Goal: Task Accomplishment & Management: Manage account settings

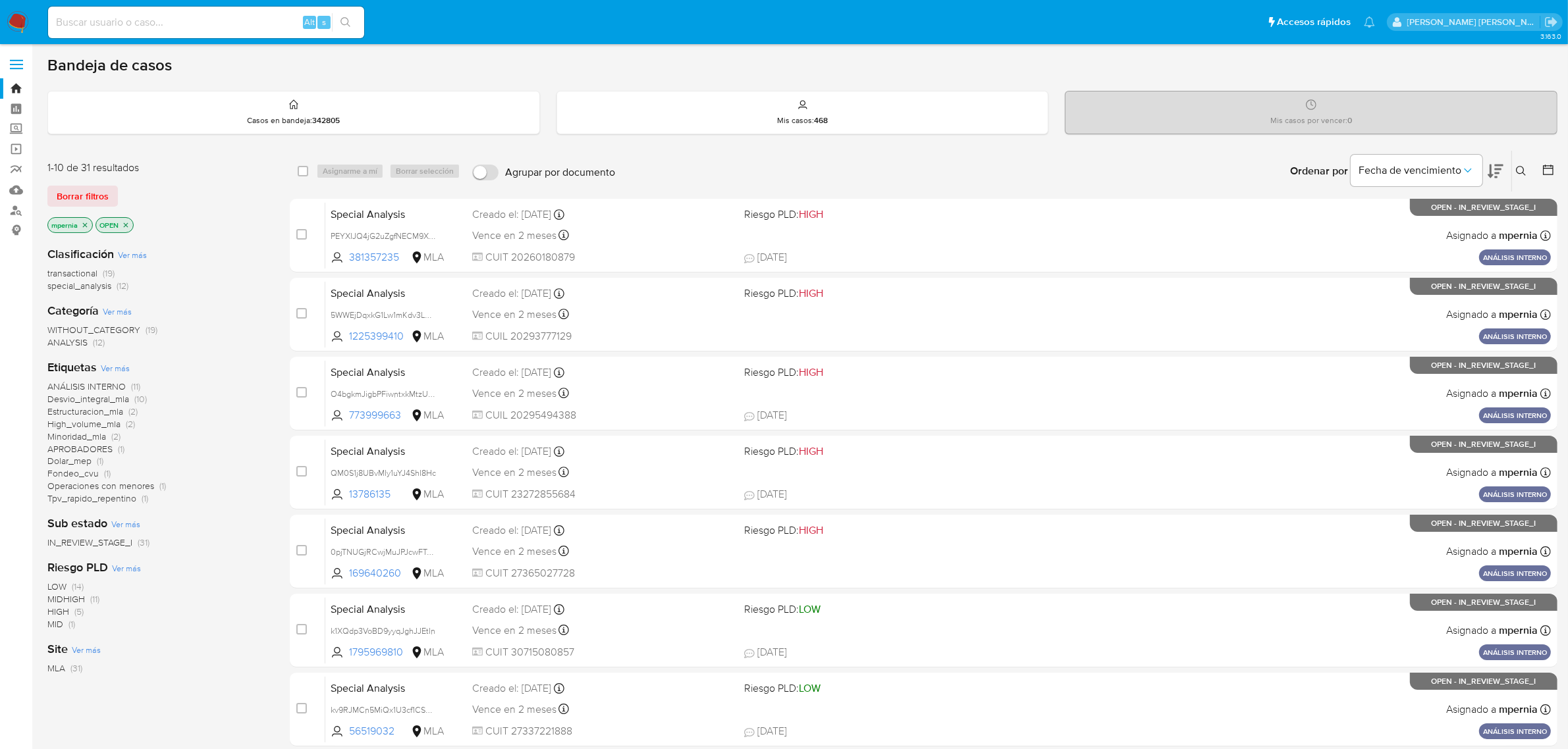
click at [145, 33] on div "Alt s" at bounding box center [206, 22] width 316 height 31
click at [138, 27] on input at bounding box center [206, 22] width 316 height 17
paste input "2412695473"
type input "2412695473"
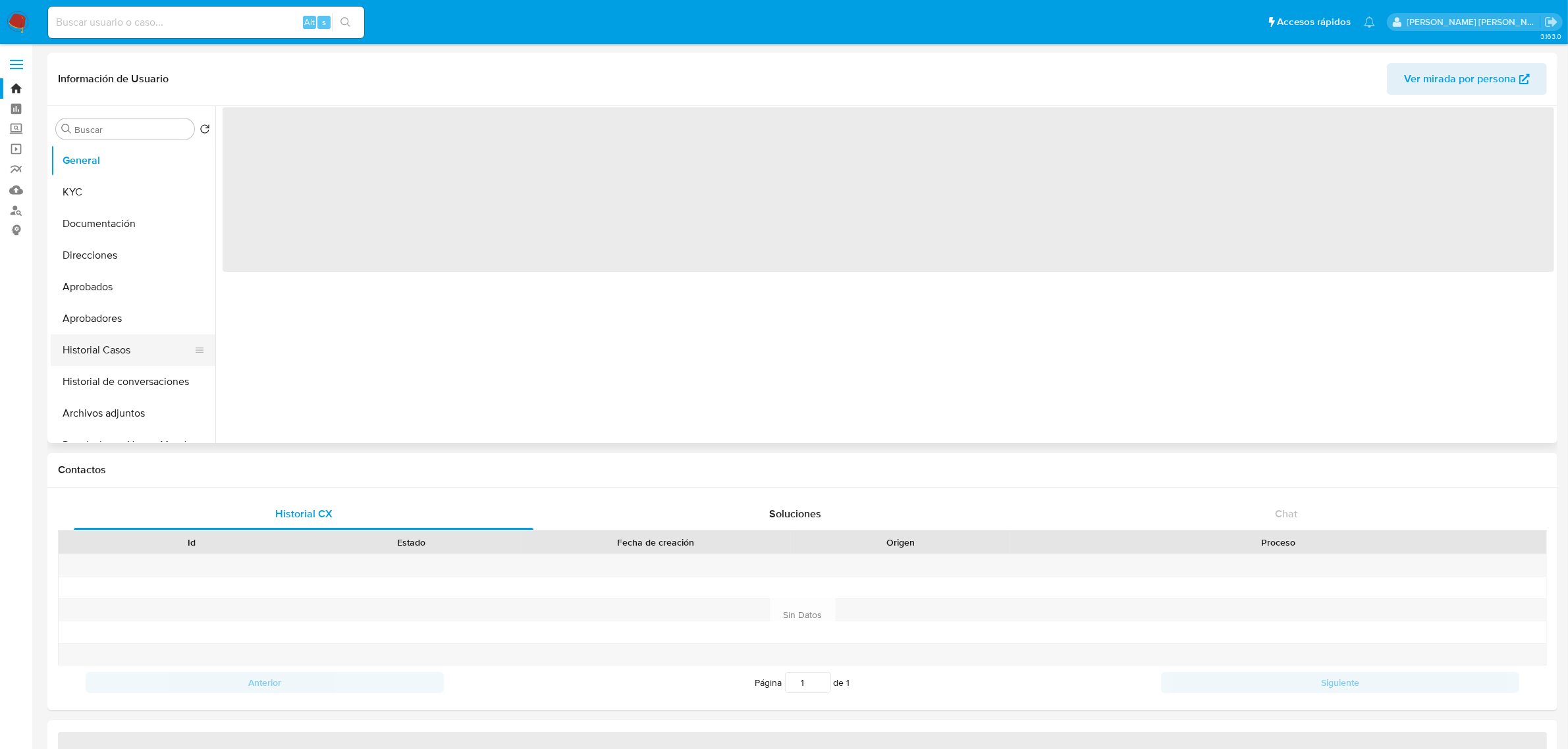
click at [96, 341] on button "Historial Casos" at bounding box center [127, 350] width 154 height 31
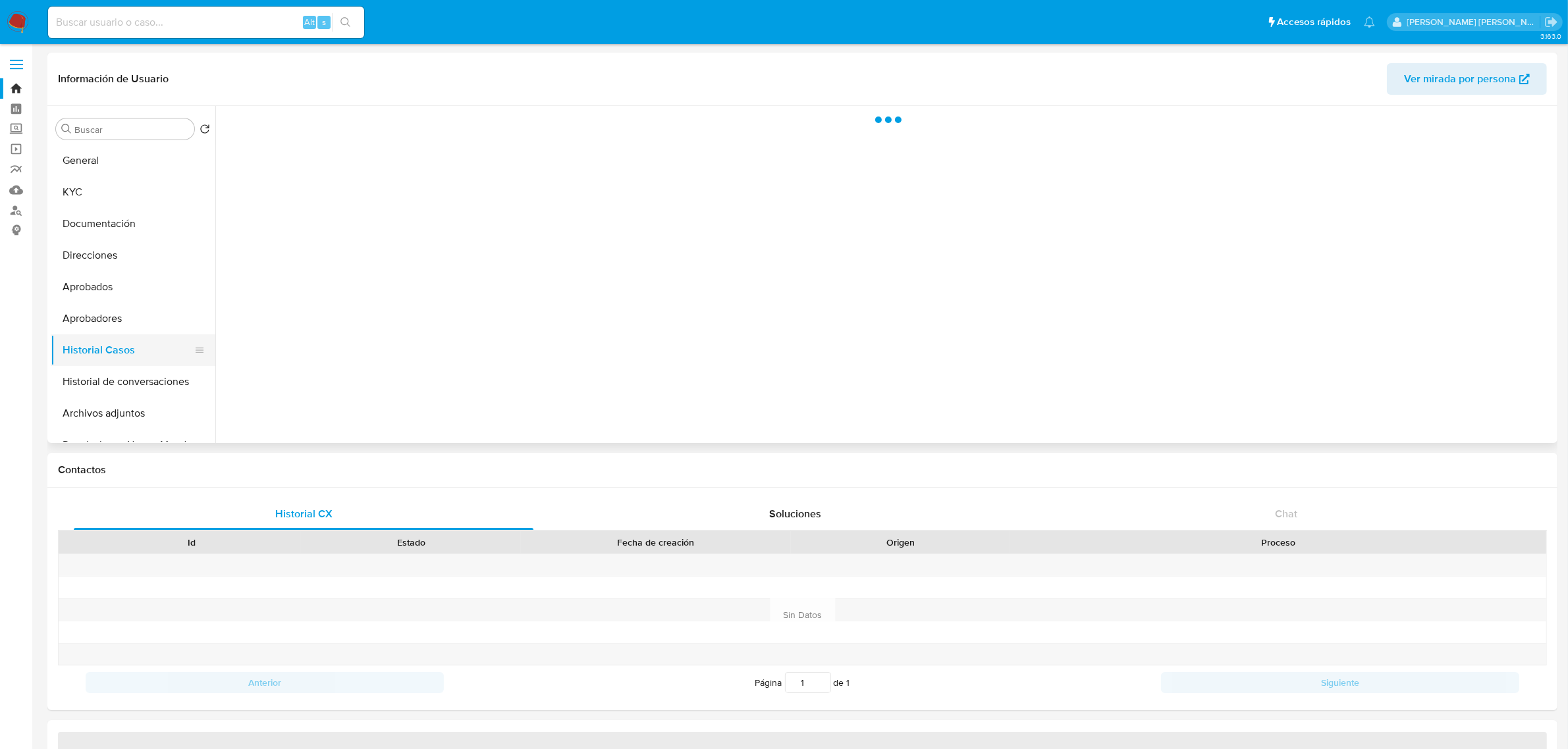
select select "10"
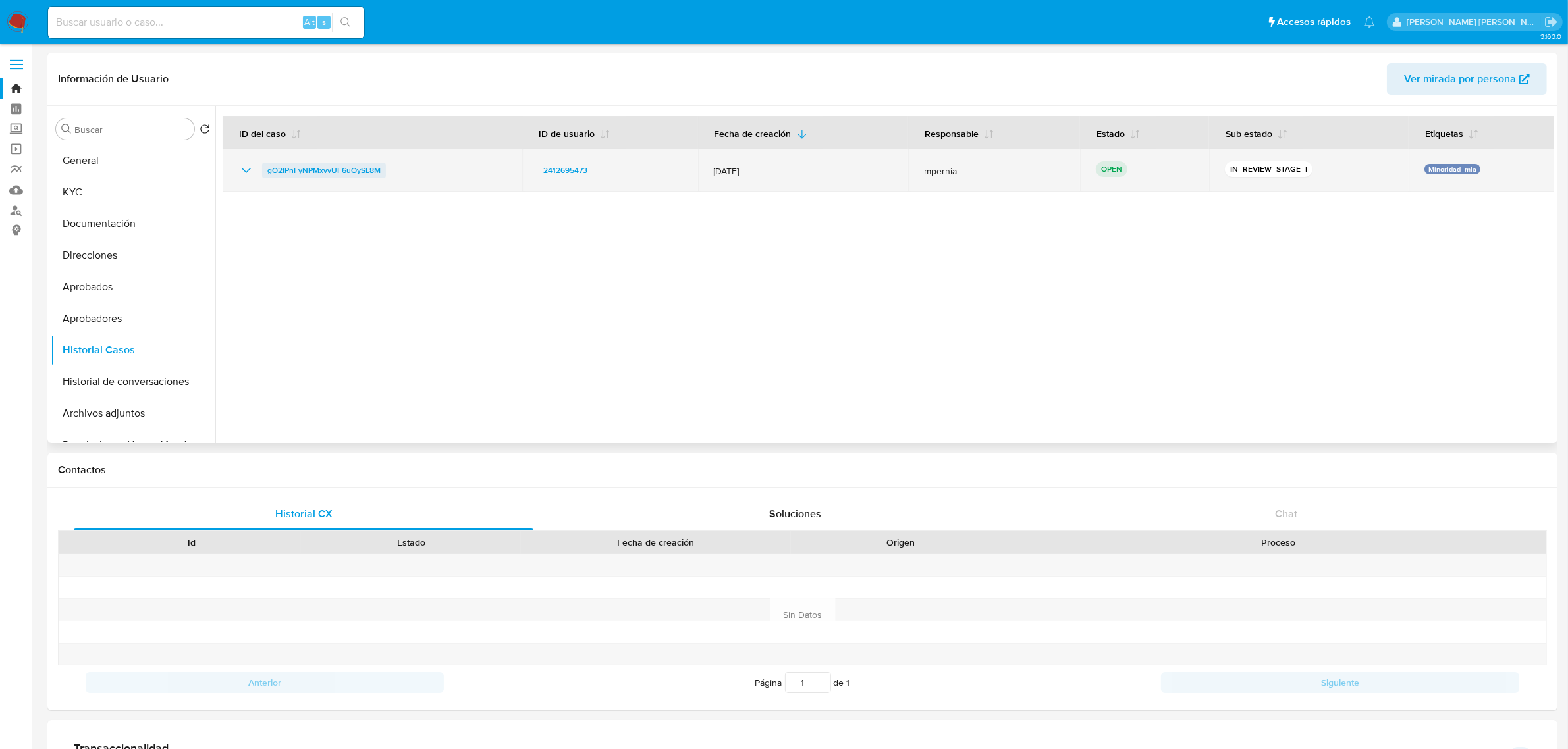
click at [300, 165] on span "gO2IPnFyNPMxvvUF6uOySL8M" at bounding box center [323, 170] width 113 height 16
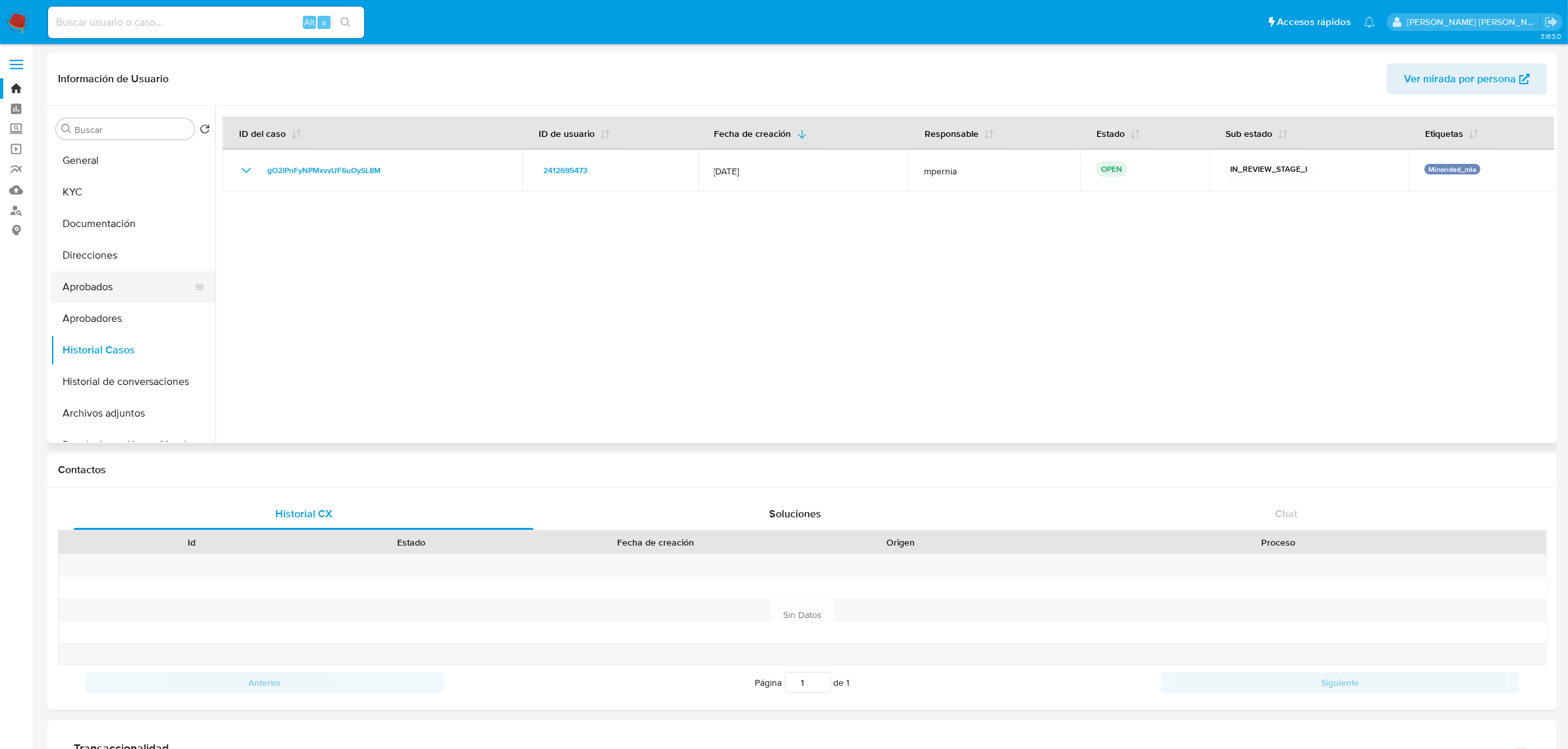
click at [76, 271] on button "Aprobados" at bounding box center [127, 286] width 154 height 31
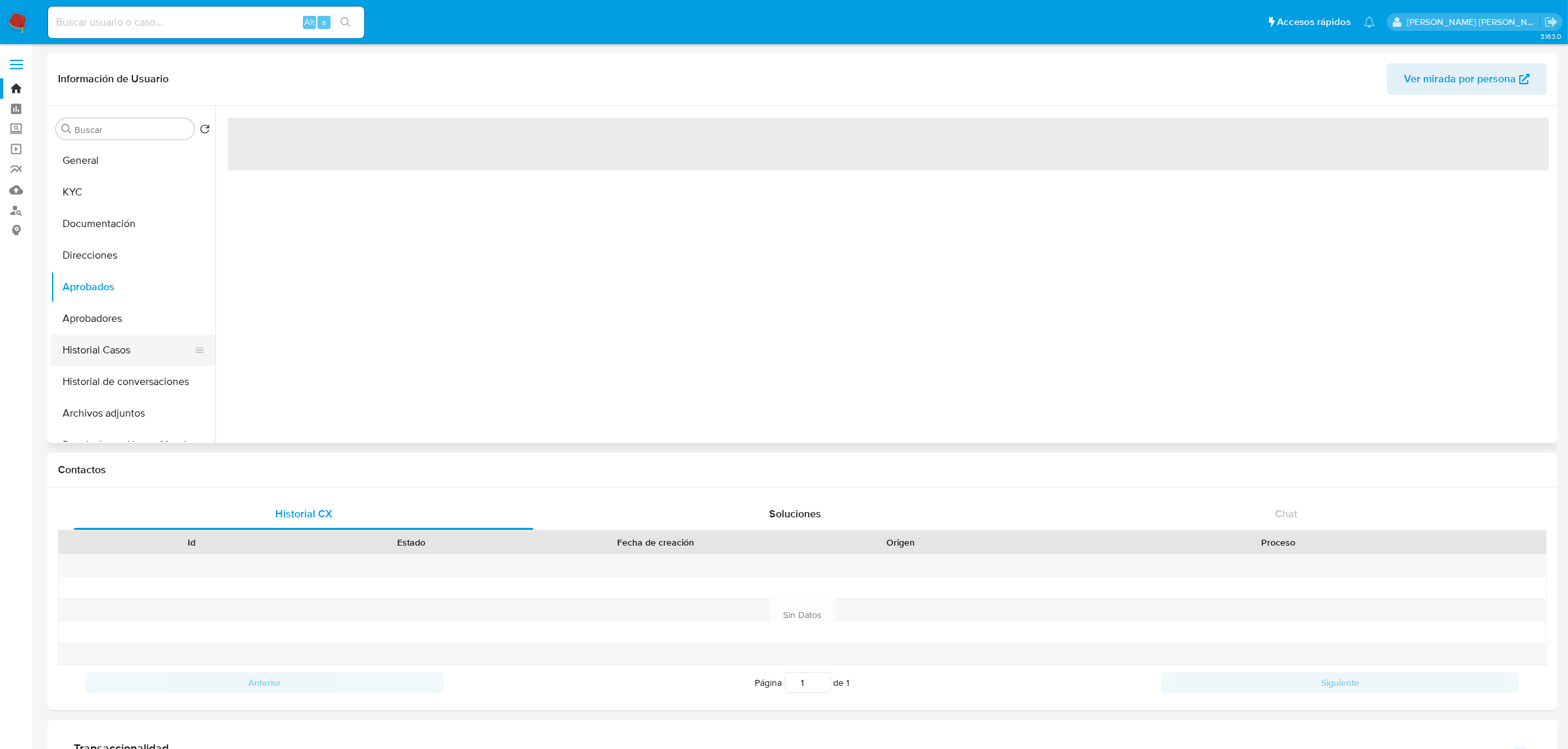
click at [90, 343] on button "Historial Casos" at bounding box center [127, 350] width 154 height 31
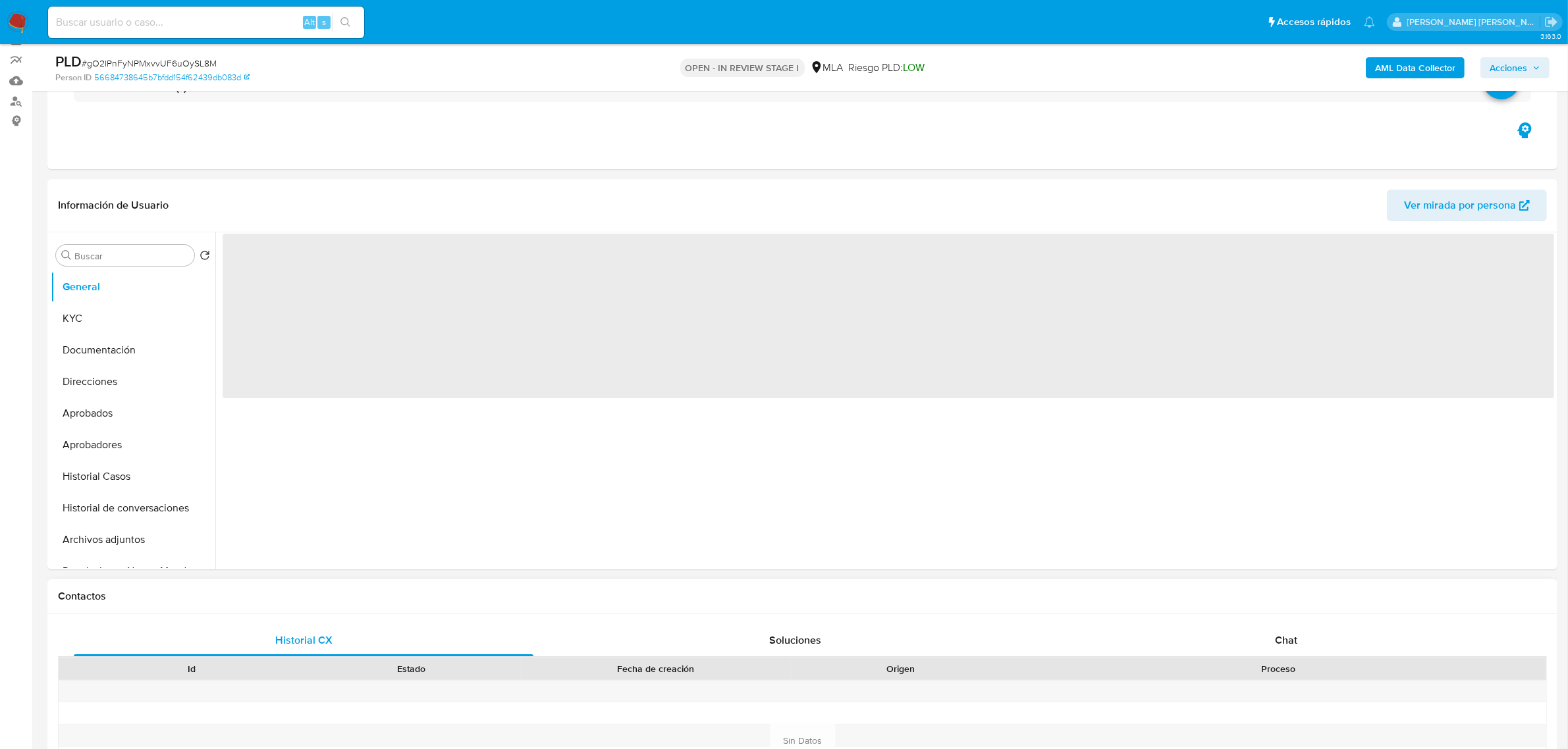
scroll to position [329, 0]
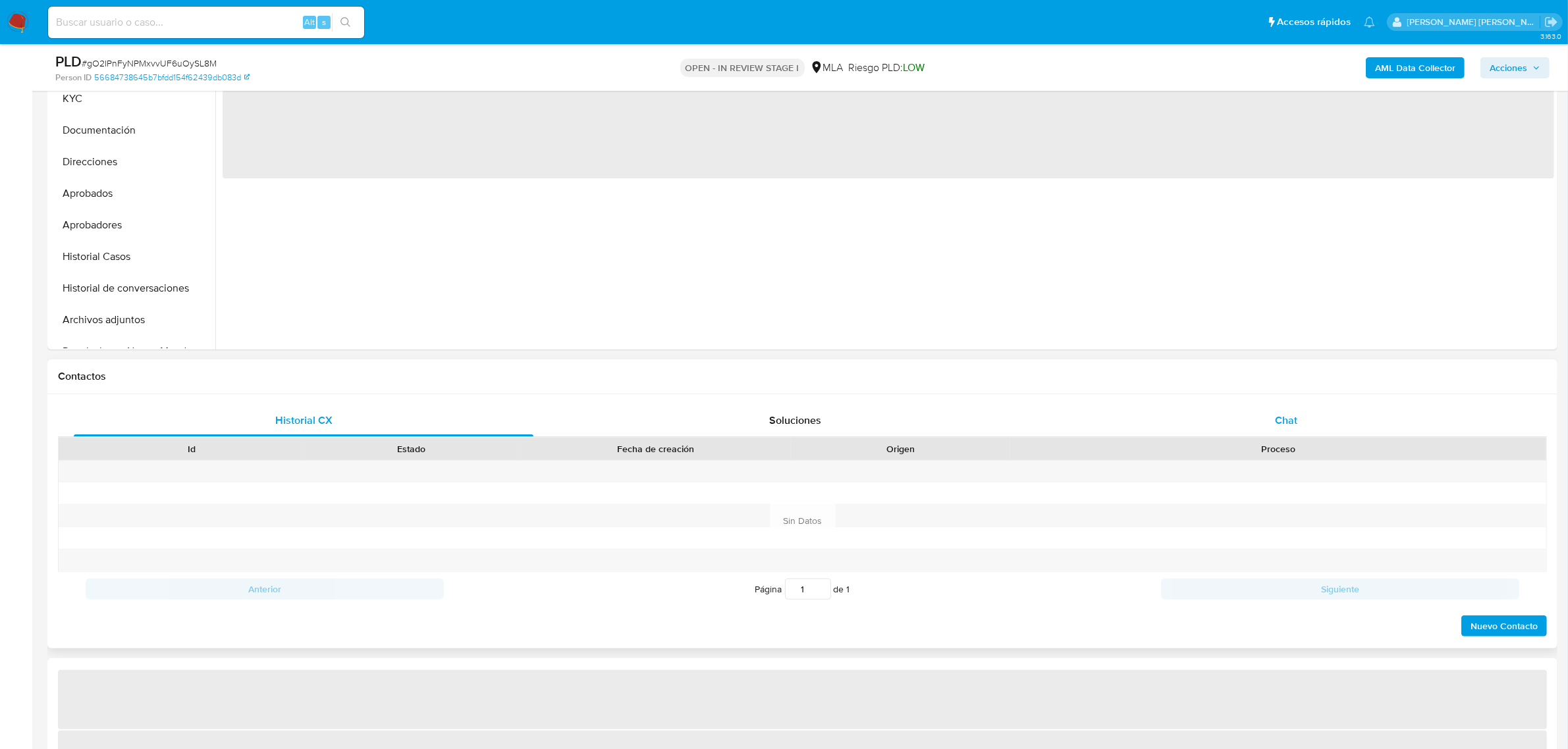
select select "10"
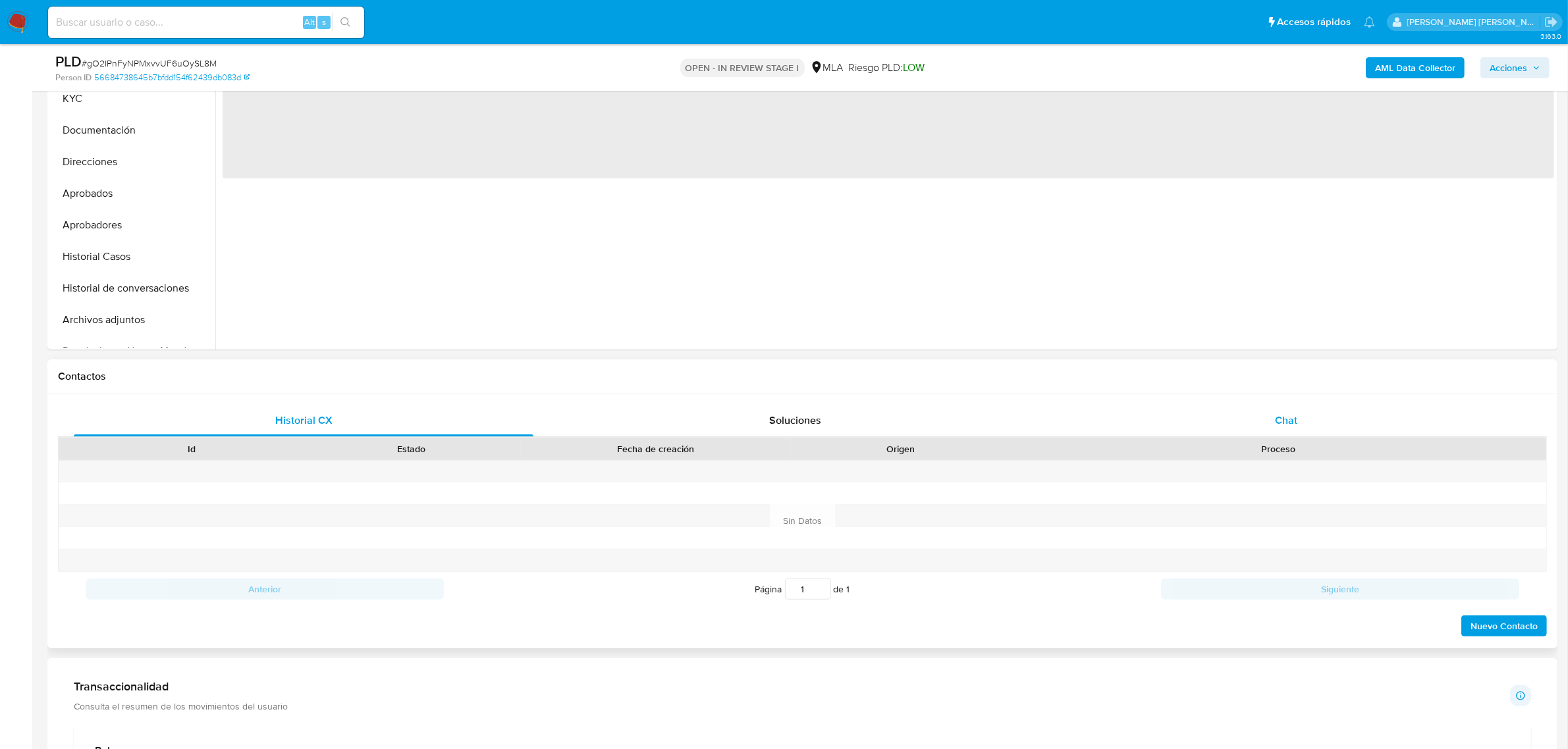
click at [1281, 420] on span "Chat" at bounding box center [1285, 420] width 22 height 15
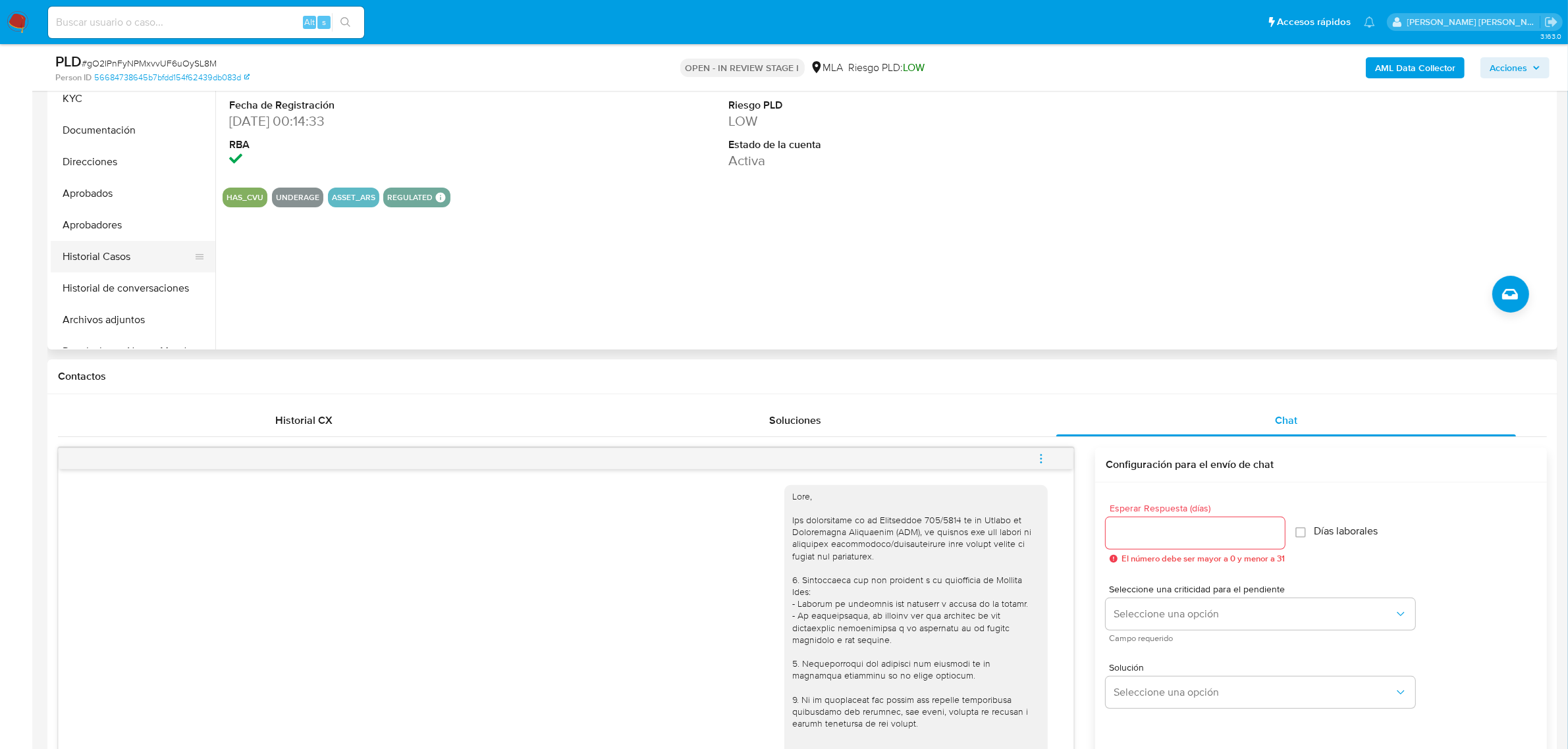
click at [92, 254] on button "Historial Casos" at bounding box center [127, 256] width 154 height 31
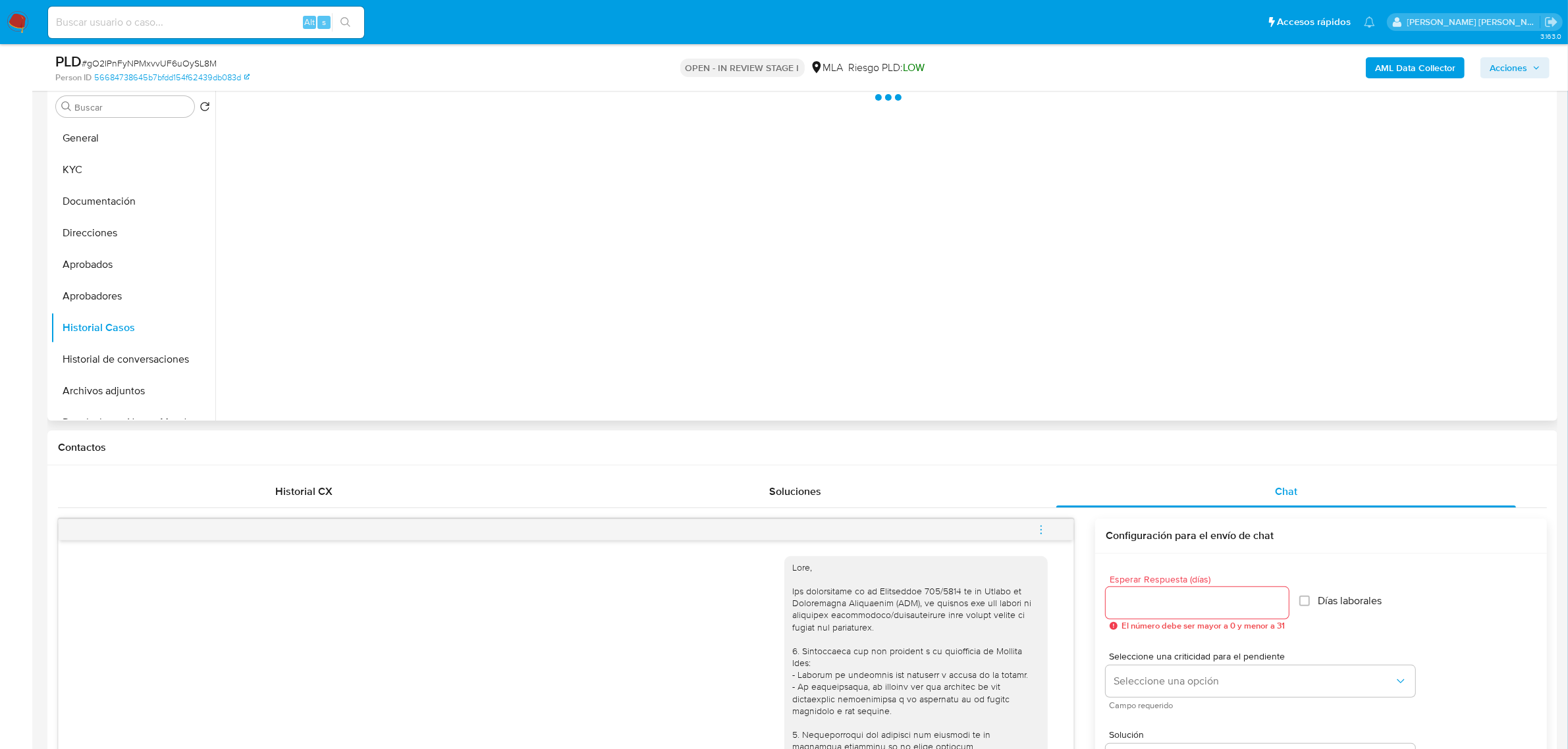
scroll to position [165, 0]
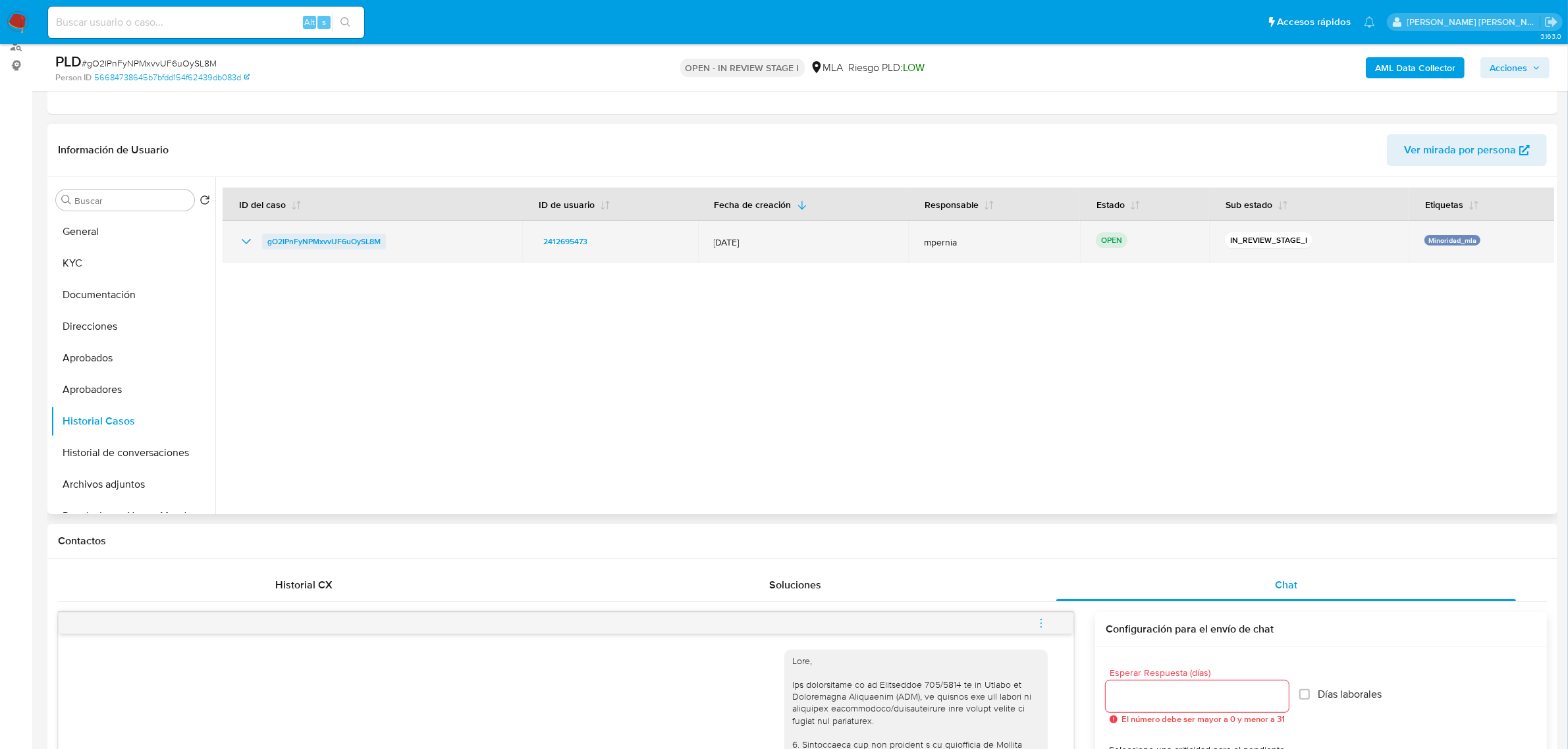
click at [325, 239] on span "gO2IPnFyNPMxvvUF6uOySL8M" at bounding box center [323, 242] width 113 height 16
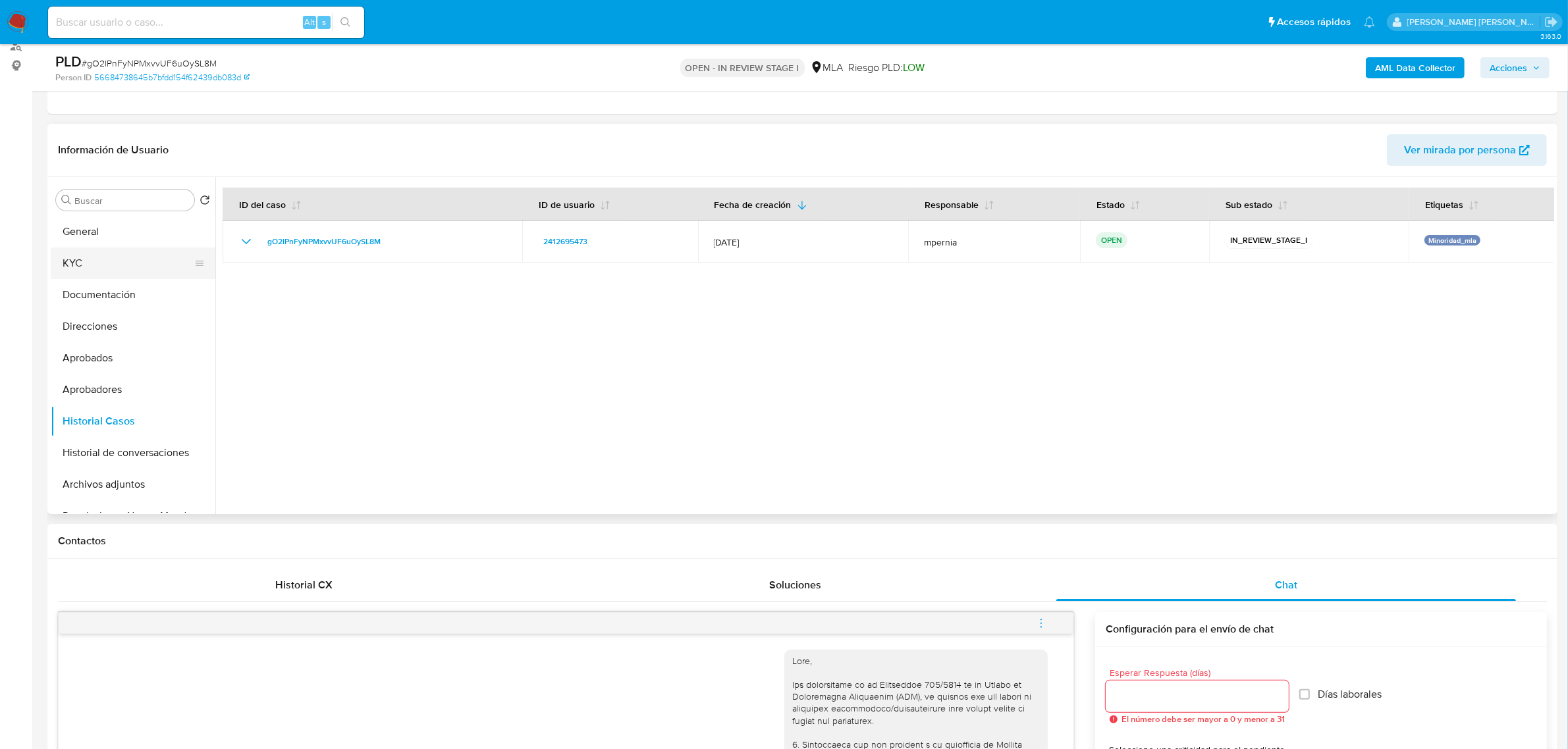
click at [76, 257] on button "KYC" at bounding box center [127, 262] width 154 height 31
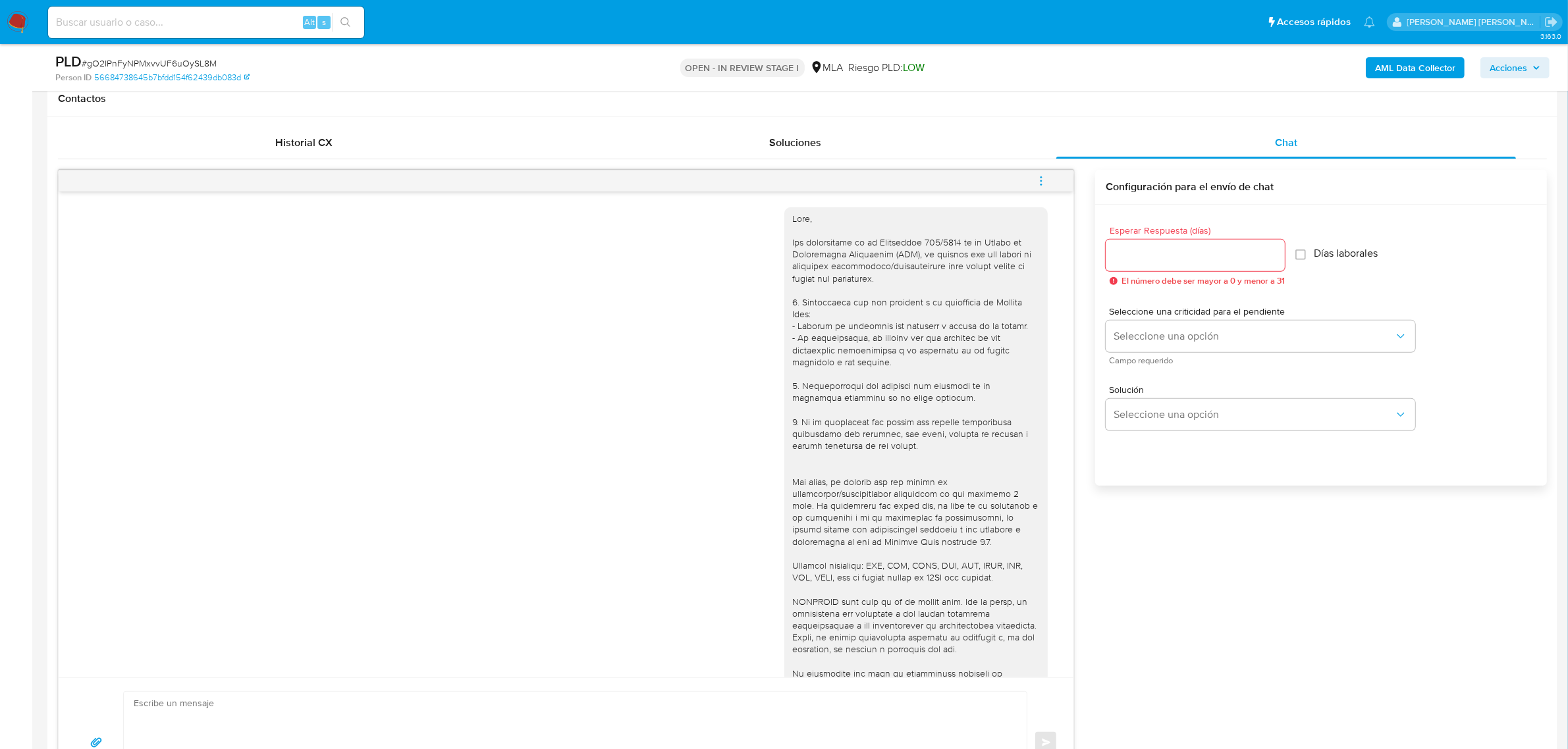
scroll to position [411, 0]
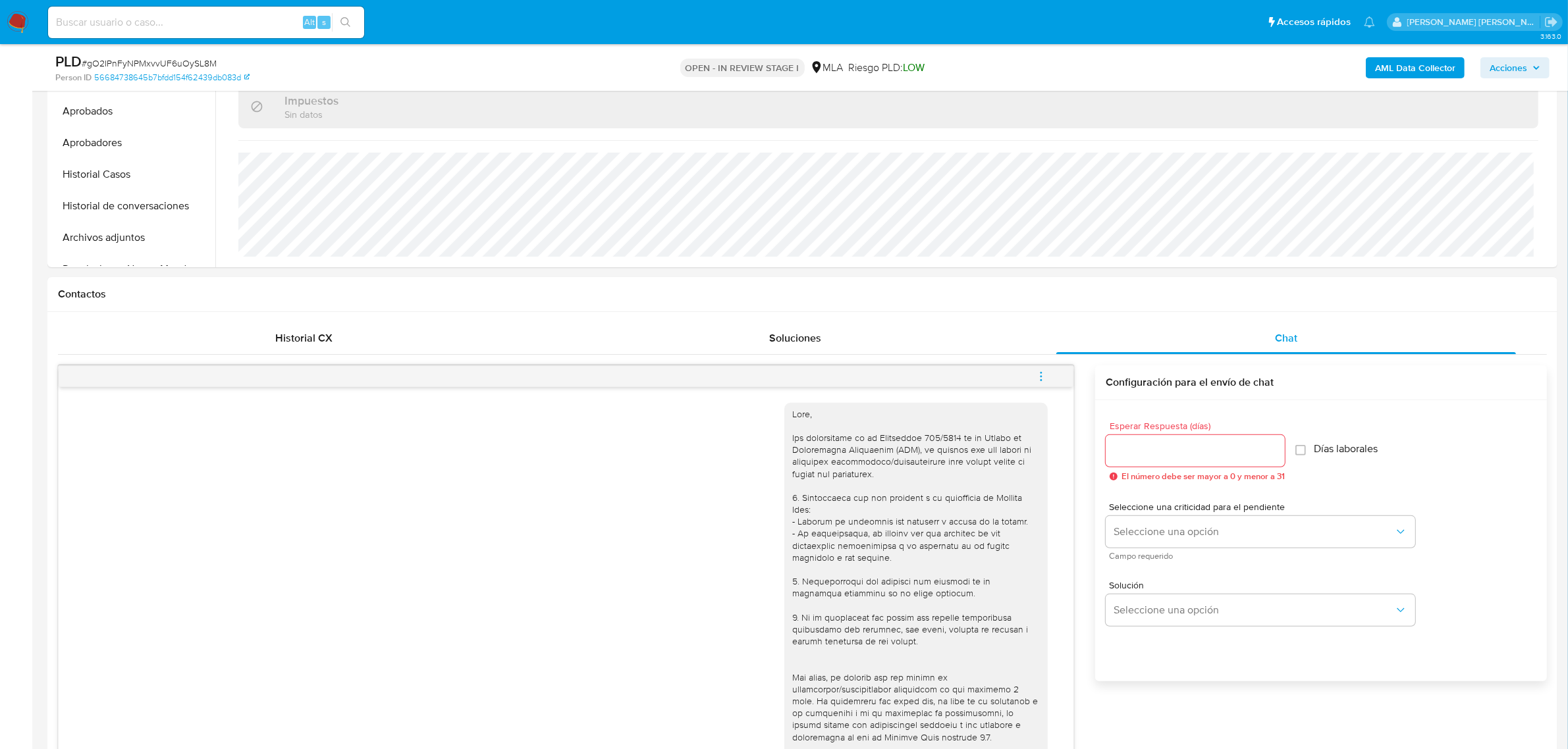
click at [1047, 369] on span "menu-action" at bounding box center [1041, 376] width 12 height 31
click at [981, 356] on li "Cerrar conversación" at bounding box center [952, 352] width 135 height 24
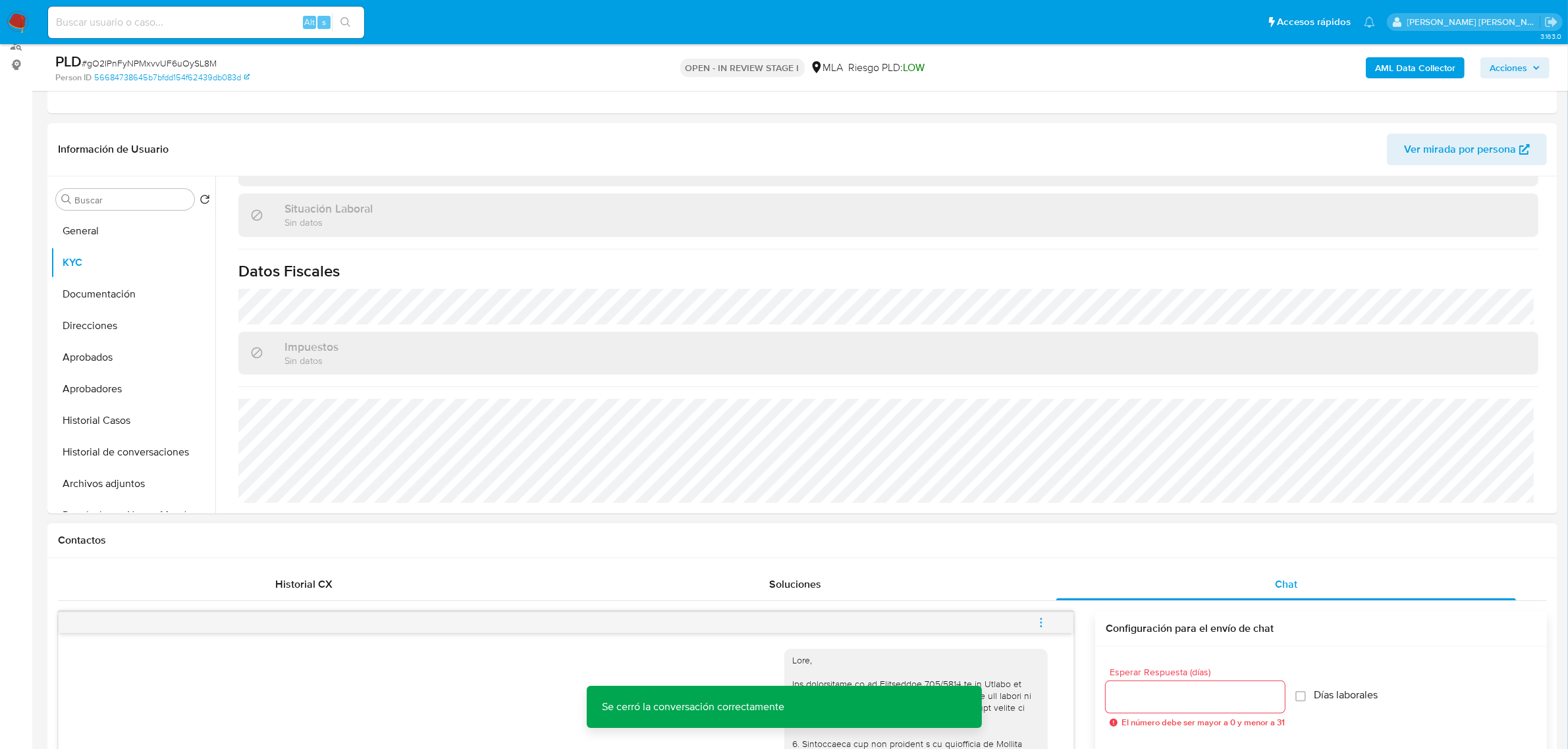
scroll to position [165, 0]
click at [93, 484] on button "Archivos adjuntos" at bounding box center [127, 484] width 154 height 31
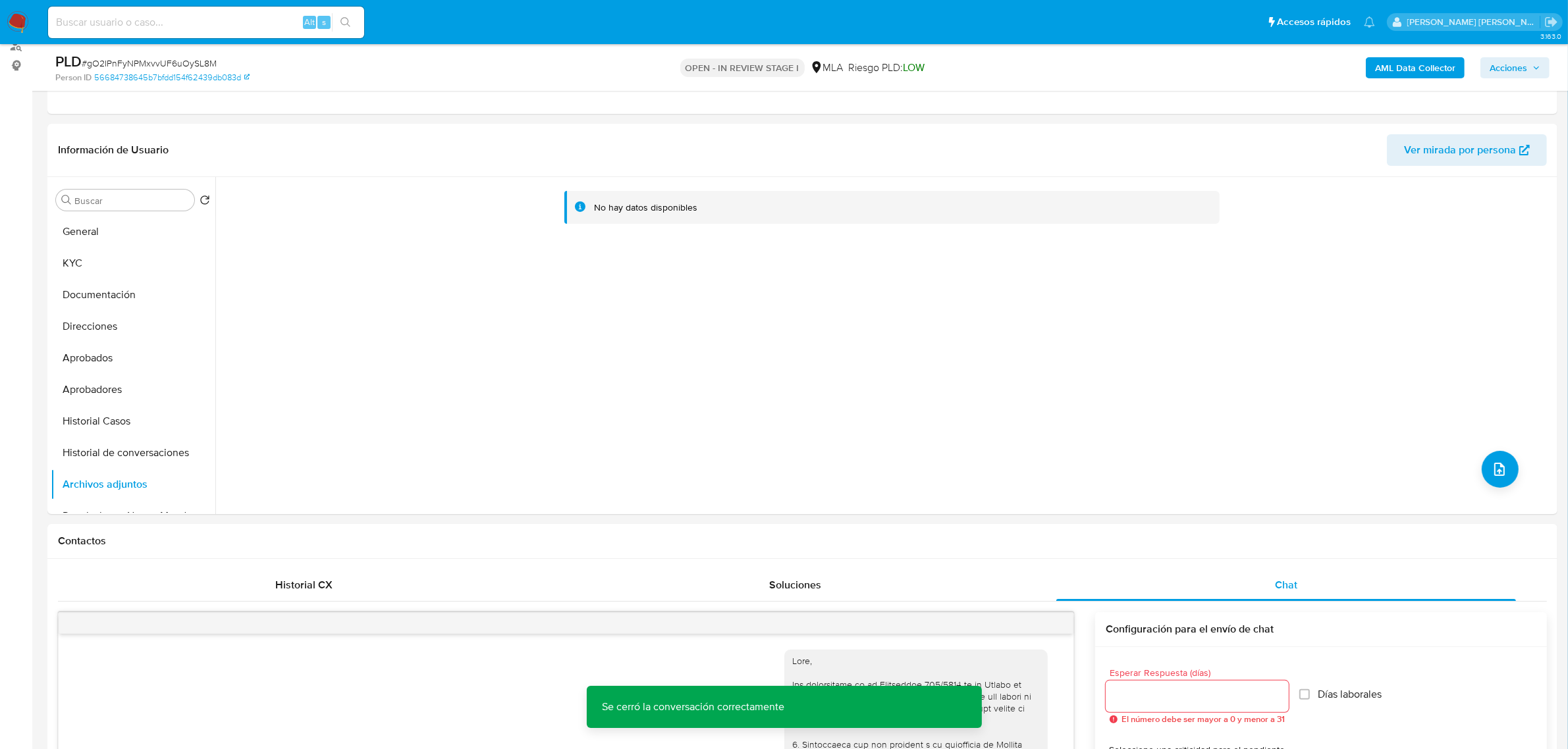
click at [1506, 66] on span "Acciones" at bounding box center [1508, 68] width 38 height 21
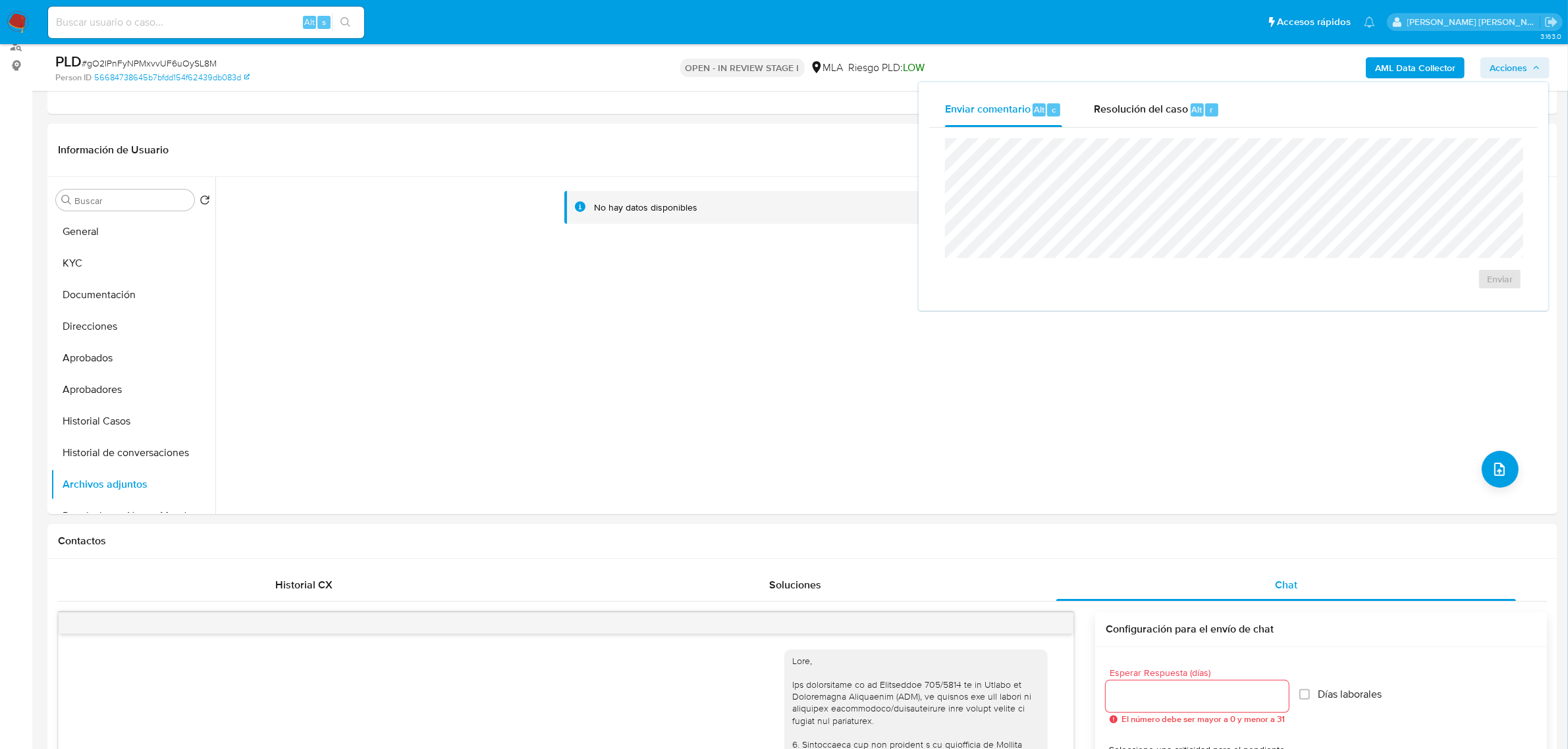
click at [1378, 66] on b "AML Data Collector" at bounding box center [1414, 68] width 80 height 21
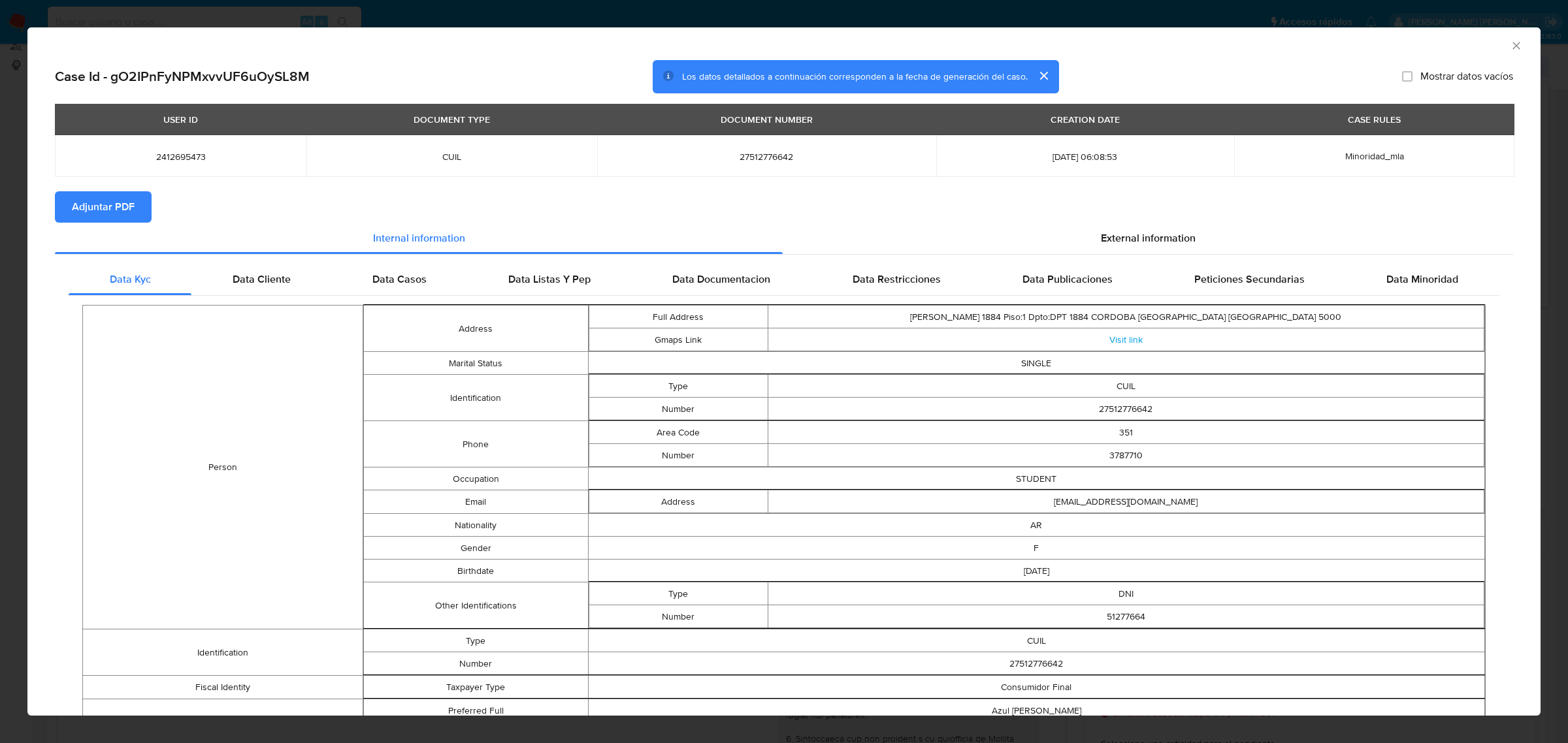
click at [102, 210] on span "Adjuntar PDF" at bounding box center [102, 207] width 63 height 29
click at [1510, 47] on icon "Cerrar ventana" at bounding box center [1516, 45] width 13 height 13
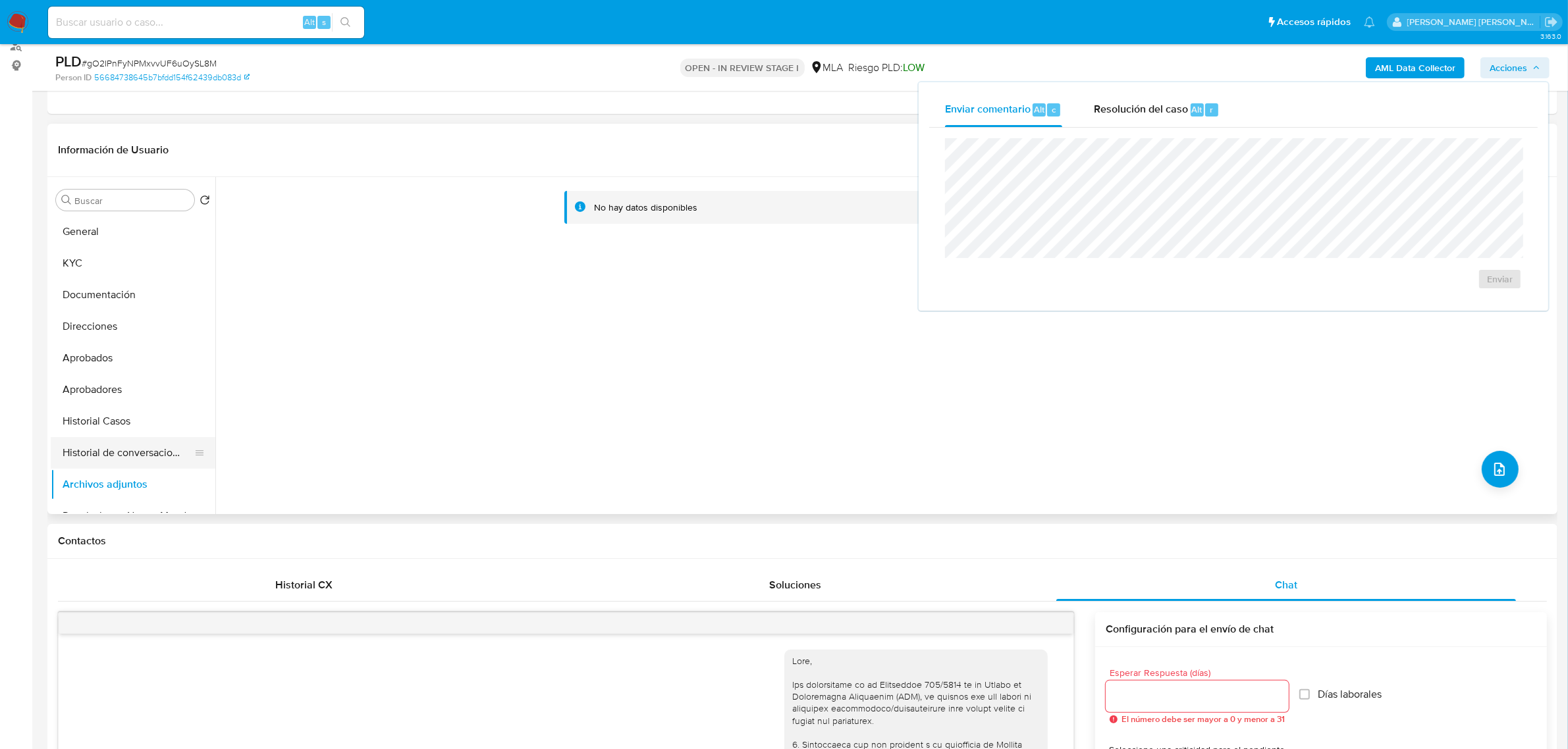
click at [122, 459] on button "Historial de conversaciones" at bounding box center [127, 452] width 154 height 31
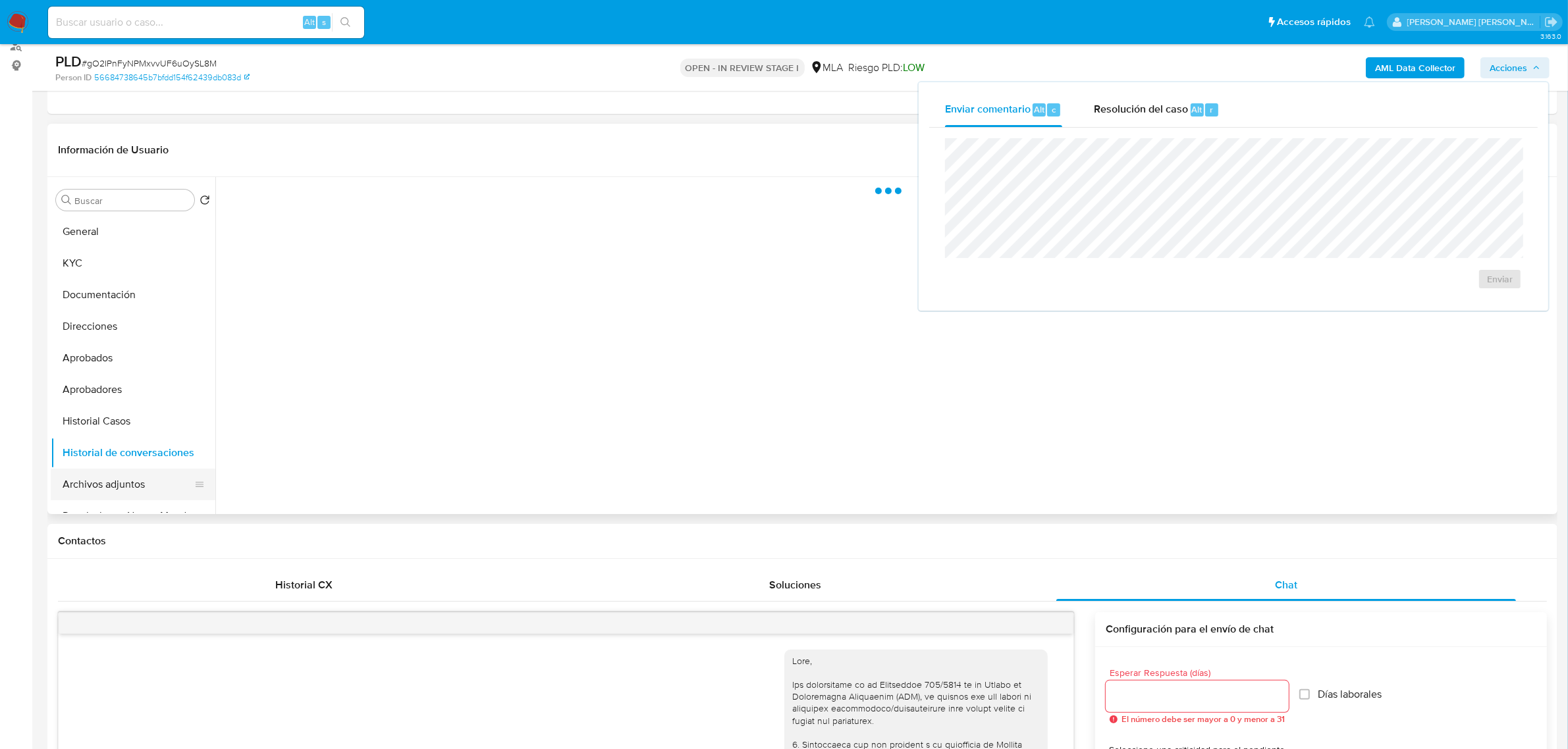
click at [117, 474] on button "Archivos adjuntos" at bounding box center [127, 484] width 154 height 31
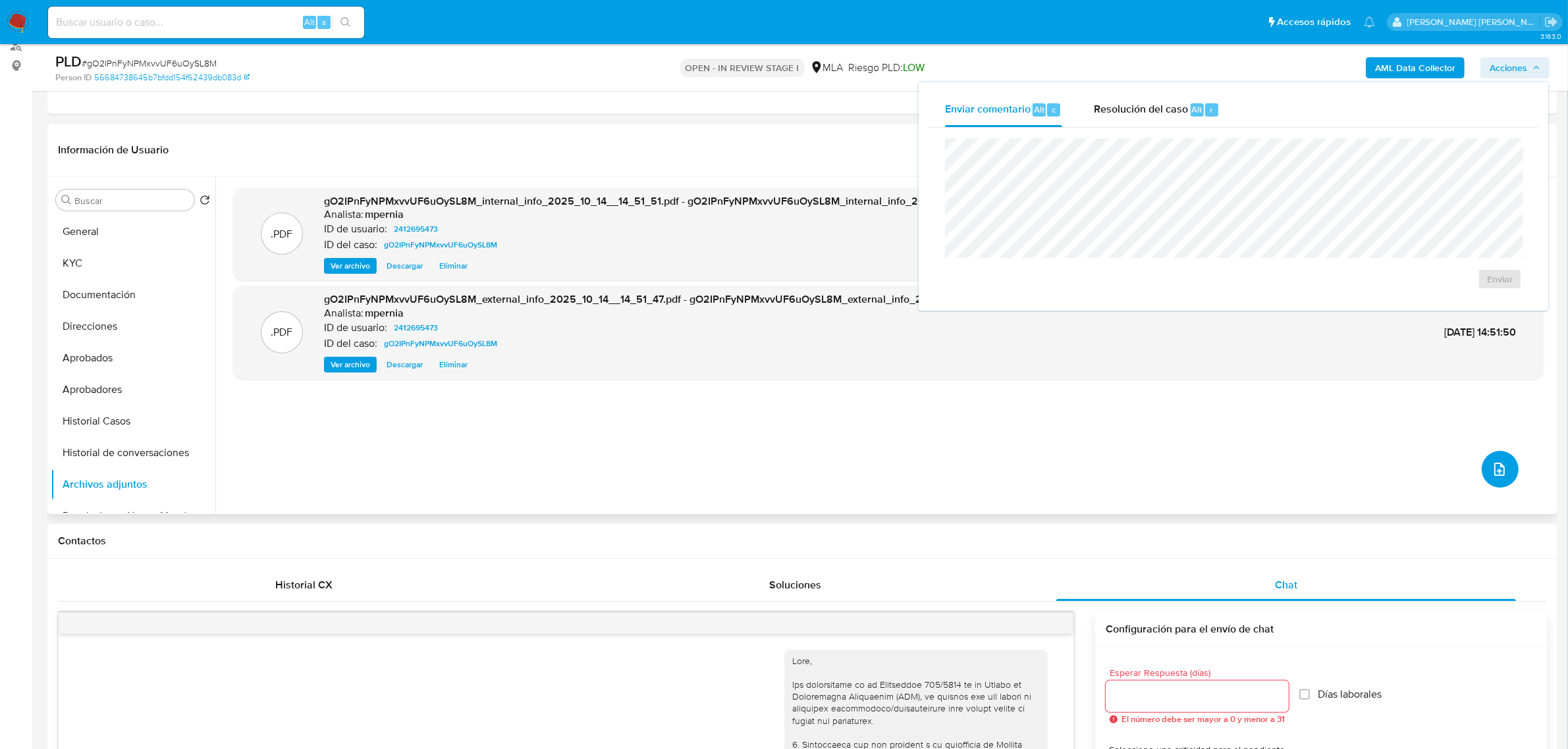
click at [1492, 469] on icon "upload-file" at bounding box center [1499, 470] width 16 height 16
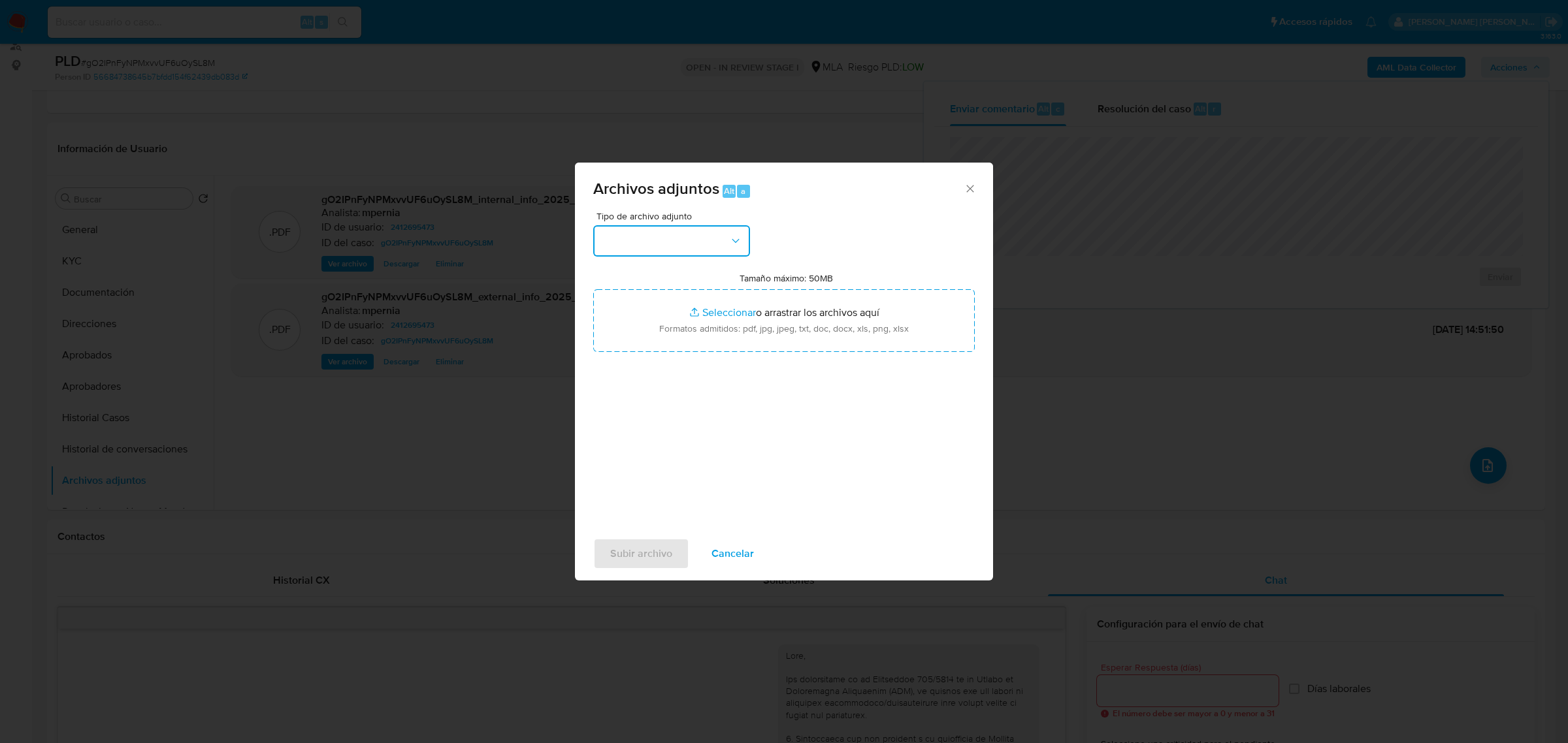
click at [722, 235] on button "button" at bounding box center [671, 241] width 156 height 31
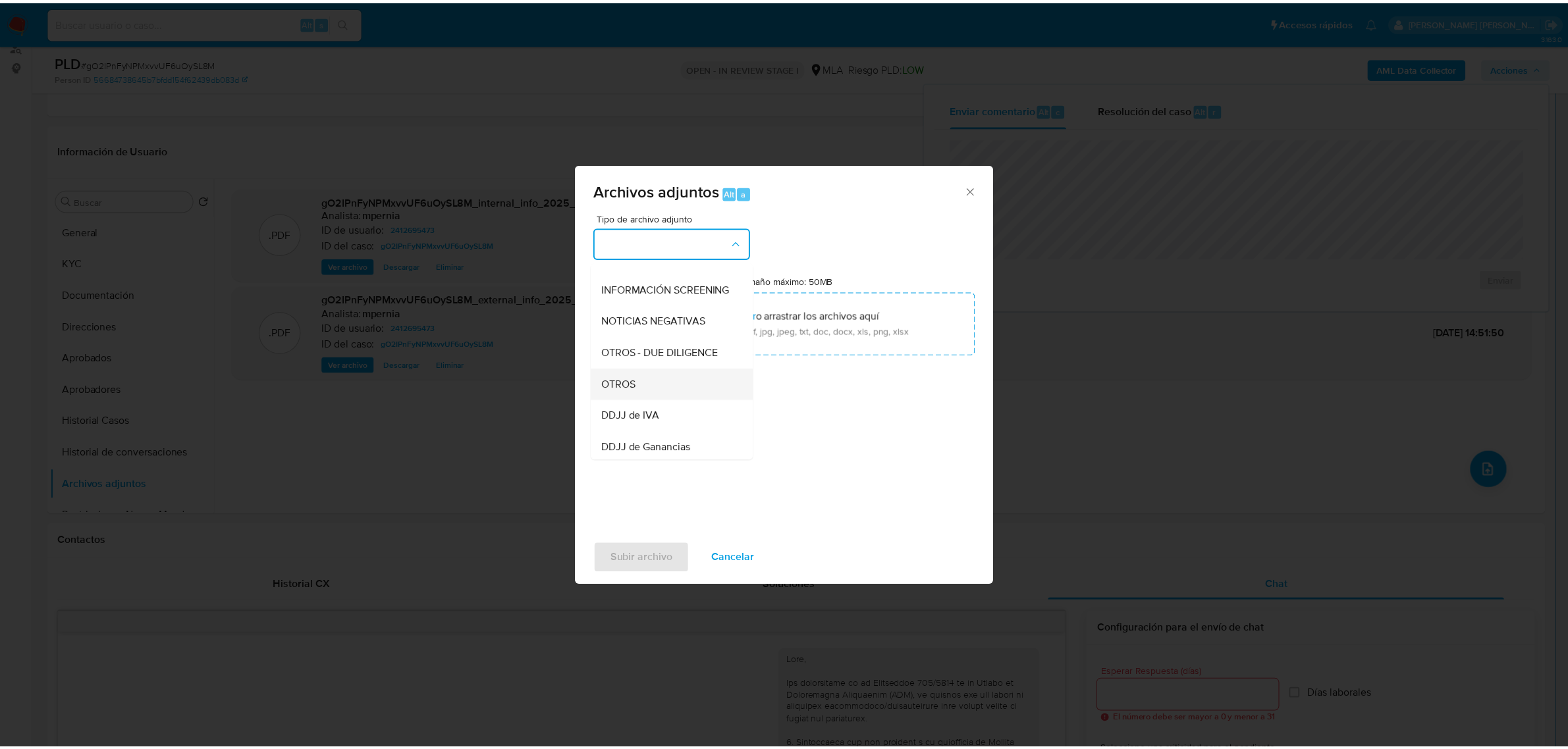
scroll to position [165, 0]
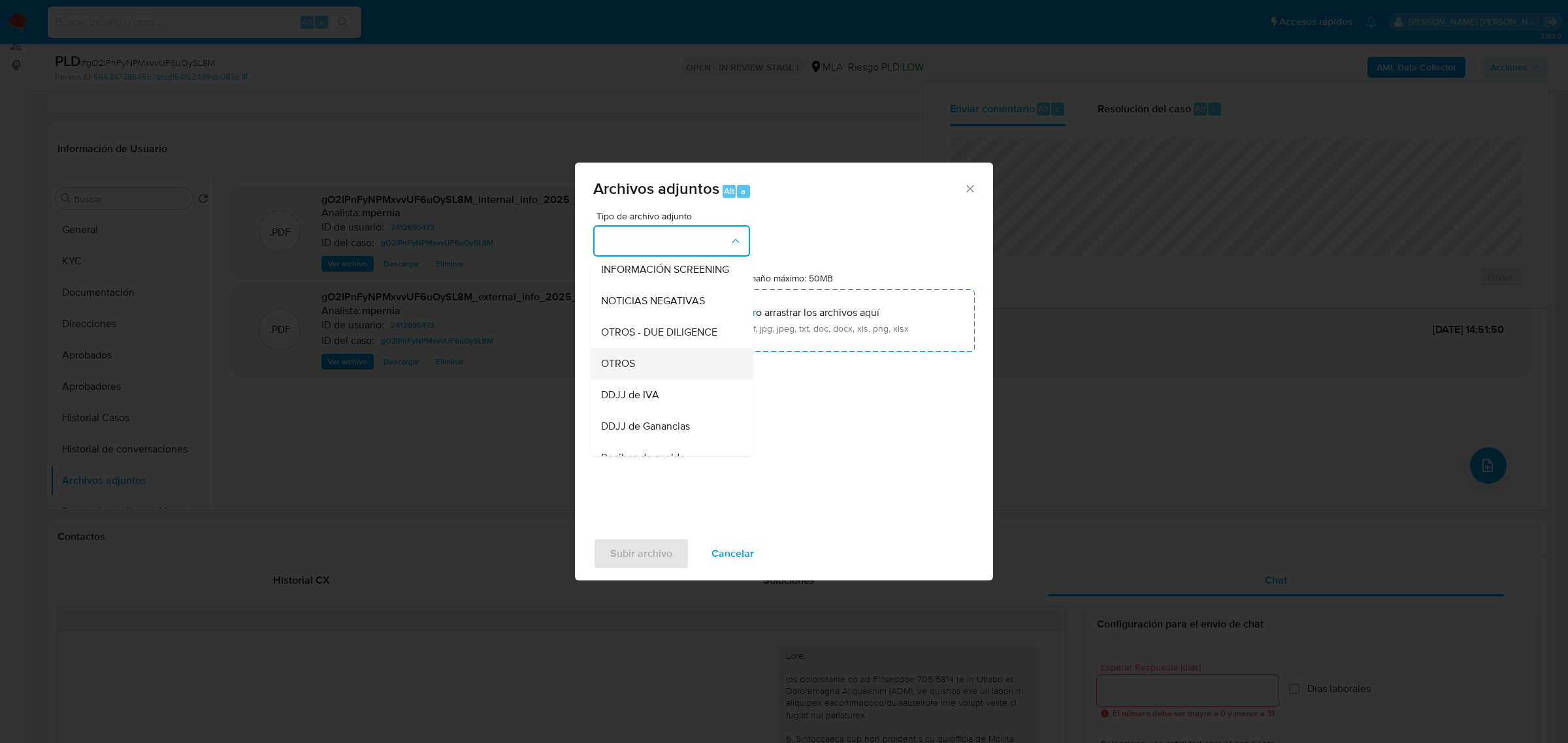
click at [644, 370] on div "OTROS" at bounding box center [668, 363] width 133 height 31
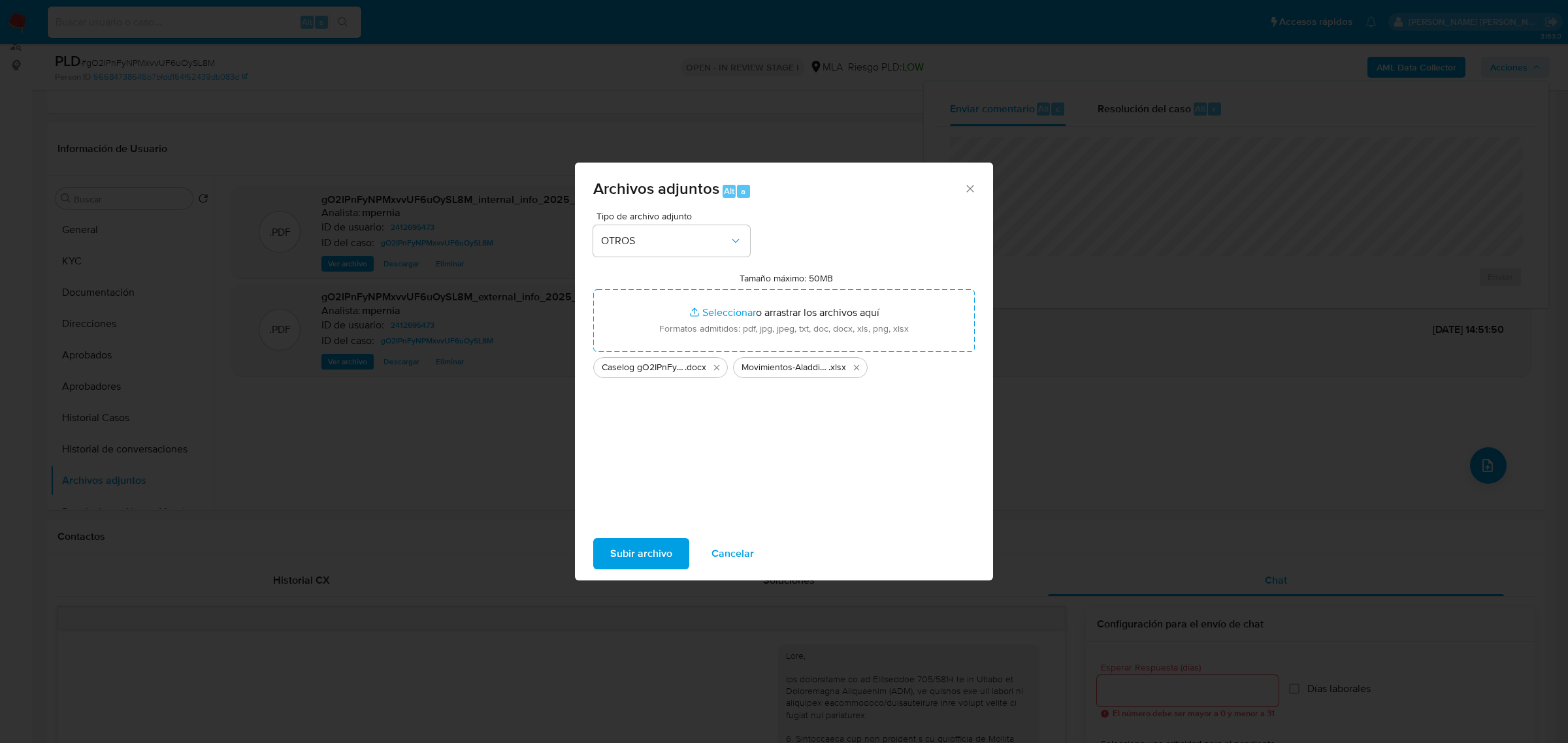
click at [624, 563] on span "Subir archivo" at bounding box center [641, 553] width 62 height 29
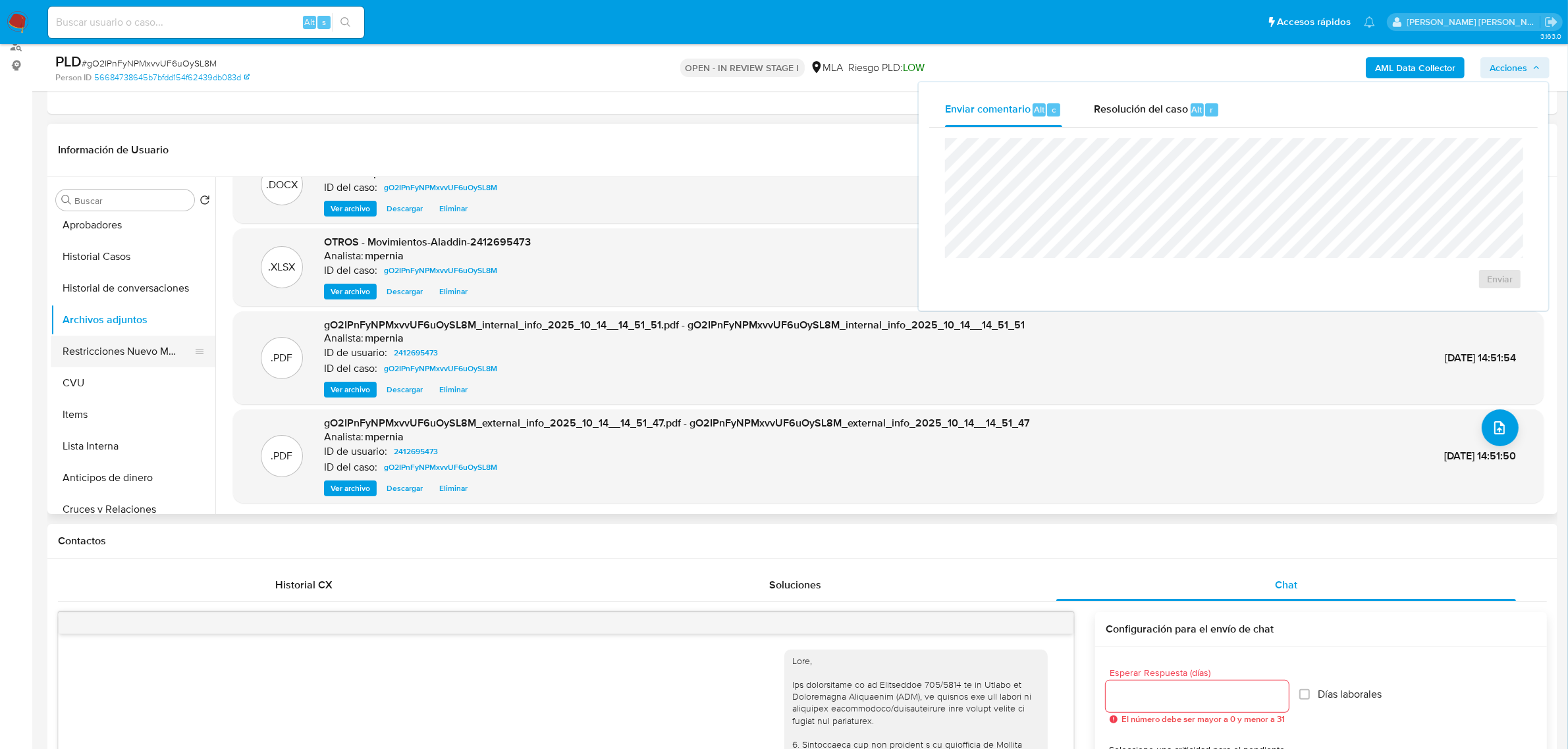
click at [121, 357] on button "Restricciones Nuevo Mundo" at bounding box center [127, 351] width 154 height 31
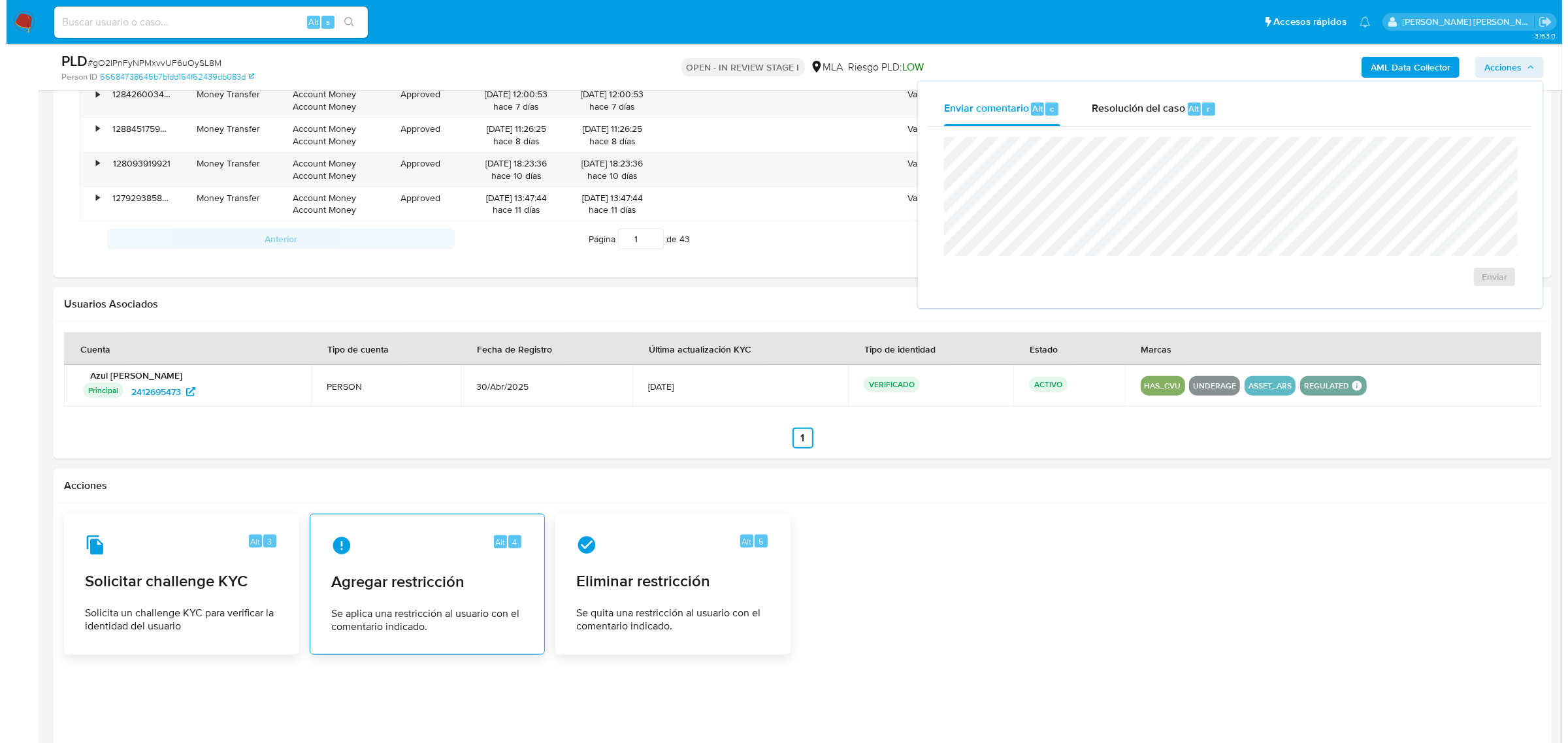
scroll to position [1959, 0]
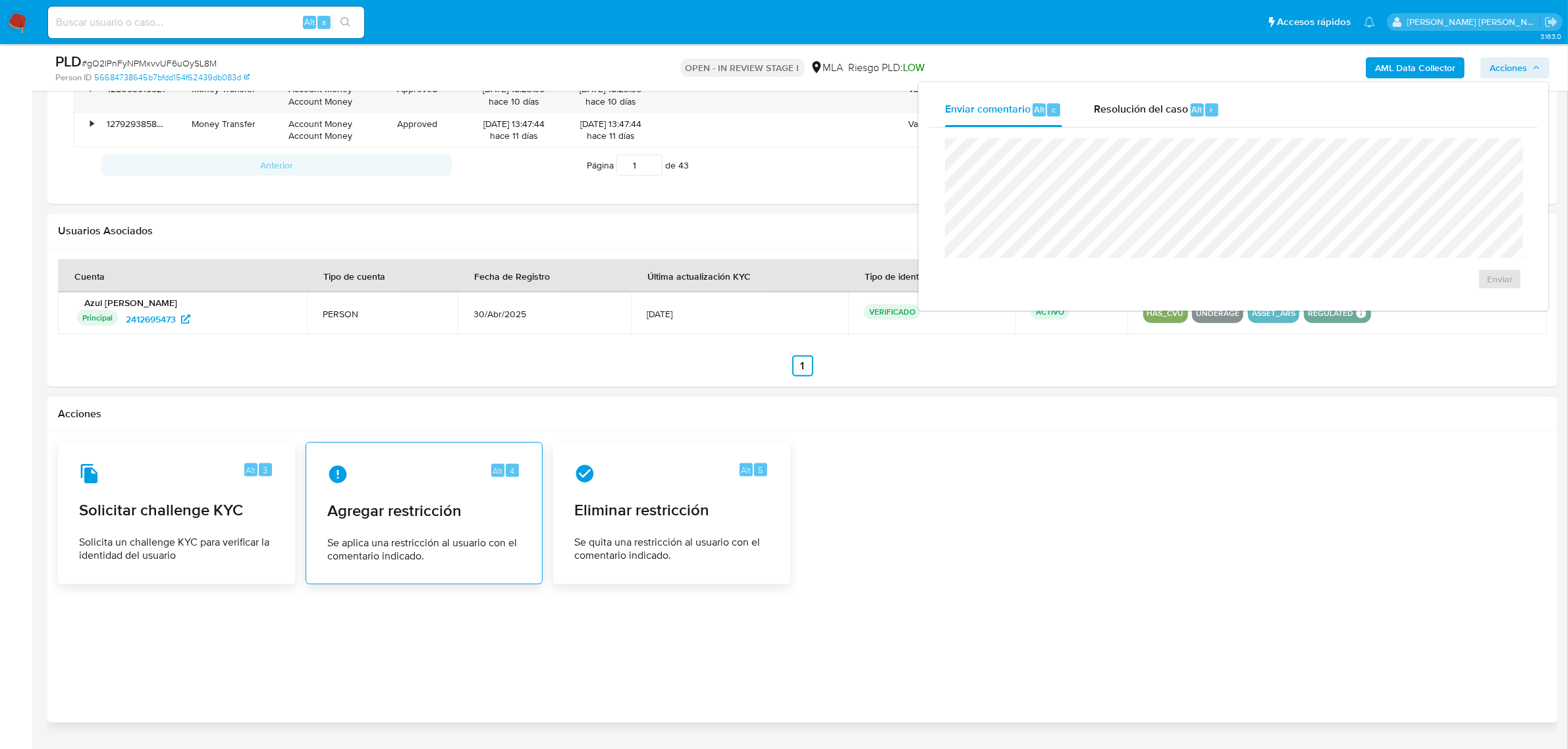
click at [428, 521] on span "Agregar restricción" at bounding box center [424, 511] width 194 height 20
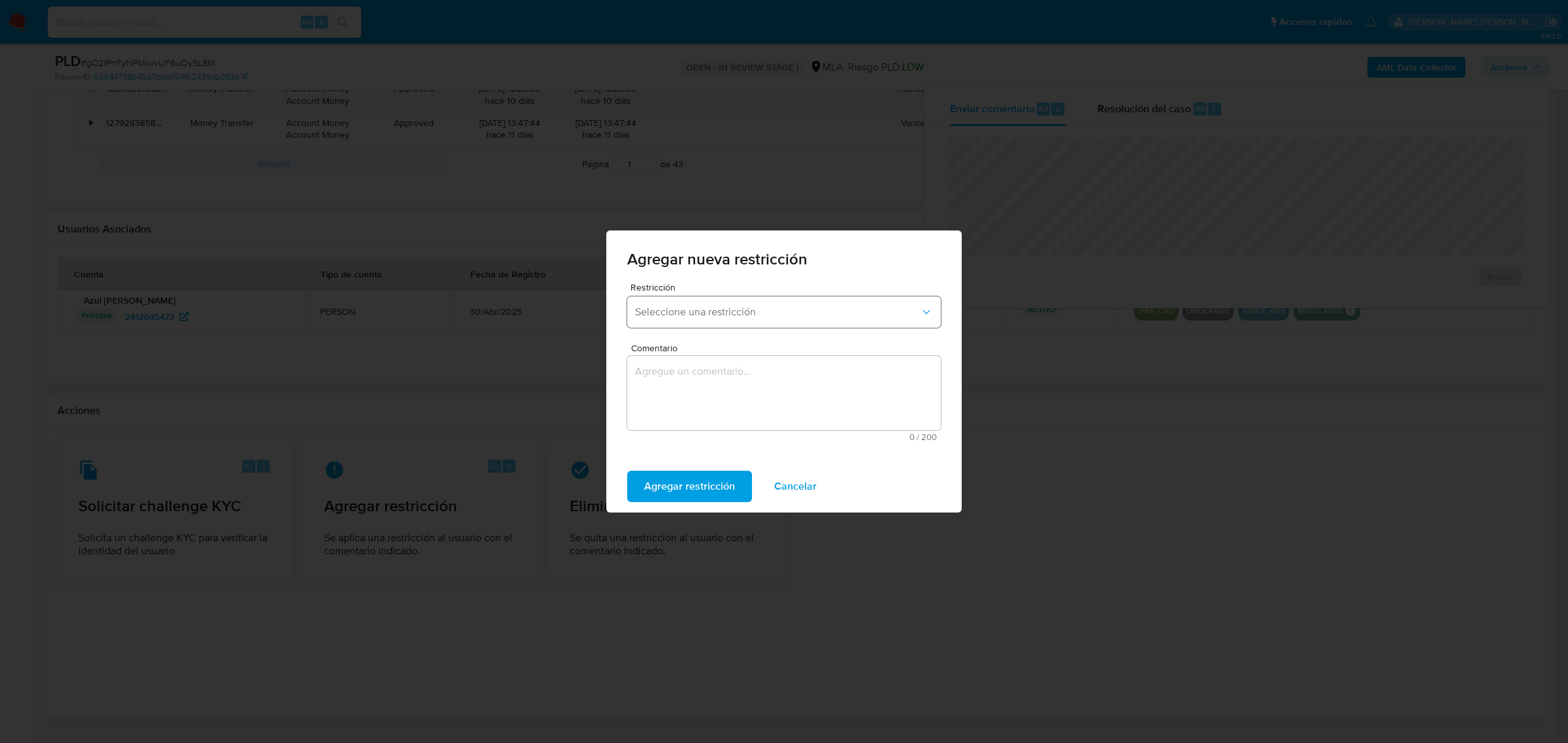
click at [678, 303] on button "Seleccione una restricción" at bounding box center [784, 311] width 314 height 31
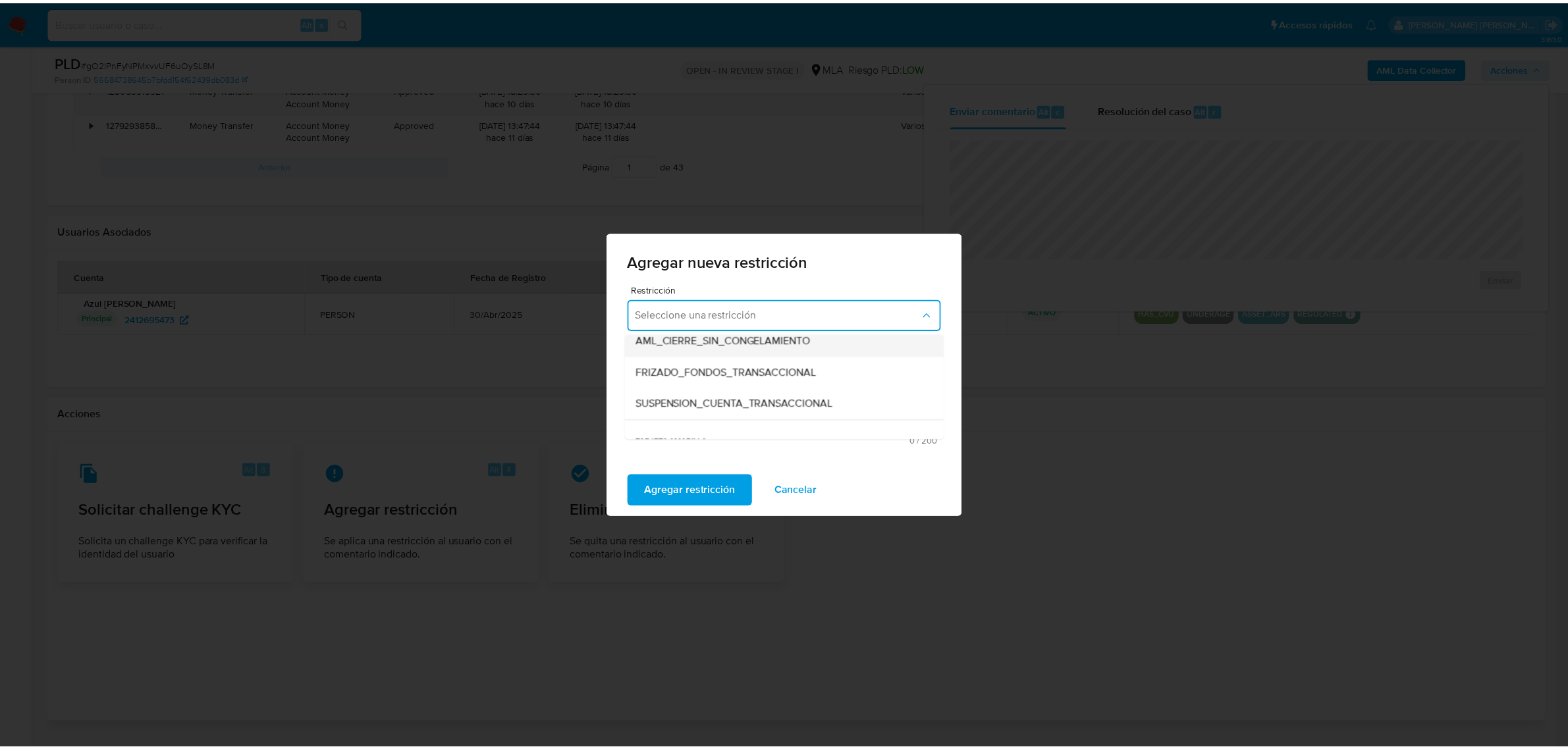
scroll to position [165, 0]
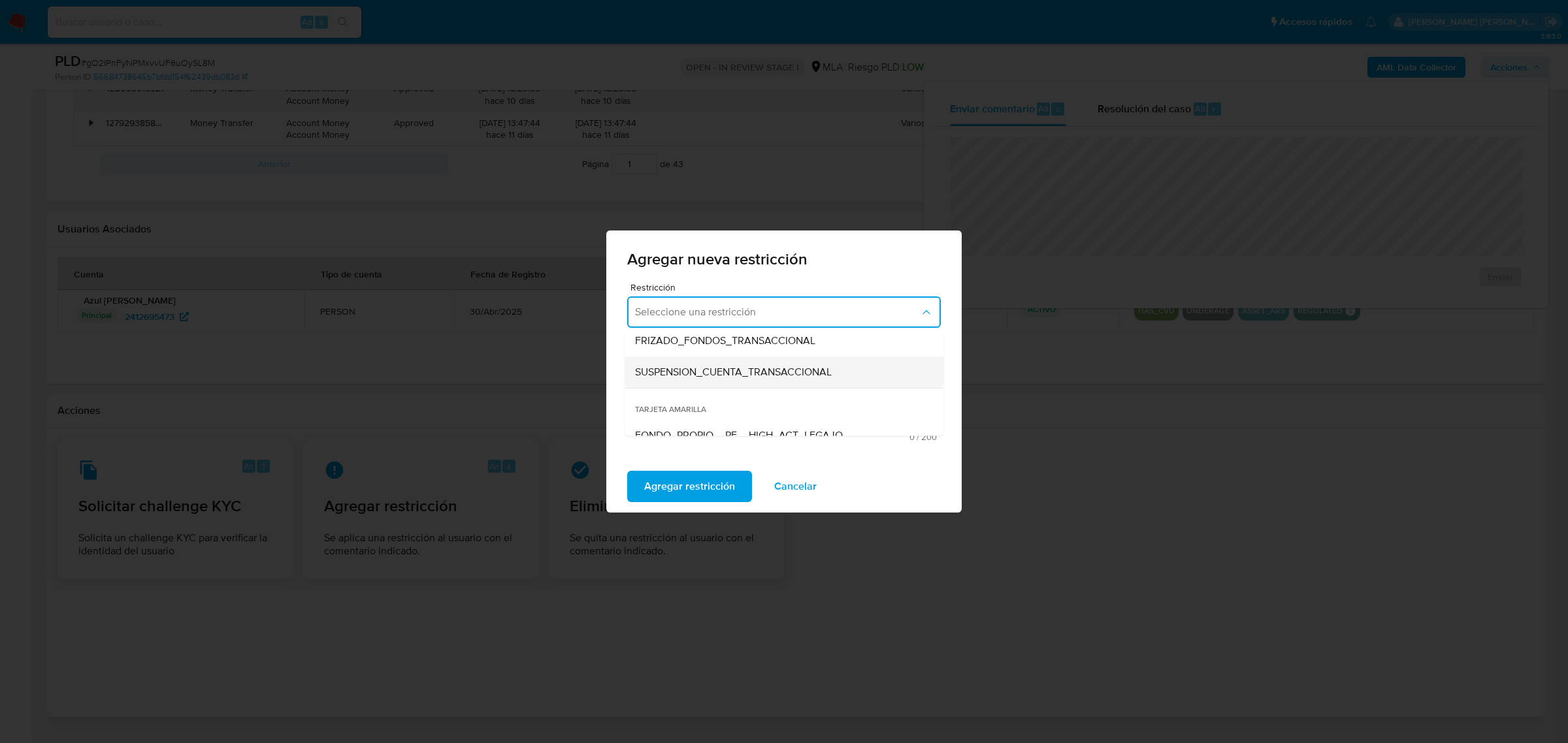
click at [685, 372] on span "SUSPENSION_CUENTA_TRANSACCIONAL" at bounding box center [734, 372] width 197 height 13
click at [685, 372] on textarea "Comentario" at bounding box center [784, 393] width 314 height 75
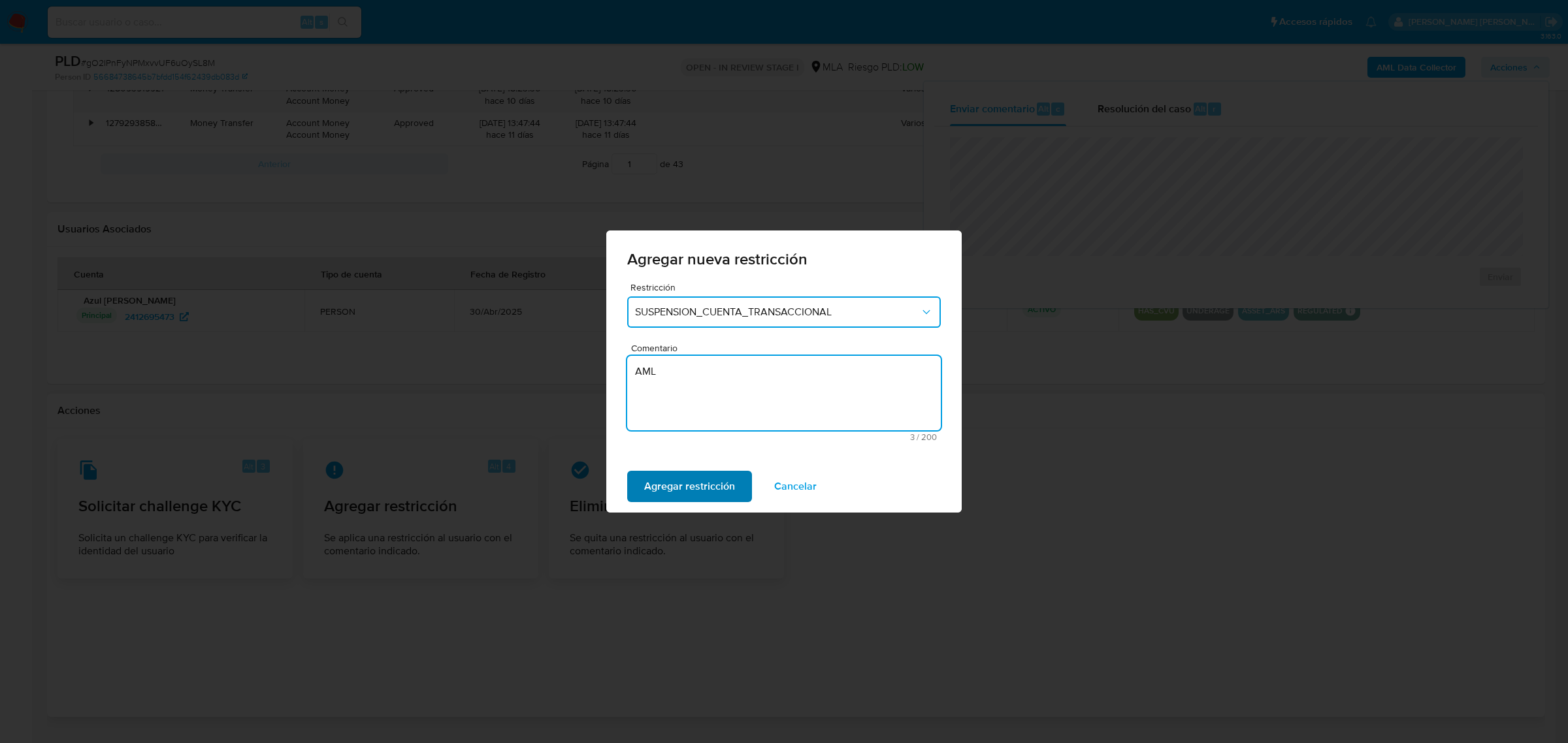
type textarea "AML"
click at [690, 491] on span "Agregar restricción" at bounding box center [689, 487] width 91 height 29
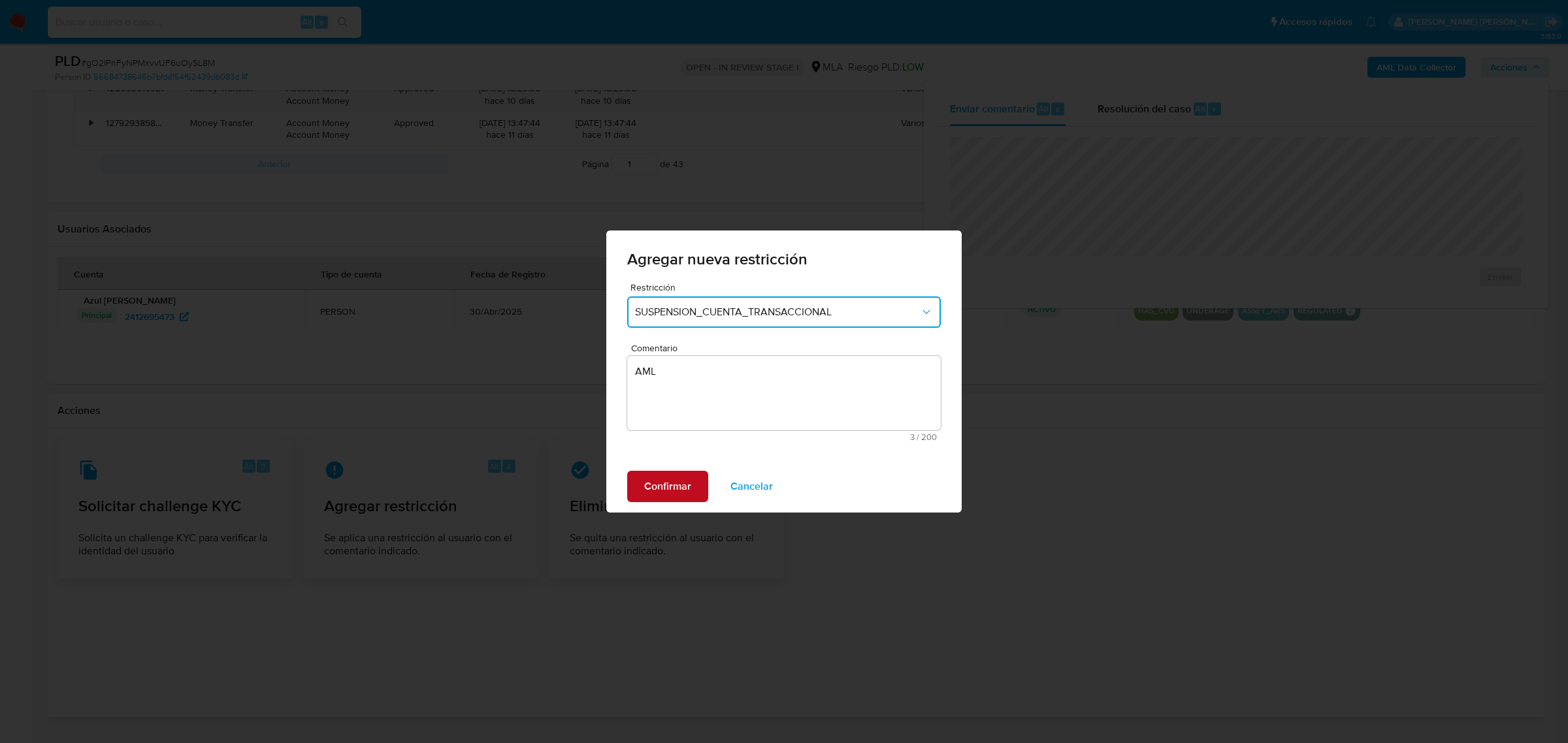
click at [666, 491] on span "Confirmar" at bounding box center [667, 487] width 47 height 29
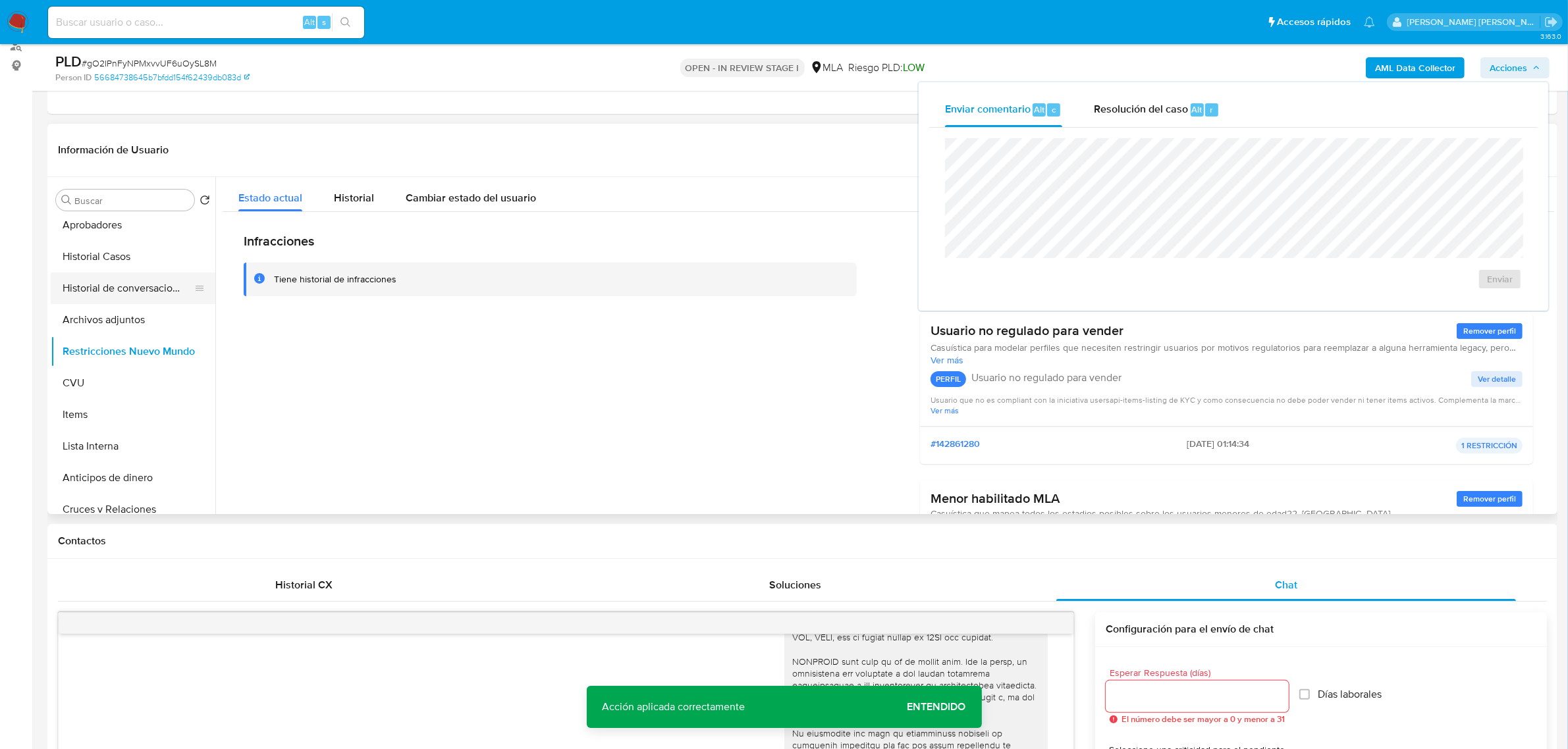
click at [112, 273] on button "Historial de conversaciones" at bounding box center [127, 288] width 154 height 31
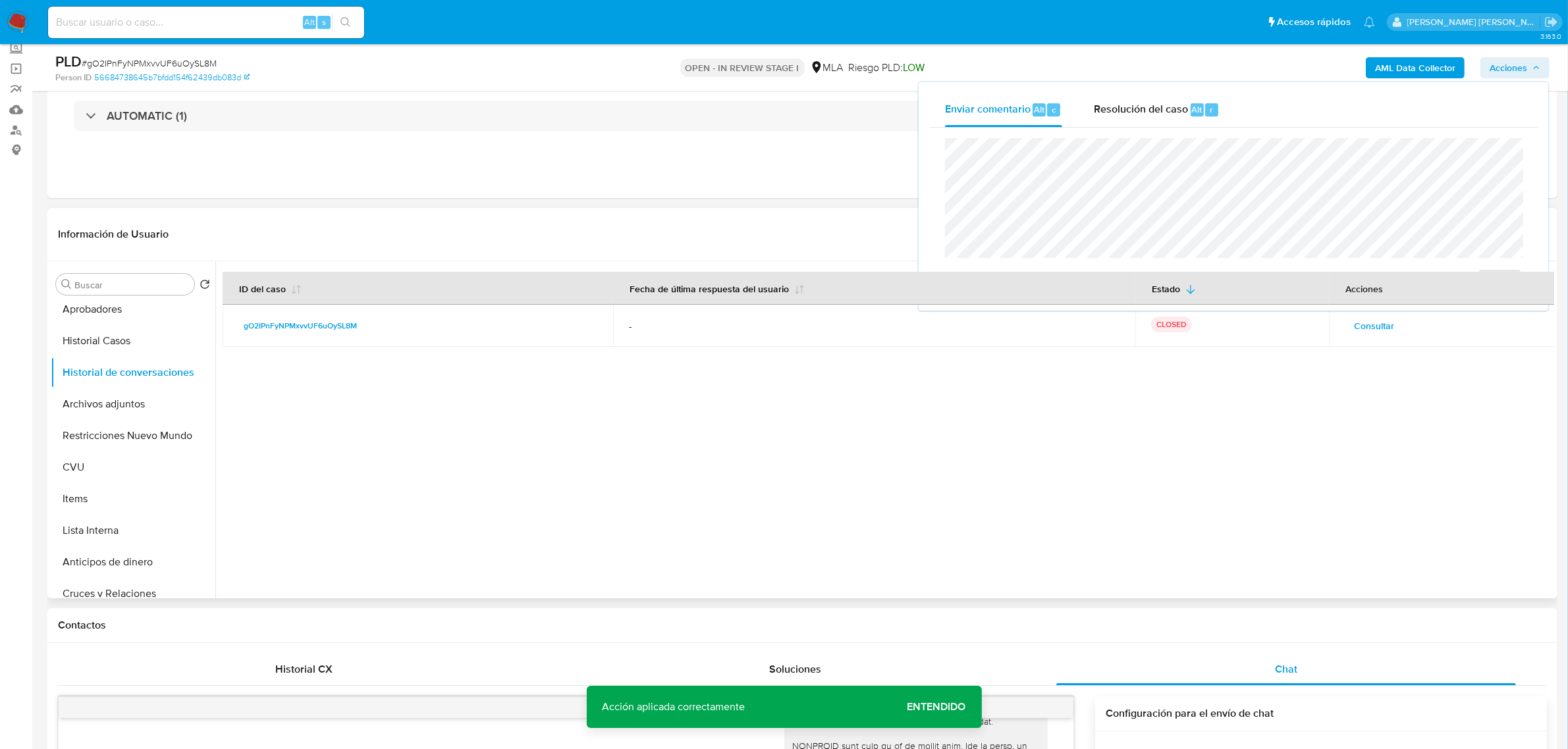
scroll to position [0, 0]
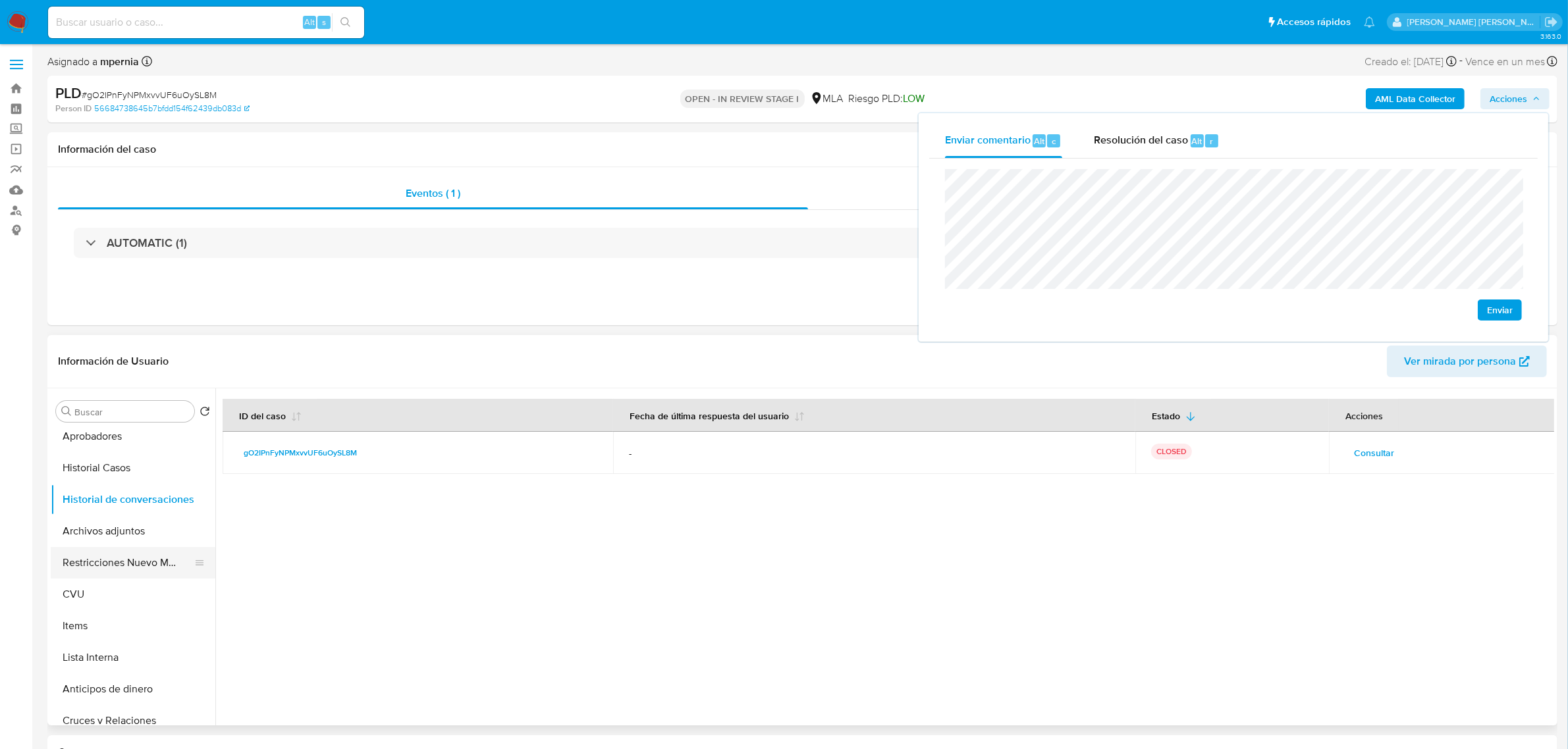
click at [119, 567] on button "Restricciones Nuevo Mundo" at bounding box center [127, 563] width 154 height 31
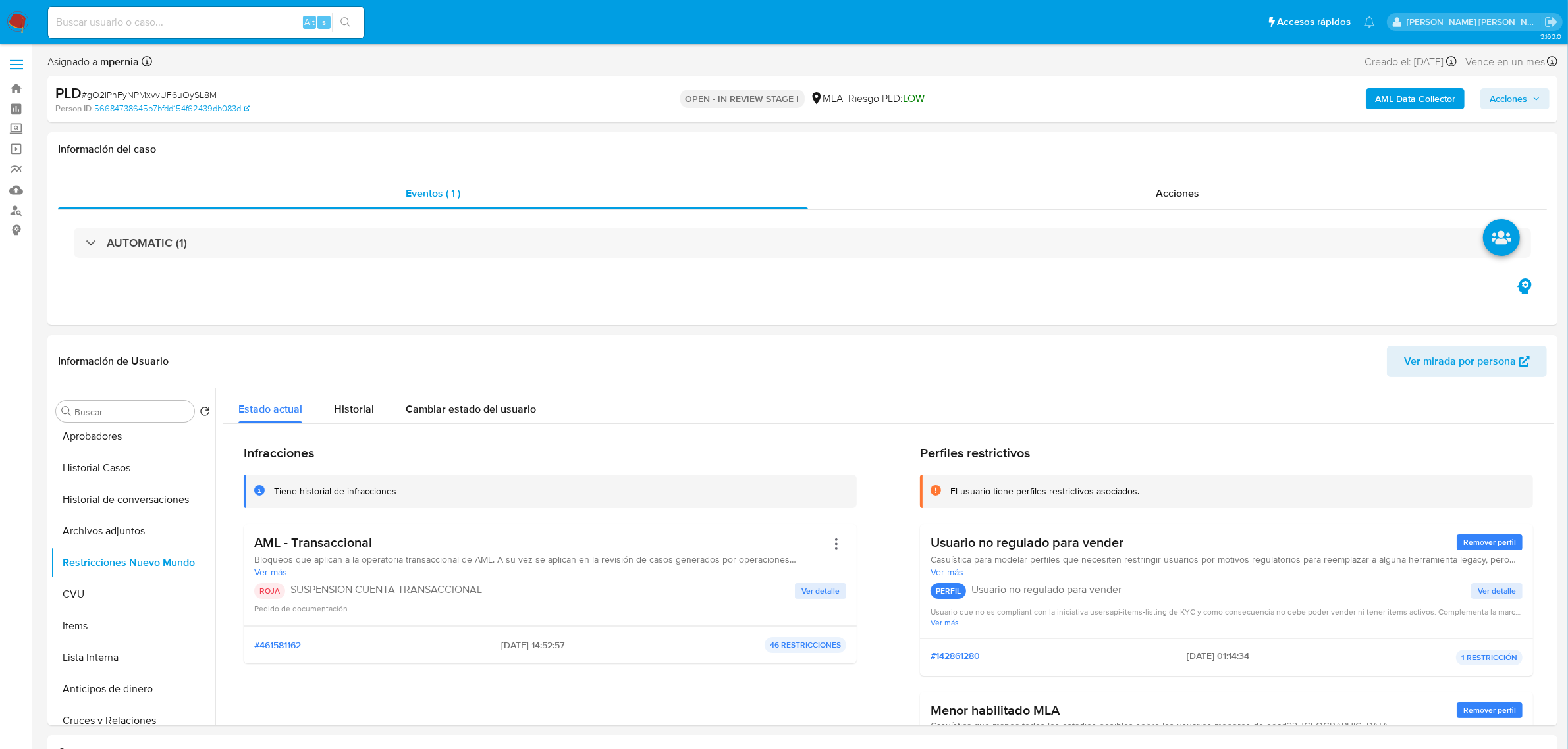
click at [1490, 99] on button "Acciones" at bounding box center [1514, 98] width 69 height 21
click at [1170, 139] on span "Resolución del caso" at bounding box center [1141, 140] width 94 height 15
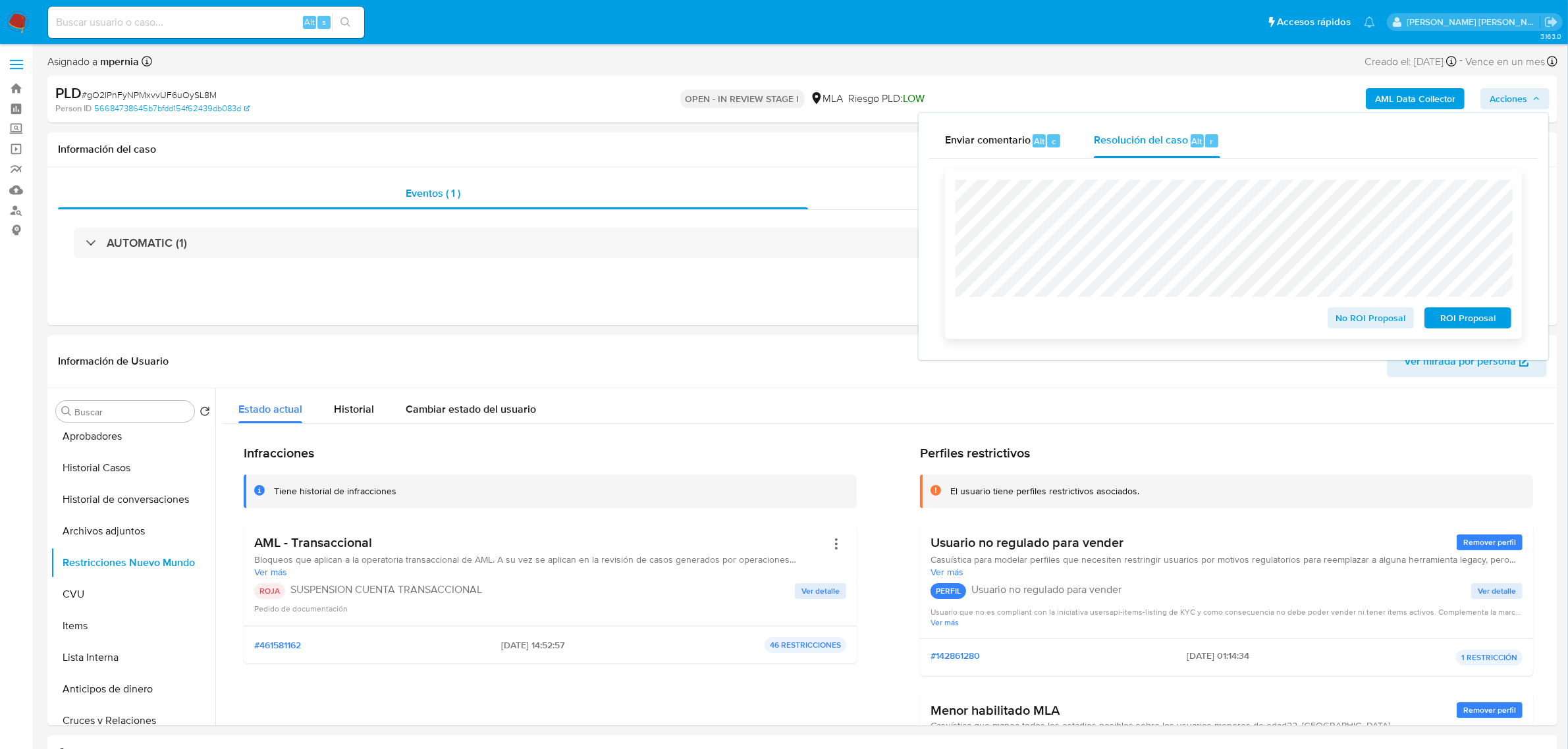
click at [1456, 323] on span "ROI Proposal" at bounding box center [1468, 318] width 69 height 18
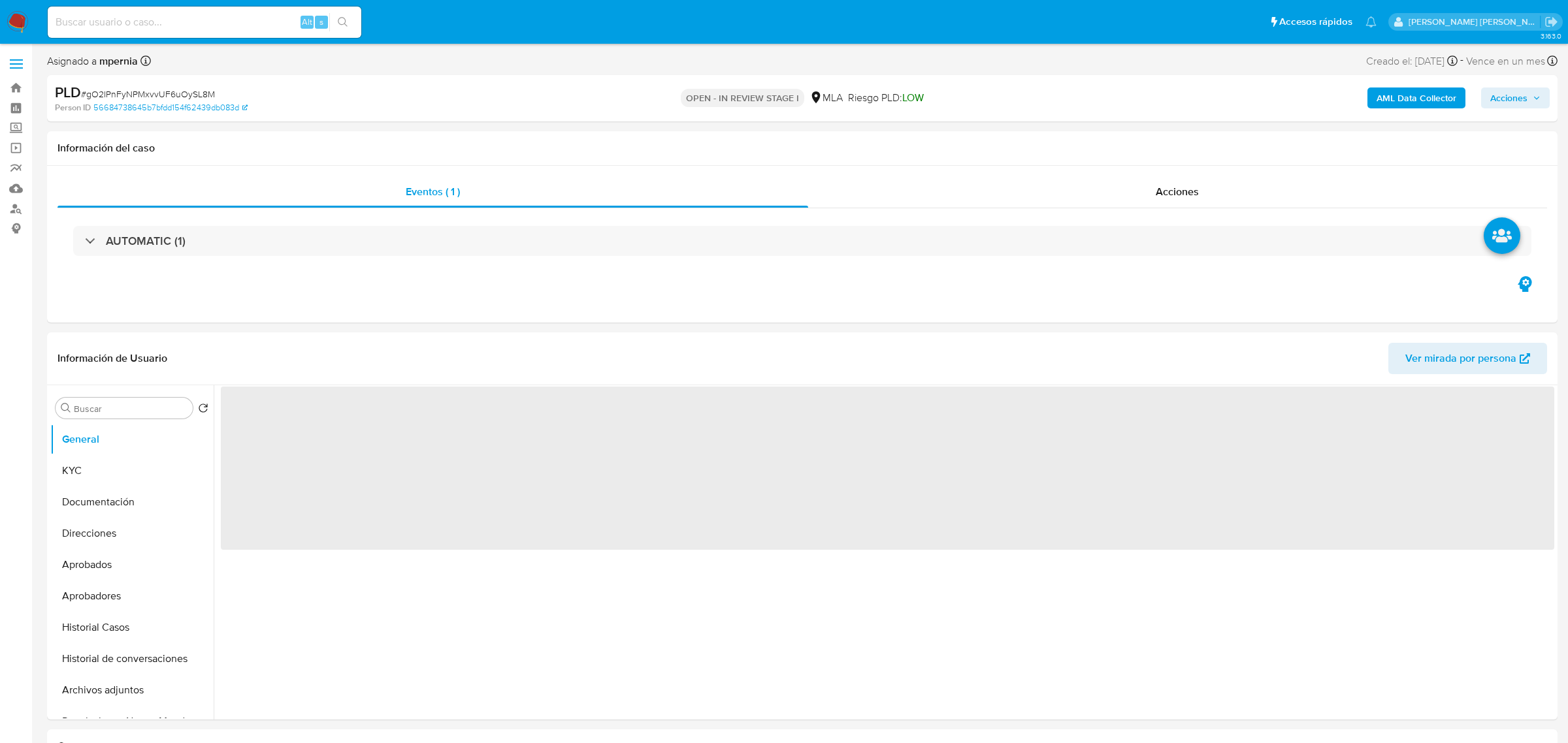
select select "10"
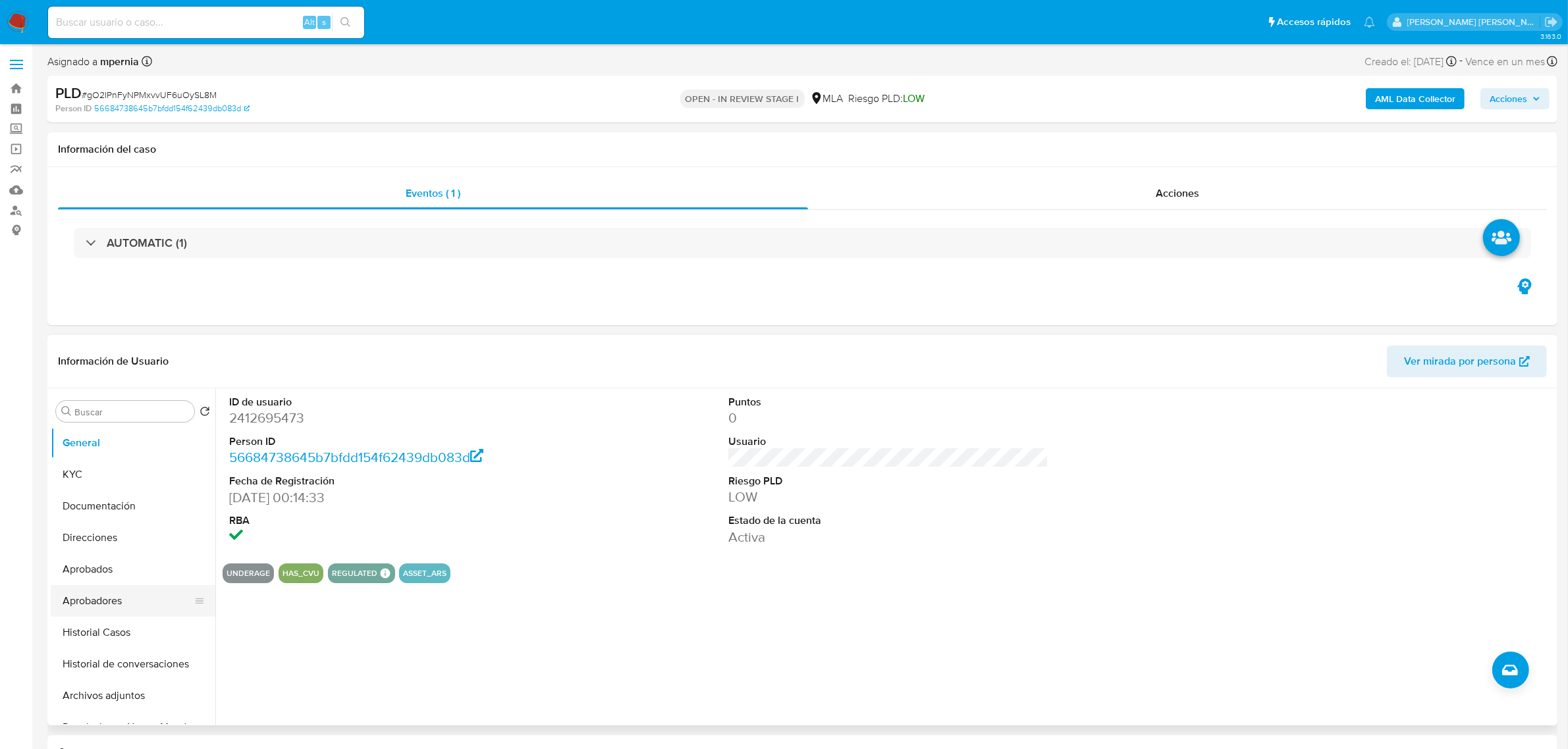
click at [93, 596] on button "Aprobadores" at bounding box center [127, 600] width 154 height 31
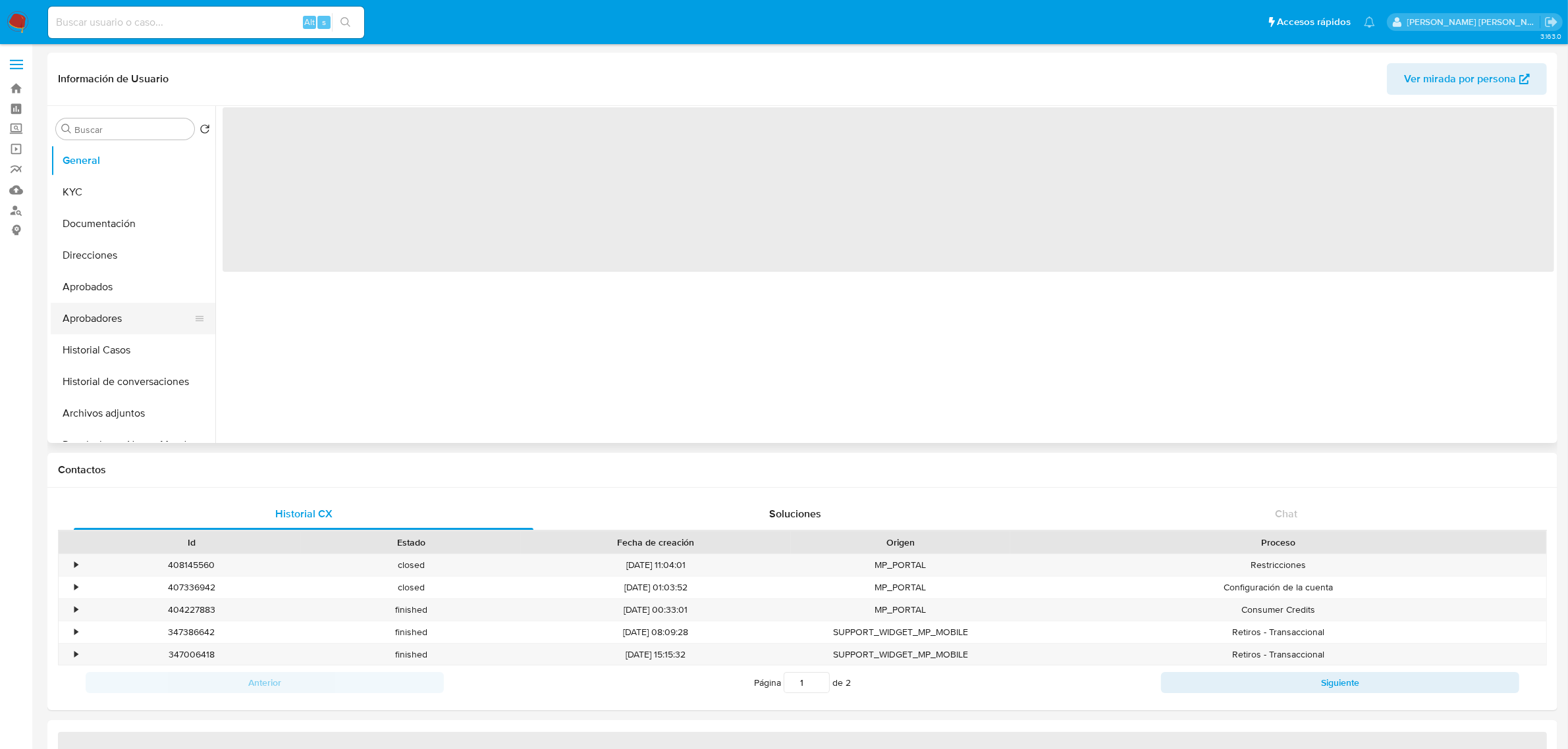
select select "10"
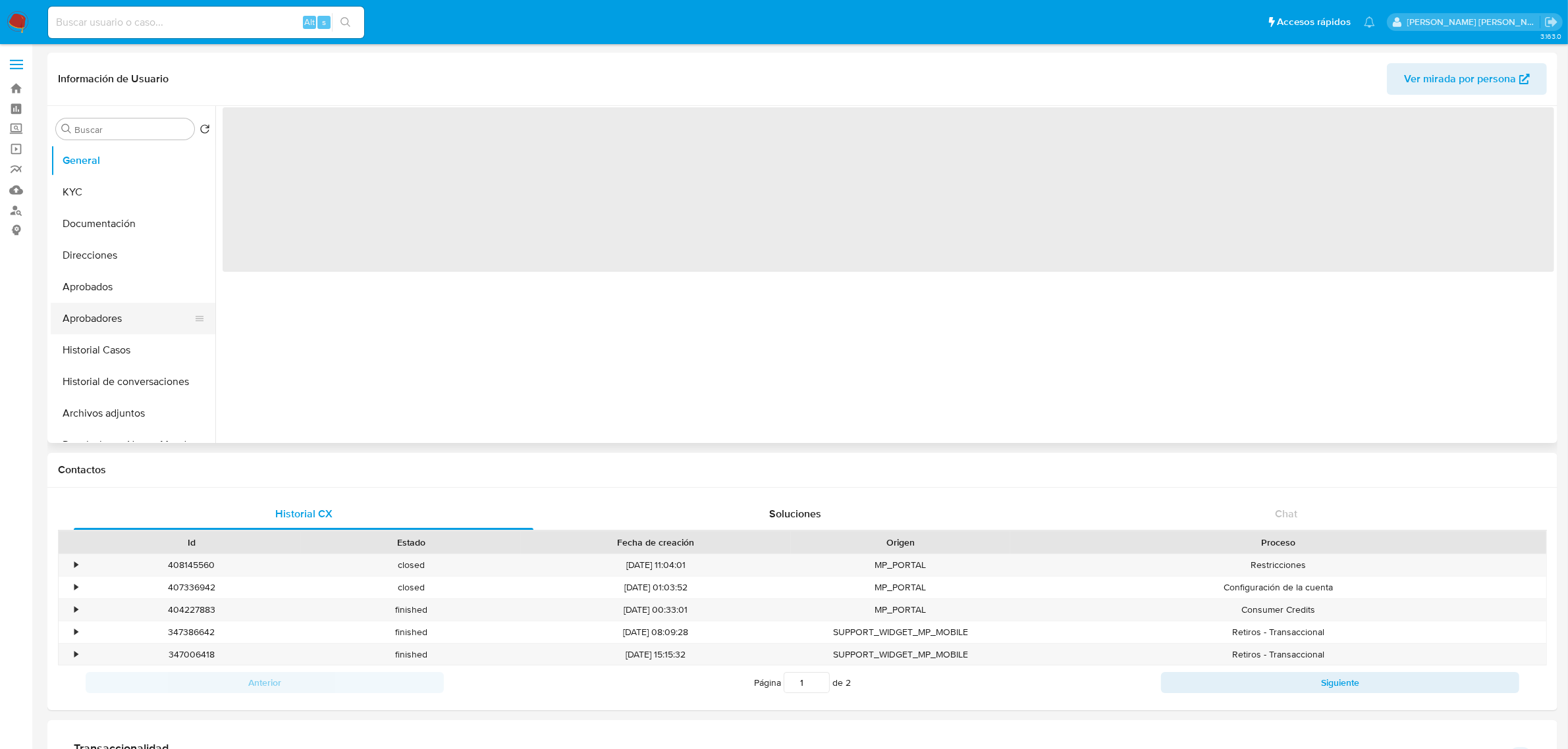
click at [87, 331] on button "Aprobadores" at bounding box center [127, 318] width 154 height 31
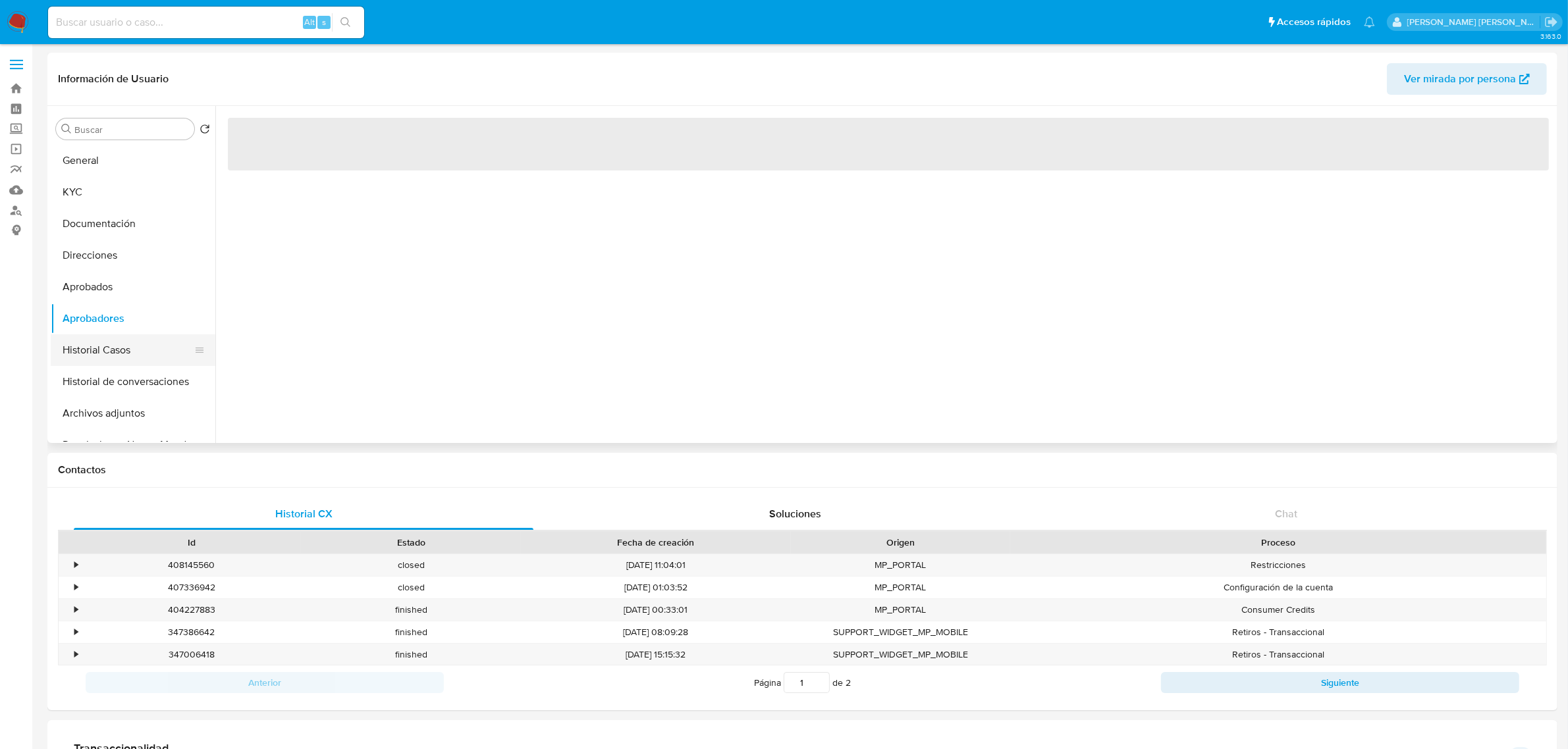
click at [96, 356] on button "Historial Casos" at bounding box center [127, 350] width 154 height 31
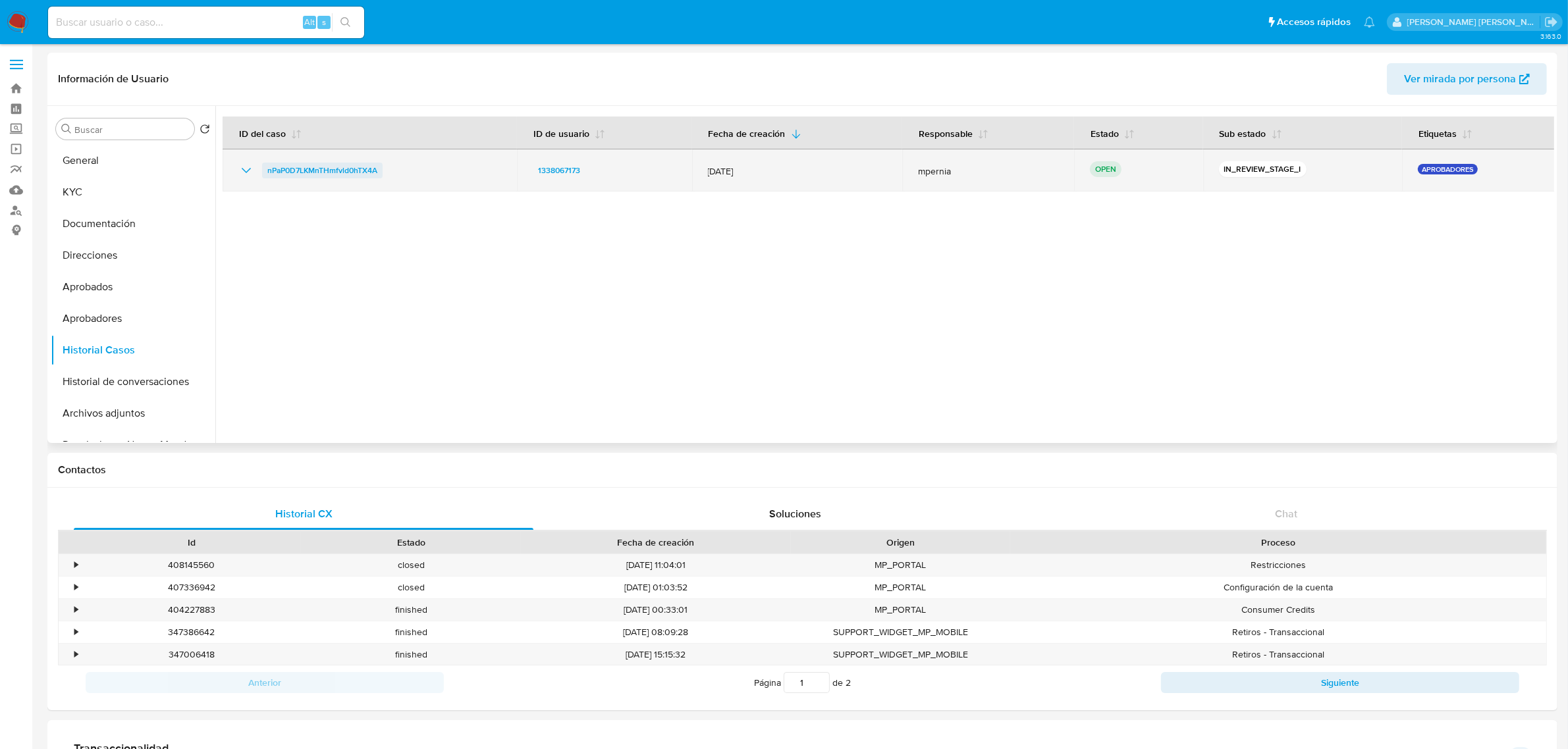
click at [350, 162] on span "nPaP0D7LKMnTHmfvld0hTX4A" at bounding box center [322, 170] width 110 height 16
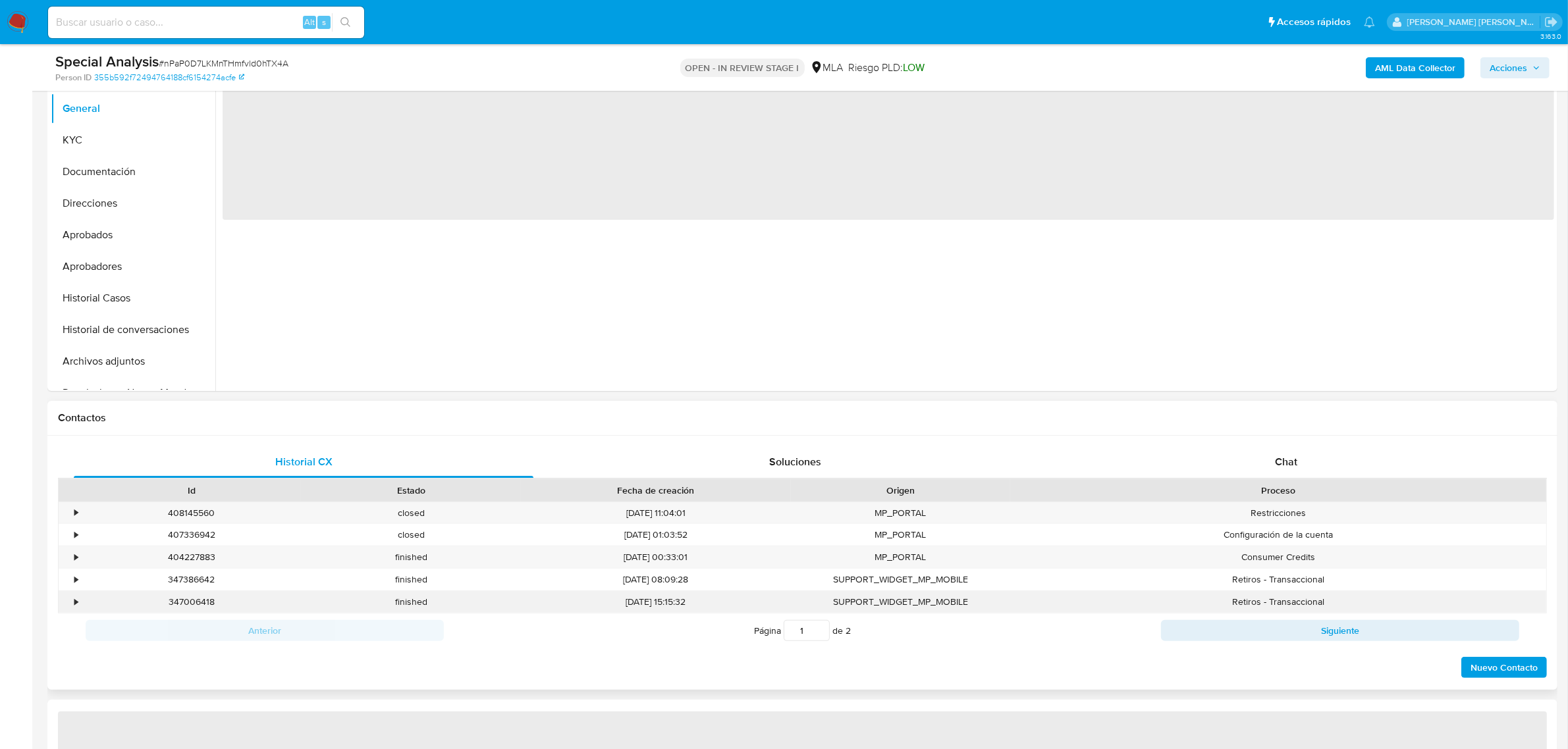
scroll to position [329, 0]
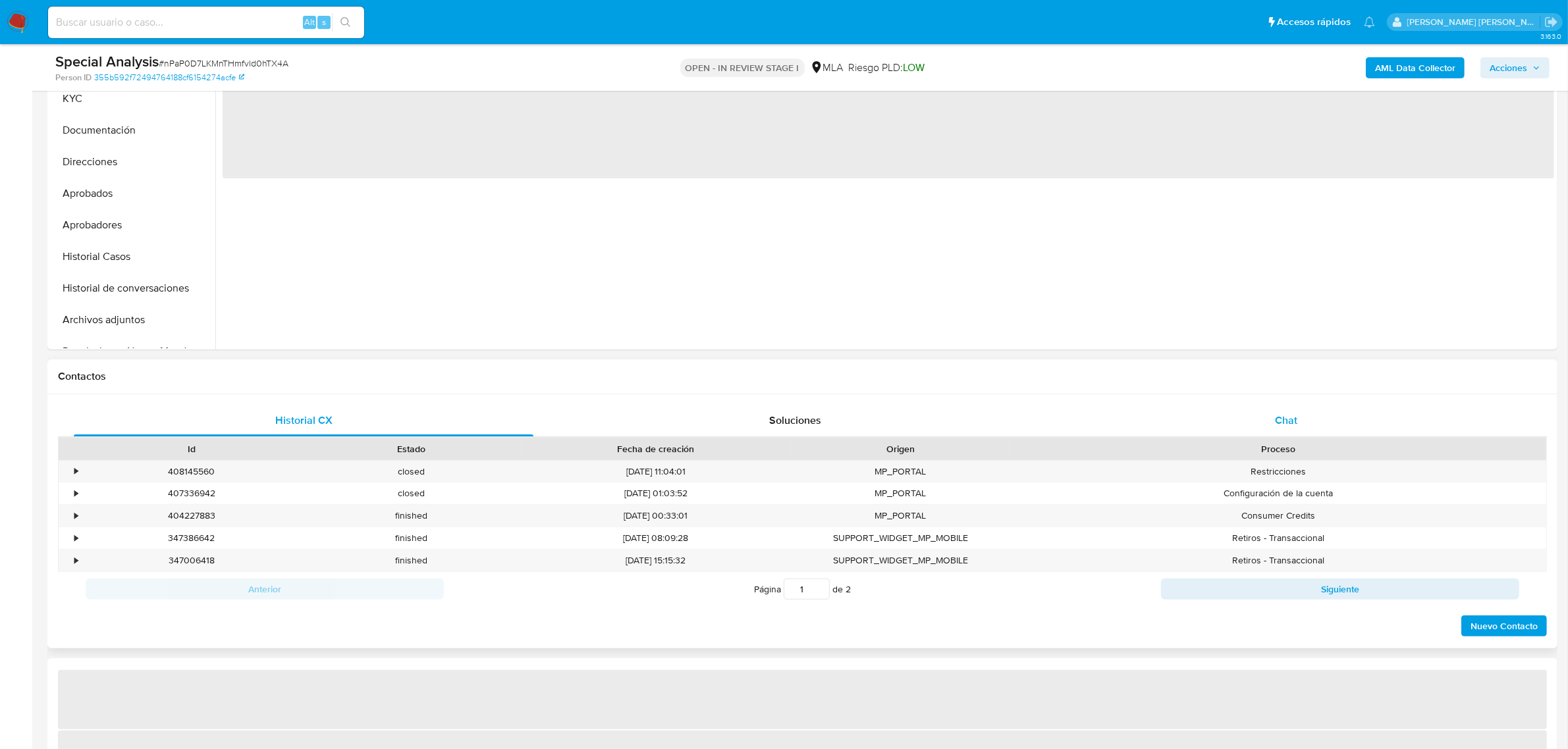
click at [1261, 415] on div "Chat" at bounding box center [1285, 420] width 459 height 31
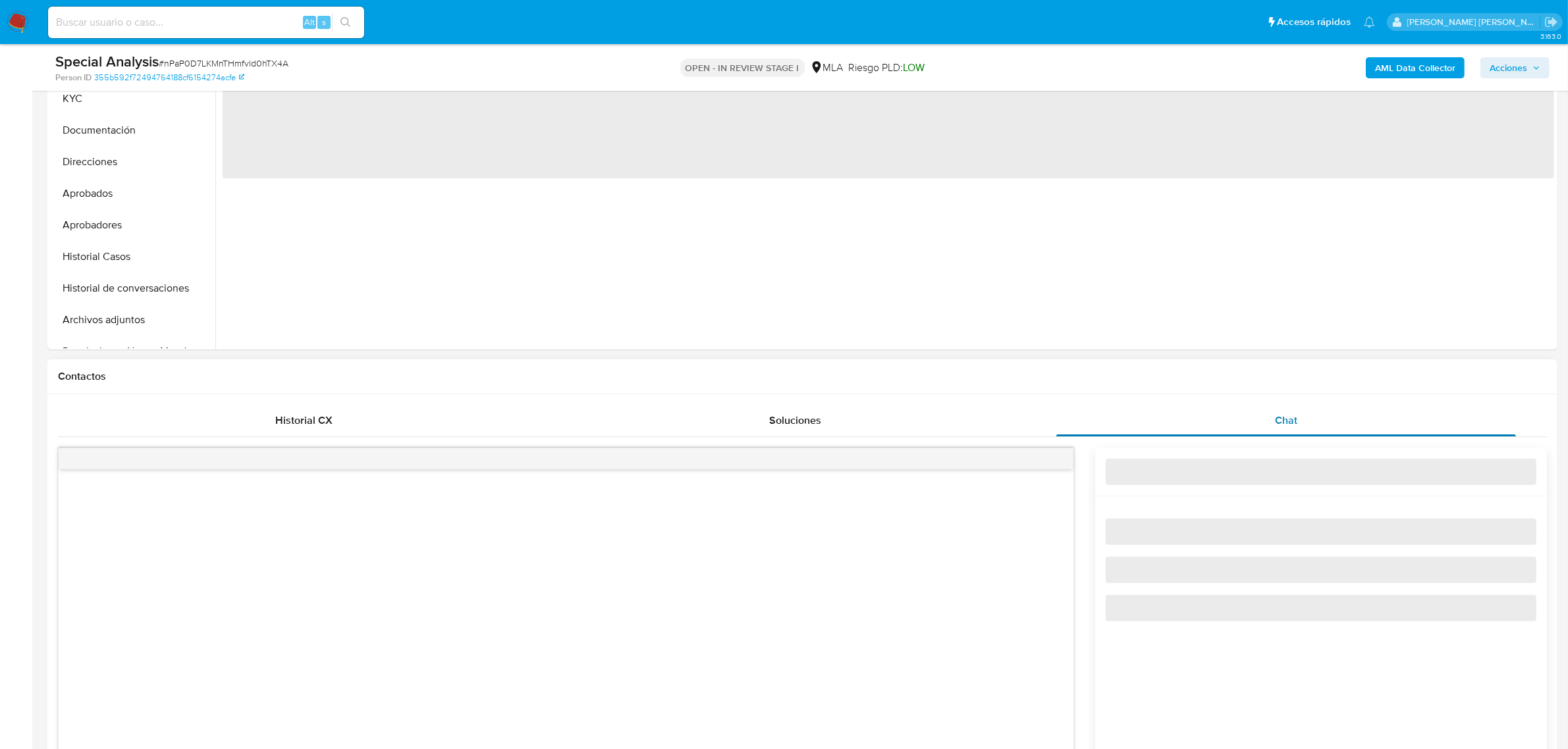
select select "10"
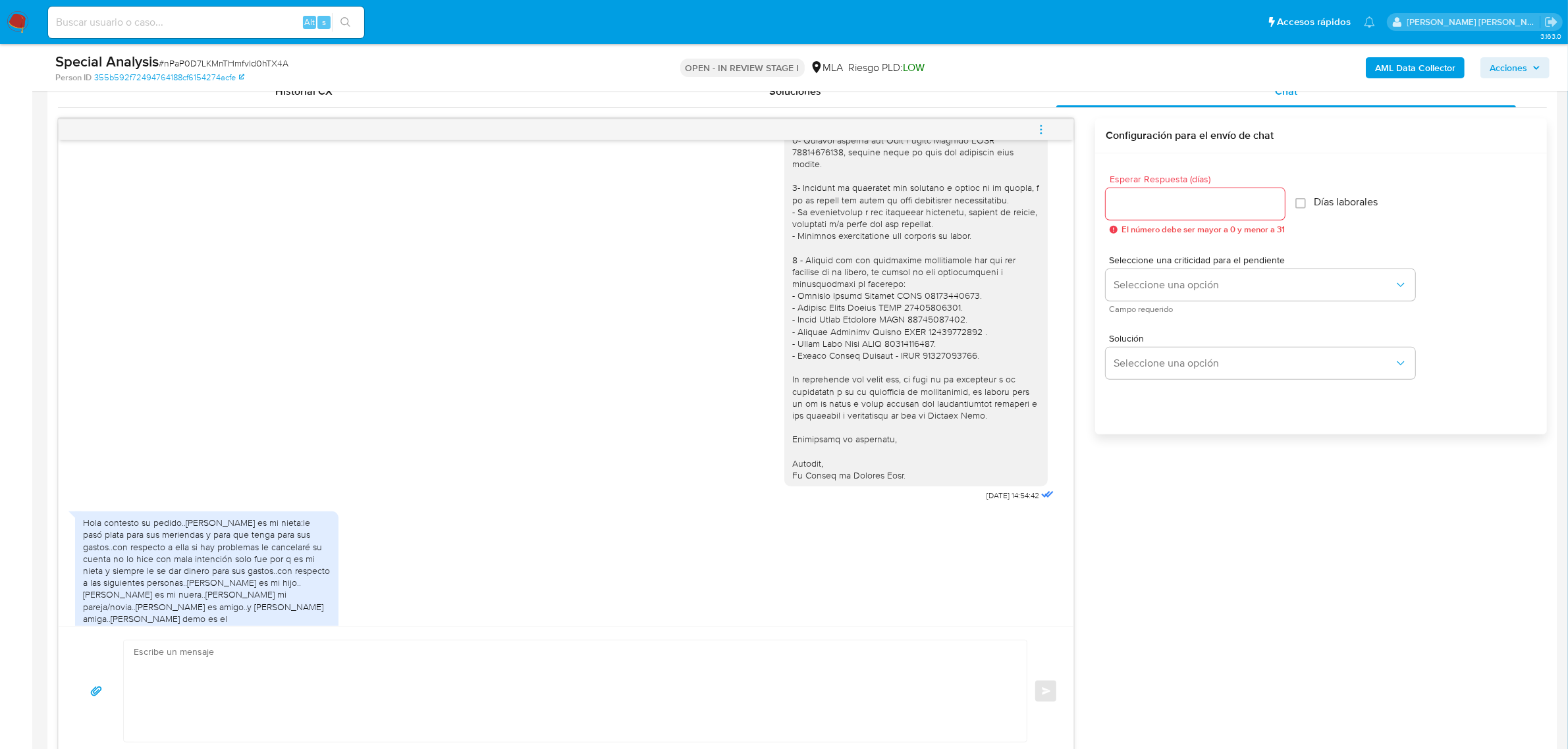
scroll to position [1095, 0]
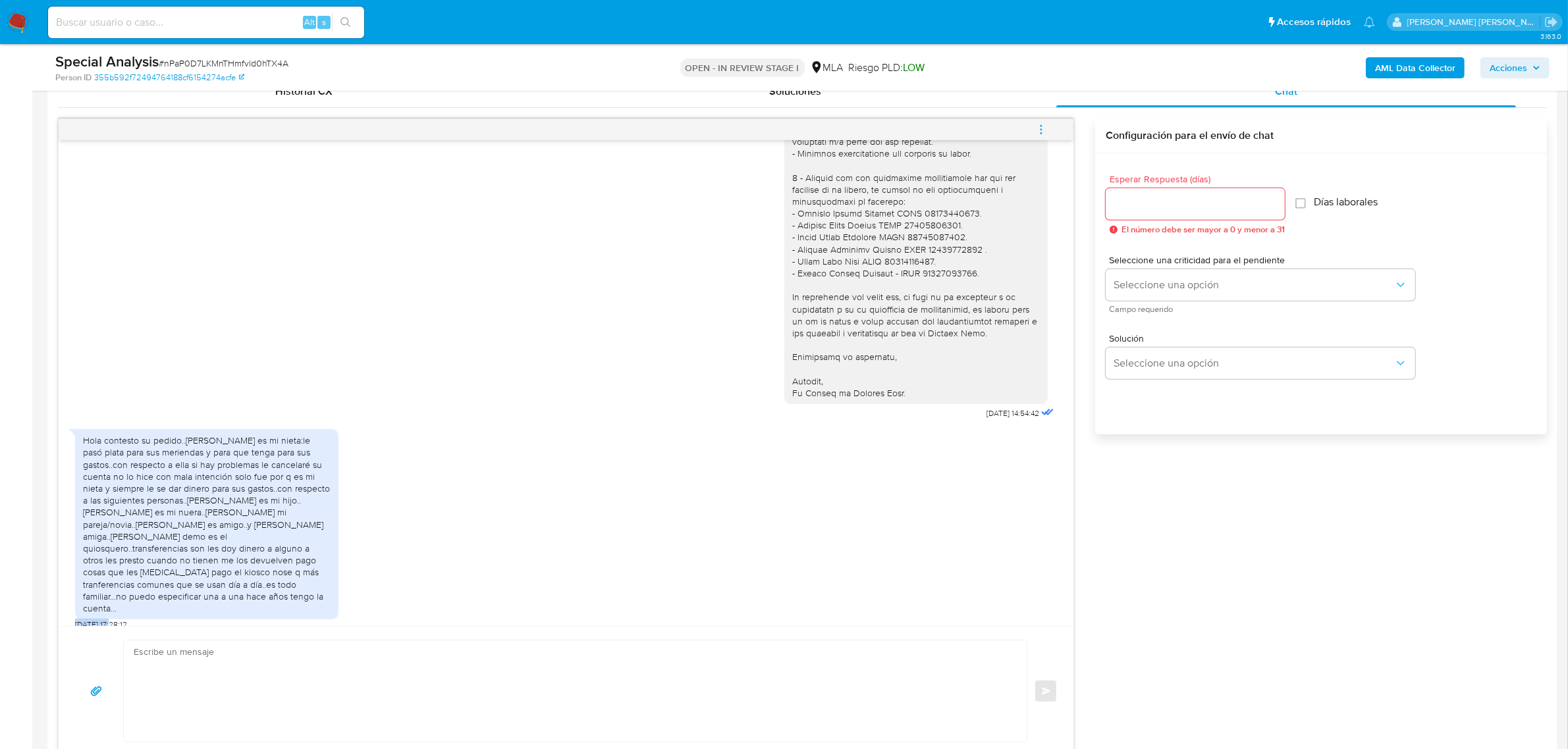
drag, startPoint x: 74, startPoint y: 611, endPoint x: 112, endPoint y: 614, distance: 38.1
click at [112, 614] on div "17/09/2025 14:52:14 PDF PDF melifile7136842883840421766.pdf PDF PDF melifile767…" at bounding box center [566, 383] width 1015 height 486
copy span "01/10/2025"
drag, startPoint x: 186, startPoint y: 442, endPoint x: 112, endPoint y: 466, distance: 77.8
click at [112, 466] on div "Hola contesto su pedido..mondino azul es mi nieta:le pasó plata para sus merien…" at bounding box center [207, 524] width 247 height 180
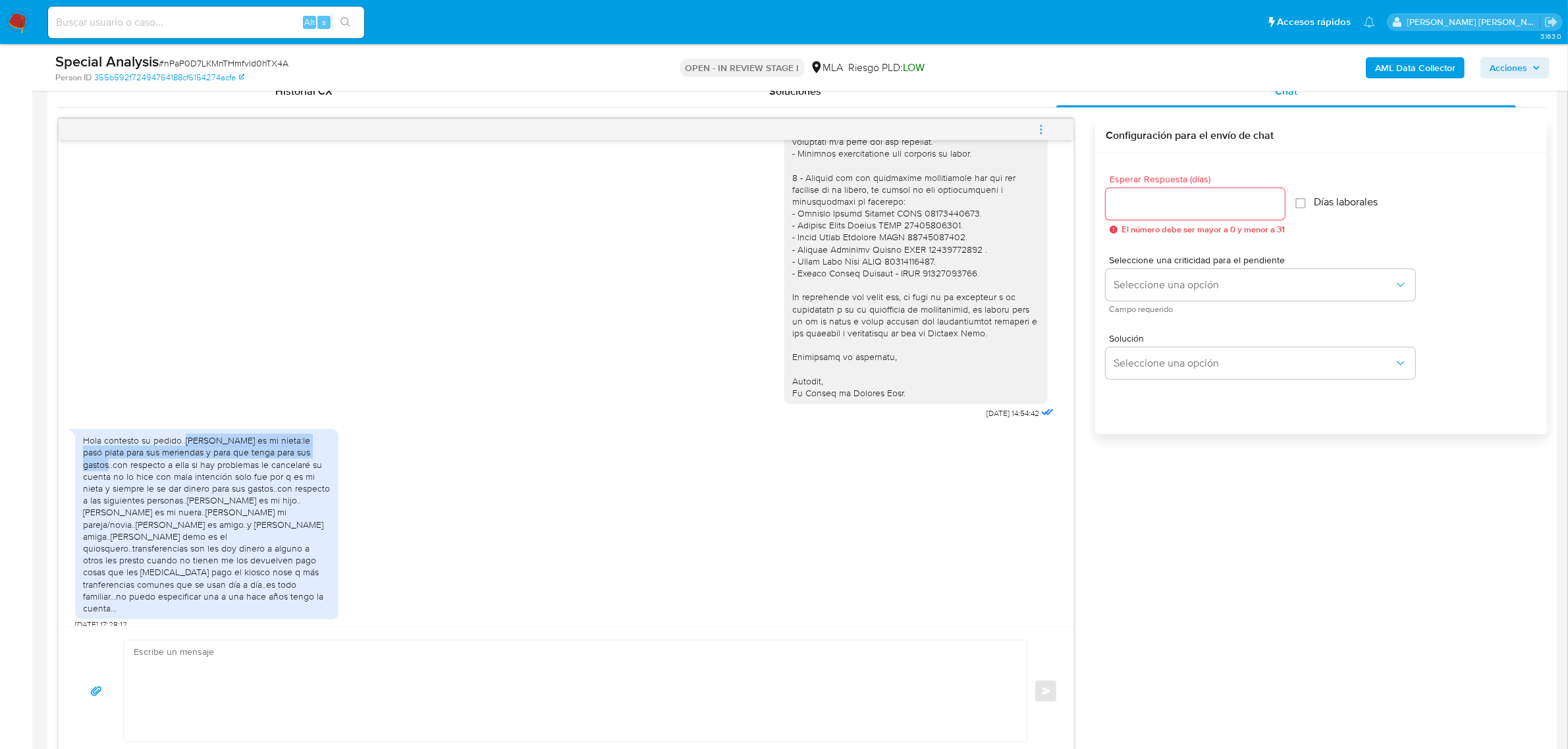
copy div "mondino azul es mi nieta:le pasó plata para sus meriendas y para que tenga para…"
click at [221, 59] on span "# nPaP0D7LKMnTHmfvld0hTX4A" at bounding box center [223, 63] width 130 height 13
click at [226, 66] on span "# nPaP0D7LKMnTHmfvld0hTX4A" at bounding box center [223, 63] width 130 height 13
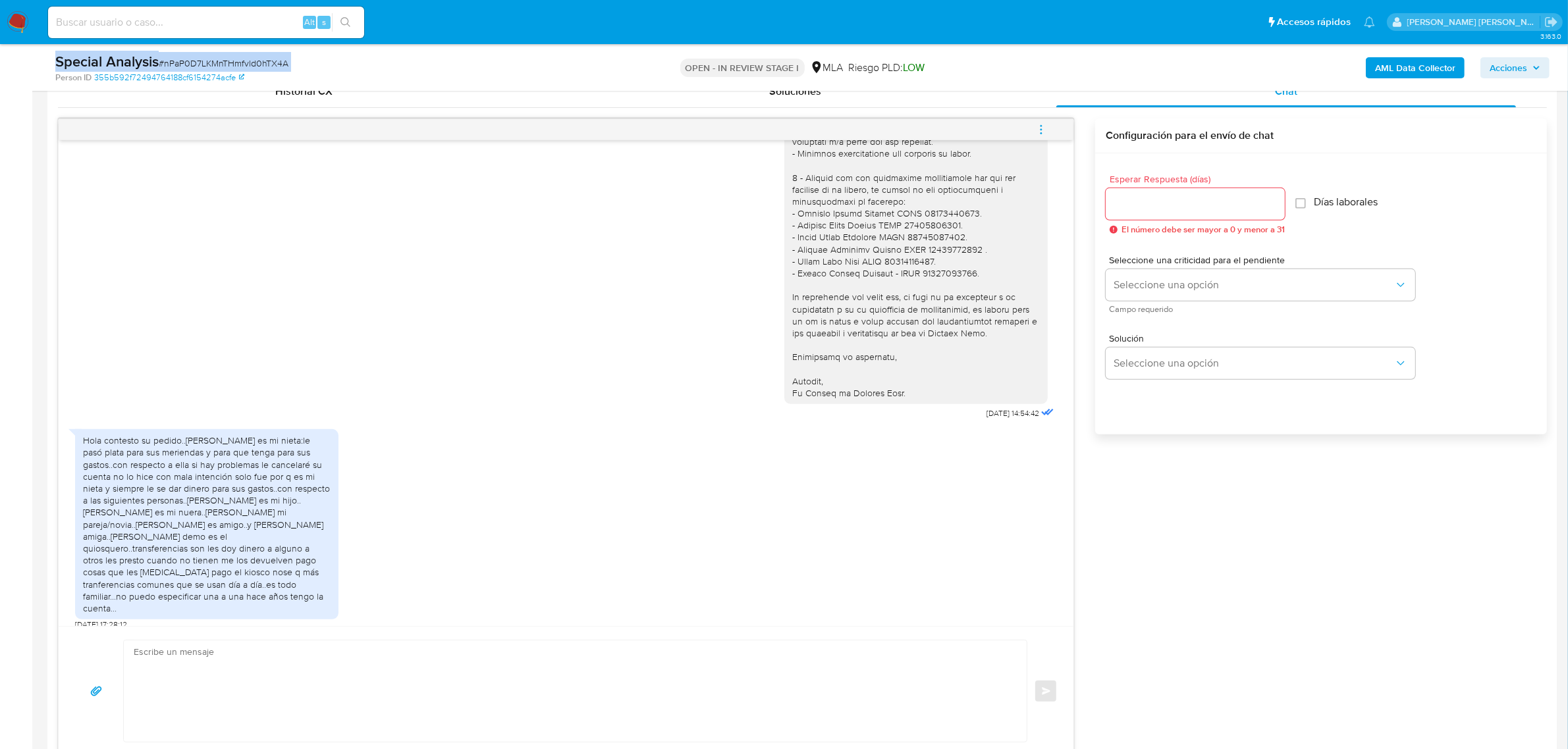
click at [226, 66] on span "# nPaP0D7LKMnTHmfvld0hTX4A" at bounding box center [223, 63] width 130 height 13
click at [326, 65] on div "Special Analysis # nPaP0D7LKMnTHmfvld0hTX4A" at bounding box center [302, 62] width 493 height 20
drag, startPoint x: 296, startPoint y: 61, endPoint x: 162, endPoint y: 61, distance: 134.0
click at [162, 61] on div "Special Analysis # nPaP0D7LKMnTHmfvld0hTX4A" at bounding box center [302, 62] width 493 height 20
copy span "nPaP0D7LKMnTHmfvld0hTX4A"
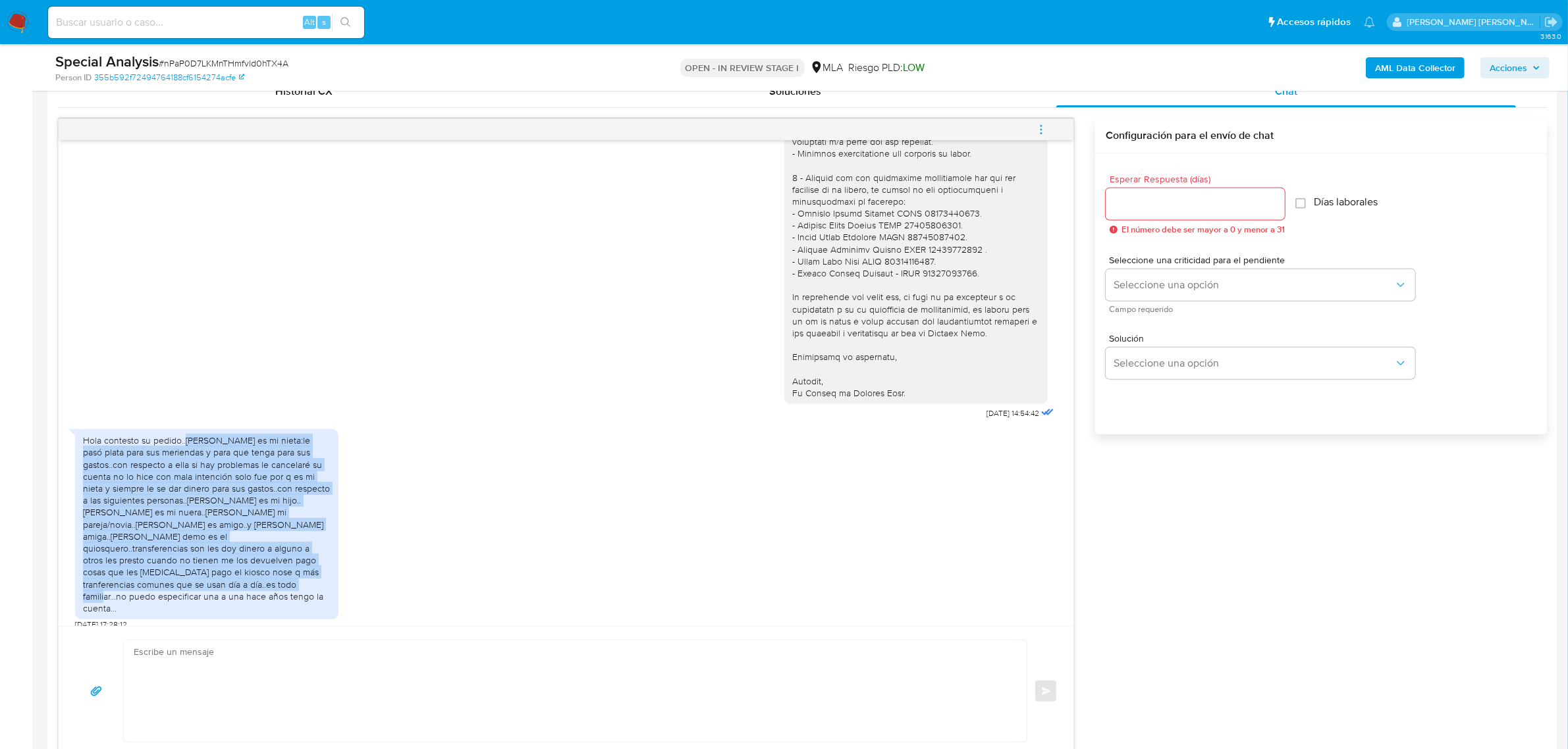
drag, startPoint x: 185, startPoint y: 443, endPoint x: 139, endPoint y: 592, distance: 155.9
click at [139, 592] on div "Hola contesto su pedido..[PERSON_NAME] es mi nieta:le pasó plata para sus merie…" at bounding box center [207, 524] width 247 height 180
copy div "mondino azul es mi nieta:le pasó plata para sus meriendas y para que tenga para…"
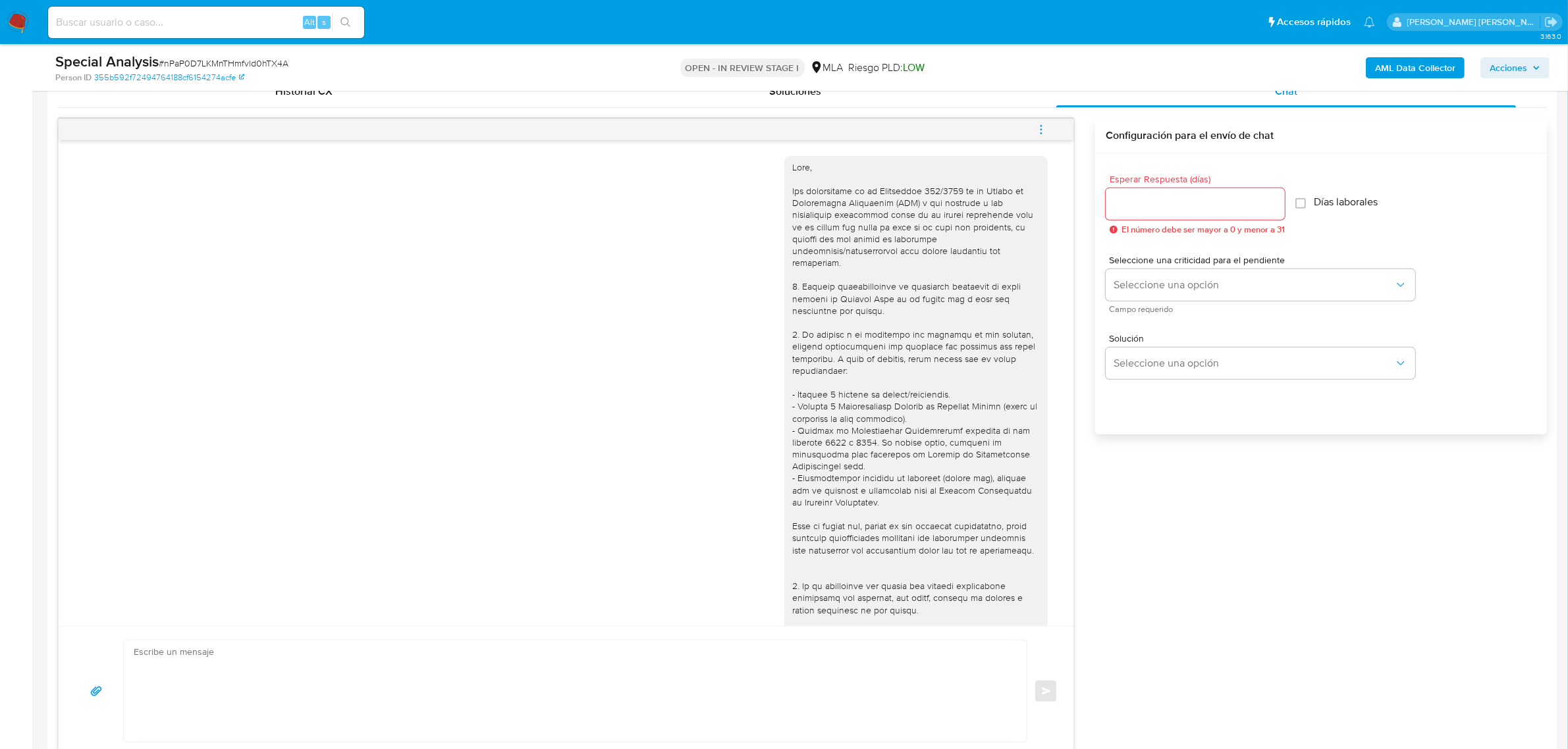
scroll to position [246, 0]
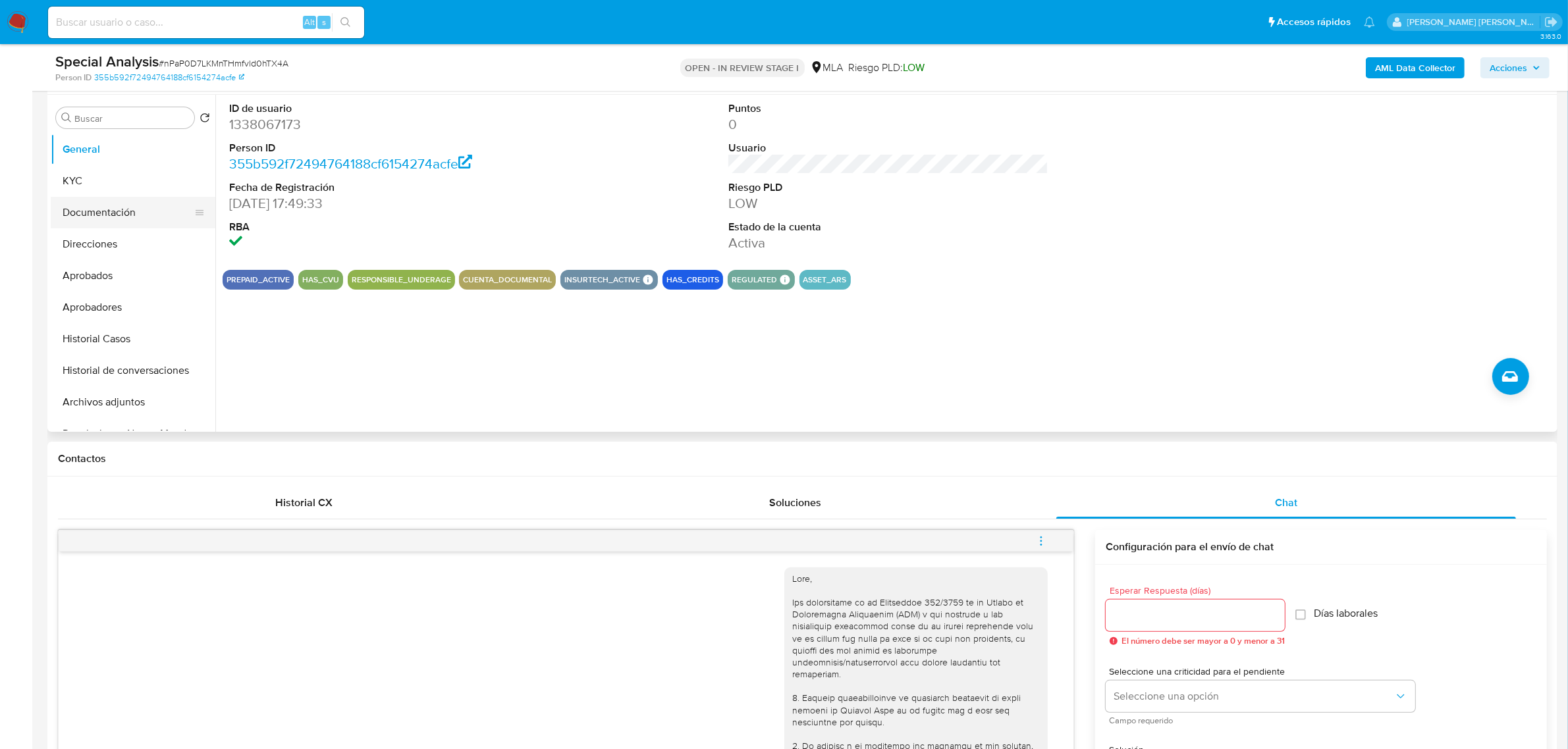
click at [113, 218] on button "Documentación" at bounding box center [127, 212] width 154 height 31
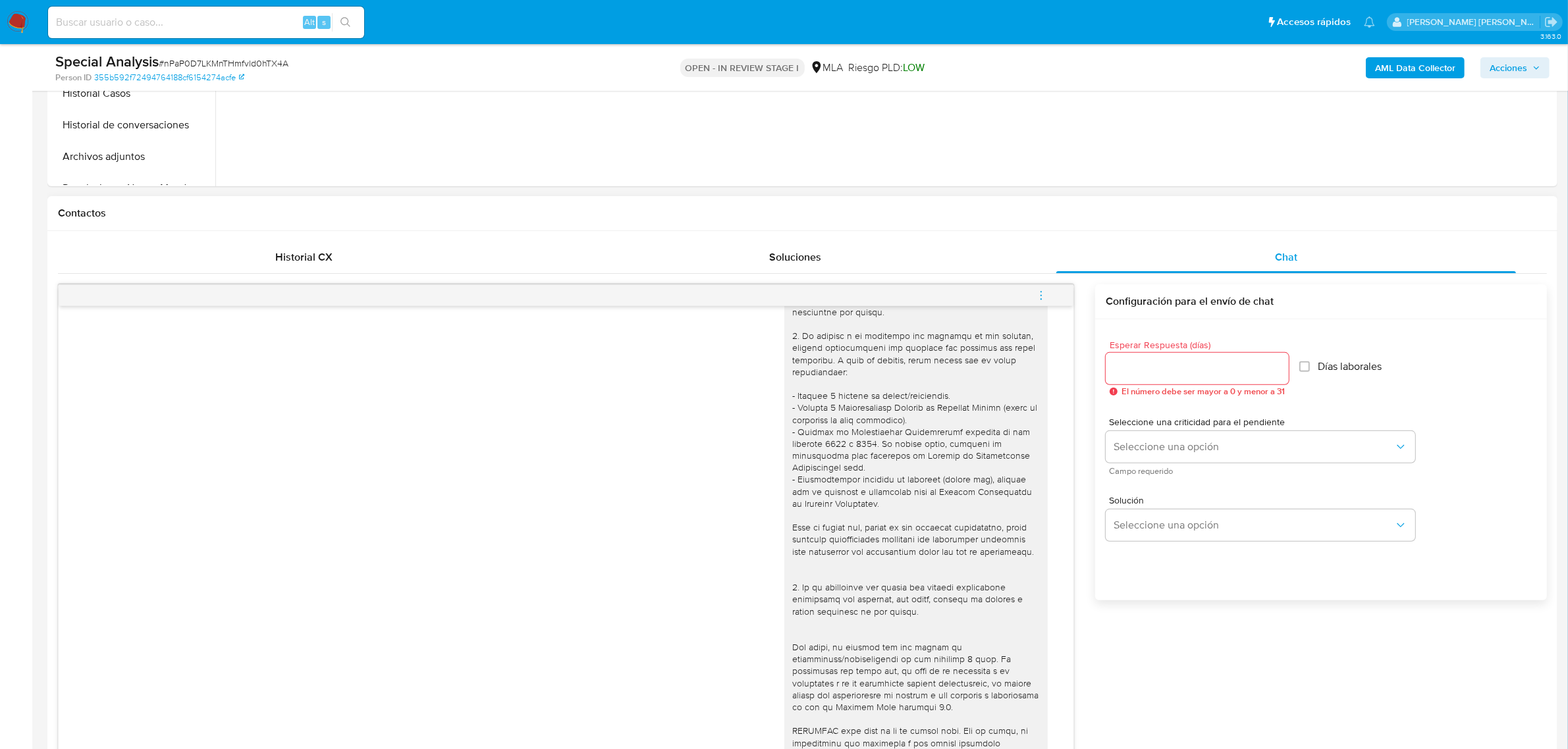
scroll to position [494, 0]
click at [1037, 294] on icon "menu-action" at bounding box center [1041, 294] width 12 height 12
click at [965, 299] on li "Abrir gestor de archivos" at bounding box center [952, 294] width 135 height 24
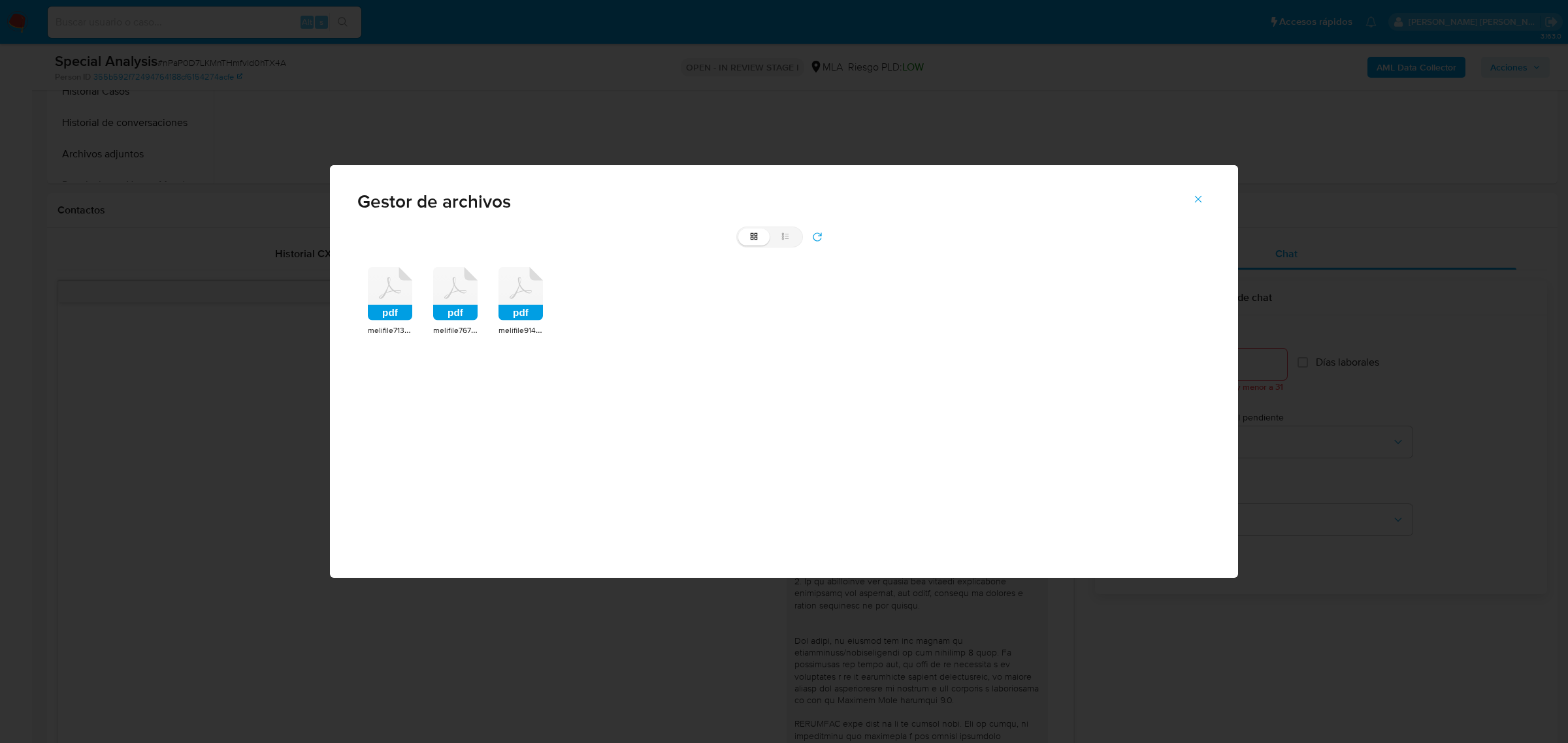
click at [404, 309] on rect at bounding box center [390, 313] width 44 height 16
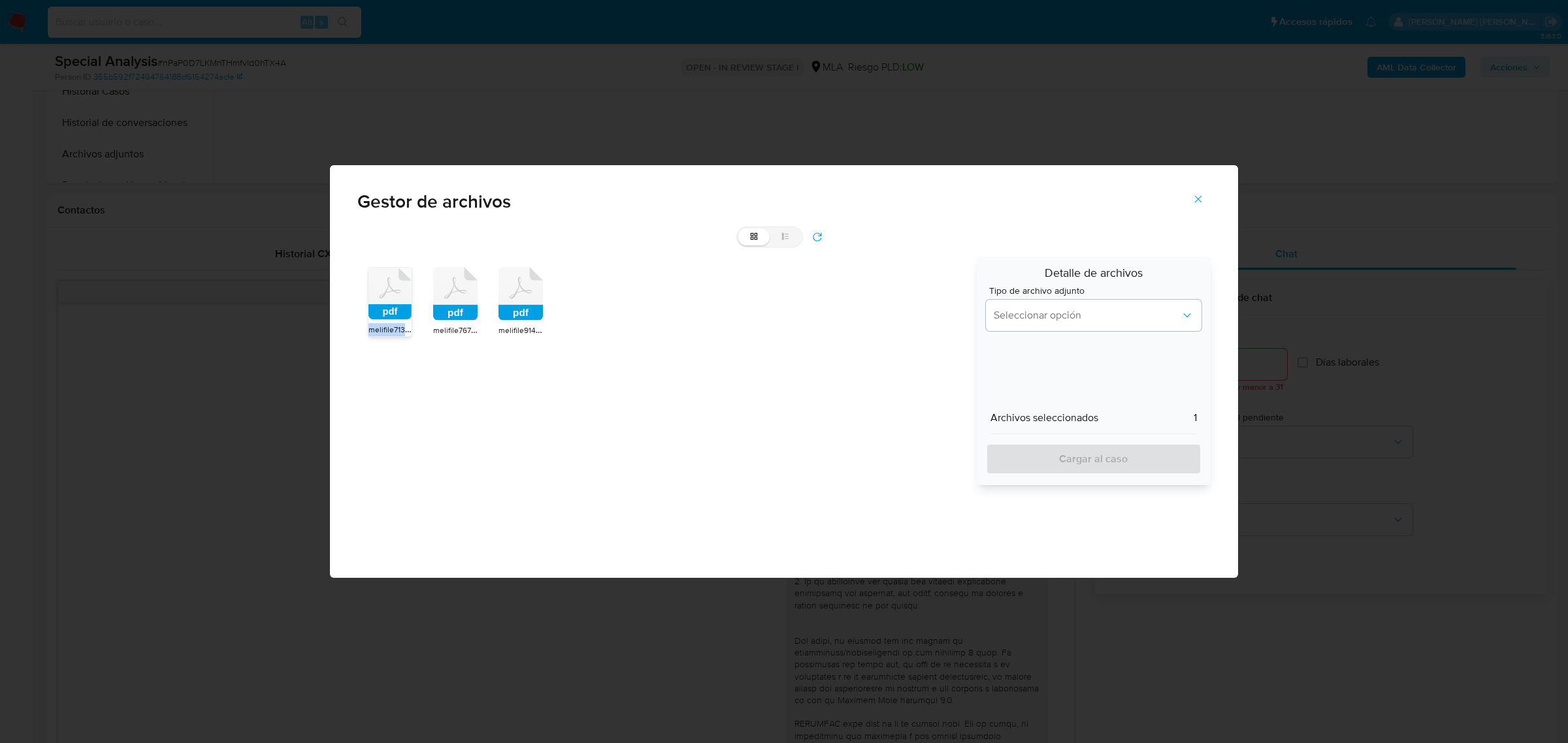
click at [404, 308] on rect at bounding box center [390, 311] width 43 height 15
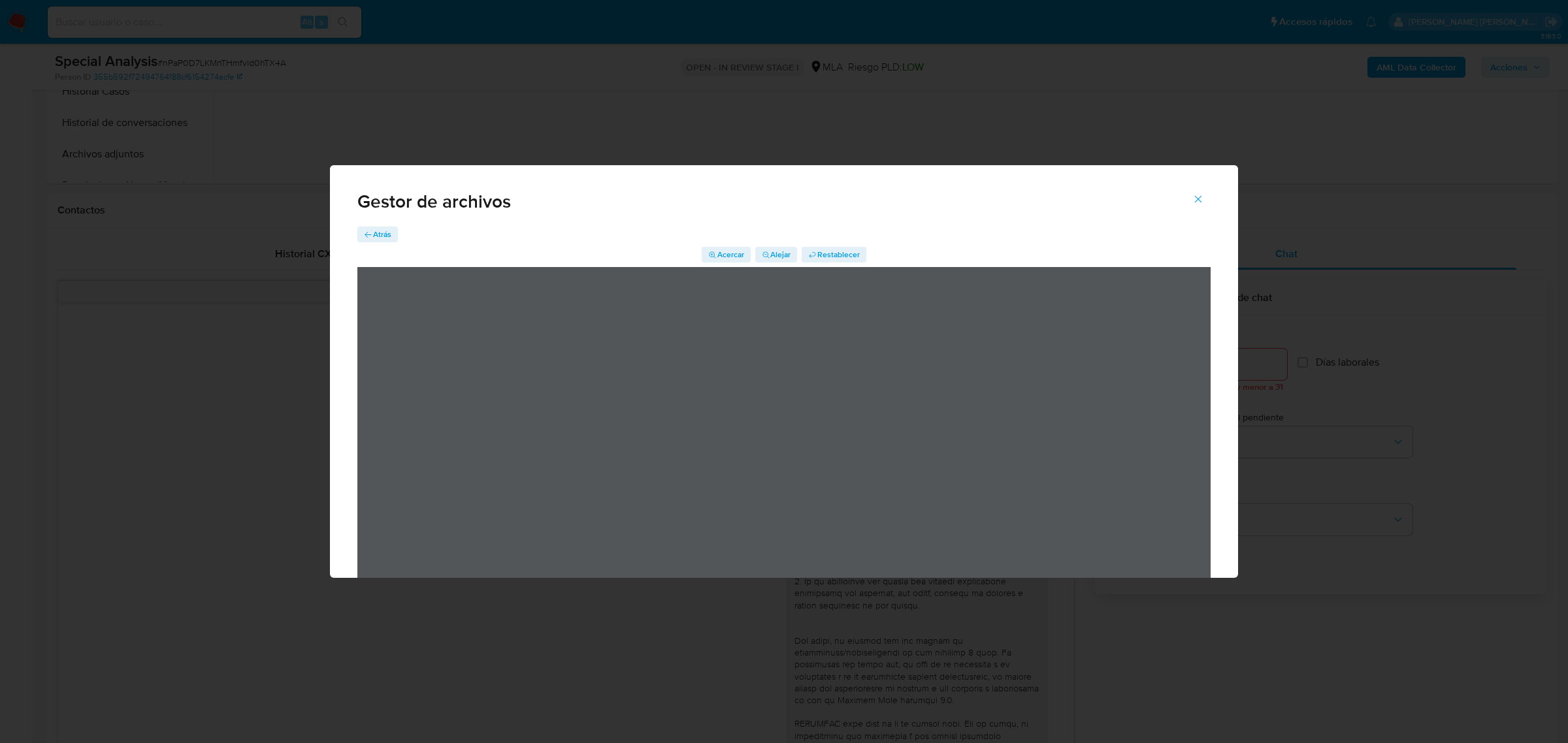
click at [370, 233] on icon "button" at bounding box center [369, 235] width 10 height 10
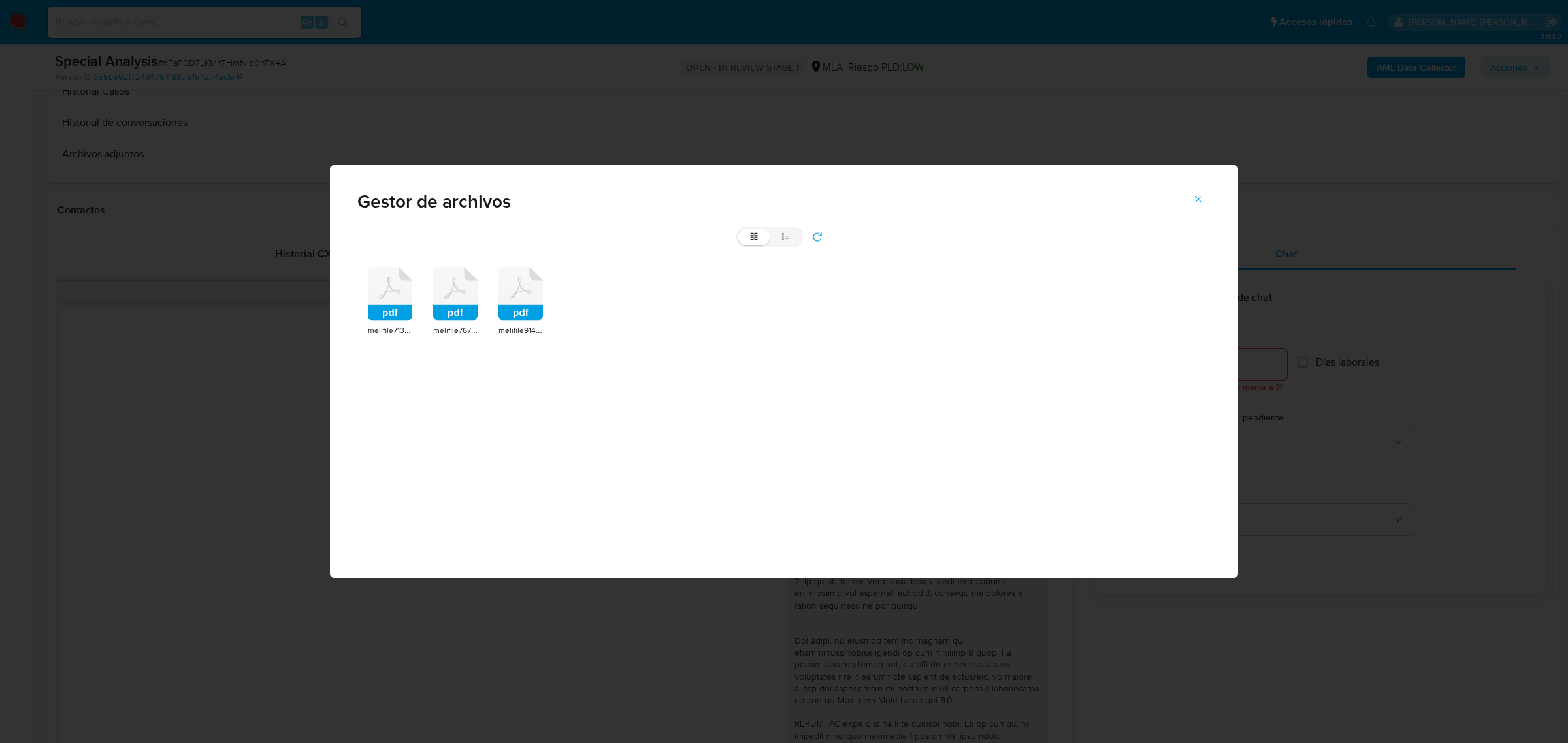
click at [451, 314] on rect at bounding box center [455, 313] width 44 height 16
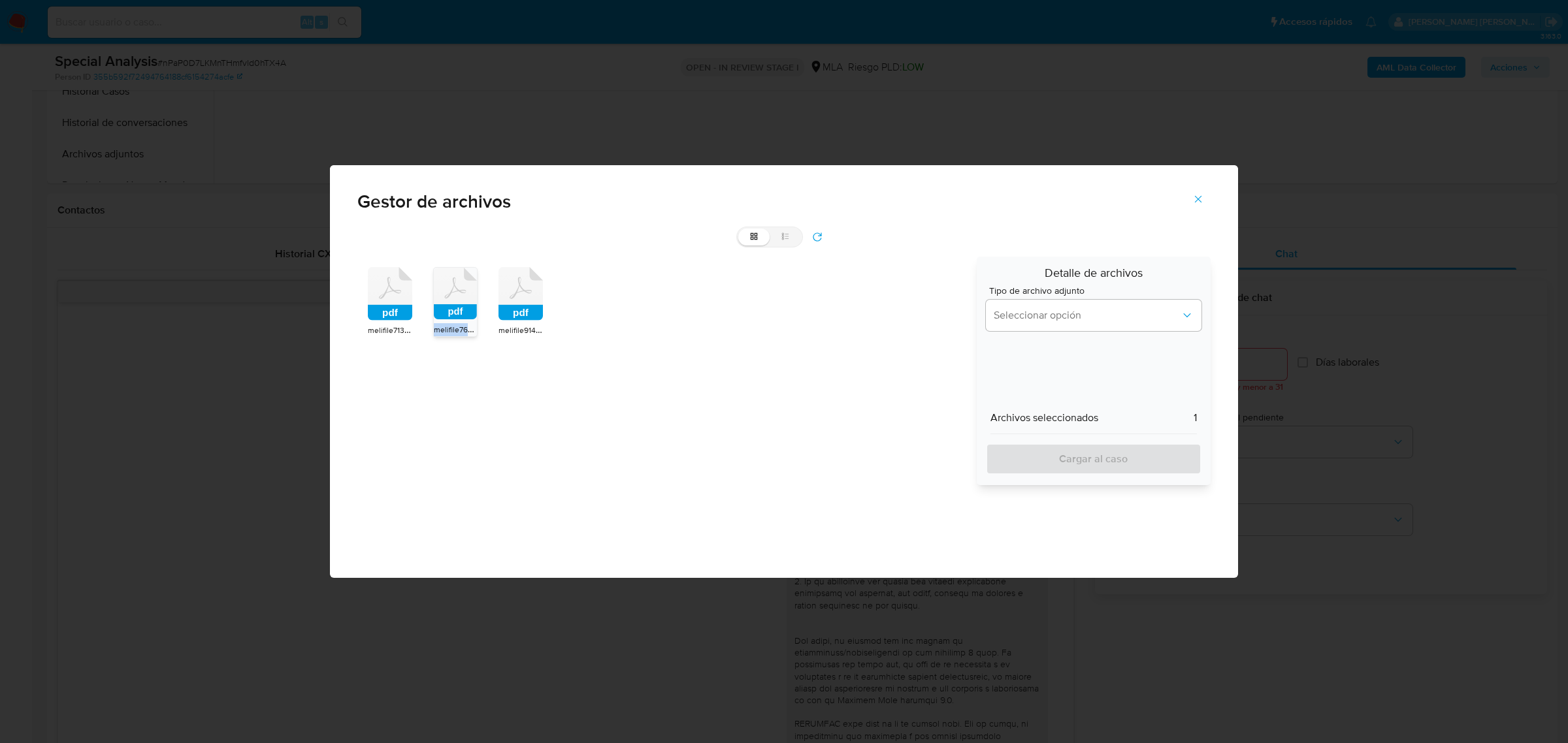
click at [451, 314] on rect at bounding box center [455, 311] width 43 height 15
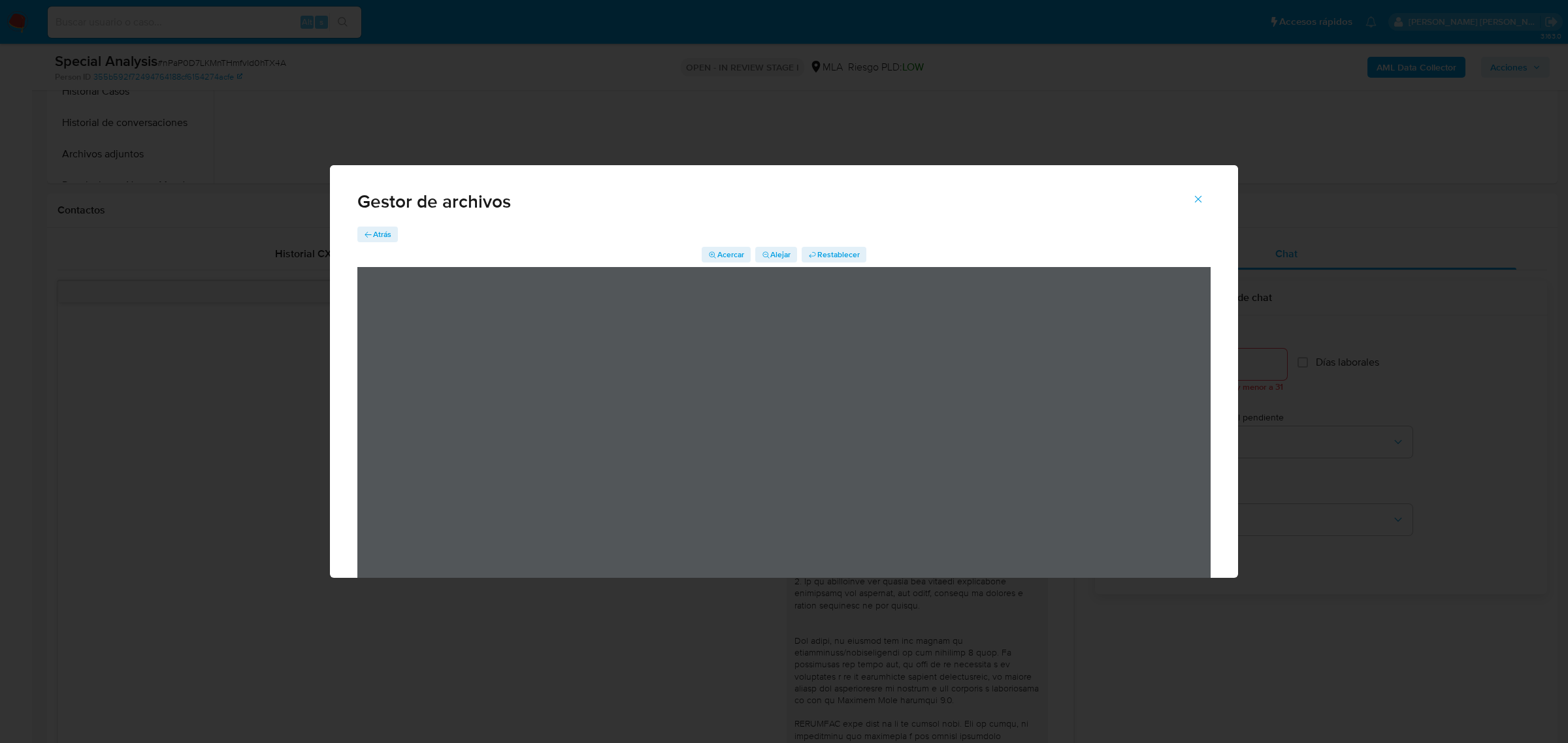
click at [384, 237] on span "Atrás" at bounding box center [382, 234] width 18 height 16
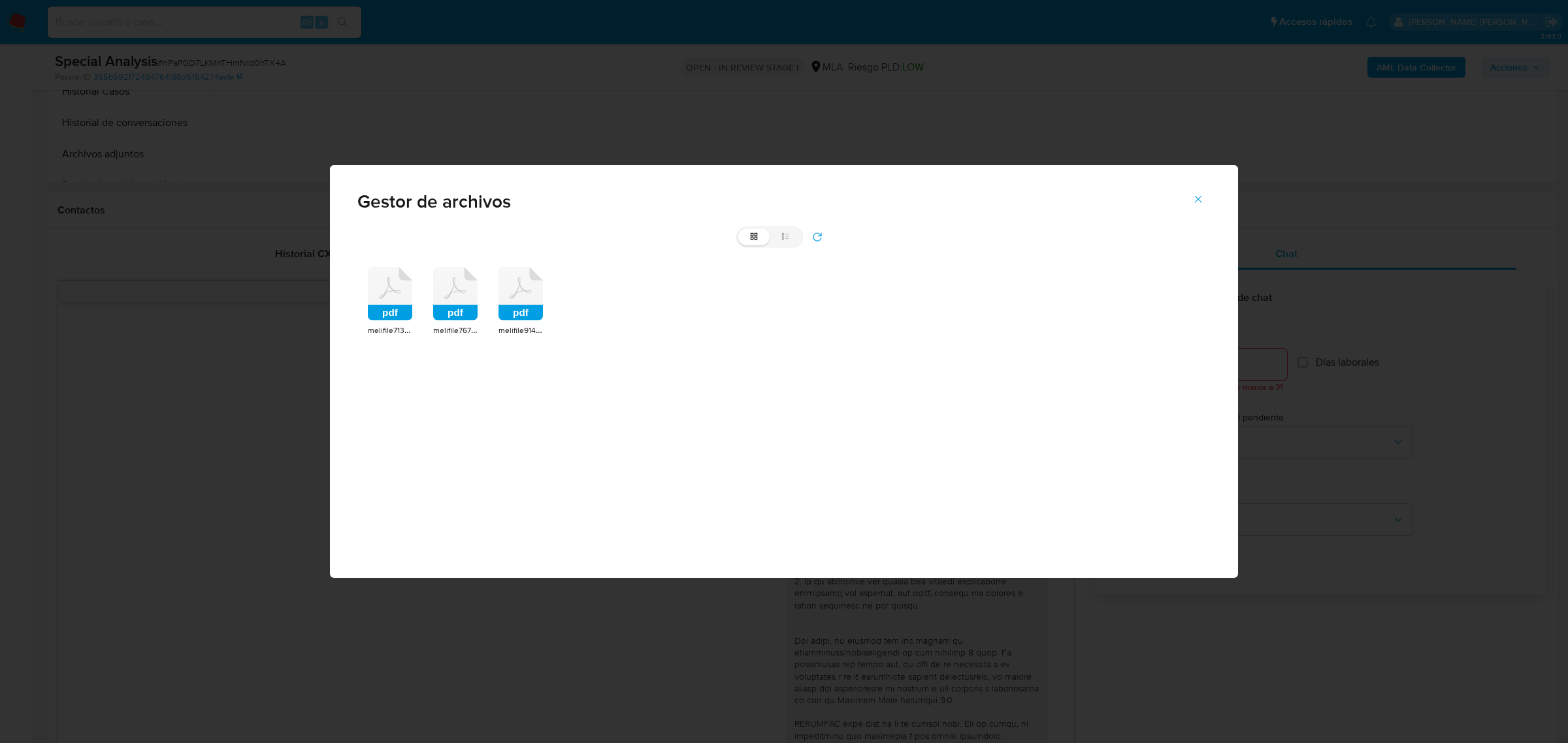
click at [516, 317] on rect at bounding box center [521, 313] width 44 height 16
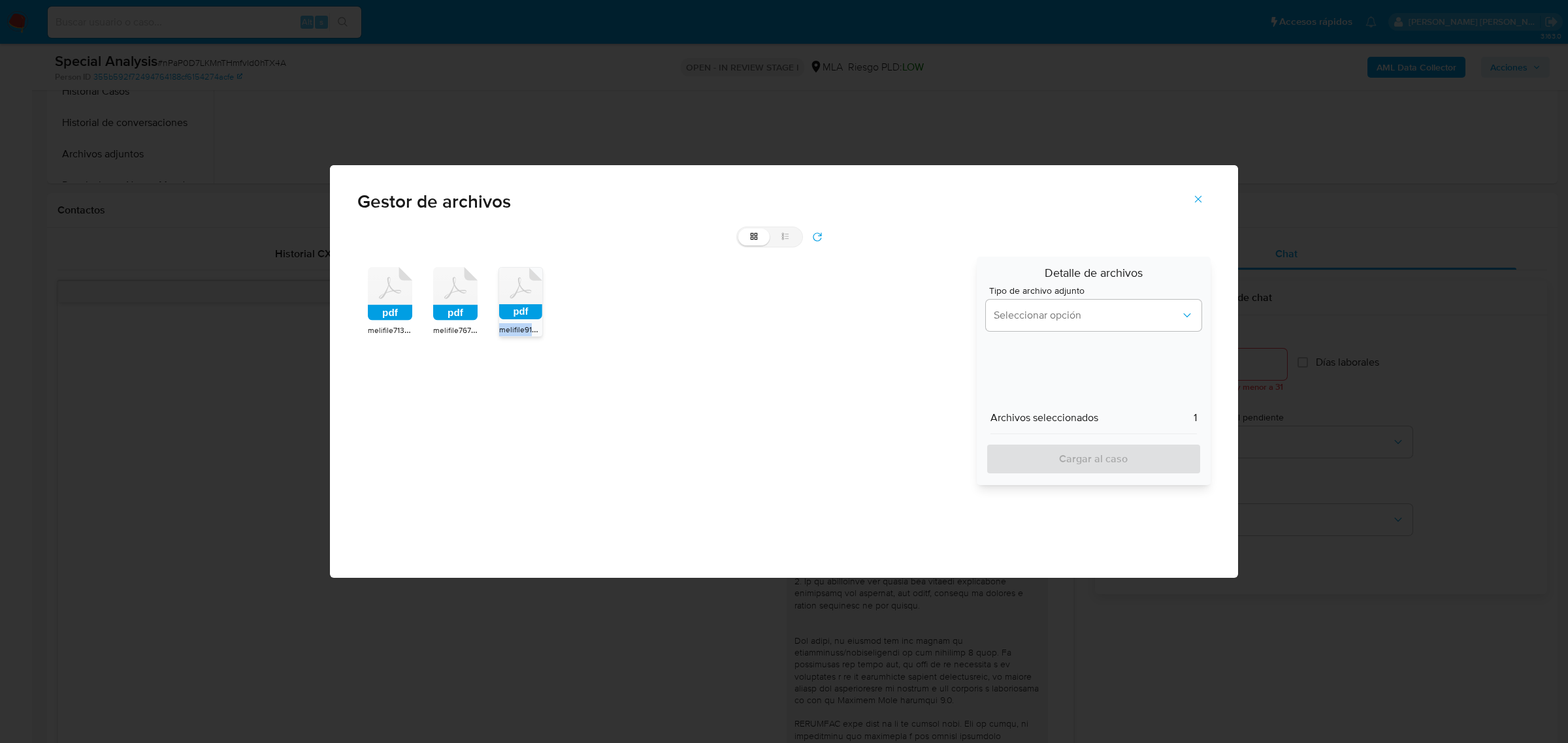
click at [516, 317] on rect at bounding box center [520, 311] width 43 height 15
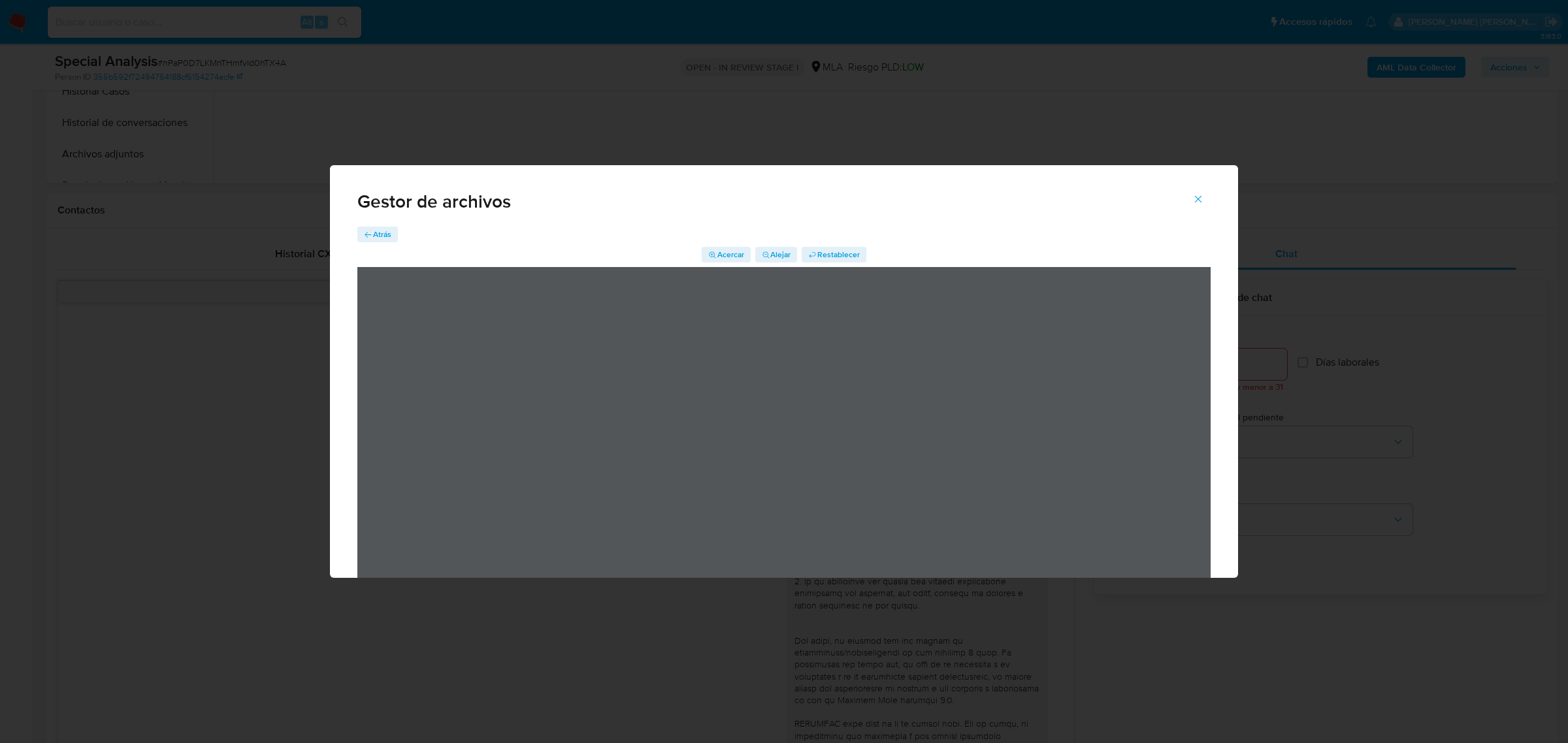
click at [1199, 201] on icon "Cerrar" at bounding box center [1198, 198] width 12 height 12
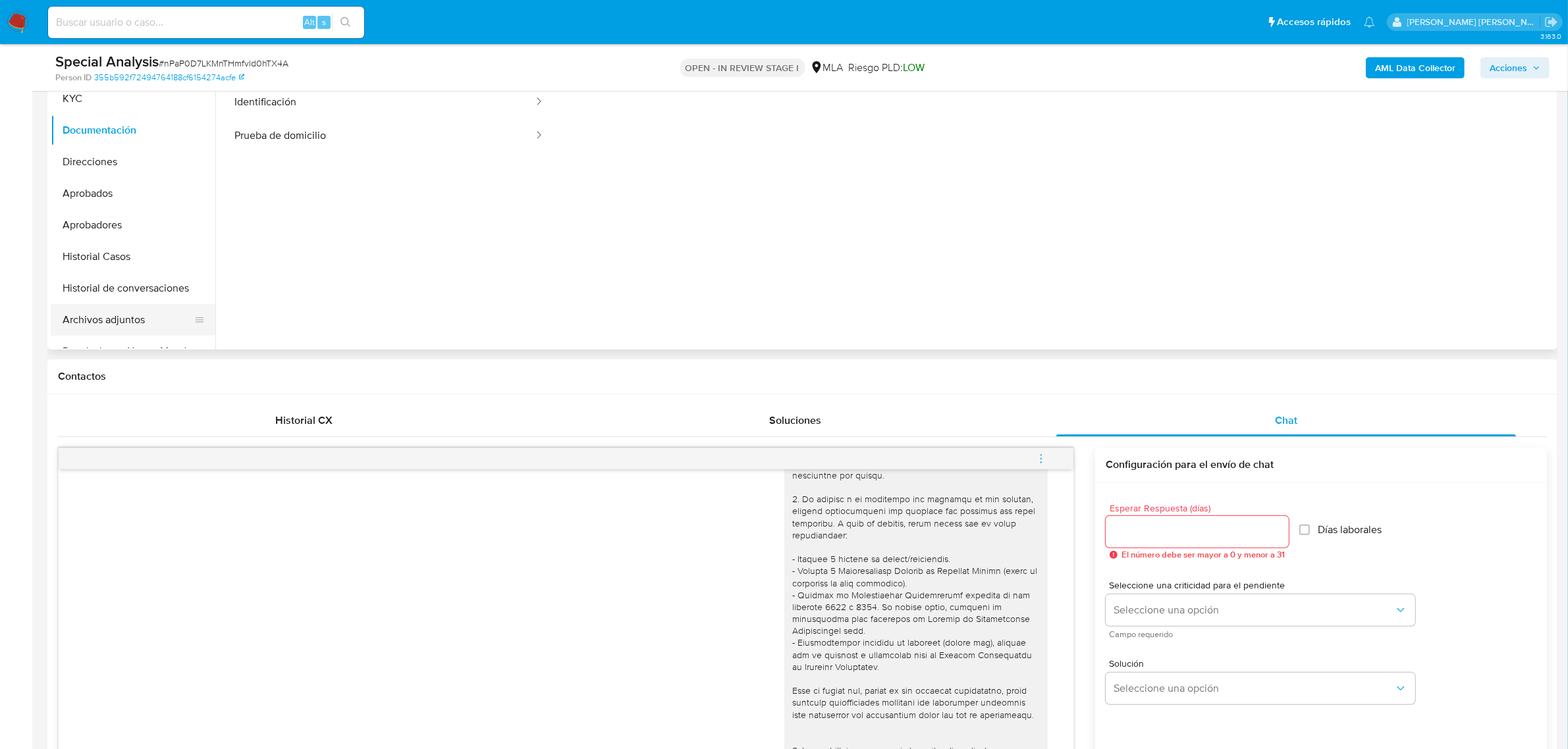
scroll to position [24, 0]
click at [129, 327] on button "Archivos adjuntos" at bounding box center [127, 319] width 154 height 31
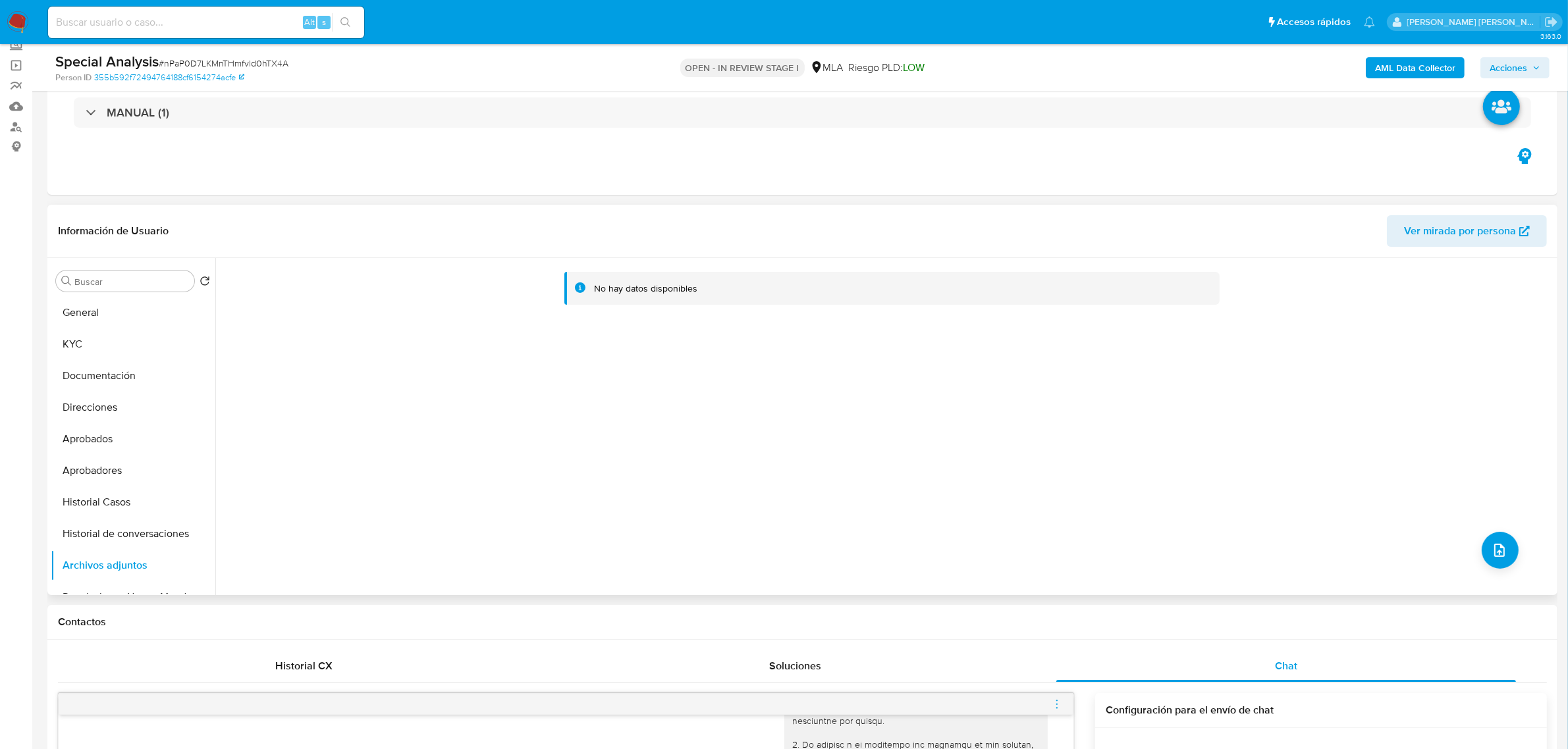
scroll to position [82, 0]
click at [1394, 68] on b "AML Data Collector" at bounding box center [1414, 68] width 80 height 21
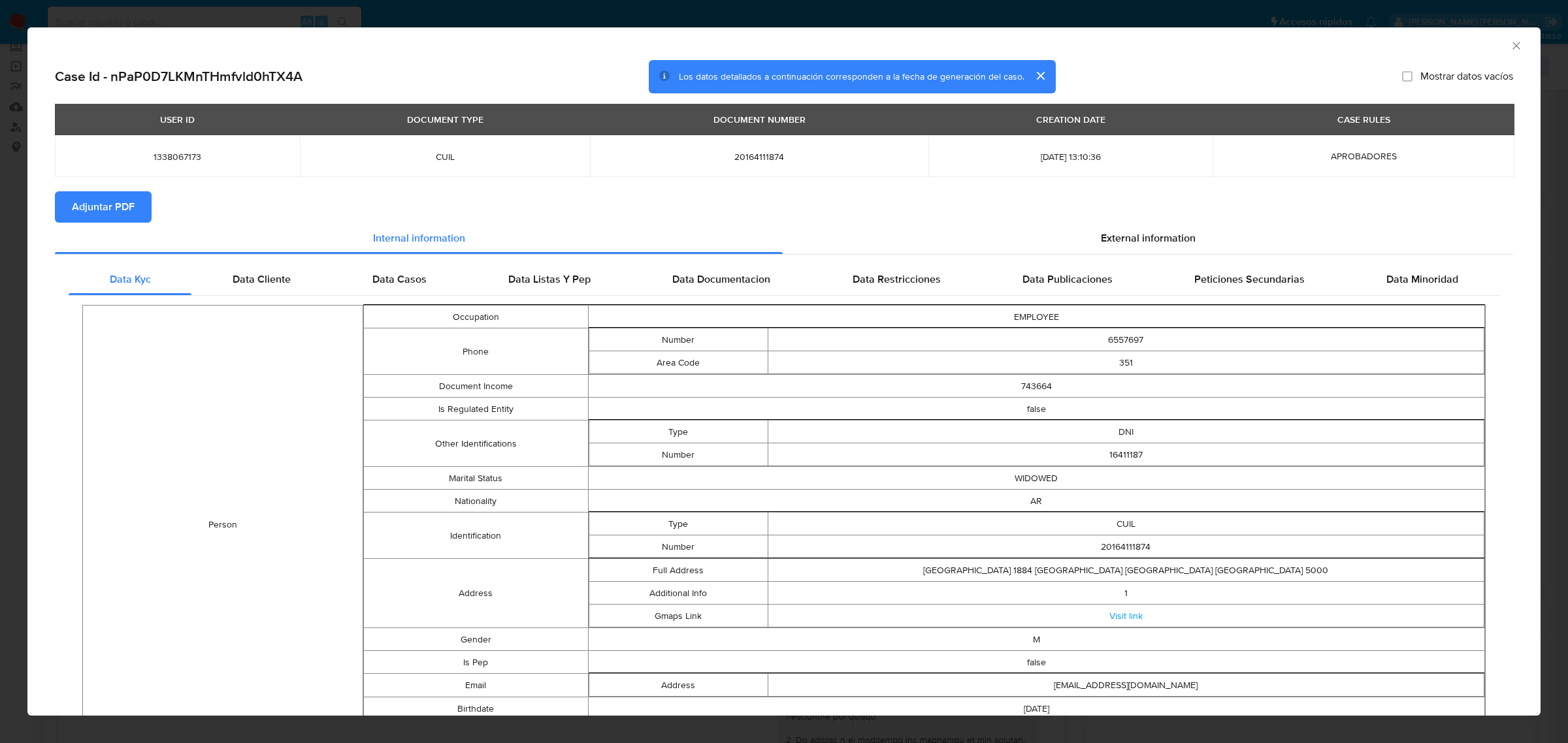
click at [91, 199] on span "Adjuntar PDF" at bounding box center [102, 207] width 63 height 29
click at [1512, 48] on icon "Cerrar ventana" at bounding box center [1516, 45] width 7 height 7
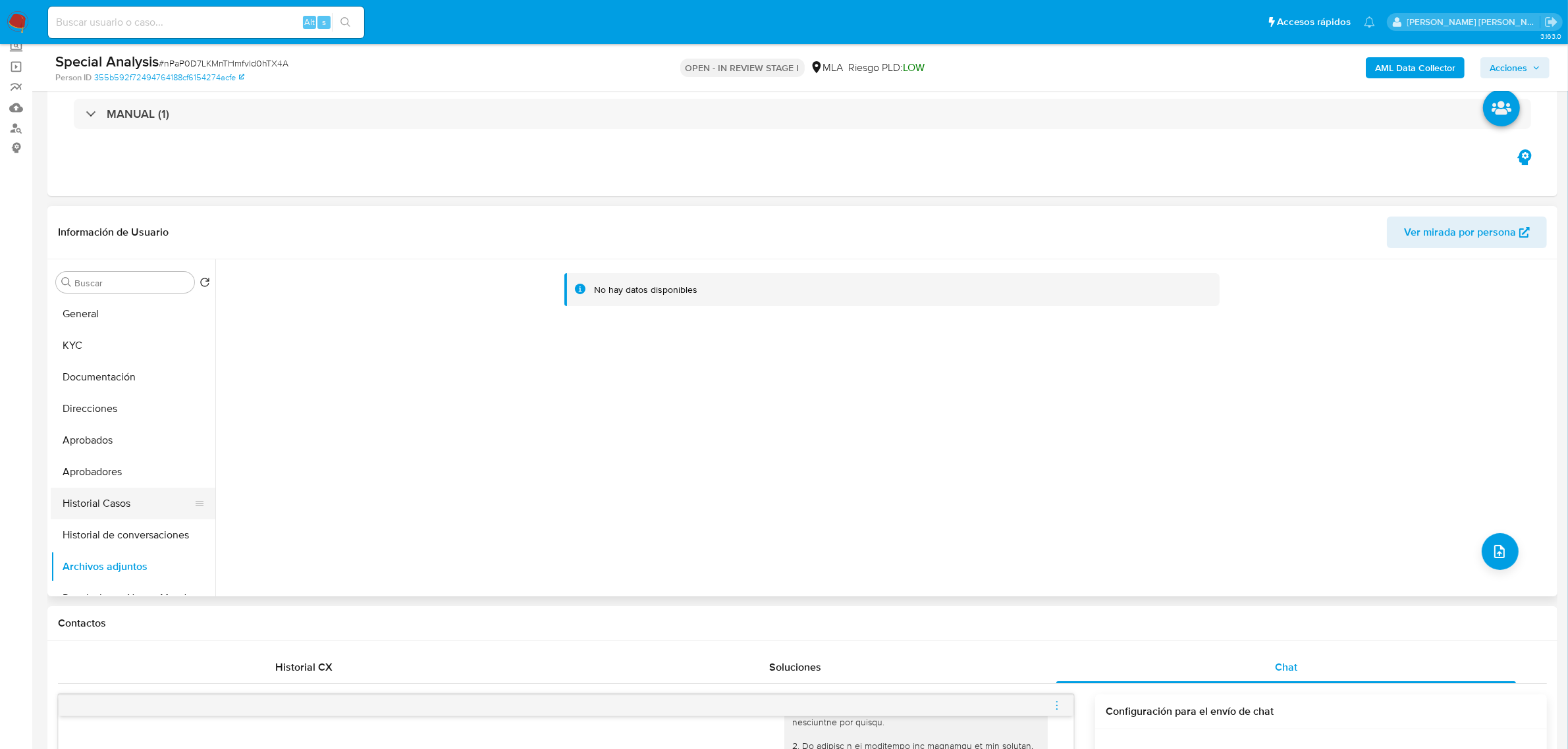
click at [120, 515] on button "Historial Casos" at bounding box center [127, 503] width 154 height 31
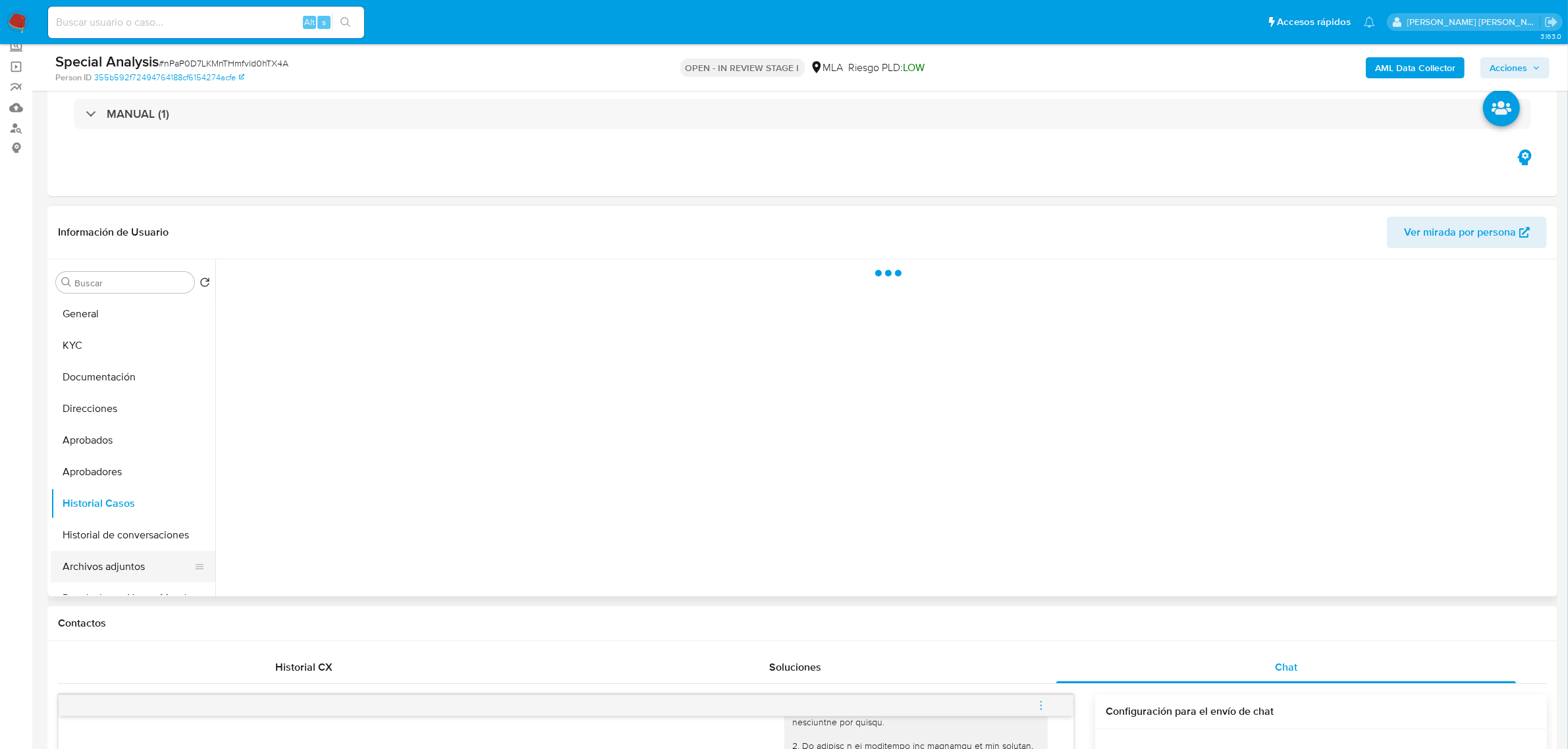
click at [127, 570] on button "Archivos adjuntos" at bounding box center [127, 566] width 154 height 31
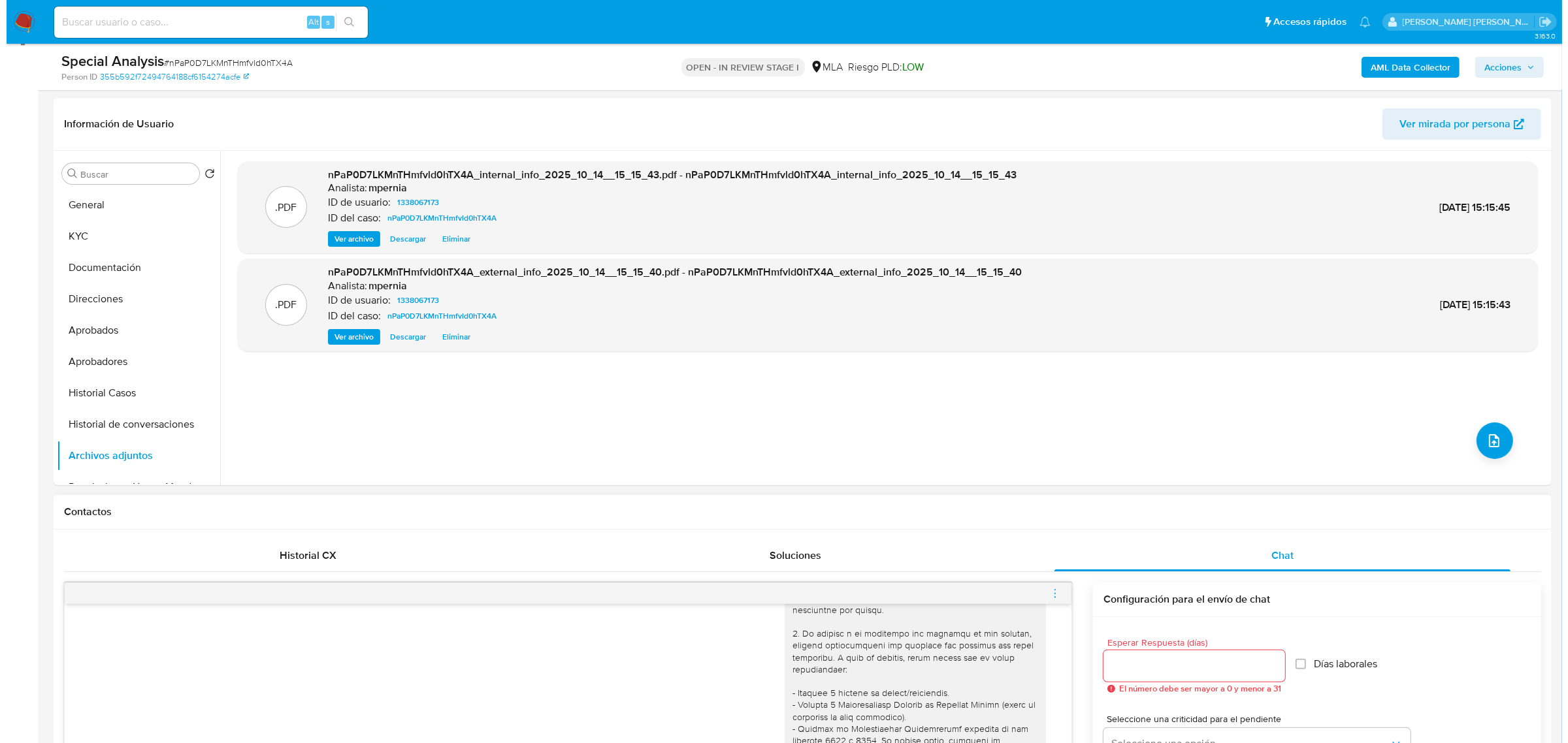
scroll to position [326, 0]
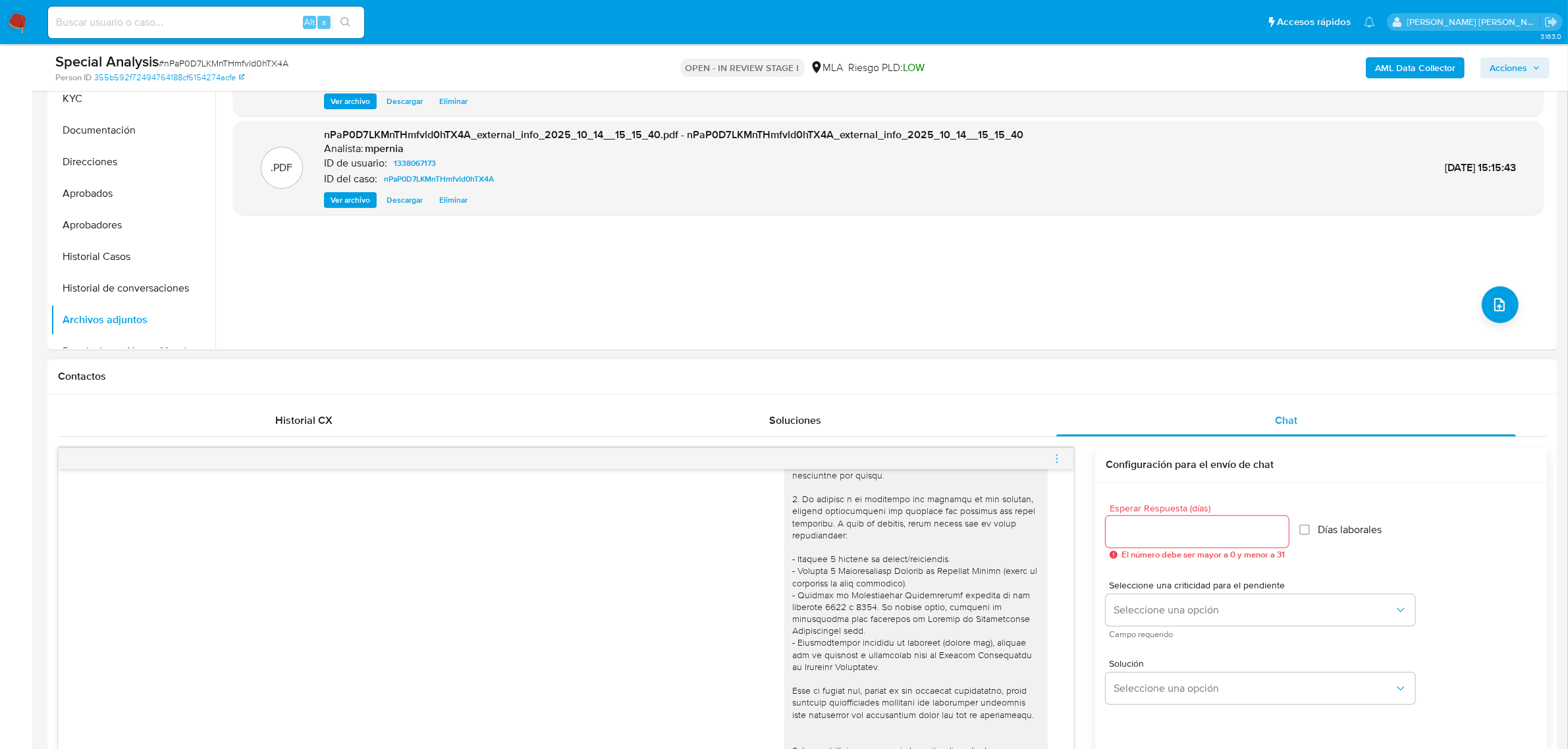
click at [1060, 455] on icon "menu-action" at bounding box center [1057, 459] width 12 height 12
click at [989, 465] on li "Abrir gestor de archivos" at bounding box center [983, 459] width 135 height 24
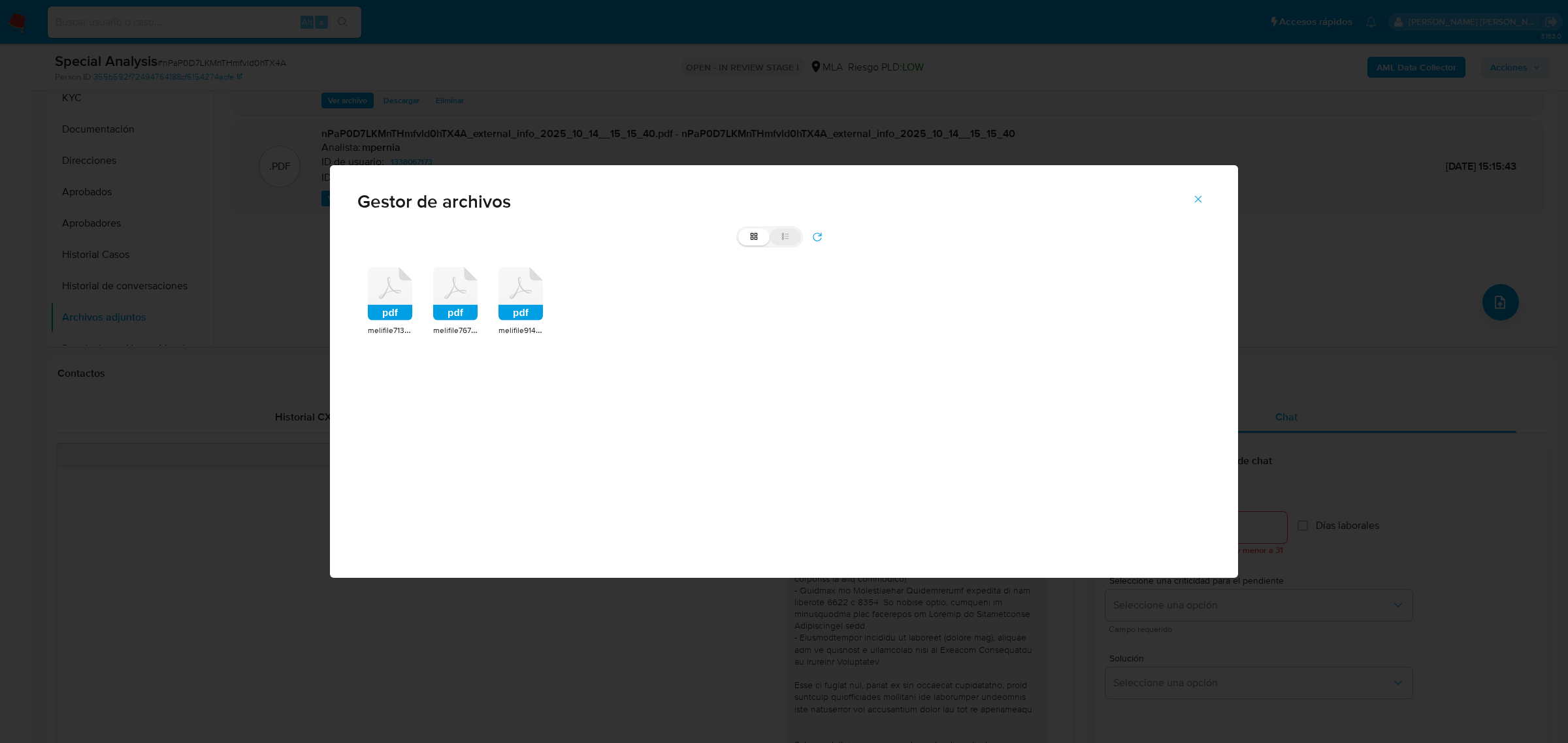
click at [782, 239] on icon at bounding box center [786, 237] width 10 height 10
click at [739, 229] on input "list" at bounding box center [738, 229] width 1 height 1
radio input "true"
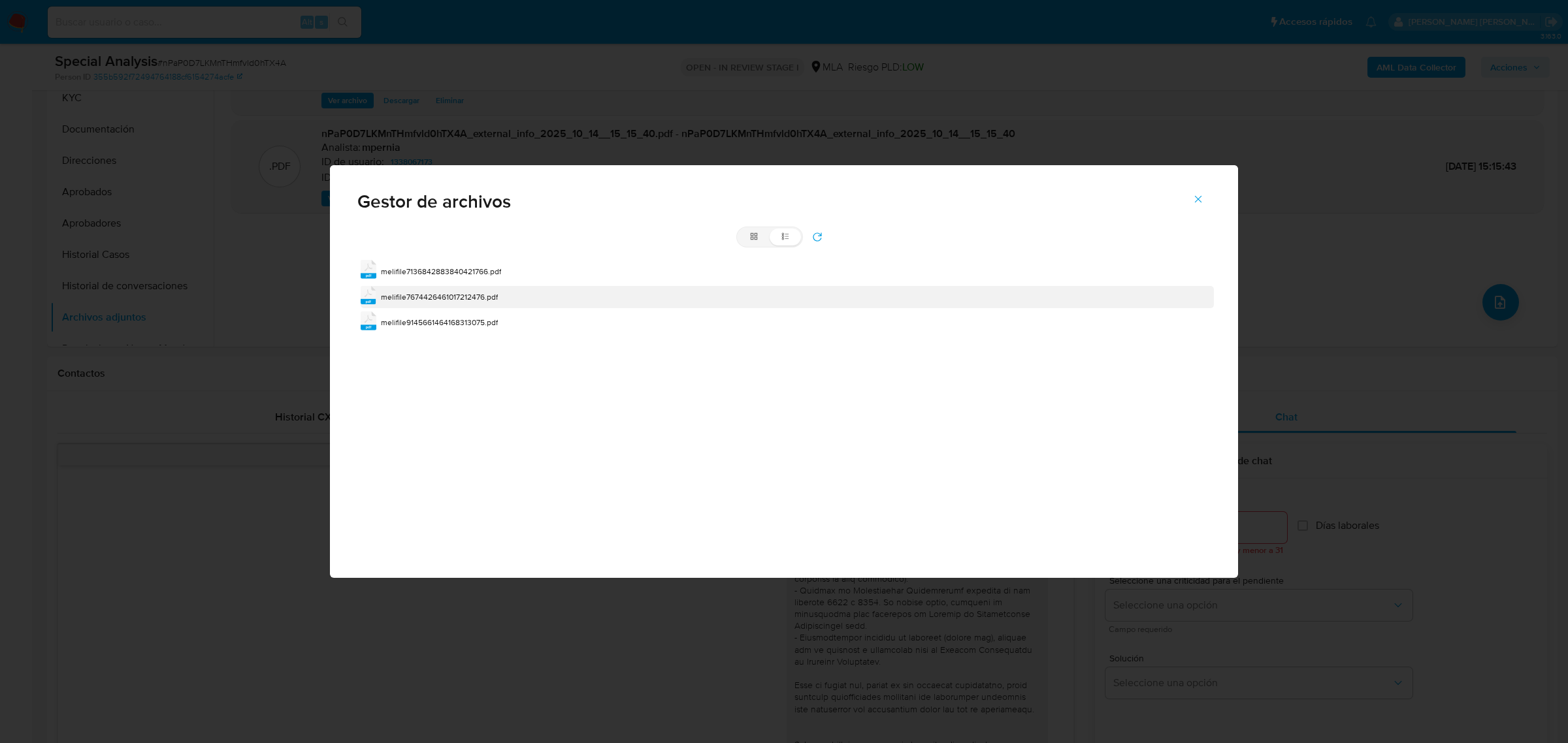
drag, startPoint x: 394, startPoint y: 268, endPoint x: 399, endPoint y: 289, distance: 21.6
click at [394, 267] on span "melifile7136842883840421766.pdf" at bounding box center [441, 271] width 120 height 11
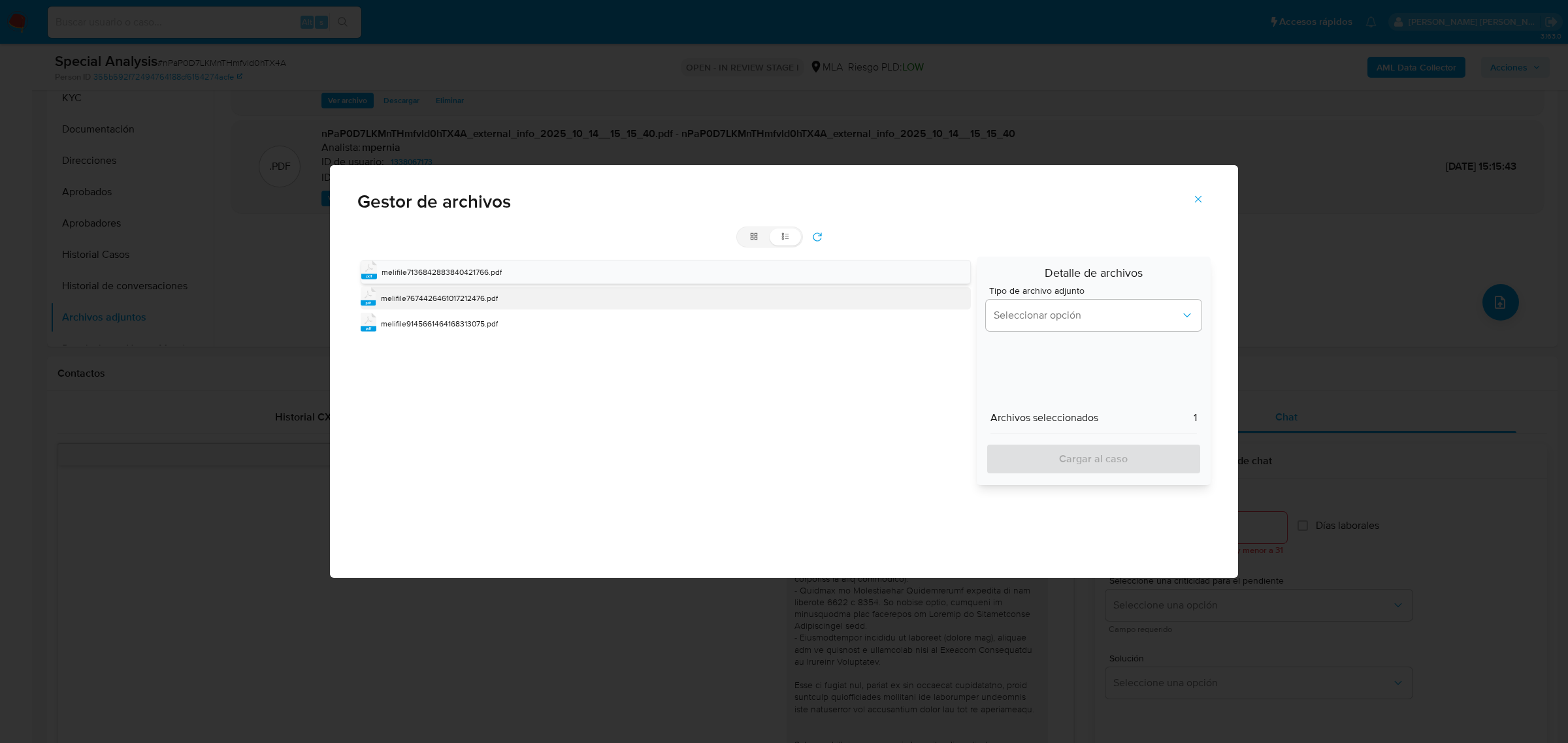
click at [404, 298] on span "melifile7674426461017212476.pdf" at bounding box center [439, 298] width 117 height 11
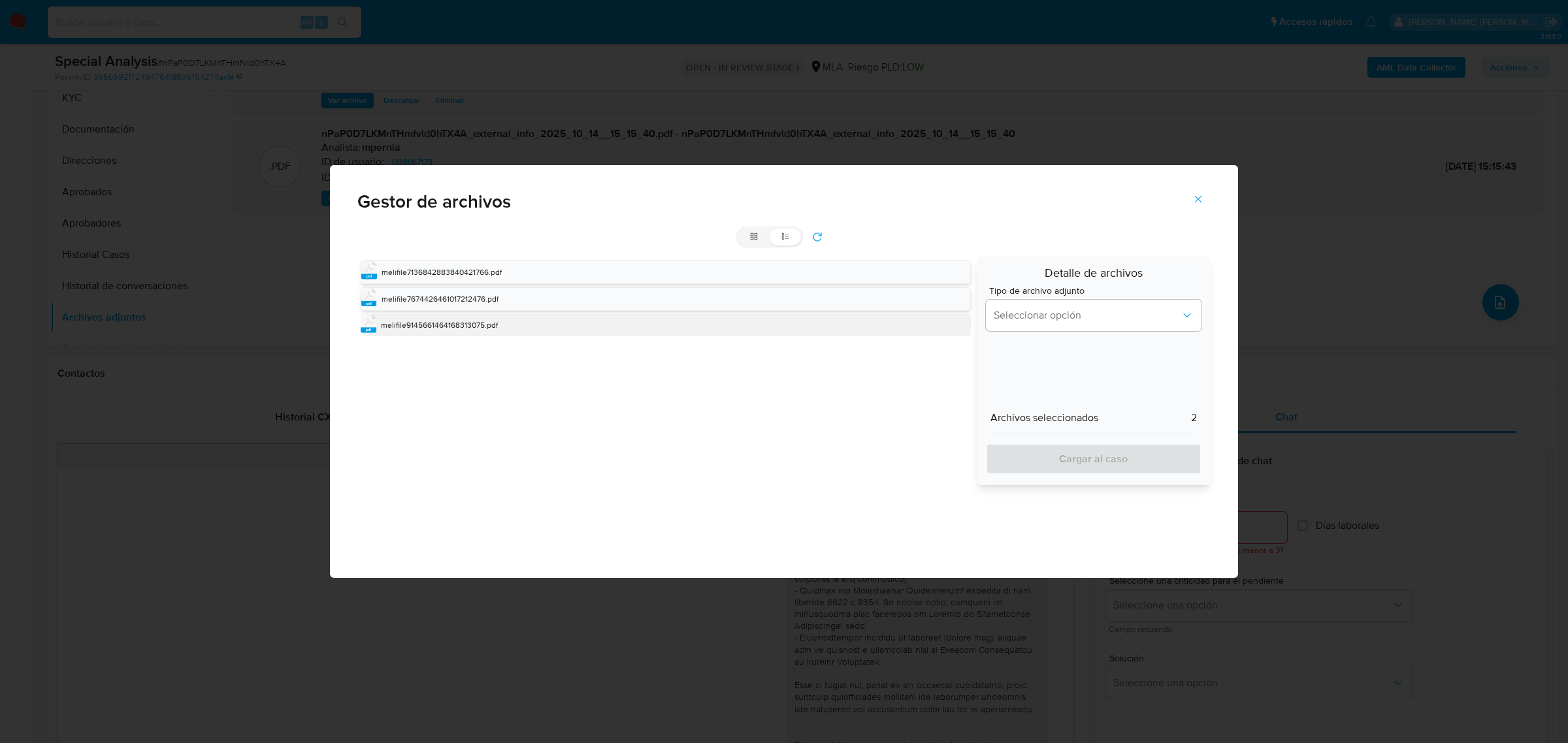
click at [419, 324] on span "melifile9145661464168313075.pdf" at bounding box center [439, 325] width 117 height 11
click at [1106, 307] on button "Seleccionar opción" at bounding box center [1093, 315] width 215 height 31
click at [1075, 376] on div "Recibos de sueldo" at bounding box center [1090, 368] width 192 height 31
click at [1066, 455] on span "Cargar al caso" at bounding box center [1094, 459] width 182 height 29
click at [1199, 198] on icon "Cerrar" at bounding box center [1198, 198] width 12 height 12
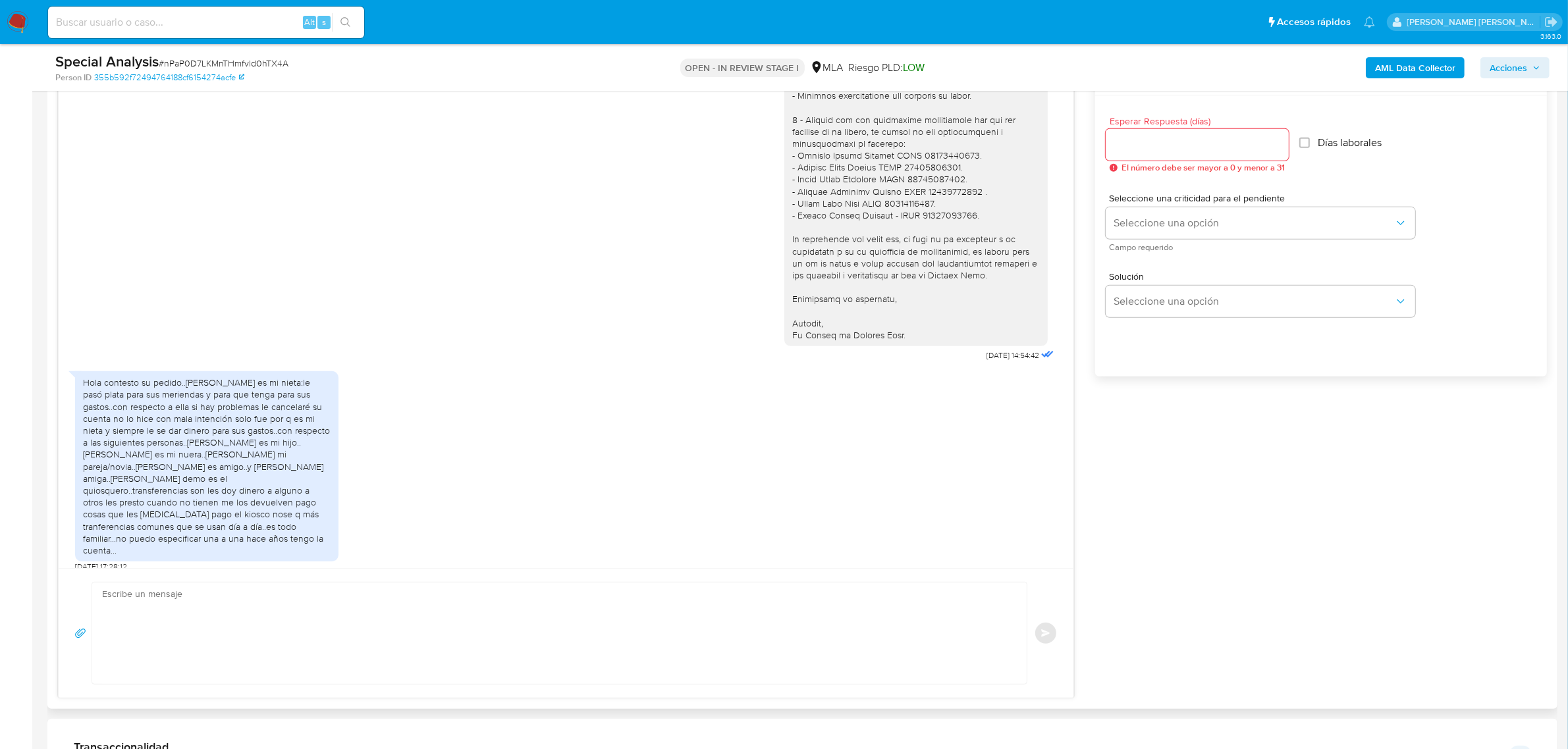
scroll to position [987, 0]
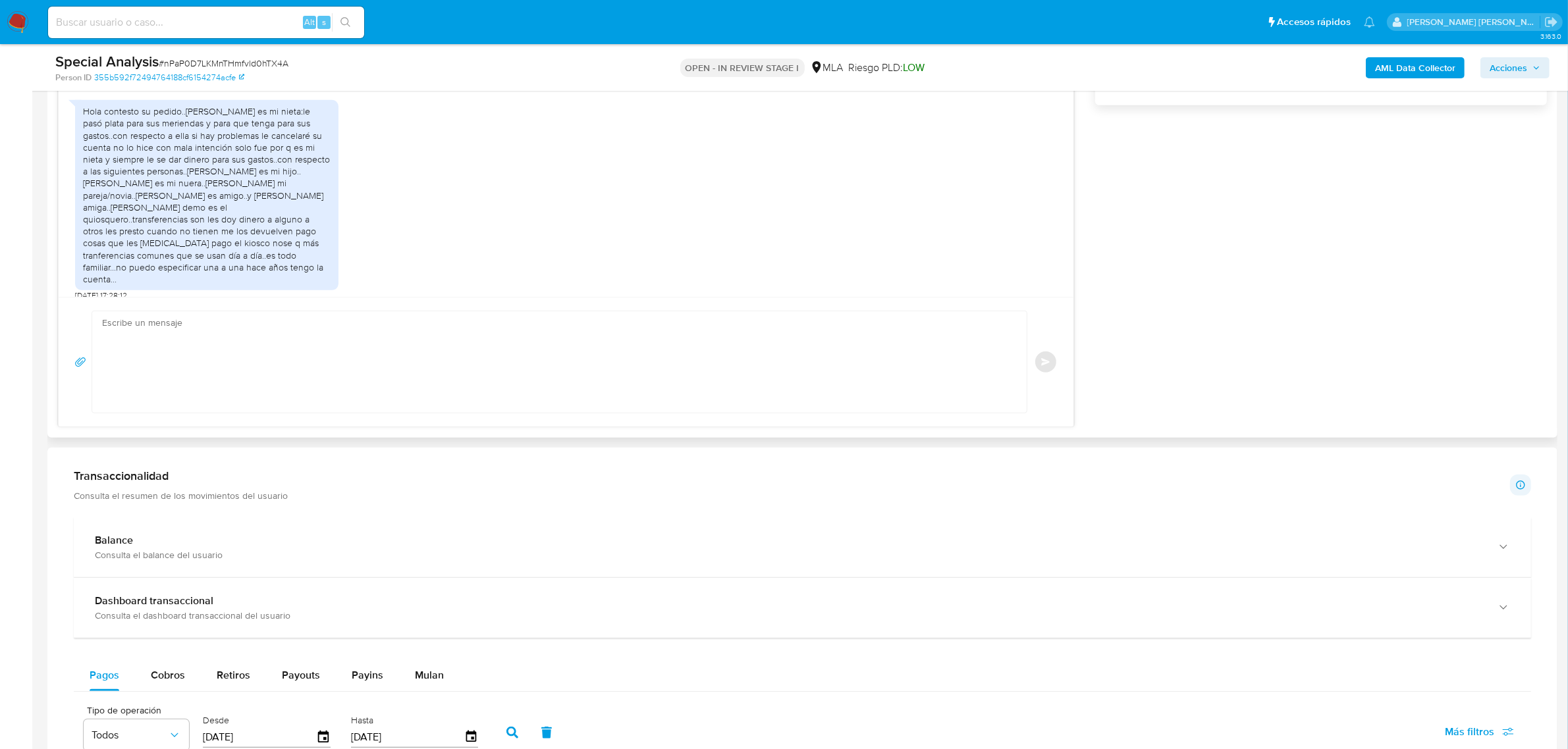
click at [195, 384] on textarea at bounding box center [555, 362] width 908 height 102
paste textarea "Hola, Muchas gracias por la respuesta. Analizamos tu caso y notamos que la info…"
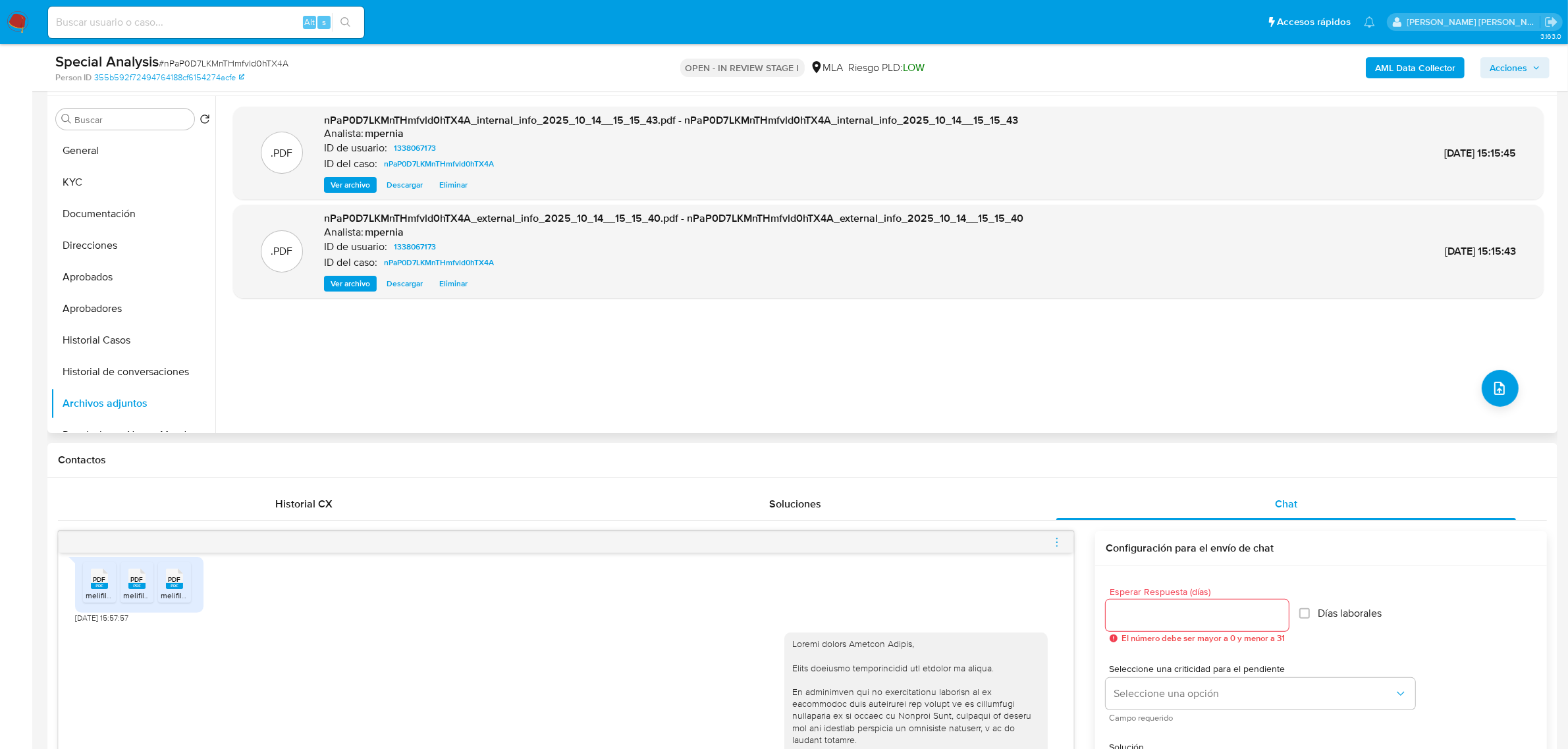
scroll to position [82, 0]
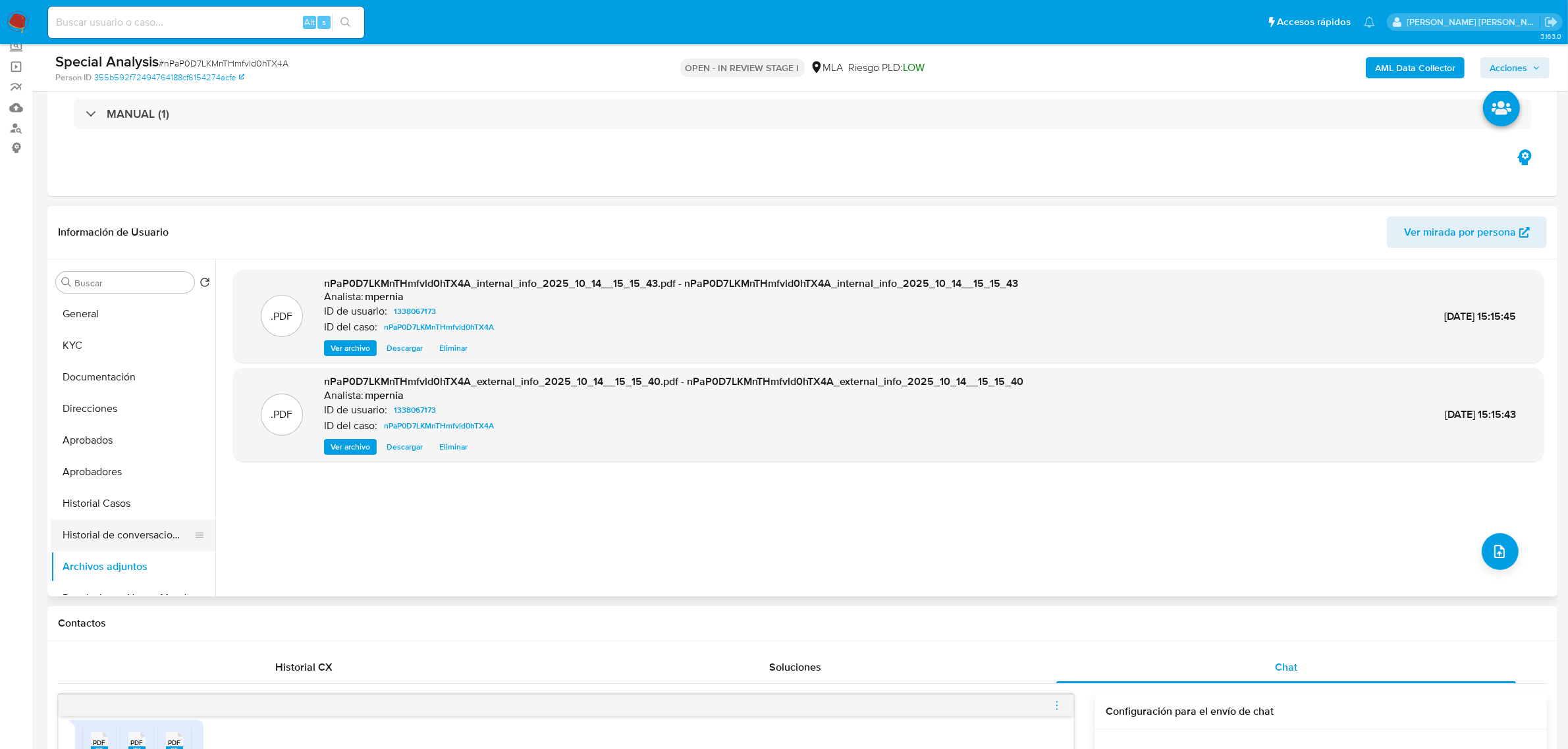
click at [122, 540] on button "Historial de conversaciones" at bounding box center [127, 535] width 154 height 31
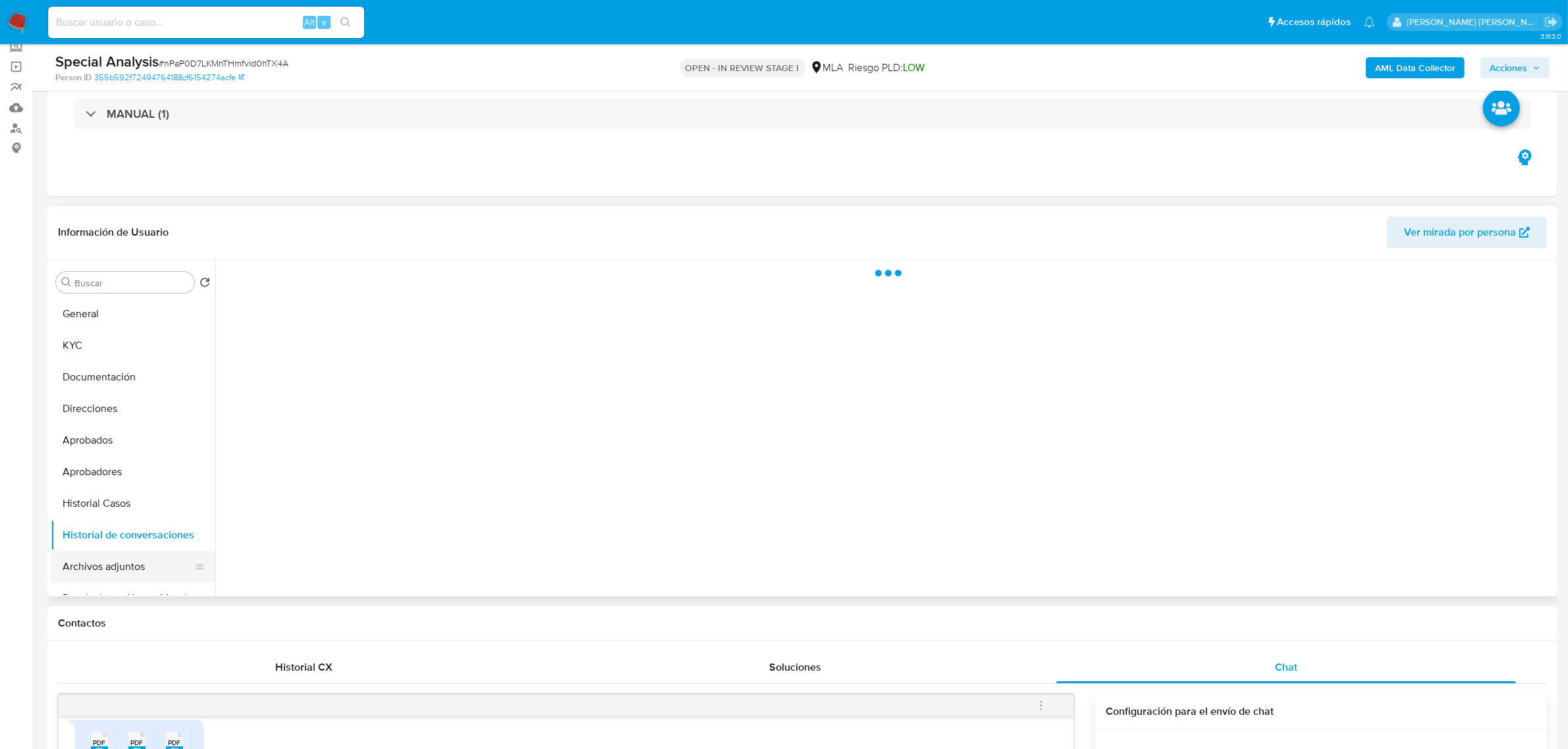
click at [124, 567] on button "Archivos adjuntos" at bounding box center [127, 566] width 154 height 31
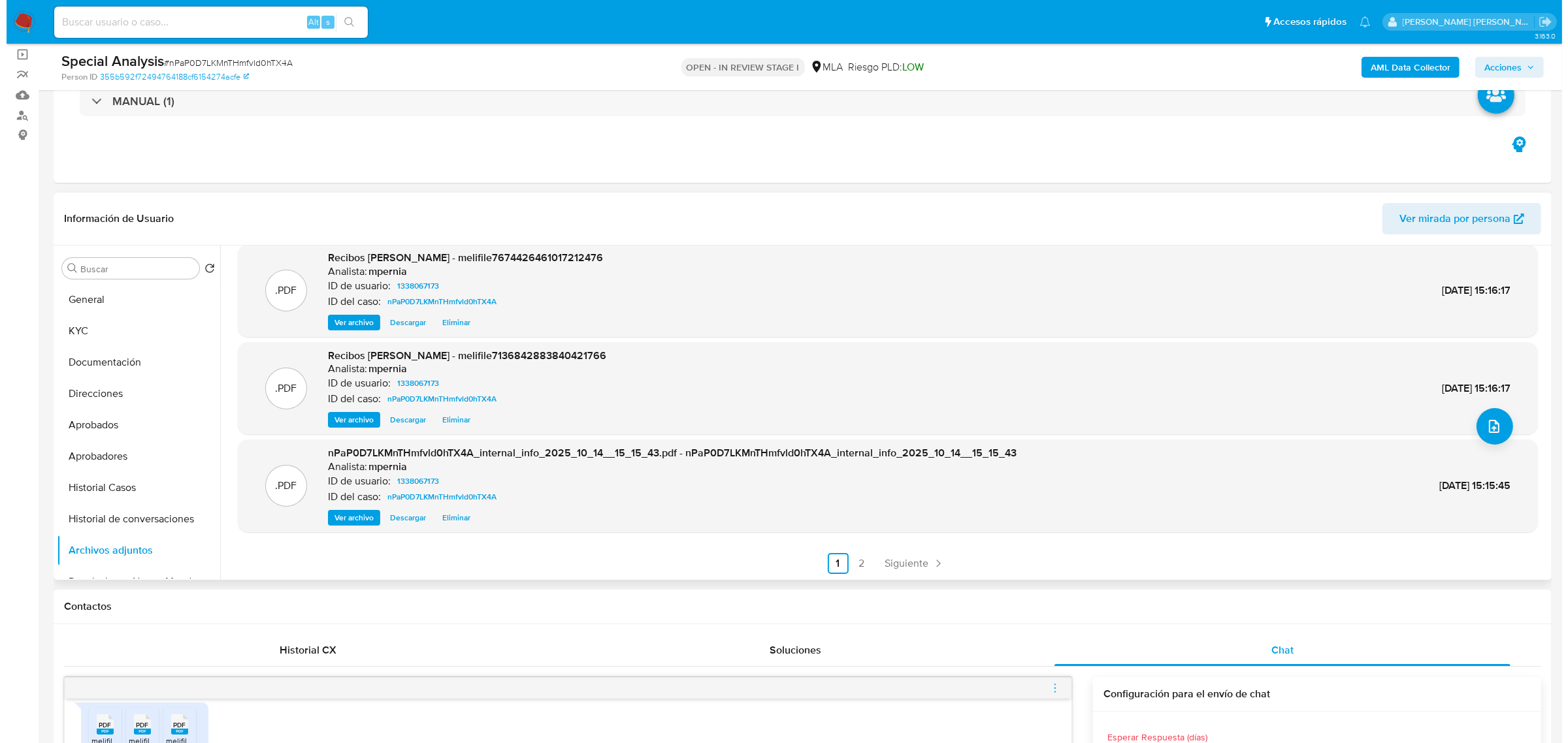
scroll to position [408, 0]
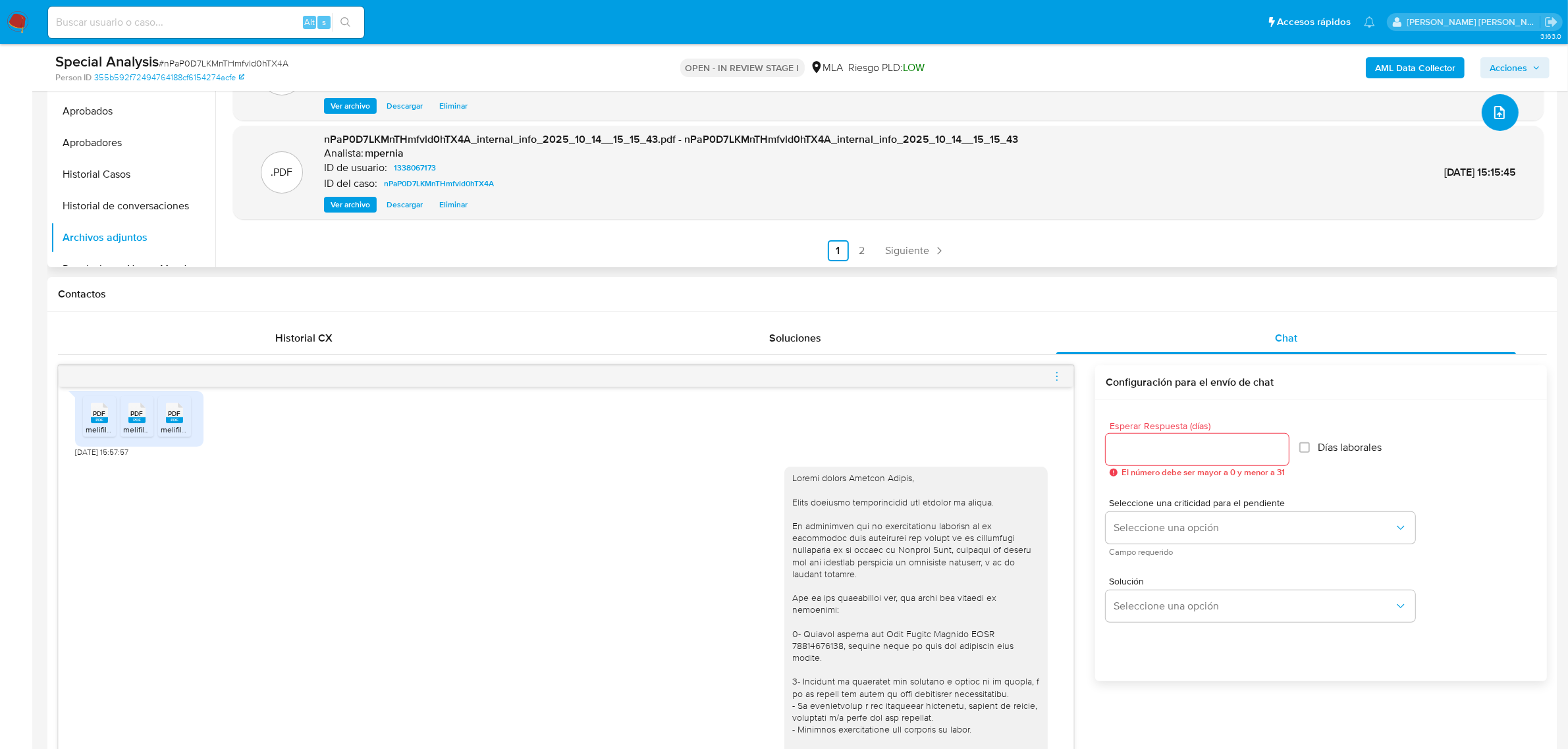
click at [1500, 110] on icon "upload-file" at bounding box center [1499, 113] width 16 height 16
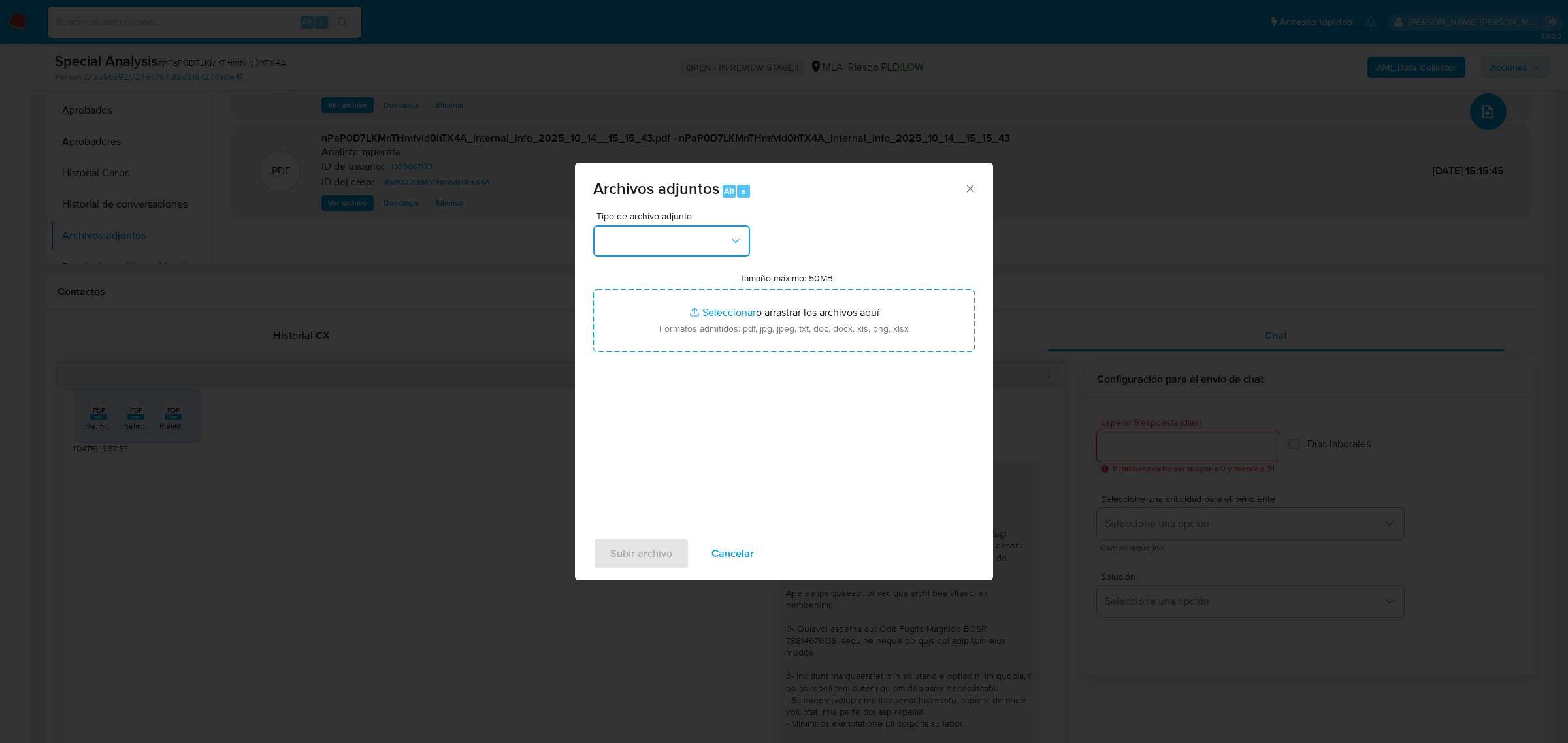
click at [724, 244] on button "button" at bounding box center [671, 241] width 156 height 31
click at [625, 366] on div "OTROS" at bounding box center [668, 363] width 133 height 31
click at [620, 556] on span "Subir archivo" at bounding box center [641, 553] width 62 height 29
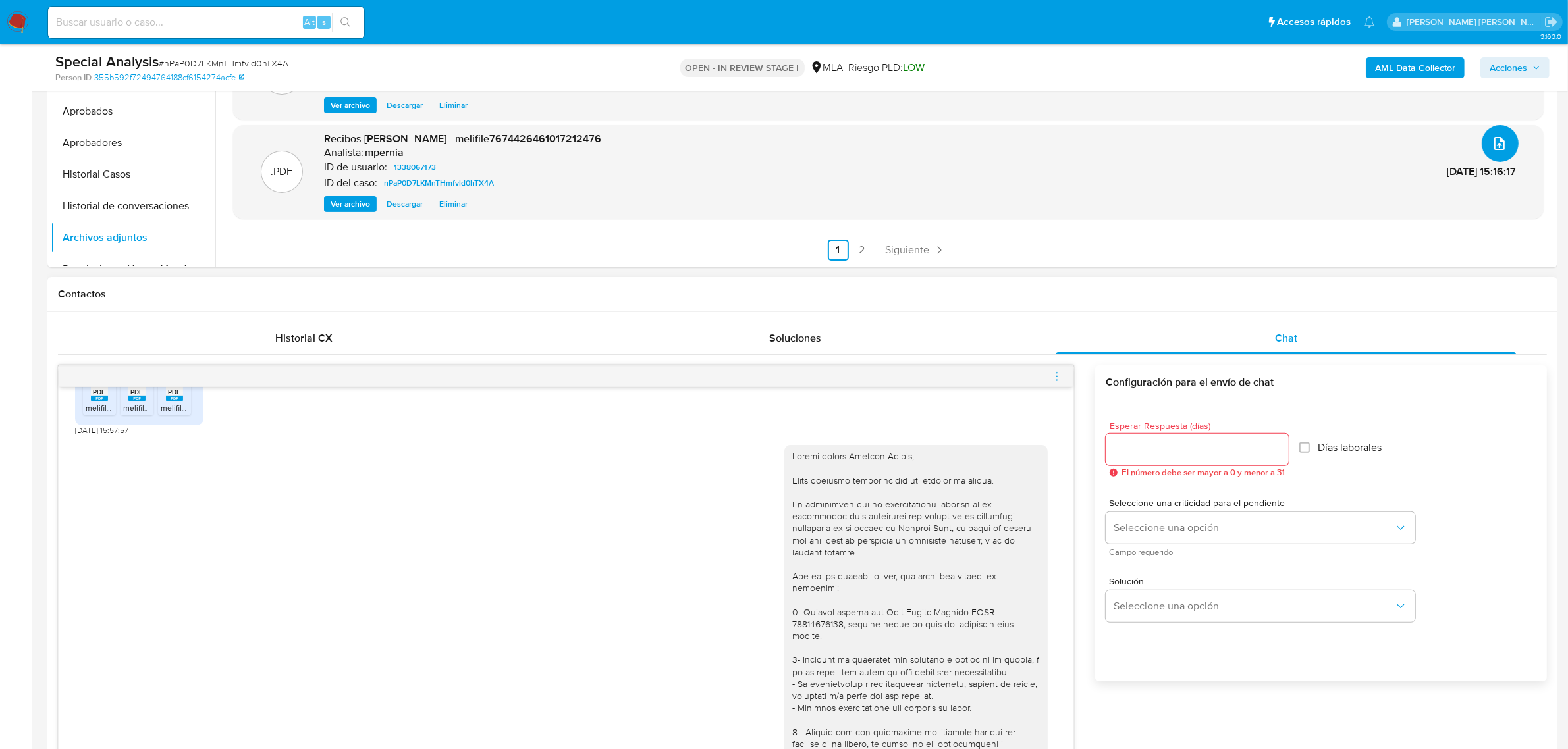
scroll to position [766, 0]
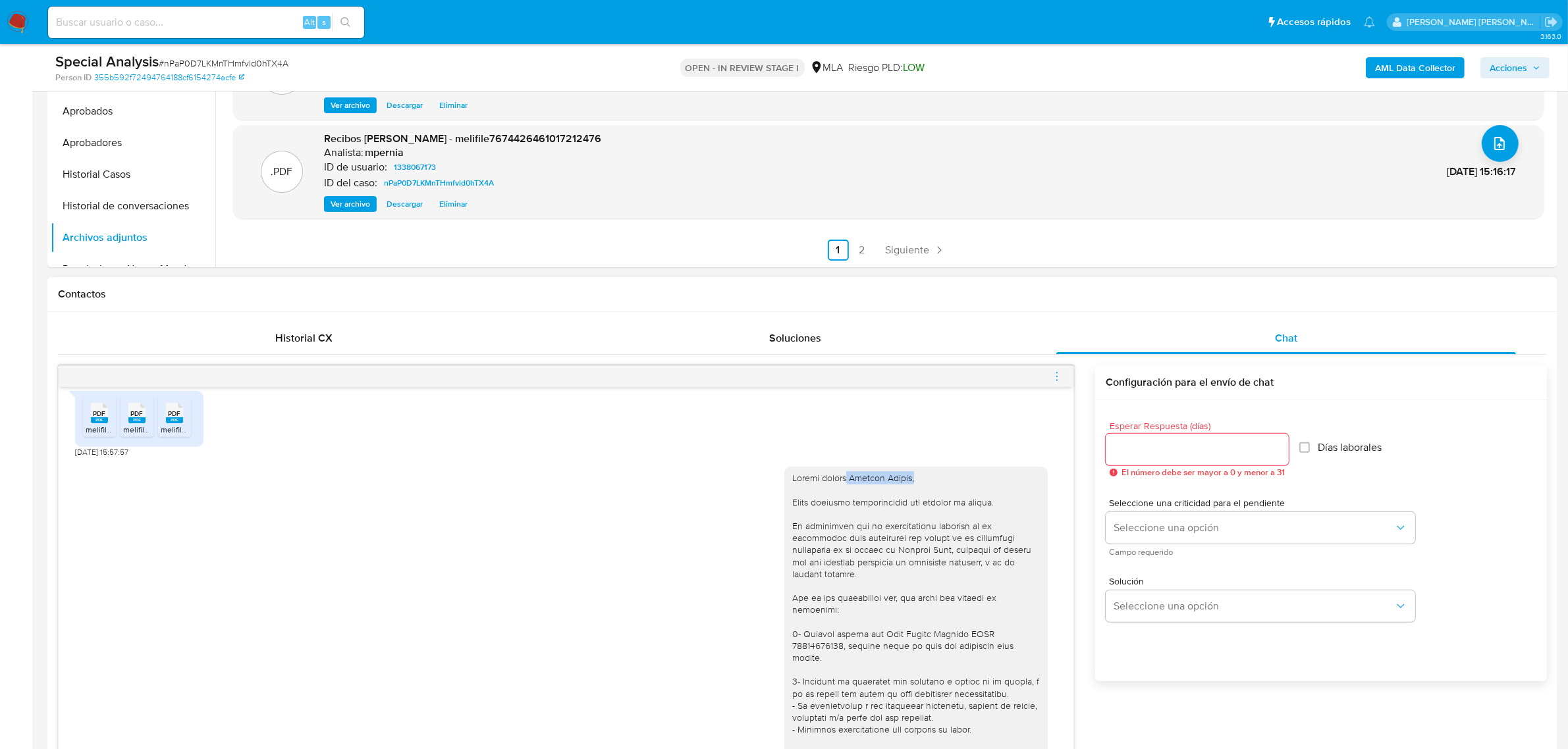
drag, startPoint x: 837, startPoint y: 475, endPoint x: 912, endPoint y: 477, distance: 75.0
click at [912, 477] on div at bounding box center [916, 723] width 247 height 503
copy div "Roberto Daniel,"
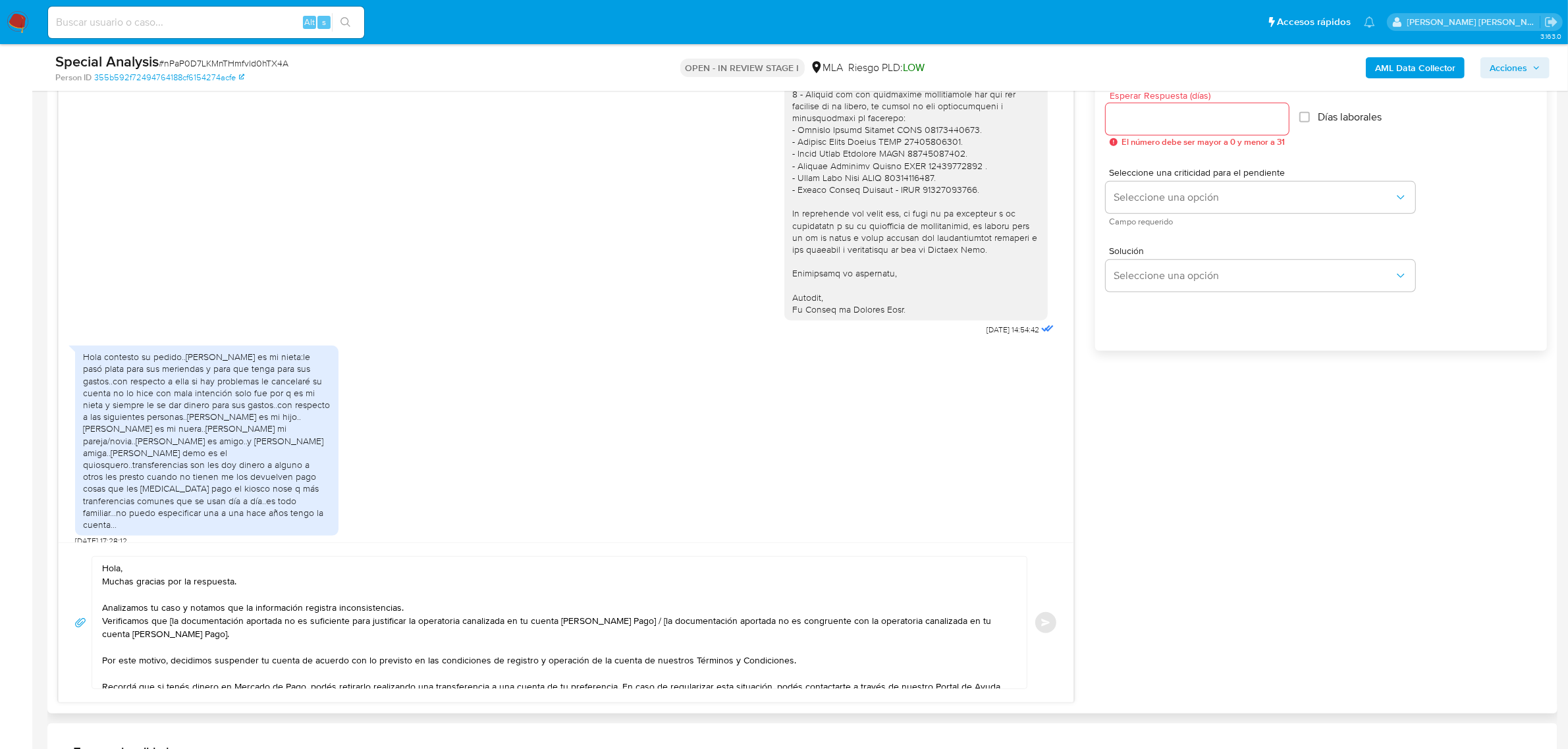
scroll to position [740, 0]
click at [121, 577] on textarea "Hola, Muchas gracias por la respuesta. Analizamos tu caso y notamos que la info…" at bounding box center [555, 624] width 908 height 132
click at [122, 570] on textarea "Hola, Muchas gracias por la respuesta. Analizamos tu caso y notamos que la info…" at bounding box center [555, 624] width 908 height 132
paste textarea "Roberto Daniel,"
click at [102, 584] on textarea "Hola Roberto Daniel, Muchas gracias por la respuesta. Analizamos tu caso y nota…" at bounding box center [555, 624] width 908 height 132
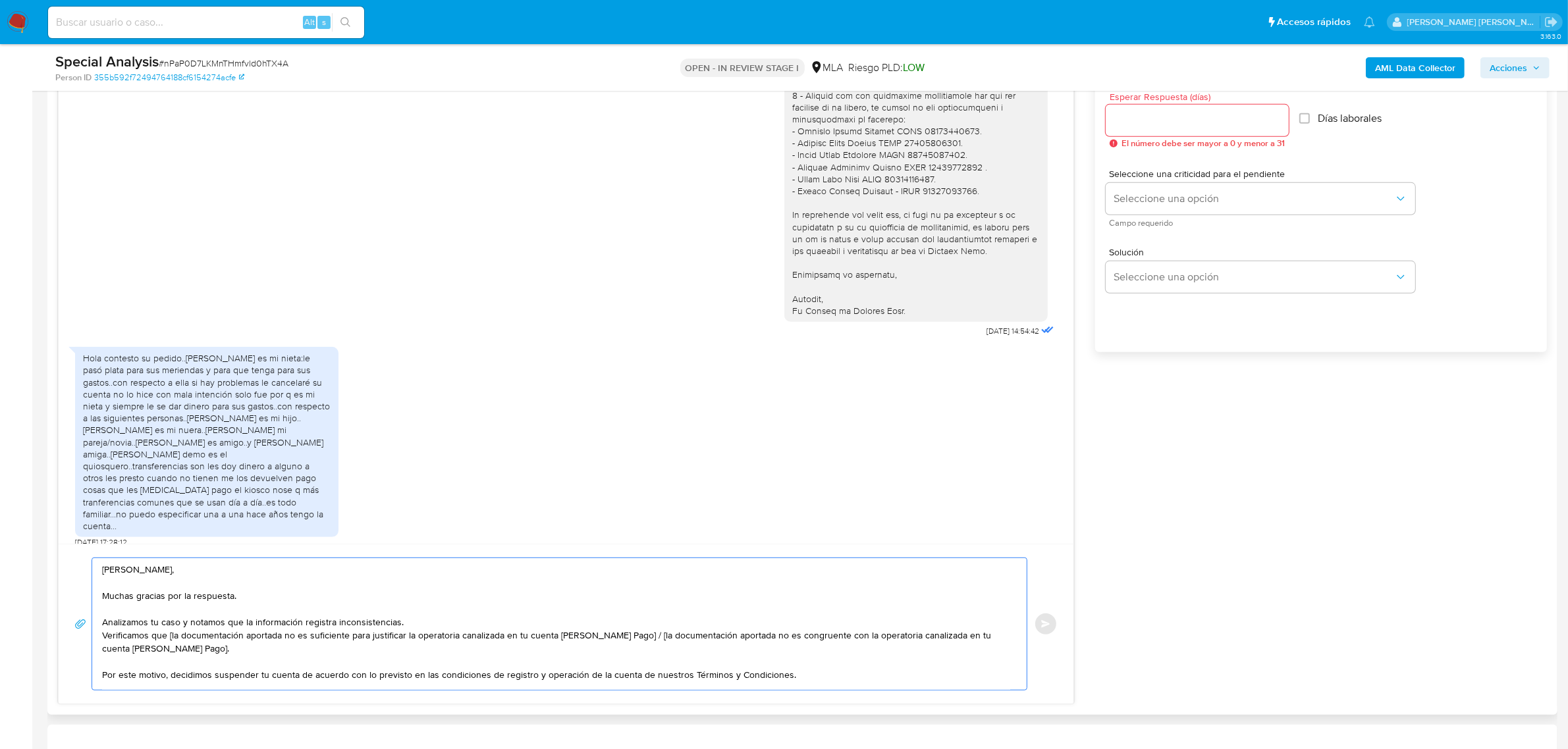
drag, startPoint x: 103, startPoint y: 673, endPoint x: 102, endPoint y: 640, distance: 33.0
click at [102, 640] on textarea "Hola Roberto Daniel, Muchas gracias por la respuesta. Analizamos tu caso y nota…" at bounding box center [555, 624] width 908 height 132
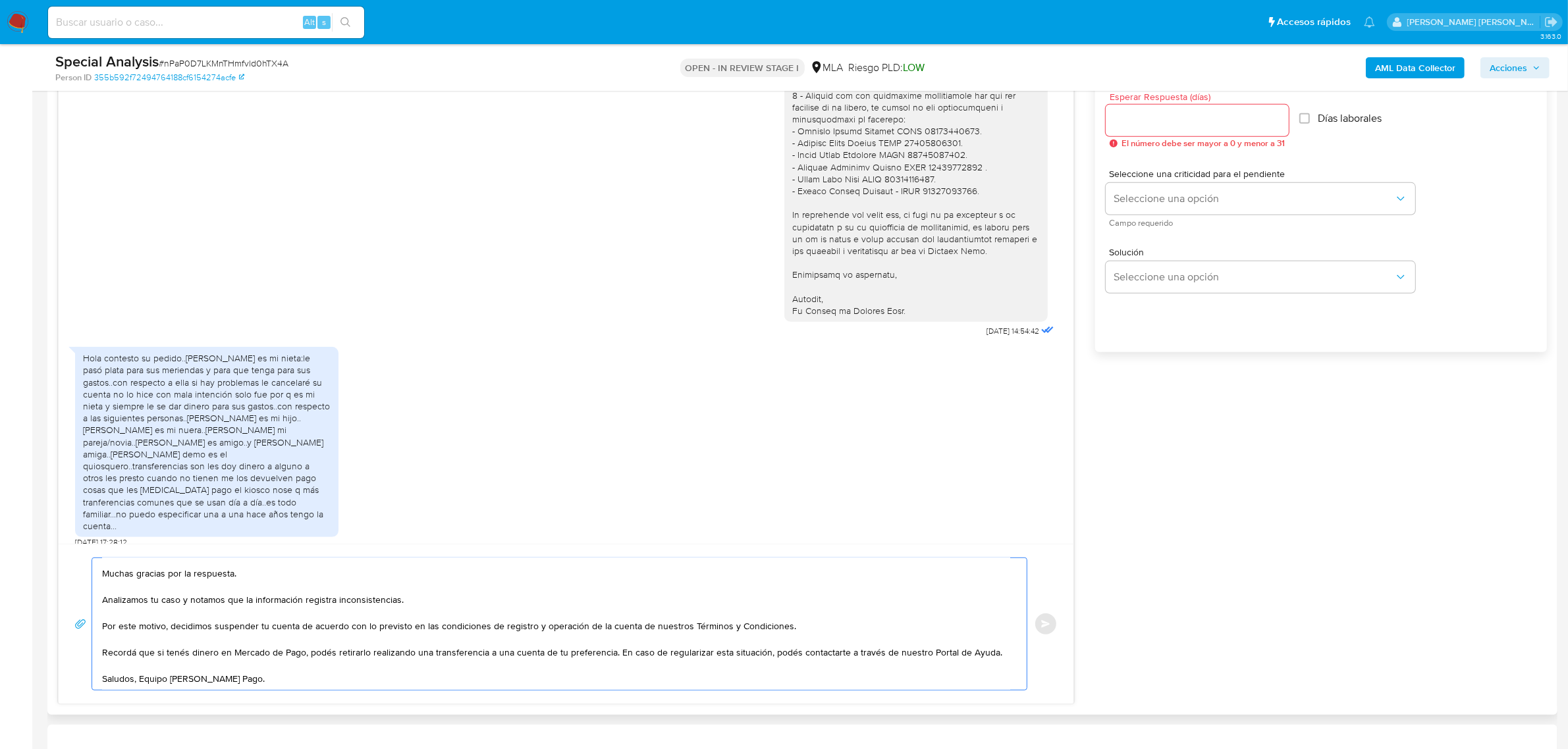
scroll to position [35, 0]
click at [614, 640] on textarea "Hola Roberto Daniel, Muchas gracias por la respuesta. Analizamos tu caso y nota…" at bounding box center [555, 624] width 908 height 132
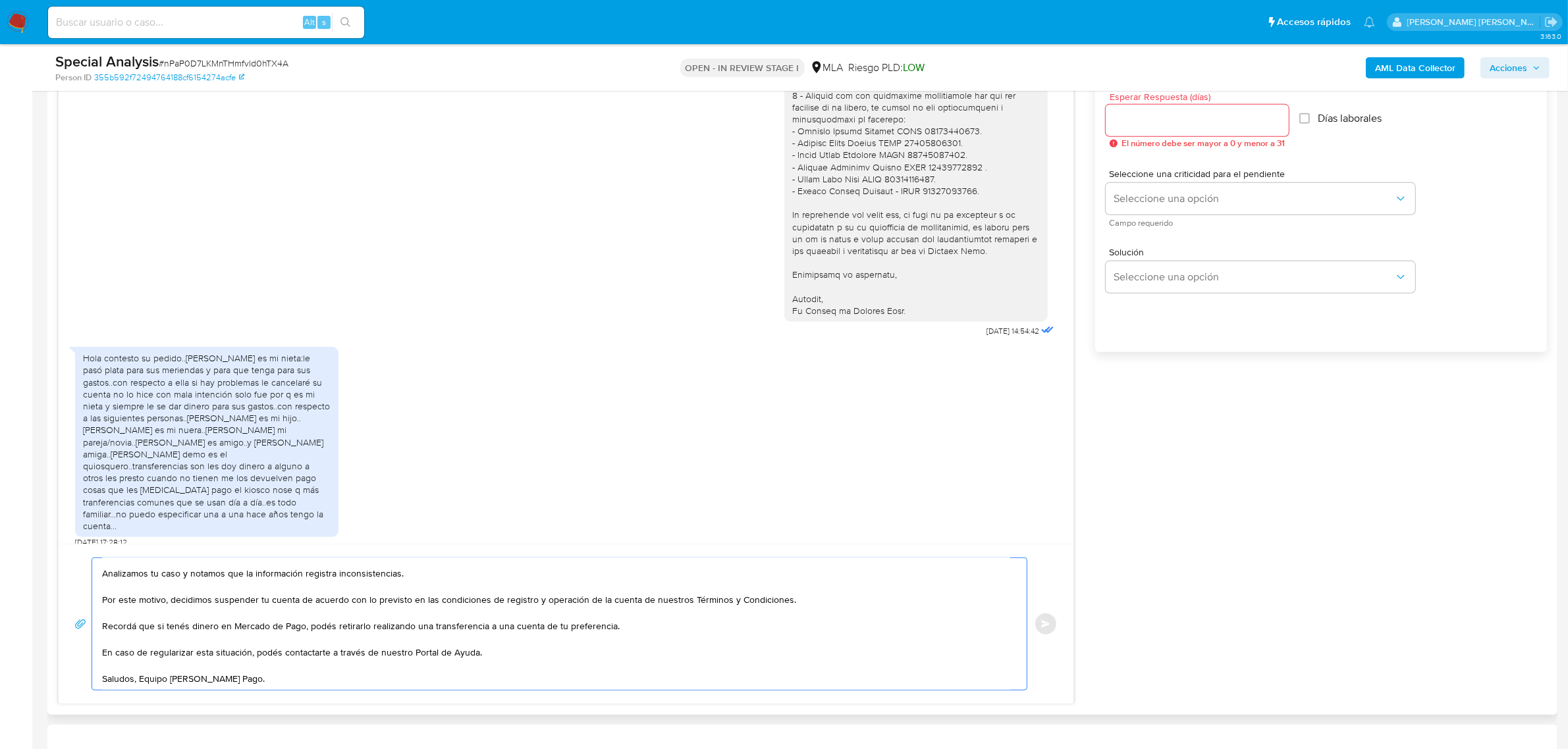
scroll to position [61, 0]
click at [142, 672] on textarea "Hola Roberto Daniel, Muchas gracias por la respuesta. Analizamos tu caso y nota…" at bounding box center [555, 624] width 908 height 132
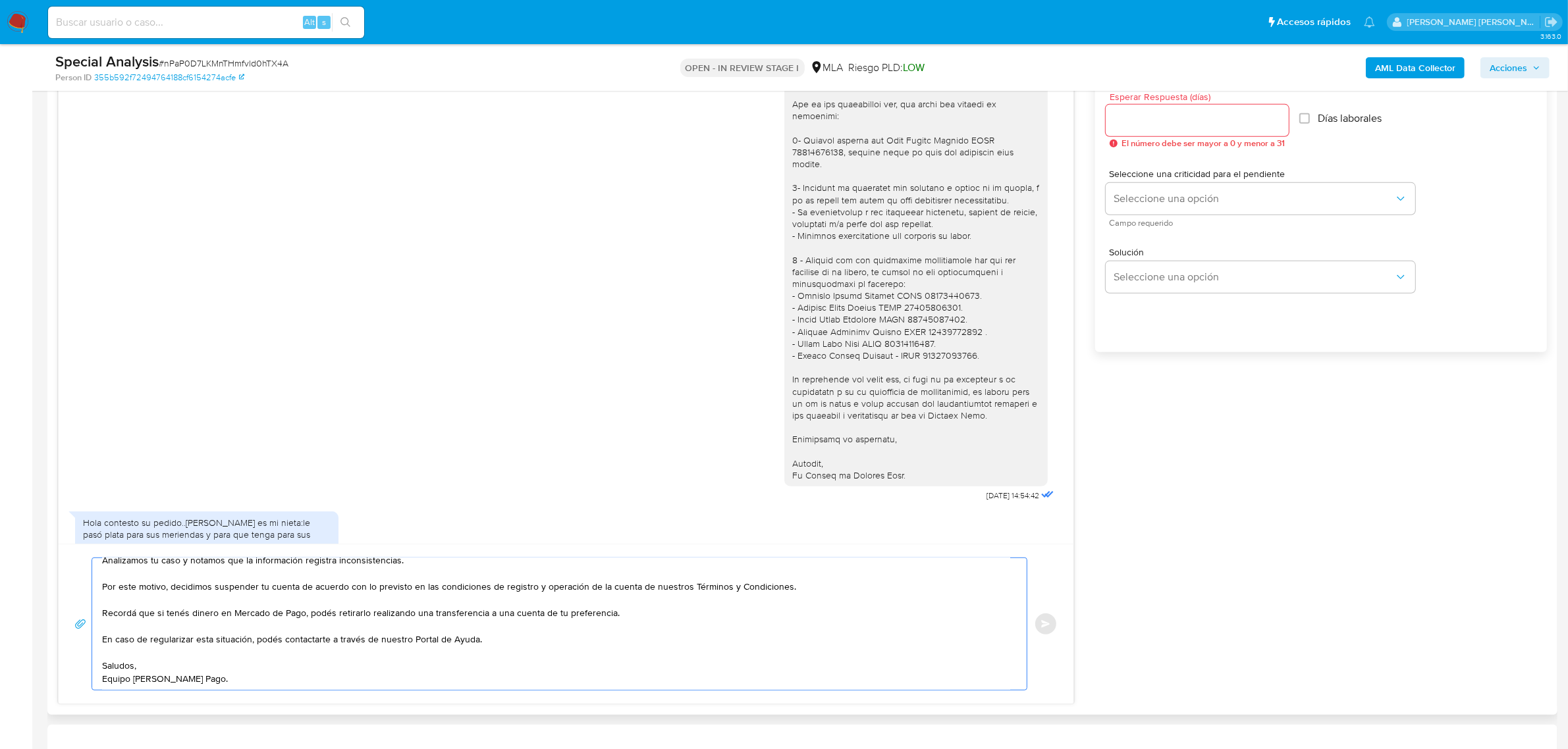
scroll to position [74, 0]
type textarea "Hola Roberto Daniel, Muchas gracias por la respuesta. Analizamos tu caso y nota…"
click at [1137, 117] on input "Esperar Respuesta (días)" at bounding box center [1197, 120] width 183 height 17
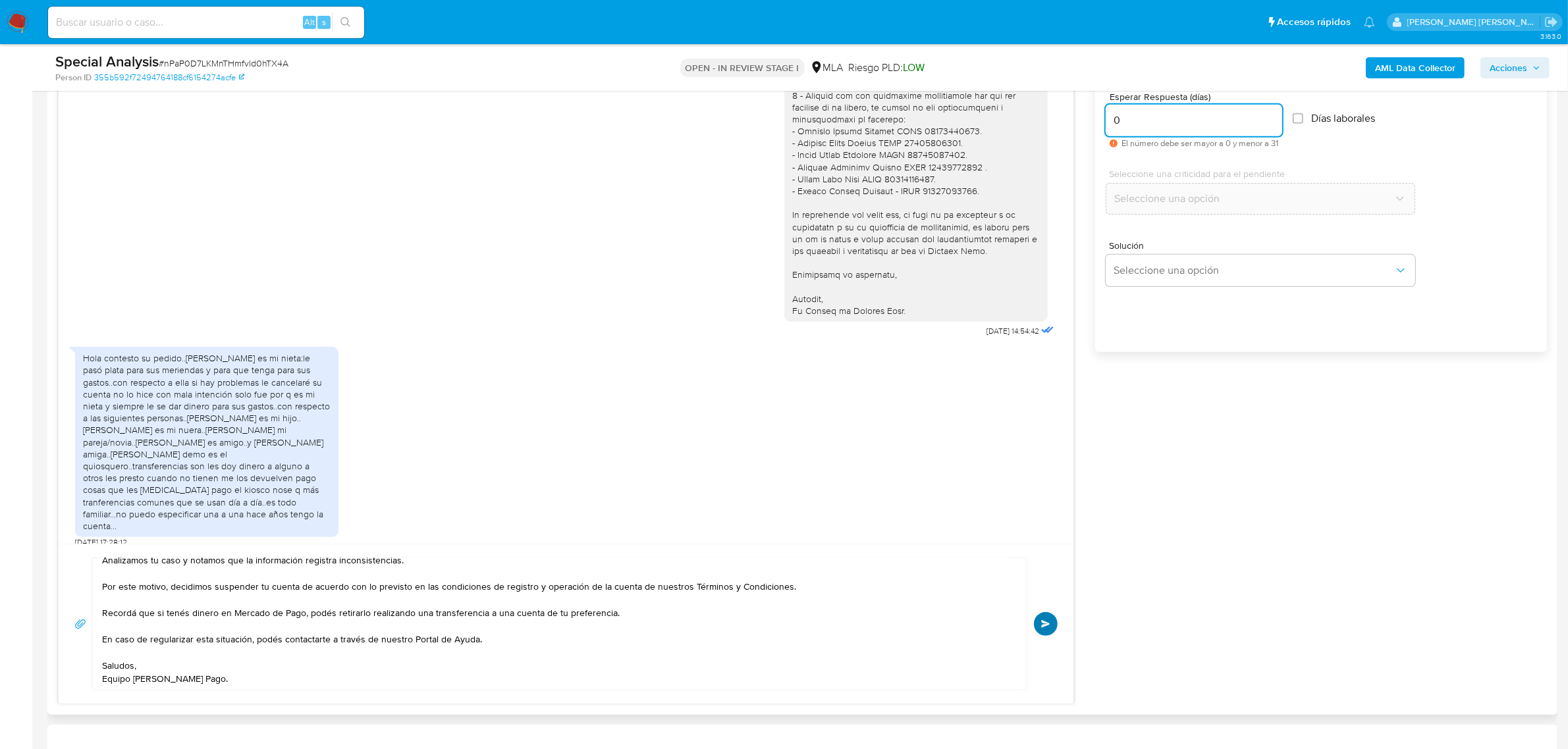
type input "0"
click at [1045, 623] on span "Enviar" at bounding box center [1045, 624] width 10 height 8
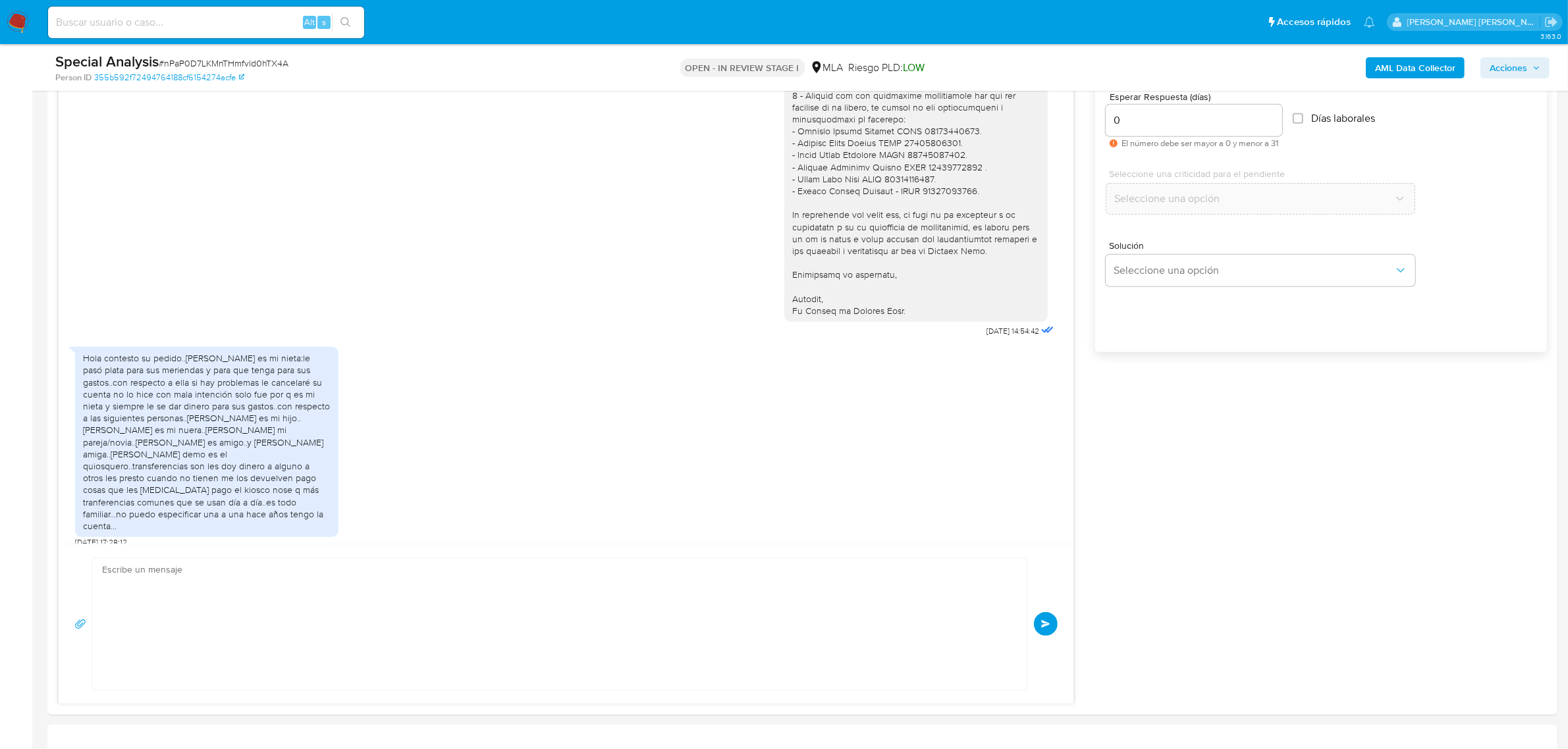
scroll to position [0, 0]
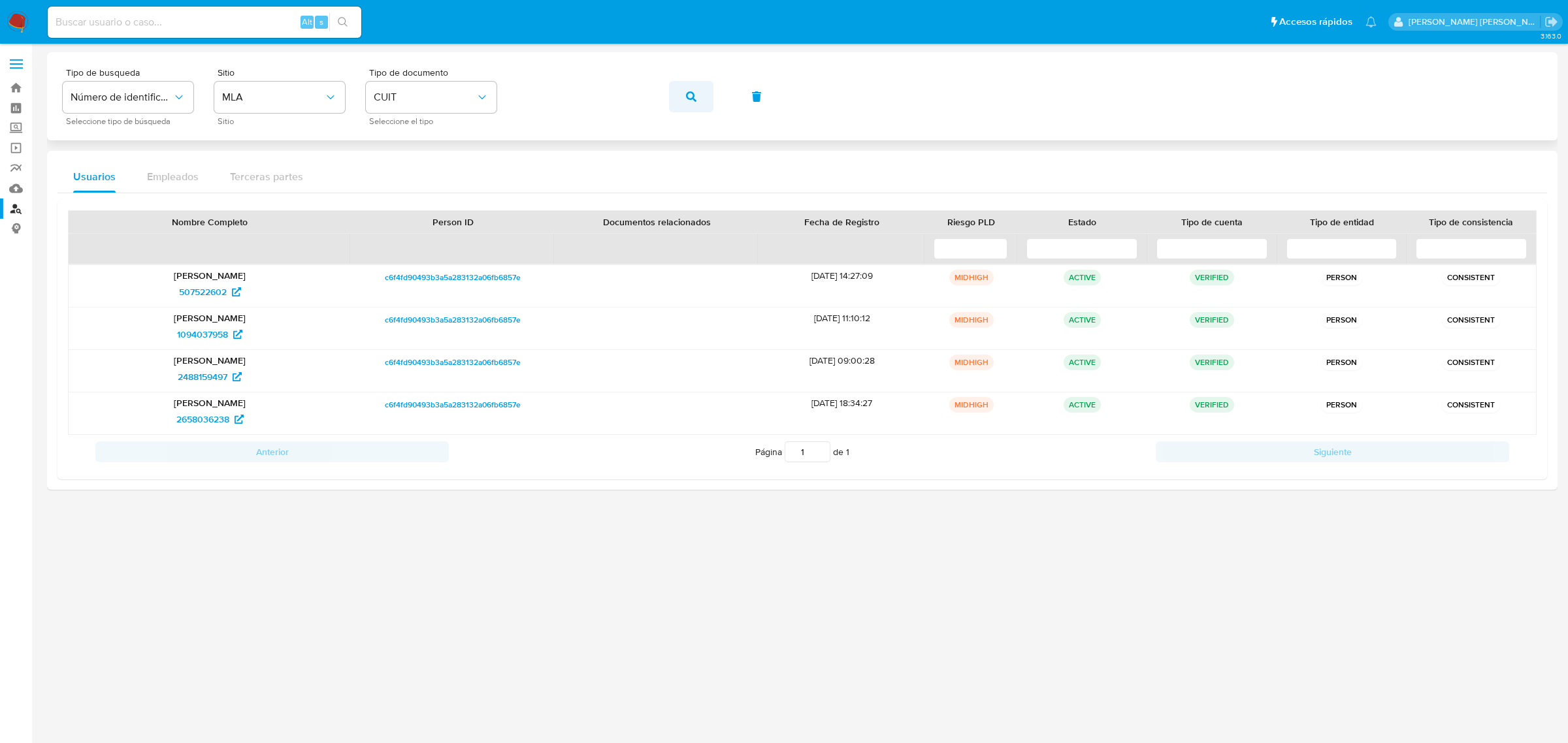
click at [694, 98] on icon "button" at bounding box center [691, 96] width 10 height 10
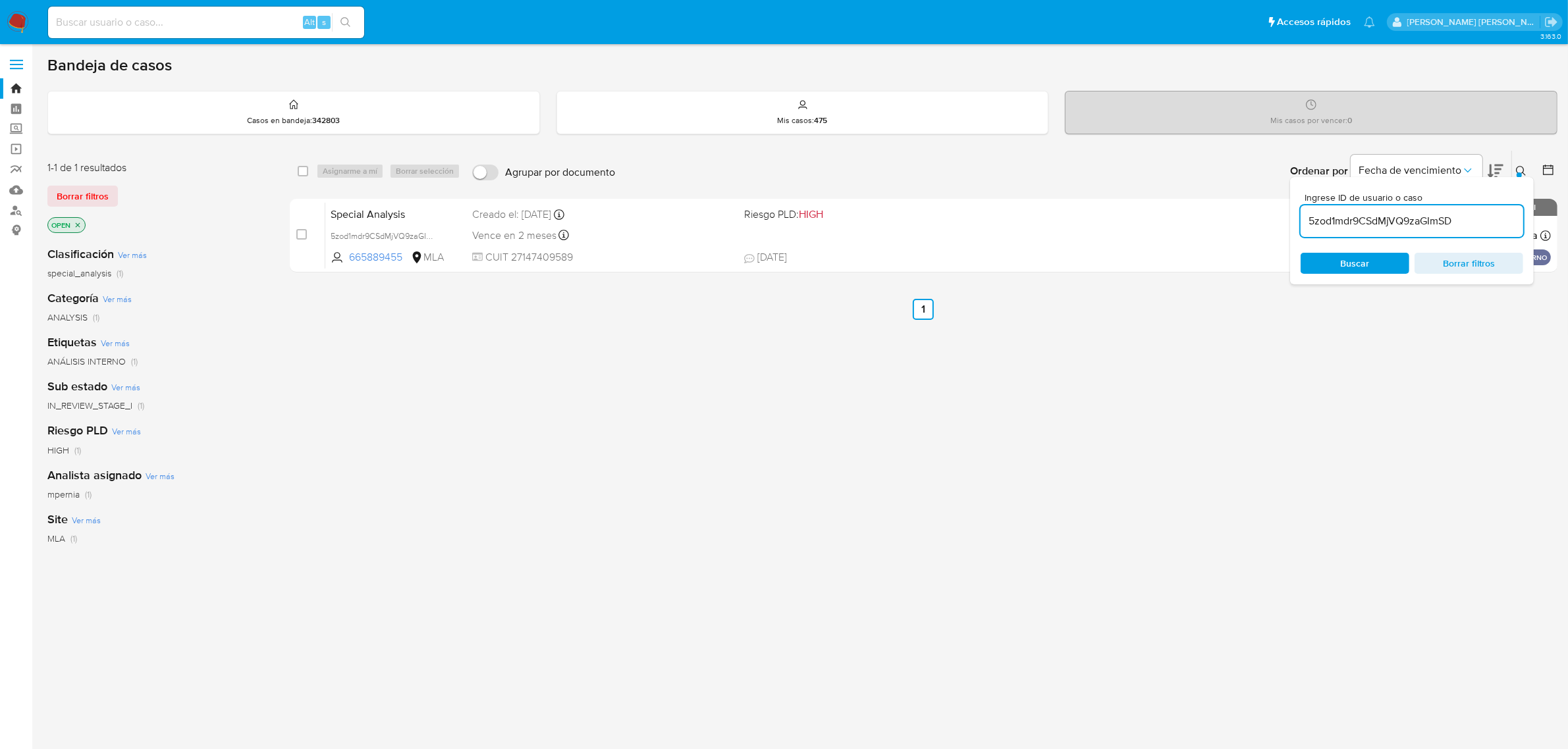
click at [1350, 221] on input "5zod1mdr9CSdMjVQ9zaGImSD" at bounding box center [1412, 221] width 223 height 17
paste input "nPaP0D7LKMnTHmfvld0hTX4A"
type input "nPaP0D7LKMnTHmfvld0hTX4A"
click at [296, 173] on div "select-all-cases-checkbox Asignarme a mí Borrar selección Agrupar por documento…" at bounding box center [923, 170] width 1267 height 41
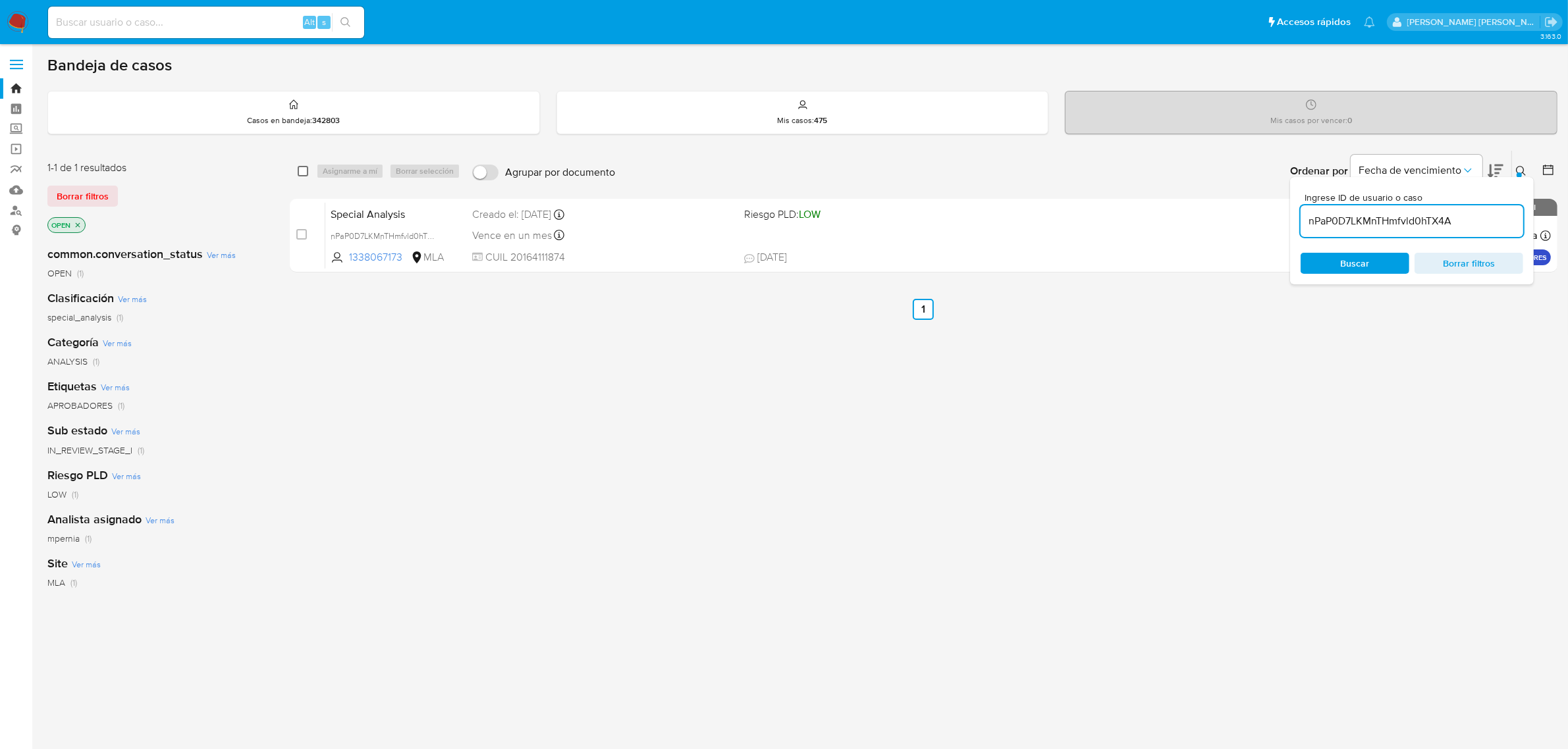
click at [304, 172] on input "checkbox" at bounding box center [303, 170] width 10 height 10
checkbox input "true"
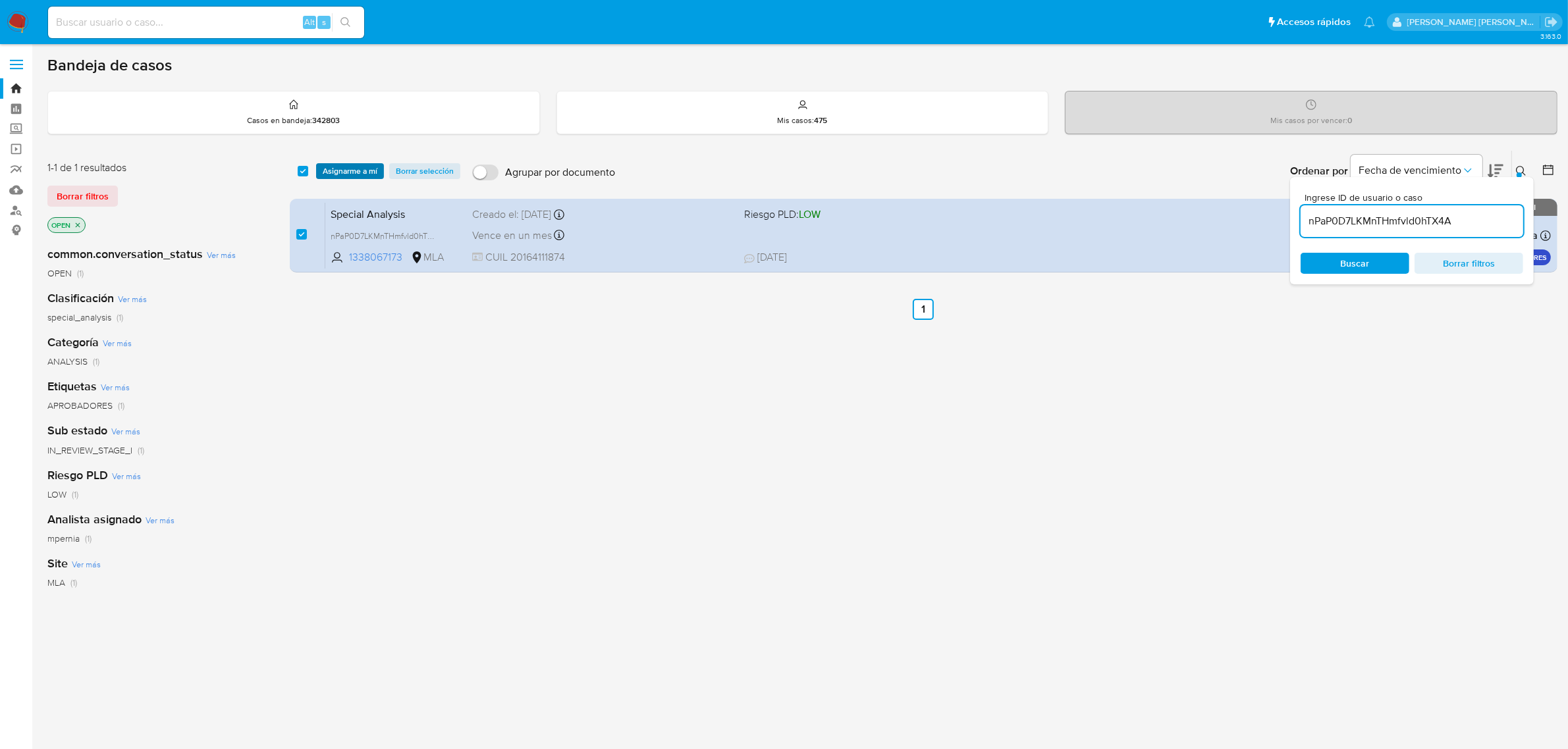
click at [351, 172] on span "Asignarme a mí" at bounding box center [350, 171] width 54 height 13
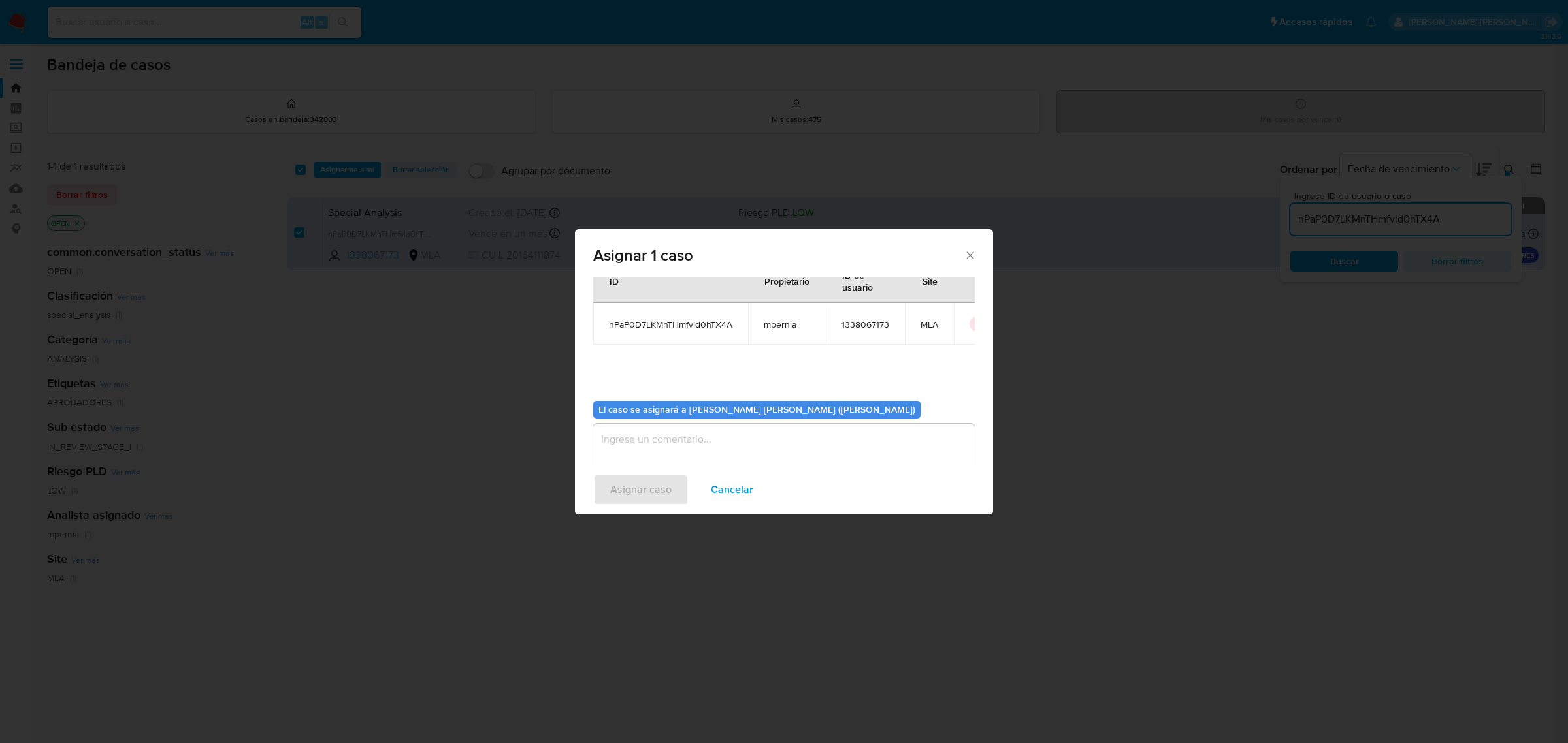
scroll to position [67, 0]
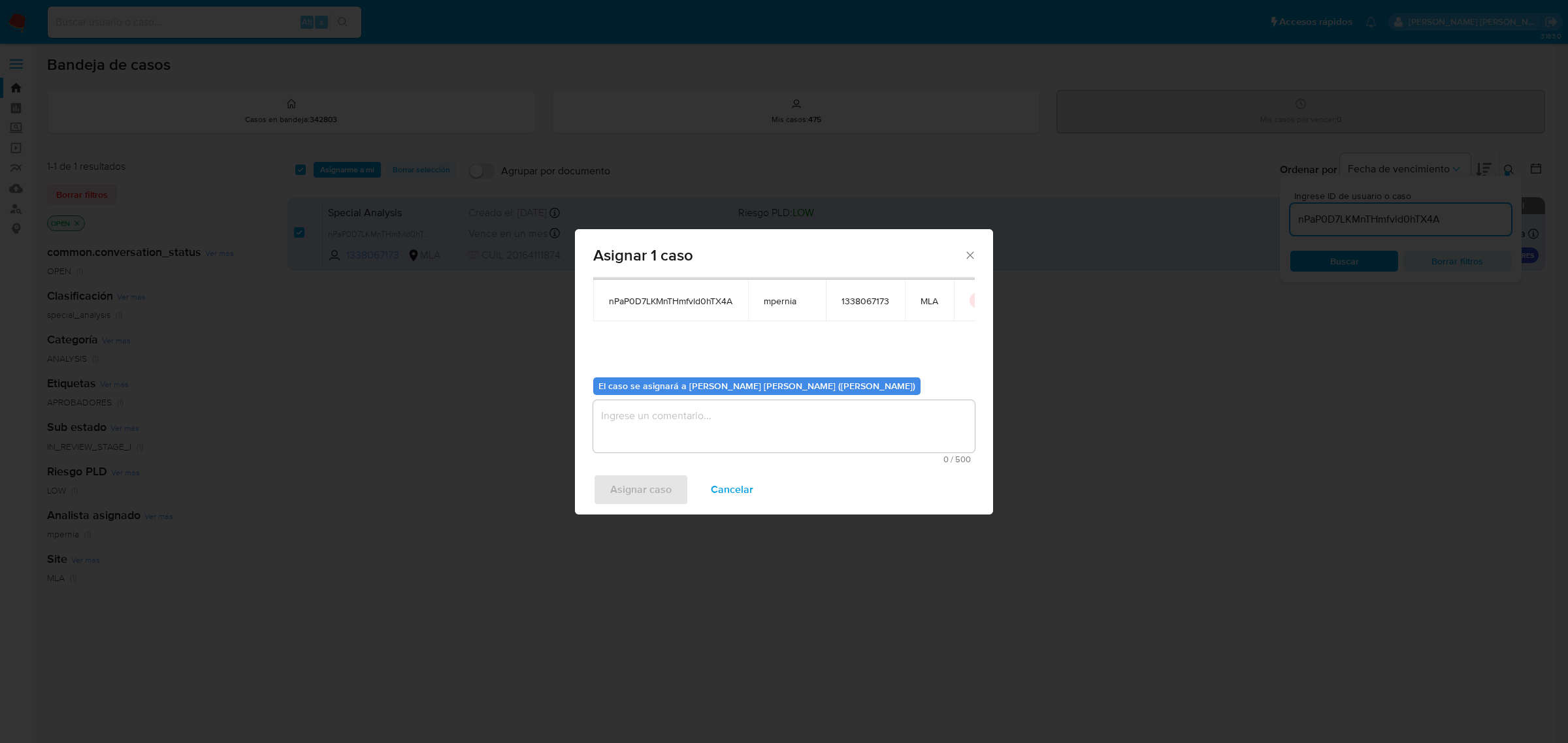
click at [642, 433] on textarea "assign-modal" at bounding box center [784, 426] width 381 height 52
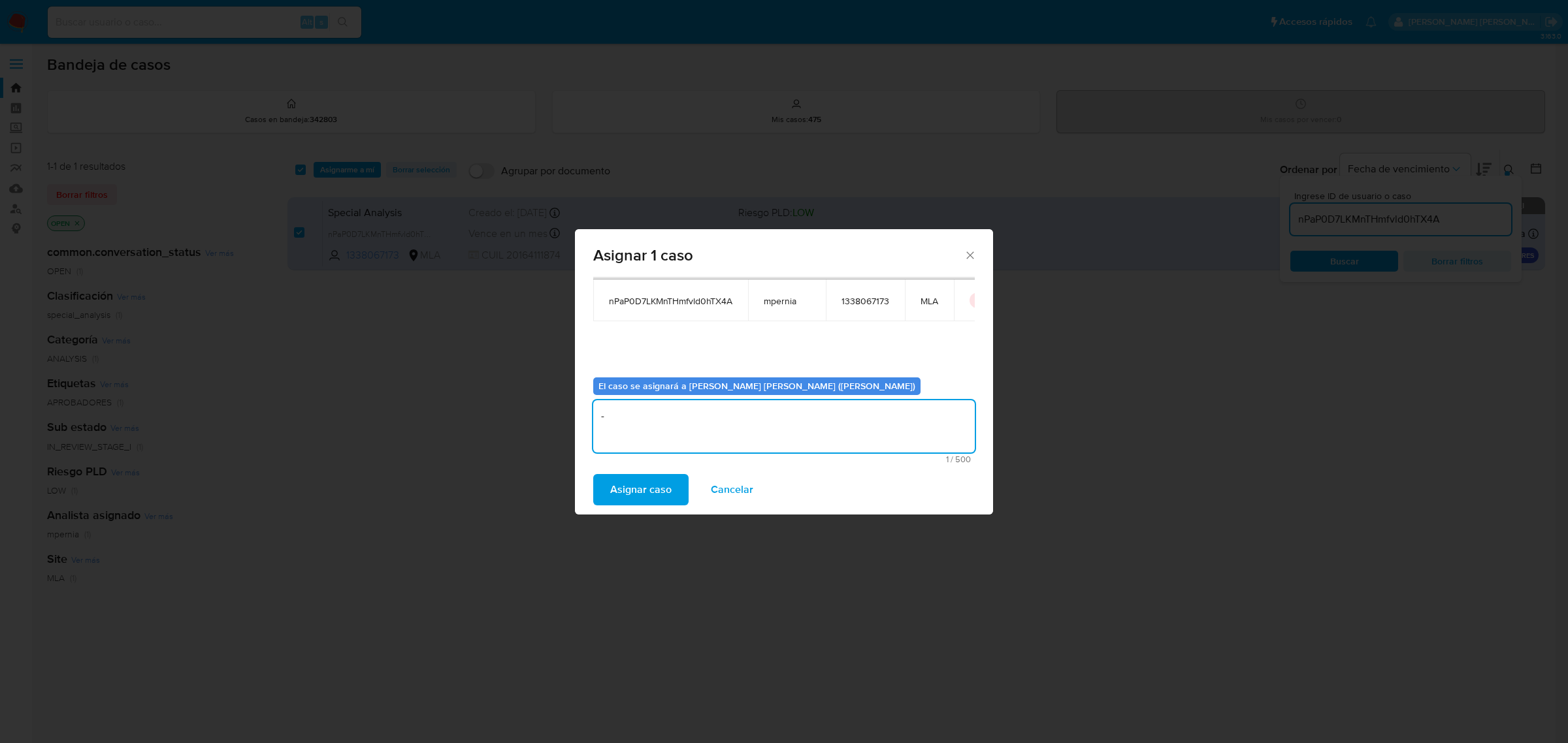
type textarea "-"
click at [635, 506] on div "Asignar caso Cancelar" at bounding box center [784, 490] width 418 height 50
click at [635, 480] on span "Asignar caso" at bounding box center [640, 490] width 61 height 29
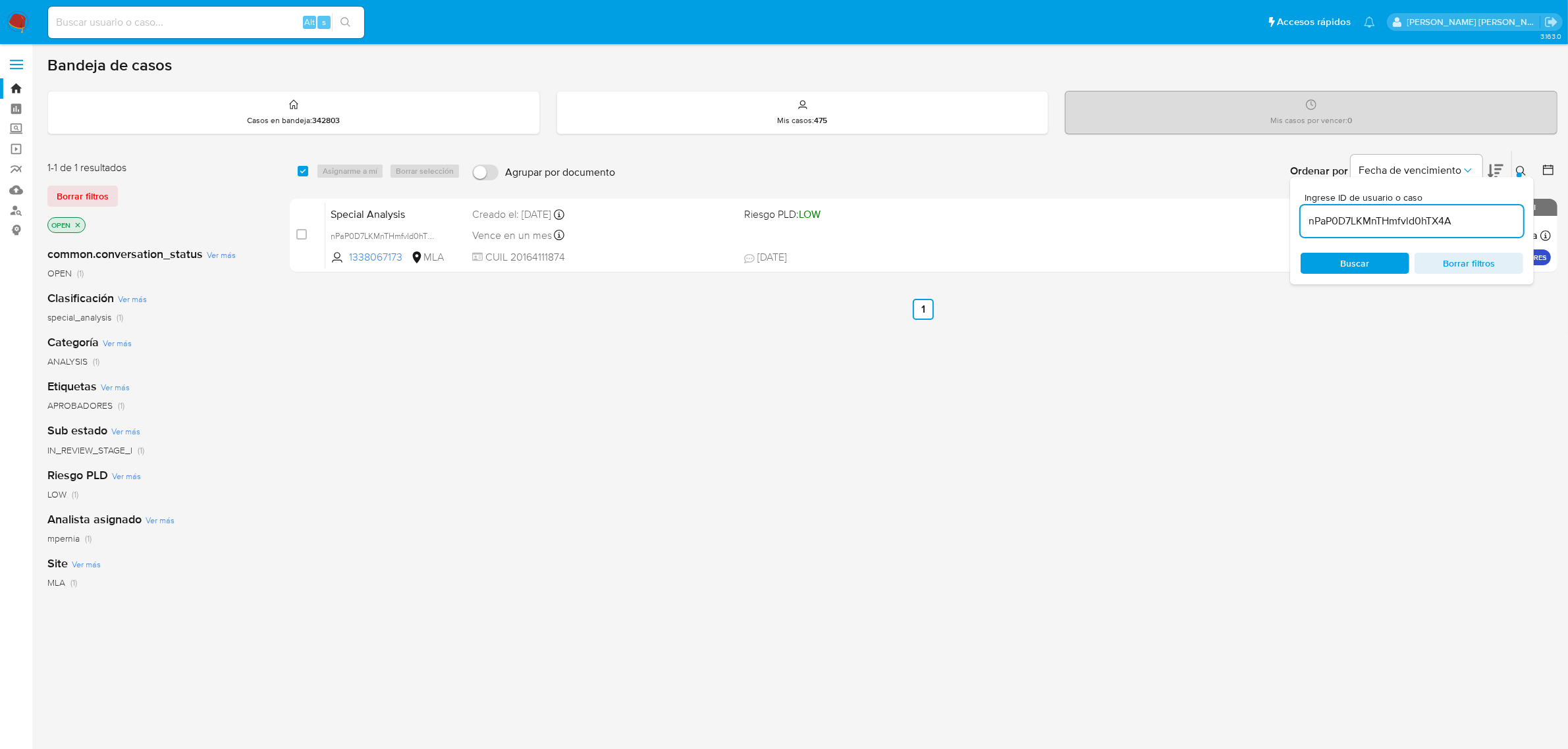
click at [1396, 218] on input "nPaP0D7LKMnTHmfvld0hTX4A" at bounding box center [1412, 221] width 223 height 17
click at [1396, 217] on input "nPaP0D7LKMnTHmfvld0hTX4A" at bounding box center [1412, 221] width 223 height 17
paste input "otpkAljhOw0ZUAS96giMUcRr"
type input "otpkAljhOw0ZUAS96giMUcRr"
drag, startPoint x: 306, startPoint y: 166, endPoint x: 352, endPoint y: 176, distance: 47.1
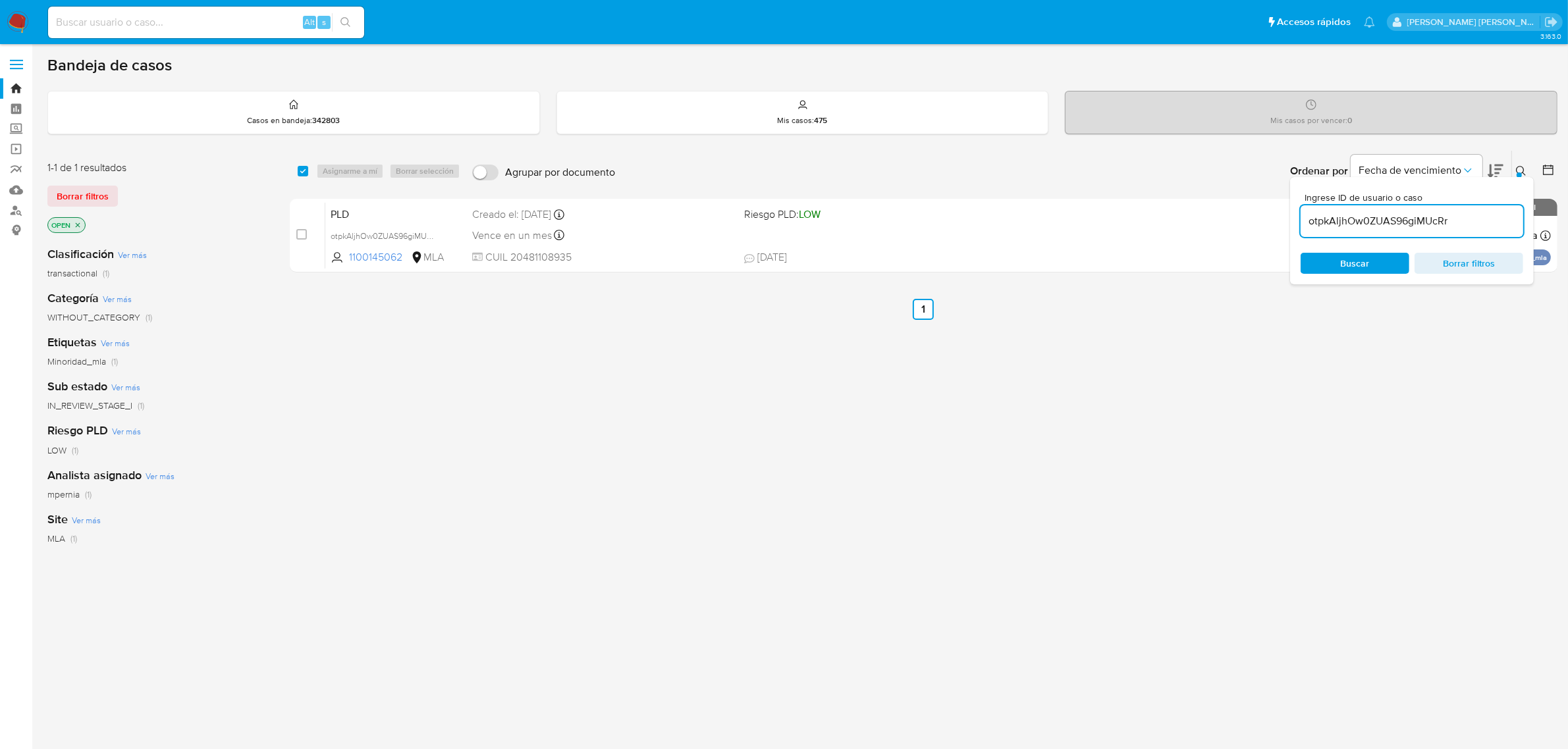
click at [307, 168] on input "checkbox" at bounding box center [303, 170] width 10 height 10
checkbox input "true"
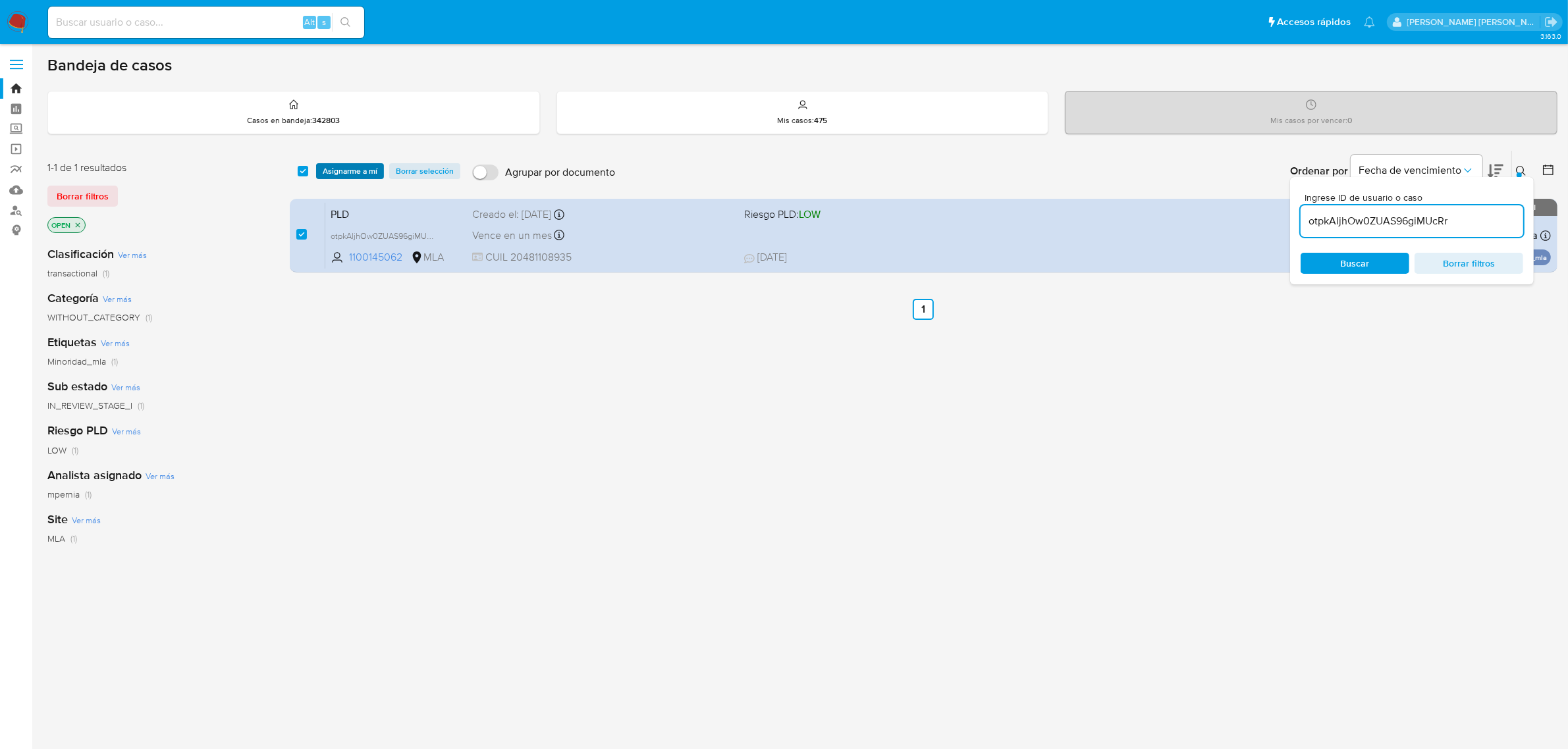
click at [353, 174] on span "Asignarme a mí" at bounding box center [350, 171] width 54 height 13
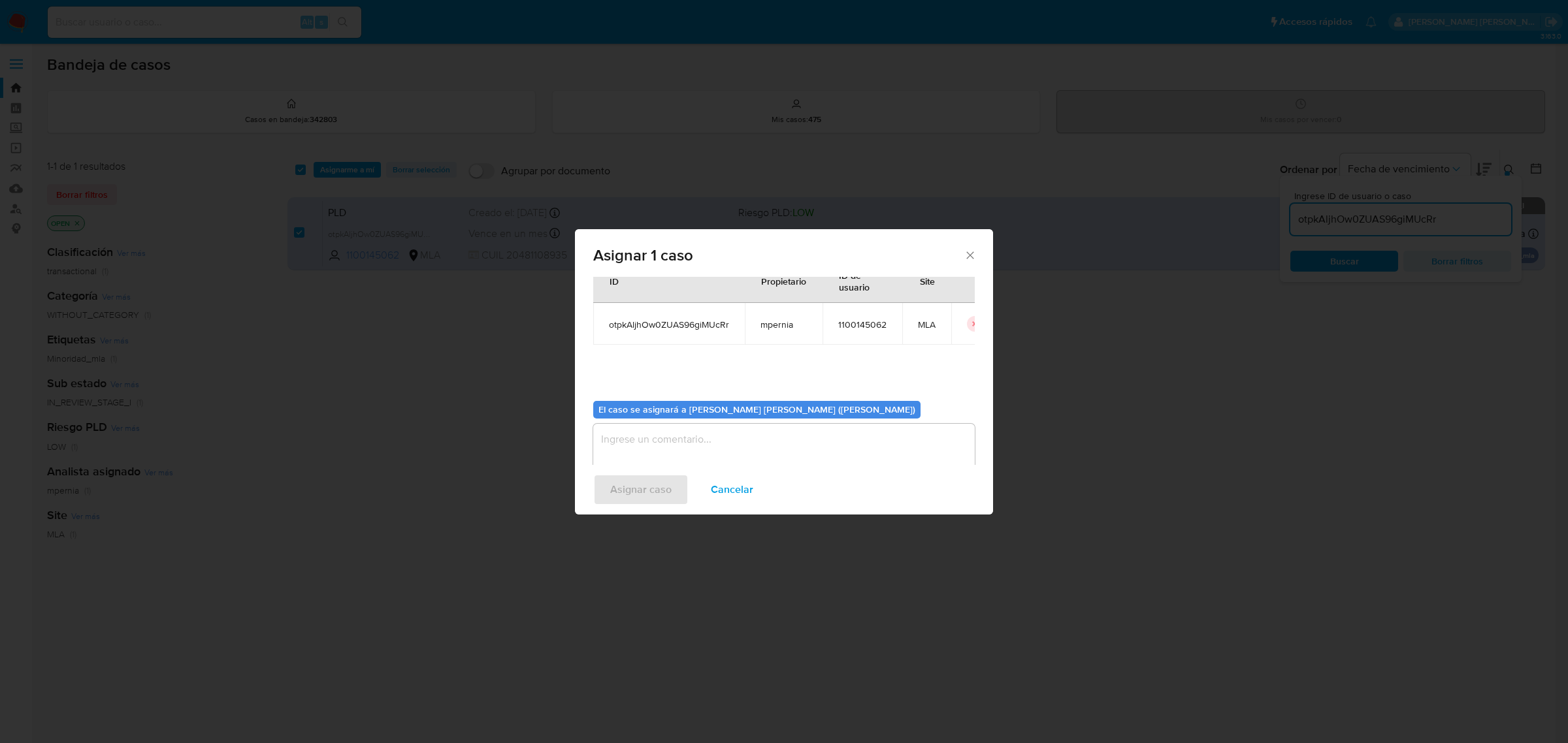
scroll to position [67, 0]
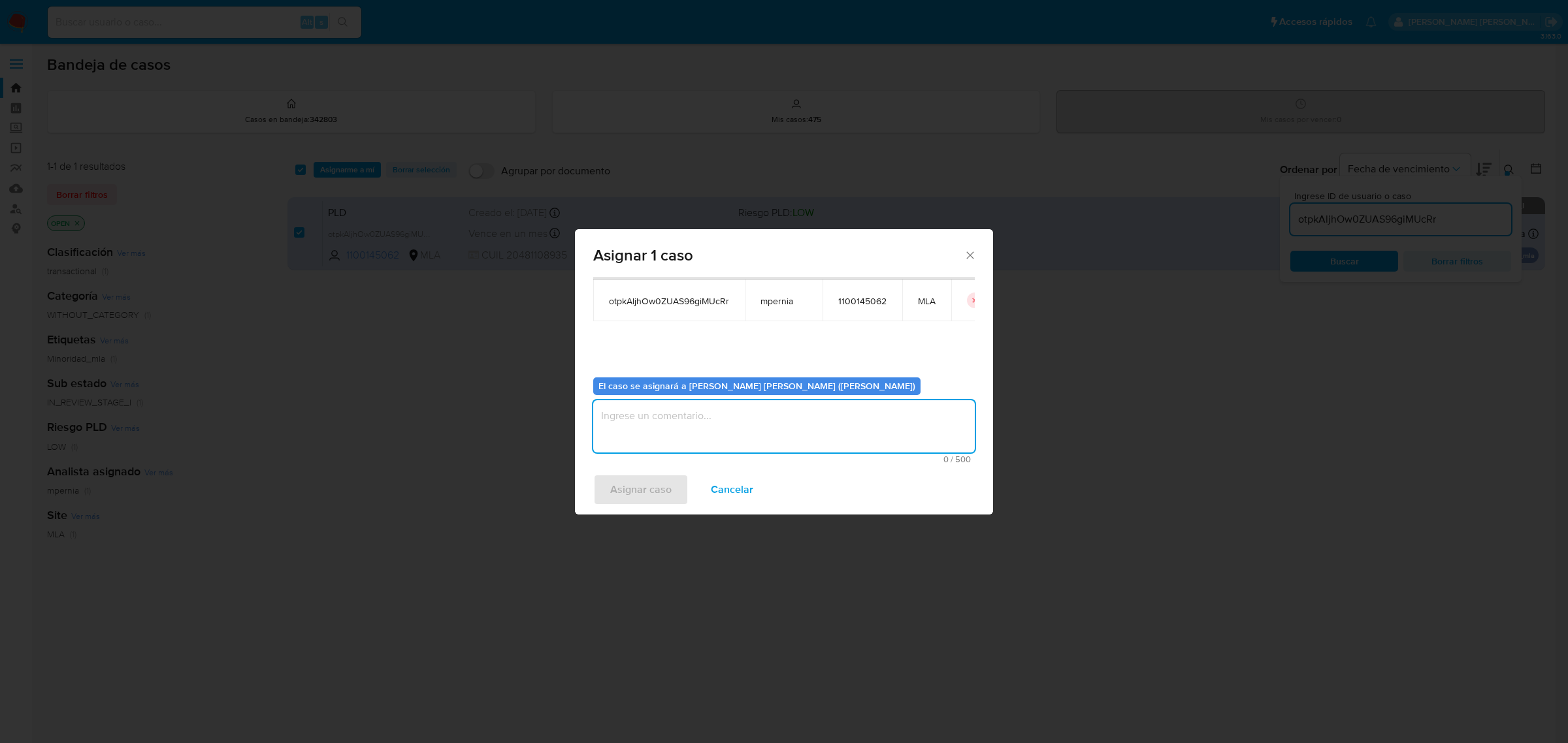
click at [661, 440] on textarea "assign-modal" at bounding box center [784, 426] width 381 height 52
type textarea "-"
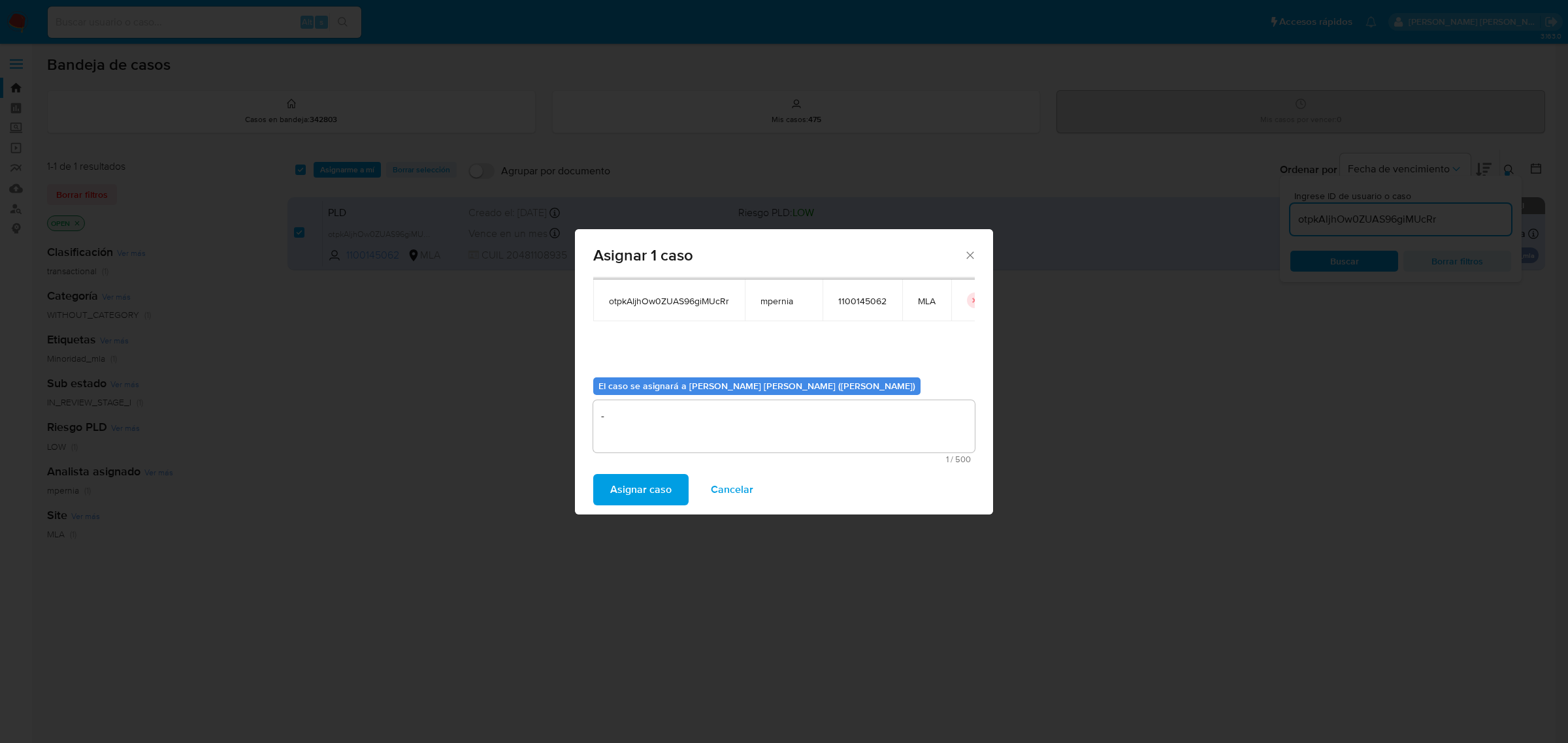
click at [651, 495] on span "Asignar caso" at bounding box center [640, 490] width 61 height 29
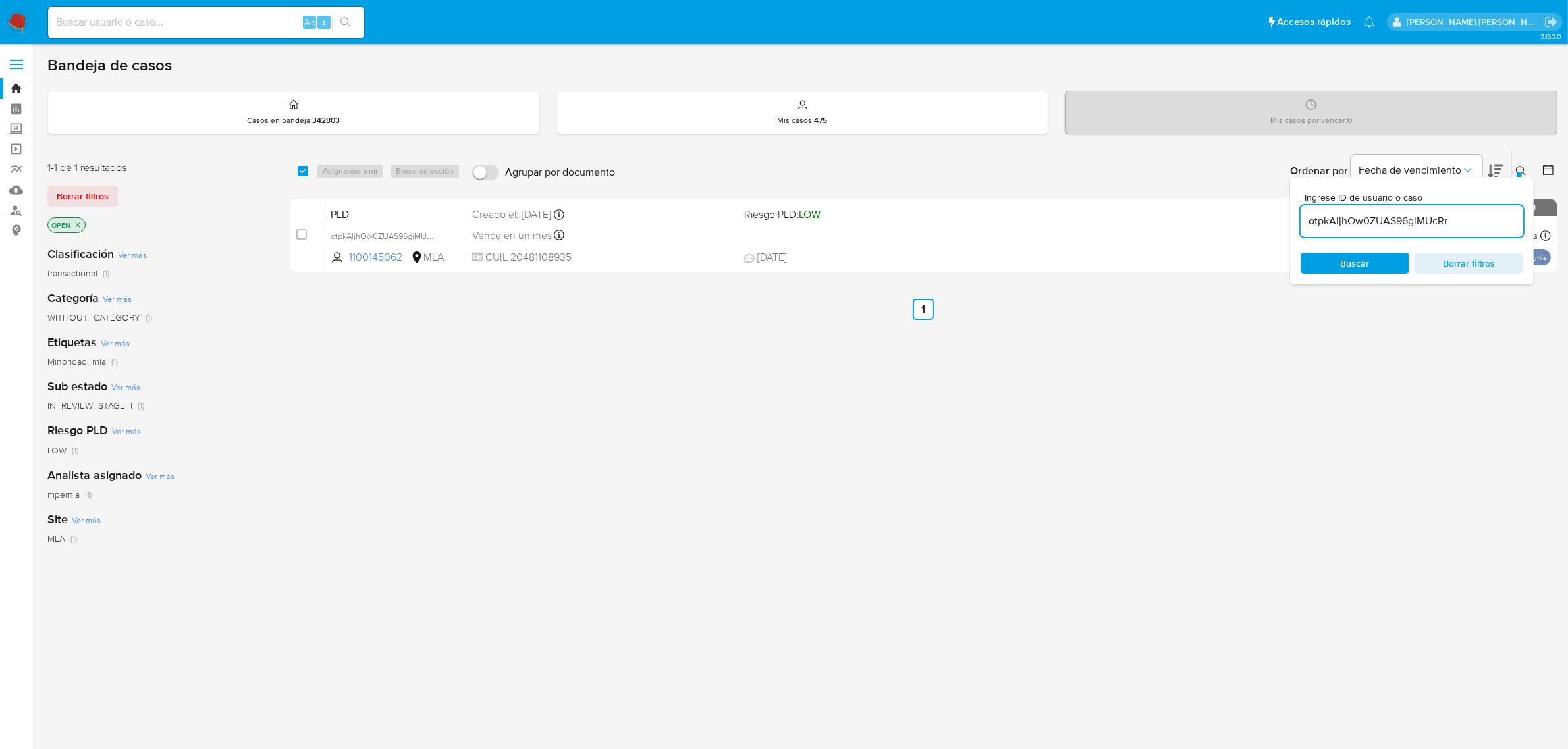
click at [1455, 225] on input "otpkAljhOw0ZUAS96giMUcRr" at bounding box center [1412, 221] width 223 height 17
paste input "eFxjfrN3Pt6n9j73jZdVpood"
type input "eFxjfrN3Pt6n9j73jZdVpood"
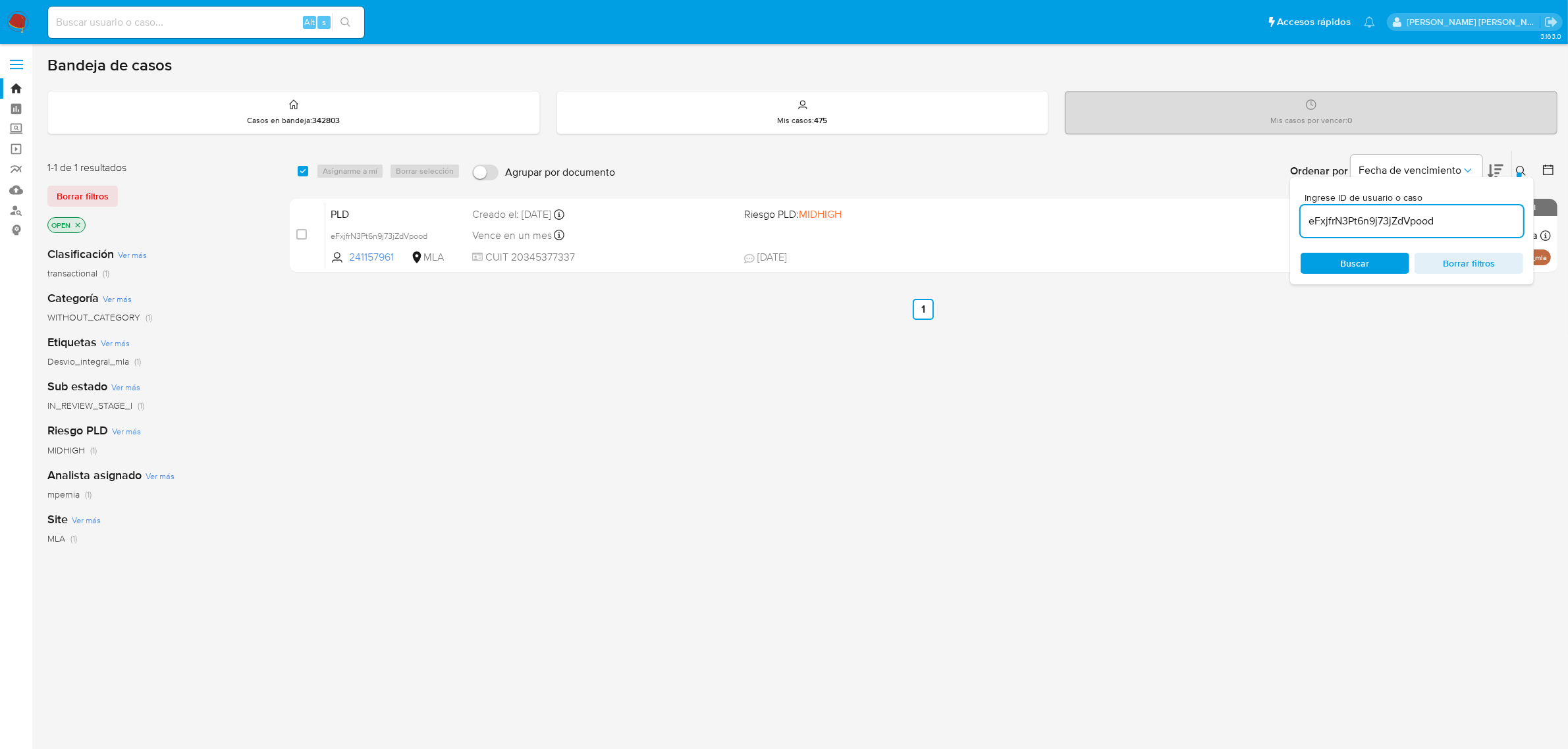
click at [307, 173] on span at bounding box center [303, 170] width 10 height 10
click at [306, 171] on input "checkbox" at bounding box center [303, 170] width 10 height 10
checkbox input "true"
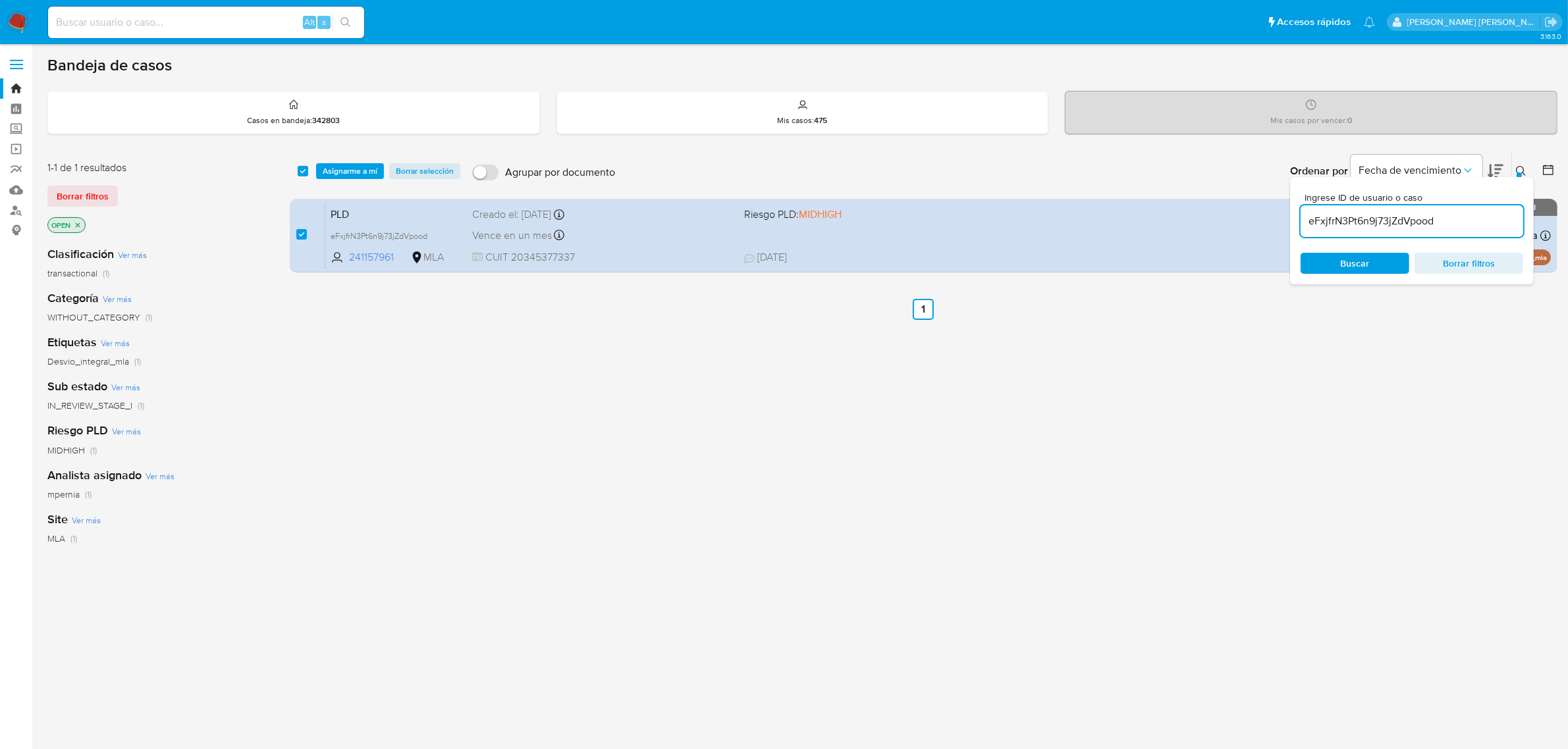
drag, startPoint x: 326, startPoint y: 171, endPoint x: 343, endPoint y: 183, distance: 20.8
click at [326, 172] on span "Asignarme a mí" at bounding box center [350, 171] width 54 height 13
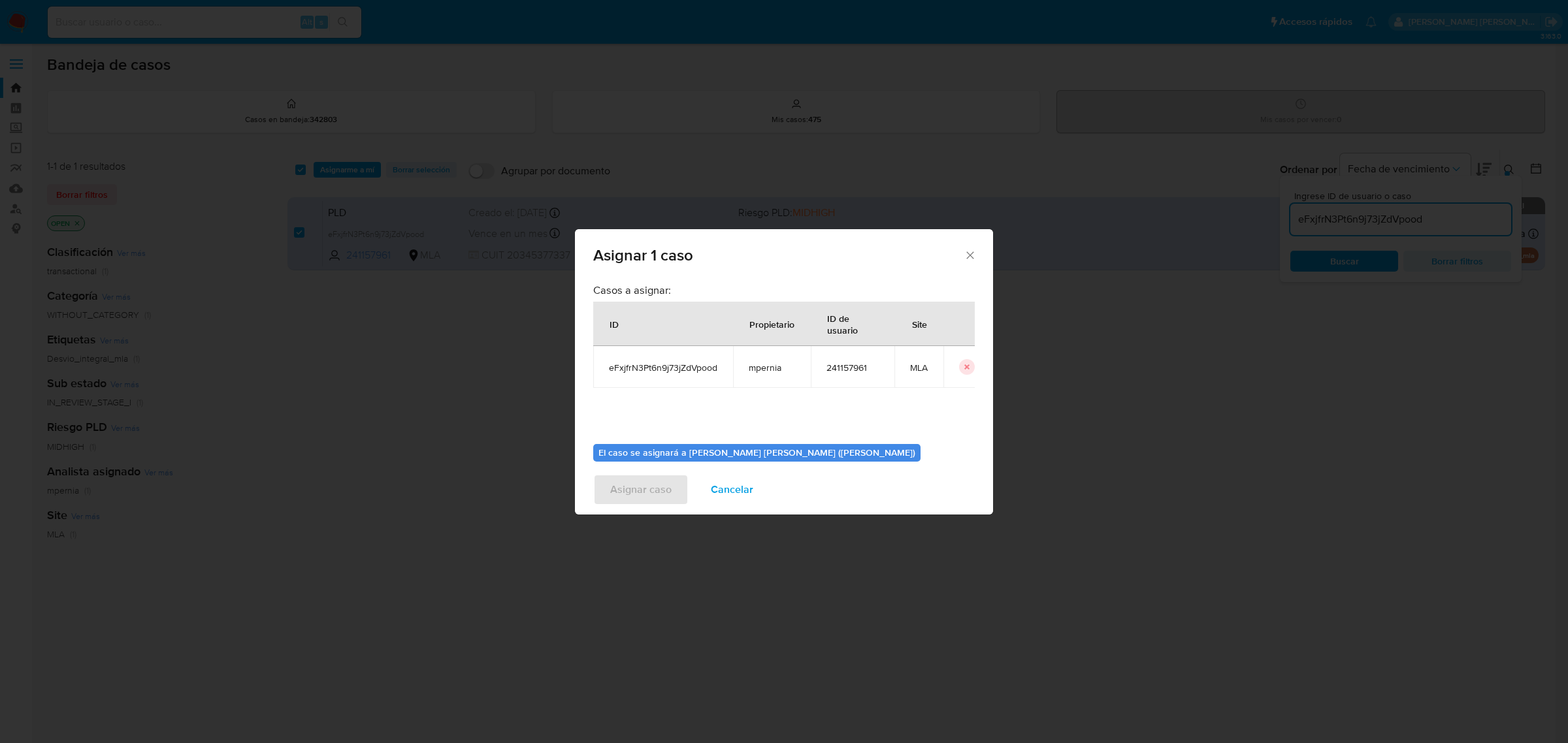
scroll to position [67, 0]
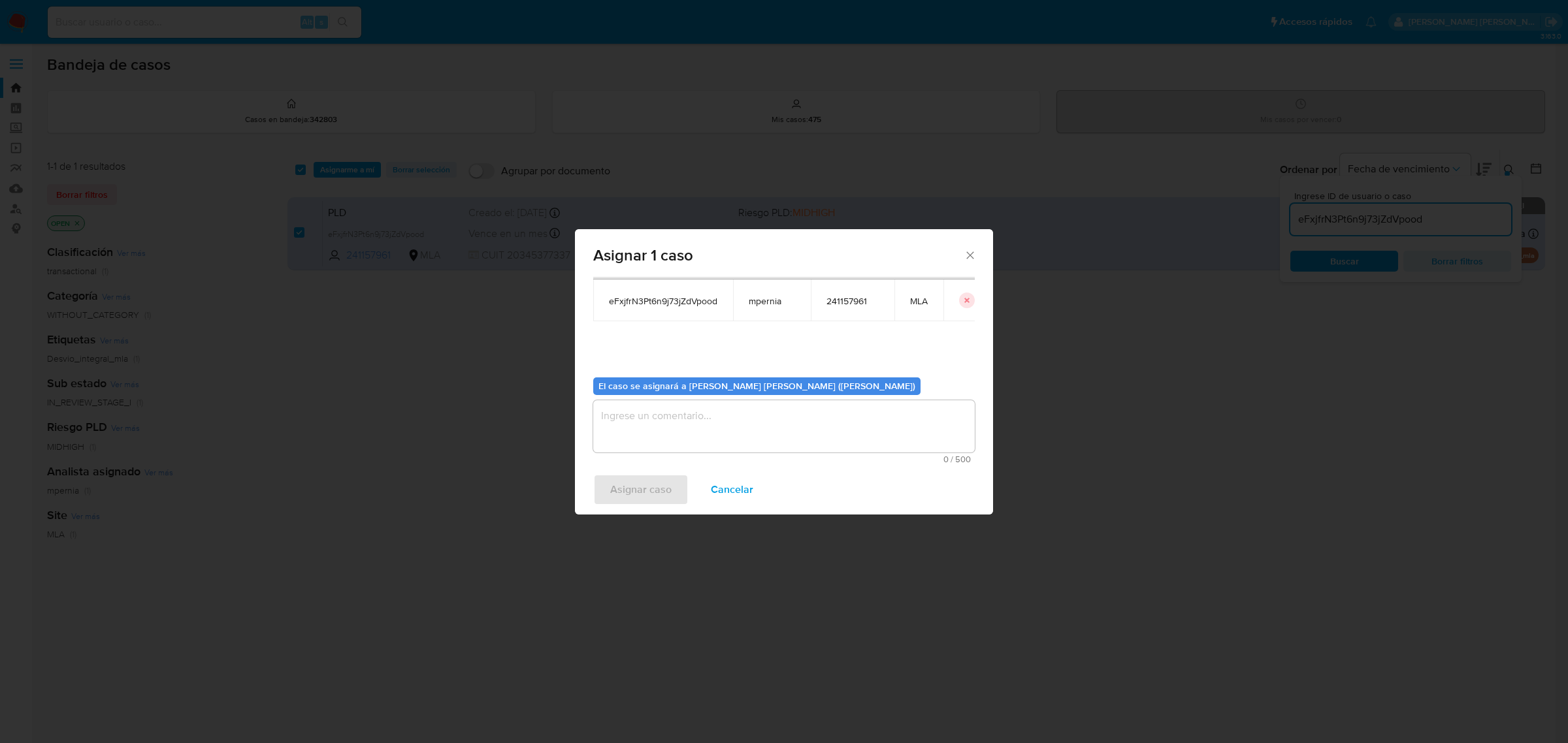
click at [651, 392] on div "El caso se asignará a Mayra Yudegny Pernia Duran (mpernia) 0 / 500 500 caracter…" at bounding box center [784, 415] width 381 height 98
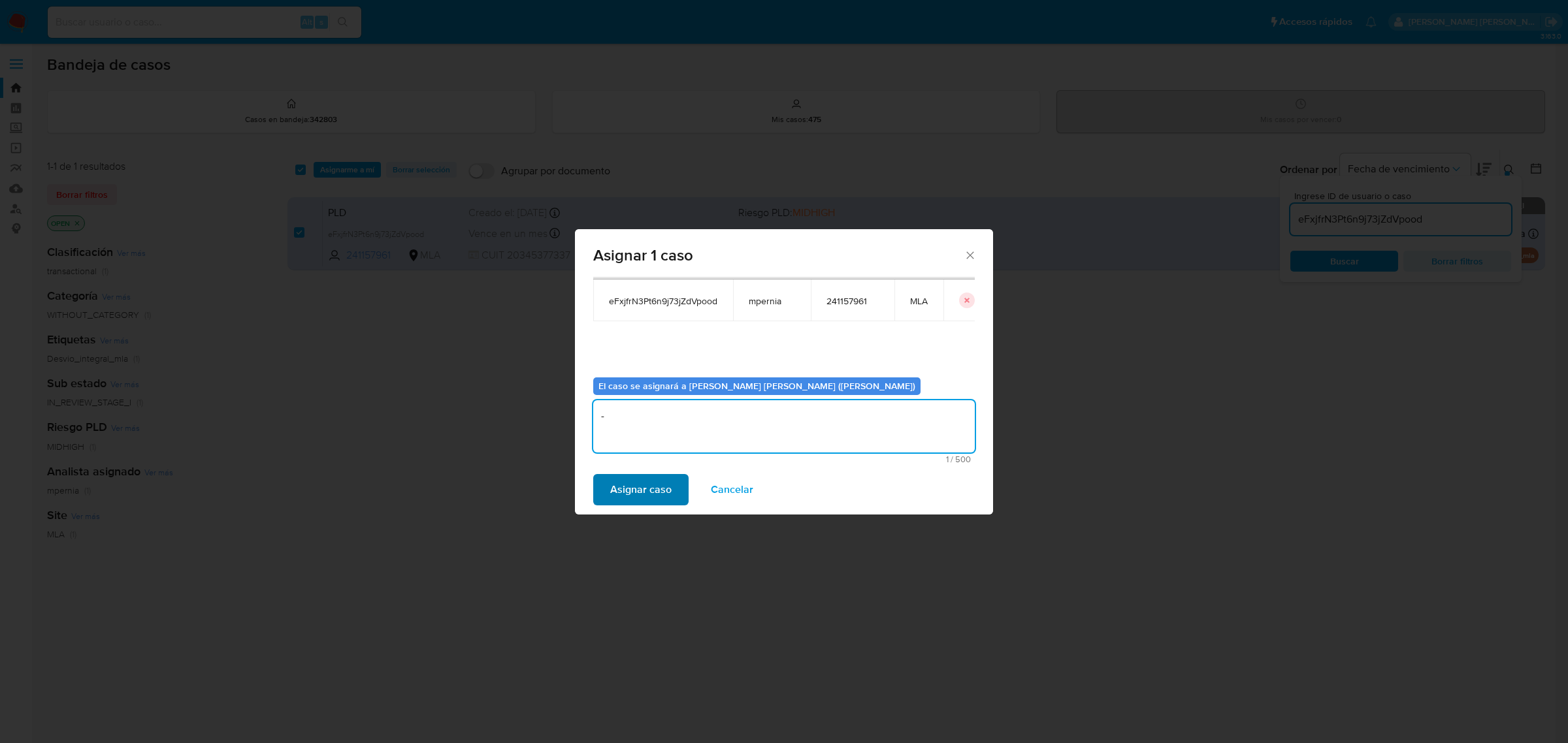
type textarea "-"
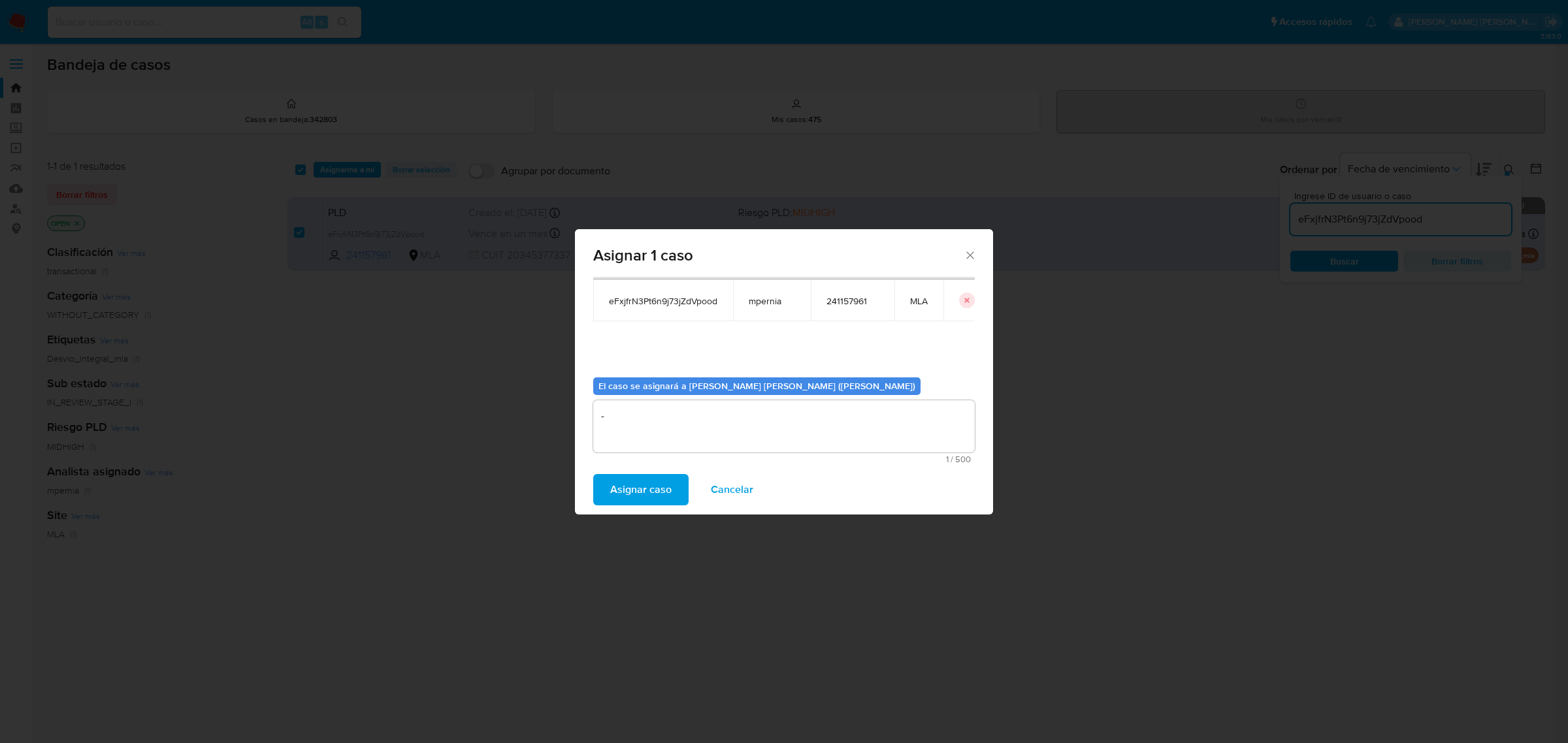
drag, startPoint x: 637, startPoint y: 482, endPoint x: 1050, endPoint y: 601, distance: 429.8
click at [638, 482] on span "Asignar caso" at bounding box center [640, 490] width 61 height 29
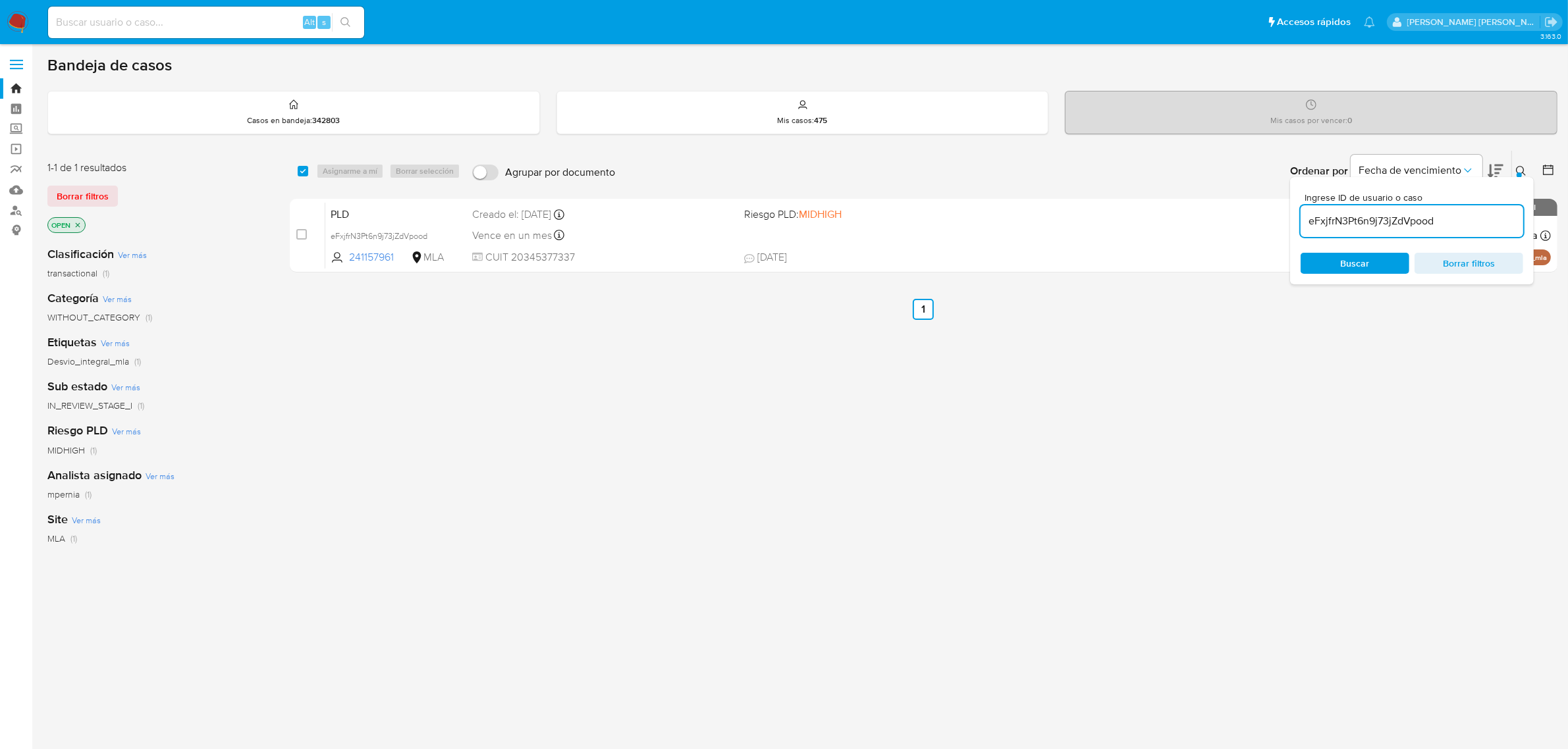
click at [1332, 222] on input "eFxjfrN3Pt6n9j73jZdVpood" at bounding box center [1412, 221] width 223 height 17
paste input "VC2Xm0S5F4sEDXaGH0PNopjU"
type input "VC2Xm0S5F4sEDXaGH0PNopjU"
drag, startPoint x: 300, startPoint y: 174, endPoint x: 310, endPoint y: 173, distance: 10.0
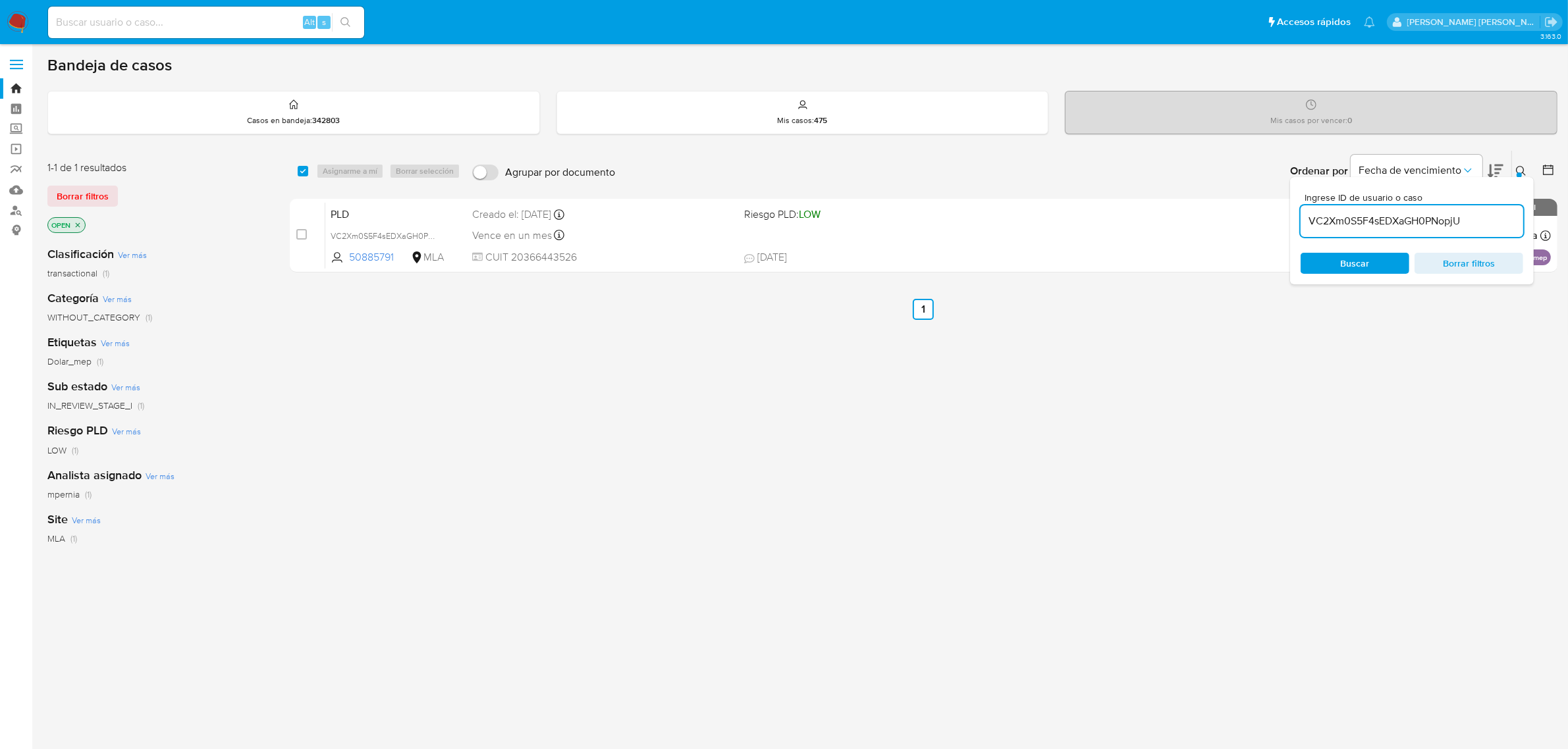
click at [301, 174] on input "checkbox" at bounding box center [303, 170] width 10 height 10
checkbox input "true"
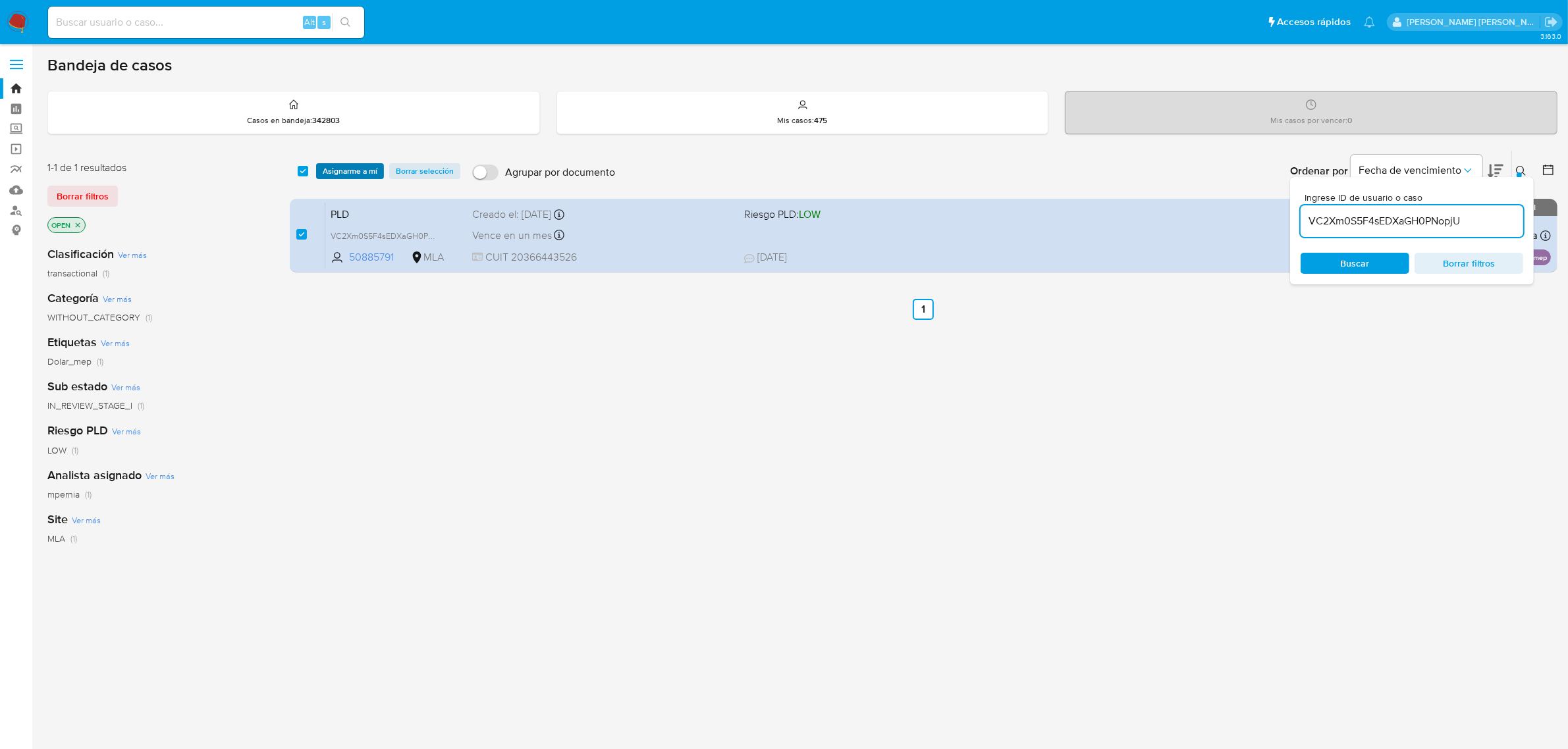
click at [323, 172] on span "Asignarme a mí" at bounding box center [350, 171] width 54 height 13
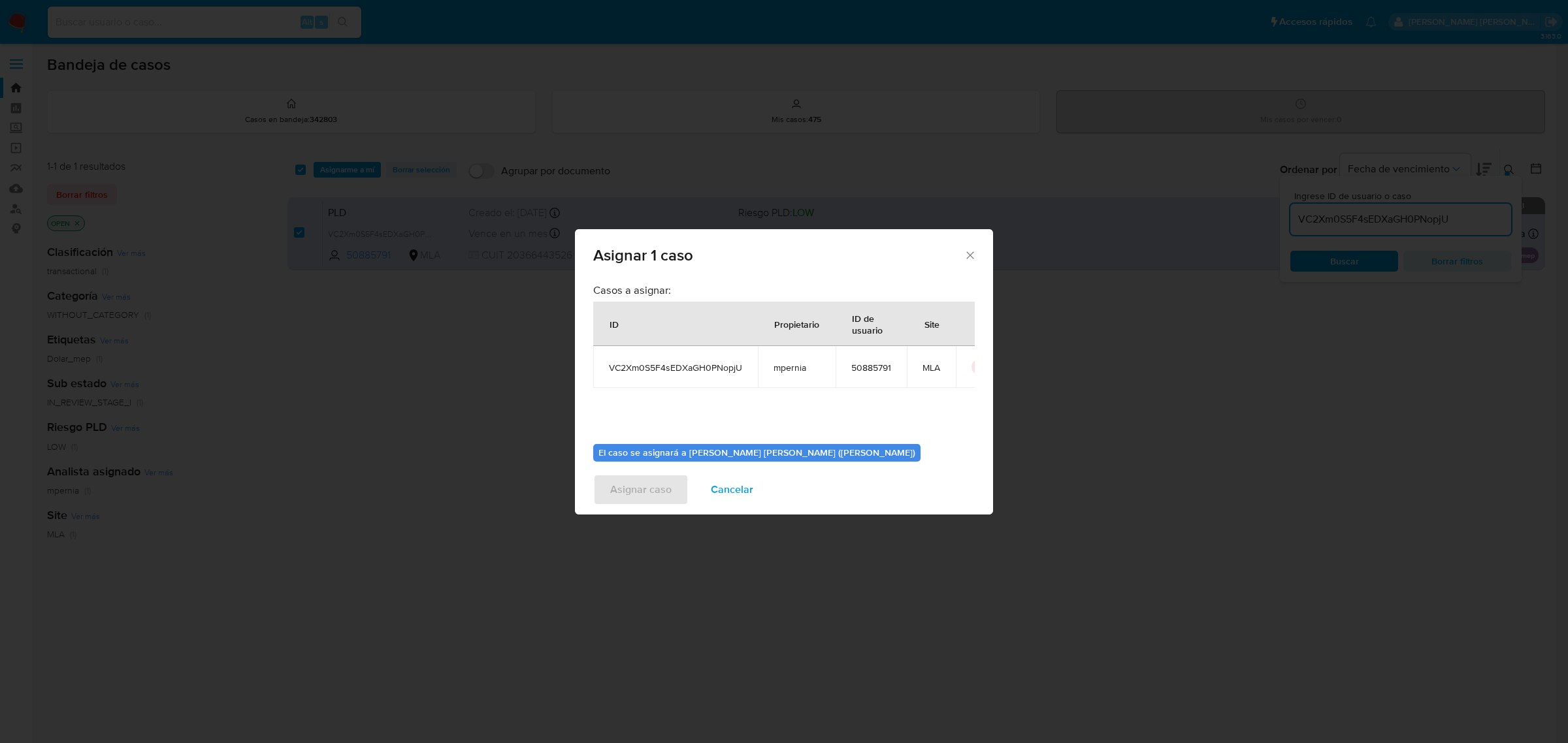
scroll to position [67, 0]
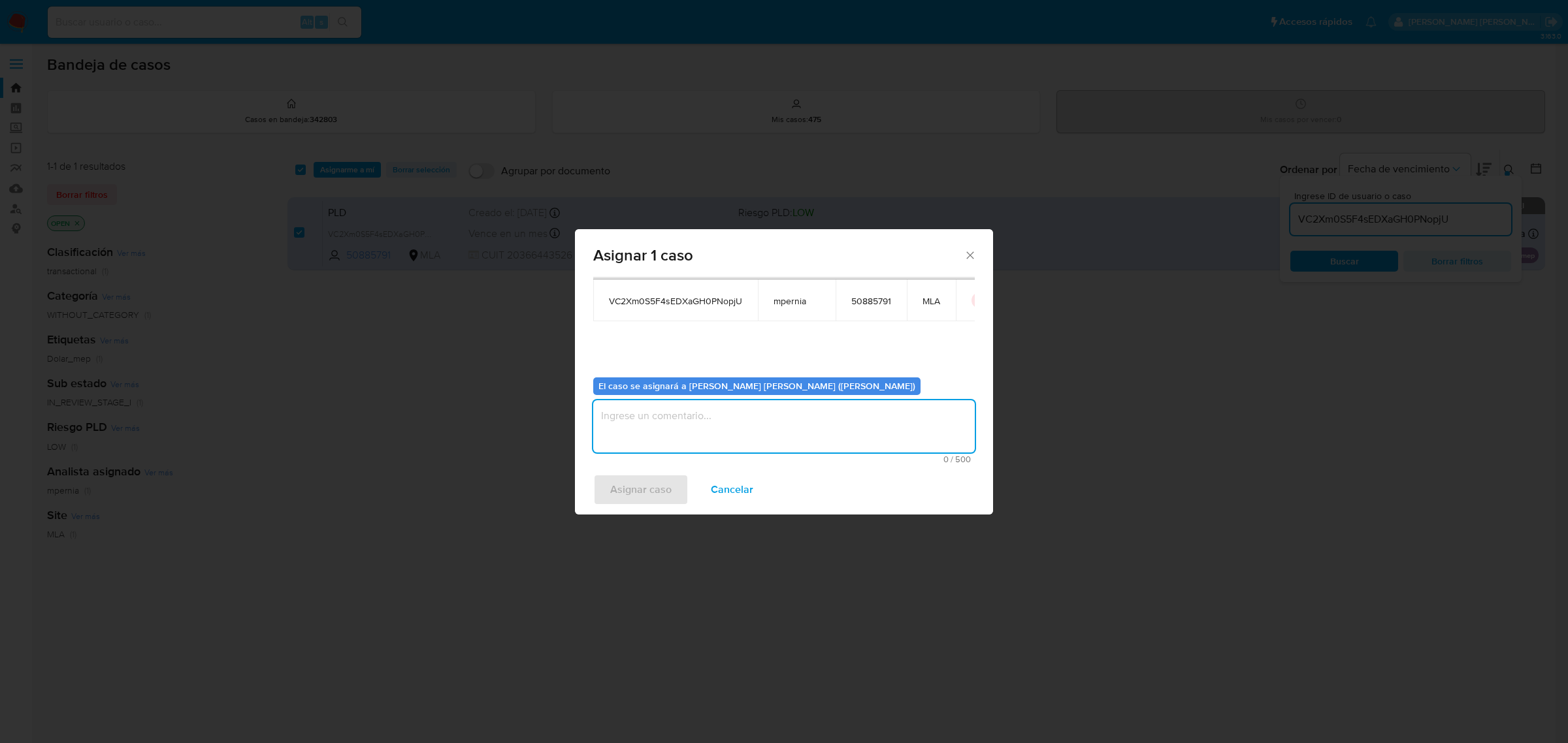
click at [668, 428] on textarea "assign-modal" at bounding box center [784, 426] width 381 height 52
type textarea "-"
click at [639, 493] on span "Asignar caso" at bounding box center [640, 490] width 61 height 29
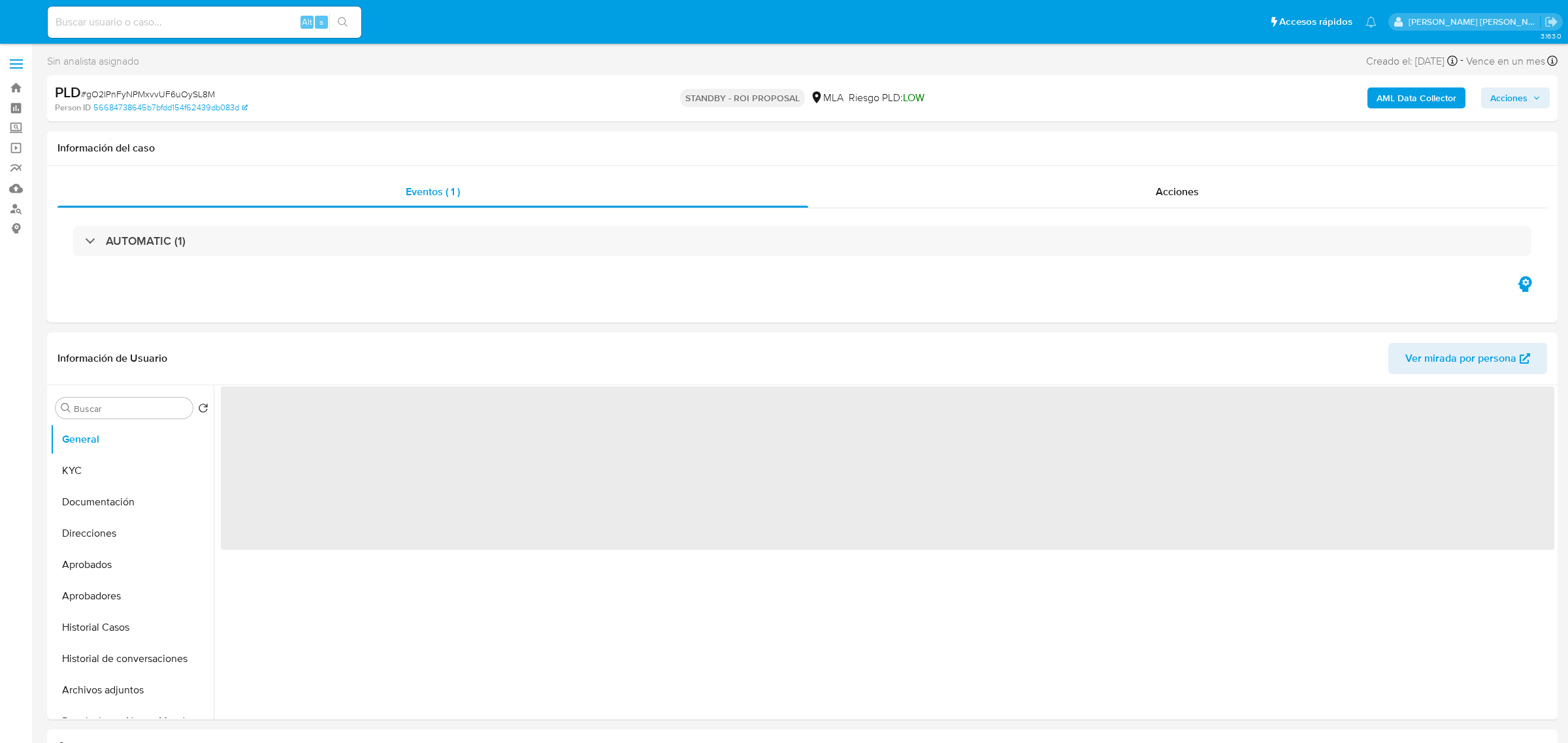
select select "10"
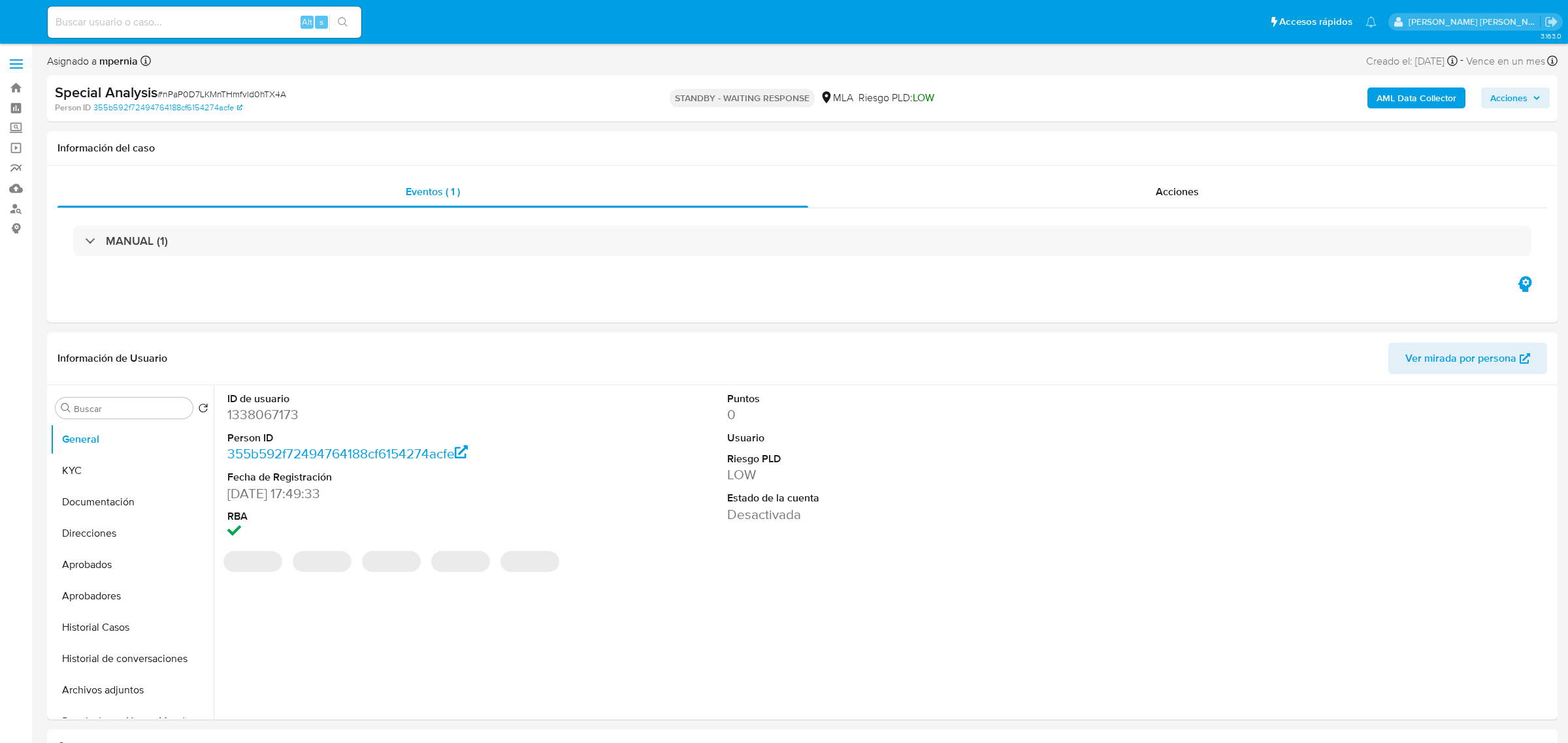
select select "10"
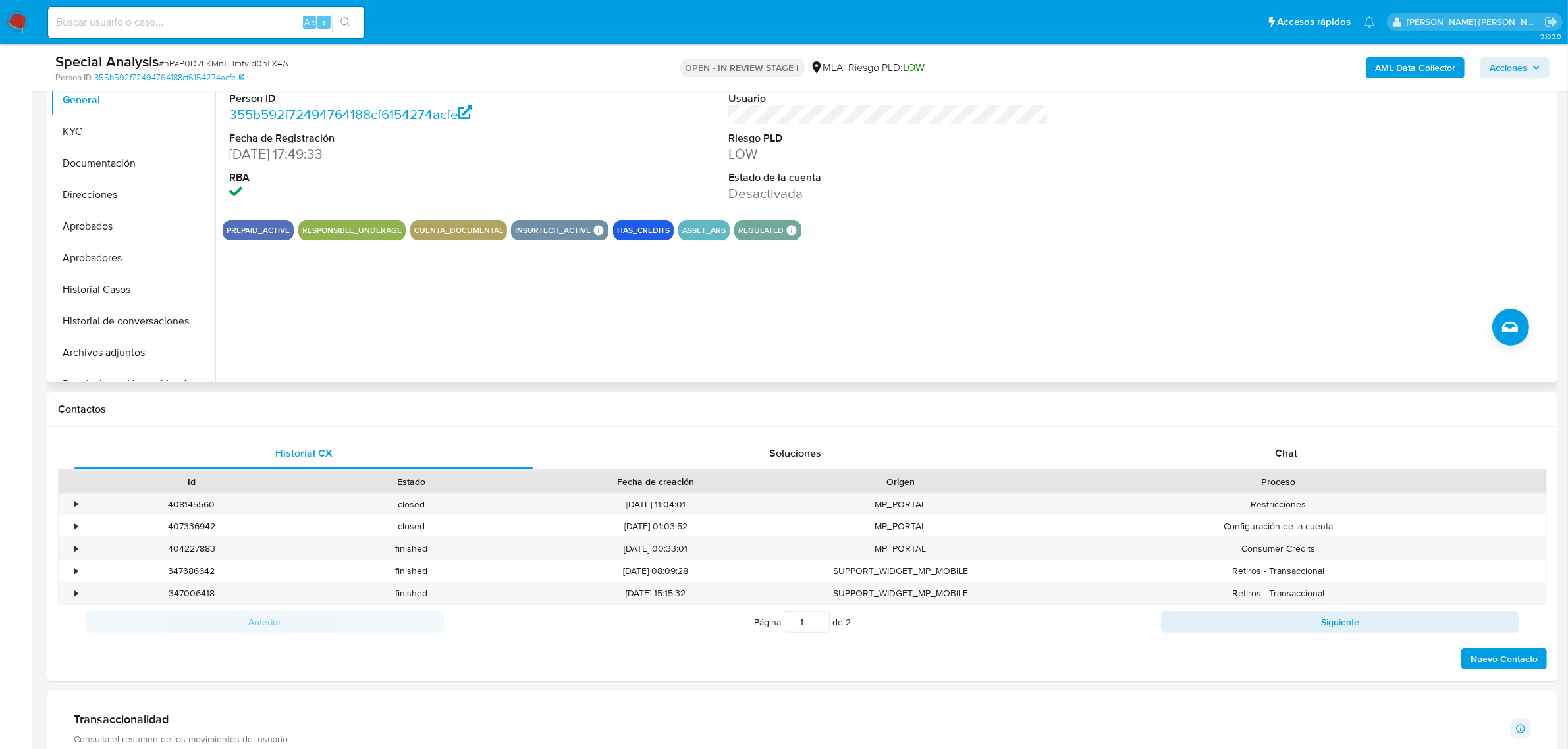
scroll to position [411, 0]
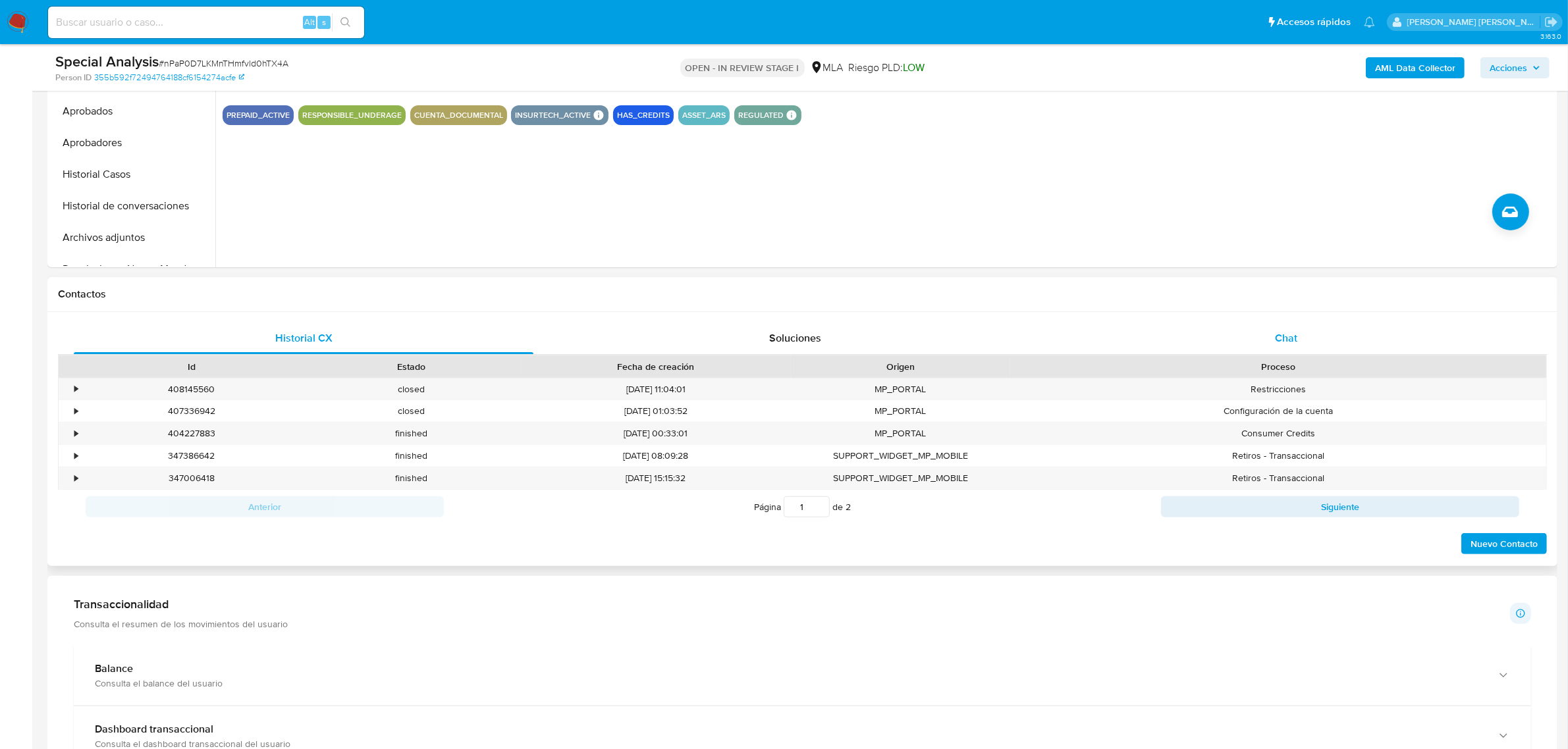
click at [1274, 336] on div "Chat" at bounding box center [1285, 338] width 459 height 31
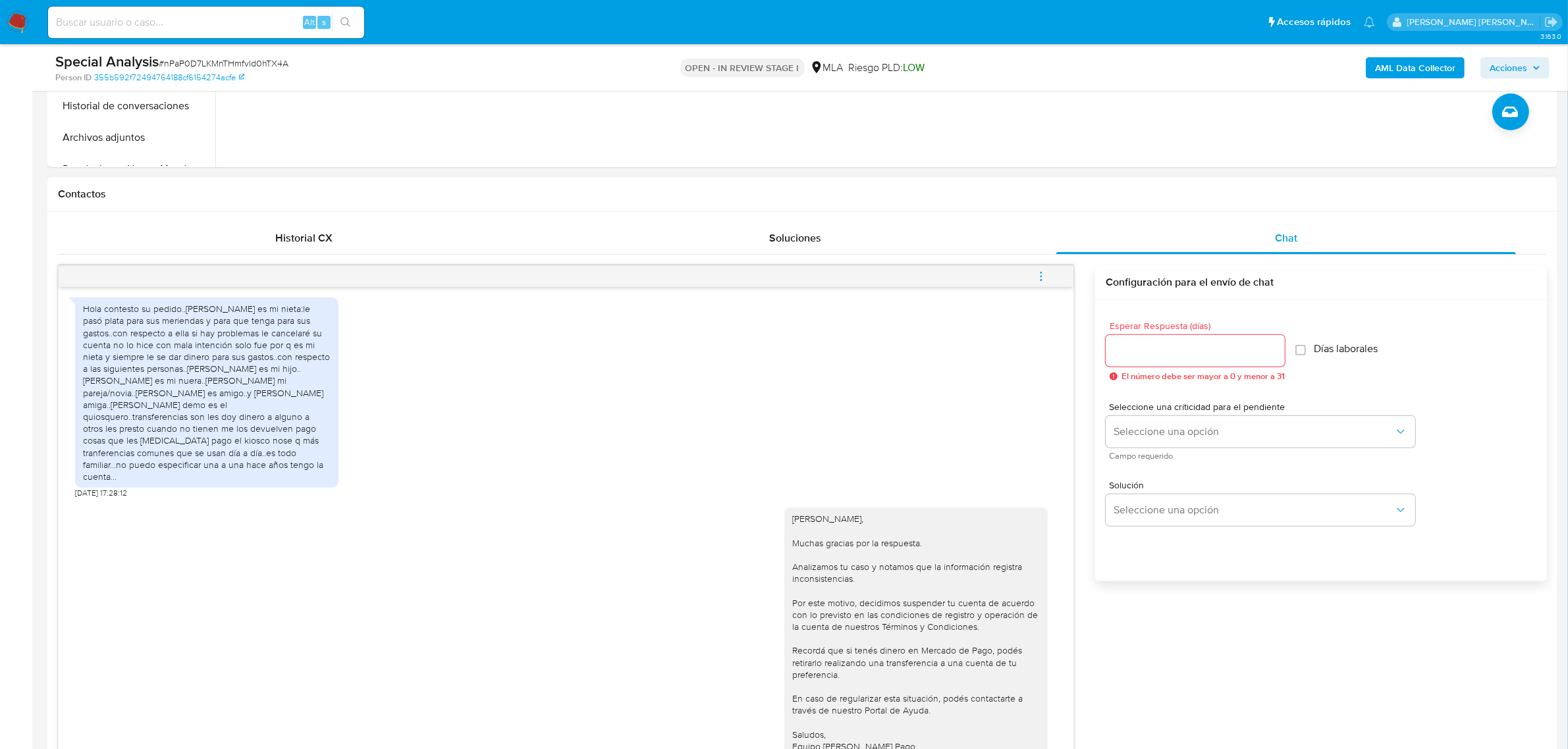
scroll to position [659, 0]
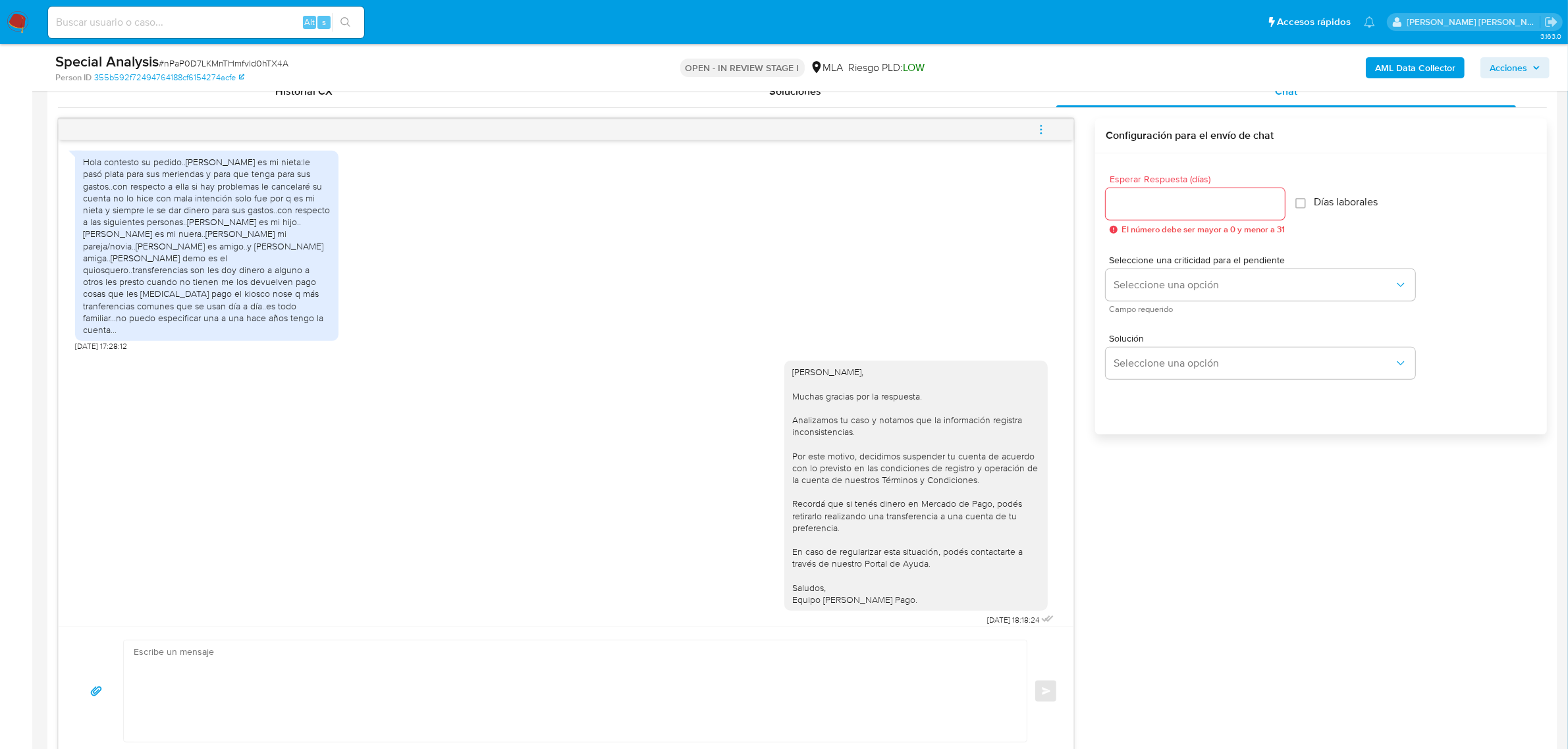
click at [1041, 139] on span "menu-action" at bounding box center [1041, 129] width 12 height 31
click at [953, 109] on li "Cerrar conversación" at bounding box center [952, 106] width 135 height 24
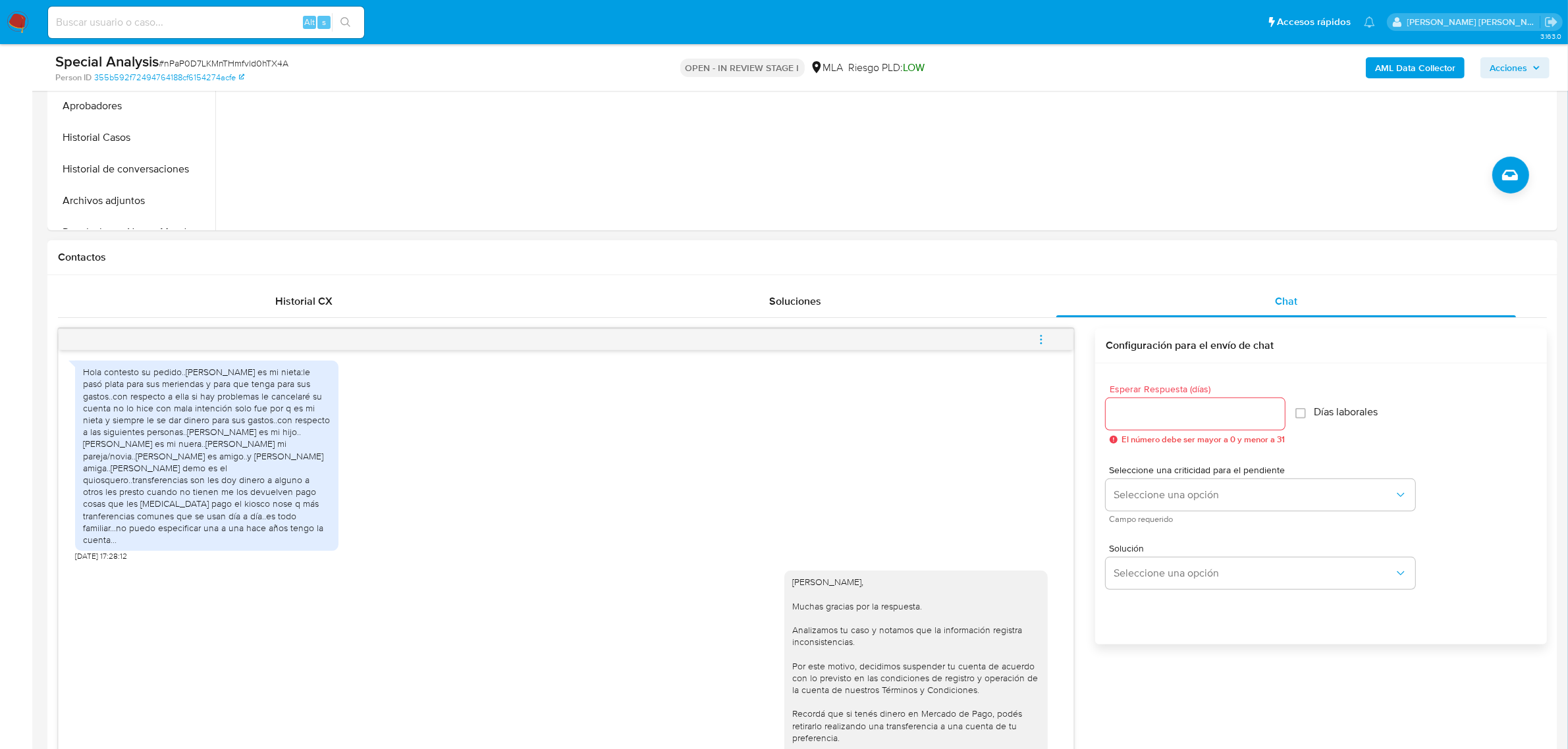
scroll to position [329, 0]
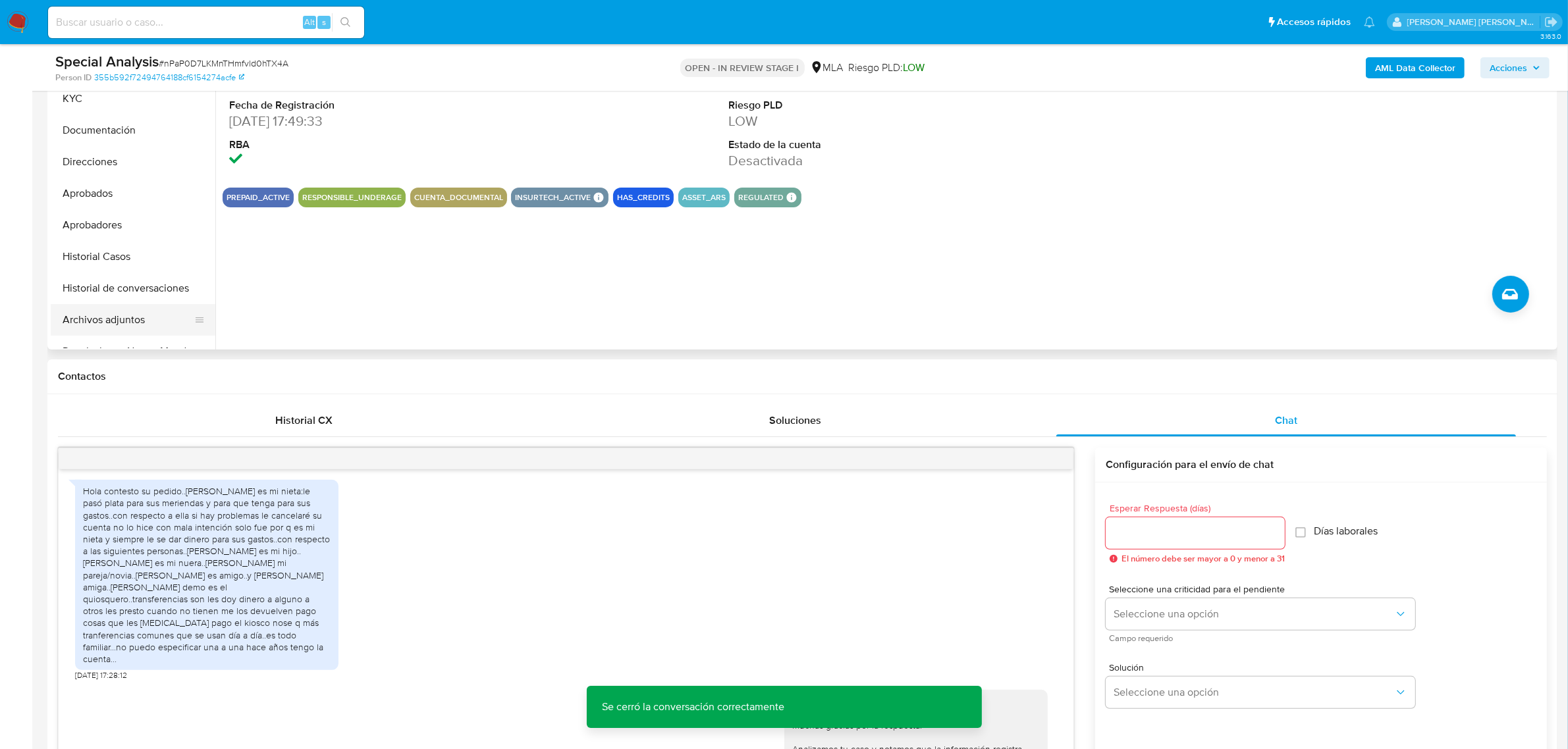
click at [94, 311] on button "Archivos adjuntos" at bounding box center [127, 319] width 154 height 31
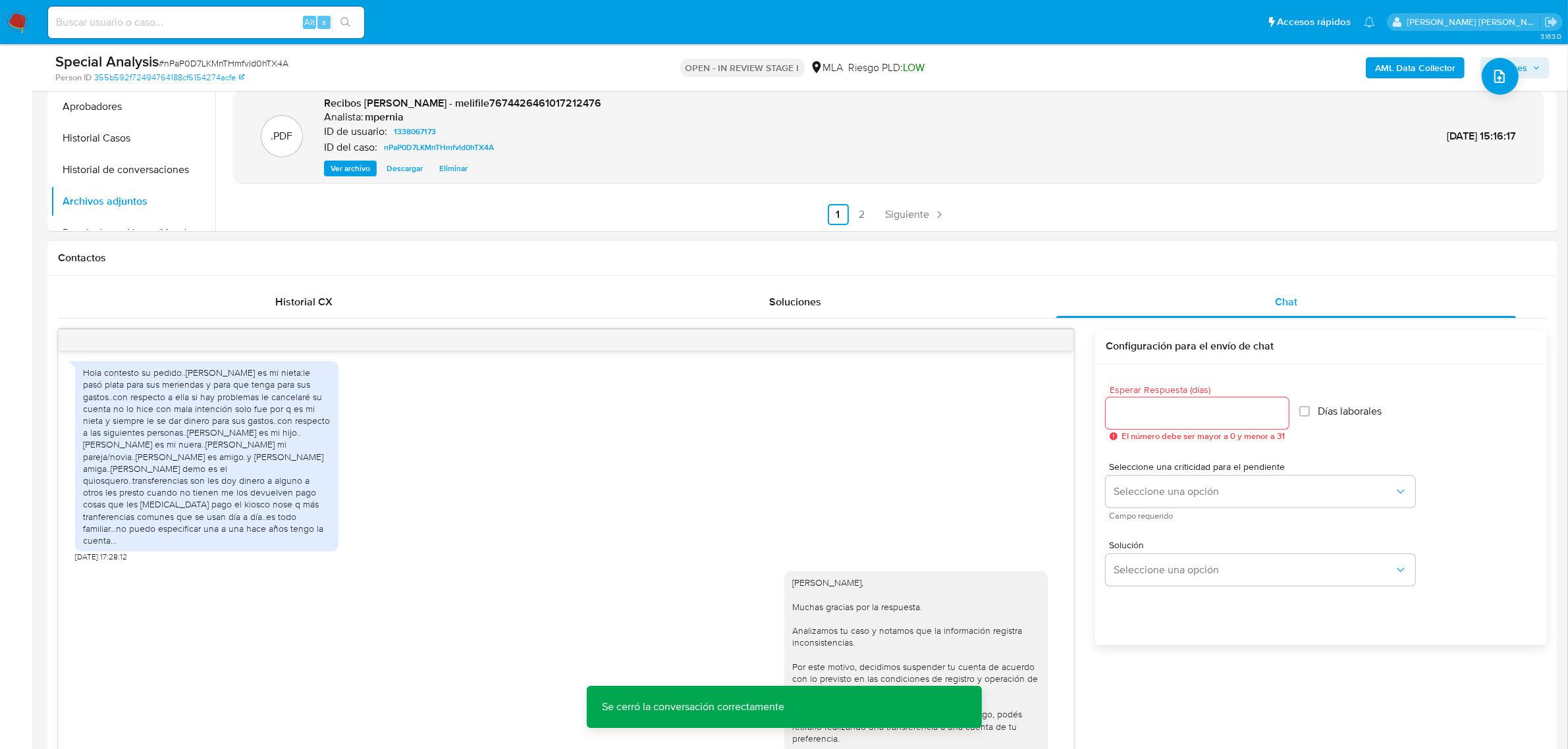
scroll to position [576, 0]
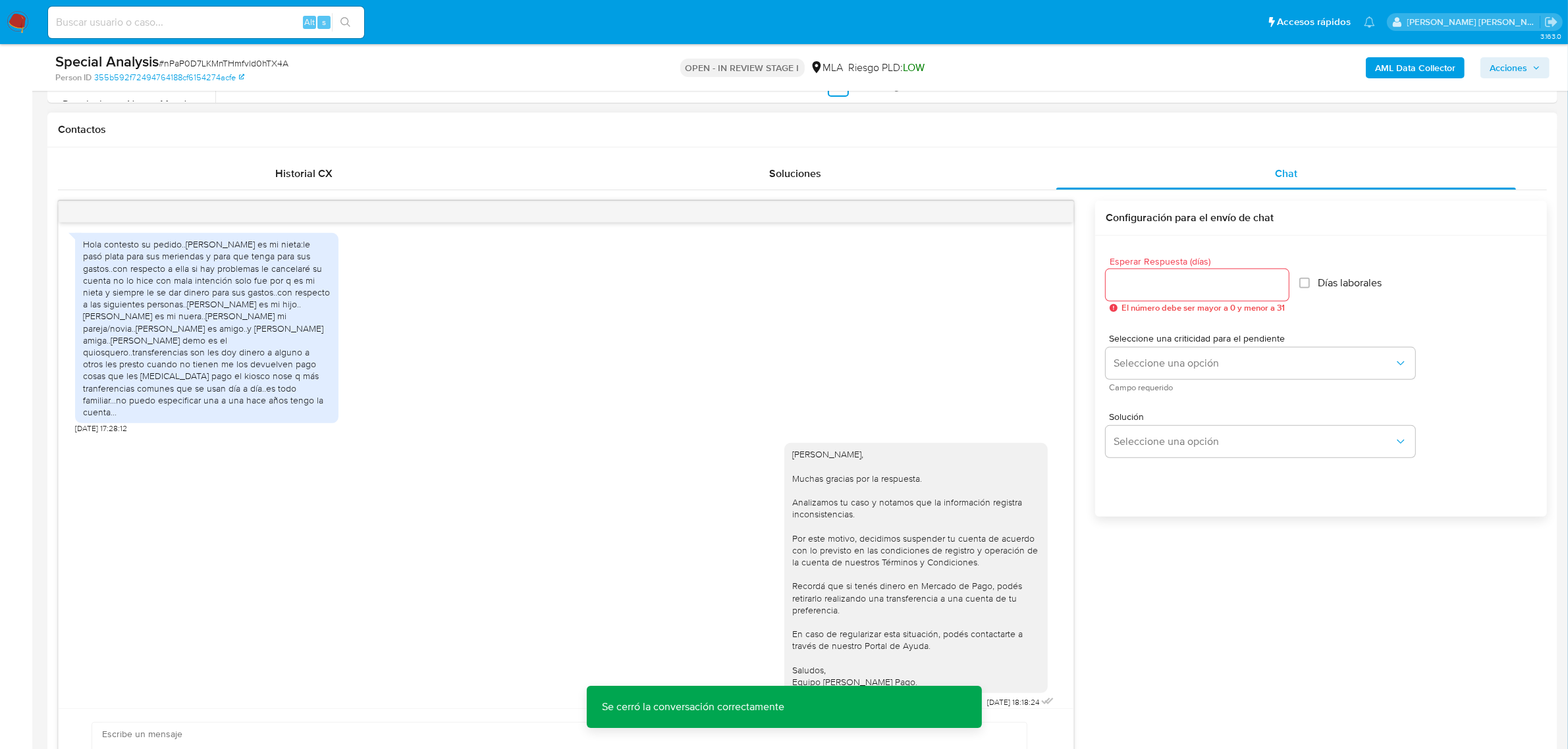
click at [1165, 607] on div "[DATE] 14:52:14 PDF PDF melifile7136842883840421766.pdf PDF PDF melifile7674426…" at bounding box center [802, 519] width 1489 height 638
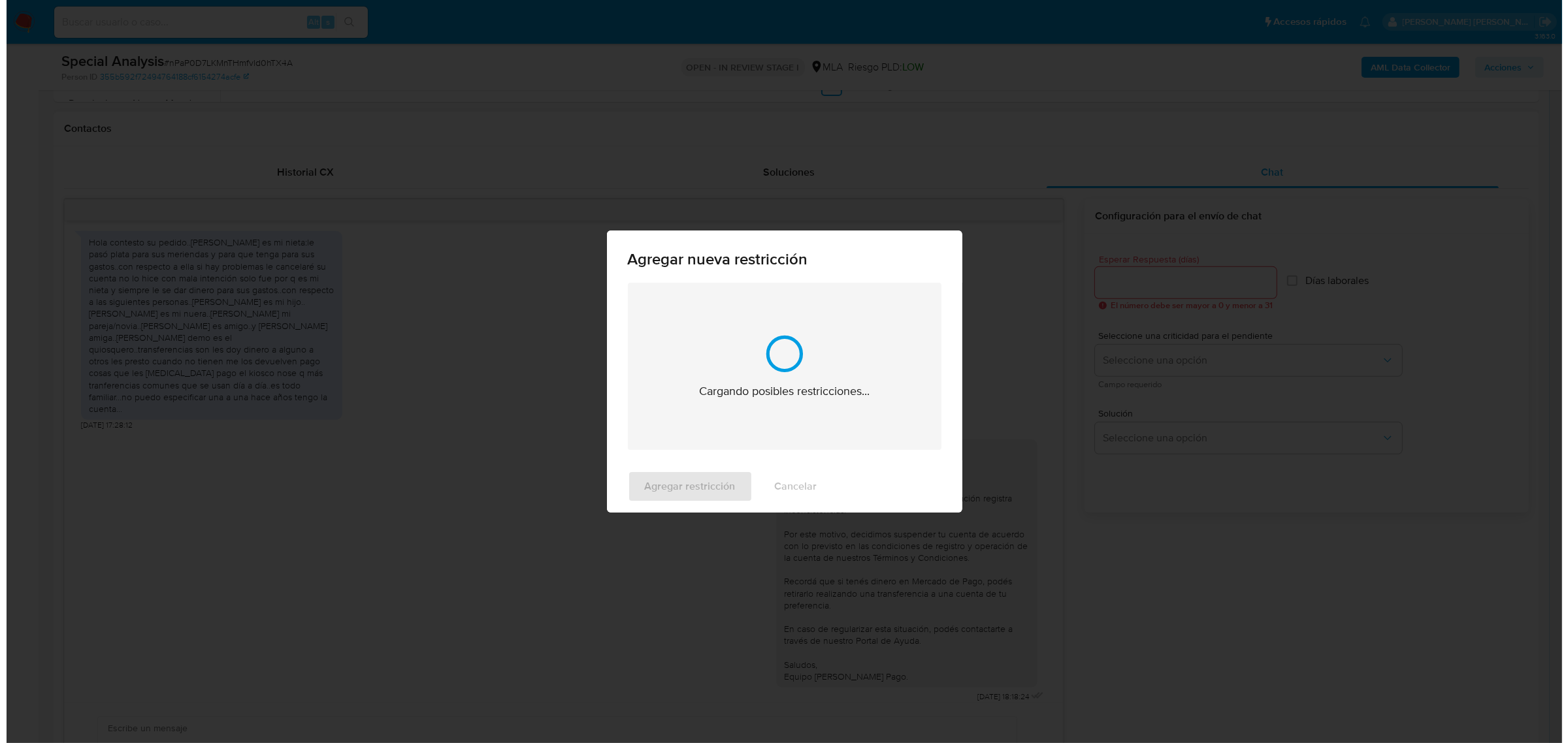
scroll to position [2042, 0]
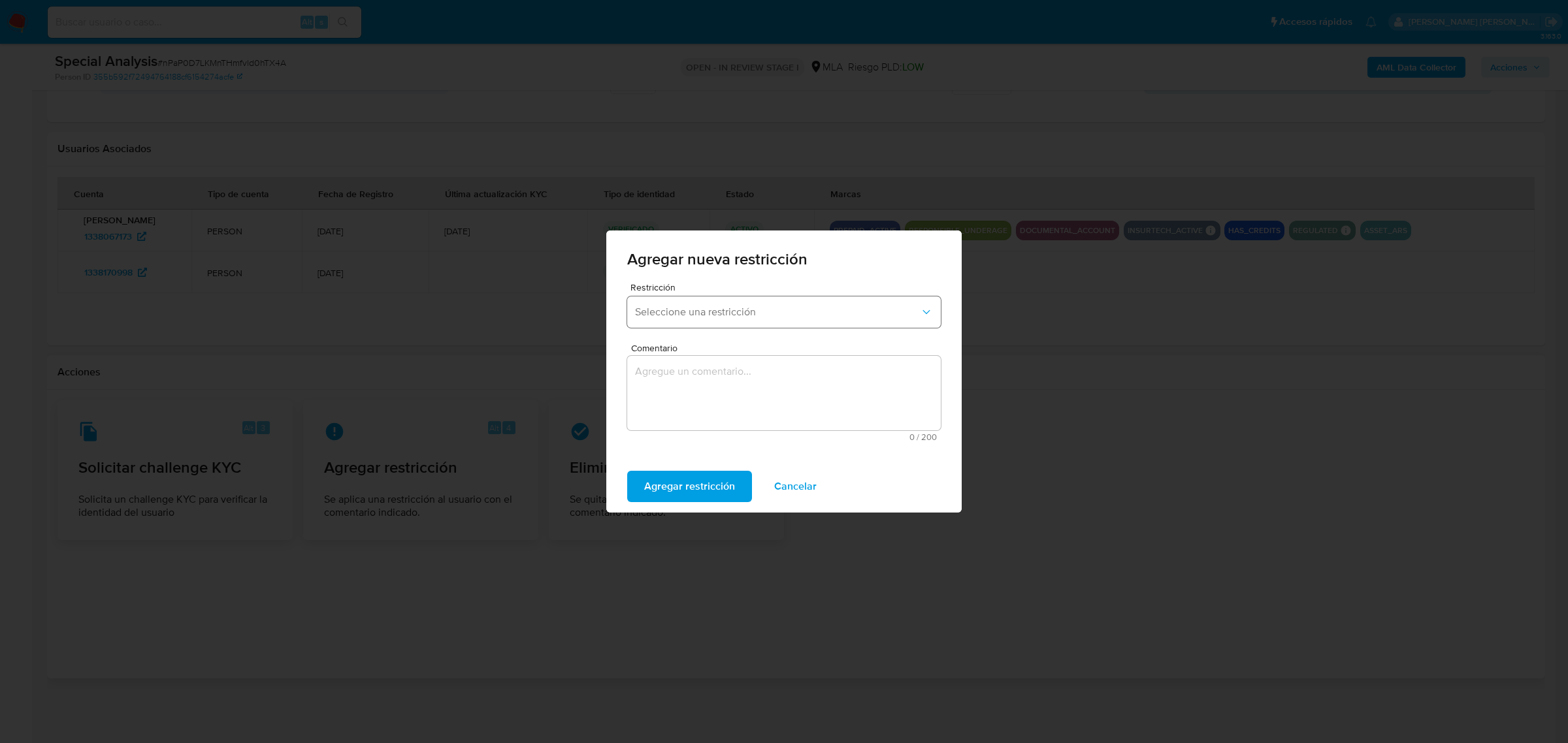
click at [786, 314] on span "Seleccione una restricción" at bounding box center [778, 312] width 285 height 13
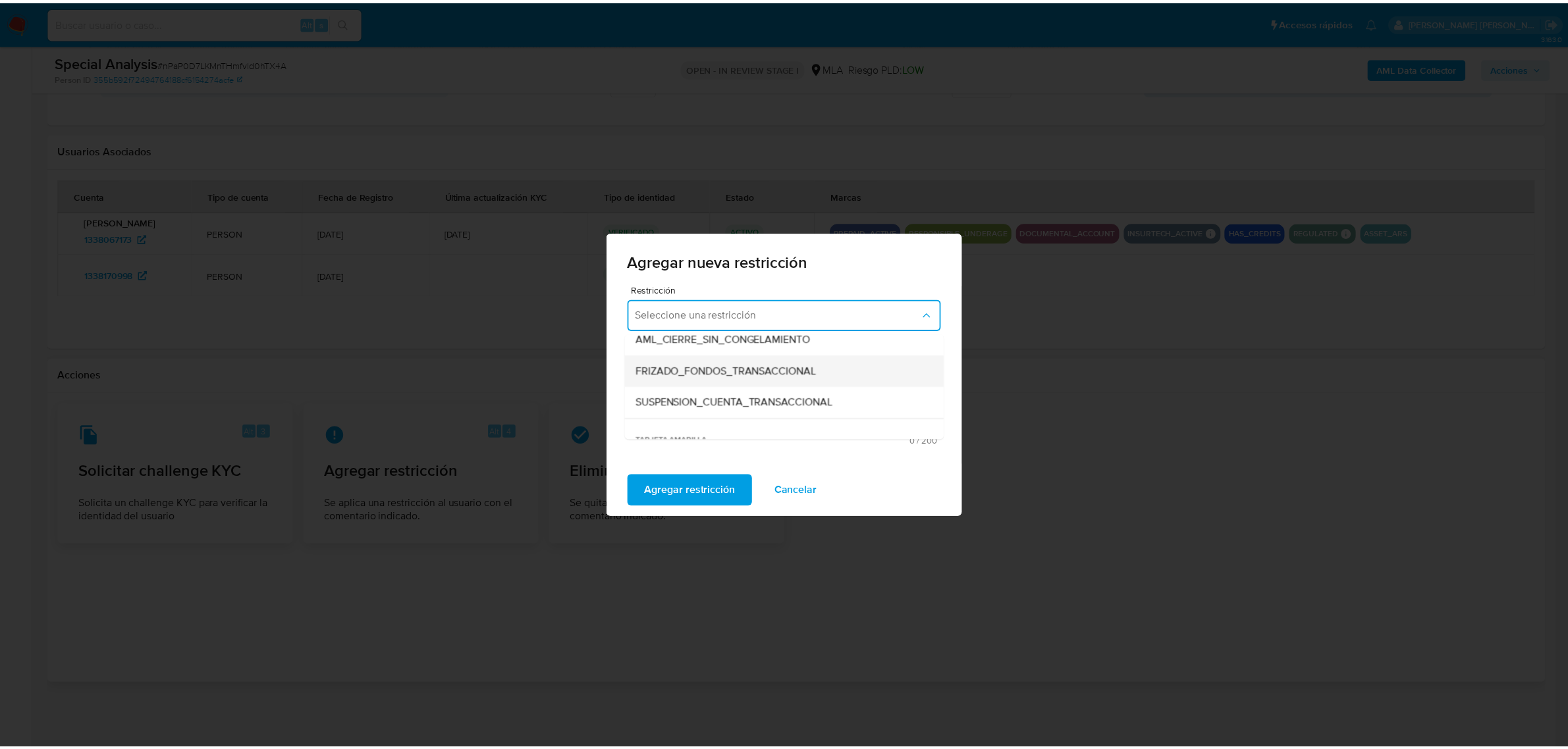
scroll to position [165, 0]
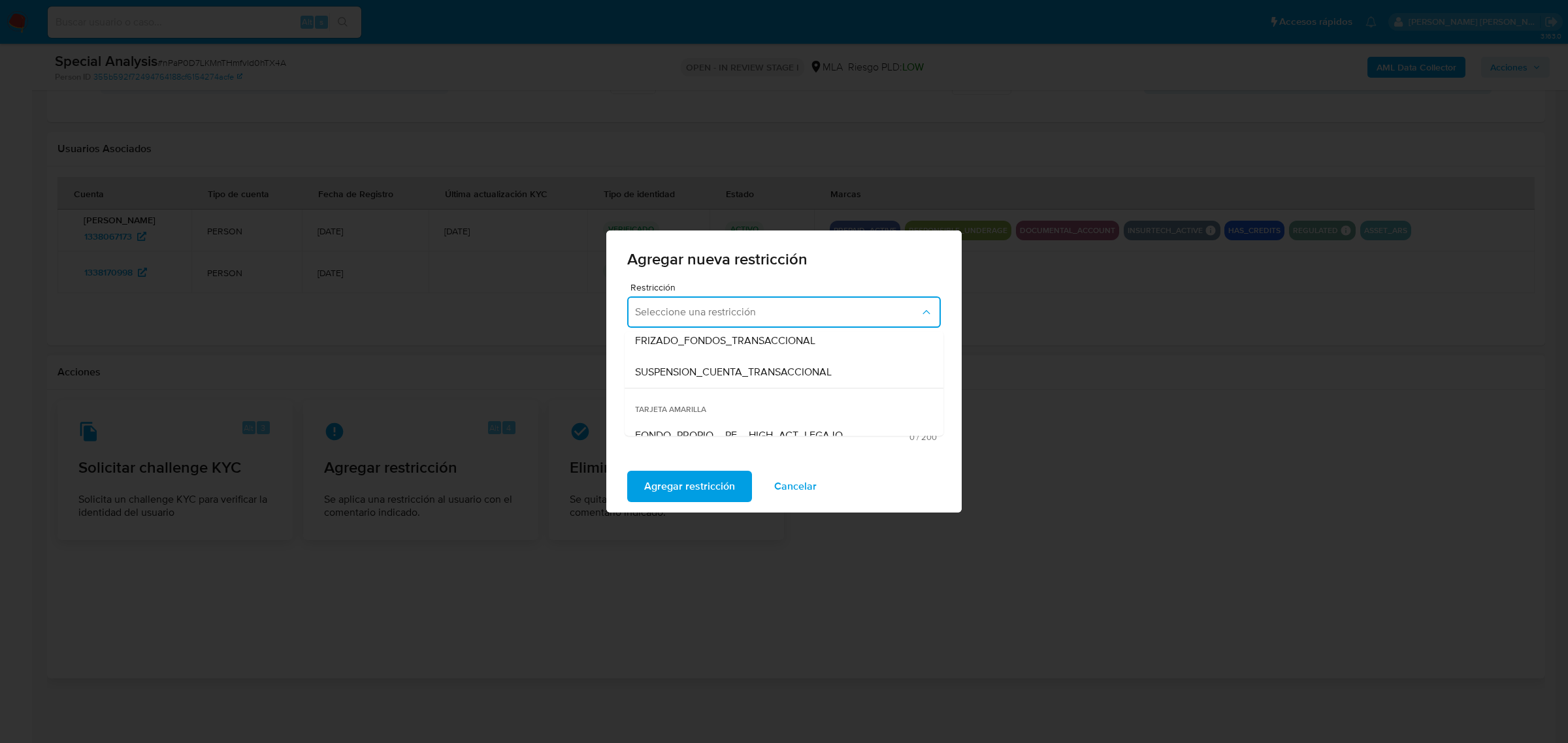
click at [710, 381] on div "SUSPENSION_CUENTA_TRANSACCIONAL" at bounding box center [780, 372] width 290 height 31
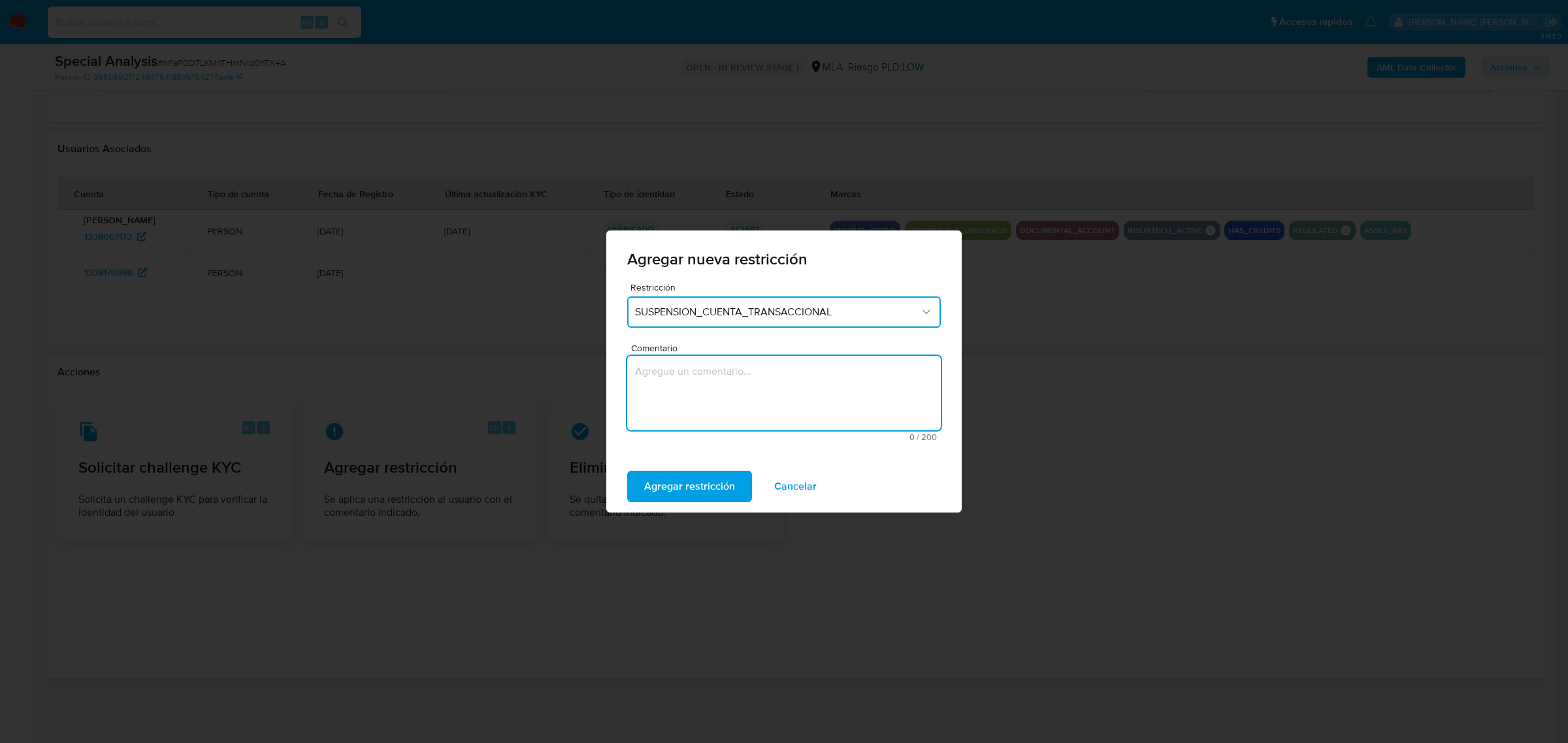
click at [709, 384] on textarea "Comentario" at bounding box center [784, 393] width 314 height 75
type textarea "AML"
click at [708, 474] on span "Agregar restricción" at bounding box center [689, 487] width 91 height 29
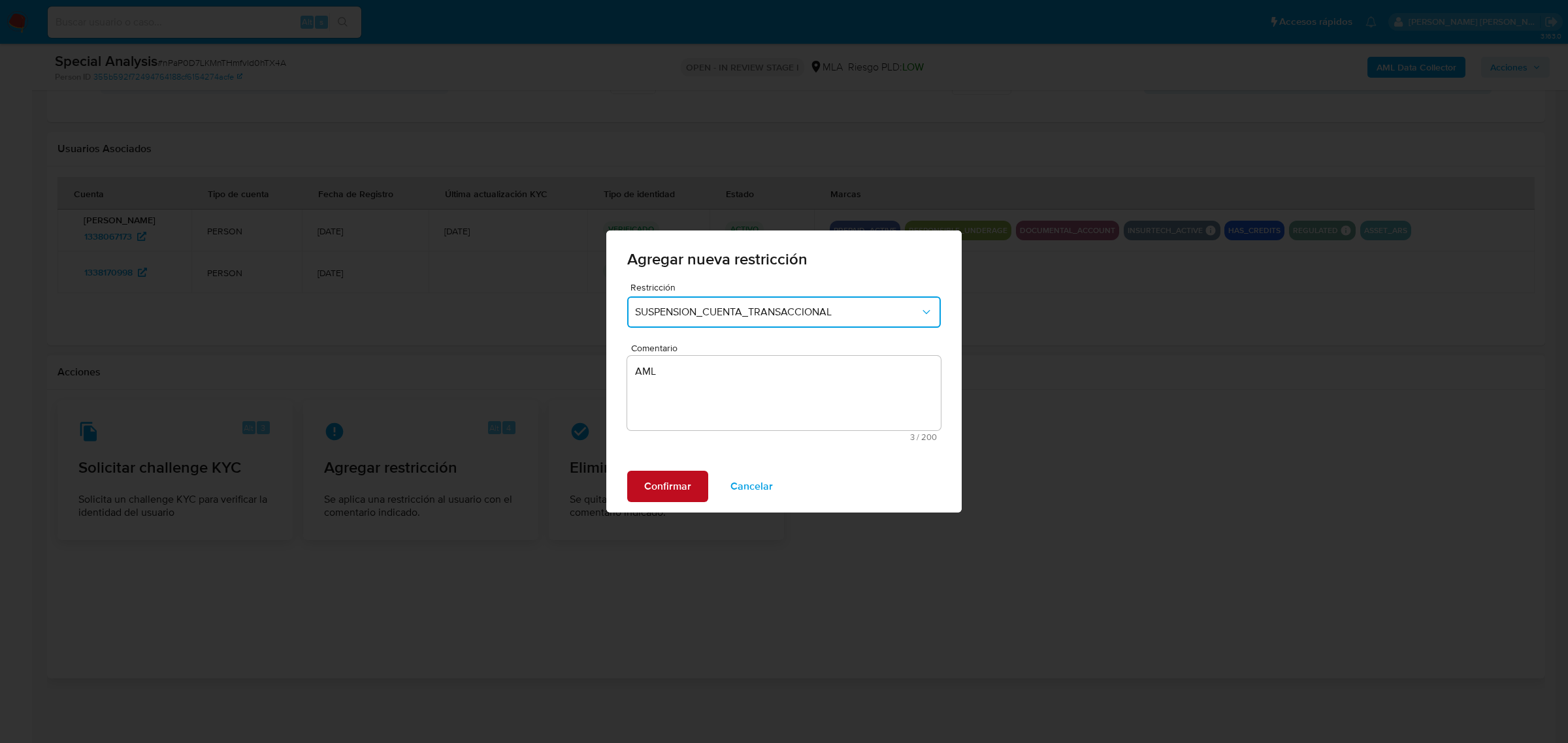
click at [680, 491] on span "Confirmar" at bounding box center [667, 487] width 47 height 29
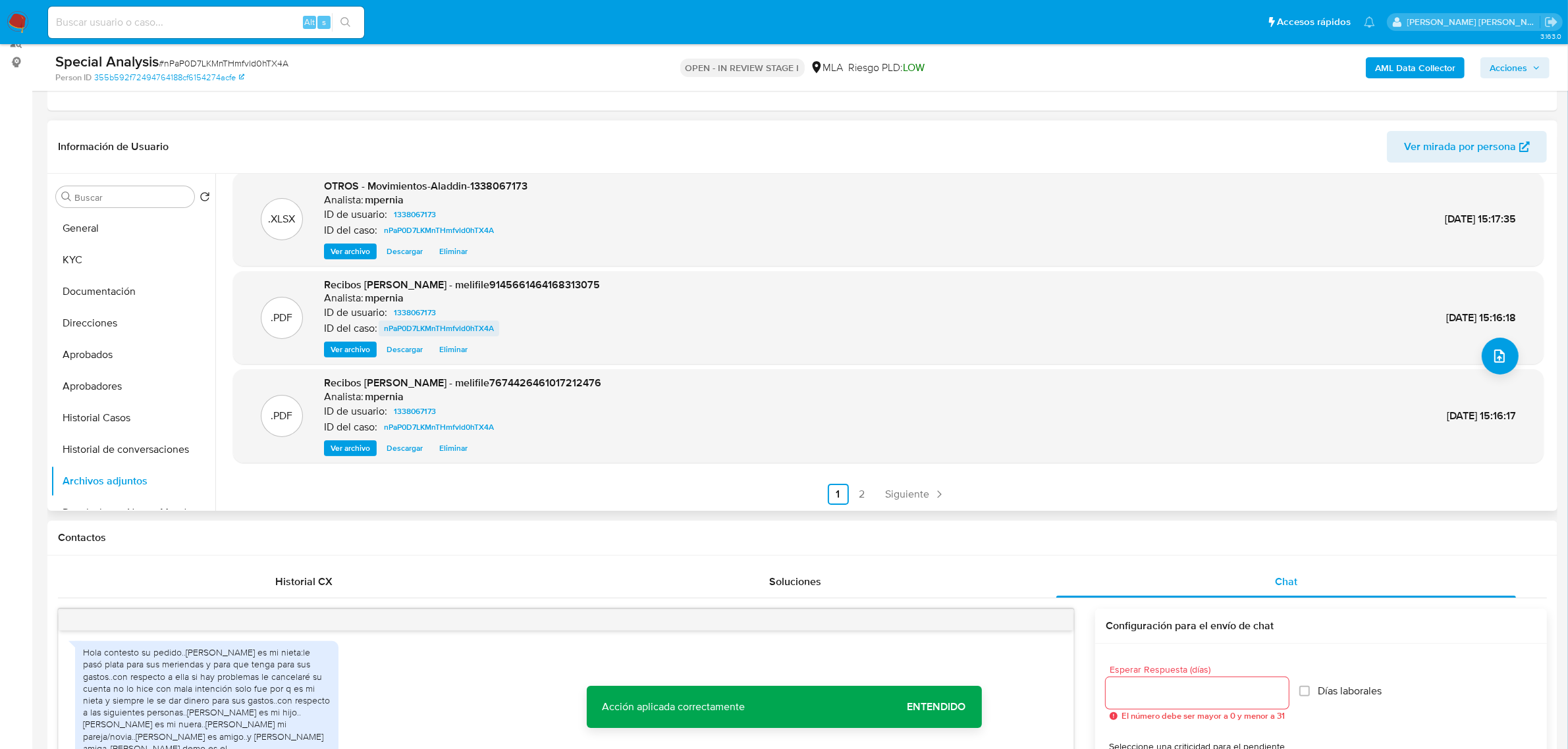
scroll to position [166, 0]
click at [101, 448] on button "Historial de conversaciones" at bounding box center [127, 451] width 154 height 31
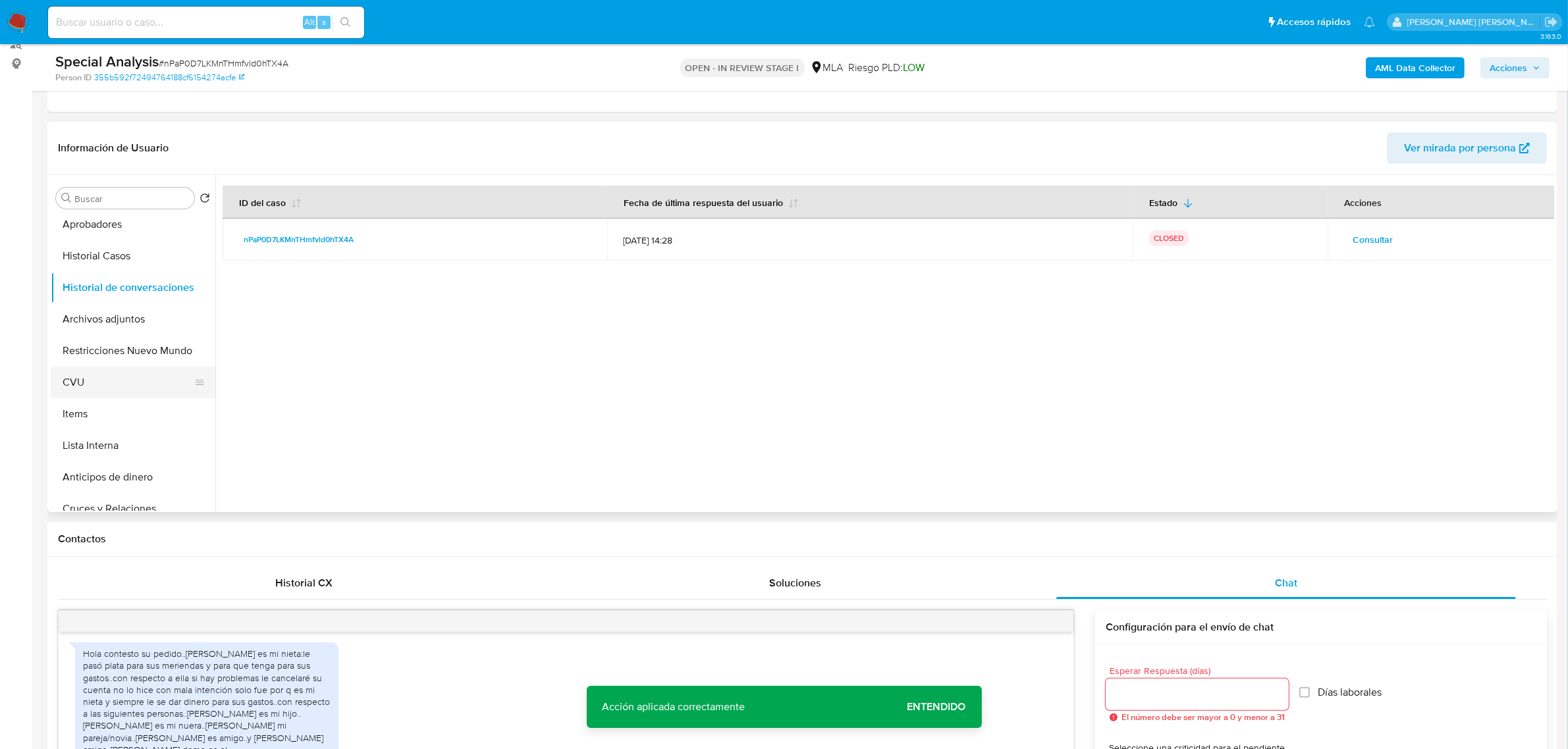
scroll to position [165, 0]
click at [109, 344] on button "Restricciones Nuevo Mundo" at bounding box center [127, 349] width 154 height 31
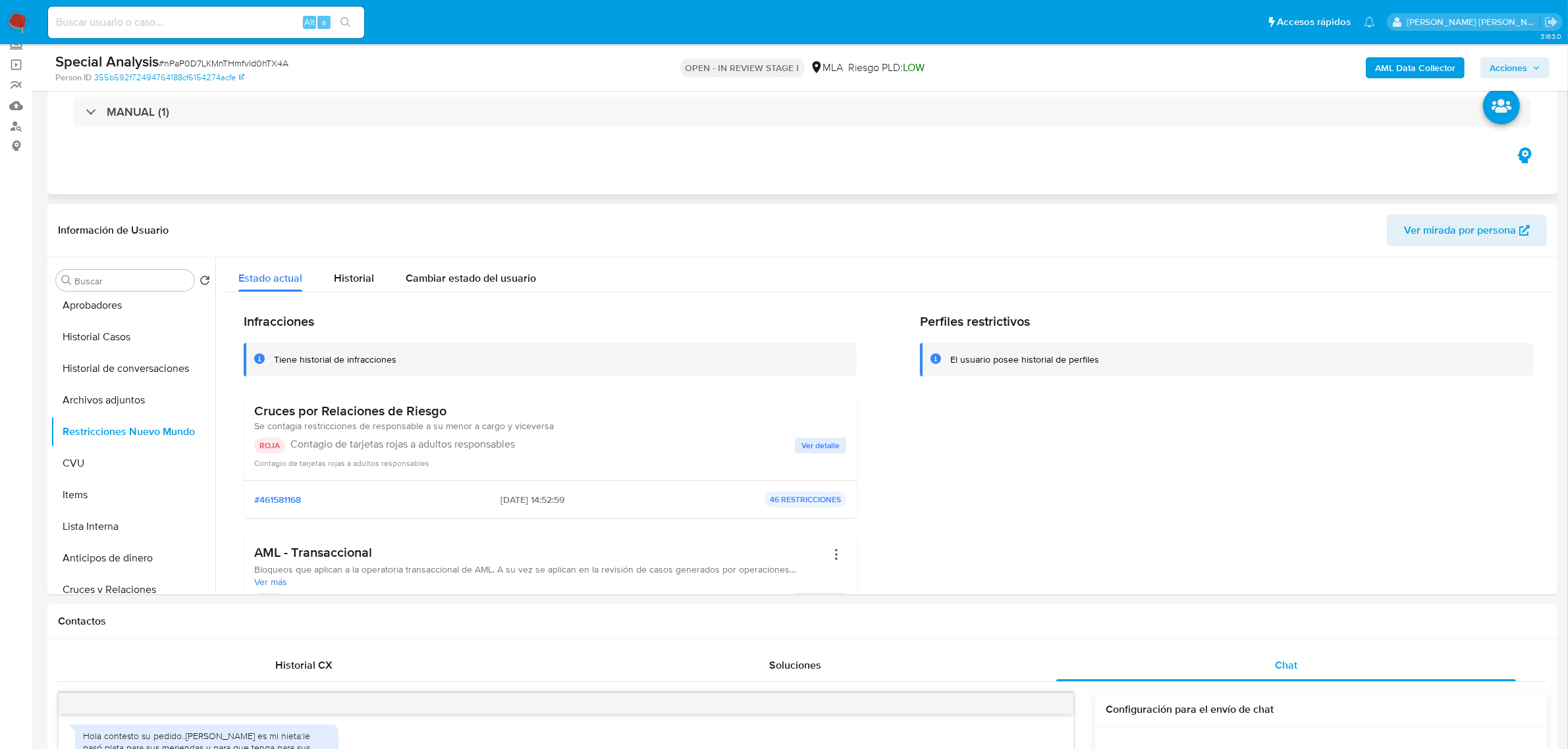
scroll to position [82, 0]
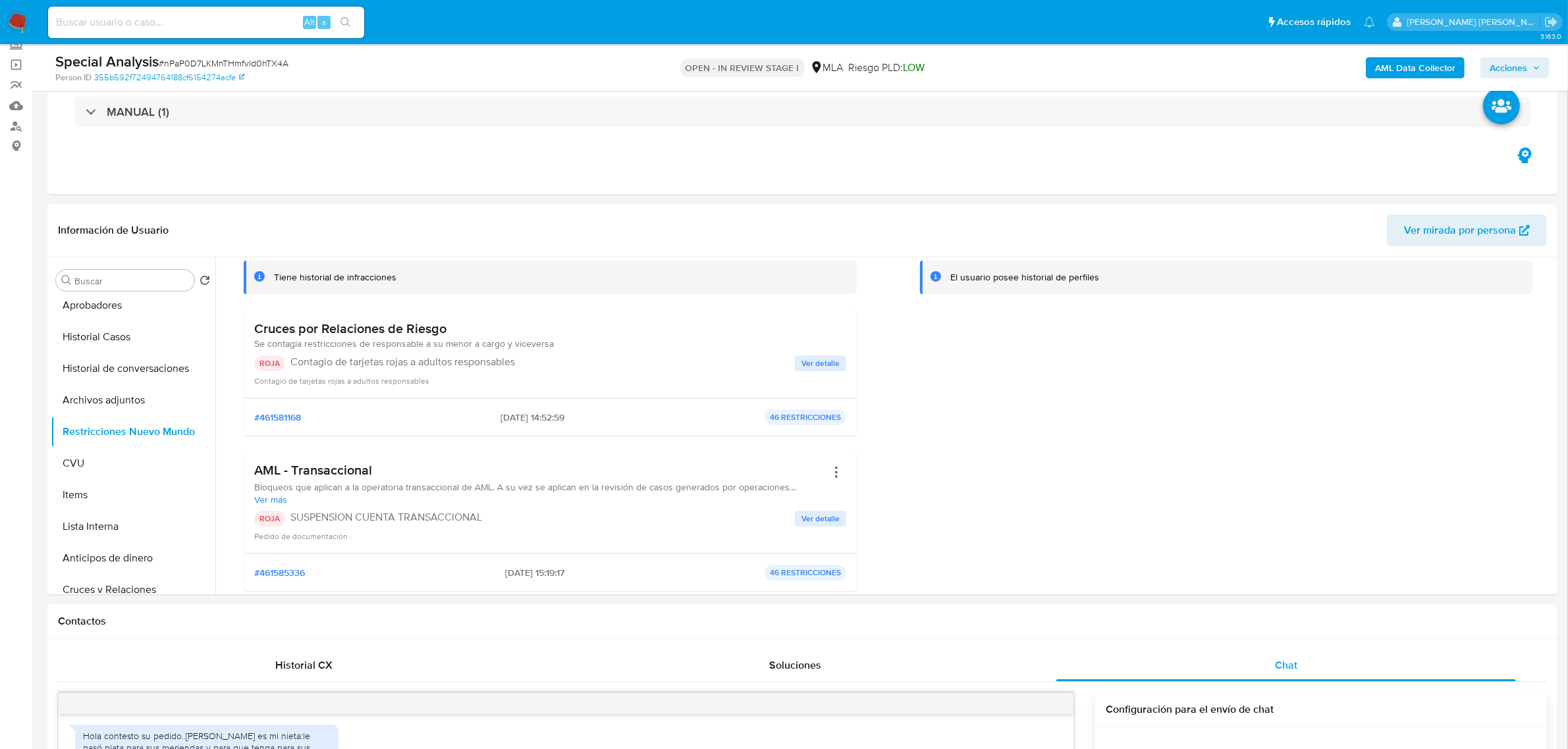
drag, startPoint x: 1506, startPoint y: 67, endPoint x: 1486, endPoint y: 76, distance: 21.9
click at [1506, 66] on span "Acciones" at bounding box center [1508, 68] width 38 height 21
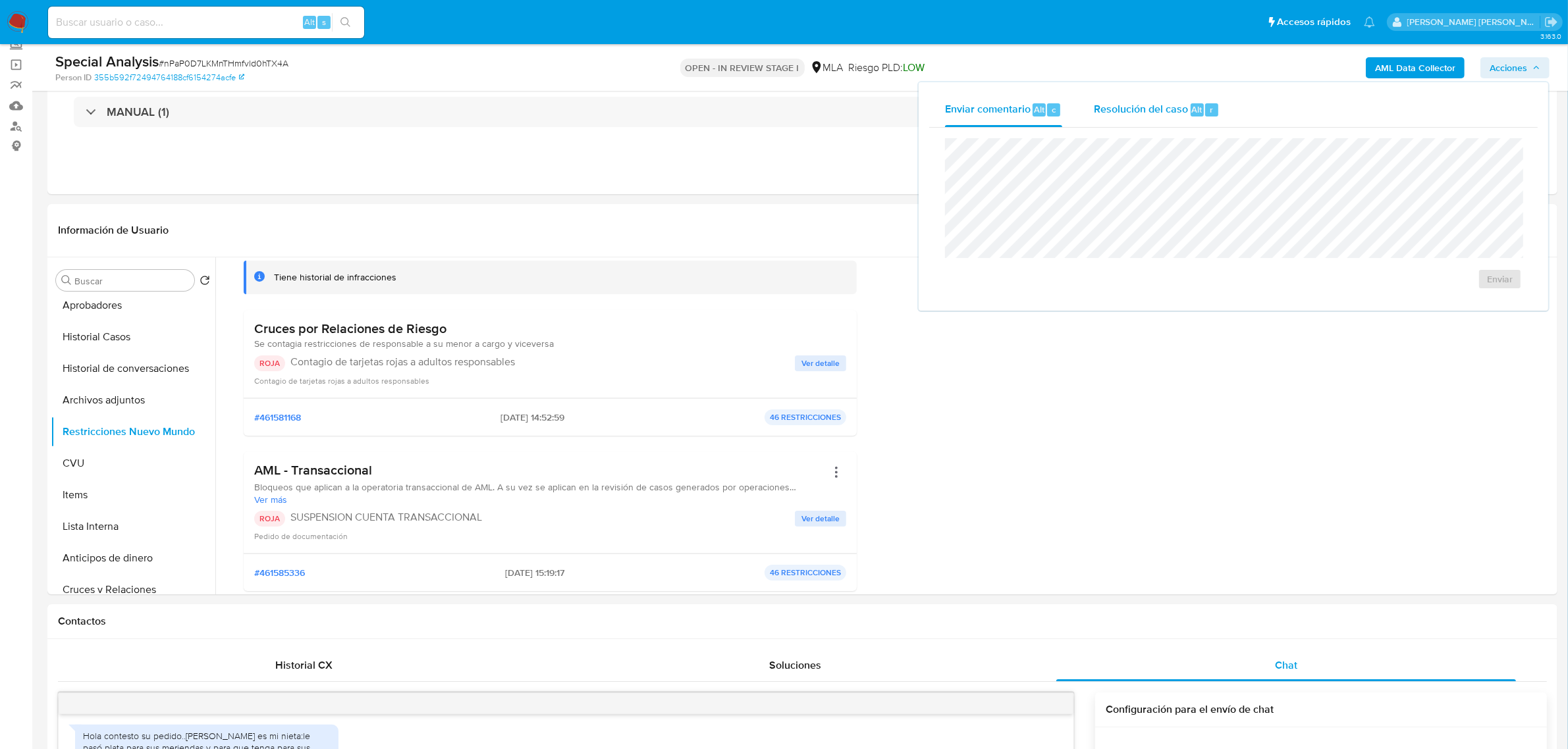
click at [1122, 110] on span "Resolución del caso" at bounding box center [1141, 109] width 94 height 15
click at [1470, 285] on span "ROI Proposal" at bounding box center [1468, 286] width 69 height 18
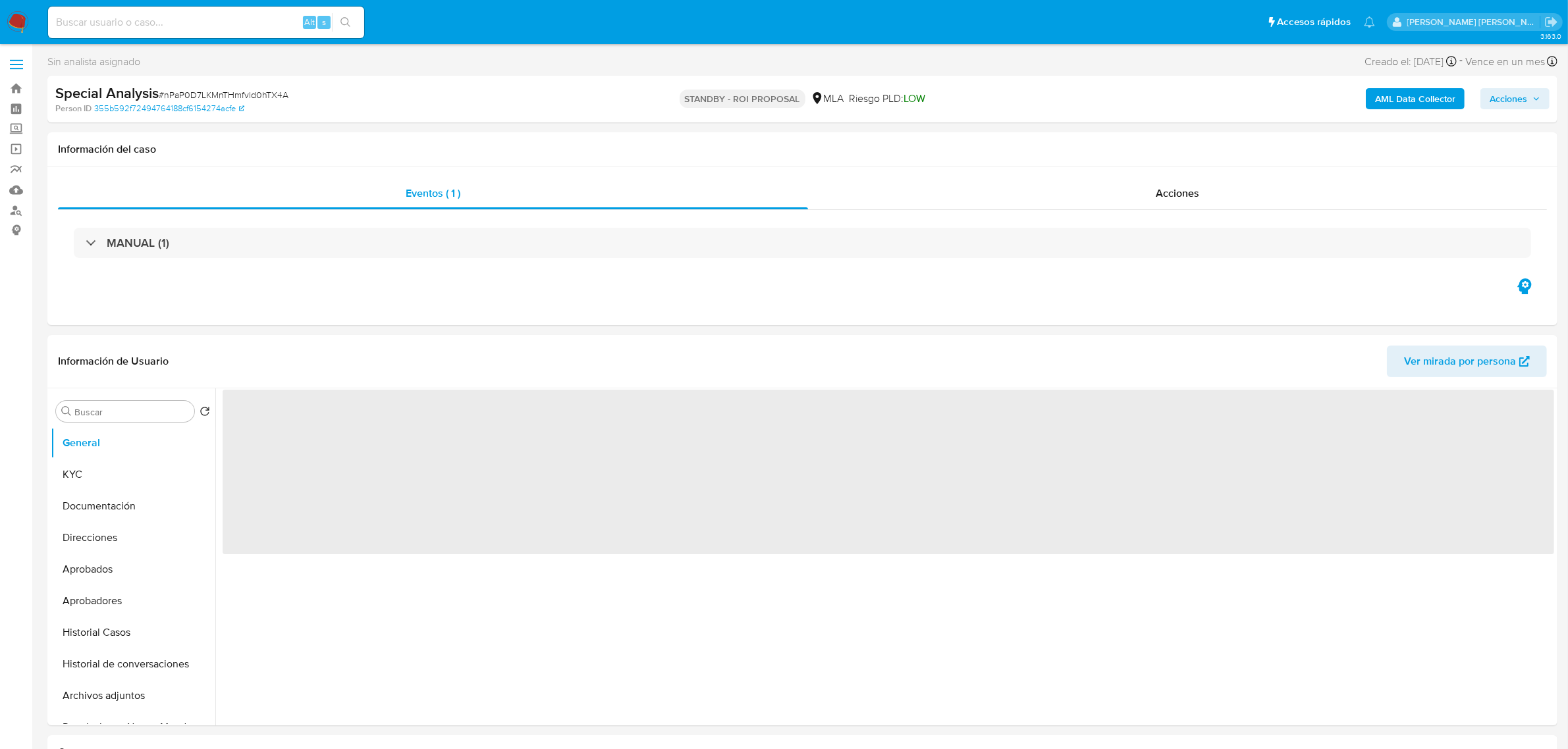
select select "10"
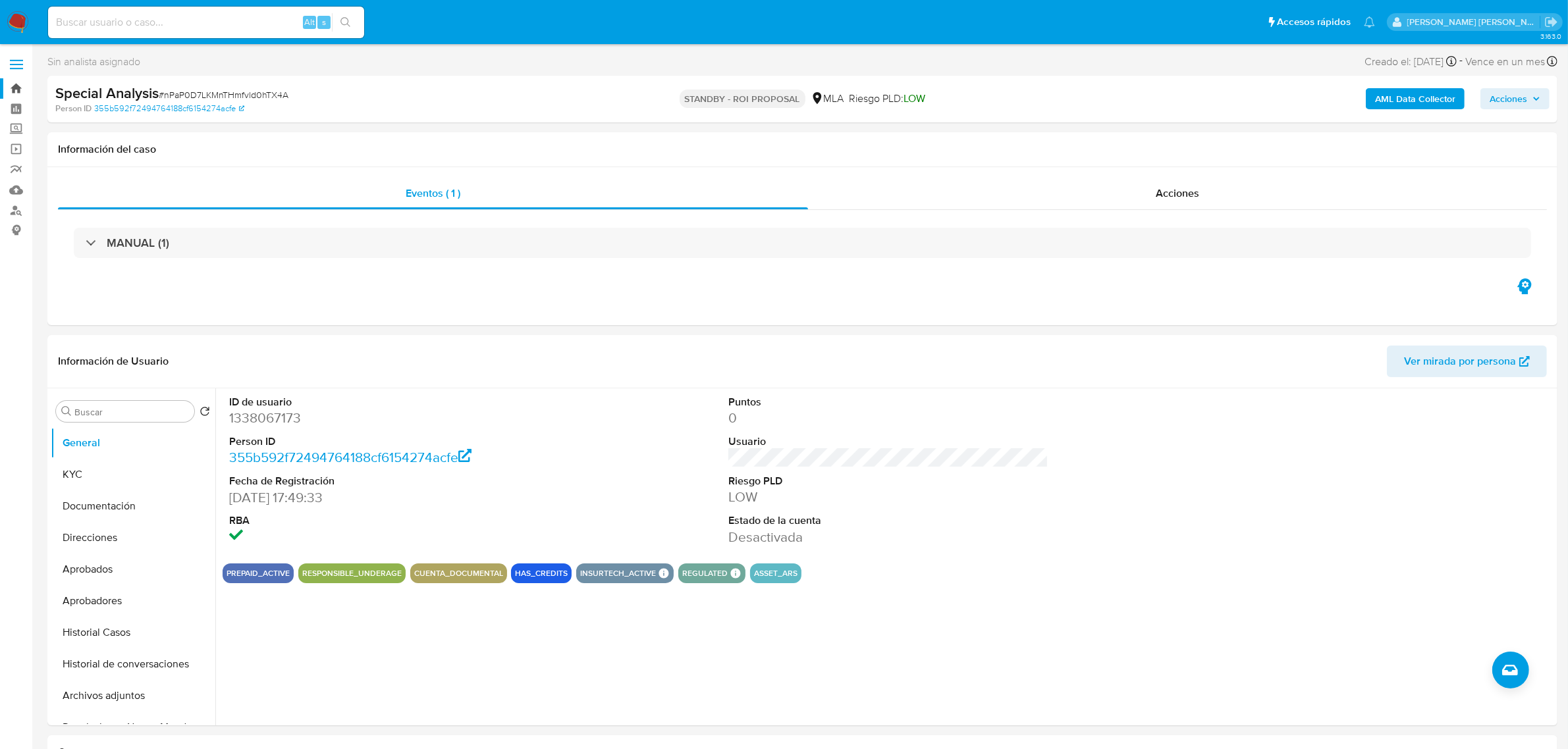
click at [20, 83] on link "Bandeja" at bounding box center [78, 88] width 157 height 20
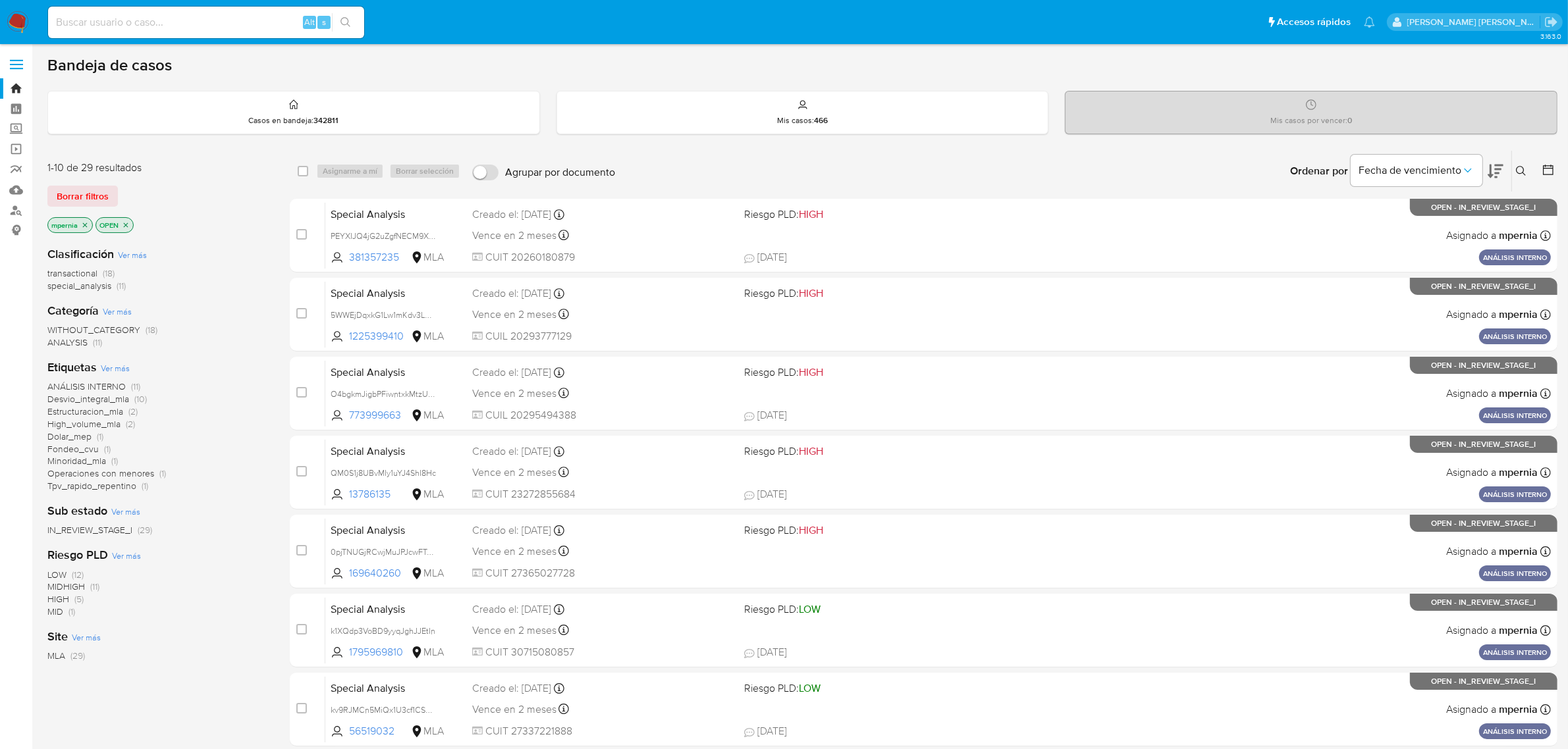
click at [83, 224] on icon "close-filter" at bounding box center [85, 225] width 8 height 8
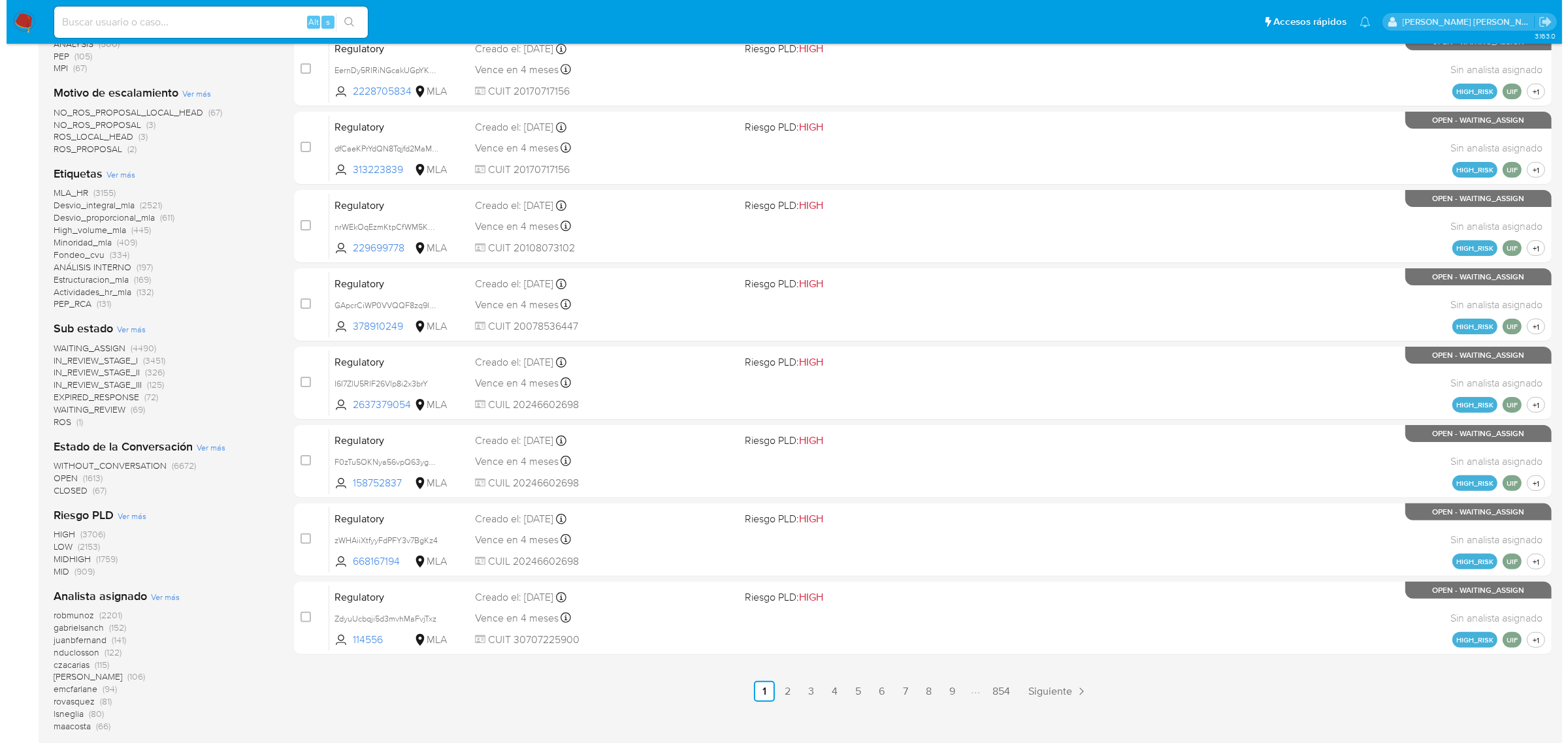
scroll to position [471, 0]
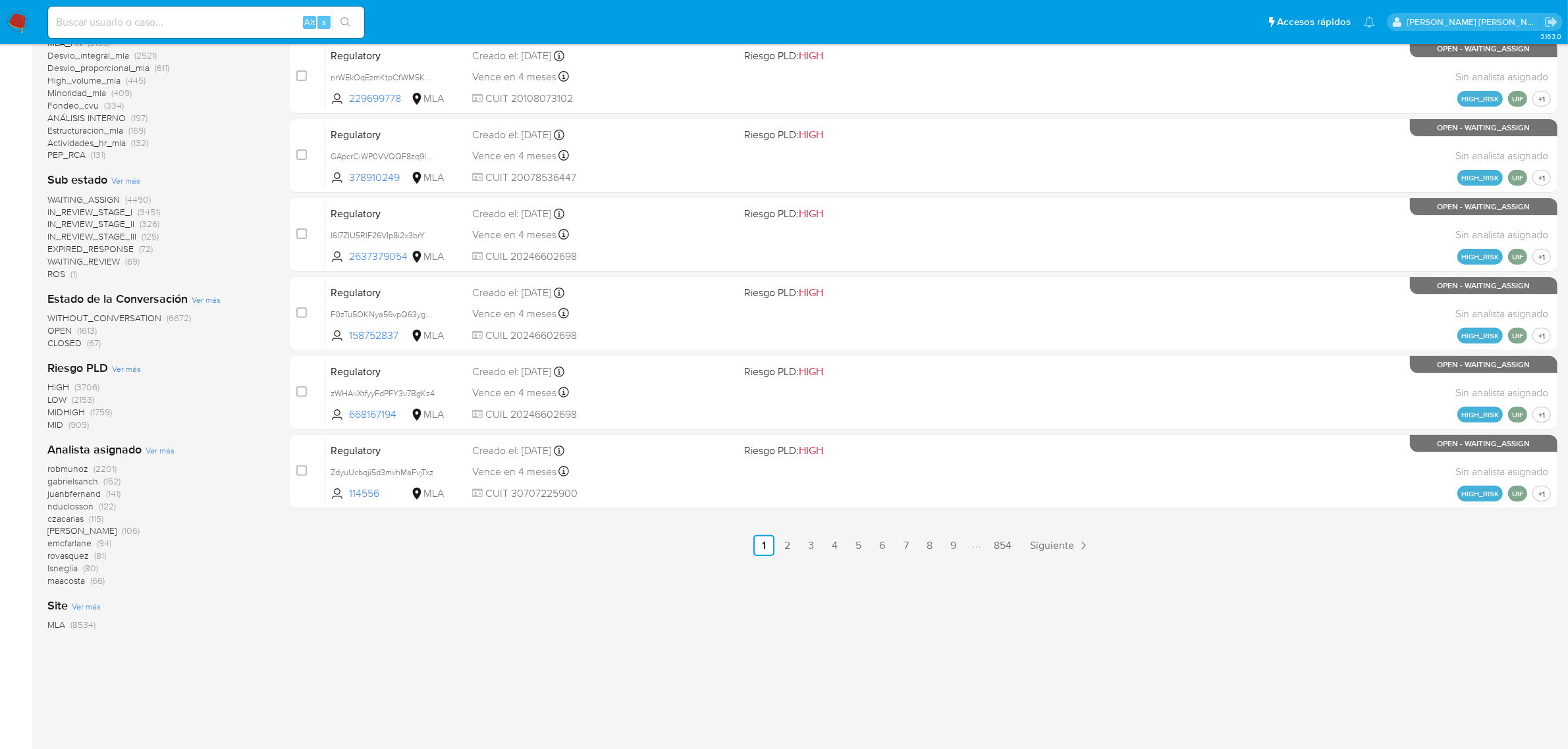
click at [165, 456] on div "Analista asignado Ver más robmunoz (2201) gabrielsanch (152) juanbfernand (141)…" at bounding box center [158, 515] width 221 height 146
click at [162, 453] on span "Ver más" at bounding box center [160, 450] width 29 height 12
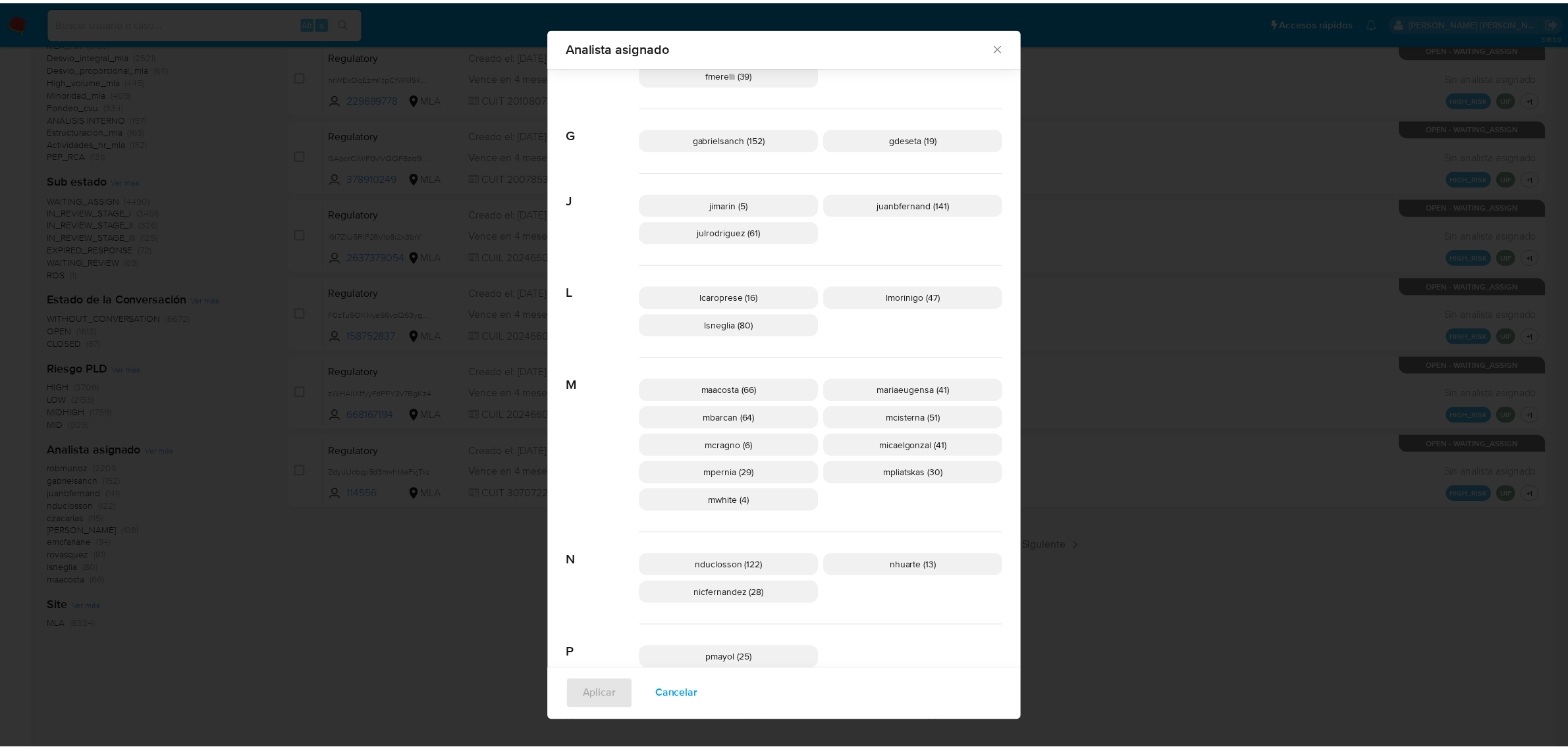
scroll to position [429, 0]
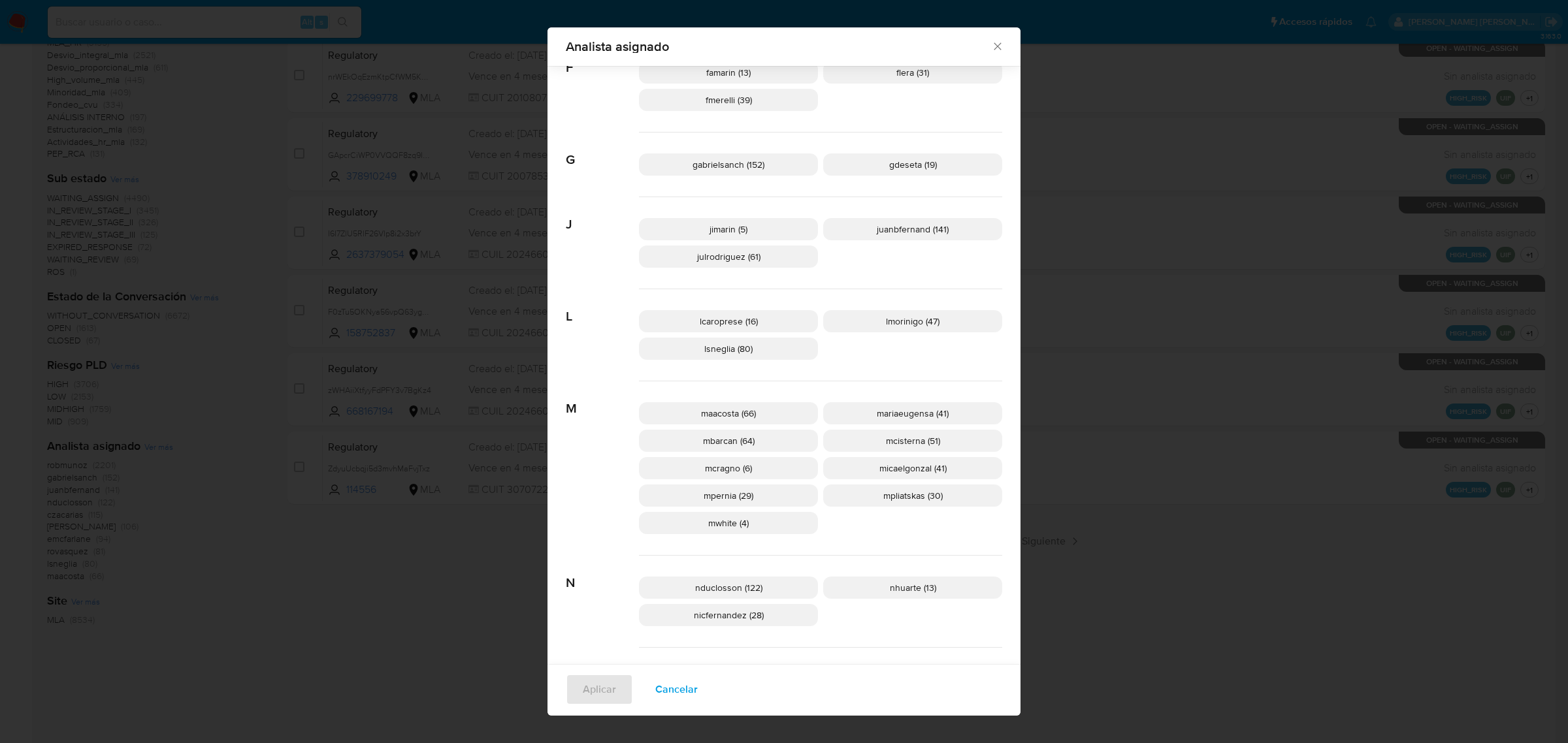
click at [433, 258] on div "Analista asignado Buscar 9 9b67c4c7-5718-49c3-93b1-153dcf44f7df (1) A afaruolo …" at bounding box center [784, 372] width 1568 height 743
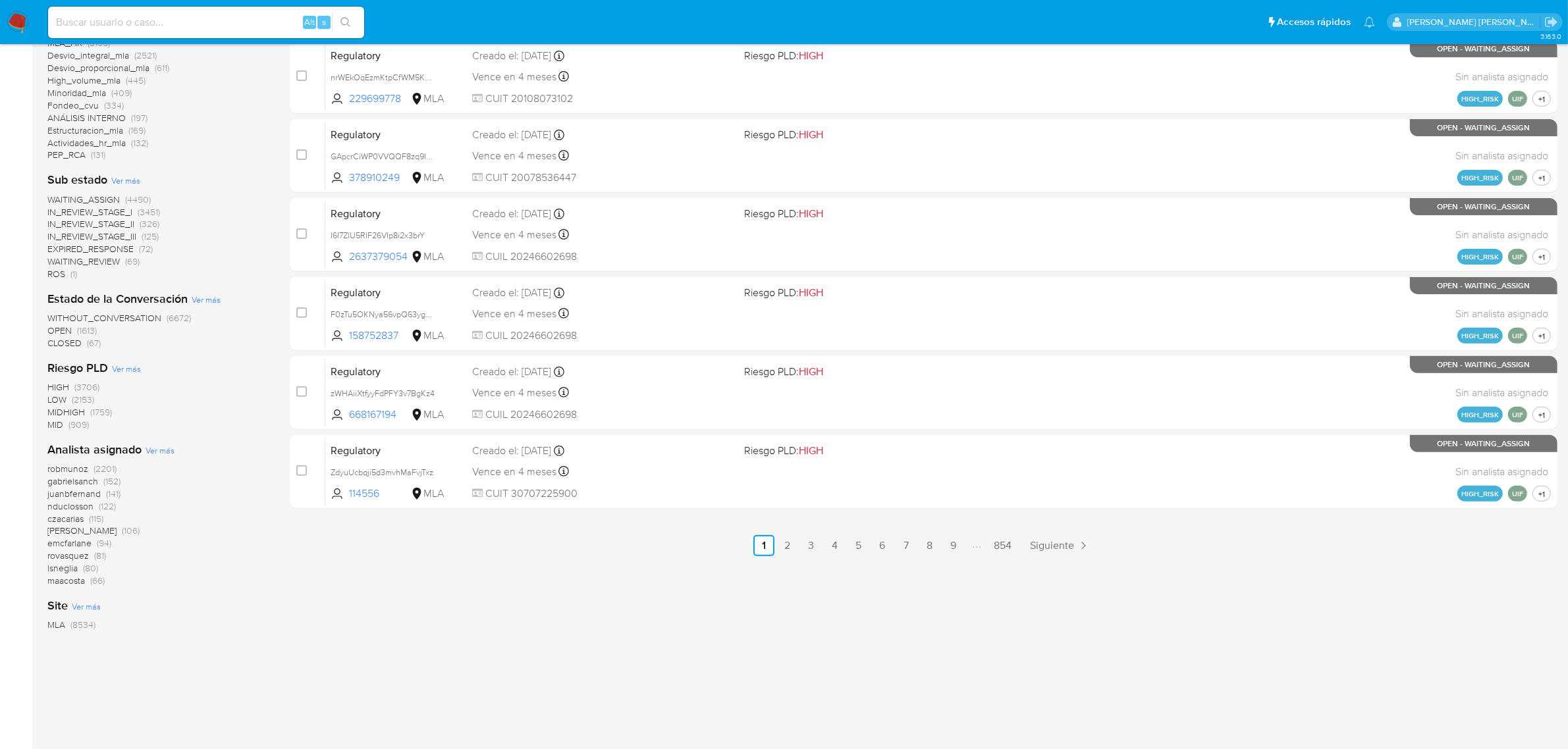
click at [142, 31] on div "Alt s" at bounding box center [206, 22] width 316 height 31
click at [142, 28] on input at bounding box center [206, 22] width 316 height 17
paste input "1100145062"
type input "1100145062"
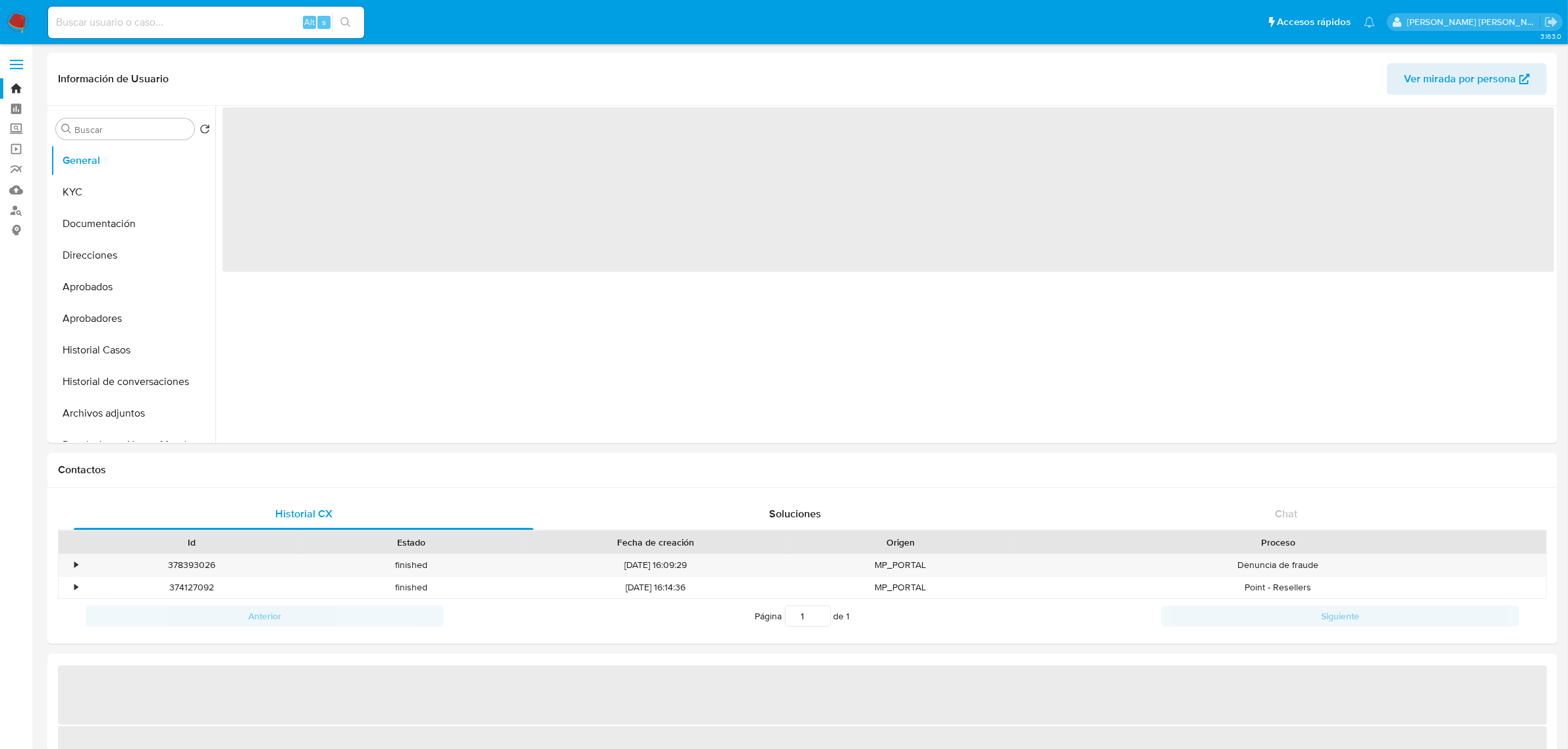
select select "10"
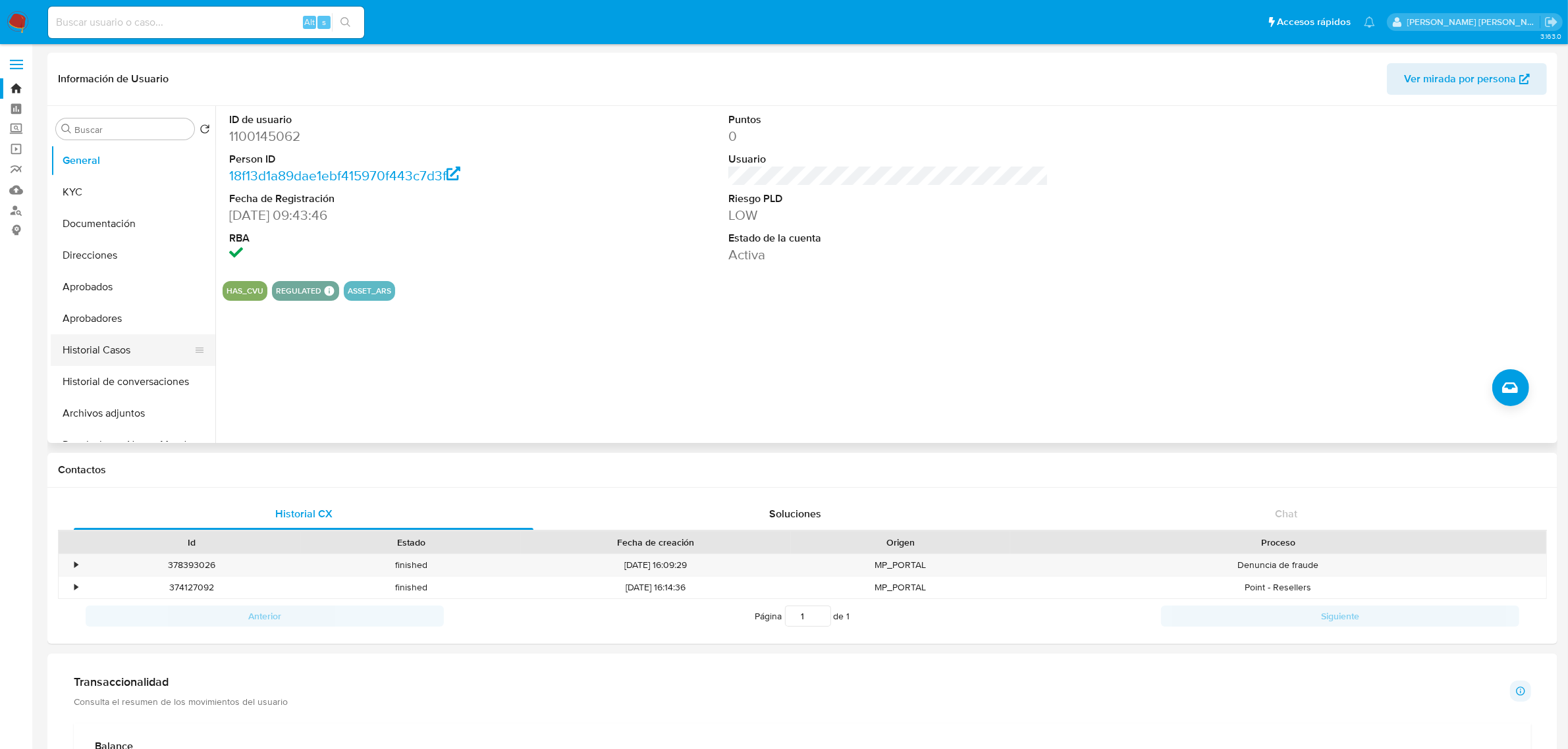
click at [96, 339] on button "Historial Casos" at bounding box center [127, 350] width 154 height 31
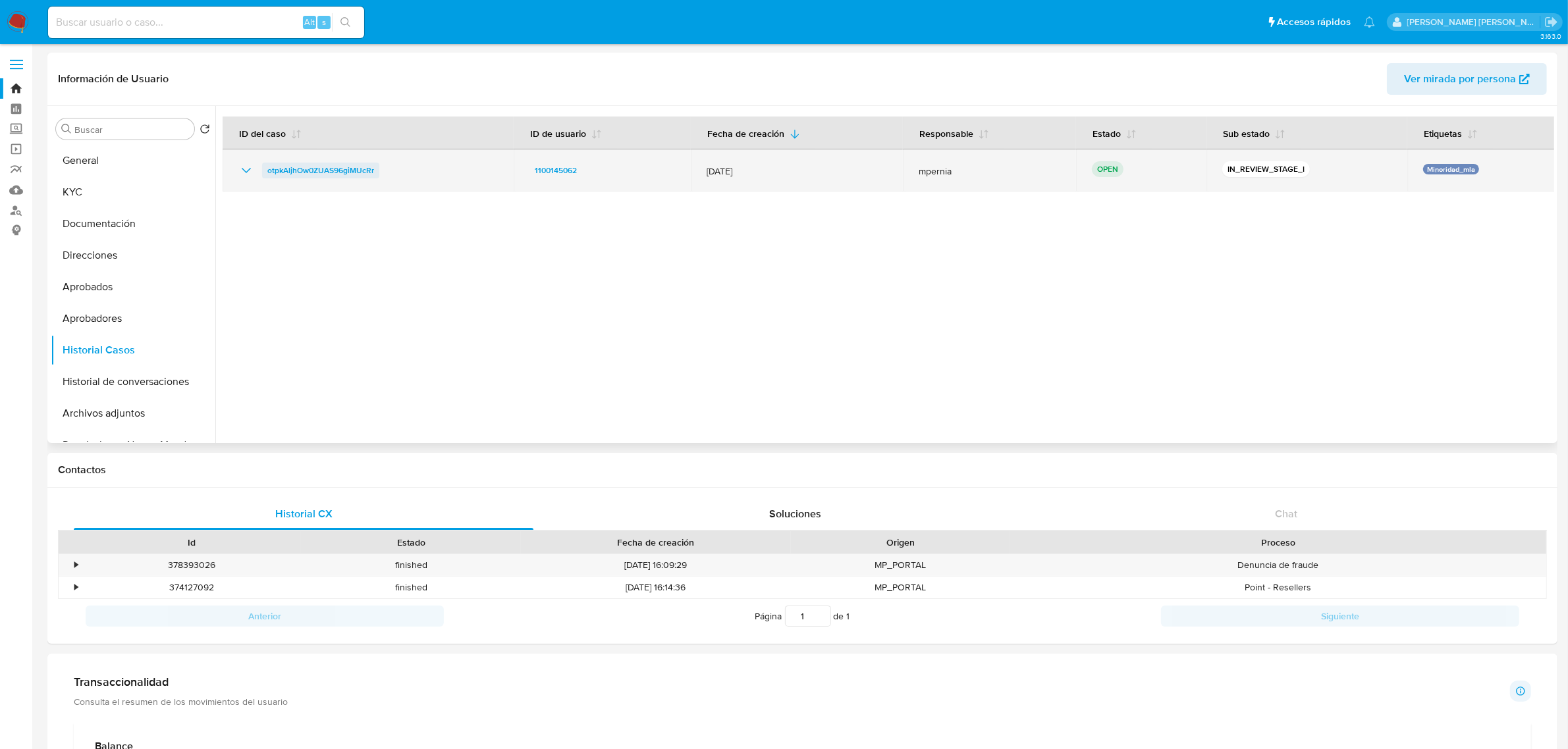
click at [304, 168] on span "otpkAljhOw0ZUAS96giMUcRr" at bounding box center [320, 170] width 106 height 16
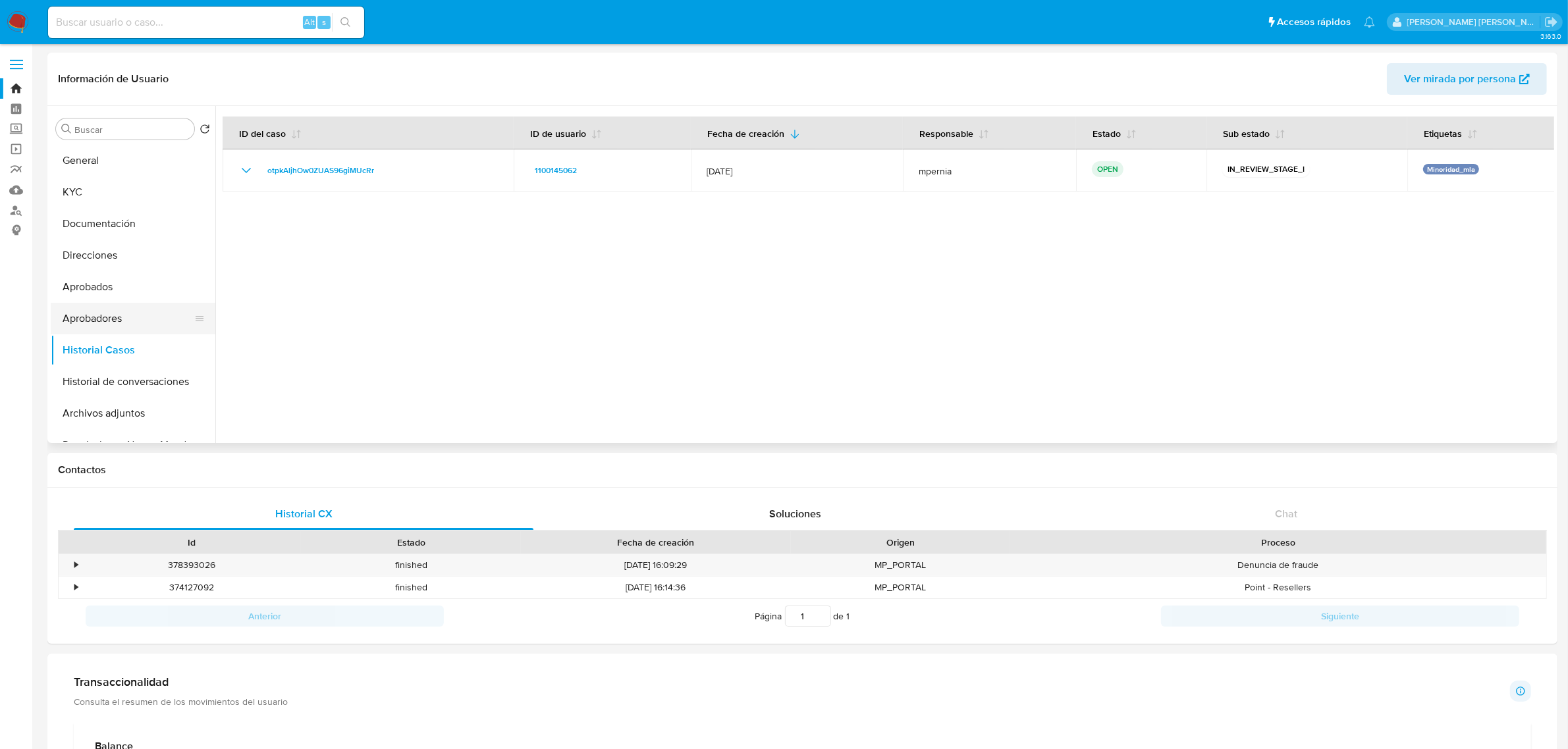
click at [102, 324] on button "Aprobadores" at bounding box center [127, 318] width 154 height 31
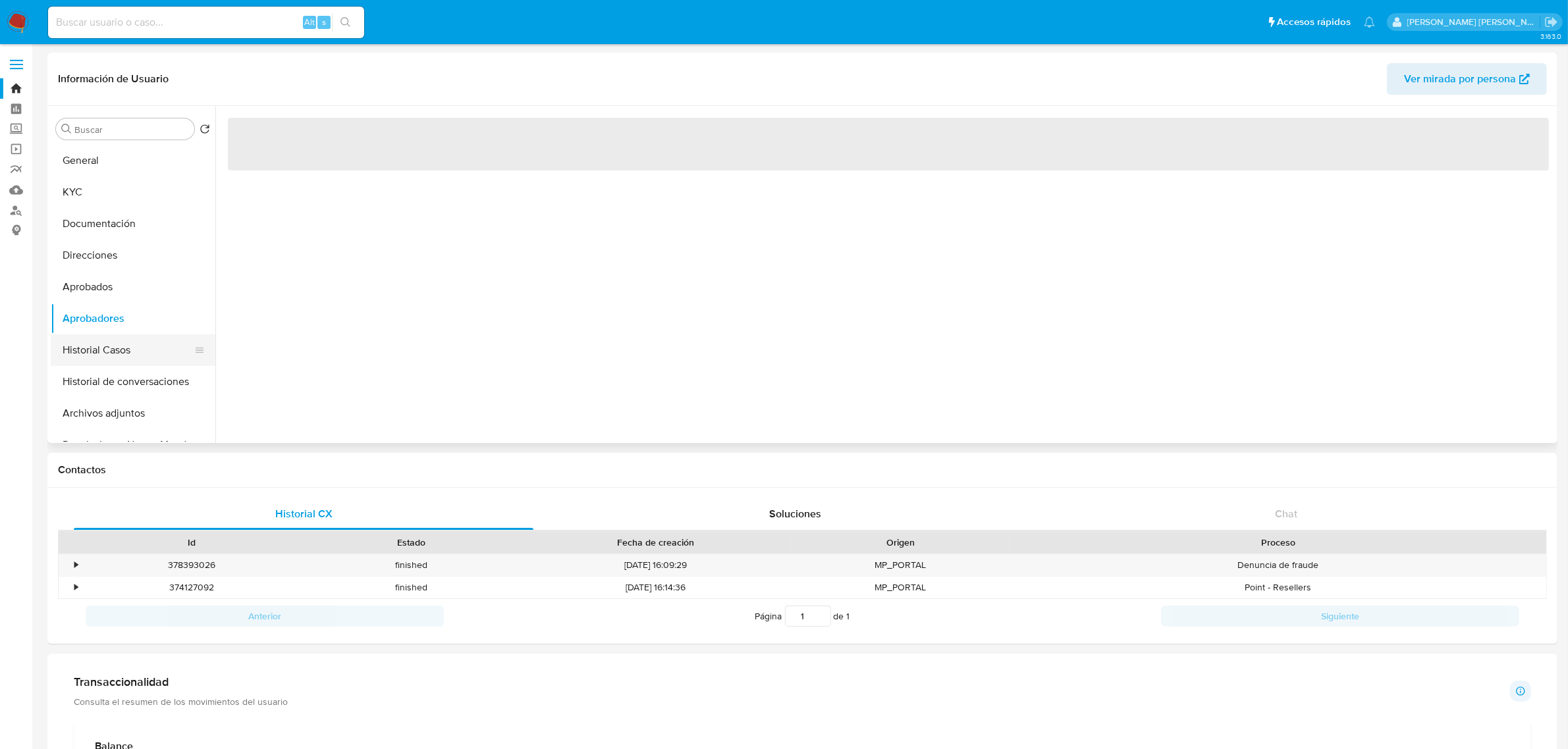
click at [98, 352] on button "Historial Casos" at bounding box center [127, 350] width 154 height 31
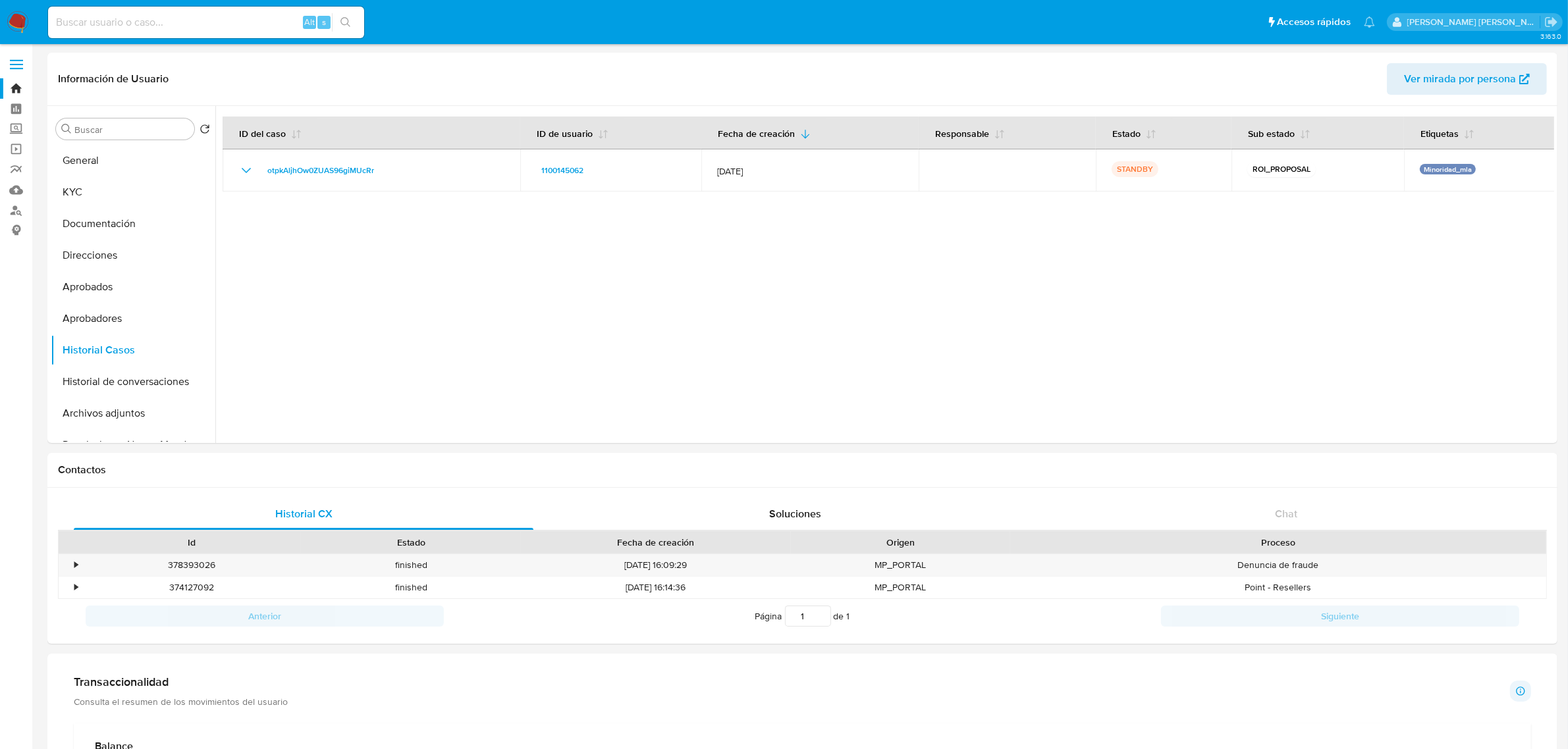
drag, startPoint x: 235, startPoint y: 35, endPoint x: 216, endPoint y: 18, distance: 25.5
click at [232, 35] on div "Alt s" at bounding box center [206, 22] width 316 height 31
click at [214, 14] on input at bounding box center [206, 22] width 316 height 17
paste input "241157961"
type input "241157961"
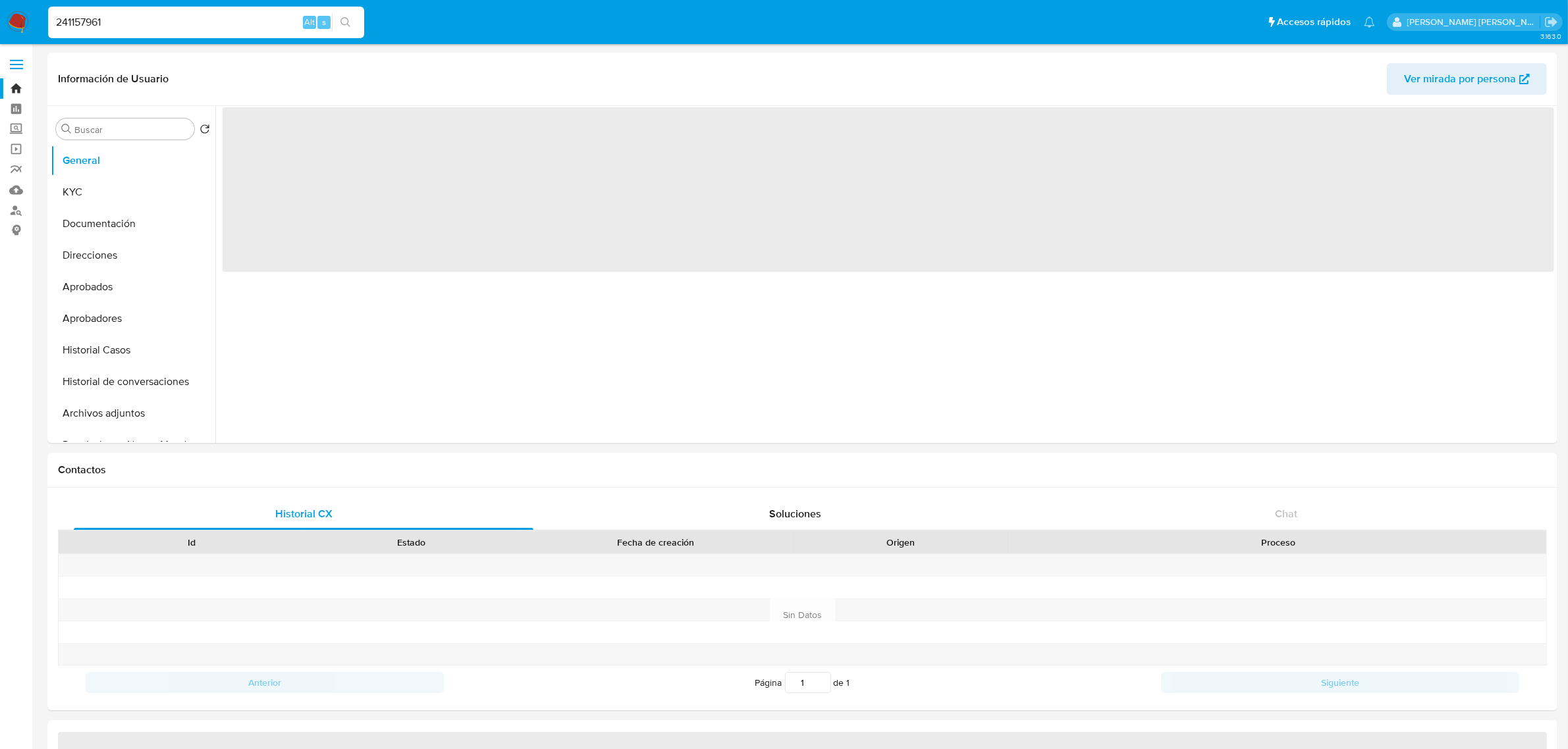
select select "10"
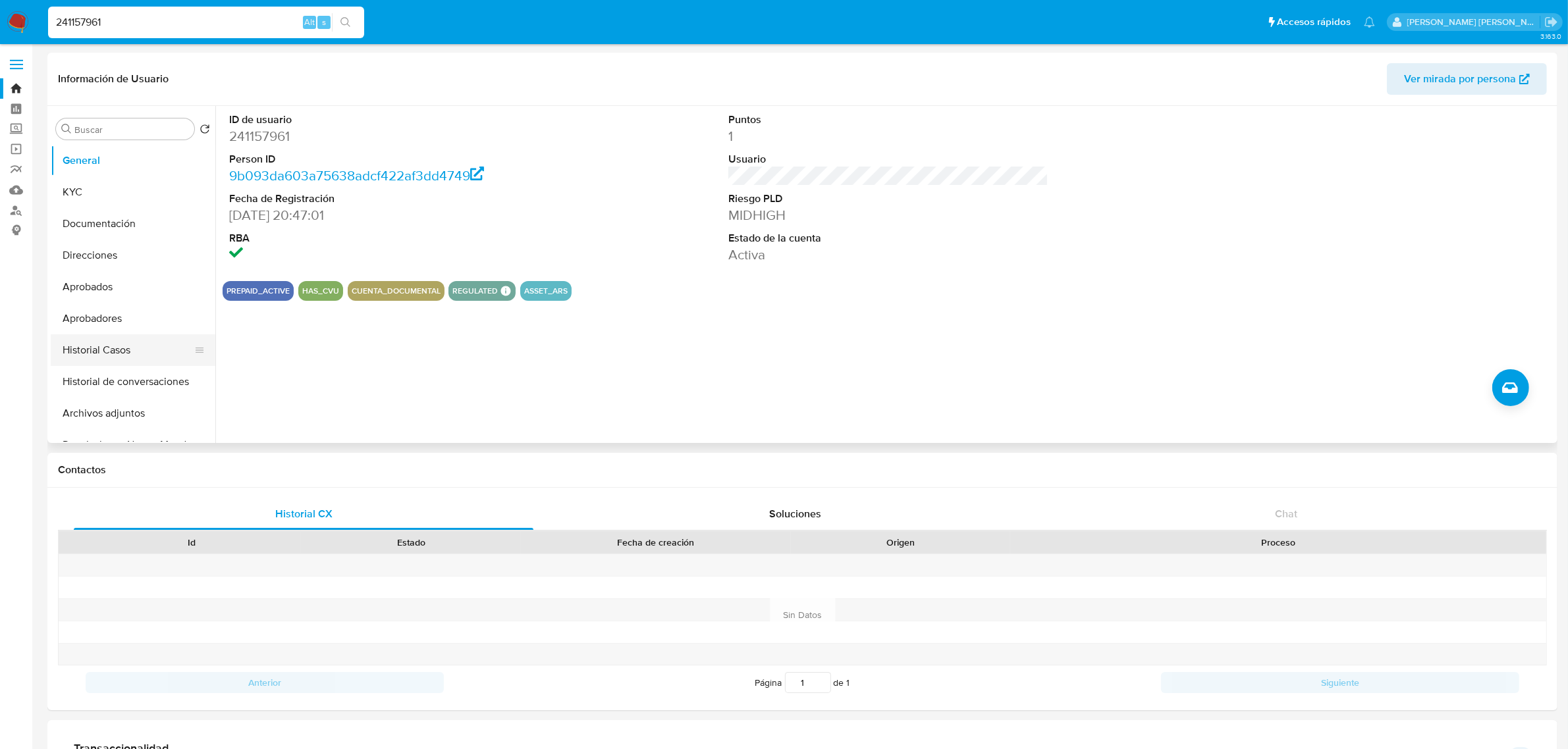
click at [106, 354] on button "Historial Casos" at bounding box center [127, 350] width 154 height 31
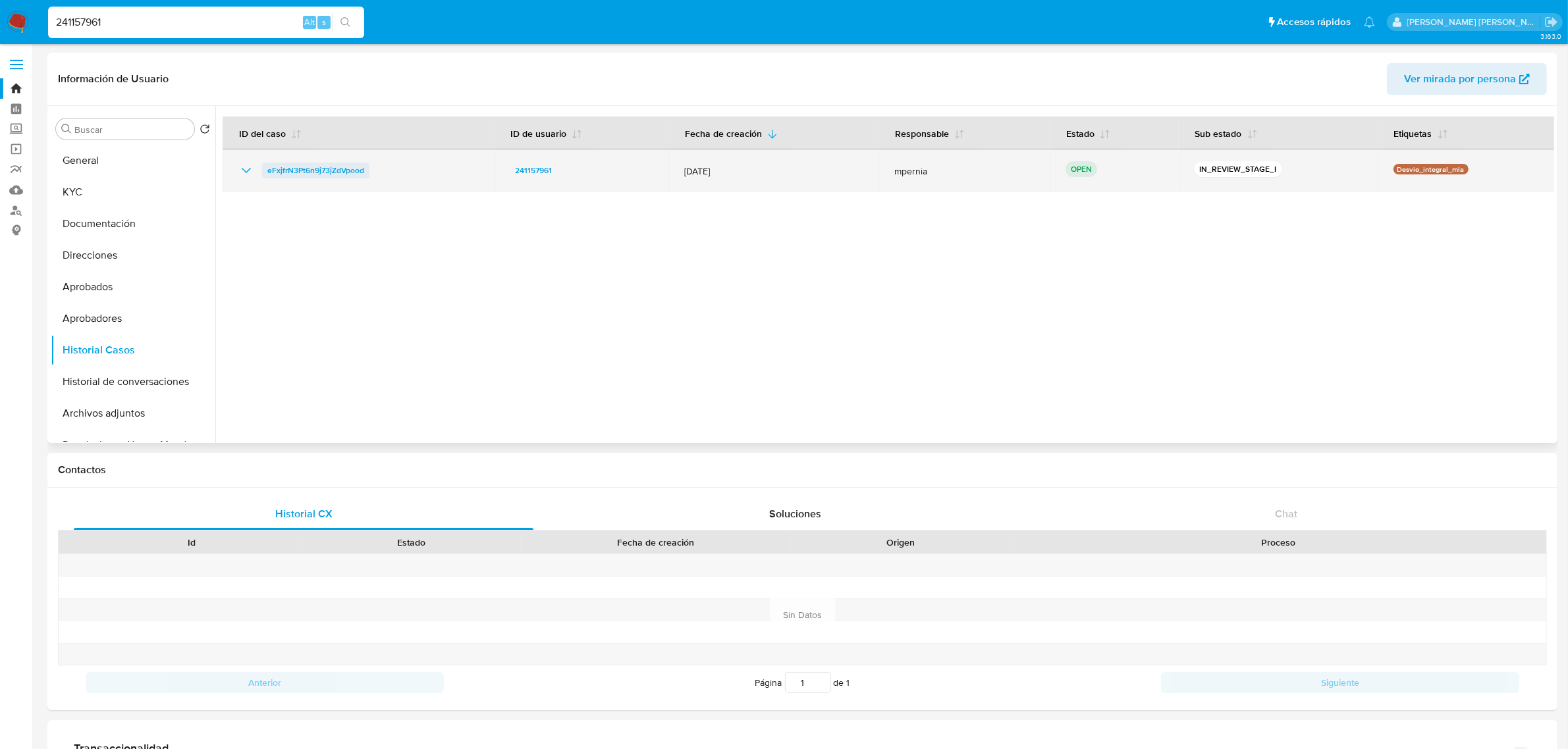
click at [320, 173] on span "eFxjfrN3Pt6n9j73jZdVpood" at bounding box center [315, 170] width 97 height 16
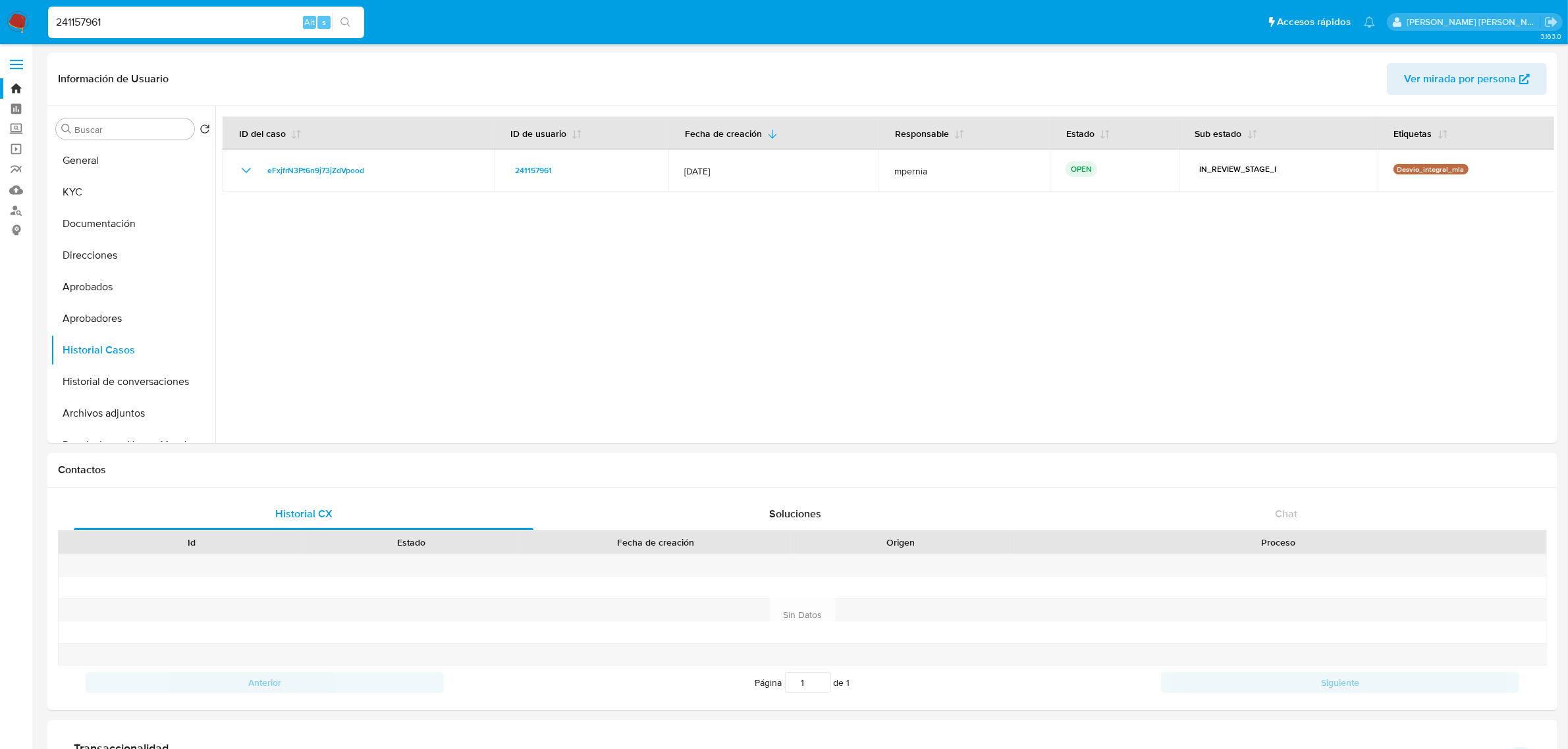
click at [243, 12] on div "241157961 Alt s" at bounding box center [206, 22] width 316 height 31
click at [202, 28] on input "241157961" at bounding box center [206, 22] width 316 height 17
paste input "VC2Xm0S5F4sEDXaGH0PNopjU"
type input "VC2Xm0S5F4sEDXaGH0PNopjU"
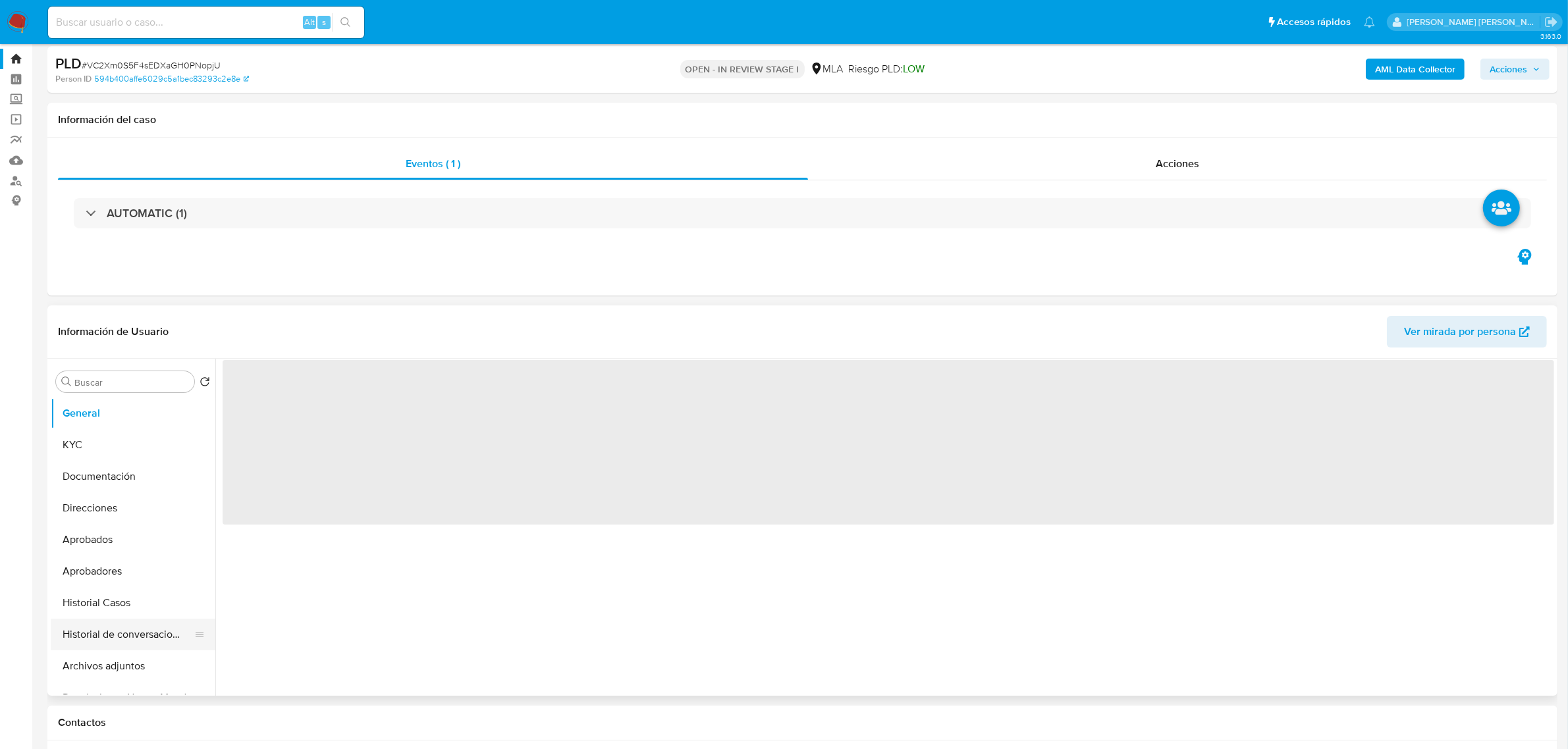
scroll to position [82, 0]
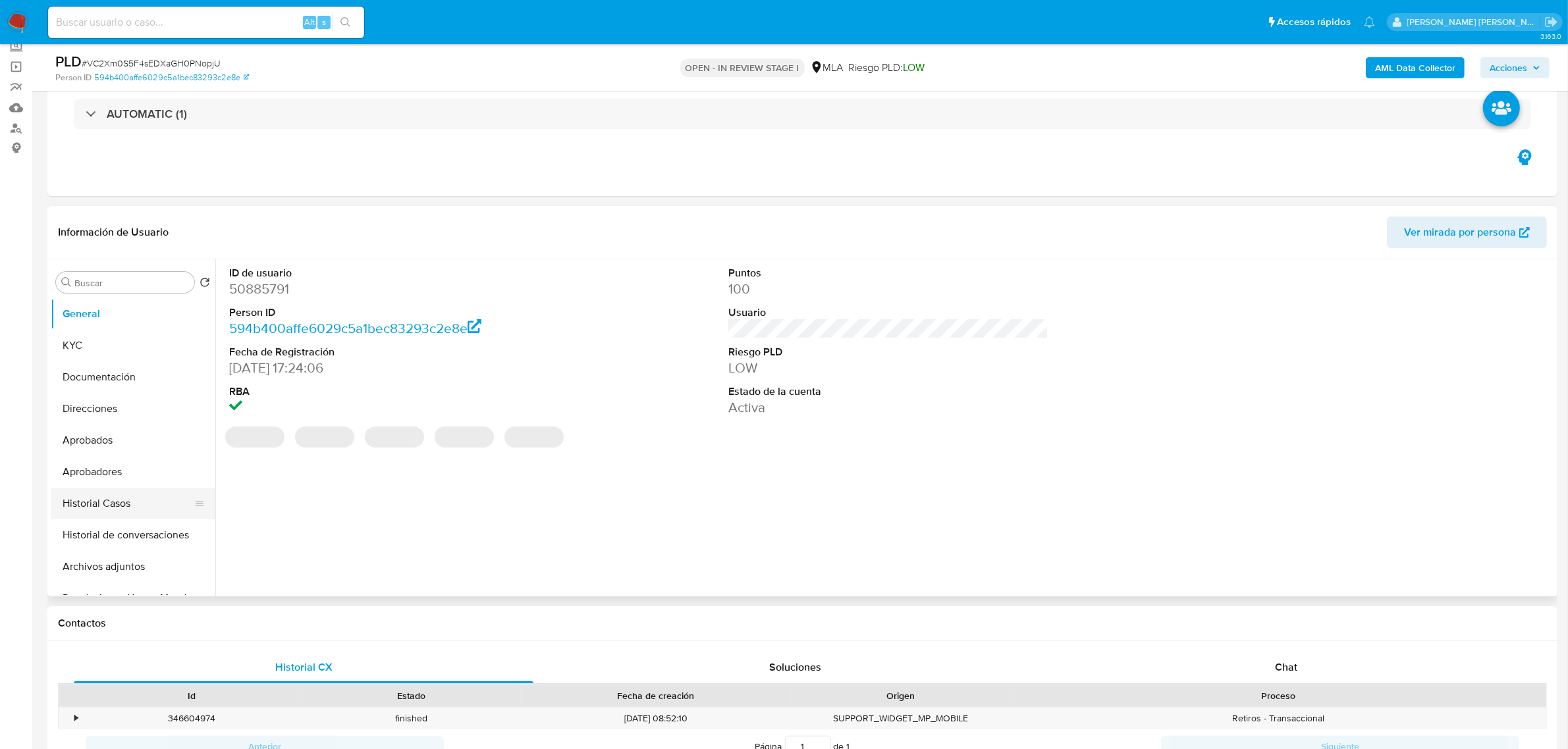
select select "10"
click at [117, 504] on button "Historial Casos" at bounding box center [127, 503] width 154 height 31
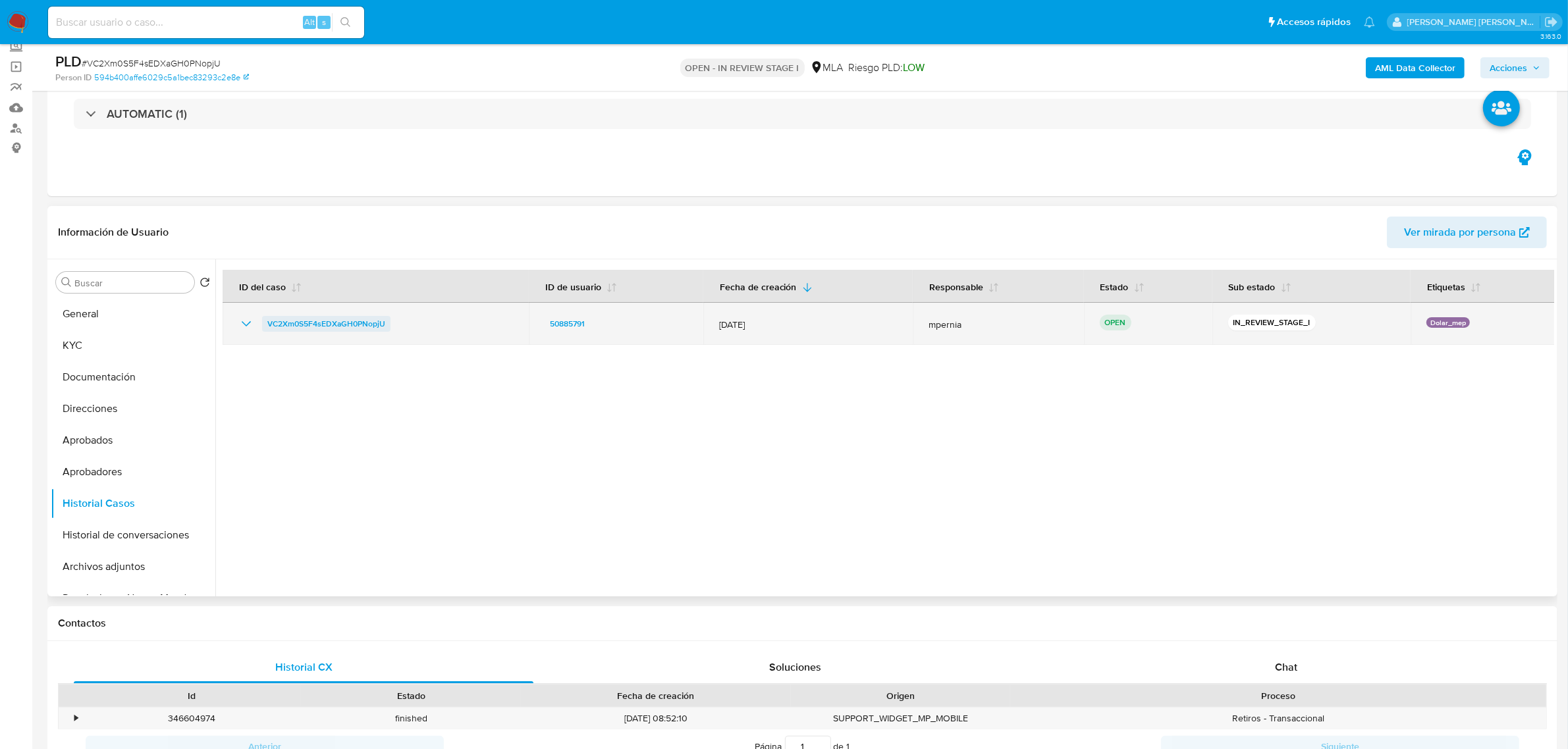
click at [316, 322] on span "VC2Xm0S5F4sEDXaGH0PNopjU" at bounding box center [326, 324] width 118 height 16
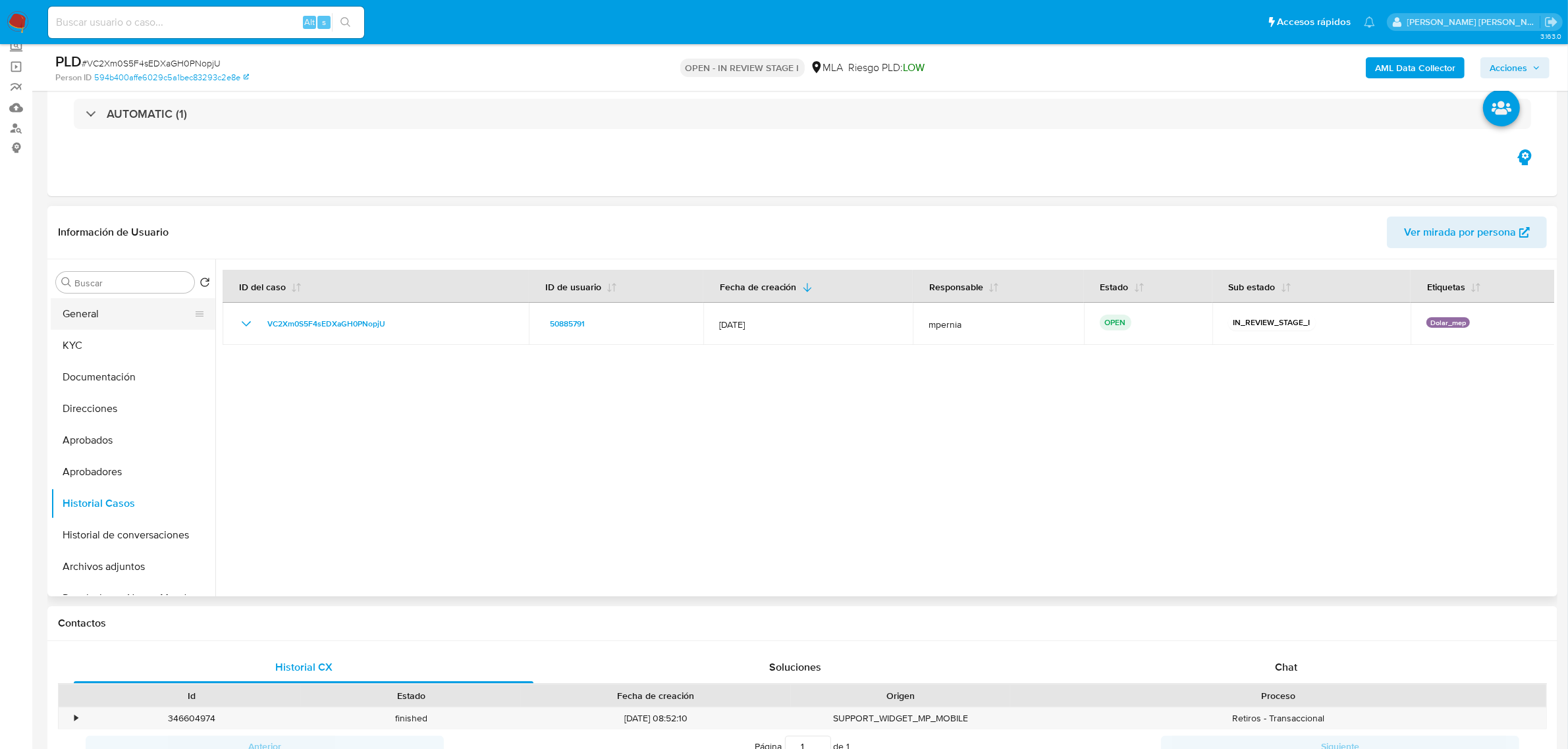
click at [76, 321] on button "General" at bounding box center [127, 314] width 154 height 31
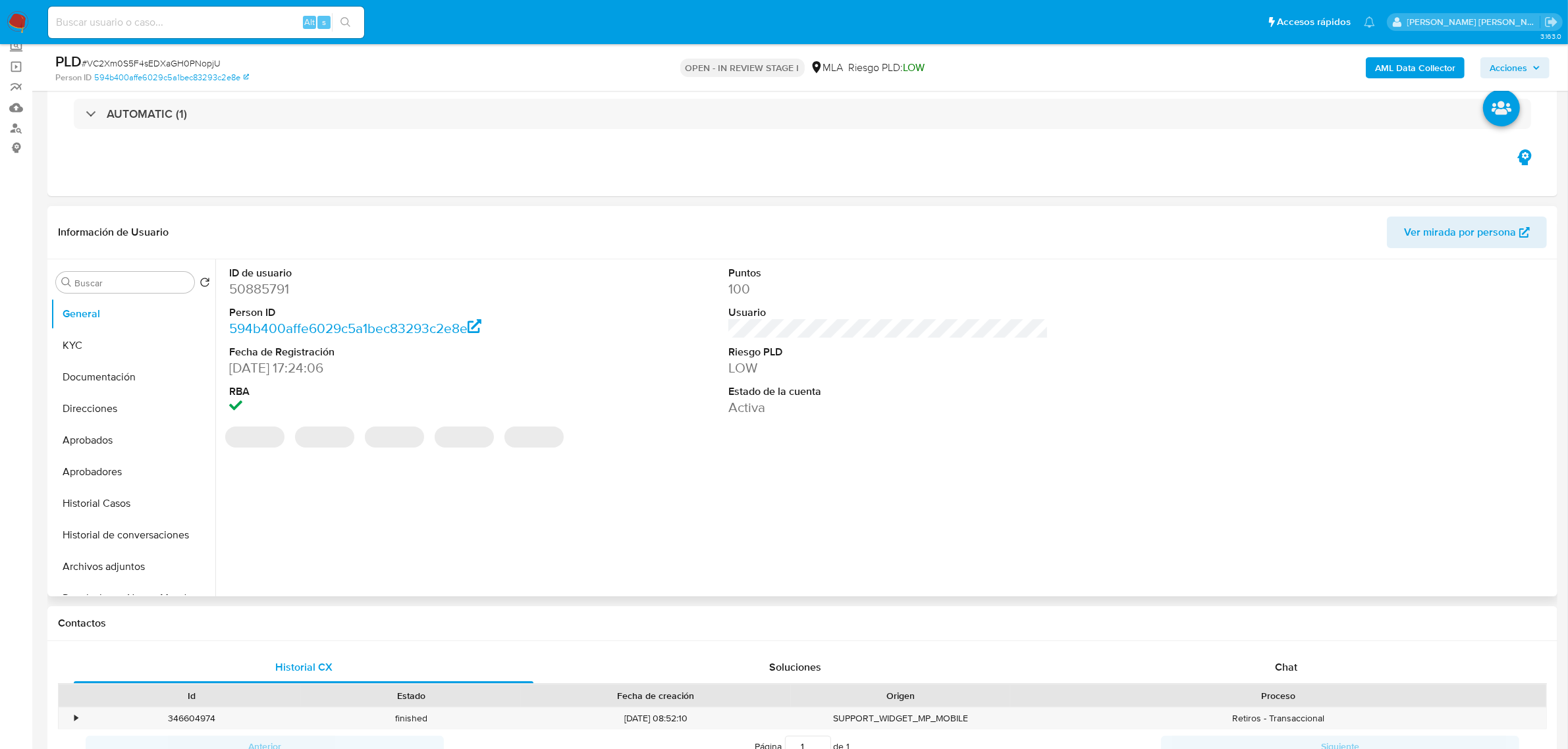
click at [268, 295] on dd "50885791" at bounding box center [389, 289] width 320 height 18
copy dd "50885791"
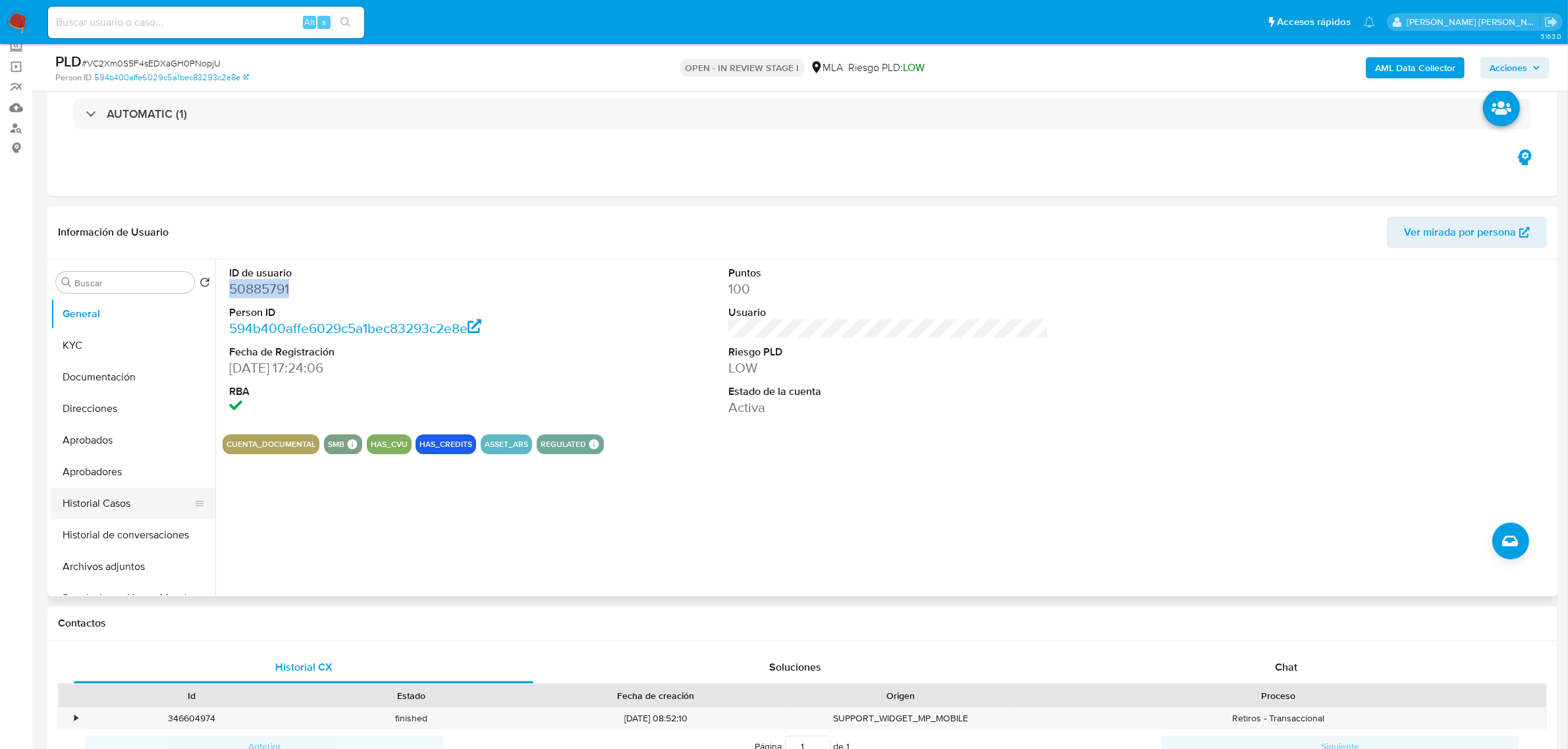
click at [109, 508] on button "Historial Casos" at bounding box center [127, 503] width 154 height 31
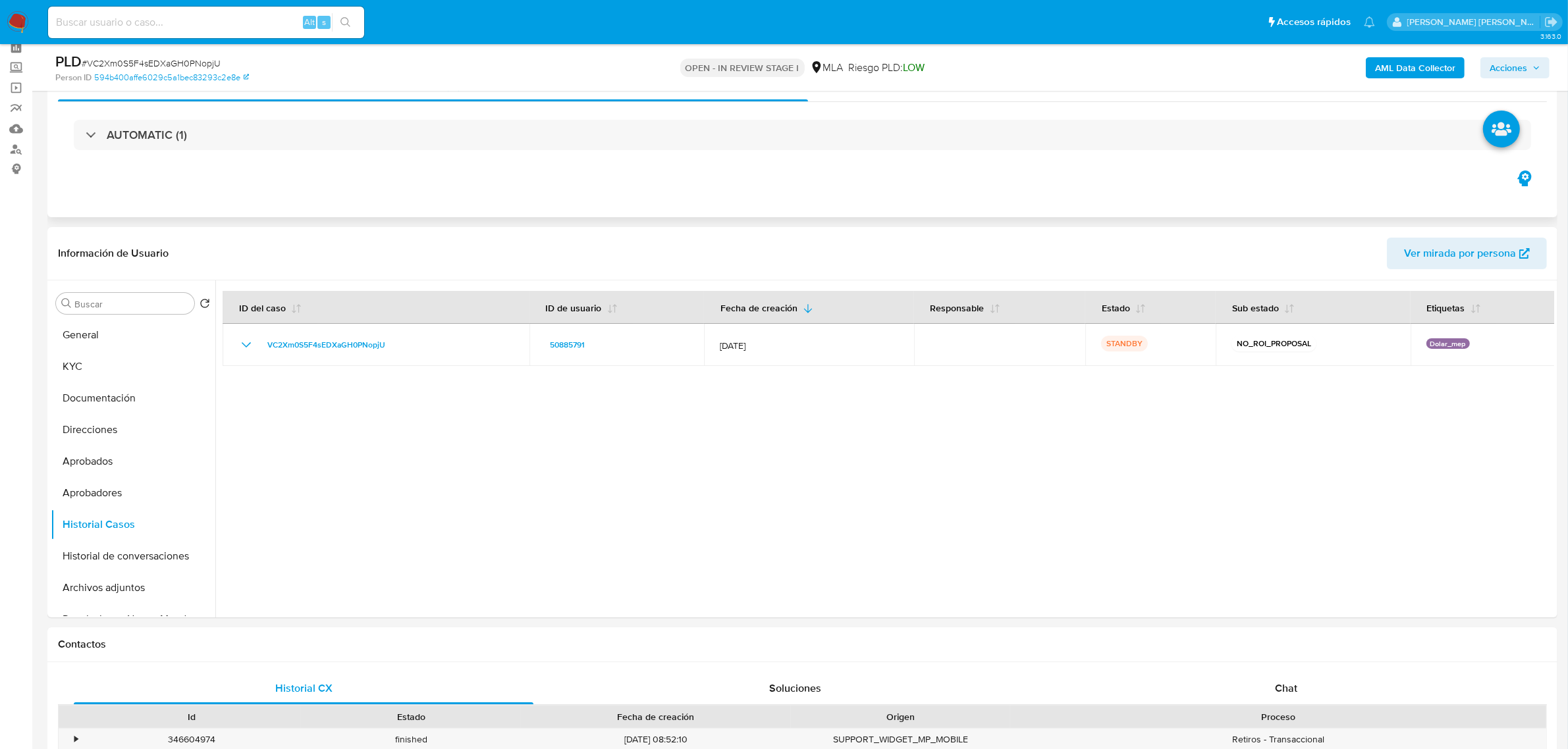
scroll to position [0, 0]
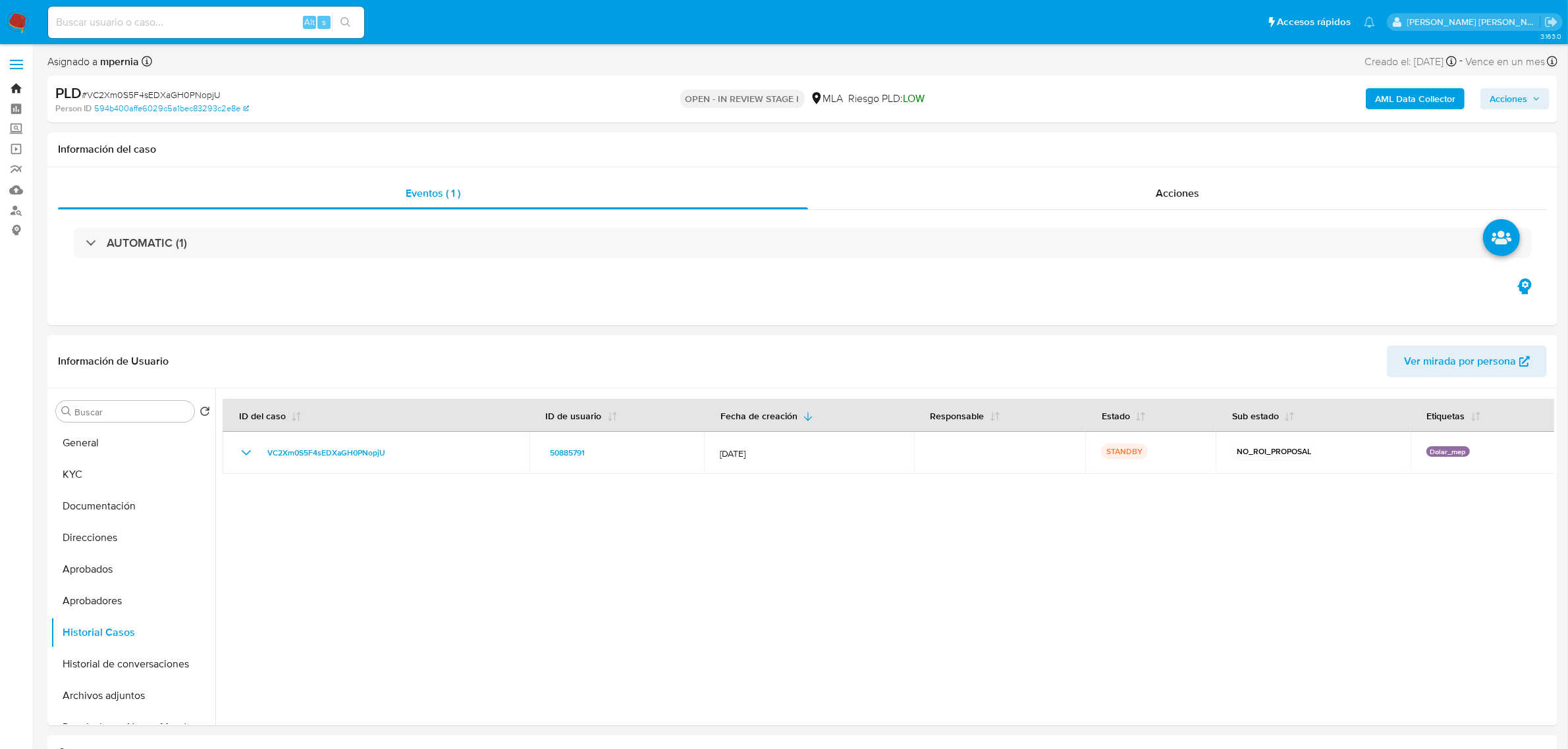
click at [14, 87] on link "Bandeja" at bounding box center [78, 88] width 157 height 20
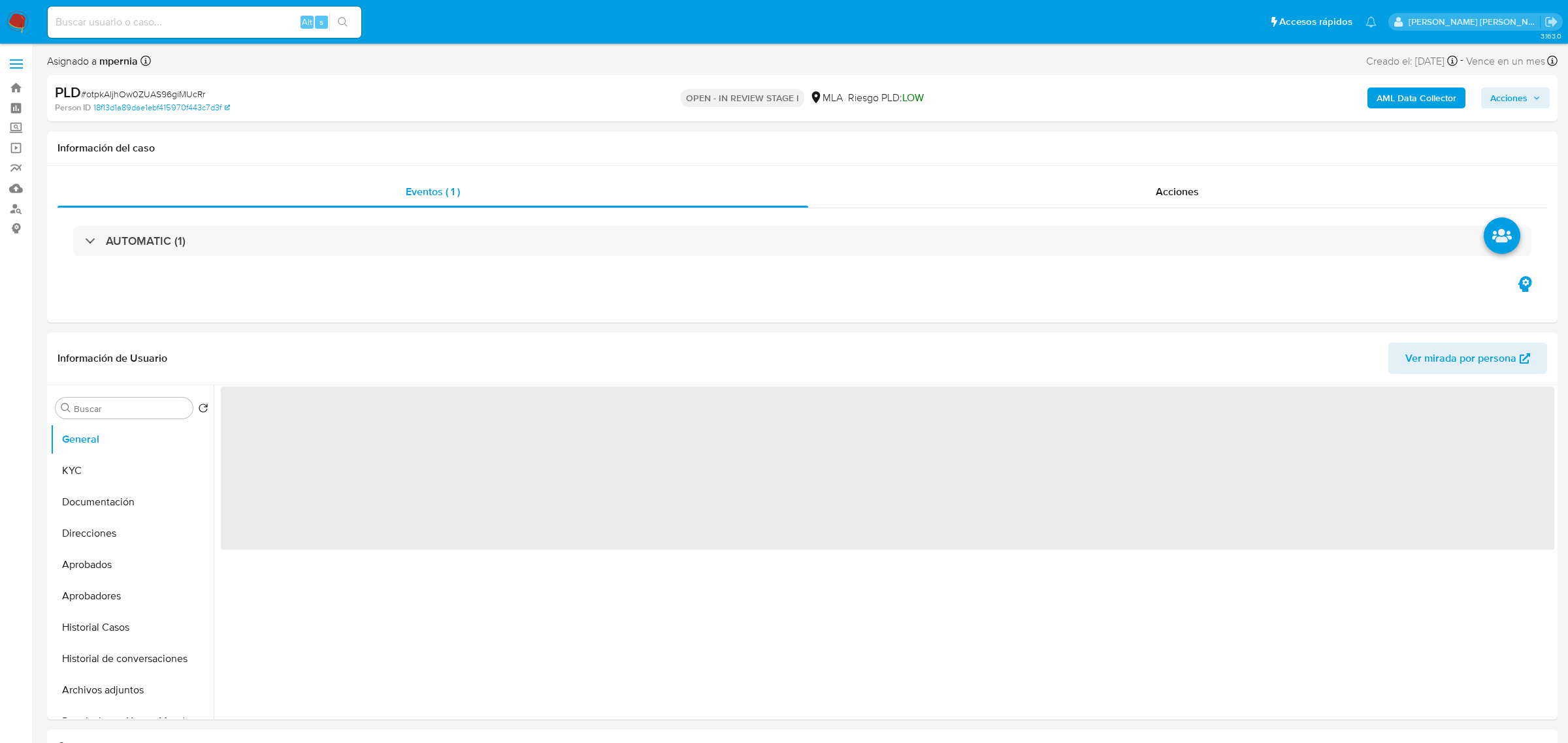
select select "10"
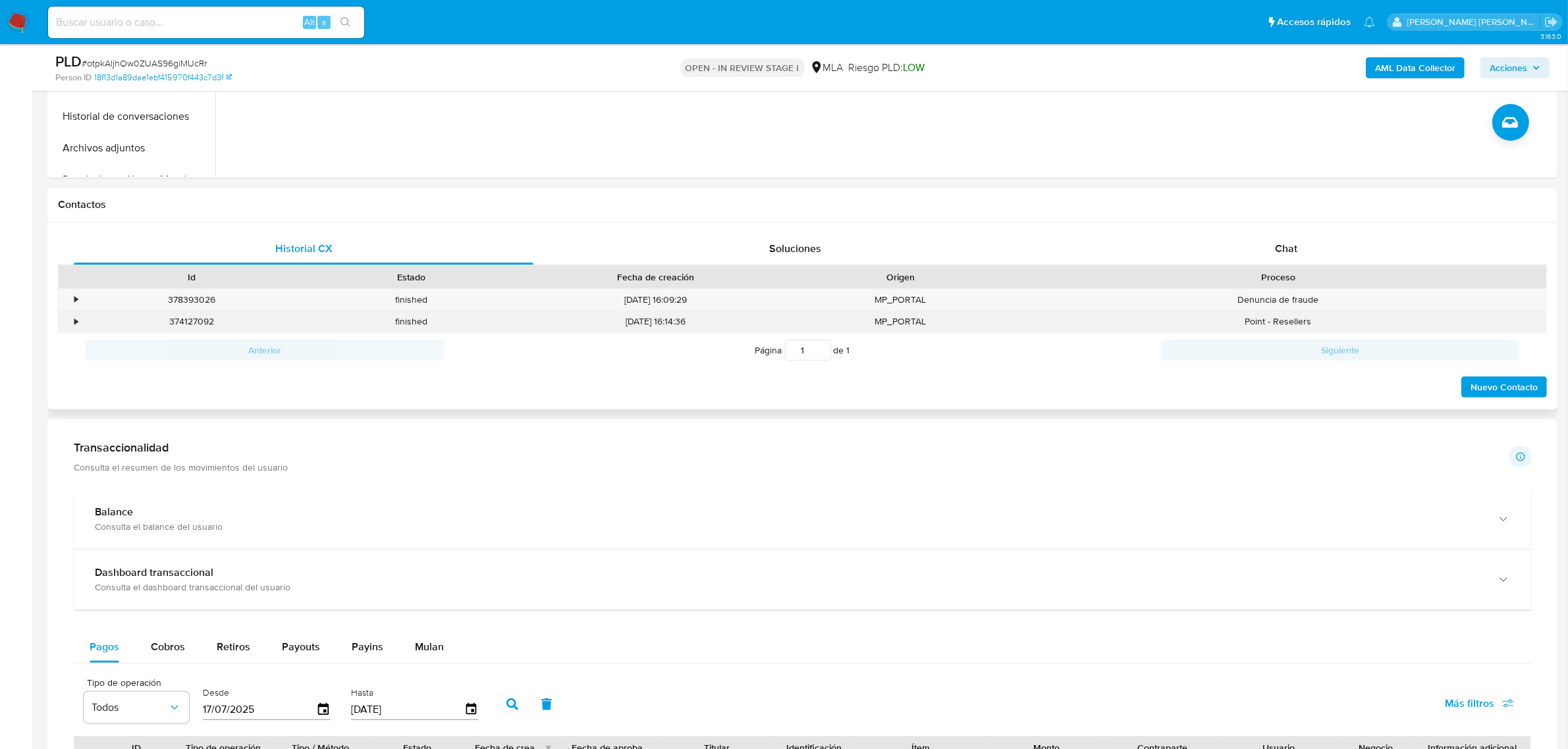
scroll to position [494, 0]
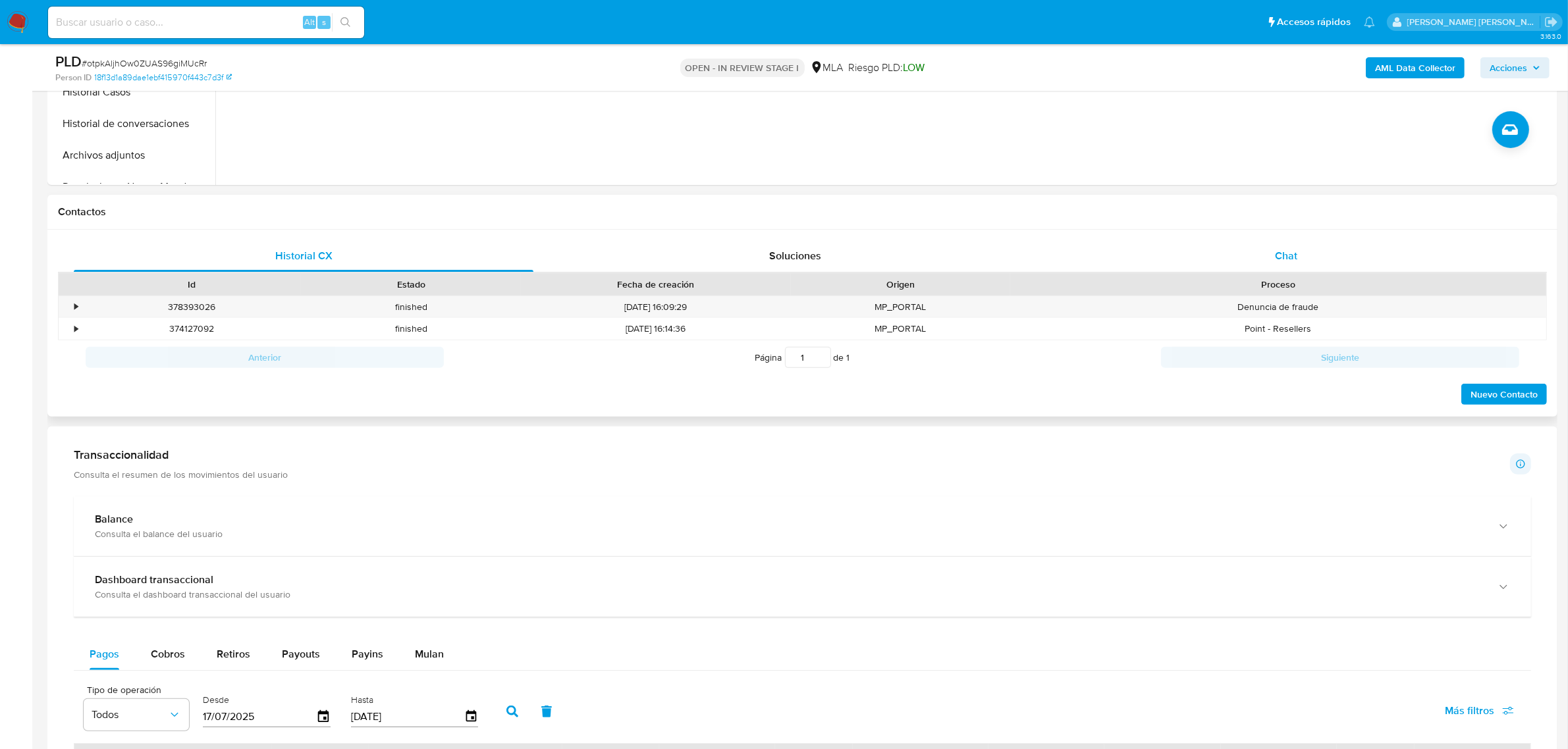
click at [1304, 263] on div "Chat" at bounding box center [1285, 255] width 459 height 31
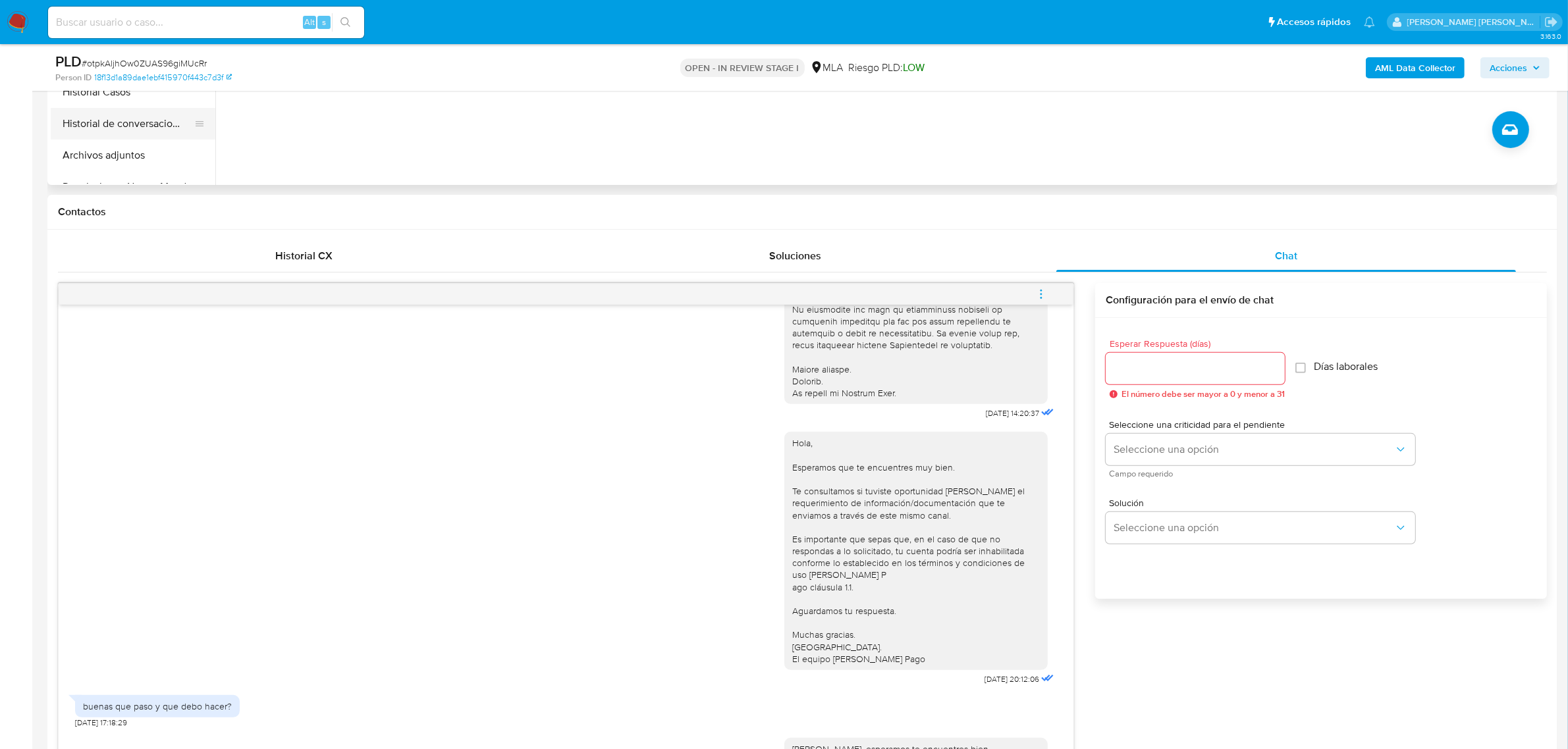
click at [117, 126] on button "Historial de conversaciones" at bounding box center [127, 123] width 154 height 31
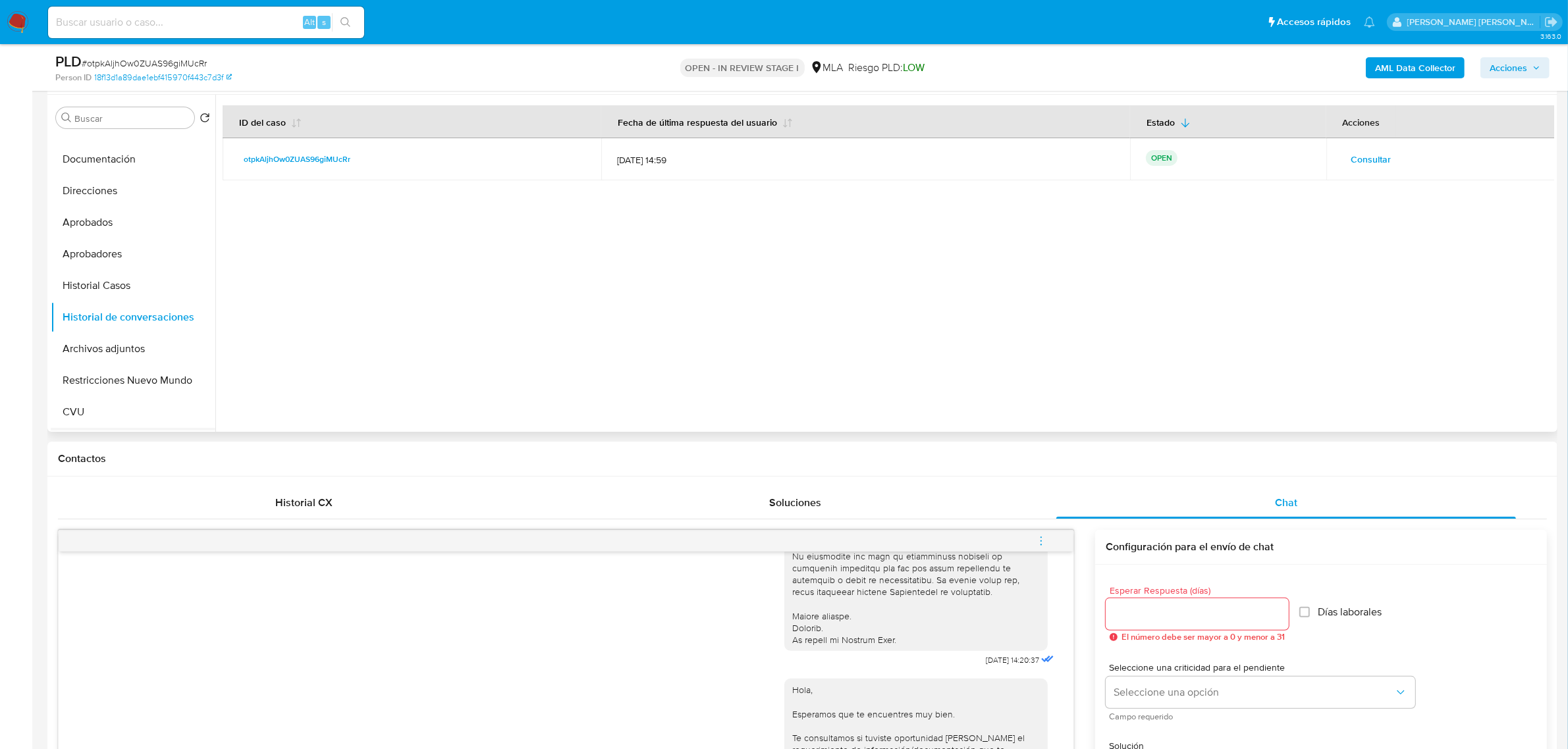
scroll to position [82, 0]
click at [126, 360] on button "Restricciones Nuevo Mundo" at bounding box center [127, 351] width 154 height 31
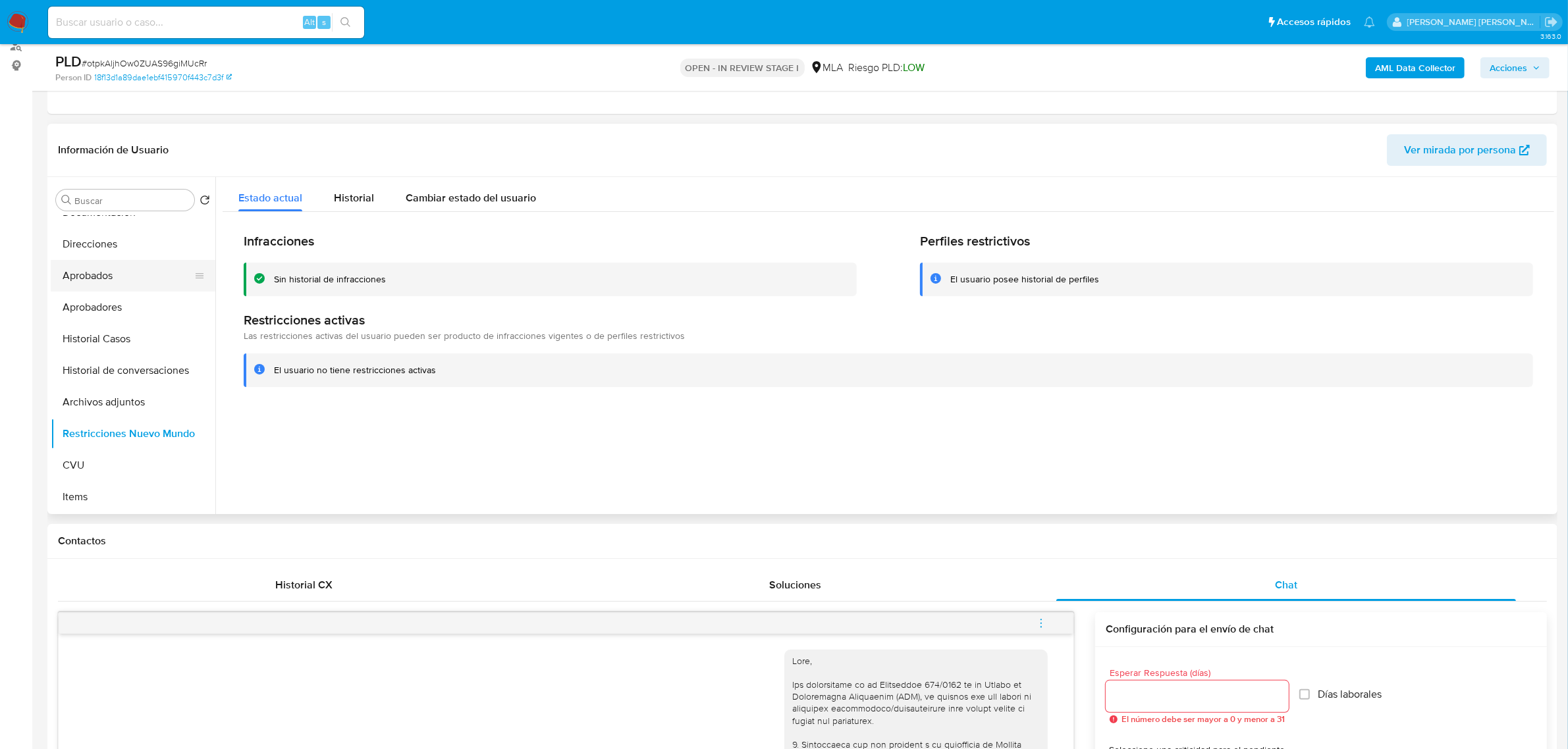
scroll to position [0, 0]
click at [83, 262] on button "KYC" at bounding box center [133, 262] width 165 height 31
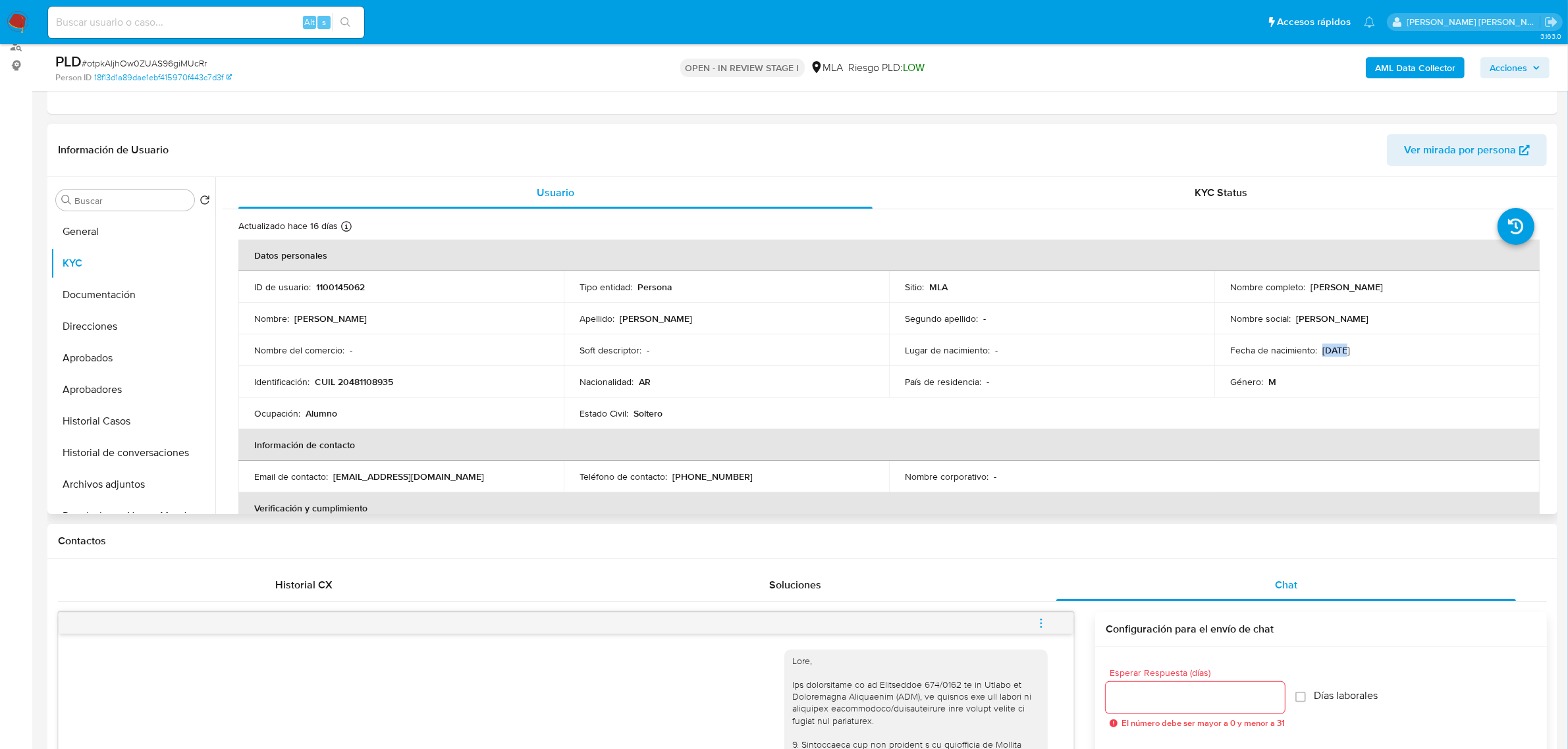
drag, startPoint x: 1317, startPoint y: 350, endPoint x: 1343, endPoint y: 347, distance: 26.2
click at [1343, 347] on p "06/08/2007" at bounding box center [1336, 350] width 28 height 12
copy p "06/08"
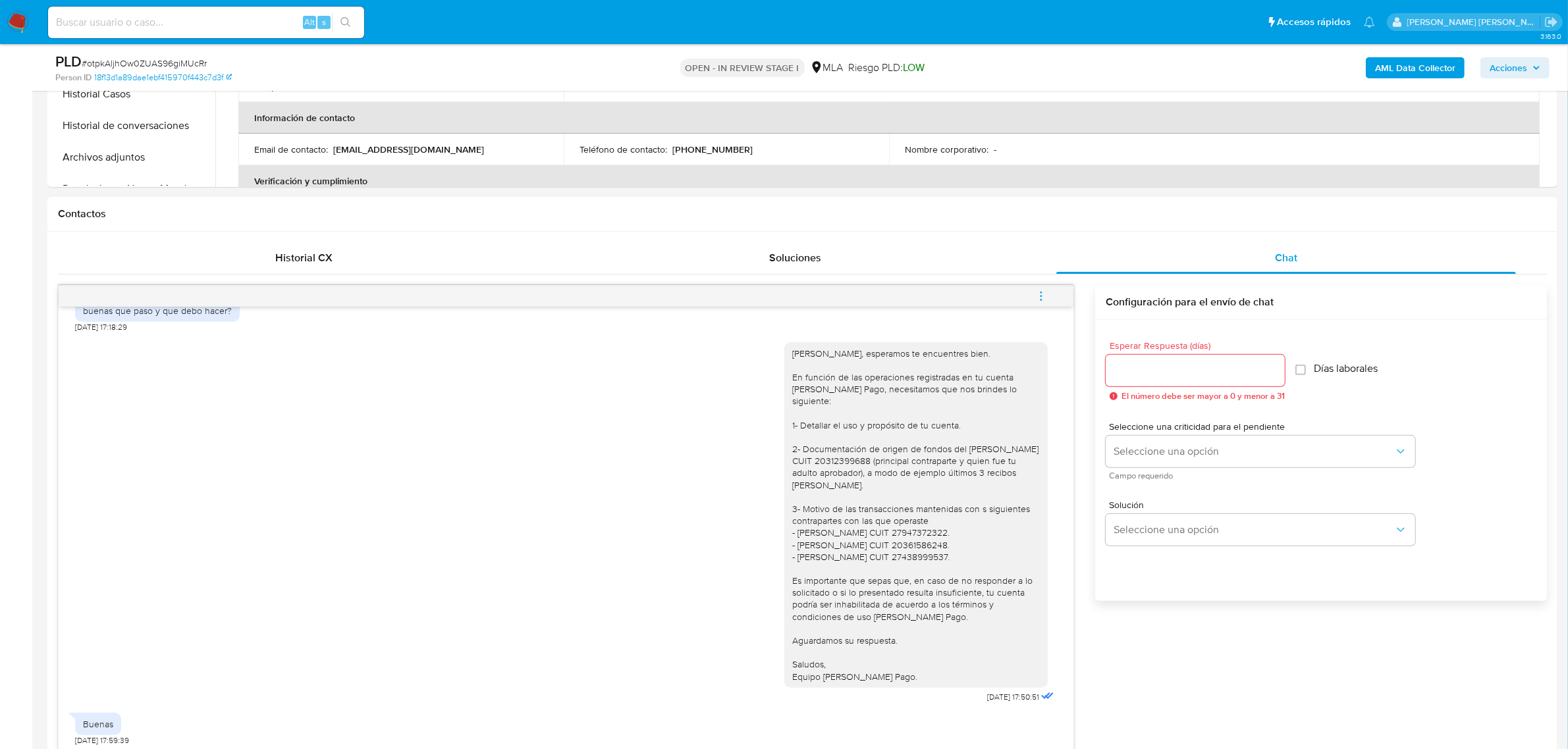
scroll to position [494, 0]
click at [181, 59] on span "# otpkAljhOw0ZUAS96giMUcRr" at bounding box center [144, 63] width 125 height 13
click at [181, 58] on span "# otpkAljhOw0ZUAS96giMUcRr" at bounding box center [144, 63] width 125 height 13
copy span "otpkAljhOw0ZUAS96giMUcRr"
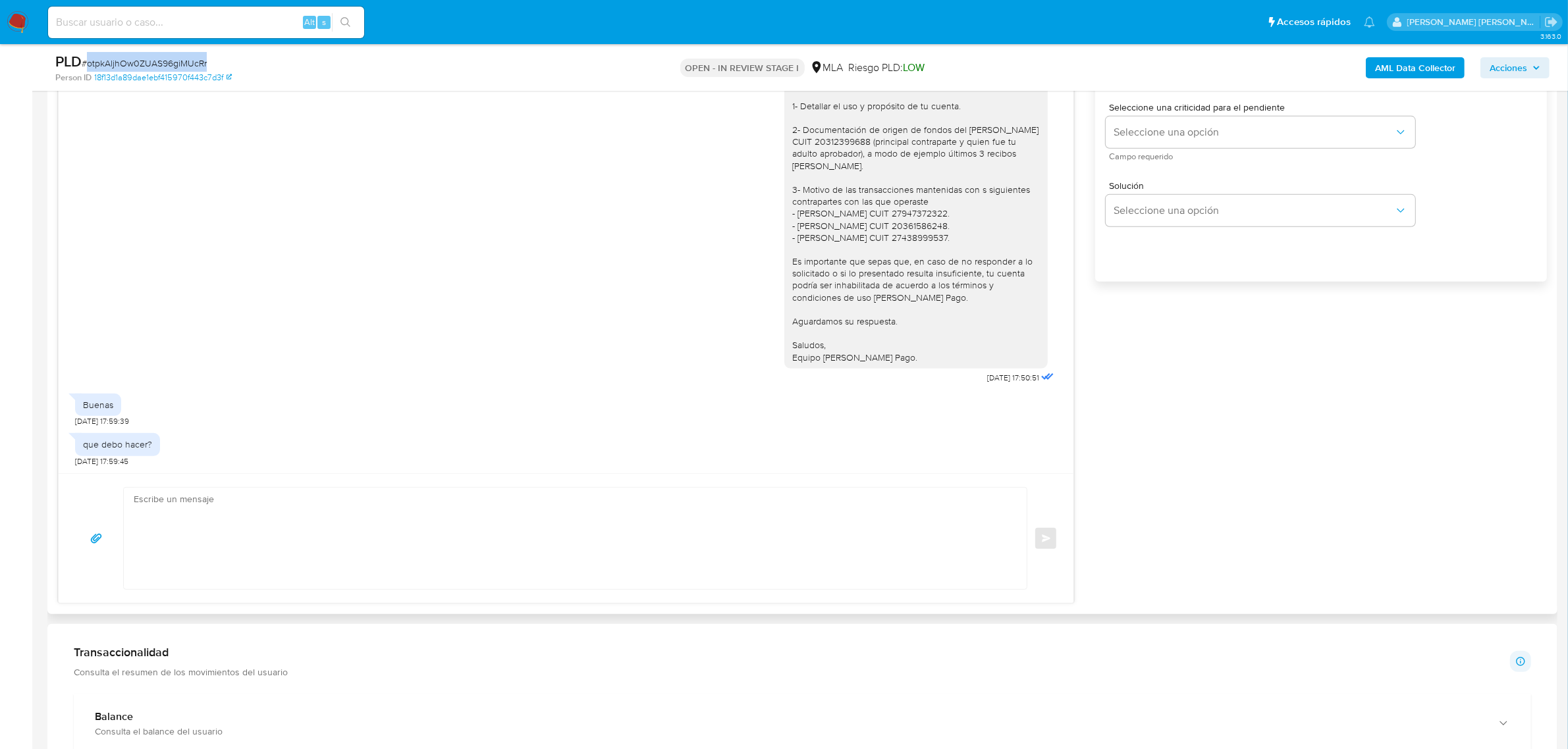
scroll to position [823, 0]
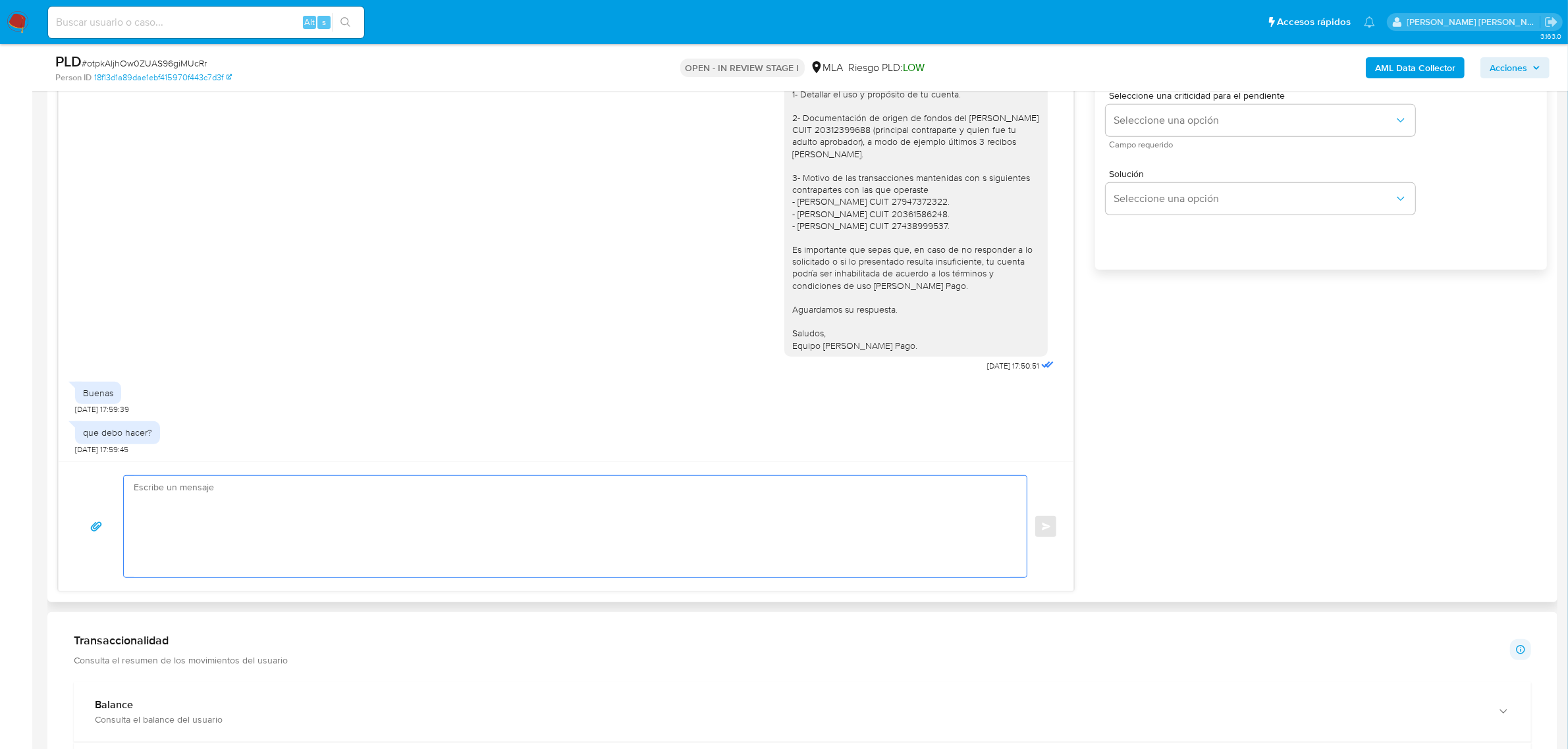
click at [185, 508] on textarea at bounding box center [571, 527] width 876 height 102
paste textarea "decidimos suspender tu cuenta de acuerdo con lo previsto en las condiciones de …"
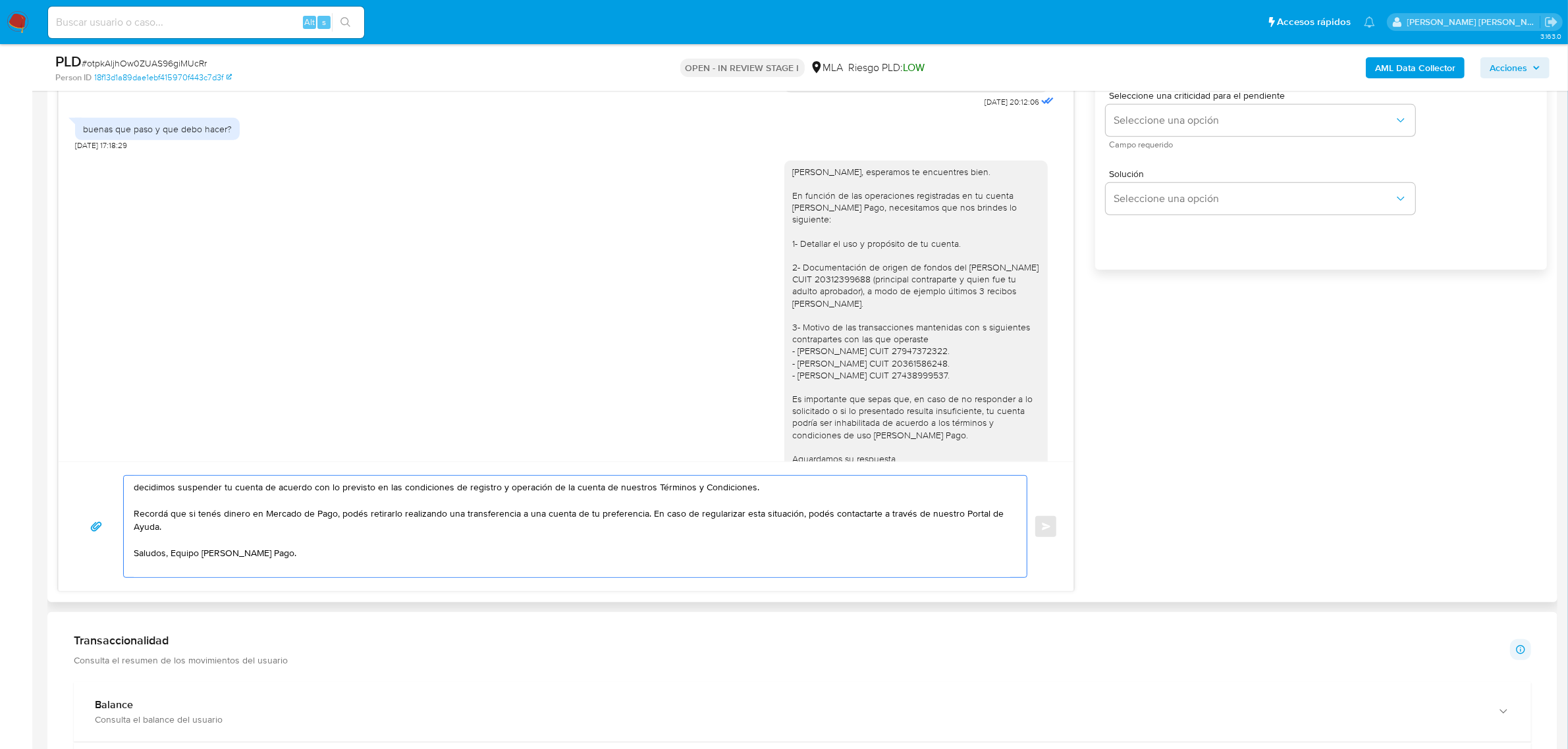
scroll to position [642, 0]
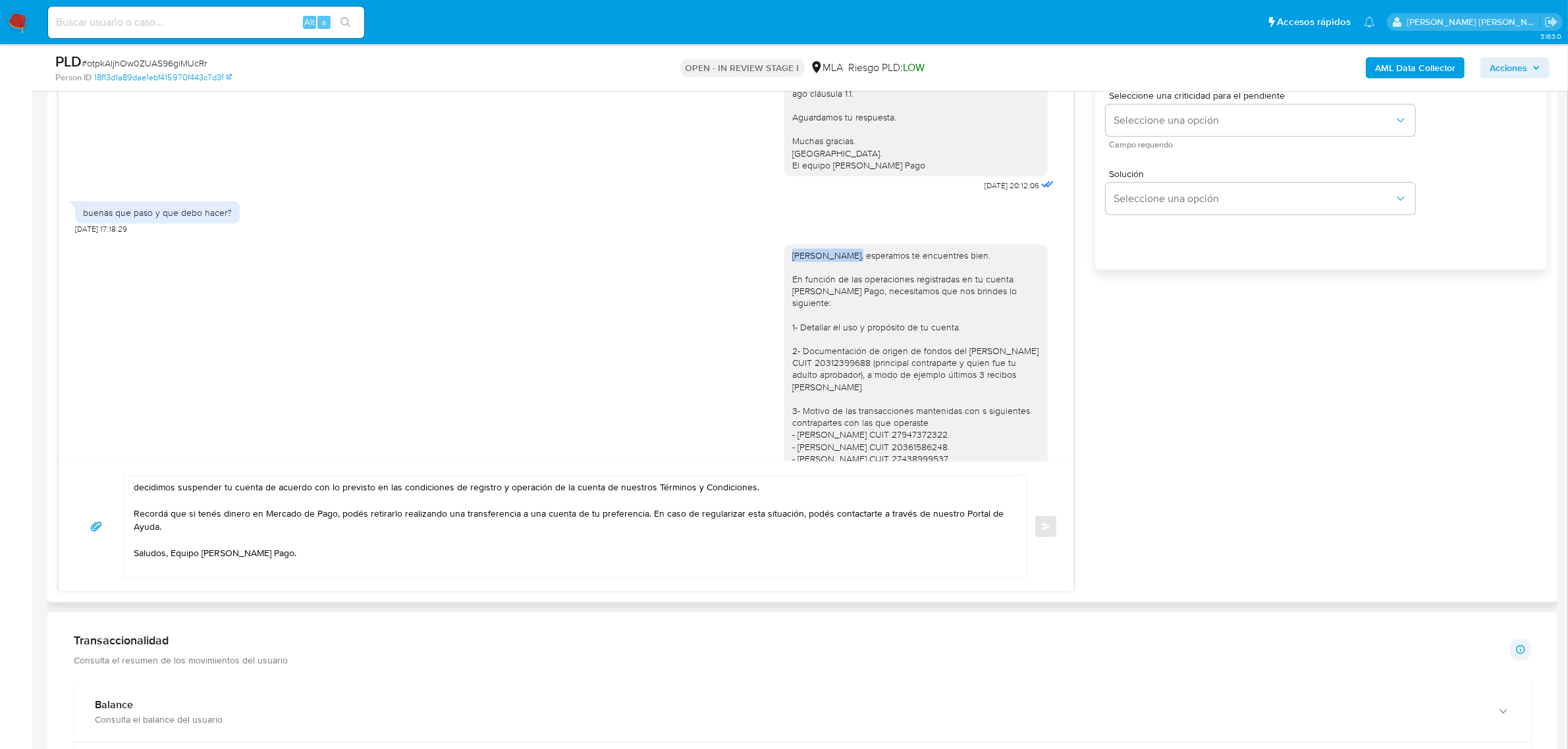
drag, startPoint x: 780, startPoint y: 280, endPoint x: 835, endPoint y: 286, distance: 55.3
click at [835, 286] on div "[PERSON_NAME] [PERSON_NAME], esperamos te encuentres bien. En función de las op…" at bounding box center [916, 417] width 247 height 335
copy div "Ernesto Jose,"
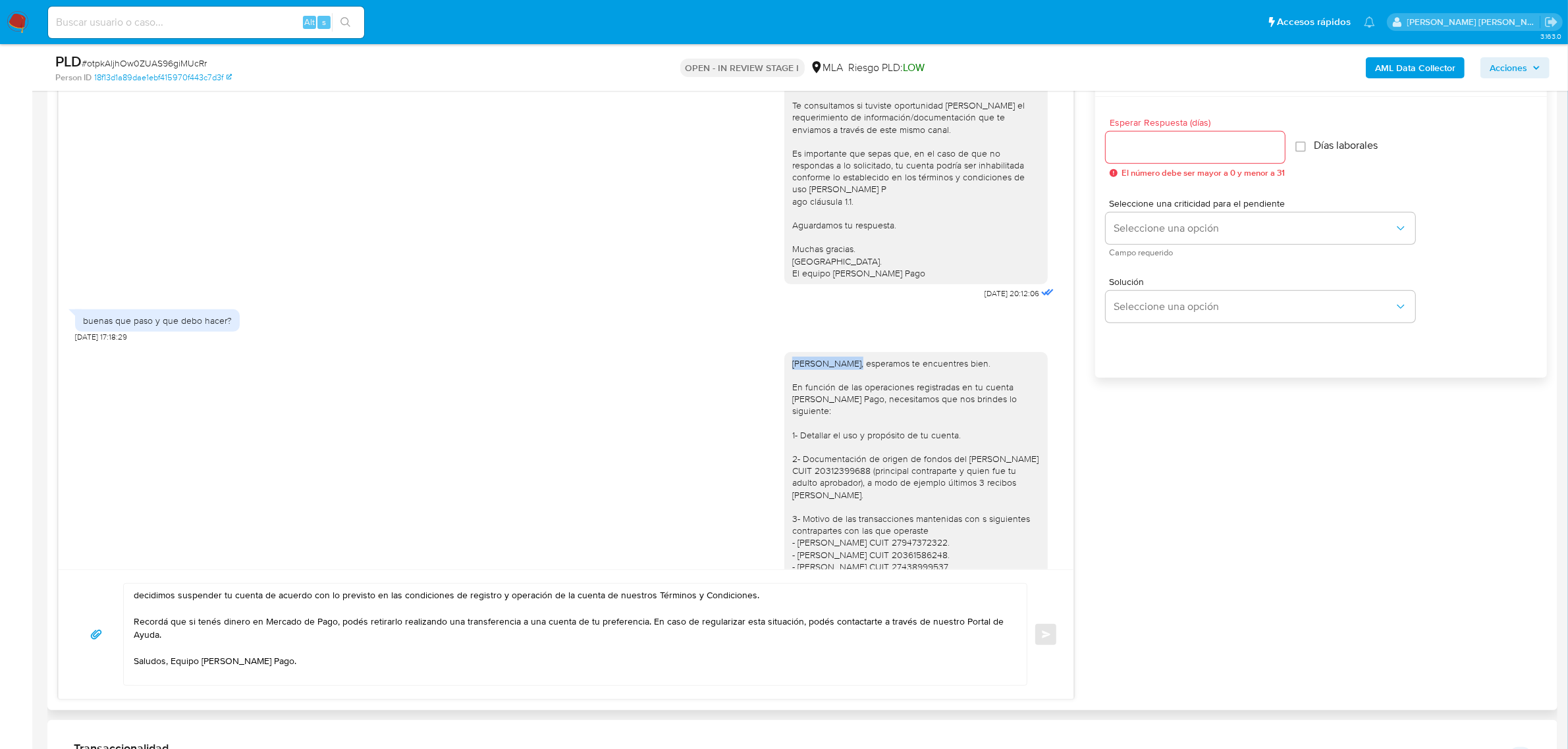
scroll to position [659, 0]
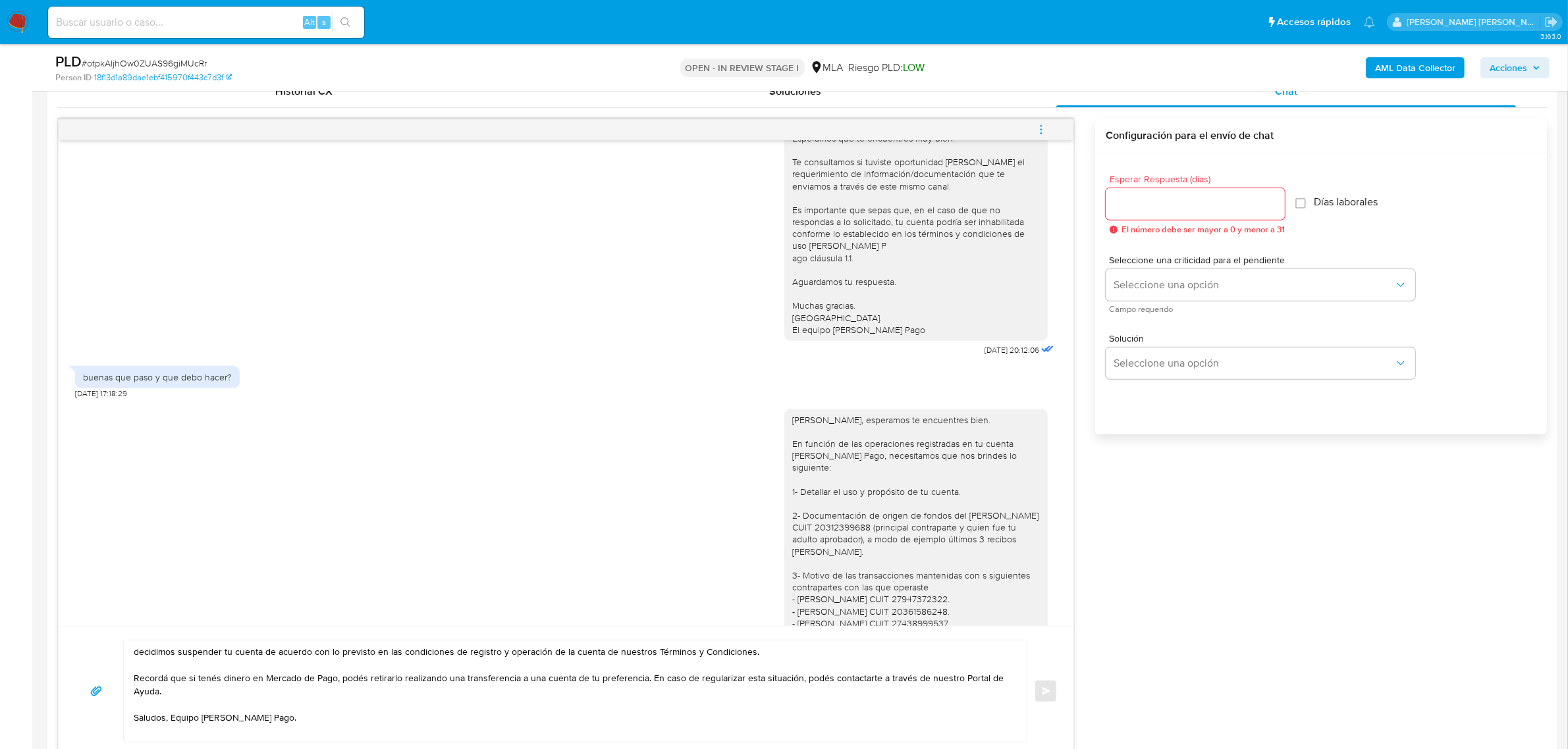
click at [135, 651] on textarea "decidimos suspender tu cuenta de acuerdo con lo previsto en las condiciones de …" at bounding box center [571, 691] width 876 height 102
paste textarea "Ernesto Jose,"
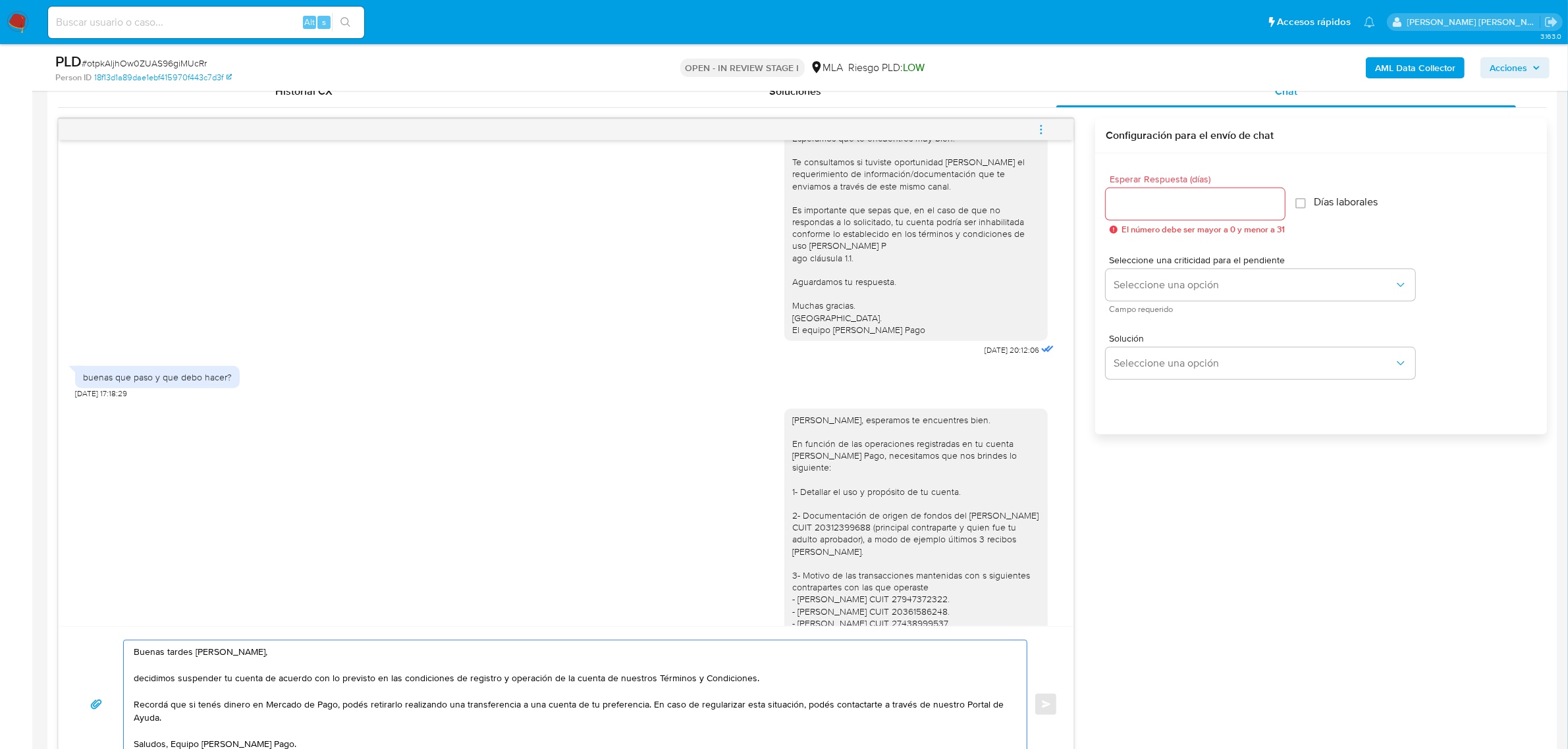
click at [136, 679] on textarea "Buenas tardes Ernesto Jose, decidimos suspender tu cuenta de acuerdo con lo pre…" at bounding box center [571, 704] width 876 height 128
click at [646, 708] on textarea "Buenas tardes Ernesto Jose, Te informamos que decidimos suspender tu cuenta de …" at bounding box center [571, 704] width 876 height 128
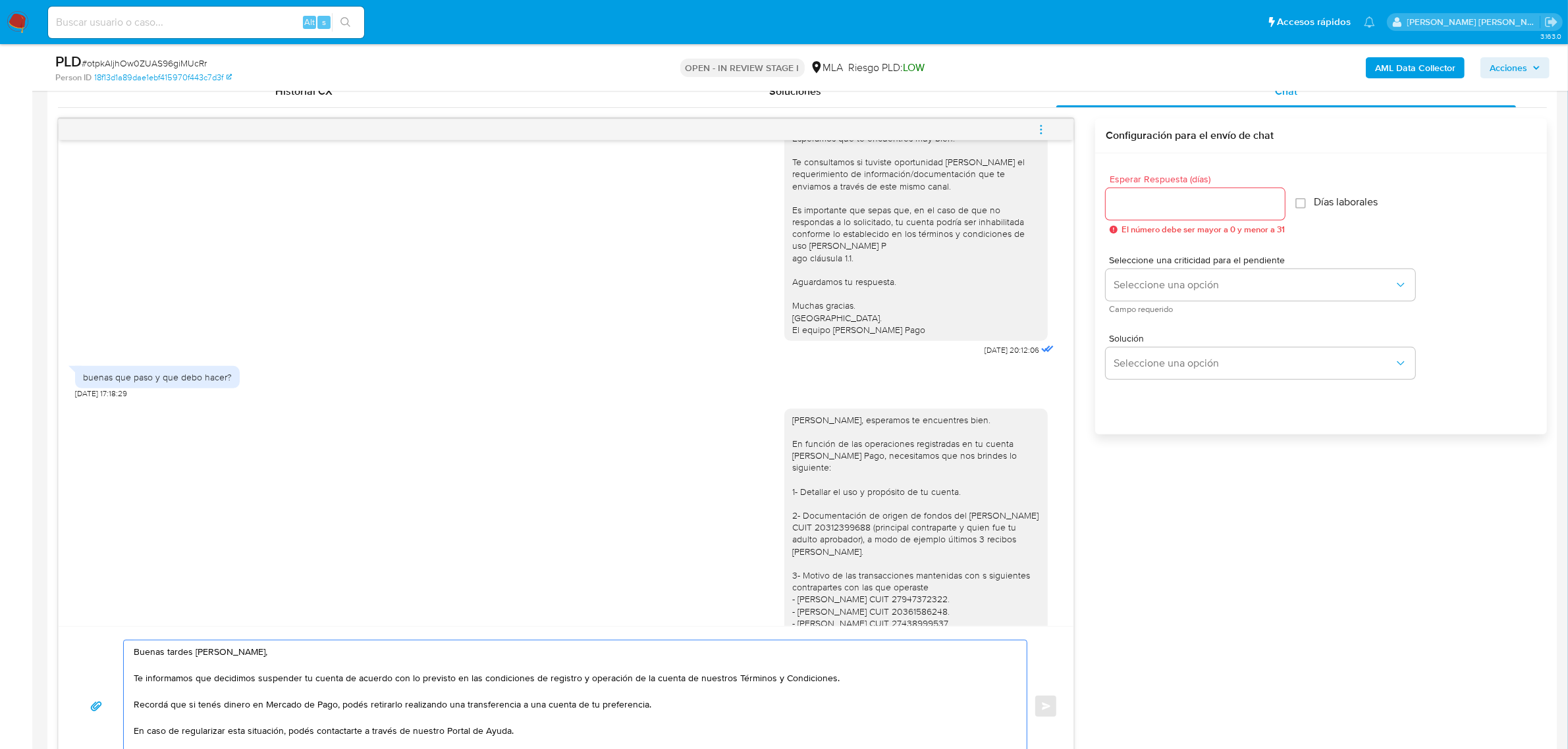
click at [506, 737] on textarea "Buenas tardes Ernesto Jose, Te informamos que decidimos suspender tu cuenta de …" at bounding box center [571, 706] width 876 height 132
click at [514, 725] on textarea "Buenas tardes Ernesto Jose, Te informamos que decidimos suspender tu cuenta de …" at bounding box center [571, 706] width 876 height 132
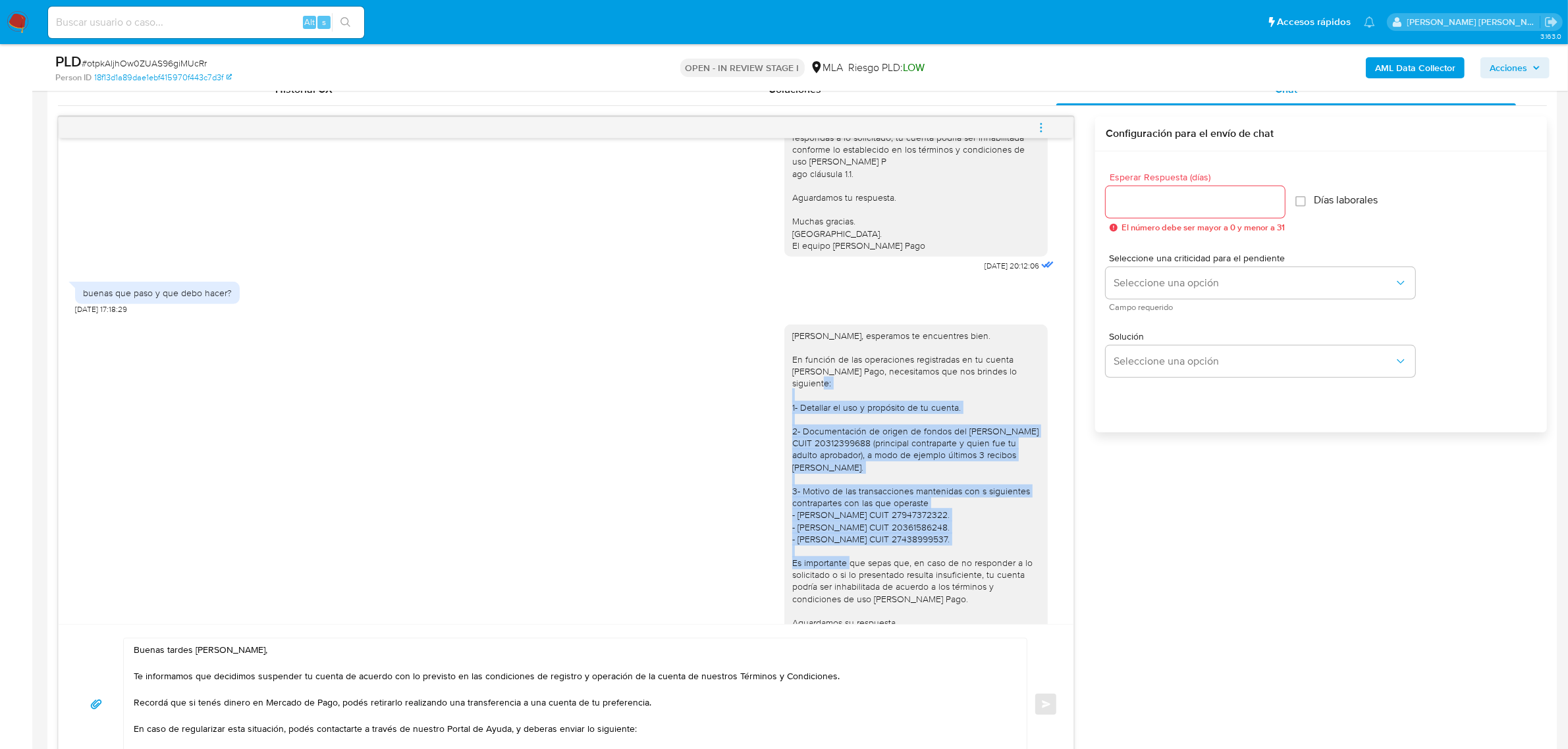
drag, startPoint x: 778, startPoint y: 421, endPoint x: 942, endPoint y: 561, distance: 215.6
click at [942, 561] on div "Ernesto Jose, esperamos te encuentres bien. En función de las operaciones regis…" at bounding box center [916, 498] width 263 height 346
copy div "1- Detallar el uso y propósito de tu cuenta. 2- Documentación de origen de fond…"
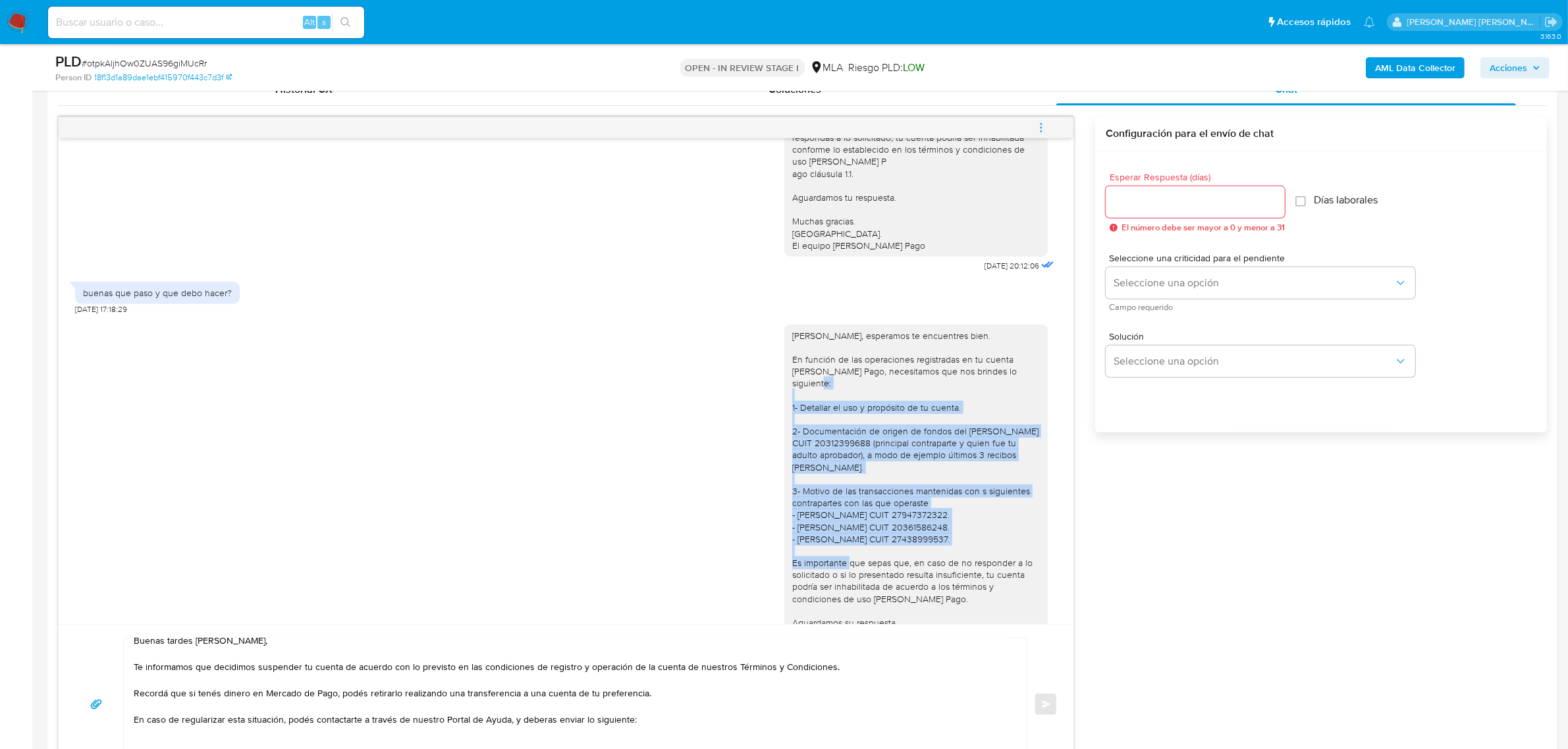
scroll to position [22, 0]
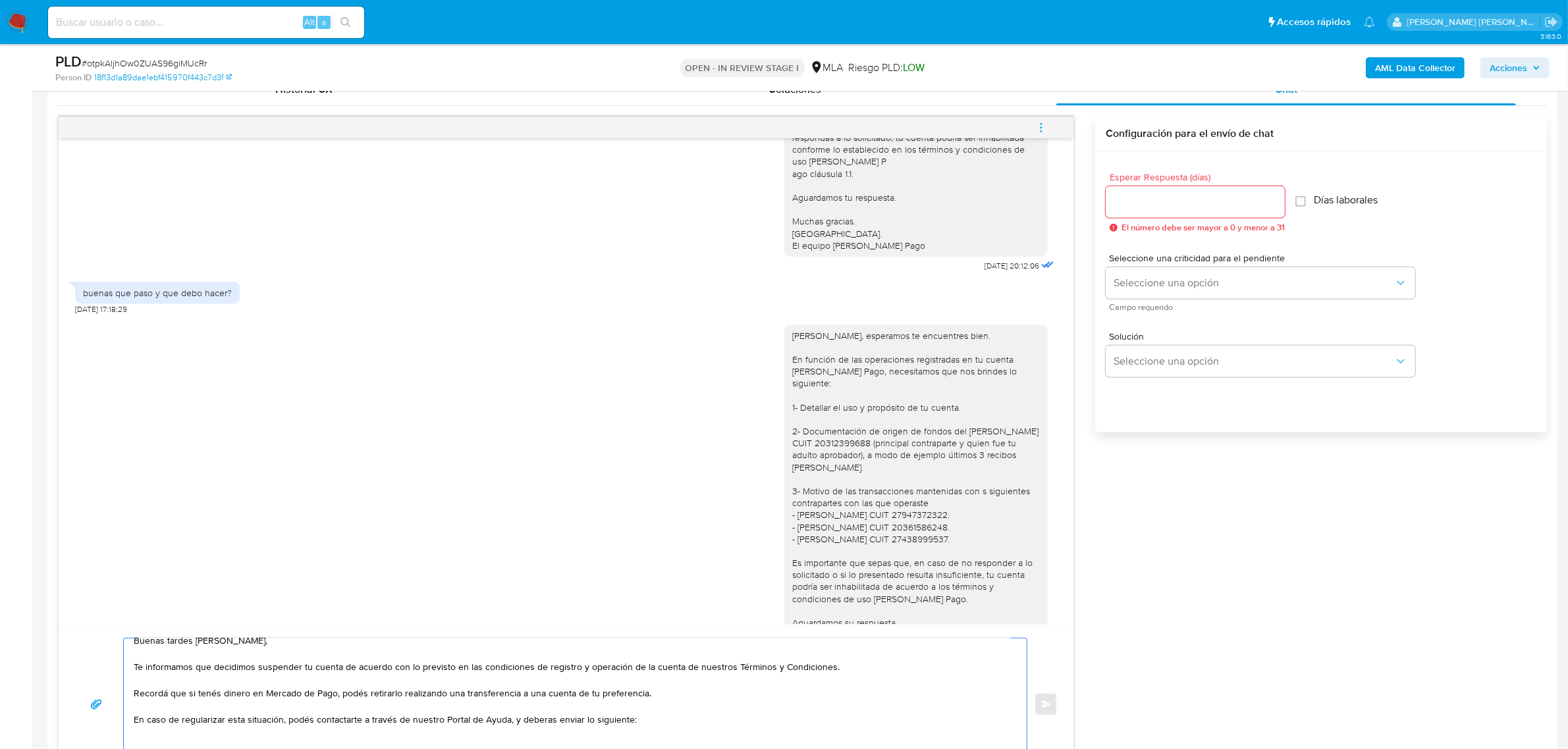
click at [235, 731] on textarea "Buenas tardes Ernesto Jose, Te informamos que decidimos suspender tu cuenta de …" at bounding box center [571, 704] width 876 height 132
paste textarea "1- Detallar el uso y propósito de tu cuenta. 2- Documentación de origen de fond…"
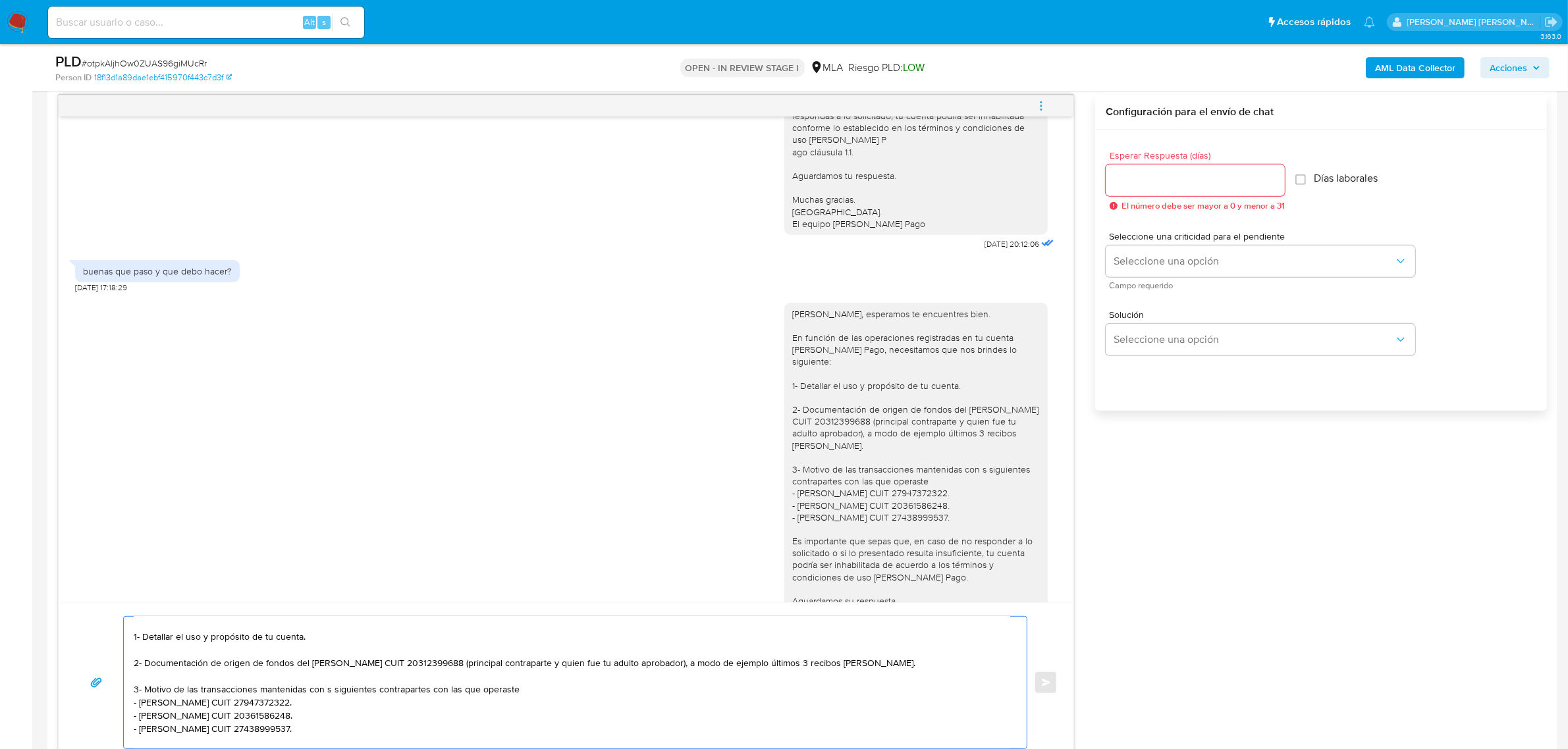
scroll to position [127, 0]
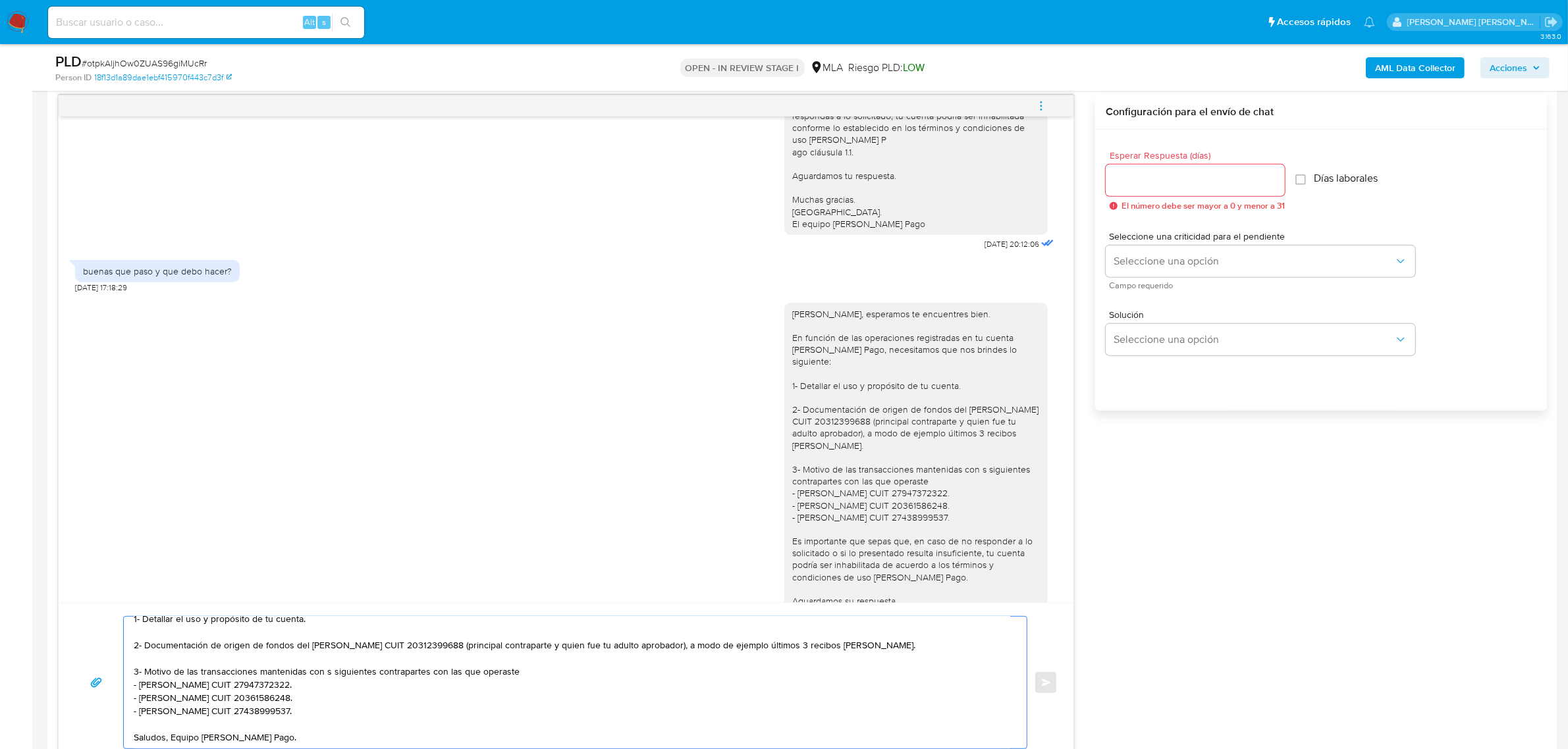
click at [171, 725] on textarea "Buenas tardes Ernesto Jose, Te informamos que decidimos suspender tu cuenta de …" at bounding box center [571, 683] width 876 height 132
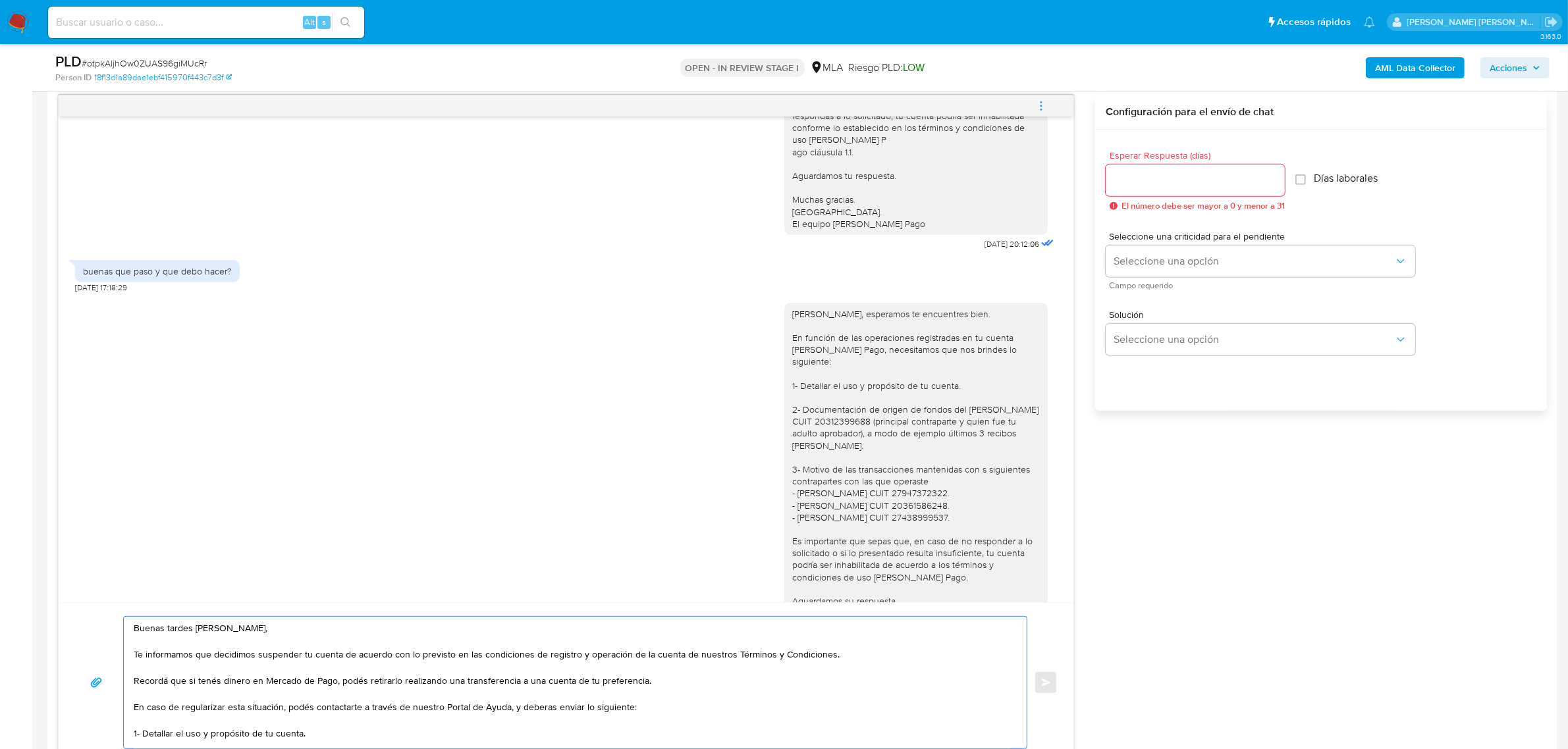
scroll to position [140, 0]
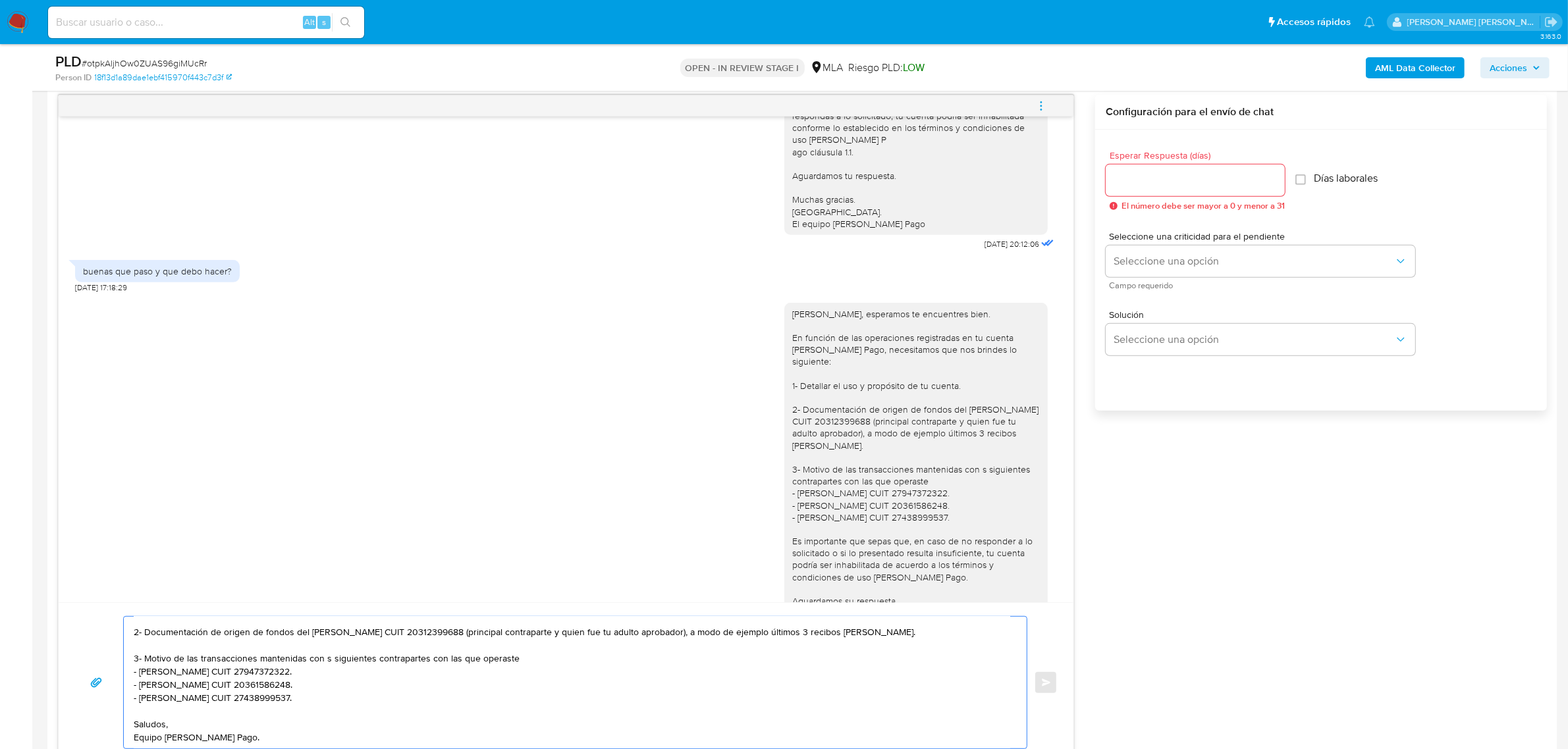
type textarea "Buenas tardes Ernesto Jose, Te informamos que decidimos suspender tu cuenta de …"
click at [1130, 178] on input "Esperar Respuesta (días)" at bounding box center [1195, 180] width 179 height 17
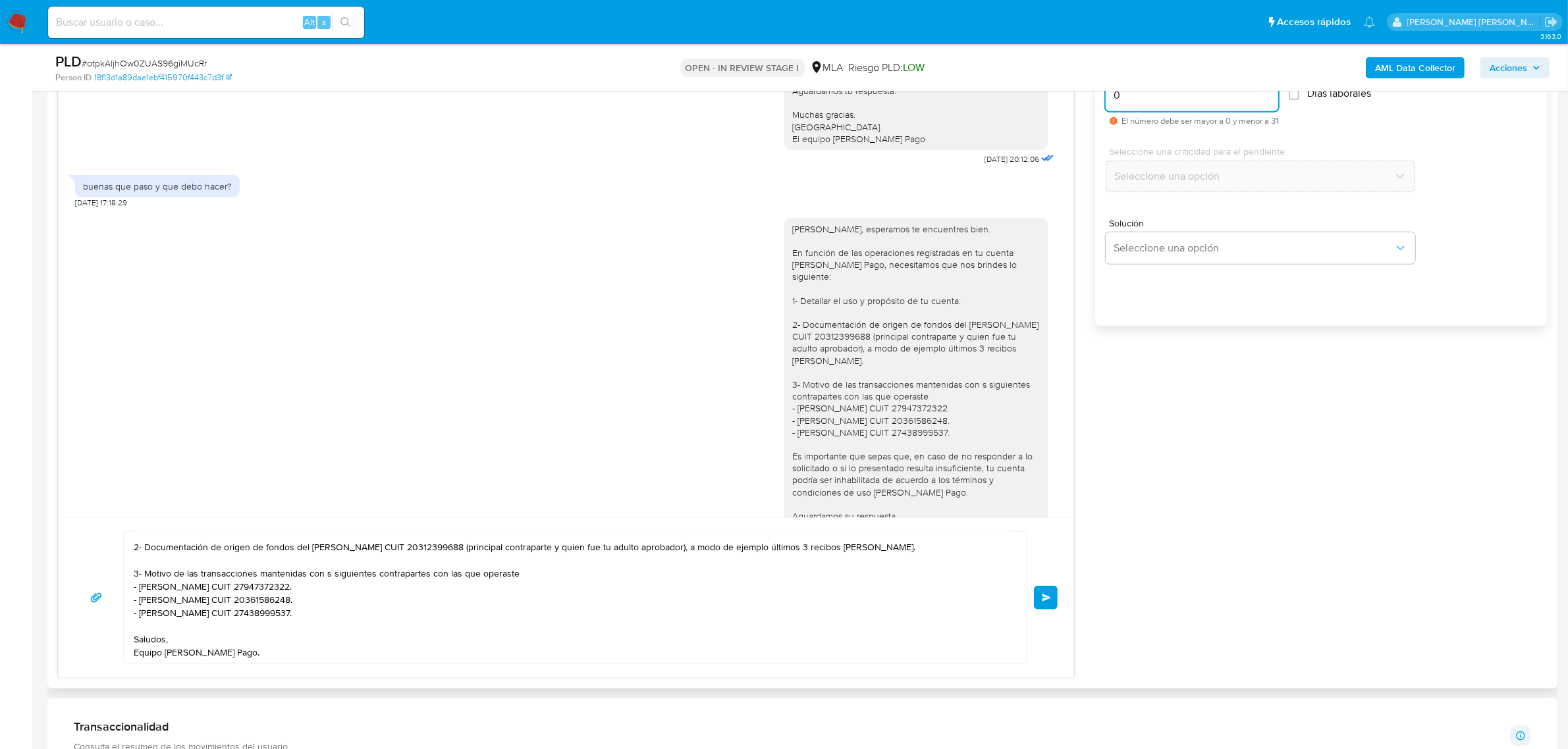
scroll to position [847, 0]
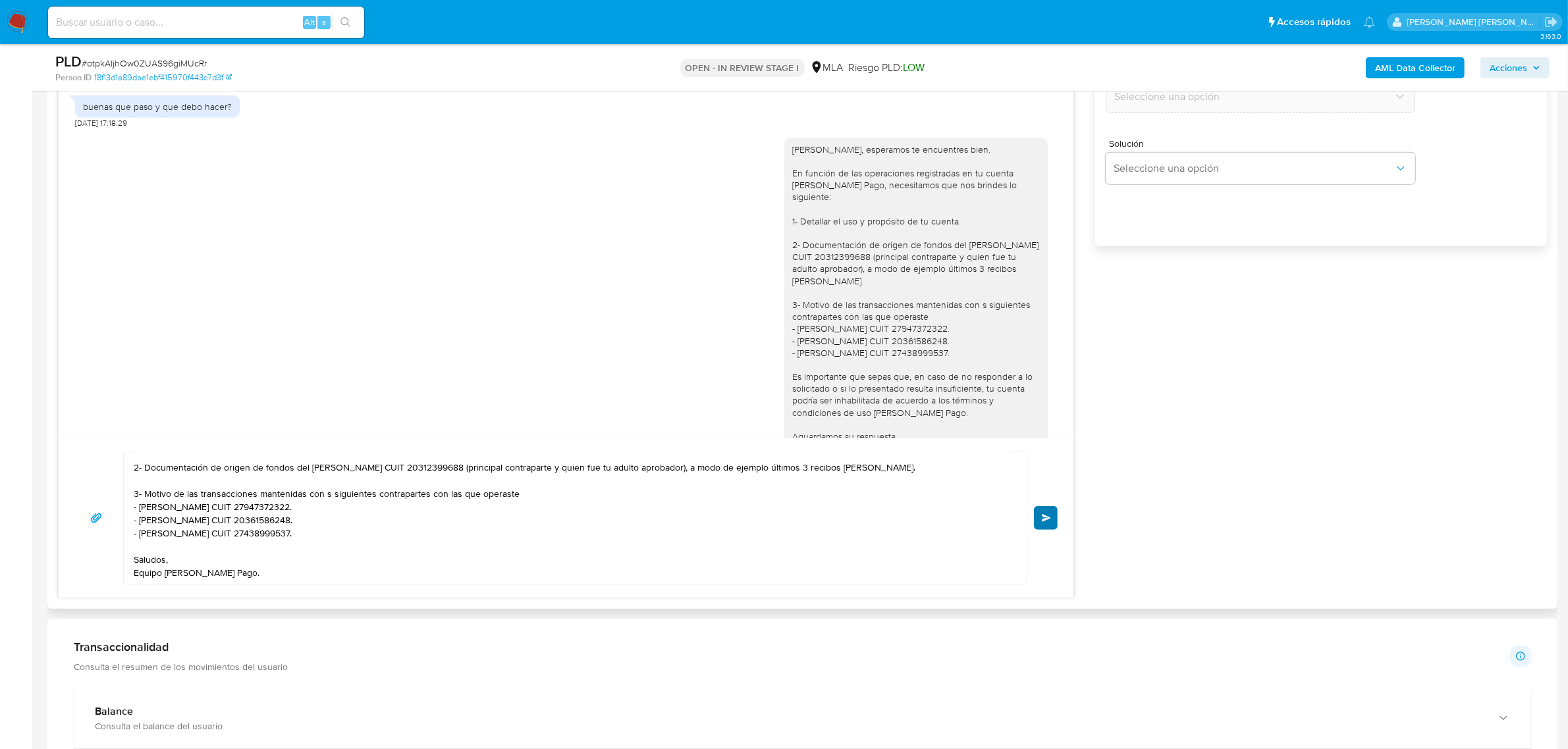
type input "0"
click at [1041, 514] on button "Enviar" at bounding box center [1045, 519] width 24 height 24
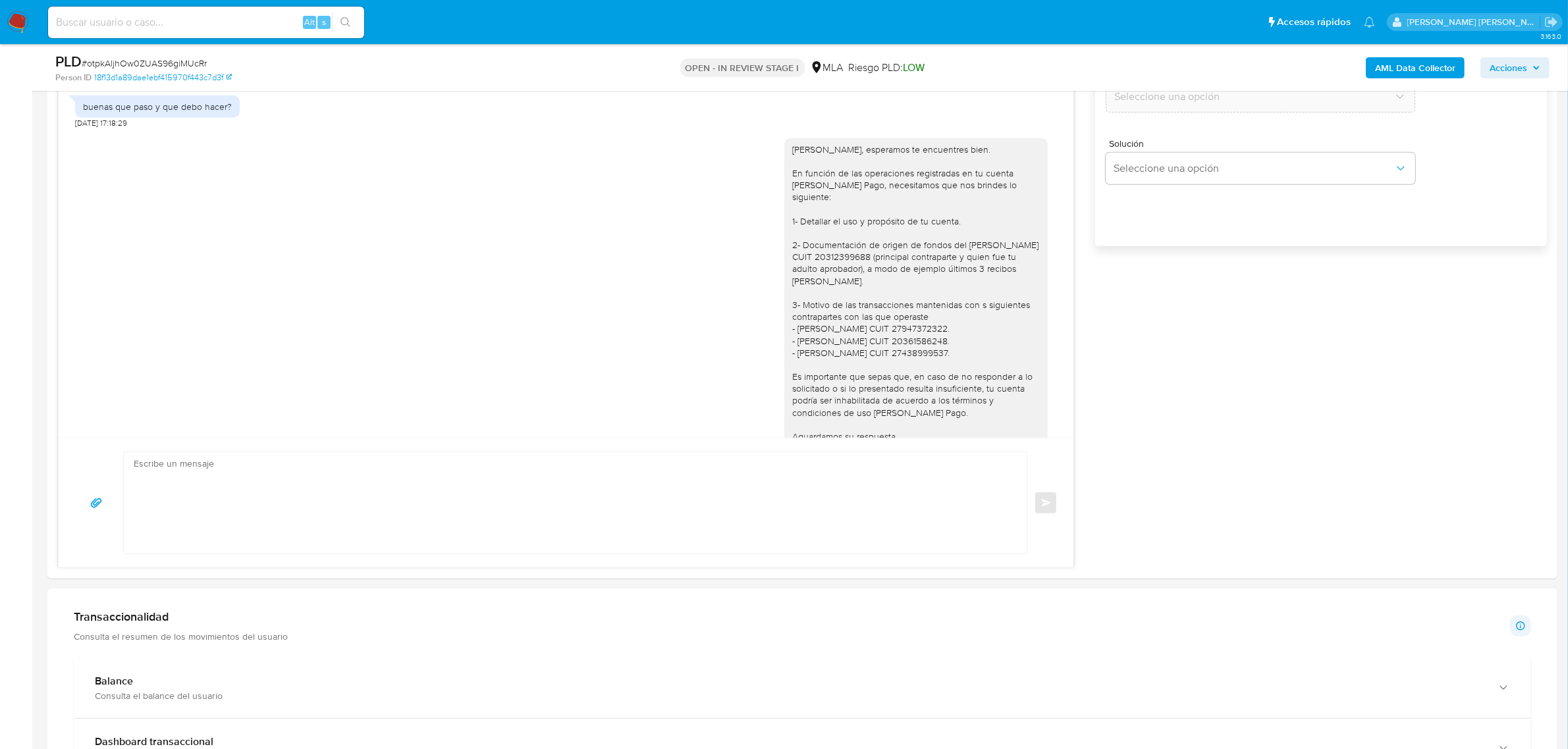
scroll to position [1274, 0]
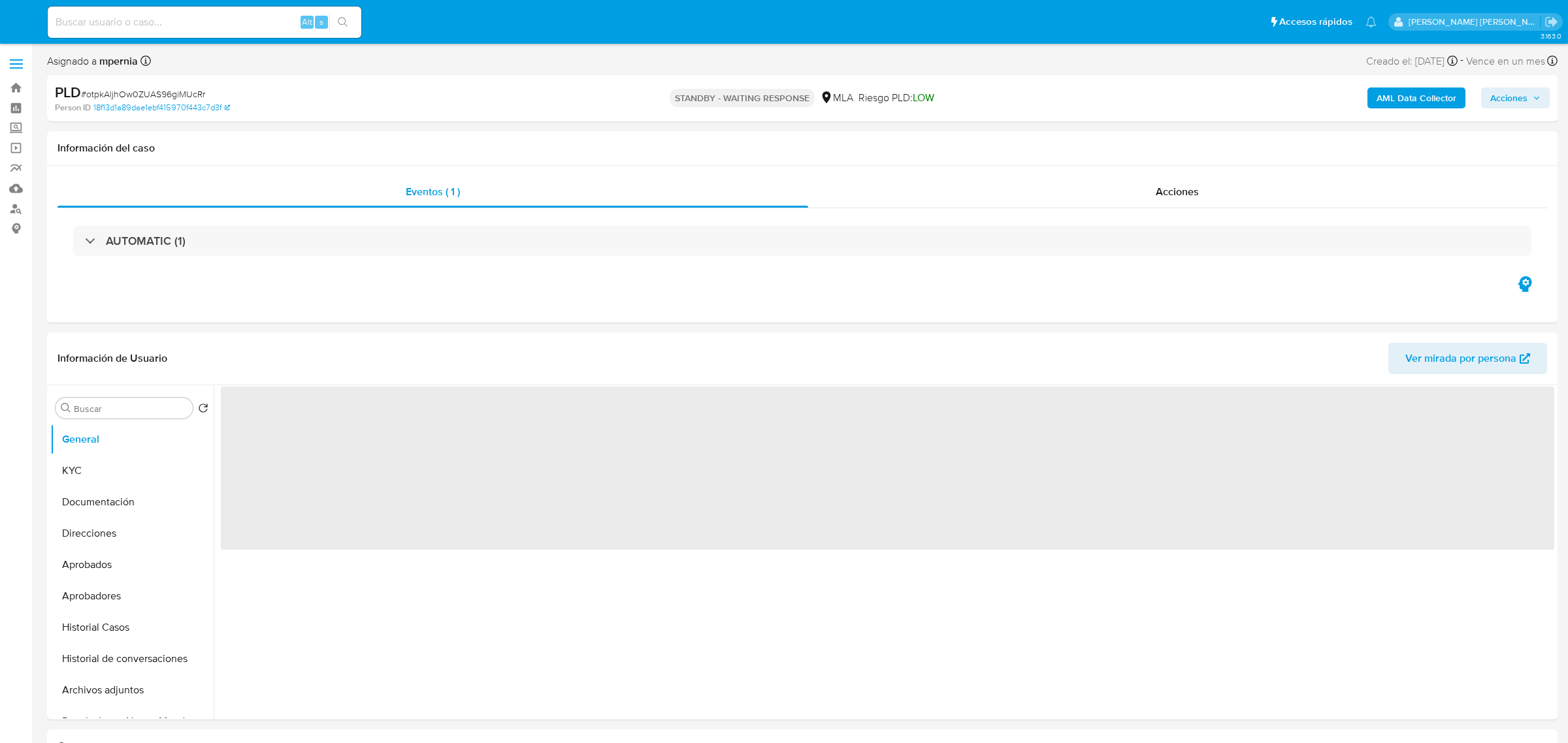
select select "10"
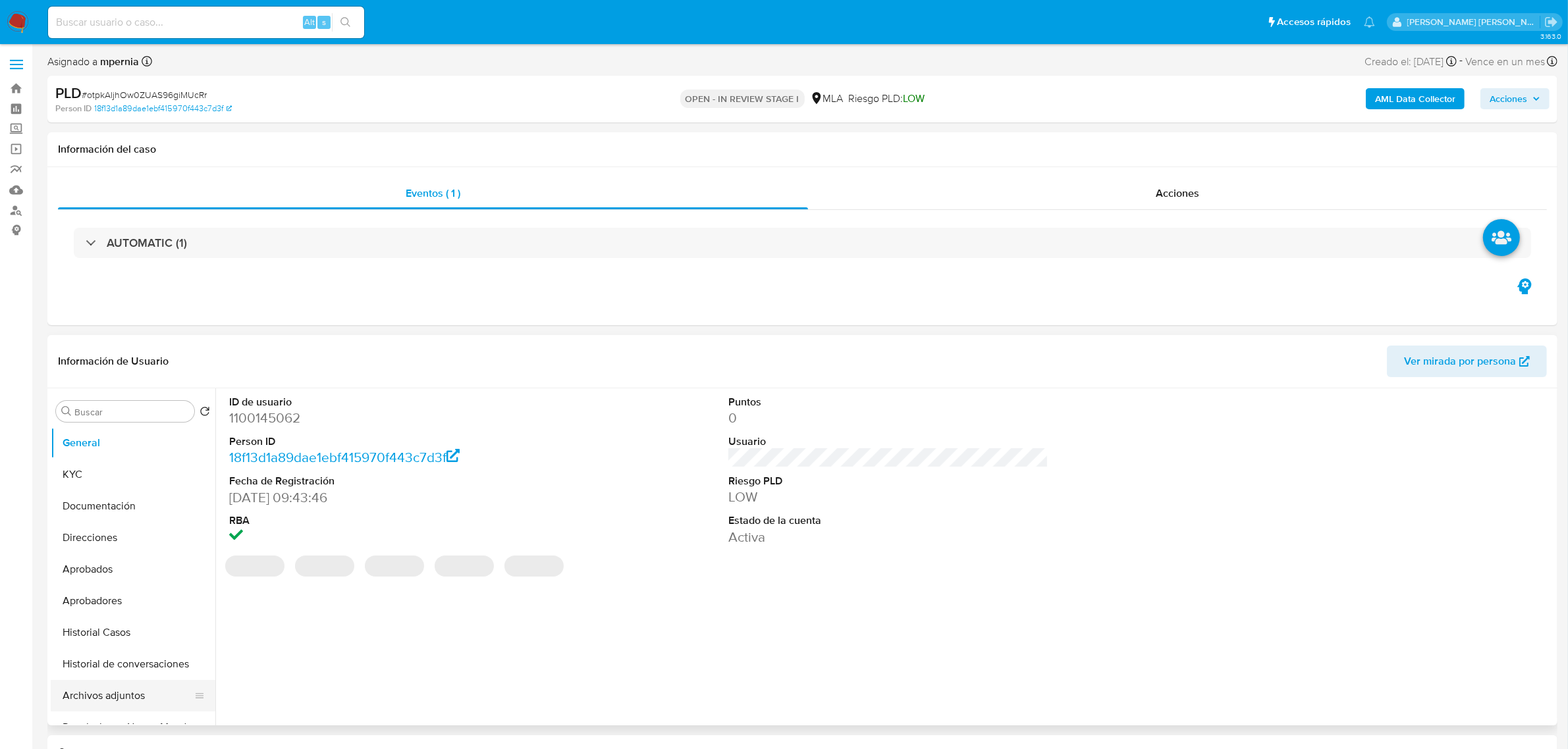
click at [81, 692] on button "Archivos adjuntos" at bounding box center [127, 695] width 154 height 31
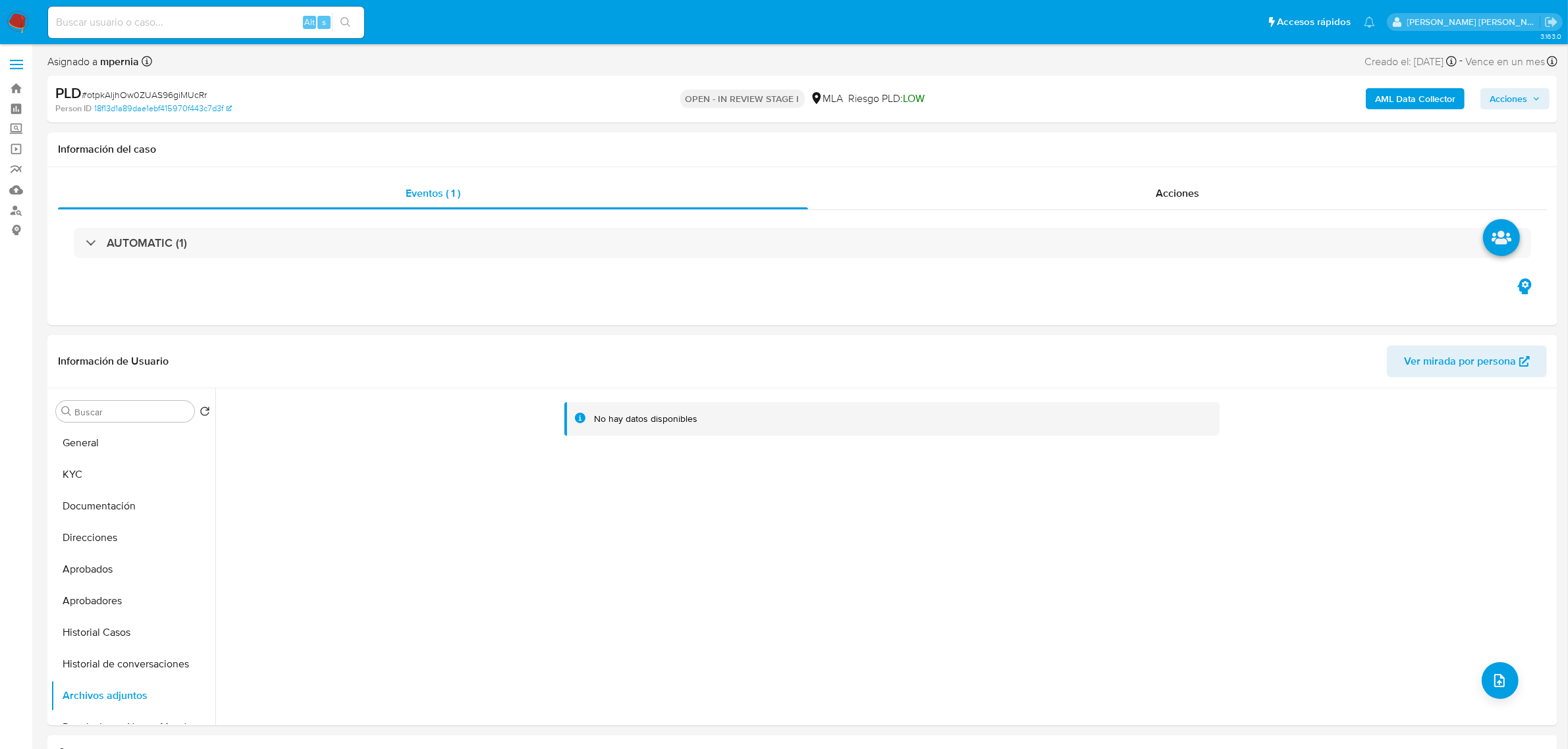
click at [1412, 94] on b "AML Data Collector" at bounding box center [1414, 98] width 80 height 21
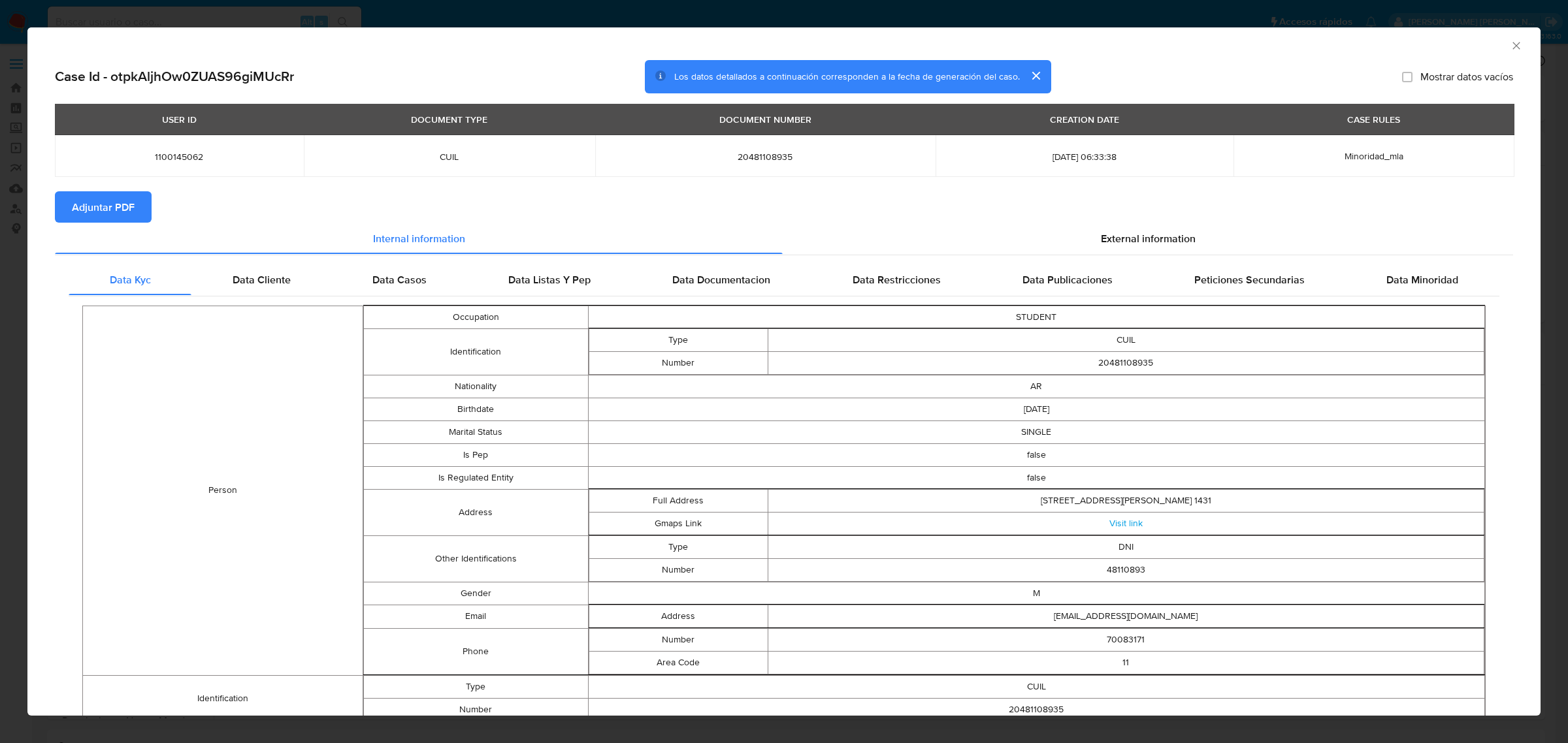
click at [111, 209] on span "Adjuntar PDF" at bounding box center [102, 207] width 63 height 29
click at [1510, 39] on icon "Cerrar ventana" at bounding box center [1516, 45] width 13 height 13
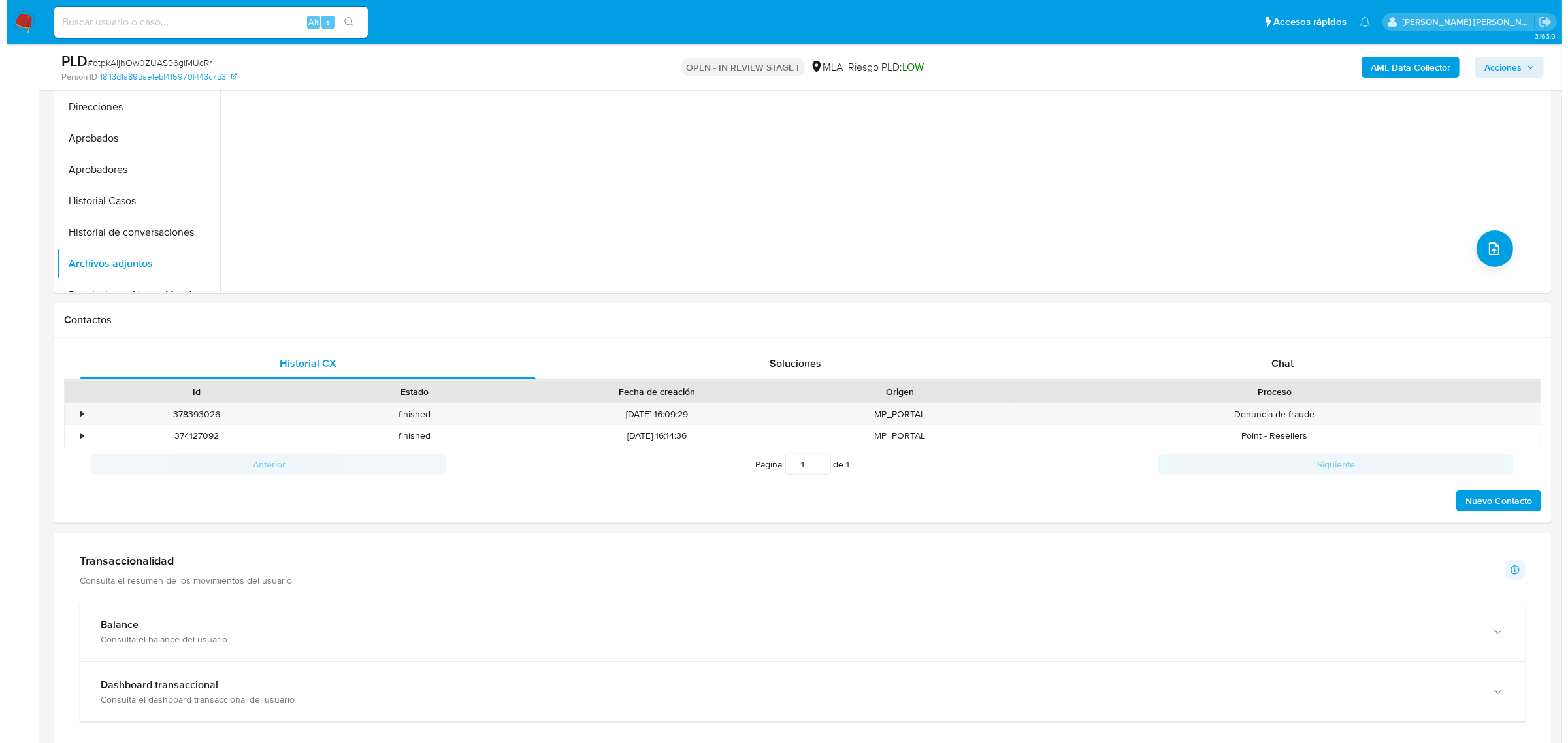
scroll to position [408, 0]
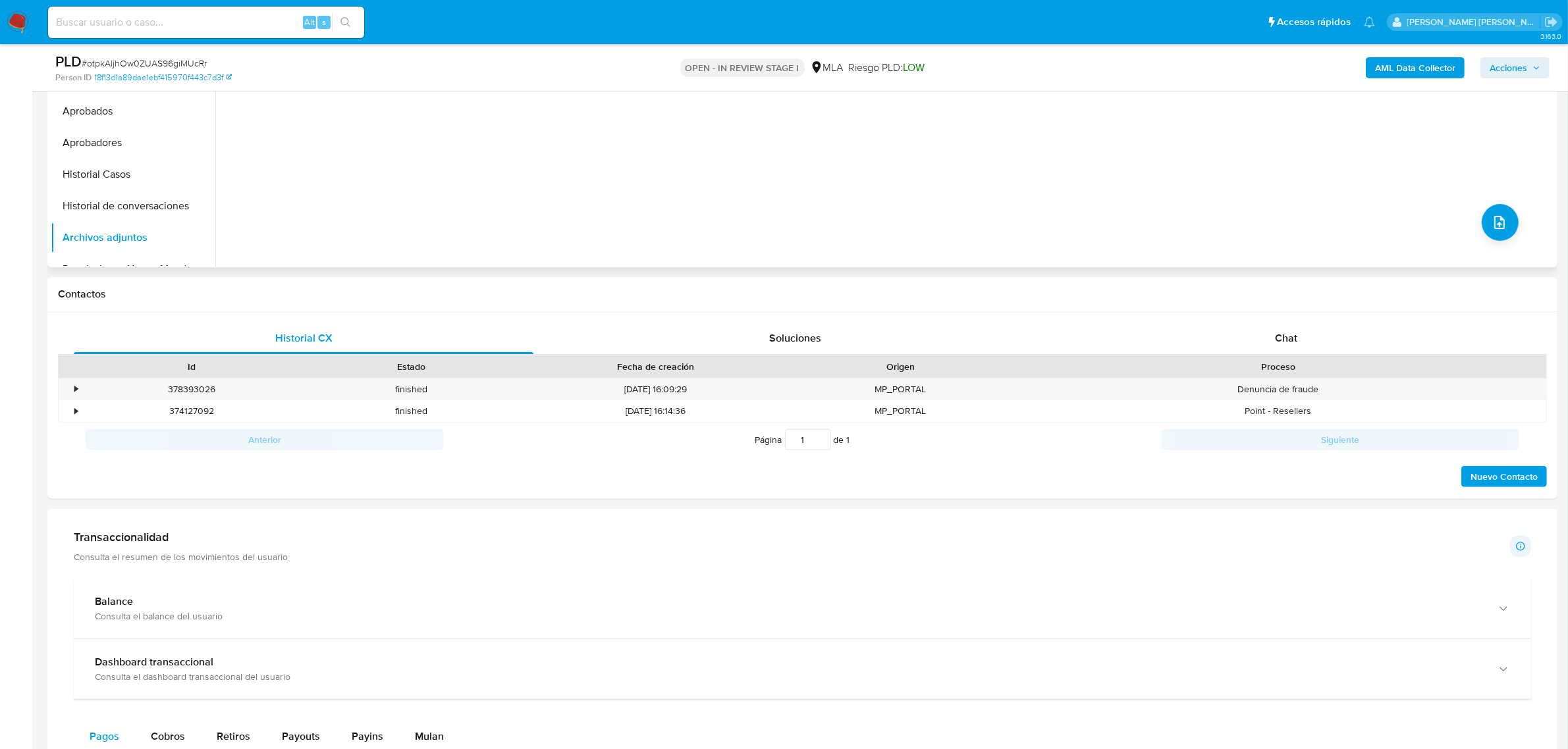
click at [1472, 228] on div "No hay datos disponibles" at bounding box center [884, 98] width 1338 height 337
click at [1486, 221] on button "upload-file" at bounding box center [1500, 222] width 37 height 37
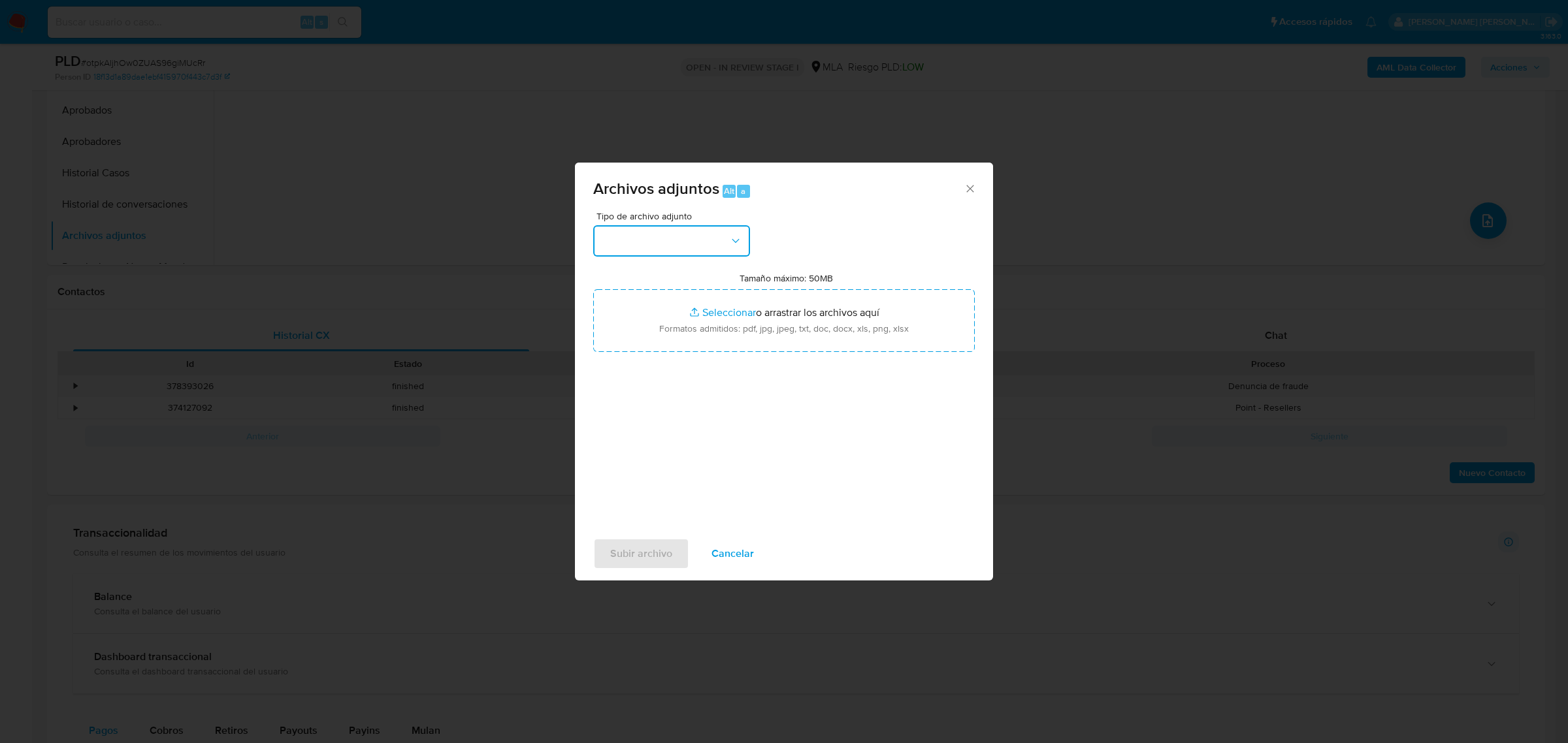
click at [651, 237] on button "button" at bounding box center [671, 241] width 156 height 31
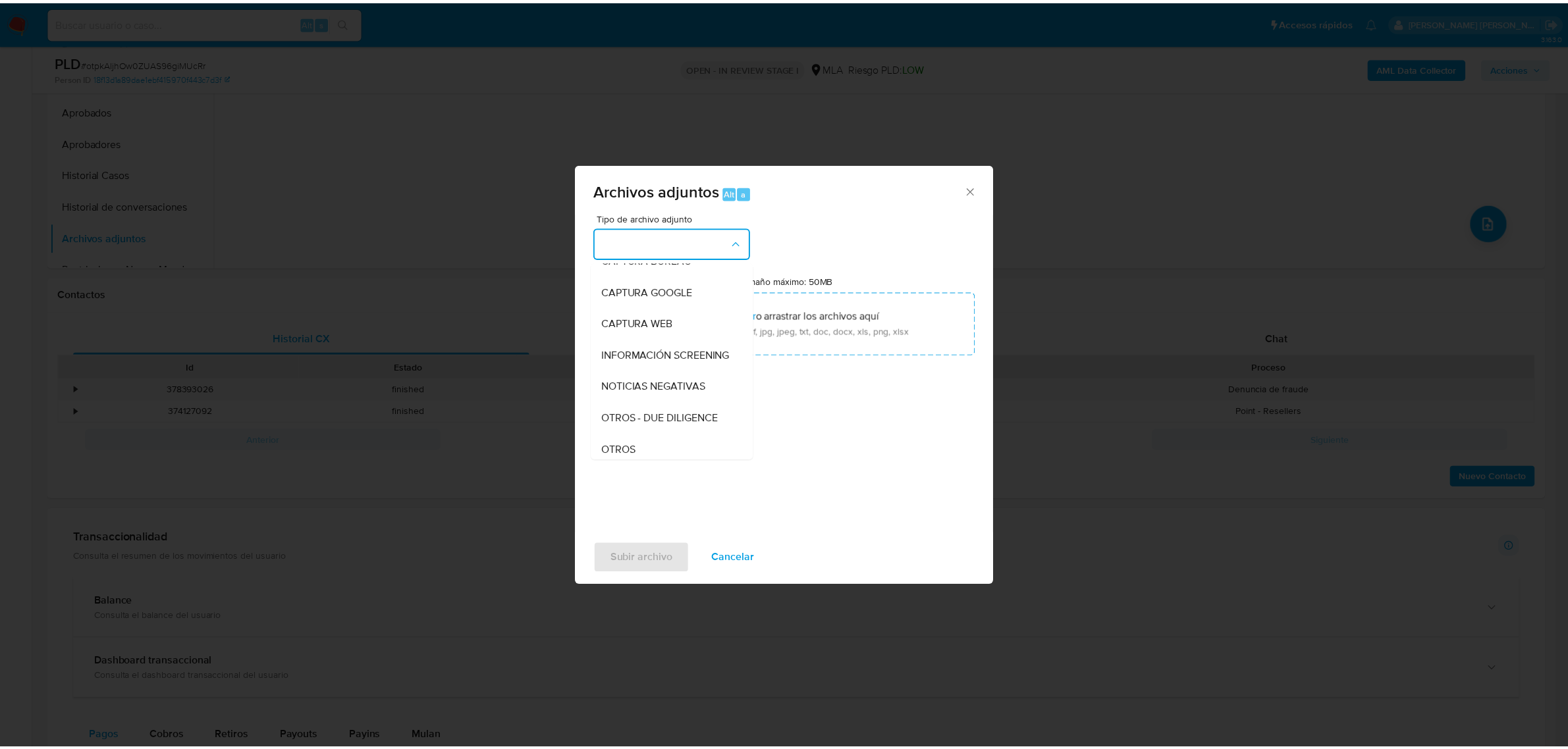
scroll to position [246, 0]
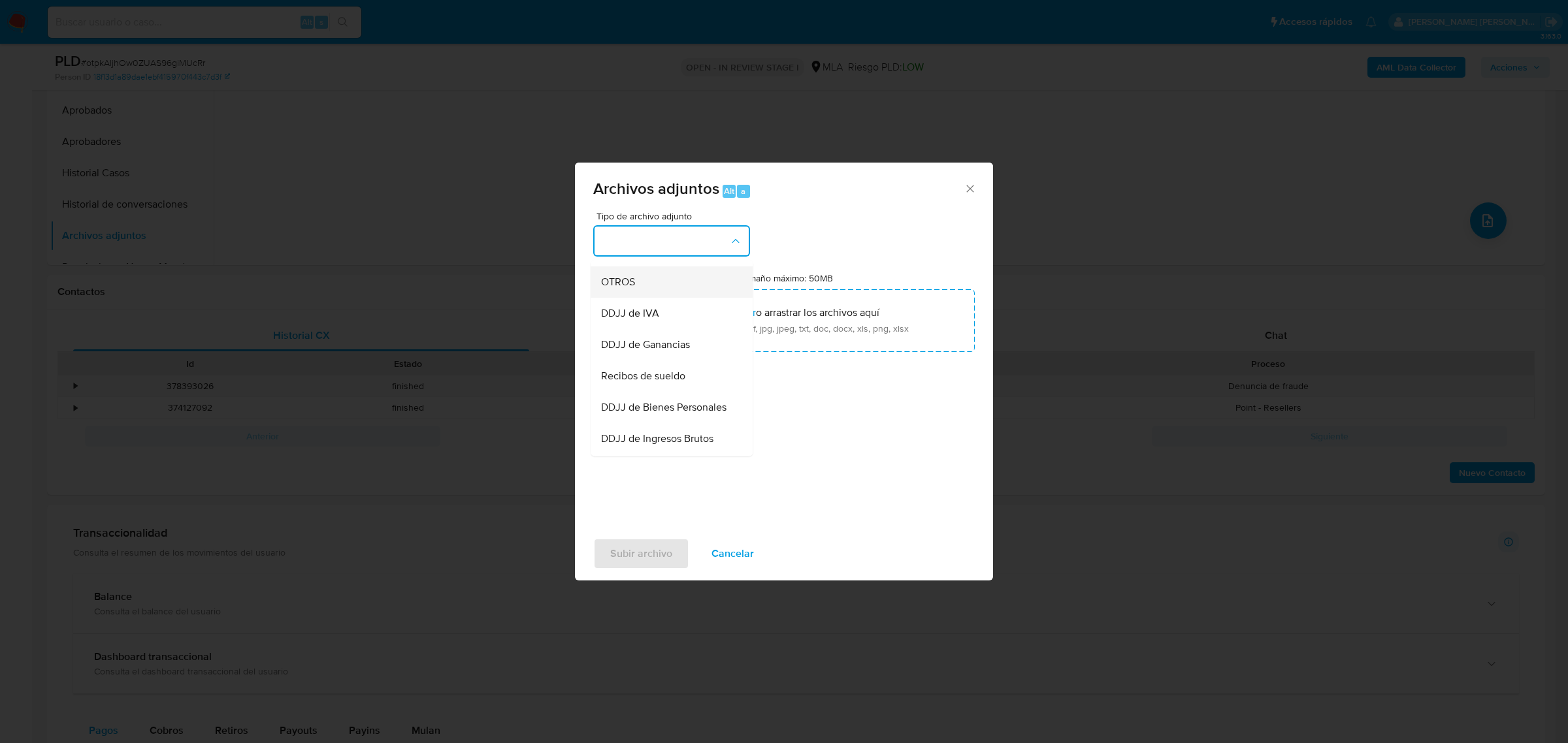
click at [635, 297] on div "OTROS" at bounding box center [668, 281] width 133 height 31
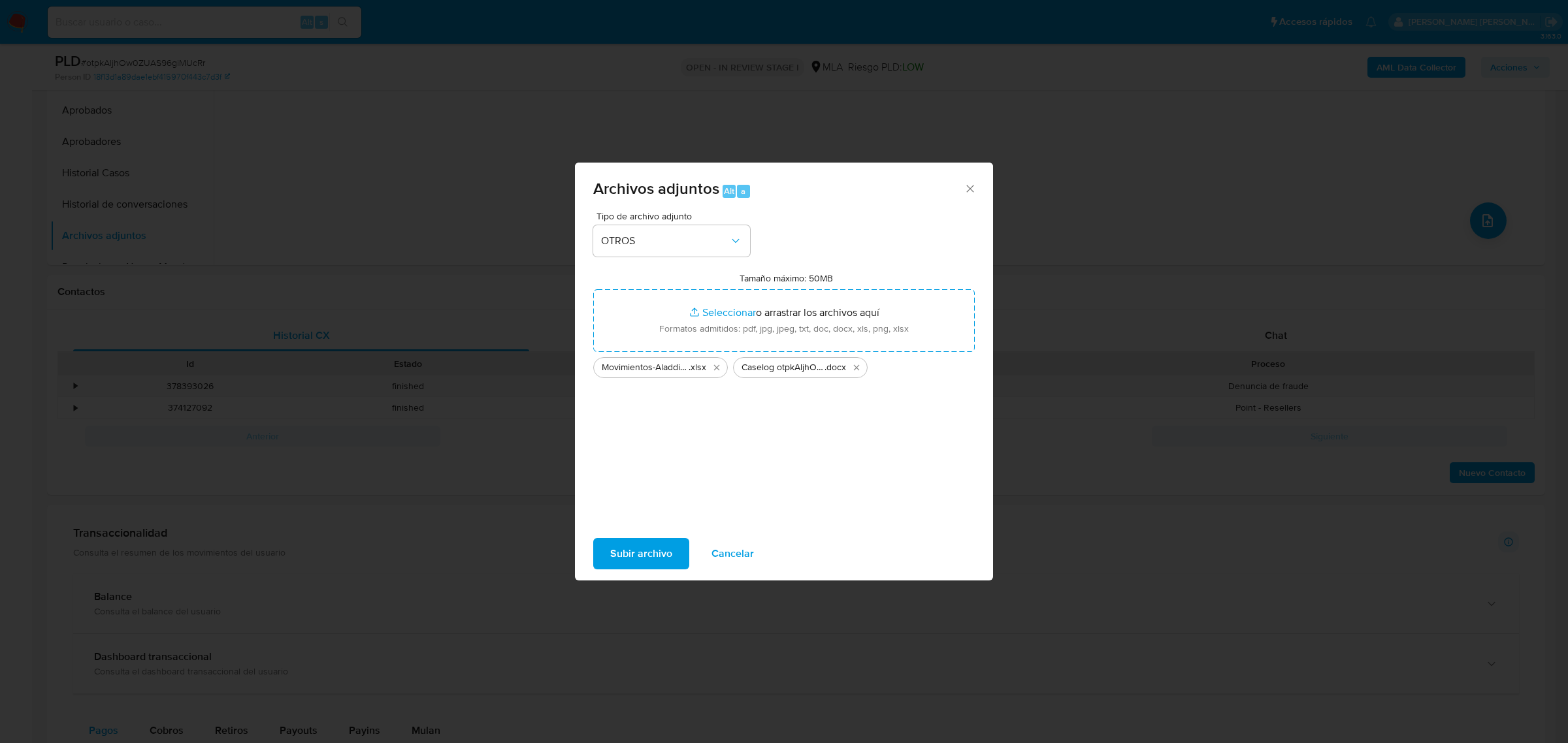
click at [645, 558] on span "Subir archivo" at bounding box center [641, 553] width 62 height 29
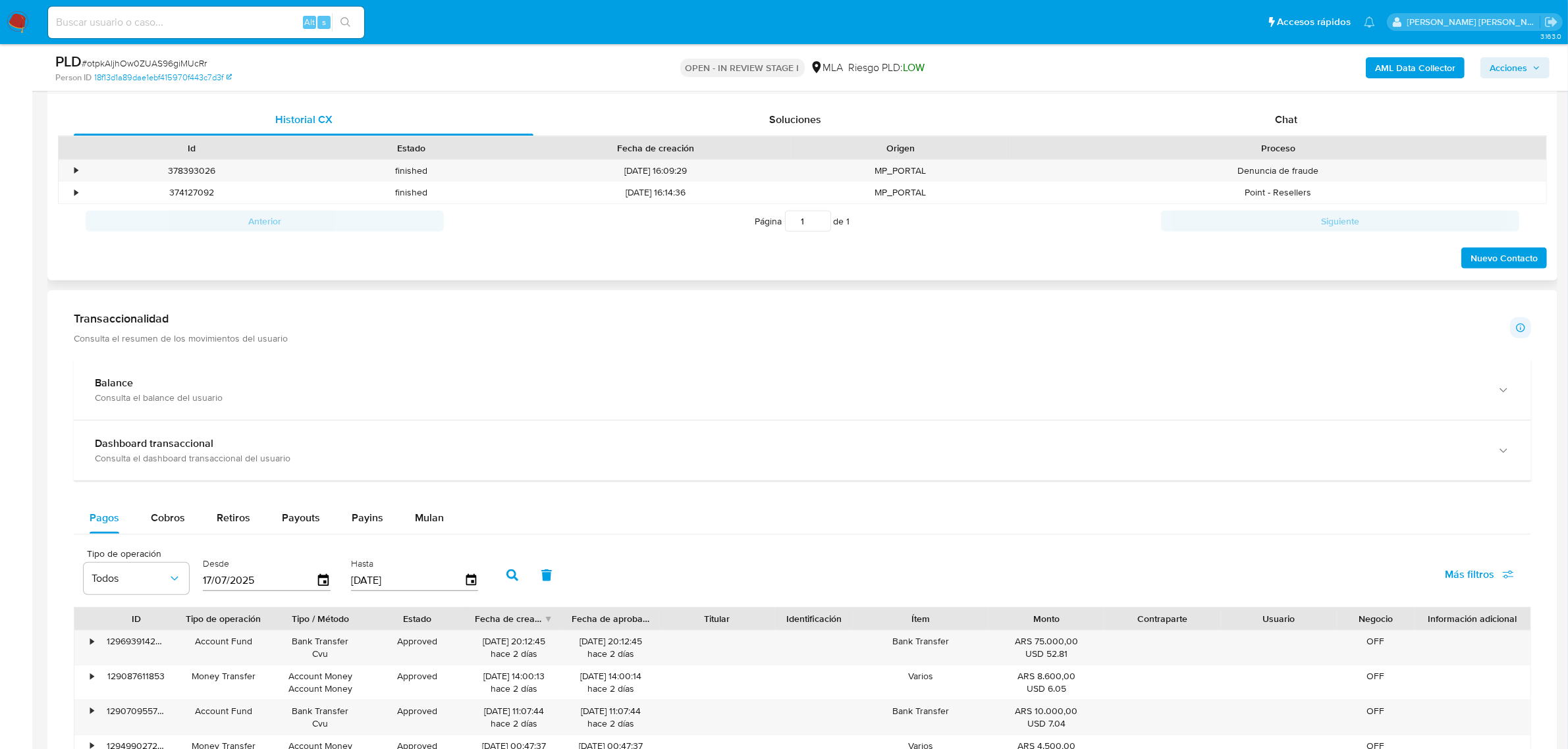
scroll to position [494, 0]
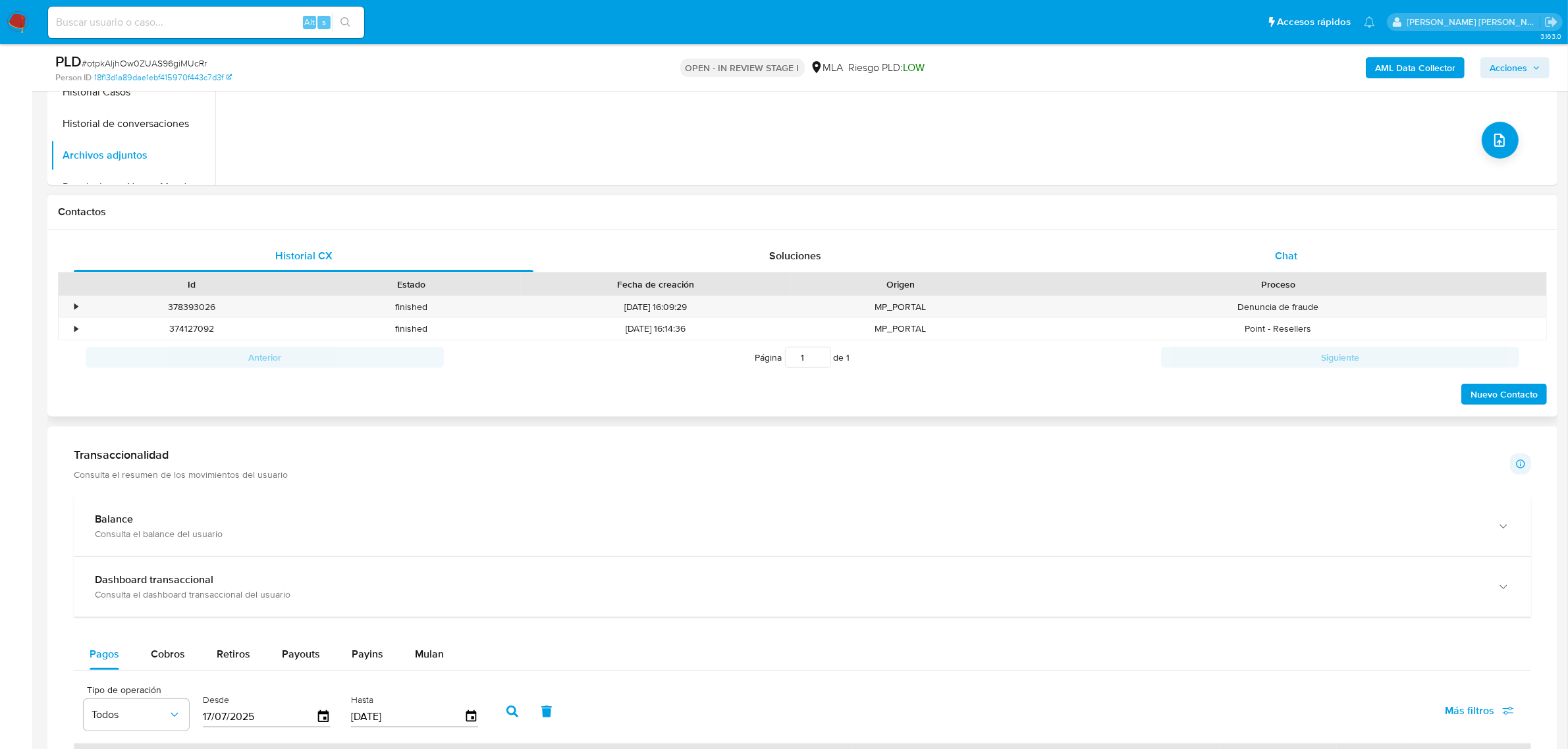
click at [1279, 258] on span "Chat" at bounding box center [1285, 255] width 22 height 15
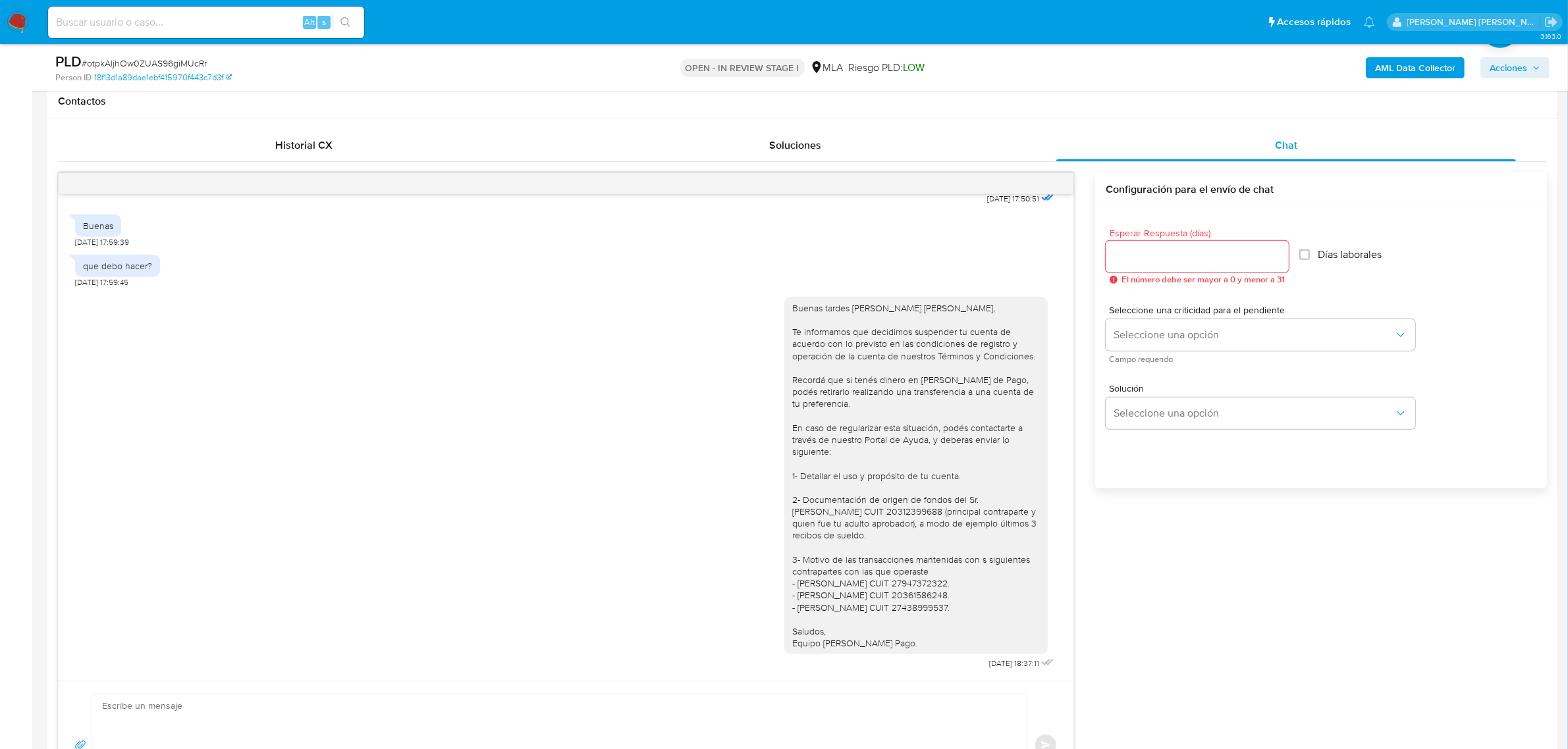
scroll to position [659, 0]
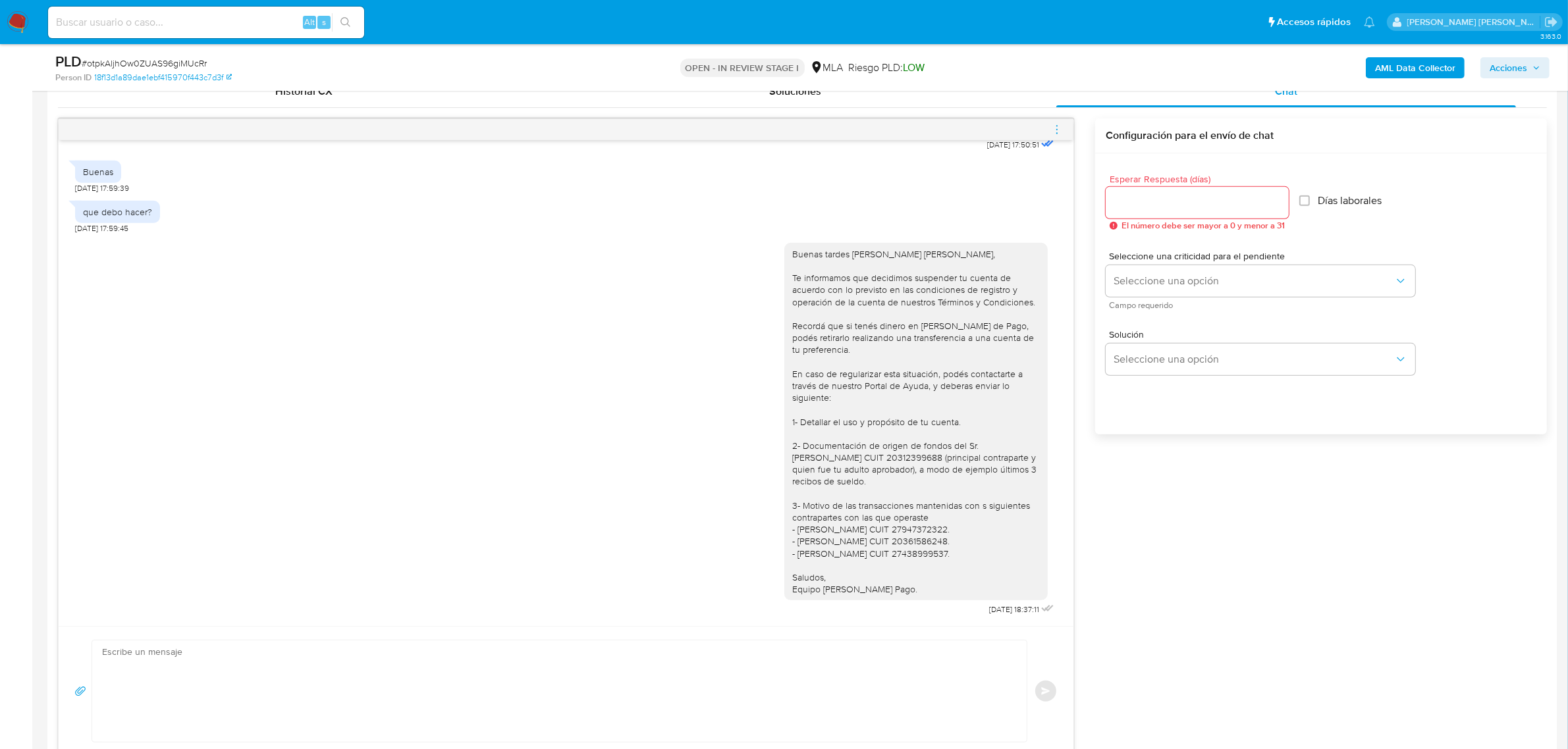
click at [1060, 130] on icon "menu-action" at bounding box center [1057, 130] width 12 height 12
click at [962, 110] on li "Cerrar conversación" at bounding box center [983, 106] width 135 height 24
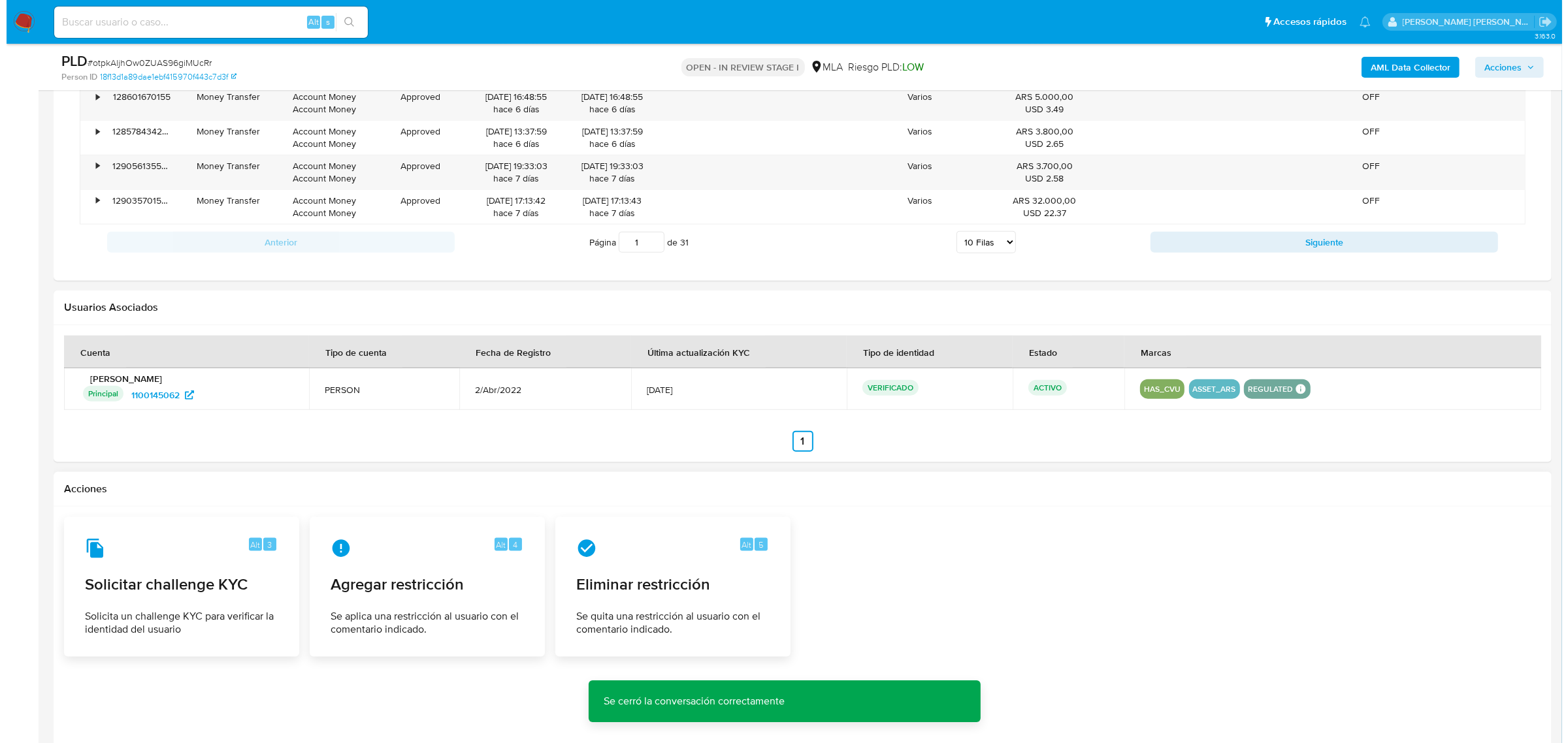
scroll to position [2001, 0]
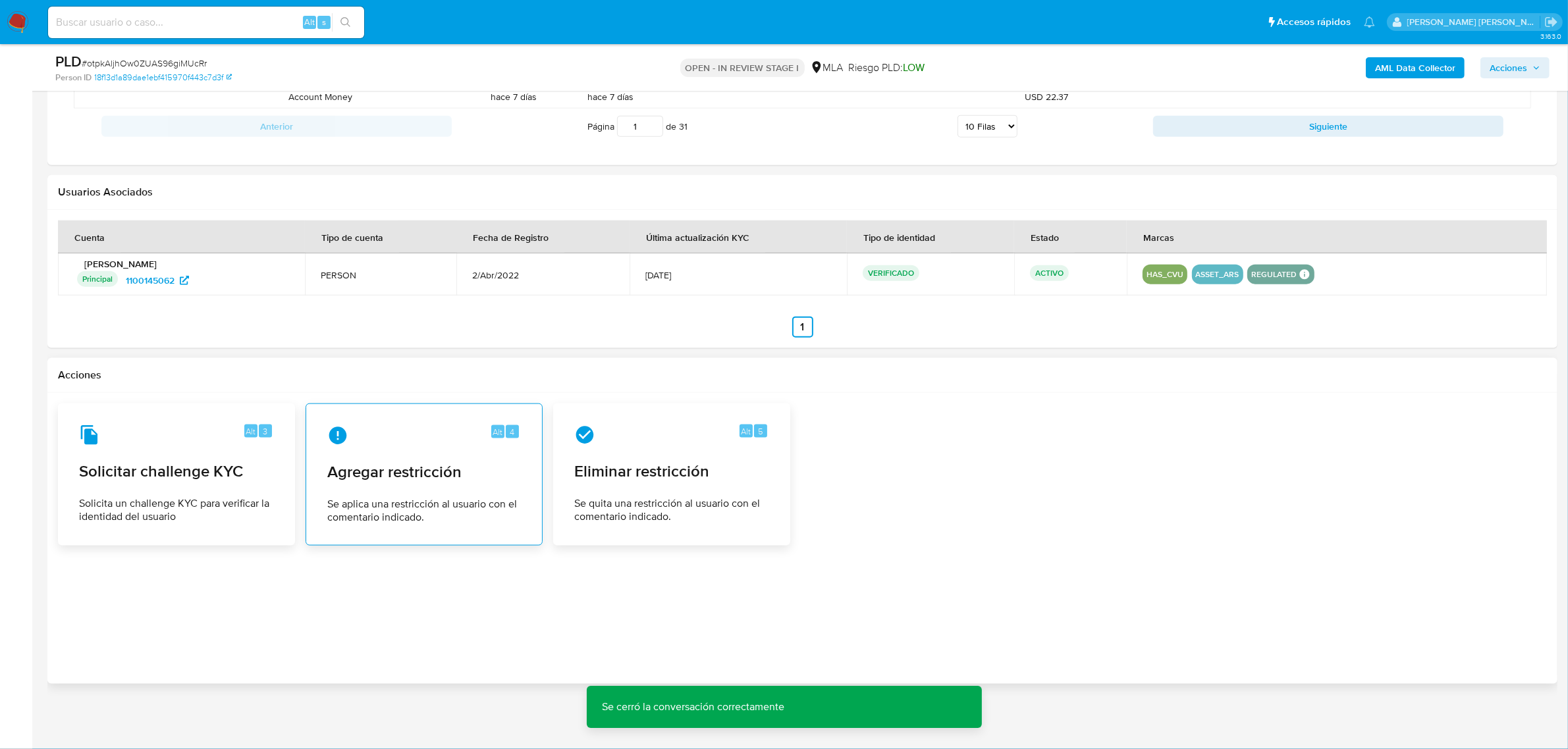
click at [415, 475] on span "Agregar restricción" at bounding box center [424, 471] width 194 height 20
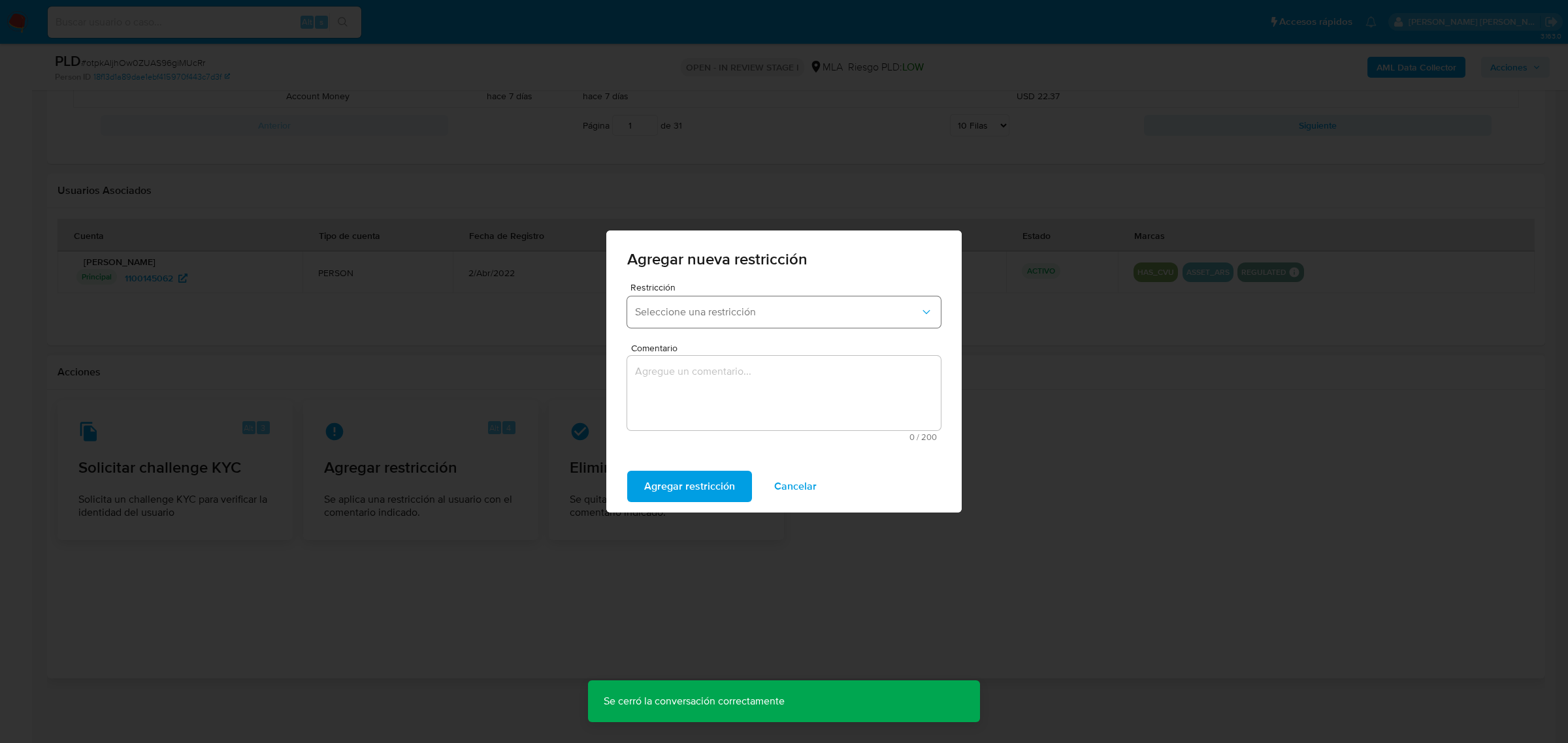
click at [661, 314] on span "Seleccione una restricción" at bounding box center [778, 312] width 285 height 13
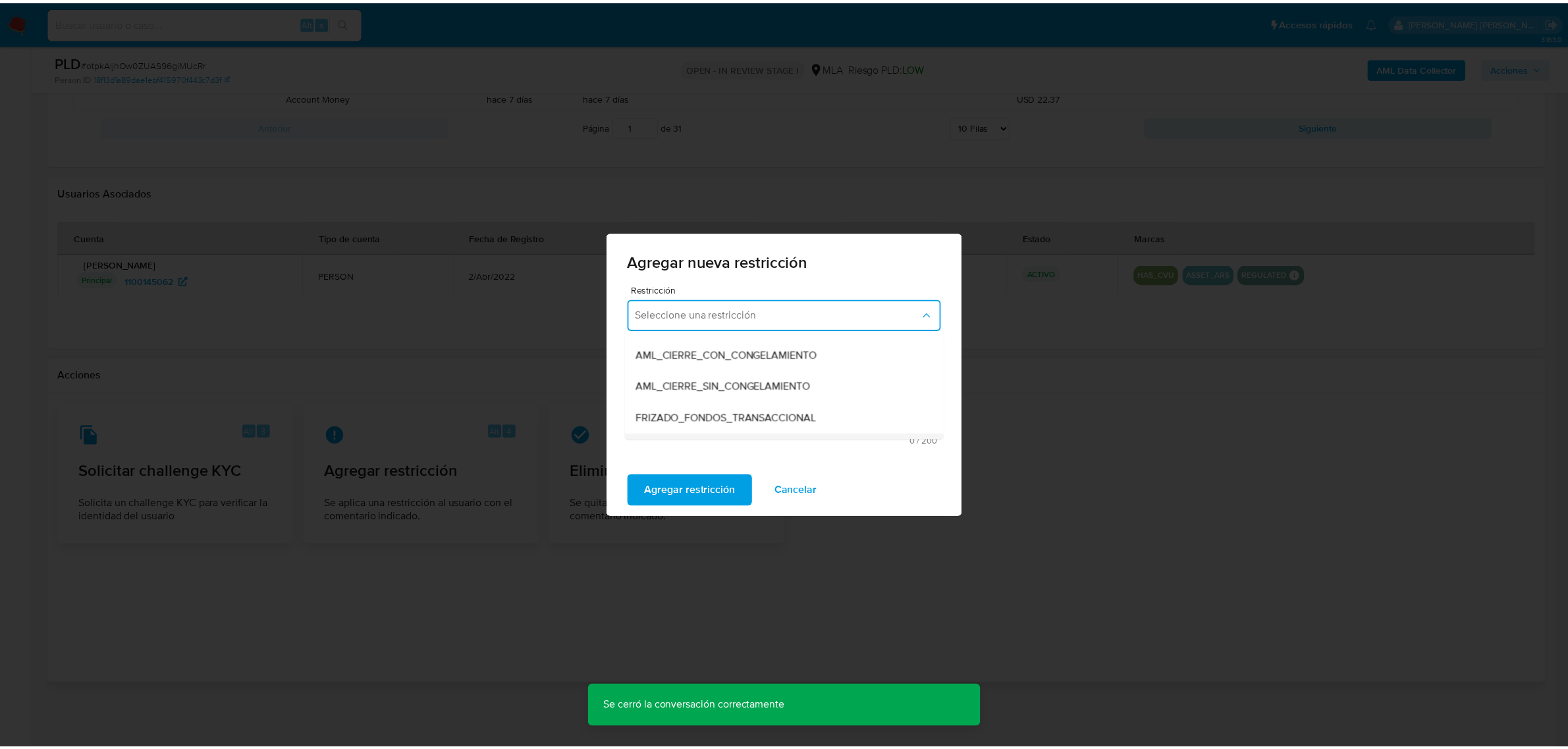
scroll to position [165, 0]
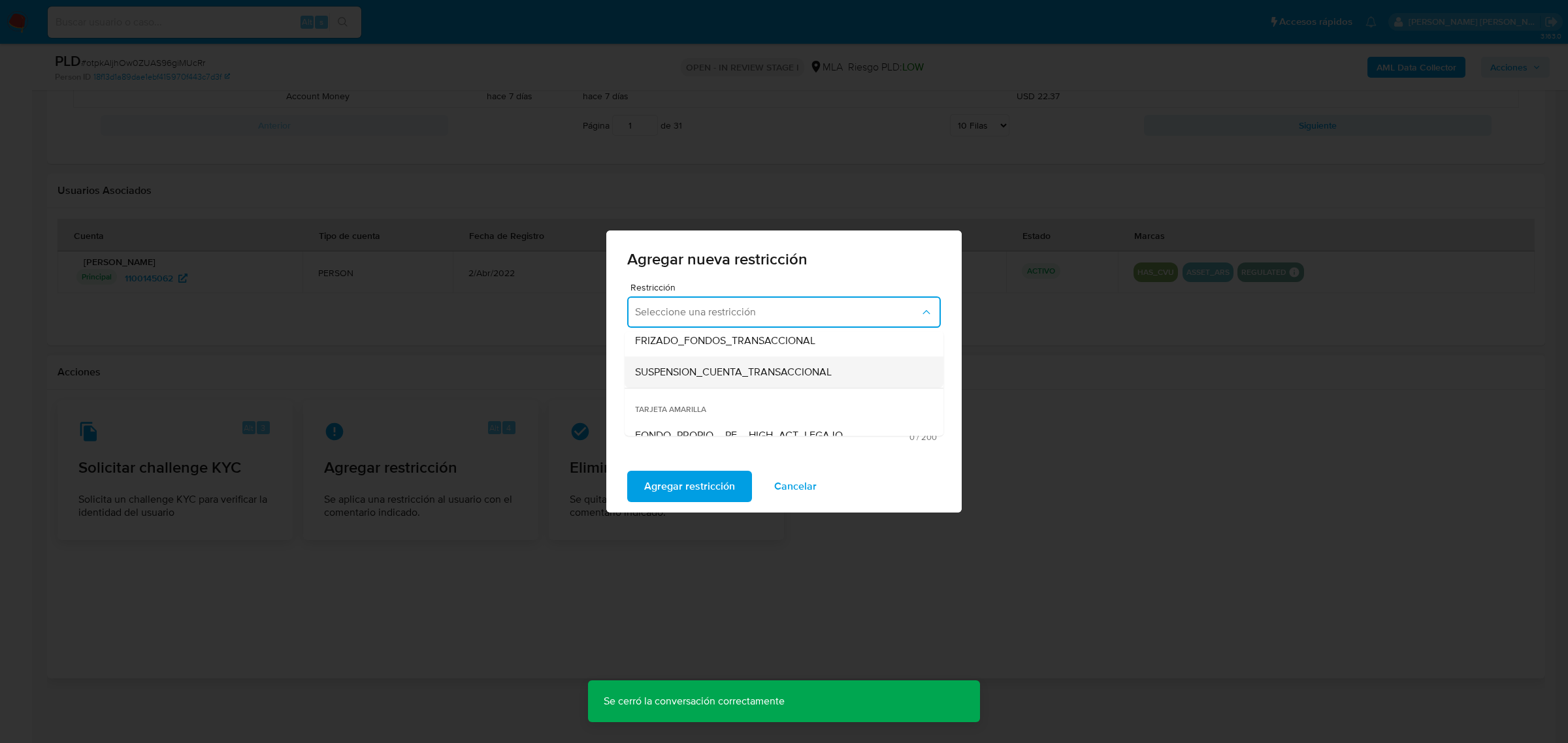
click at [657, 374] on span "SUSPENSION_CUENTA_TRANSACCIONAL" at bounding box center [734, 372] width 197 height 13
click at [665, 384] on textarea "Comentario" at bounding box center [784, 393] width 314 height 75
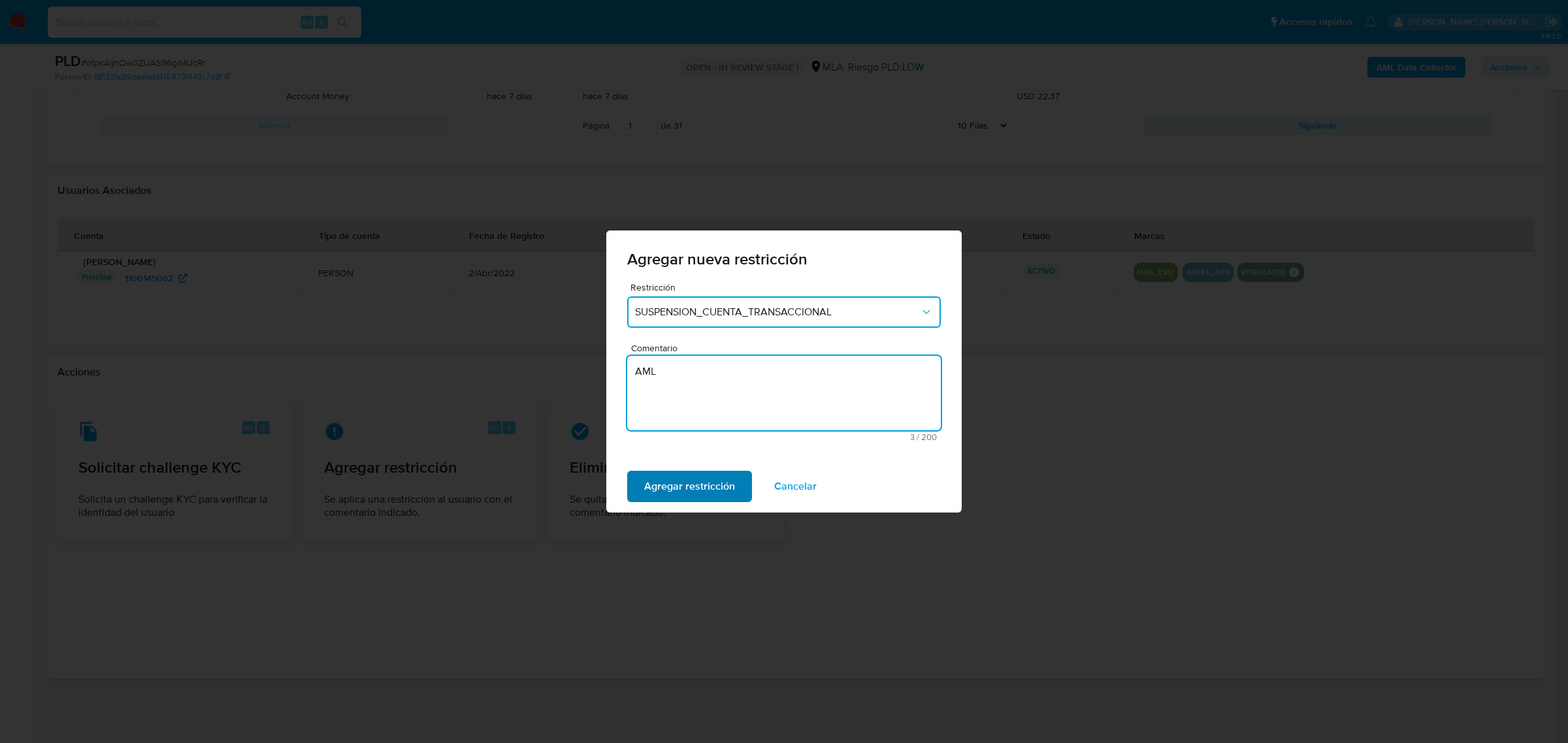
type textarea "AML"
click at [699, 482] on span "Agregar restricción" at bounding box center [689, 487] width 91 height 29
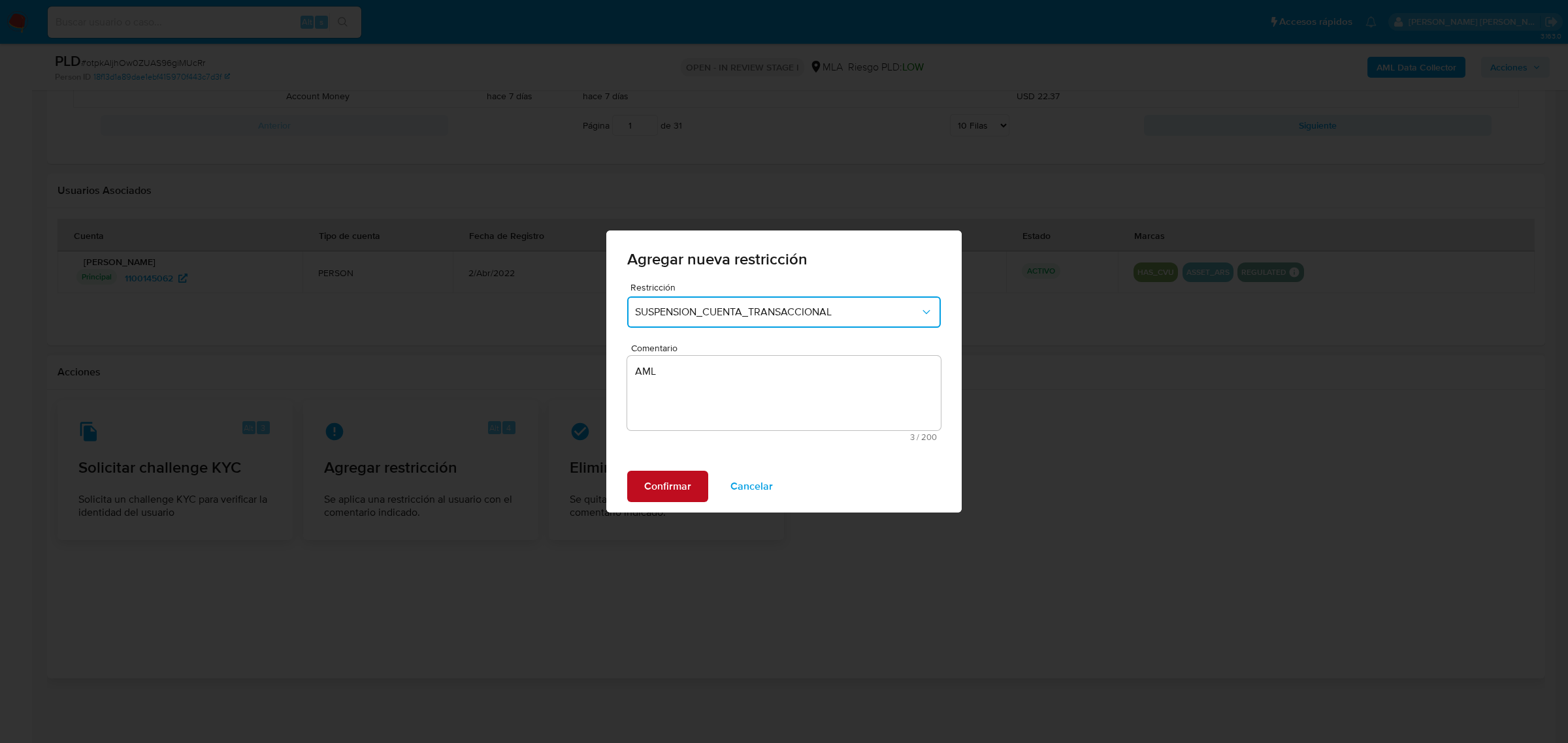
click at [646, 484] on span "Confirmar" at bounding box center [667, 487] width 47 height 29
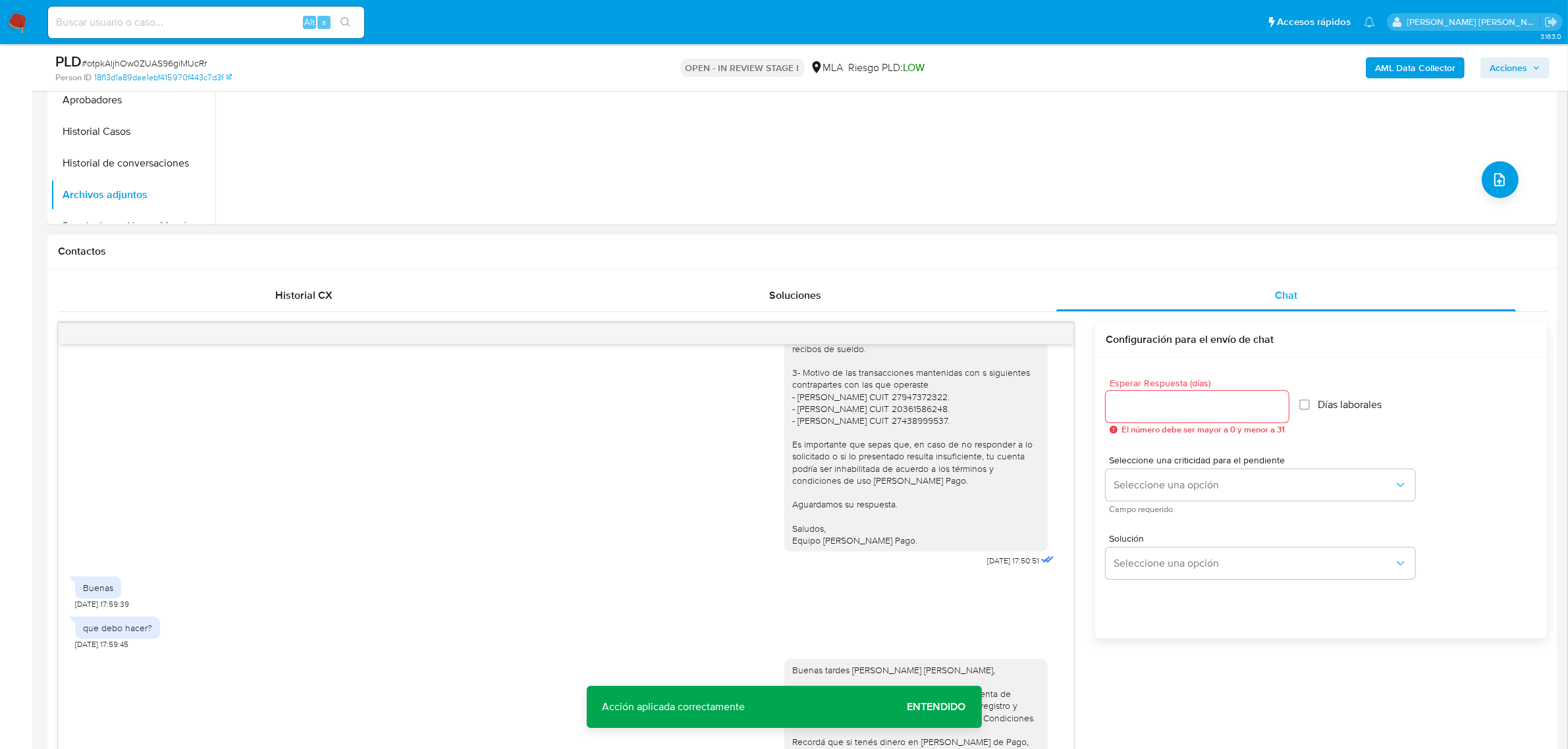
scroll to position [781, 0]
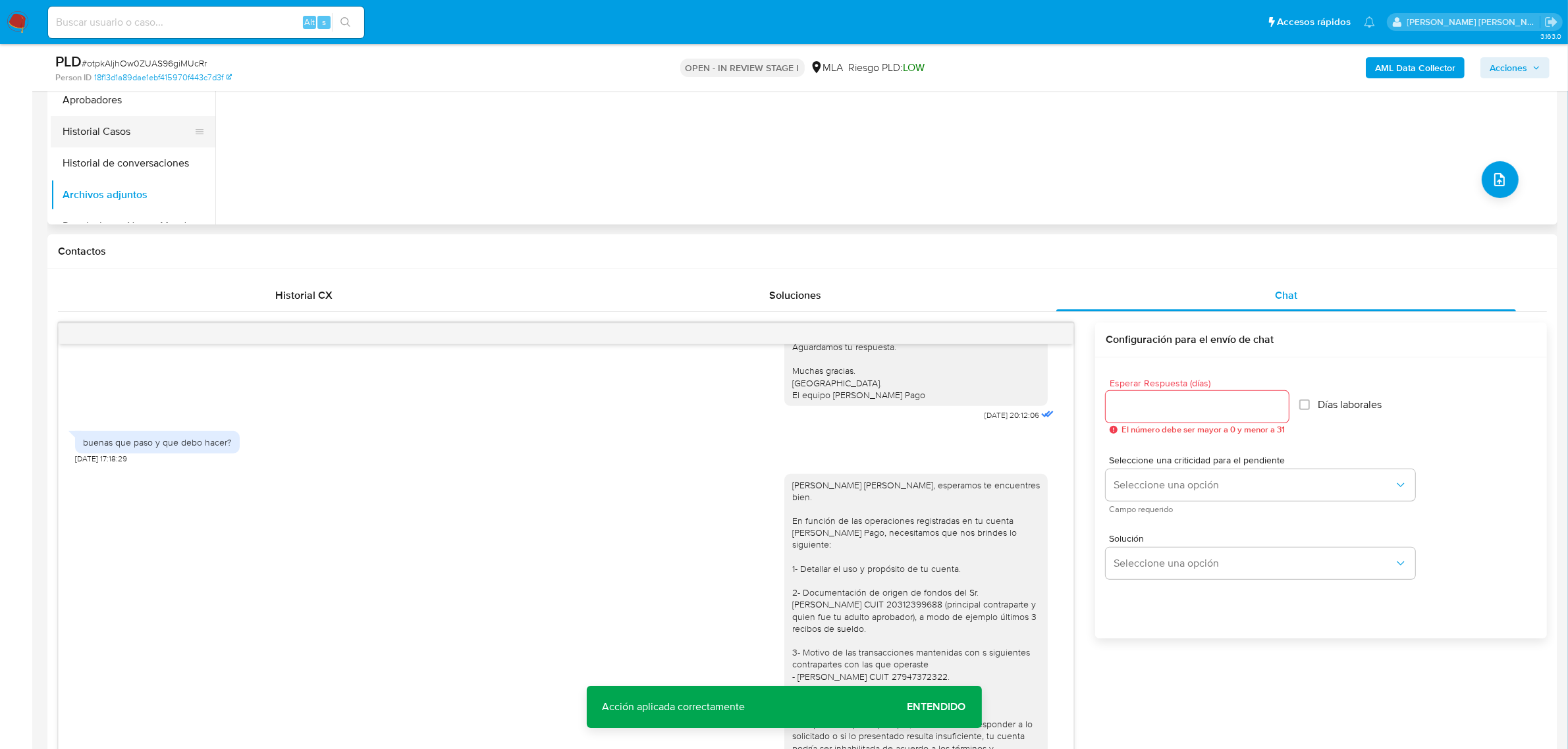
click at [87, 140] on button "Historial Casos" at bounding box center [127, 131] width 154 height 31
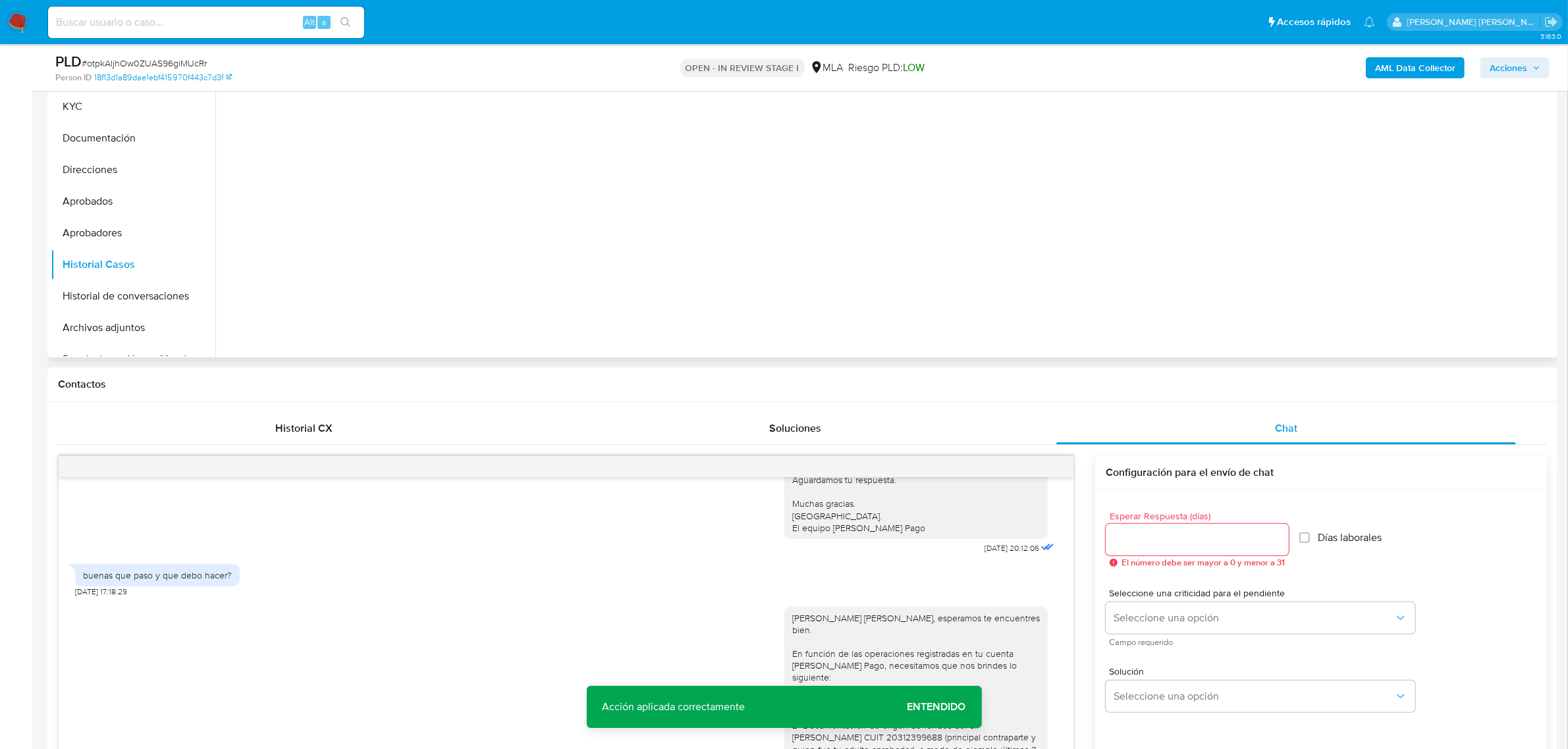
scroll to position [125, 0]
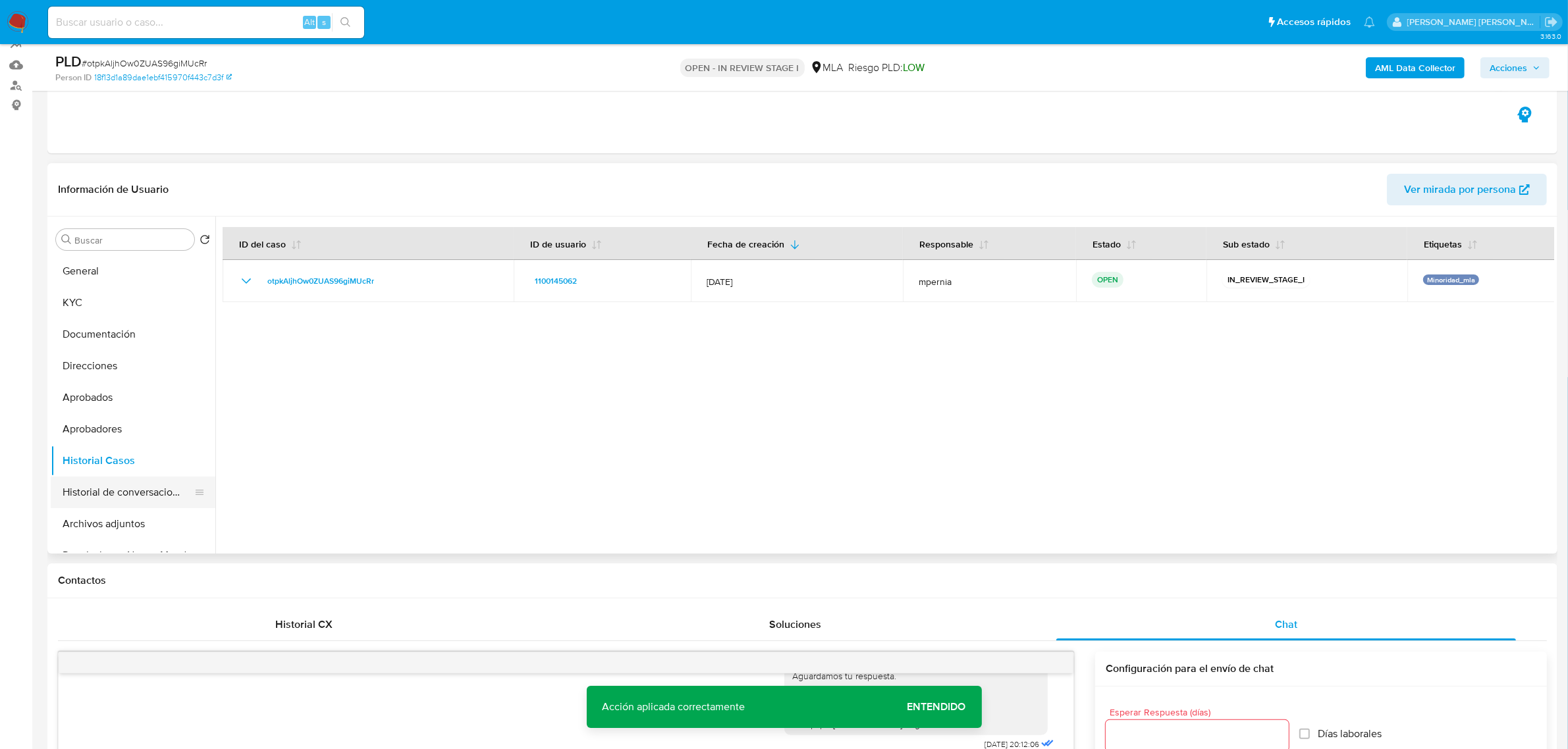
click at [112, 500] on button "Historial de conversaciones" at bounding box center [127, 492] width 154 height 31
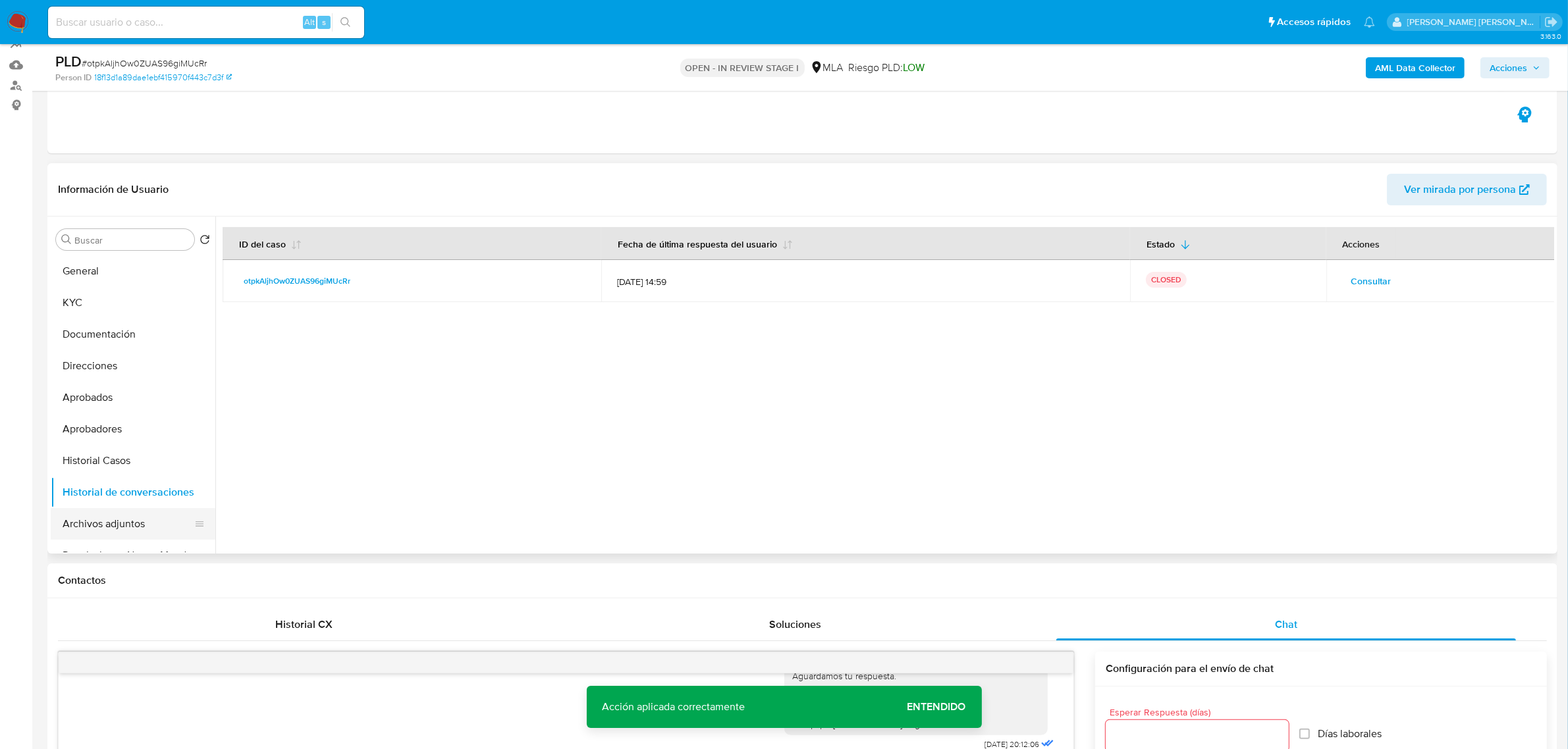
click at [104, 518] on button "Archivos adjuntos" at bounding box center [127, 523] width 154 height 31
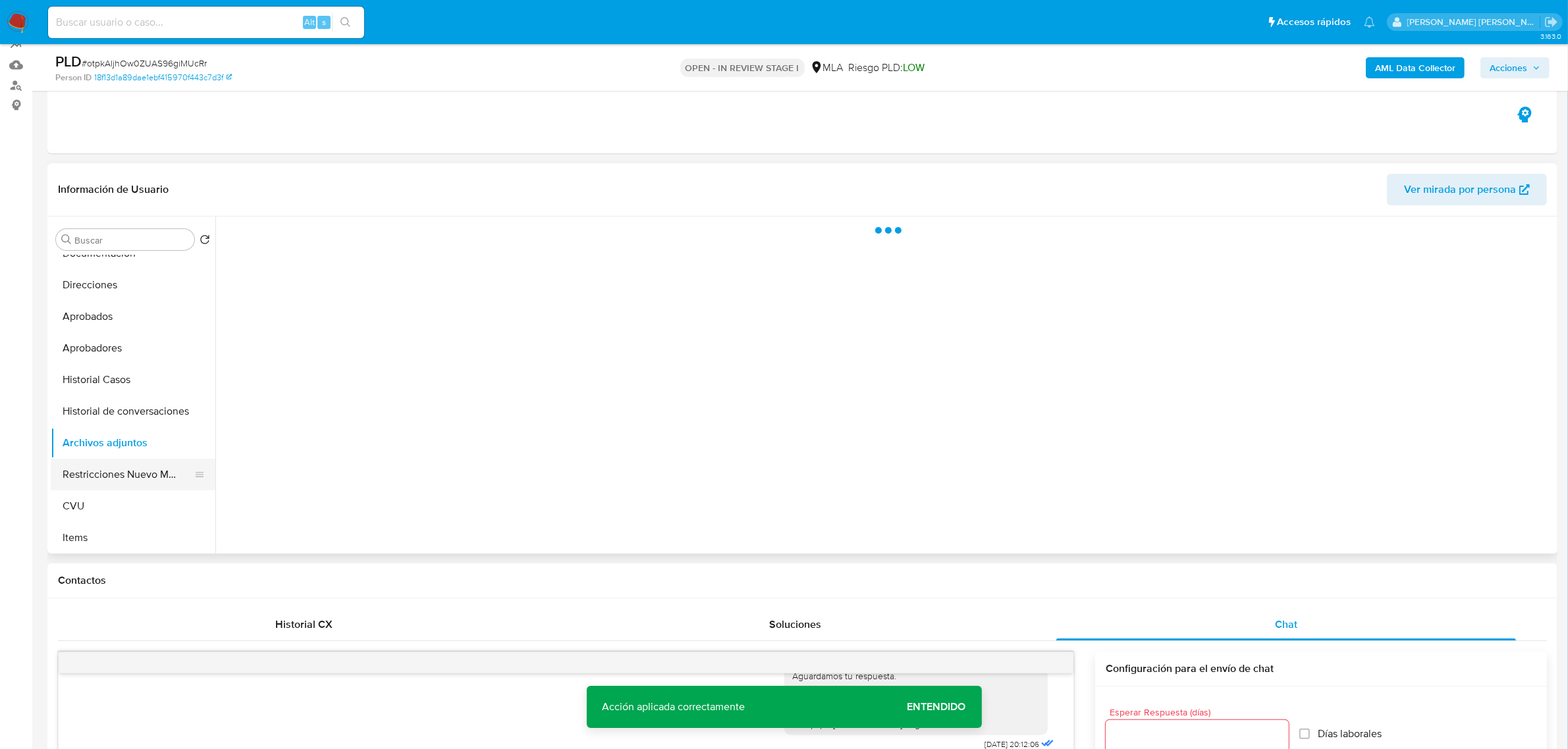
scroll to position [82, 0]
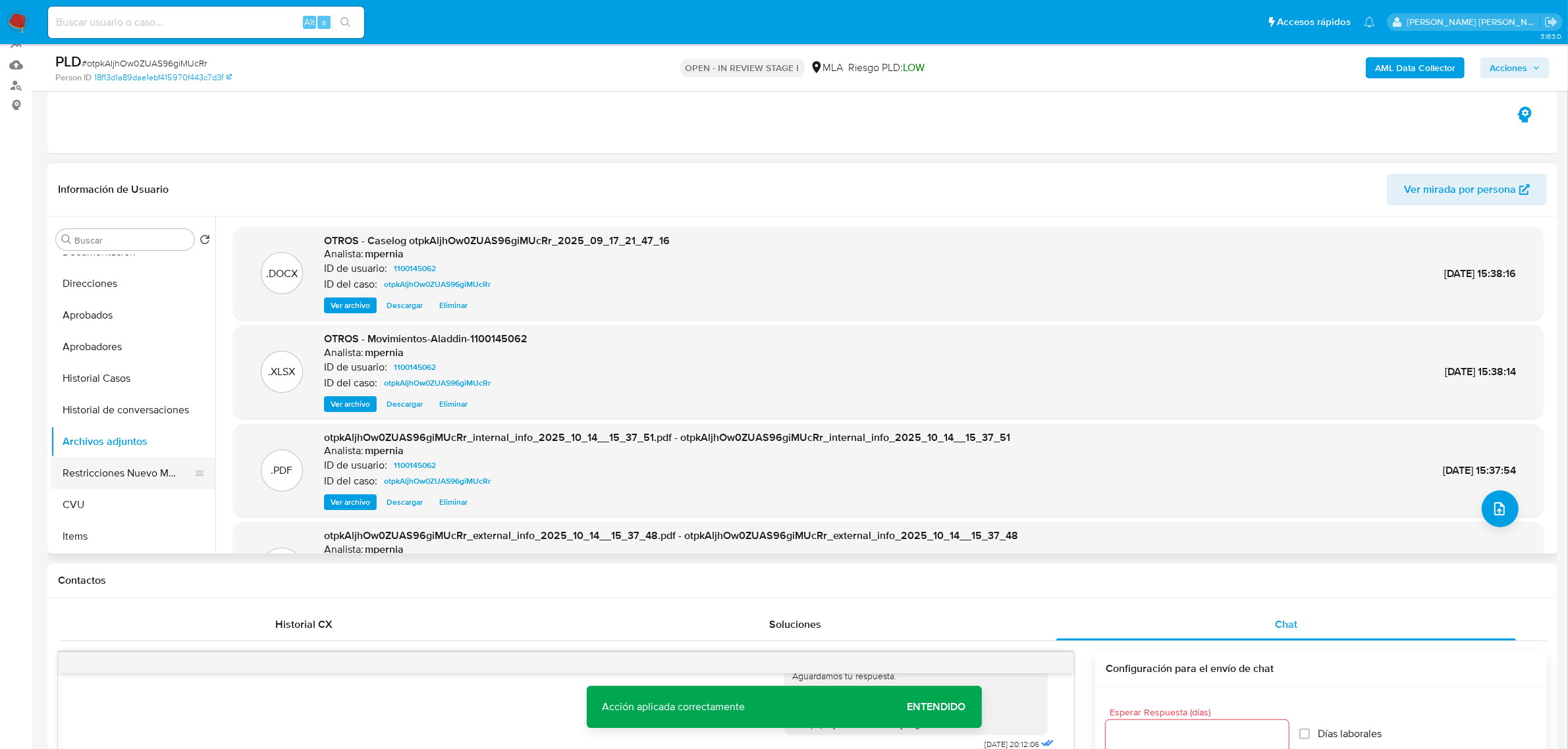
click at [122, 475] on button "Restricciones Nuevo Mundo" at bounding box center [127, 473] width 154 height 31
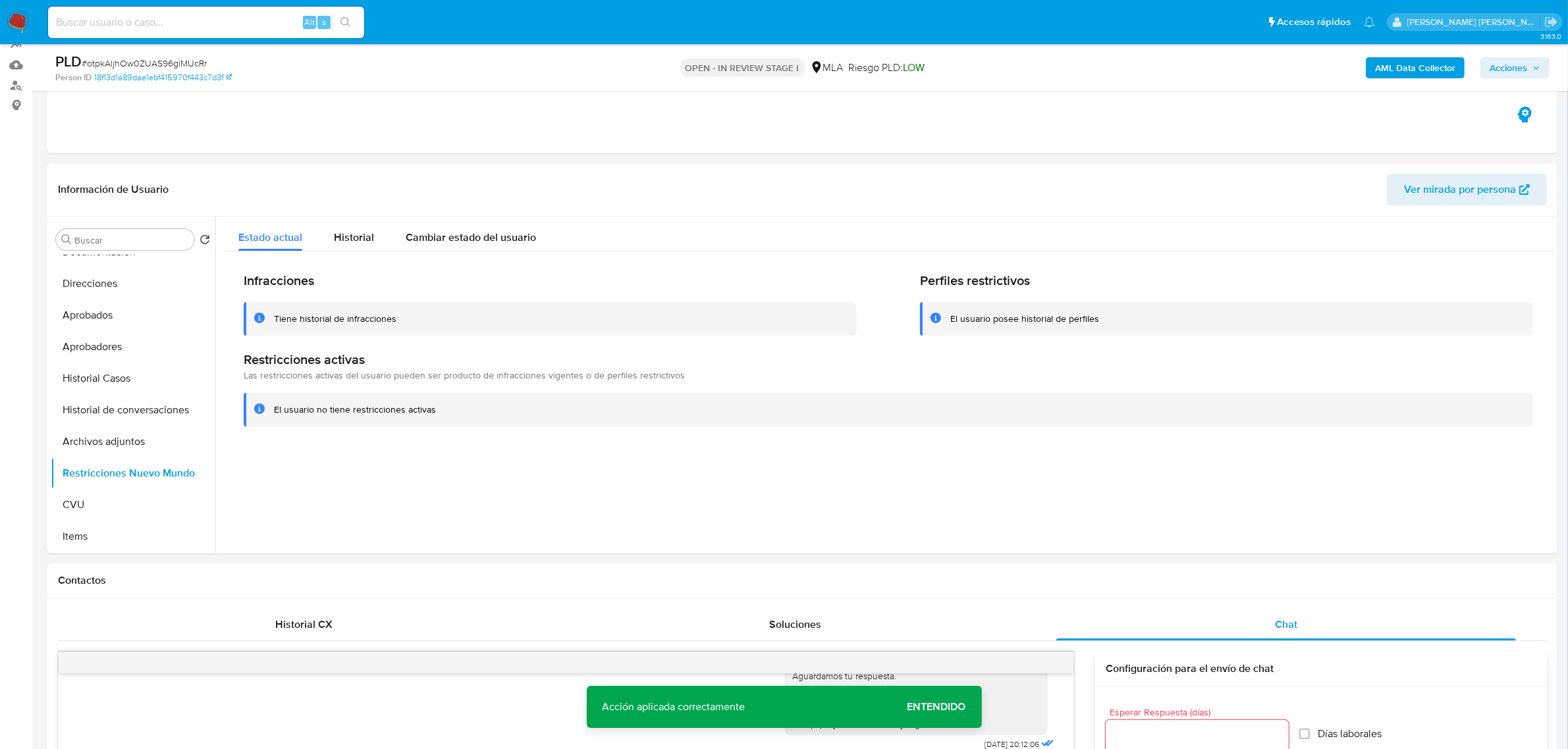
click at [1509, 66] on span "Acciones" at bounding box center [1508, 68] width 38 height 21
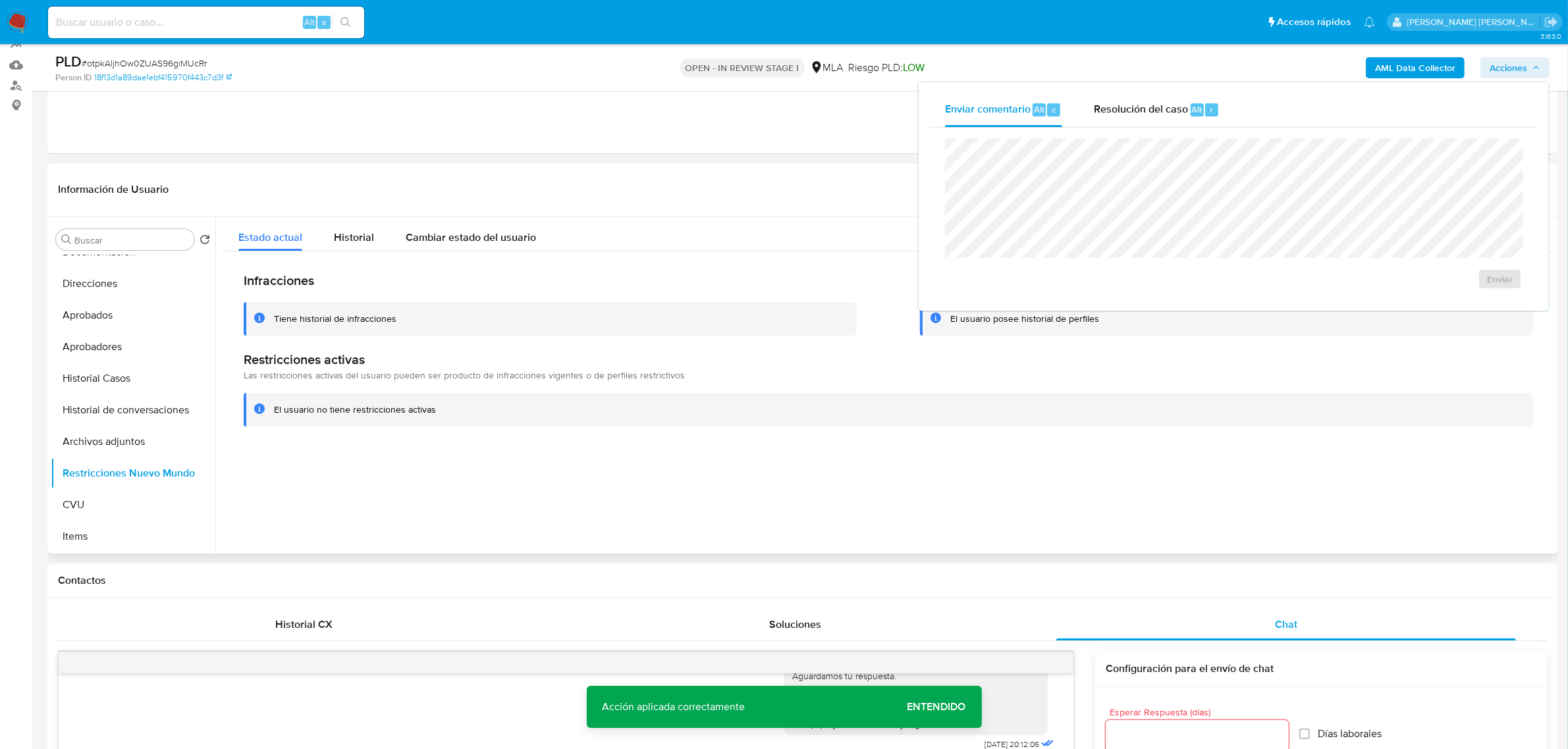
click at [421, 441] on div "Infracciones Tiene historial de infracciones Perfiles restrictivos El usuario p…" at bounding box center [888, 349] width 1331 height 195
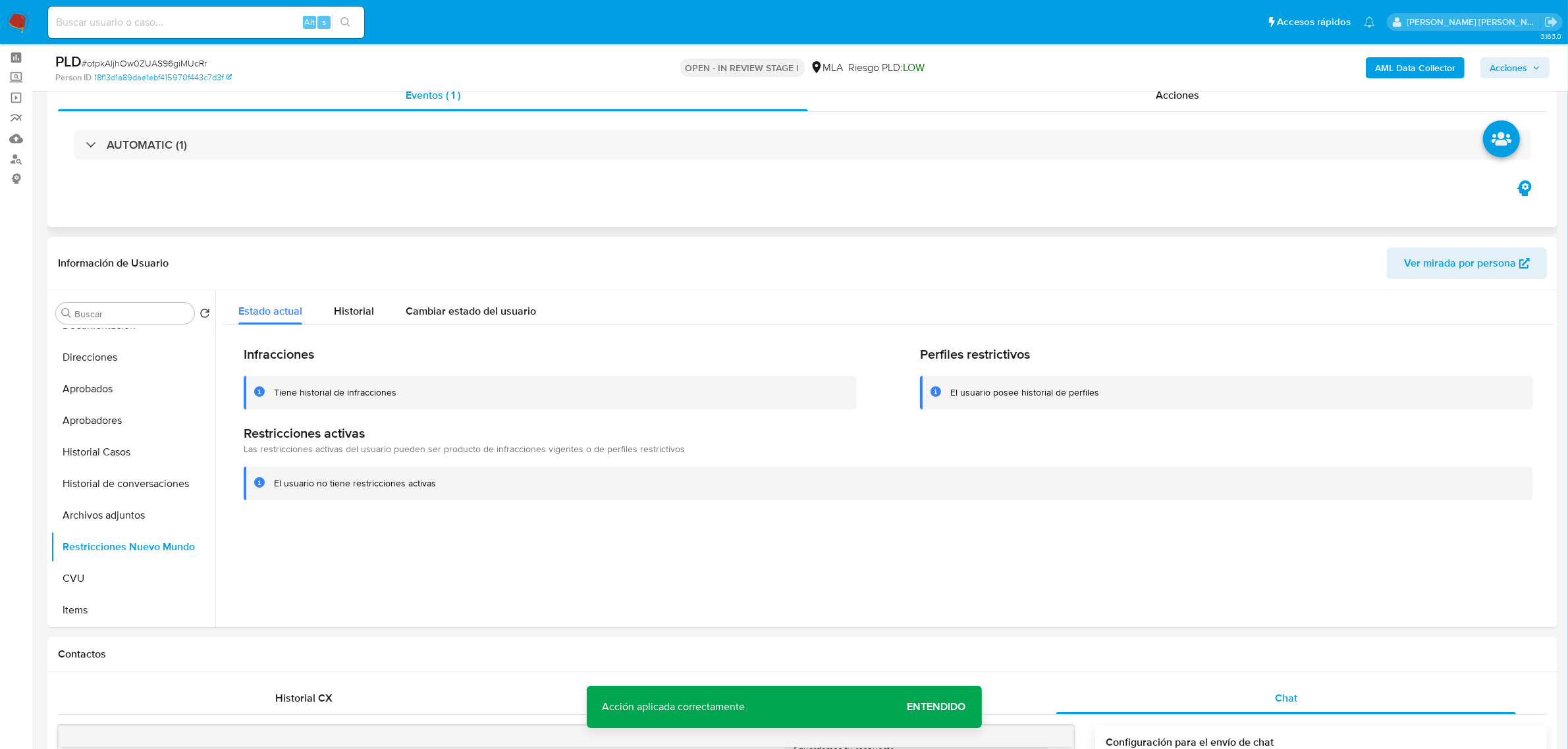
scroll to position [0, 0]
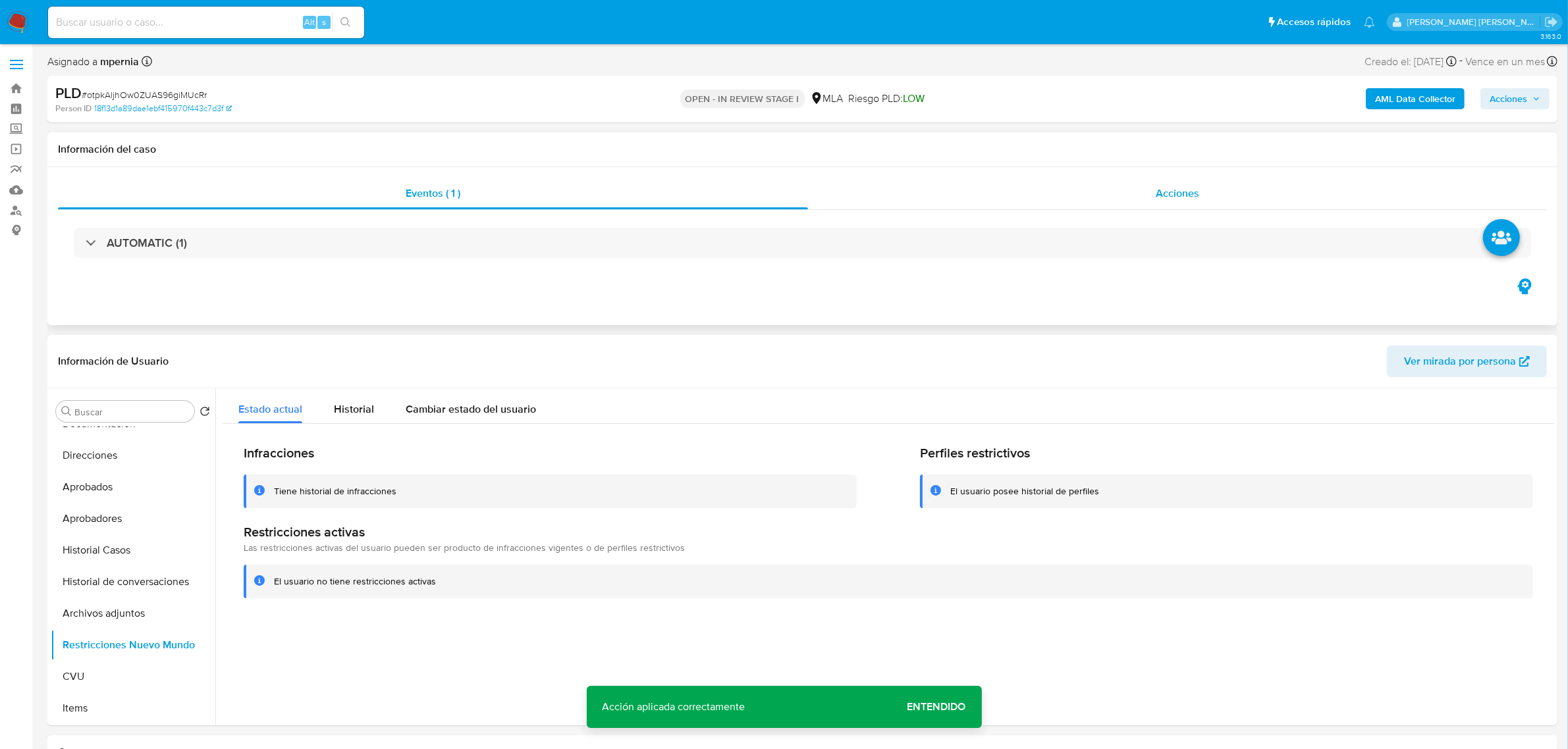
click at [1171, 194] on span "Acciones" at bounding box center [1177, 193] width 43 height 15
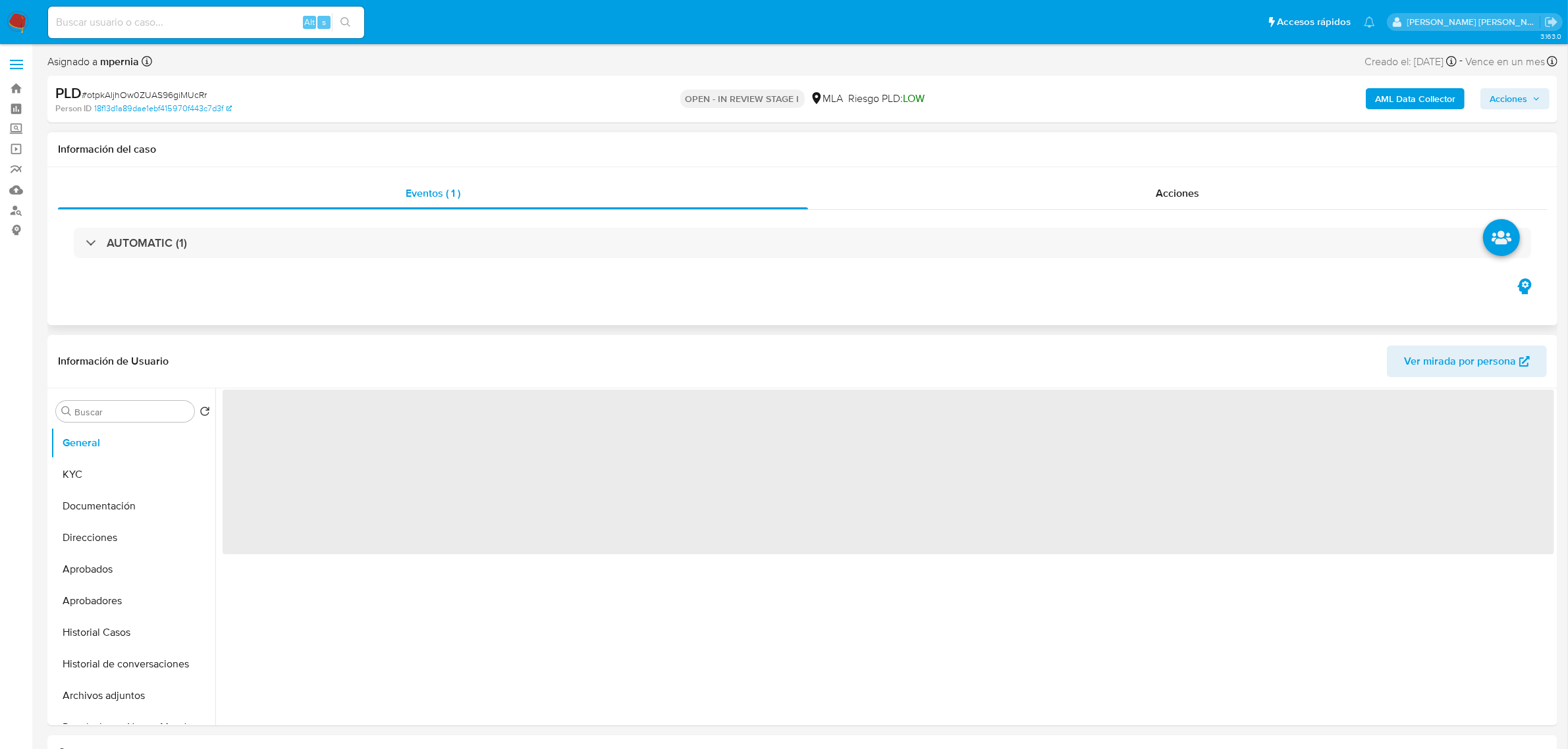
select select "10"
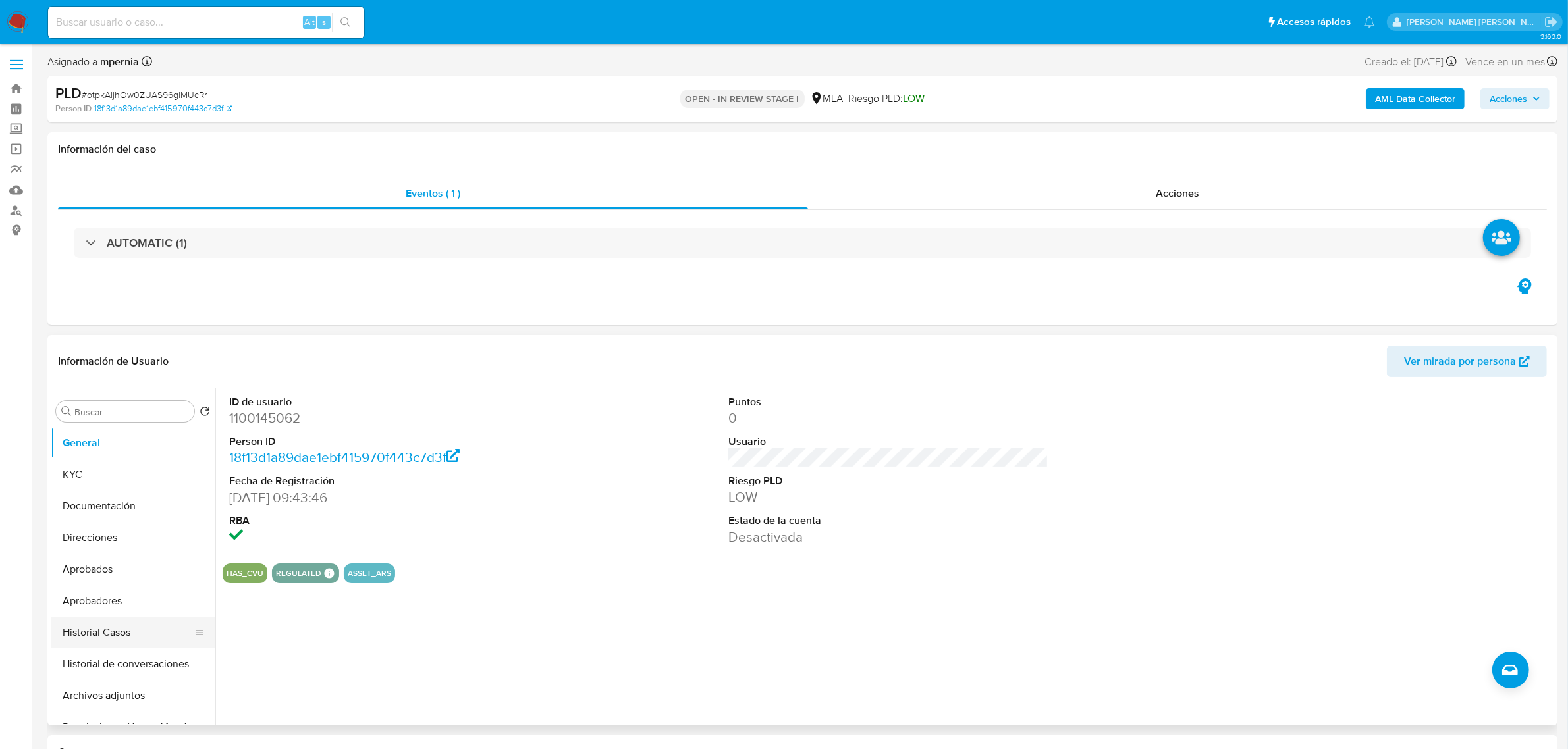
scroll to position [82, 0]
click at [117, 643] on button "Restricciones Nuevo Mundo" at bounding box center [127, 644] width 154 height 31
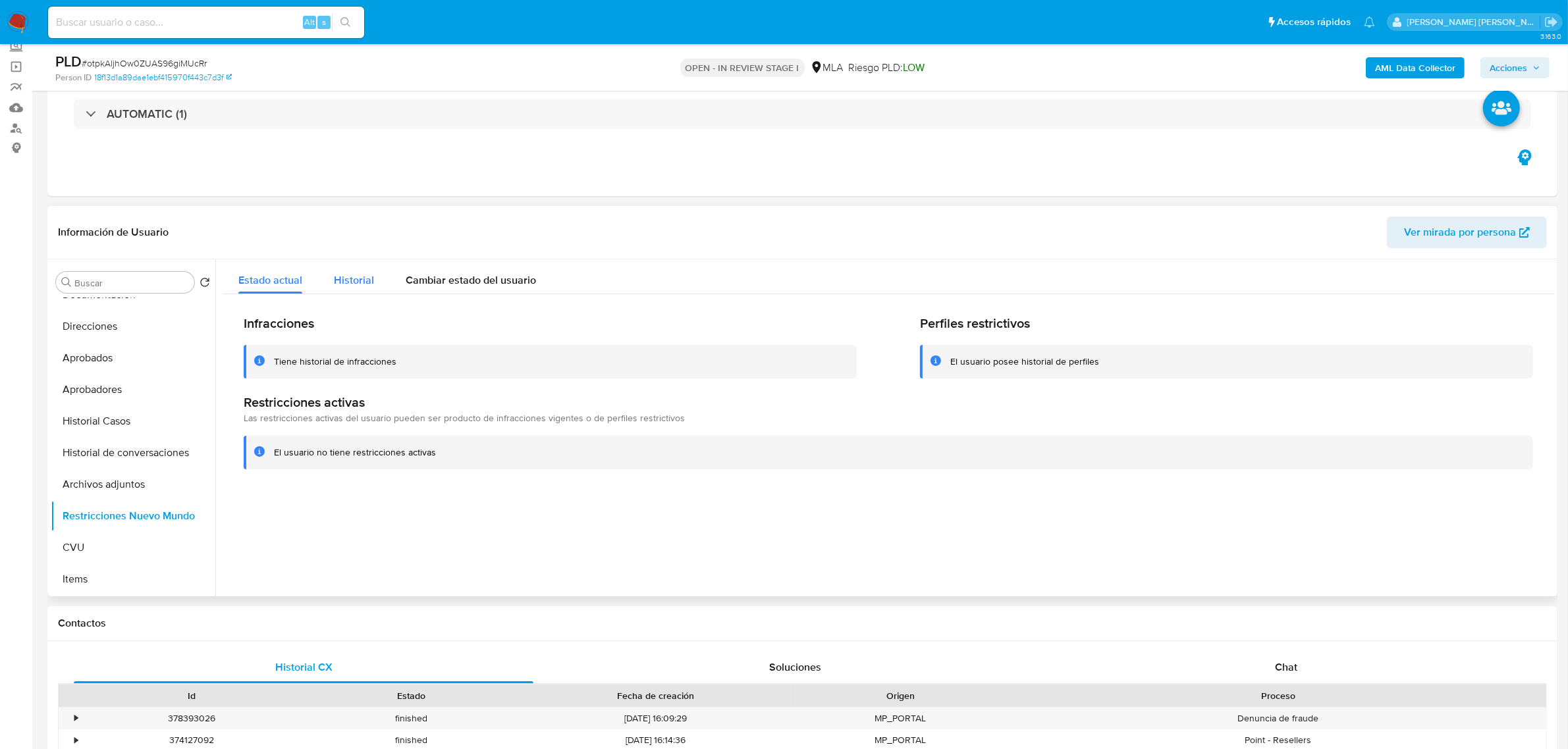
click at [360, 293] on div "Historial" at bounding box center [354, 277] width 40 height 35
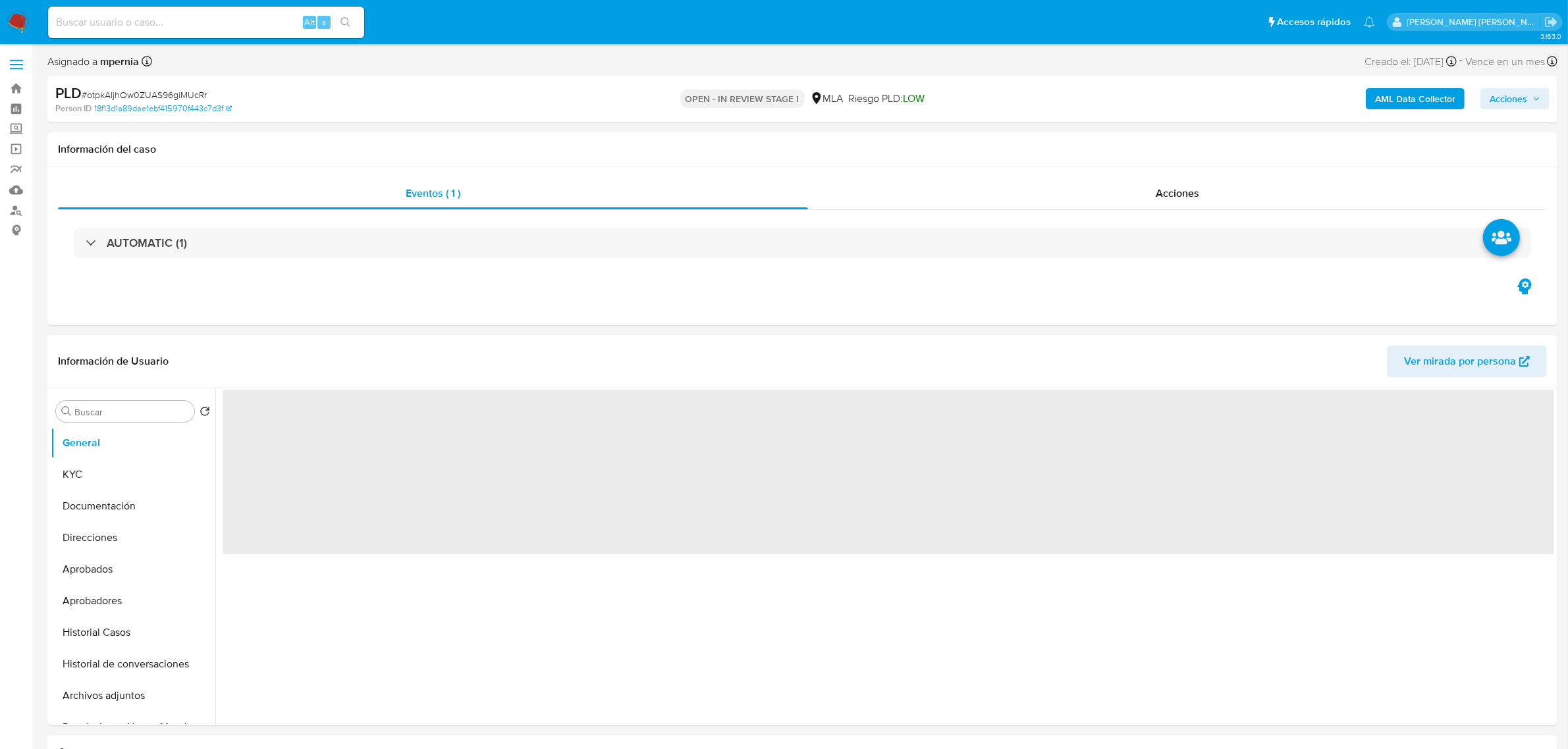
select select "10"
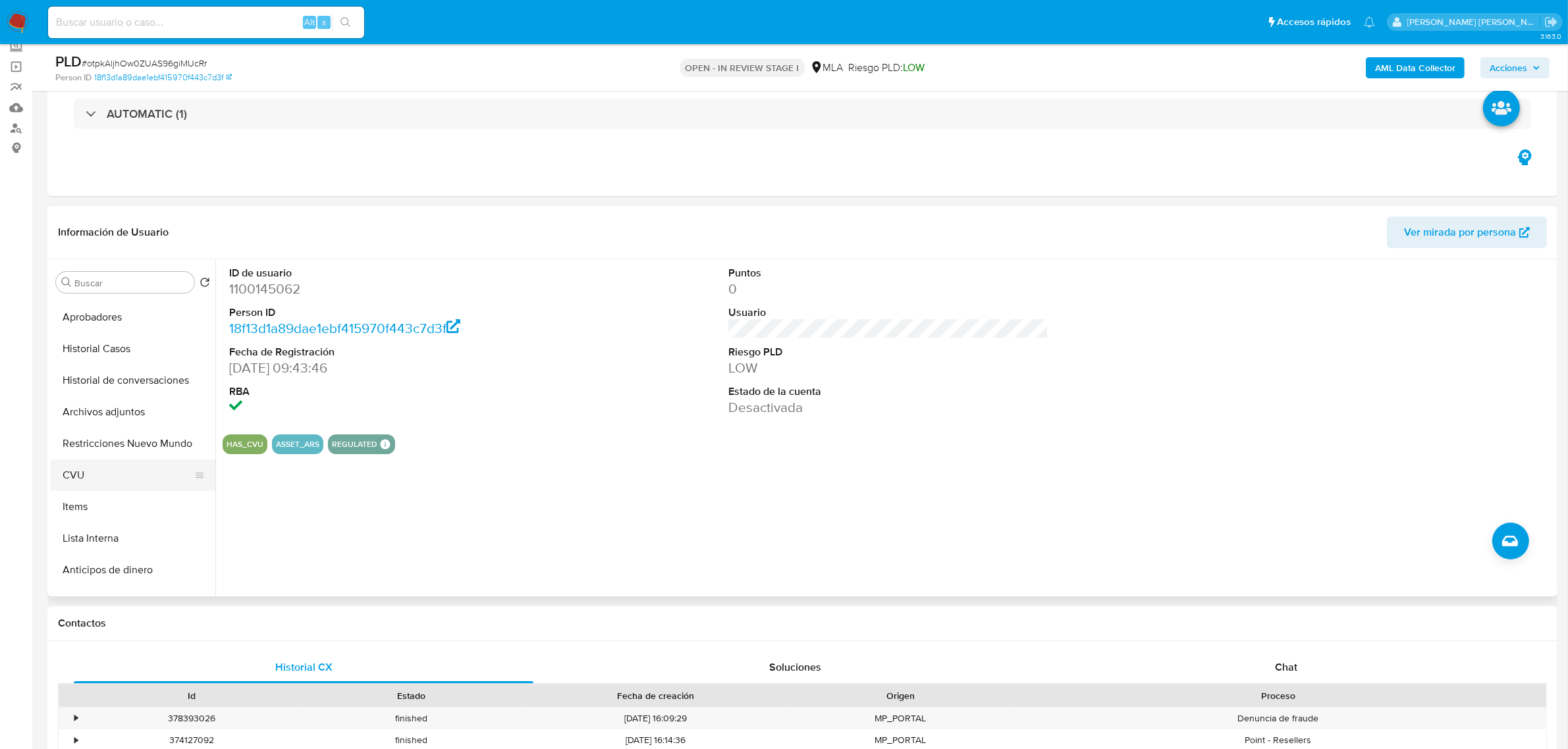
scroll to position [165, 0]
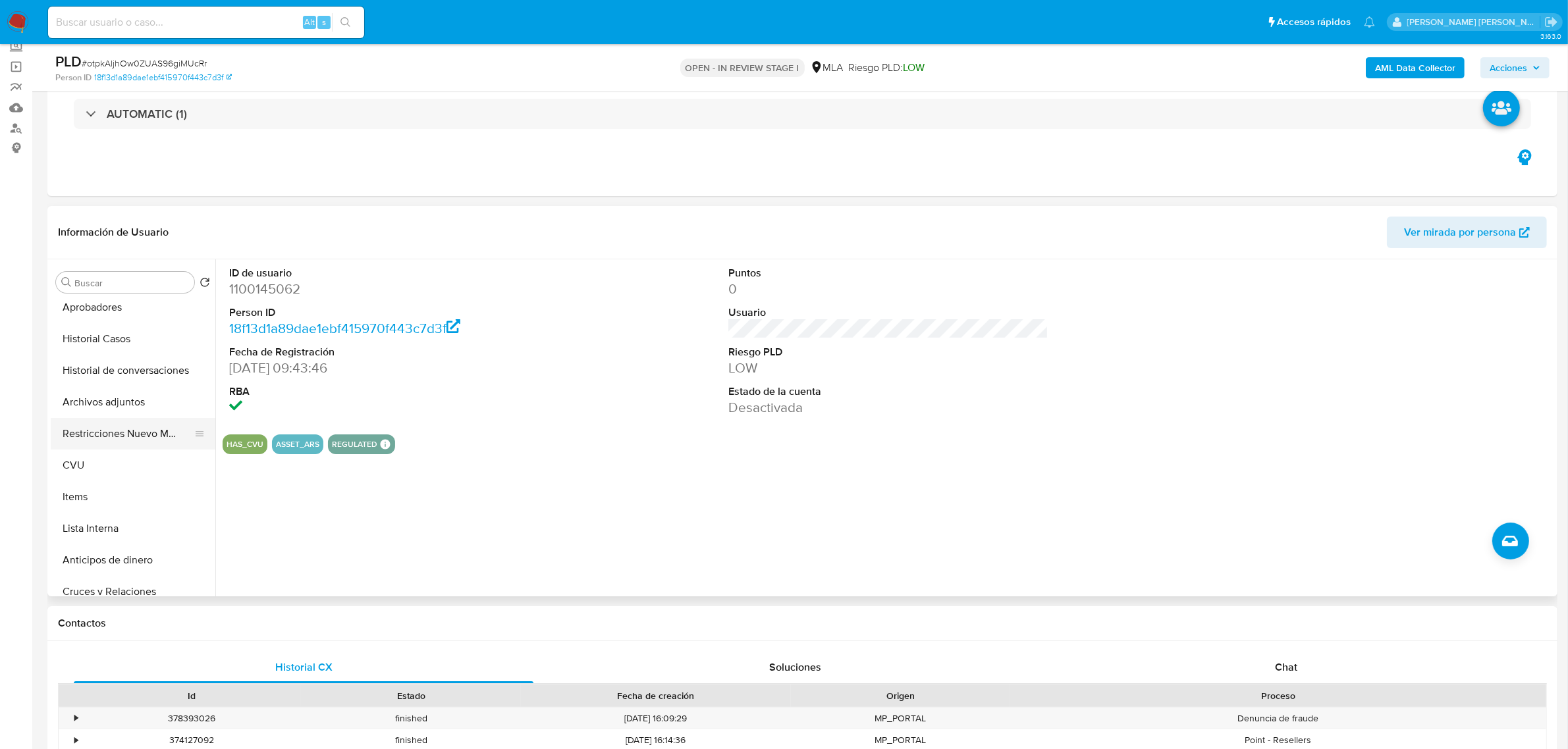
click at [127, 432] on button "Restricciones Nuevo Mundo" at bounding box center [127, 433] width 154 height 31
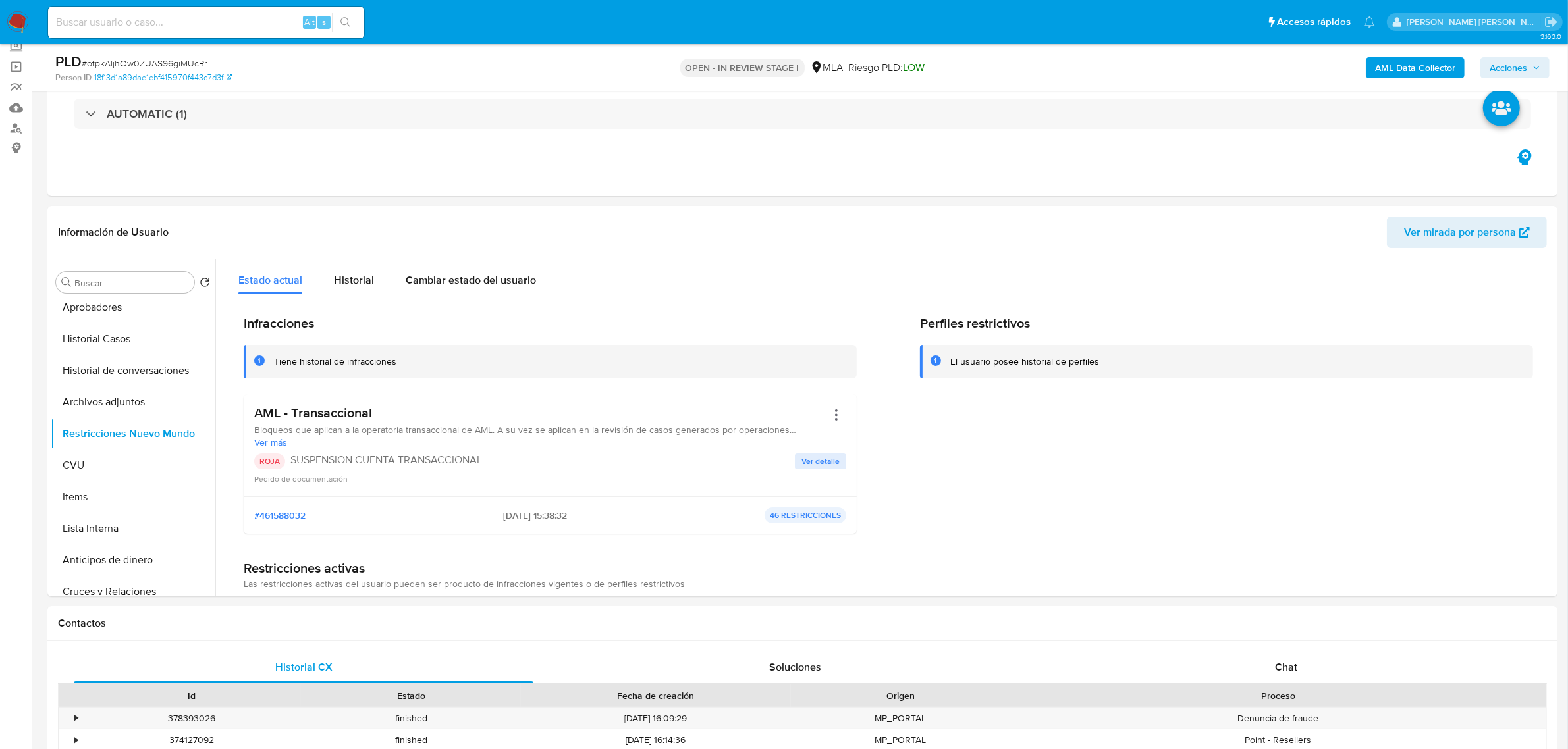
click at [1508, 71] on span "Acciones" at bounding box center [1508, 68] width 38 height 21
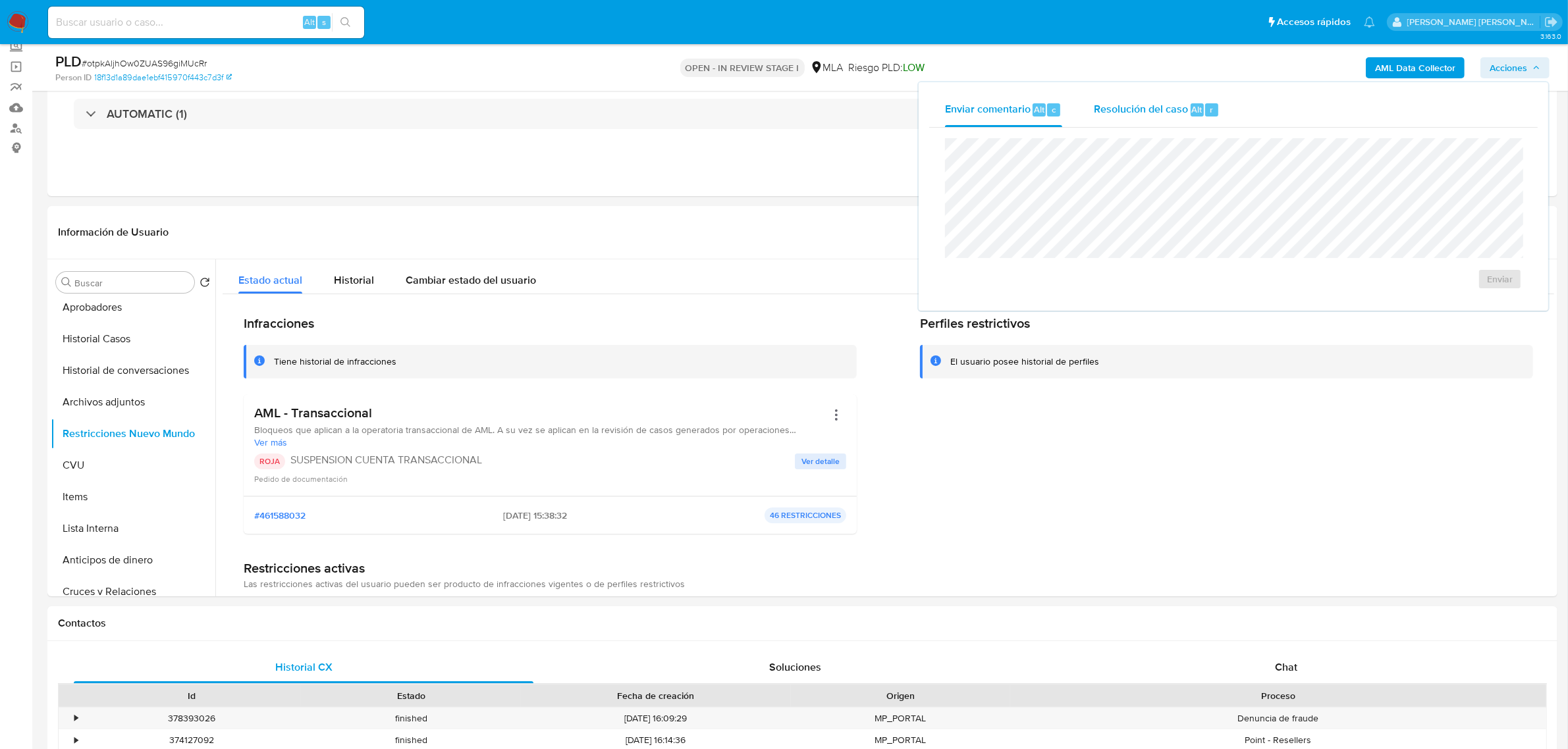
click at [1177, 113] on span "Resolución del caso" at bounding box center [1141, 109] width 94 height 15
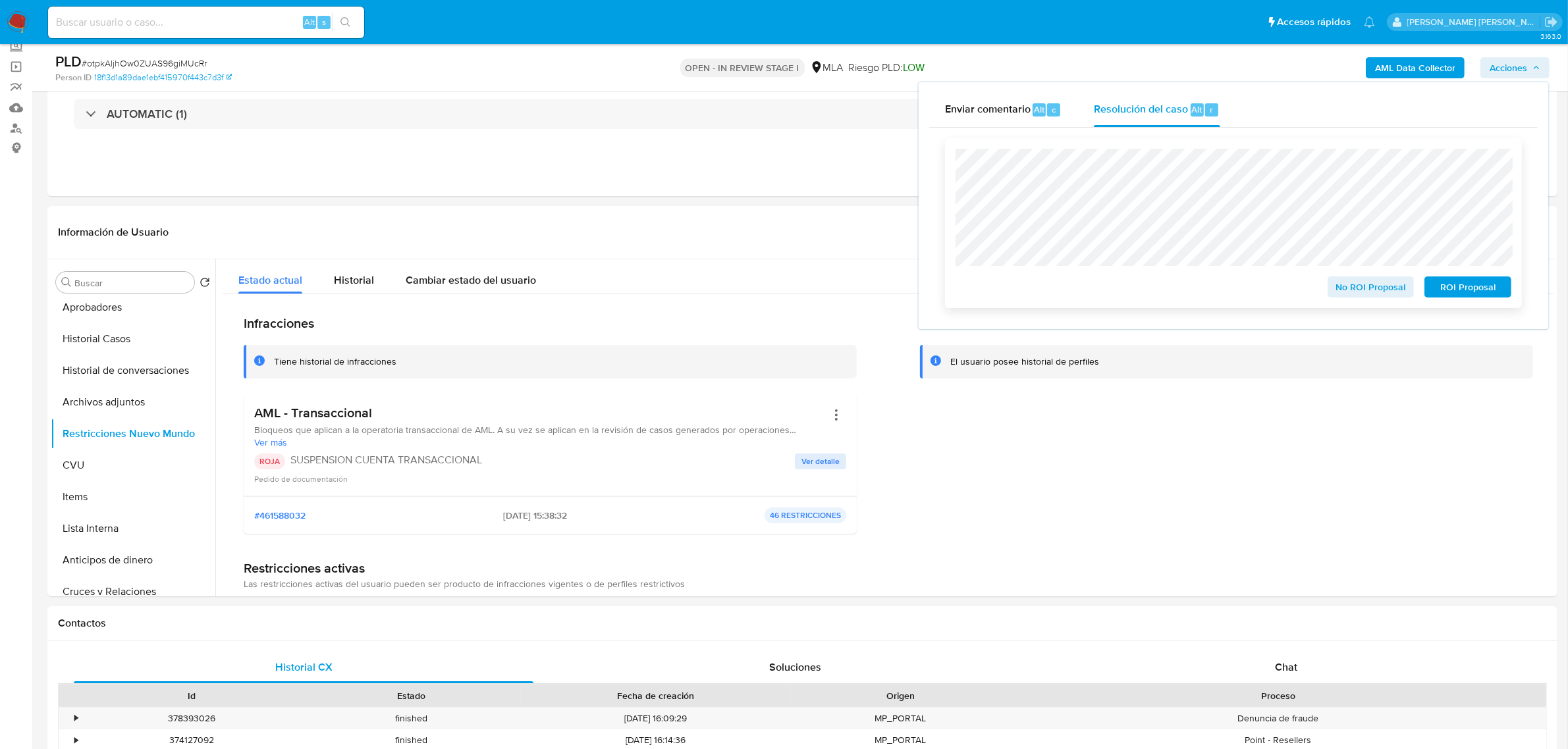
click at [1458, 282] on span "ROI Proposal" at bounding box center [1468, 286] width 69 height 18
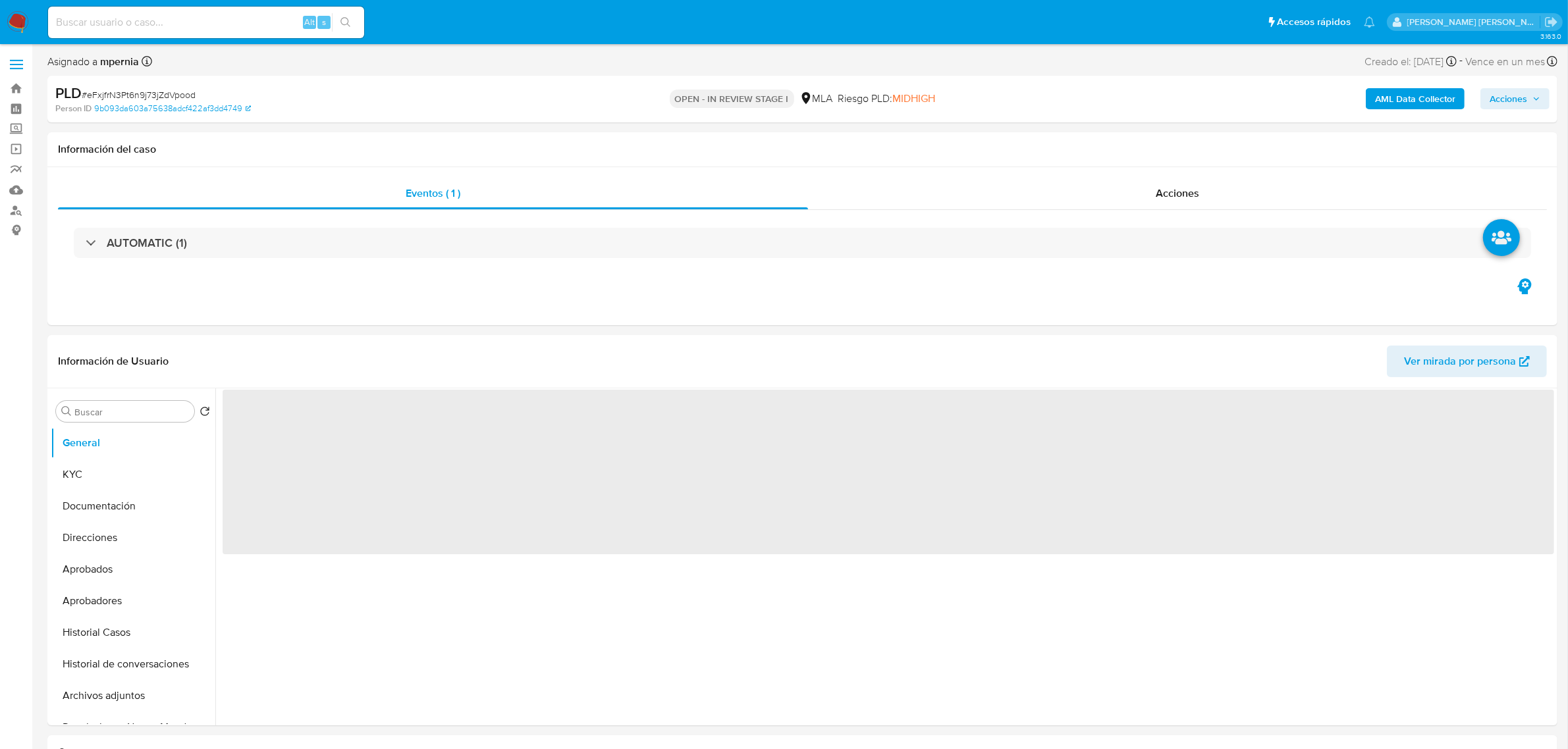
select select "10"
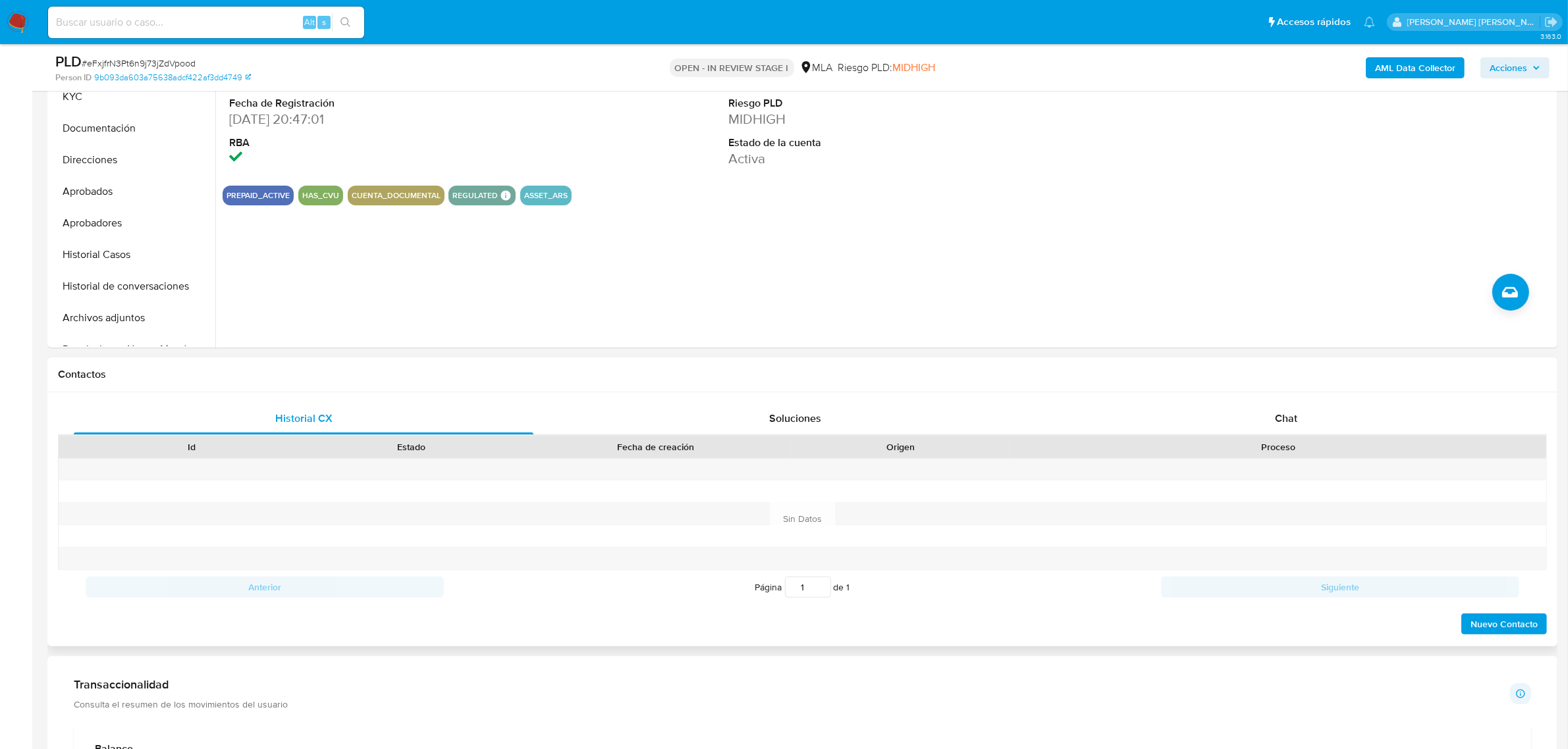
scroll to position [411, 0]
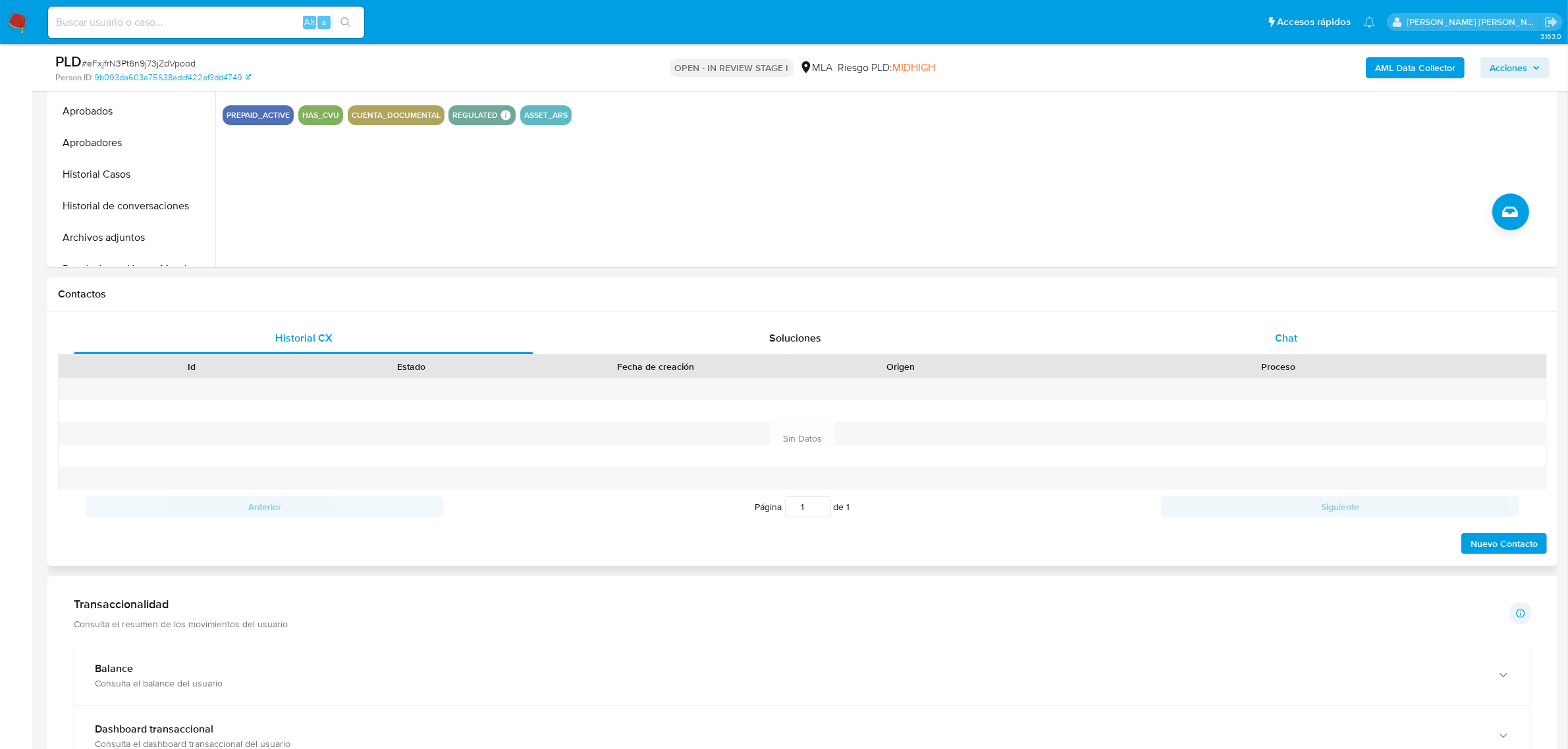
click at [1272, 330] on div "Chat" at bounding box center [1285, 338] width 459 height 31
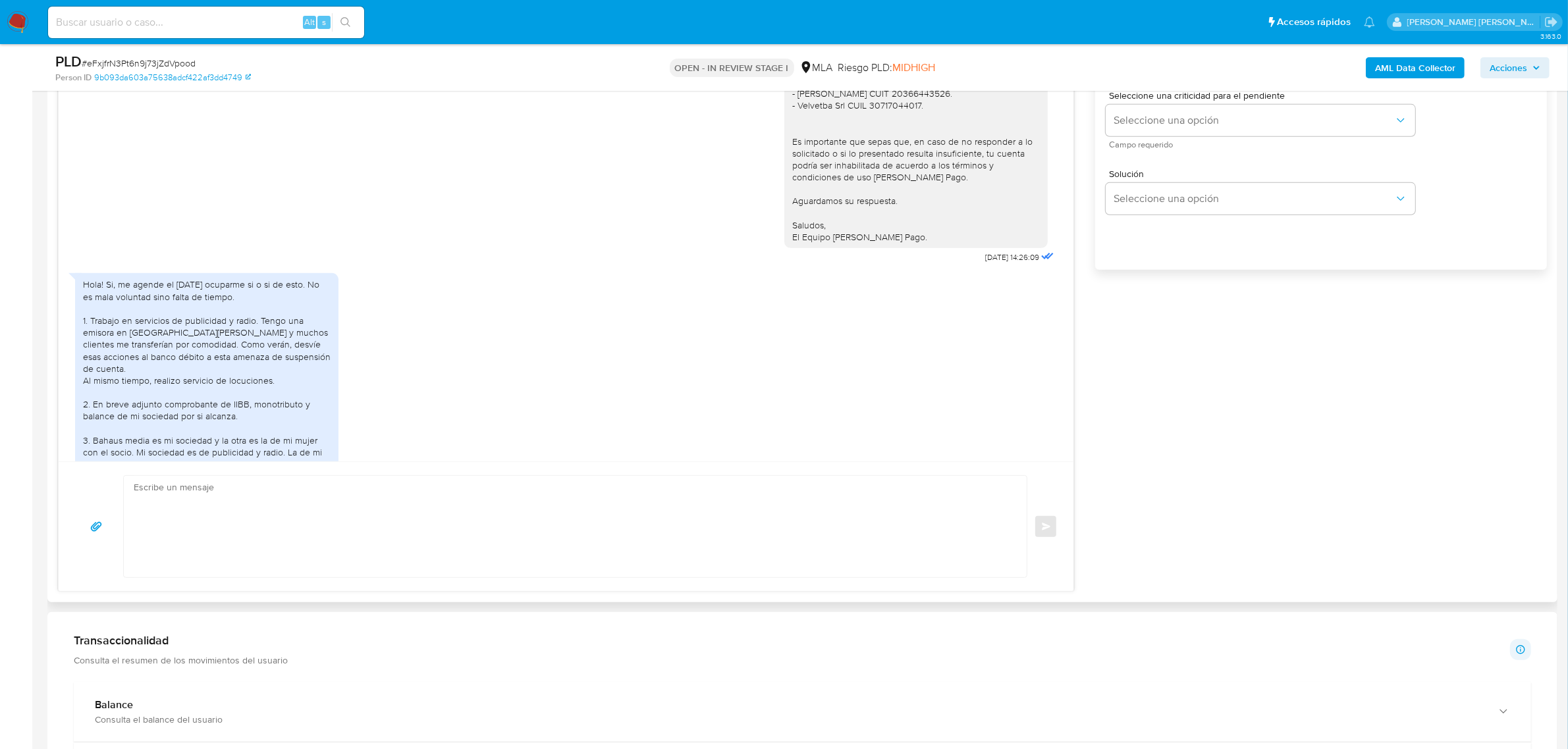
scroll to position [1448, 0]
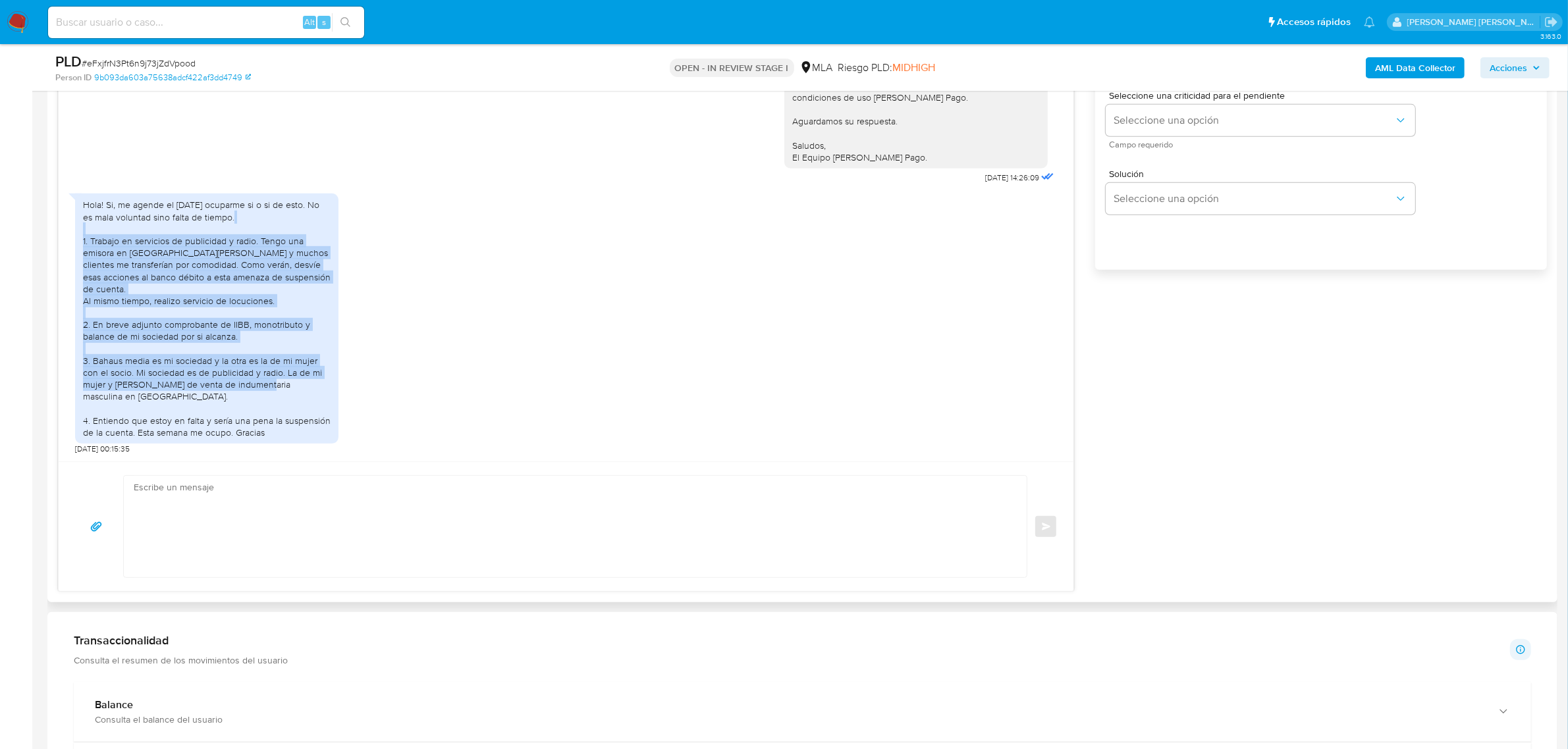
drag, startPoint x: 81, startPoint y: 247, endPoint x: 162, endPoint y: 406, distance: 178.4
click at [157, 407] on div "Hola! Si, me agende el [DATE] ocuparme si o si de esto. No es mala voluntad sin…" at bounding box center [207, 318] width 263 height 250
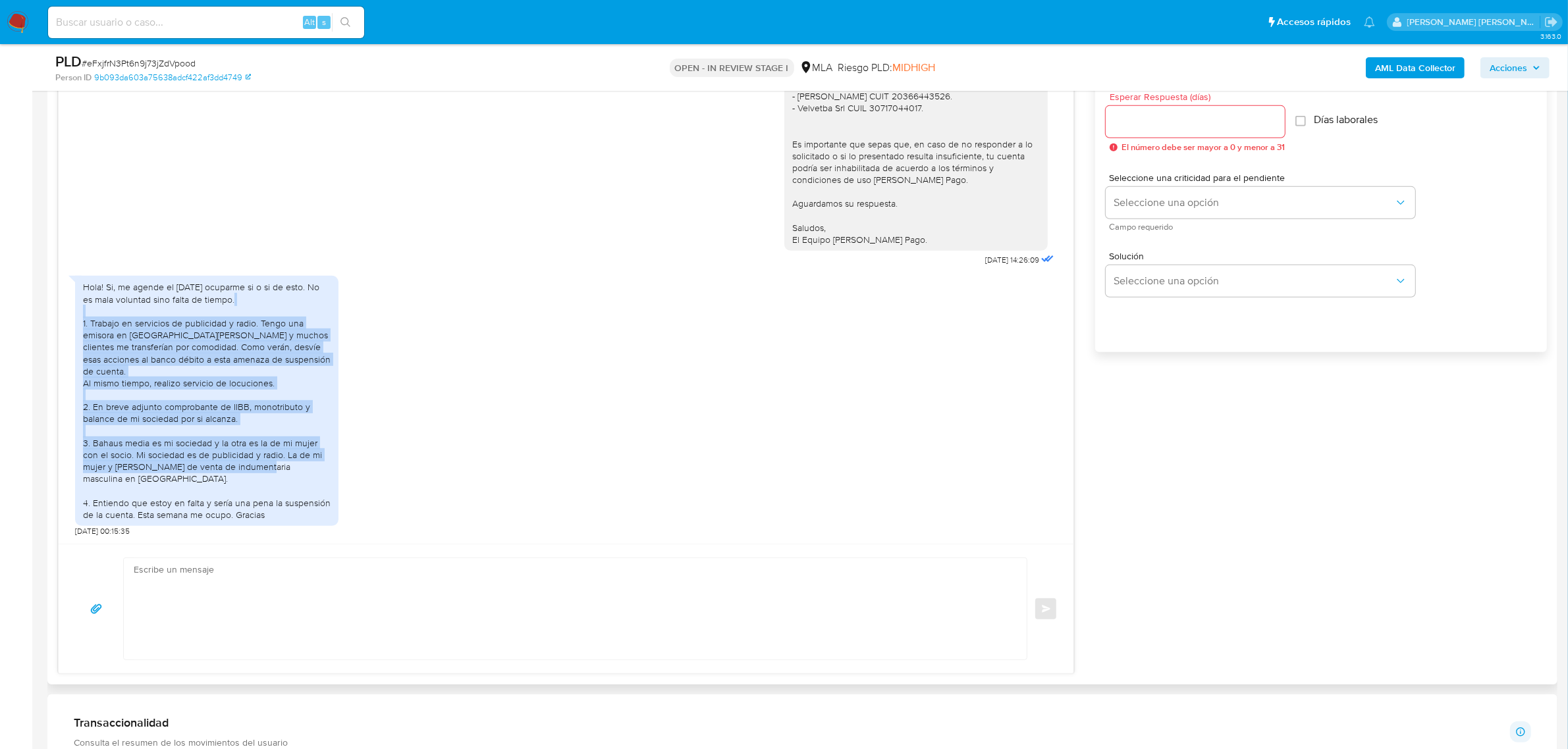
scroll to position [1201, 0]
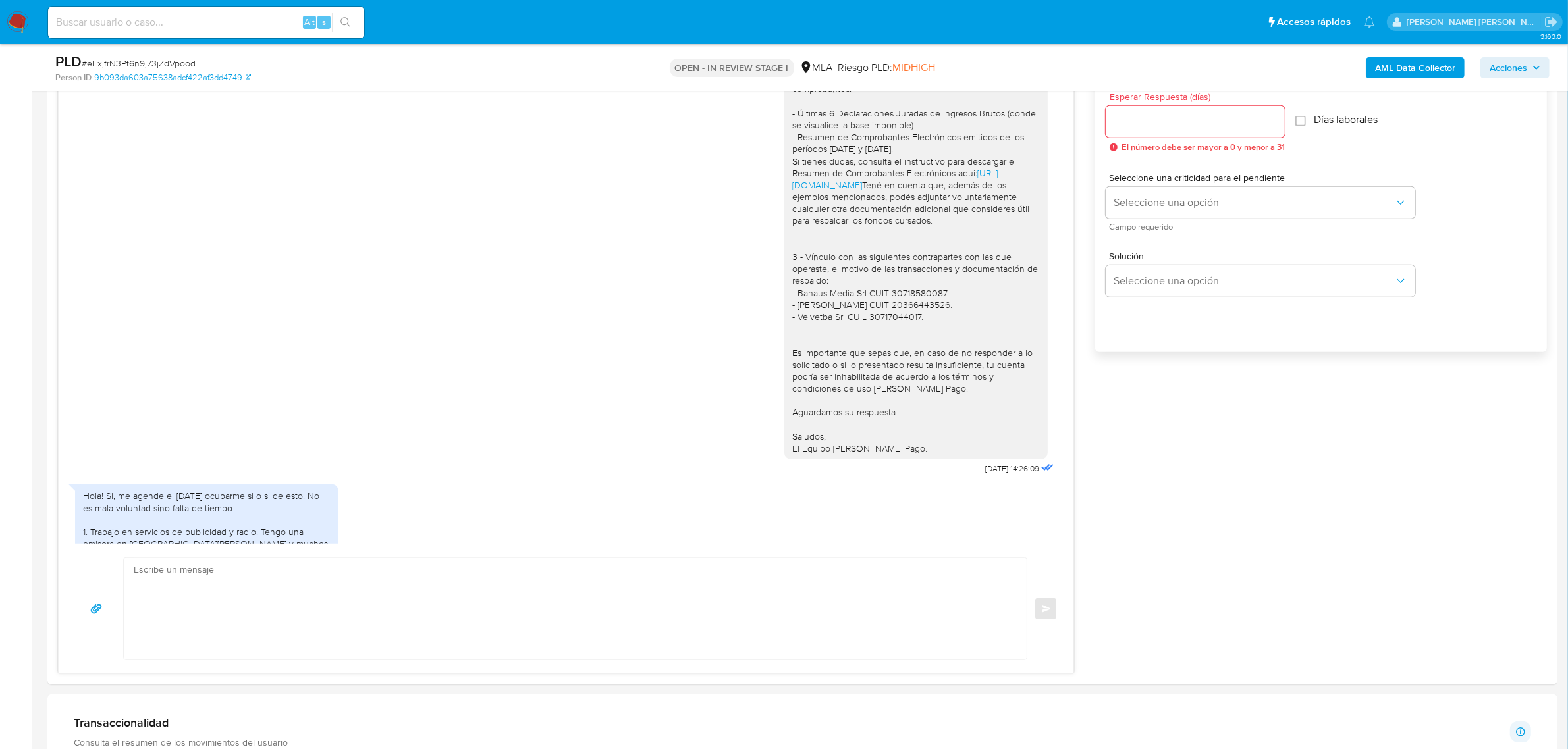
click at [159, 61] on span "# eFxjfrN3Pt6n9j73jZdVpood" at bounding box center [138, 63] width 114 height 13
copy span "eFxjfrN3Pt6n9j73jZdVpood"
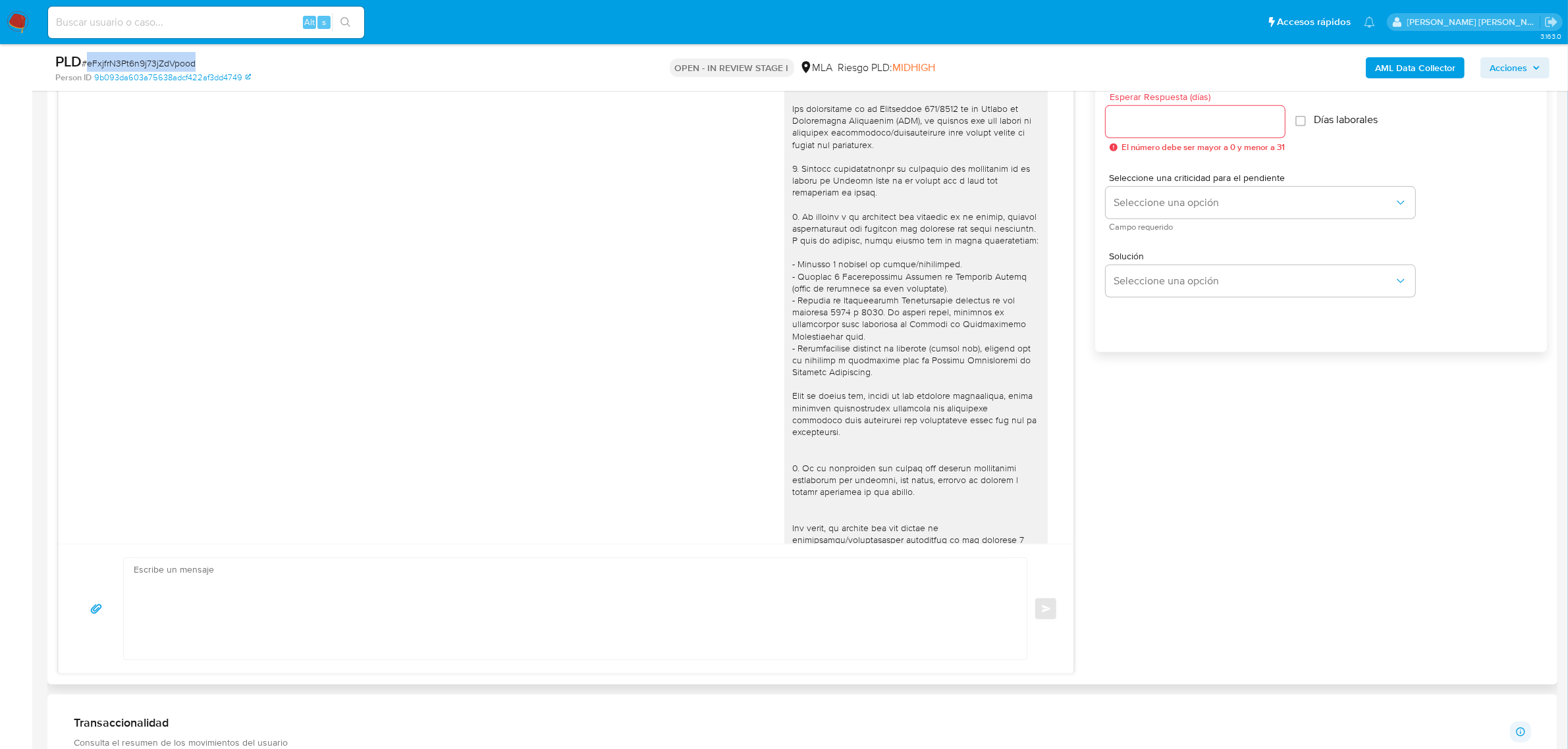
scroll to position [329, 0]
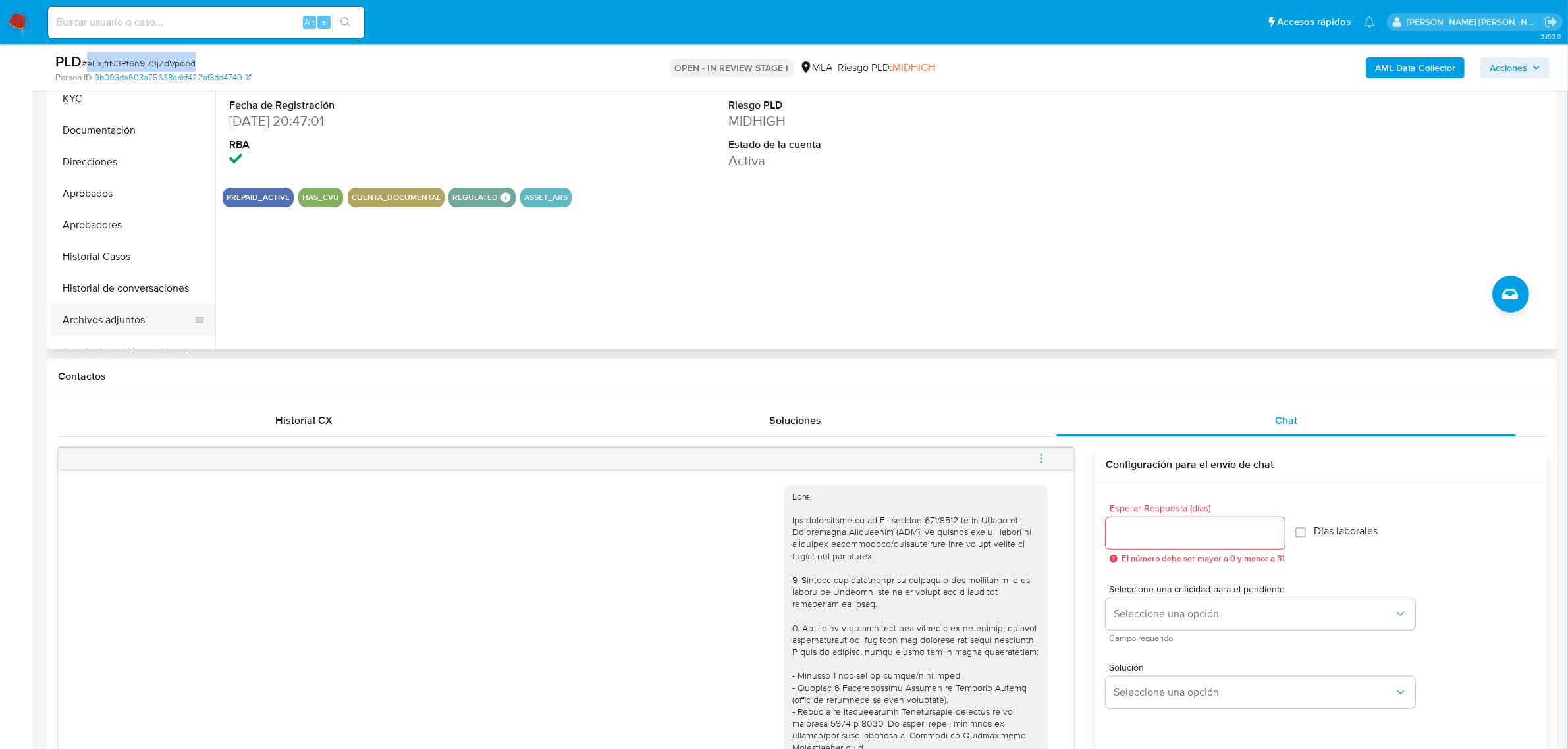
drag, startPoint x: 91, startPoint y: 320, endPoint x: 126, endPoint y: 329, distance: 36.1
click at [91, 320] on button "Archivos adjuntos" at bounding box center [127, 319] width 154 height 31
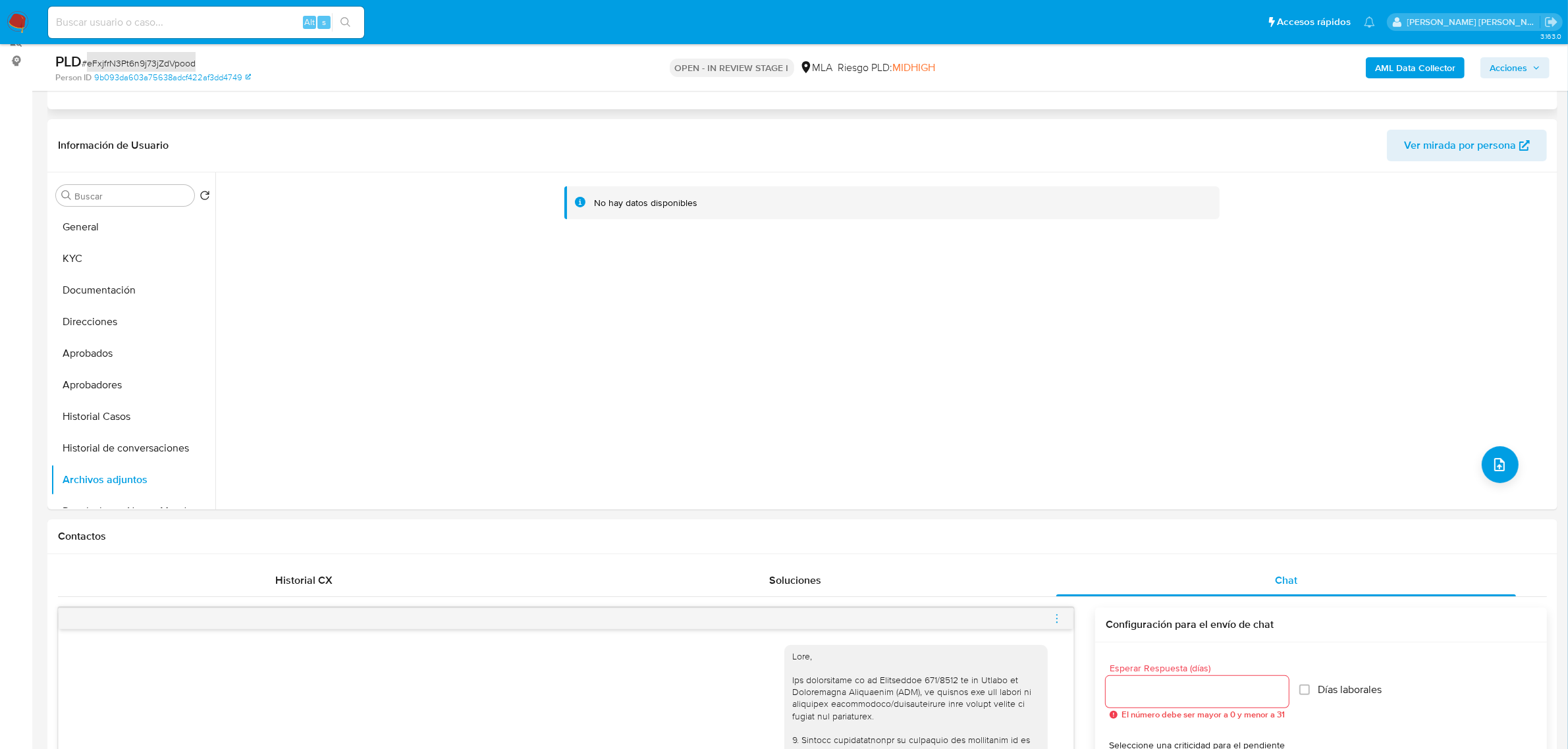
scroll to position [82, 0]
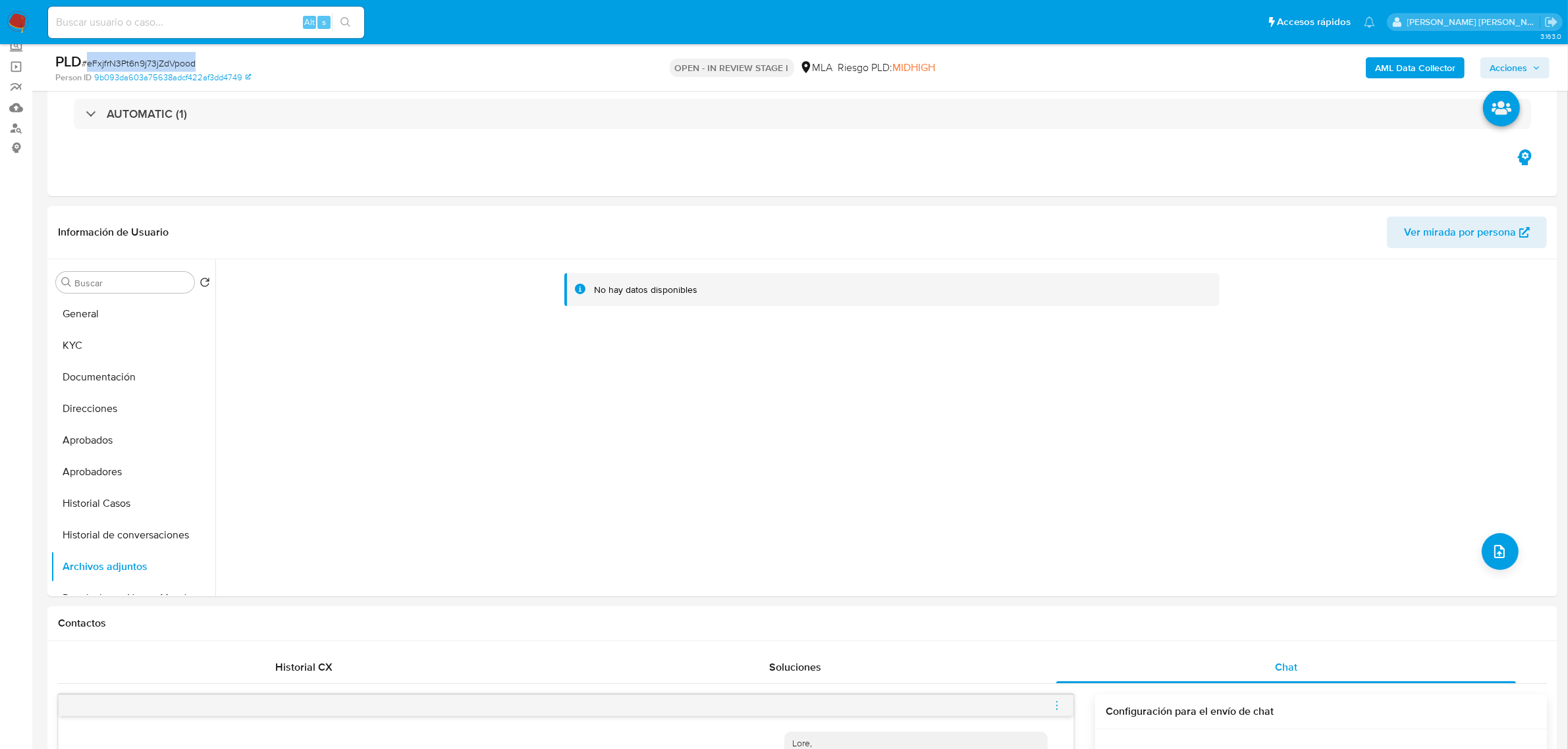
click at [1382, 67] on b "AML Data Collector" at bounding box center [1414, 68] width 80 height 21
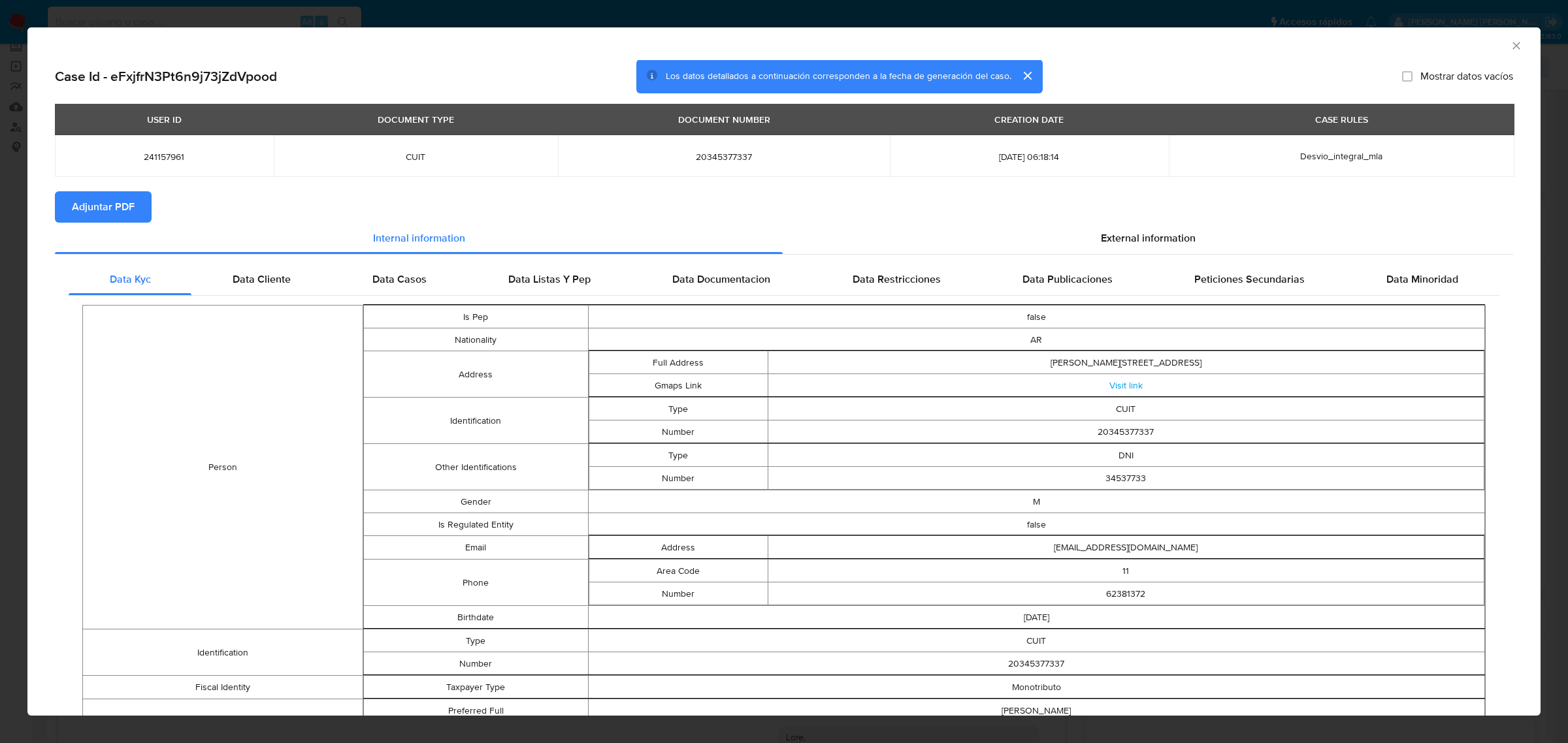
click at [87, 215] on span "Adjuntar PDF" at bounding box center [102, 207] width 63 height 29
click at [1510, 39] on icon "Cerrar ventana" at bounding box center [1516, 45] width 13 height 13
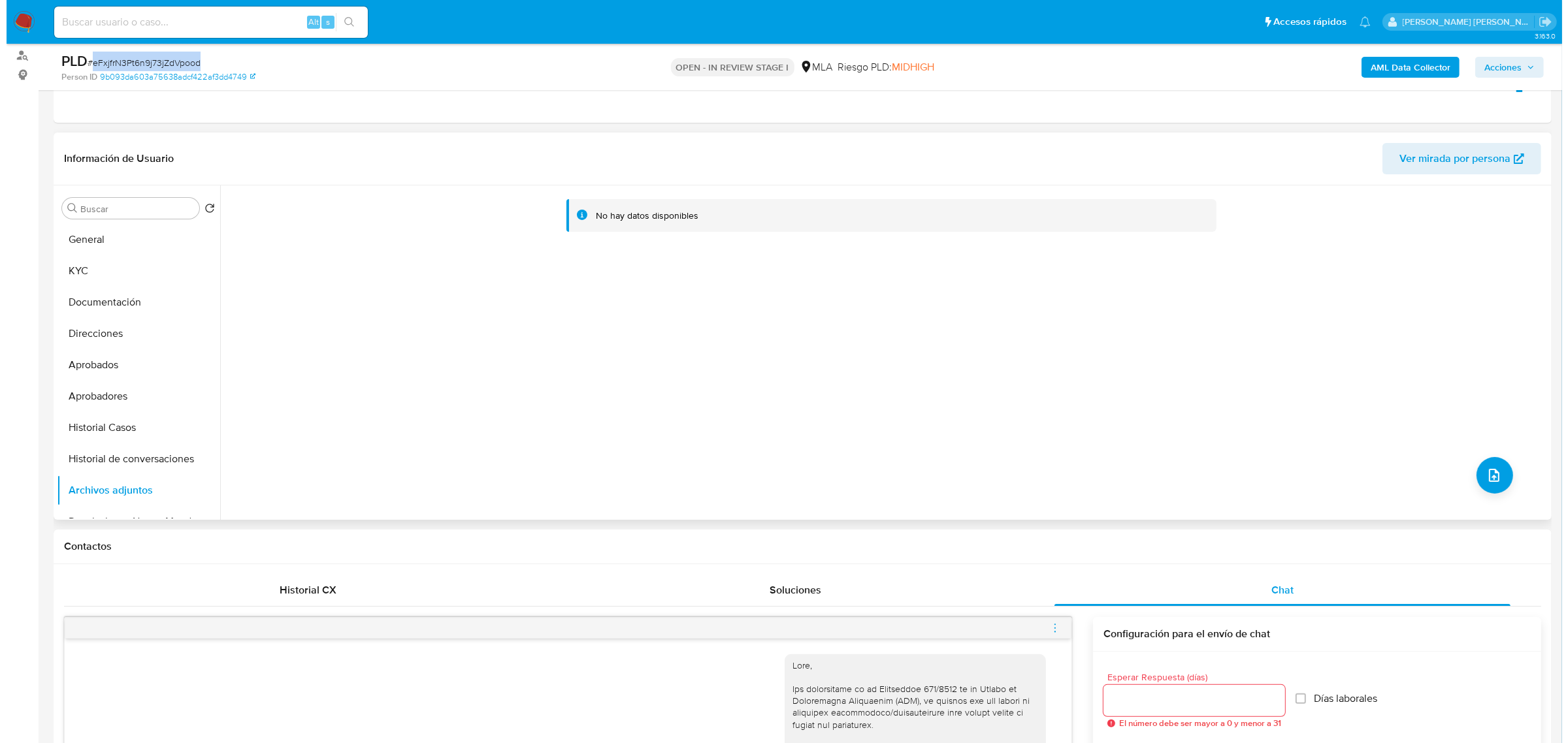
scroll to position [326, 0]
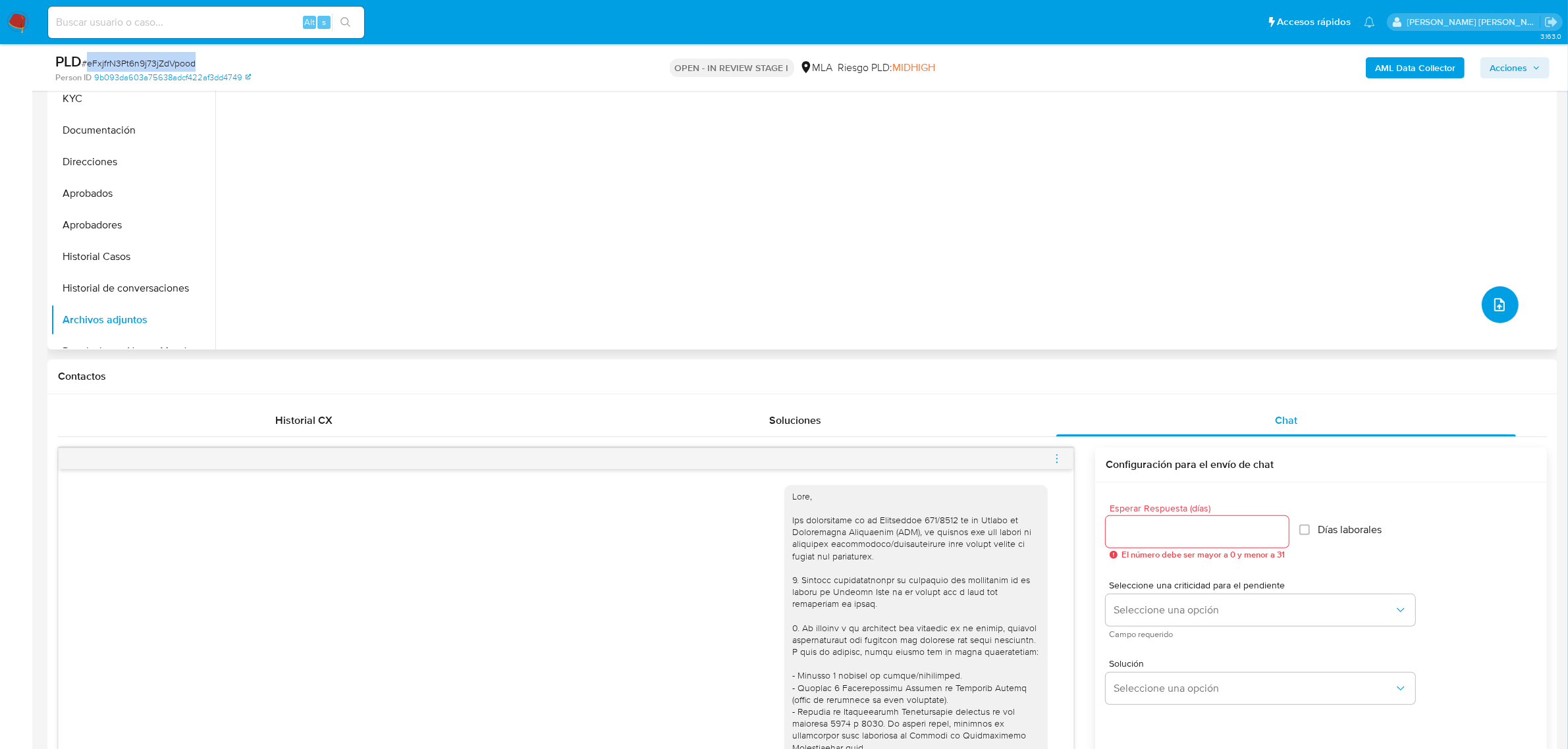
click at [1491, 300] on icon "upload-file" at bounding box center [1499, 305] width 16 height 16
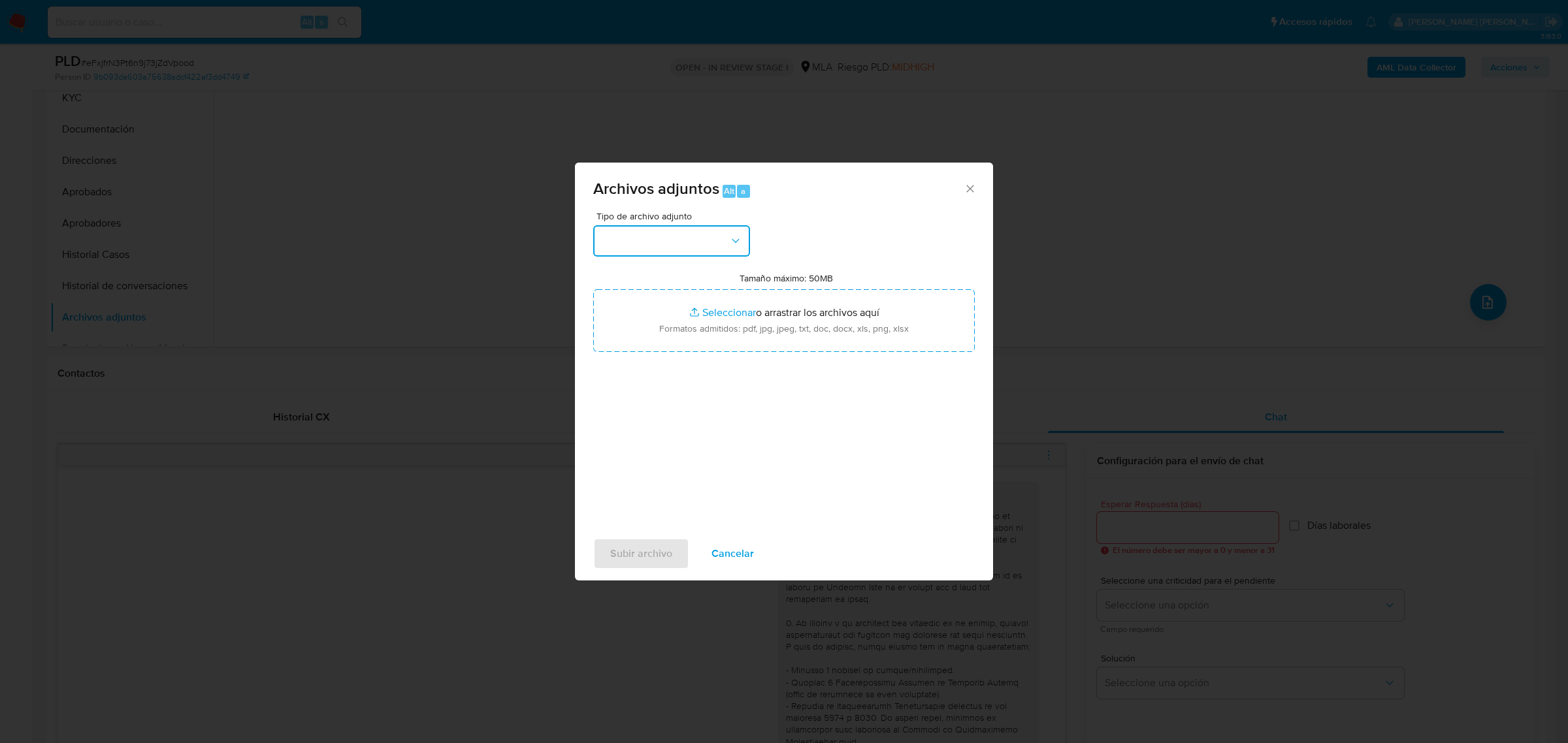
click at [709, 240] on button "button" at bounding box center [671, 241] width 156 height 31
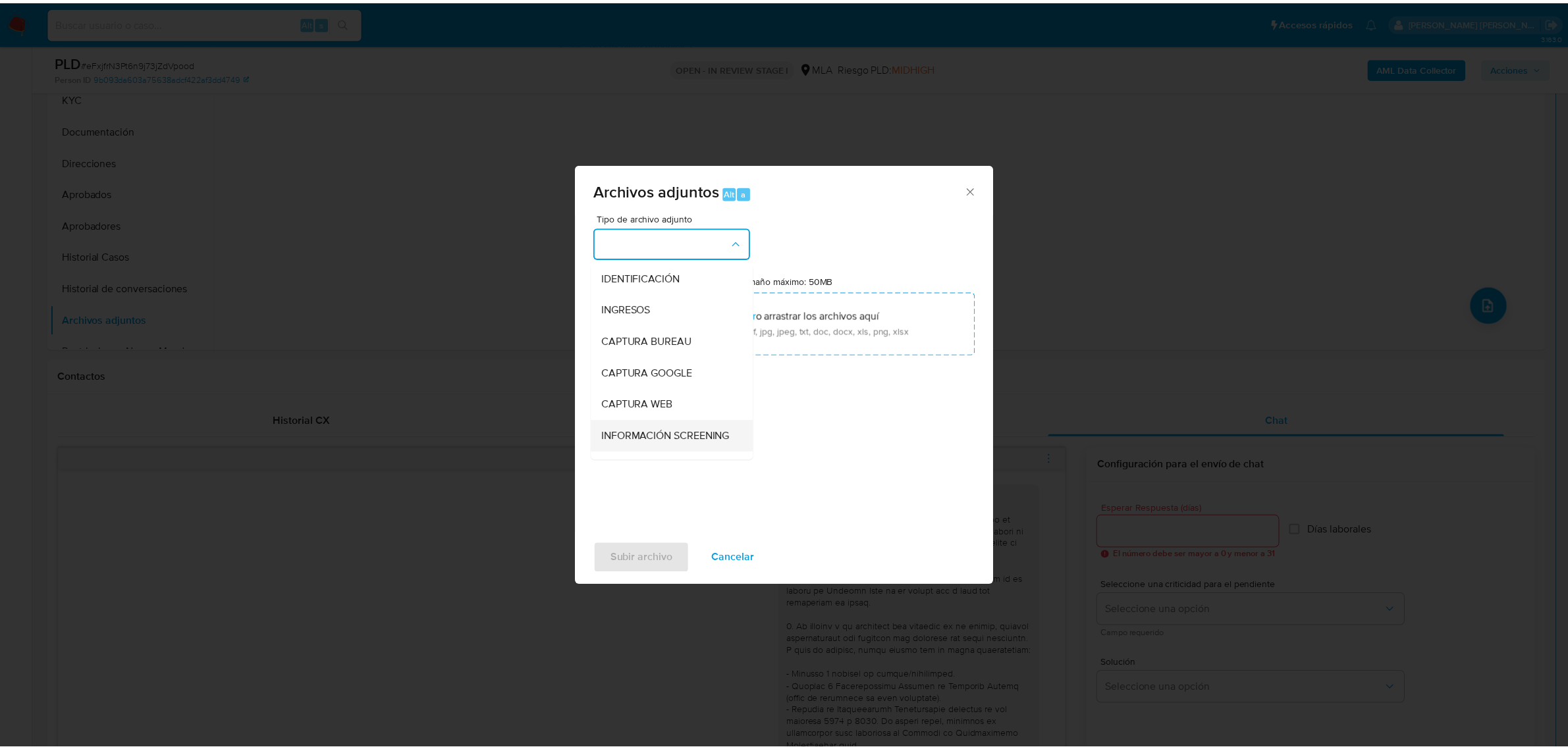
scroll to position [165, 0]
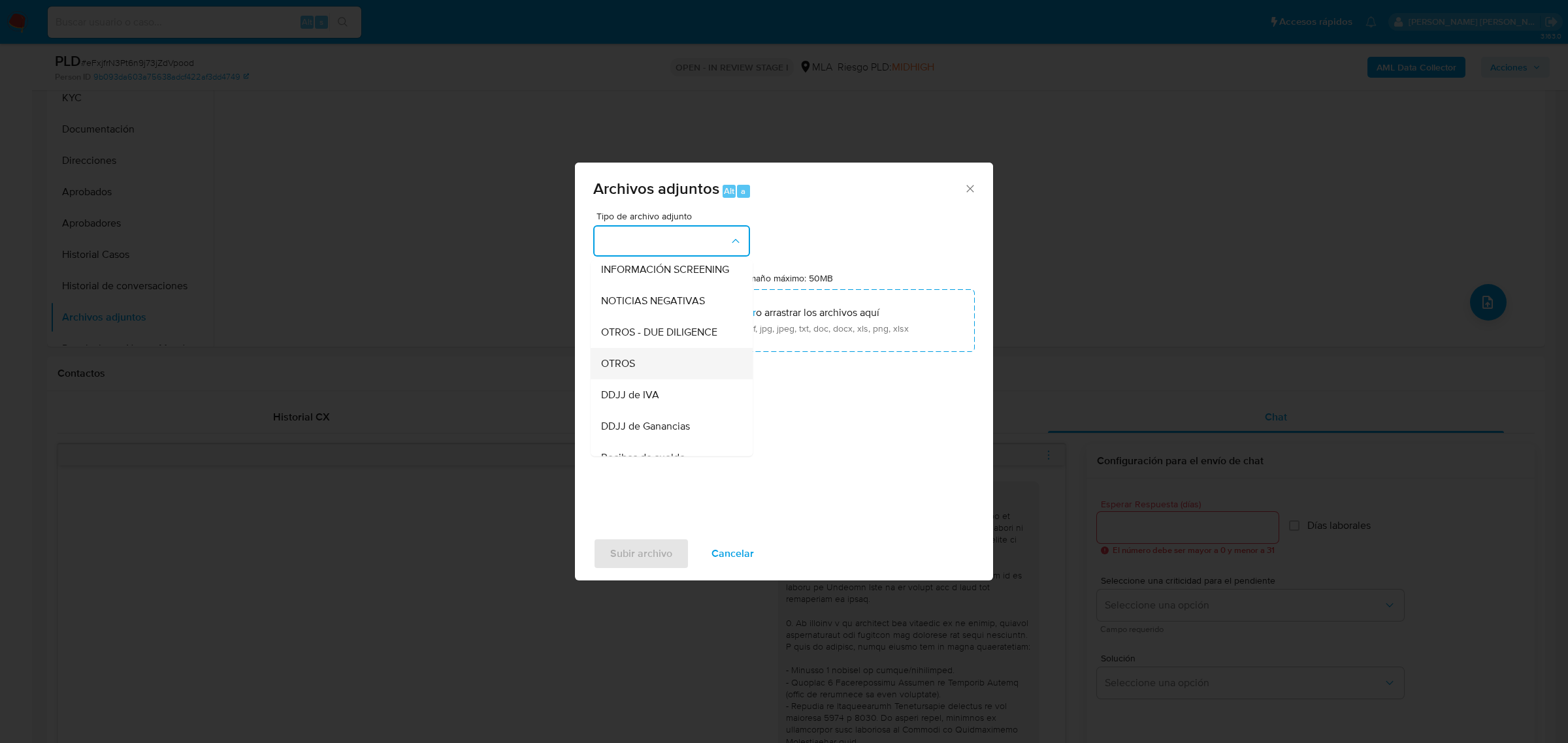
click at [628, 379] on div "OTROS" at bounding box center [668, 363] width 133 height 31
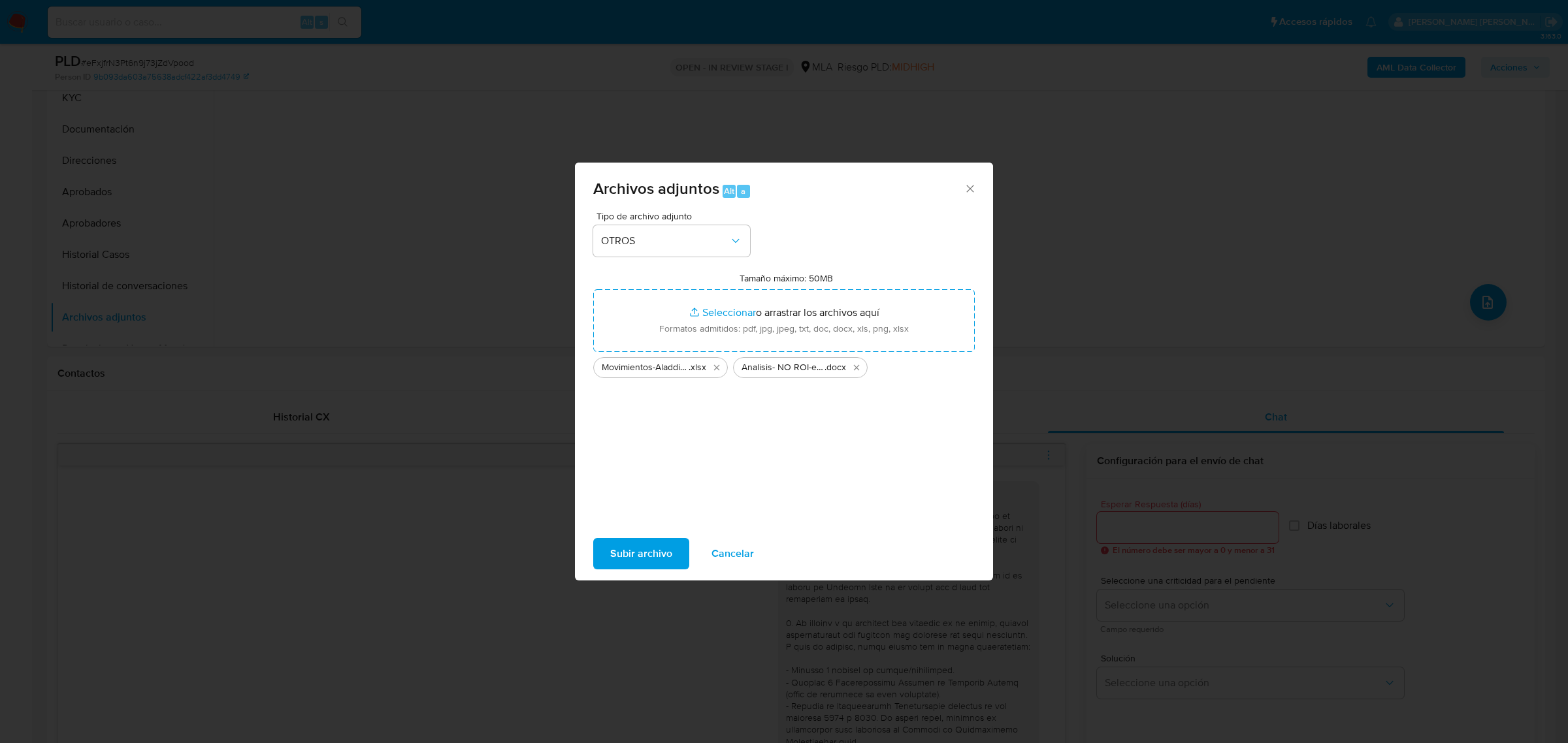
click at [643, 547] on span "Subir archivo" at bounding box center [641, 553] width 62 height 29
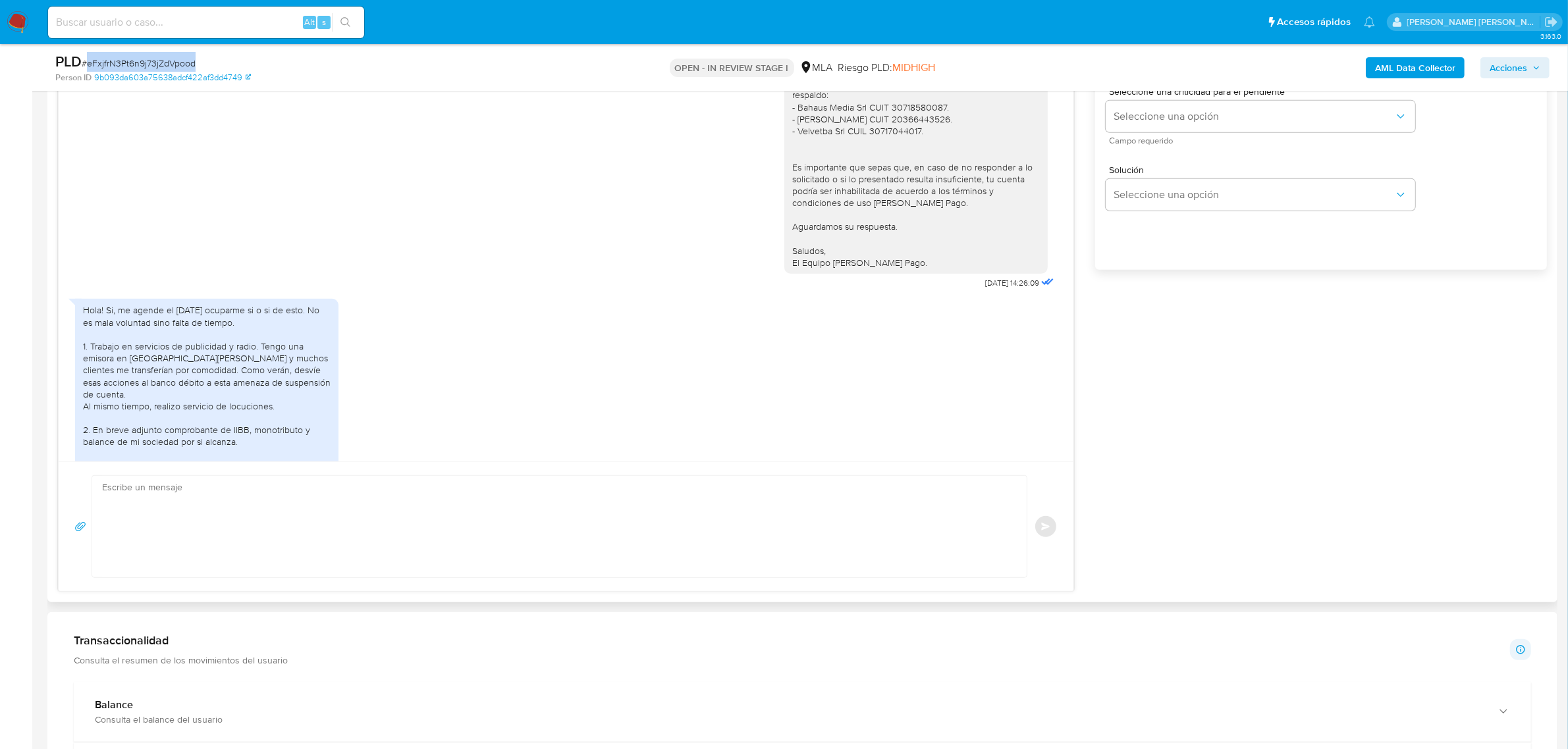
scroll to position [1448, 0]
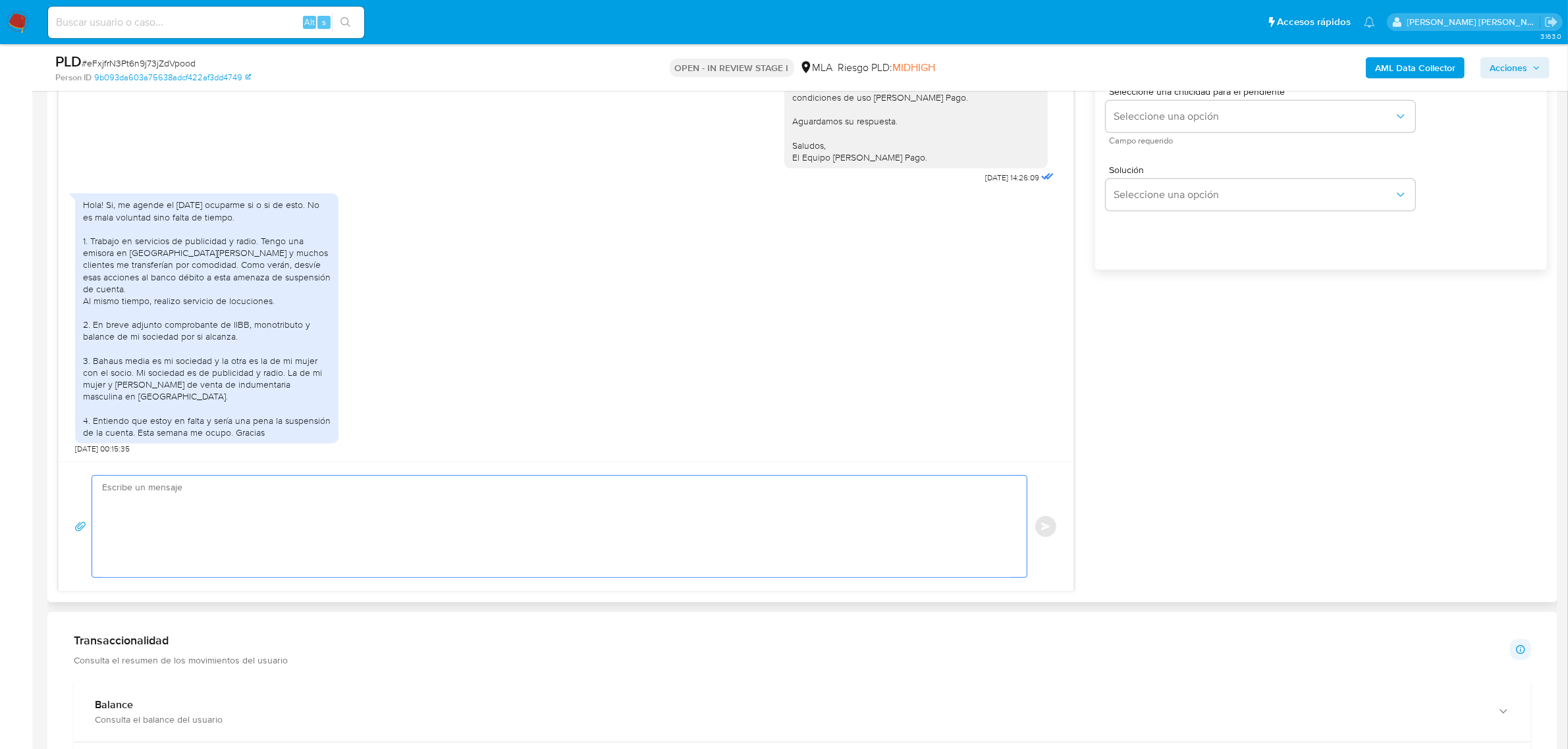
click at [215, 495] on textarea at bounding box center [555, 527] width 908 height 102
paste textarea "Hola XXX, ¡Gracias por tu respuesta! Queremos informarte que el uso de la cuent…"
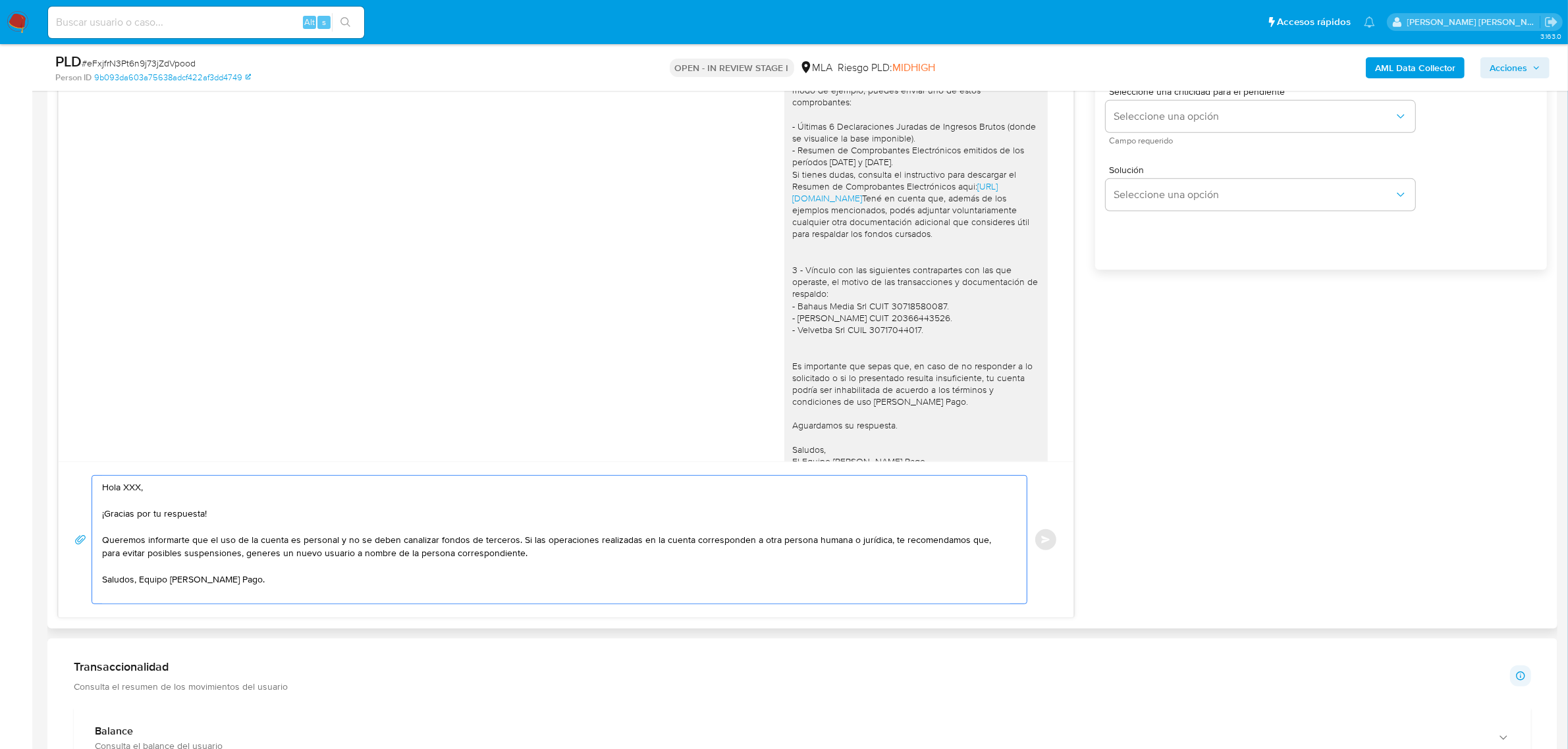
scroll to position [955, 0]
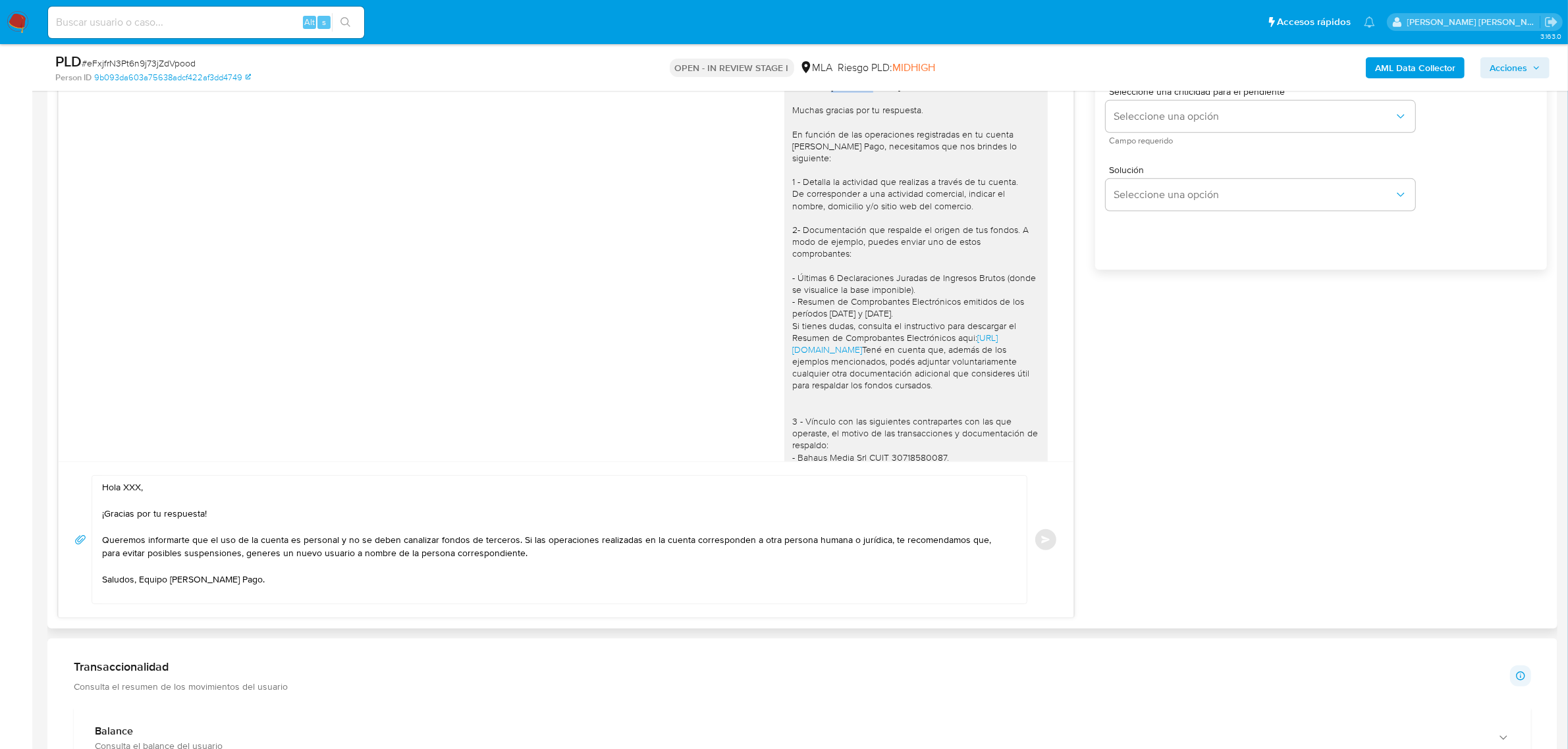
drag, startPoint x: 816, startPoint y: 124, endPoint x: 850, endPoint y: 121, distance: 34.1
click at [850, 121] on div "Buen dia Nicolás, Muchas gracias por tu respuesta. En función de las operacione…" at bounding box center [916, 349] width 247 height 539
copy div "Nicolás,"
click at [134, 484] on textarea "Hola XXX, ¡Gracias por tu respuesta! Queremos informarte que el uso de la cuent…" at bounding box center [555, 540] width 908 height 128
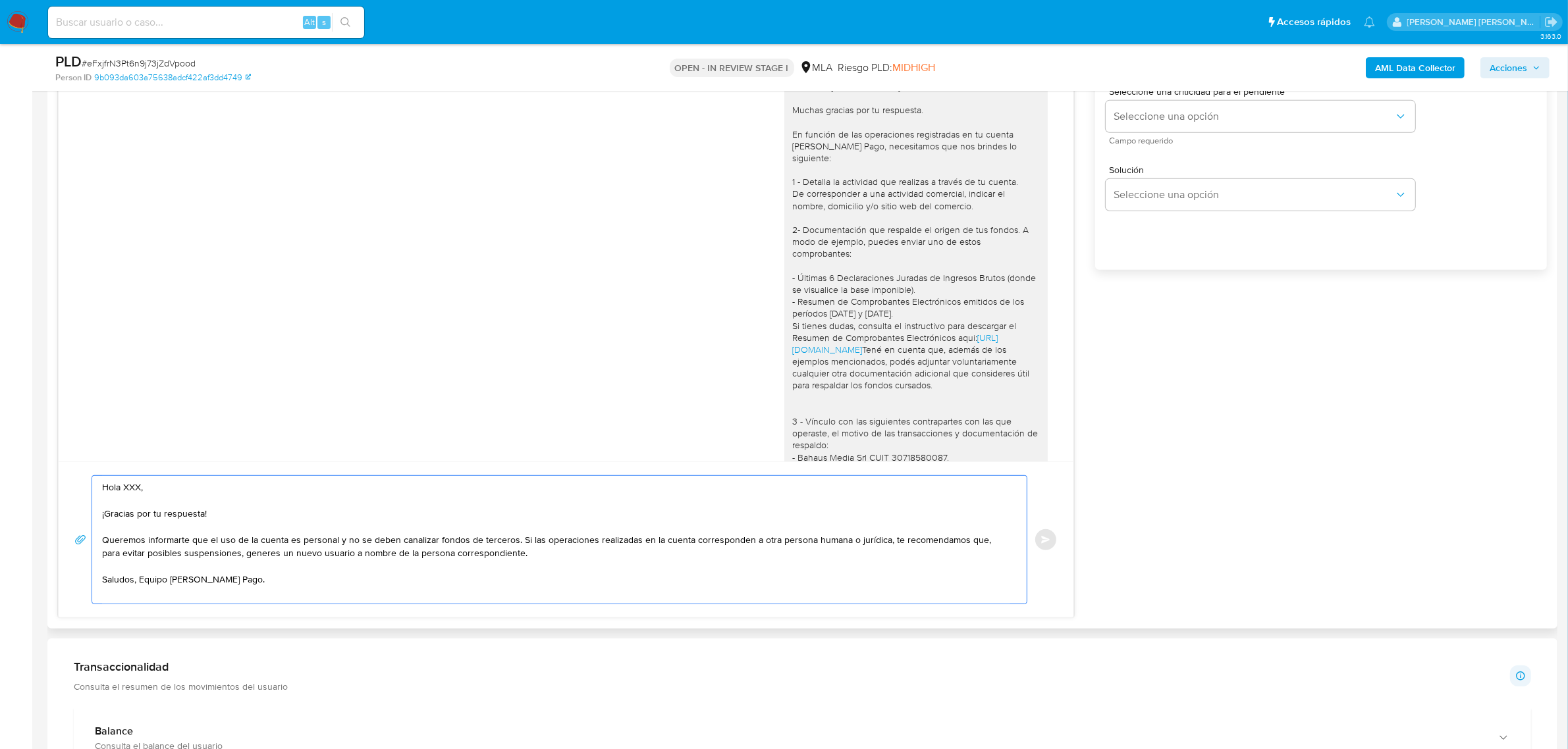
paste textarea "Nicolás,"
click at [517, 542] on textarea "Hola Nicolás, ¡Gracias por tu respuesta! Queremos informarte que el uso de la c…" at bounding box center [555, 540] width 908 height 128
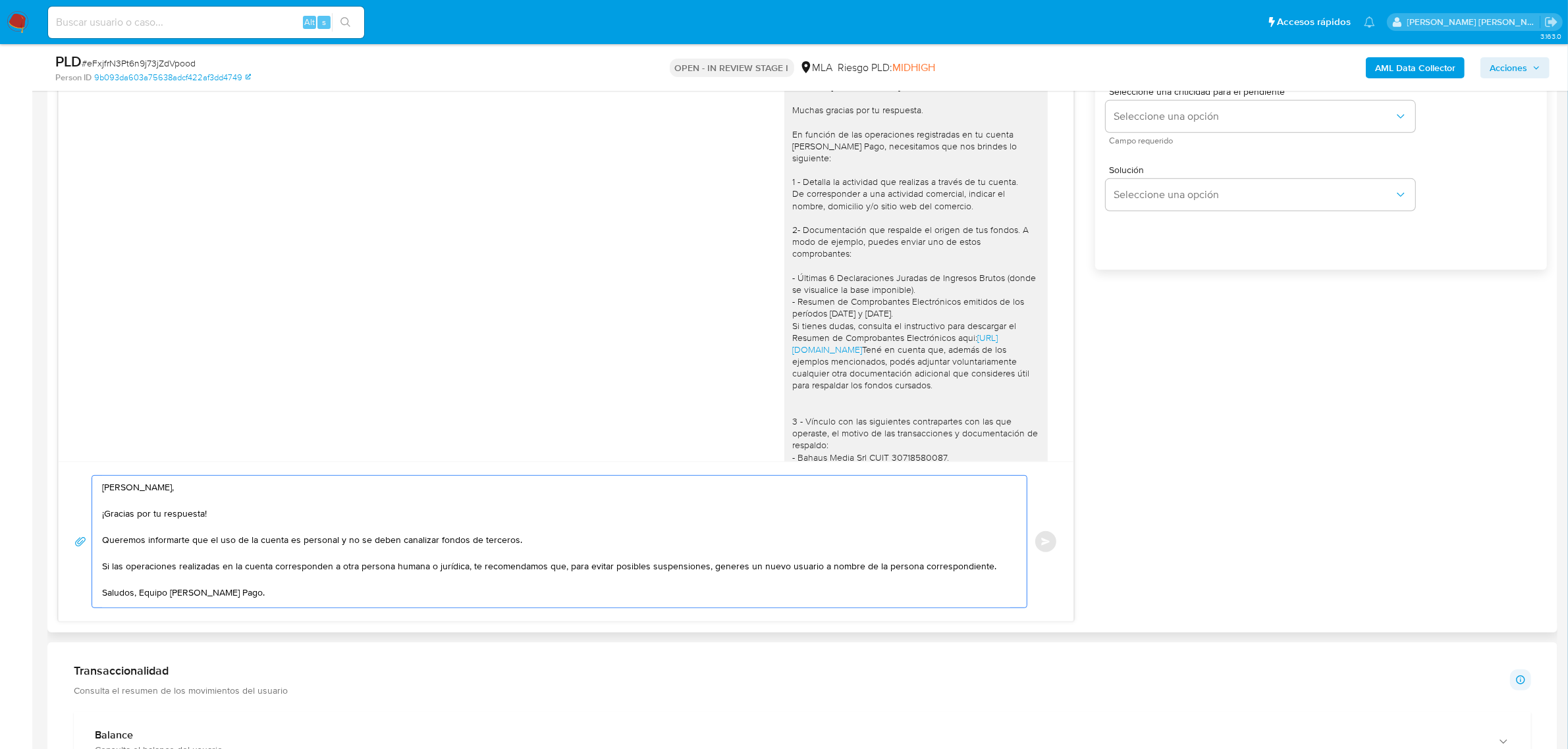
drag, startPoint x: 565, startPoint y: 570, endPoint x: 704, endPoint y: 571, distance: 139.0
click at [704, 571] on textarea "Hola Nicolás, ¡Gracias por tu respuesta! Queremos informarte que el uso de la c…" at bounding box center [555, 542] width 908 height 132
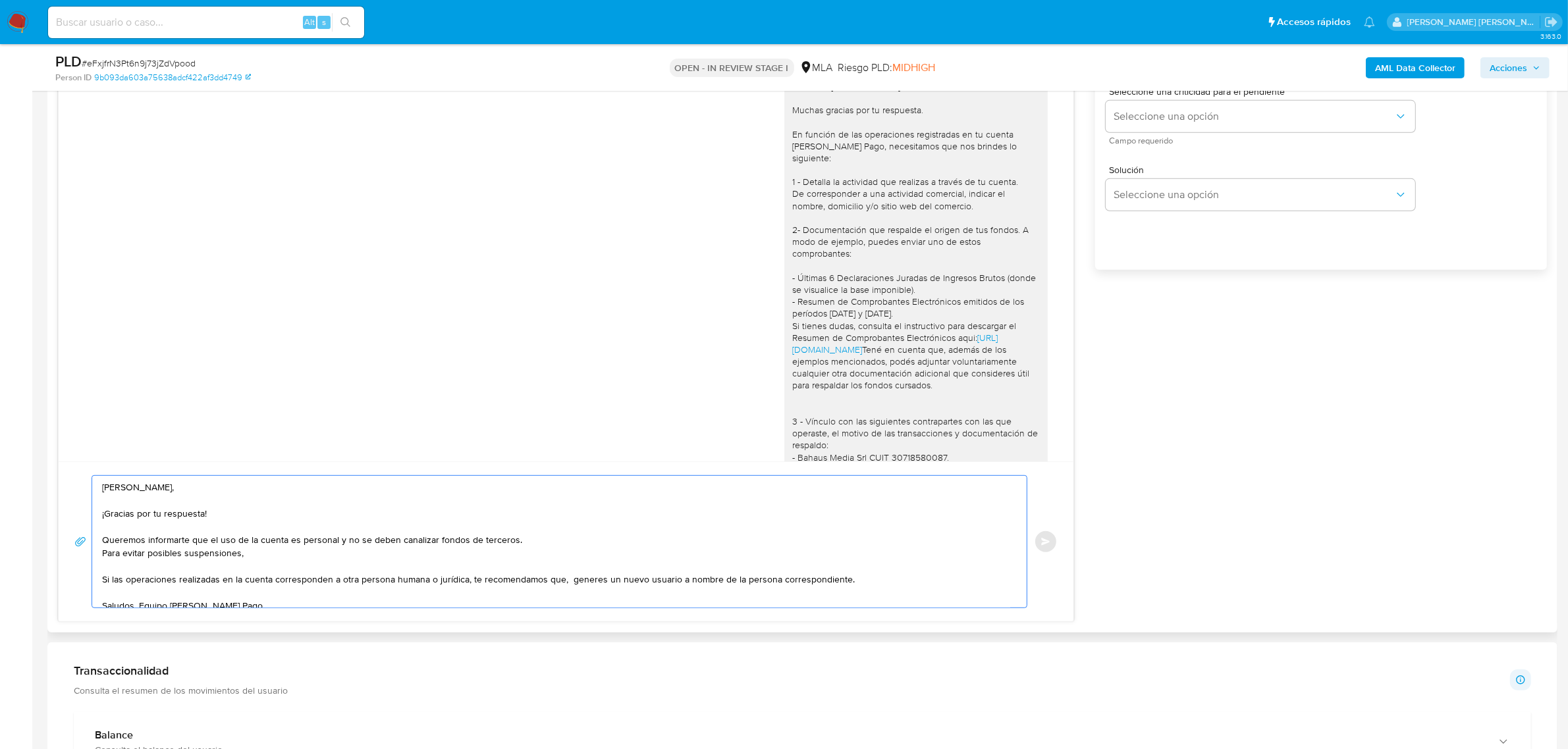
click at [104, 556] on textarea "Hola Nicolás, ¡Gracias por tu respuesta! Queremos informarte que el uso de la c…" at bounding box center [555, 542] width 908 height 132
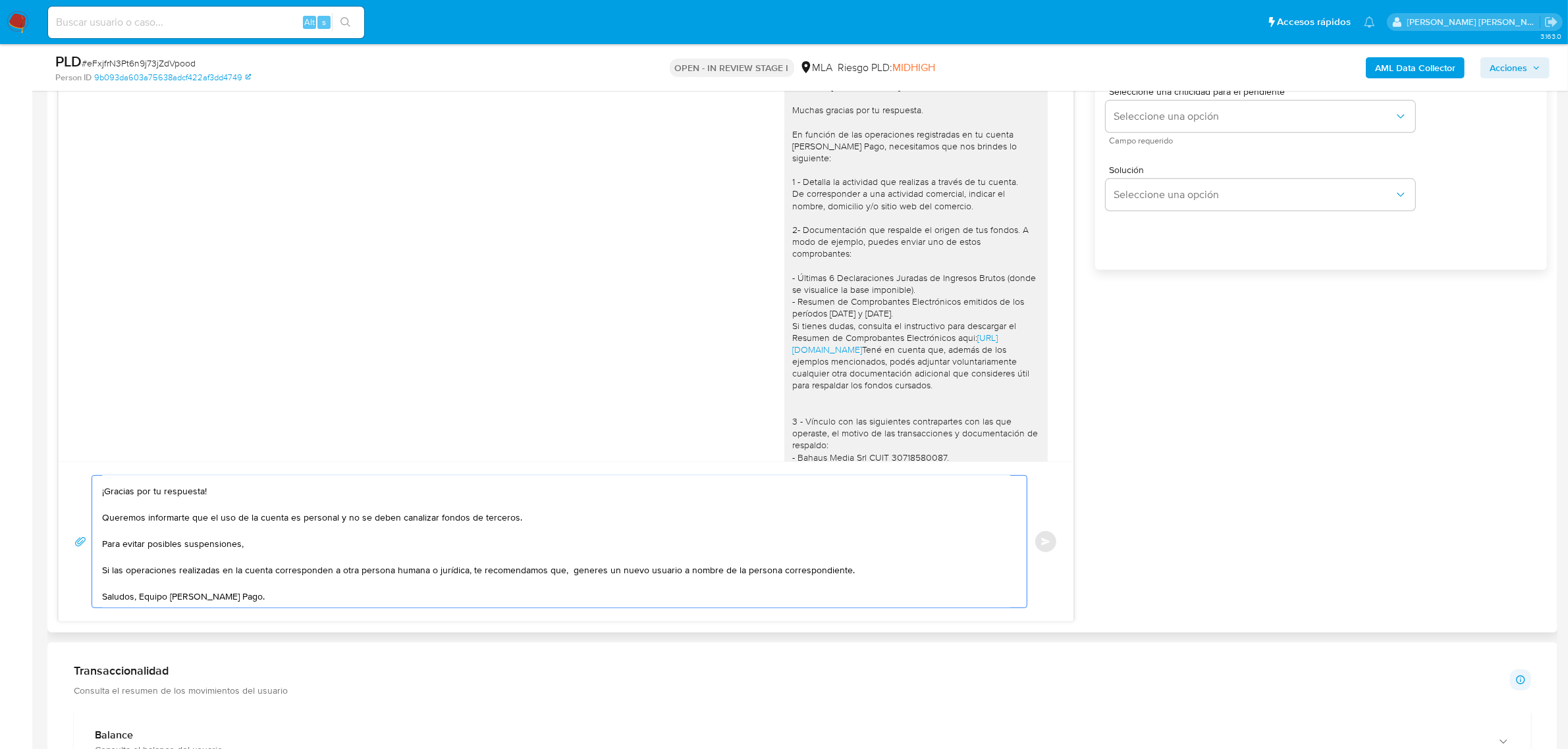
scroll to position [35, 0]
click at [244, 531] on textarea "Hola Nicolás, ¡Gracias por tu respuesta! Queremos informarte que el uso de la c…" at bounding box center [555, 542] width 908 height 132
drag, startPoint x: 125, startPoint y: 560, endPoint x: 101, endPoint y: 559, distance: 24.0
click at [101, 559] on div "Hola Nicolás, ¡Gracias por tu respuesta! Queremos informarte que el uso de la c…" at bounding box center [555, 542] width 928 height 132
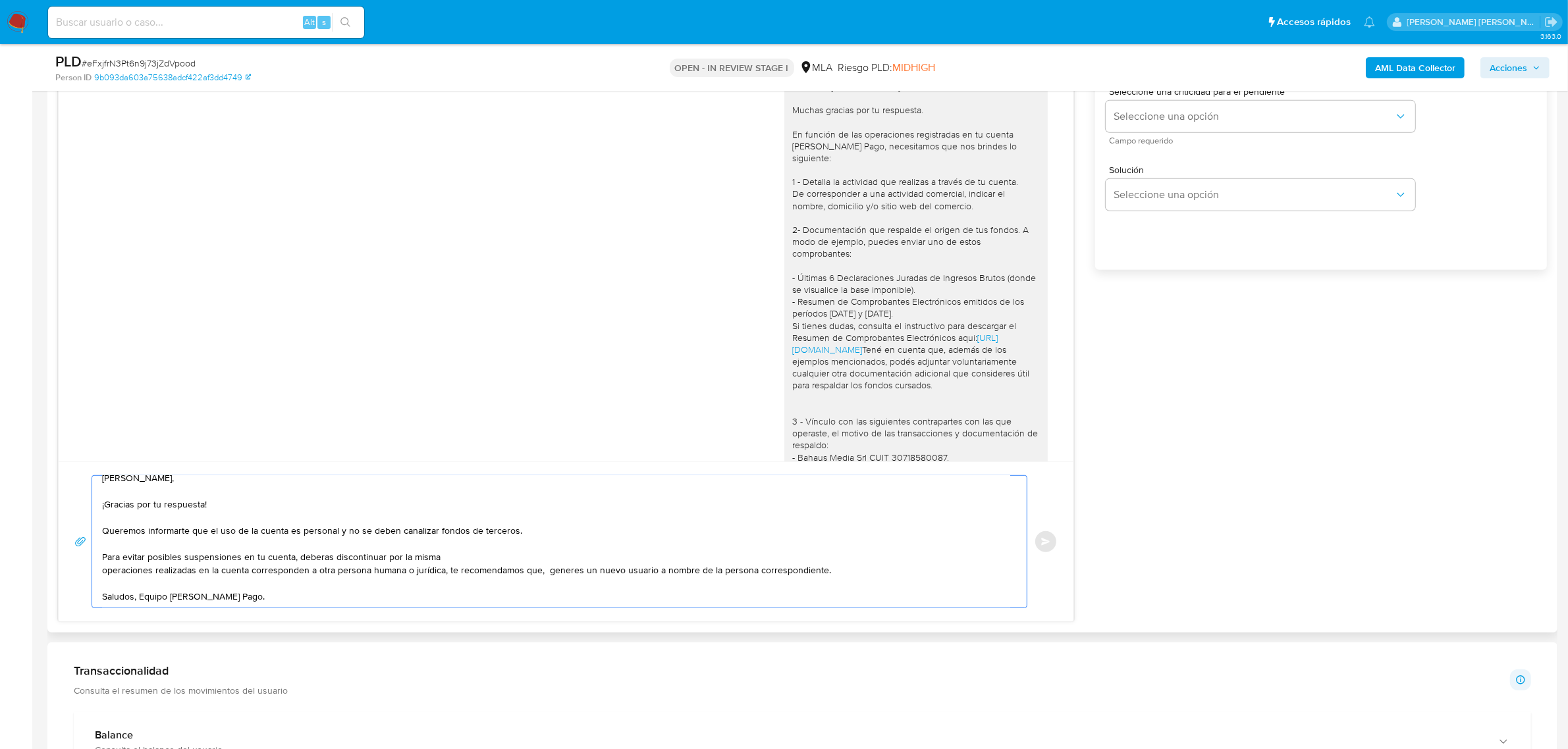
scroll to position [22, 0]
drag, startPoint x: 583, startPoint y: 547, endPoint x: 486, endPoint y: 548, distance: 97.0
click at [486, 548] on textarea "Hola Nicolás, ¡Gracias por tu respuesta! Queremos informarte que el uso de la c…" at bounding box center [555, 542] width 908 height 132
drag, startPoint x: 566, startPoint y: 548, endPoint x: 555, endPoint y: 548, distance: 11.0
drag, startPoint x: 696, startPoint y: 548, endPoint x: 712, endPoint y: 559, distance: 19.4
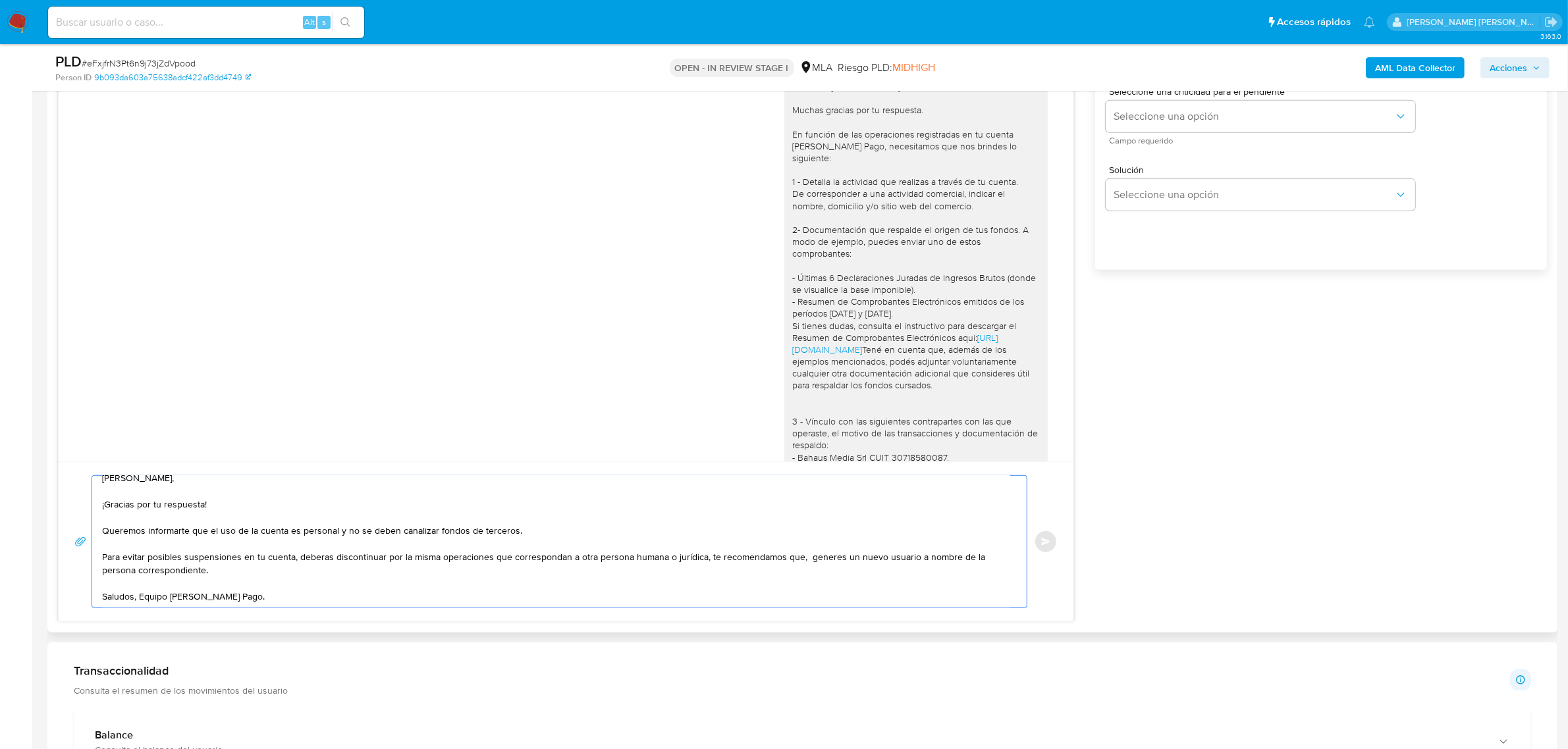
click at [712, 559] on textarea "Hola Nicolás, ¡Gracias por tu respuesta! Queremos informarte que el uso de la c…" at bounding box center [555, 542] width 908 height 132
click at [711, 556] on textarea "Hola Nicolás, ¡Gracias por tu respuesta! Queremos informarte que el uso de la c…" at bounding box center [555, 542] width 908 height 132
drag, startPoint x: 703, startPoint y: 547, endPoint x: 721, endPoint y: 559, distance: 21.6
click at [721, 559] on textarea "Hola Nicolás, ¡Gracias por tu respuesta! Queremos informarte que el uso de la c…" at bounding box center [555, 542] width 908 height 132
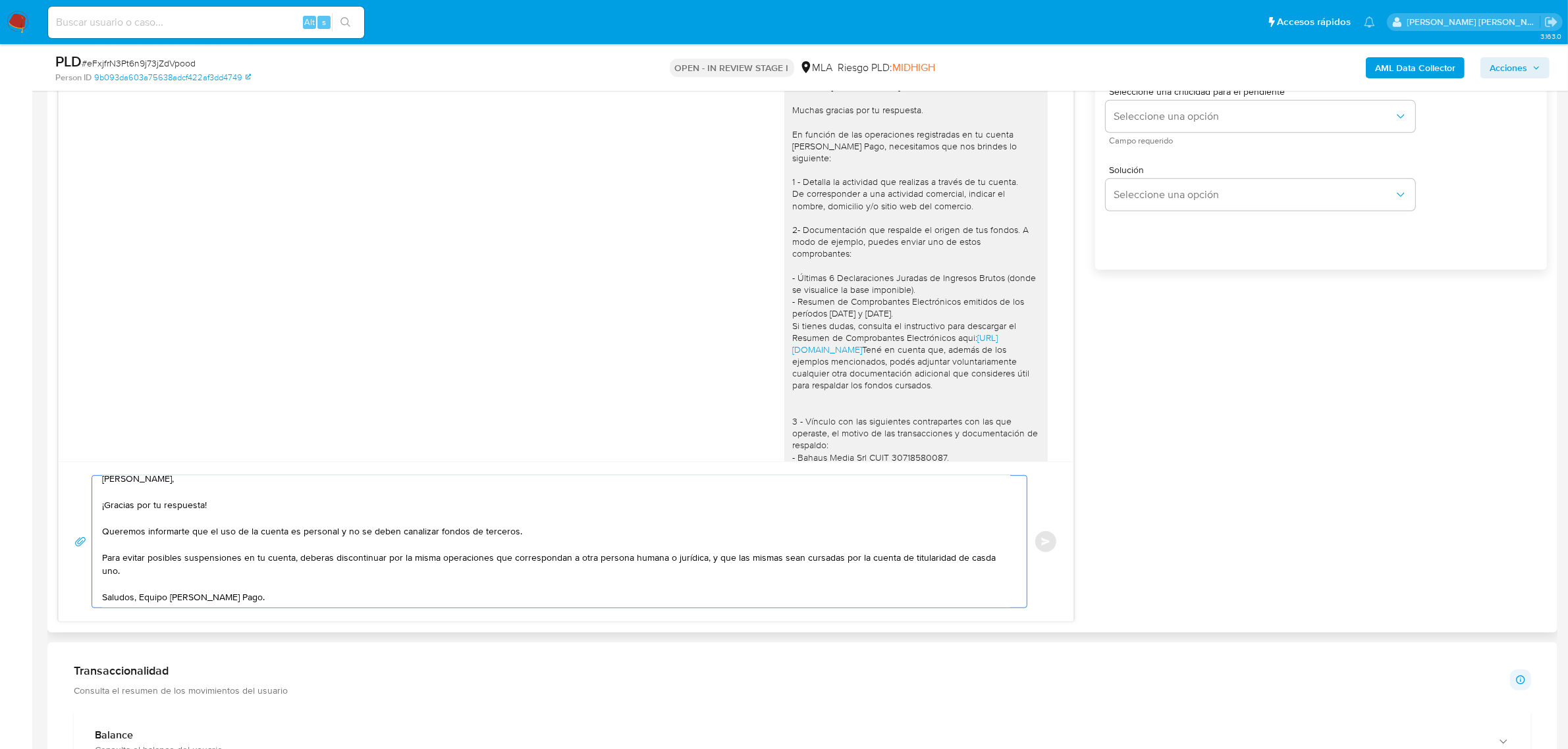
click at [972, 559] on textarea "Hola Nicolás, ¡Gracias por tu respuesta! Queremos informarte que el uso de la c…" at bounding box center [555, 542] width 908 height 132
click at [314, 560] on textarea "Hola Nicolás, ¡Gracias por tu respuesta! Queremos informarte que el uso de la c…" at bounding box center [555, 542] width 908 height 132
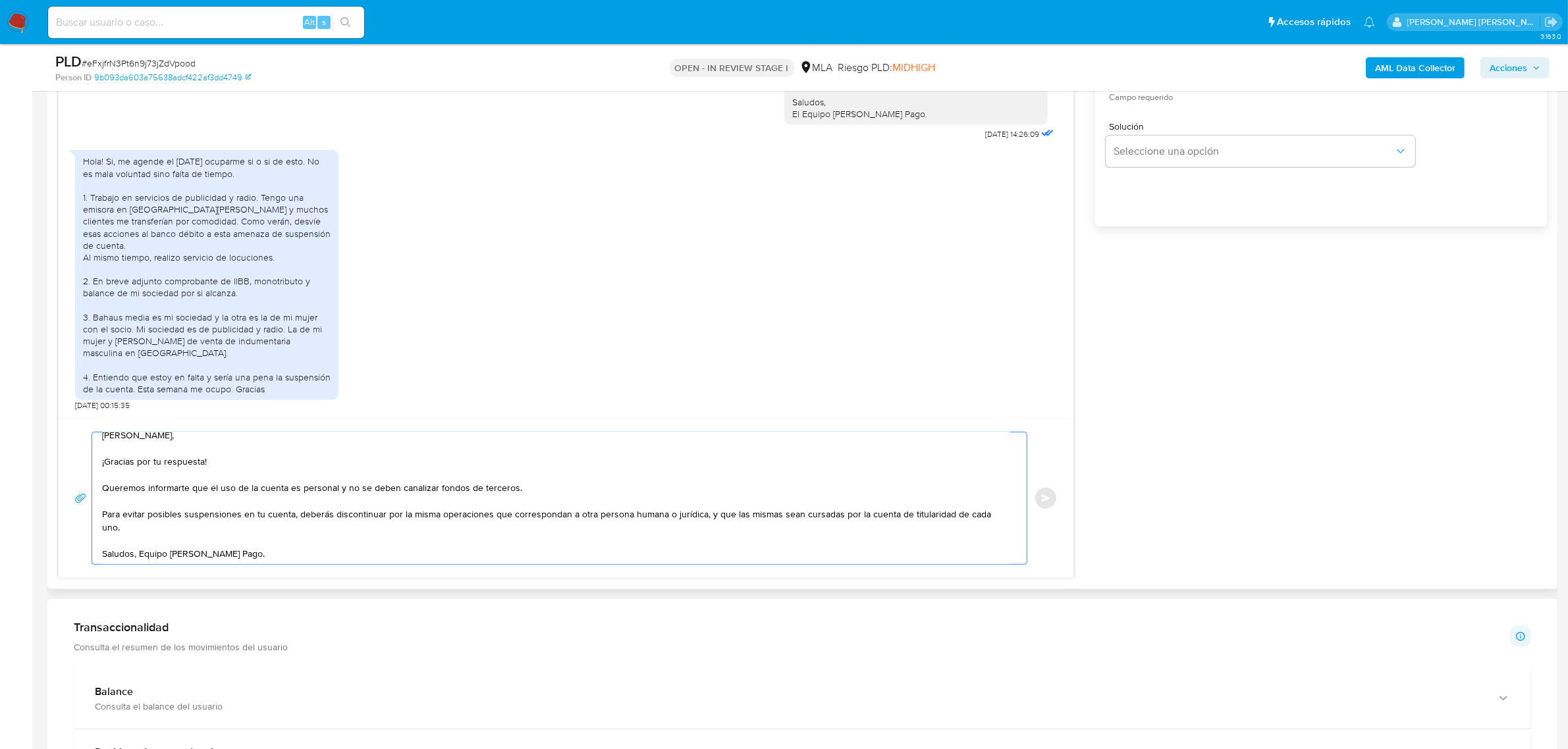
scroll to position [905, 0]
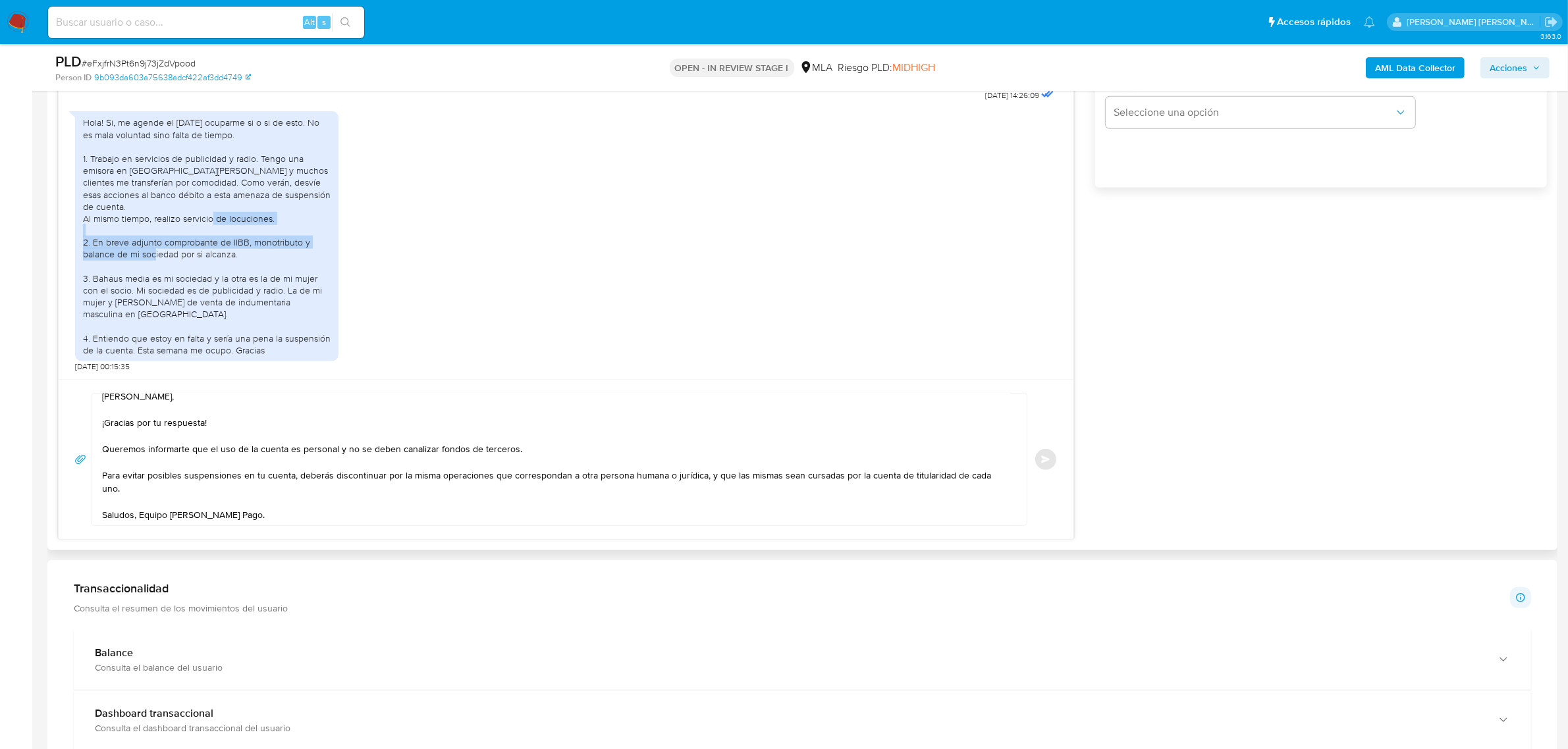
drag, startPoint x: 93, startPoint y: 241, endPoint x: 245, endPoint y: 262, distance: 153.4
click at [245, 262] on div "Hola! Si, me agende el lunes ocuparme si o si de esto. No es mala voluntad sino…" at bounding box center [207, 236] width 247 height 239
copy div "En breve adjunto comprobante de IIBB, monotributo y balance de mi sociedad por …"
click at [172, 503] on textarea "Hola Nicolás, ¡Gracias por tu respuesta! Queremos informarte que el uso de la c…" at bounding box center [555, 459] width 908 height 132
click at [135, 520] on textarea "Hola Nicolás, ¡Gracias por tu respuesta! Queremos informarte que el uso de la c…" at bounding box center [555, 459] width 908 height 132
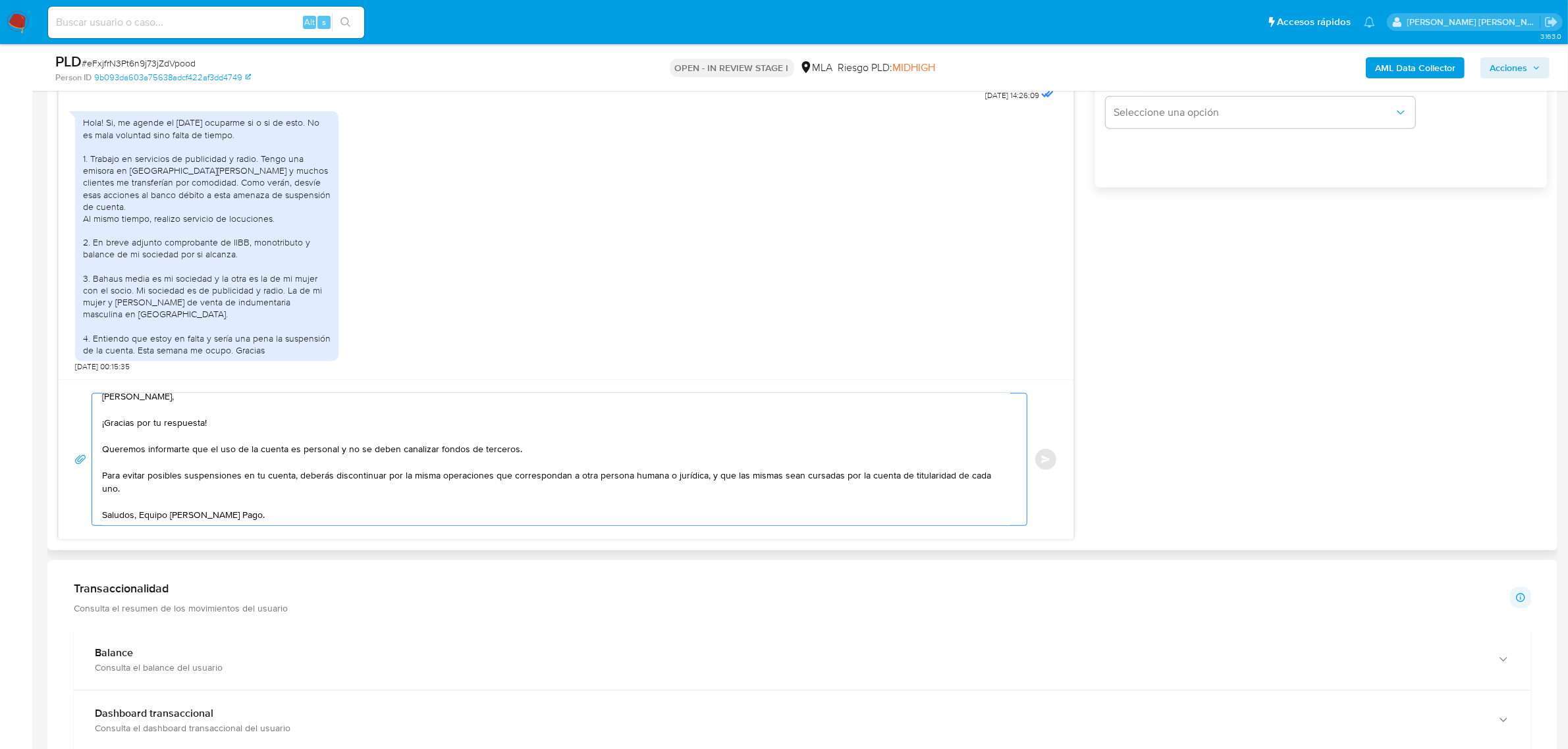
click at [142, 518] on textarea "Hola Nicolás, ¡Gracias por tu respuesta! Queremos informarte que el uso de la c…" at bounding box center [555, 459] width 908 height 132
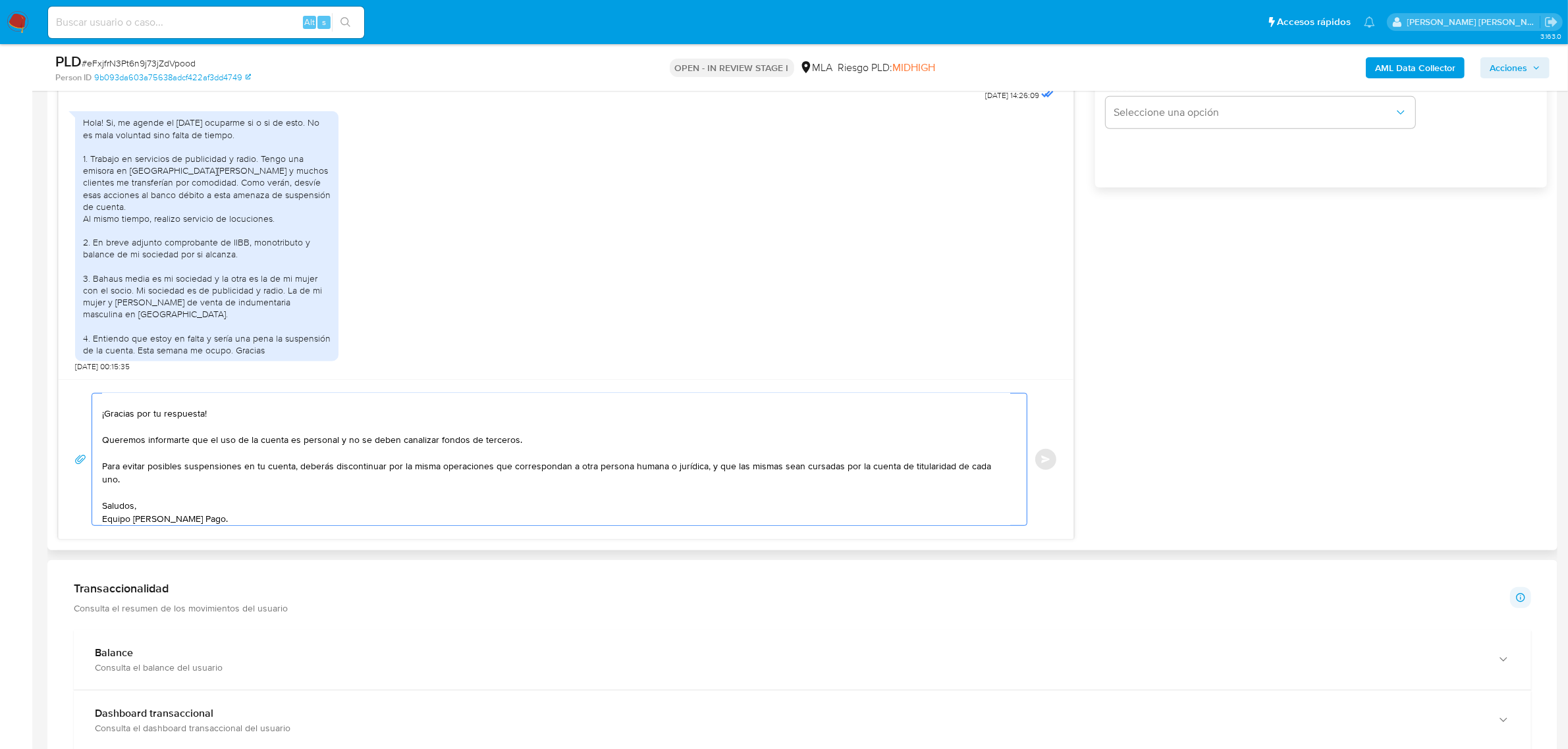
click at [125, 502] on textarea "Hola Nicolás, ¡Gracias por tu respuesta! Queremos informarte que el uso de la c…" at bounding box center [555, 459] width 908 height 132
click at [123, 495] on textarea "Hola Nicolás, ¡Gracias por tu respuesta! Queremos informarte que el uso de la c…" at bounding box center [555, 459] width 908 height 132
paste textarea "En breve adjunto comprobante de IIBB, monotributo y balance de mi sociedad por …"
click at [337, 505] on textarea "Hola Nicolás, ¡Gracias por tu respuesta! Queremos informarte que el uso de la c…" at bounding box center [555, 459] width 908 height 132
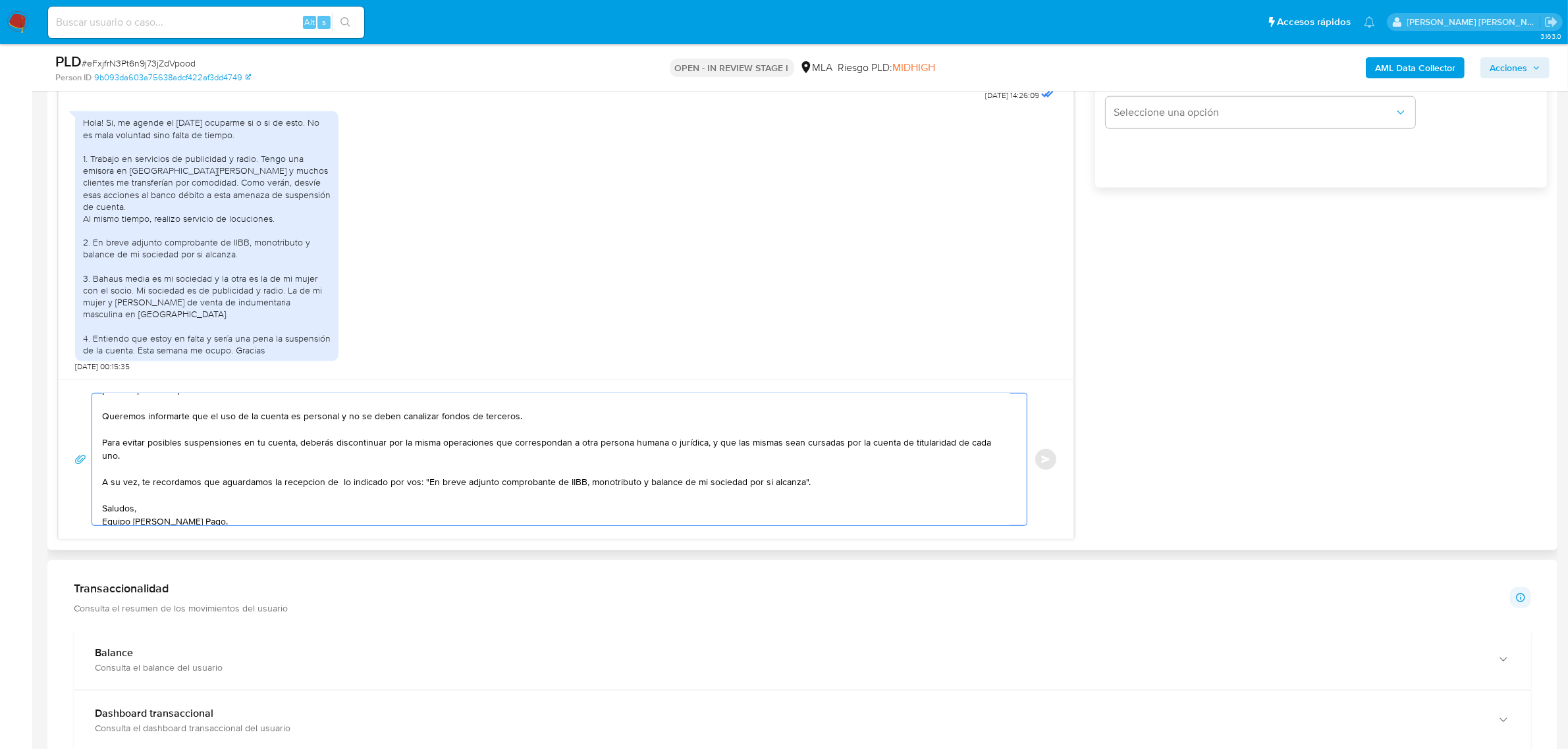
scroll to position [61, 0]
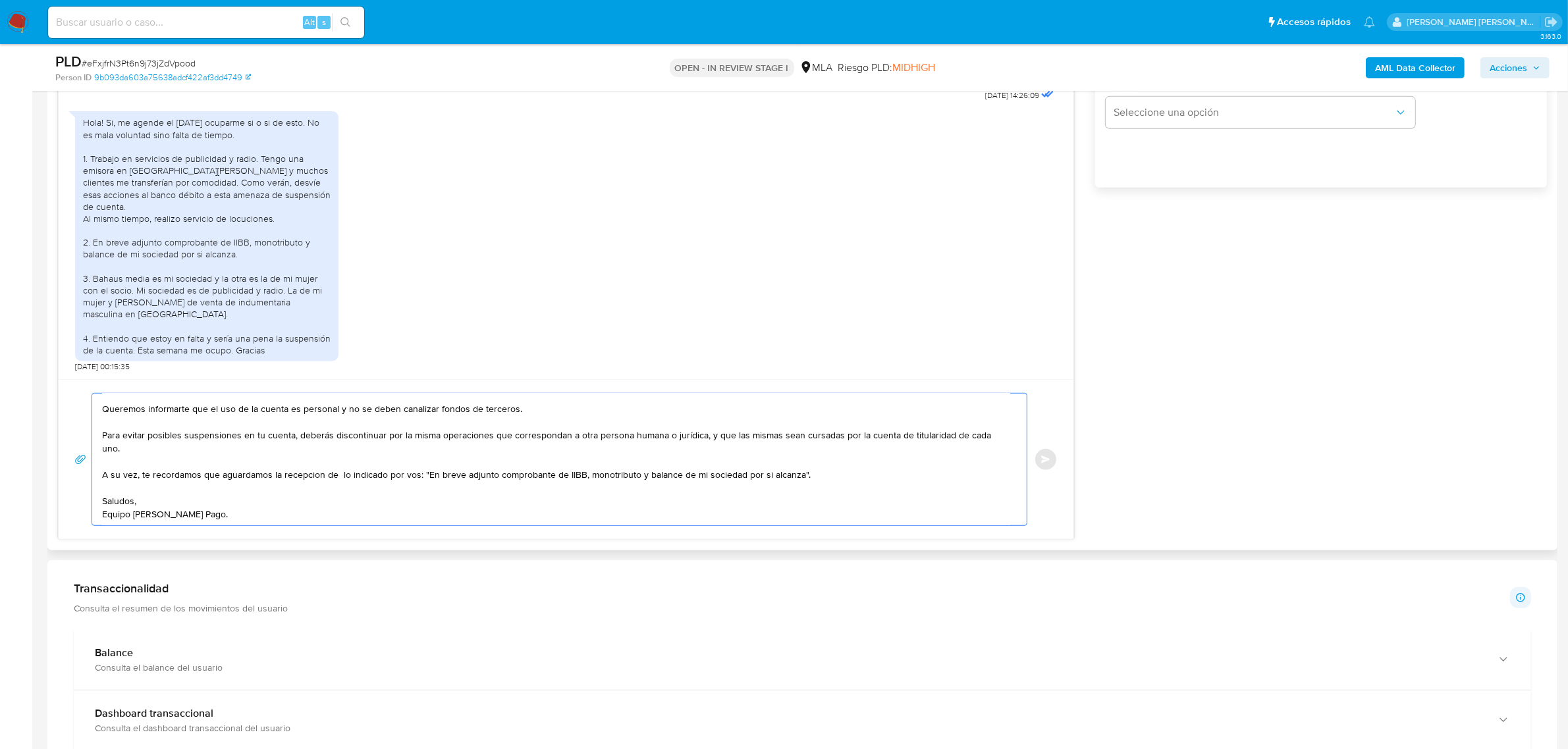
click at [299, 463] on textarea "Hola Nicolás, ¡Gracias por tu respuesta! Queremos informarte que el uso de la c…" at bounding box center [555, 459] width 908 height 132
click at [337, 466] on textarea "Hola Nicolás, ¡Gracias por tu respuesta! Queremos informarte que el uso de la c…" at bounding box center [555, 459] width 908 height 132
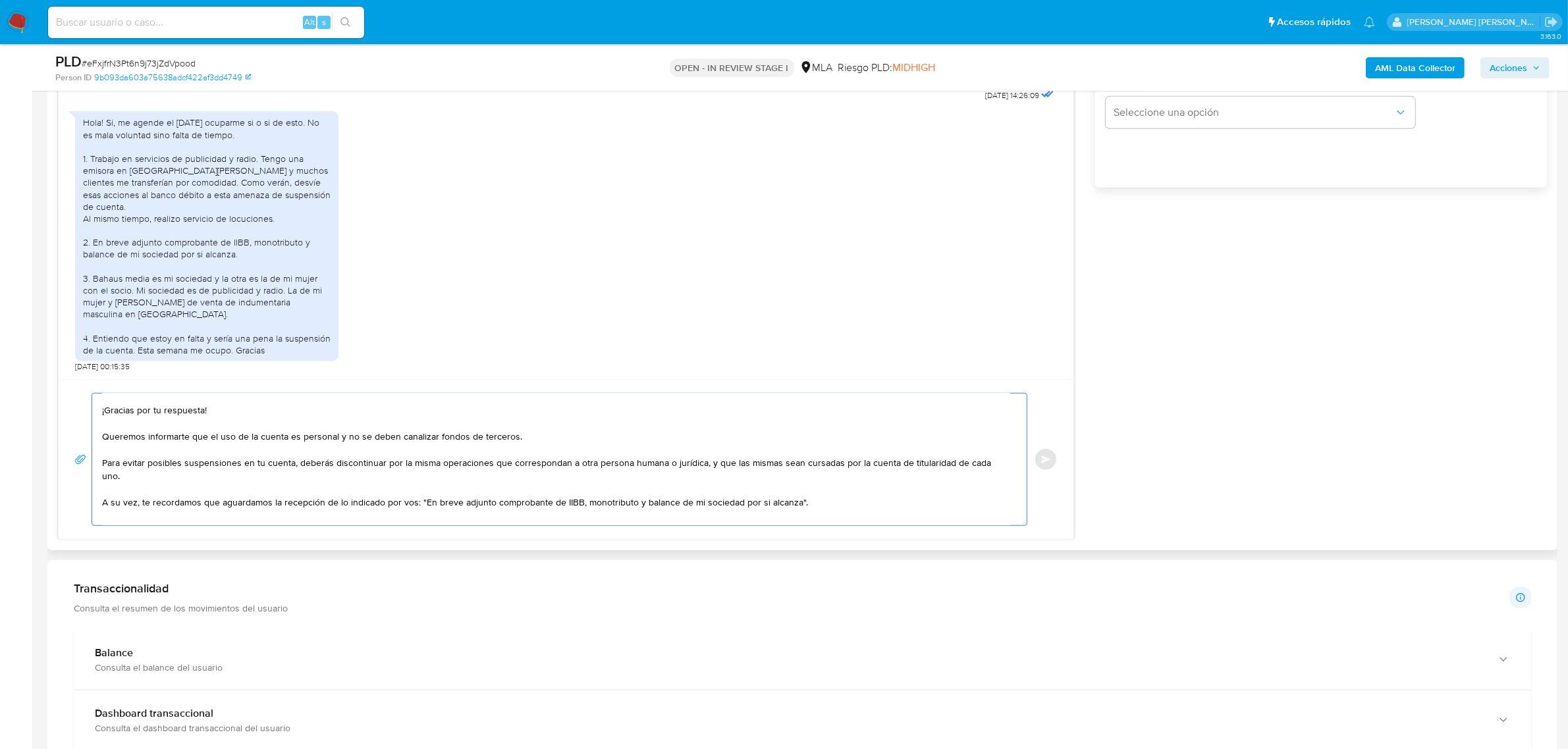
scroll to position [0, 0]
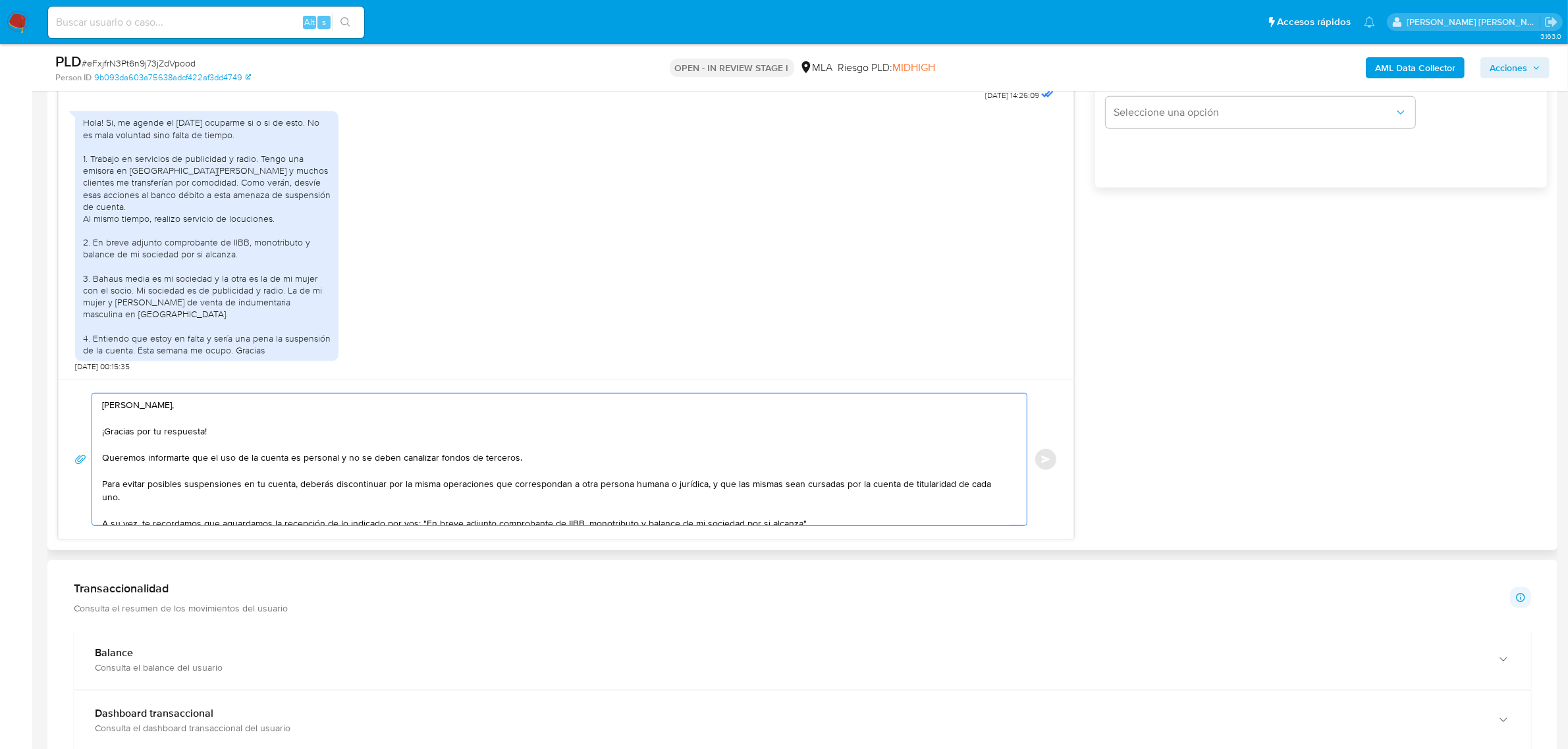
click at [166, 486] on textarea "Hola Nicolás, ¡Gracias por tu respuesta! Queremos informarte que el uso de la c…" at bounding box center [555, 459] width 908 height 132
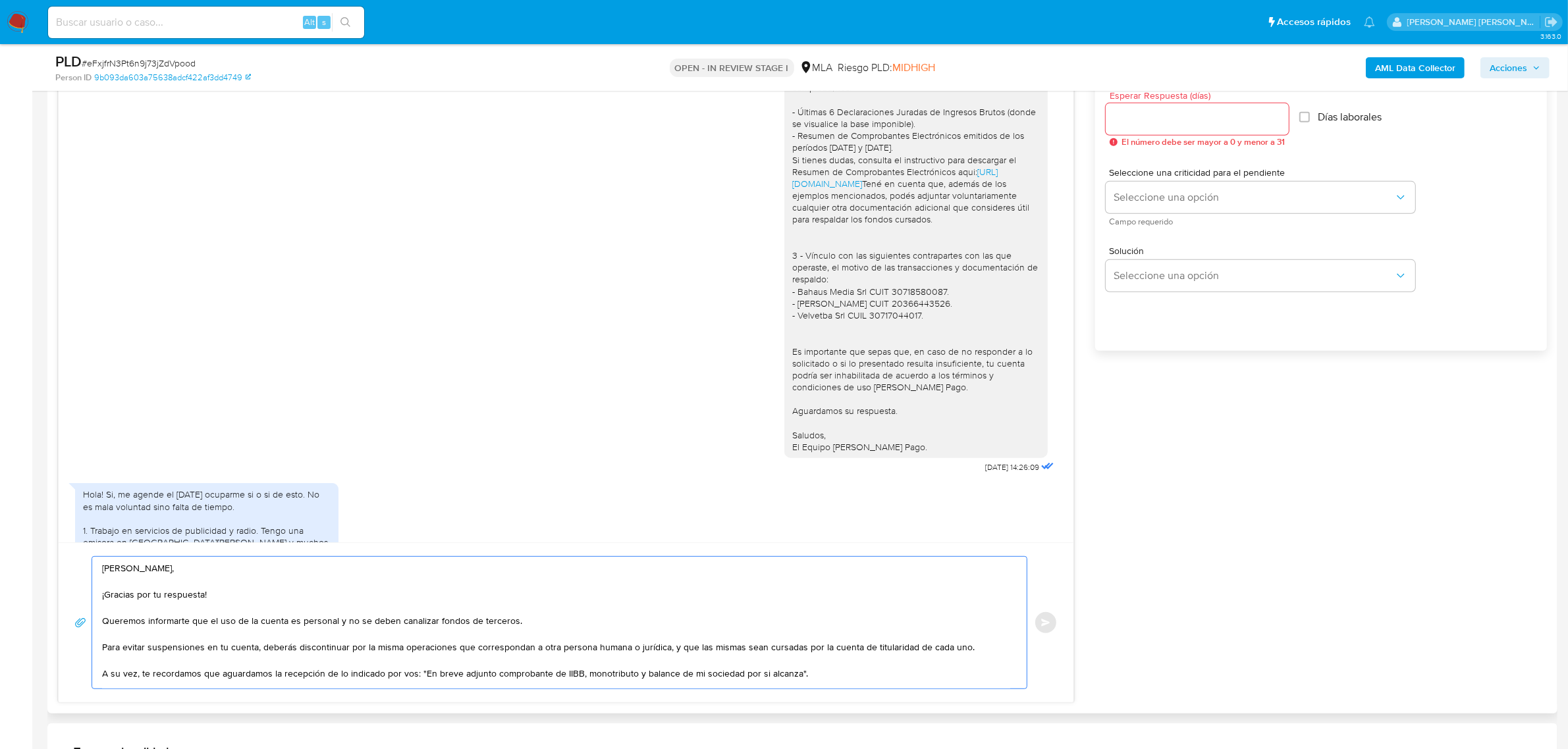
scroll to position [740, 0]
type textarea "Hola Nicolás, ¡Gracias por tu respuesta! Queremos informarte que el uso de la c…"
click at [1149, 135] on div at bounding box center [1197, 120] width 183 height 31
click at [1147, 127] on input "Esperar Respuesta (días)" at bounding box center [1197, 120] width 183 height 17
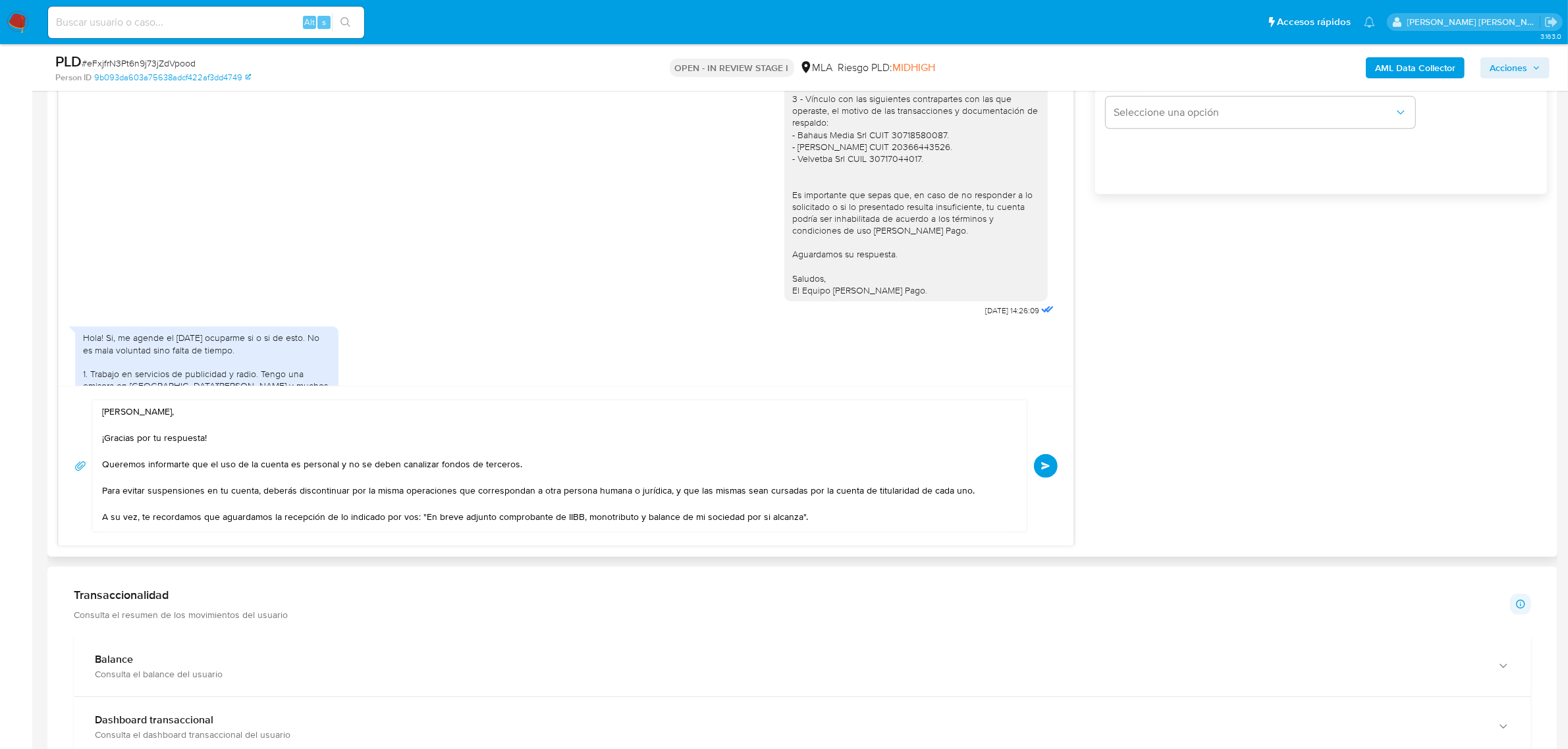
scroll to position [905, 0]
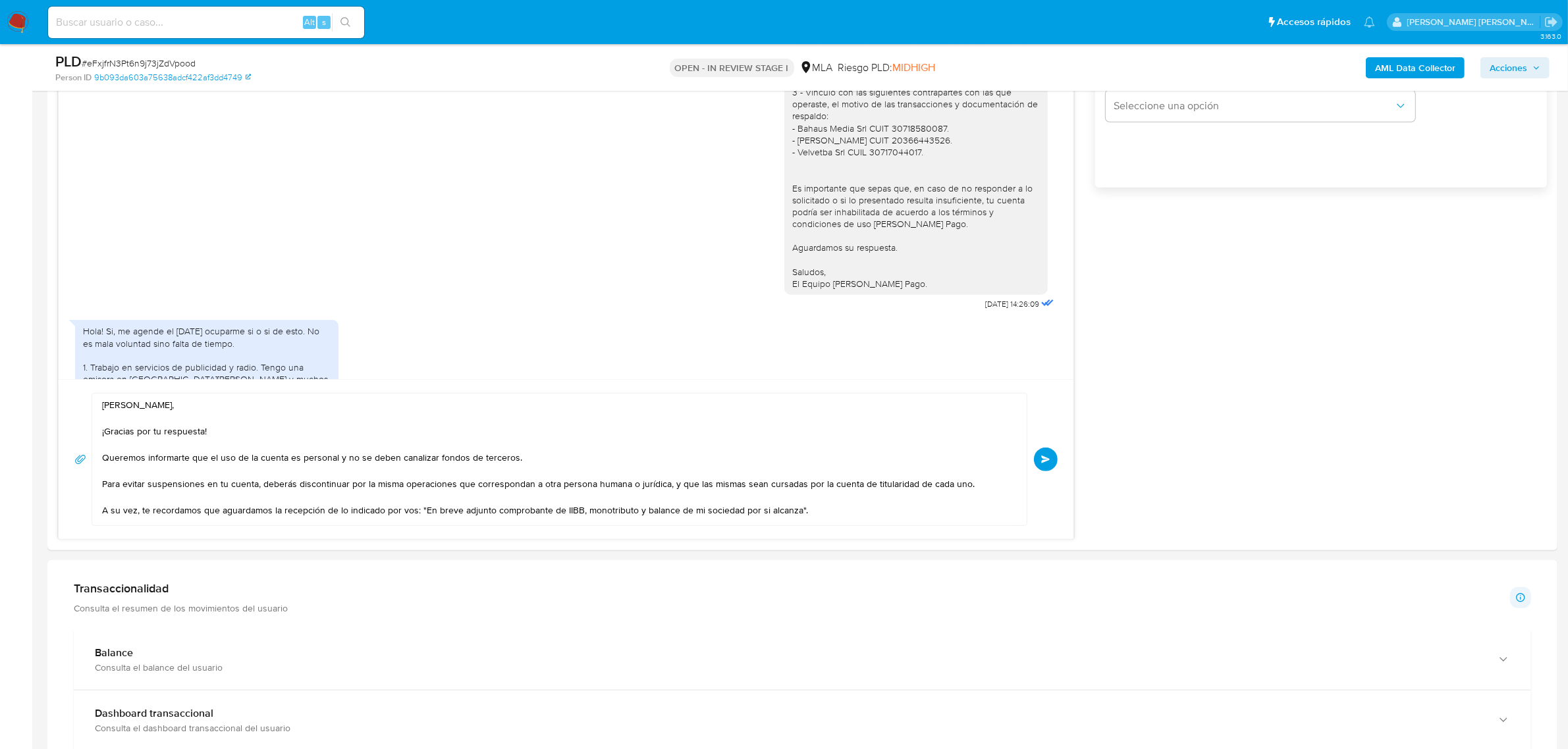
type input "0"
click at [1039, 469] on button "Enviar" at bounding box center [1045, 459] width 24 height 24
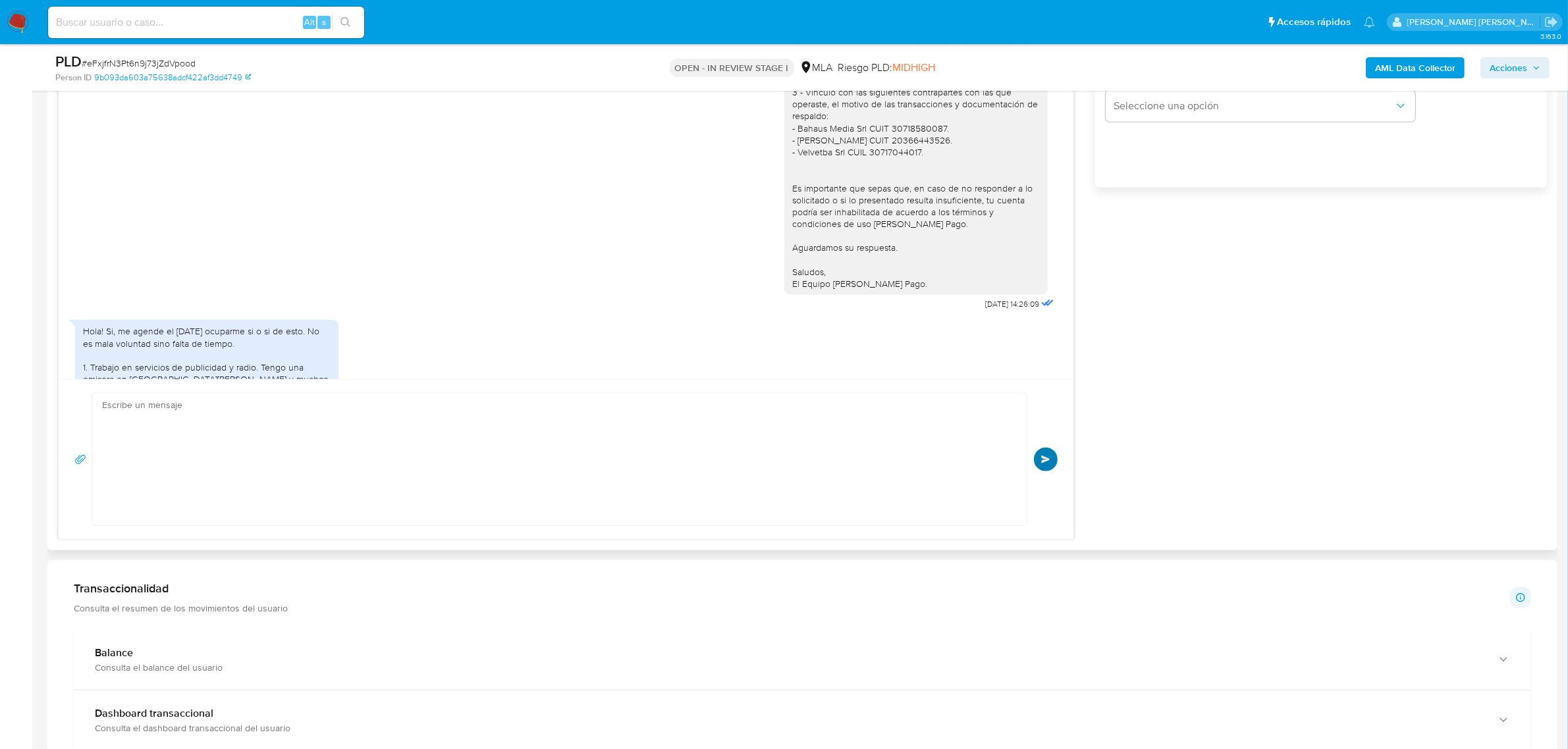
scroll to position [1702, 0]
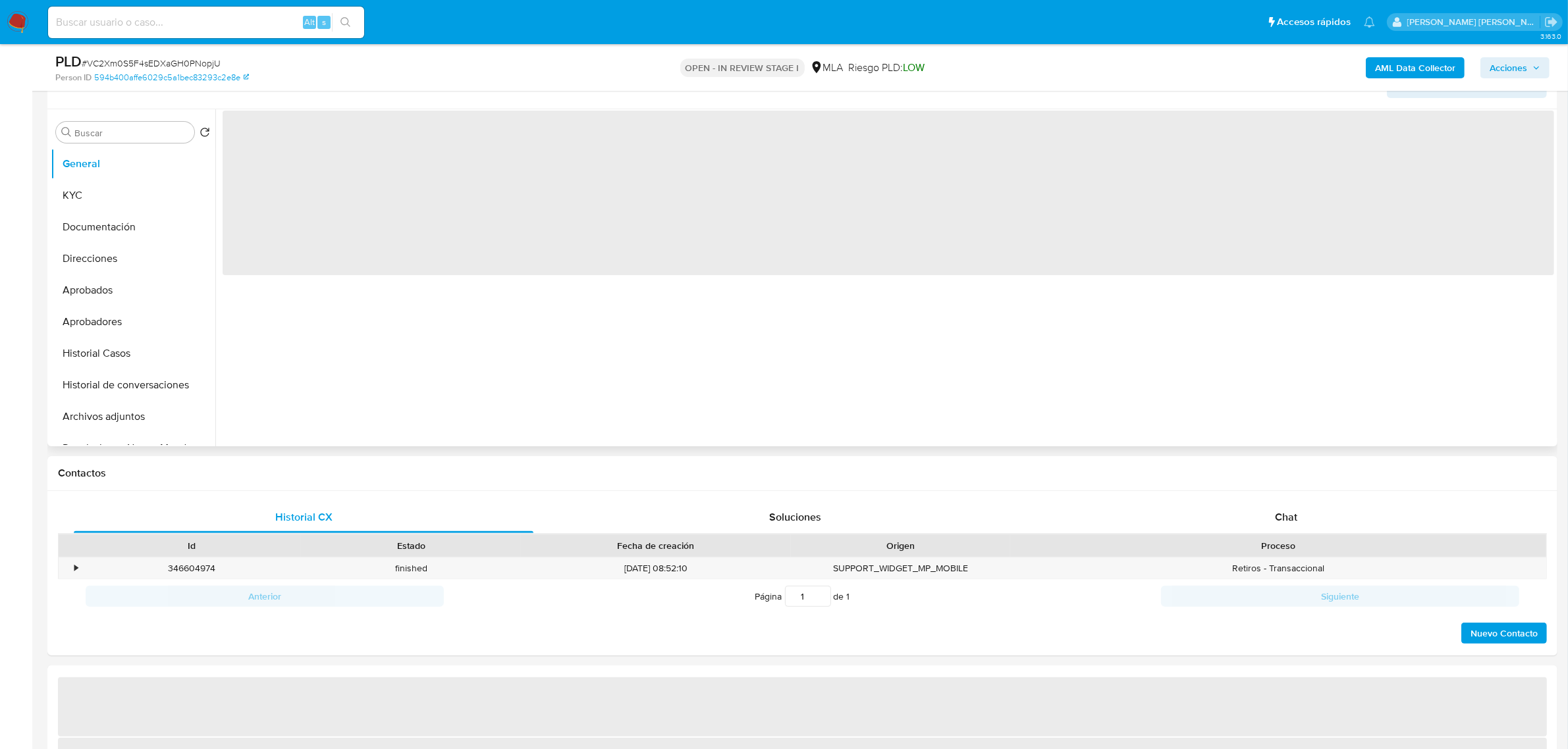
scroll to position [329, 0]
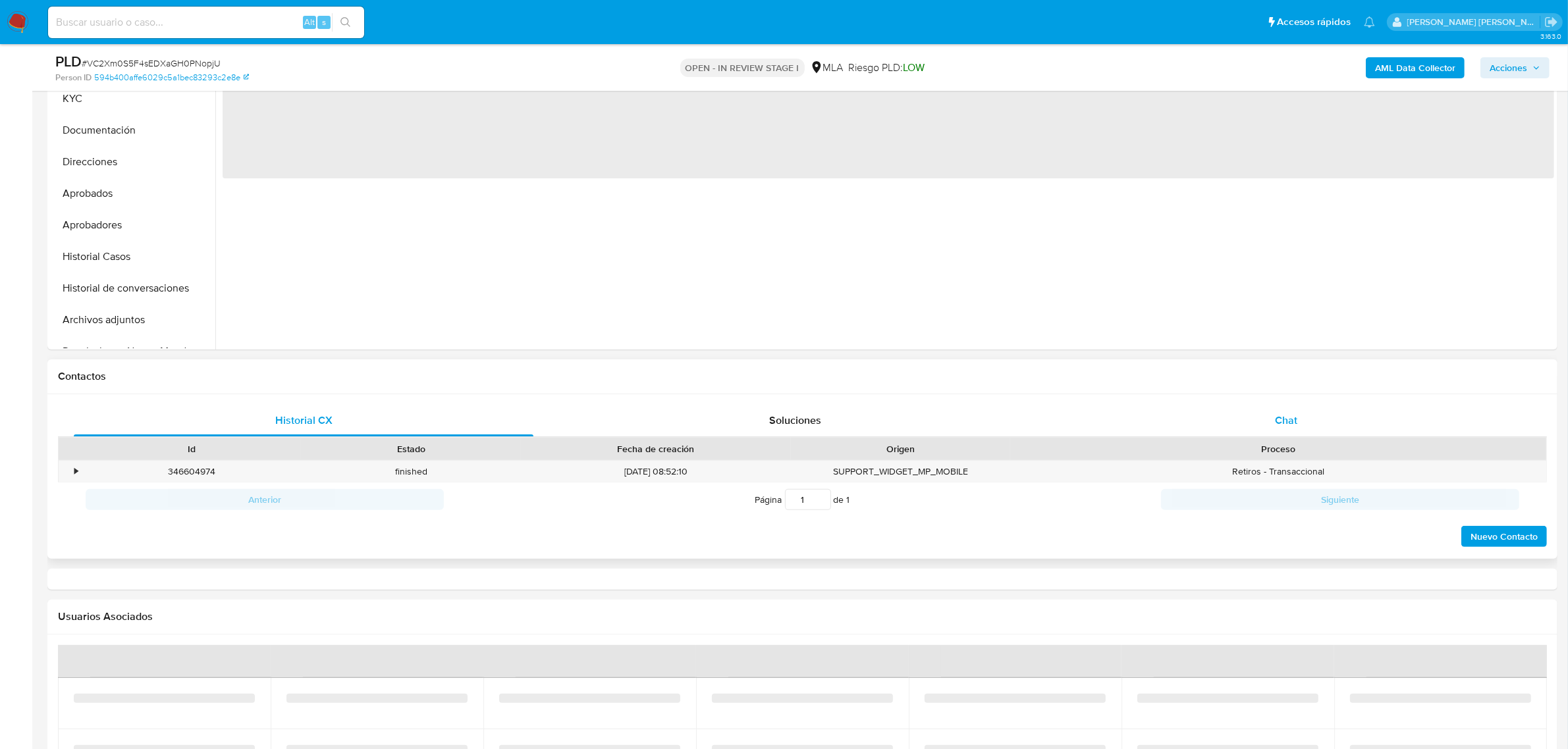
select select "10"
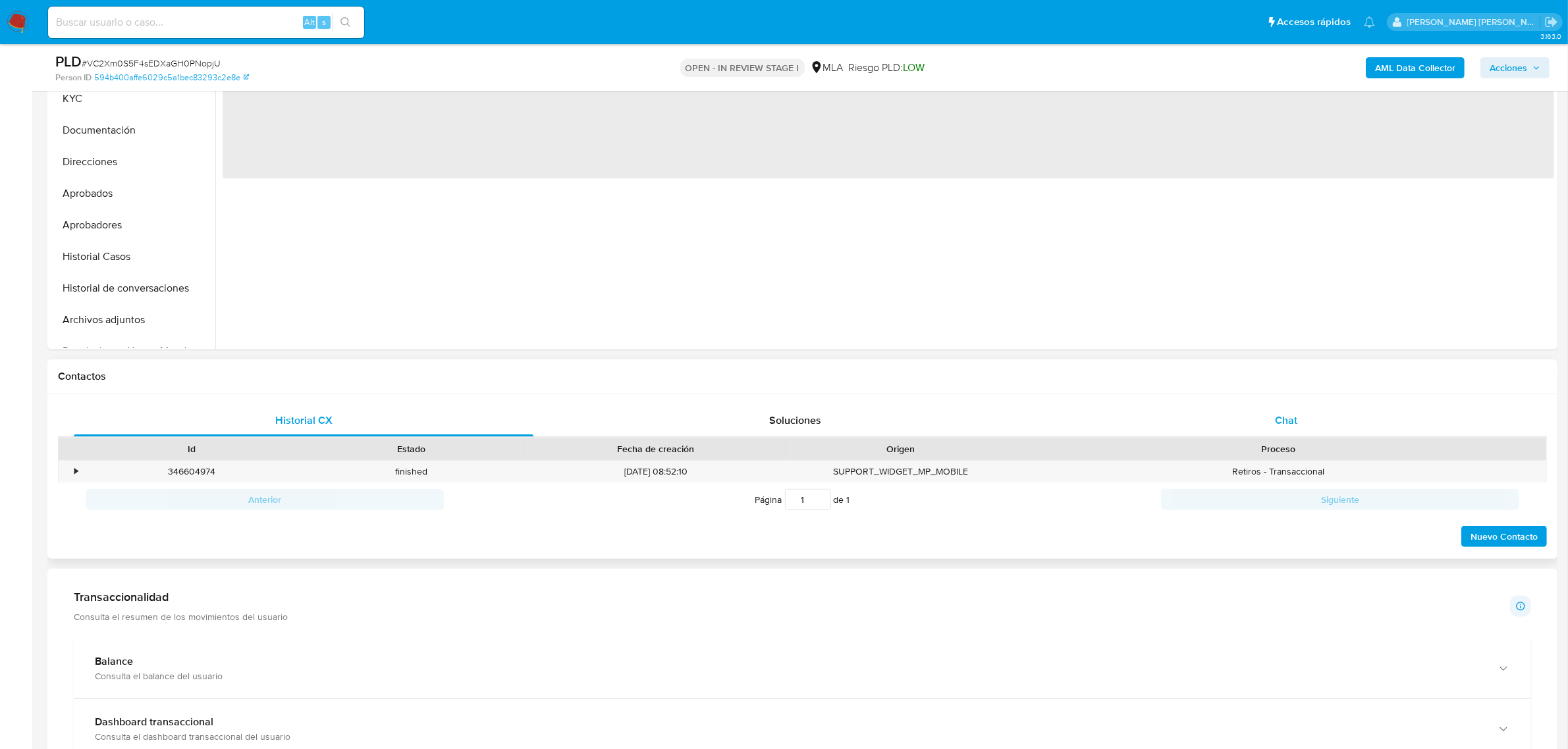
click at [1271, 415] on div "Chat" at bounding box center [1285, 420] width 459 height 31
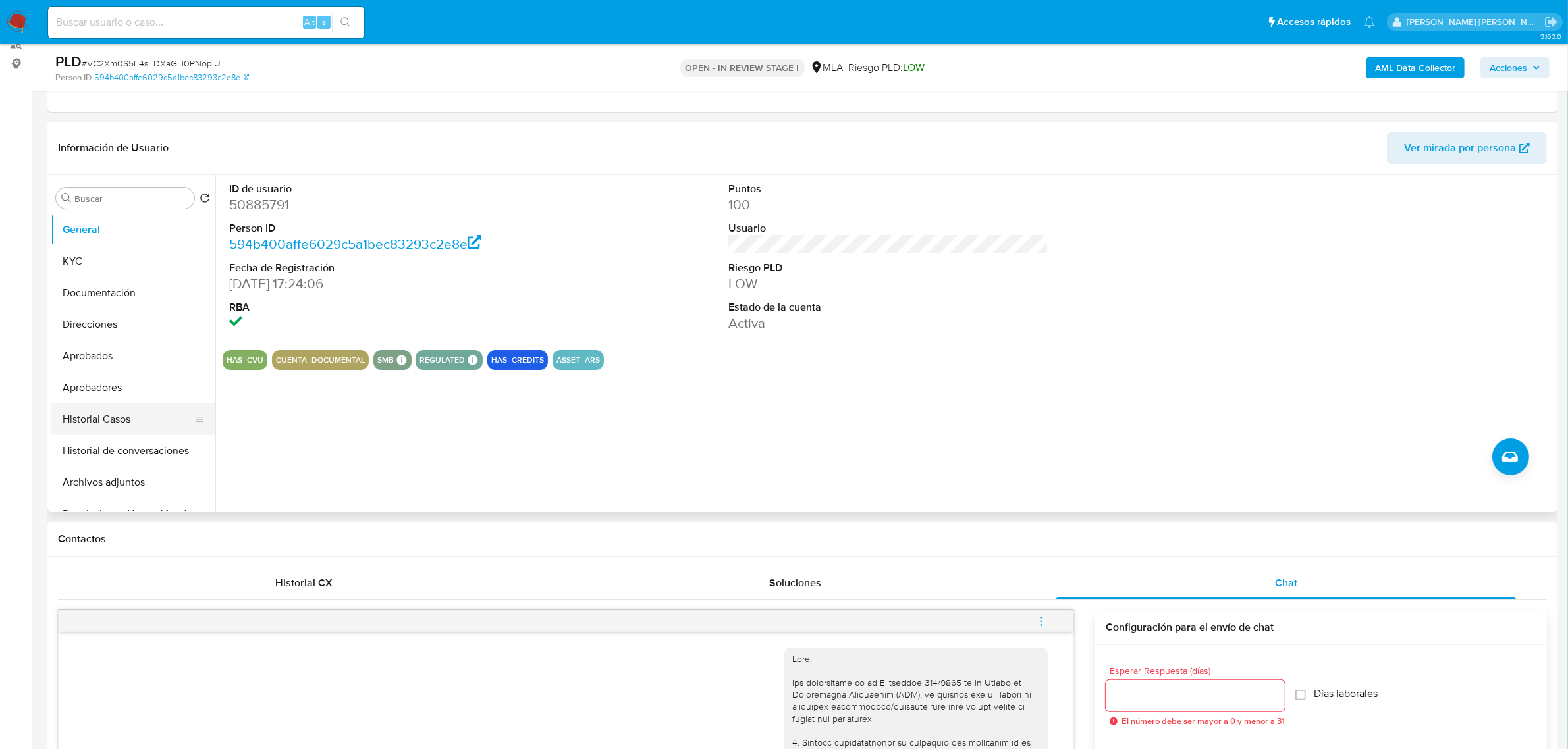
scroll to position [165, 0]
click at [97, 484] on button "Archivos adjuntos" at bounding box center [127, 484] width 154 height 31
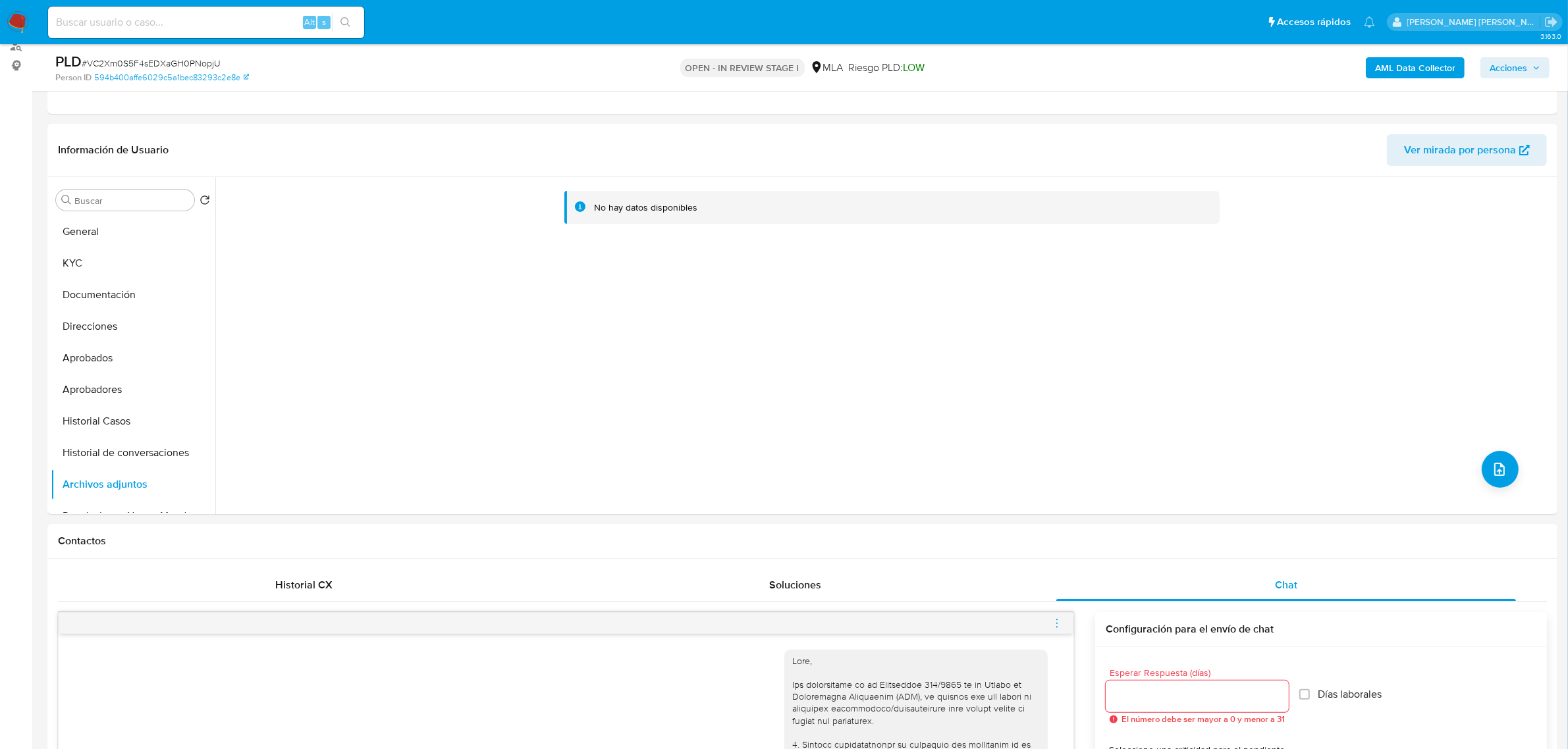
click at [1391, 72] on b "AML Data Collector" at bounding box center [1414, 68] width 80 height 21
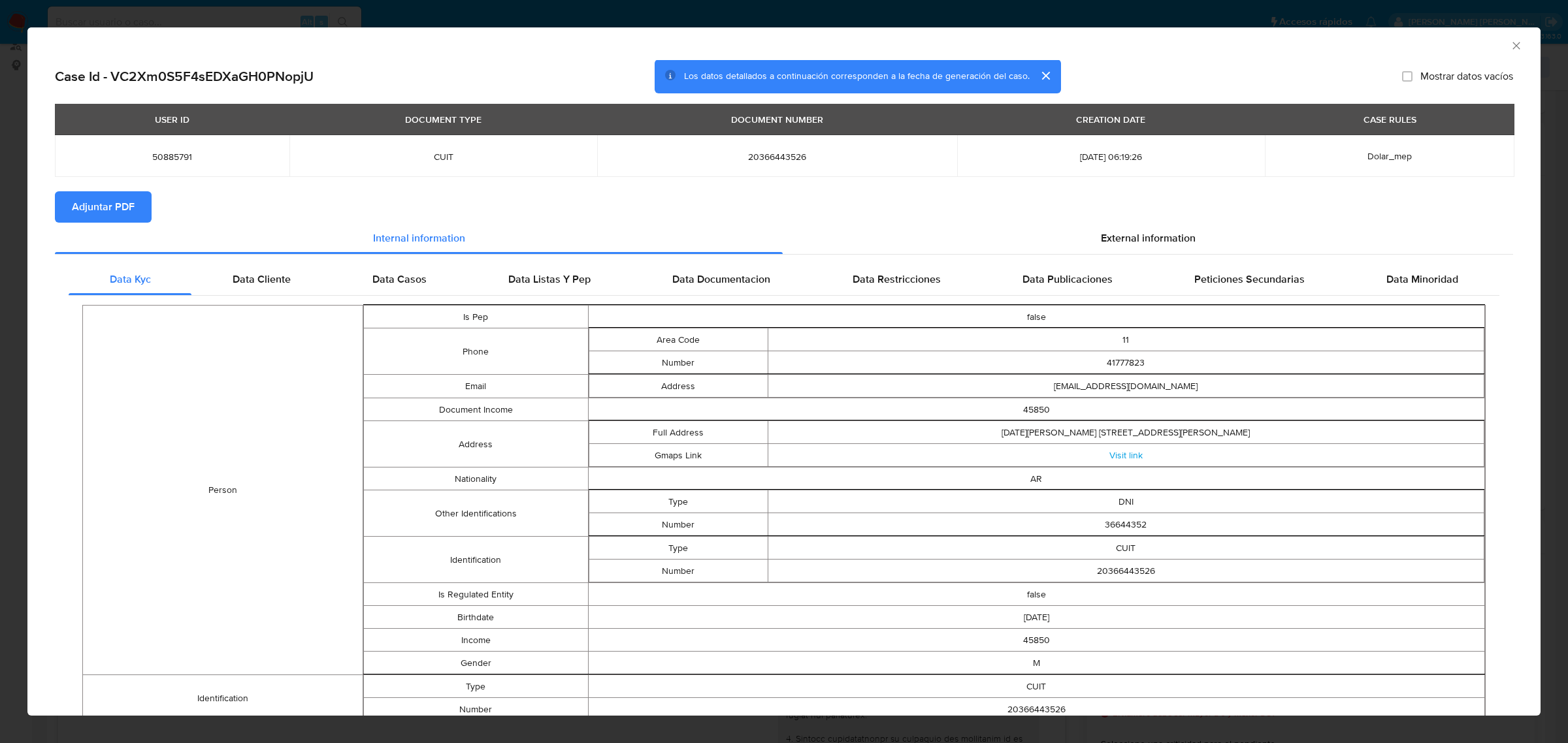
click at [83, 202] on span "Adjuntar PDF" at bounding box center [102, 207] width 63 height 29
click at [1510, 47] on icon "Cerrar ventana" at bounding box center [1516, 45] width 13 height 13
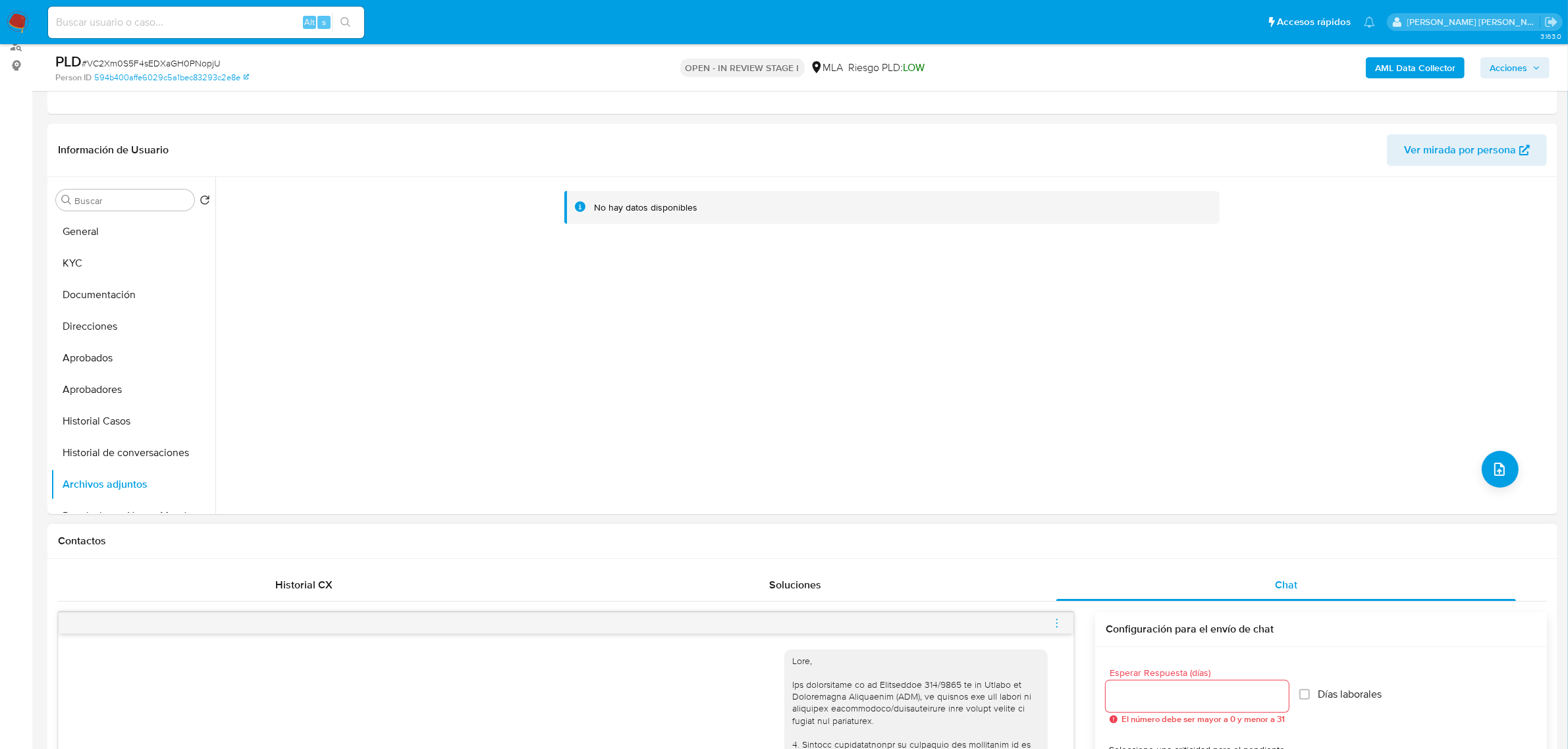
scroll to position [329, 0]
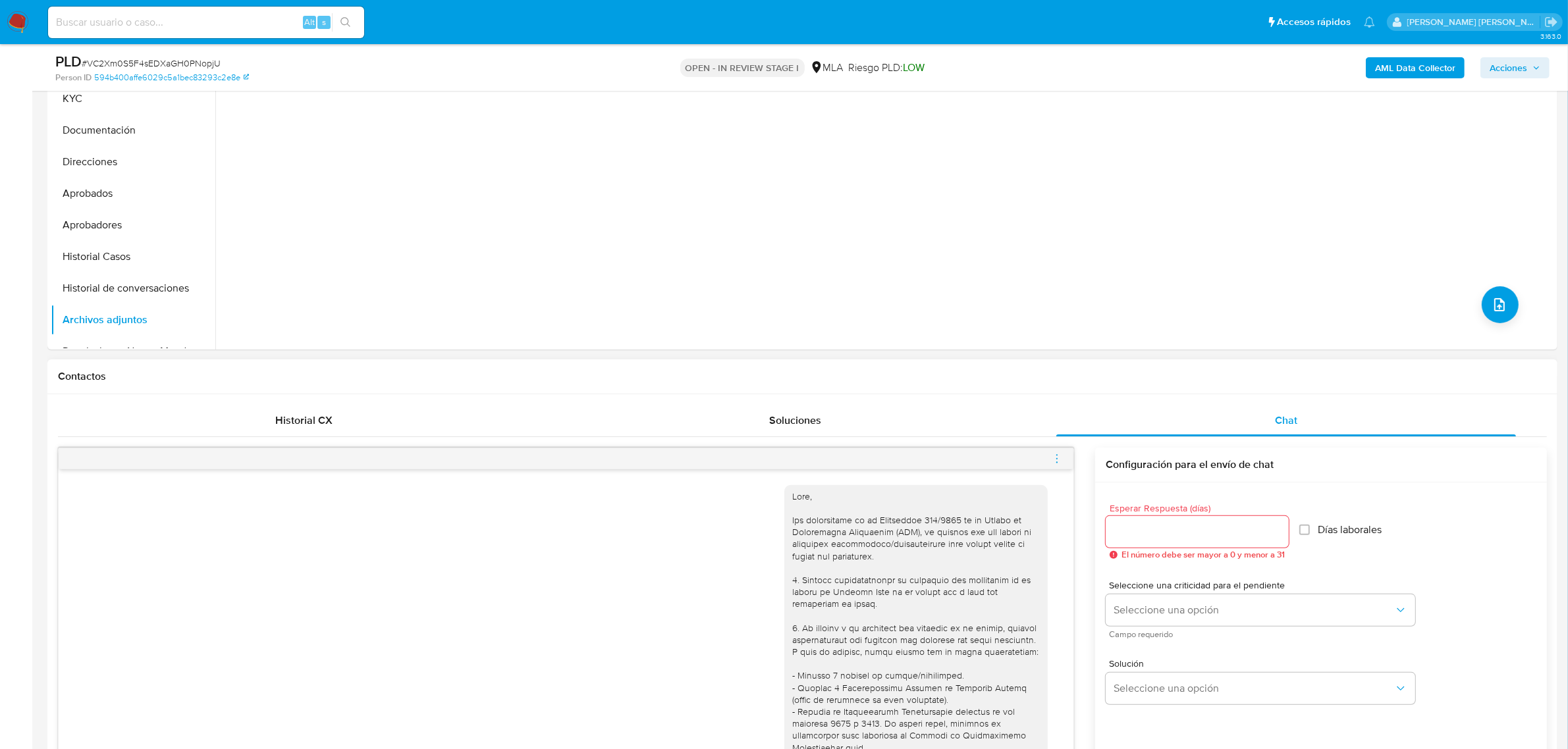
click at [1054, 466] on span "menu-action" at bounding box center [1057, 459] width 12 height 31
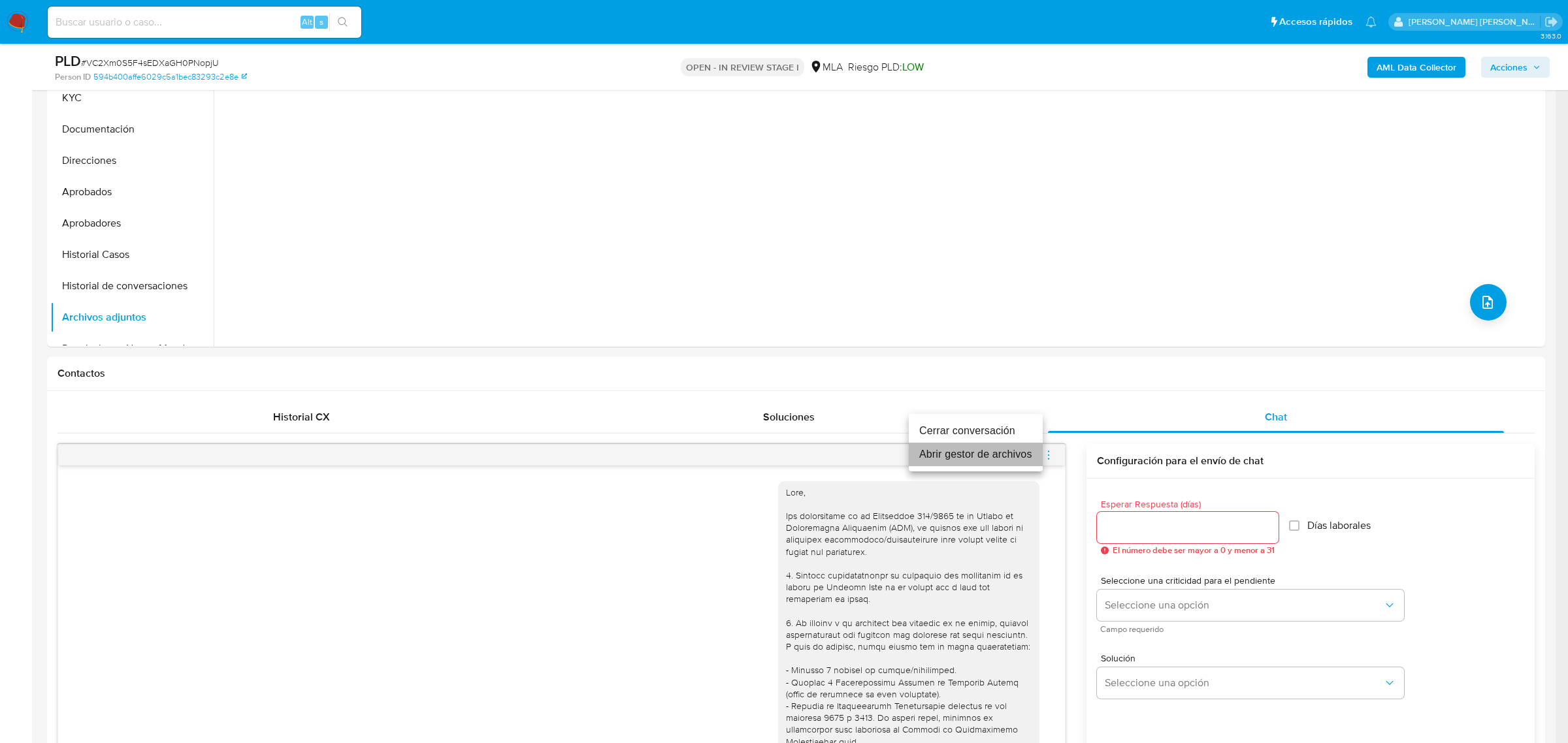
click at [974, 457] on li "Abrir gestor de archivos" at bounding box center [975, 455] width 134 height 24
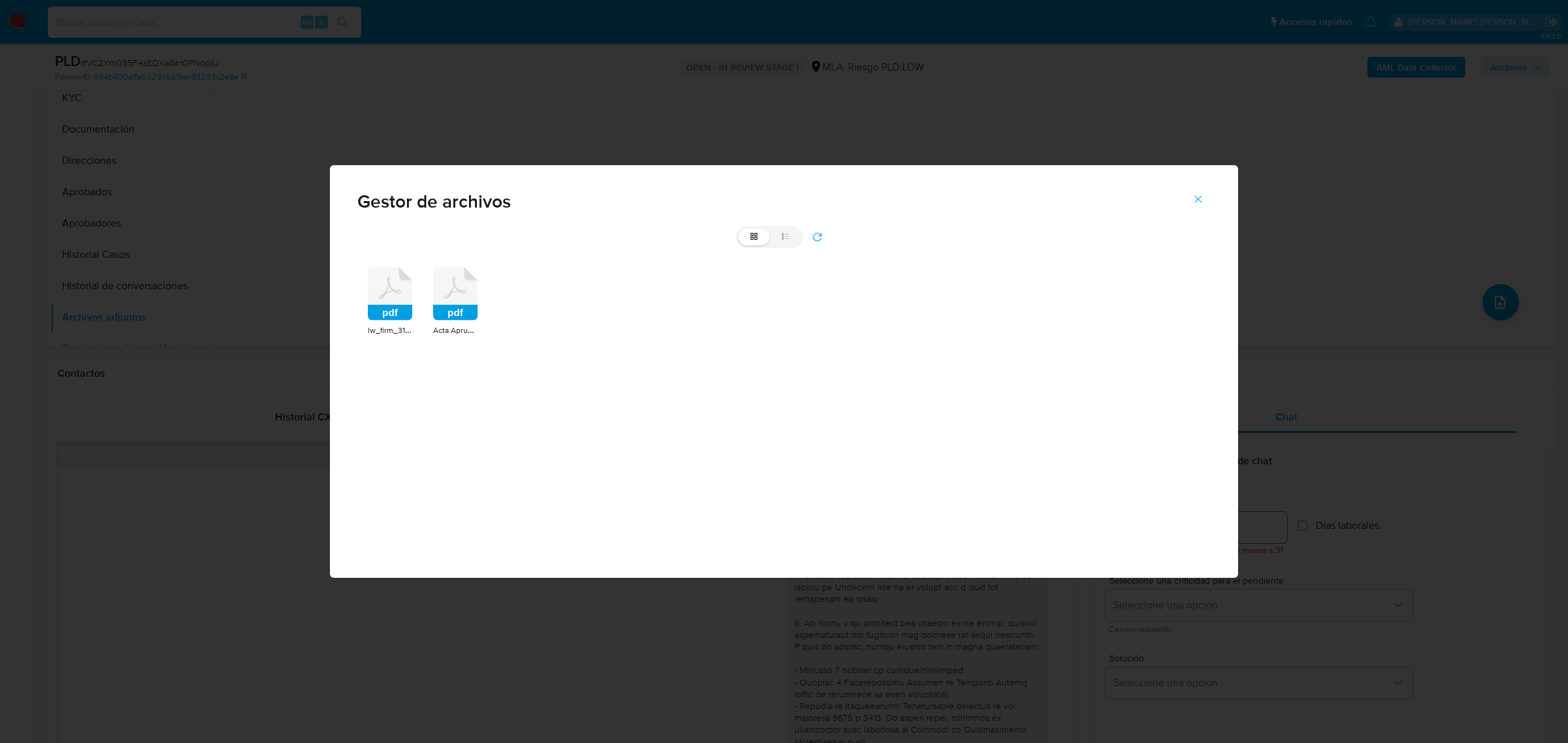
click at [391, 308] on rect at bounding box center [390, 313] width 44 height 16
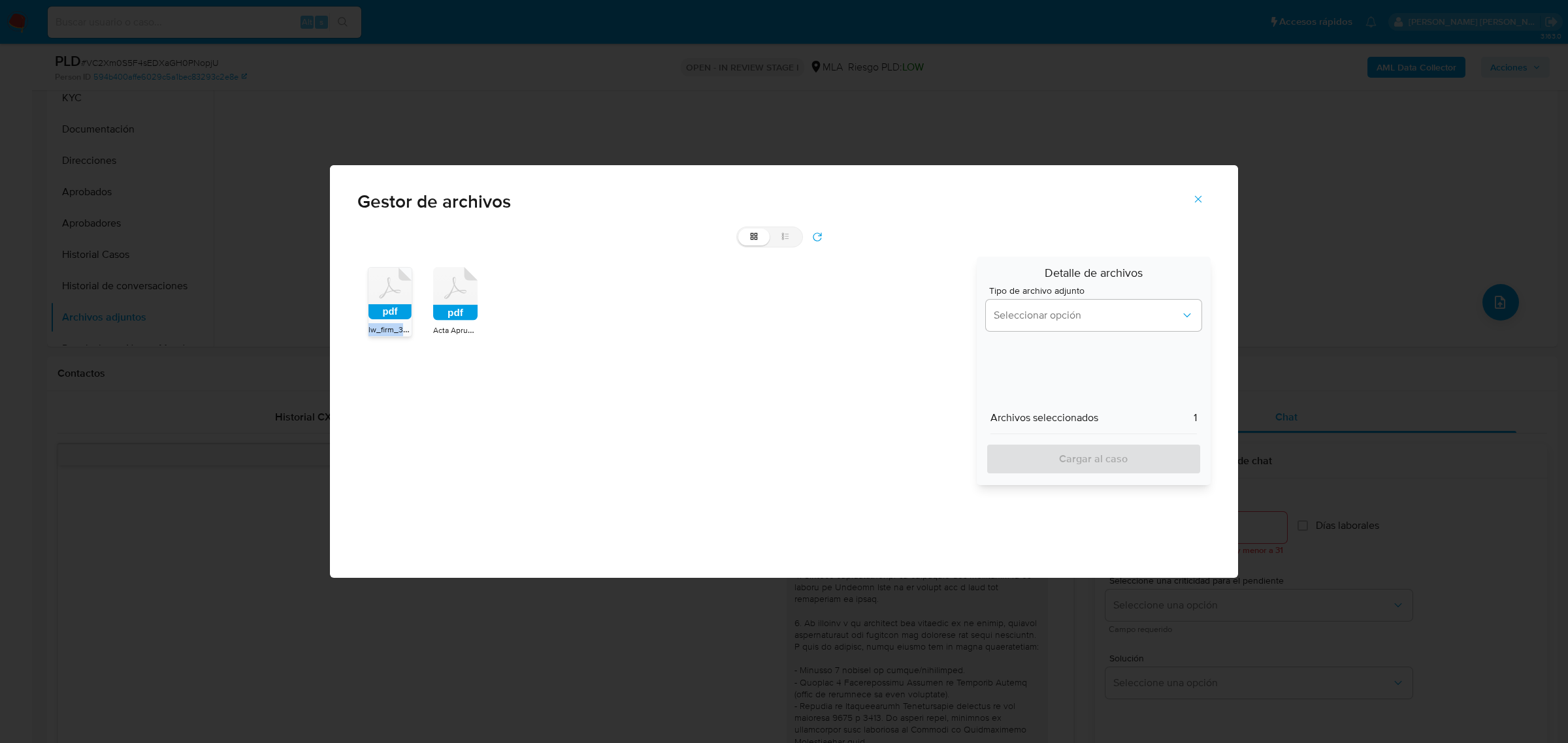
click at [391, 308] on rect at bounding box center [390, 311] width 43 height 15
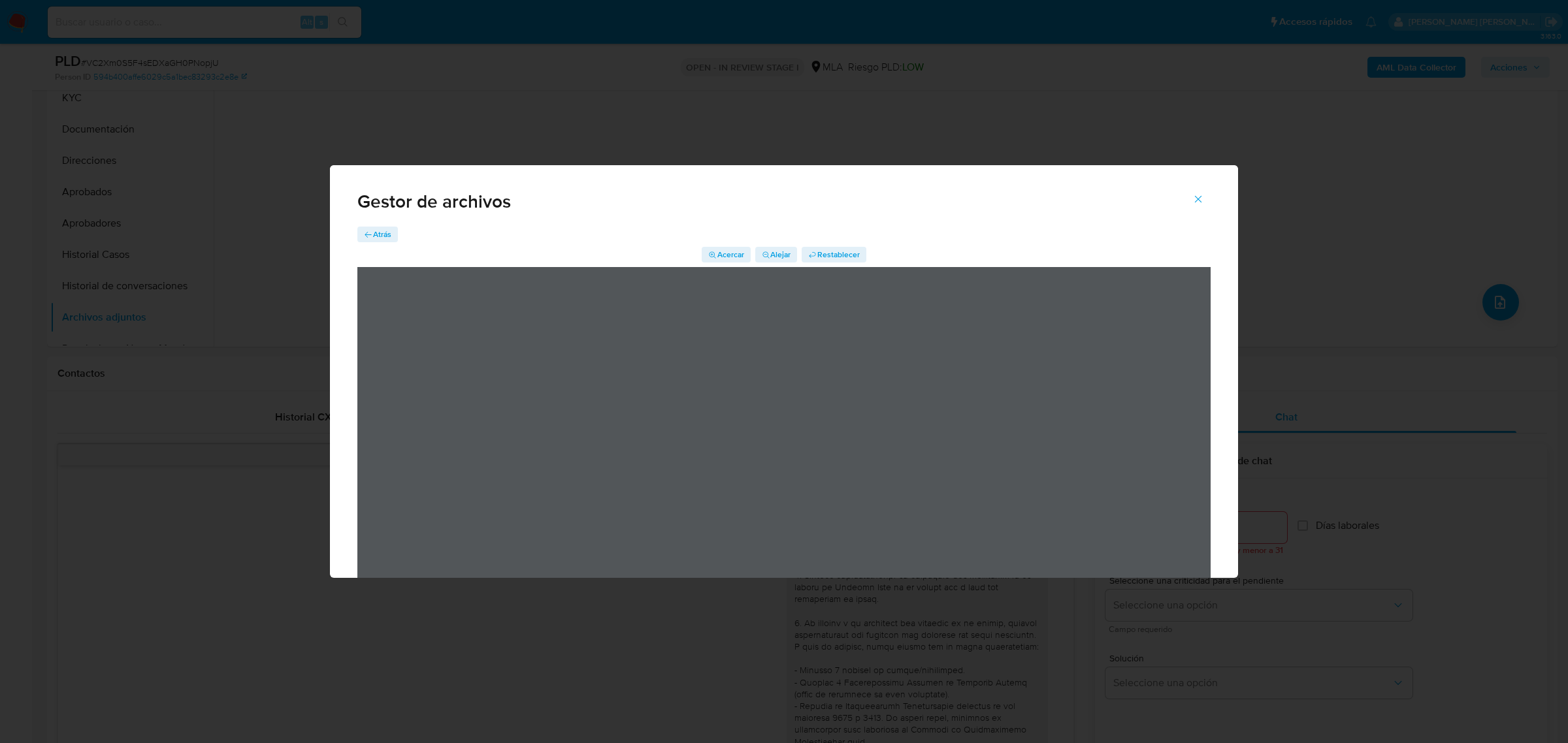
click at [387, 232] on span "Atrás" at bounding box center [382, 234] width 18 height 16
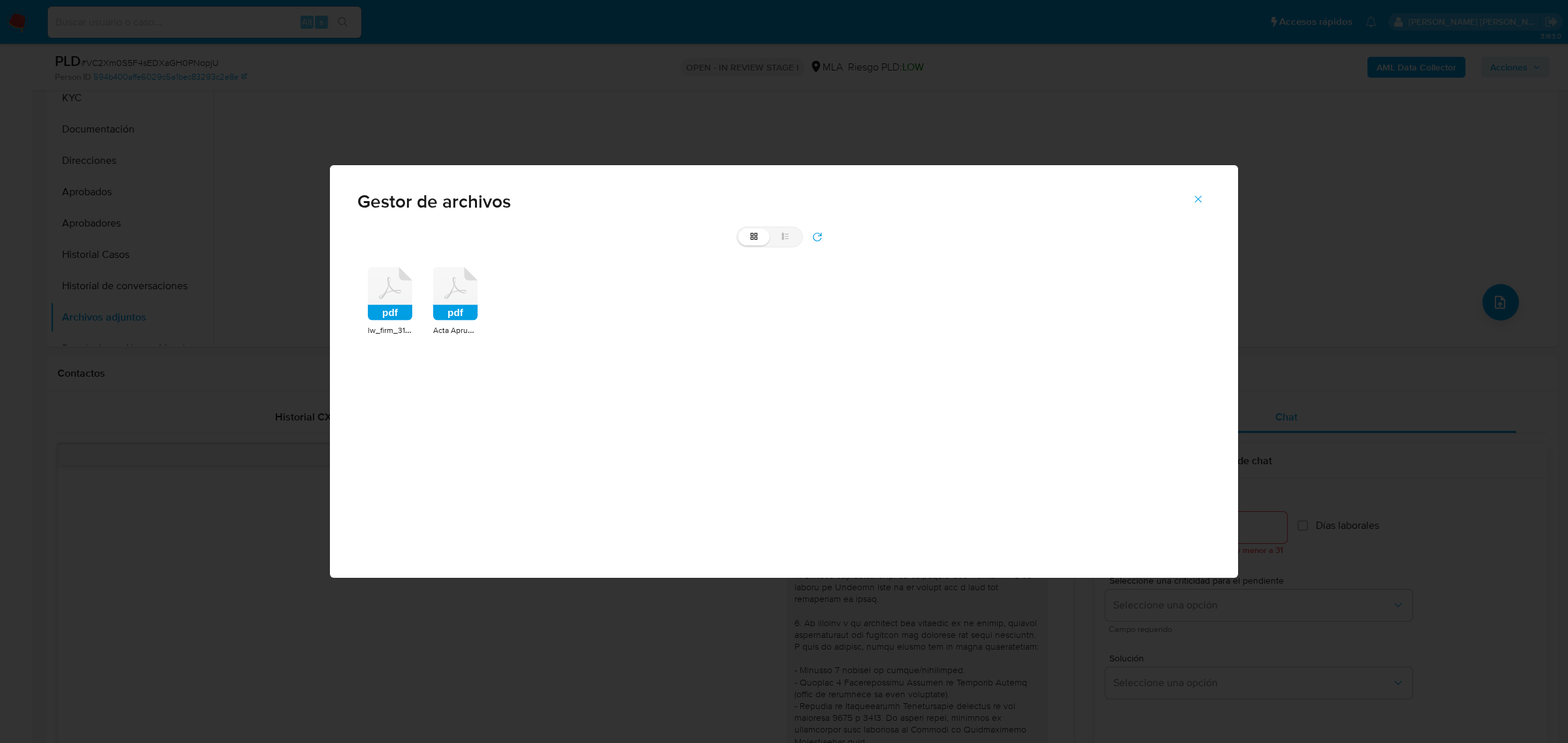
click at [458, 320] on rect at bounding box center [455, 313] width 44 height 16
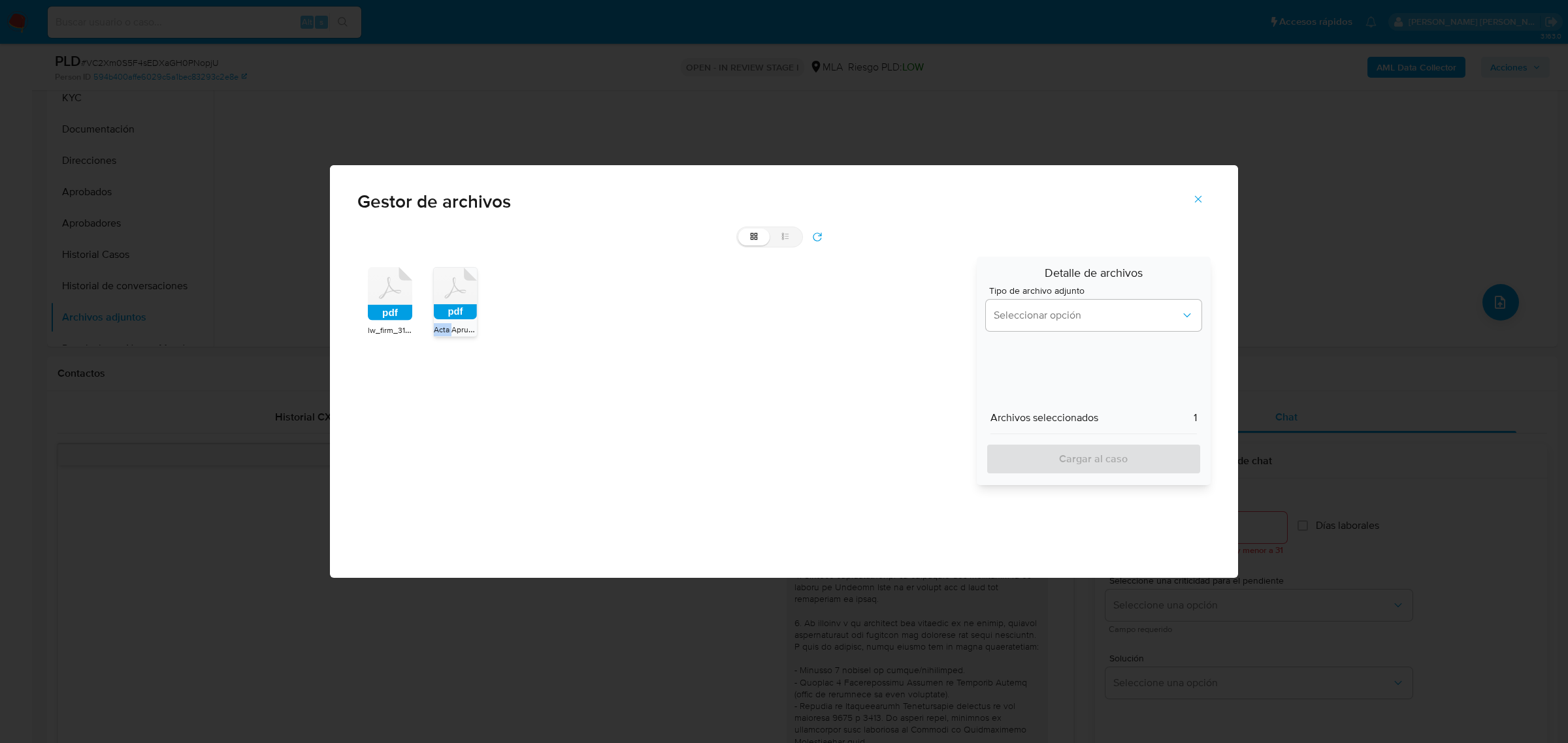
click at [458, 320] on div "pdf" at bounding box center [455, 295] width 43 height 56
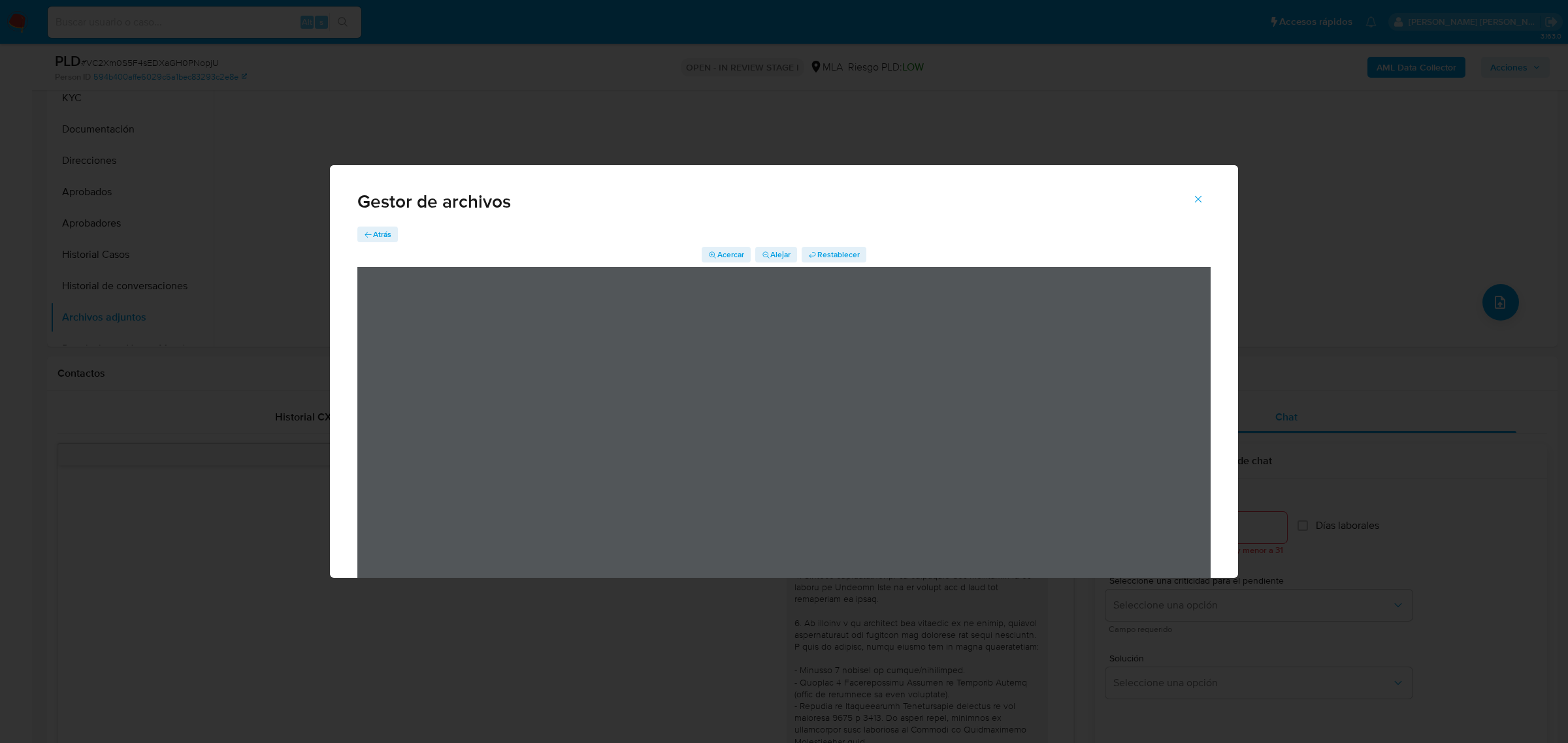
click at [1206, 191] on button "Cerrar" at bounding box center [1199, 198] width 46 height 31
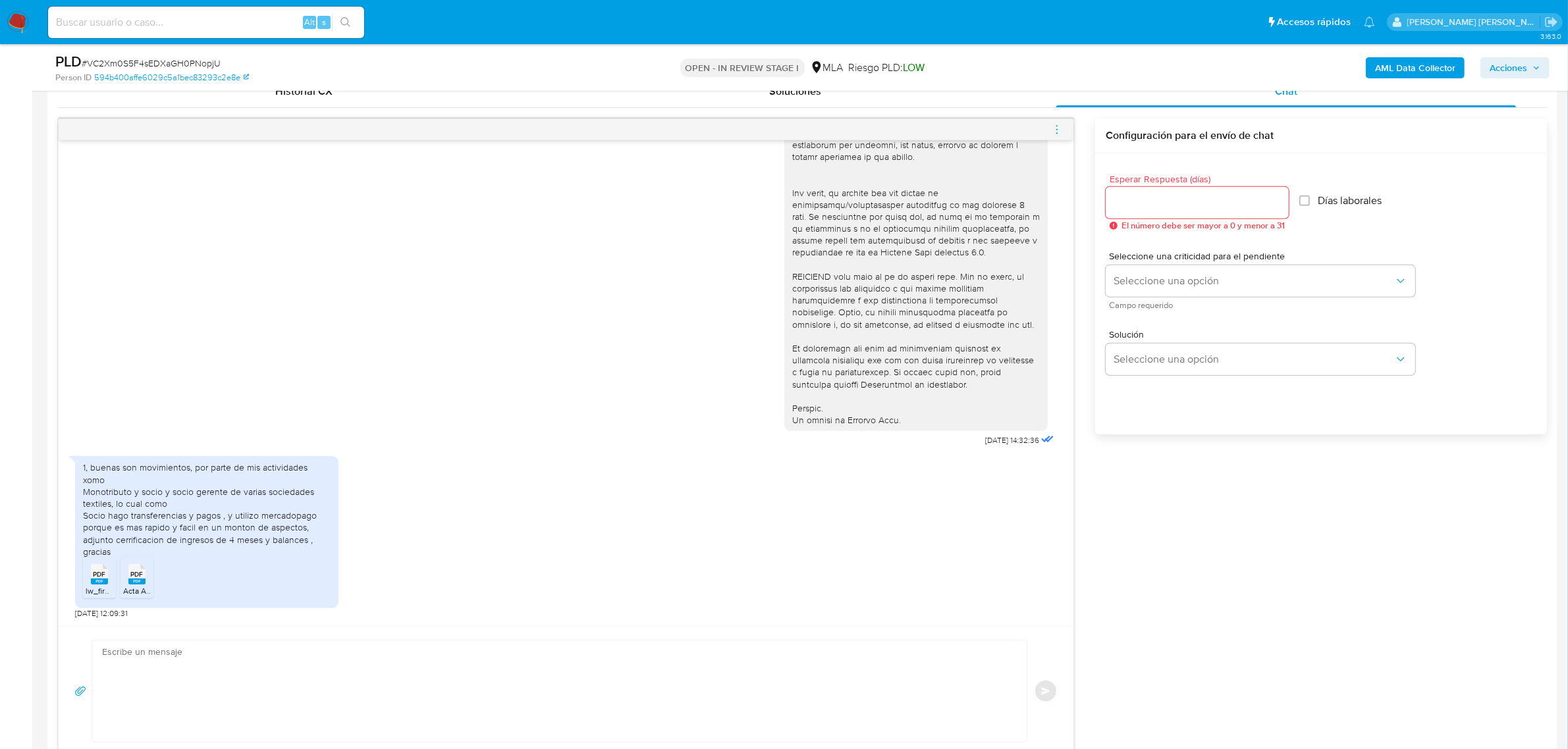
scroll to position [442, 0]
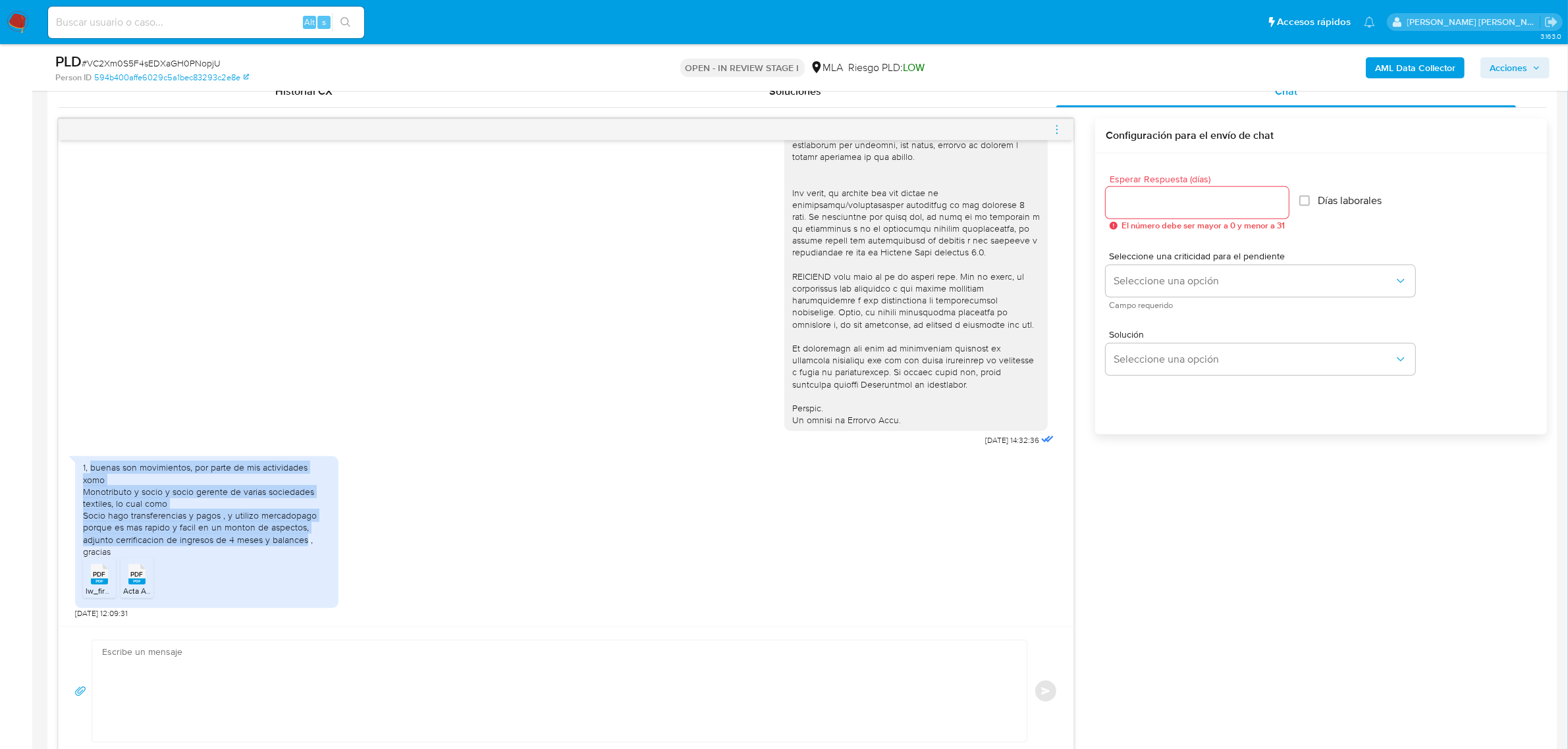
drag, startPoint x: 90, startPoint y: 468, endPoint x: 305, endPoint y: 540, distance: 226.7
click at [305, 540] on div "1, buenas son movimientos, por parte de mis actividades xomo Monotributo y soci…" at bounding box center [207, 510] width 247 height 96
copy div "buenas son movimientos, por parte de mis actividades xomo Monotributo y socio y…"
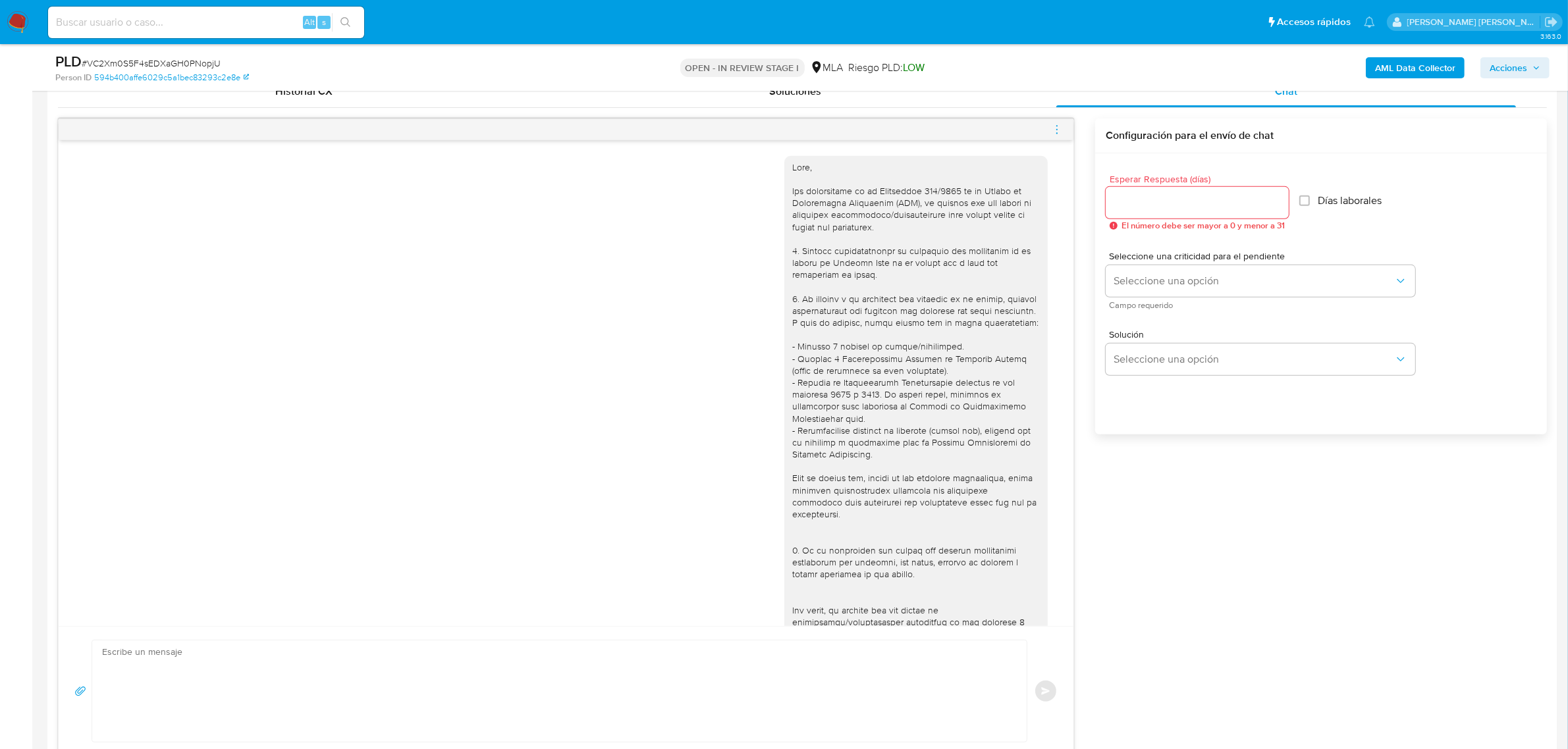
scroll to position [246, 0]
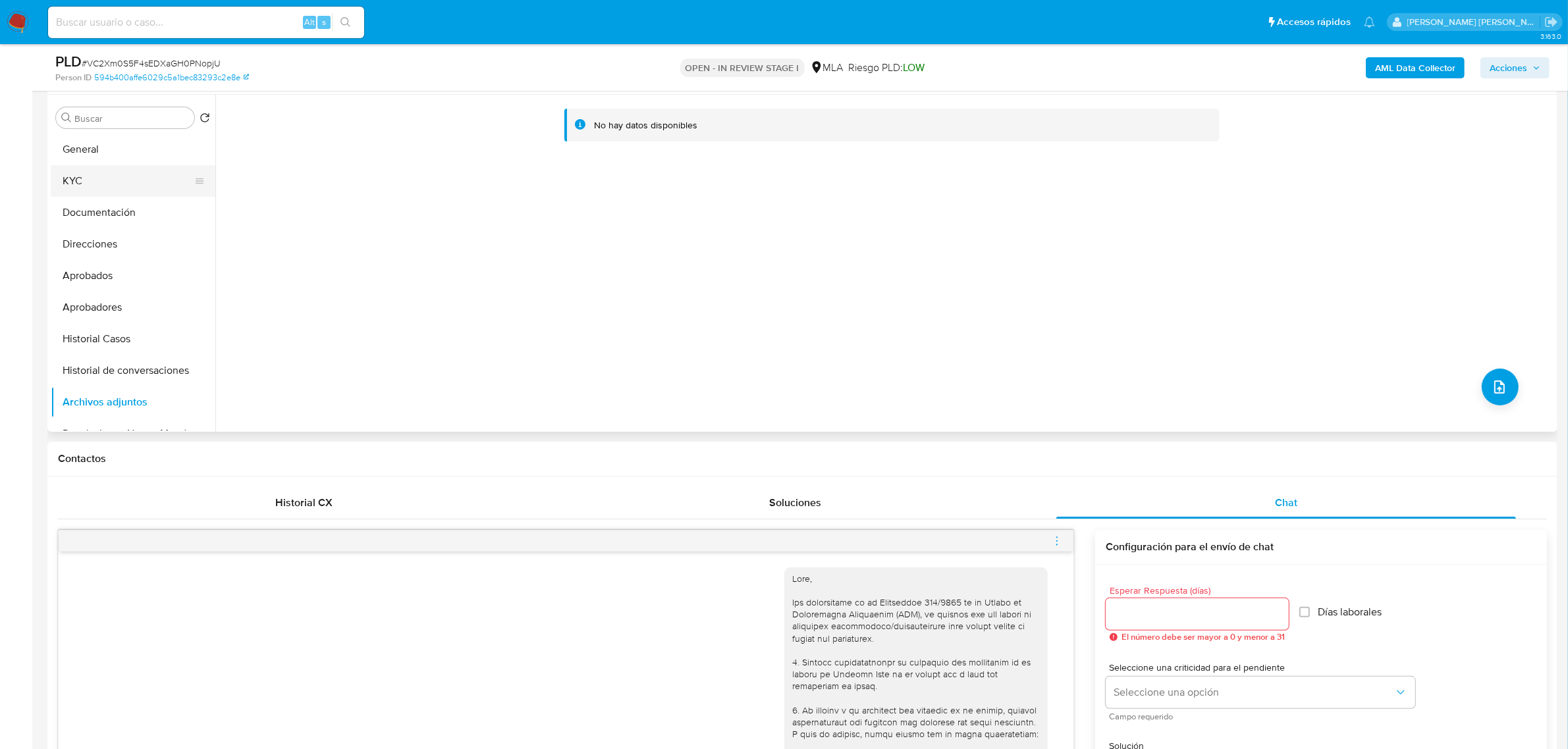
click at [78, 166] on button "KYC" at bounding box center [127, 180] width 154 height 31
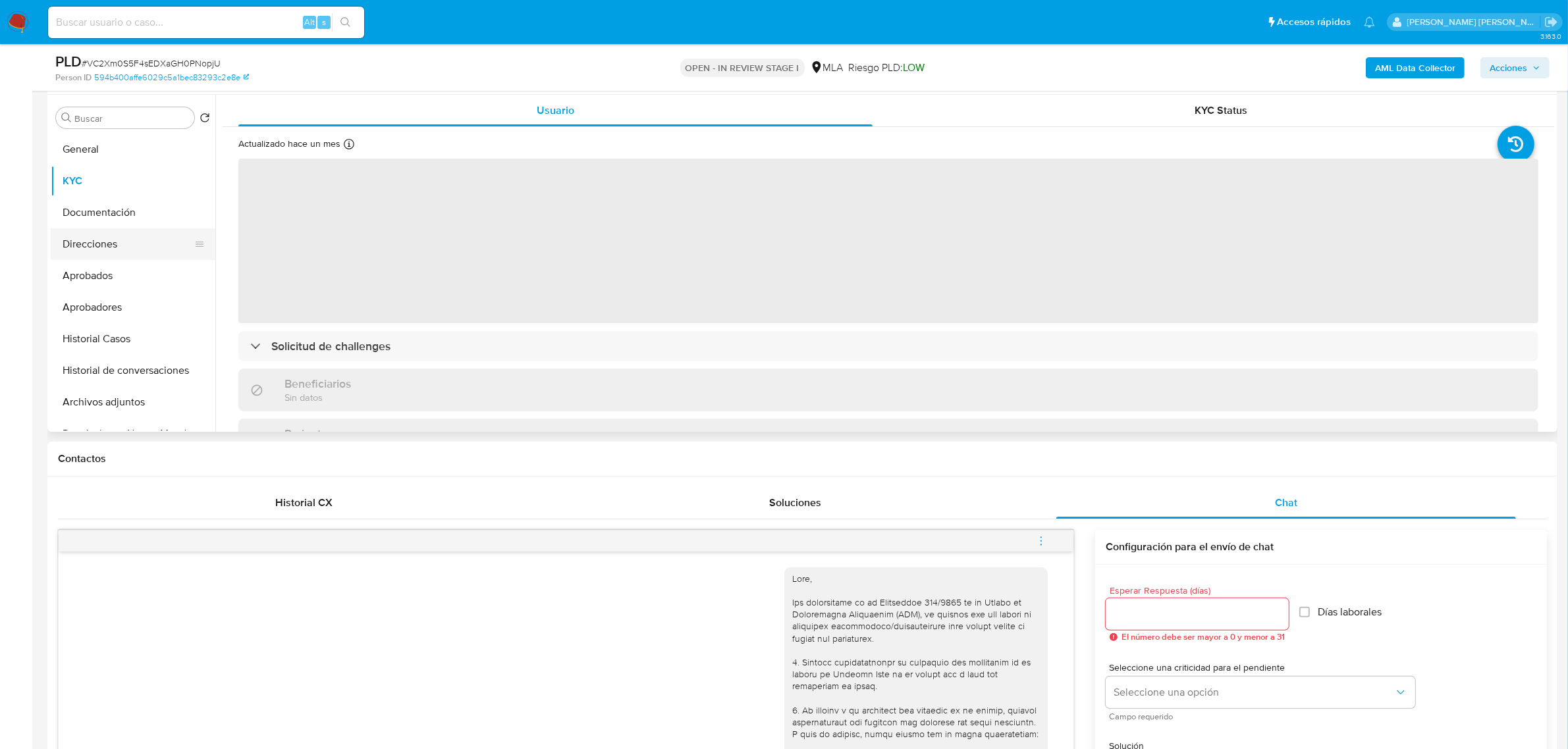
click at [106, 246] on button "Direcciones" at bounding box center [127, 243] width 154 height 31
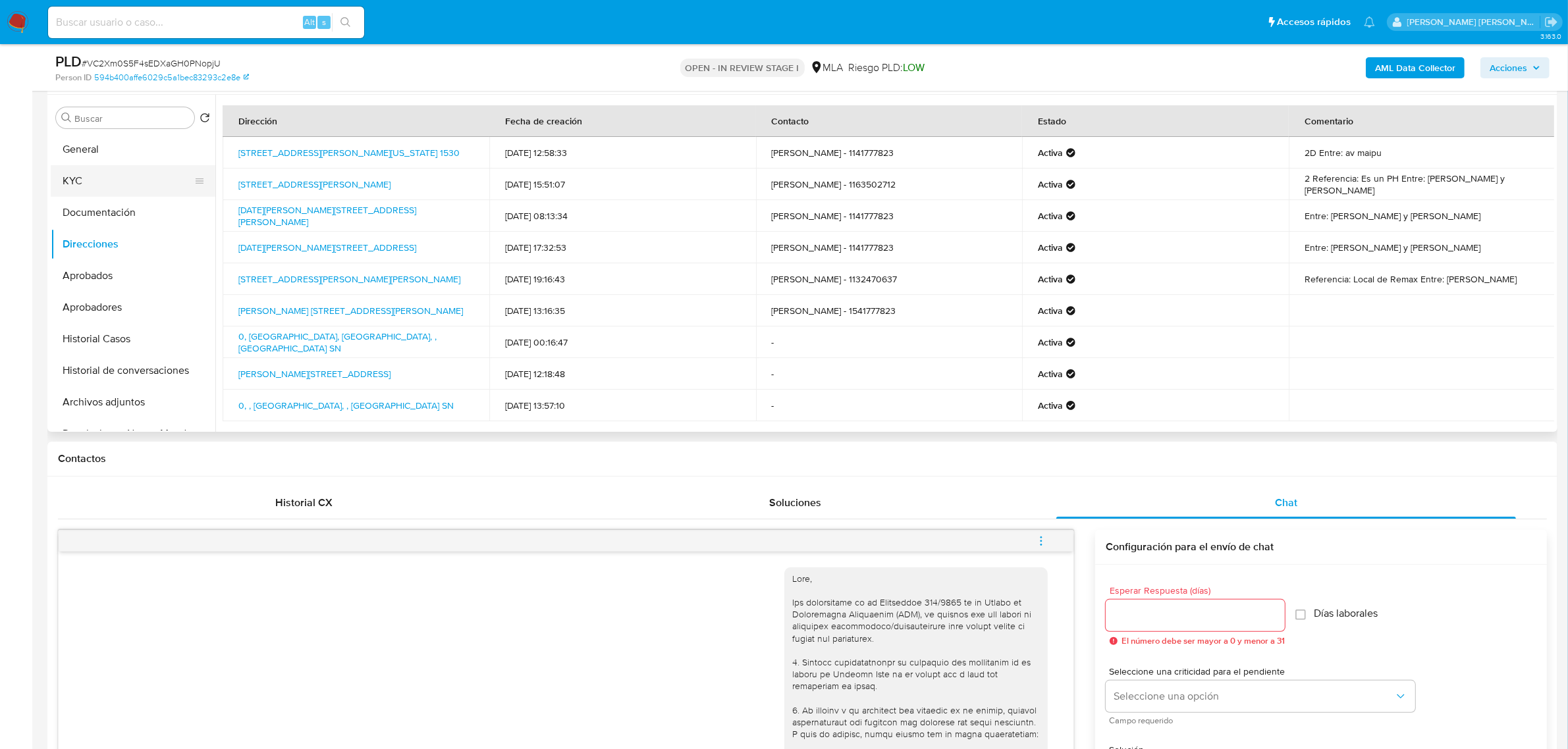
click at [82, 180] on button "KYC" at bounding box center [127, 180] width 154 height 31
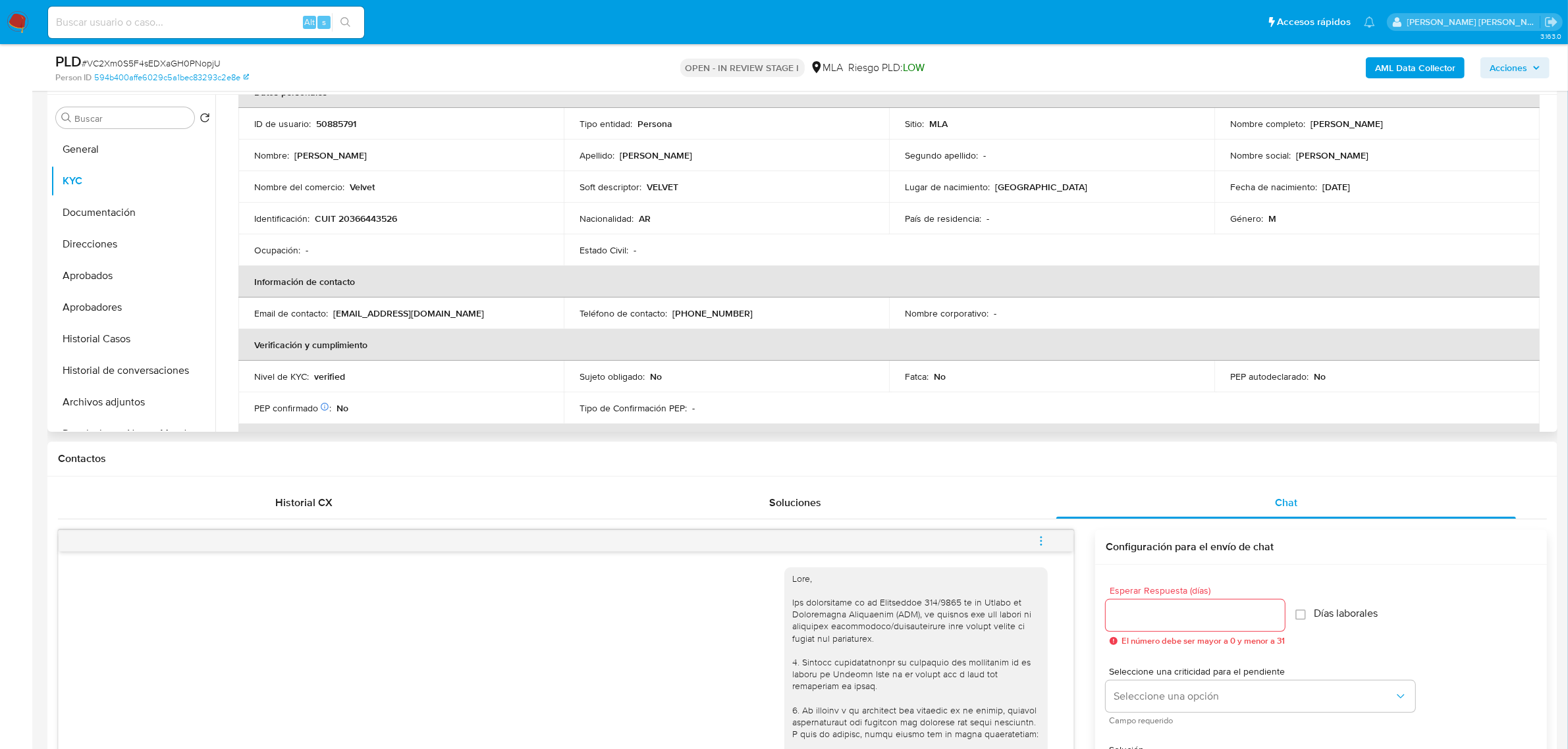
scroll to position [46, 0]
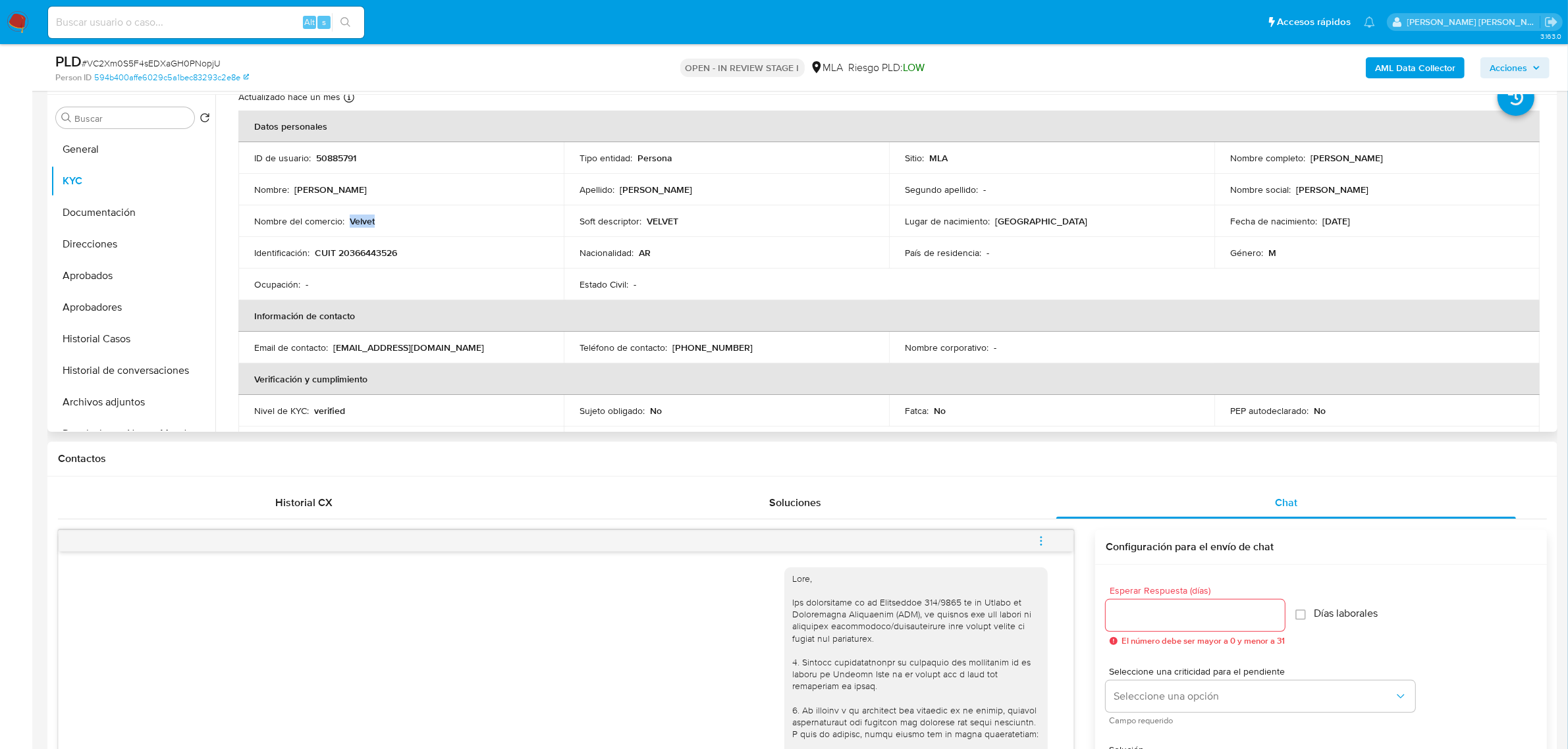
drag, startPoint x: 347, startPoint y: 221, endPoint x: 375, endPoint y: 219, distance: 28.1
click at [379, 219] on div "Nombre del comercio : Velvet" at bounding box center [401, 221] width 294 height 12
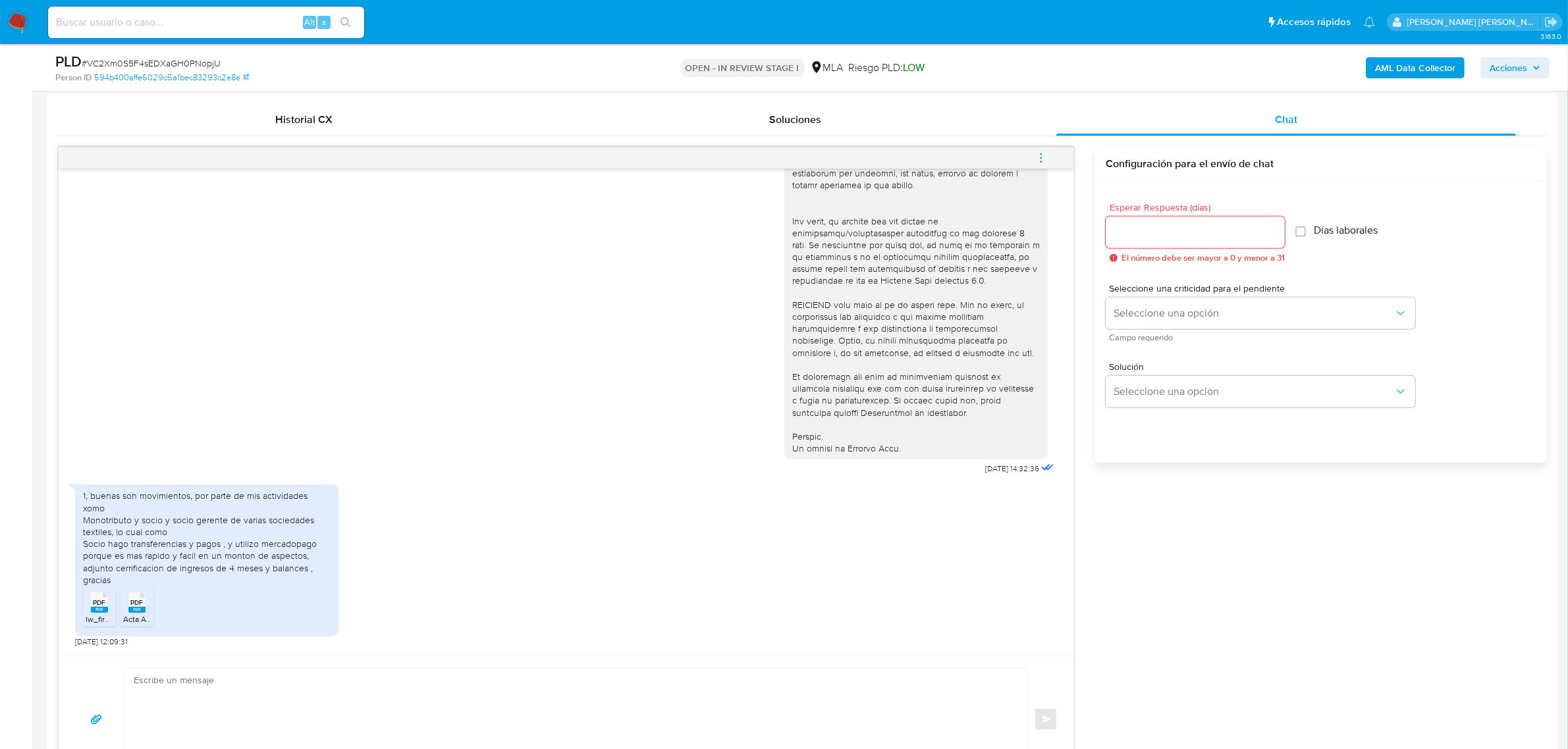
scroll to position [740, 0]
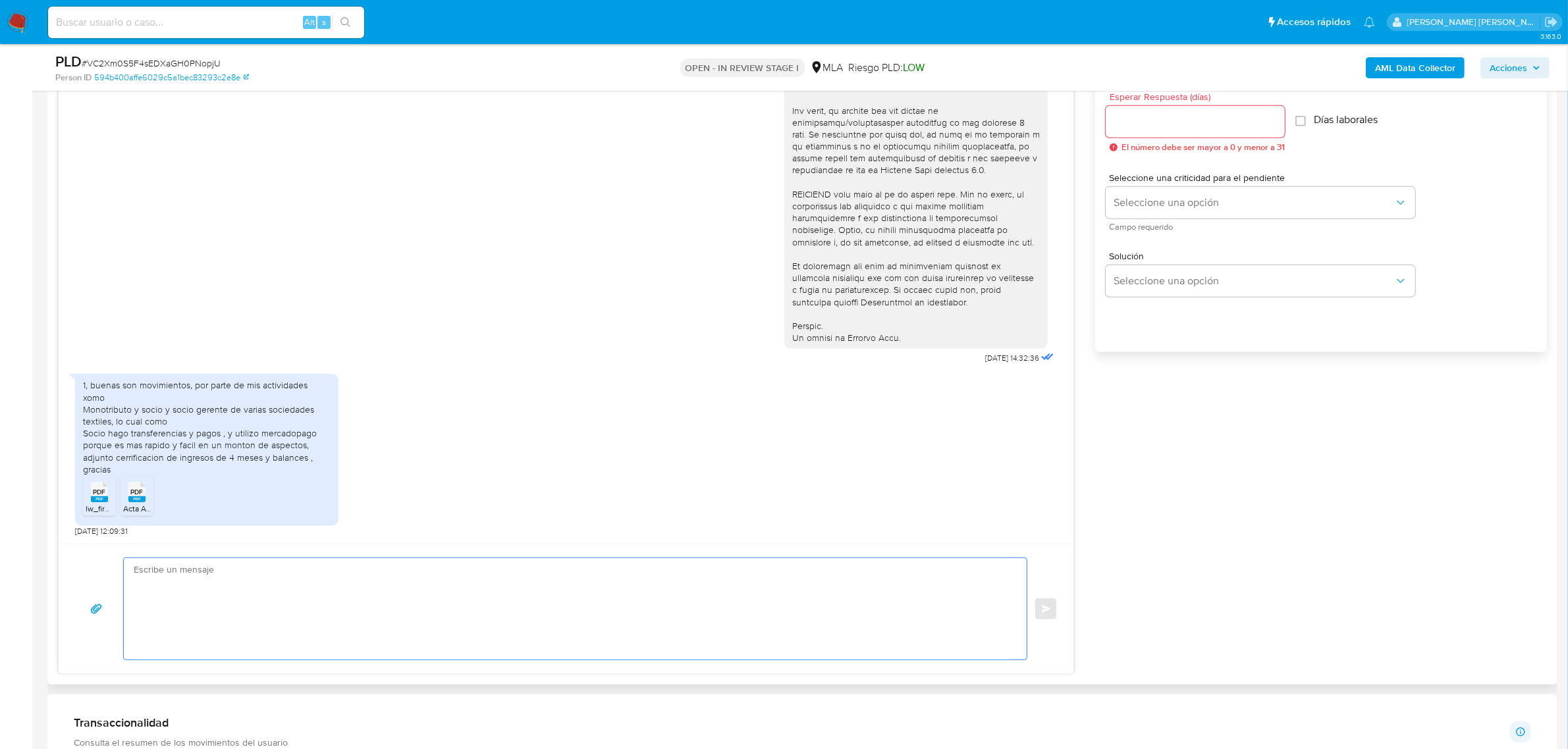
drag, startPoint x: 187, startPoint y: 593, endPoint x: 183, endPoint y: 584, distance: 9.8
click at [186, 593] on textarea at bounding box center [571, 609] width 876 height 102
paste textarea "Hola Nicolás, ¡Gracias por tu respuesta! Queremos informarte que el uso de la c…"
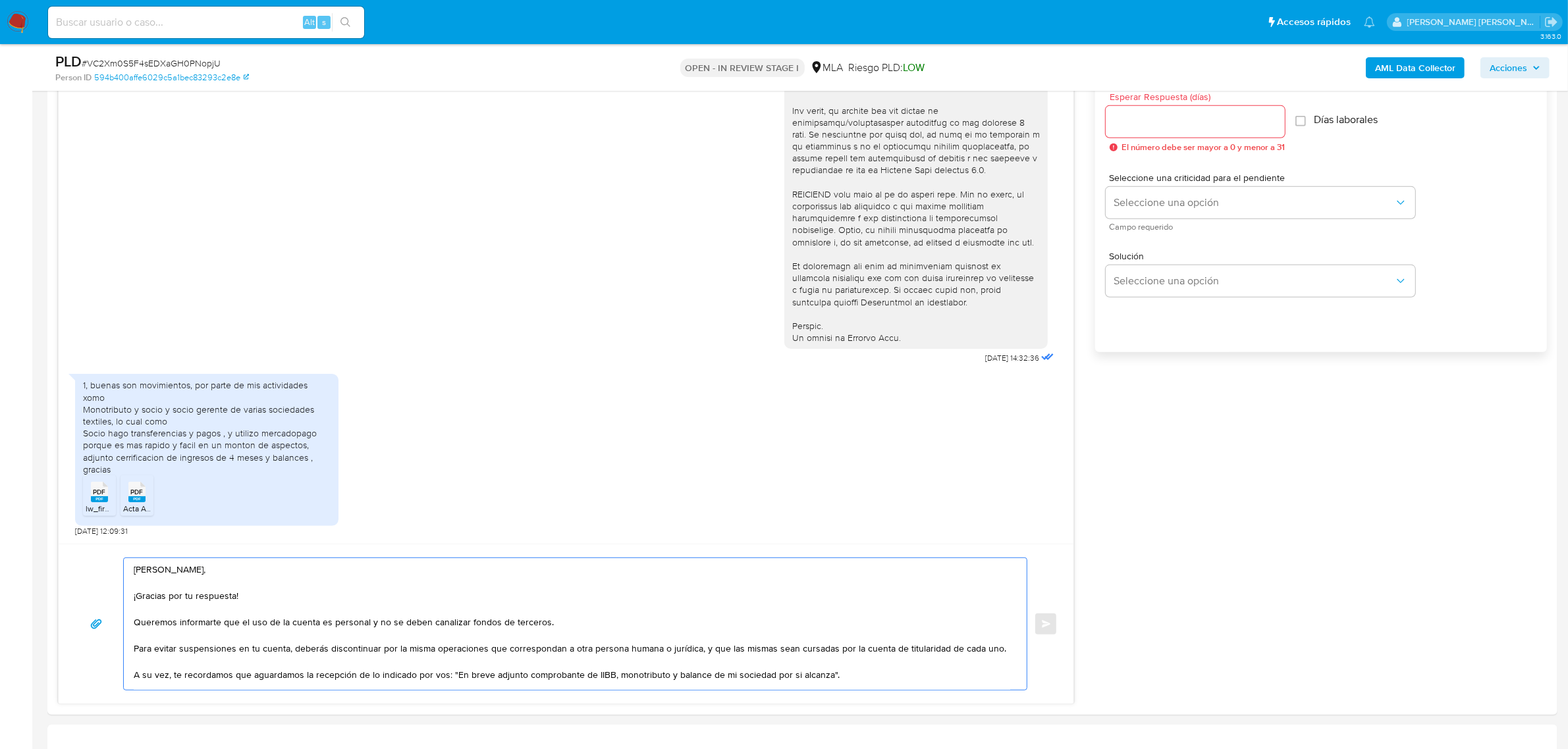
scroll to position [31, 0]
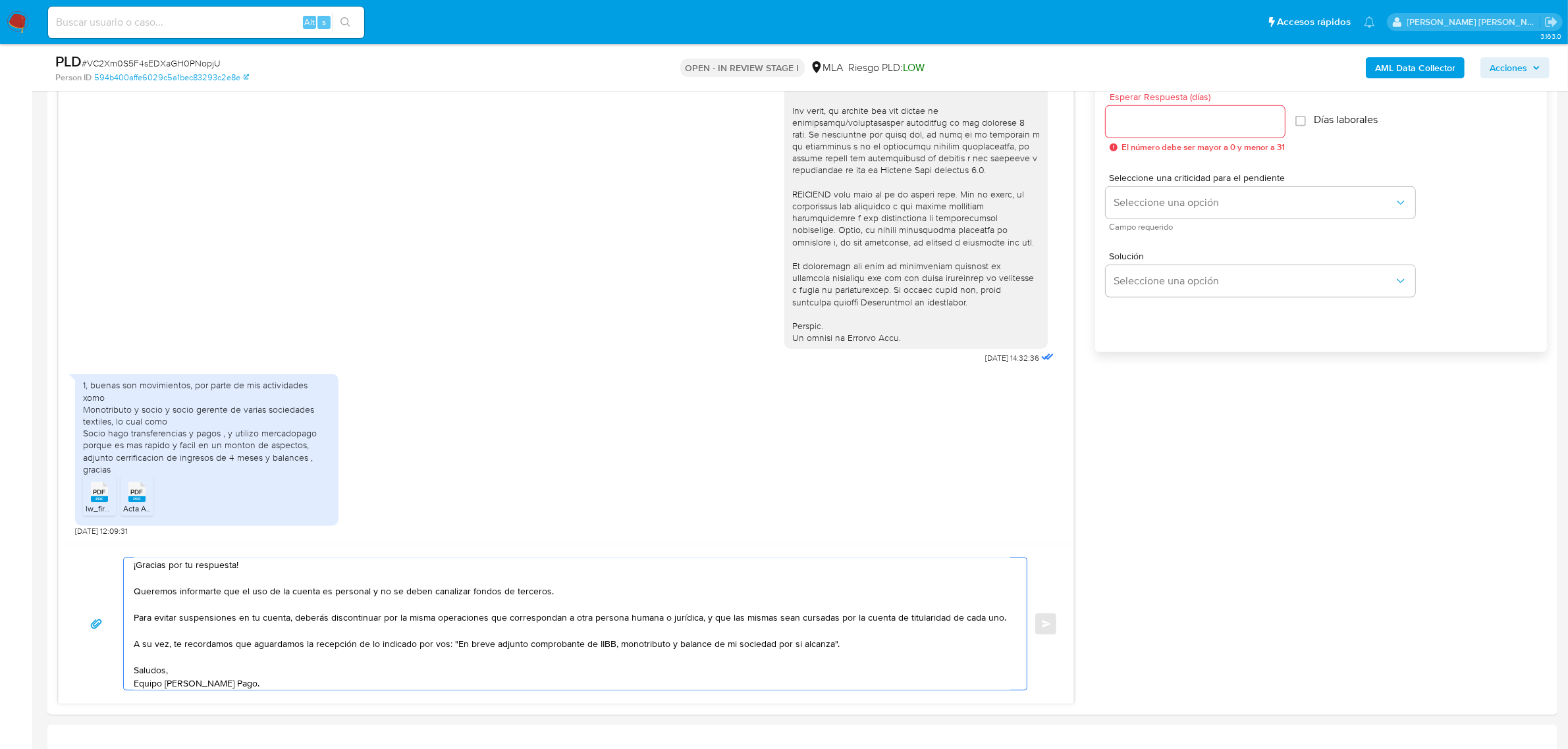
click at [155, 60] on span "# VC2Xm0S5F4sEDXaGH0PNopjU" at bounding box center [151, 63] width 139 height 13
copy span "VC2Xm0S5F4sEDXaGH0PNopjU"
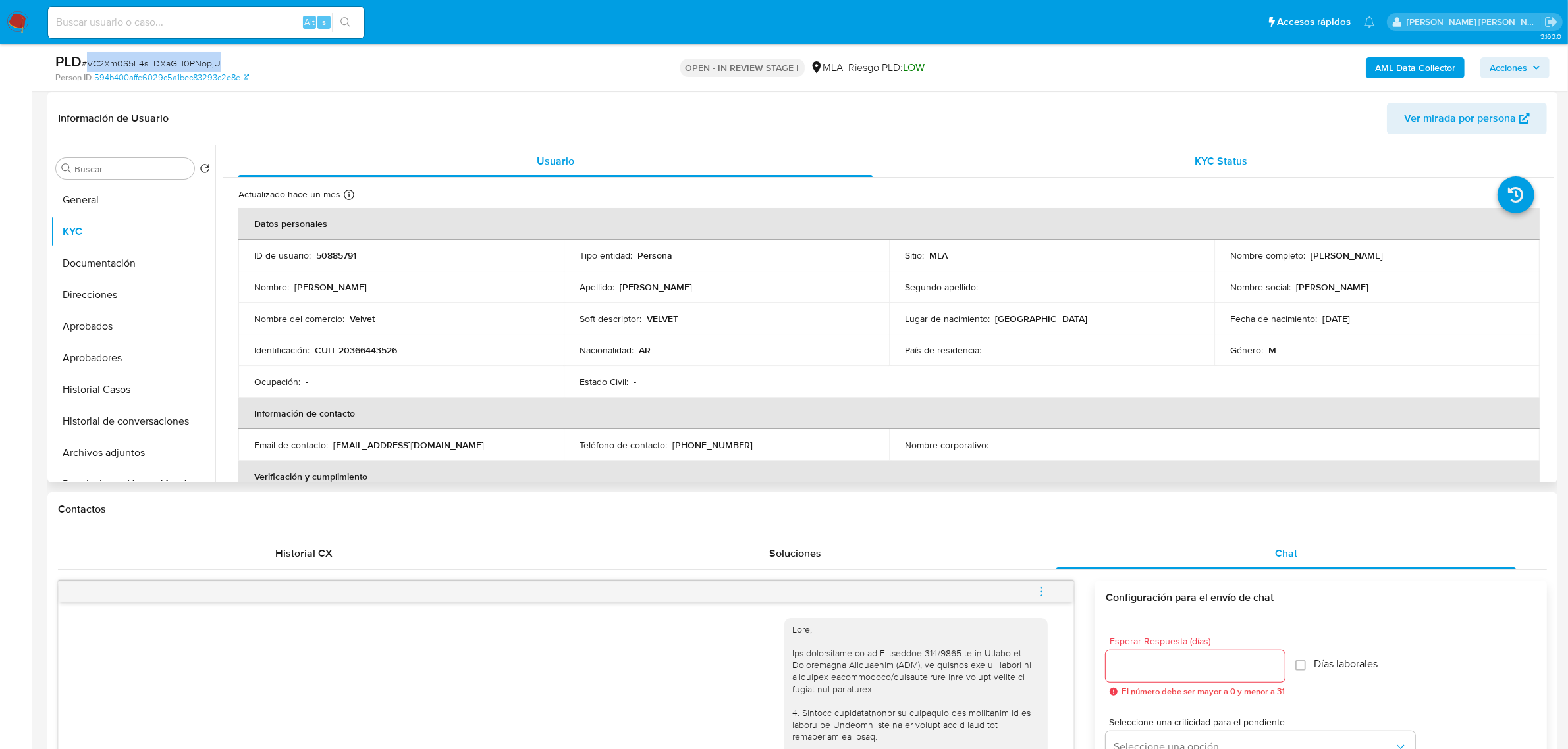
scroll to position [165, 0]
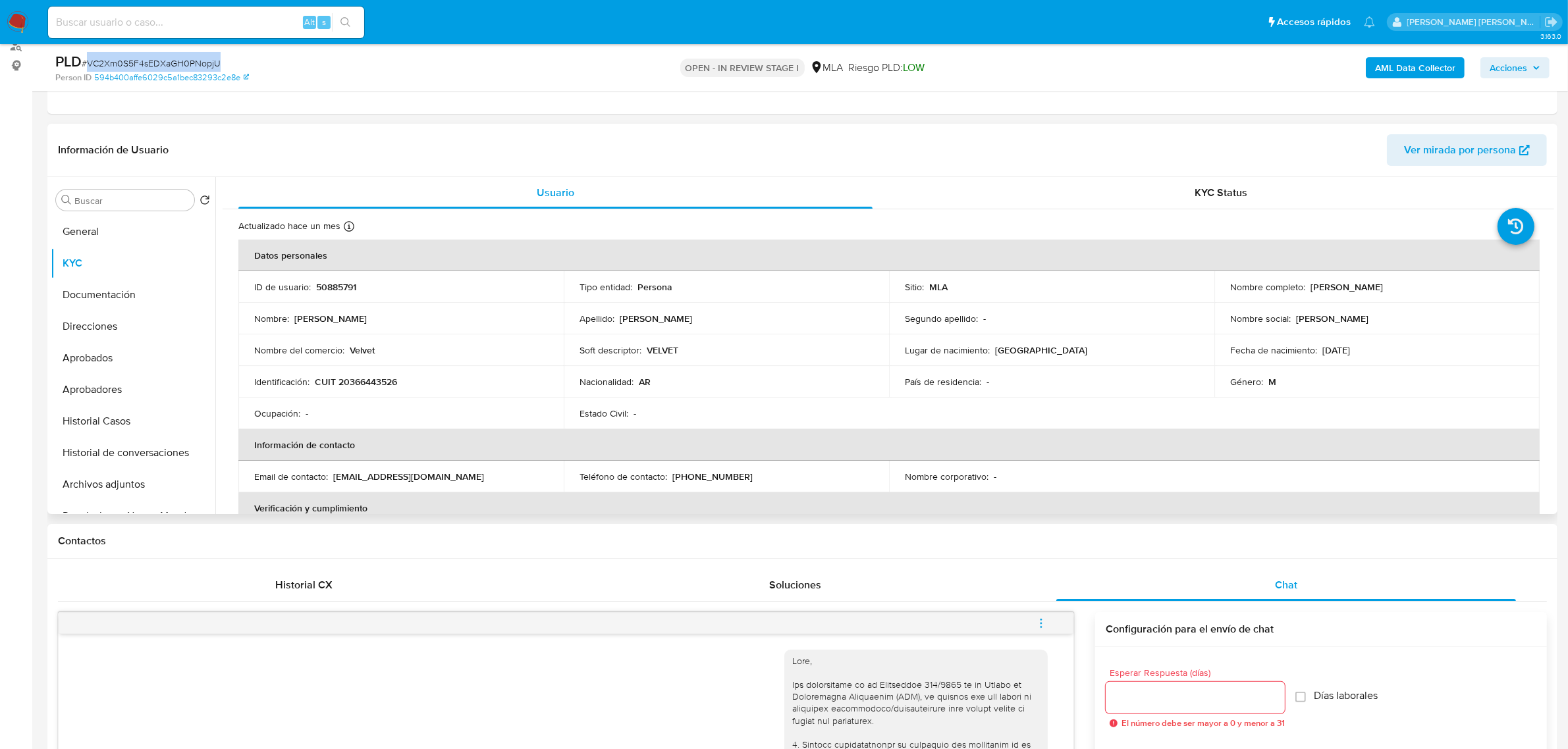
drag, startPoint x: 1304, startPoint y: 284, endPoint x: 1374, endPoint y: 287, distance: 70.1
click at [1374, 287] on div "Nombre completo : Luciano Agustin Martorello" at bounding box center [1377, 286] width 294 height 12
copy div "Luciano Agustin"
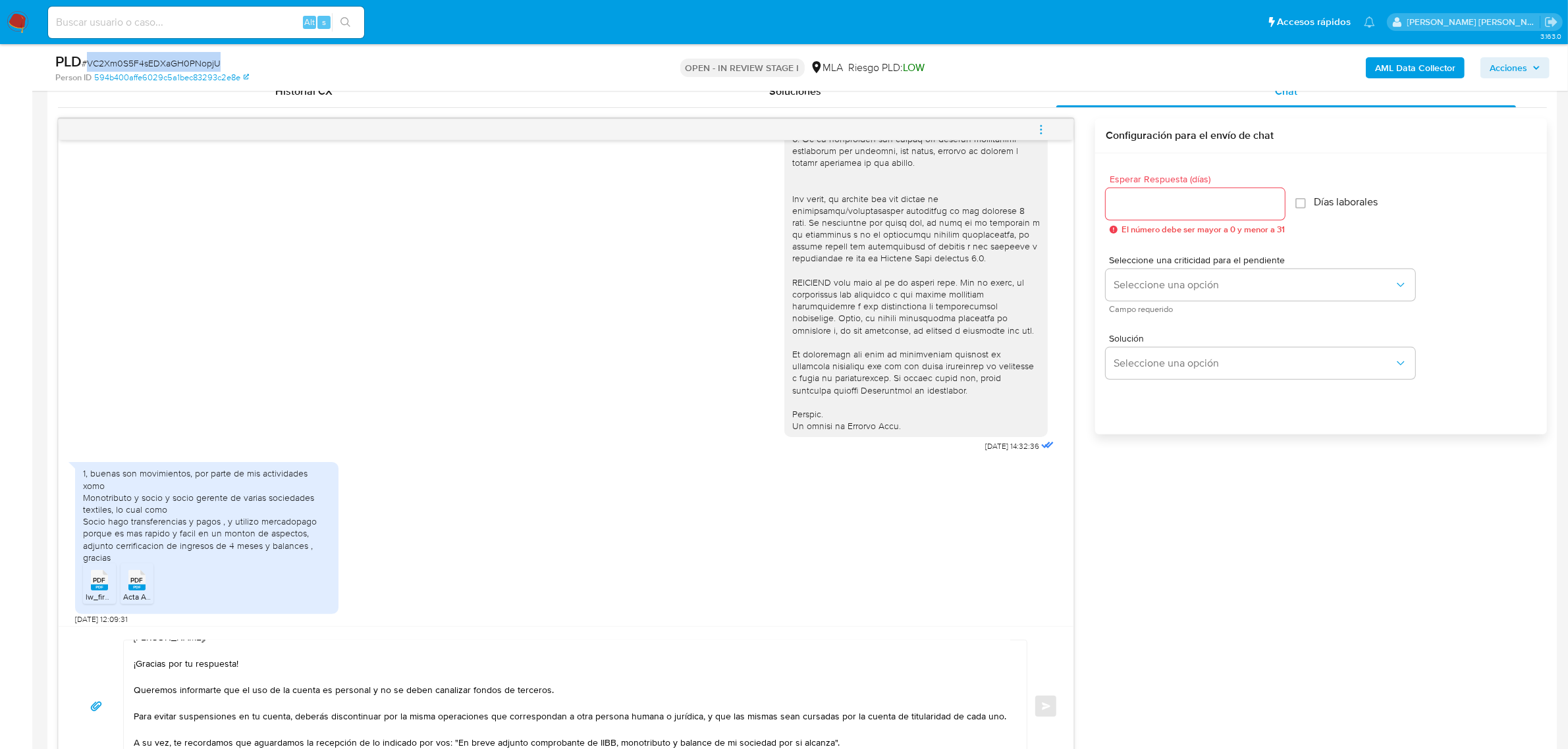
scroll to position [0, 0]
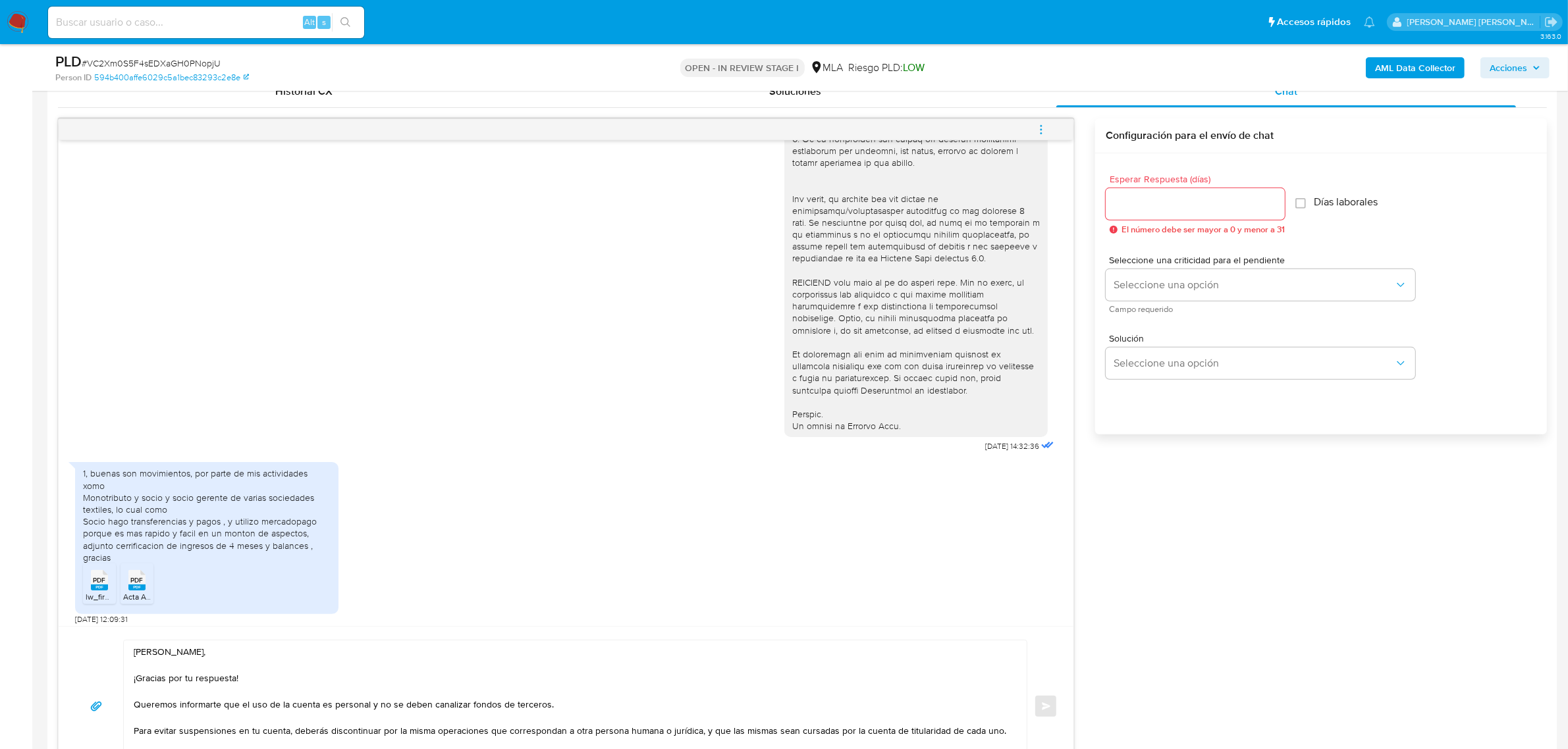
click at [169, 655] on textarea "Hola Nicolás, ¡Gracias por tu respuesta! Queremos informarte que el uso de la c…" at bounding box center [571, 706] width 876 height 132
paste textarea "Luciano Agustin"
click at [158, 656] on textarea "Hola Luciano Agustin, ¡Gracias por tu respuesta! Queremos informarte que el uso…" at bounding box center [571, 706] width 876 height 132
click at [209, 695] on textarea "Hola Luciano Agustin, ¡Gracias por tu respuesta! Queremos informarte que el uso…" at bounding box center [571, 706] width 876 height 132
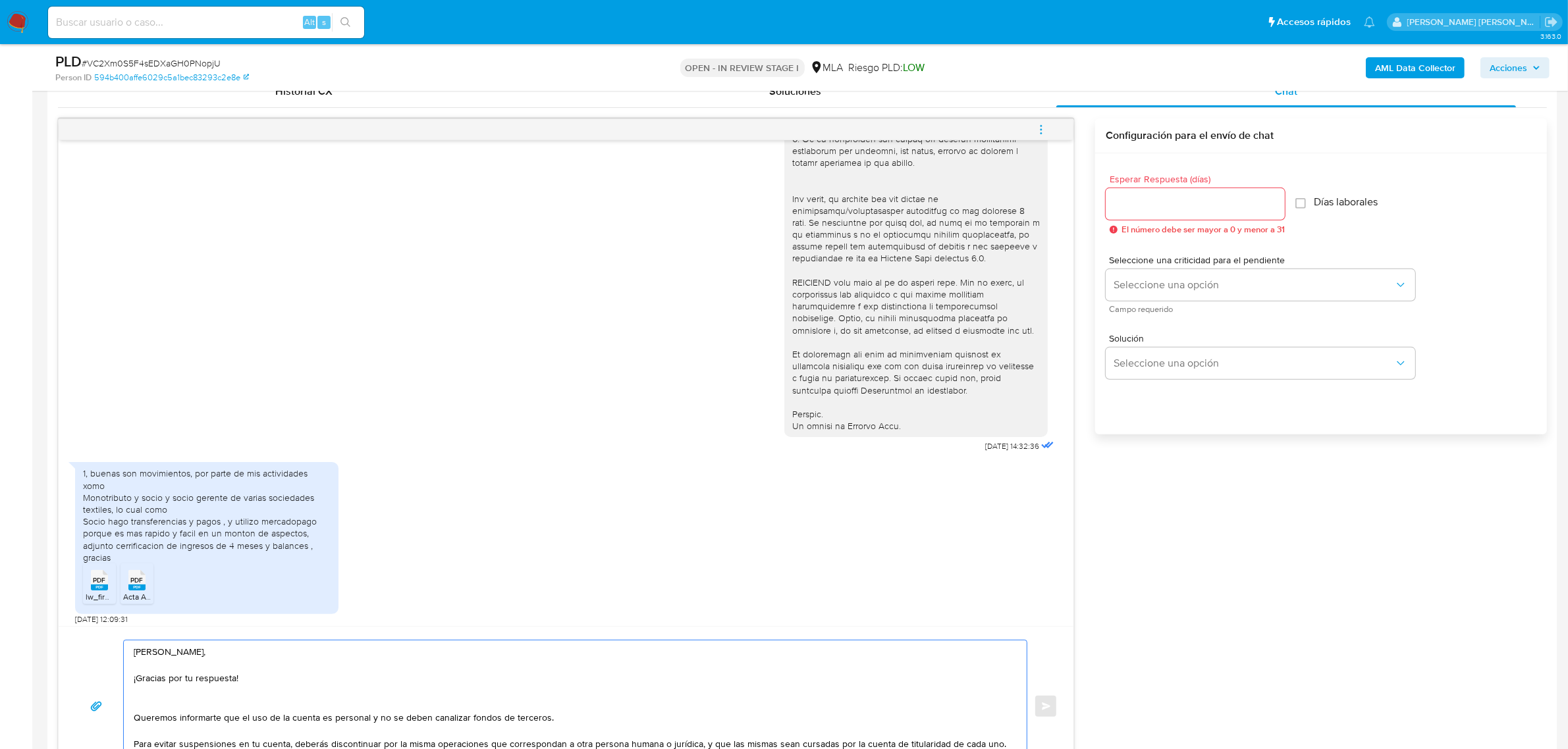
click at [271, 675] on textarea "Hola Luciano Agustin, ¡Gracias por tu respuesta! Queremos informarte que el uso…" at bounding box center [571, 706] width 876 height 132
paste textarea "Confirmamos la recepción de la documentación."
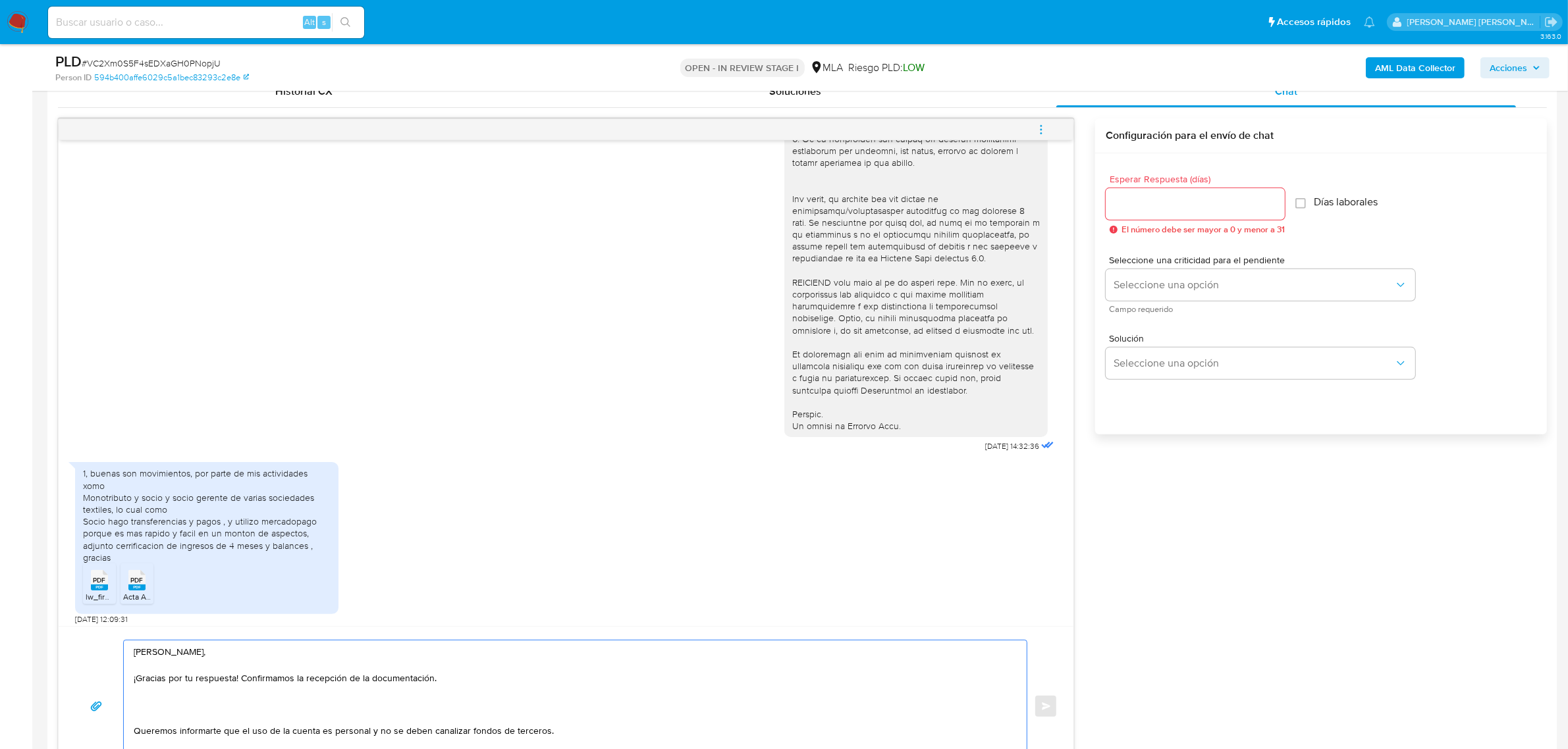
click at [217, 727] on textarea "Hola Luciano Agustin, ¡Gracias por tu respuesta! Confirmamos la recepción de la…" at bounding box center [571, 706] width 876 height 132
click at [211, 723] on textarea "Hola Luciano Agustin, ¡Gracias por tu respuesta! Confirmamos la recepción de la…" at bounding box center [571, 706] width 876 height 132
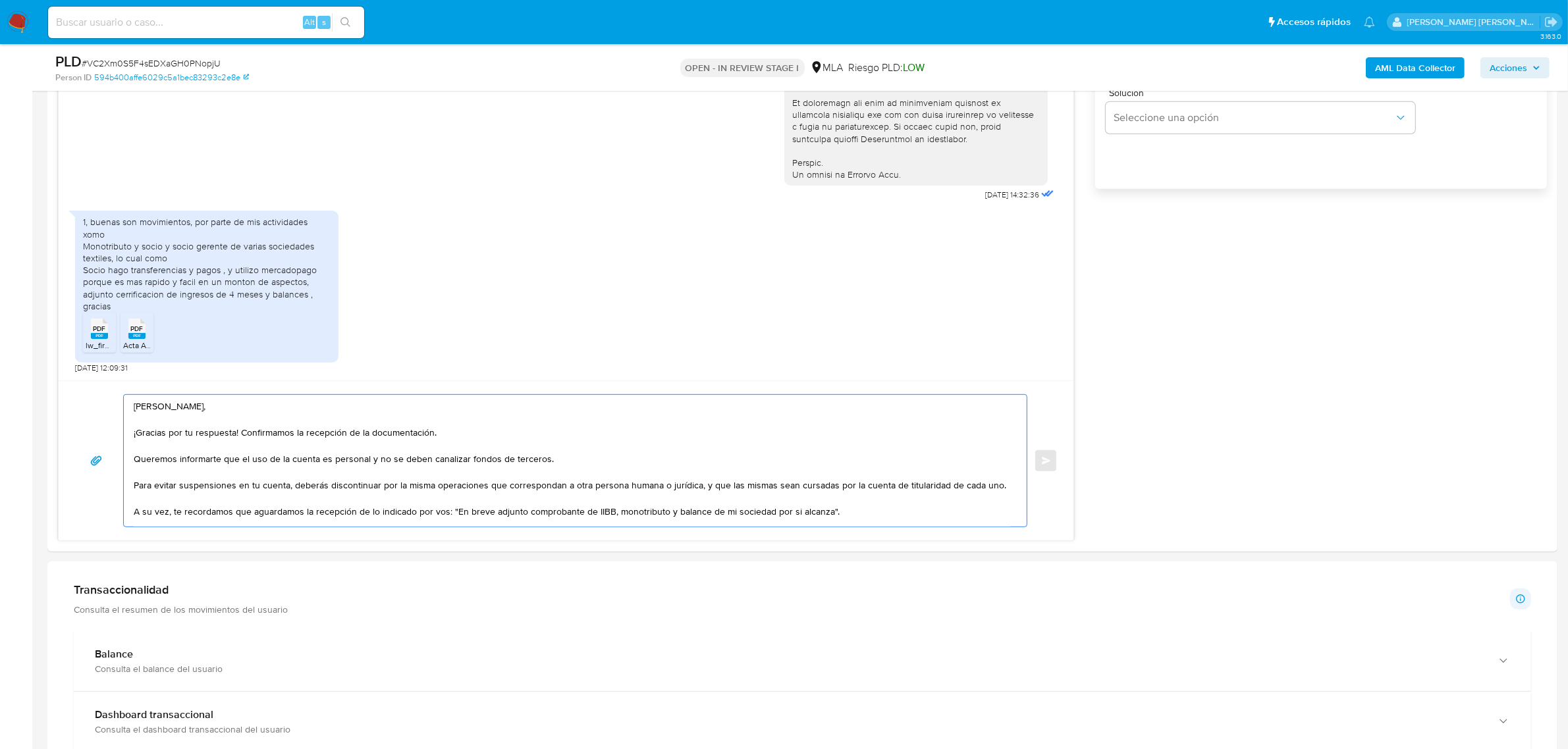
scroll to position [905, 0]
click at [433, 488] on textarea "Hola Luciano Agustin, ¡Gracias por tu respuesta! Confirmamos la recepción de la…" at bounding box center [571, 459] width 876 height 132
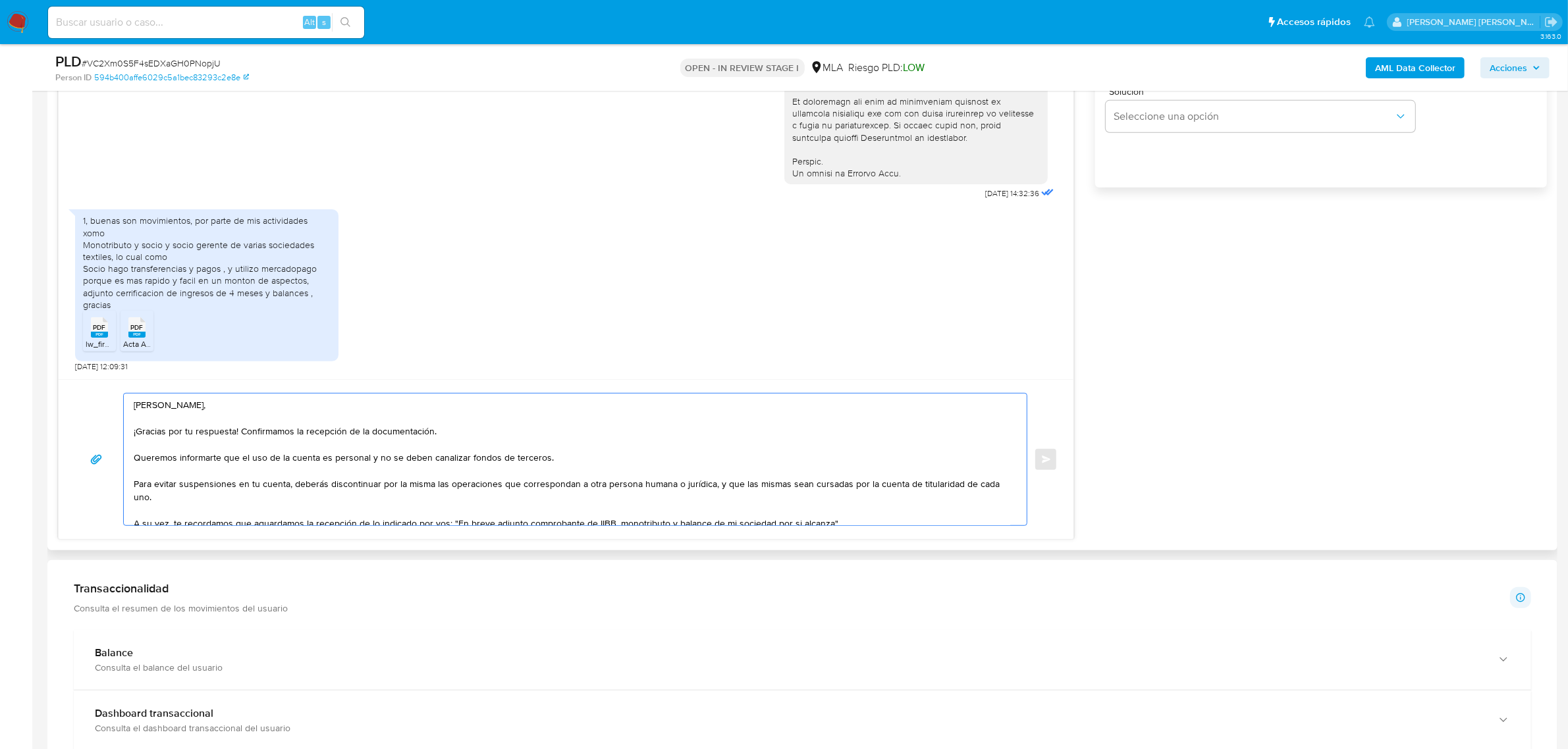
click at [206, 509] on textarea "Hola Luciano Agustin, ¡Gracias por tu respuesta! Confirmamos la recepción de la…" at bounding box center [571, 459] width 876 height 132
click at [711, 486] on textarea "Hola Luciano Agustin, ¡Gracias por tu respuesta! Confirmamos la recepción de la…" at bounding box center [571, 459] width 876 height 132
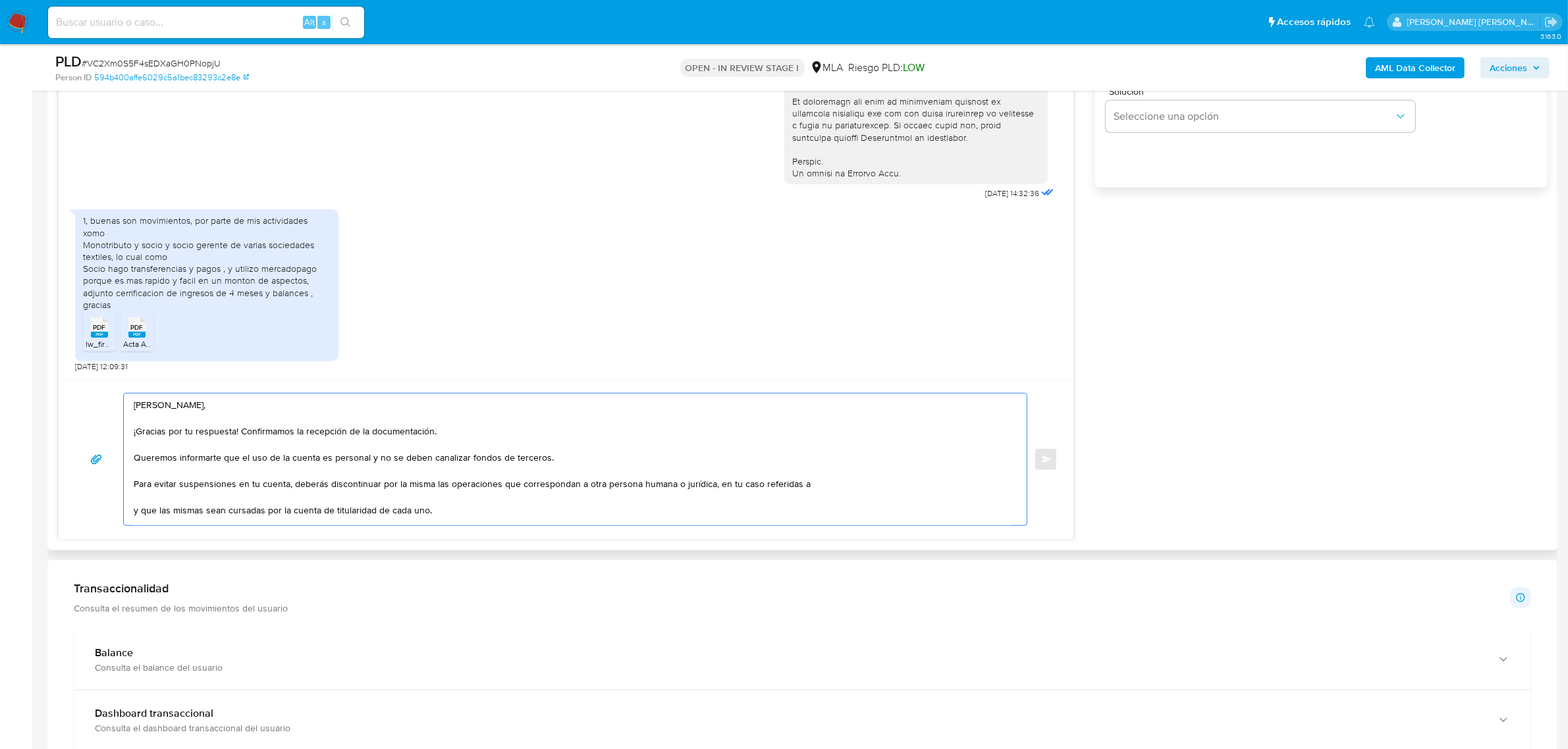
paste textarea "Velvetba Srl CUIL 30717044017"
click at [800, 485] on textarea "Hola Luciano Agustin, ¡Gracias por tu respuesta! Confirmamos la recepción de la…" at bounding box center [571, 459] width 876 height 132
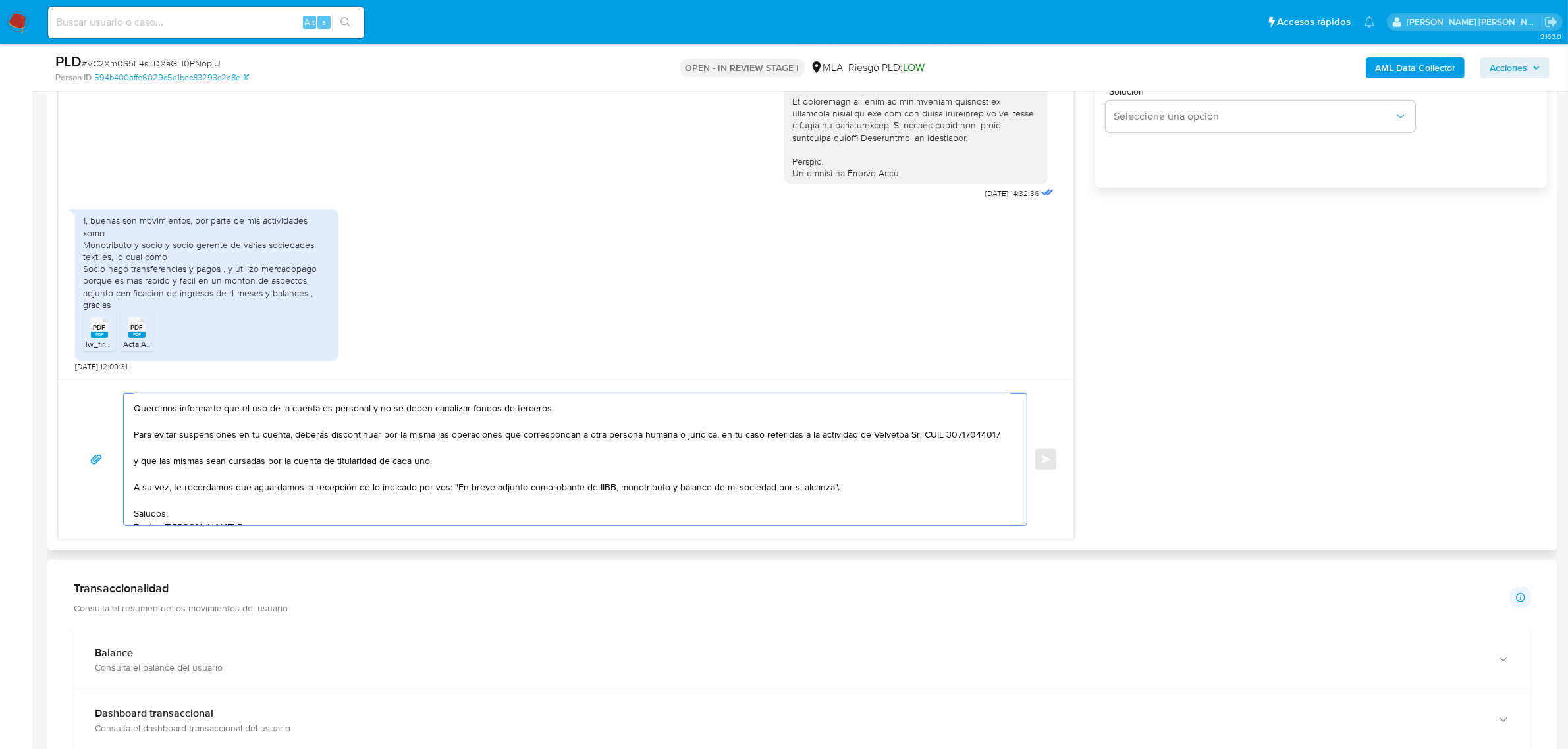
scroll to position [61, 0]
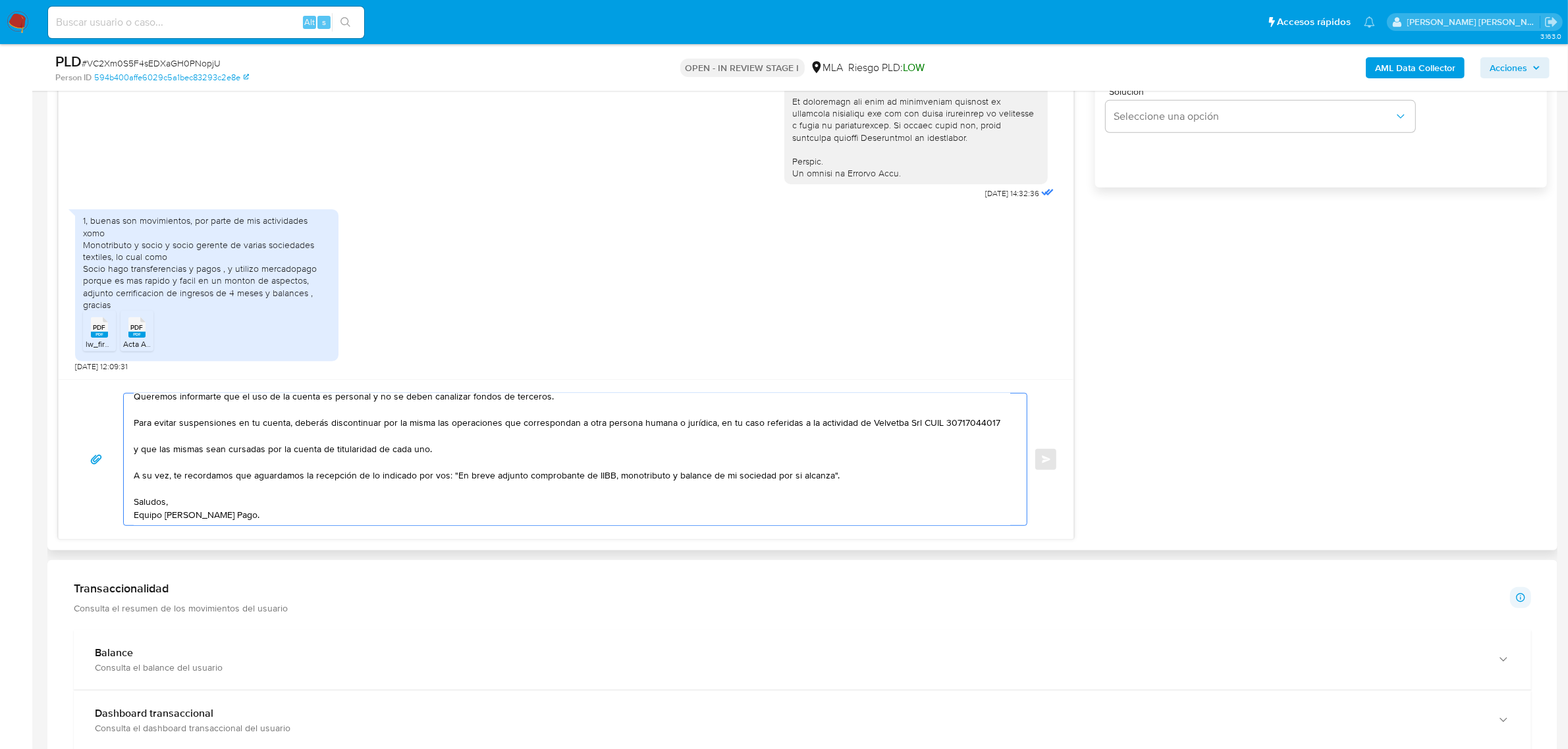
drag, startPoint x: 155, startPoint y: 514, endPoint x: 142, endPoint y: 455, distance: 60.4
click at [142, 455] on textarea "Hola Luciano Agustin, ¡Gracias por tu respuesta! Confirmamos la recepción de la…" at bounding box center [571, 459] width 876 height 132
click at [134, 449] on textarea "Hola Luciano Agustin, ¡Gracias por tu respuesta! Confirmamos la recepción de la…" at bounding box center [571, 459] width 876 height 132
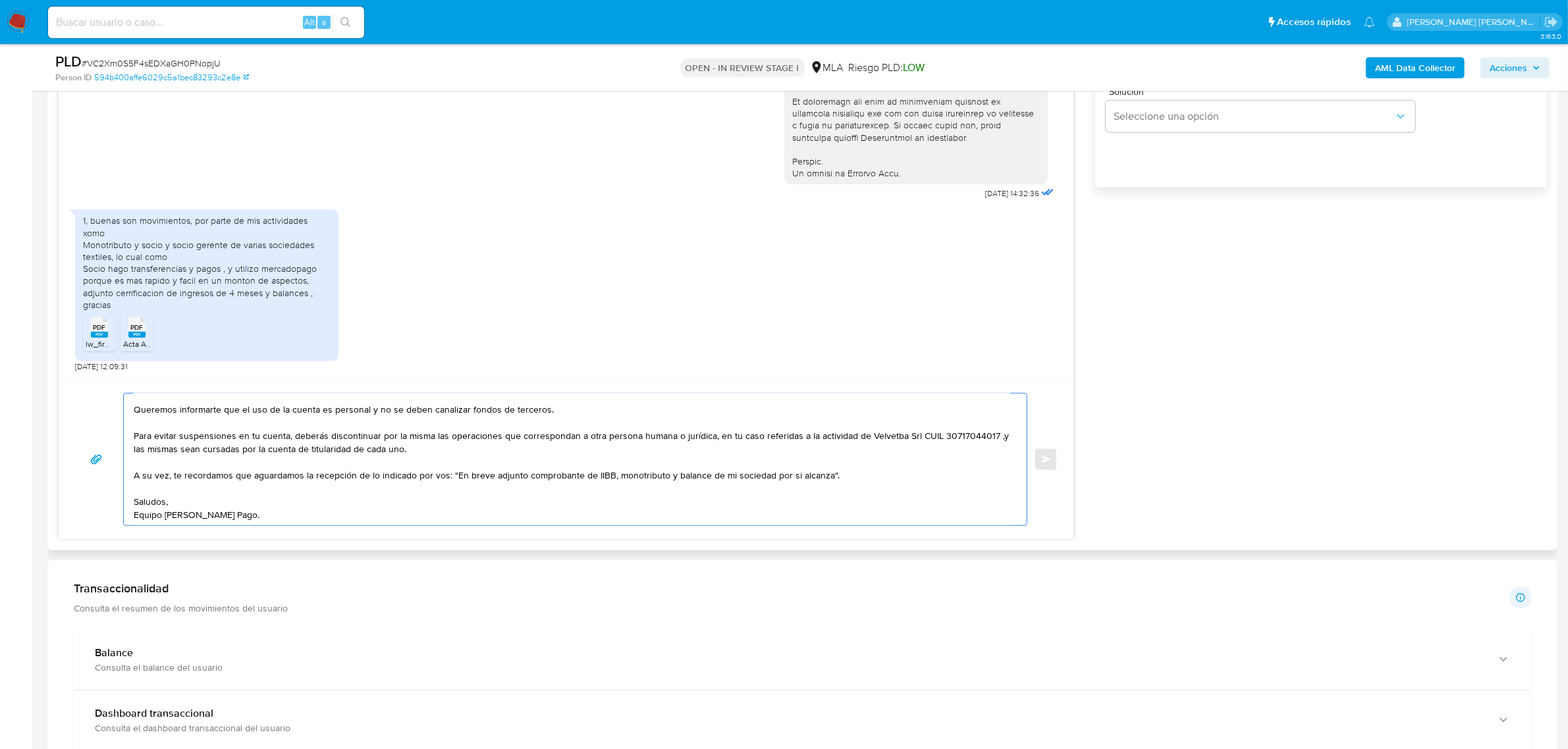
drag, startPoint x: 363, startPoint y: 449, endPoint x: 405, endPoint y: 451, distance: 42.0
click at [405, 451] on textarea "Hola Luciano Agustin, ¡Gracias por tu respuesta! Confirmamos la recepción de la…" at bounding box center [571, 459] width 876 height 132
click at [515, 479] on textarea "Hola Luciano Agustin, ¡Gracias por tu respuesta! Confirmamos la recepción de la…" at bounding box center [571, 459] width 876 height 132
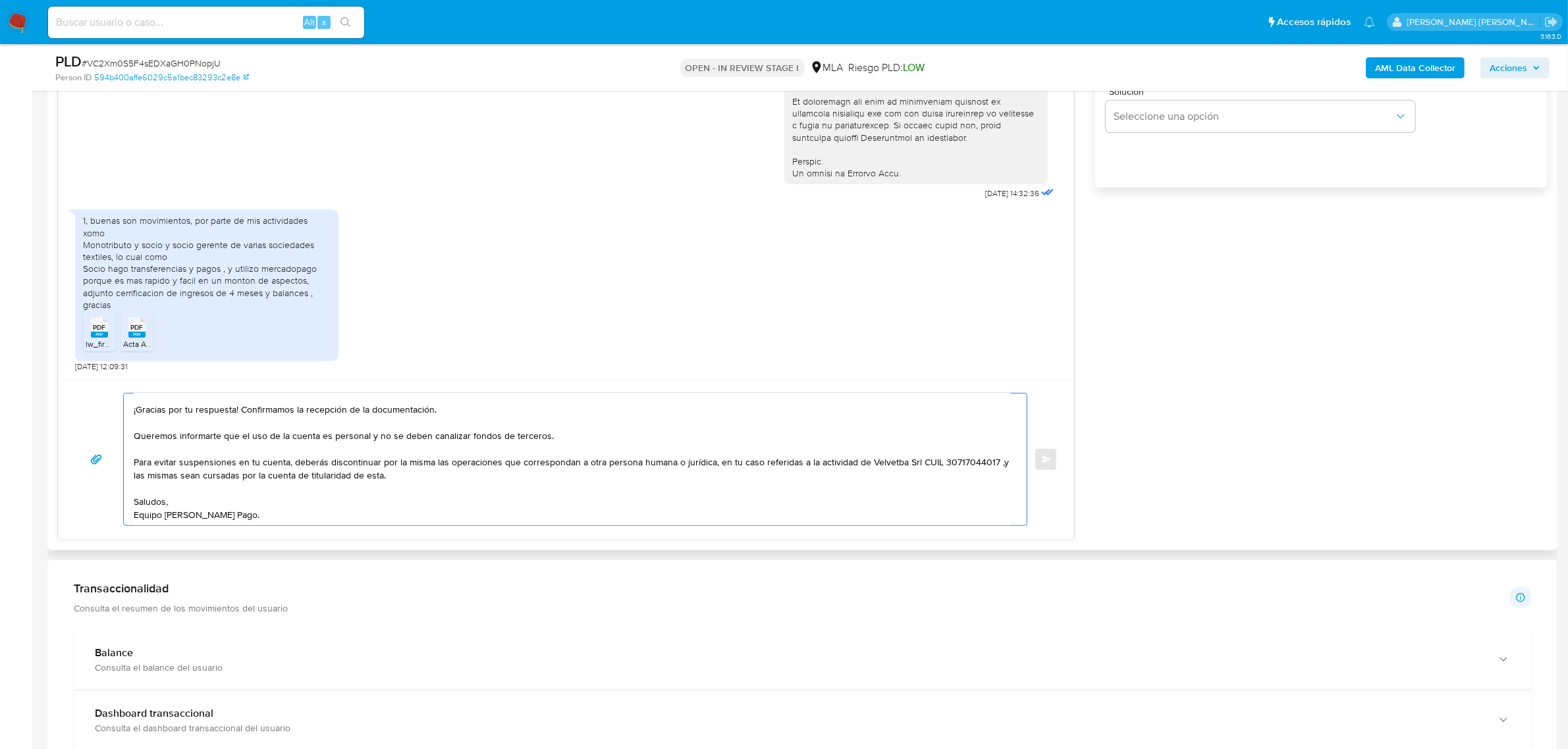
scroll to position [0, 0]
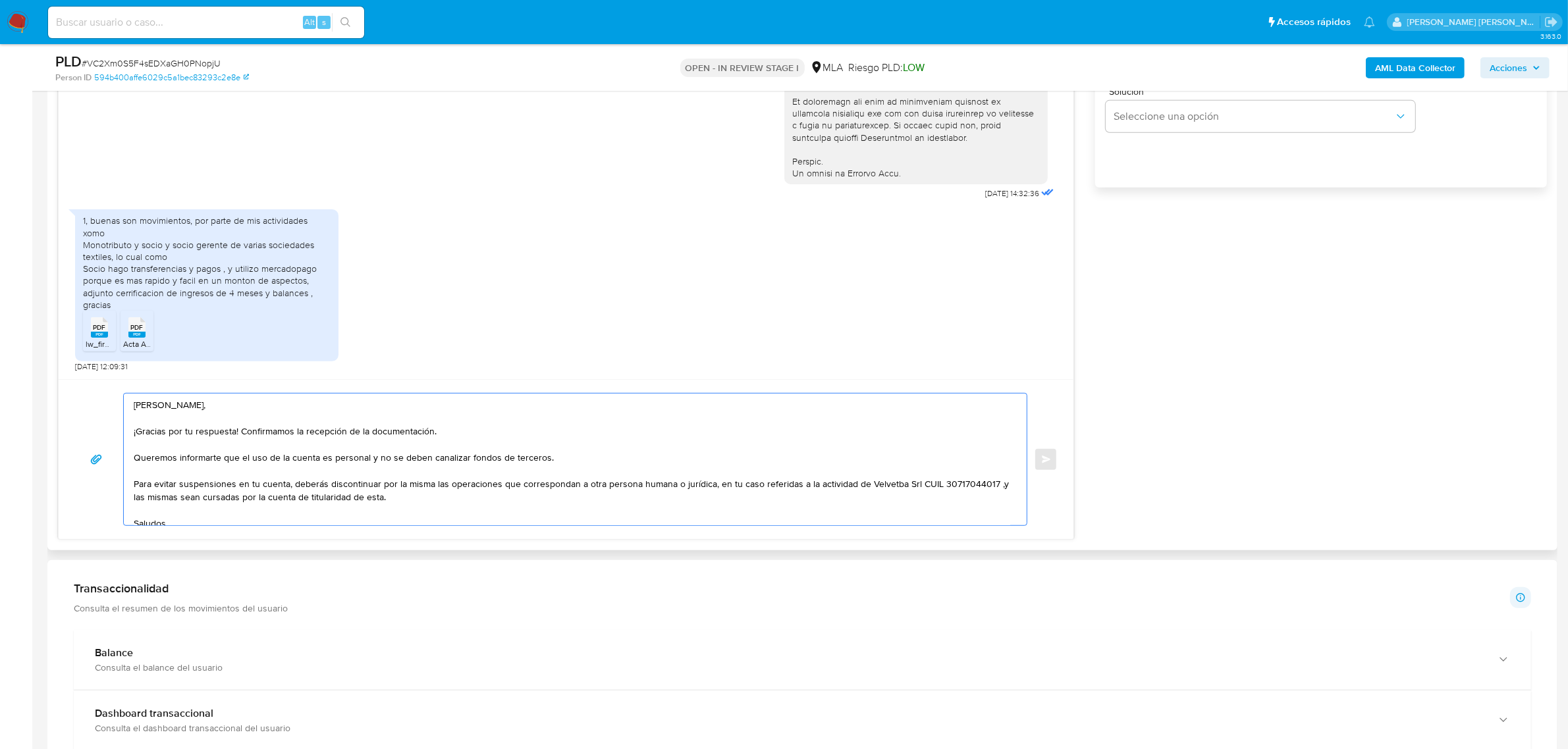
drag, startPoint x: 395, startPoint y: 484, endPoint x: 430, endPoint y: 484, distance: 35.0
click at [430, 484] on textarea "Hola Luciano Agustin, ¡Gracias por tu respuesta! Confirmamos la recepción de la…" at bounding box center [571, 459] width 876 height 132
click at [428, 491] on textarea "Hola Luciano Agustin, ¡Gracias por tu respuesta! Confirmamos la recepción de la…" at bounding box center [571, 459] width 876 height 132
drag, startPoint x: 431, startPoint y: 485, endPoint x: 379, endPoint y: 488, distance: 52.1
click at [379, 488] on textarea "Hola Luciano Agustin, ¡Gracias por tu respuesta! Confirmamos la recepción de la…" at bounding box center [571, 459] width 876 height 132
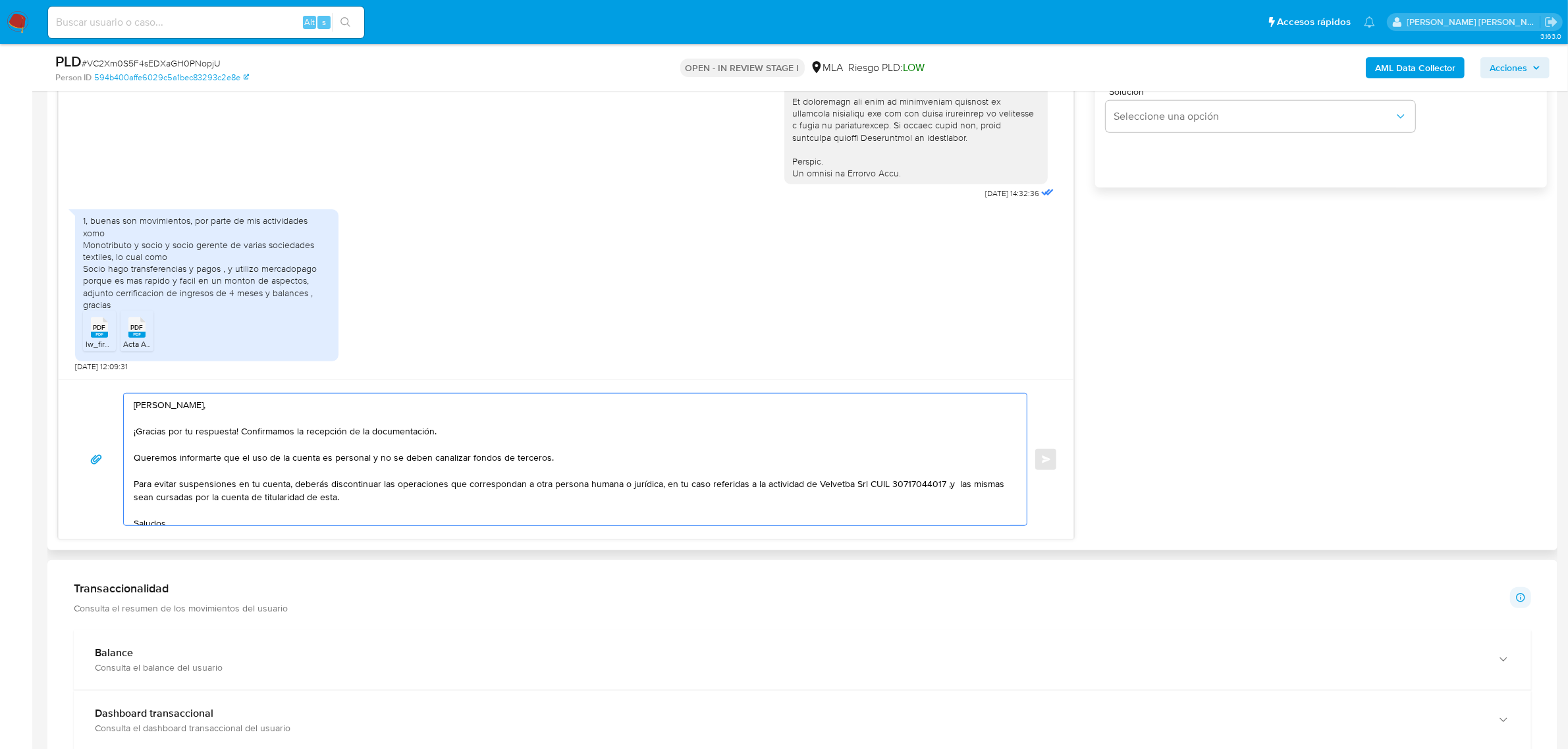
click at [836, 484] on textarea "Hola Luciano Agustin, ¡Gracias por tu respuesta! Confirmamos la recepción de la…" at bounding box center [571, 459] width 876 height 132
click at [768, 481] on textarea "Hola Luciano Agustin, ¡Gracias por tu respuesta! Confirmamos la recepción de la…" at bounding box center [571, 459] width 876 height 132
drag, startPoint x: 808, startPoint y: 487, endPoint x: 746, endPoint y: 487, distance: 62.0
click at [746, 487] on textarea "Hola Luciano Agustin, ¡Gracias por tu respuesta! Confirmamos la recepción de la…" at bounding box center [571, 459] width 876 height 132
click at [784, 495] on textarea "Hola Luciano Agustin, ¡Gracias por tu respuesta! Confirmamos la recepción de la…" at bounding box center [571, 459] width 876 height 132
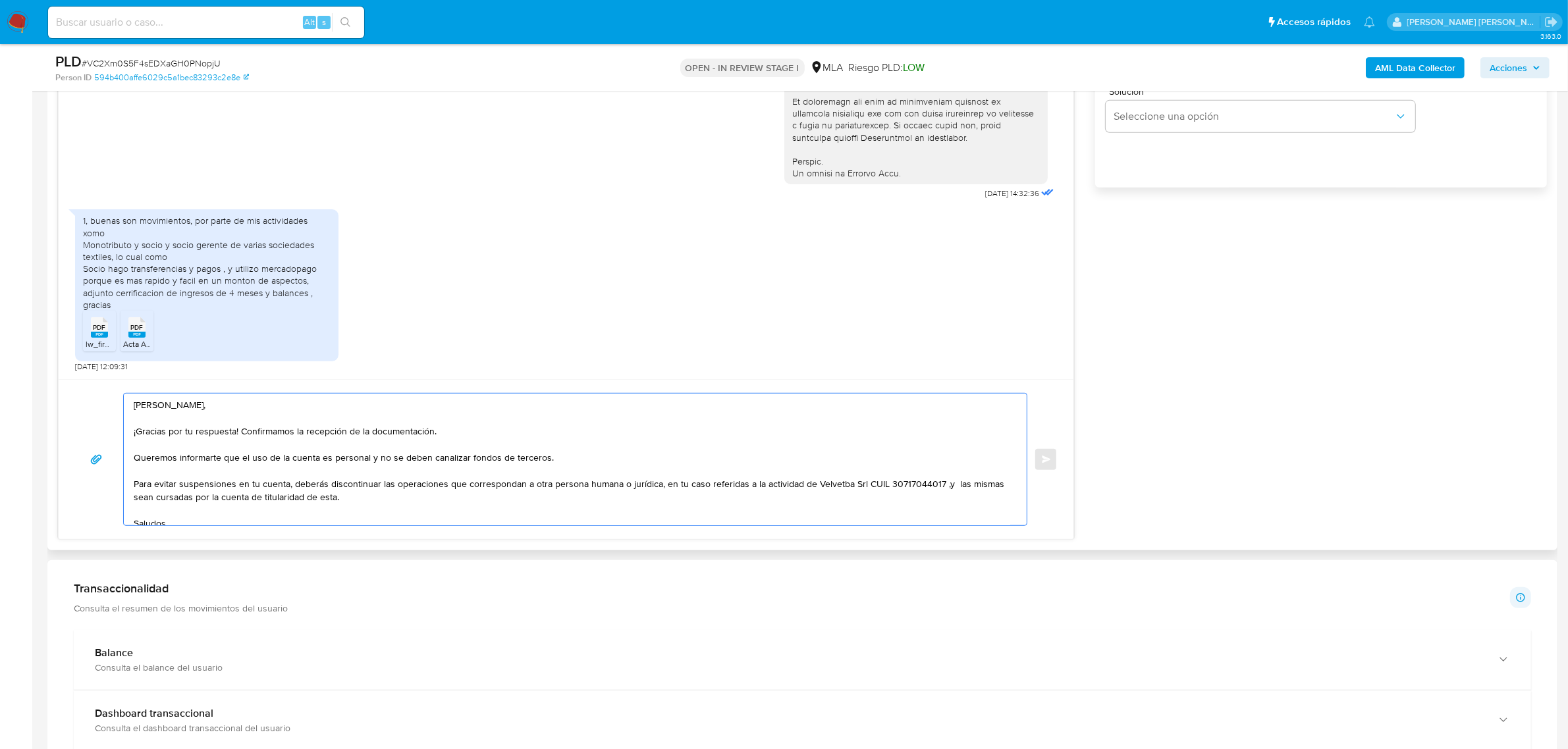
drag, startPoint x: 796, startPoint y: 485, endPoint x: 700, endPoint y: 485, distance: 96.0
click at [853, 484] on textarea "Hola Luciano Agustin, ¡Gracias por tu respuesta! Confirmamos la recepción de la…" at bounding box center [571, 459] width 876 height 132
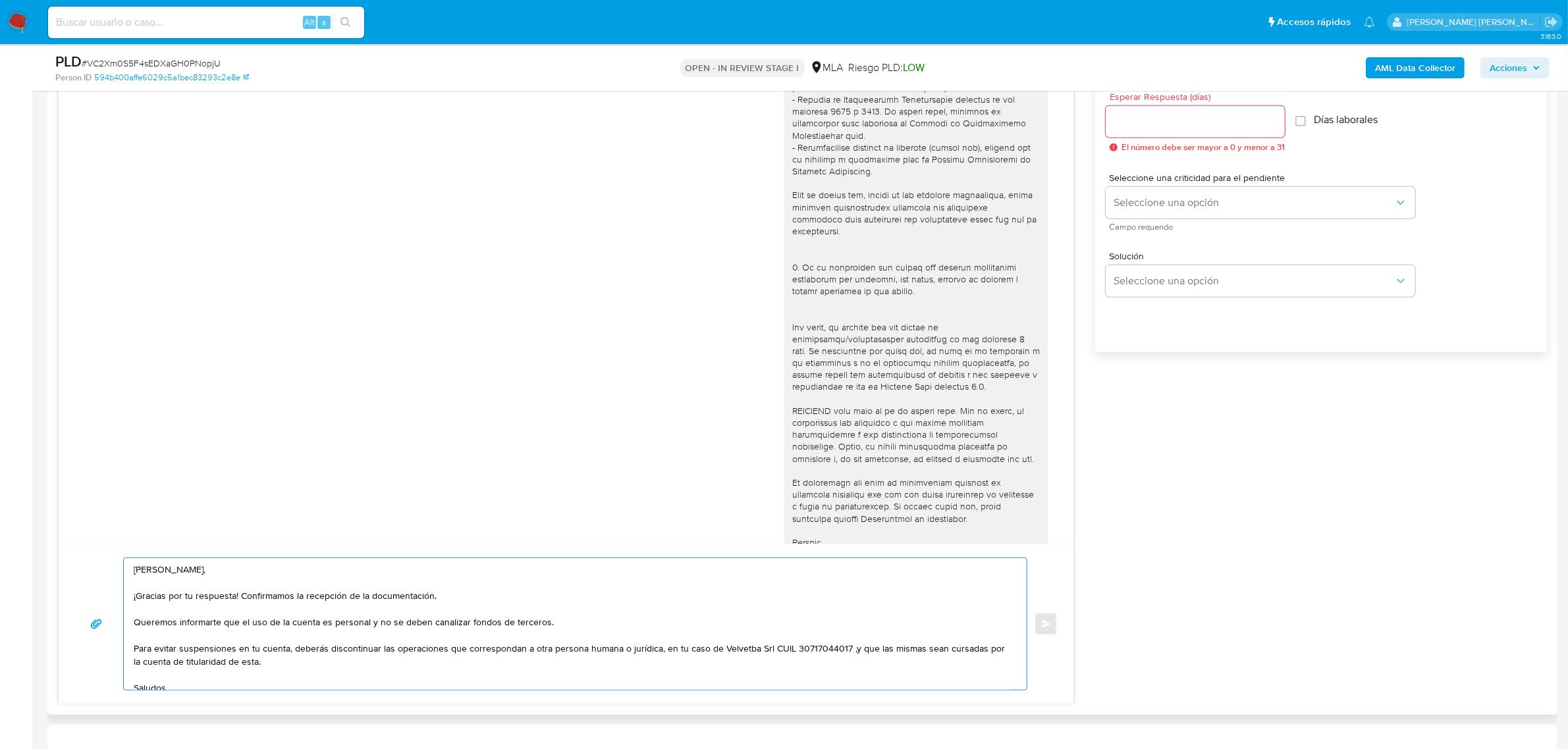
scroll to position [194, 0]
type textarea "Hola Luciano Agustin, ¡Gracias por tu respuesta! Confirmamos la recepción de la…"
click at [1221, 120] on input "Esperar Respuesta (días)" at bounding box center [1195, 121] width 179 height 17
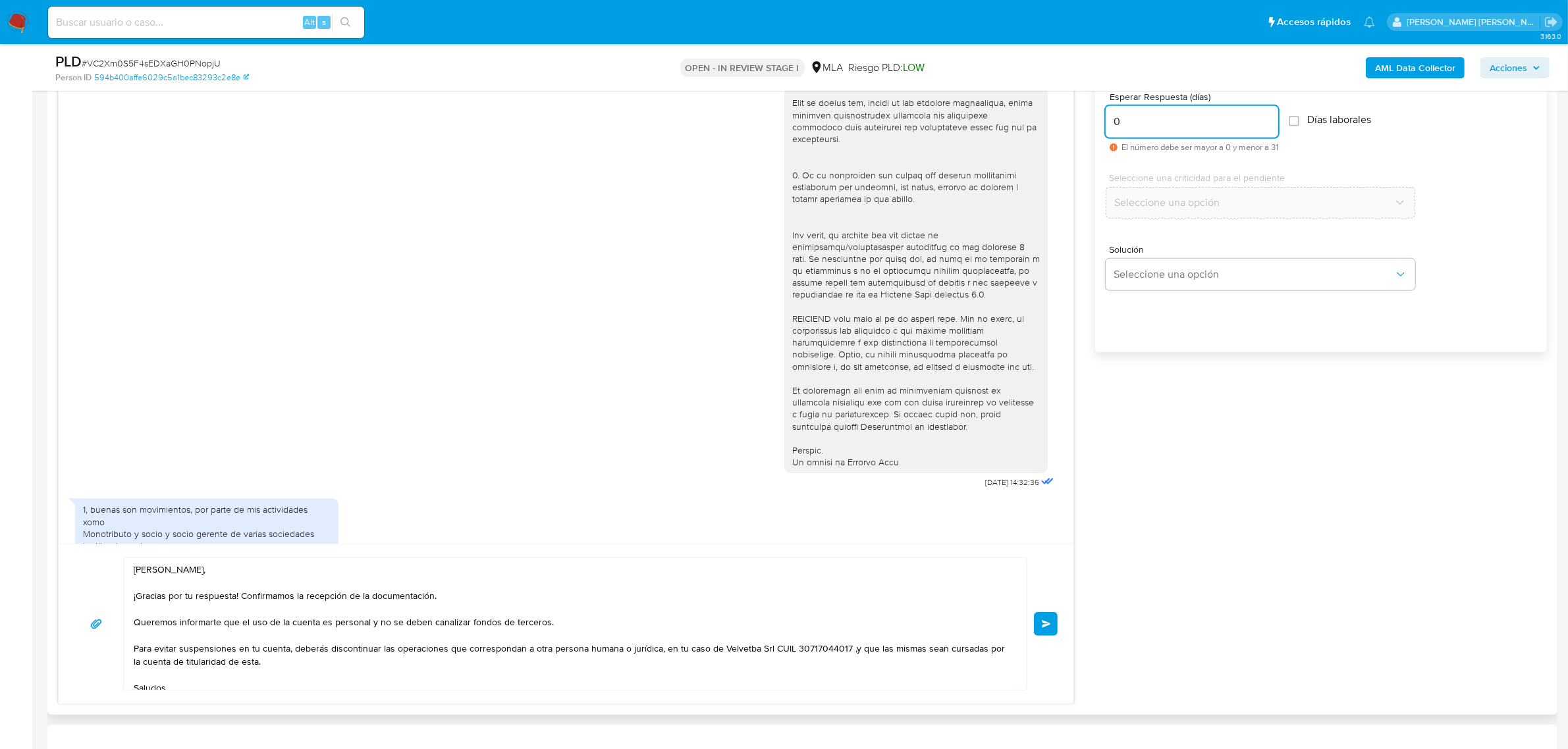
scroll to position [442, 0]
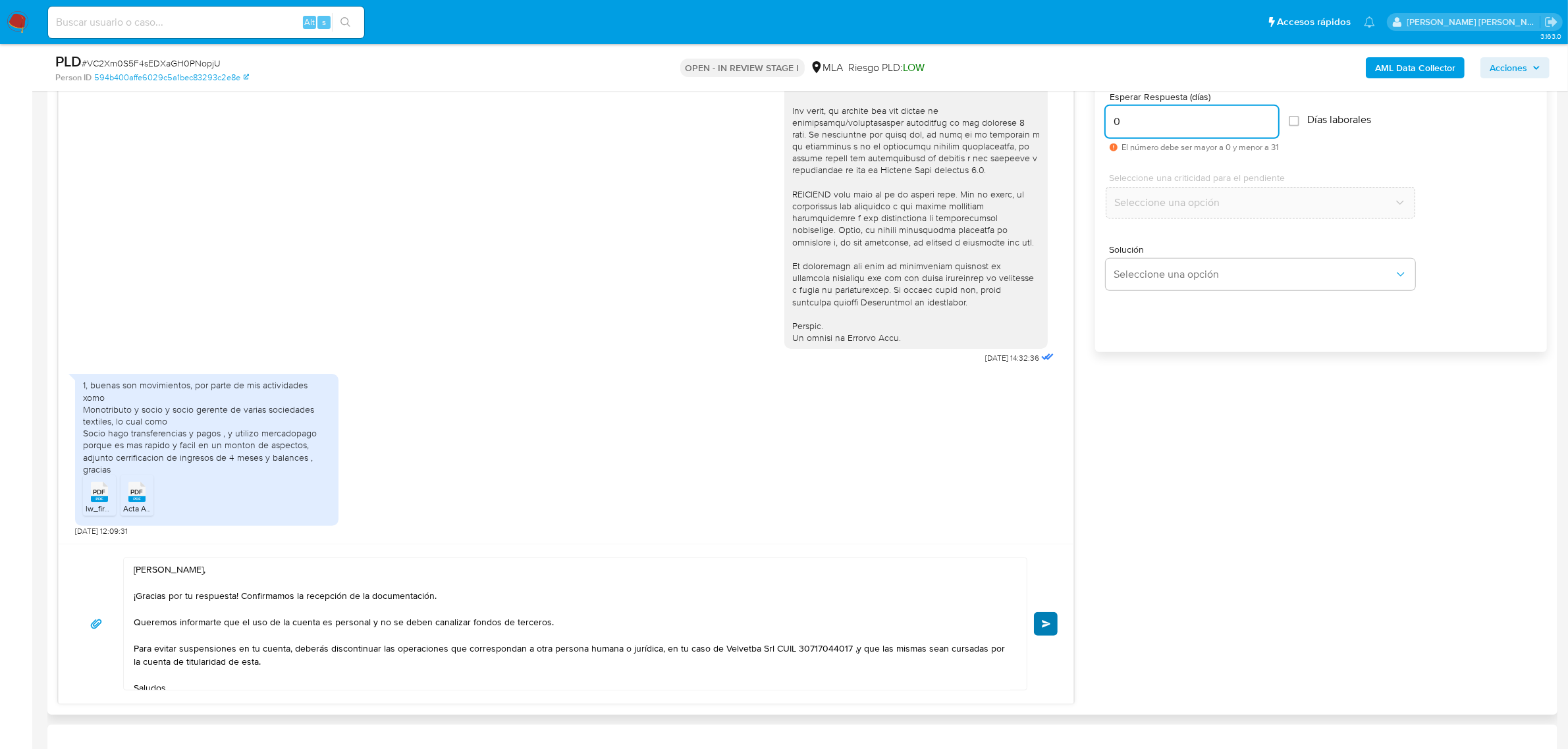
type input "0"
click at [1041, 632] on button "Enviar" at bounding box center [1045, 624] width 24 height 24
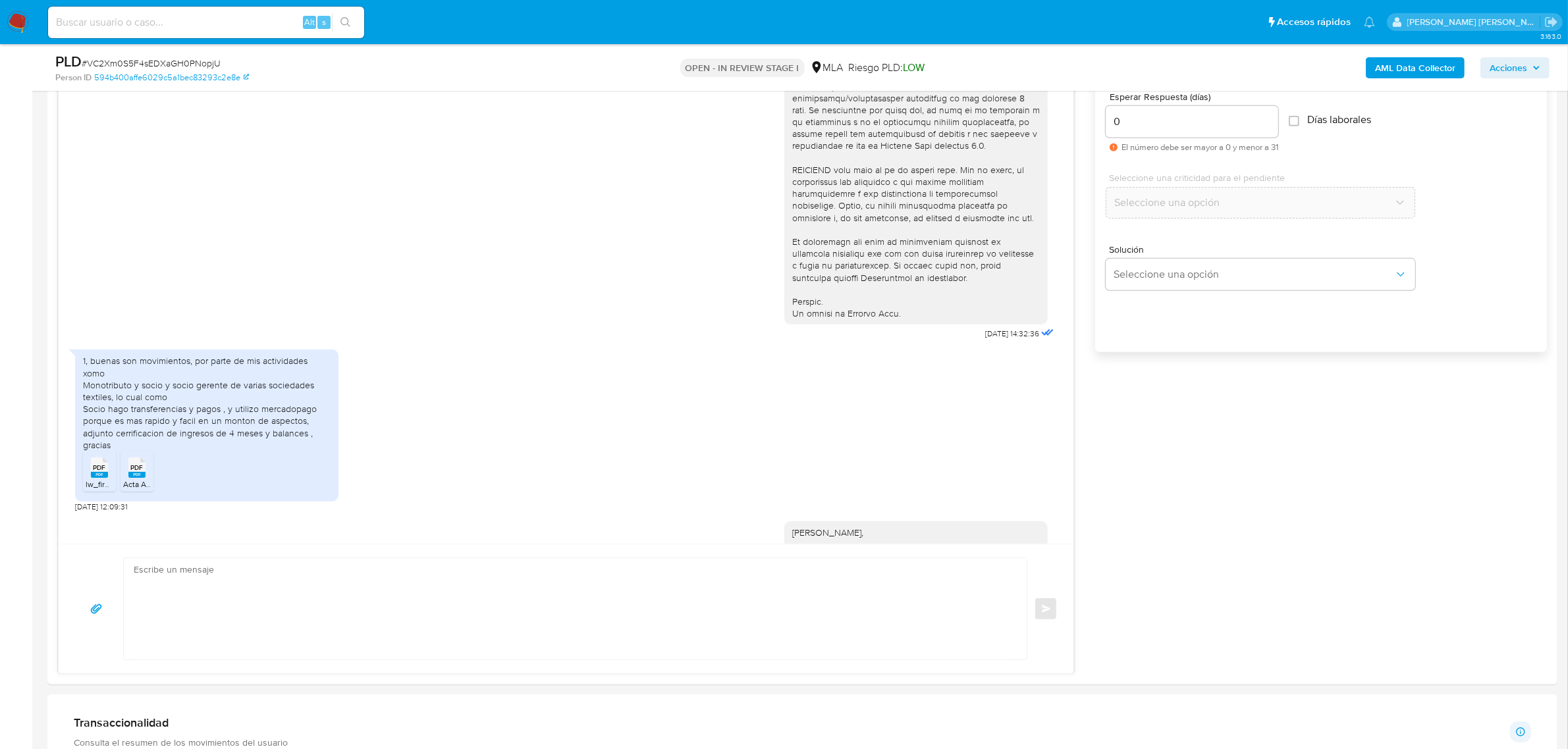
scroll to position [659, 0]
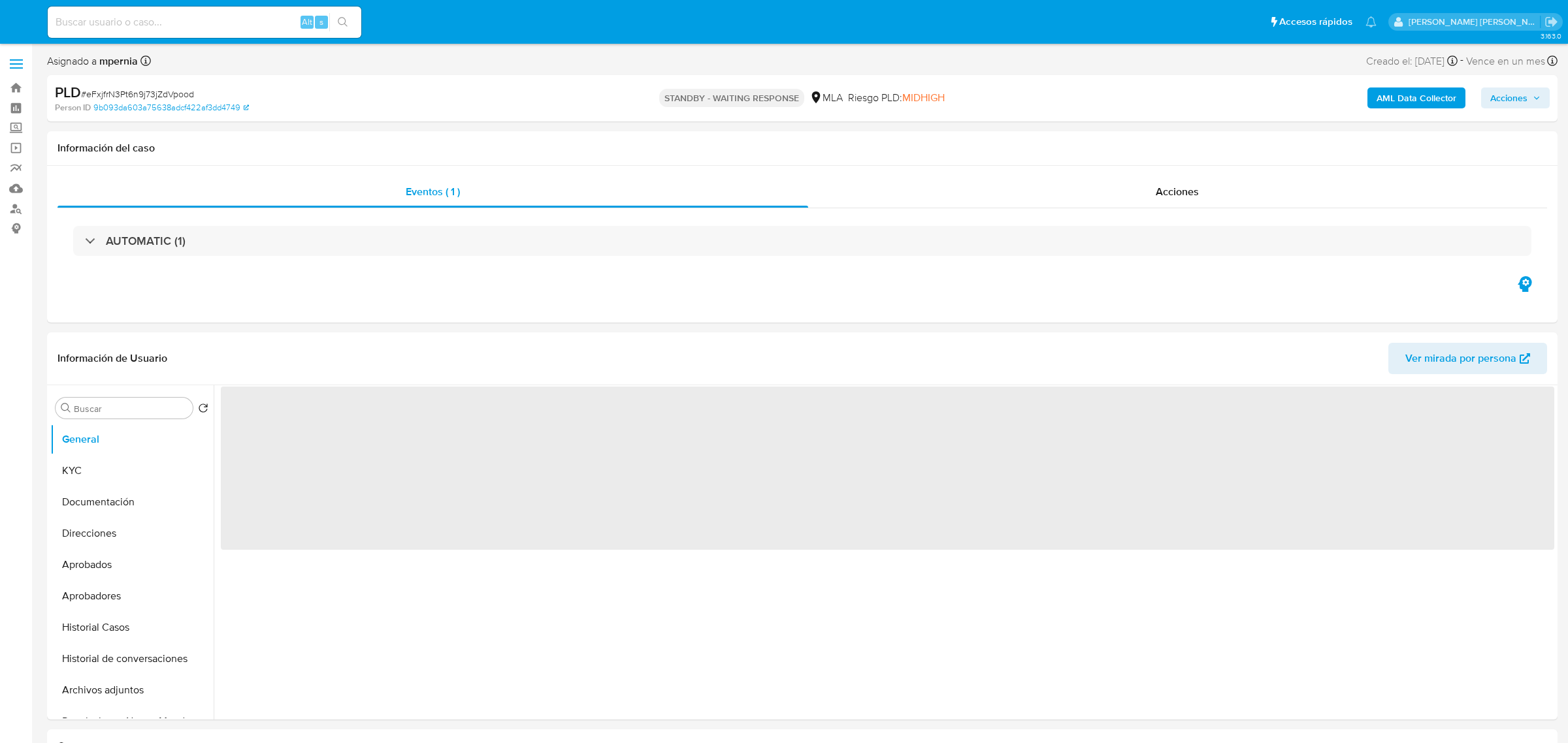
select select "10"
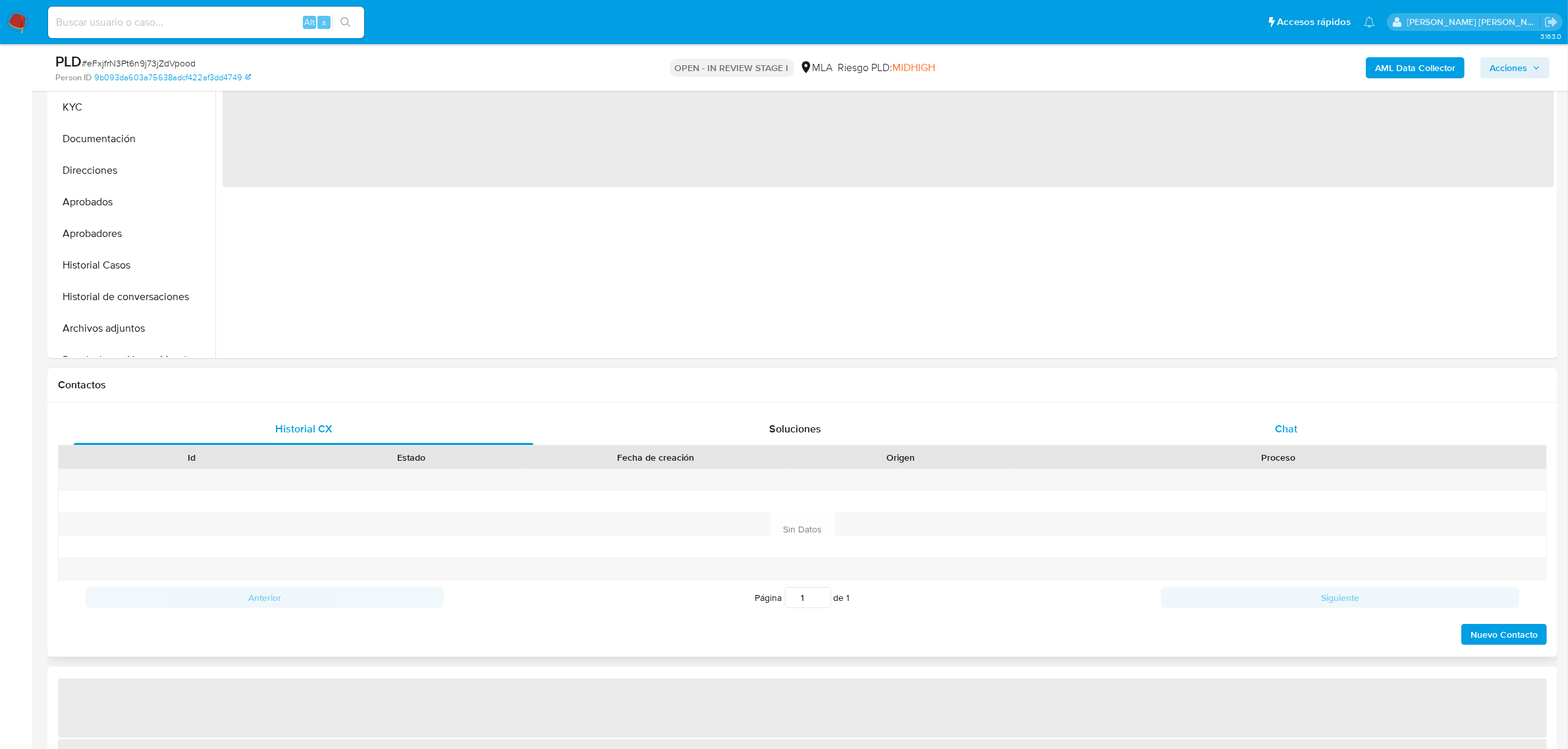
select select "10"
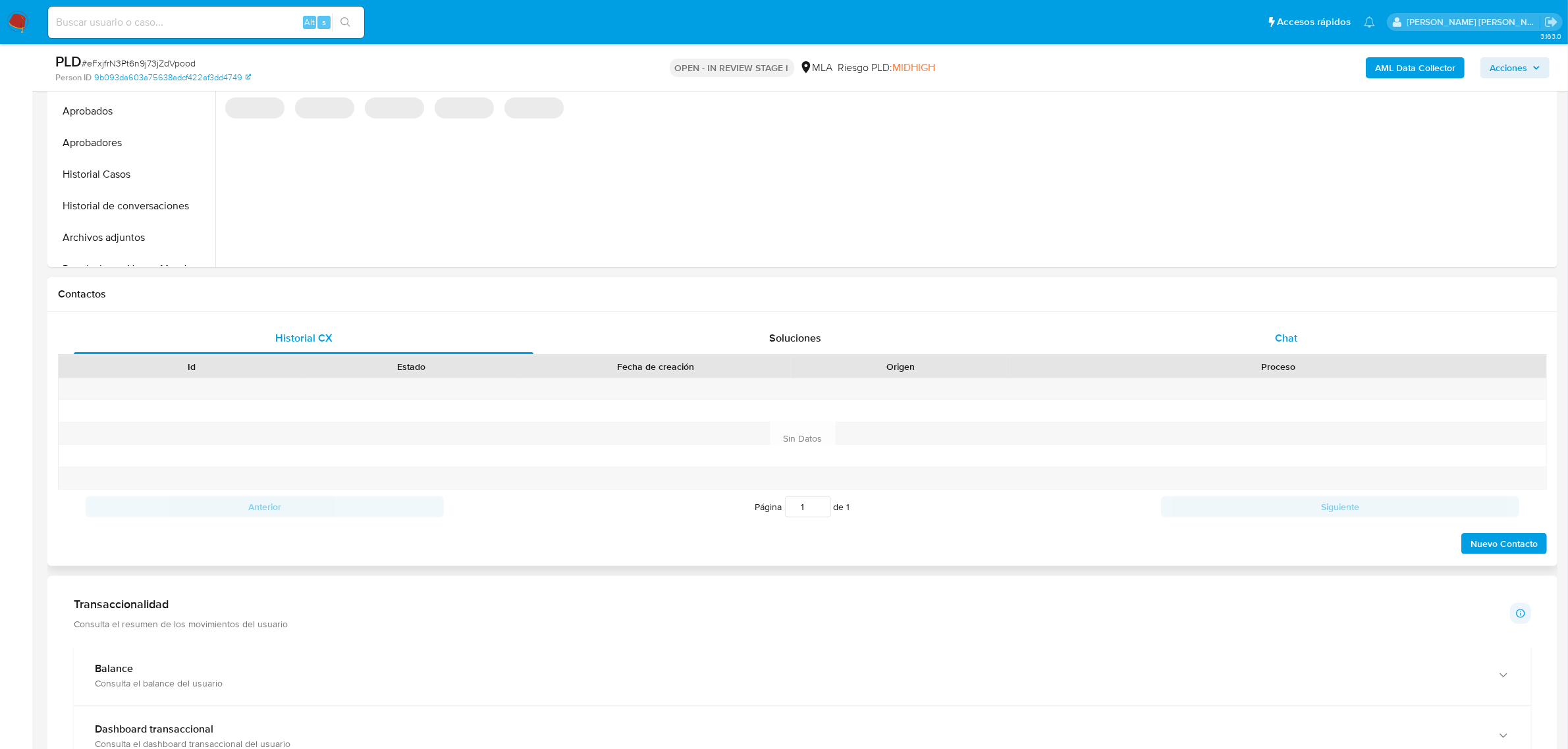
click at [1293, 339] on span "Chat" at bounding box center [1285, 338] width 22 height 15
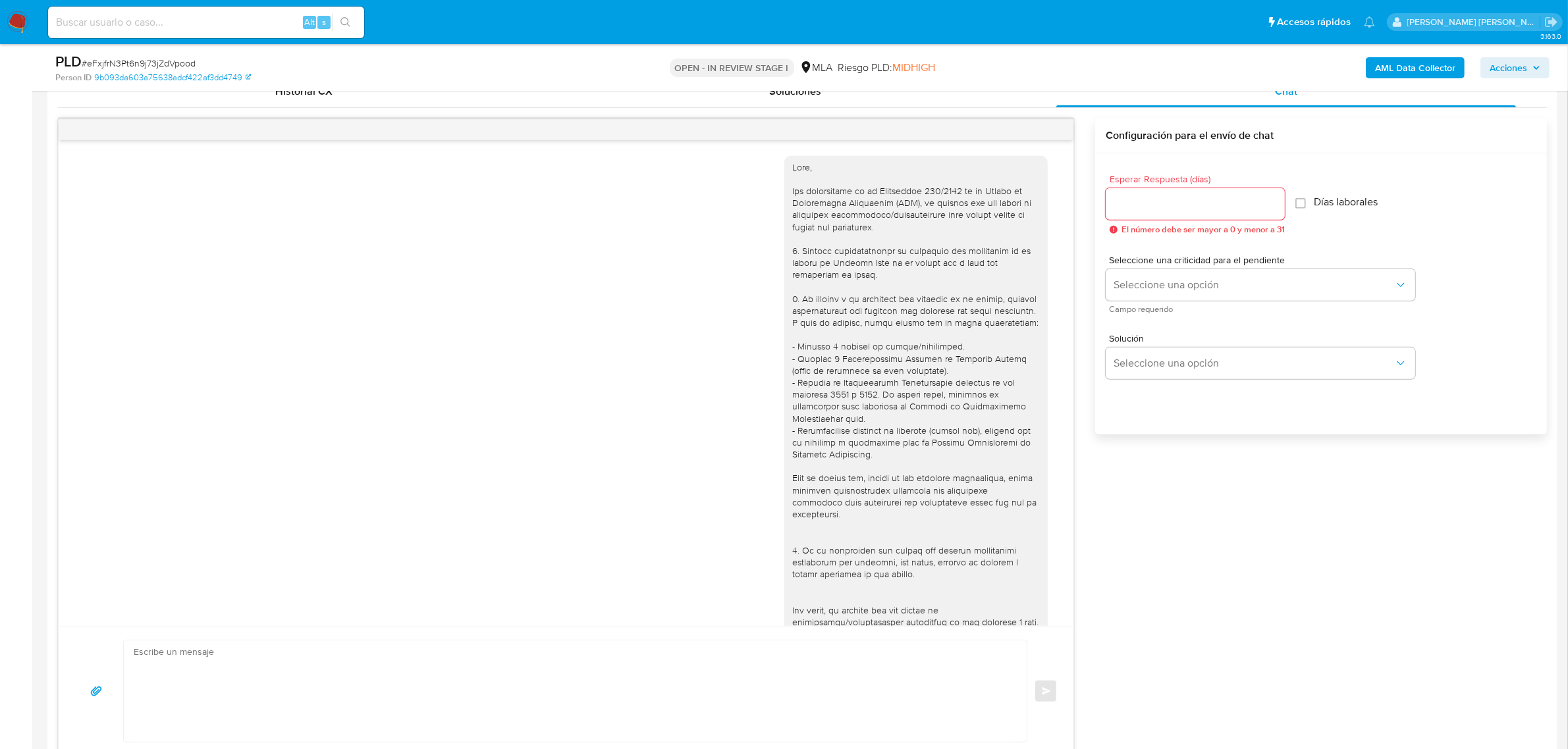
scroll to position [1702, 0]
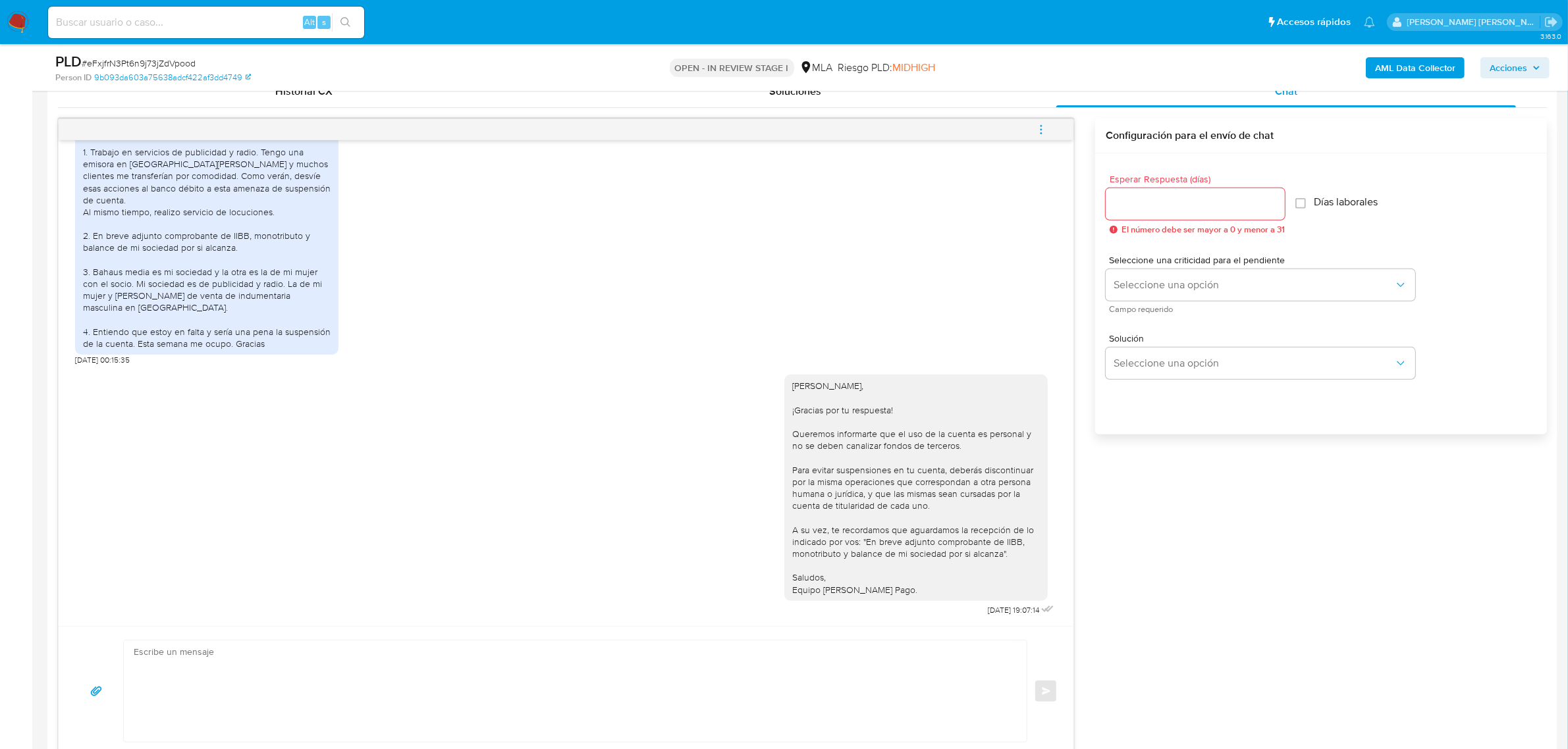
click at [1041, 130] on icon "menu-action" at bounding box center [1041, 129] width 2 height 2
click at [929, 106] on li "Cerrar conversación" at bounding box center [952, 106] width 135 height 24
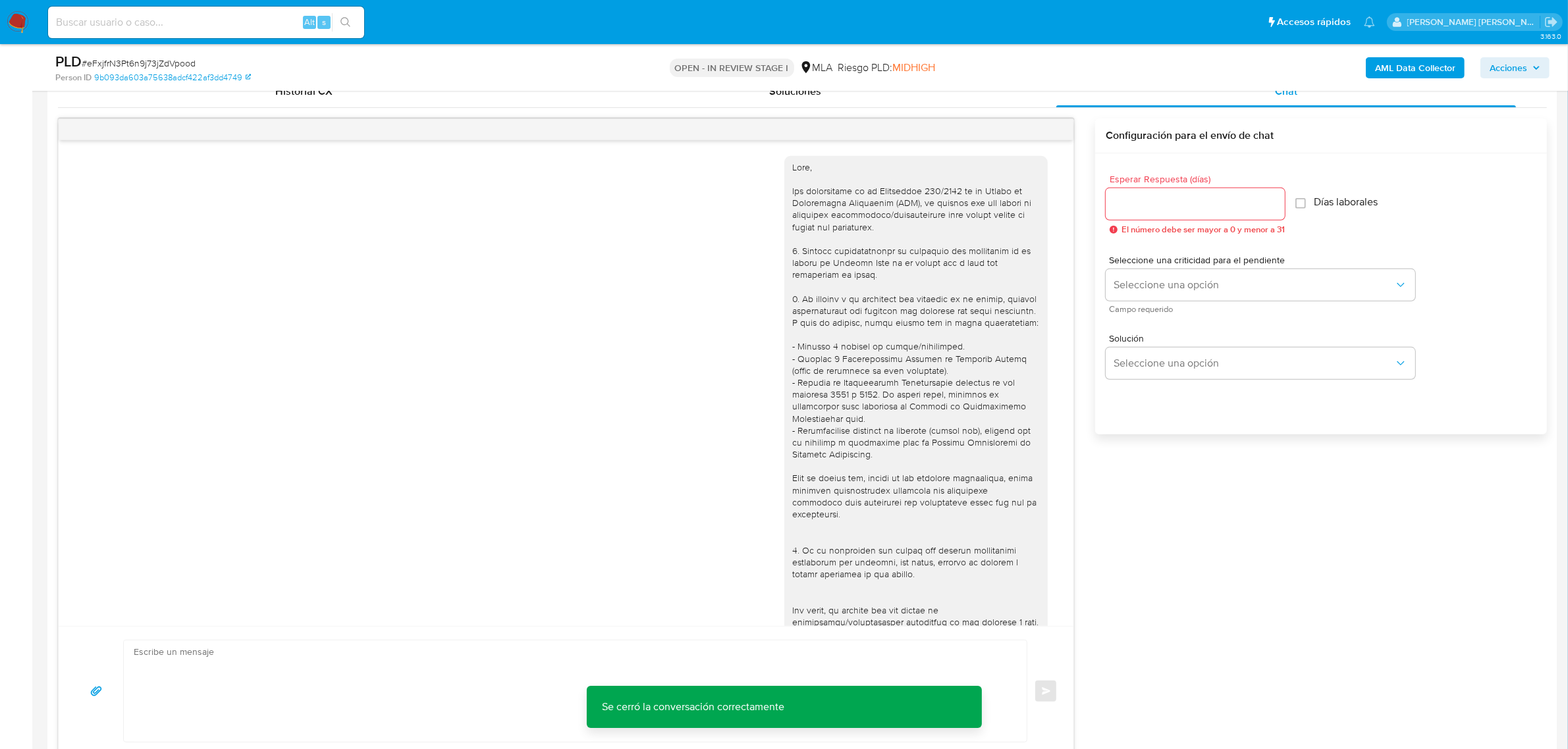
scroll to position [329, 0]
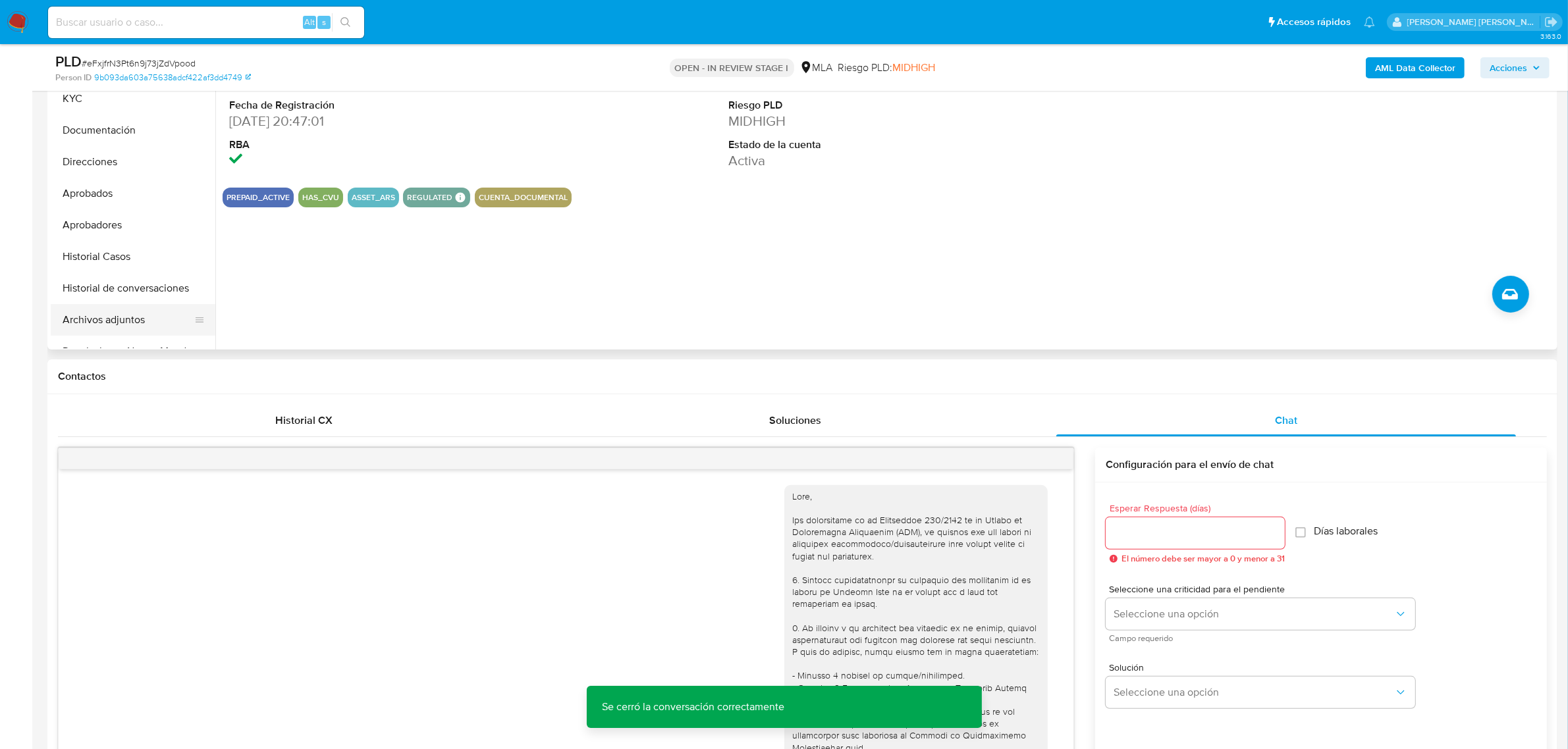
click at [125, 316] on button "Archivos adjuntos" at bounding box center [127, 319] width 154 height 31
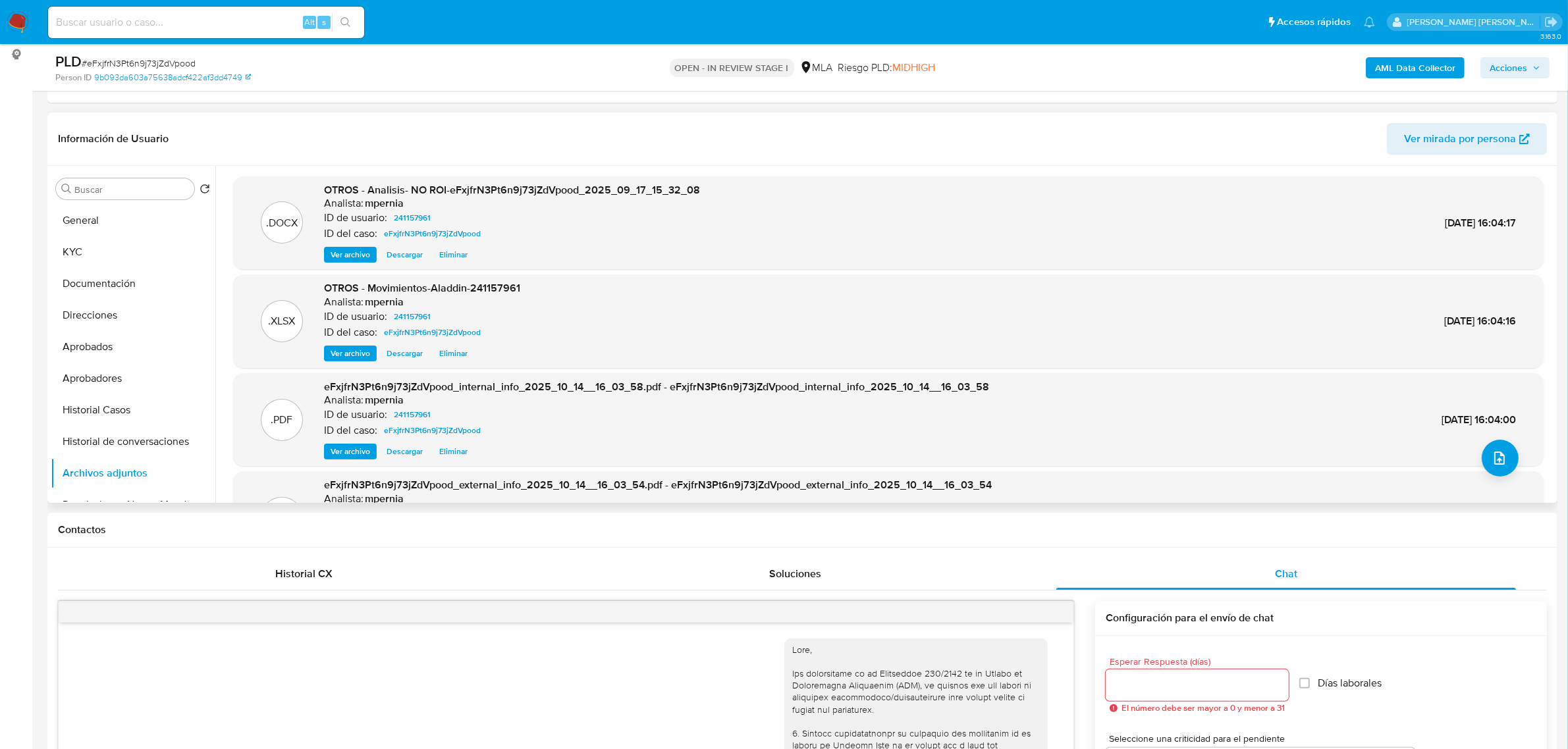
scroll to position [165, 0]
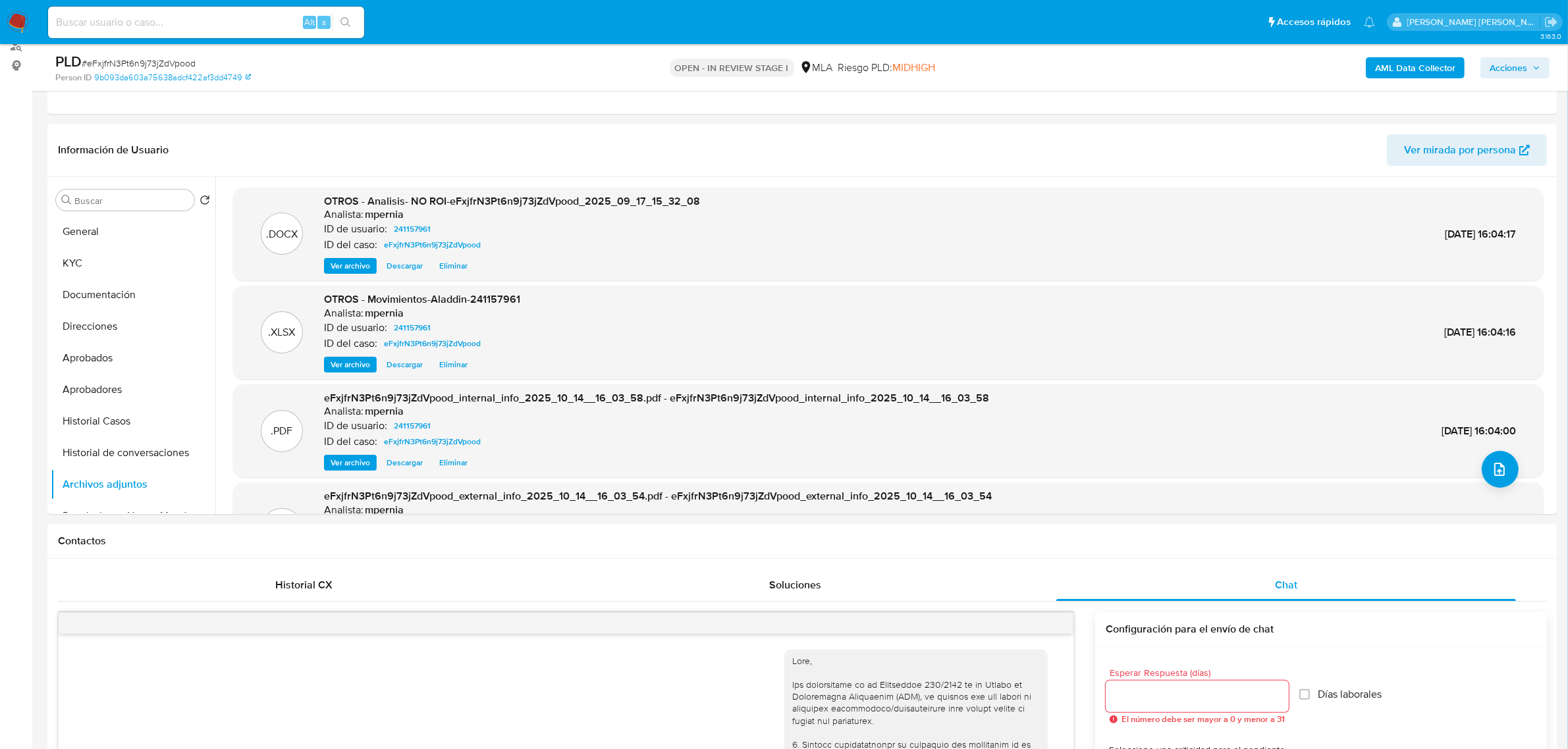
click at [1498, 69] on span "Acciones" at bounding box center [1508, 68] width 38 height 21
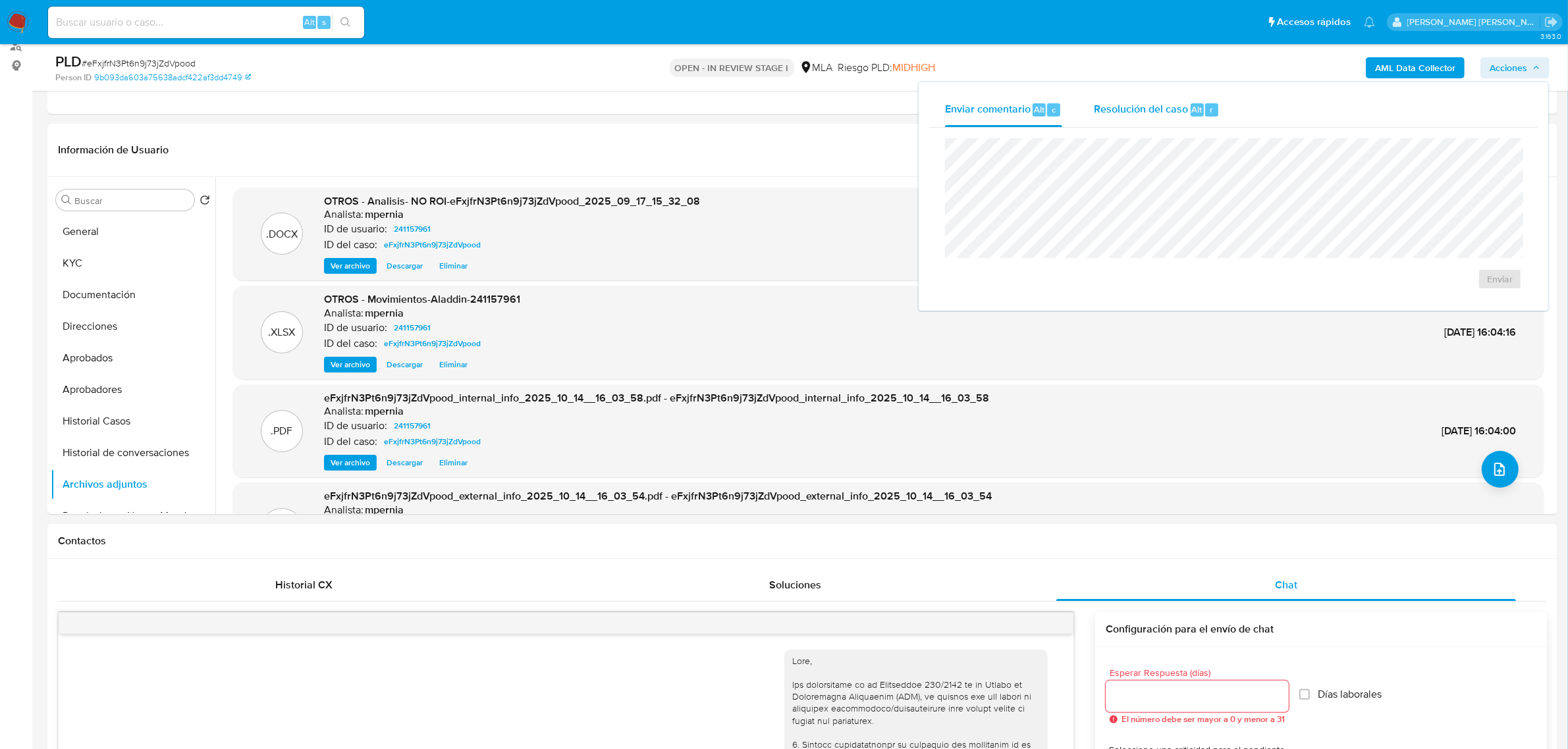
drag, startPoint x: 1177, startPoint y: 116, endPoint x: 1175, endPoint y: 124, distance: 8.2
click at [1175, 124] on div "Resolución del caso Alt r" at bounding box center [1156, 110] width 126 height 34
click at [1377, 290] on span "No ROI Proposal" at bounding box center [1371, 286] width 69 height 18
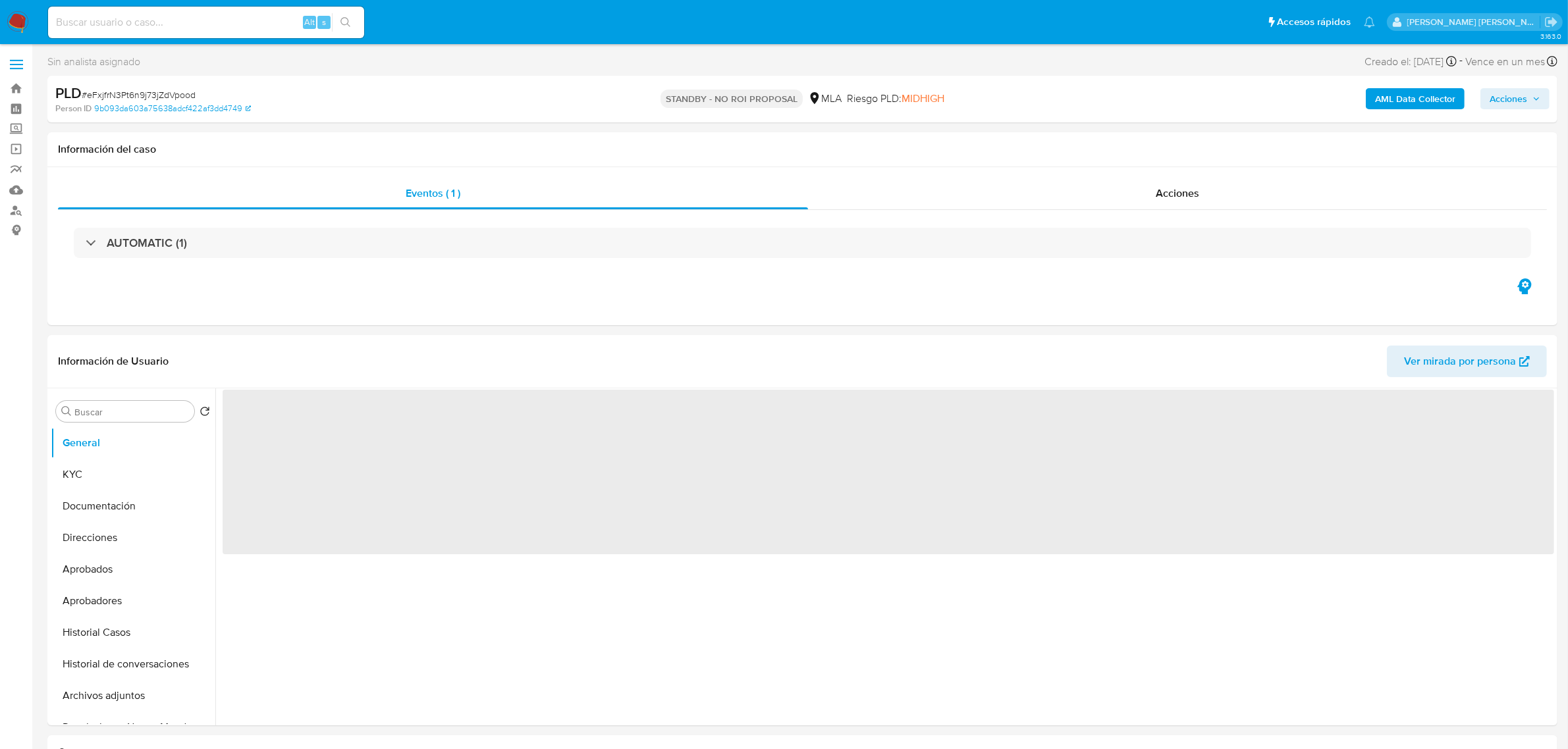
select select "10"
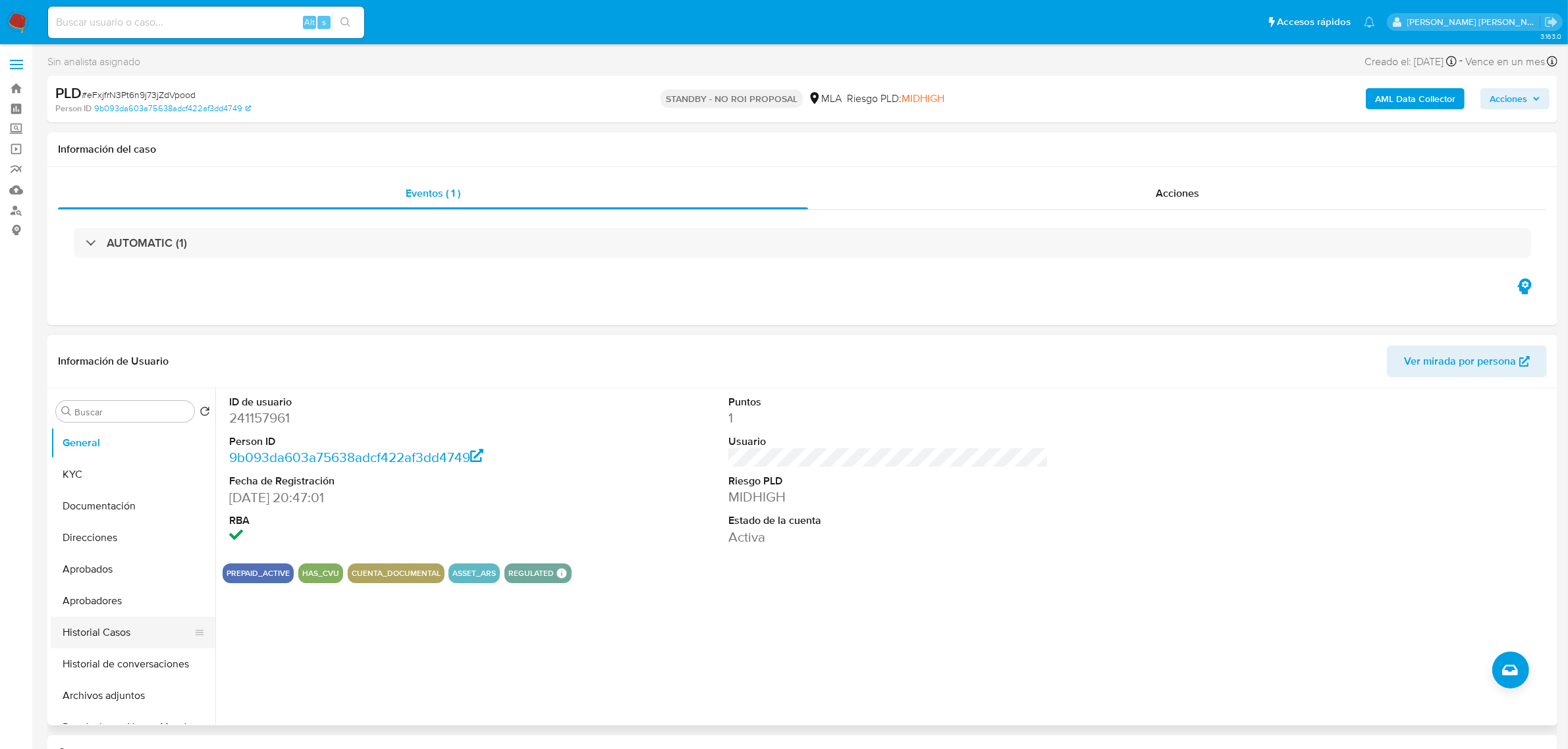
click at [113, 629] on button "Historial Casos" at bounding box center [127, 632] width 154 height 31
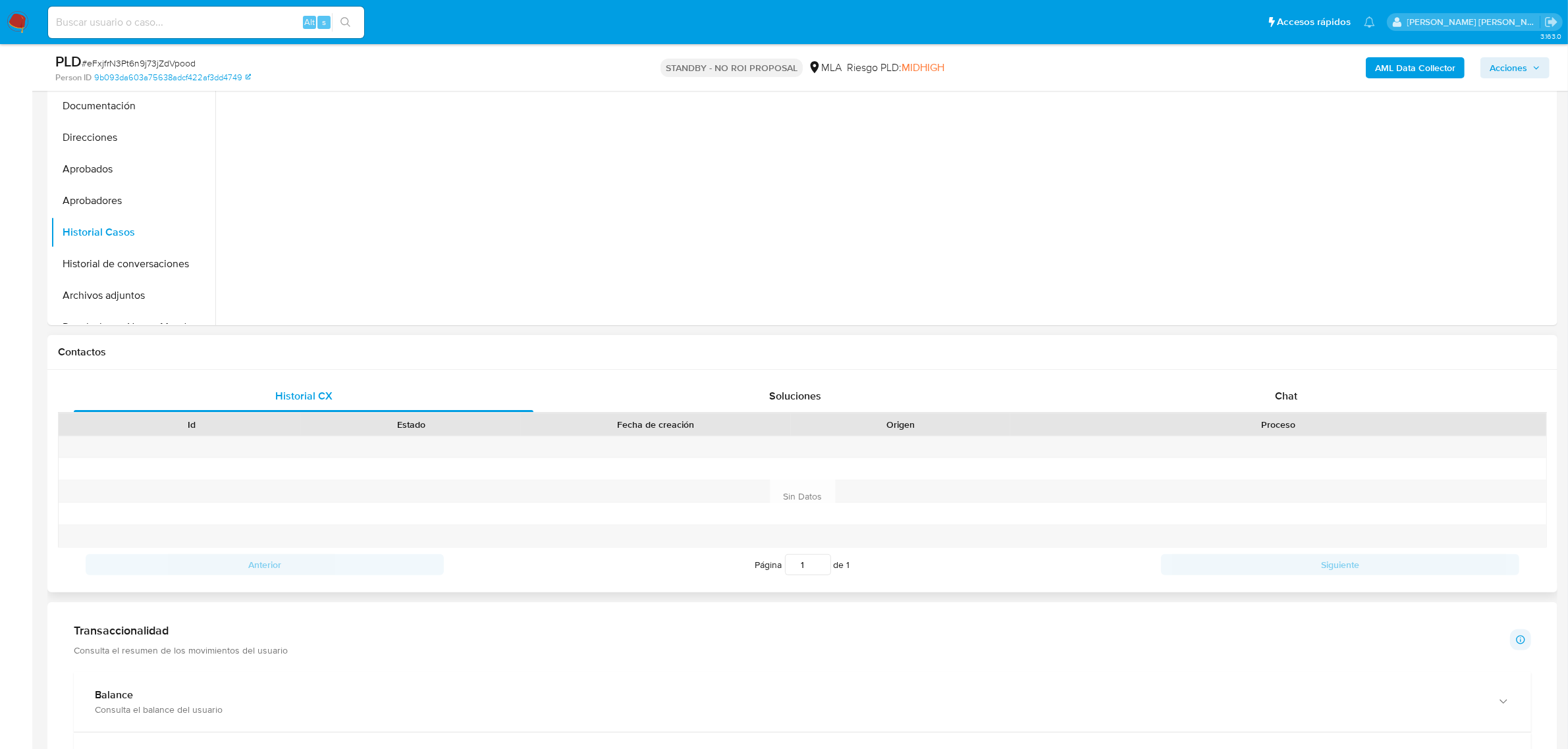
scroll to position [494, 0]
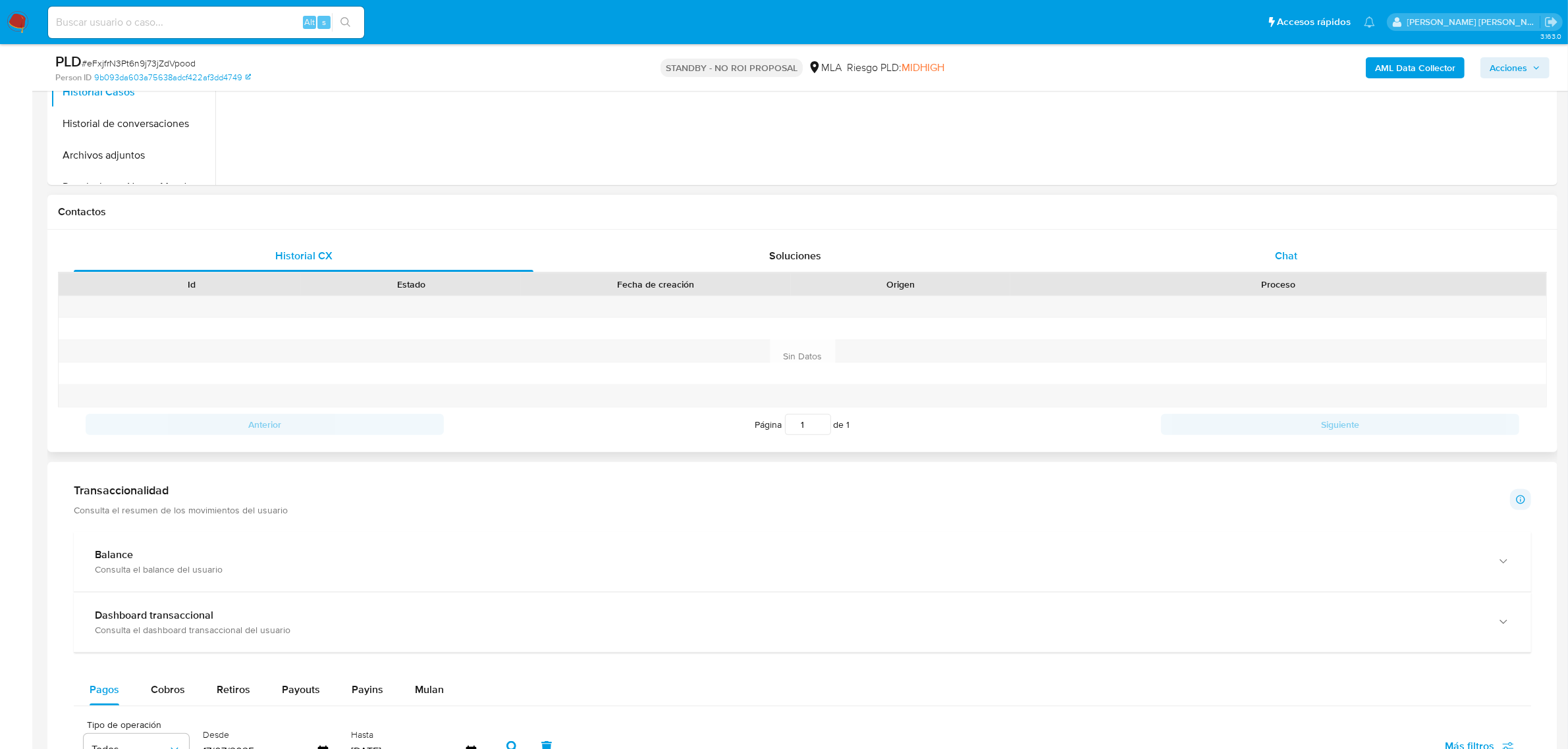
click at [1275, 254] on span "Chat" at bounding box center [1285, 255] width 22 height 15
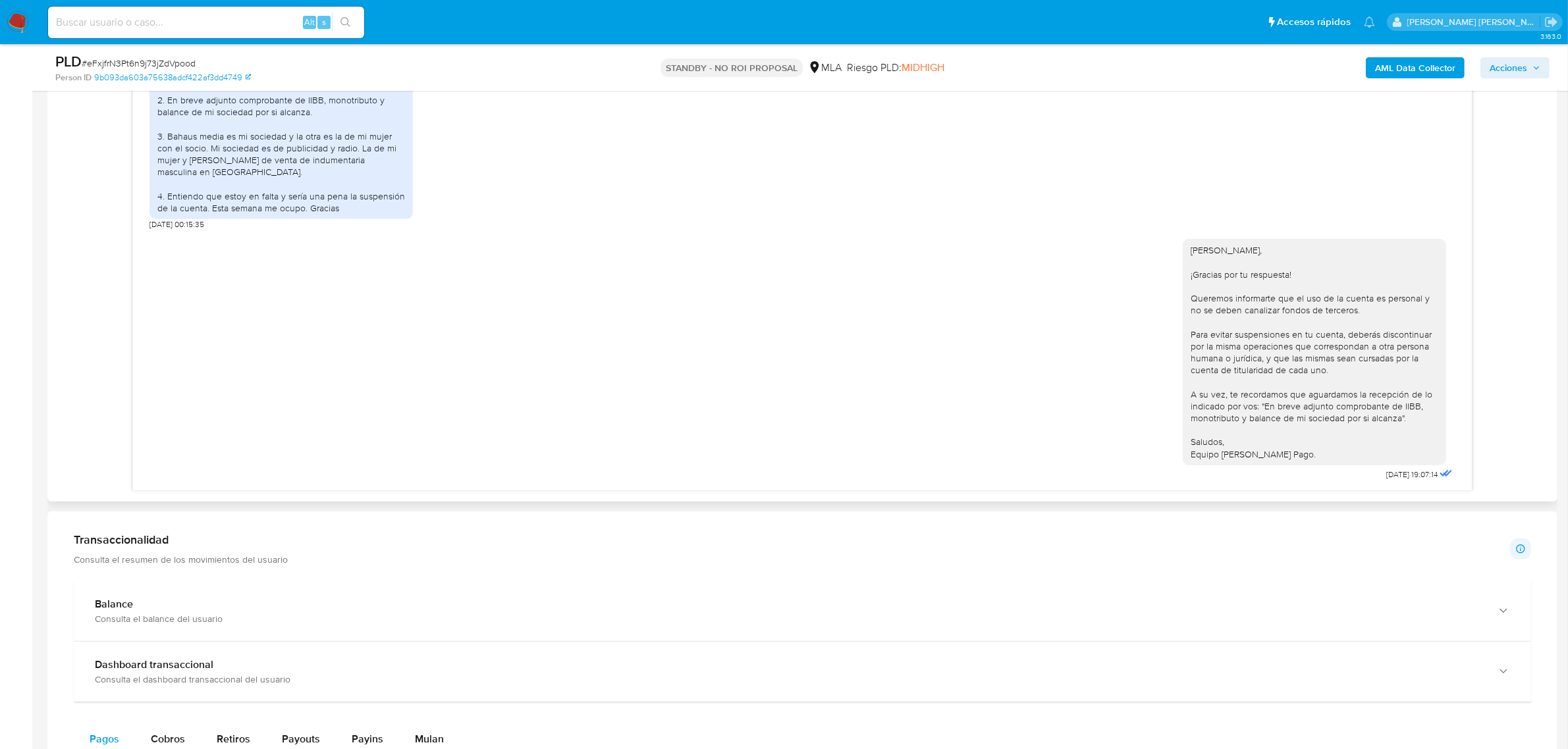
scroll to position [823, 0]
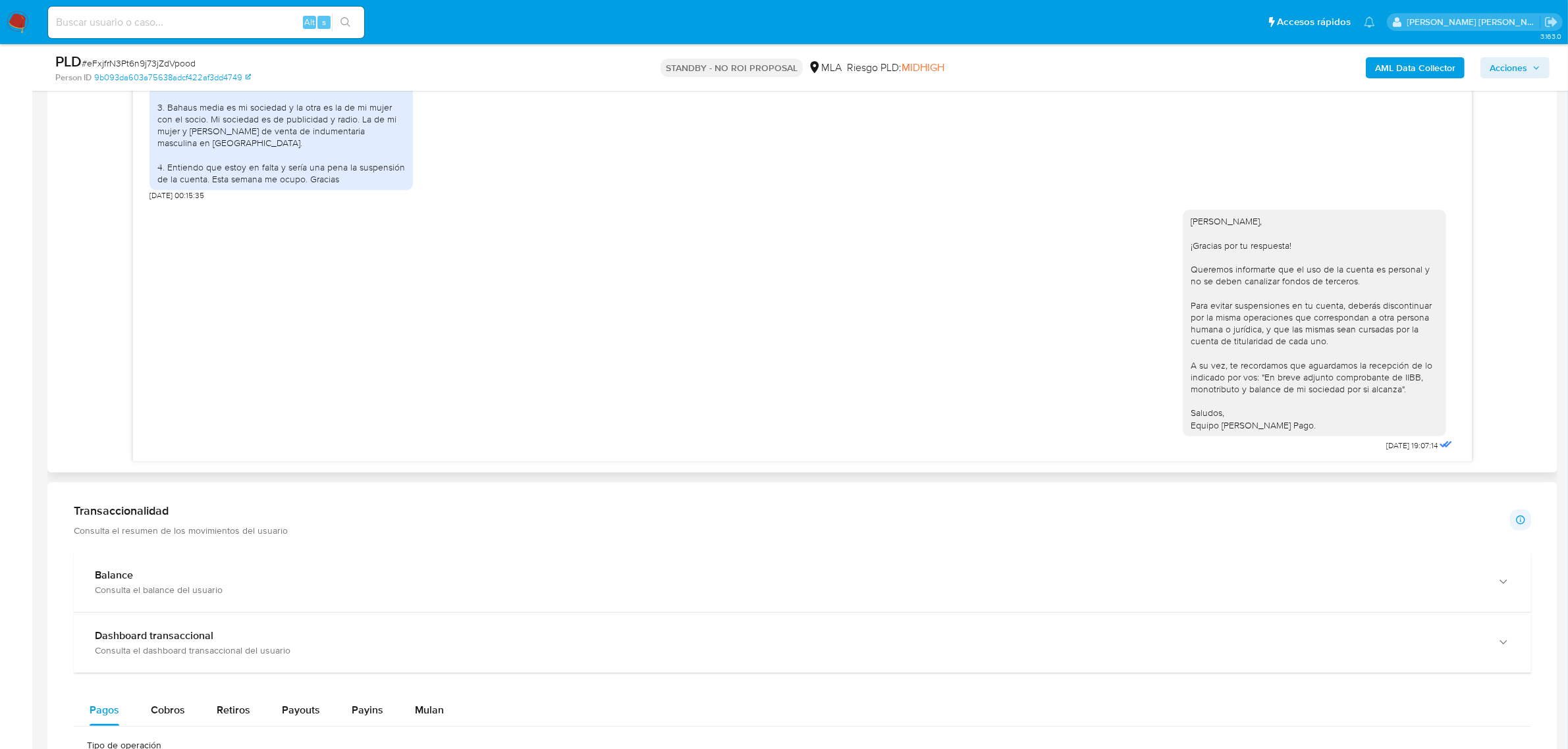
click at [1101, 420] on div "[PERSON_NAME], ¡Gracias por tu respuesta! Queremos informarte que el uso de la …" at bounding box center [802, 328] width 1305 height 254
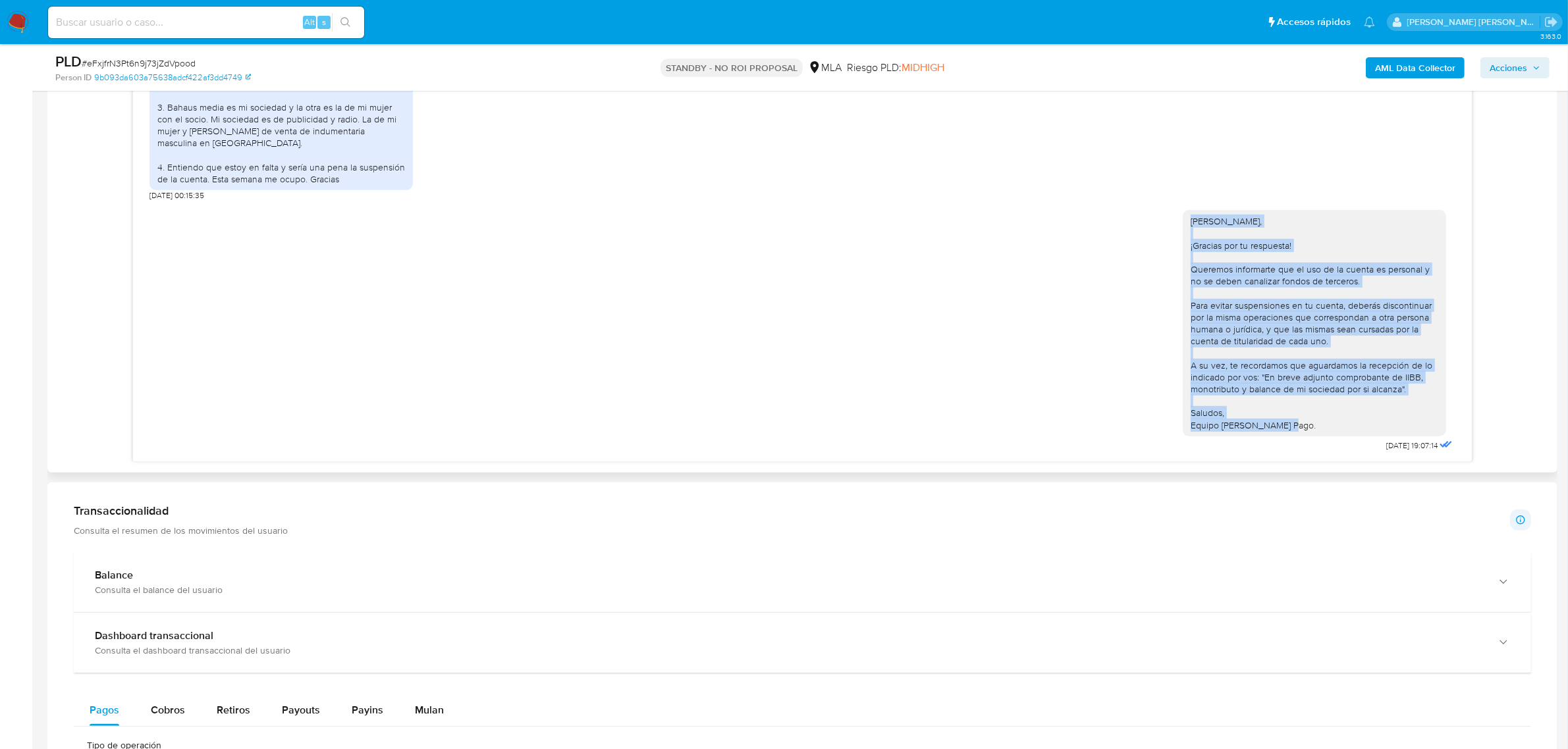
drag, startPoint x: 1285, startPoint y: 425, endPoint x: 1177, endPoint y: 221, distance: 230.8
click at [1182, 221] on div "Hola Nicolás, ¡Gracias por tu respuesta! Queremos informarte que el uso de la c…" at bounding box center [1313, 322] width 263 height 226
copy div "Hola Nicolás, ¡Gracias por tu respuesta! Queremos informarte que el uso de la c…"
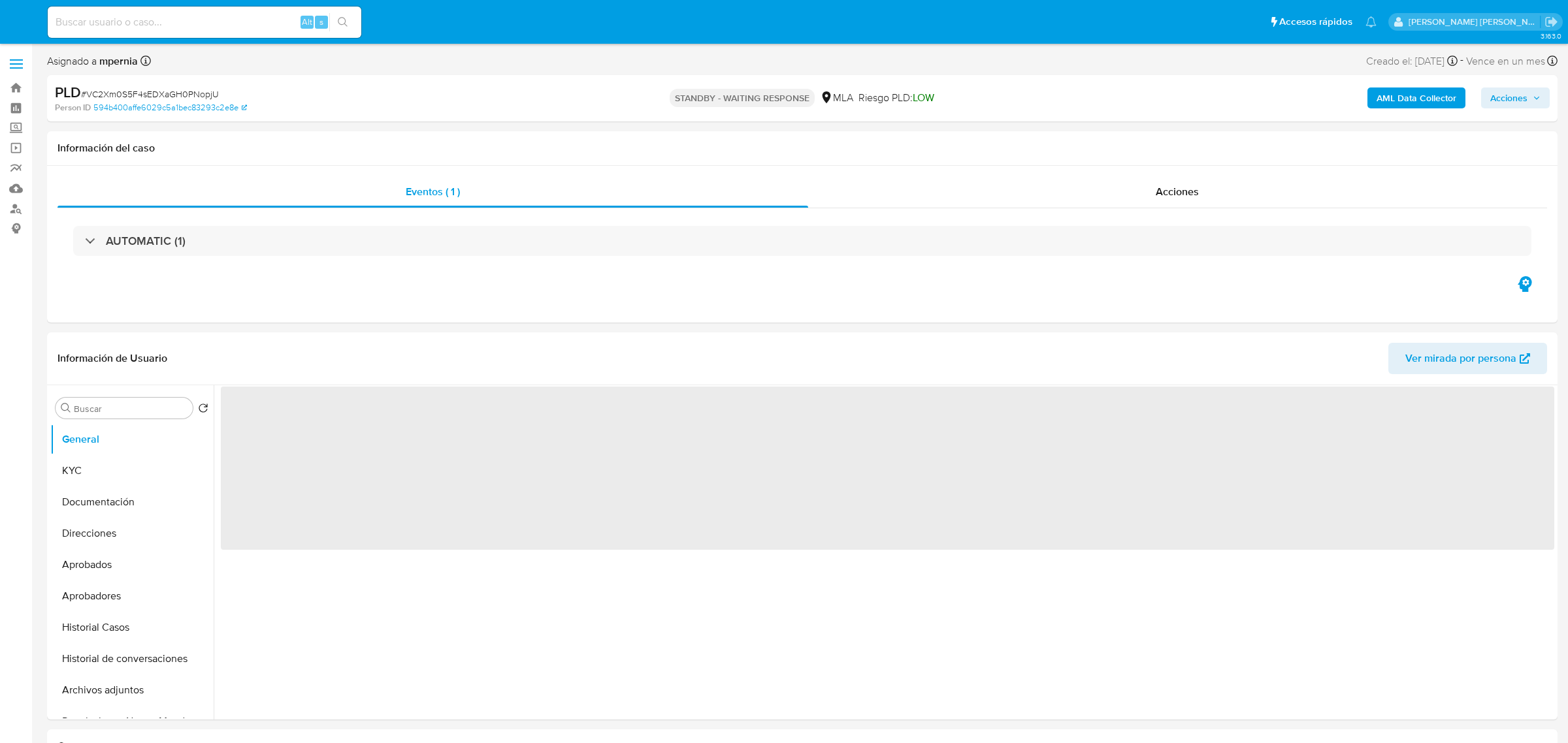
select select "10"
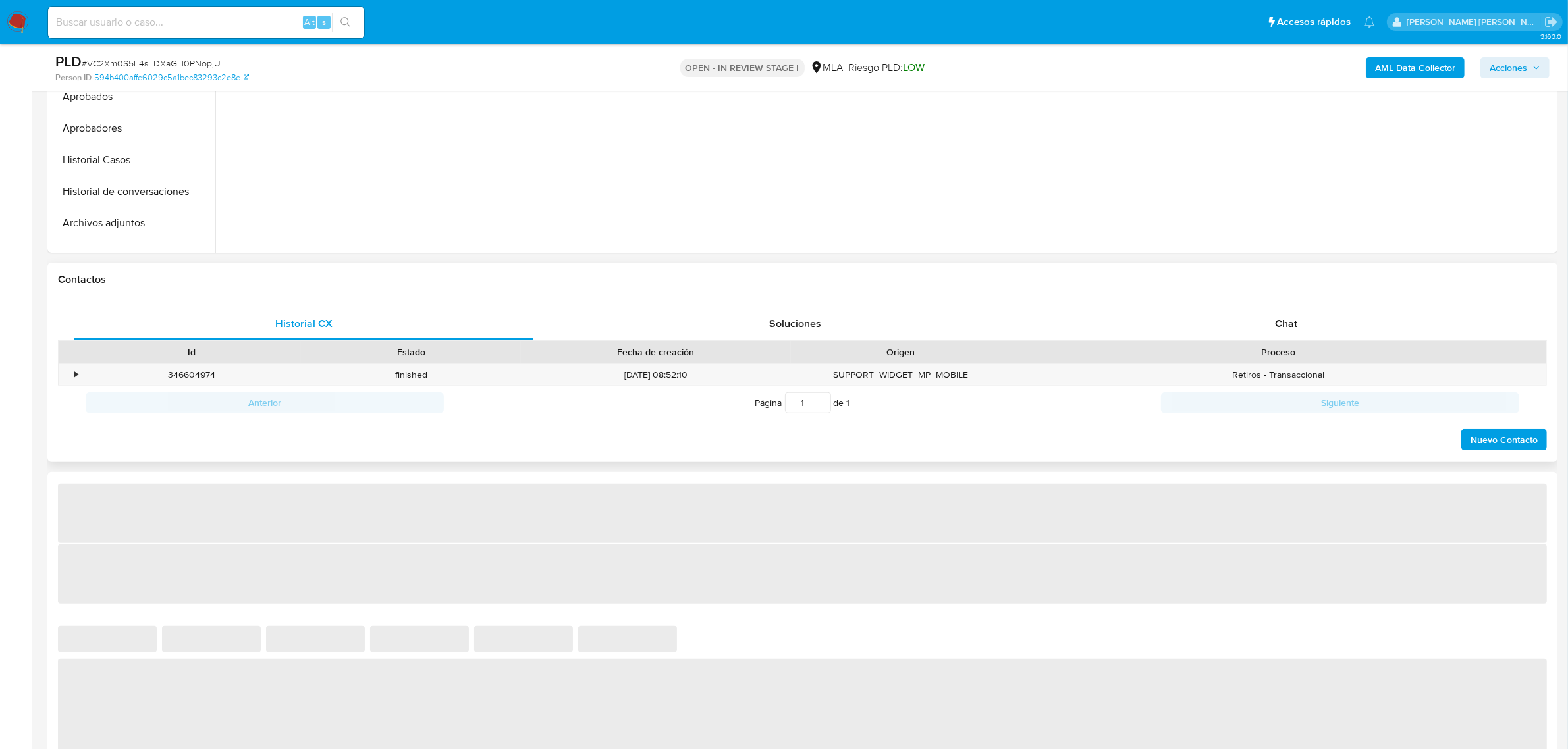
select select "10"
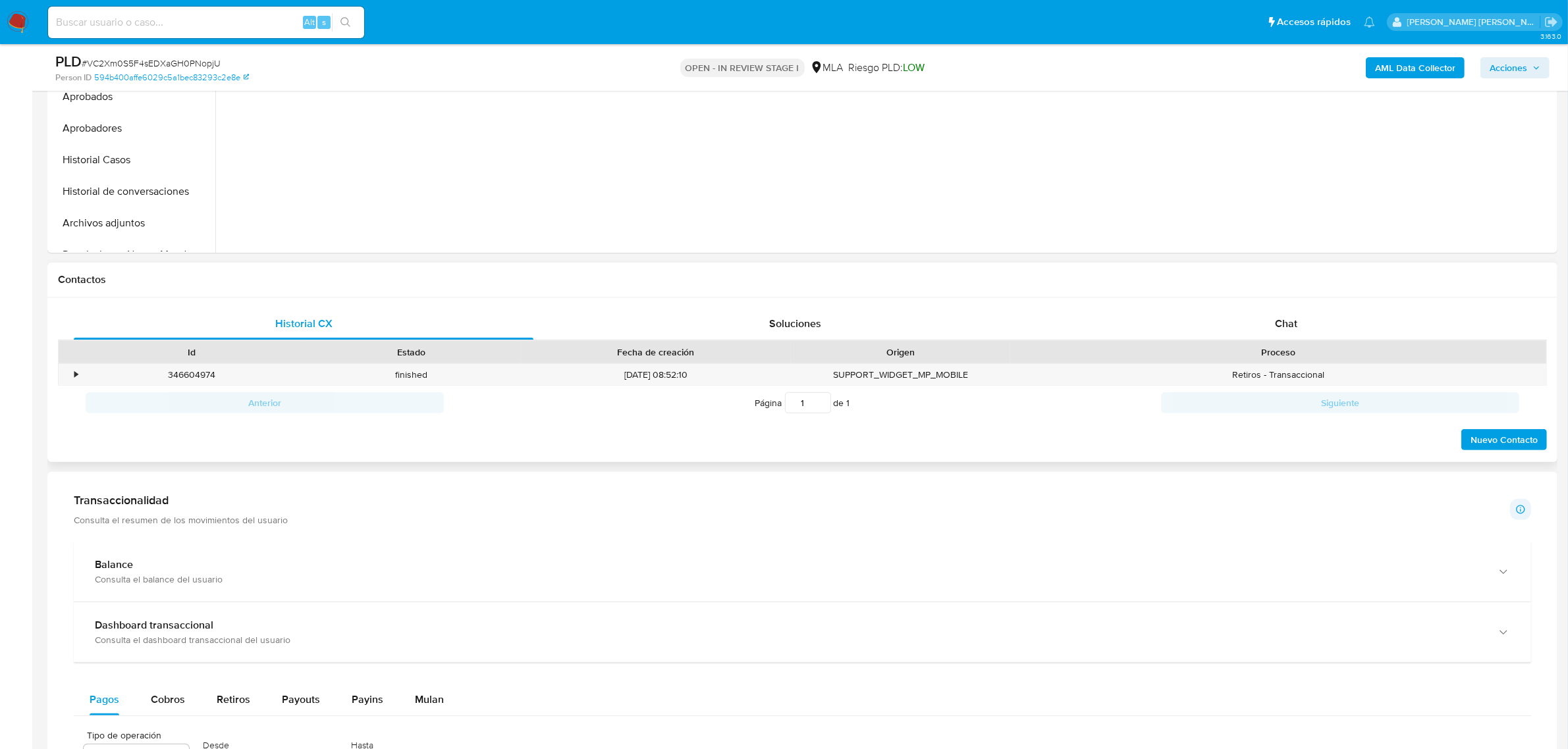
scroll to position [576, 0]
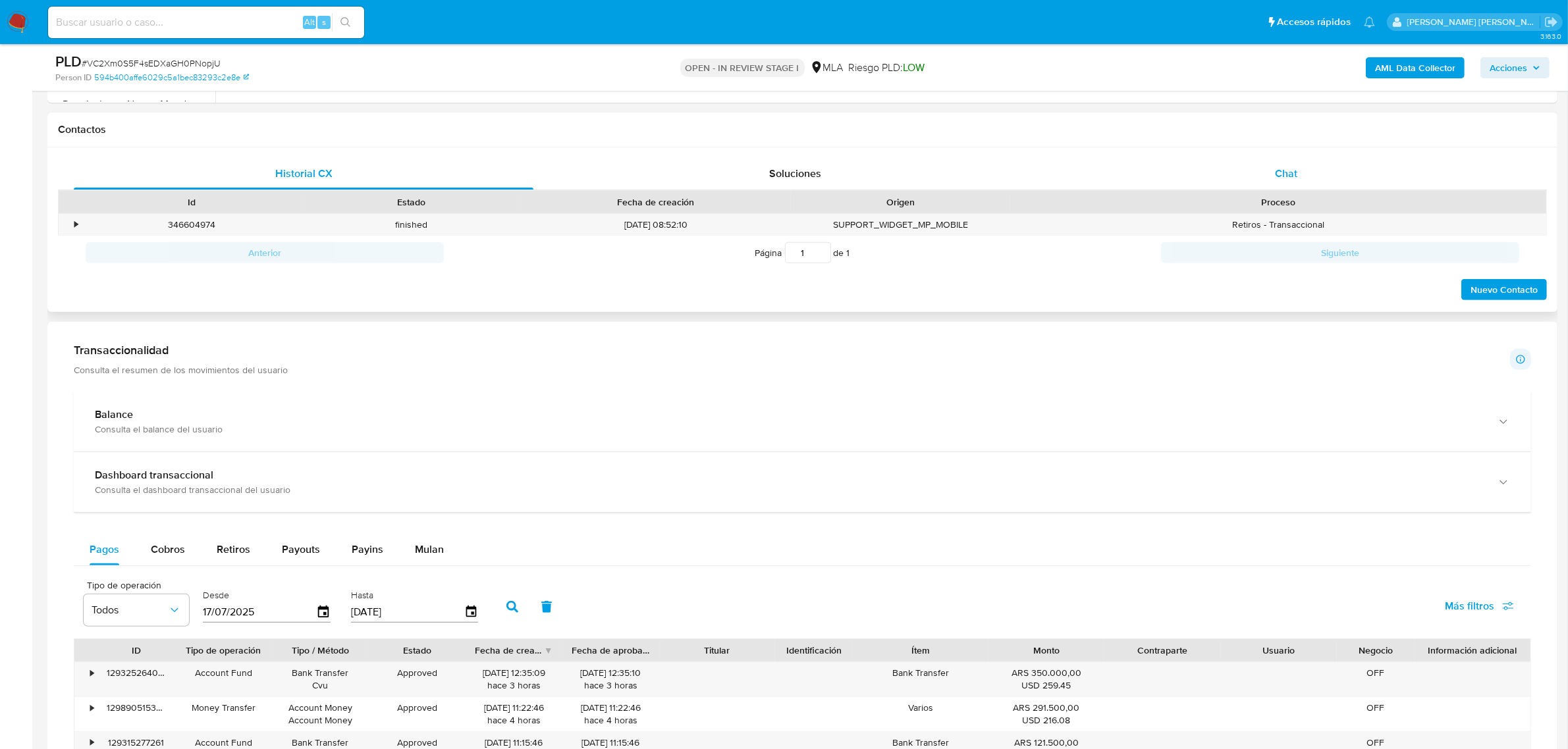
click at [1287, 166] on span "Chat" at bounding box center [1285, 173] width 22 height 15
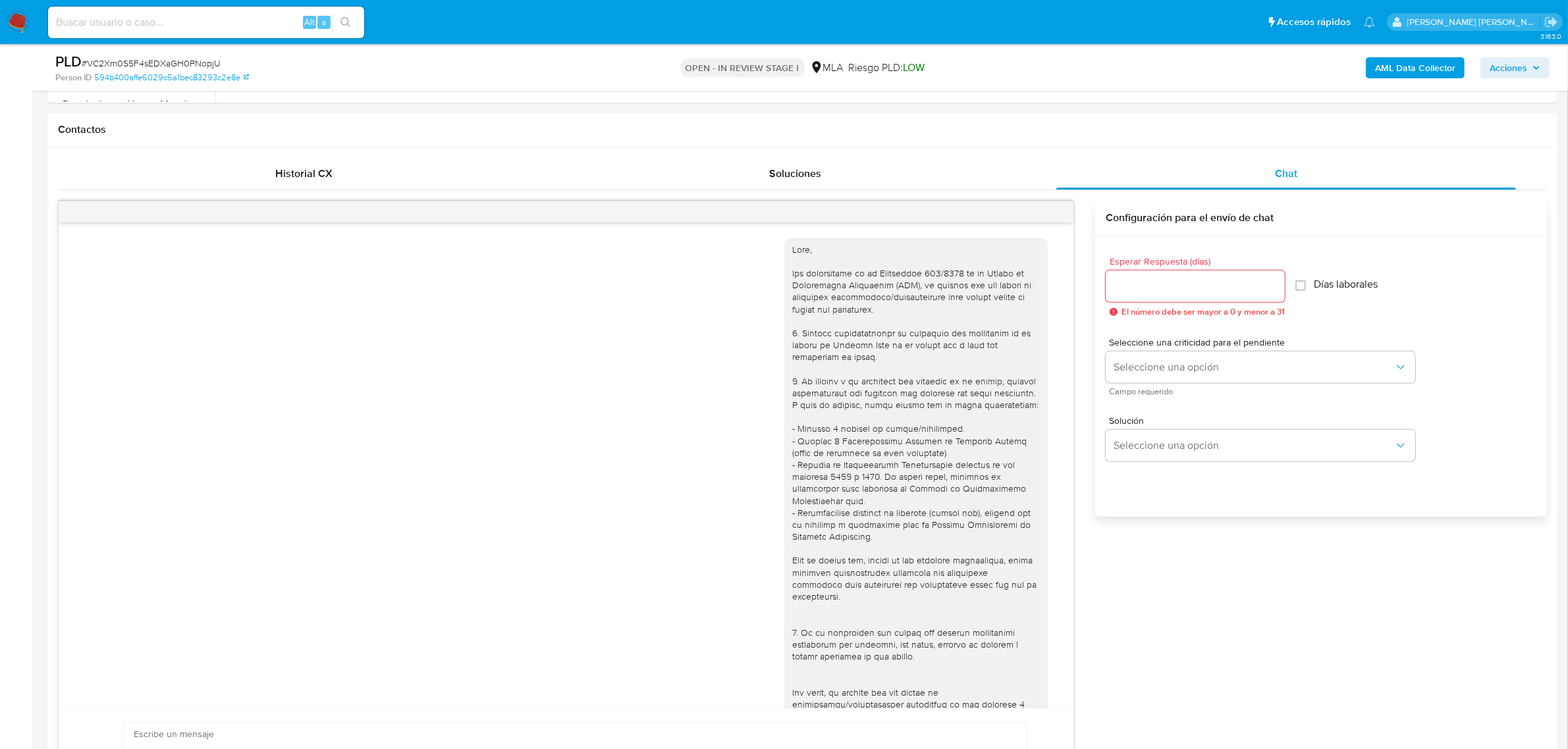
scroll to position [659, 0]
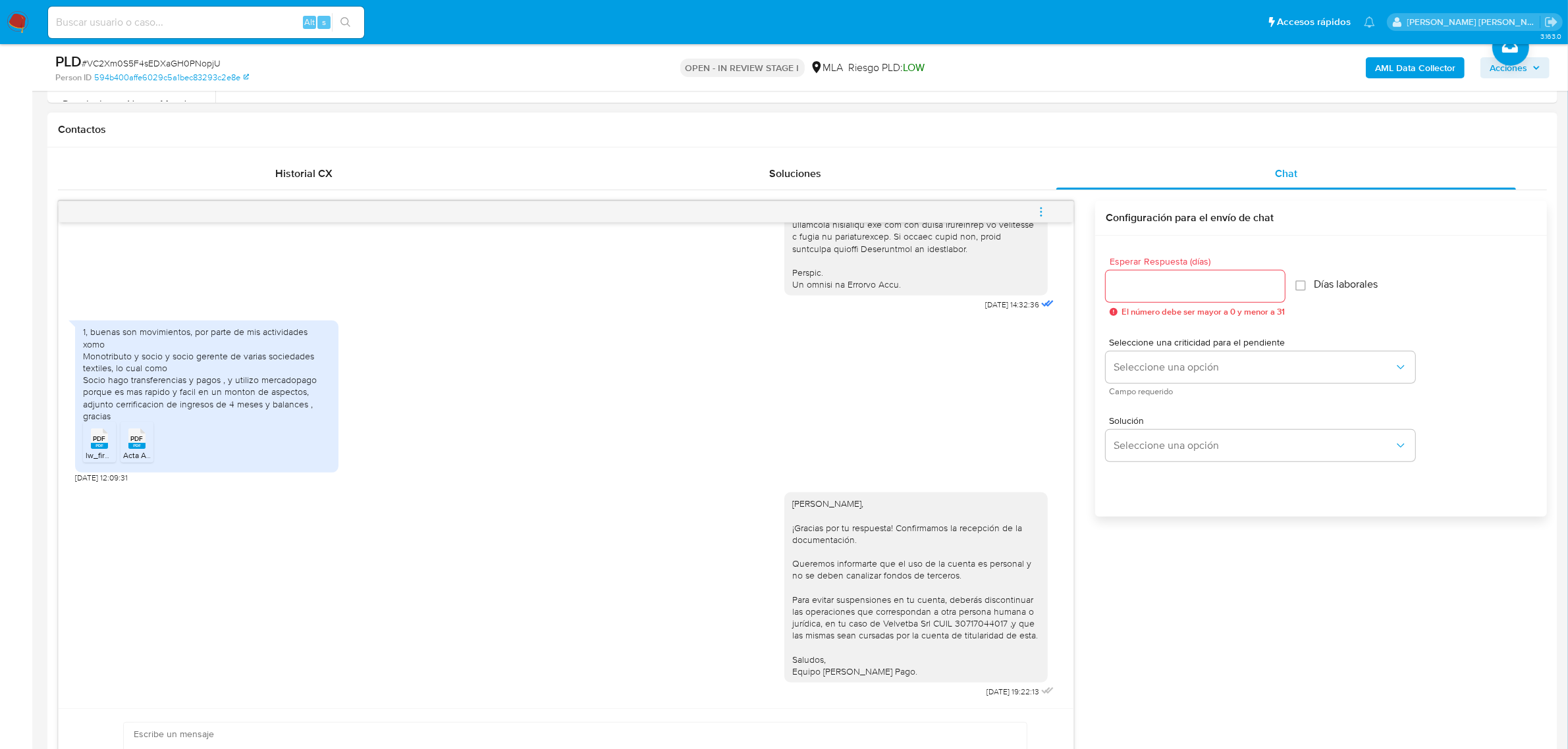
click at [1042, 212] on icon "menu-action" at bounding box center [1041, 211] width 12 height 12
click at [915, 181] on li "Cerrar conversación" at bounding box center [952, 188] width 135 height 24
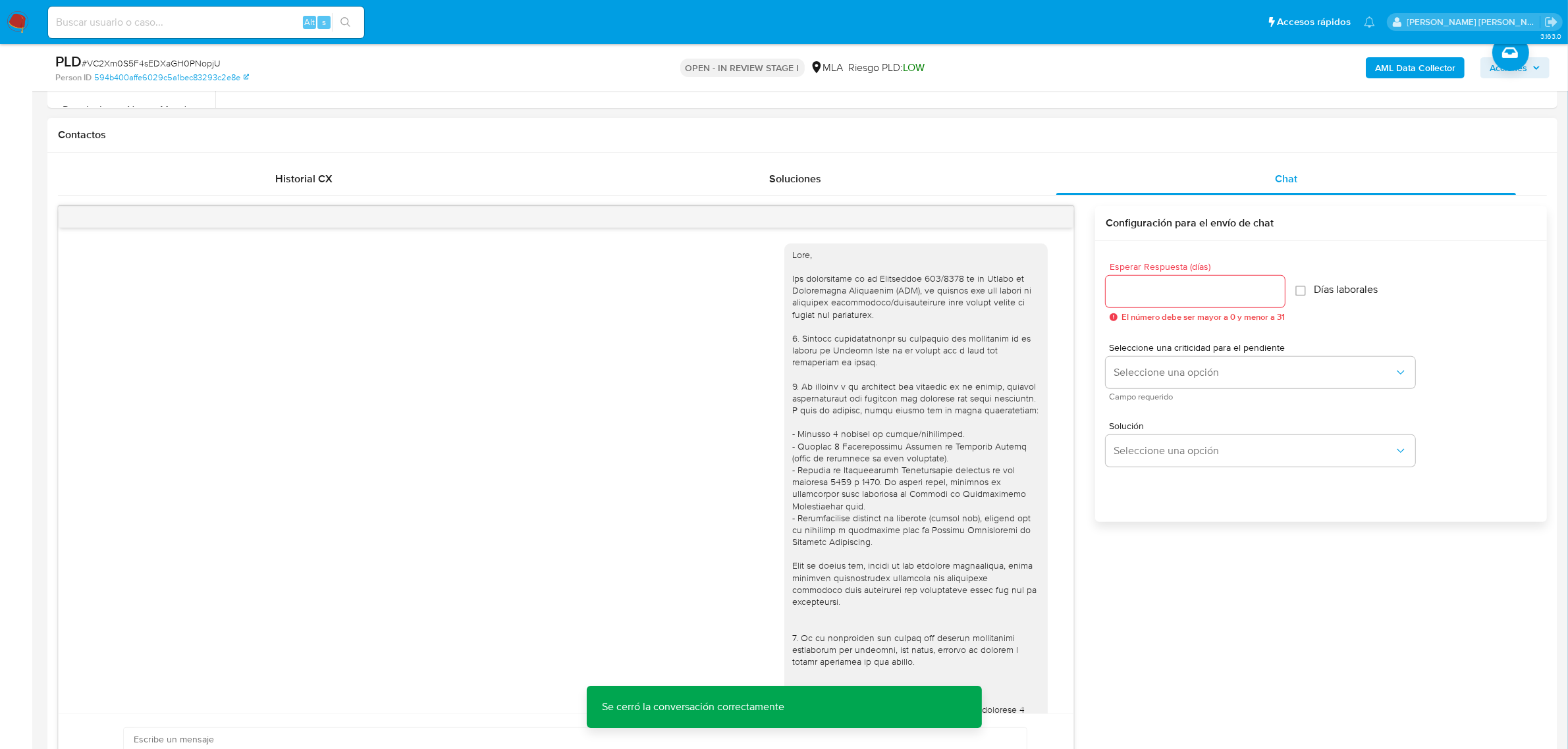
scroll to position [165, 0]
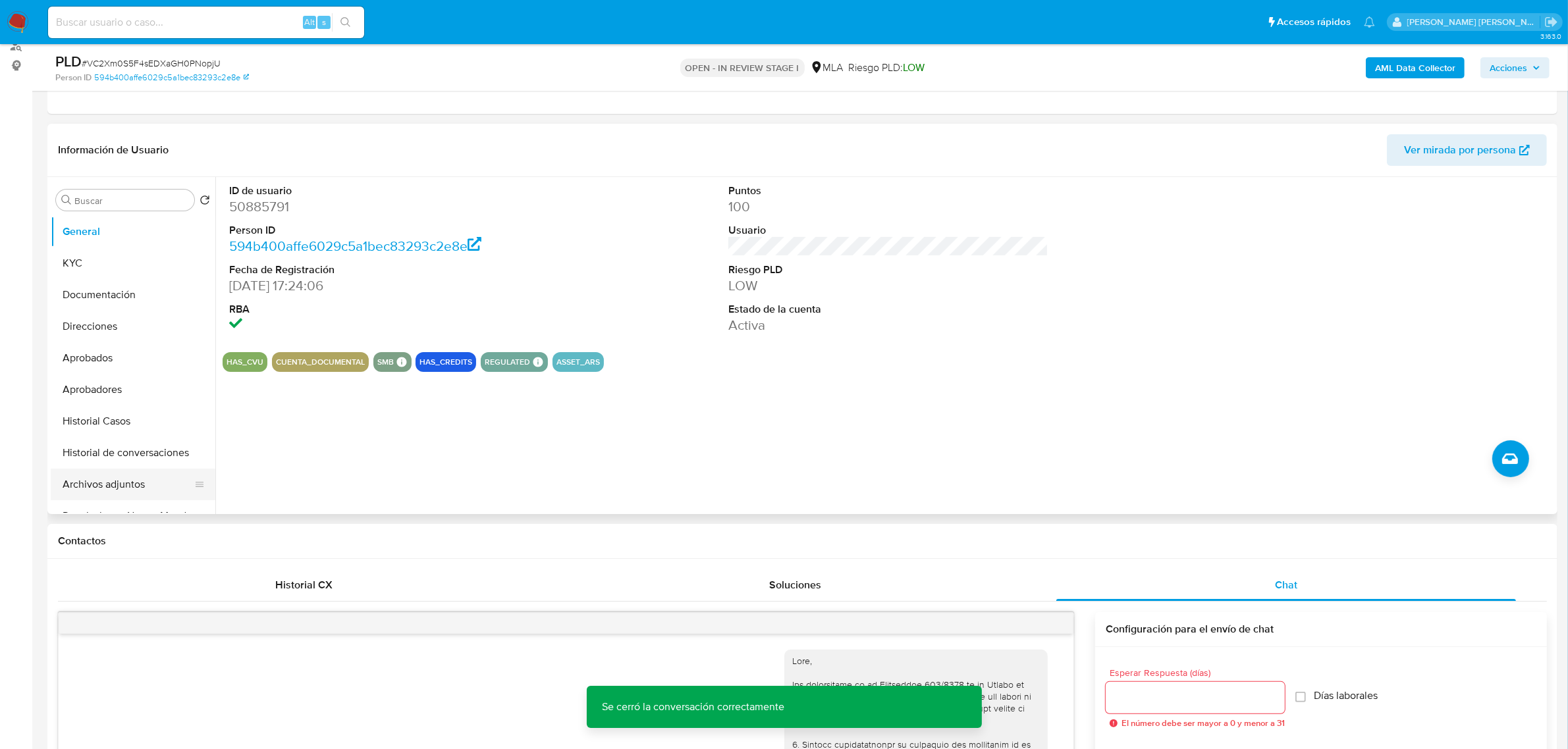
click at [122, 482] on button "Archivos adjuntos" at bounding box center [127, 484] width 154 height 31
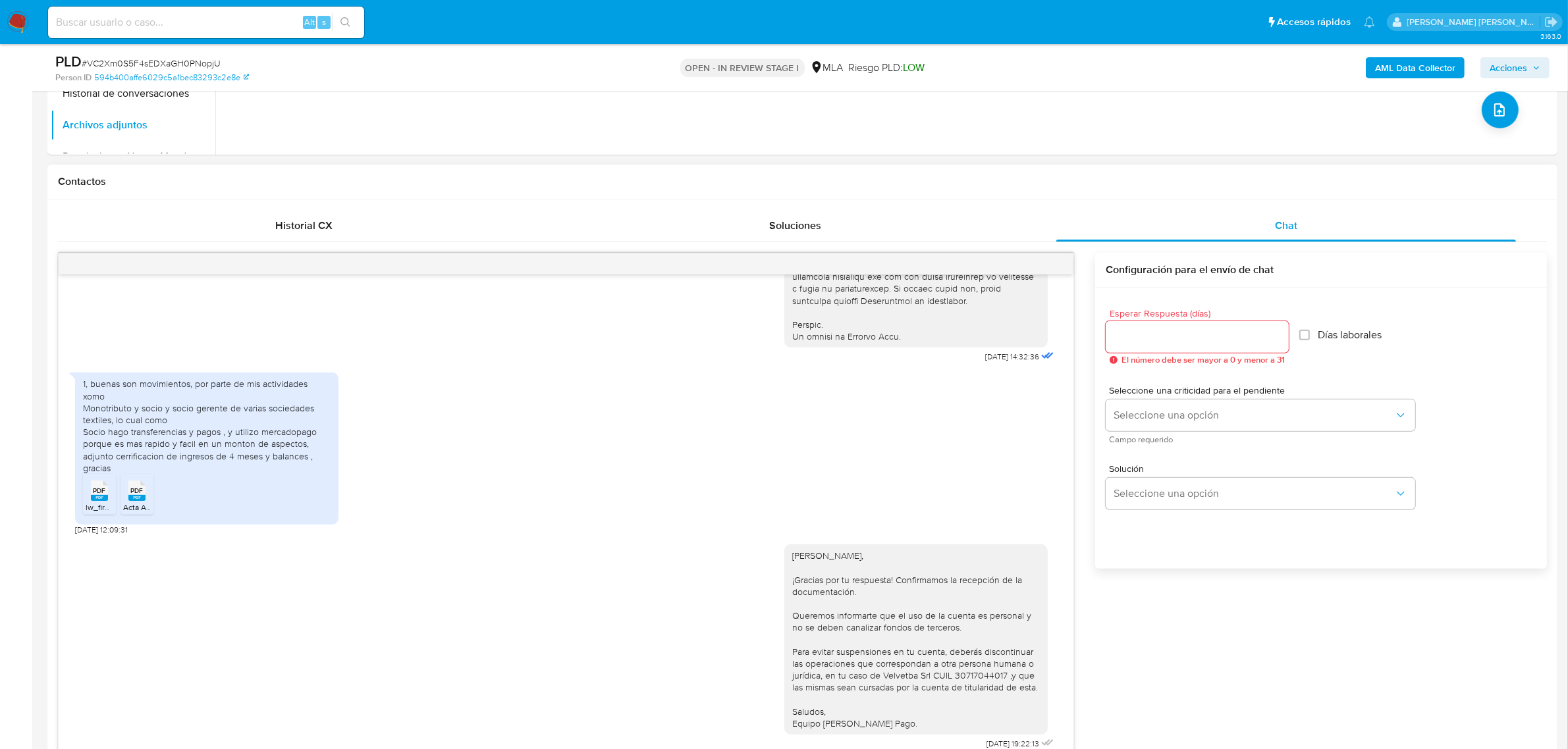
scroll to position [659, 0]
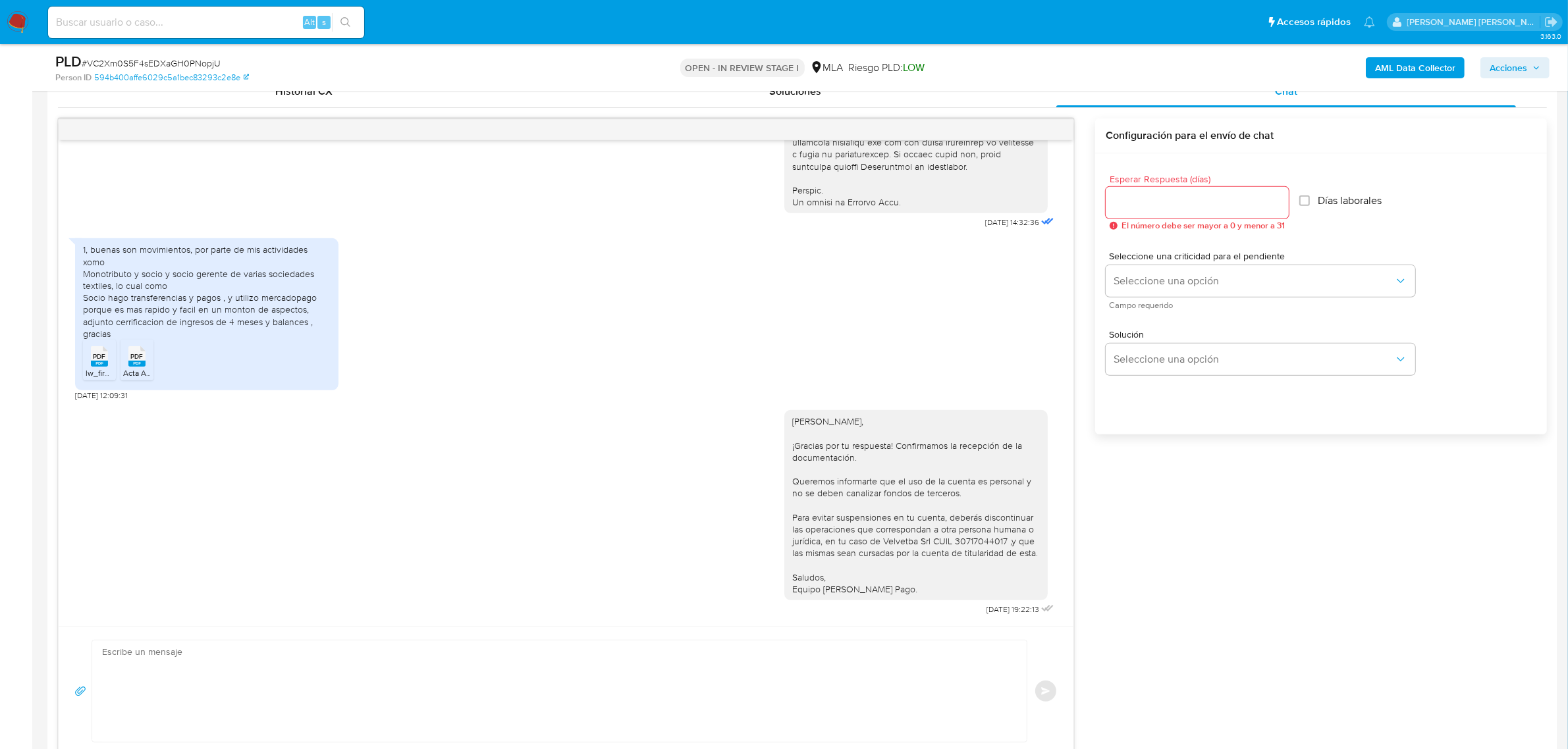
click at [94, 366] on rect at bounding box center [99, 363] width 17 height 6
click at [137, 361] on span "PDF" at bounding box center [138, 356] width 13 height 9
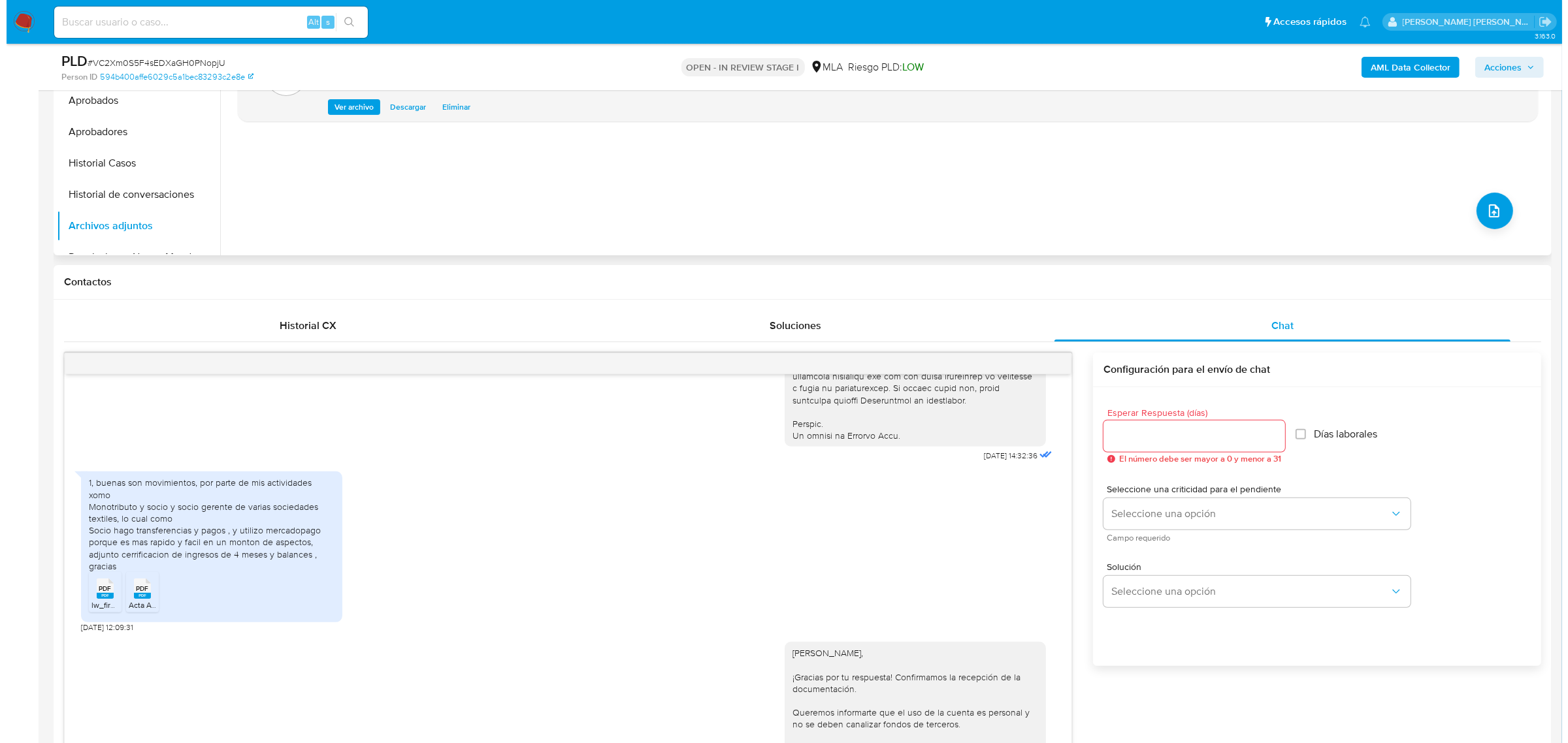
scroll to position [408, 0]
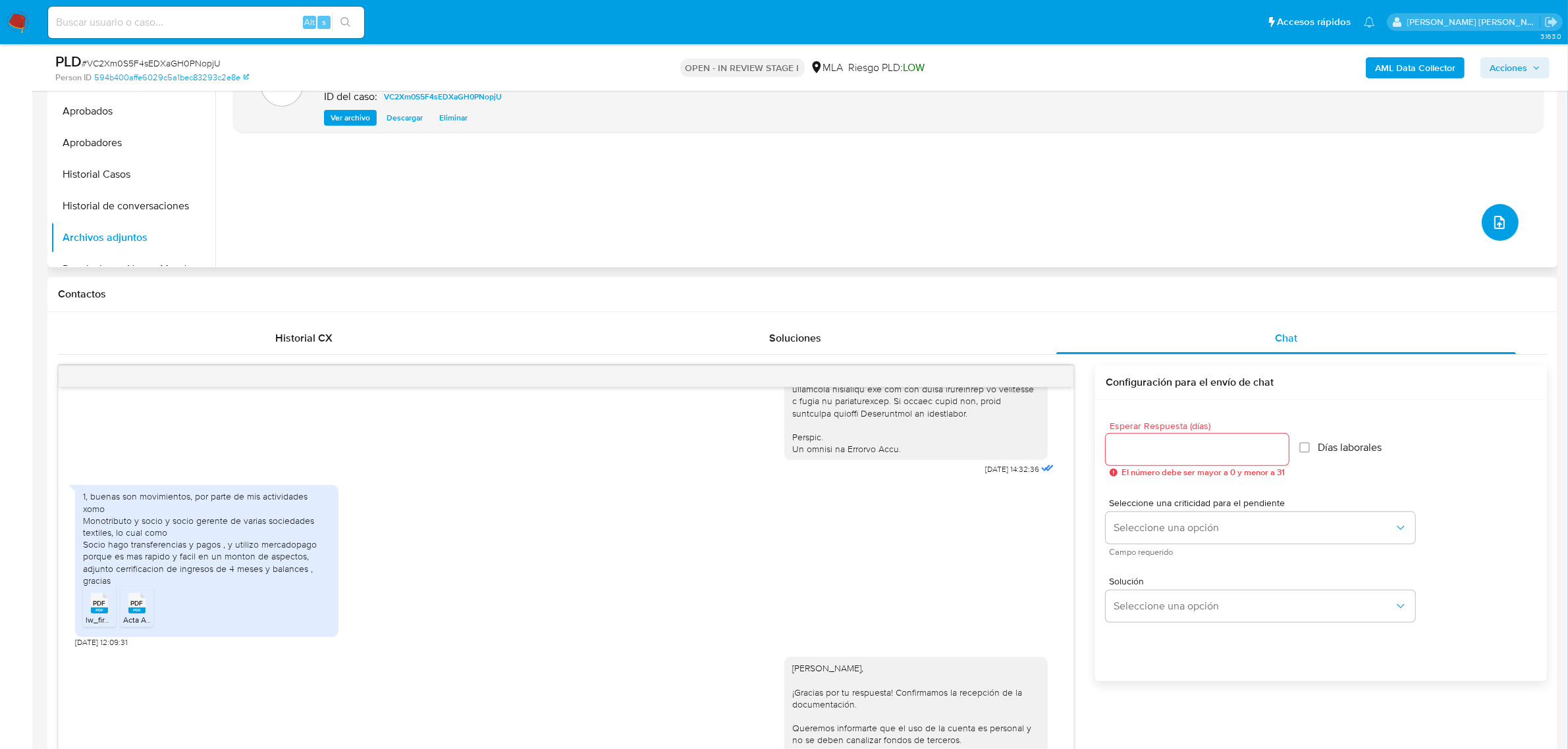
click at [1485, 218] on button "upload-file" at bounding box center [1500, 222] width 37 height 37
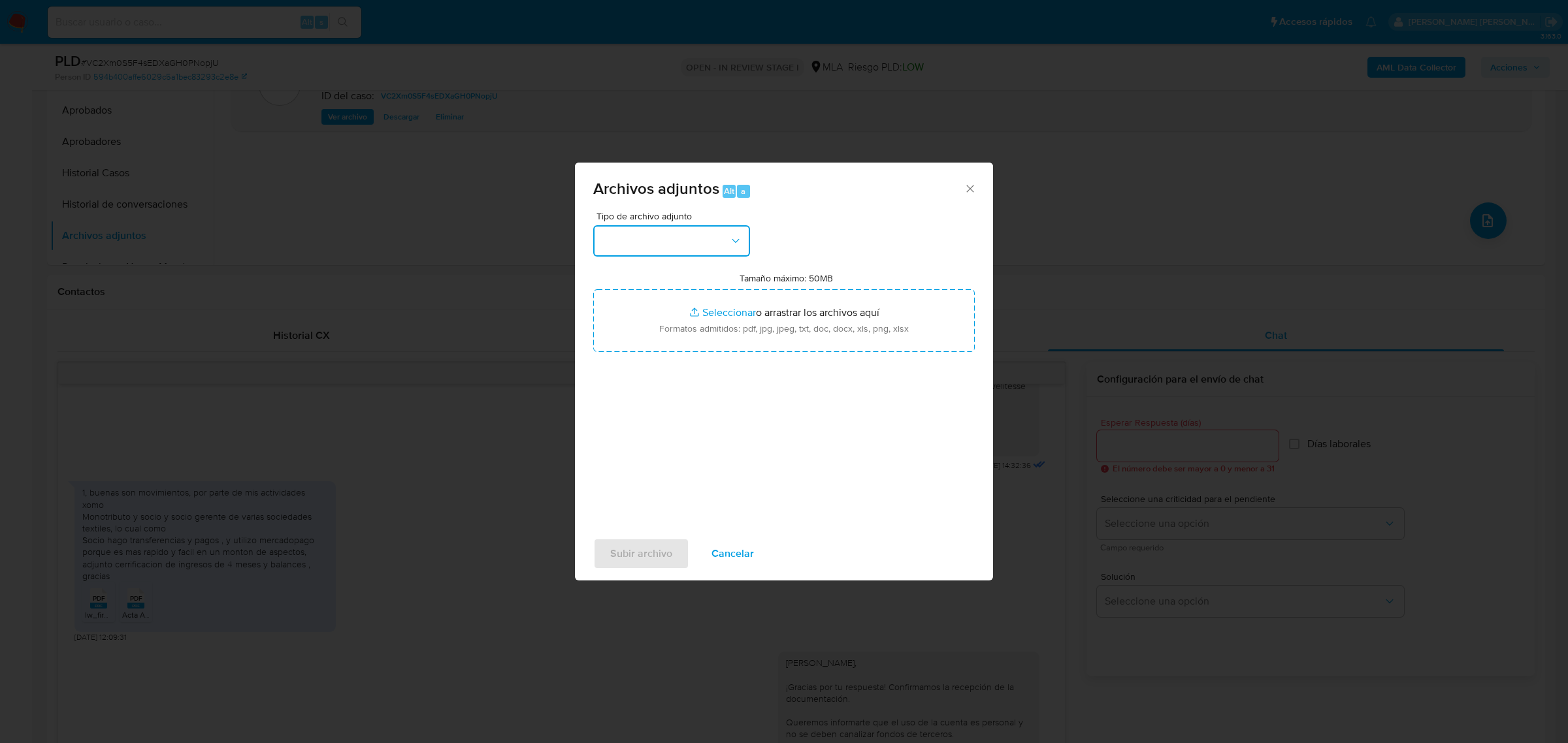
click at [714, 250] on button "button" at bounding box center [671, 241] width 156 height 31
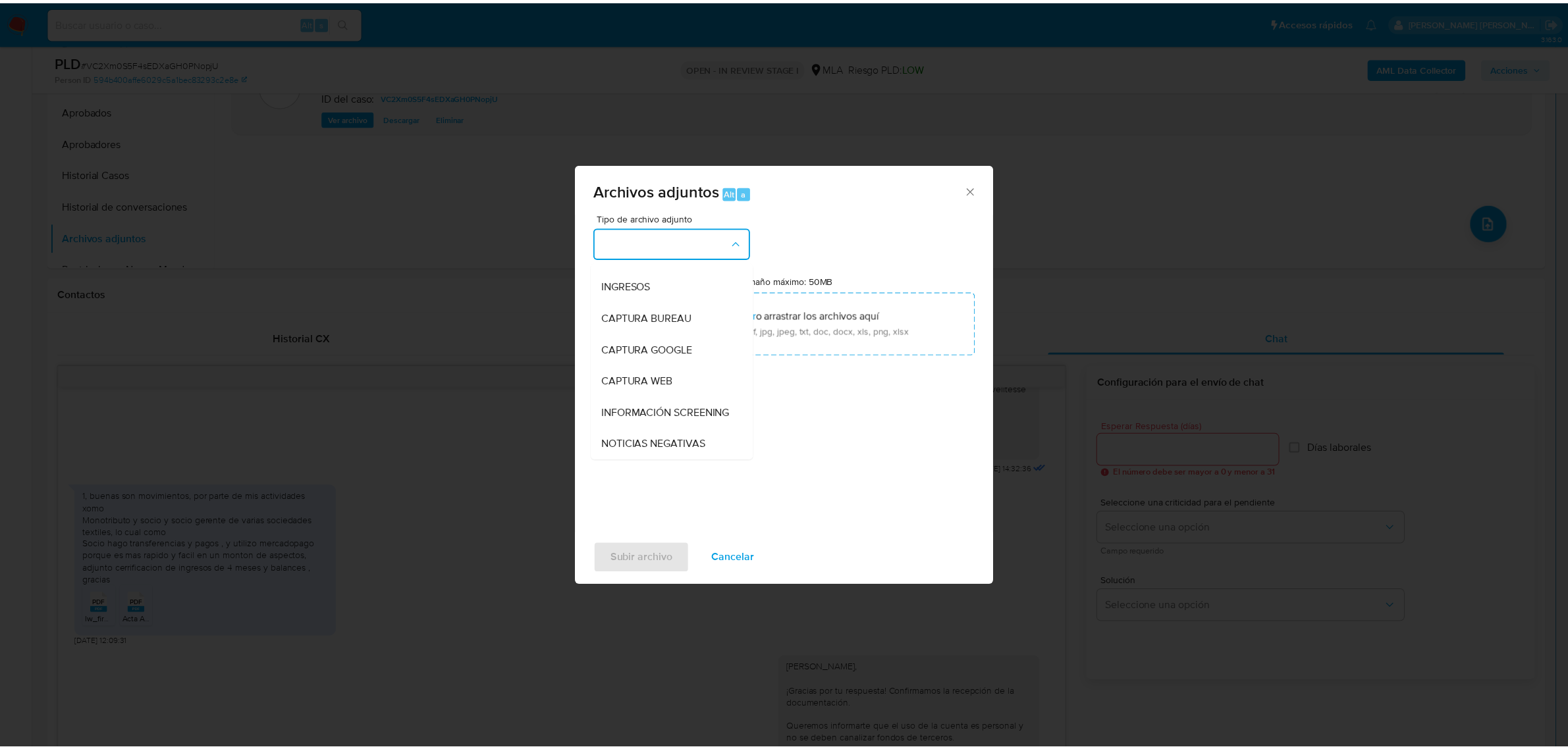
scroll to position [0, 0]
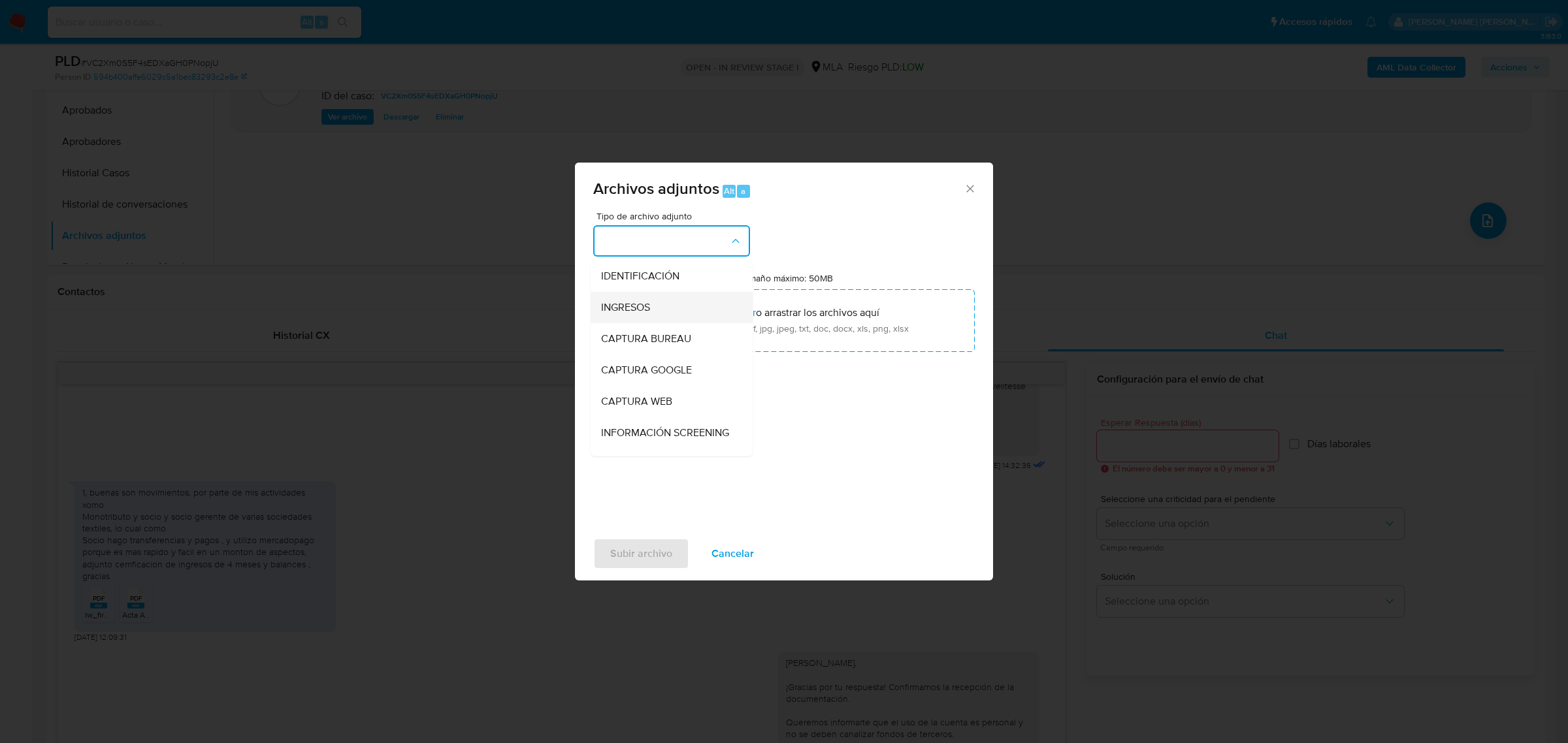
click at [635, 309] on span "INGRESOS" at bounding box center [626, 306] width 49 height 13
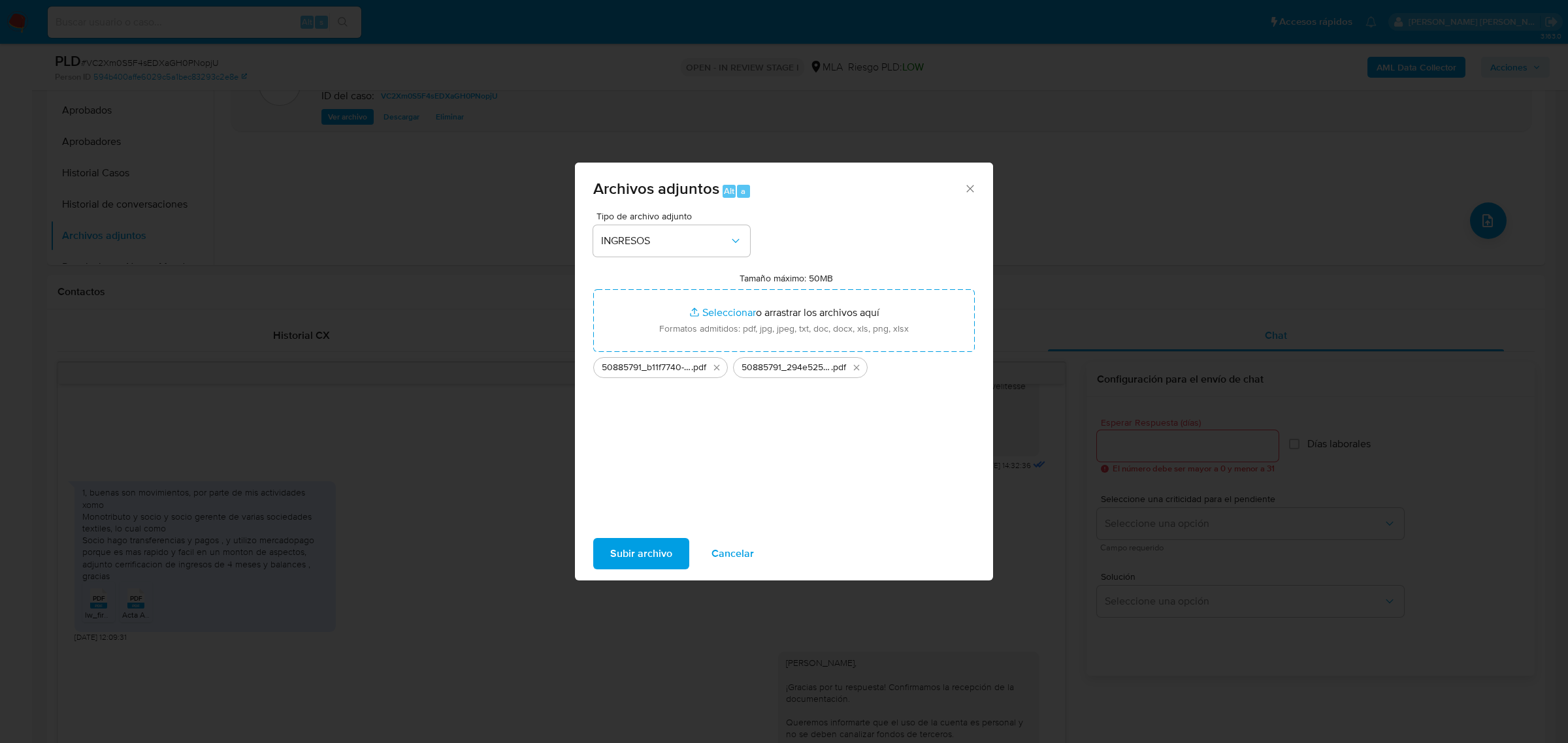
click at [629, 545] on span "Subir archivo" at bounding box center [641, 553] width 62 height 29
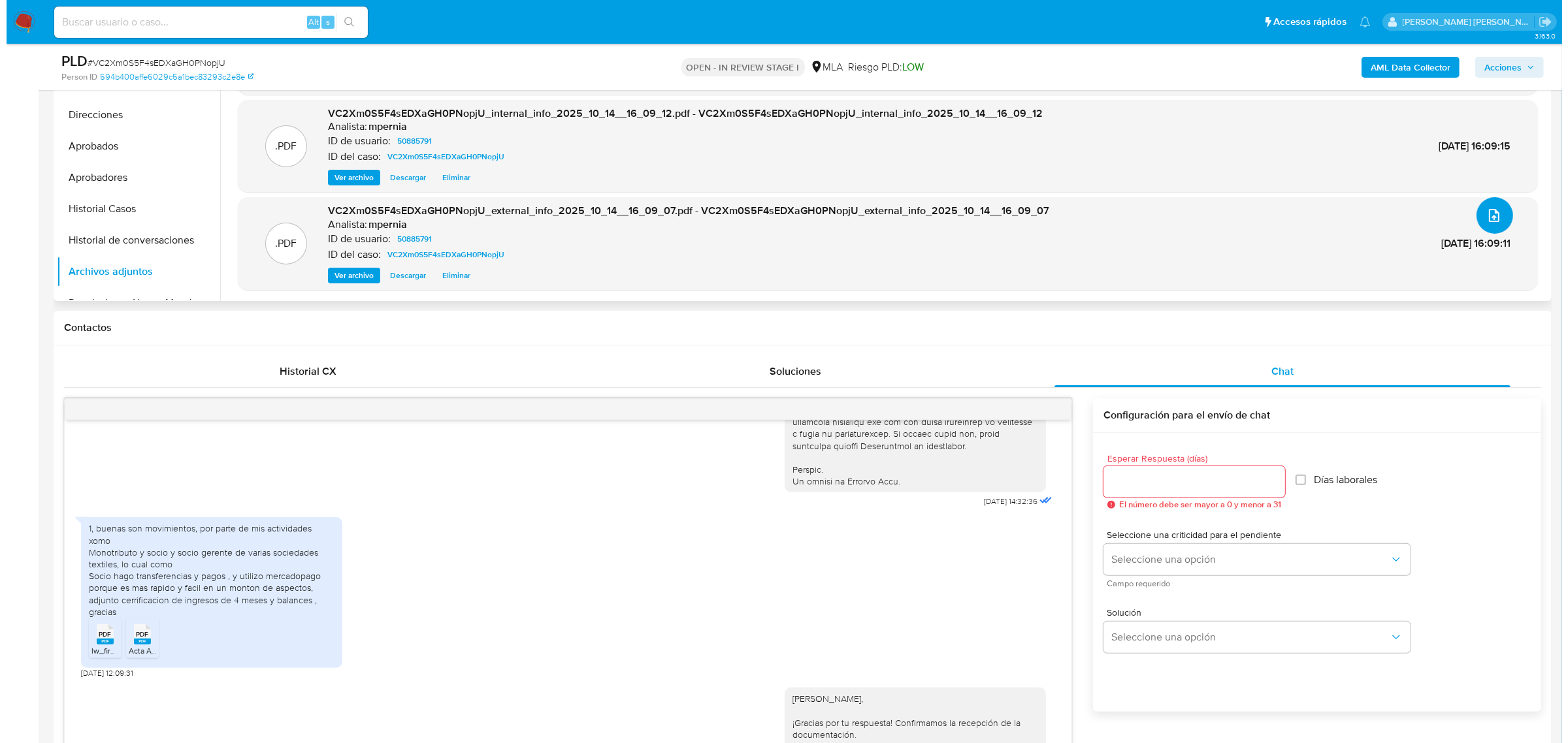
scroll to position [408, 0]
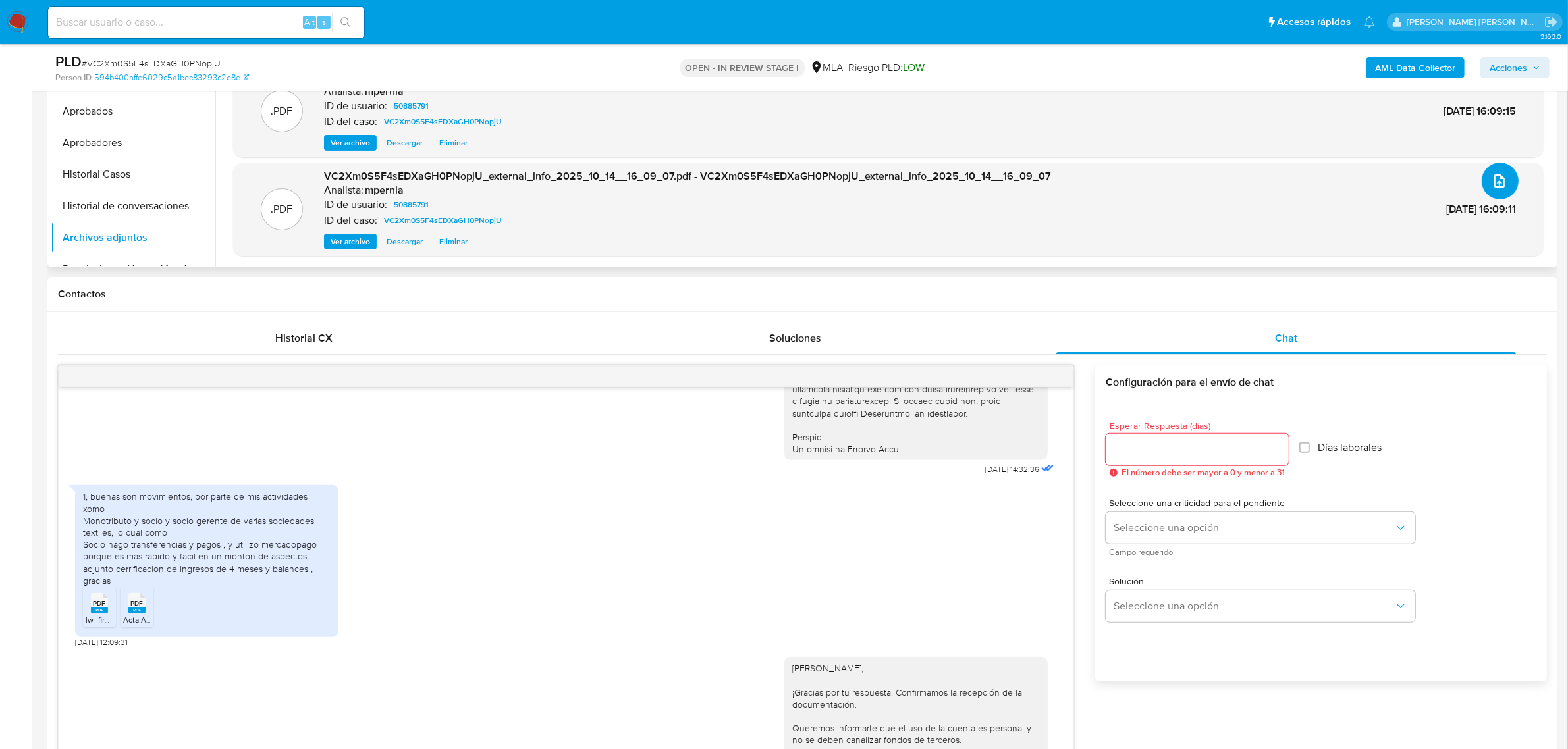
click at [1501, 174] on span "upload-file" at bounding box center [1499, 181] width 16 height 16
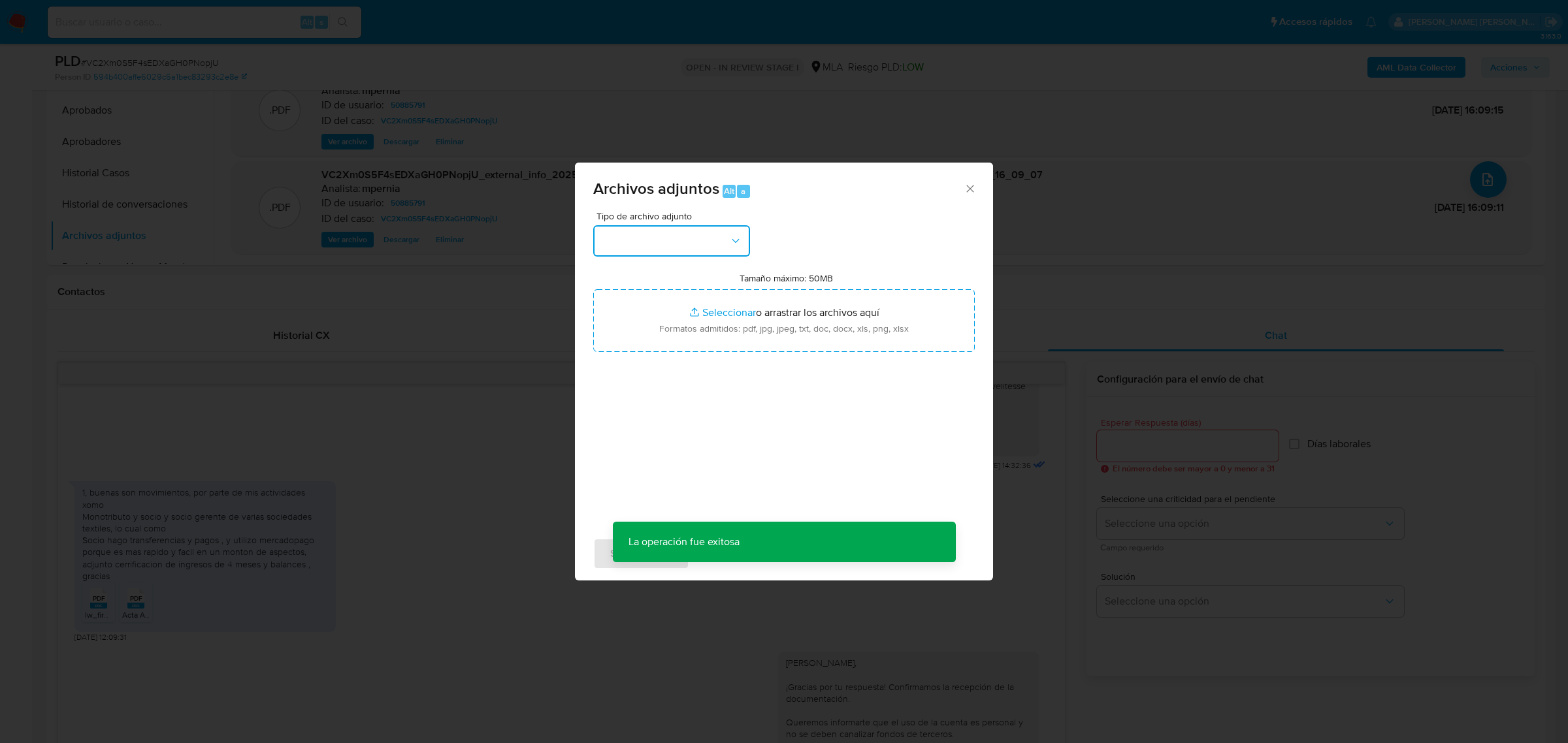
click at [679, 236] on button "button" at bounding box center [671, 241] width 156 height 31
click at [643, 374] on div "OTROS" at bounding box center [668, 363] width 133 height 31
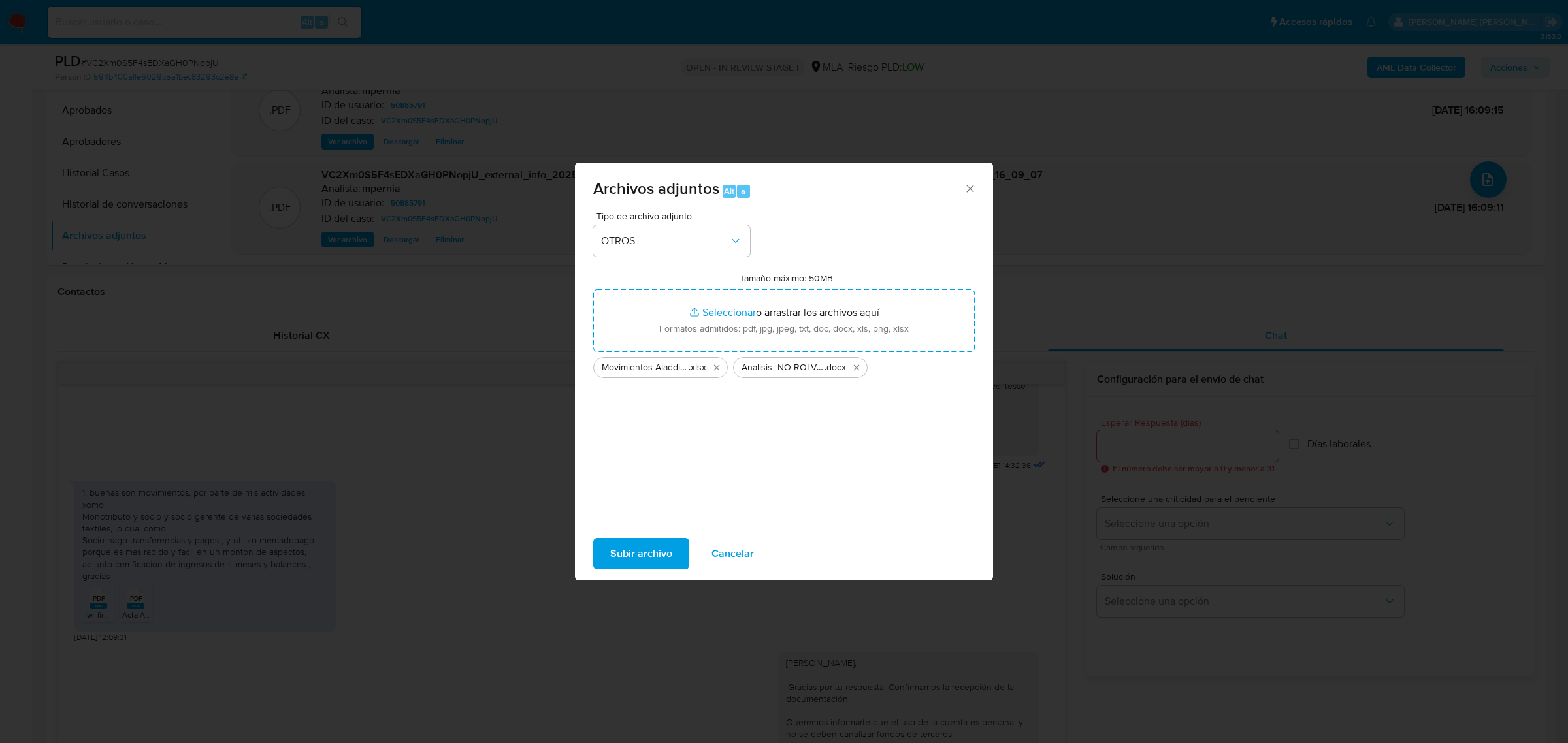
click at [639, 558] on span "Subir archivo" at bounding box center [641, 553] width 62 height 29
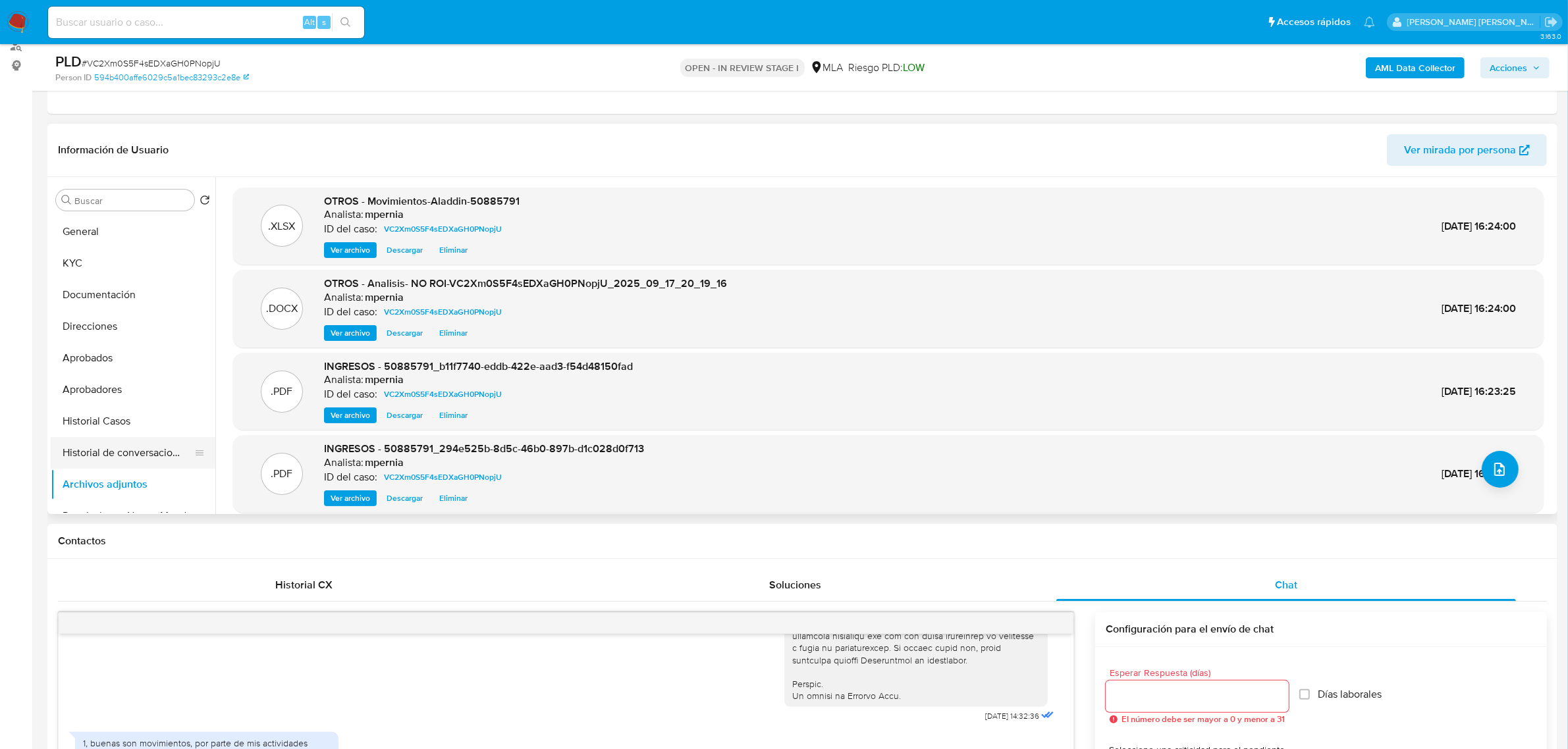
click at [90, 463] on button "Historial de conversaciones" at bounding box center [127, 452] width 154 height 31
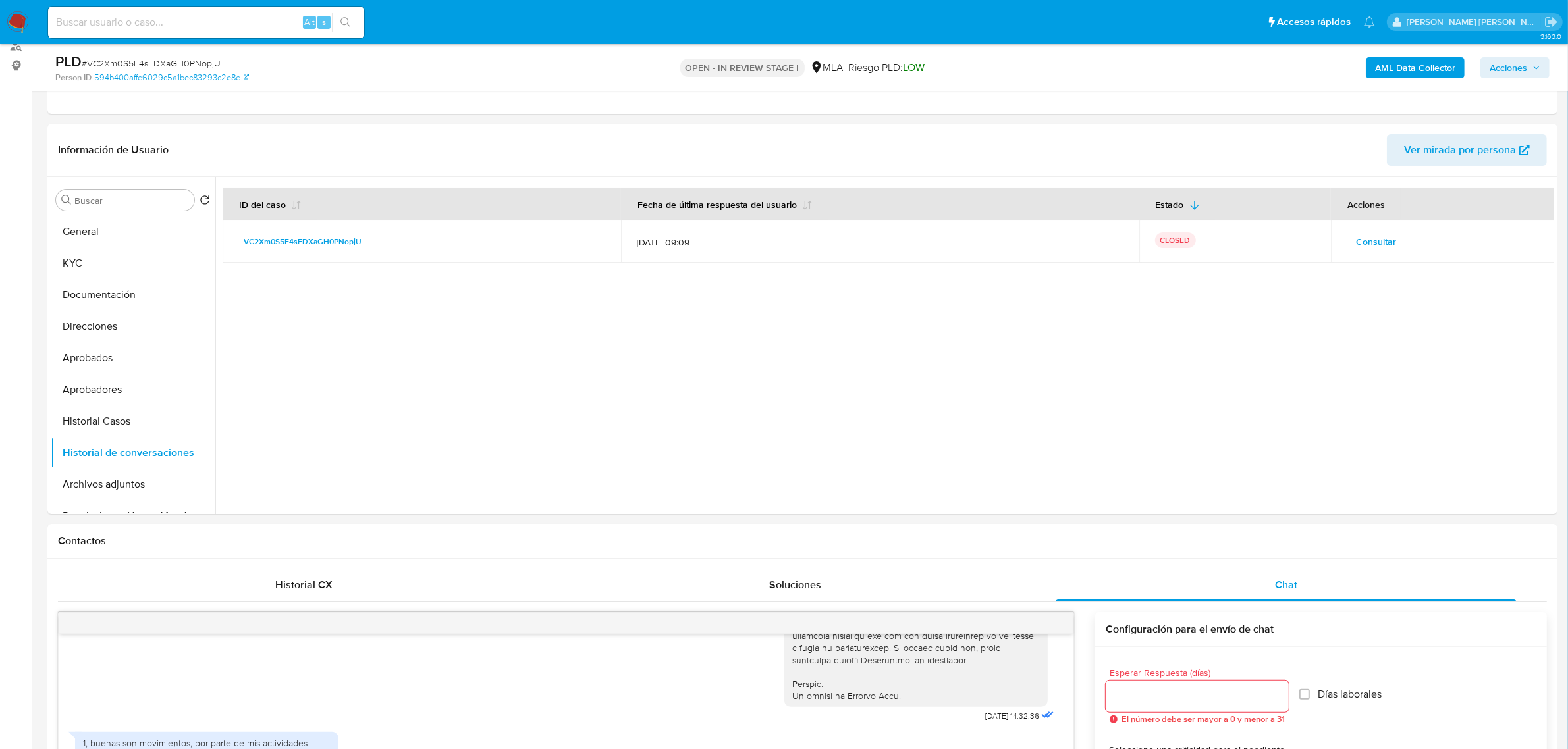
click at [1512, 67] on span "Acciones" at bounding box center [1508, 68] width 38 height 21
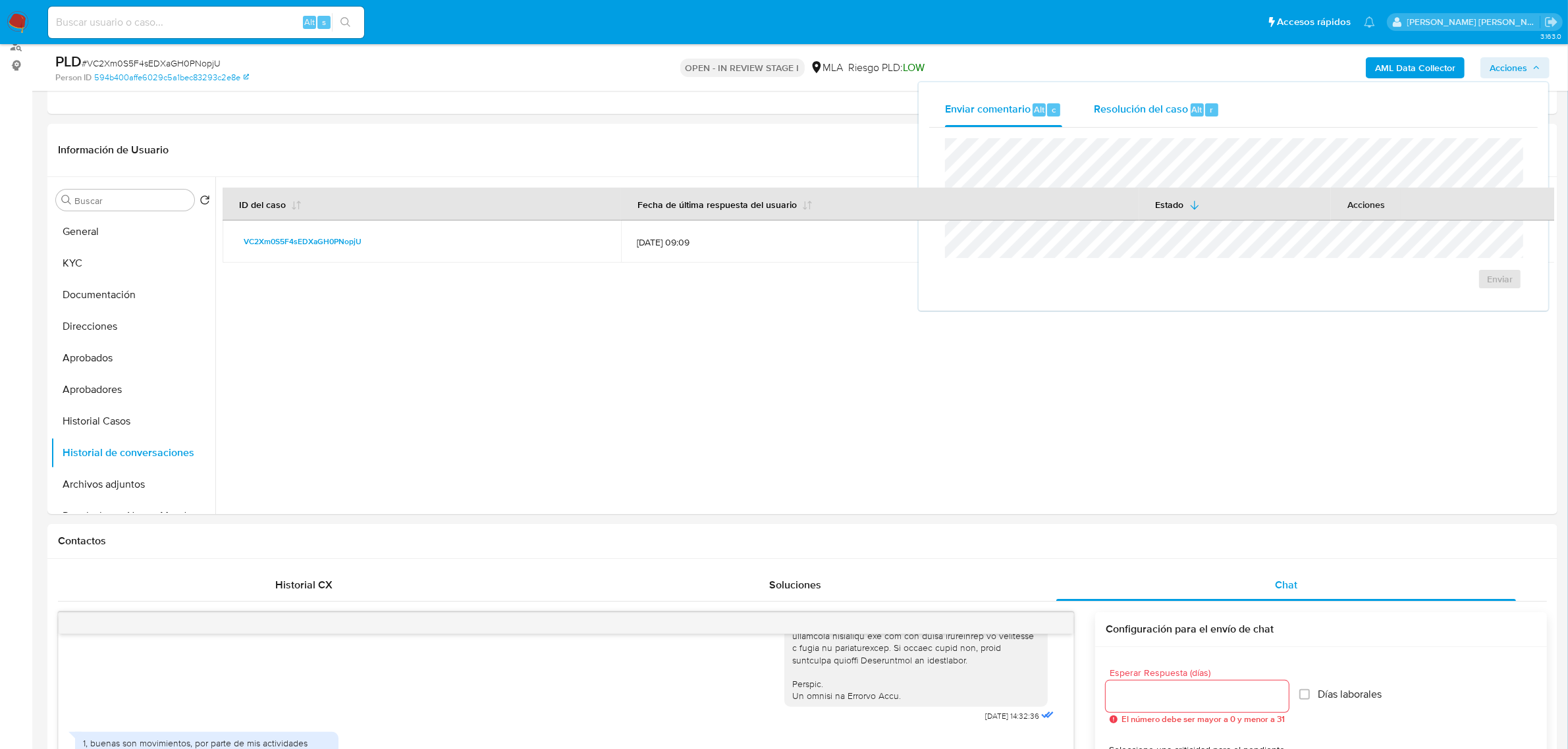
click at [1187, 102] on div "Resolución del caso Alt r" at bounding box center [1156, 110] width 126 height 34
click at [1371, 285] on span "No ROI Proposal" at bounding box center [1371, 286] width 69 height 18
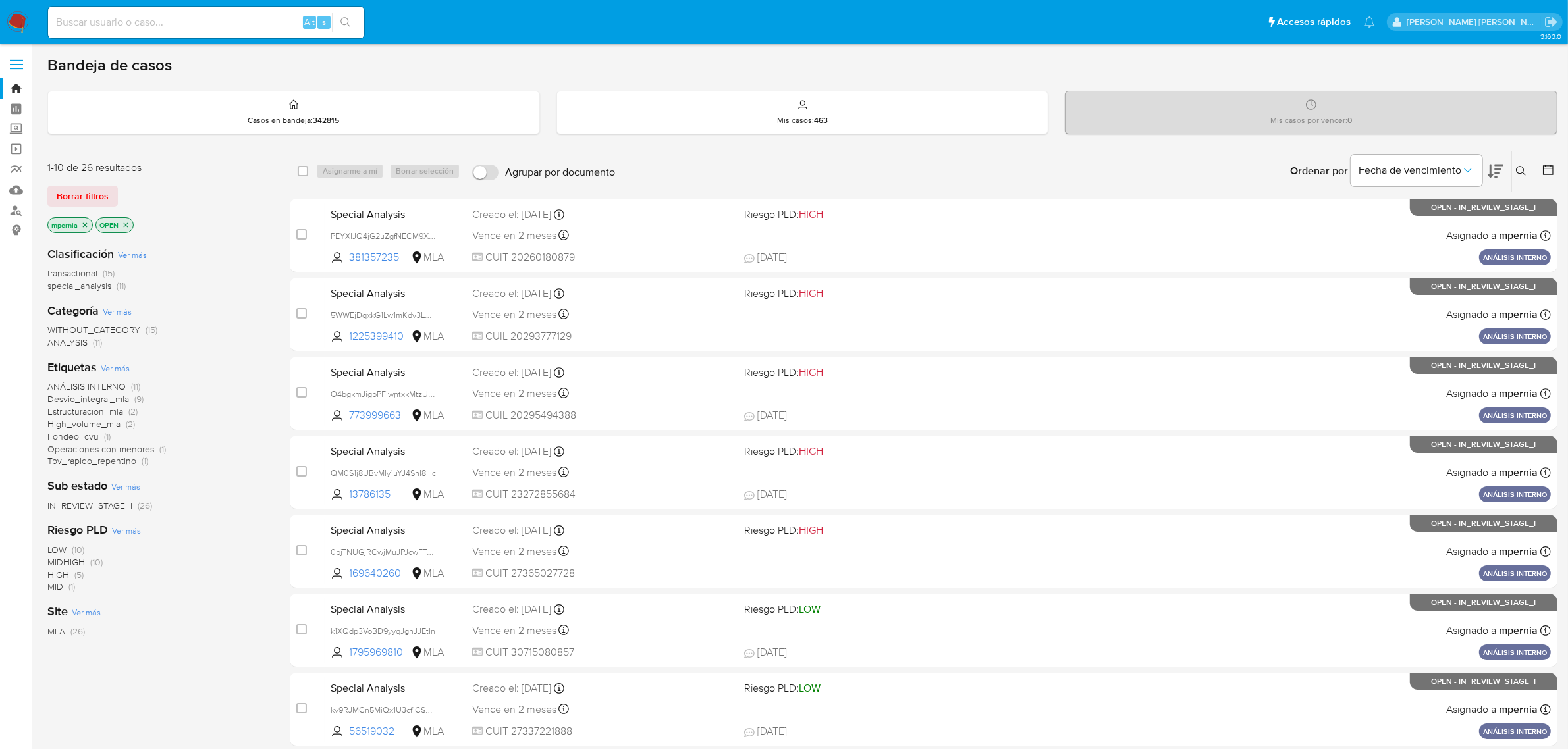
click at [80, 272] on span "transactional" at bounding box center [72, 273] width 50 height 13
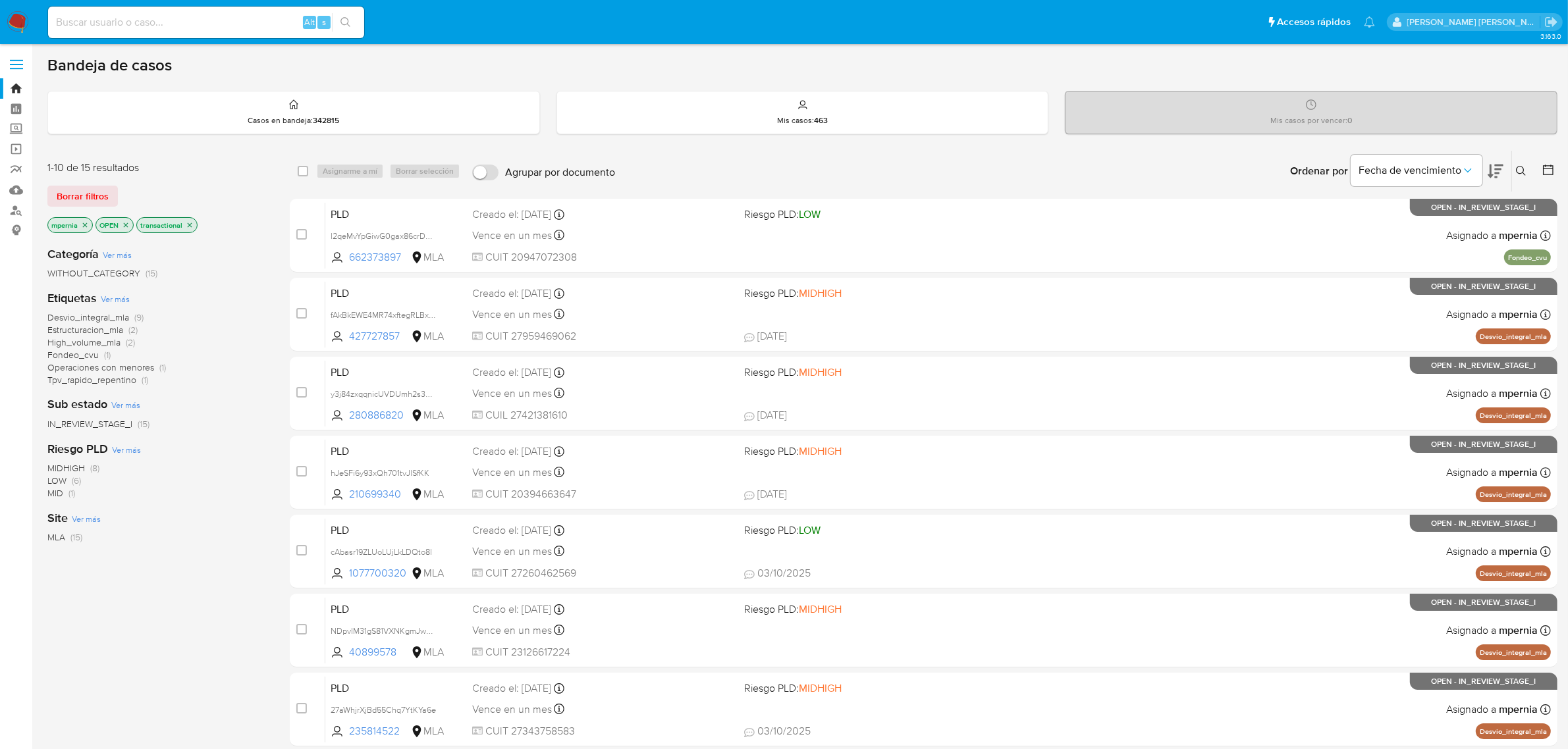
click at [83, 225] on icon "close-filter" at bounding box center [85, 225] width 8 height 8
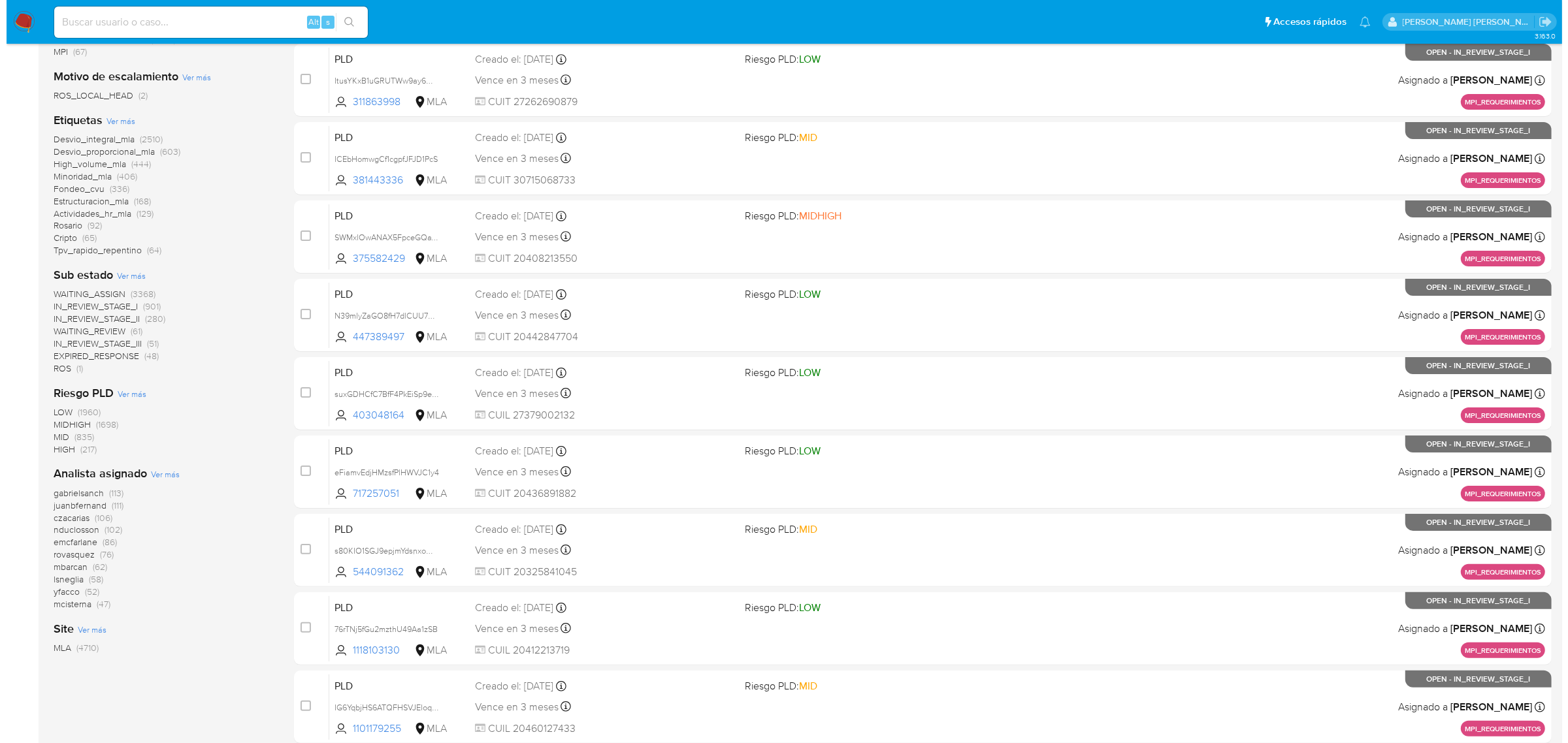
scroll to position [244, 0]
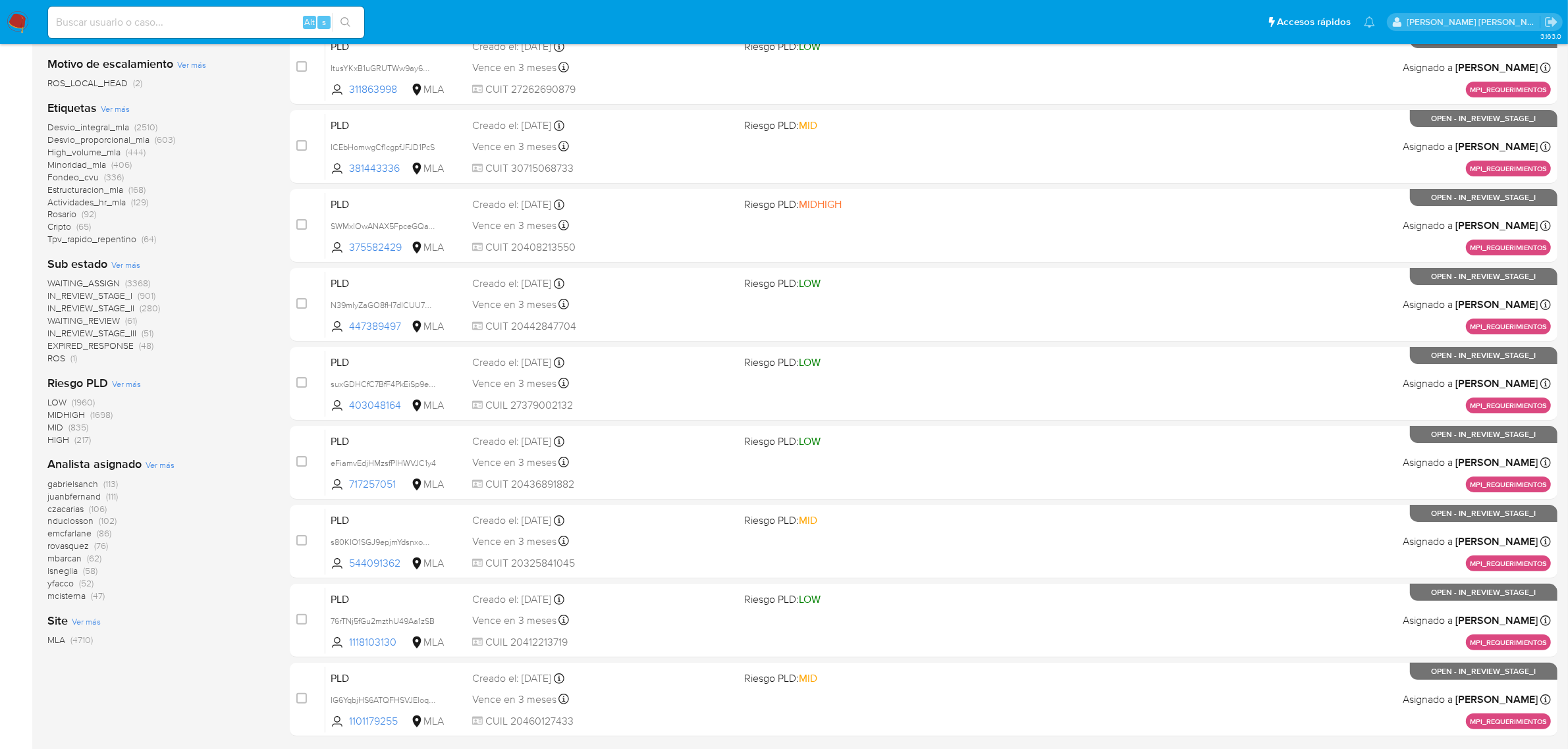
click at [163, 466] on span "Ver más" at bounding box center [160, 464] width 29 height 12
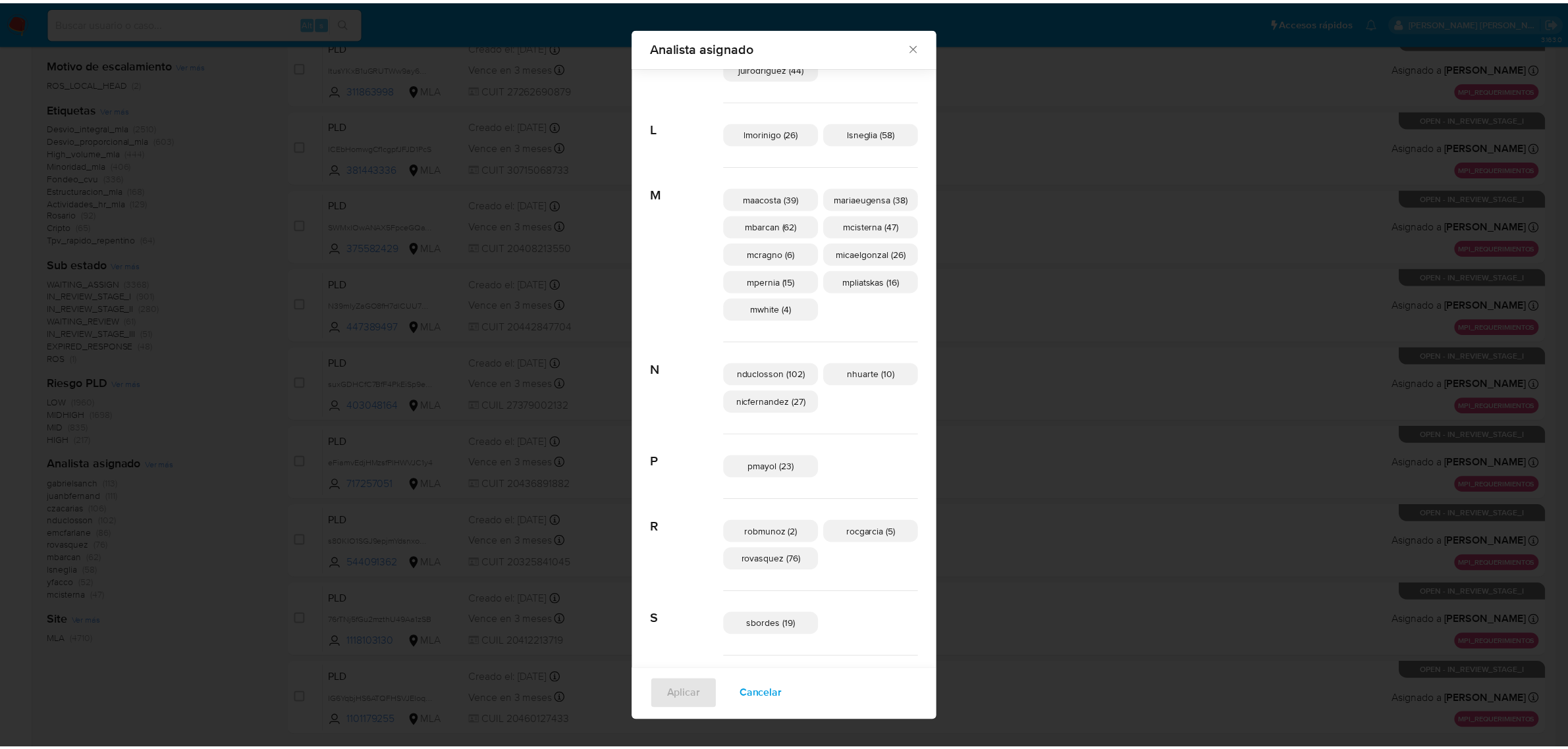
scroll to position [408, 0]
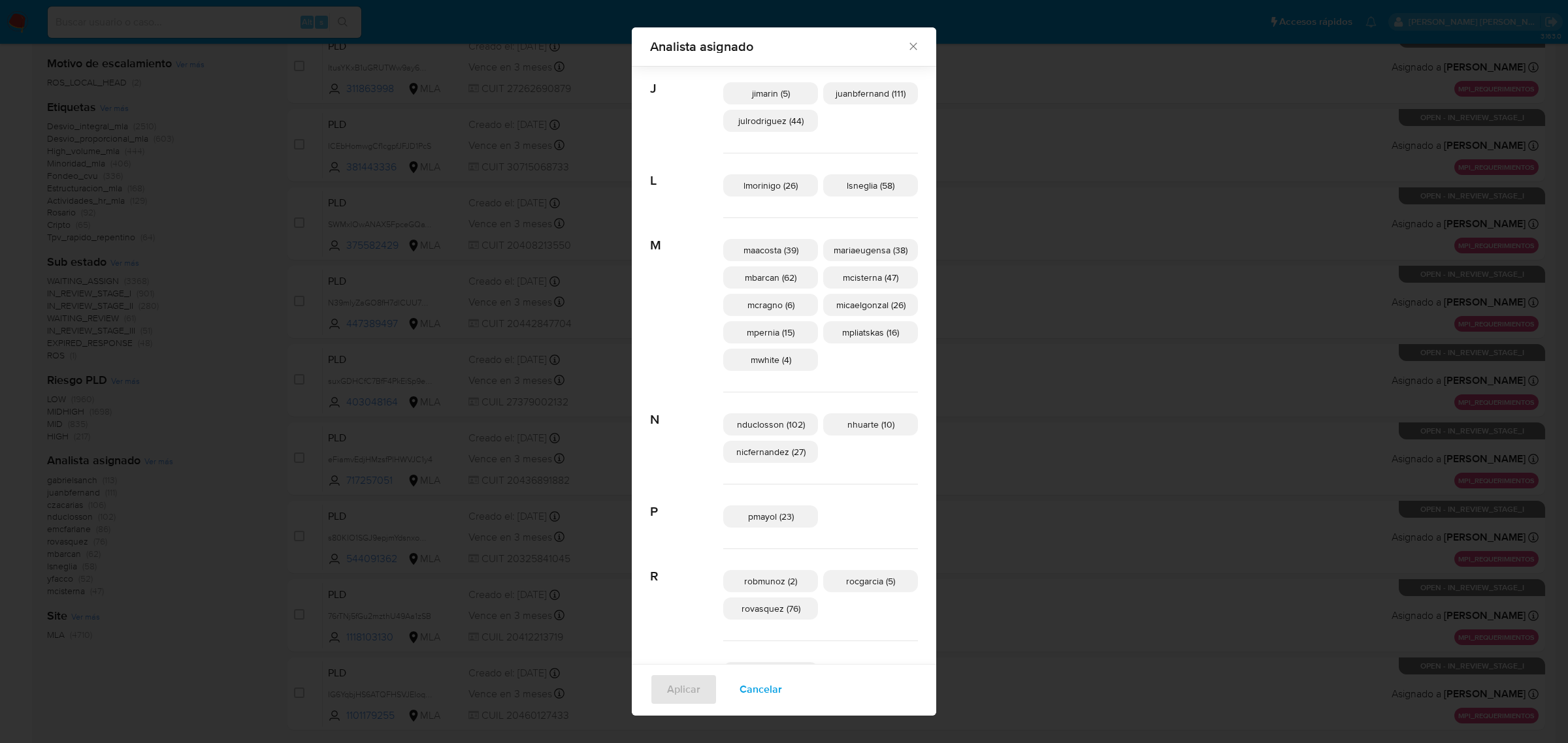
click at [907, 42] on icon "Cerrar" at bounding box center [913, 46] width 13 height 13
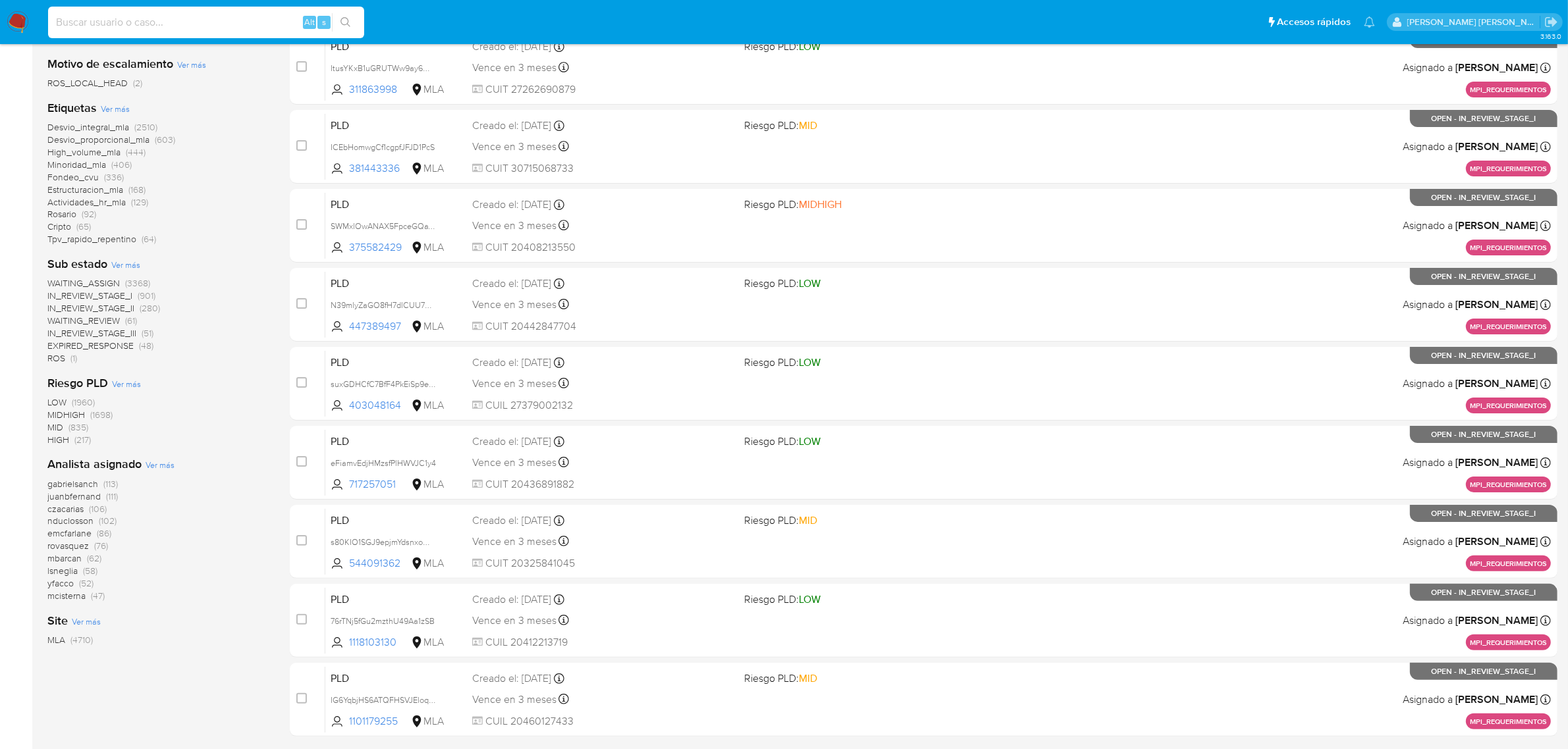
click at [183, 23] on input at bounding box center [206, 22] width 316 height 17
paste input "317782435"
type input "317782435"
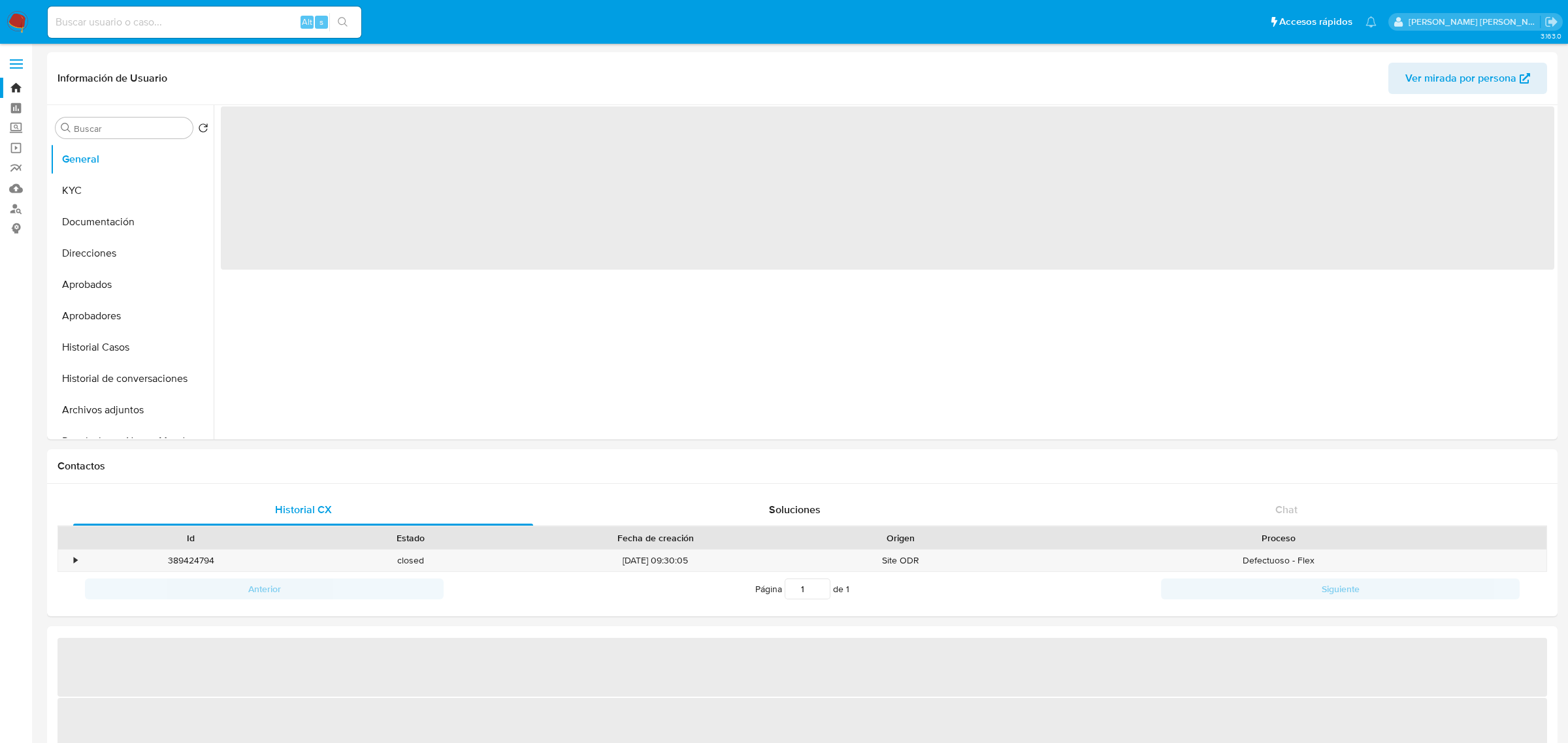
select select "10"
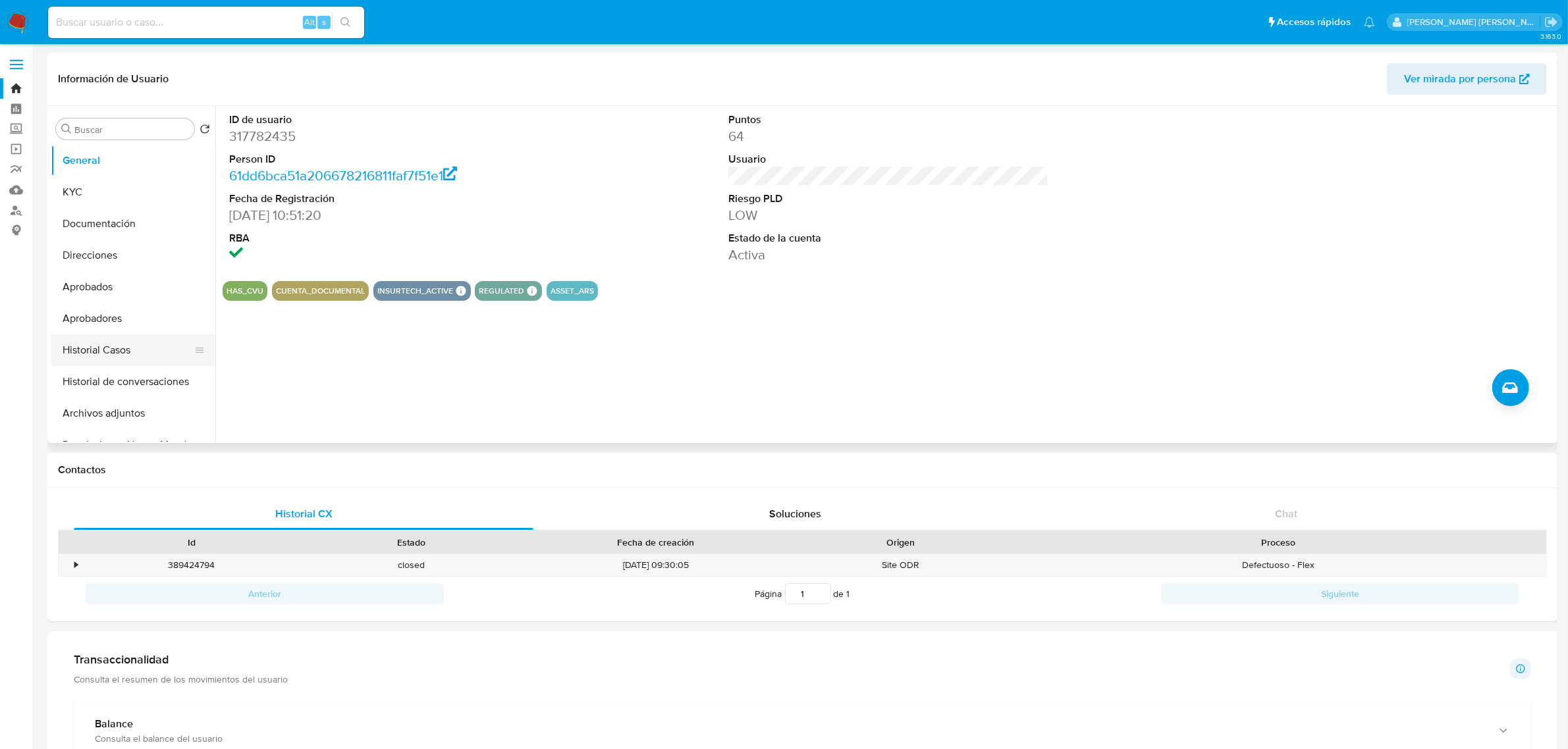
click at [106, 346] on button "Historial Casos" at bounding box center [127, 350] width 154 height 31
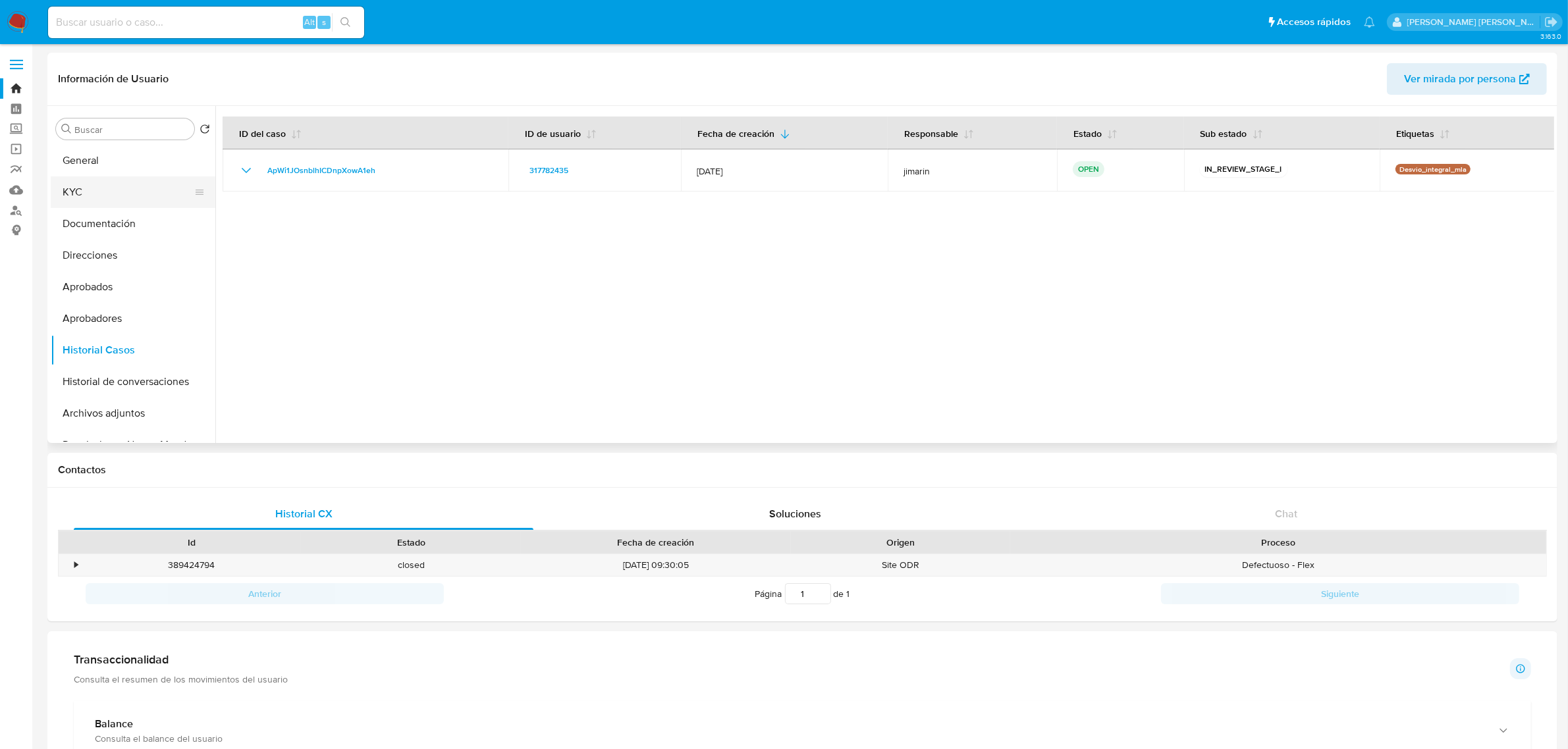
click at [89, 207] on ul "General KYC Documentación Direcciones Aprobados Aprobadores Historial Casos His…" at bounding box center [133, 293] width 165 height 297
click at [92, 212] on button "Documentación" at bounding box center [127, 223] width 154 height 31
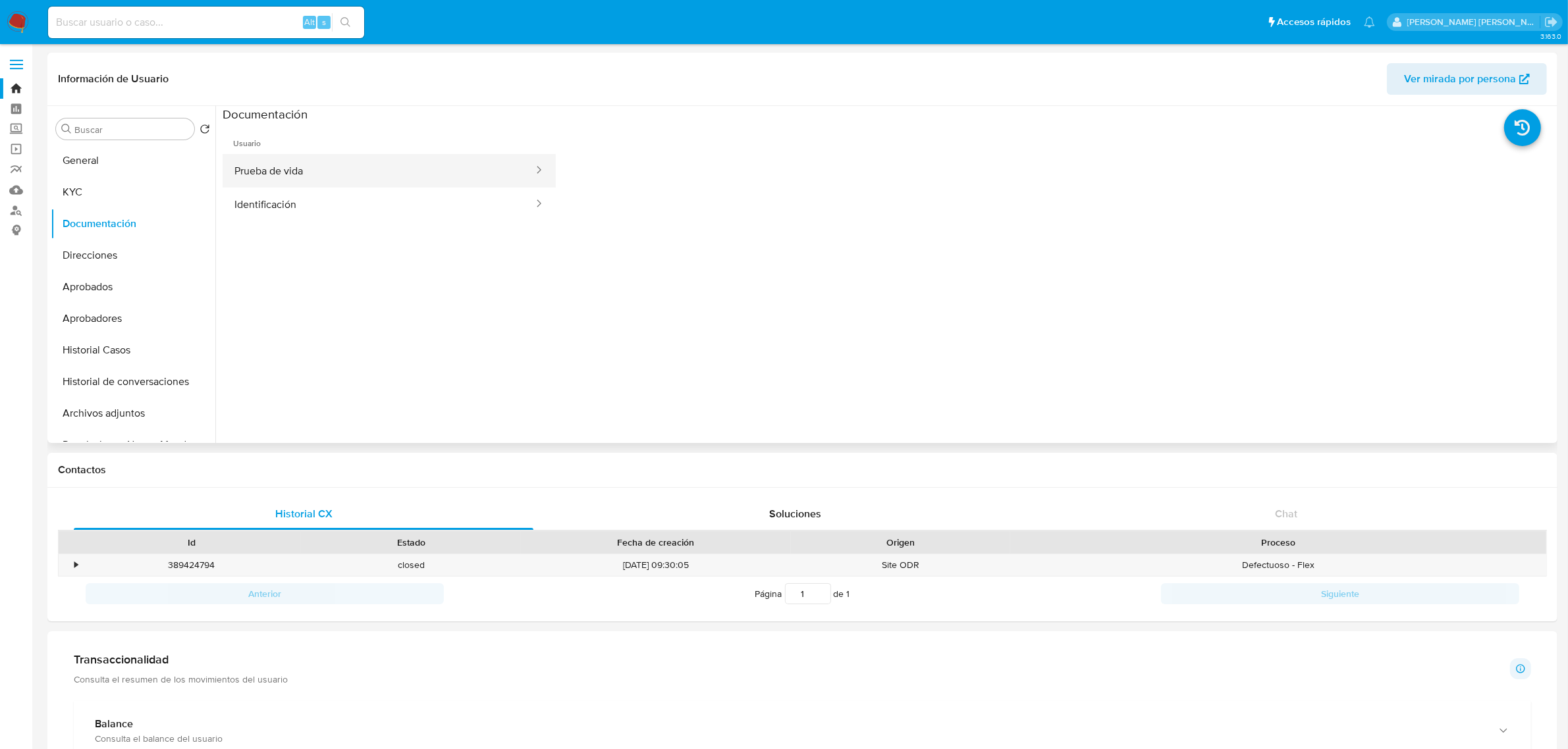
click at [267, 172] on button "Prueba de vida" at bounding box center [379, 170] width 312 height 34
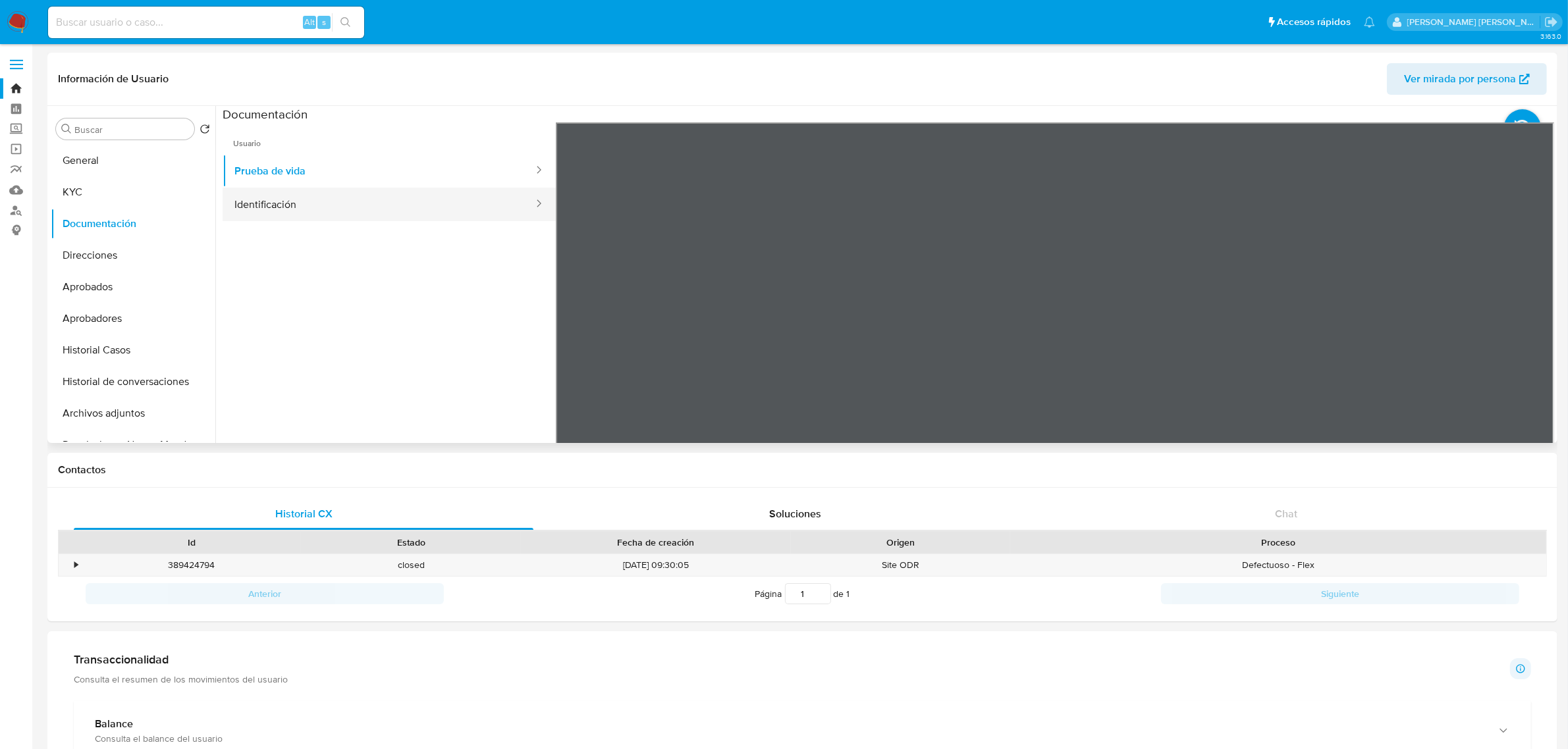
click at [332, 208] on button "Identificación" at bounding box center [379, 204] width 312 height 34
click at [1524, 334] on icon at bounding box center [1537, 336] width 26 height 26
click at [106, 379] on button "Historial de conversaciones" at bounding box center [127, 381] width 154 height 31
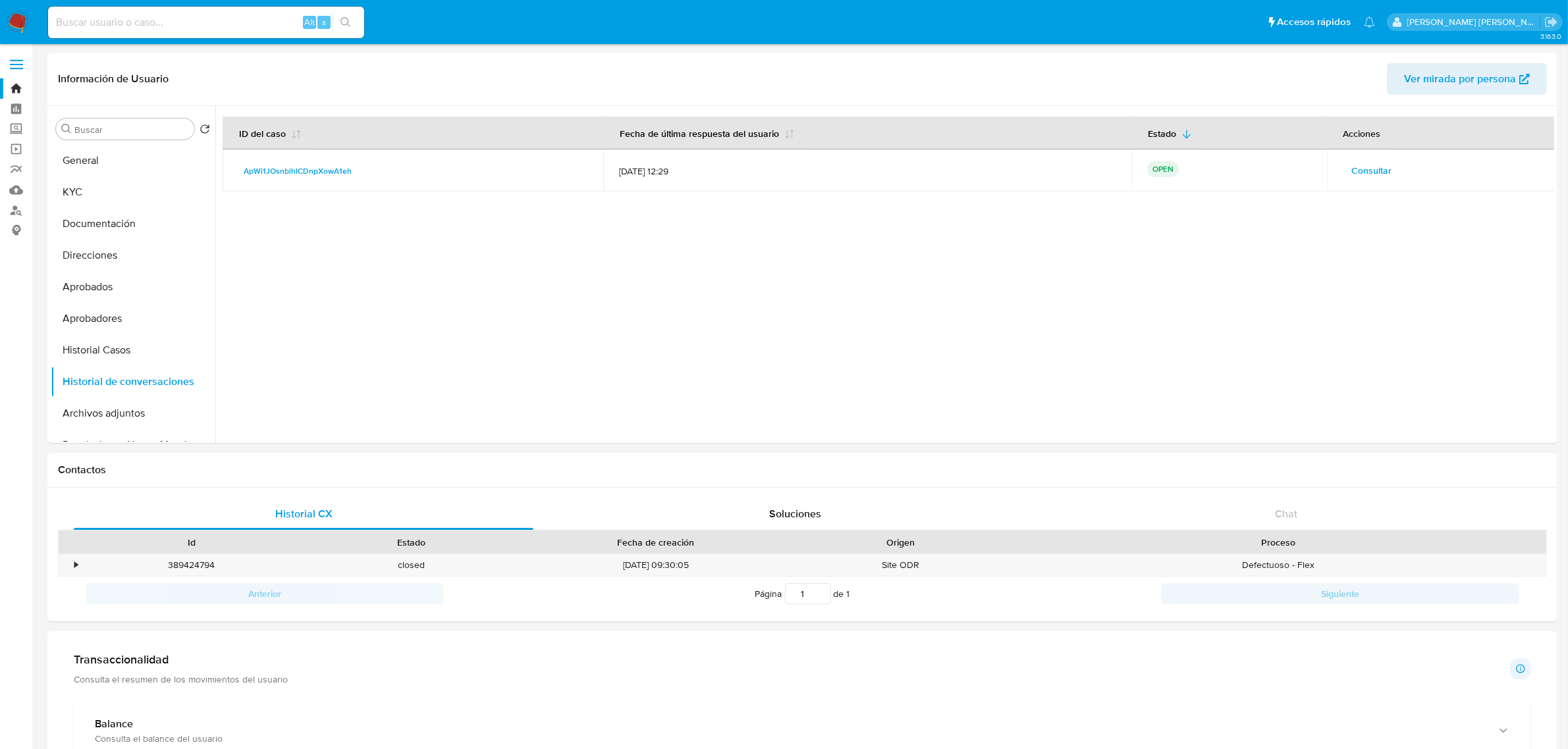
click at [1352, 175] on span "Consultar" at bounding box center [1372, 170] width 40 height 18
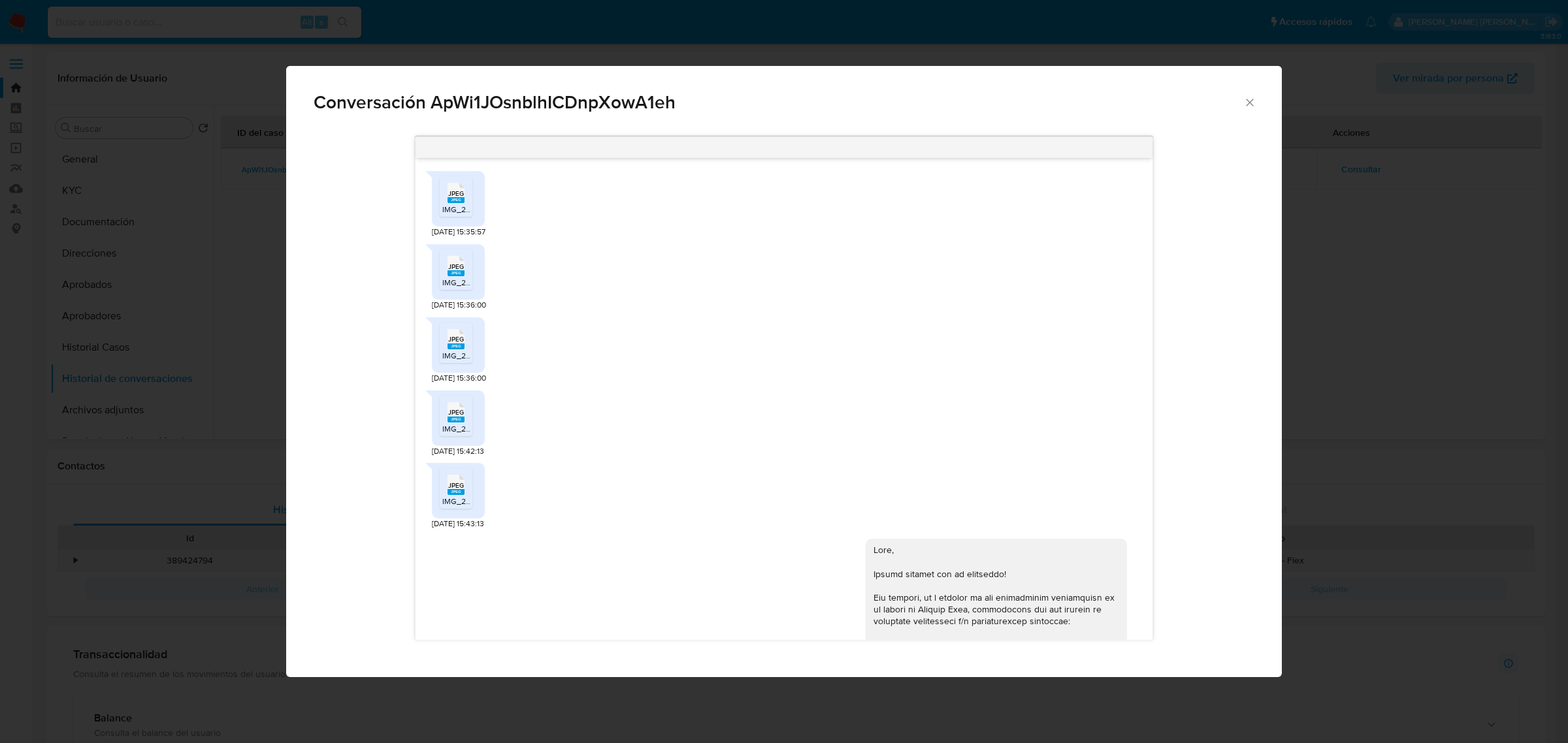
scroll to position [670, 0]
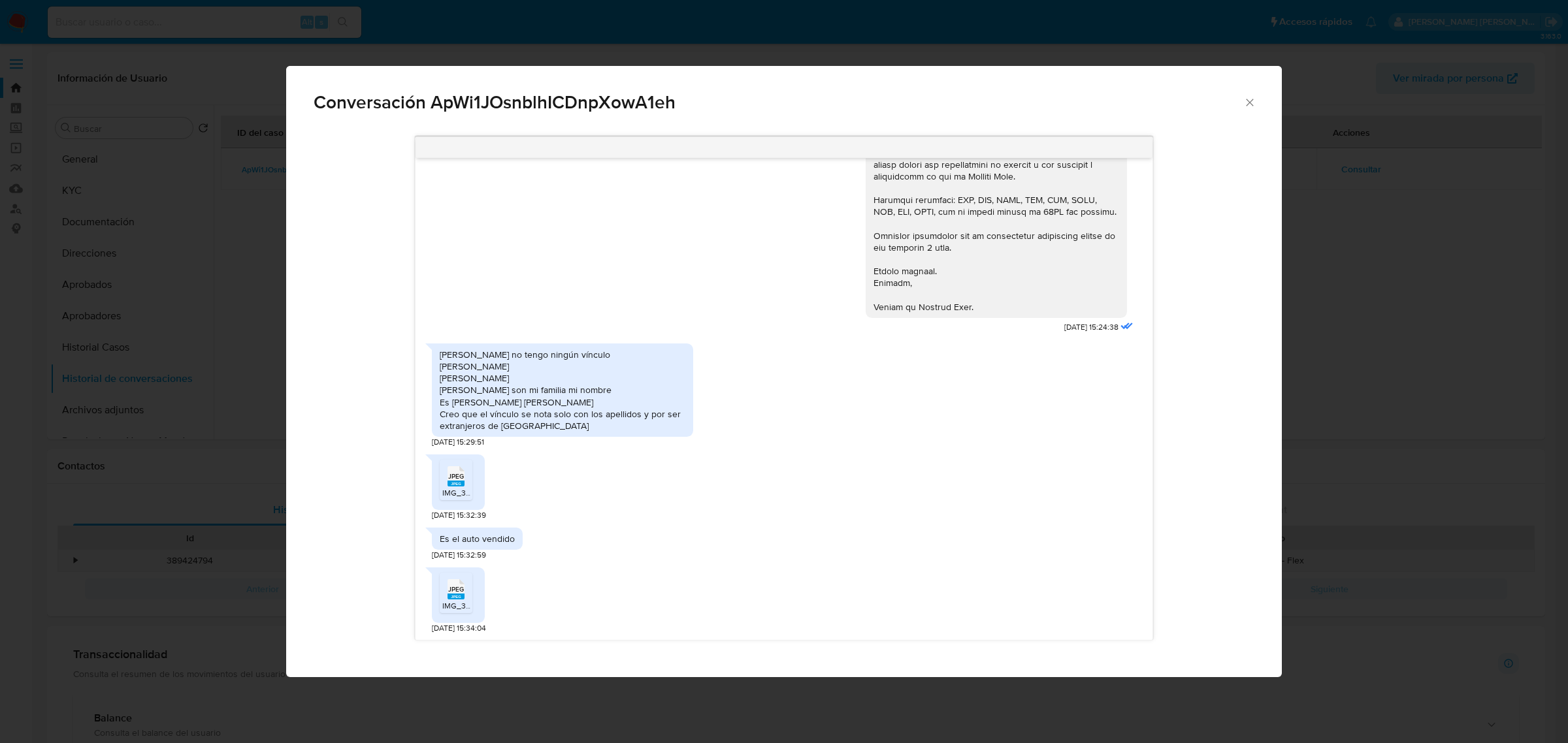
click at [458, 487] on icon "JPEG" at bounding box center [455, 476] width 17 height 23
click at [454, 598] on rect "Comunicación" at bounding box center [455, 596] width 17 height 6
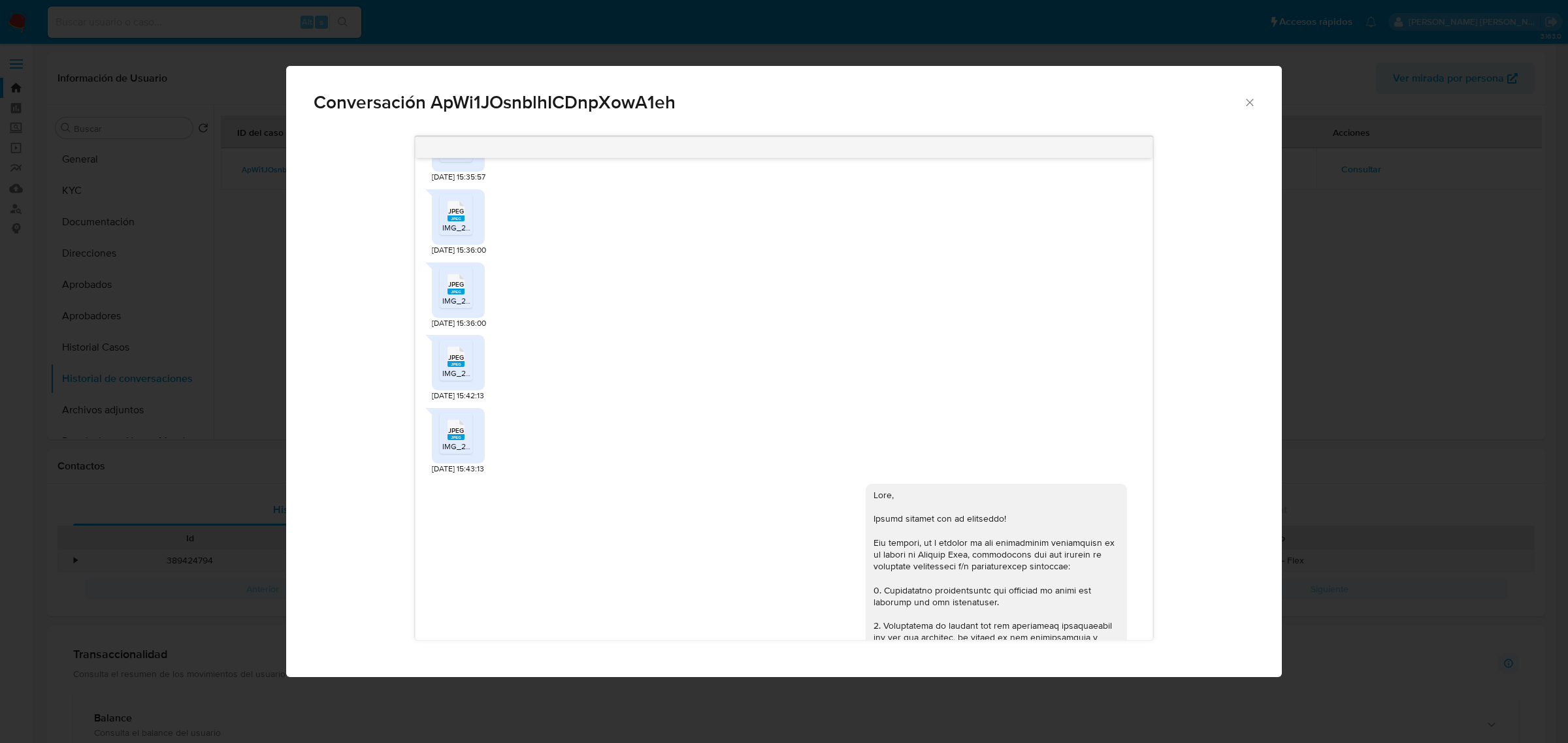
scroll to position [898, 0]
click at [449, 363] on rect "Comunicación" at bounding box center [455, 359] width 17 height 6
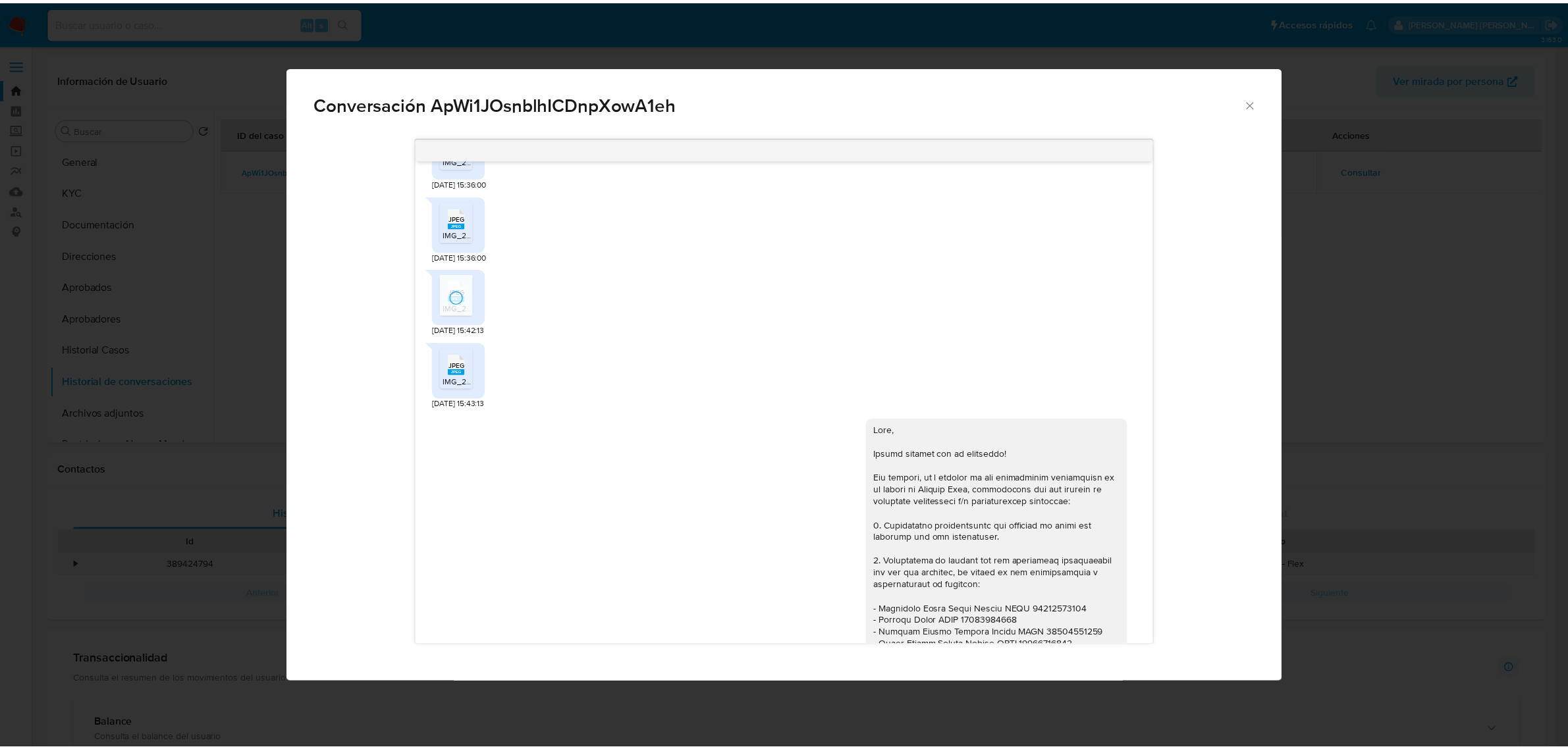
scroll to position [1070, 0]
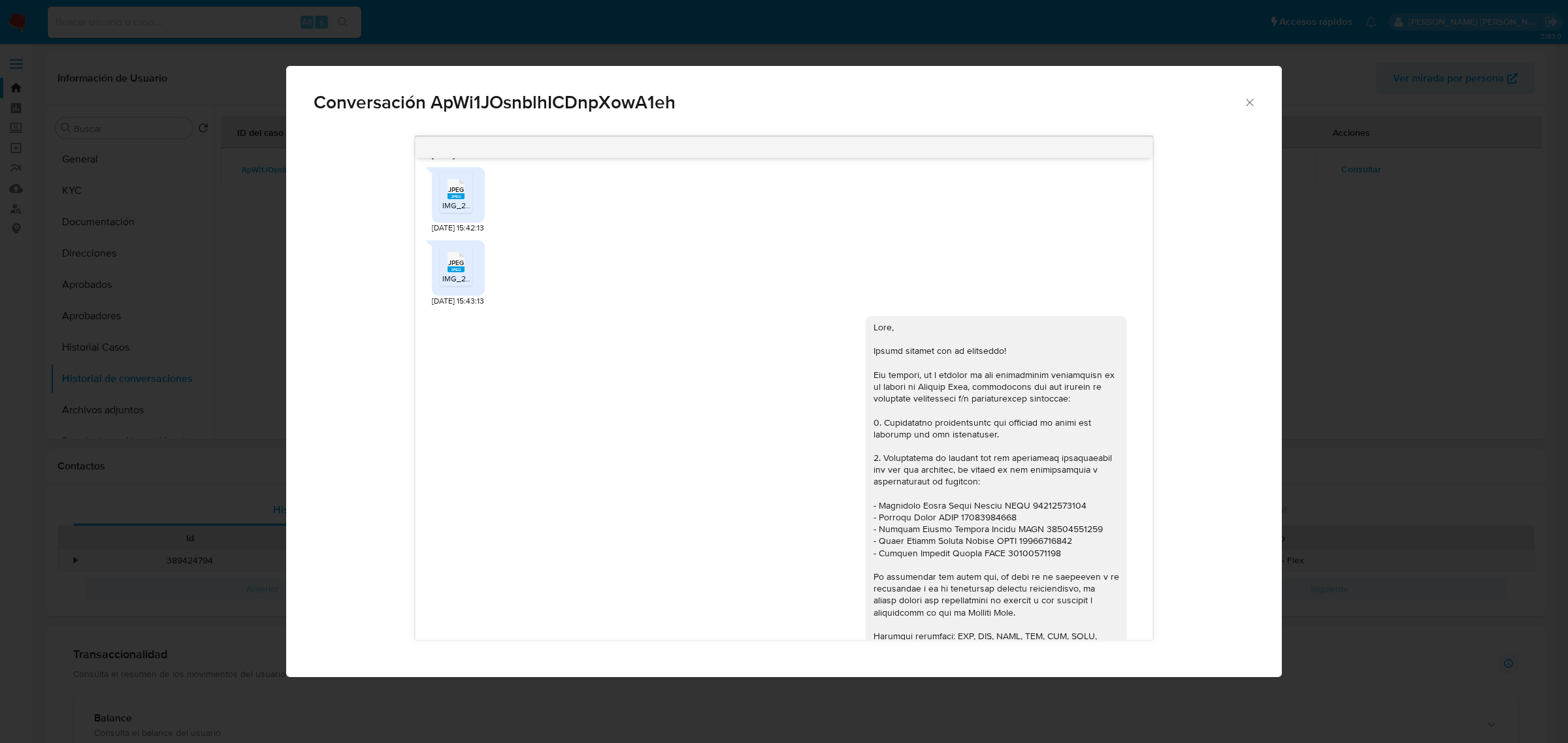
click at [1249, 103] on icon "Cerrar" at bounding box center [1249, 102] width 13 height 13
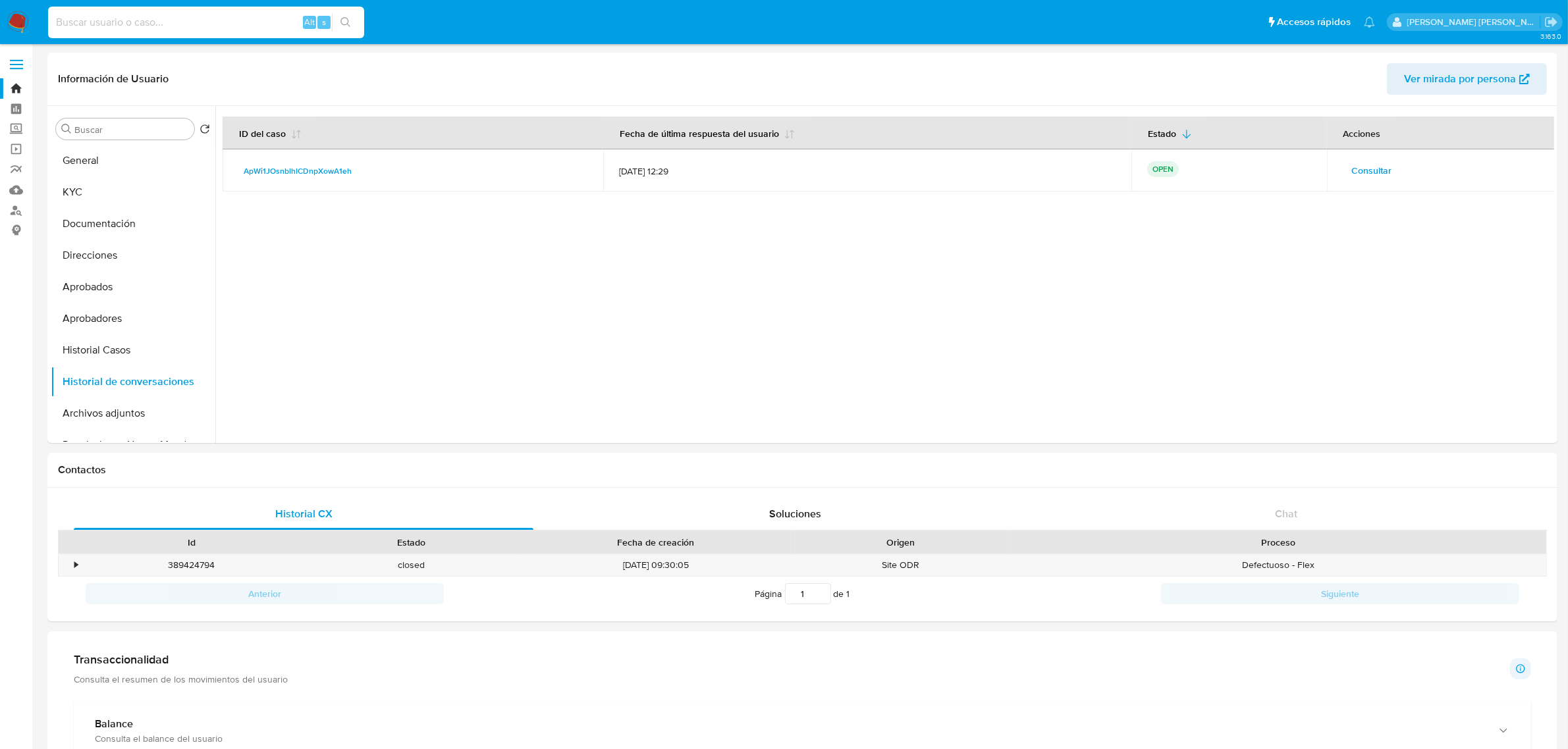
click at [165, 21] on input at bounding box center [206, 22] width 316 height 17
paste input "210699340"
type input "210699340"
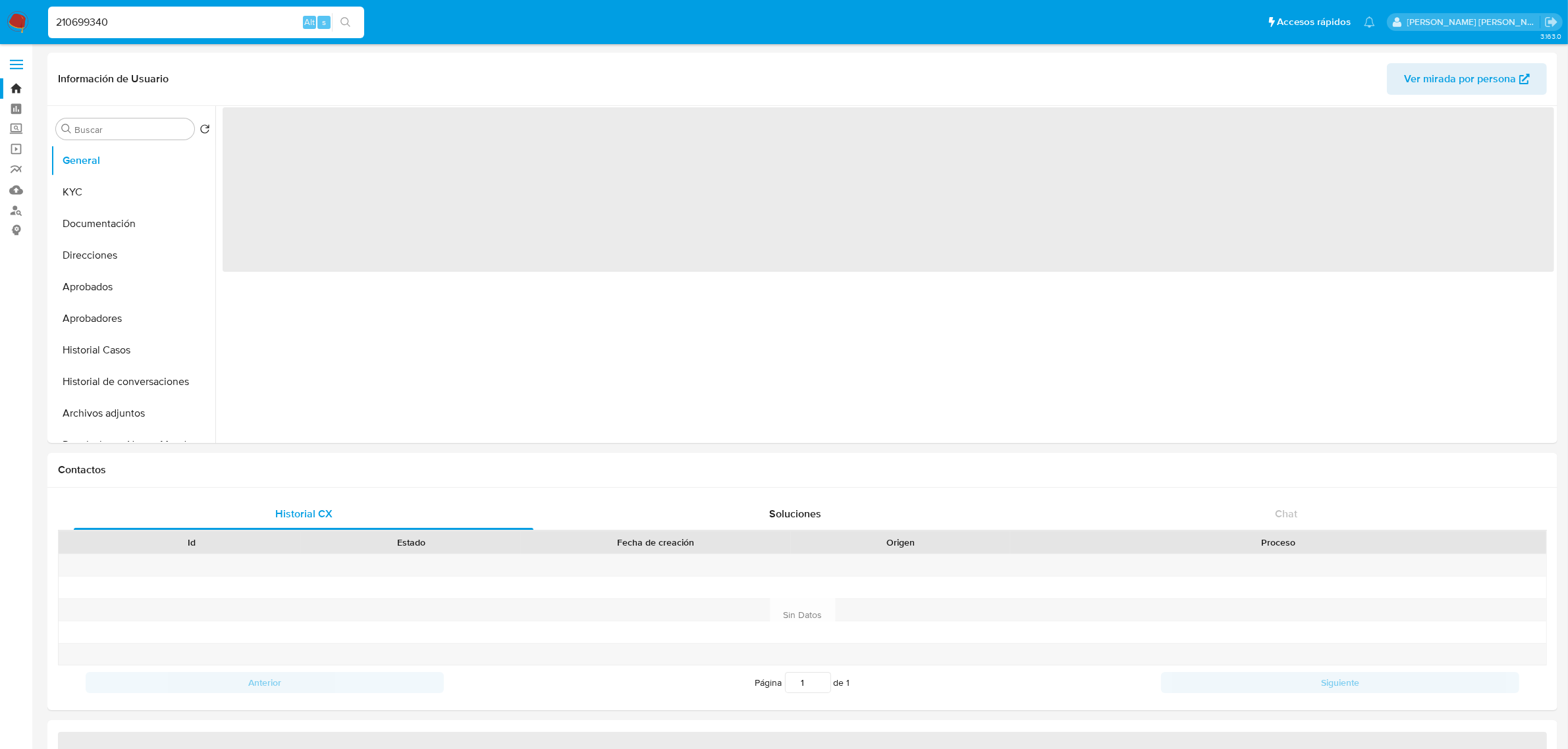
select select "10"
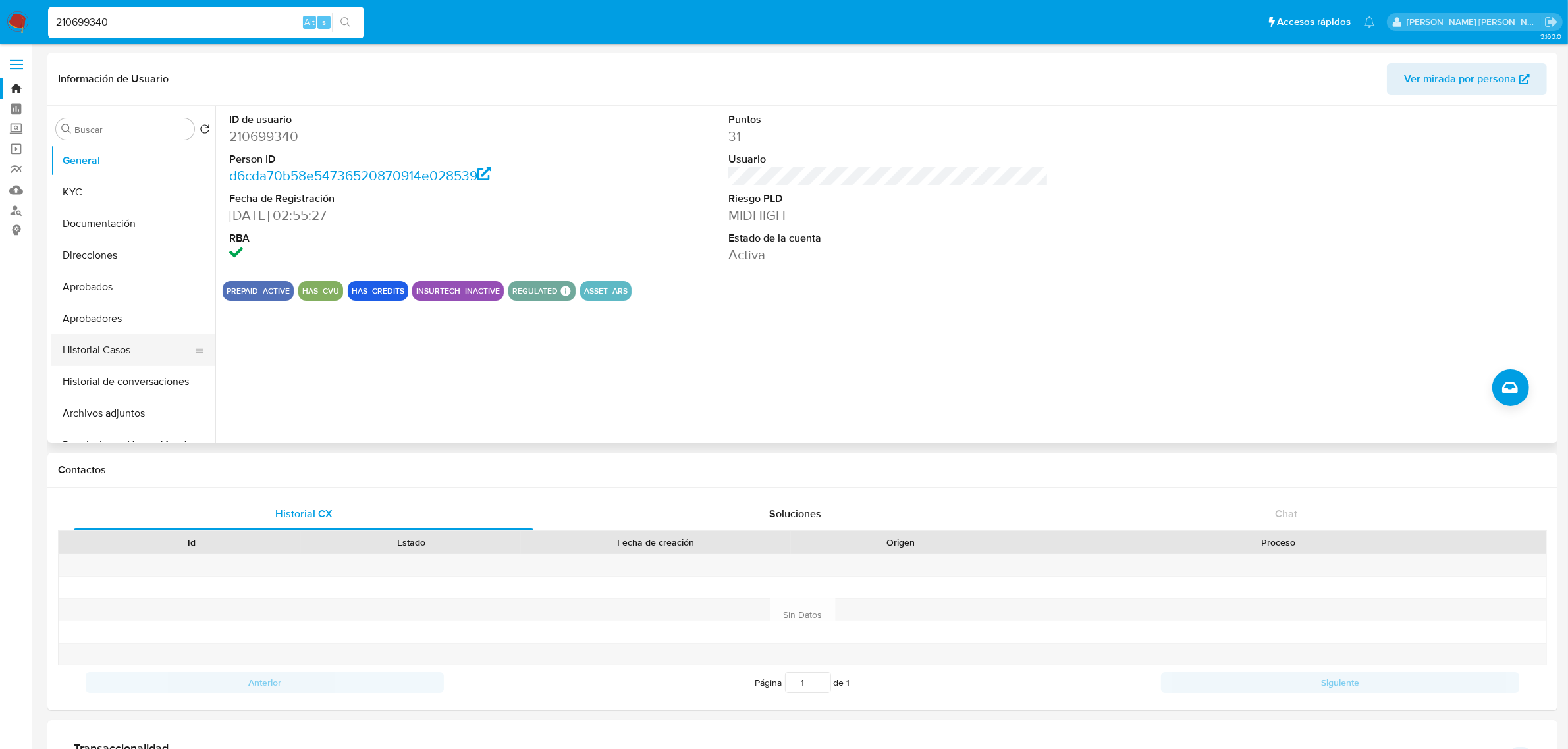
click at [109, 347] on button "Historial Casos" at bounding box center [127, 350] width 154 height 31
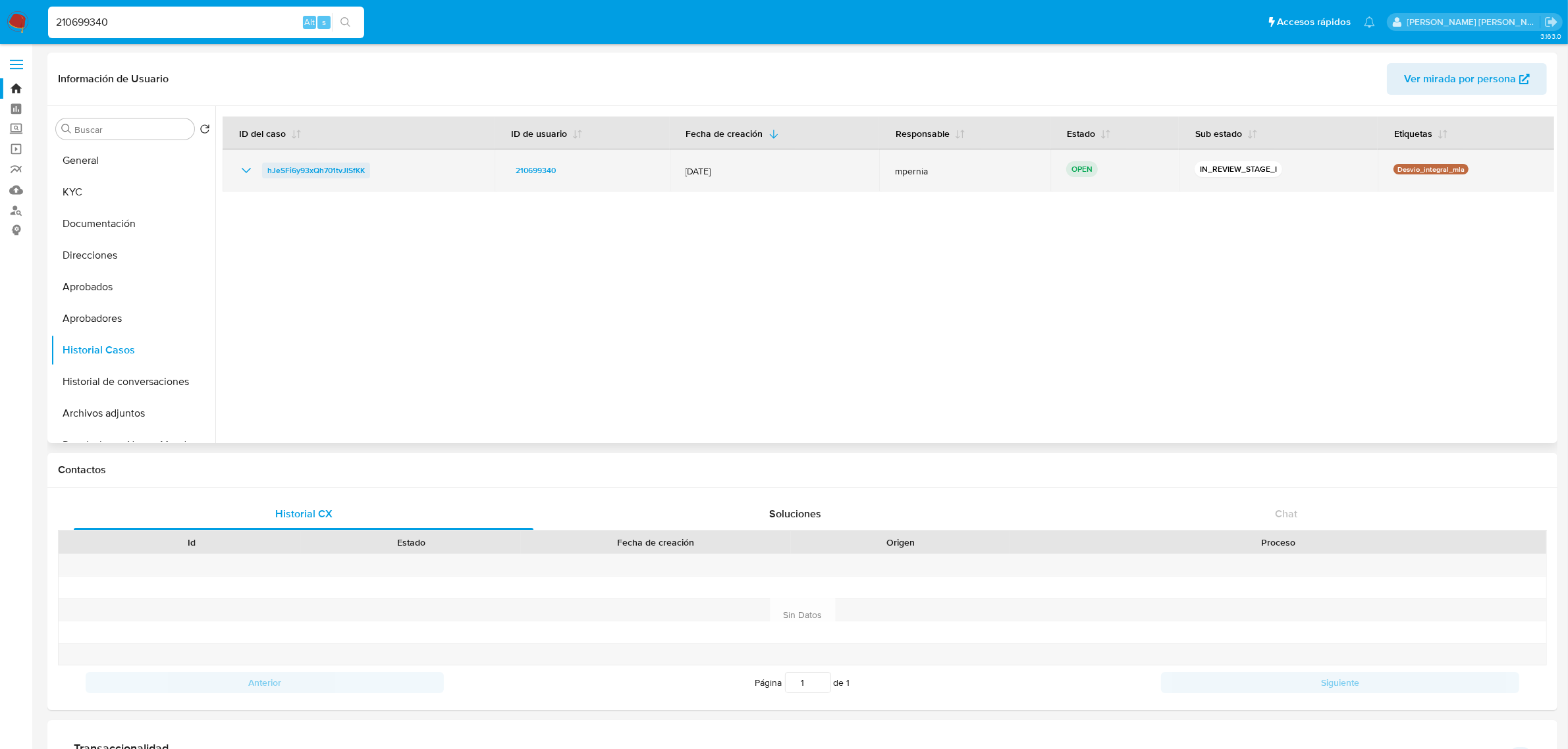
click at [355, 162] on span "hJeSFi6y93xQh701tvJlSfKK" at bounding box center [316, 170] width 98 height 16
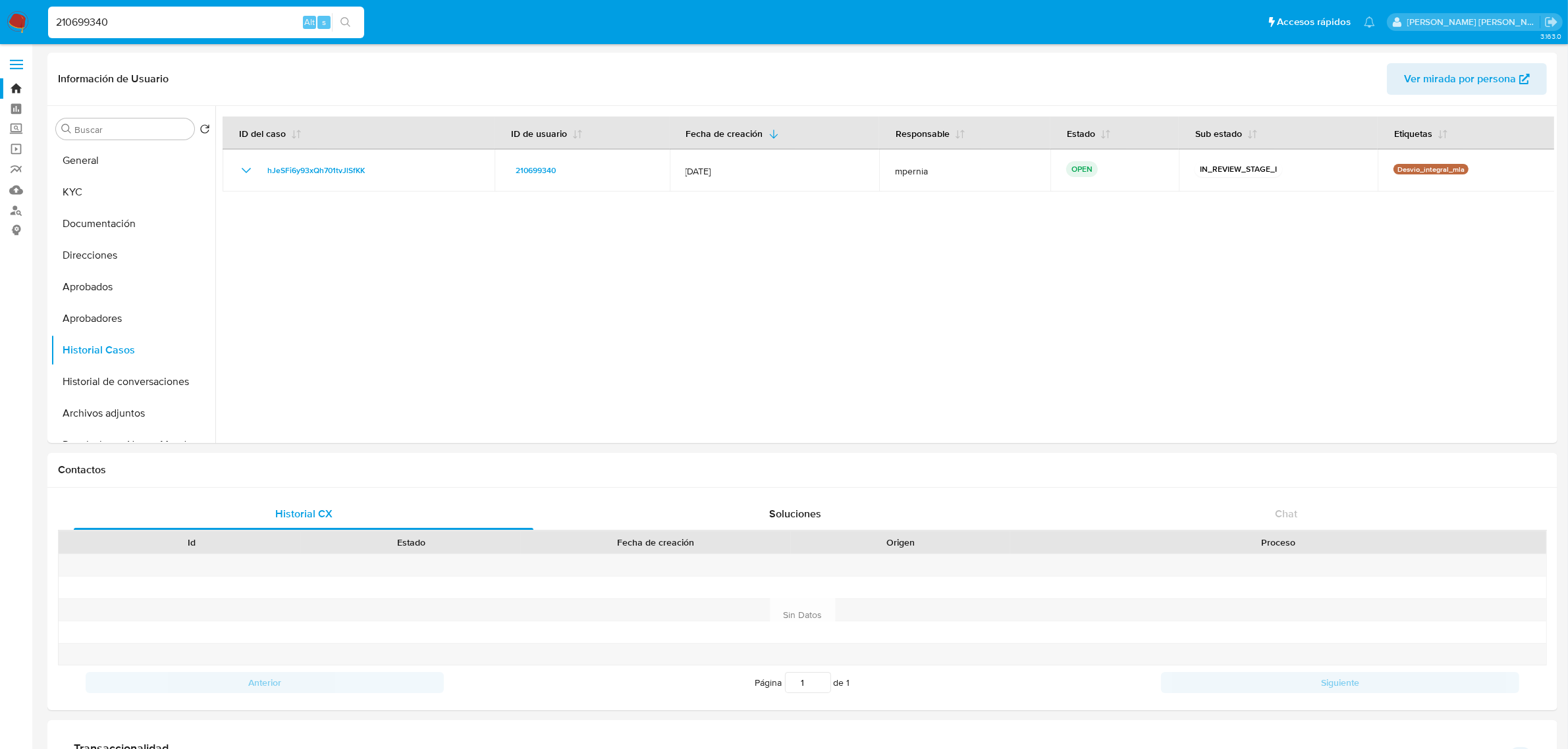
click at [91, 17] on input "210699340" at bounding box center [206, 22] width 316 height 17
click at [98, 317] on button "Aprobadores" at bounding box center [127, 318] width 154 height 31
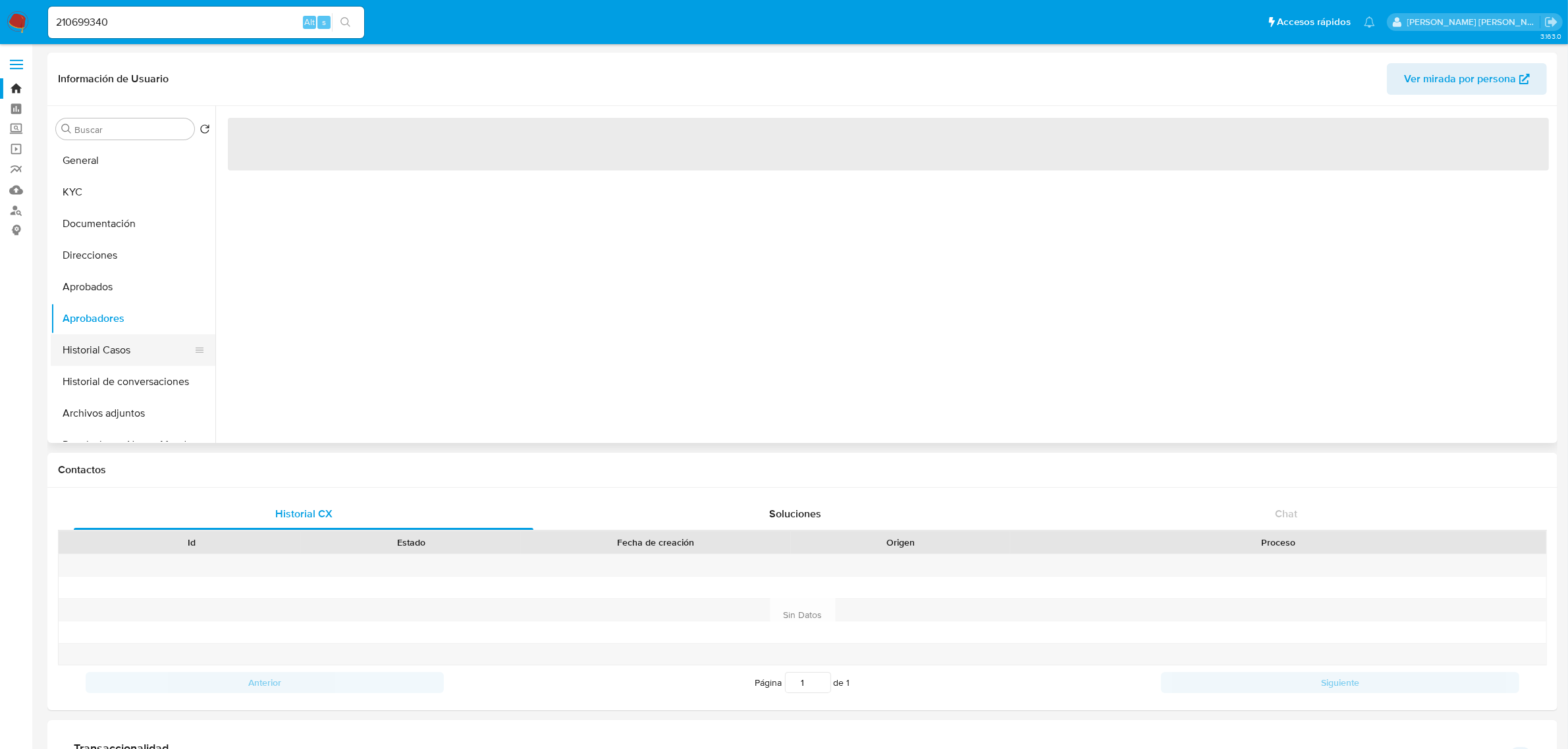
click at [86, 353] on button "Historial Casos" at bounding box center [127, 350] width 154 height 31
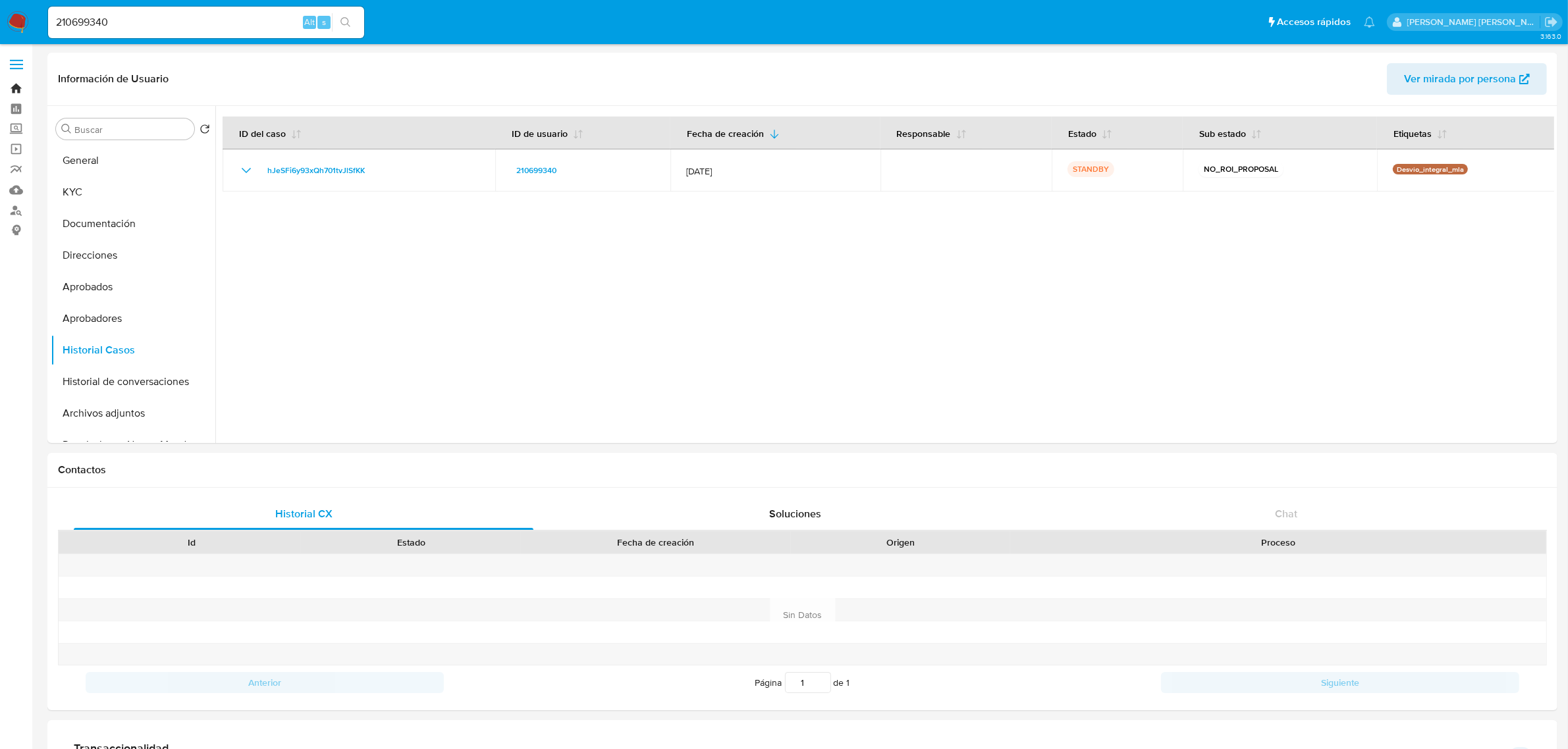
click at [20, 94] on link "Bandeja" at bounding box center [78, 88] width 157 height 20
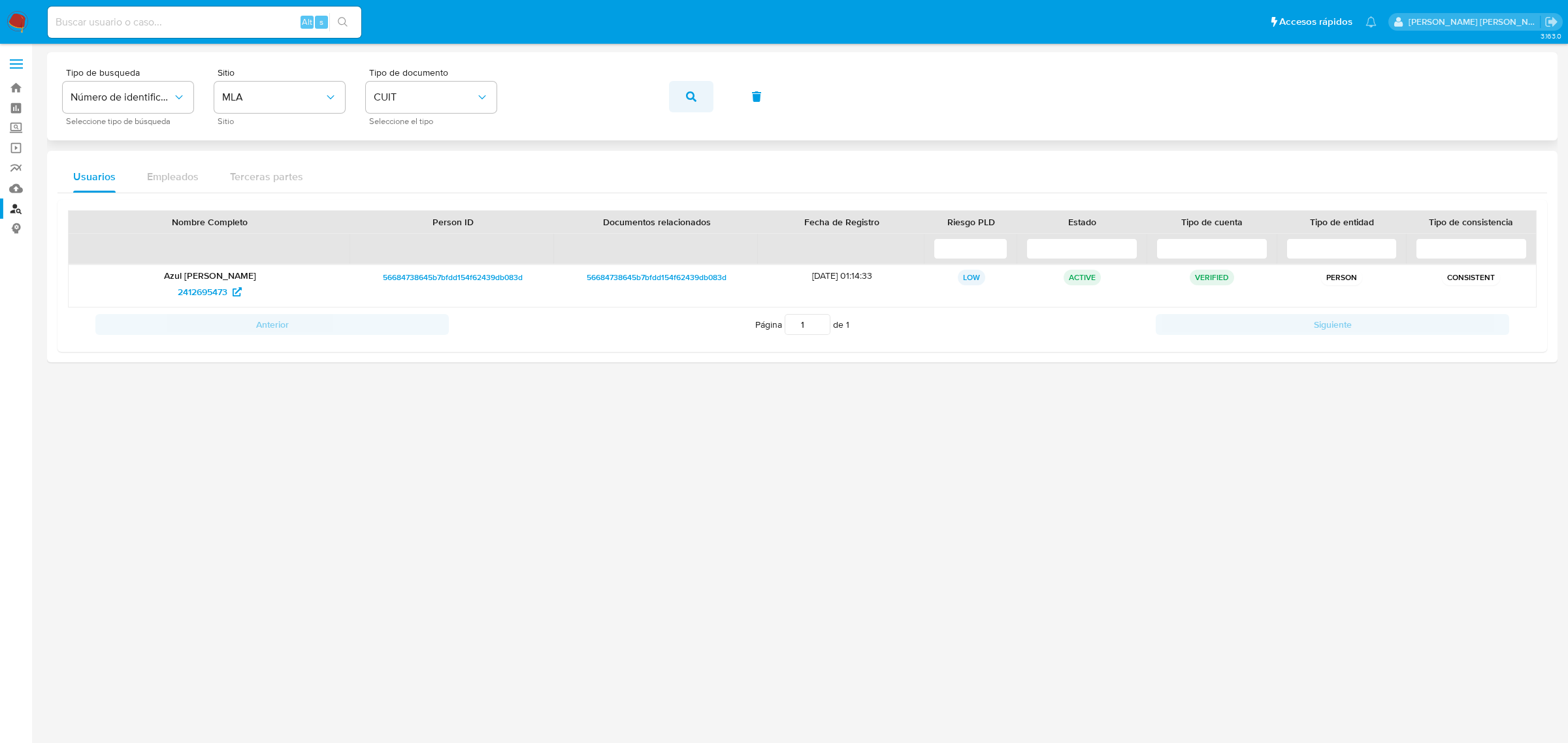
click at [684, 99] on button "button" at bounding box center [691, 96] width 44 height 31
click at [193, 295] on span "695620948" at bounding box center [203, 292] width 48 height 21
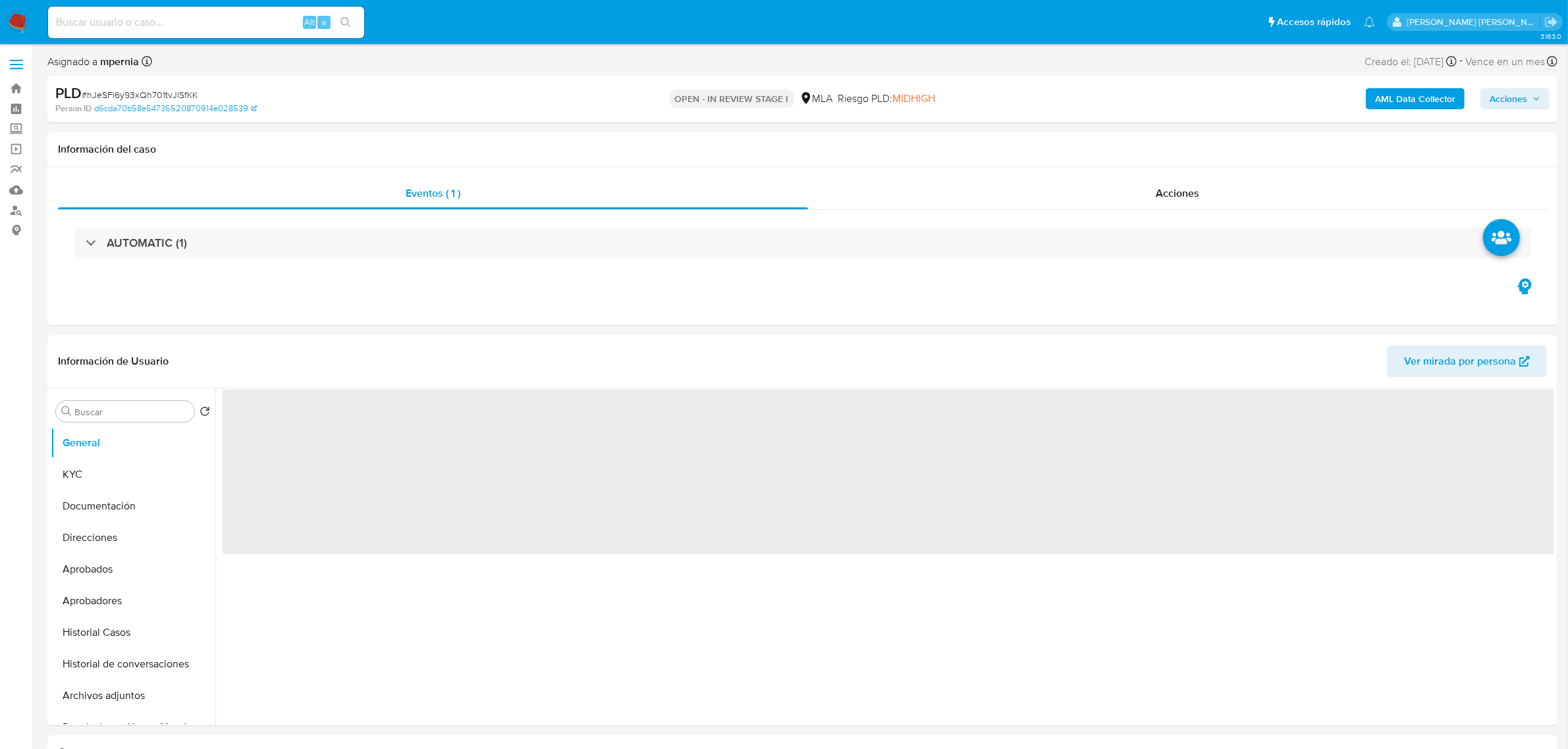
select select "10"
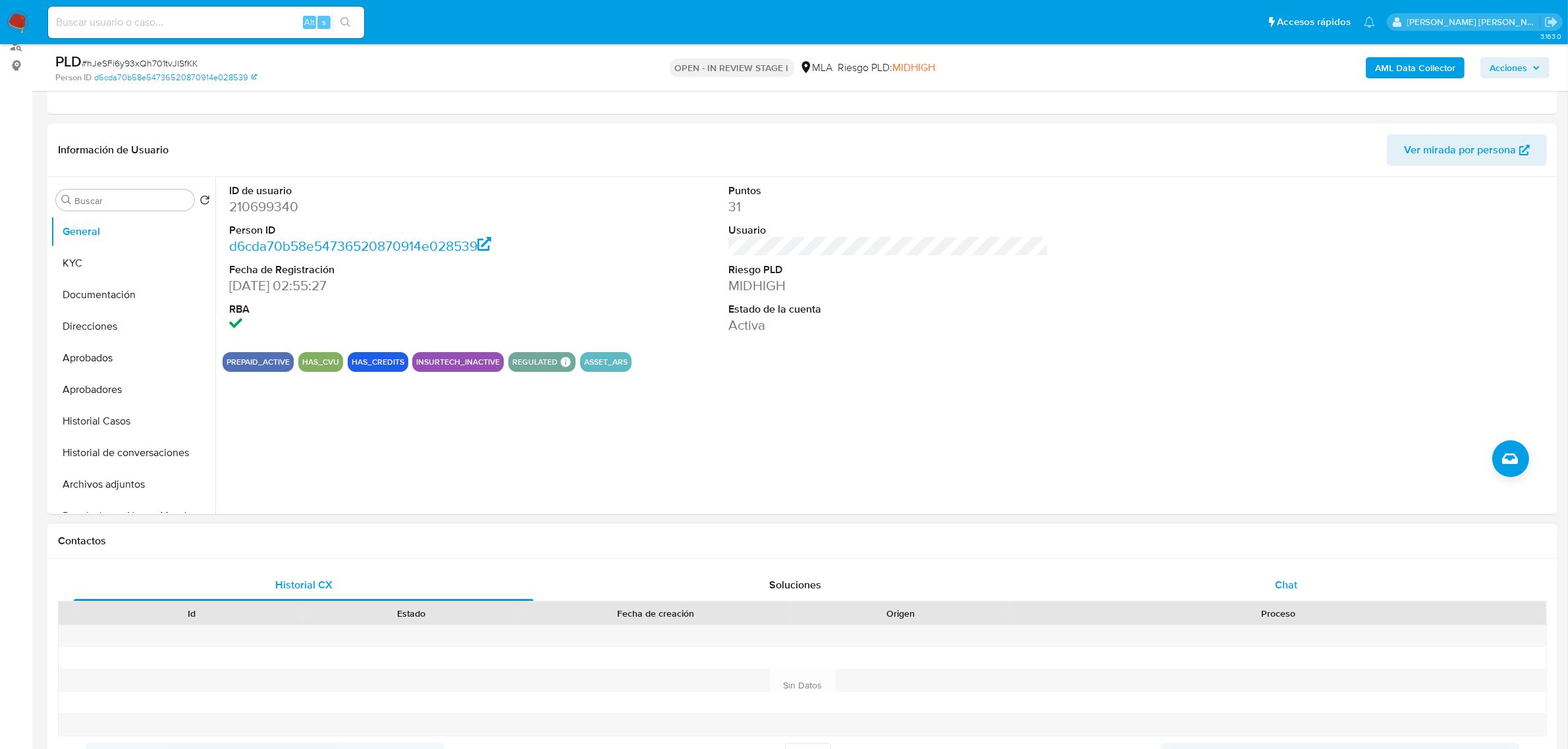
click at [1292, 584] on span "Chat" at bounding box center [1285, 584] width 22 height 15
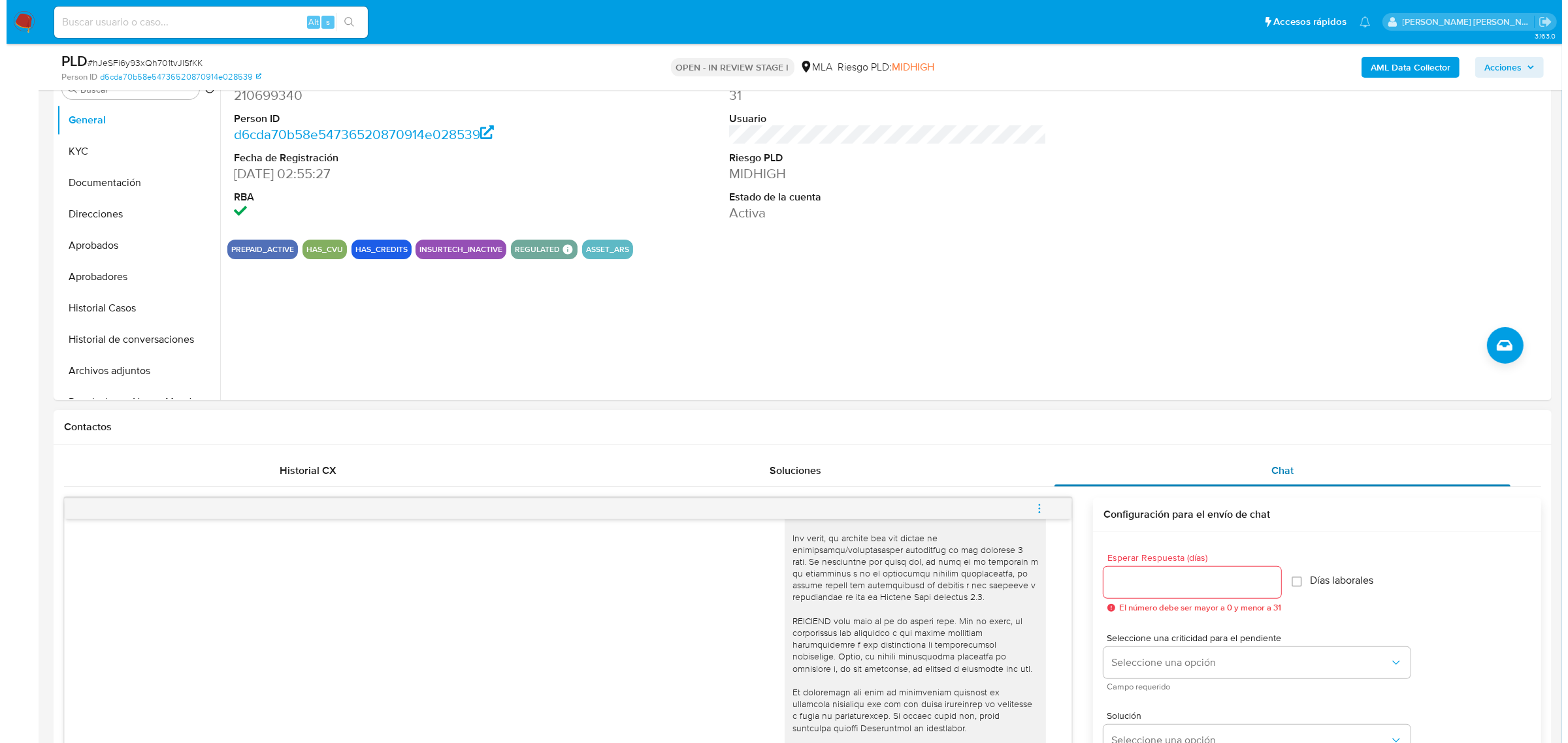
scroll to position [244, 0]
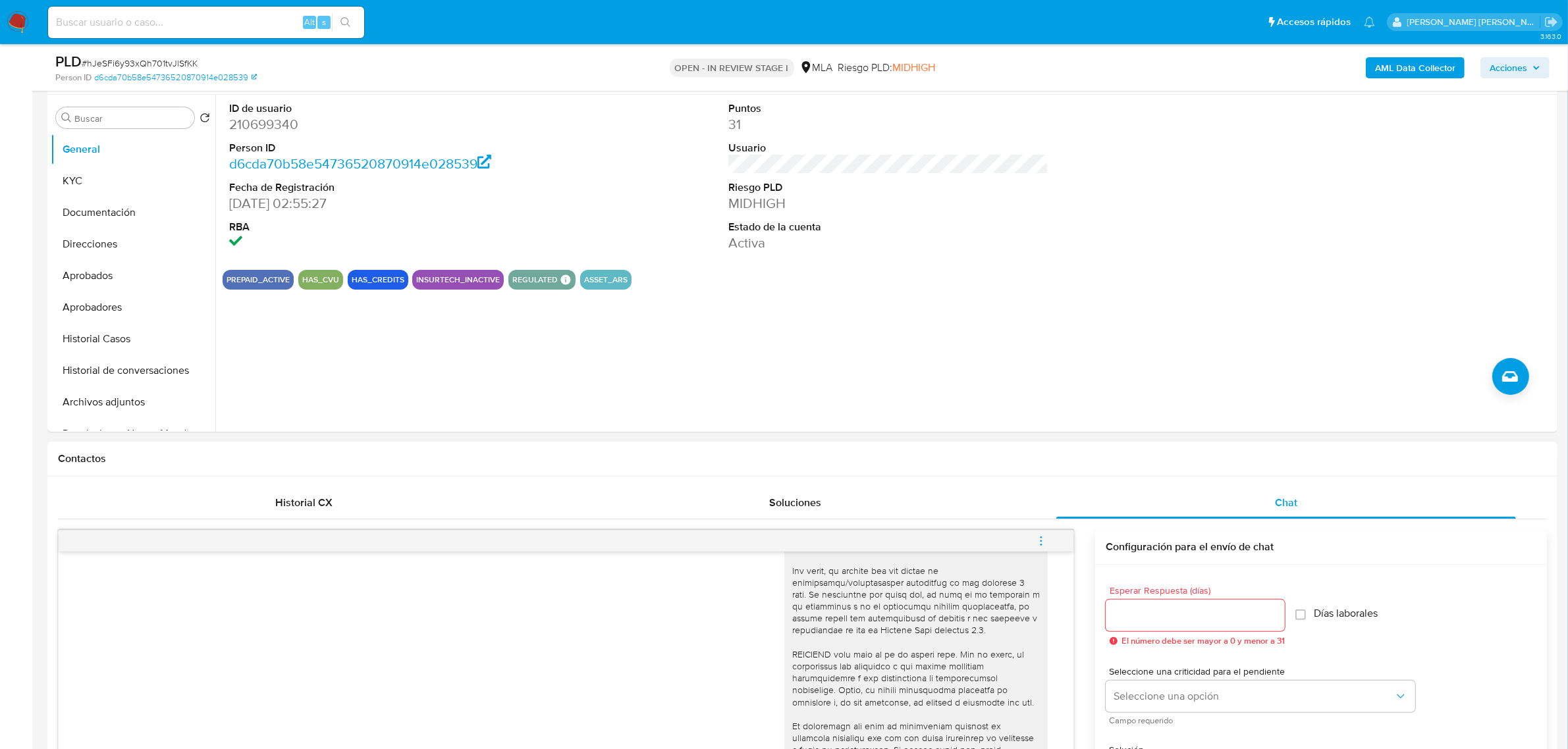
click at [1041, 541] on icon "menu-action" at bounding box center [1041, 540] width 2 height 2
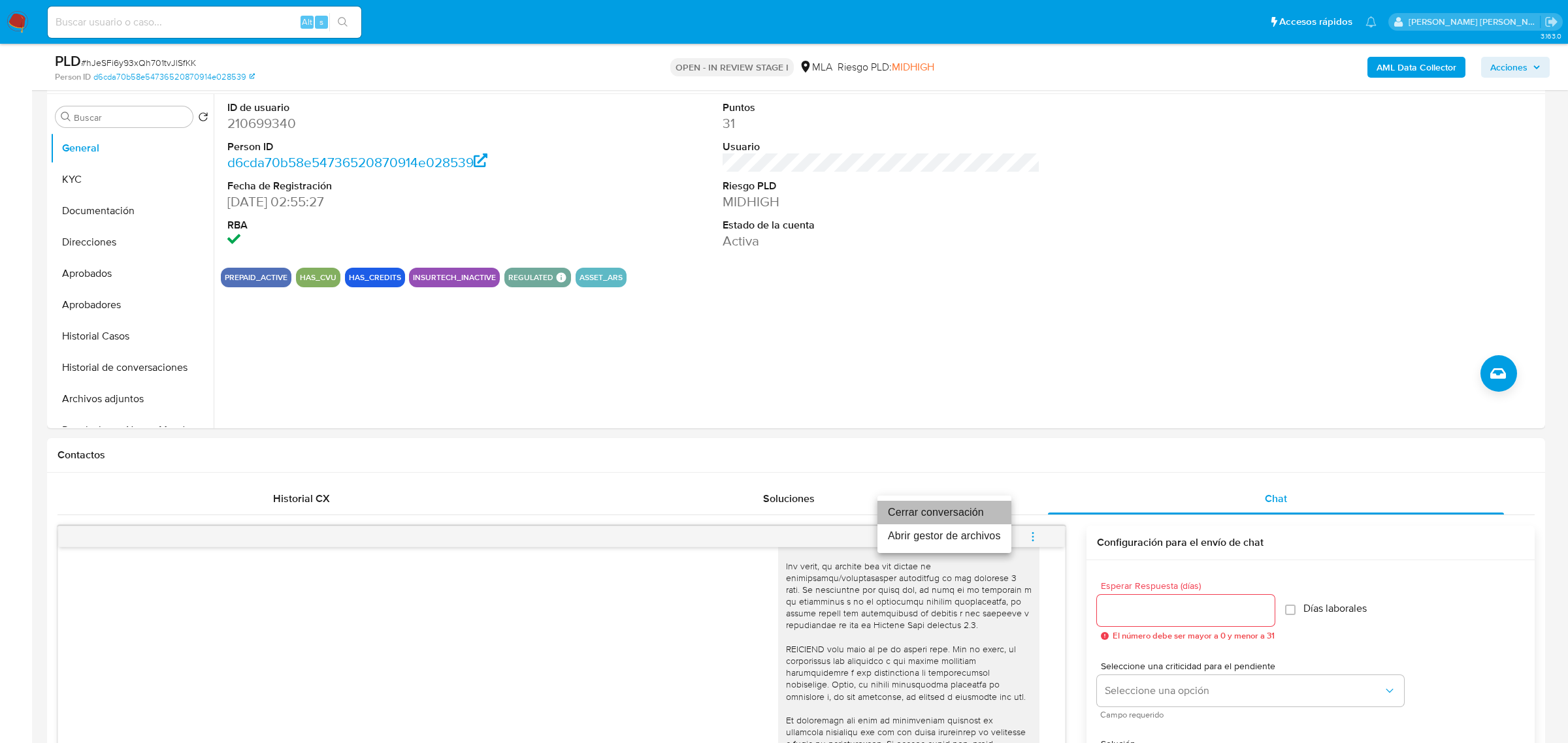
click at [932, 510] on li "Cerrar conversación" at bounding box center [944, 513] width 134 height 24
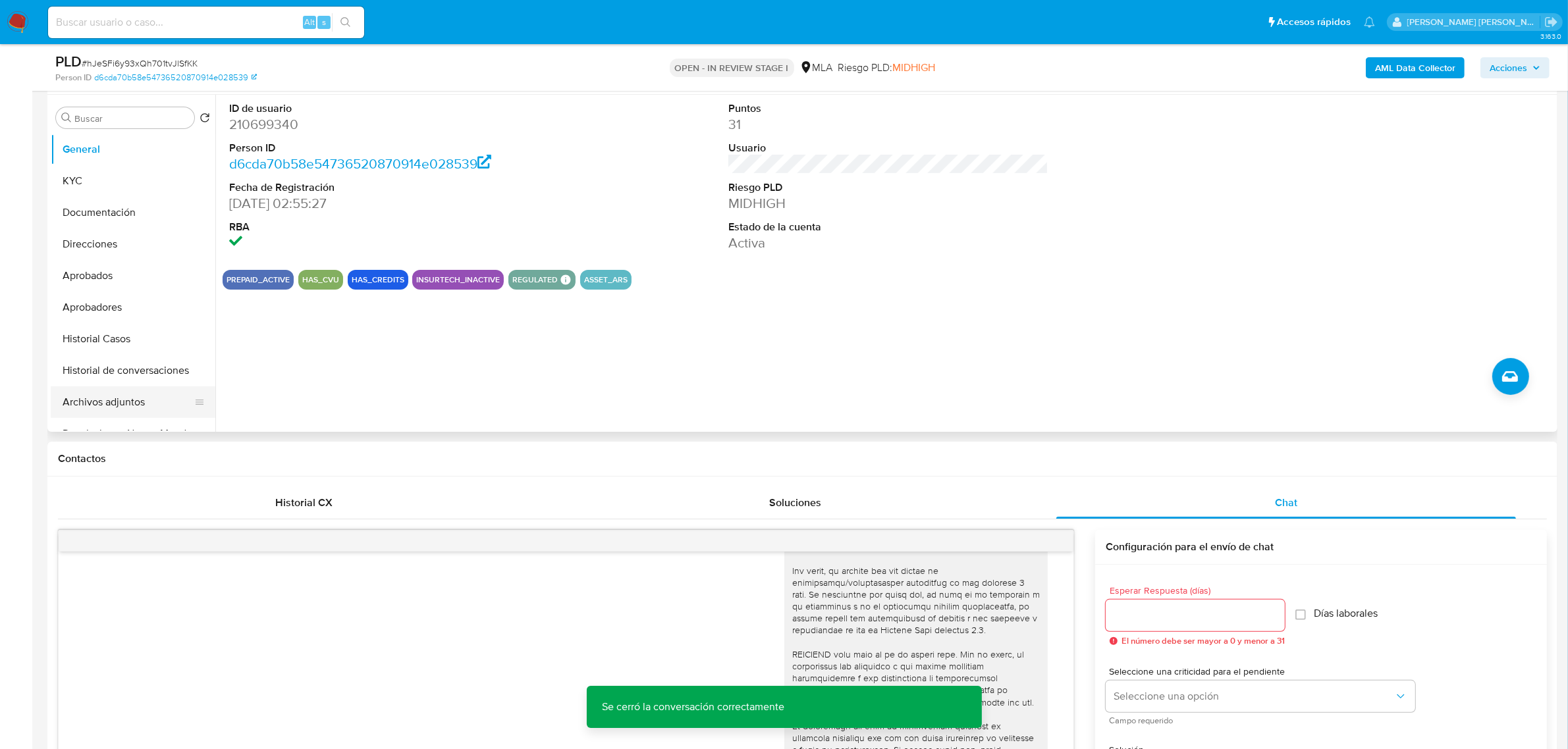
click at [118, 399] on button "Archivos adjuntos" at bounding box center [127, 402] width 154 height 31
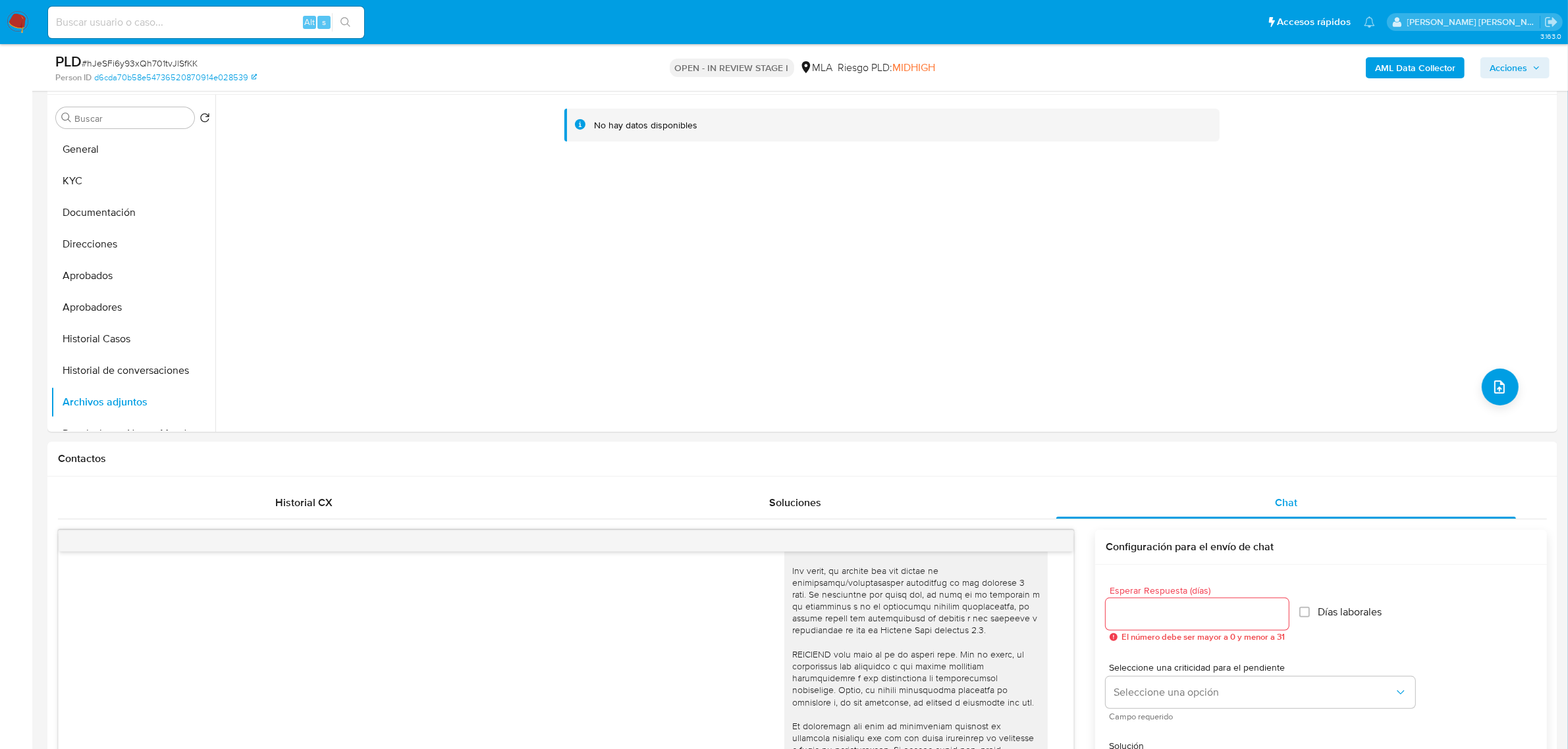
click at [1400, 60] on b "AML Data Collector" at bounding box center [1414, 68] width 80 height 21
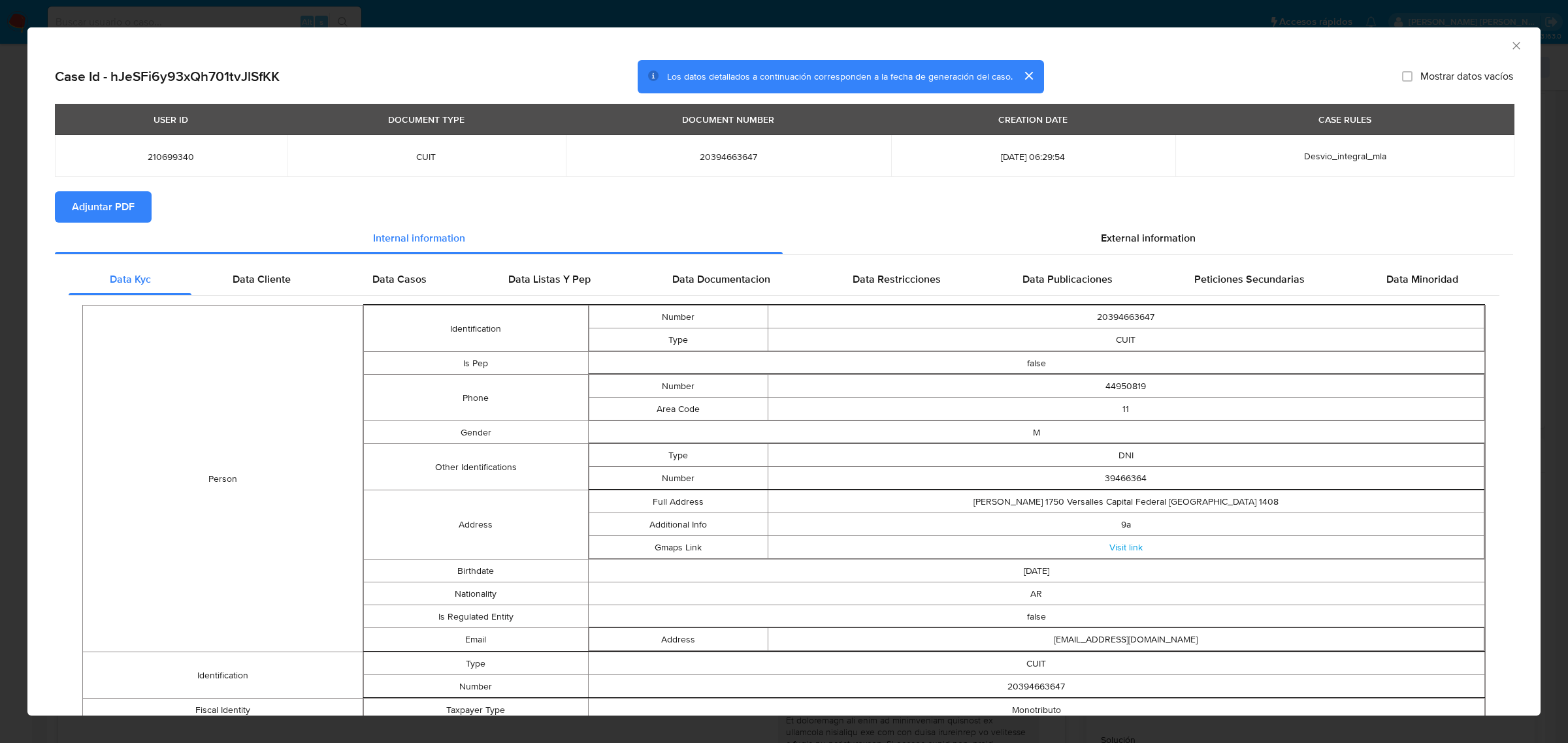
click at [95, 203] on span "Adjuntar PDF" at bounding box center [102, 207] width 63 height 29
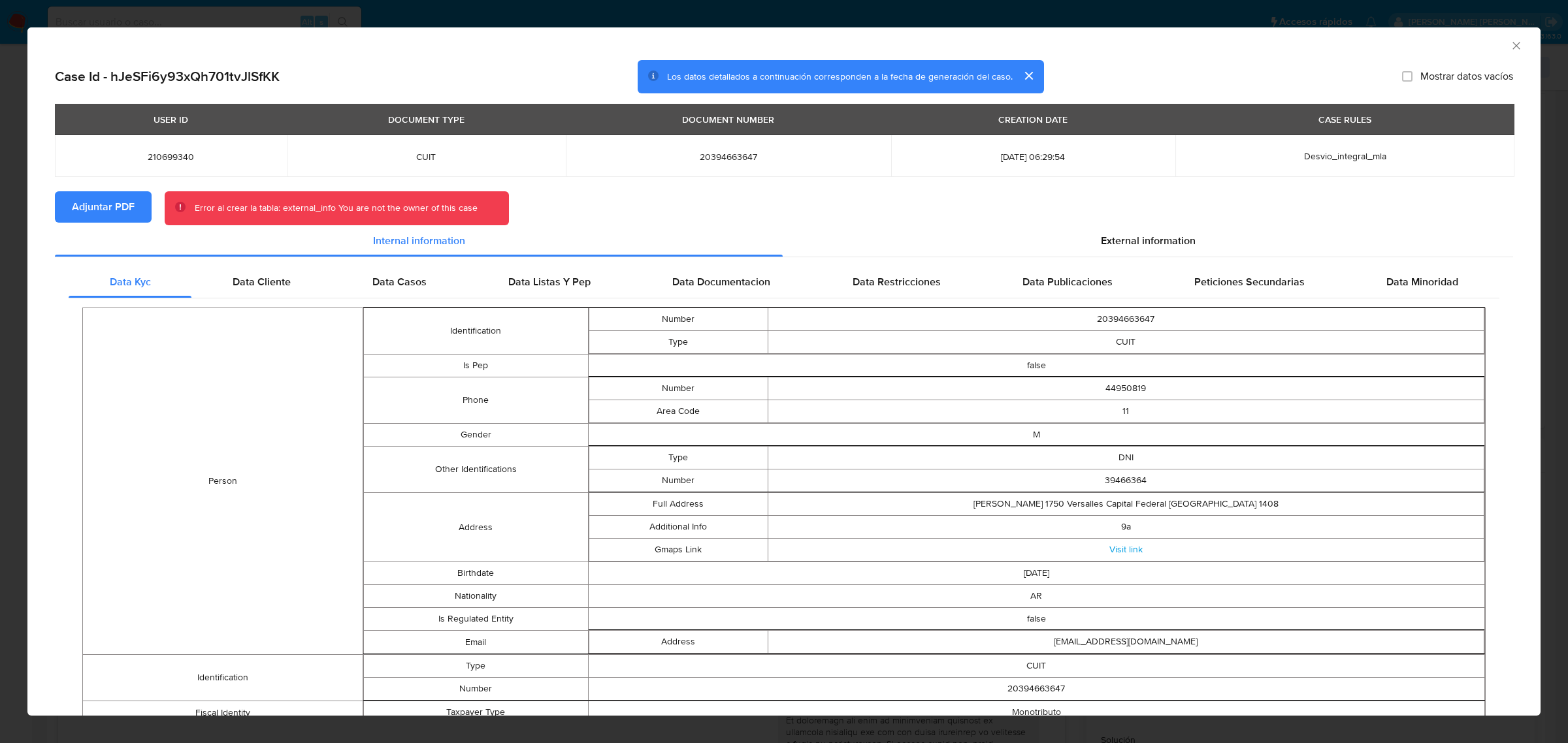
click at [1510, 43] on icon "Cerrar ventana" at bounding box center [1516, 45] width 13 height 13
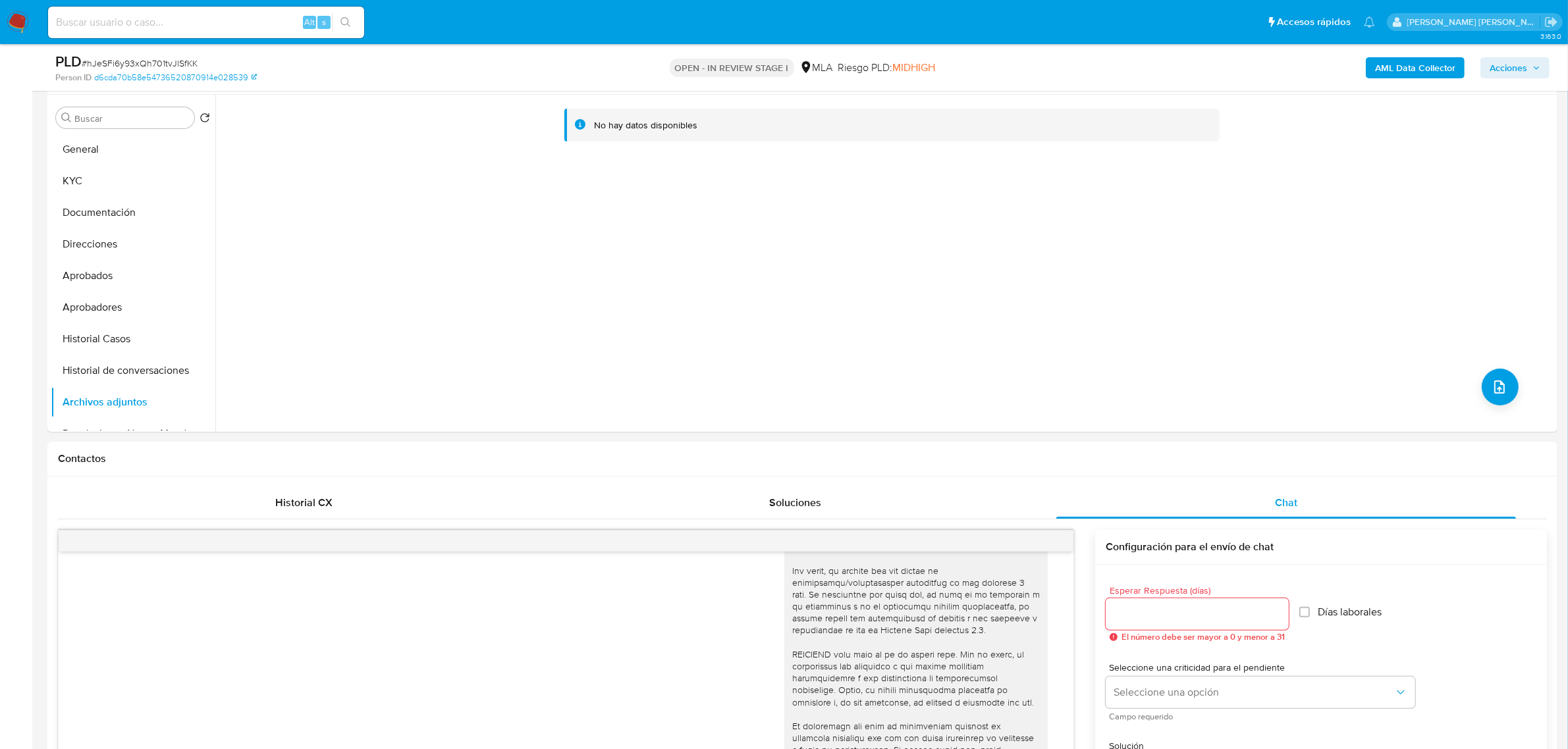
drag, startPoint x: 135, startPoint y: 376, endPoint x: 122, endPoint y: 411, distance: 37.3
click at [135, 375] on button "Historial de conversaciones" at bounding box center [133, 370] width 165 height 31
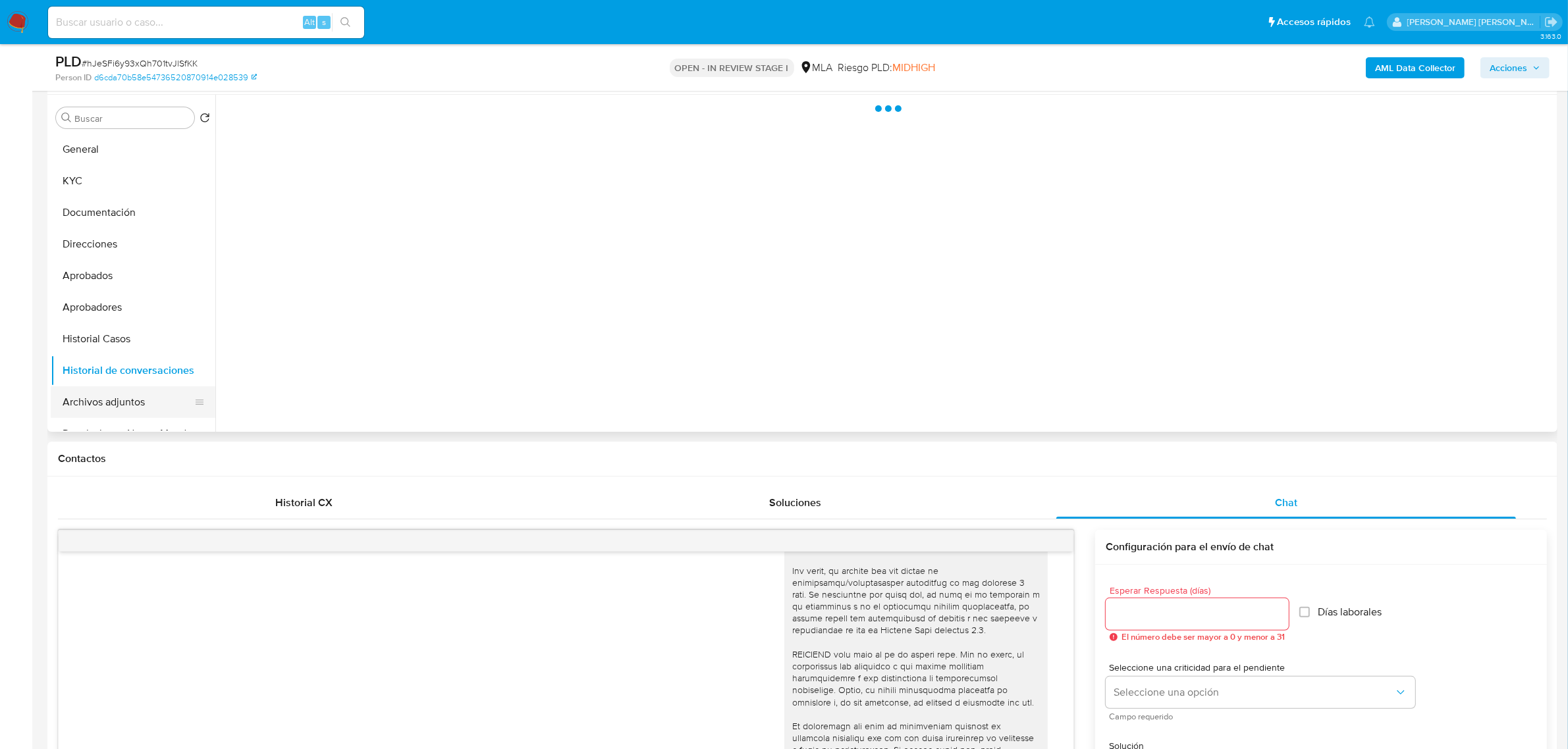
click at [120, 403] on button "Archivos adjuntos" at bounding box center [127, 402] width 154 height 31
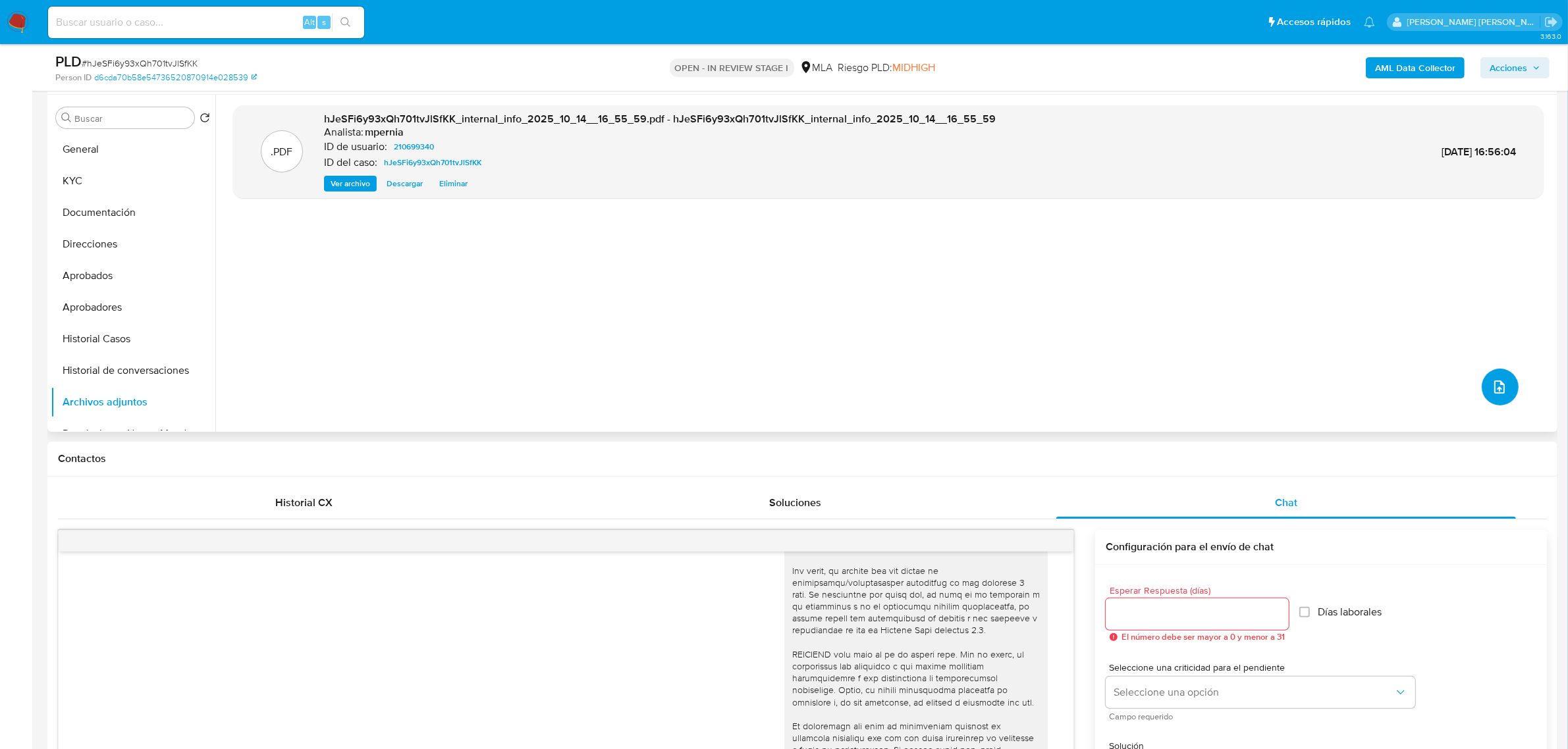
click at [1501, 386] on icon "upload-file" at bounding box center [1499, 387] width 16 height 16
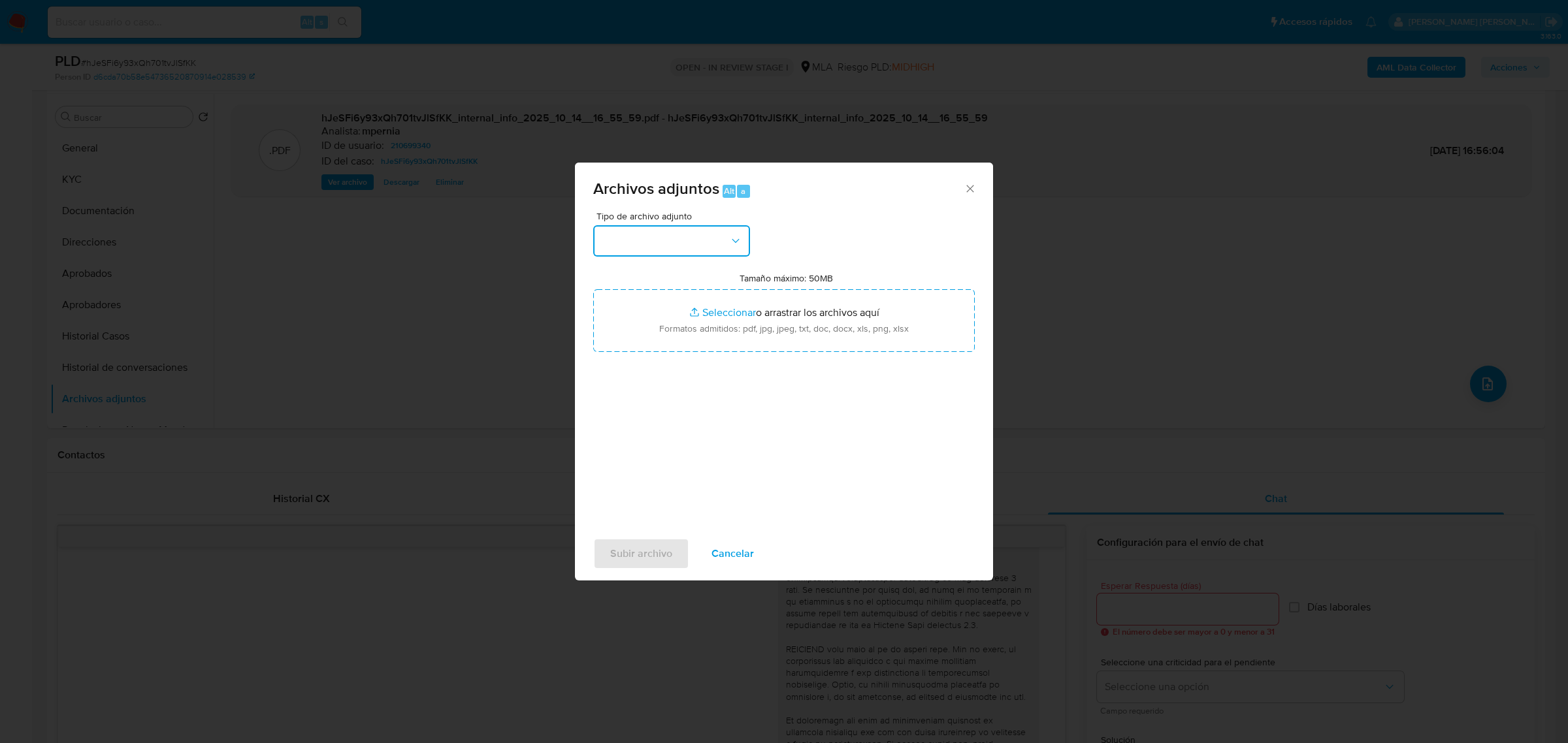
click at [716, 238] on button "button" at bounding box center [671, 241] width 156 height 31
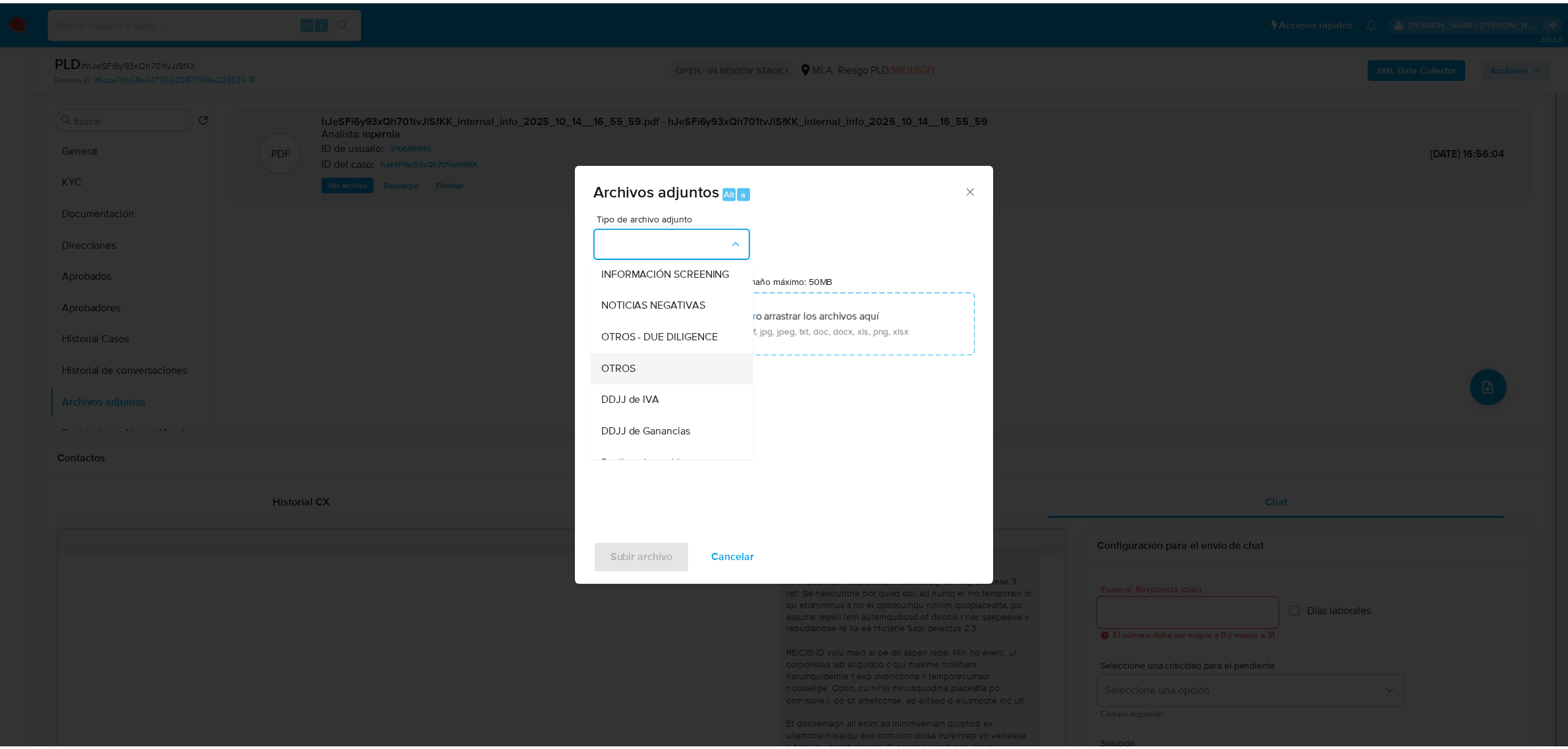
scroll to position [165, 0]
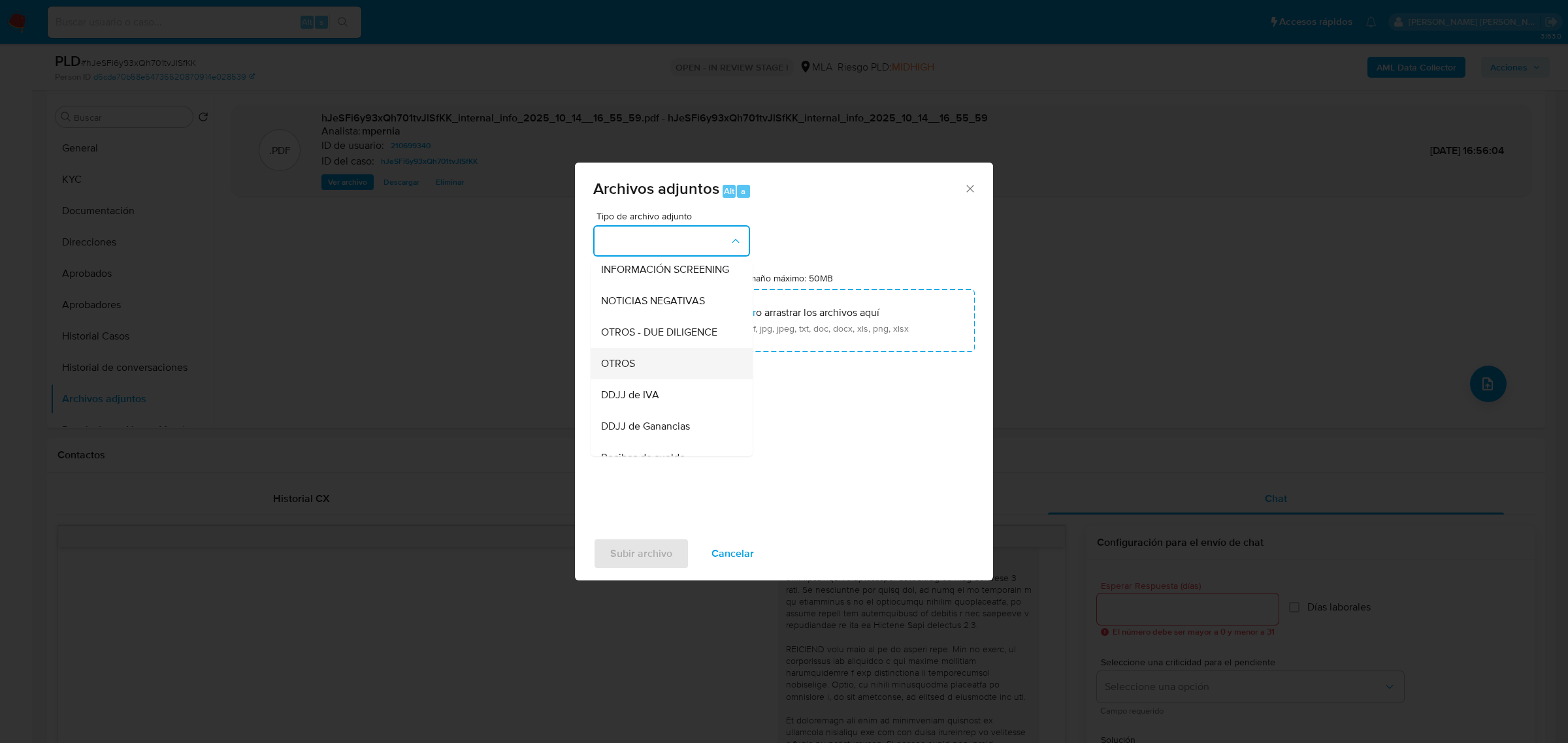
click at [652, 379] on div "OTROS" at bounding box center [668, 363] width 133 height 31
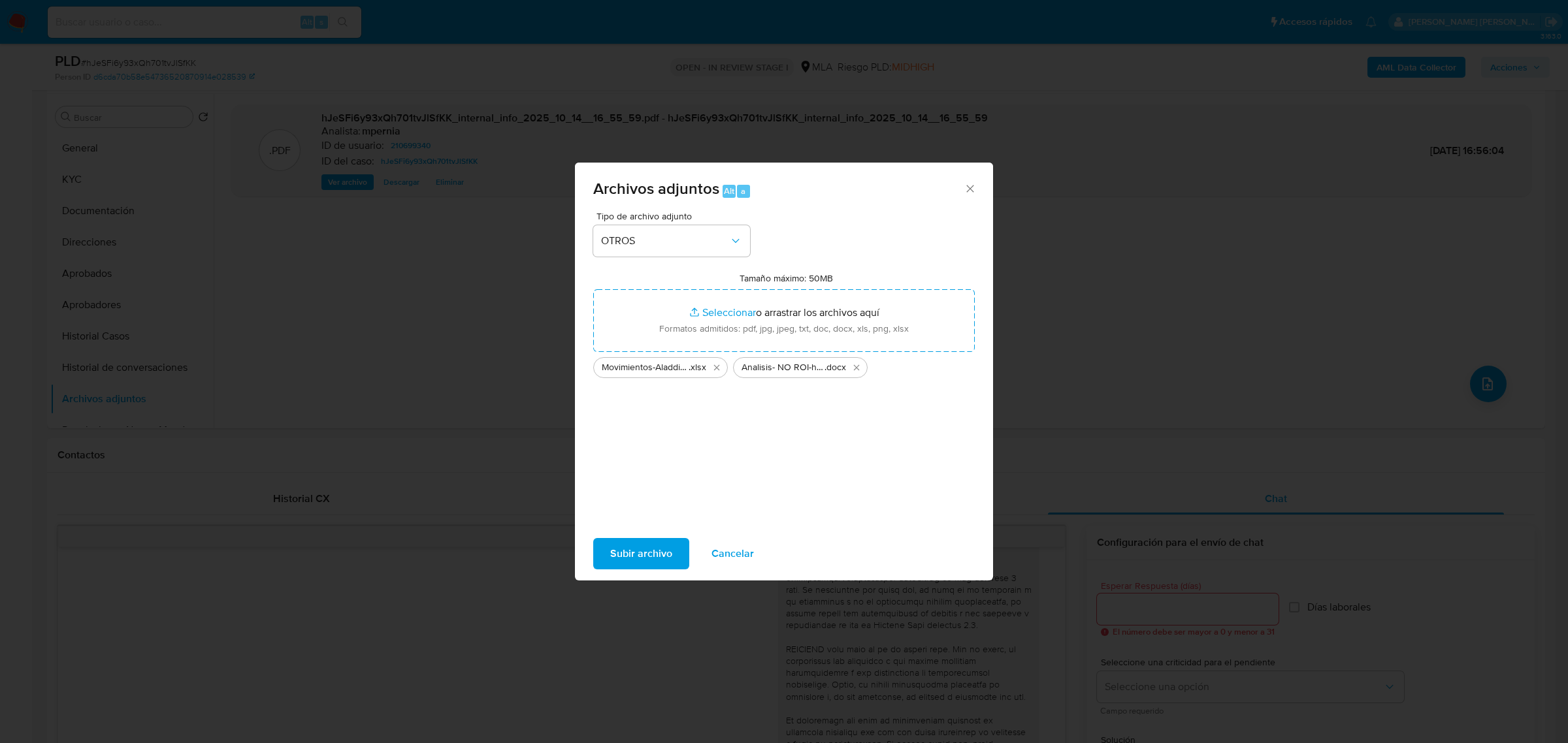
click at [628, 550] on span "Subir archivo" at bounding box center [641, 553] width 62 height 29
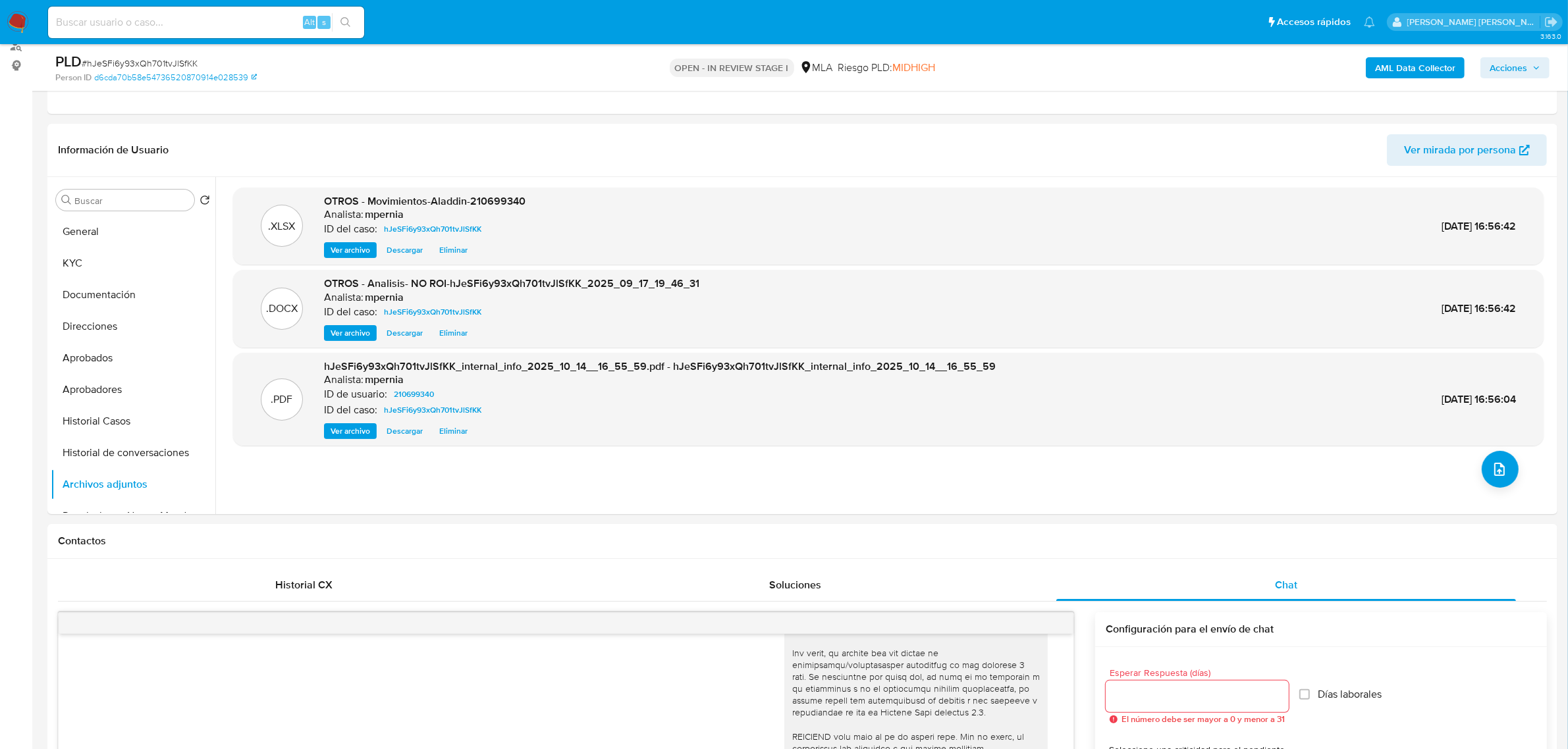
click at [1516, 61] on span "Acciones" at bounding box center [1508, 68] width 38 height 21
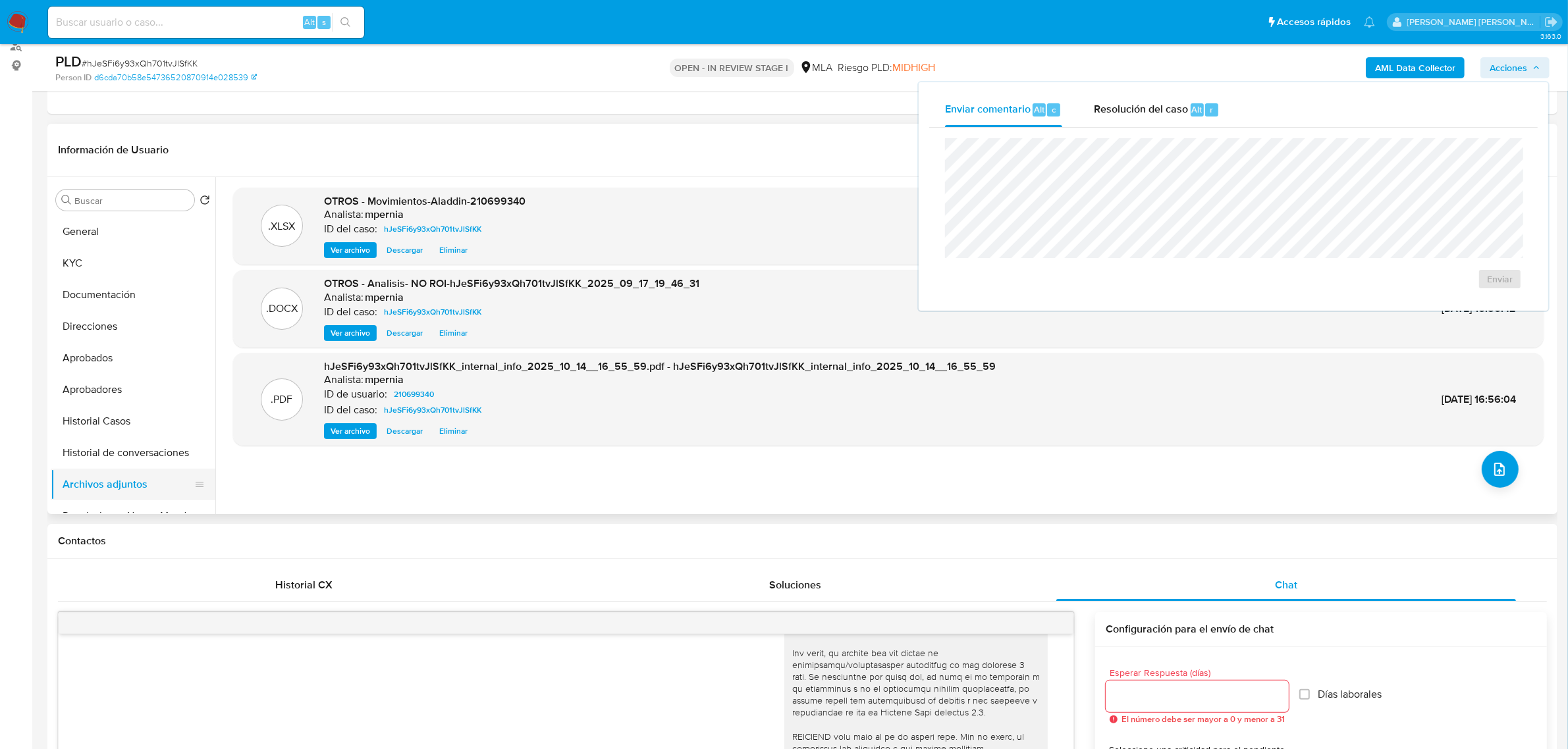
scroll to position [82, 0]
click at [113, 445] on button "Restricciones Nuevo Mundo" at bounding box center [127, 433] width 154 height 31
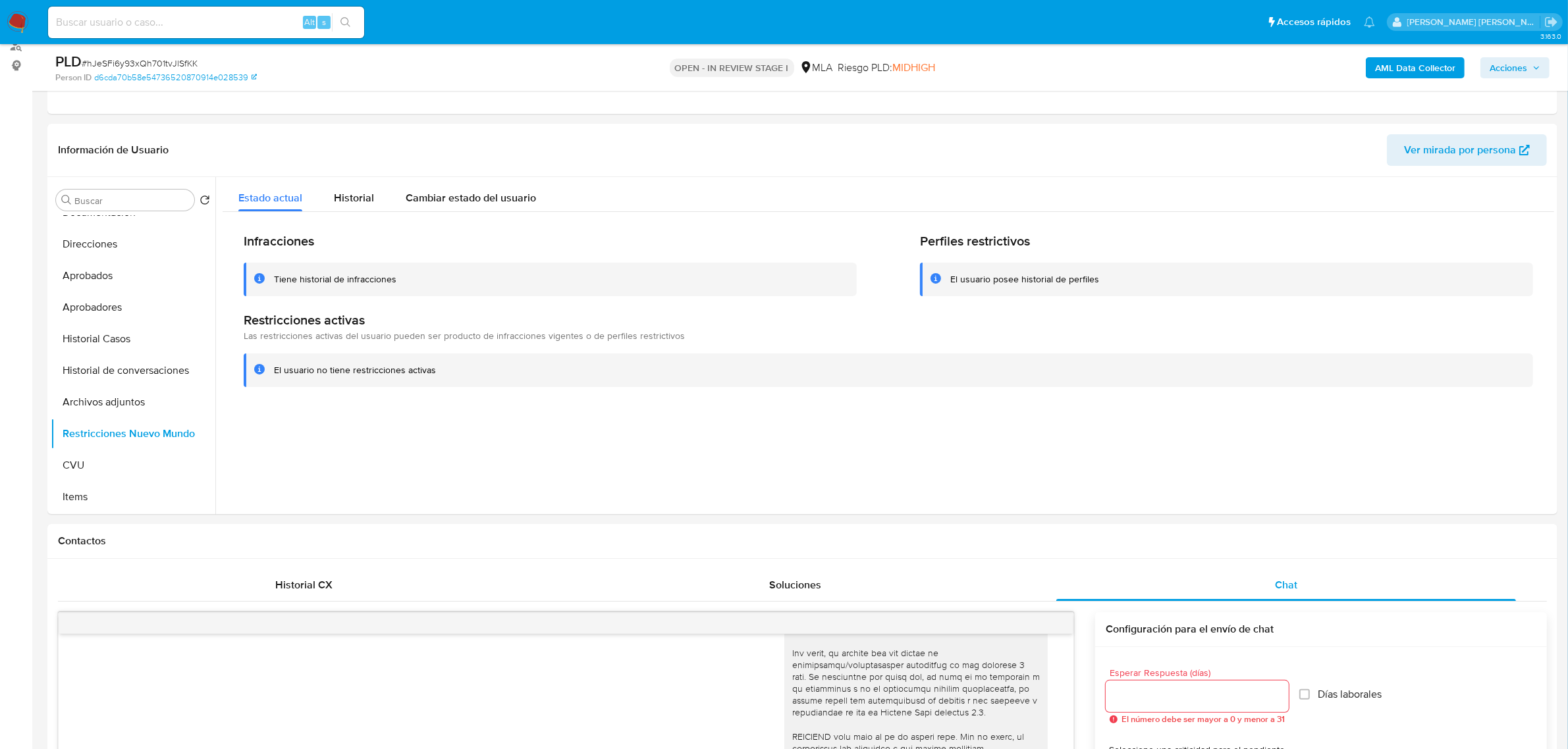
click at [1521, 67] on span "Acciones" at bounding box center [1508, 68] width 38 height 21
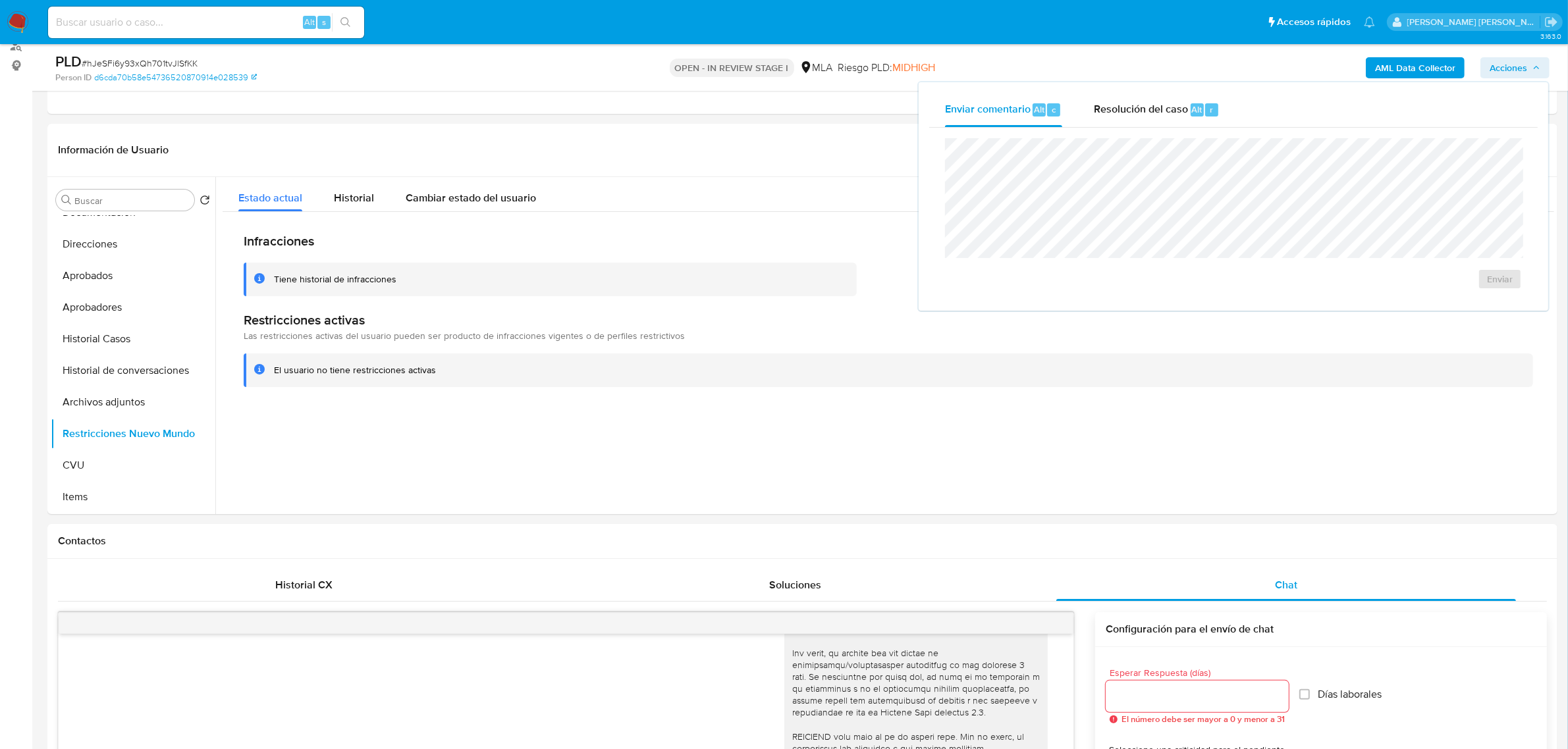
drag, startPoint x: 1164, startPoint y: 120, endPoint x: 1163, endPoint y: 132, distance: 12.0
click at [1163, 120] on div "Resolución del caso Alt r" at bounding box center [1156, 110] width 126 height 34
click at [1343, 286] on span "No ROI Proposal" at bounding box center [1371, 286] width 69 height 18
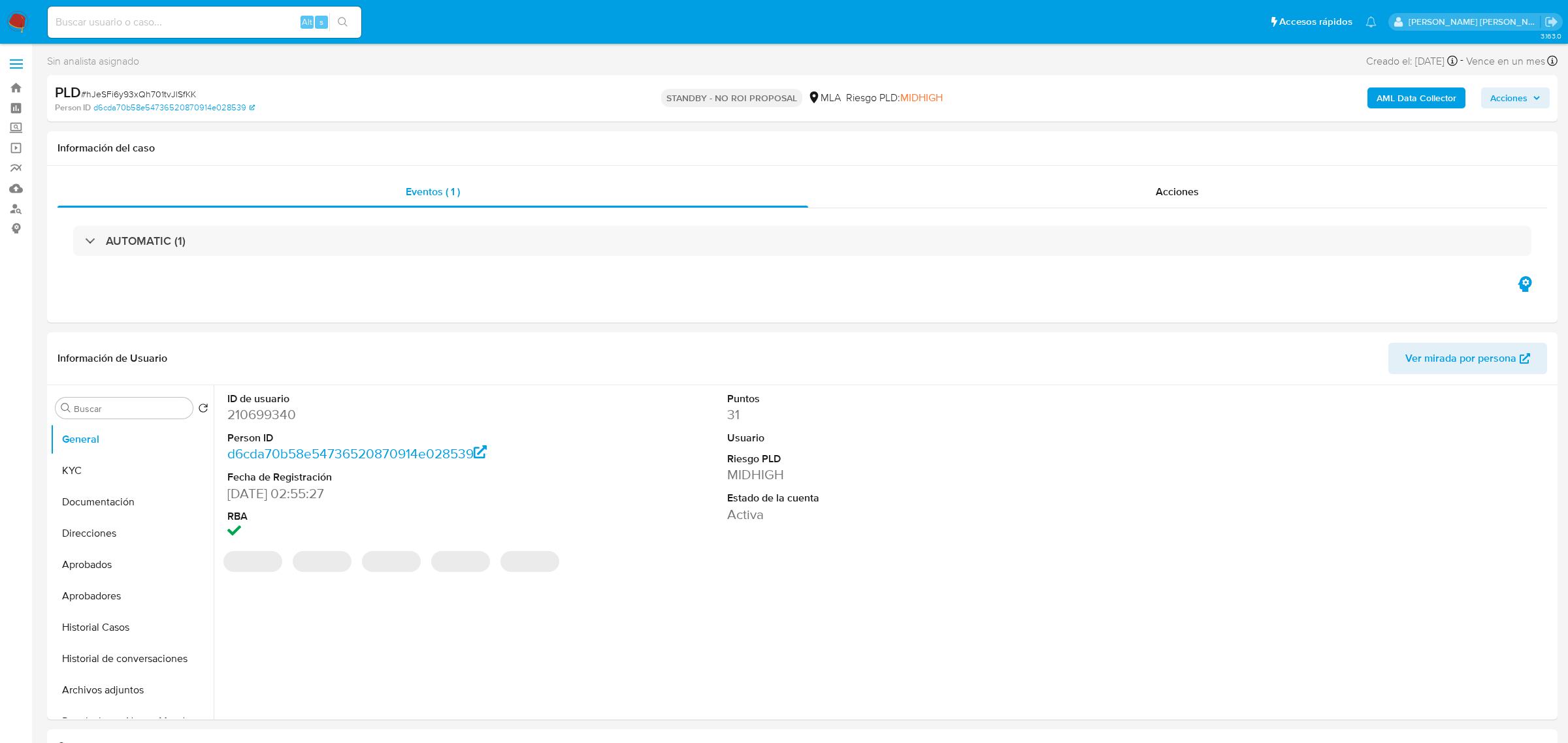
select select "10"
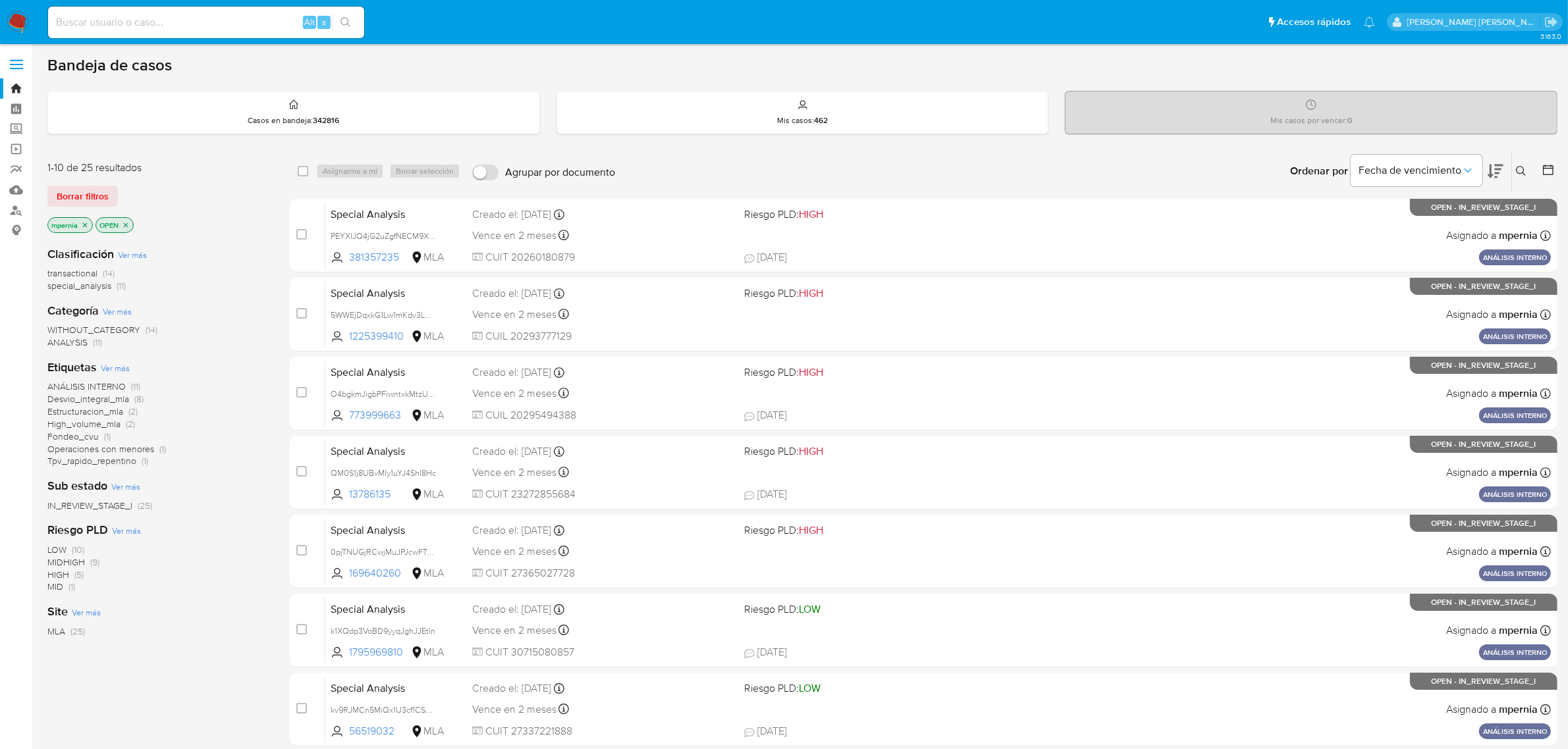
click at [222, 18] on input at bounding box center [206, 22] width 316 height 17
paste input "280886820"
type input "280886820"
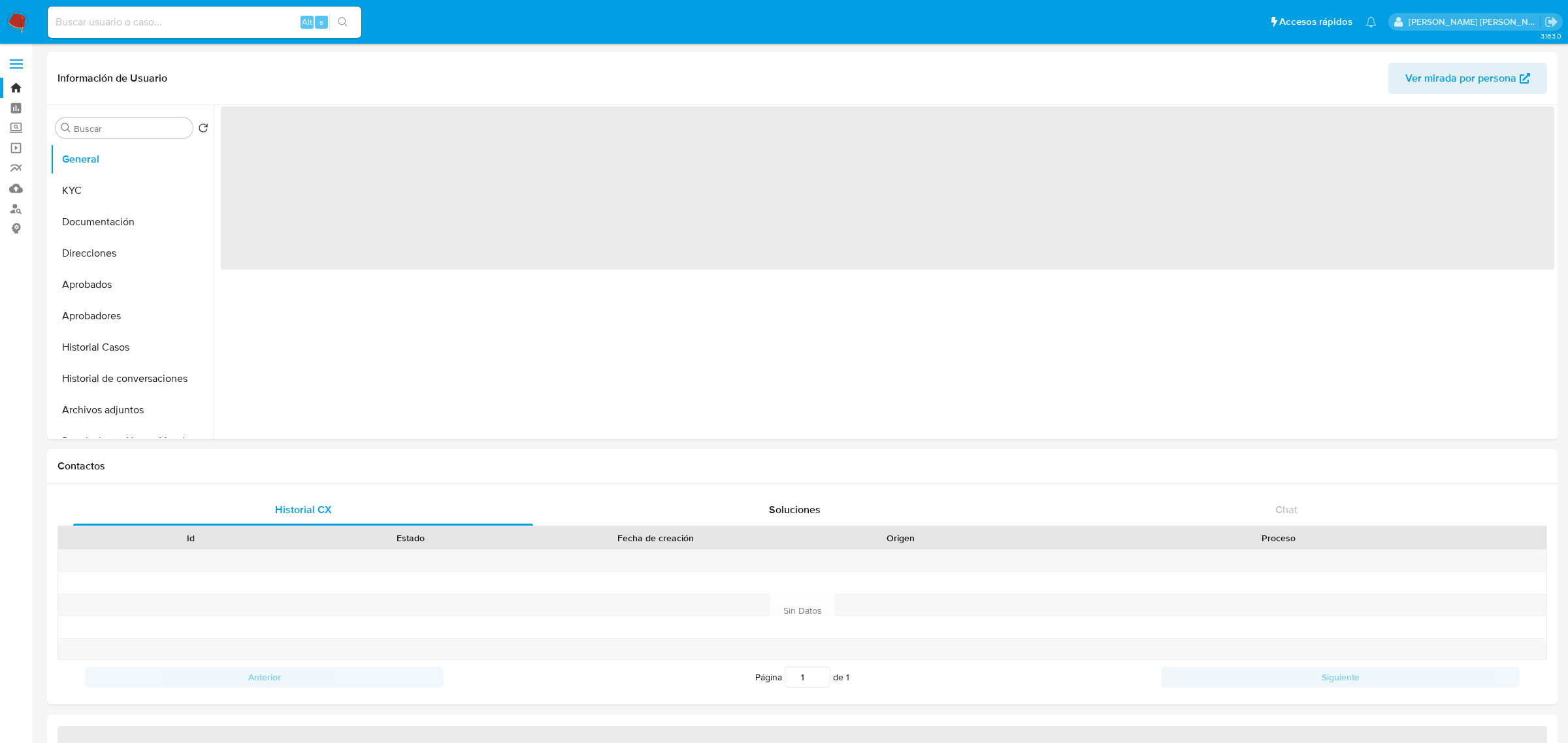
select select "10"
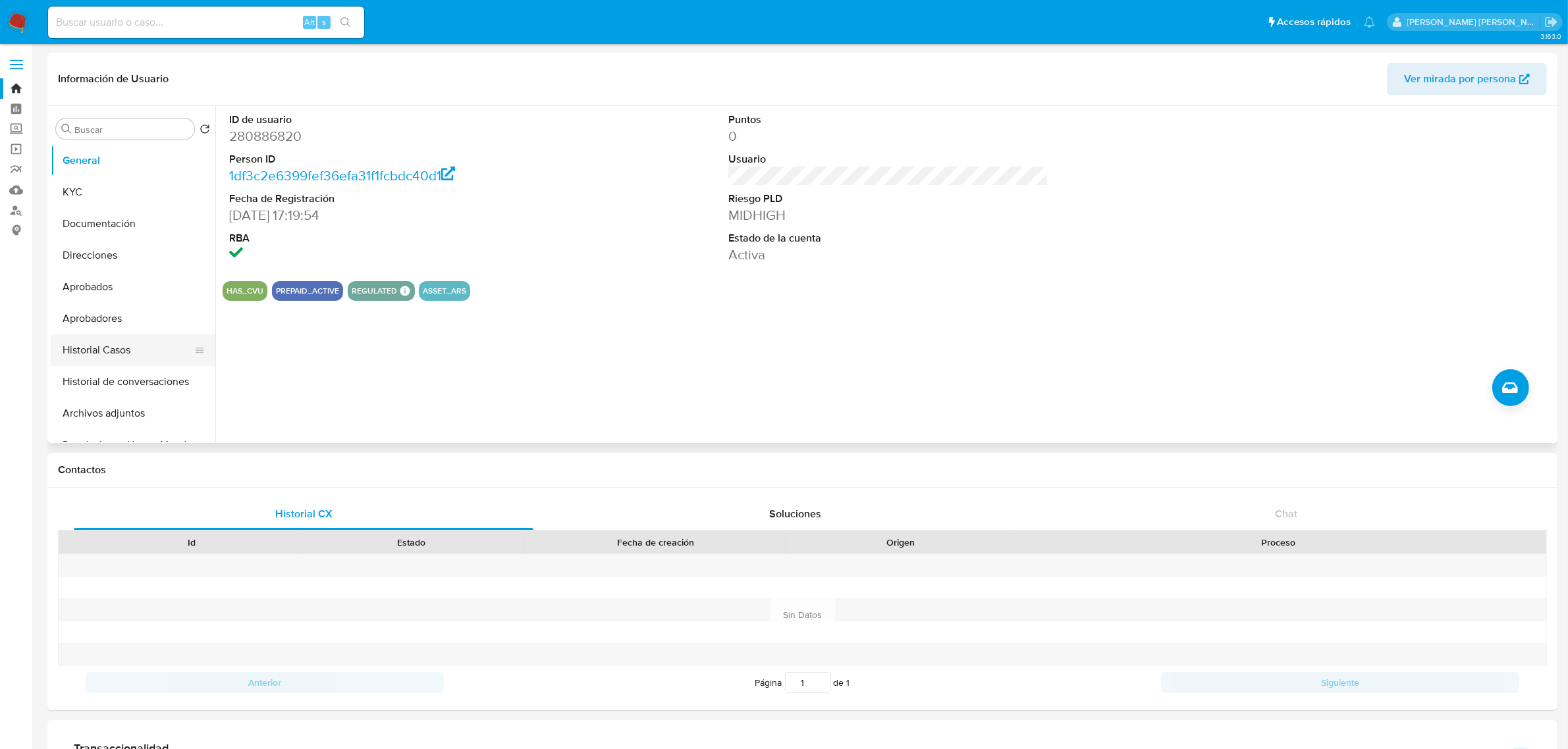
click at [110, 350] on button "Historial Casos" at bounding box center [127, 350] width 154 height 31
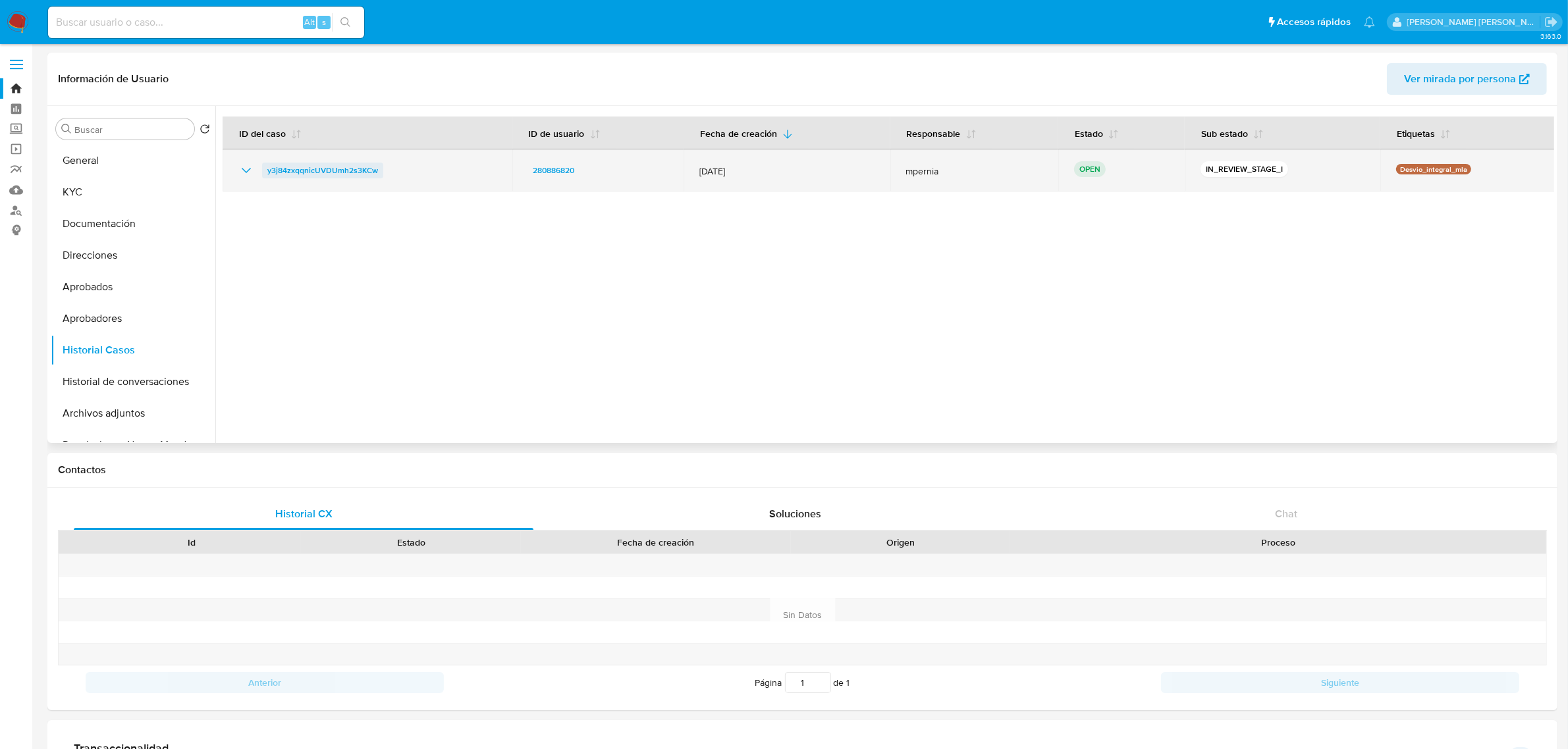
click at [320, 176] on span "y3j84zxqqnicUVDUmh2s3KCw" at bounding box center [323, 170] width 110 height 16
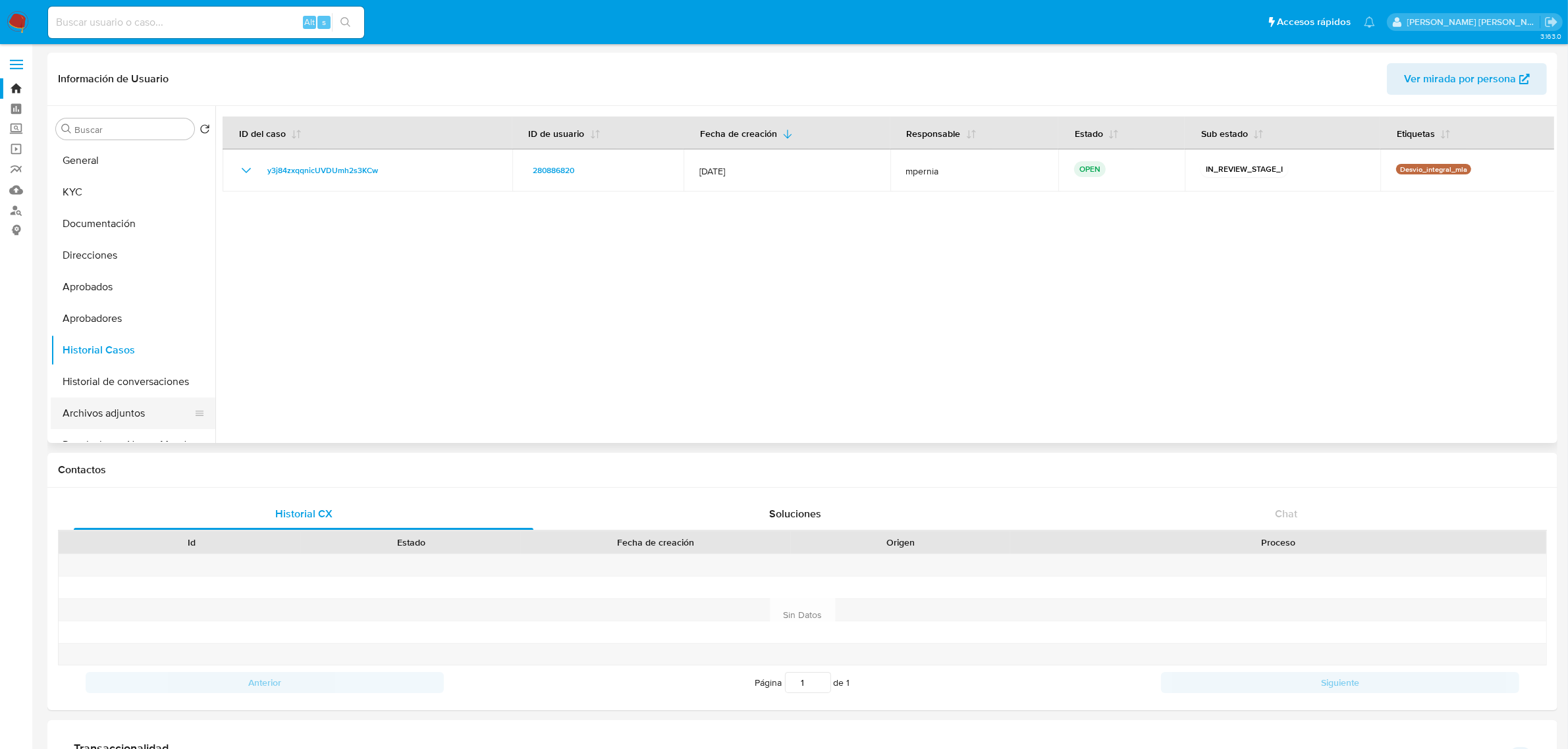
click at [87, 412] on button "Archivos adjuntos" at bounding box center [127, 413] width 154 height 31
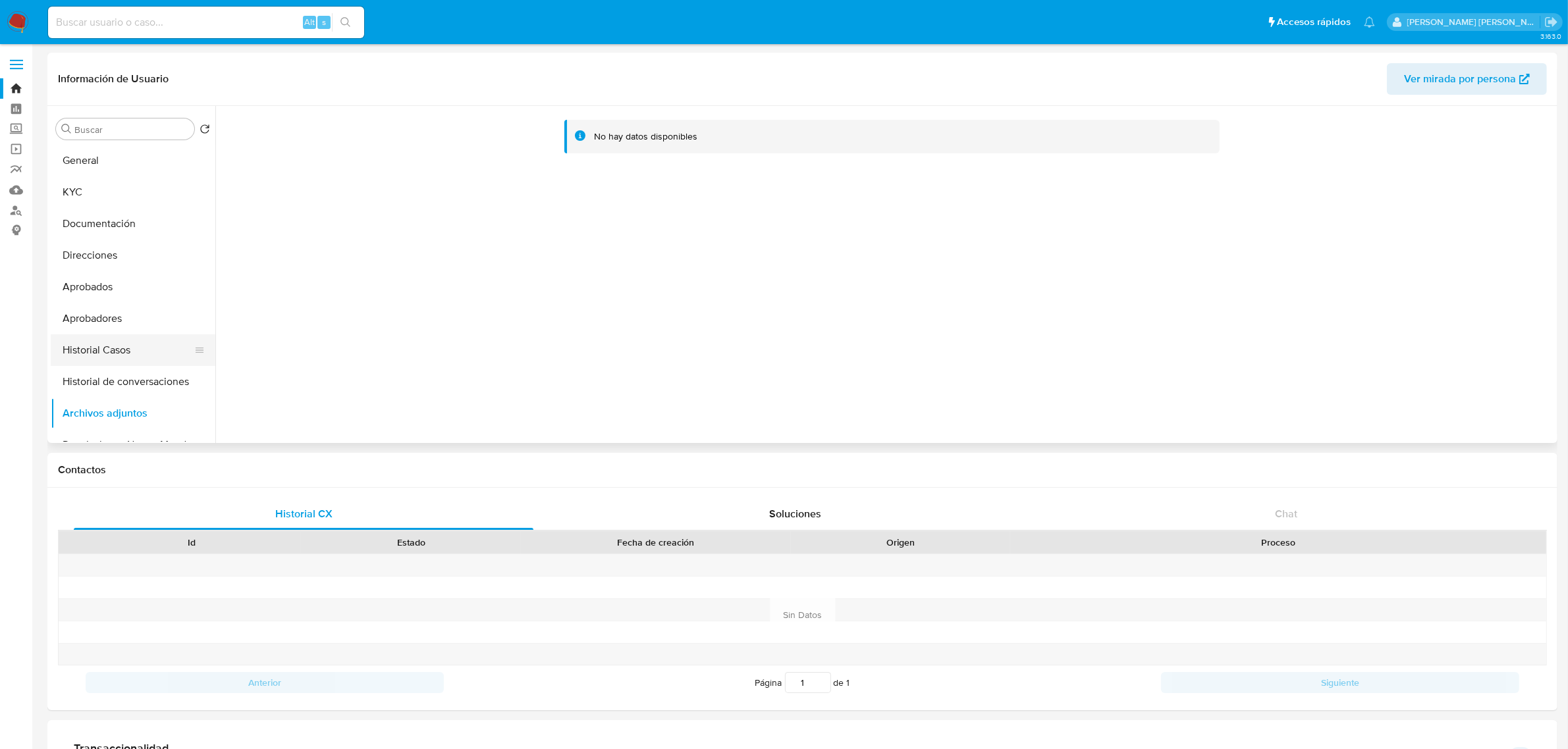
click at [87, 358] on button "Historial Casos" at bounding box center [127, 350] width 154 height 31
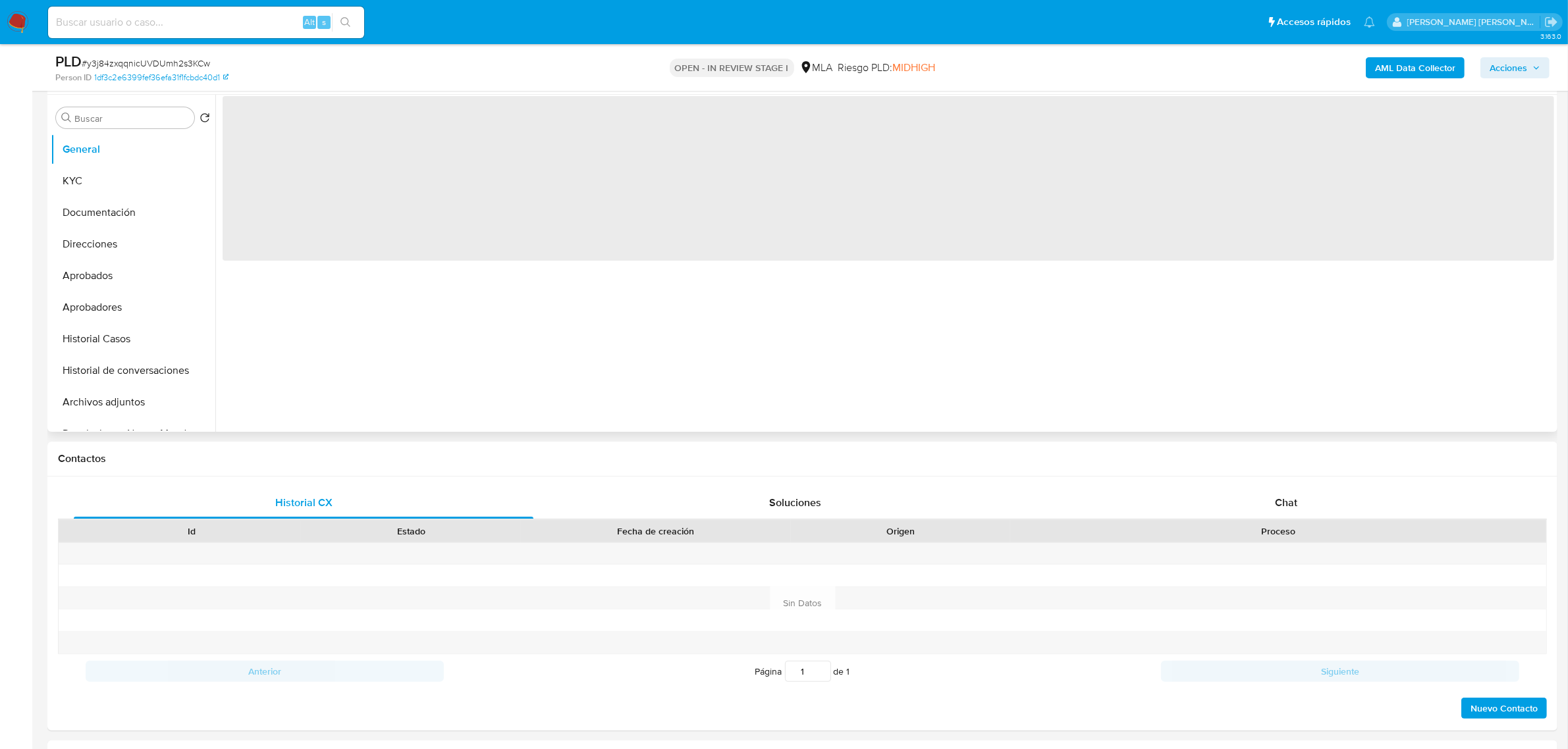
select select "10"
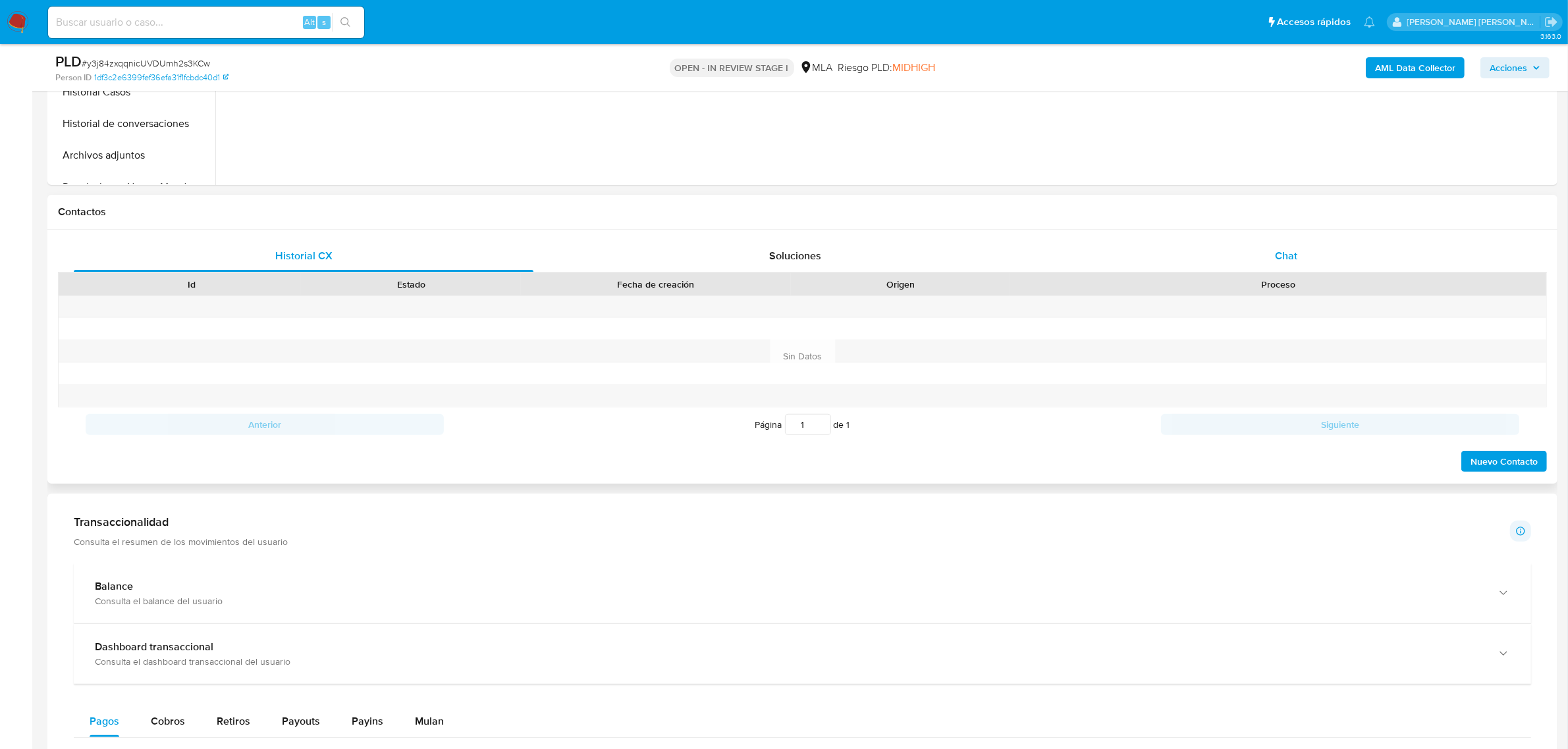
click at [1290, 248] on span "Chat" at bounding box center [1285, 255] width 22 height 15
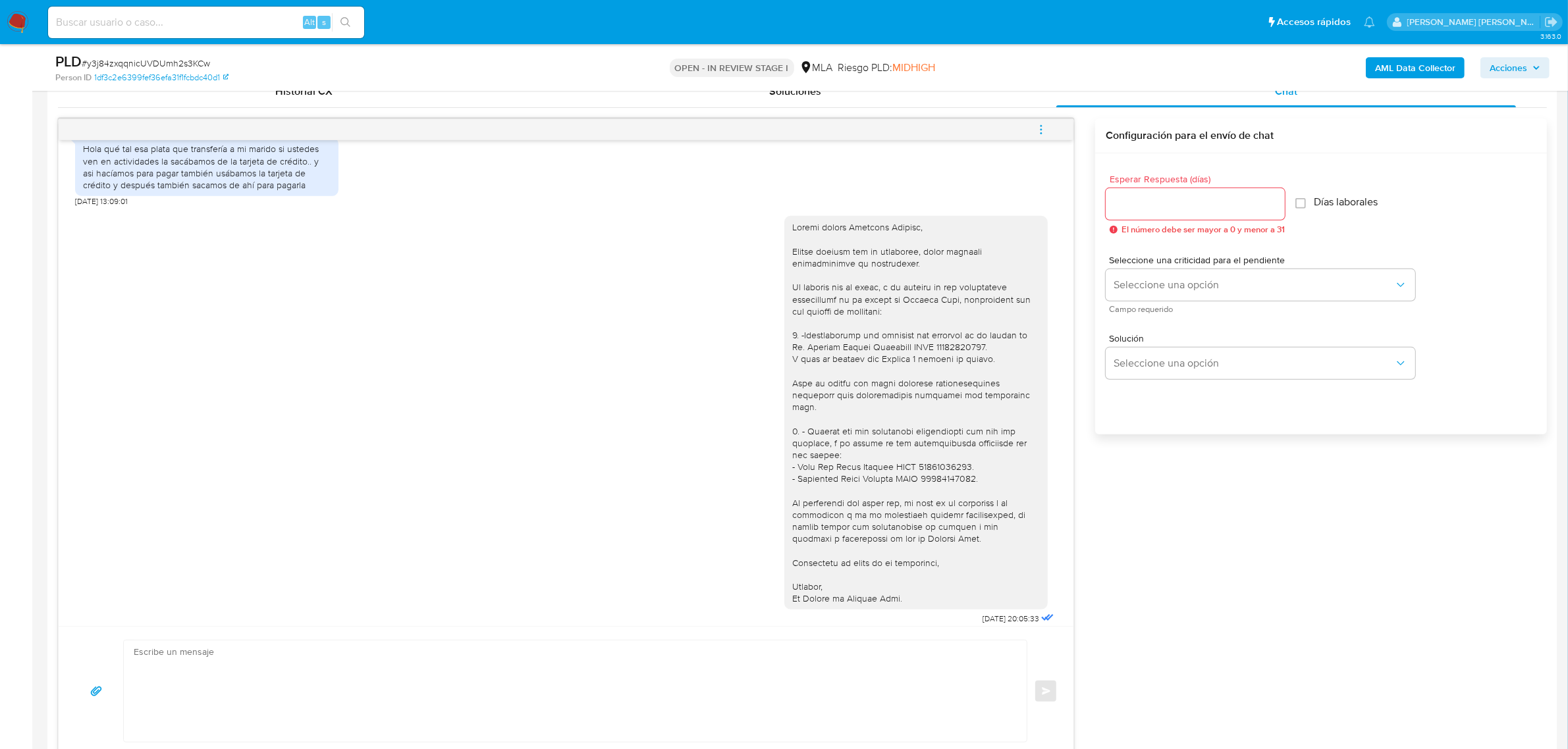
scroll to position [722, 0]
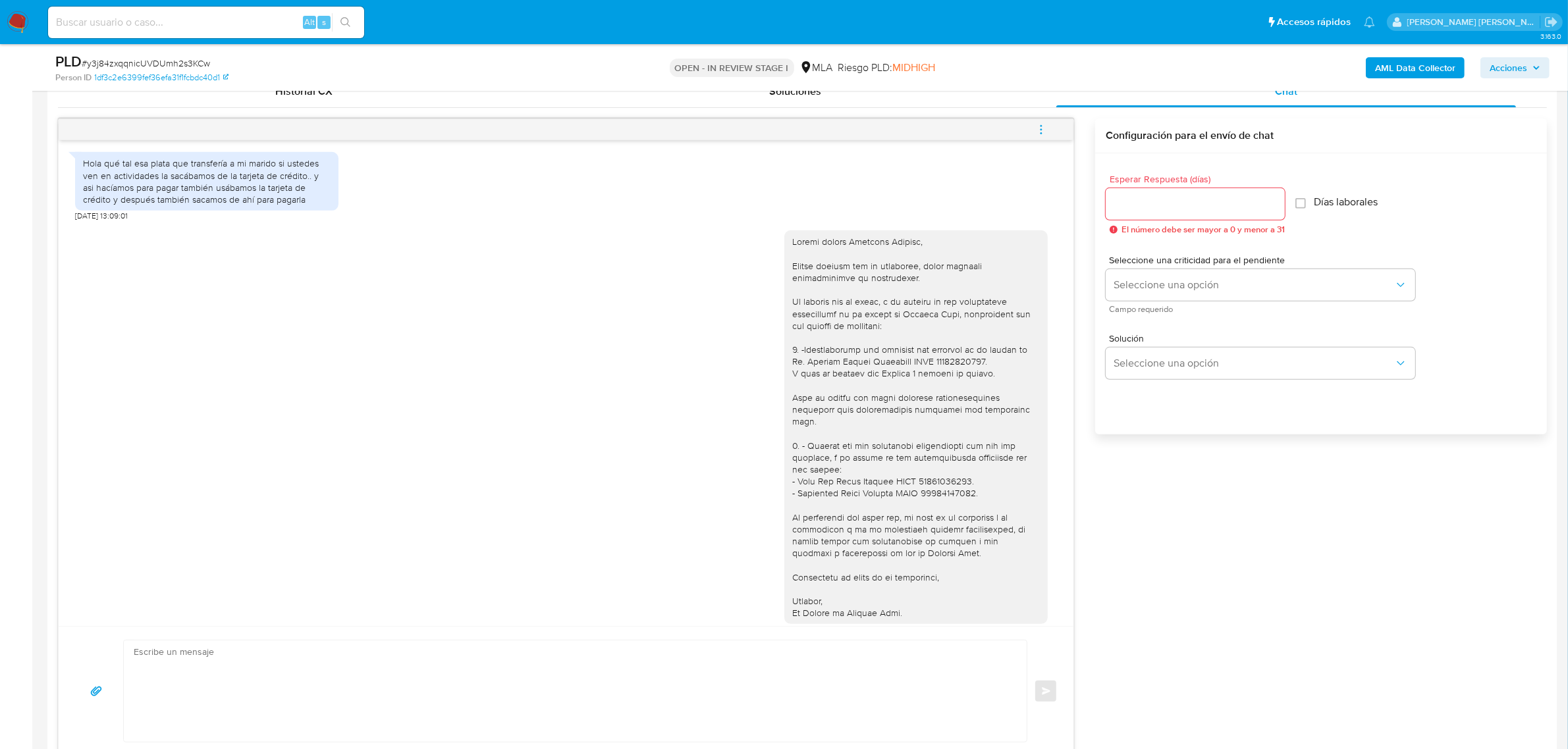
click at [1037, 127] on icon "menu-action" at bounding box center [1041, 130] width 12 height 12
click at [925, 106] on li "Cerrar conversación" at bounding box center [952, 106] width 135 height 24
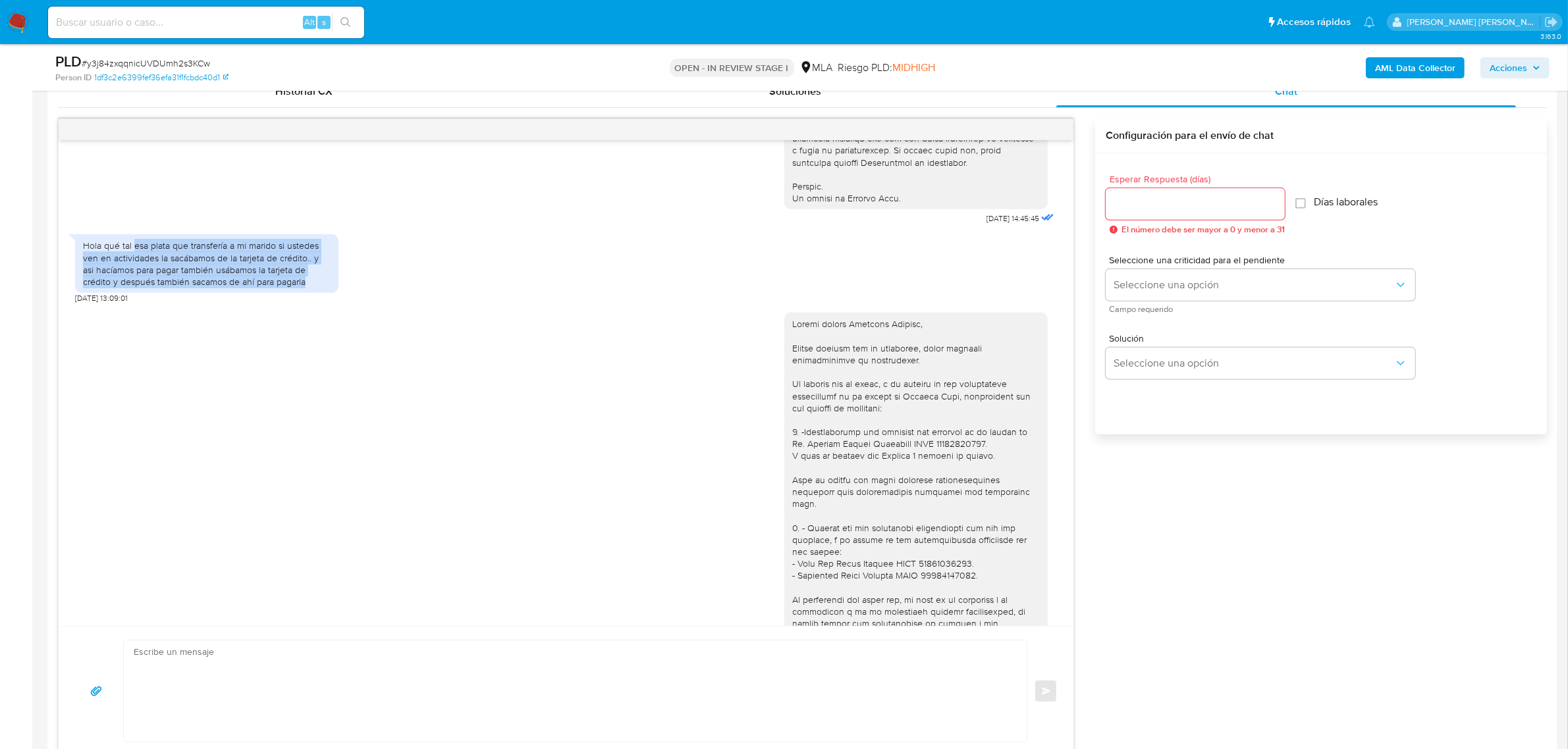
drag, startPoint x: 133, startPoint y: 271, endPoint x: 311, endPoint y: 310, distance: 182.2
click at [311, 287] on div "Hola qué tal esa plata que transfería a mi marido si ustedes ven en actividades…" at bounding box center [207, 263] width 247 height 48
copy div "esa plata que transfería a mi marido si ustedes ven en actividades la sacábamos…"
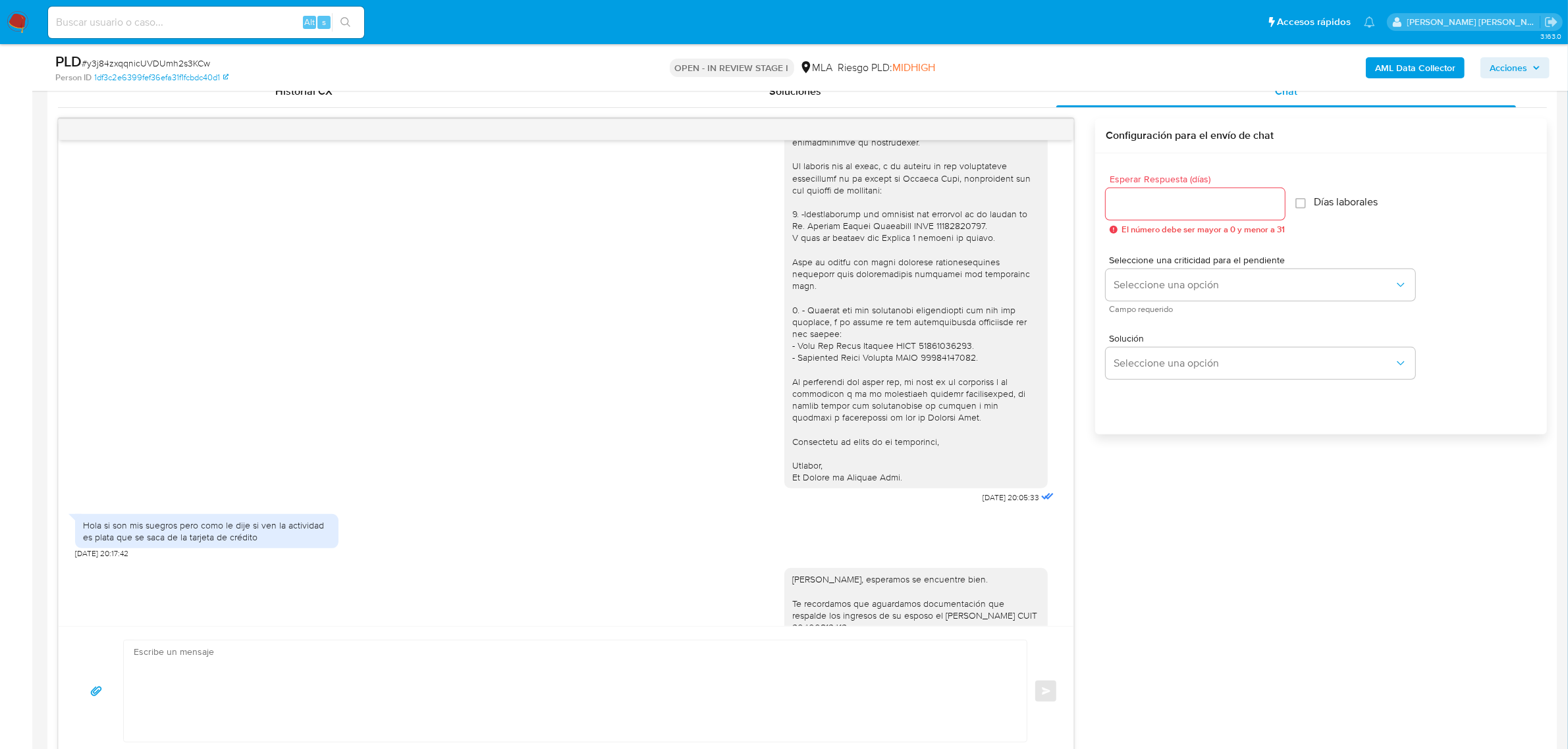
scroll to position [886, 0]
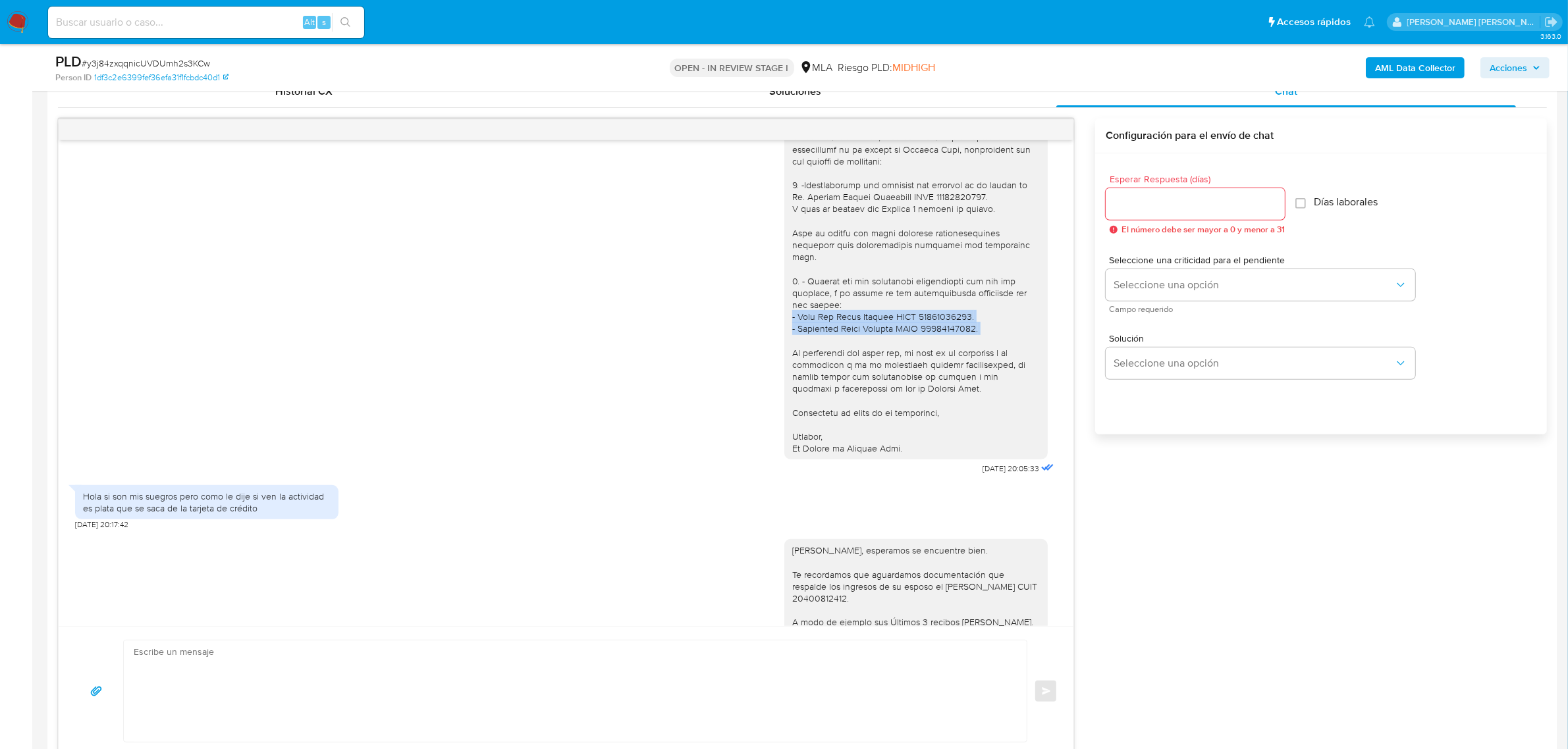
drag, startPoint x: 777, startPoint y: 333, endPoint x: 964, endPoint y: 349, distance: 187.7
click at [964, 349] on div at bounding box center [916, 262] width 263 height 394
copy div "- Olga Del Valle Aguirre CUIT 27136188920. - Santillan Lucio Leandro CUIT 20171…"
drag, startPoint x: 110, startPoint y: 514, endPoint x: 272, endPoint y: 529, distance: 162.7
click at [272, 519] on div "Hola si son mis suegros pero como le dije si ven la actividad es plata que se s…" at bounding box center [207, 502] width 263 height 34
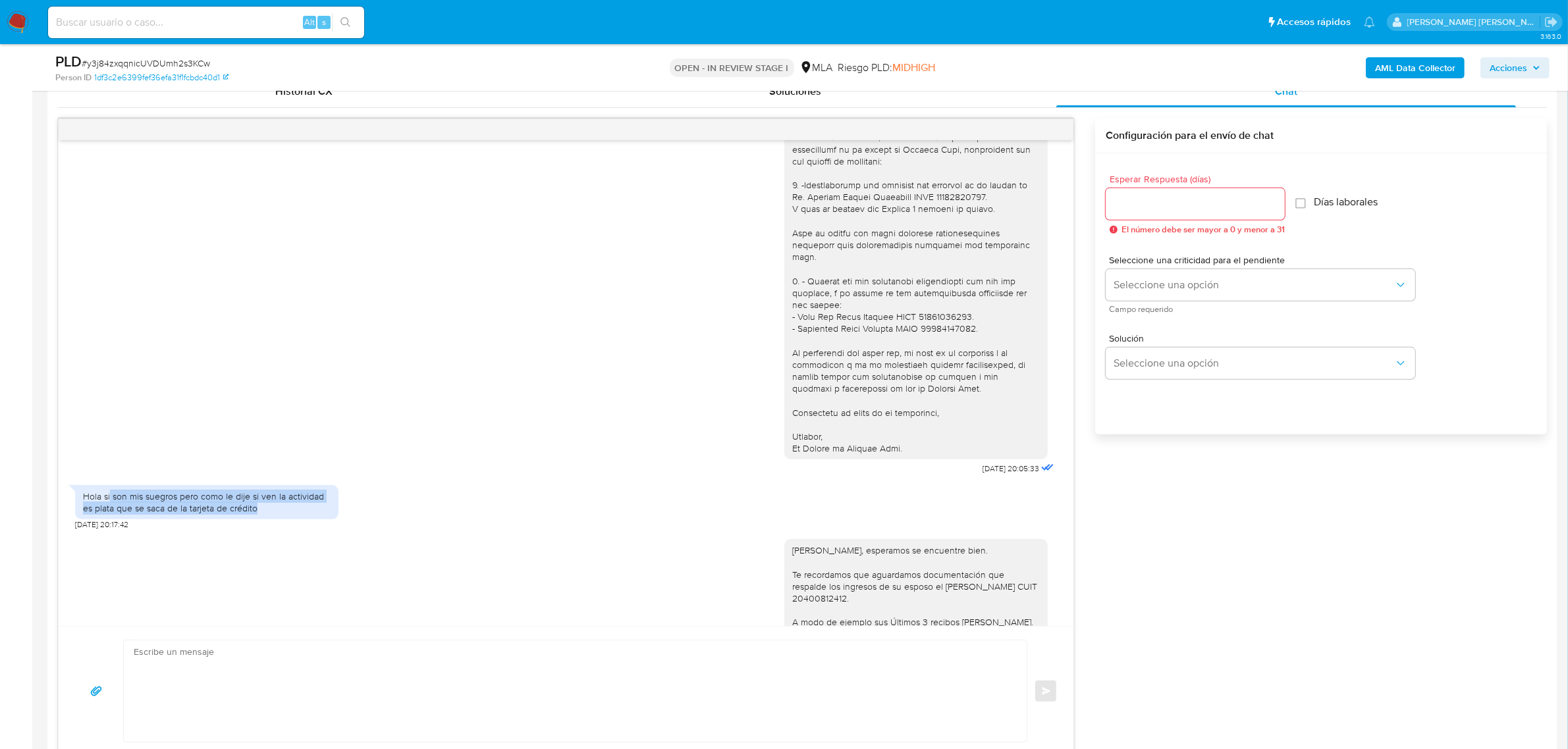
copy div "son mis suegros pero como le dije si ven la actividad es plata que se saca de l…"
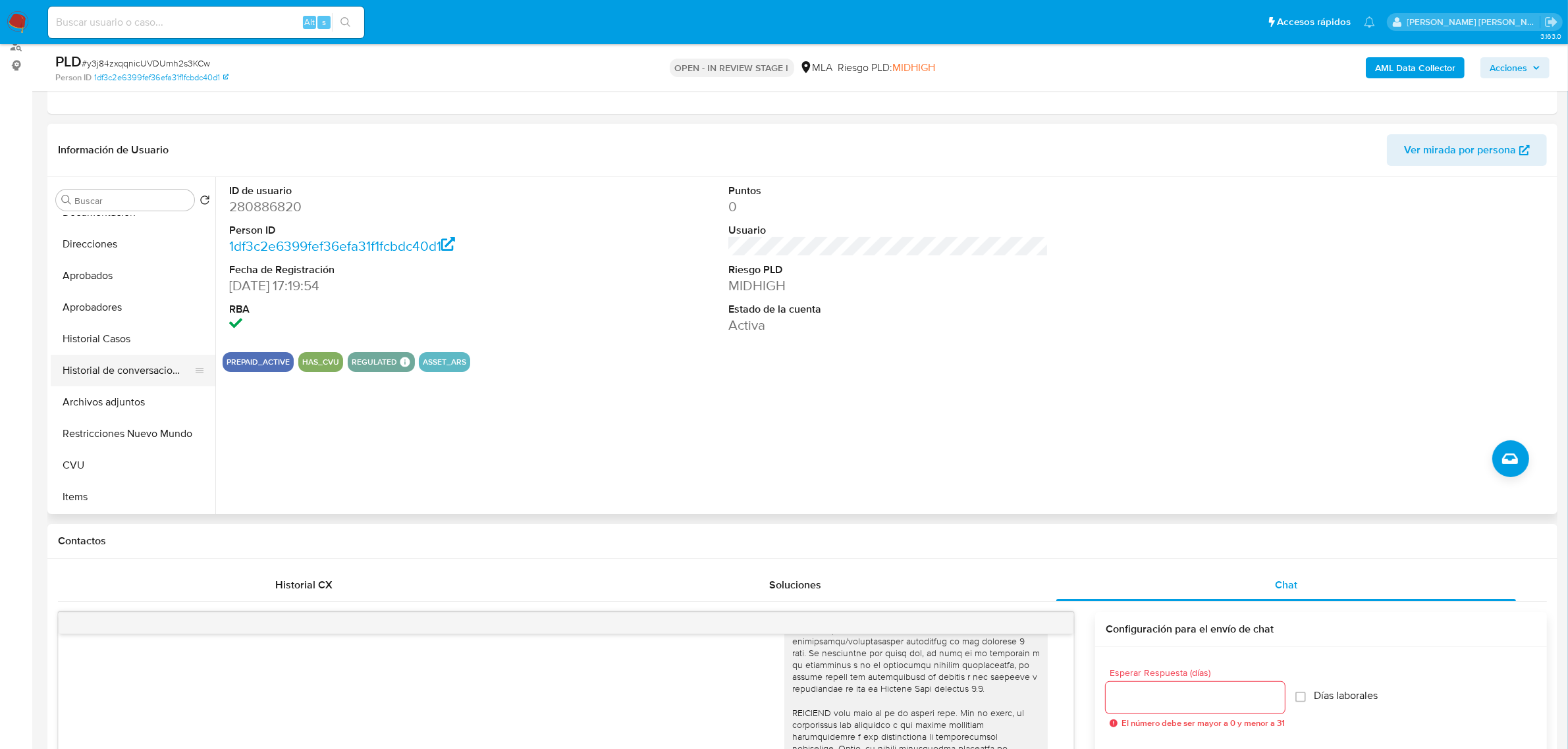
scroll to position [165, 0]
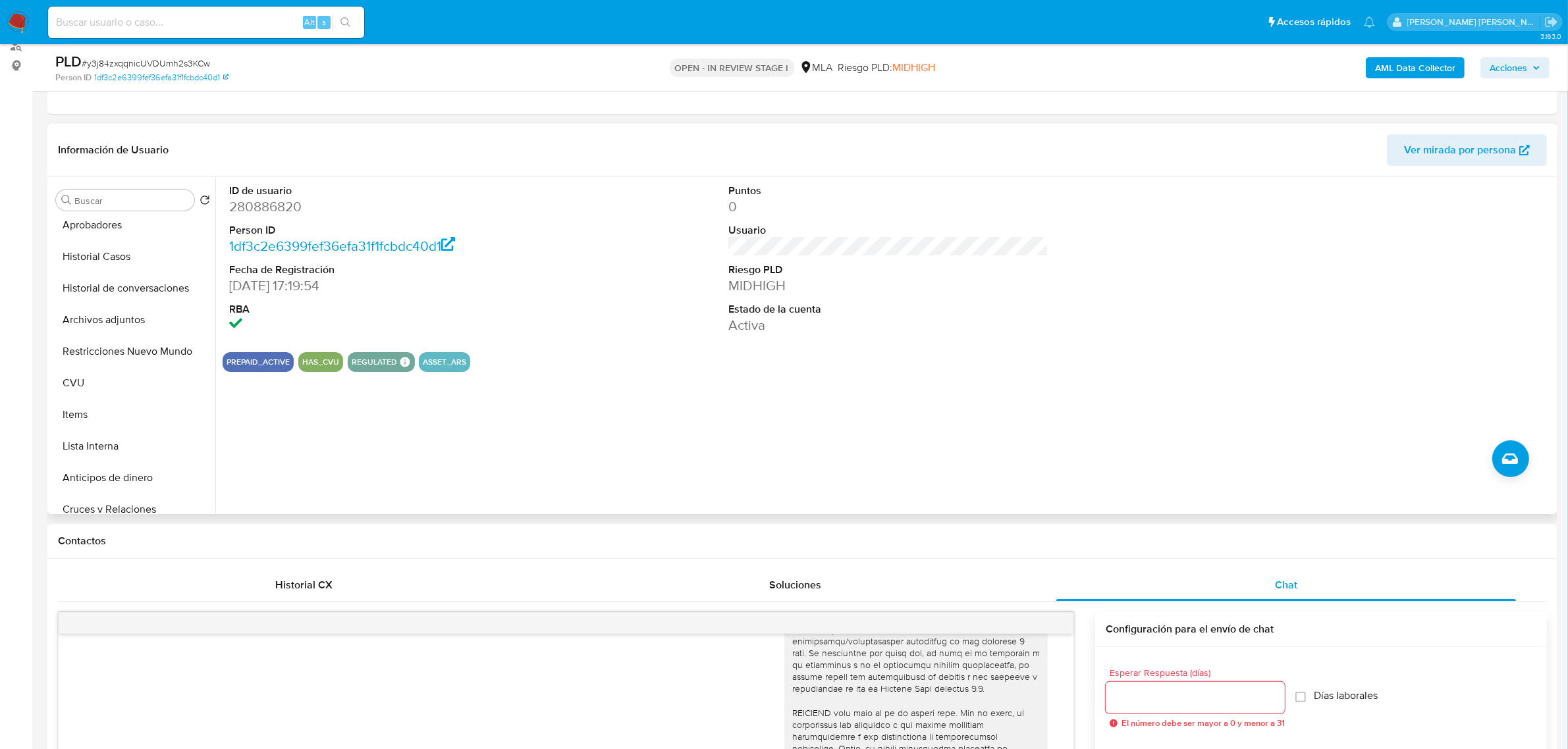
drag, startPoint x: 142, startPoint y: 343, endPoint x: 325, endPoint y: 319, distance: 184.6
click at [142, 343] on button "Restricciones Nuevo Mundo" at bounding box center [133, 351] width 165 height 31
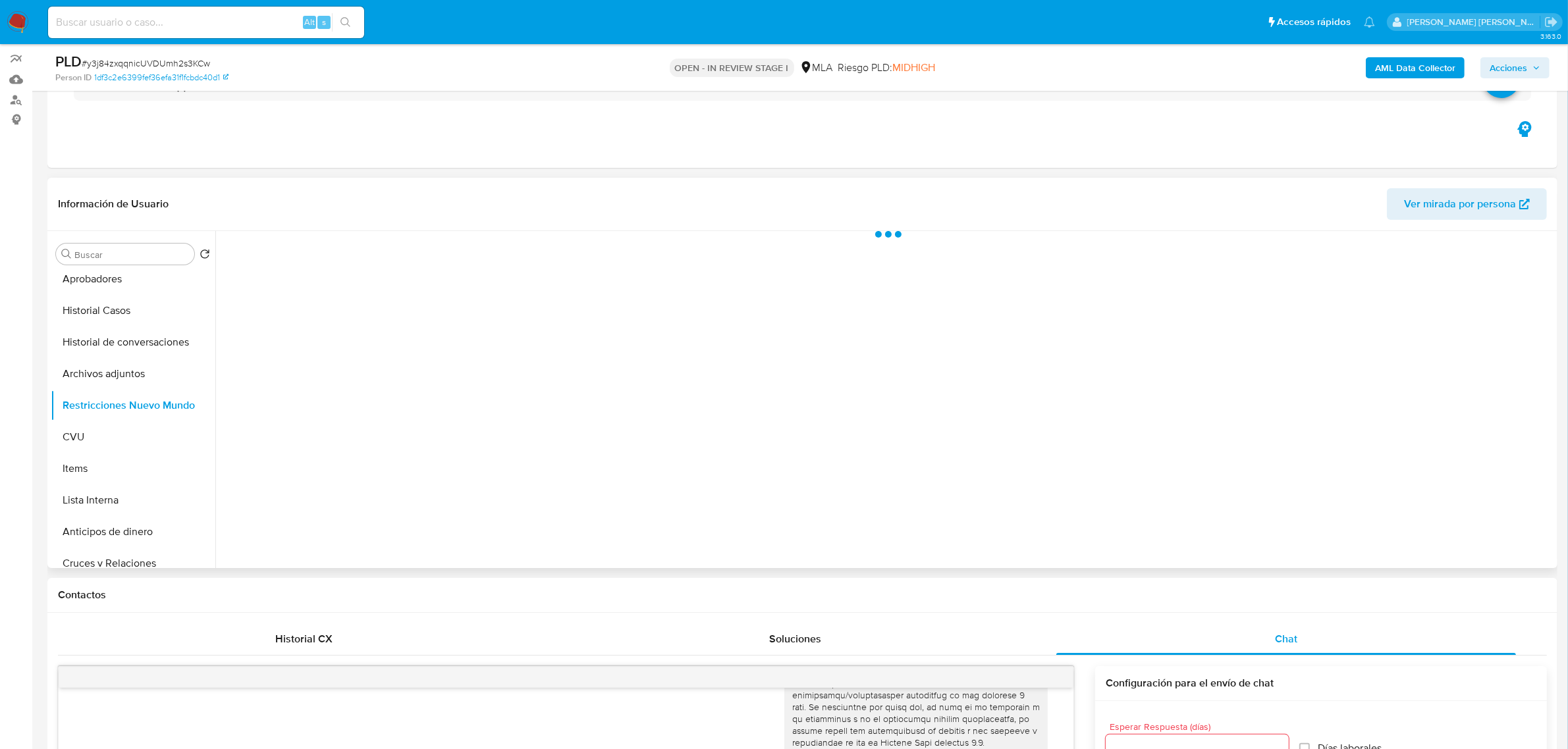
scroll to position [82, 0]
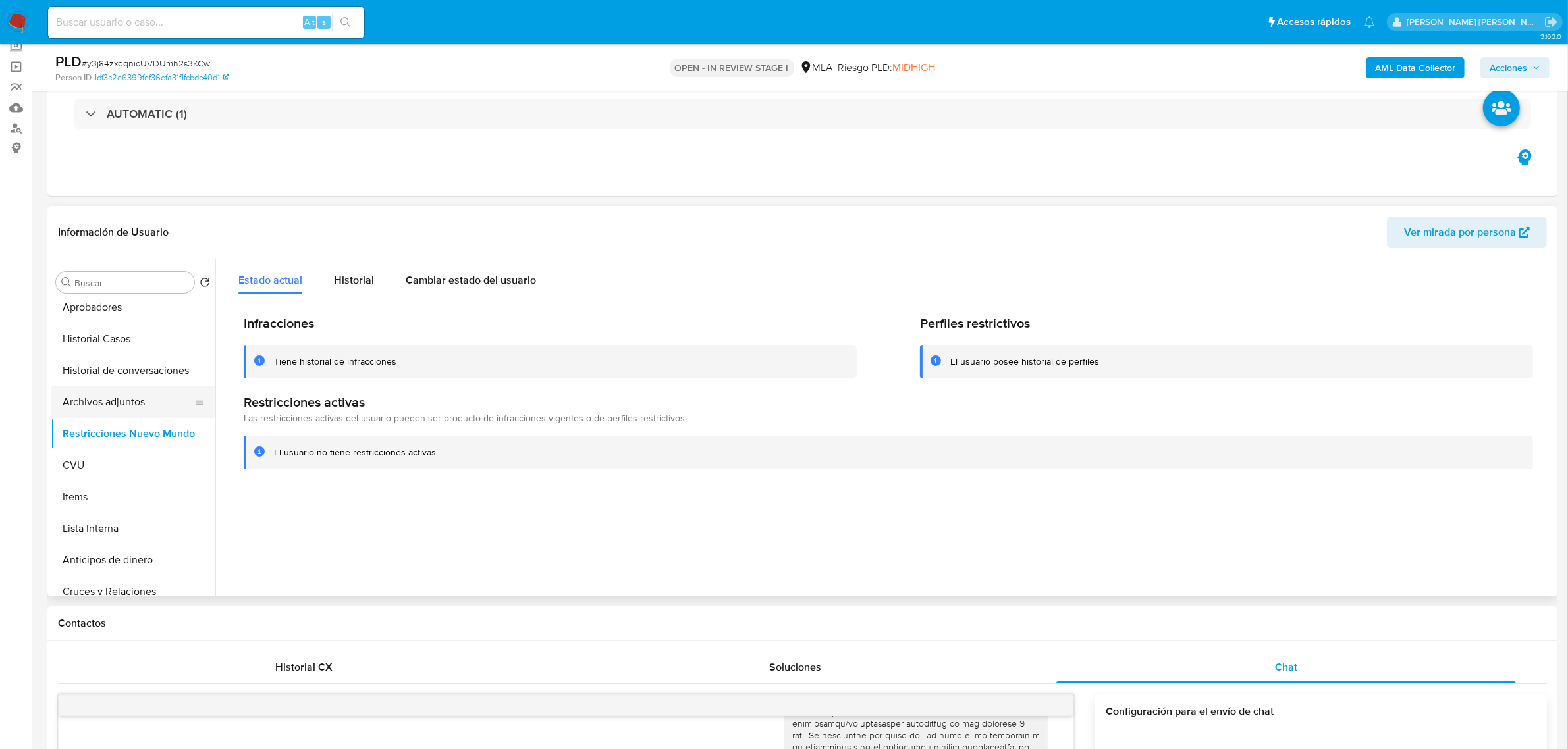
click at [110, 402] on button "Archivos adjuntos" at bounding box center [127, 402] width 154 height 31
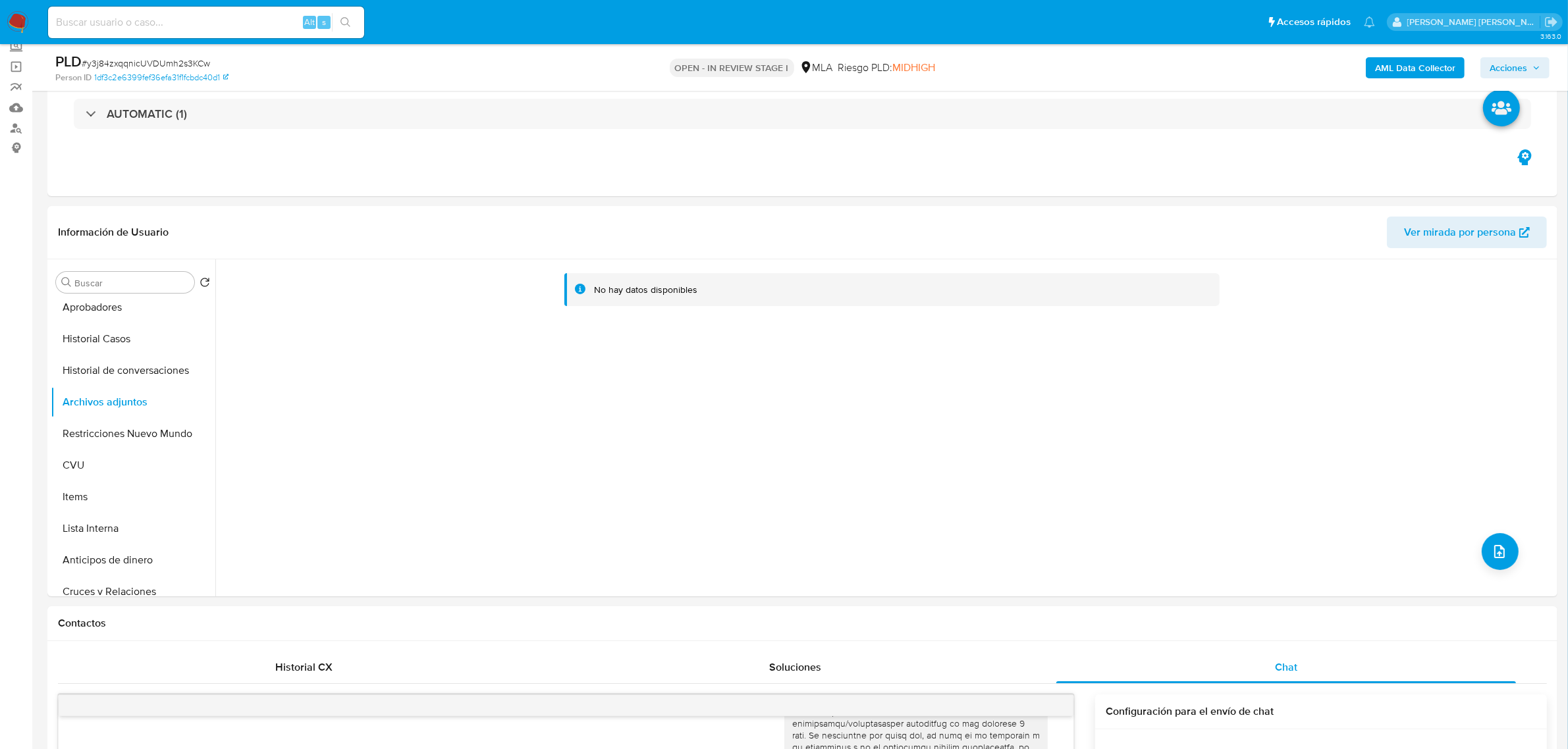
click at [1410, 66] on b "AML Data Collector" at bounding box center [1414, 68] width 80 height 21
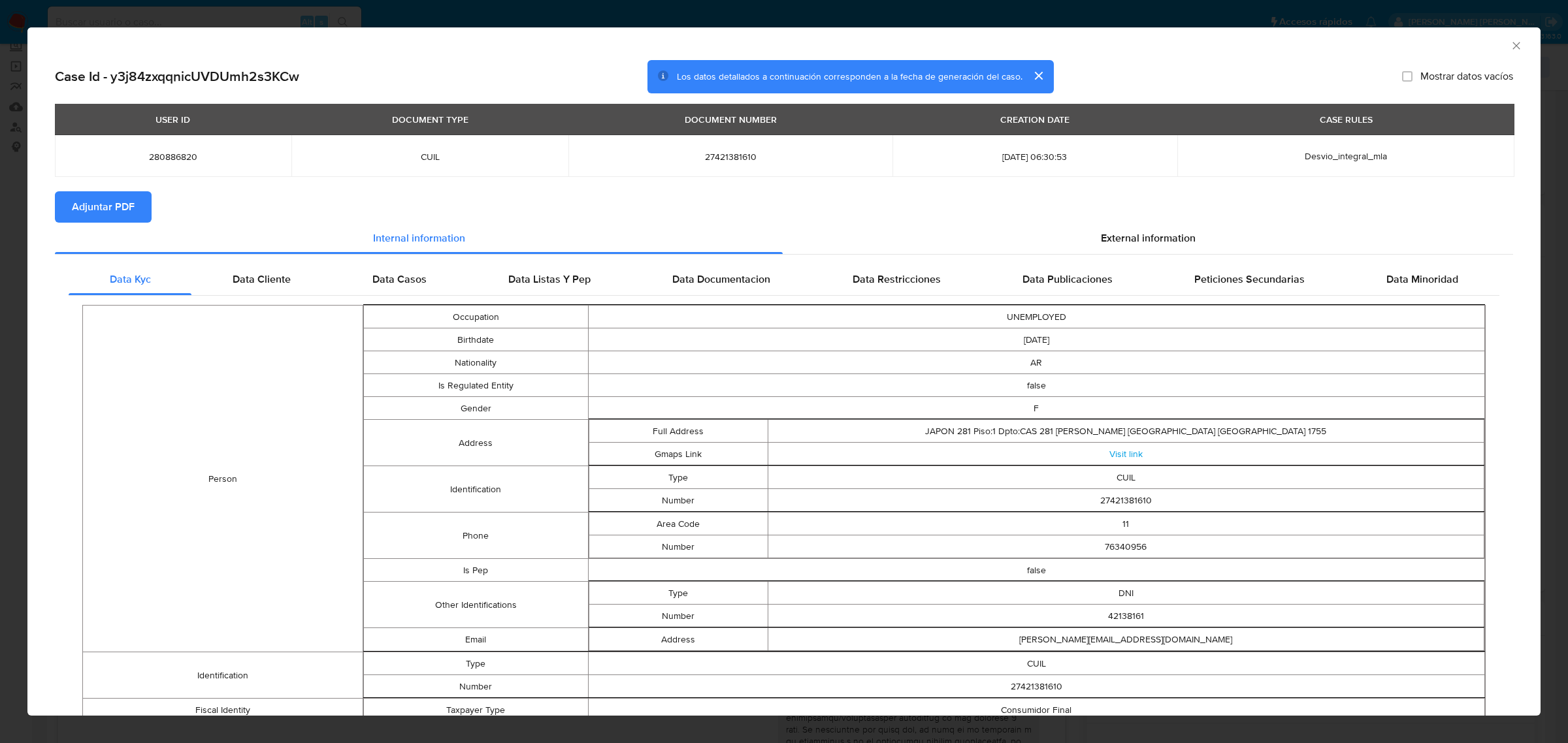
click at [90, 210] on span "Adjuntar PDF" at bounding box center [102, 207] width 63 height 29
click at [1503, 53] on div "AML Data Collector" at bounding box center [784, 44] width 1513 height 33
click at [1510, 50] on icon "Cerrar ventana" at bounding box center [1516, 45] width 13 height 13
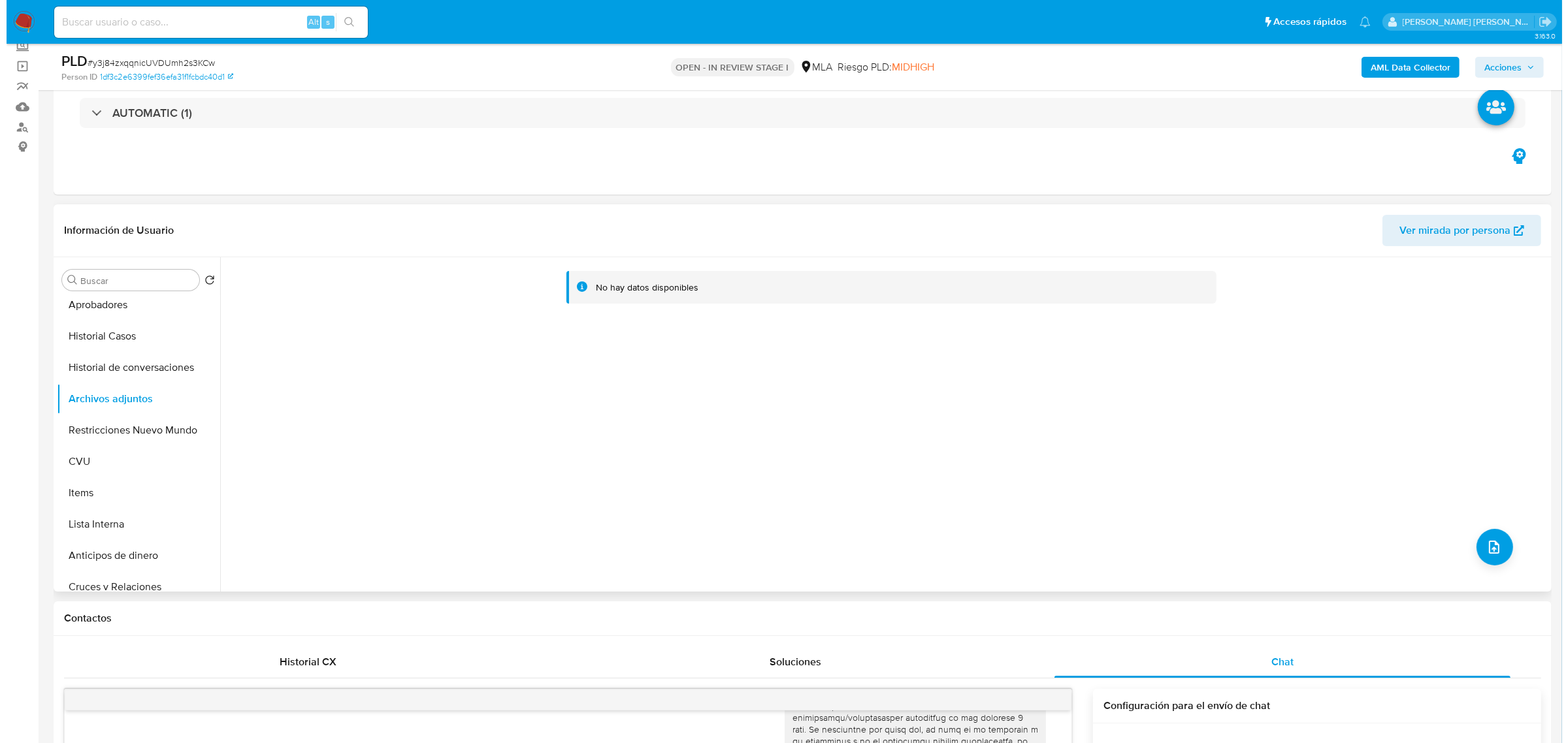
scroll to position [244, 0]
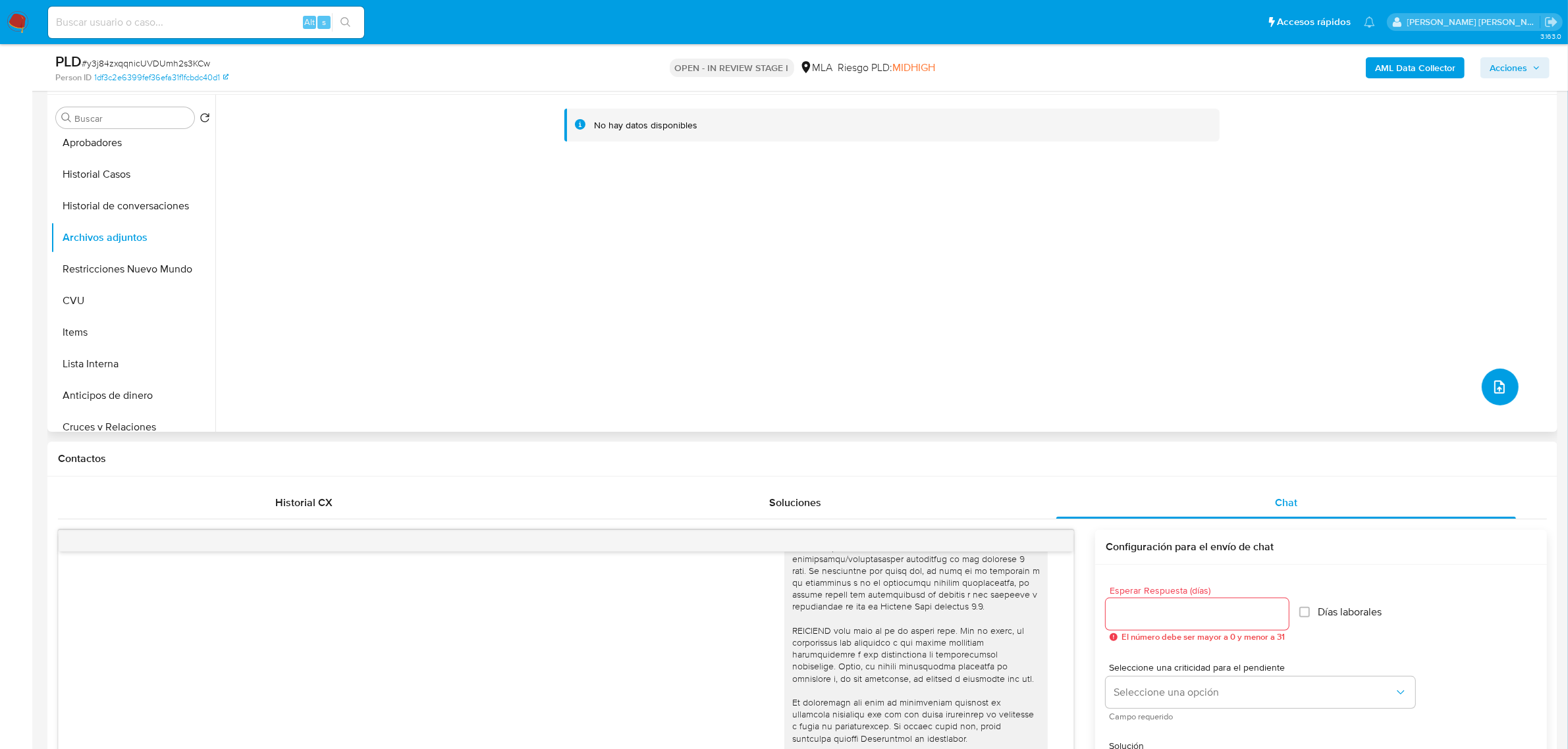
click at [1494, 380] on icon "upload-file" at bounding box center [1499, 387] width 16 height 16
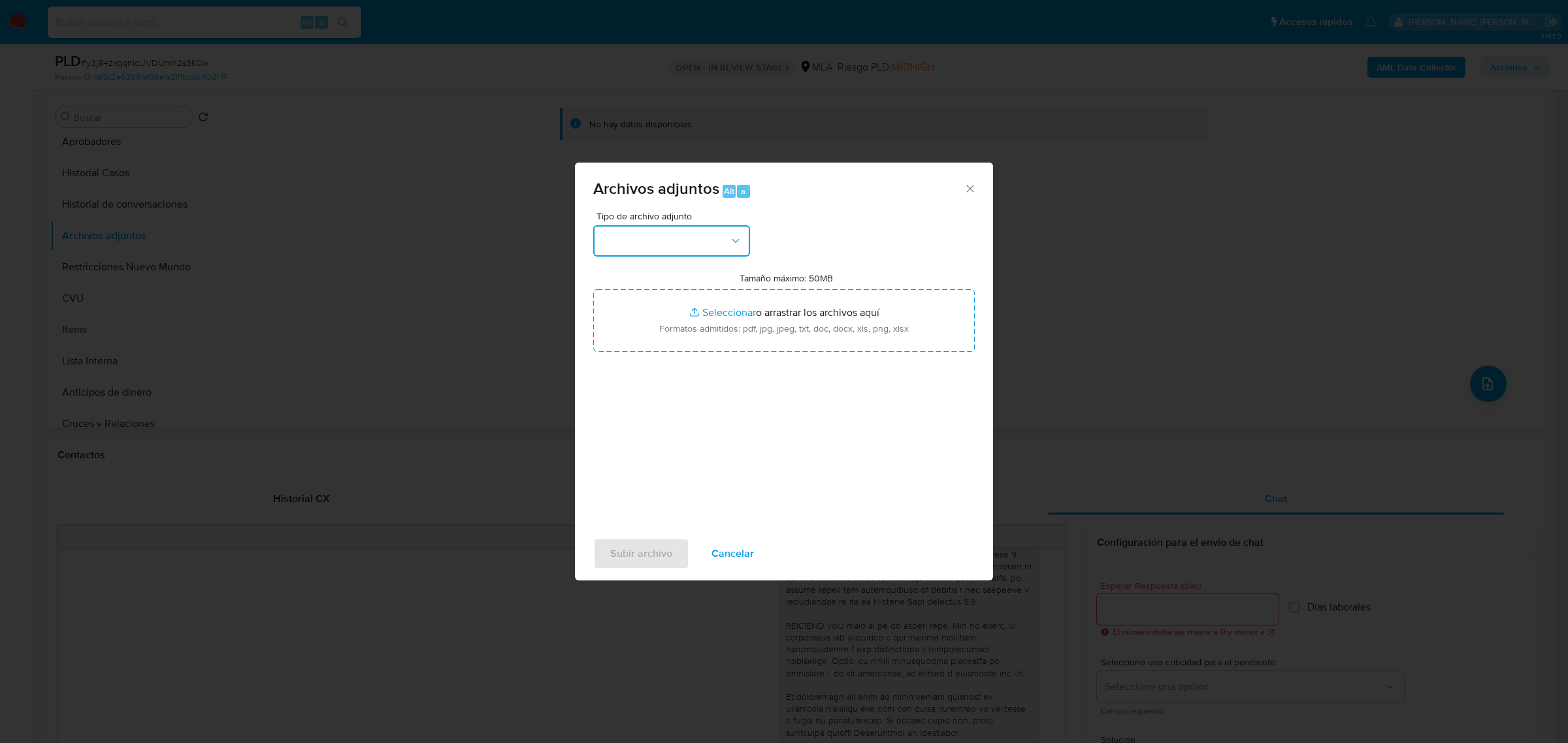
click at [682, 232] on button "button" at bounding box center [671, 241] width 156 height 31
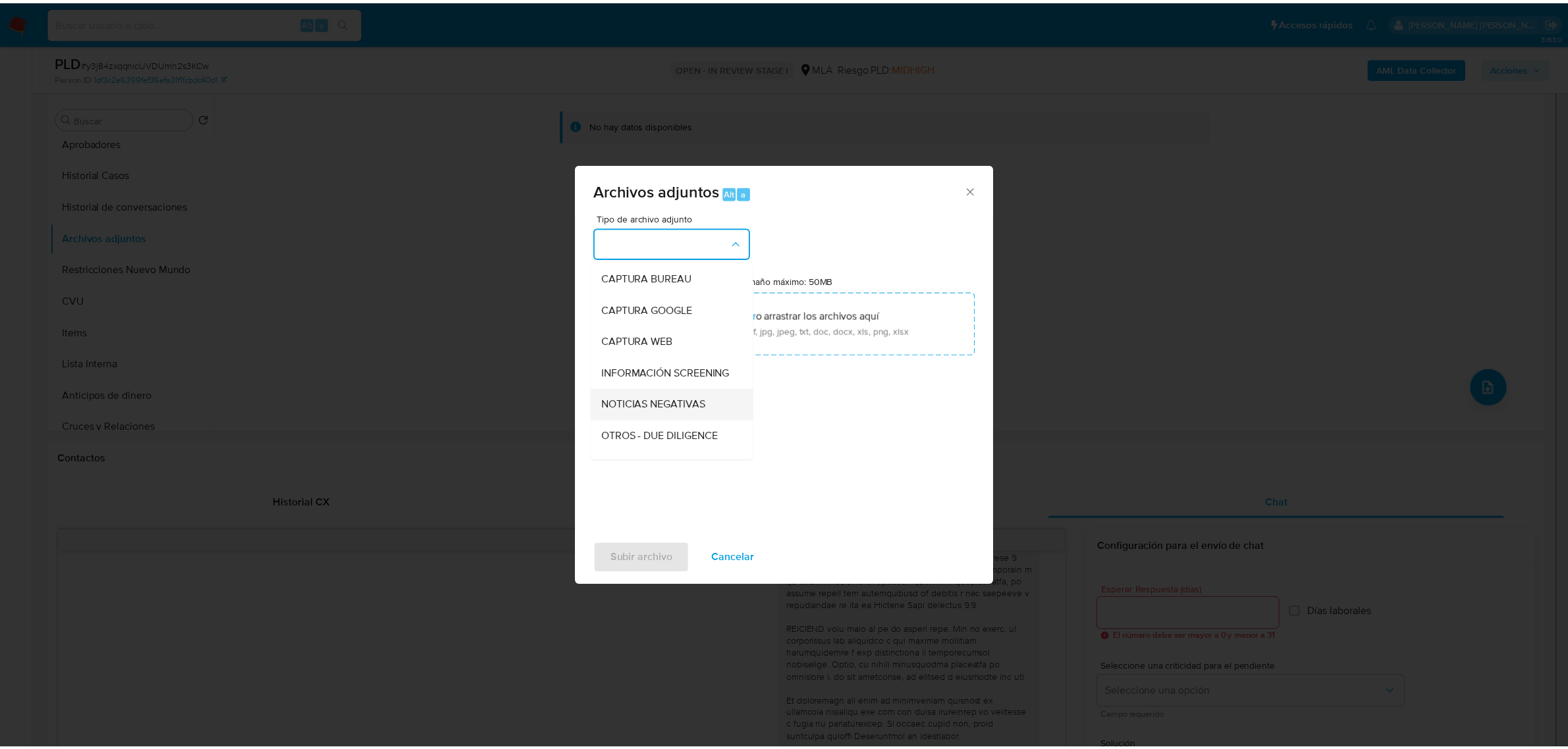
scroll to position [165, 0]
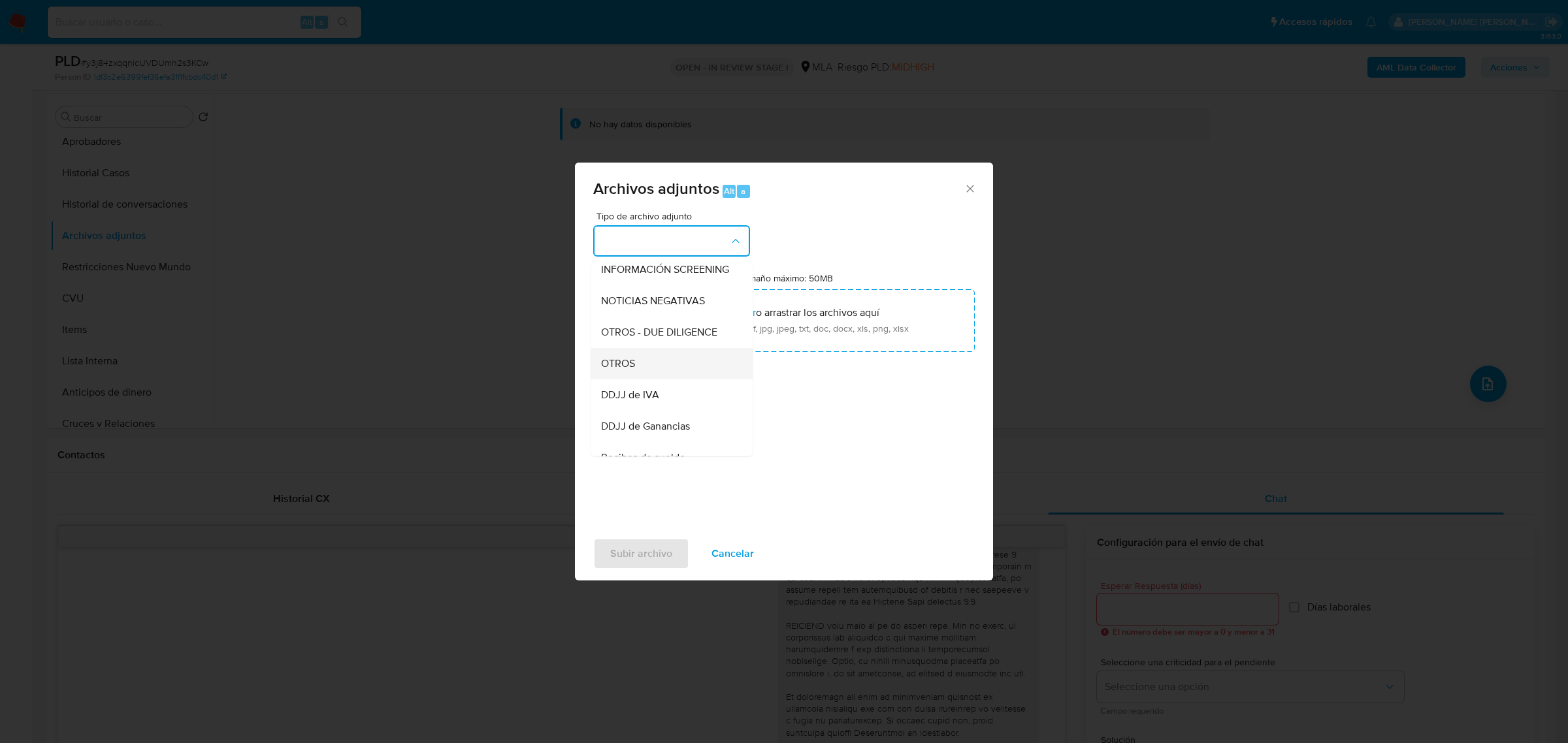
click at [648, 367] on div "OTROS" at bounding box center [668, 363] width 133 height 31
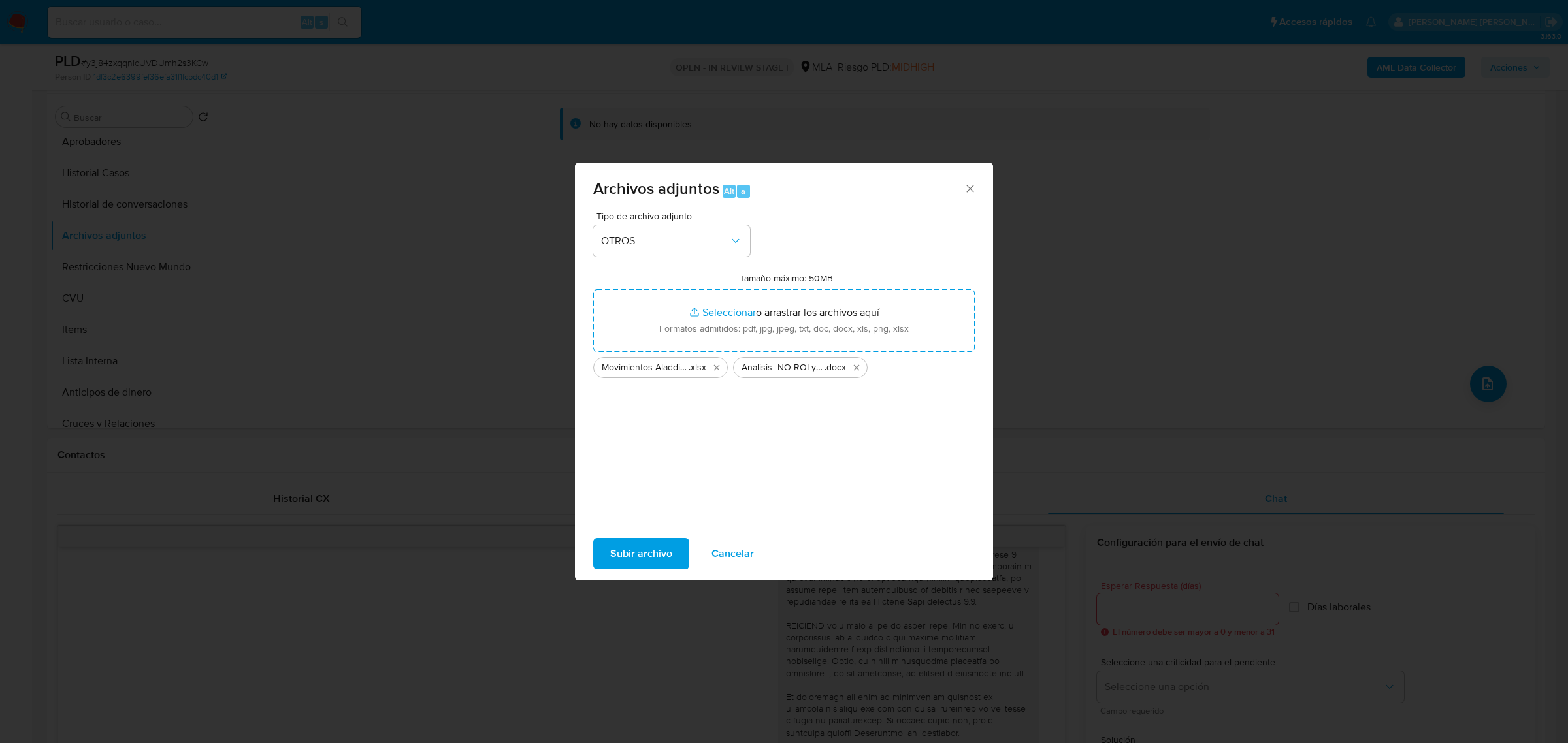
click at [631, 550] on span "Subir archivo" at bounding box center [641, 553] width 62 height 29
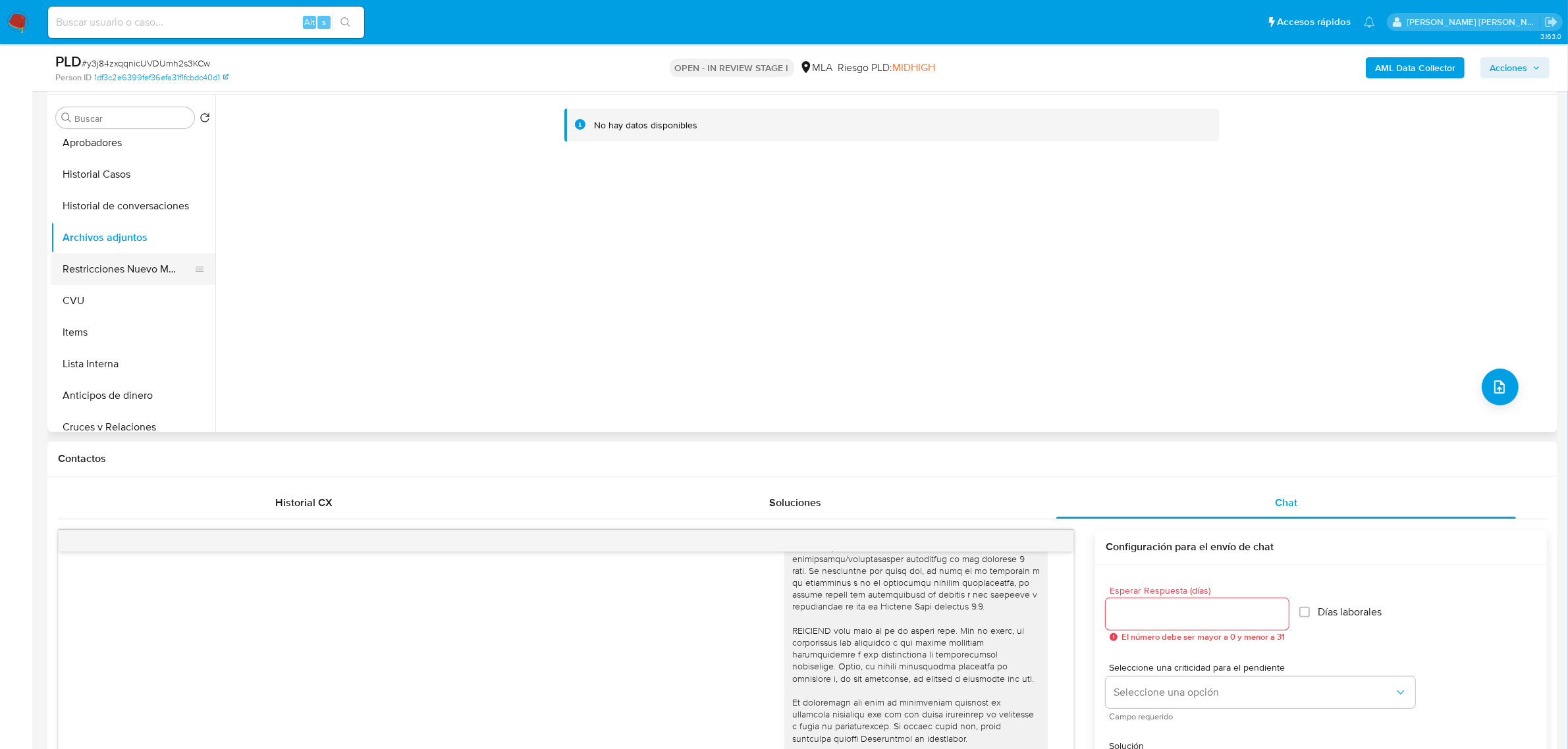
click at [113, 262] on button "Restricciones Nuevo Mundo" at bounding box center [127, 269] width 154 height 31
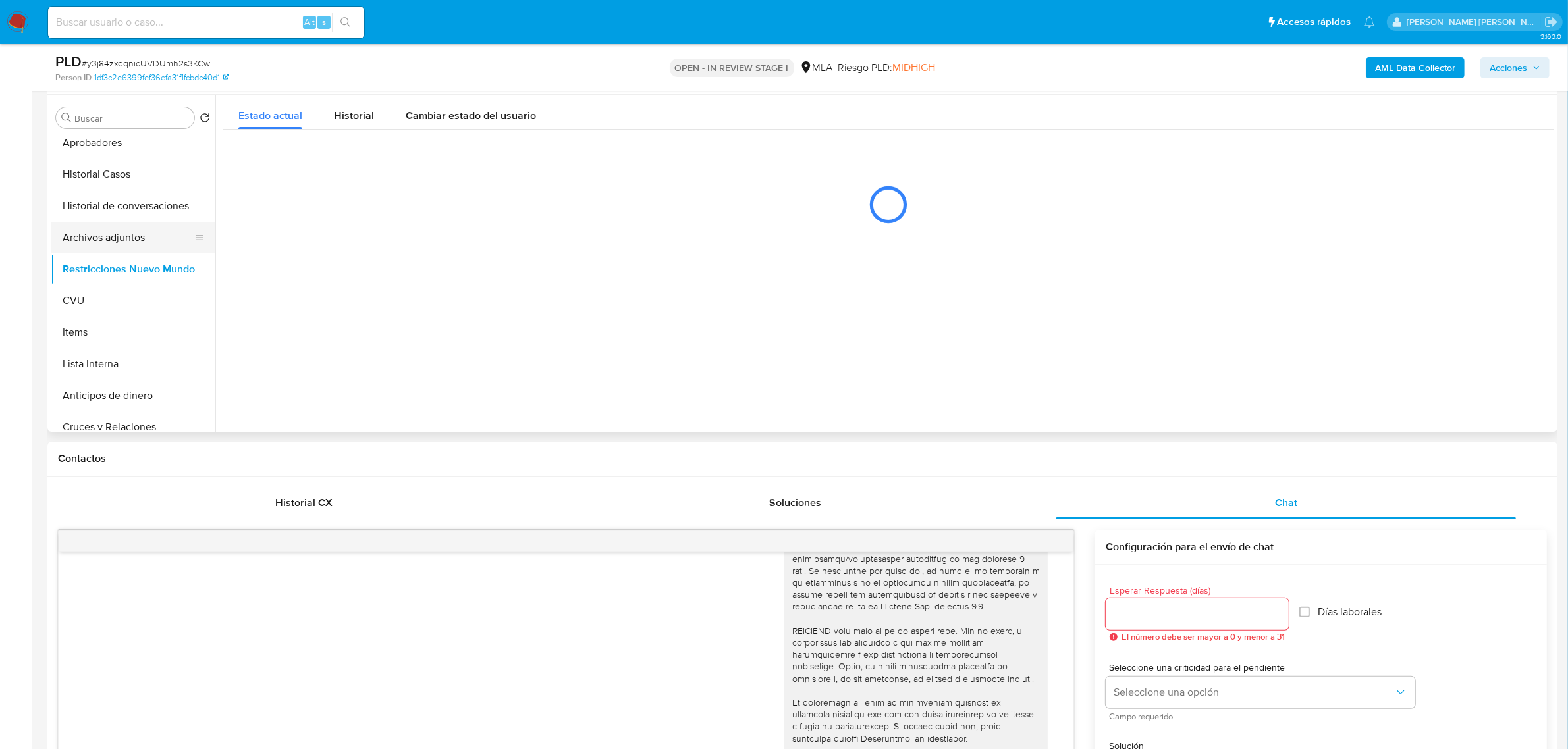
click at [117, 242] on button "Archivos adjuntos" at bounding box center [127, 237] width 154 height 31
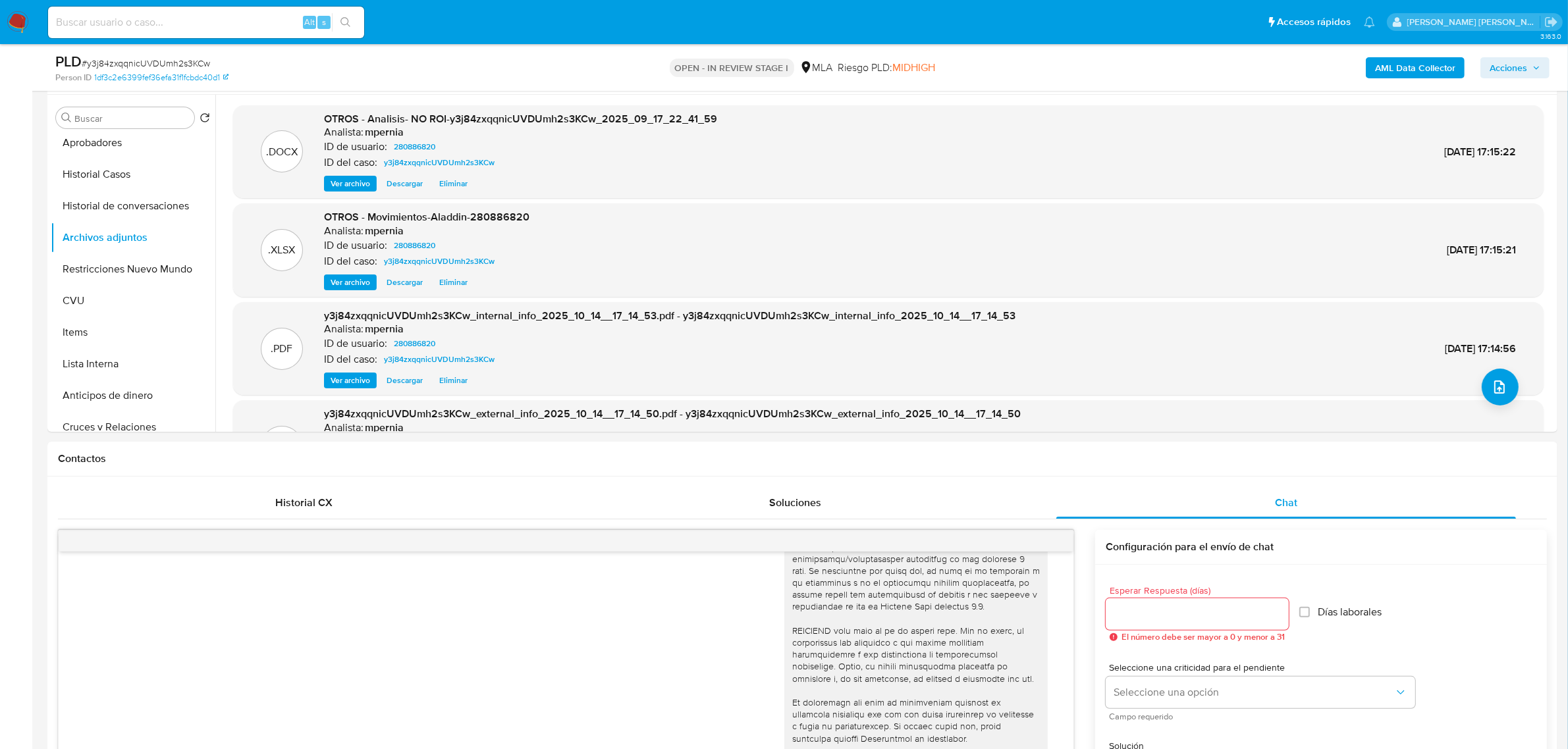
drag, startPoint x: 1526, startPoint y: 62, endPoint x: 1506, endPoint y: 76, distance: 24.4
click at [1526, 61] on span "Acciones" at bounding box center [1508, 68] width 38 height 21
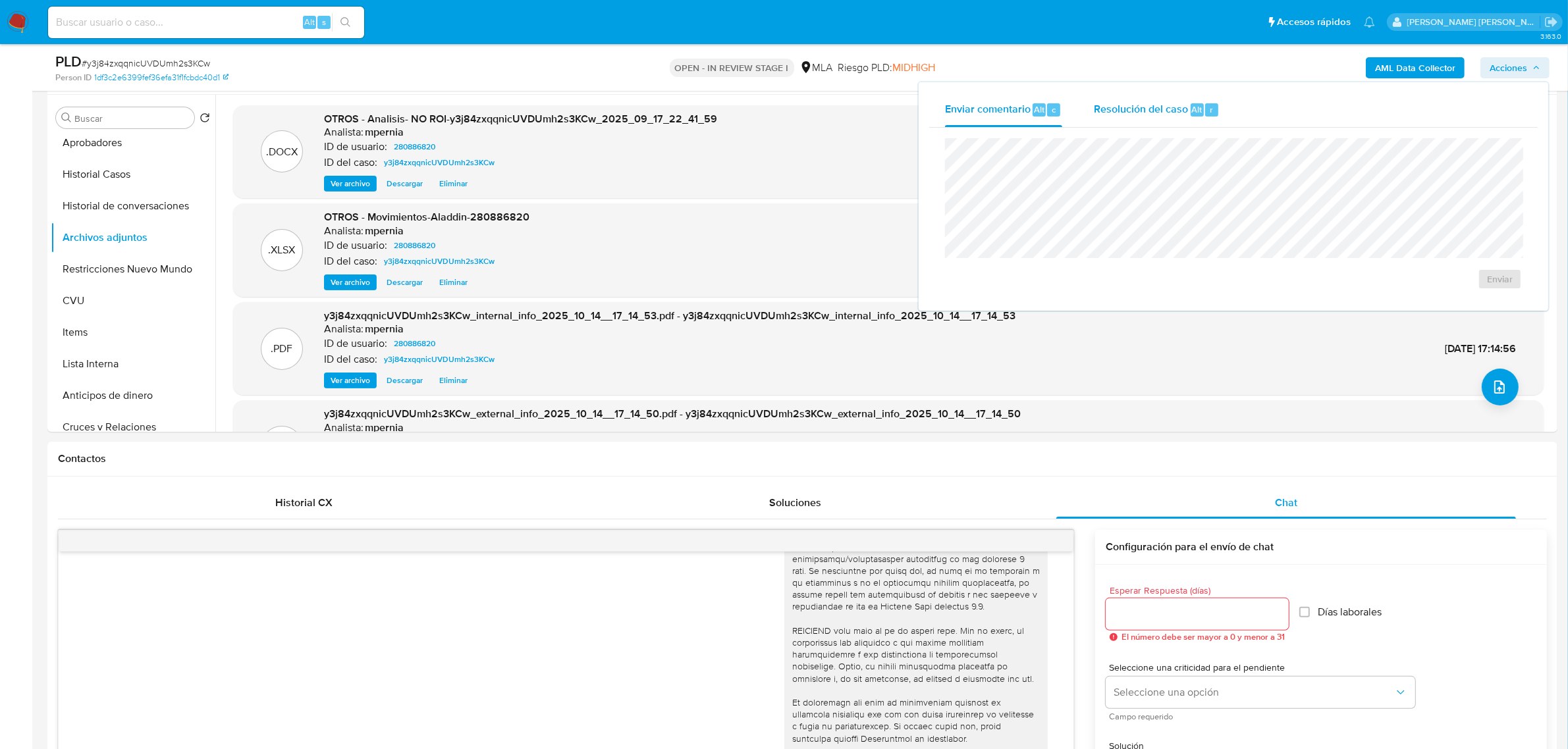
click at [1120, 125] on div "Resolución del caso Alt r" at bounding box center [1156, 110] width 126 height 34
click at [1361, 290] on span "No ROI Proposal" at bounding box center [1371, 286] width 69 height 18
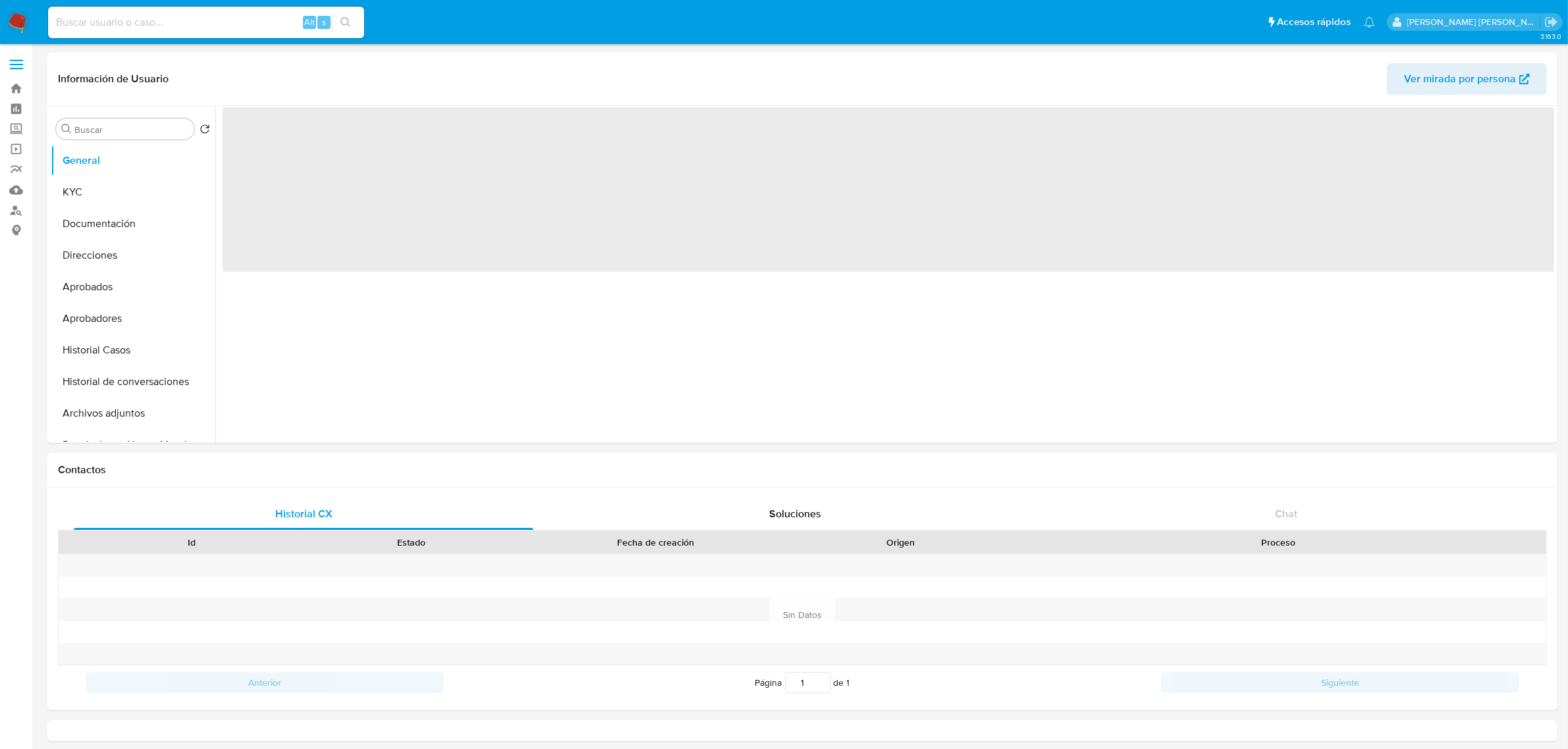
select select "10"
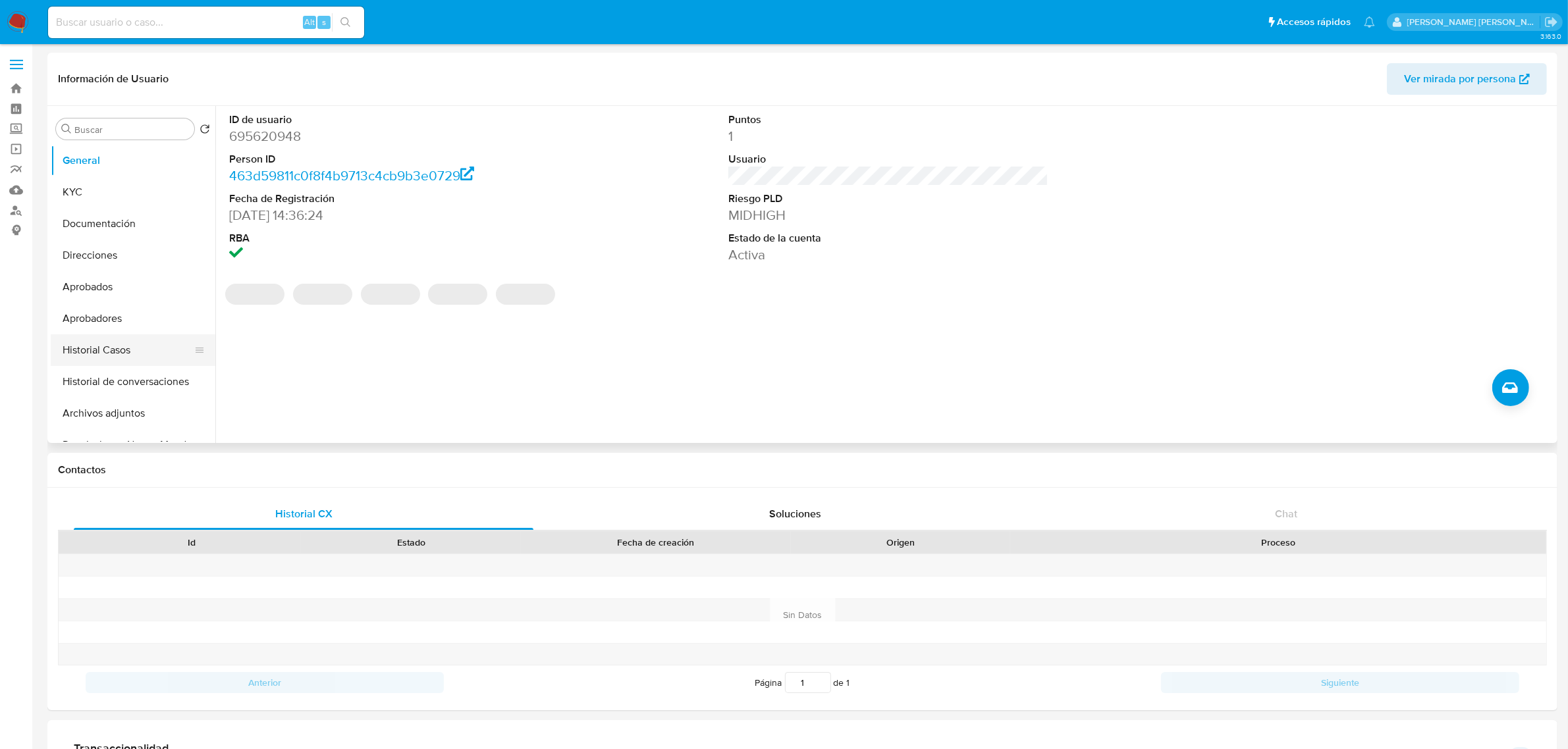
click at [138, 346] on button "Historial Casos" at bounding box center [127, 350] width 154 height 31
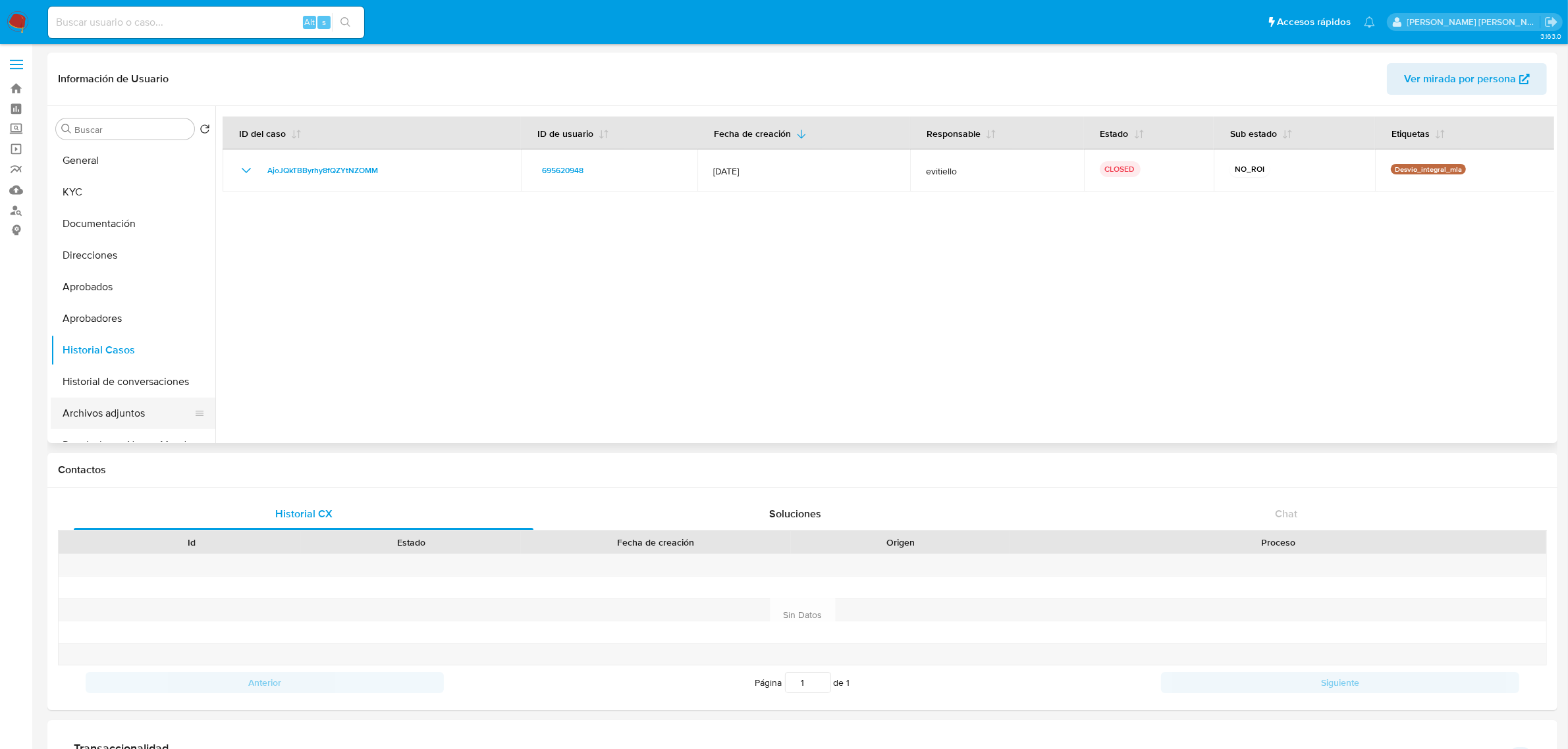
click at [100, 412] on button "Archivos adjuntos" at bounding box center [127, 413] width 154 height 31
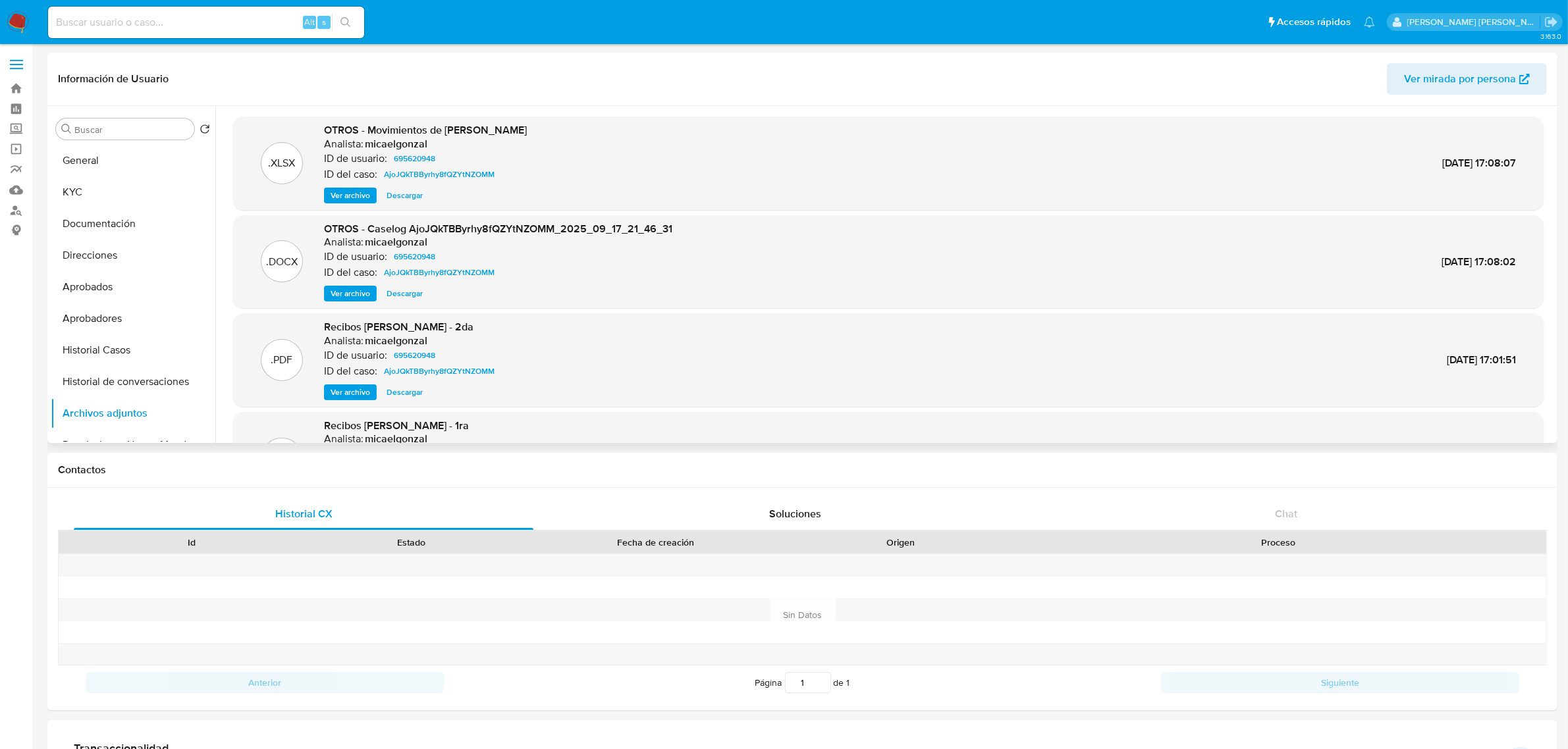
click at [367, 287] on span "Ver archivo" at bounding box center [350, 294] width 39 height 13
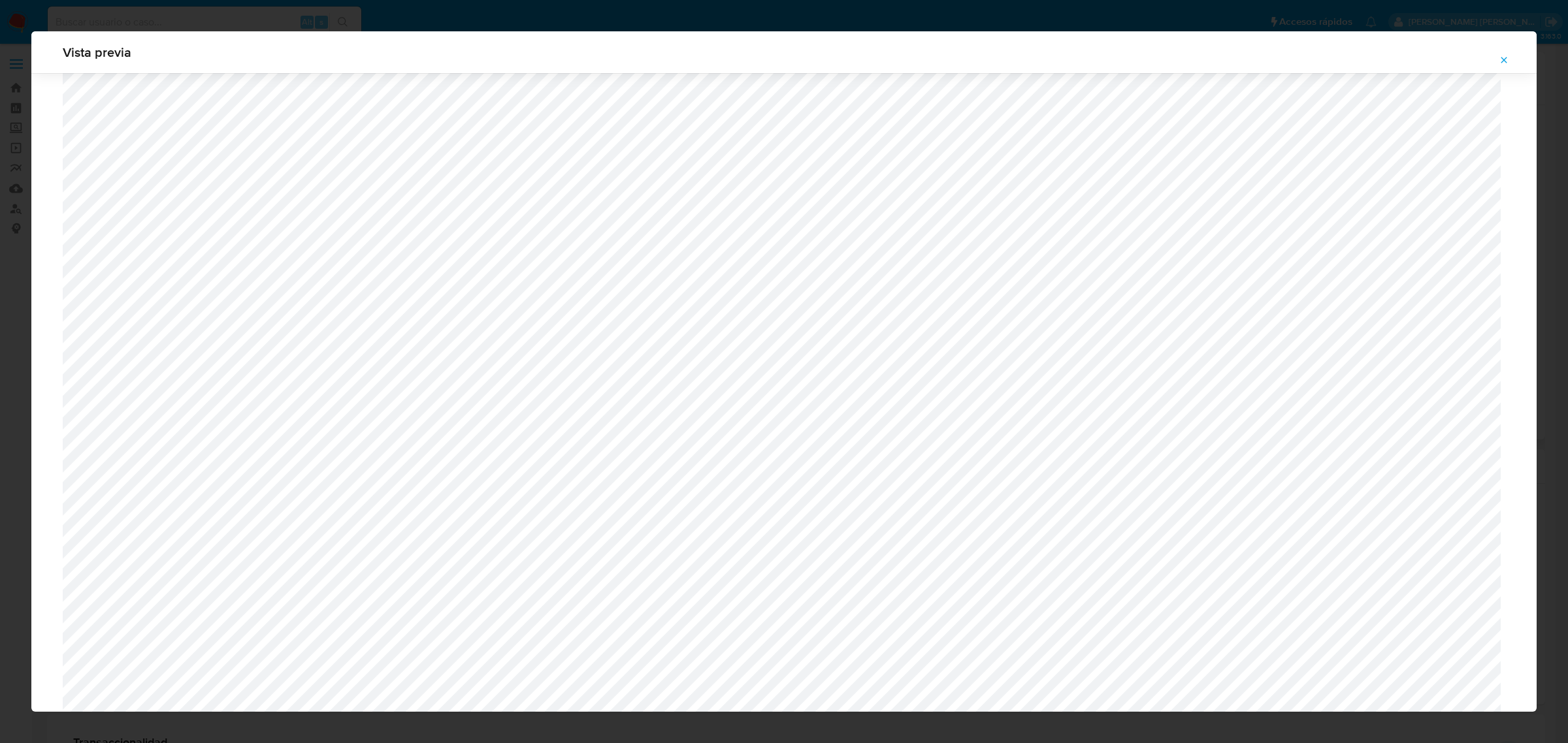
scroll to position [790, 0]
drag, startPoint x: 1498, startPoint y: 56, endPoint x: 1207, endPoint y: 207, distance: 327.8
click at [1498, 57] on button "Attachment preview" at bounding box center [1504, 60] width 29 height 21
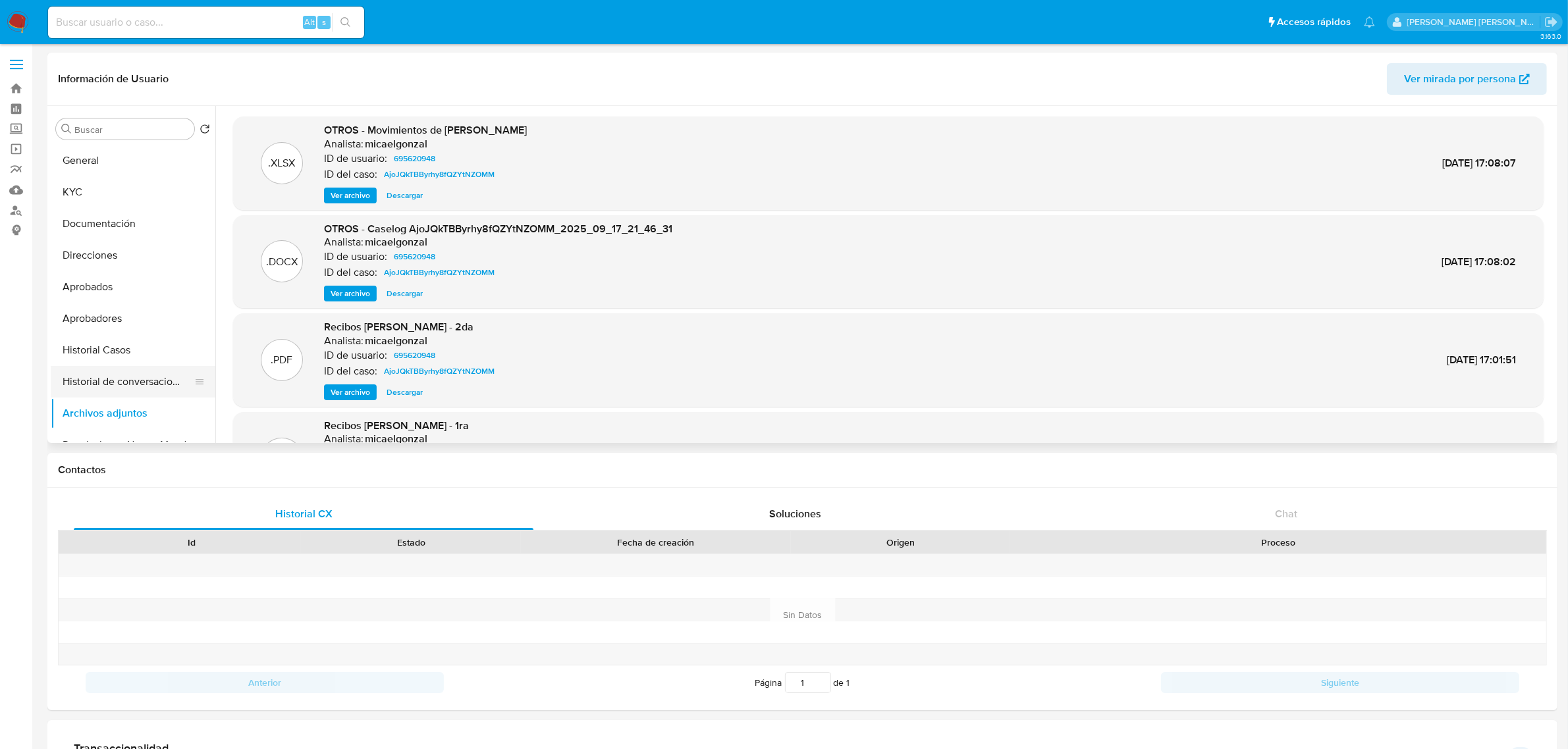
click at [137, 376] on button "Historial de conversaciones" at bounding box center [127, 381] width 154 height 31
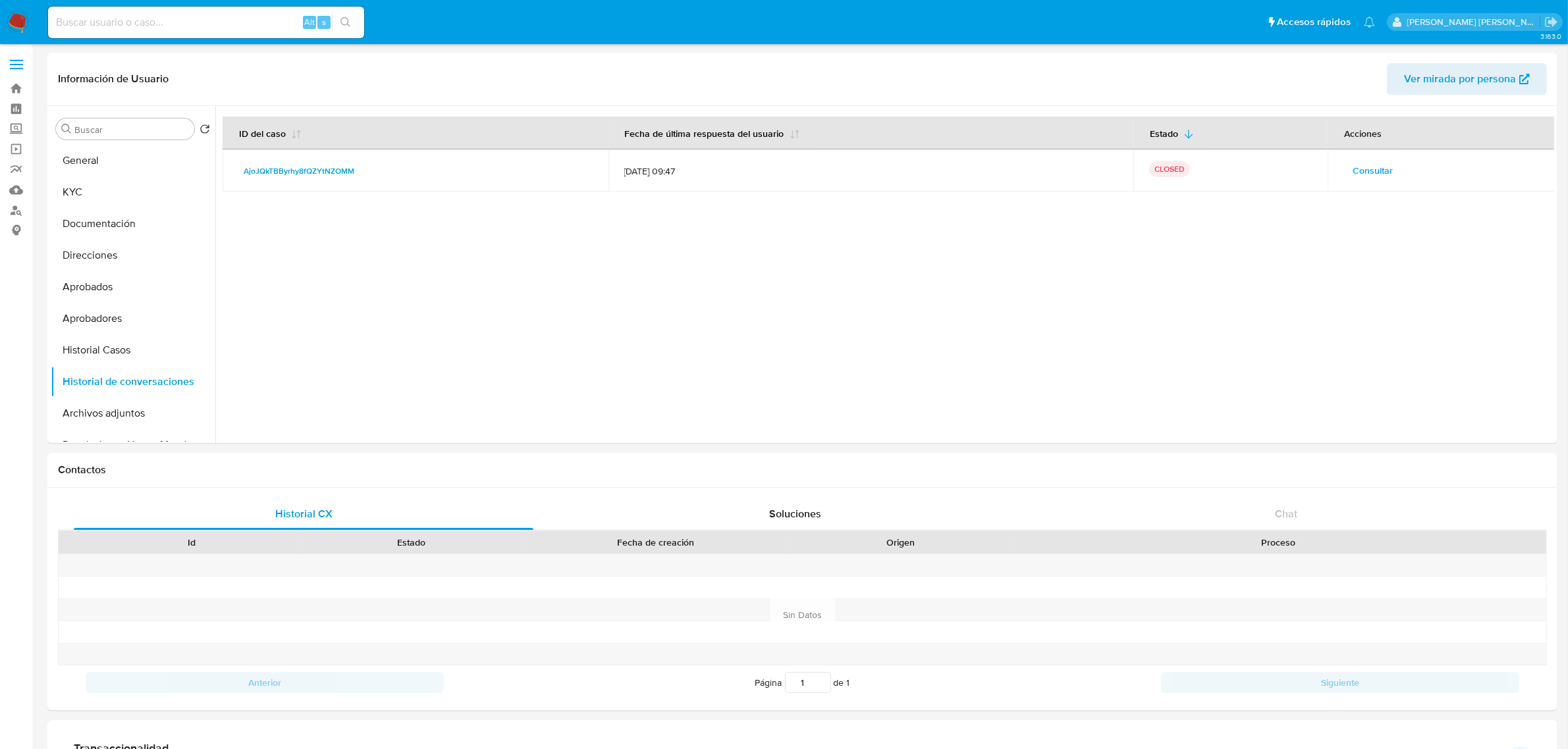
click at [1353, 169] on span "Consultar" at bounding box center [1373, 170] width 40 height 18
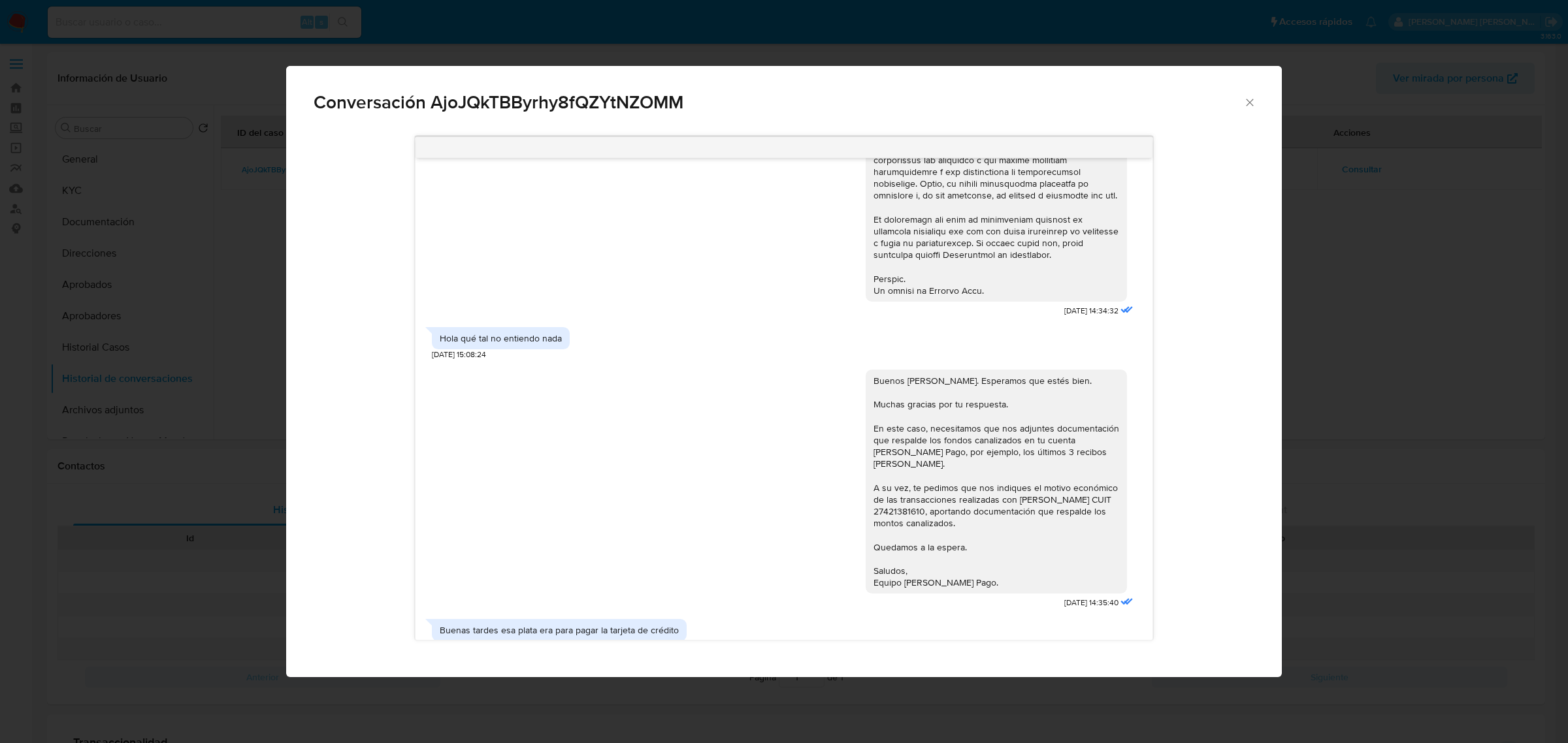
scroll to position [734, 0]
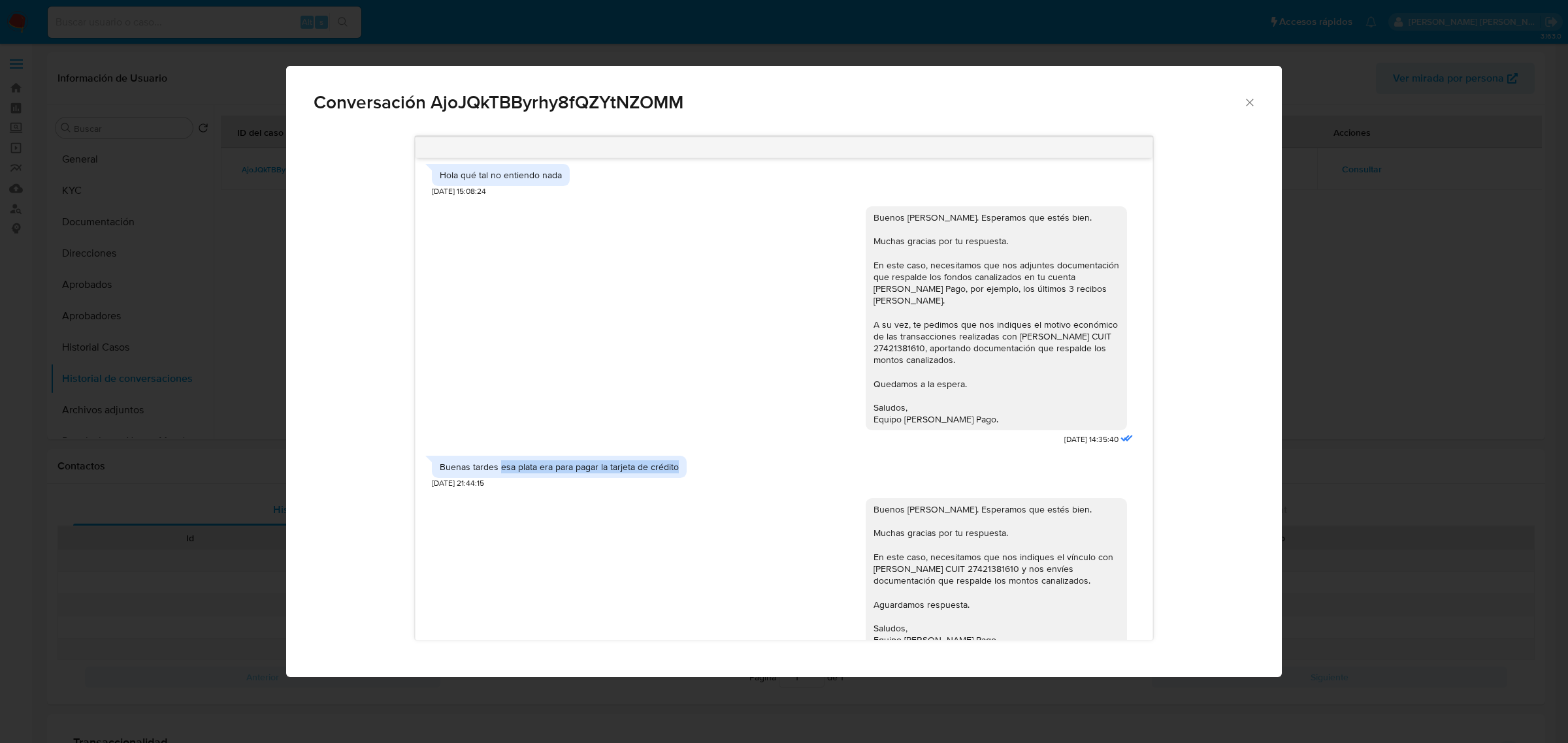
drag, startPoint x: 501, startPoint y: 468, endPoint x: 682, endPoint y: 471, distance: 181.0
click at [682, 471] on div "Buenas tardes esa plata era para pagar la tarjeta de crédito" at bounding box center [559, 467] width 255 height 22
copy div "esa plata era para pagar la tarjeta de crédito"
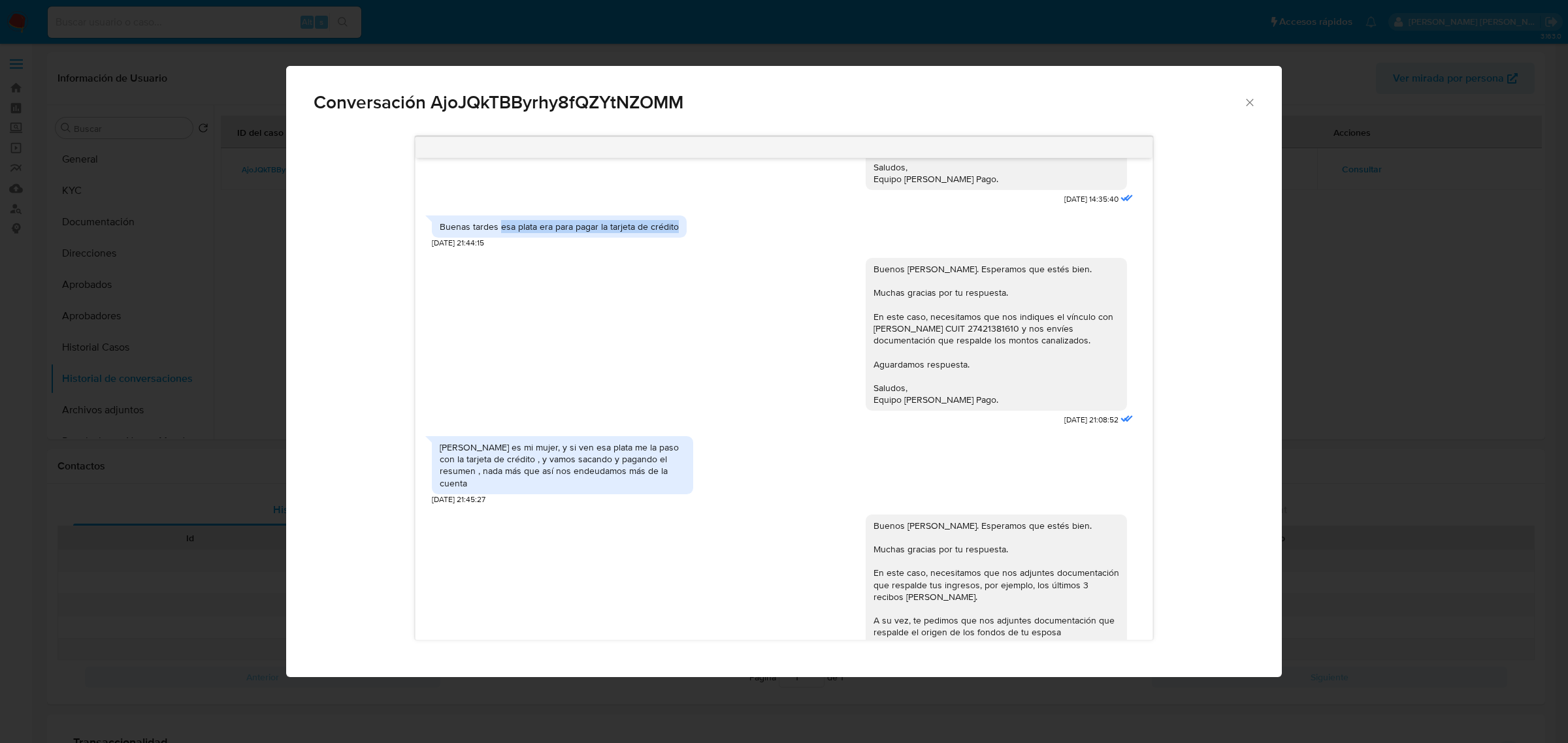
scroll to position [980, 0]
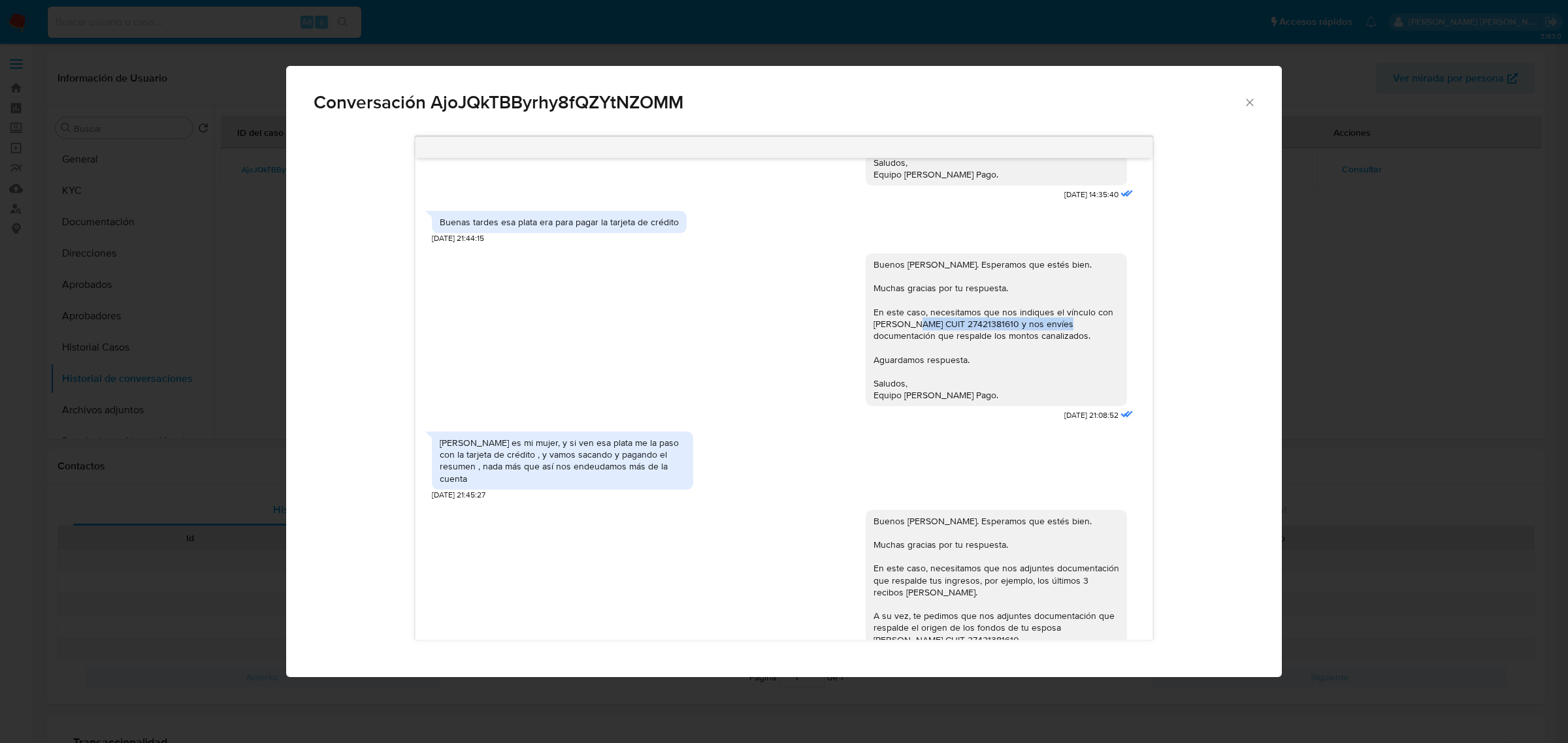
drag, startPoint x: 897, startPoint y: 325, endPoint x: 1044, endPoint y: 321, distance: 147.1
click at [1044, 321] on div "Buenos días, Leandro. Esperamos que estés bien. Muchas gracias por tu respuesta…" at bounding box center [996, 329] width 245 height 142
copy div "Micaela Valverde CUIT 27421381610"
drag, startPoint x: 456, startPoint y: 441, endPoint x: 634, endPoint y: 465, distance: 179.6
click at [634, 465] on div "Ella es mi mujer, y si ven esa plata me la paso con la tarjeta de crédito , y v…" at bounding box center [562, 460] width 245 height 48
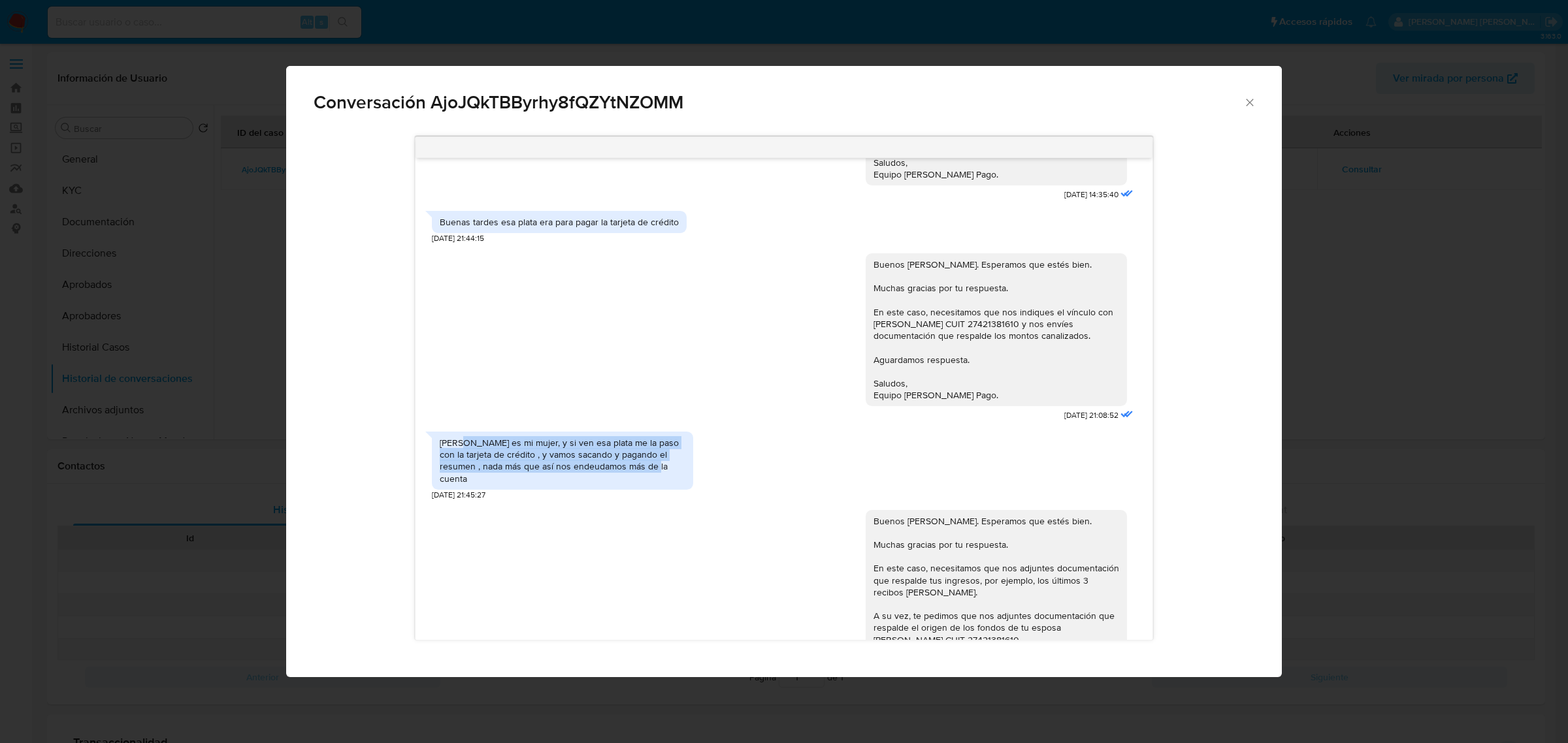
copy div "es mi mujer, y si ven esa plata me la paso con la tarjeta de crédito , y vamos …"
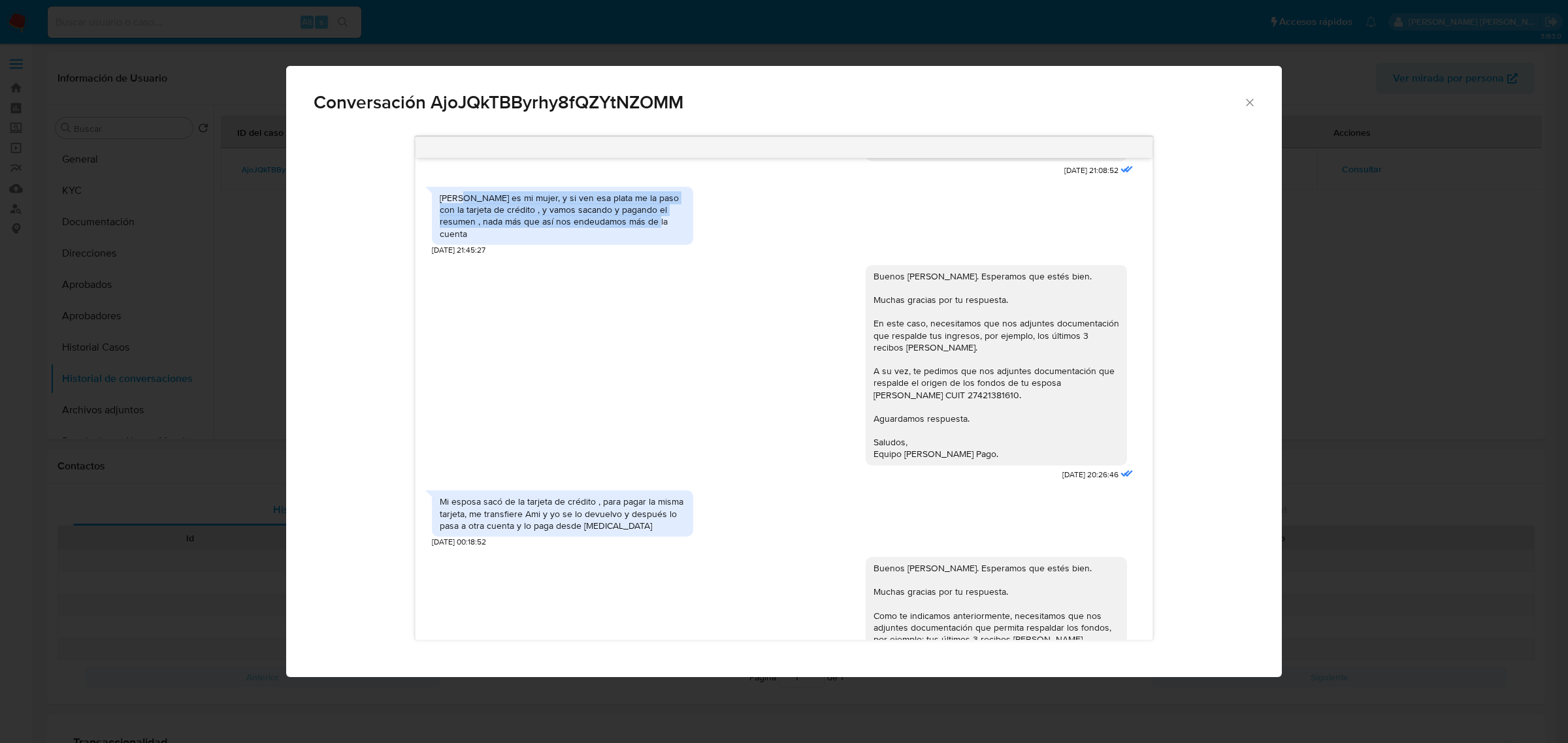
scroll to position [1306, 0]
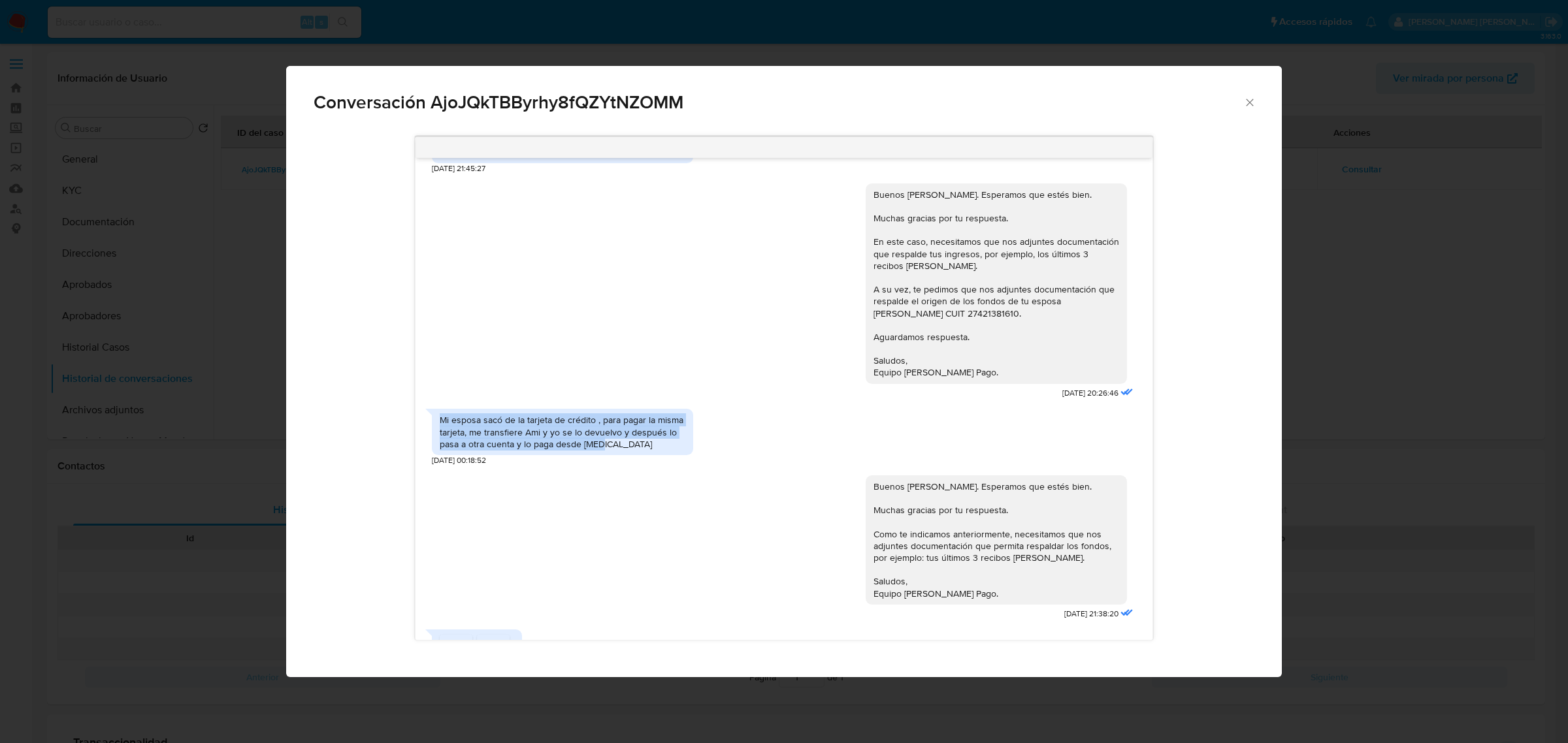
drag, startPoint x: 439, startPoint y: 409, endPoint x: 609, endPoint y: 444, distance: 173.6
click at [609, 444] on div "Mi esposa sacó de la tarjeta de crédito , para pagar la misma tarjeta, me trans…" at bounding box center [562, 434] width 261 height 64
copy div "Mi esposa sacó de la tarjeta de crédito , para pagar la misma tarjeta, me trans…"
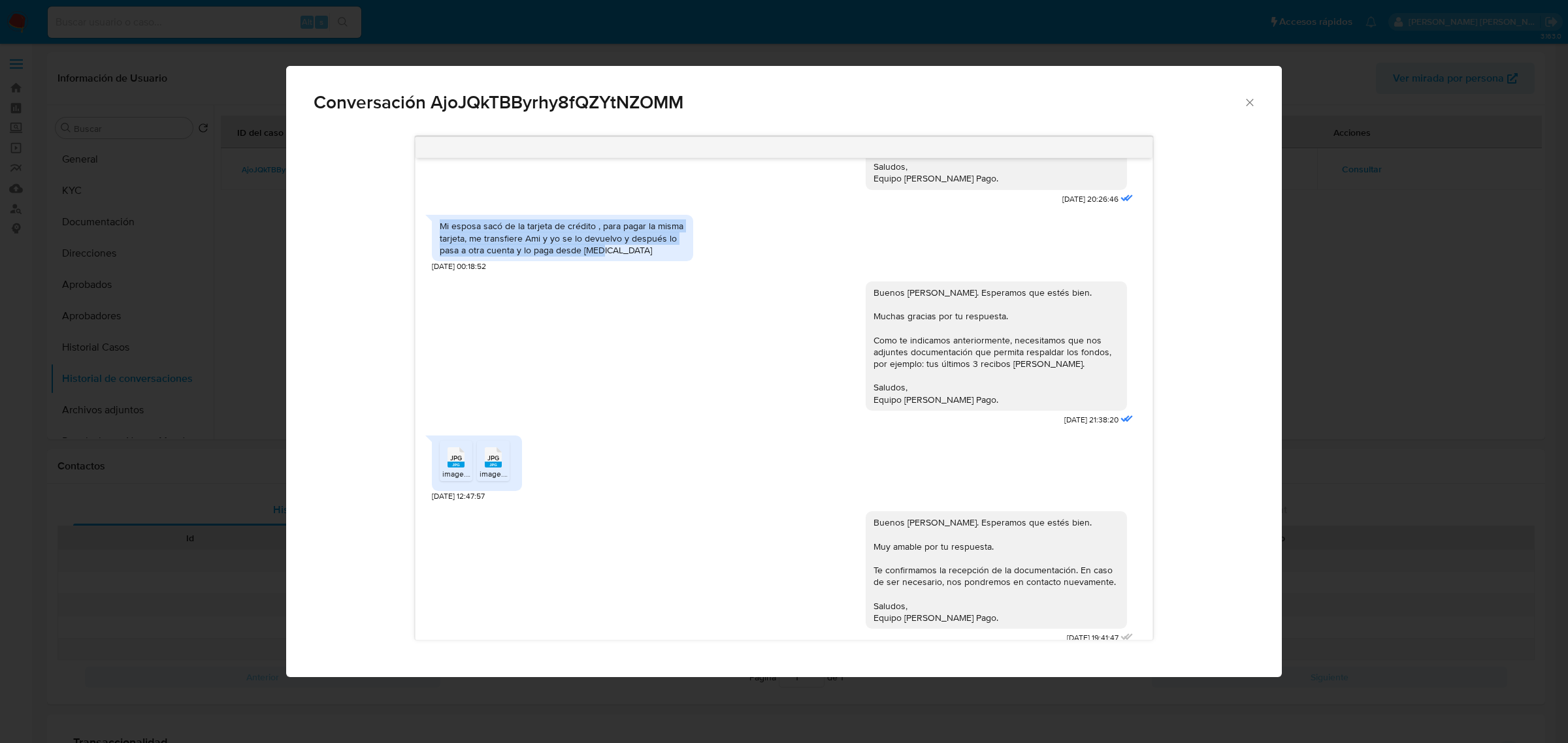
click at [1249, 101] on icon "Cerrar" at bounding box center [1249, 102] width 13 height 13
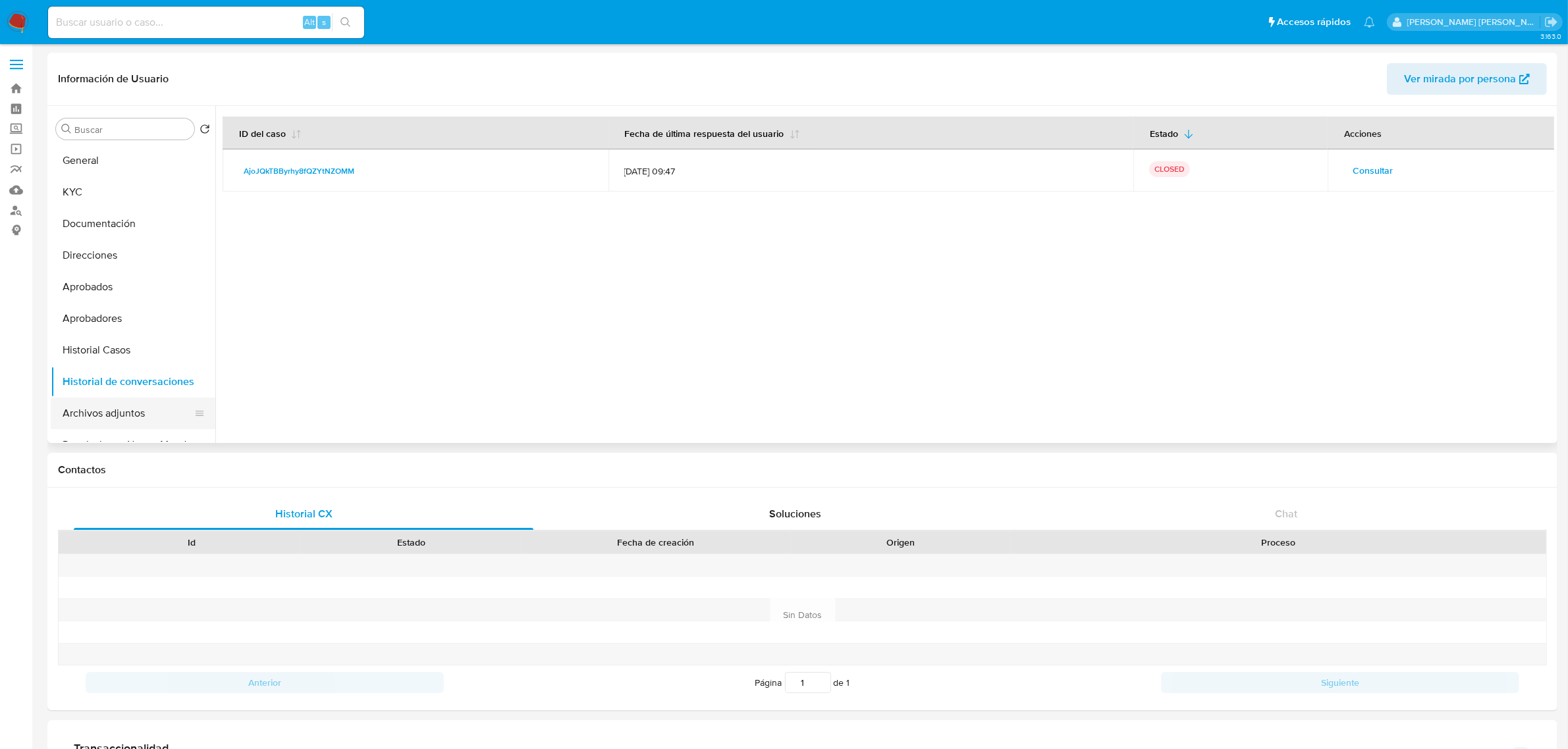
click at [102, 420] on button "Archivos adjuntos" at bounding box center [127, 413] width 154 height 31
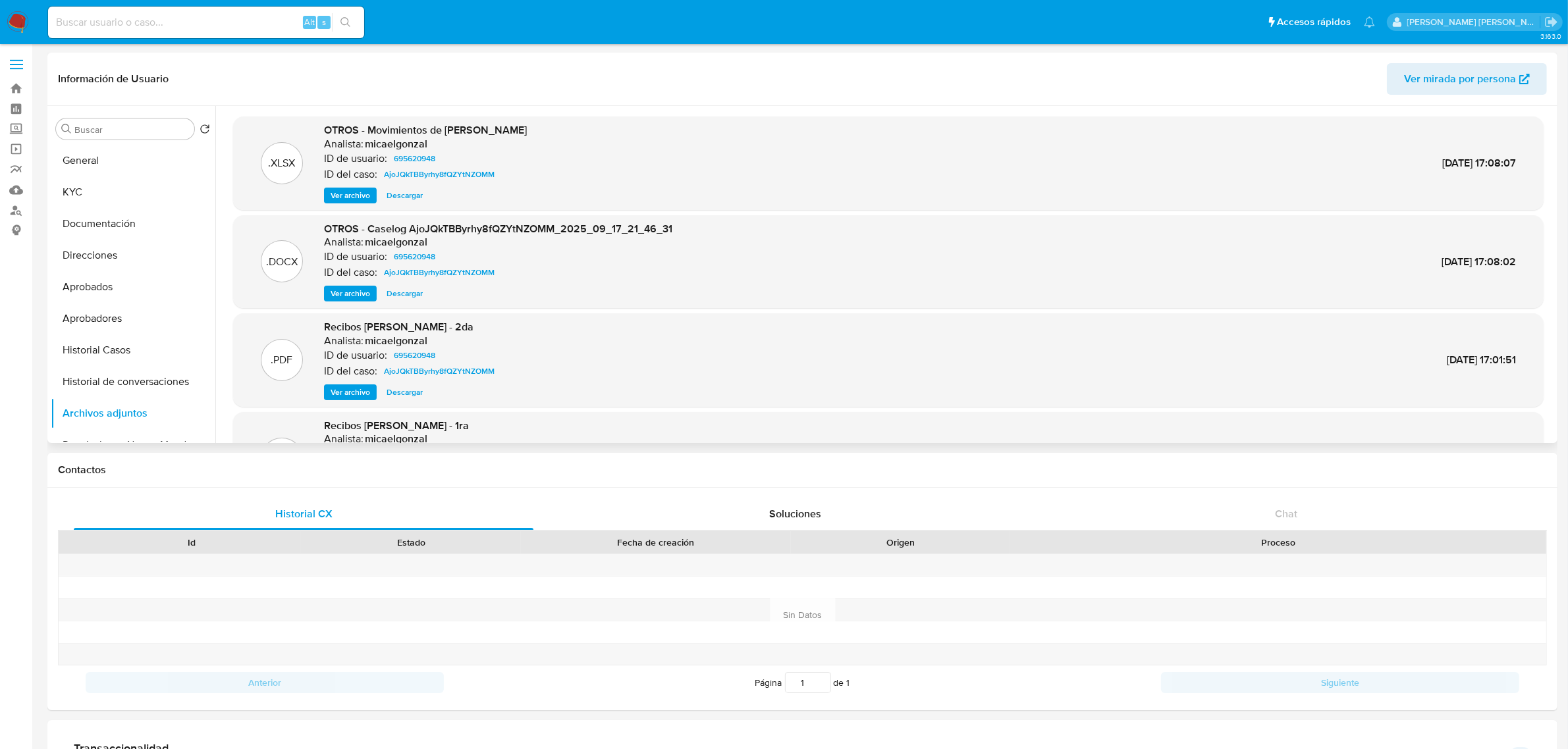
click at [353, 291] on span "Ver archivo" at bounding box center [350, 294] width 39 height 13
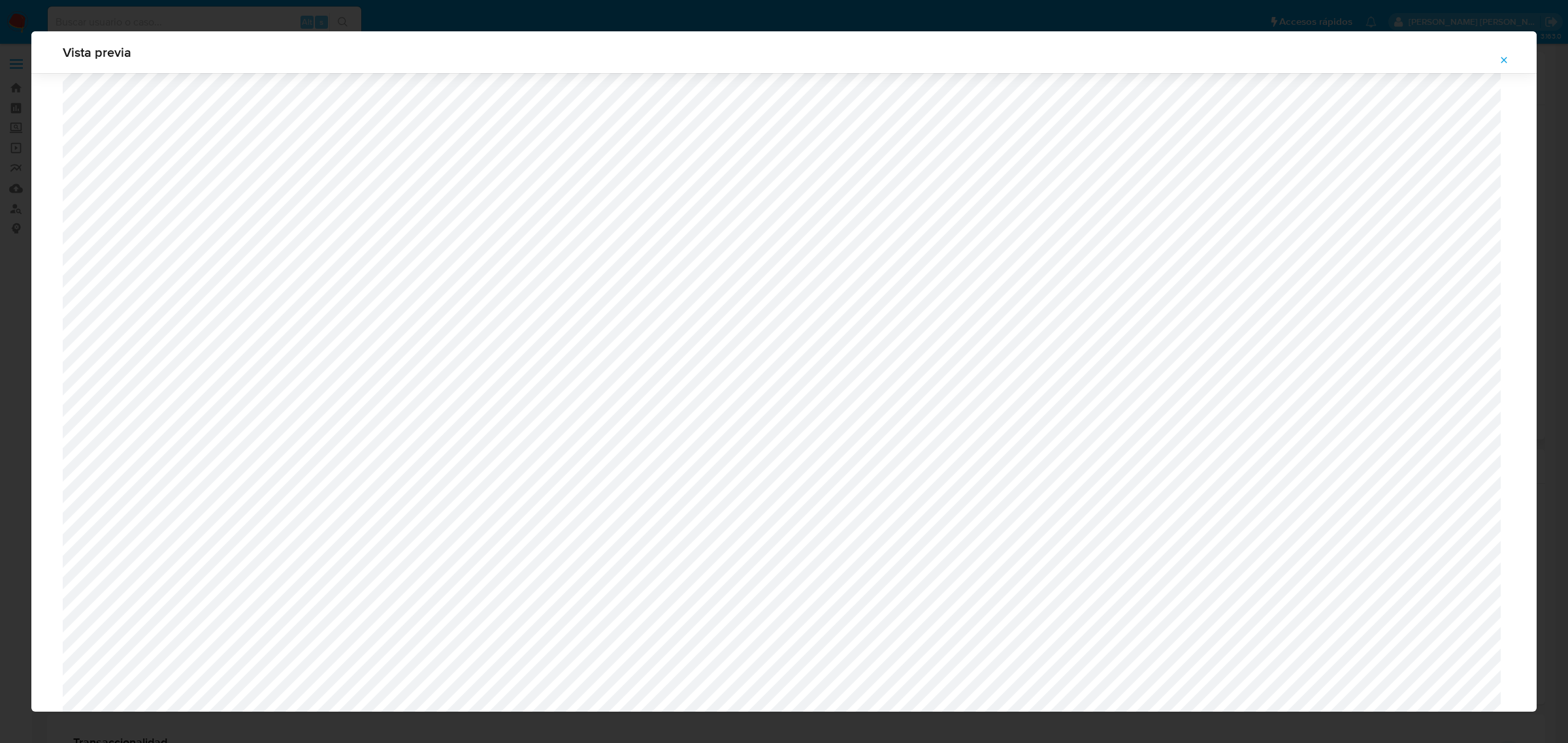
scroll to position [872, 0]
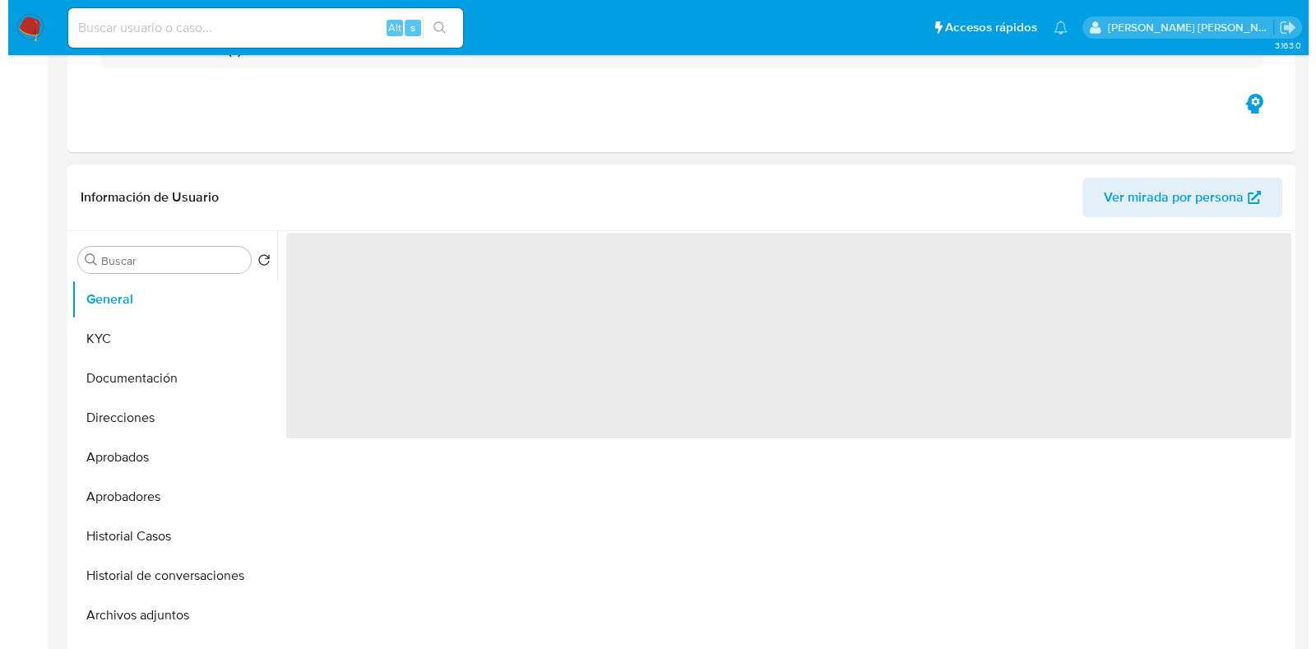
scroll to position [308, 0]
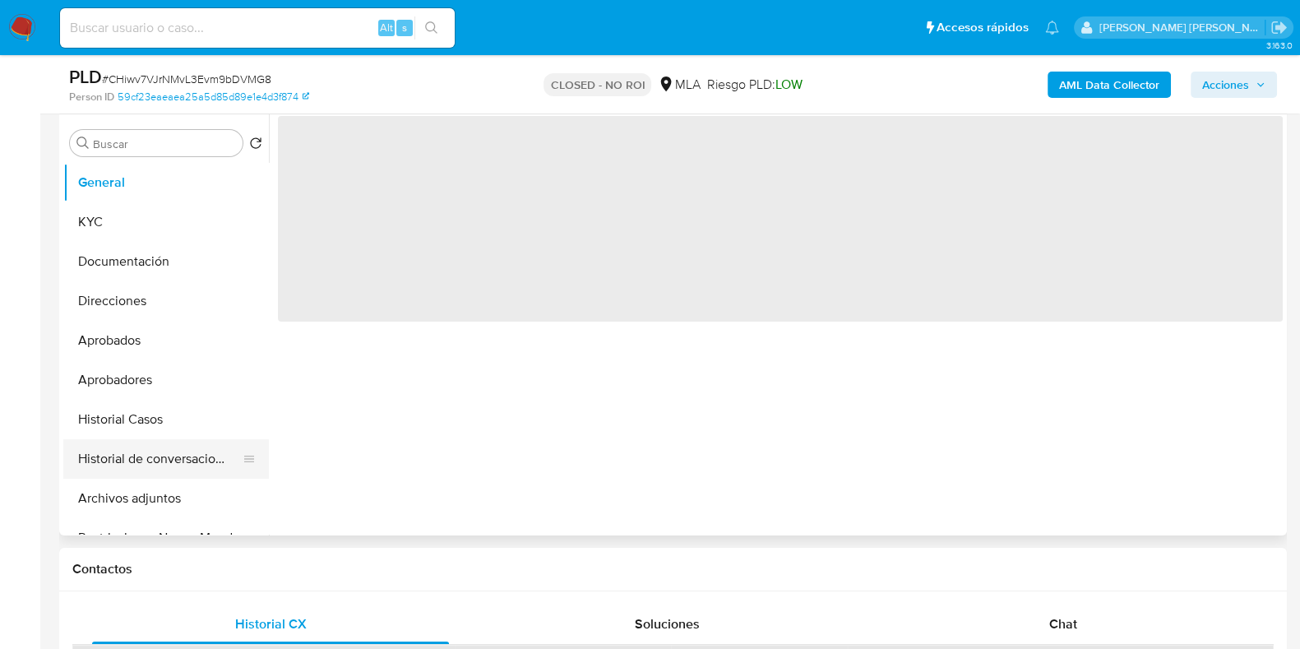
select select "10"
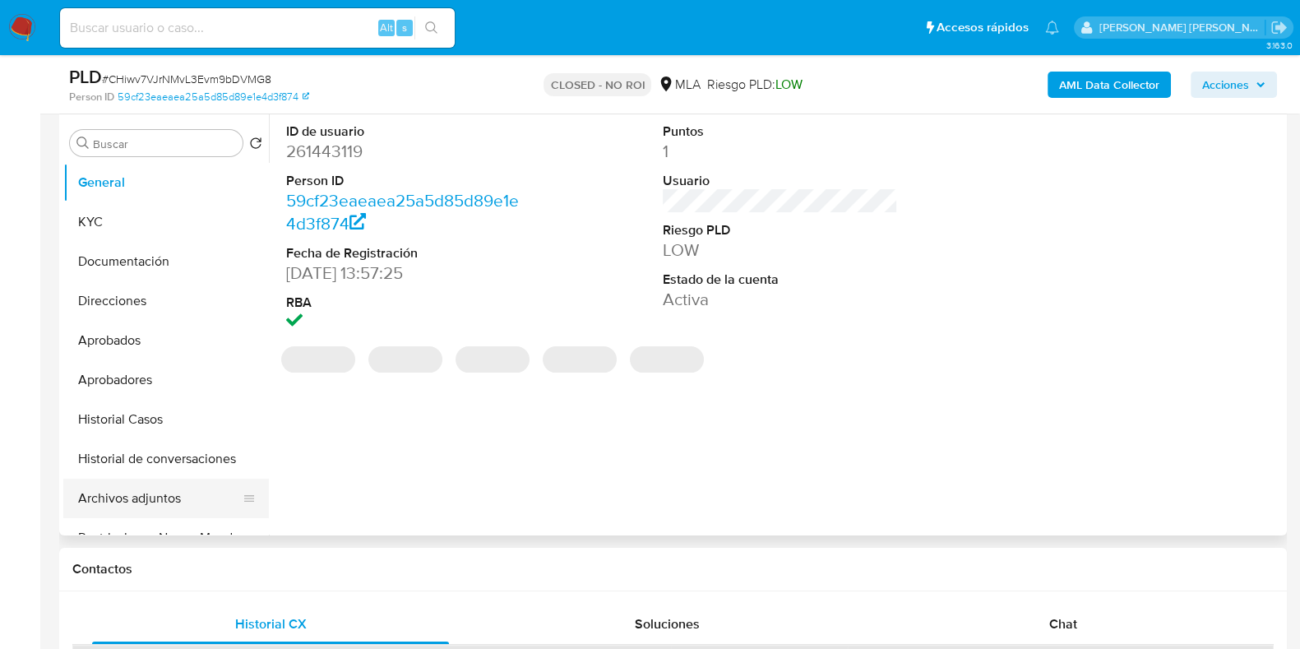
click at [143, 505] on button "Archivos adjuntos" at bounding box center [159, 498] width 192 height 39
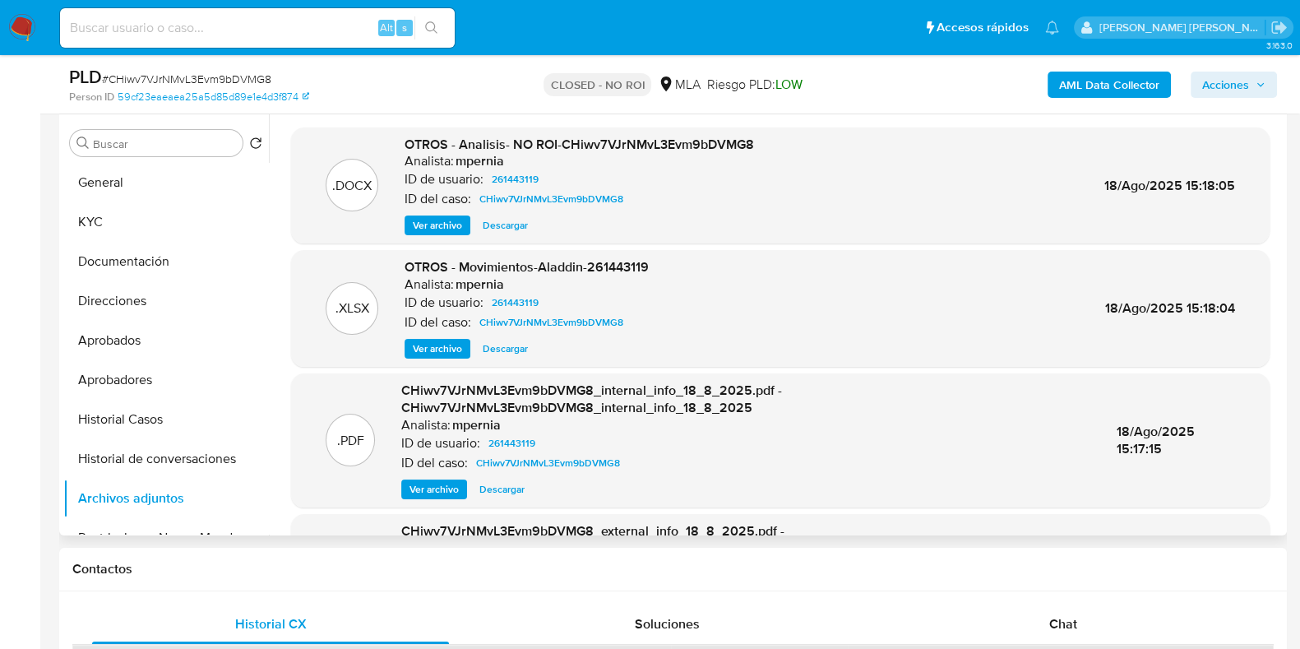
click at [444, 232] on span "Ver archivo" at bounding box center [437, 225] width 49 height 16
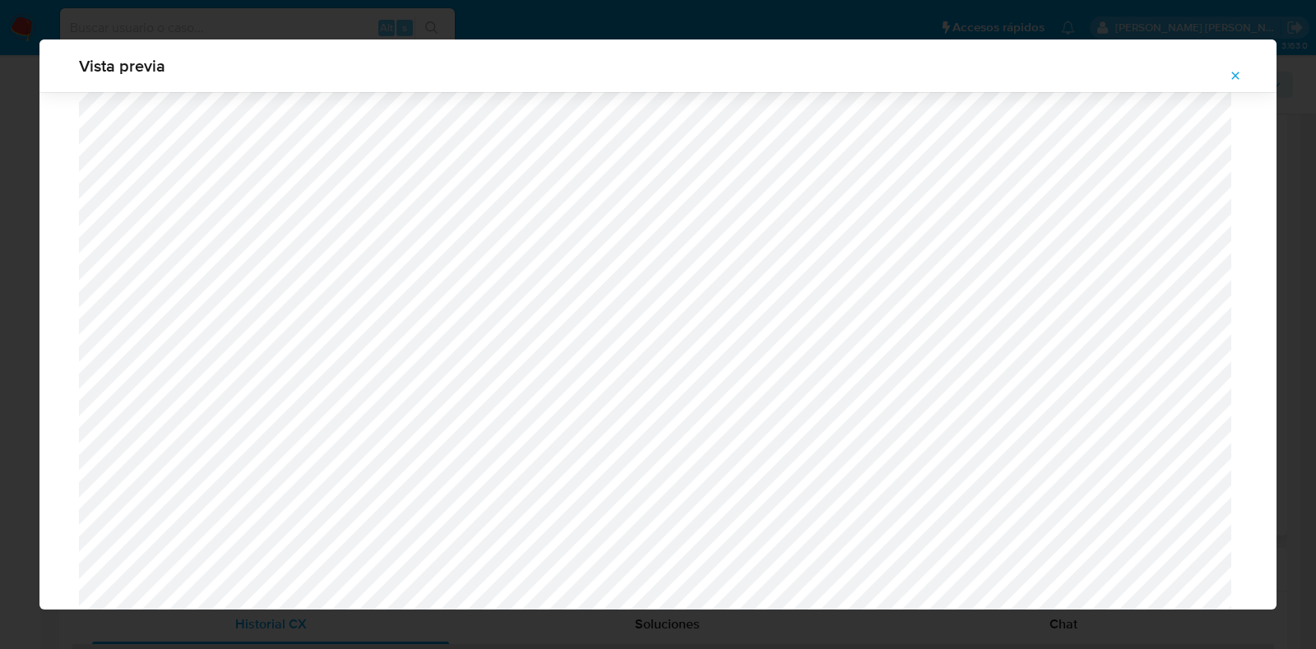
scroll to position [1406, 0]
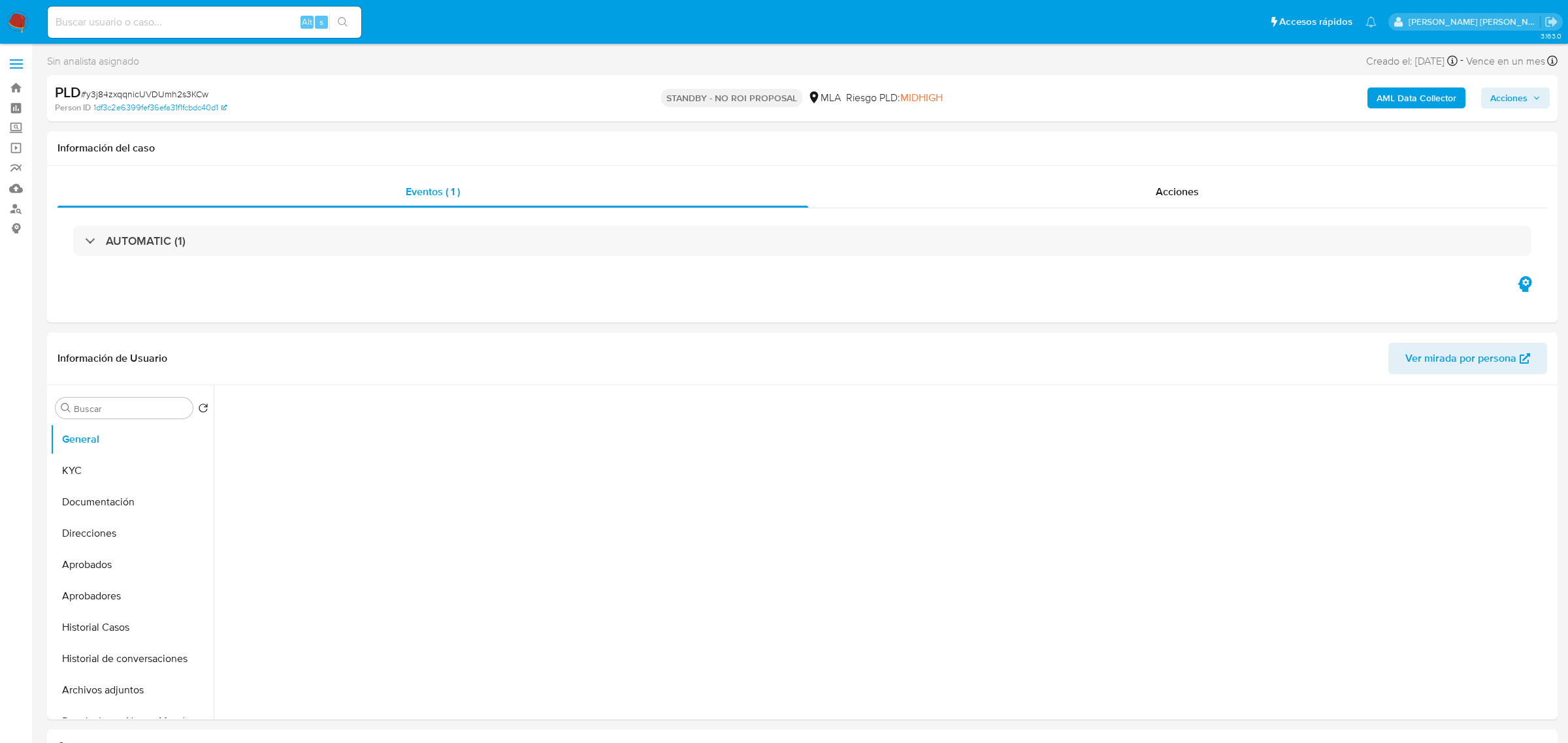
select select "10"
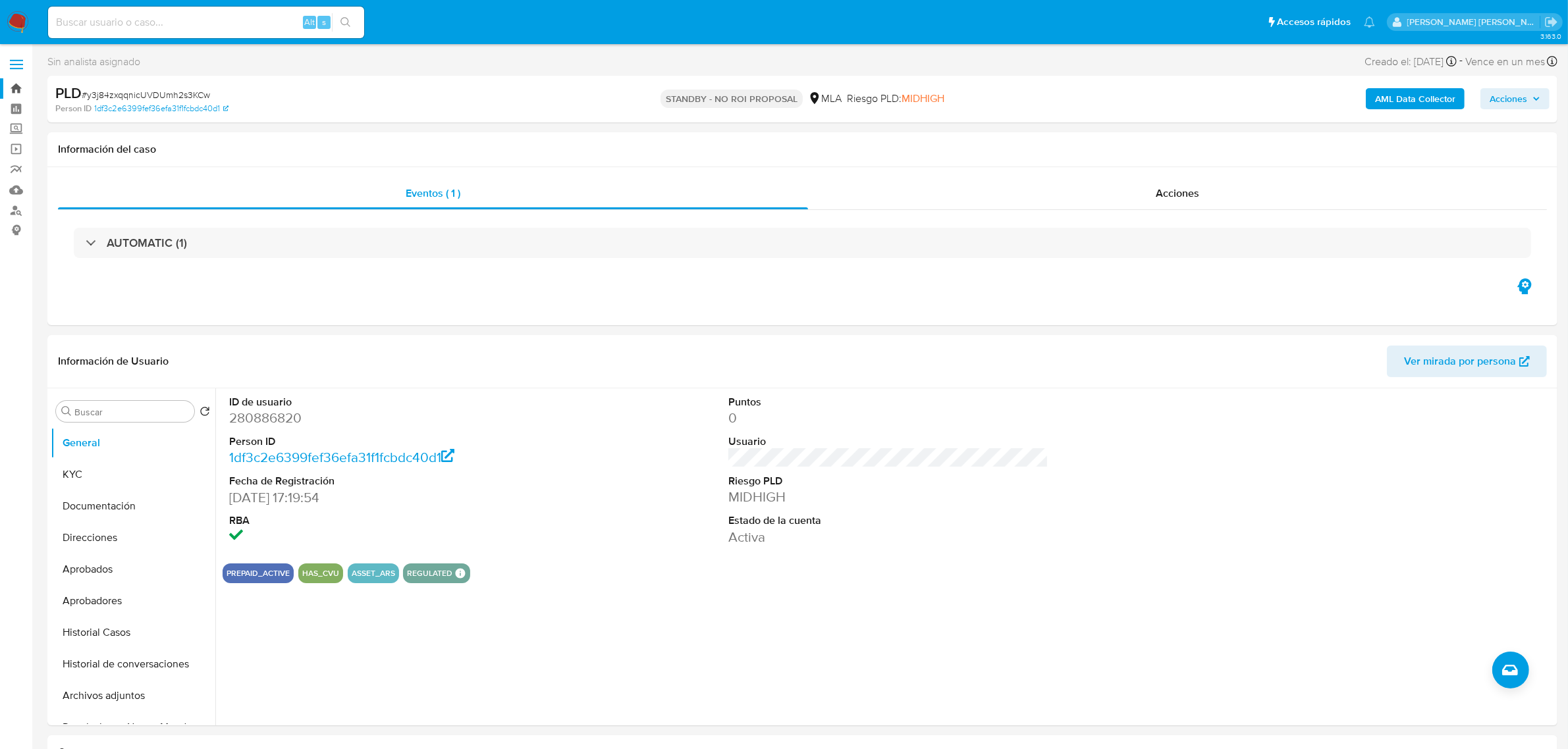
click at [20, 83] on link "Bandeja" at bounding box center [78, 88] width 157 height 20
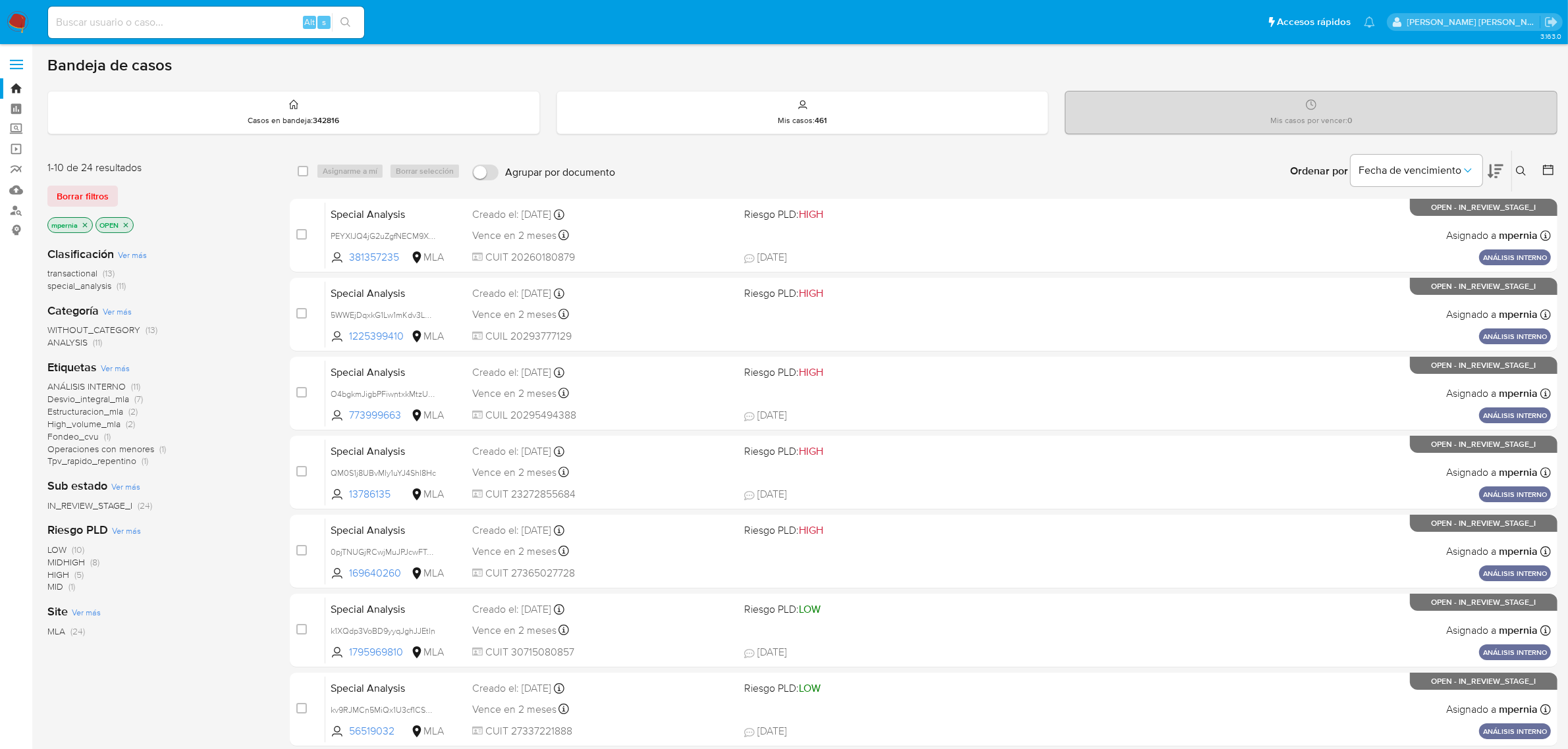
click at [70, 274] on span "transactional" at bounding box center [72, 273] width 50 height 13
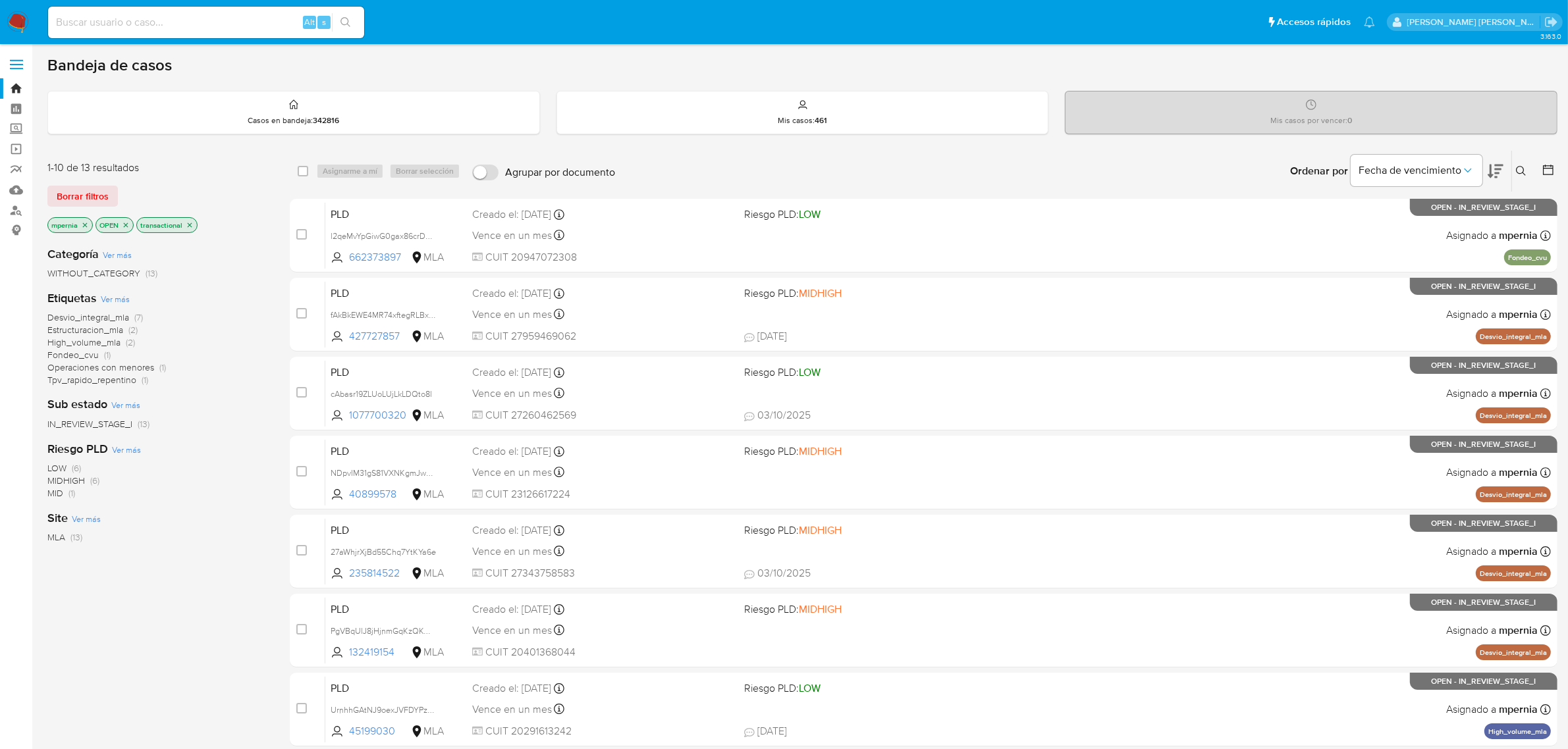
click at [82, 227] on icon "close-filter" at bounding box center [85, 225] width 8 height 8
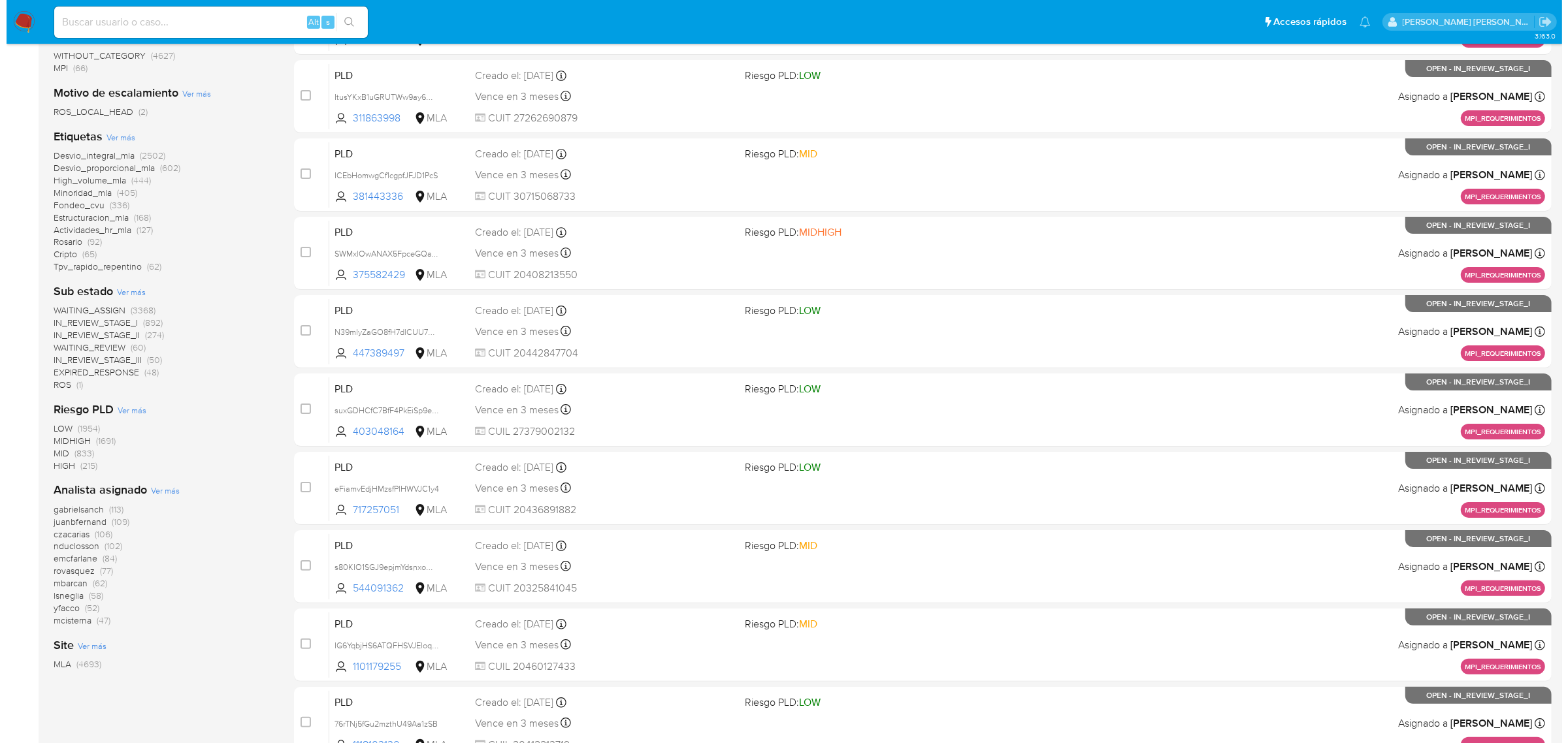
scroll to position [244, 0]
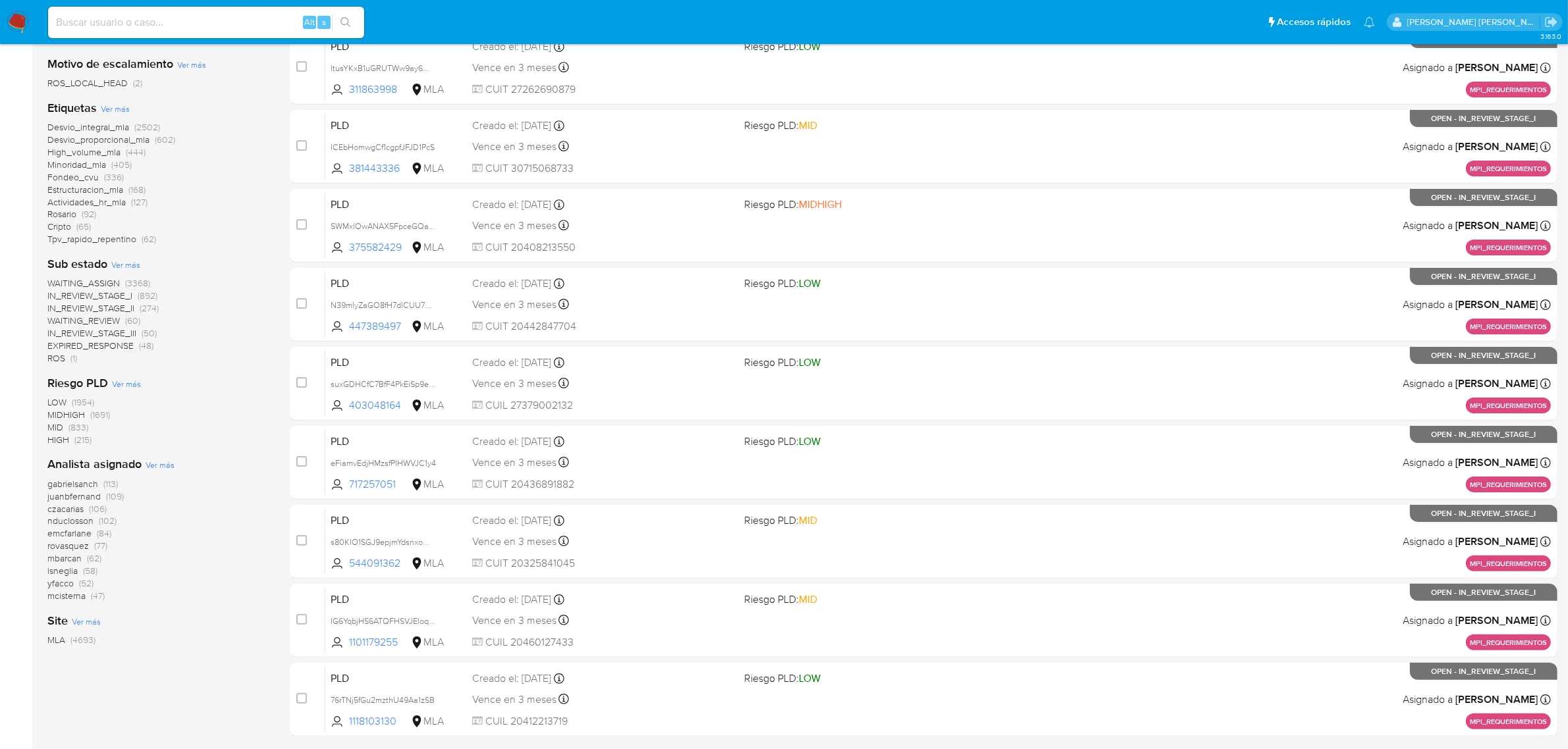
click at [158, 463] on span "Ver más" at bounding box center [160, 464] width 29 height 12
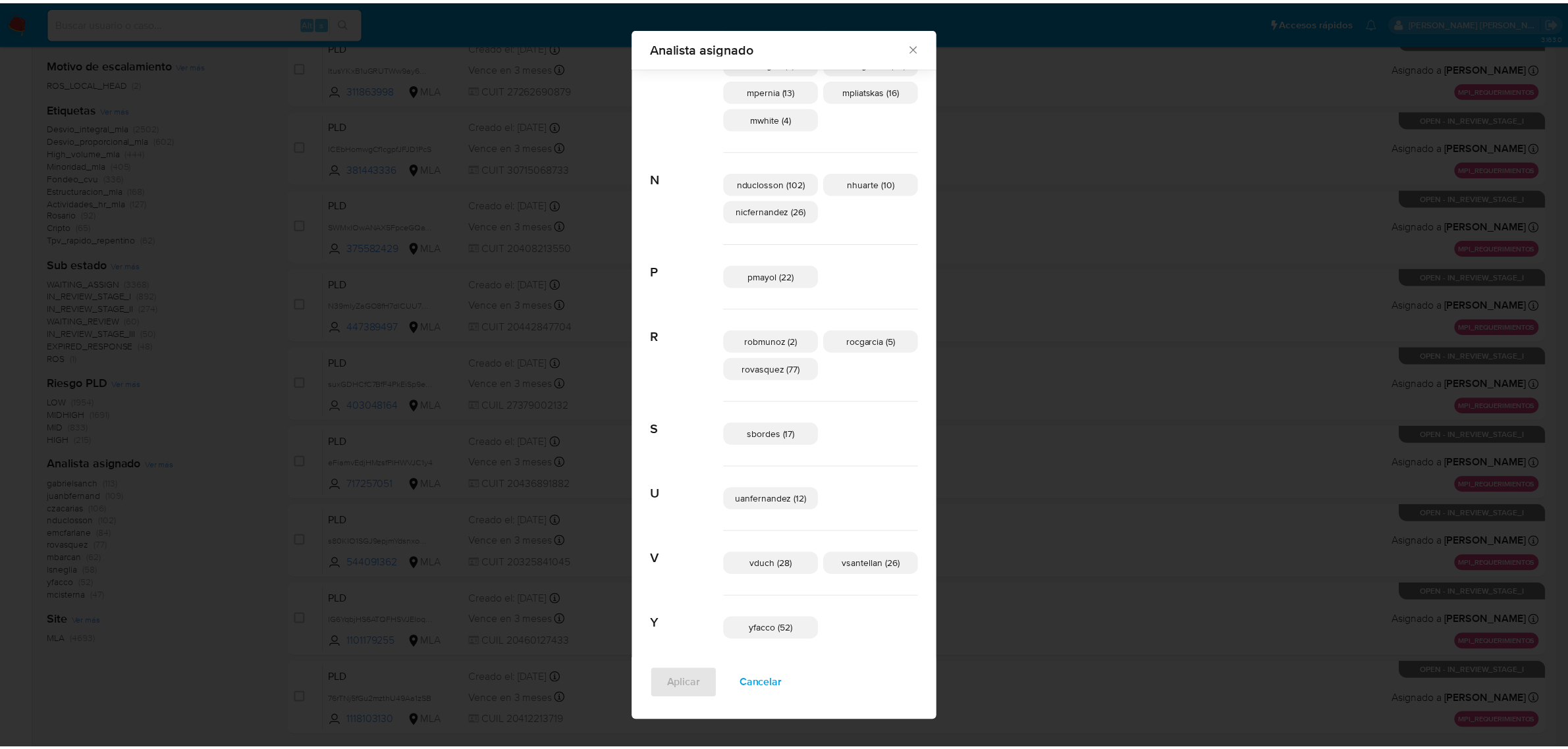
scroll to position [655, 0]
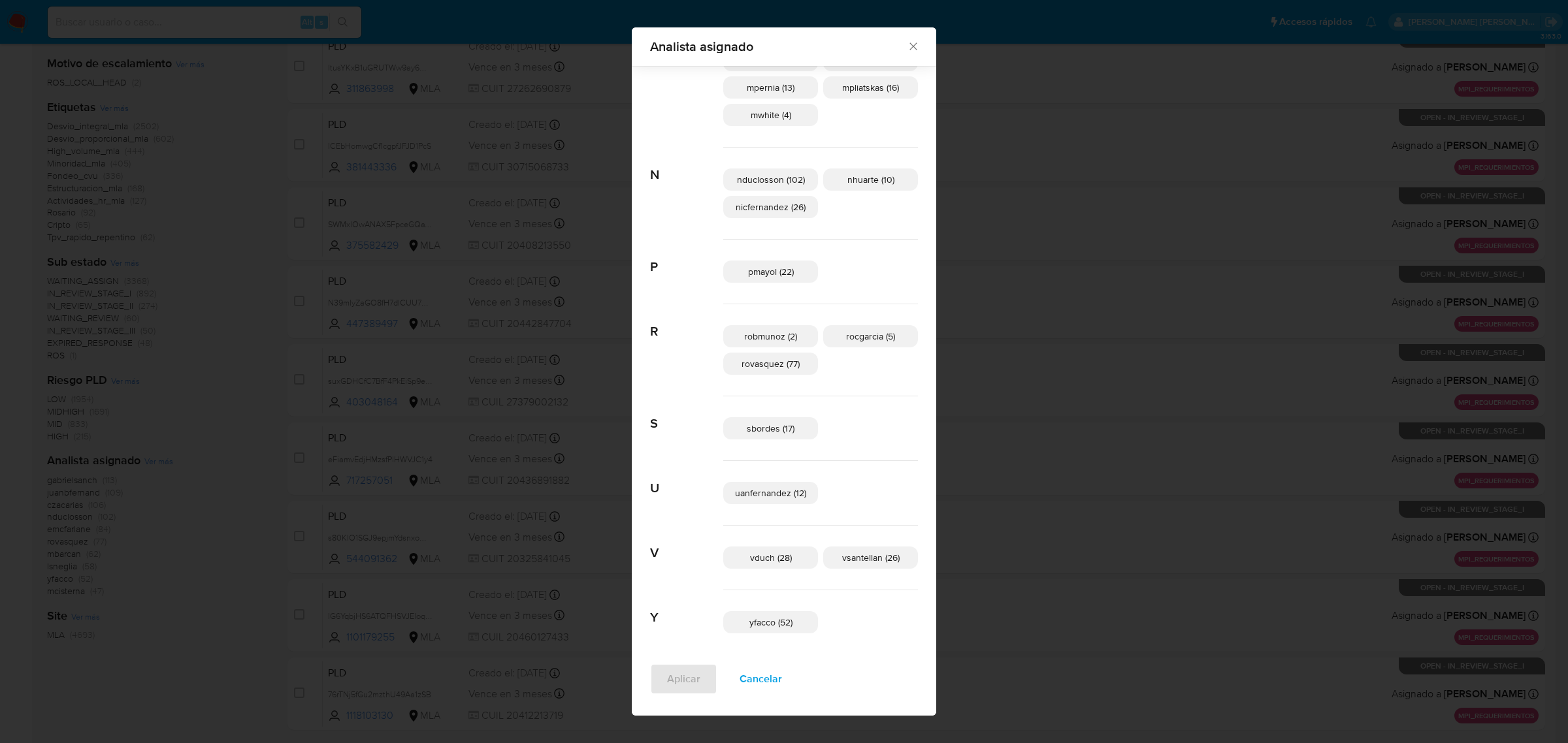
drag, startPoint x: 897, startPoint y: 46, endPoint x: 882, endPoint y: 50, distance: 15.5
click at [907, 46] on icon "Cerrar" at bounding box center [913, 46] width 13 height 13
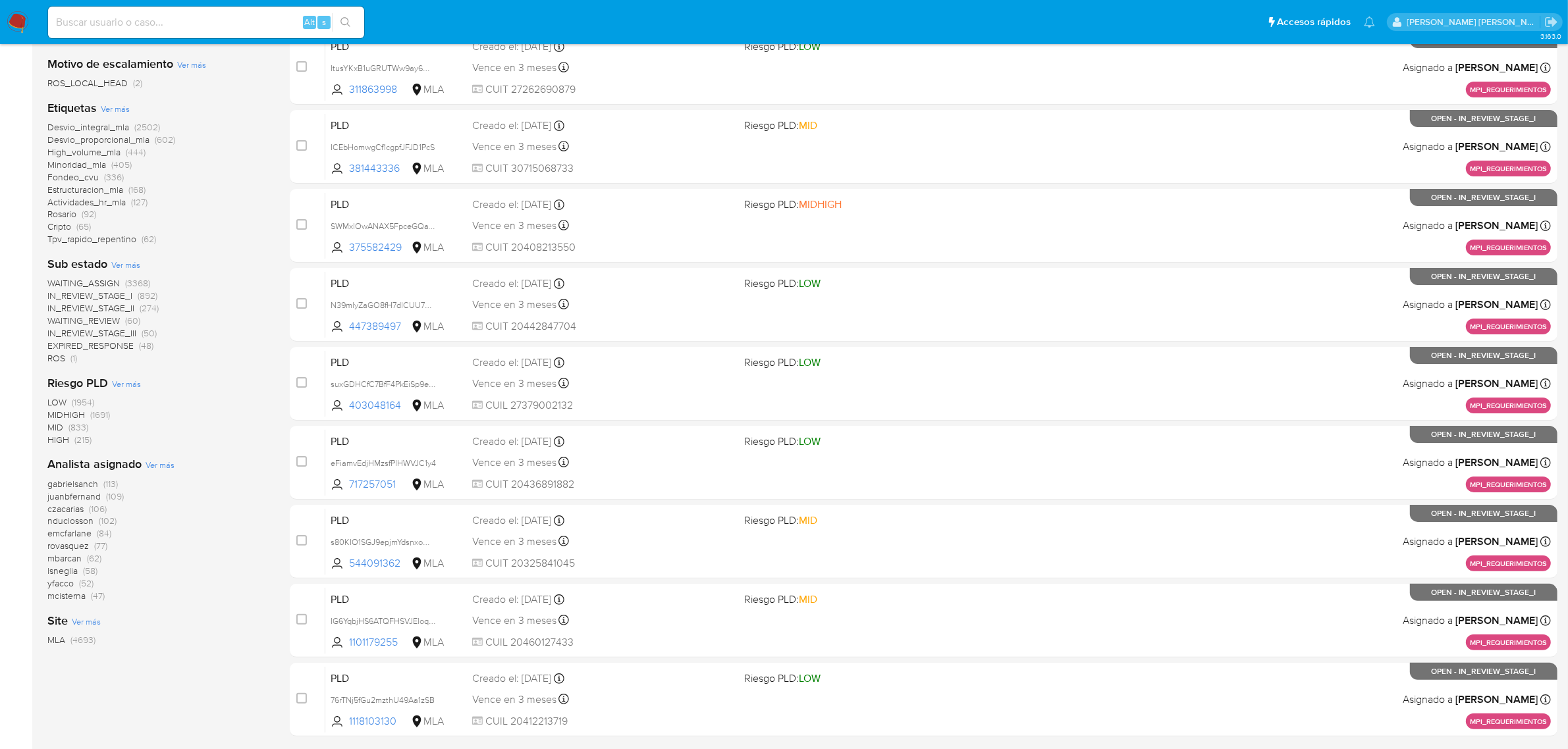
click at [235, 11] on div "Alt s" at bounding box center [206, 22] width 316 height 31
click at [231, 14] on input at bounding box center [206, 22] width 316 height 17
paste input "1077700320"
type input "1077700320"
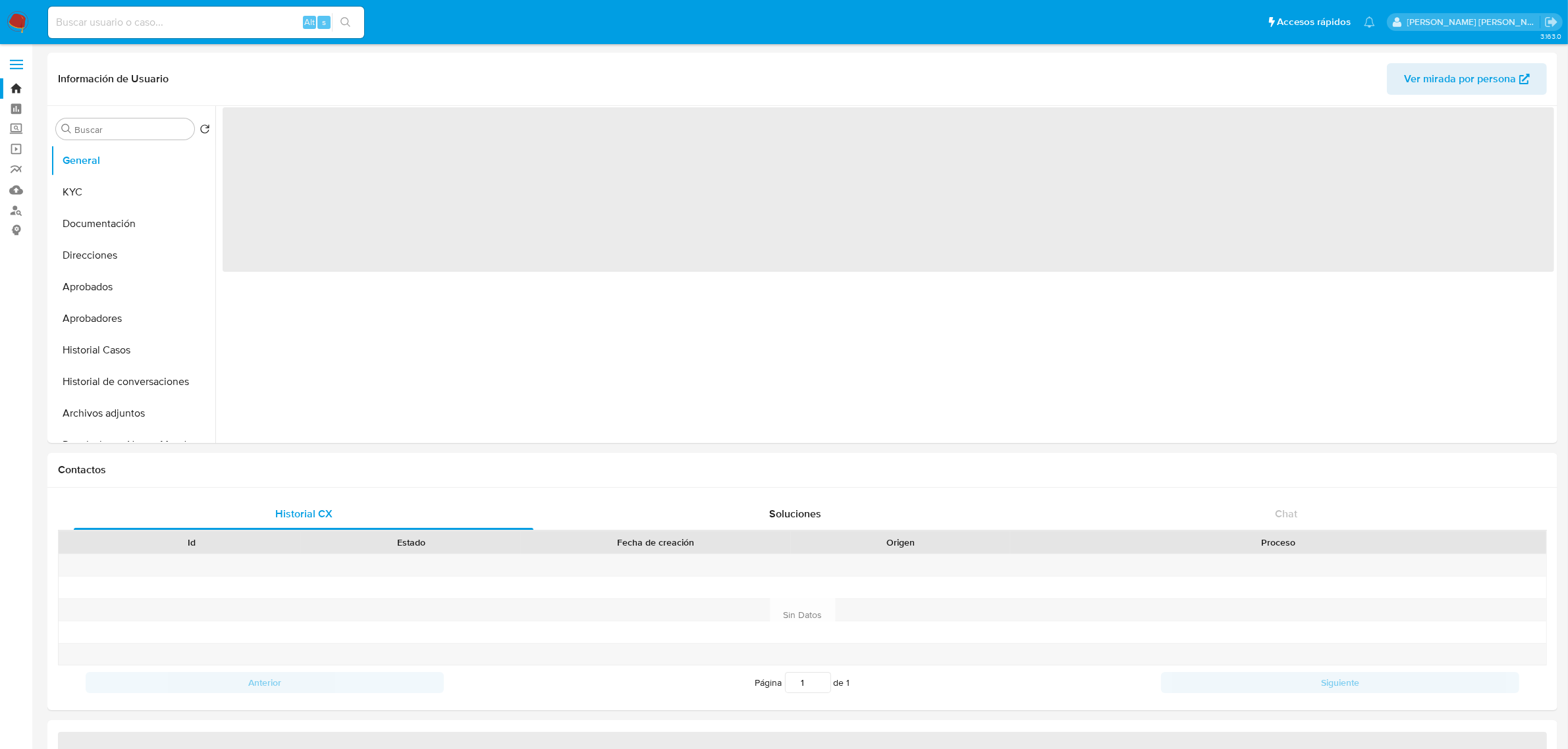
select select "10"
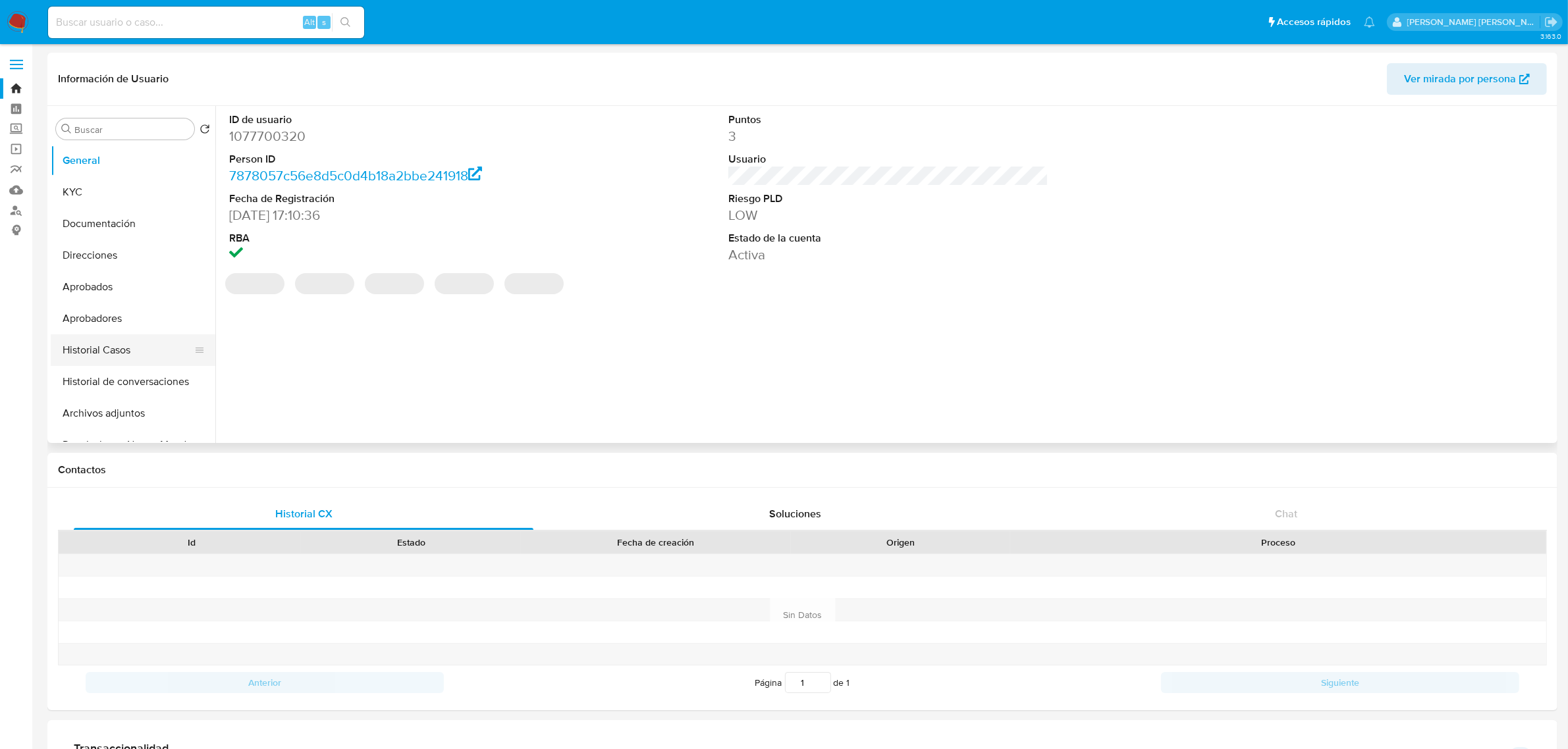
click at [98, 354] on button "Historial Casos" at bounding box center [127, 350] width 154 height 31
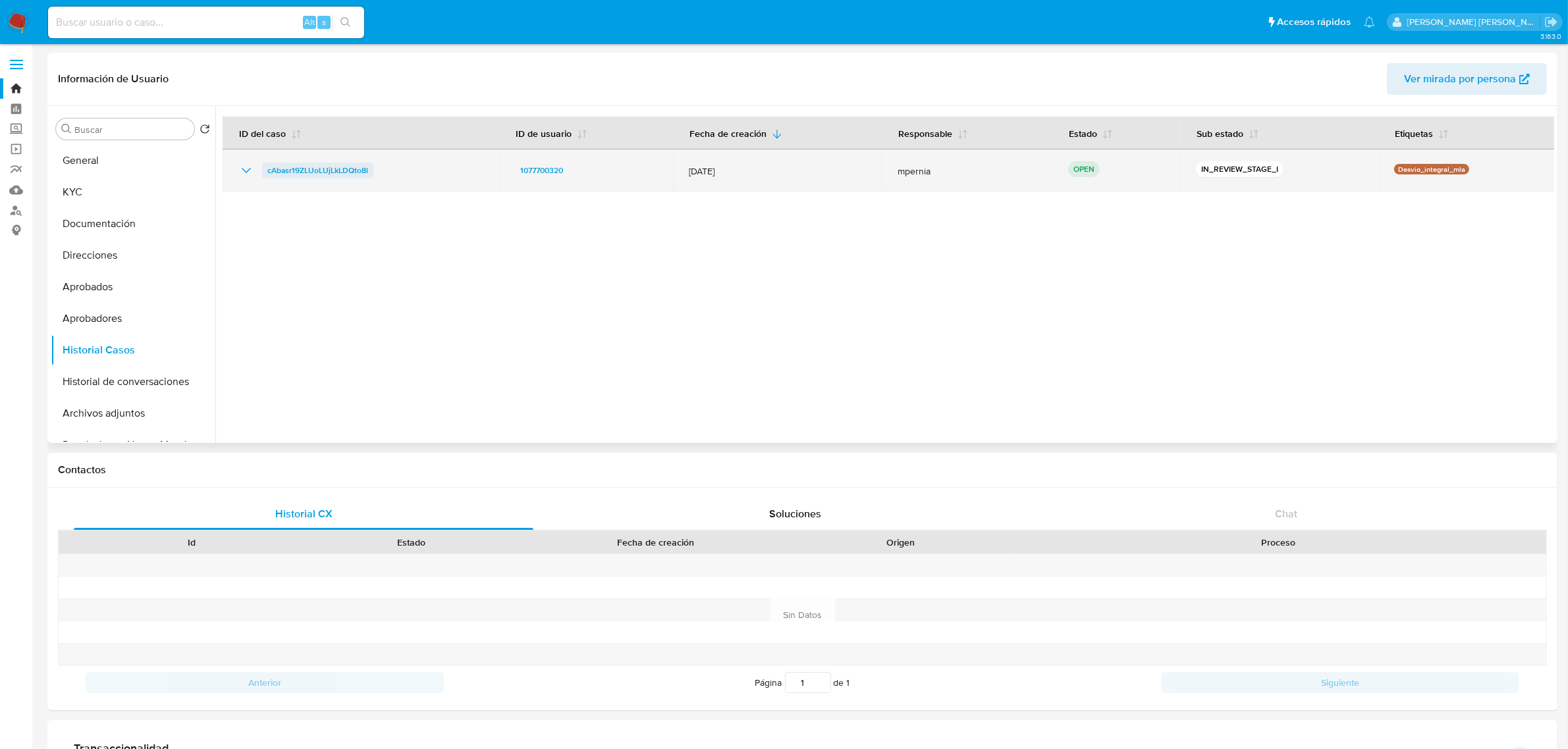
click at [325, 173] on span "cAbasr19ZLUoLUjLkLDQto8l" at bounding box center [318, 170] width 101 height 16
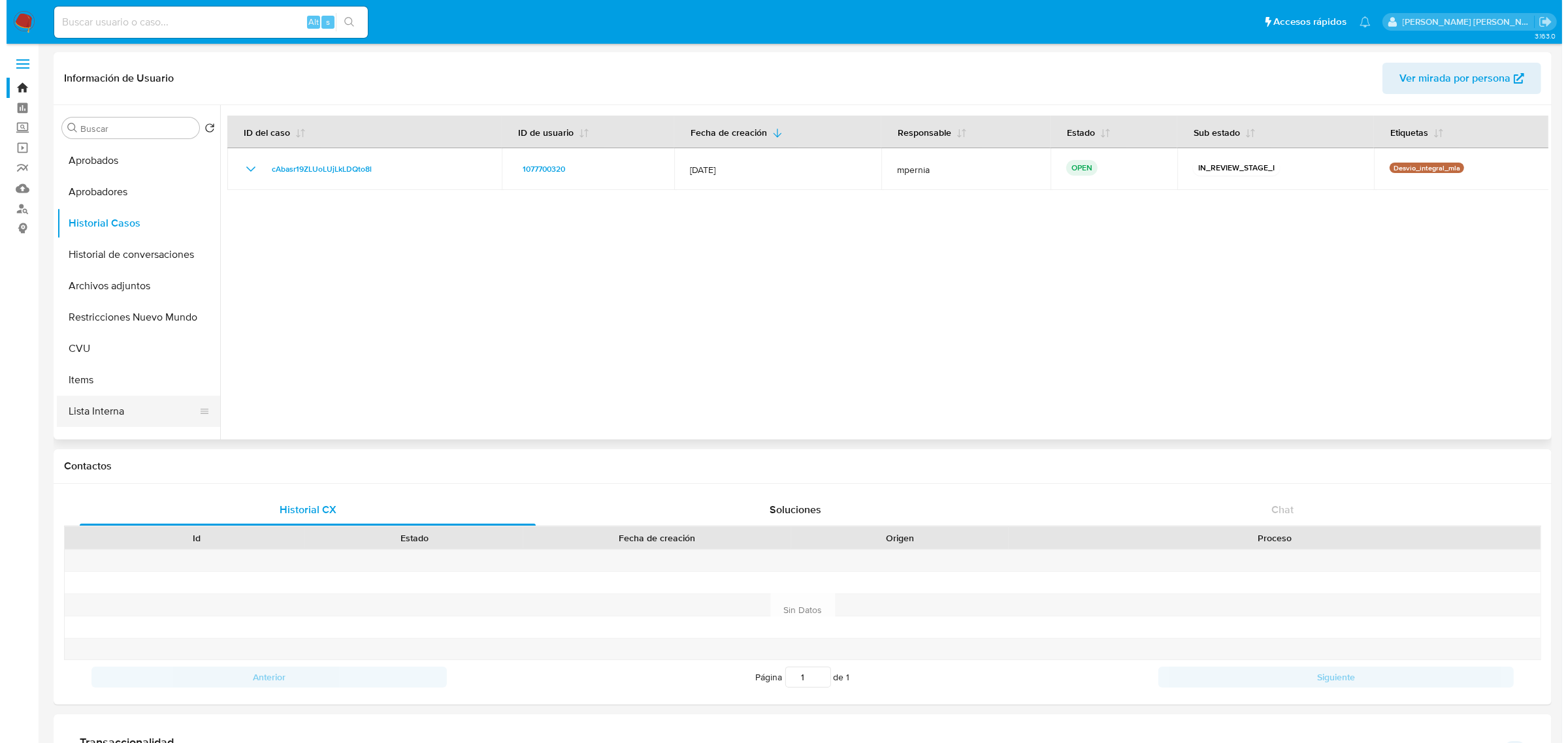
scroll to position [164, 0]
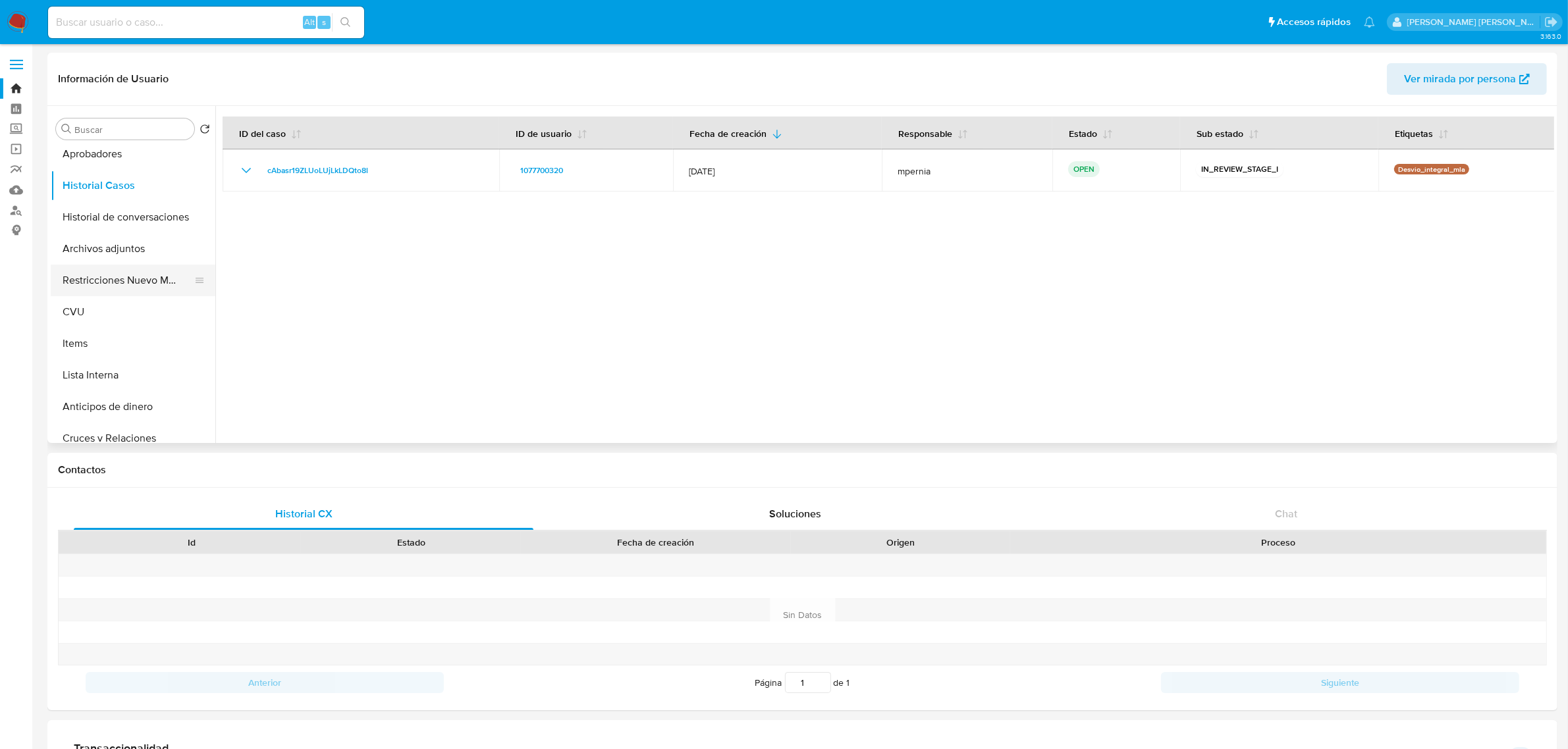
click at [120, 282] on button "Restricciones Nuevo Mundo" at bounding box center [127, 280] width 154 height 31
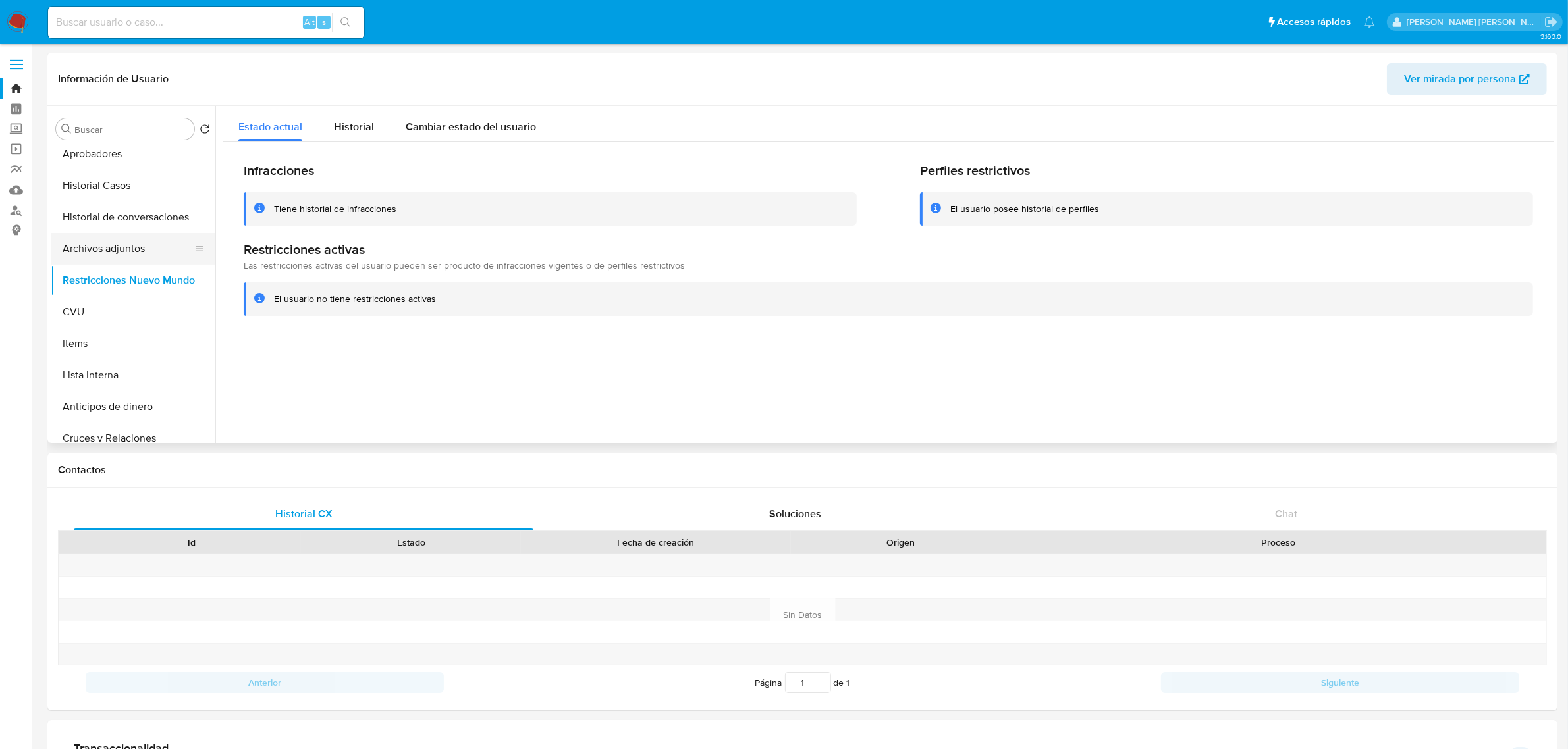
click at [130, 245] on button "Archivos adjuntos" at bounding box center [127, 248] width 154 height 31
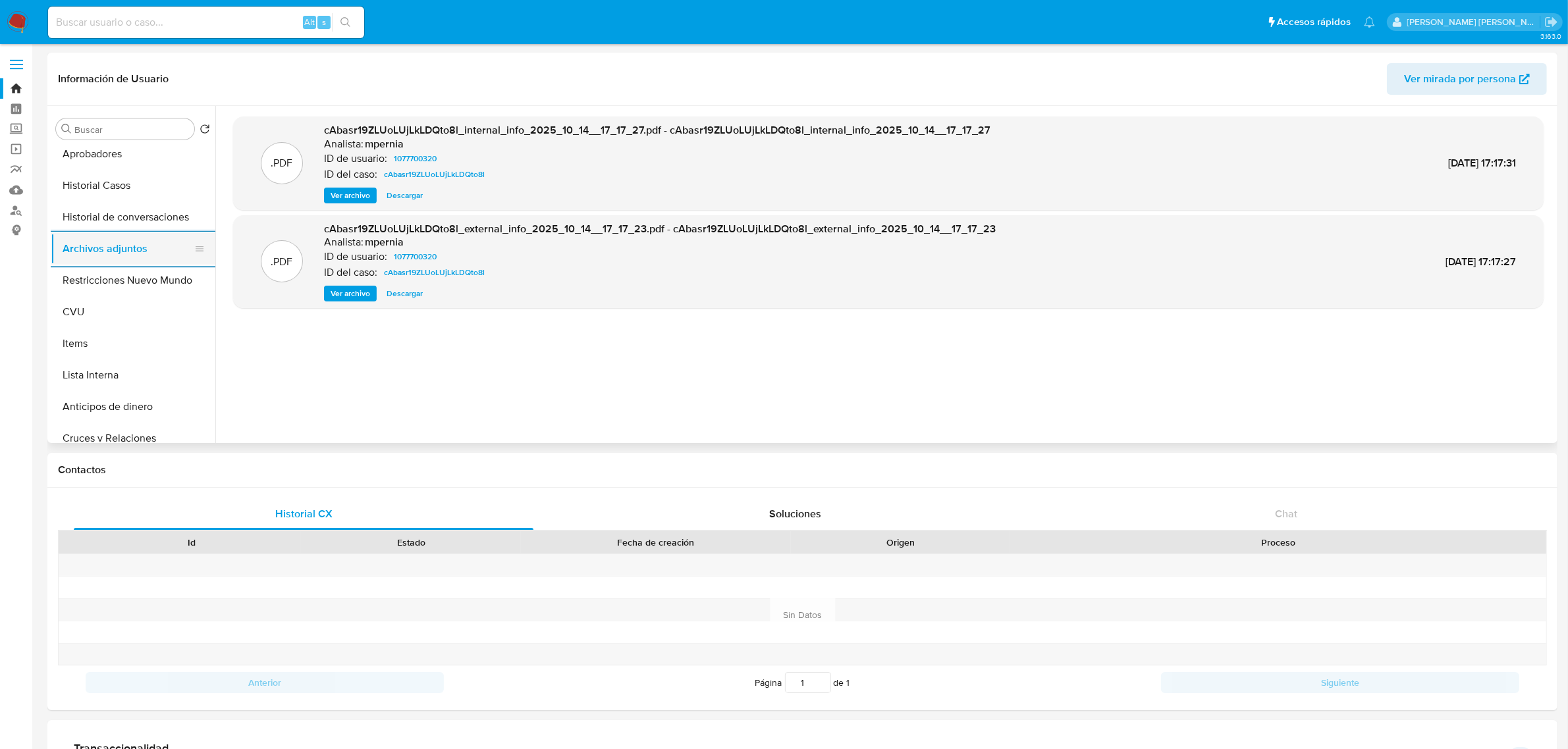
click at [50, 233] on button "Archivos adjuntos" at bounding box center [127, 248] width 154 height 31
click at [126, 218] on button "Historial de conversaciones" at bounding box center [127, 217] width 154 height 31
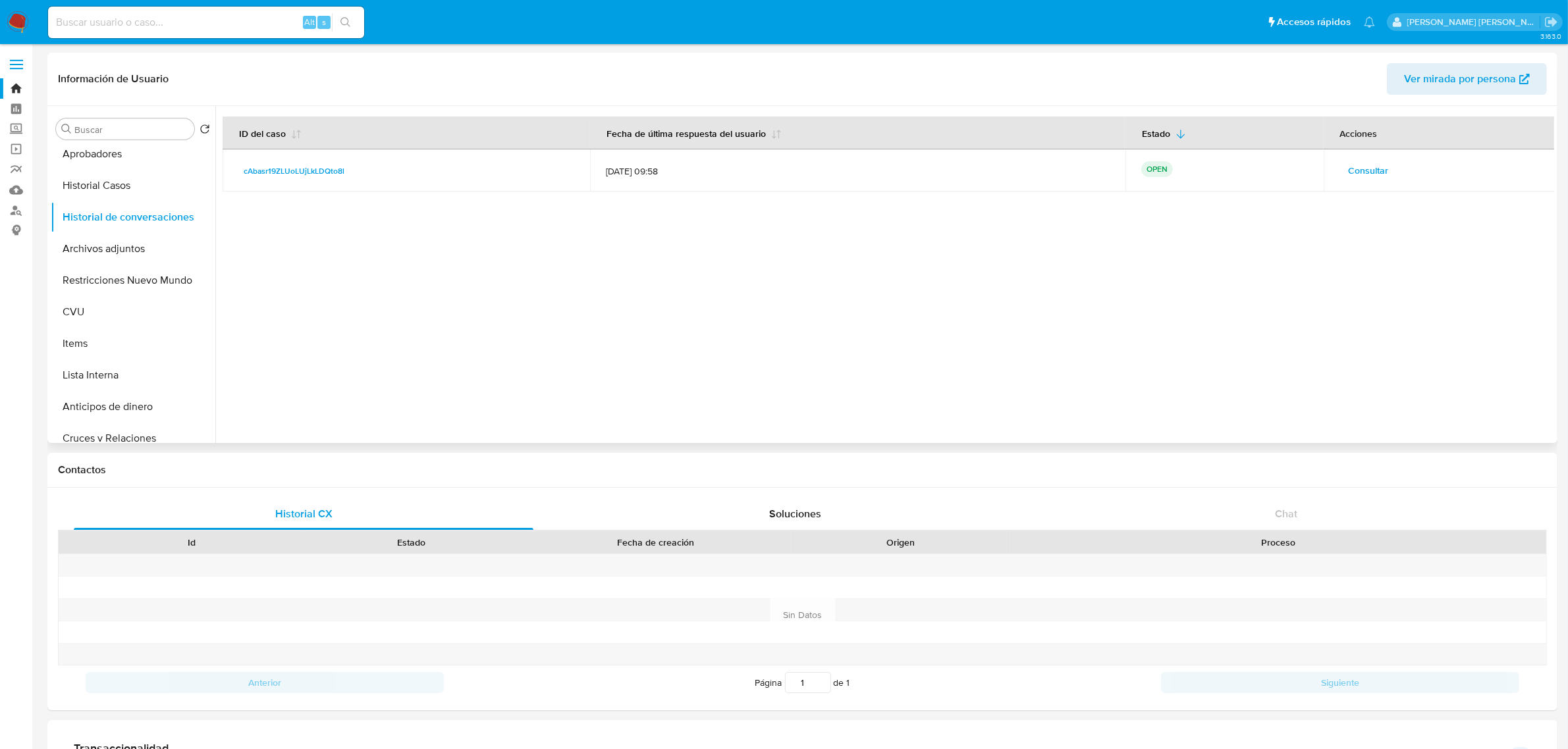
click at [1374, 172] on span "Consultar" at bounding box center [1369, 170] width 40 height 18
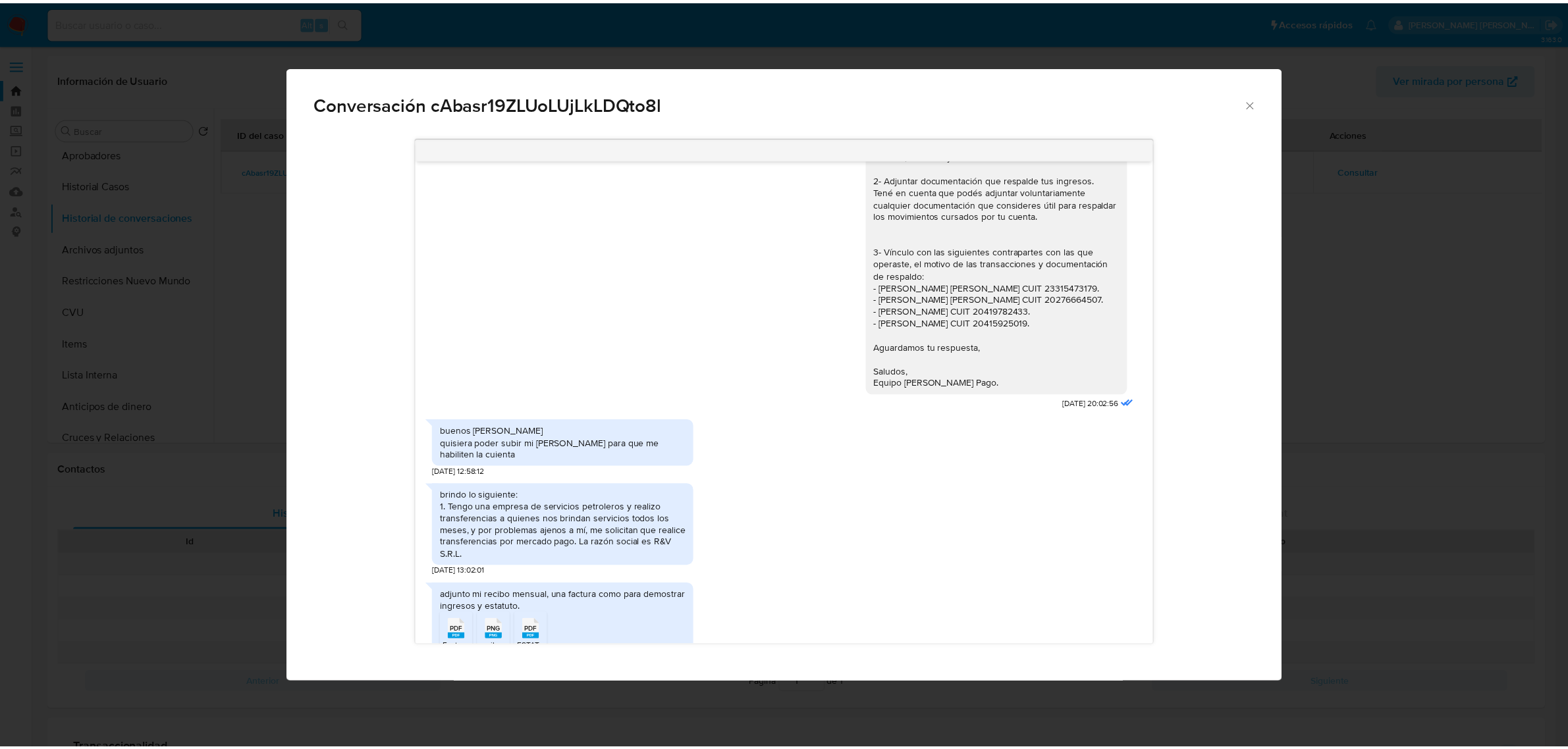
scroll to position [1256, 0]
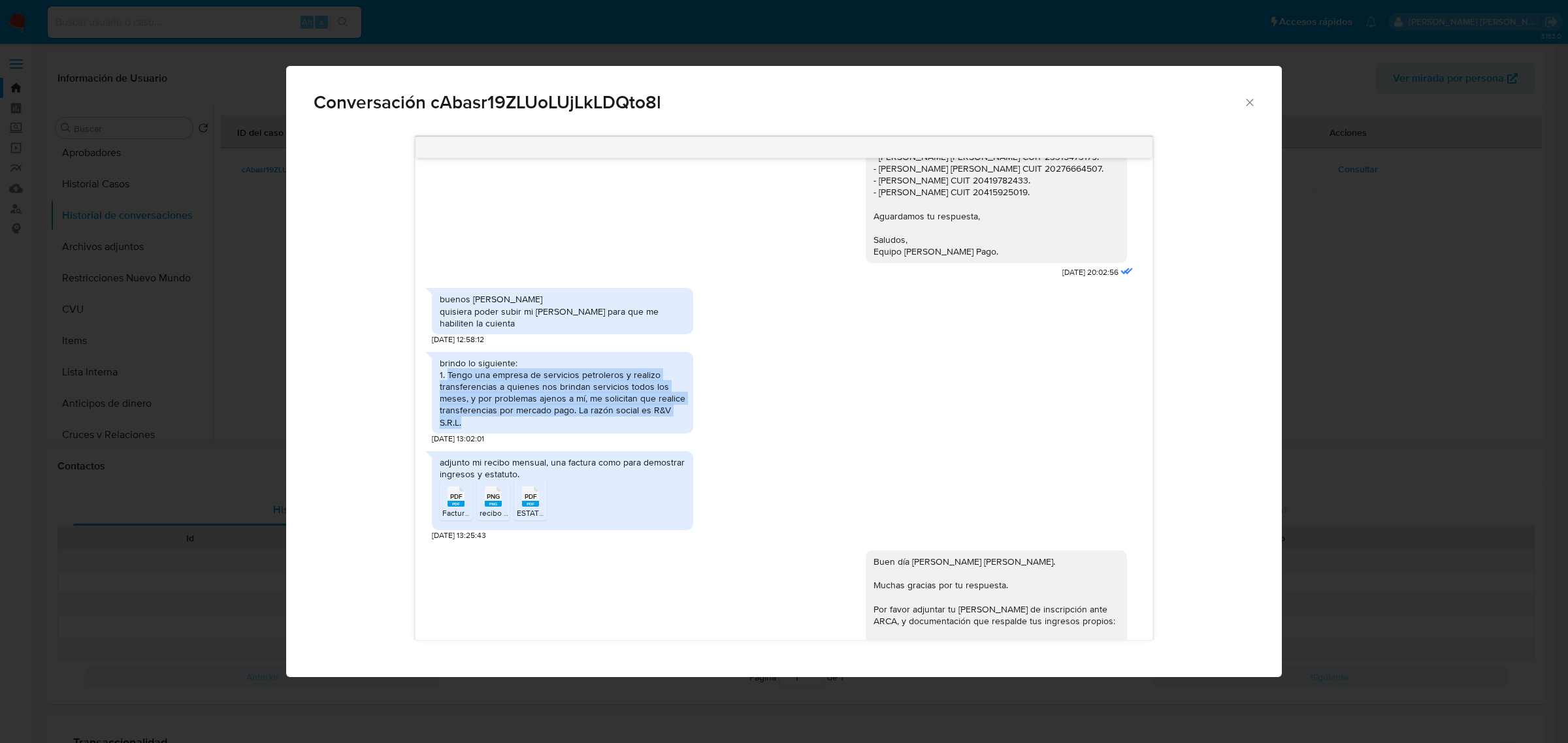
drag, startPoint x: 448, startPoint y: 386, endPoint x: 481, endPoint y: 429, distance: 54.2
click at [481, 429] on div "brindo lo siguiente: 1. Tengo una empresa de servicios petroleros y realizo tra…" at bounding box center [562, 393] width 245 height 71
copy div "Tengo una empresa de servicios petroleros y realizo transferencias a quienes no…"
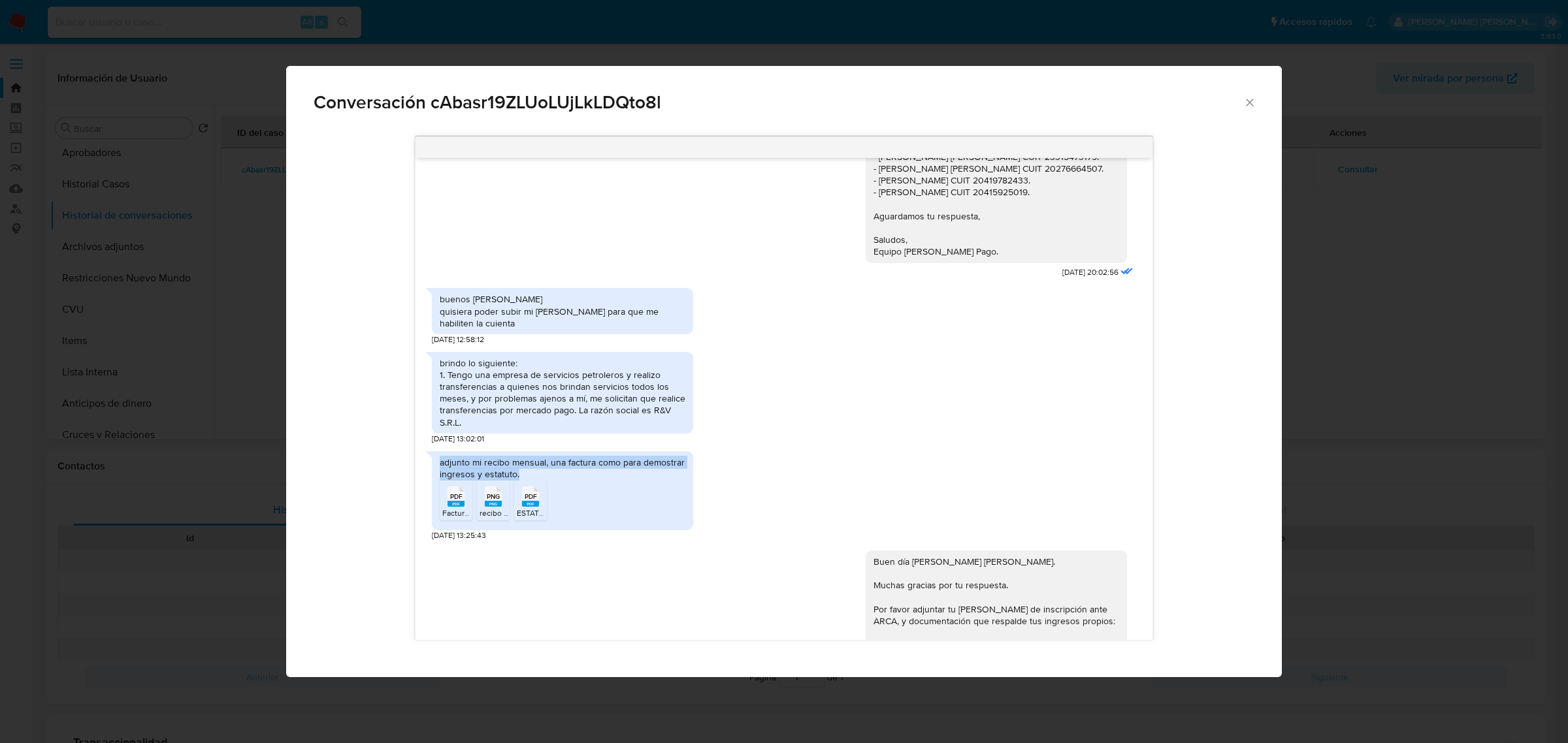
drag, startPoint x: 439, startPoint y: 472, endPoint x: 520, endPoint y: 487, distance: 82.4
click at [520, 480] on div "adjunto mi recibo mensual, una factura como para demostrar ingresos y estatuto." at bounding box center [562, 468] width 245 height 24
copy div "adjunto mi recibo mensual, una factura como para demostrar ingresos y estatuto."
click at [1252, 96] on icon "Cerrar" at bounding box center [1249, 102] width 13 height 13
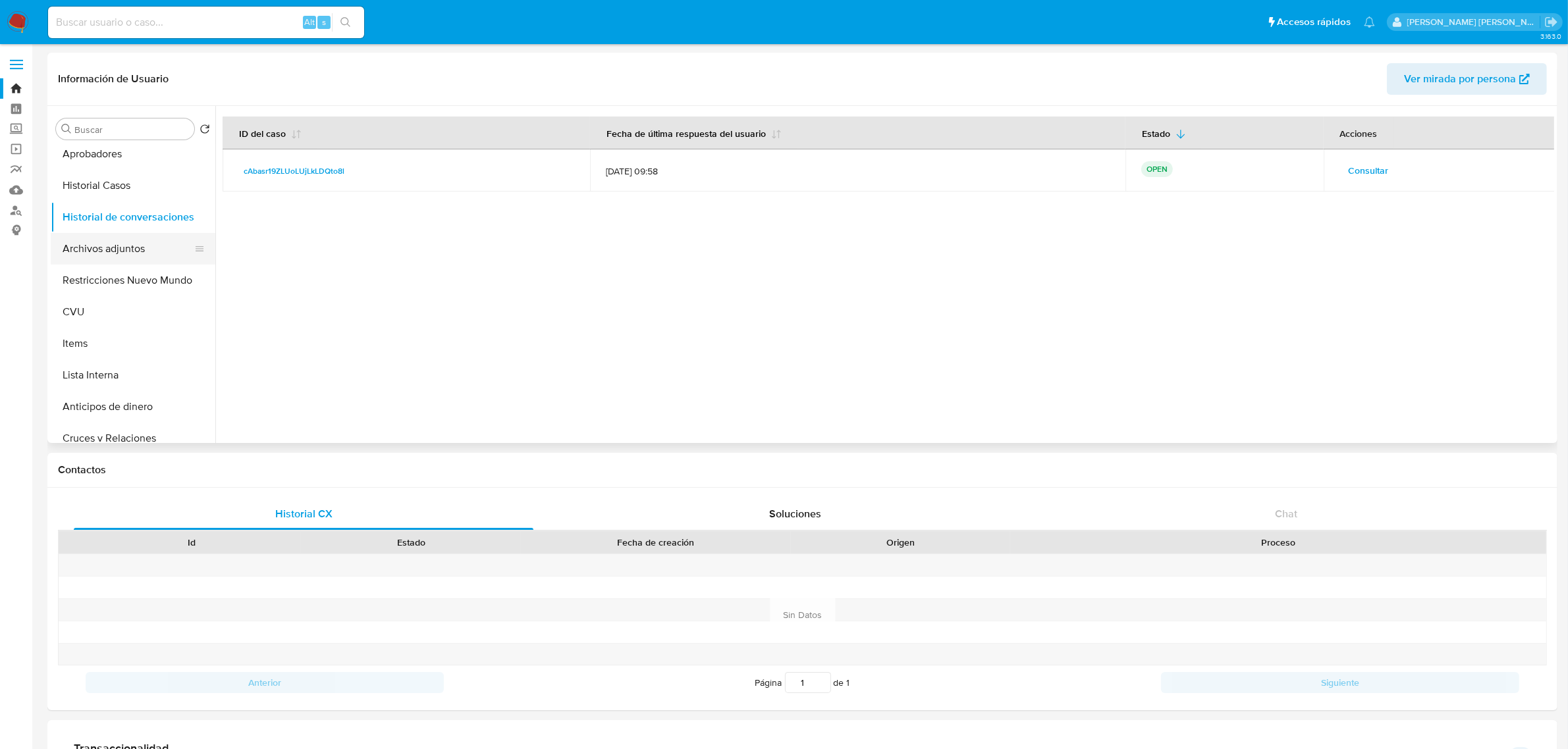
click at [127, 254] on button "Archivos adjuntos" at bounding box center [127, 248] width 154 height 31
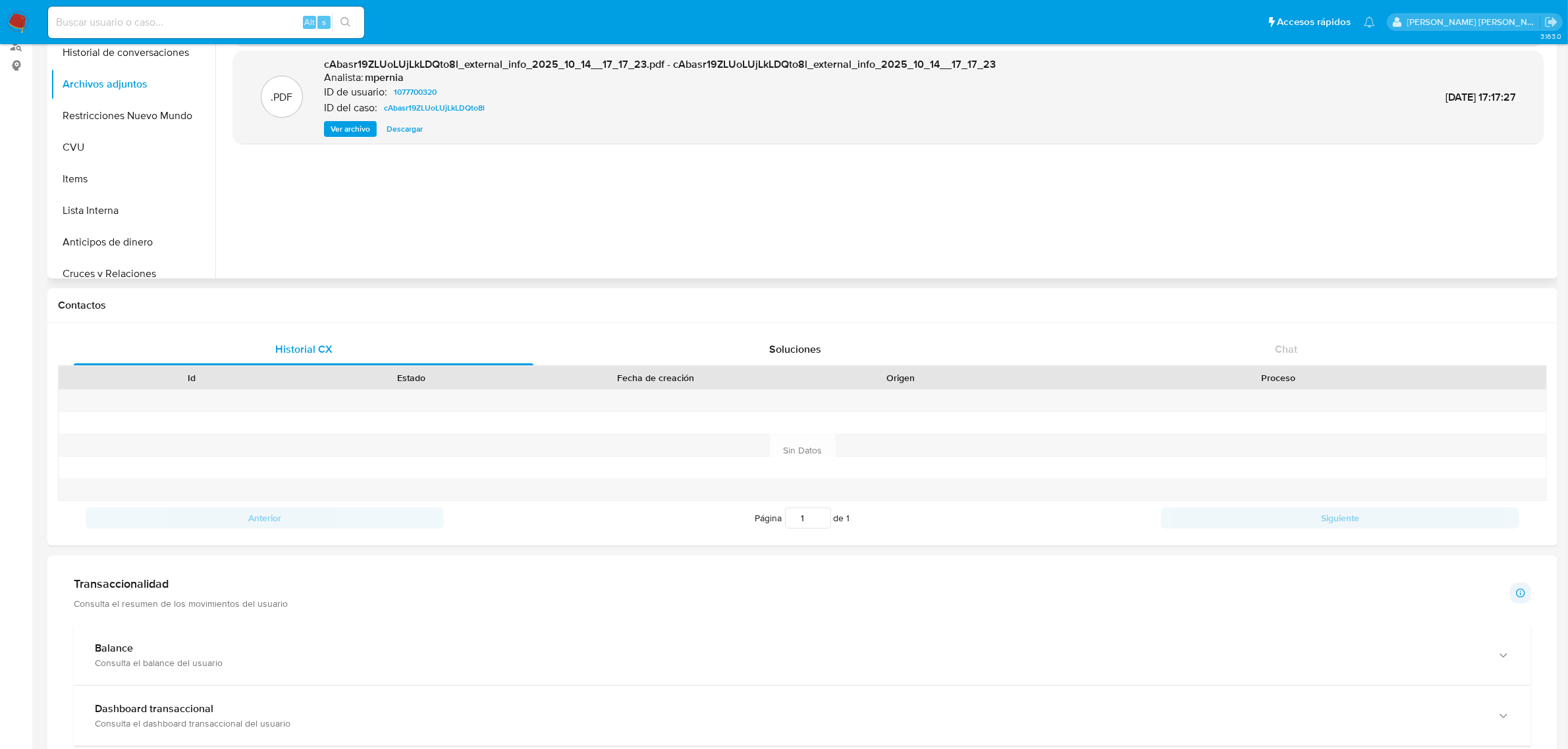
scroll to position [0, 0]
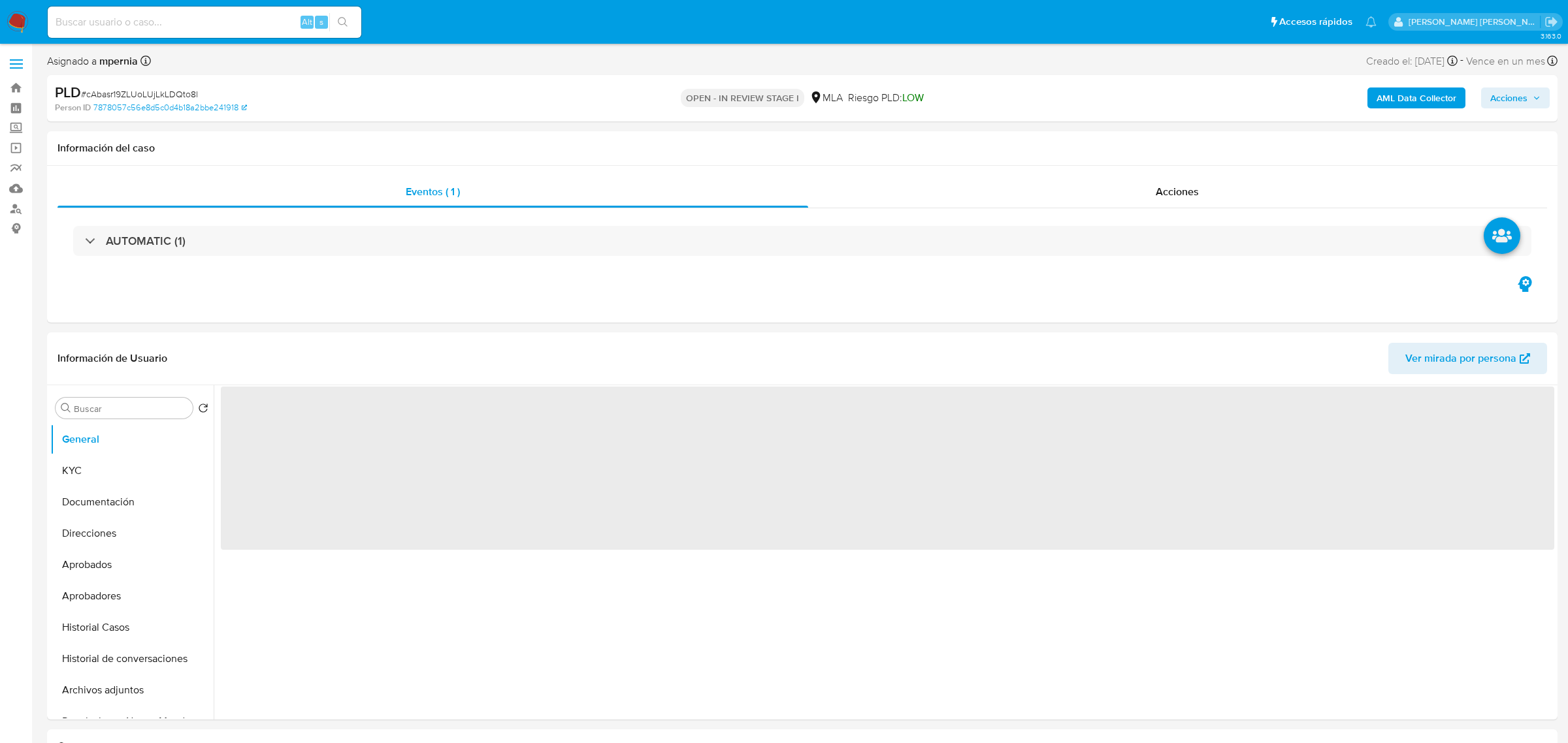
select select "10"
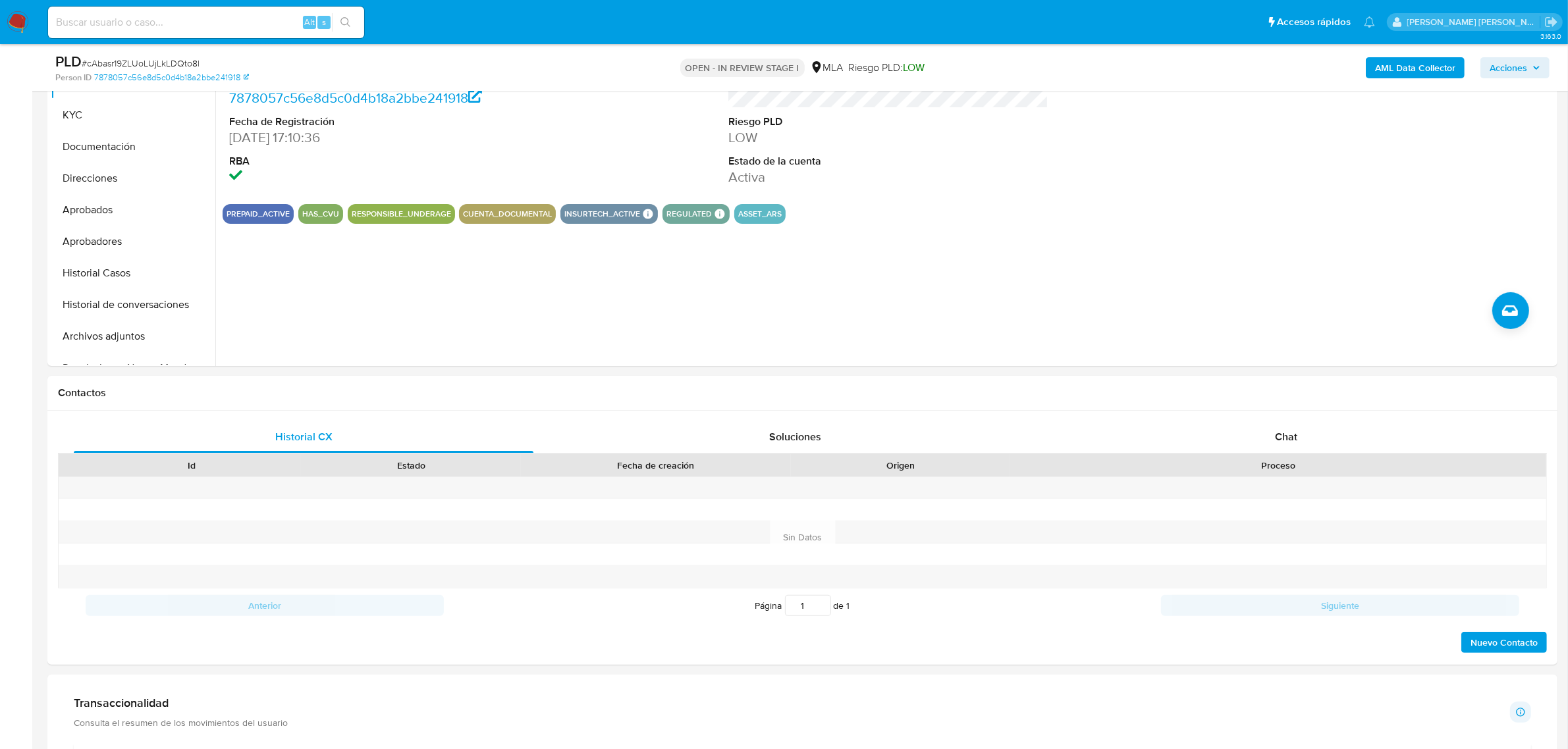
scroll to position [411, 0]
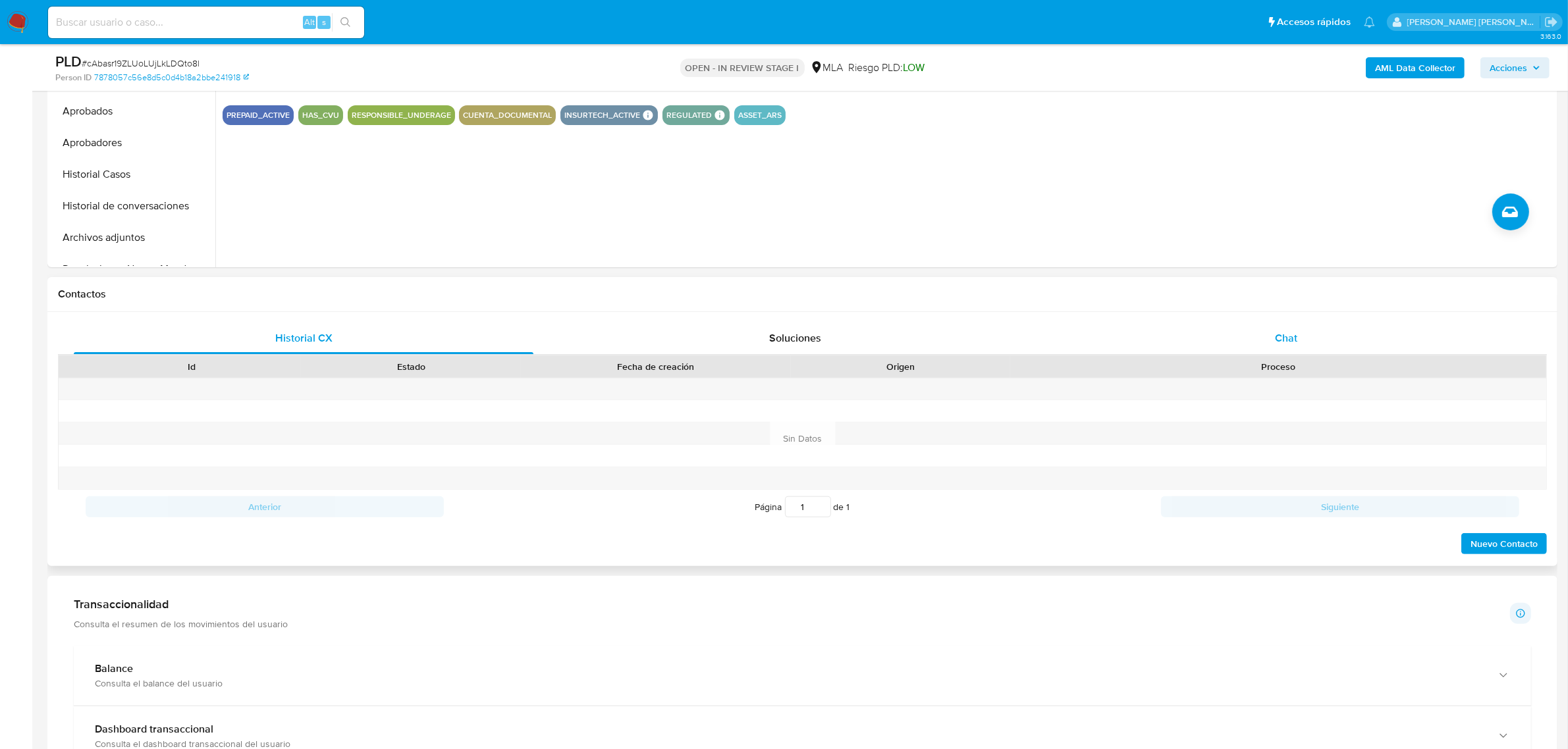
click at [1289, 343] on span "Chat" at bounding box center [1285, 338] width 22 height 15
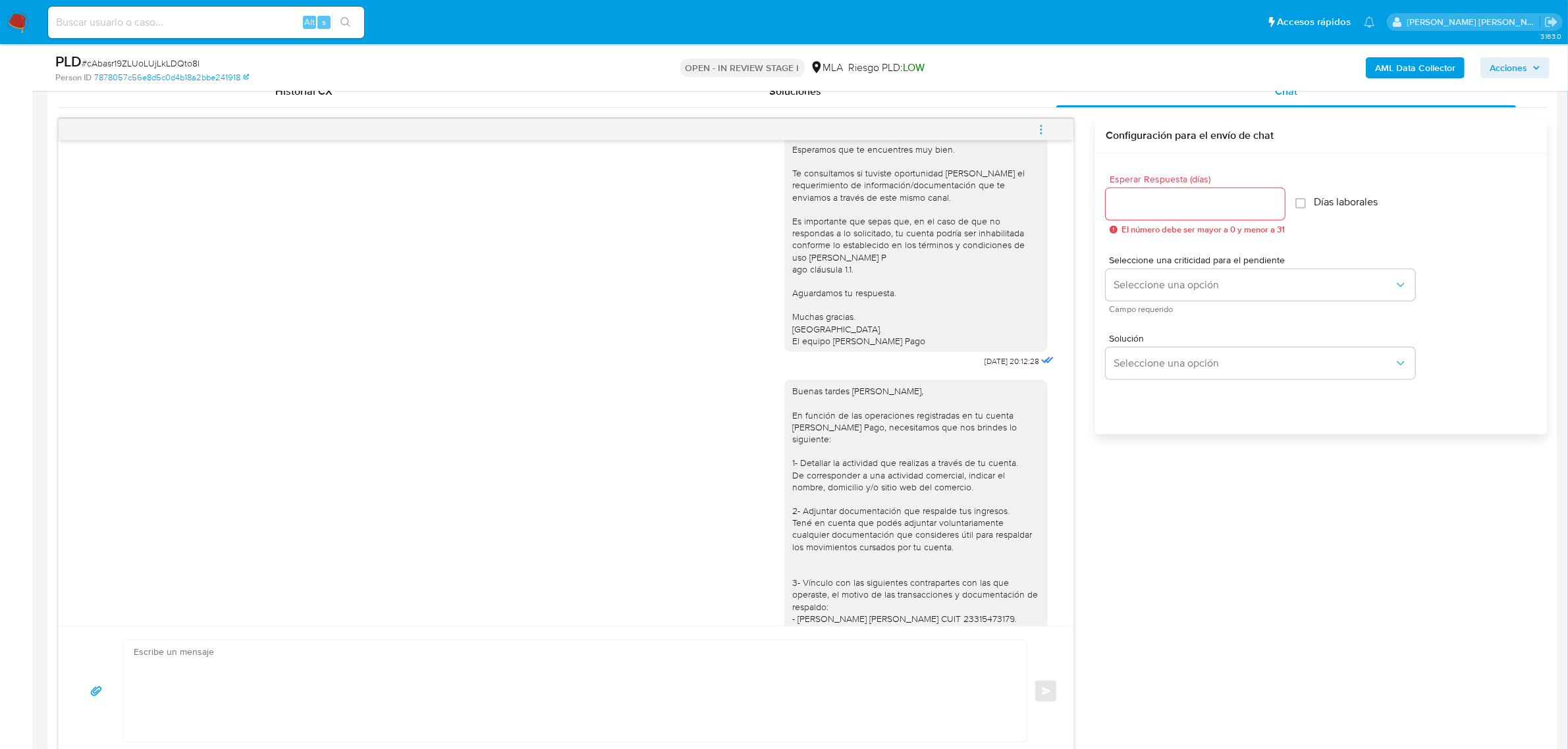
scroll to position [246, 0]
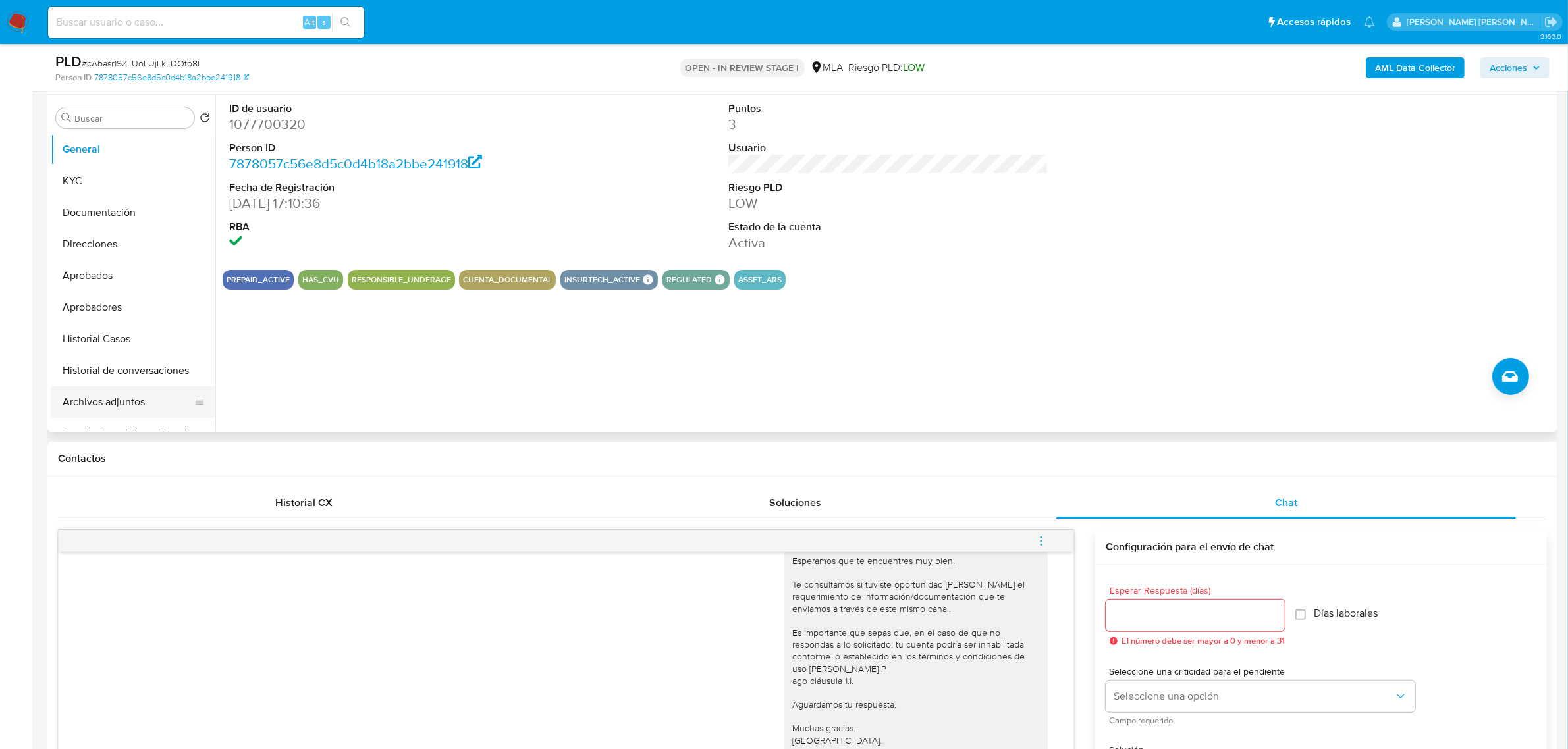
click at [118, 408] on button "Archivos adjuntos" at bounding box center [127, 402] width 154 height 31
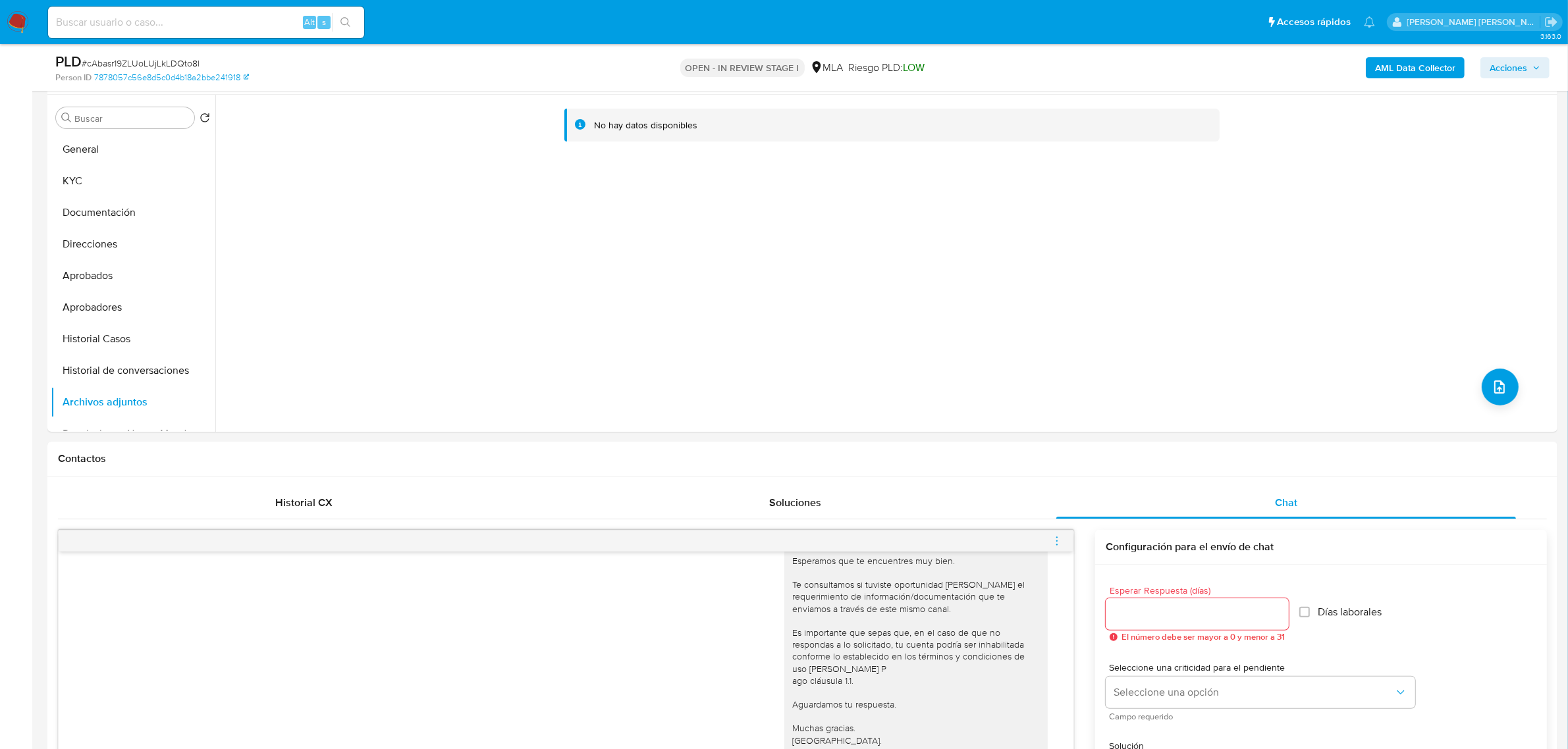
click at [1383, 70] on b "AML Data Collector" at bounding box center [1414, 68] width 80 height 21
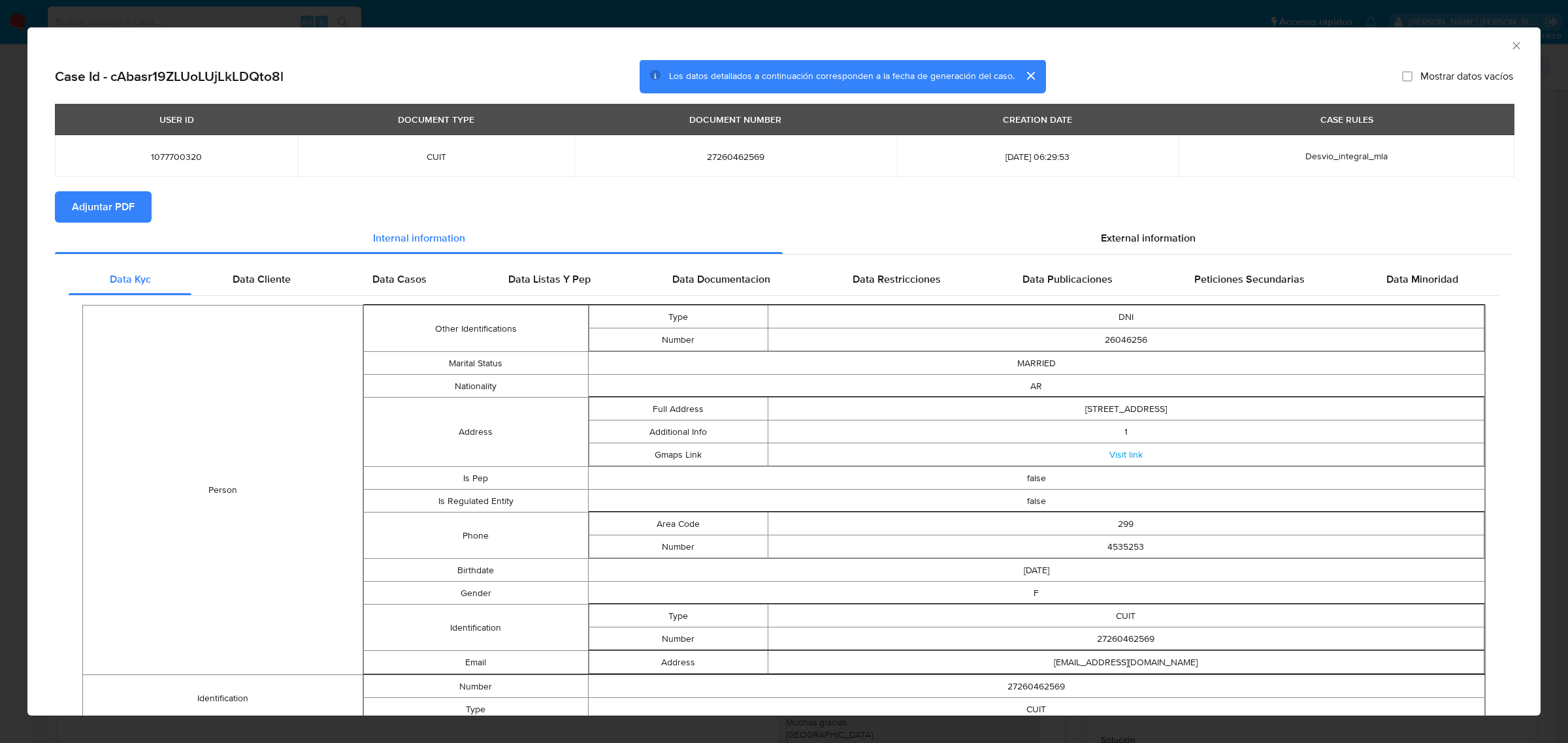
click at [98, 218] on span "Adjuntar PDF" at bounding box center [102, 207] width 63 height 29
click at [1510, 48] on icon "Cerrar ventana" at bounding box center [1516, 45] width 13 height 13
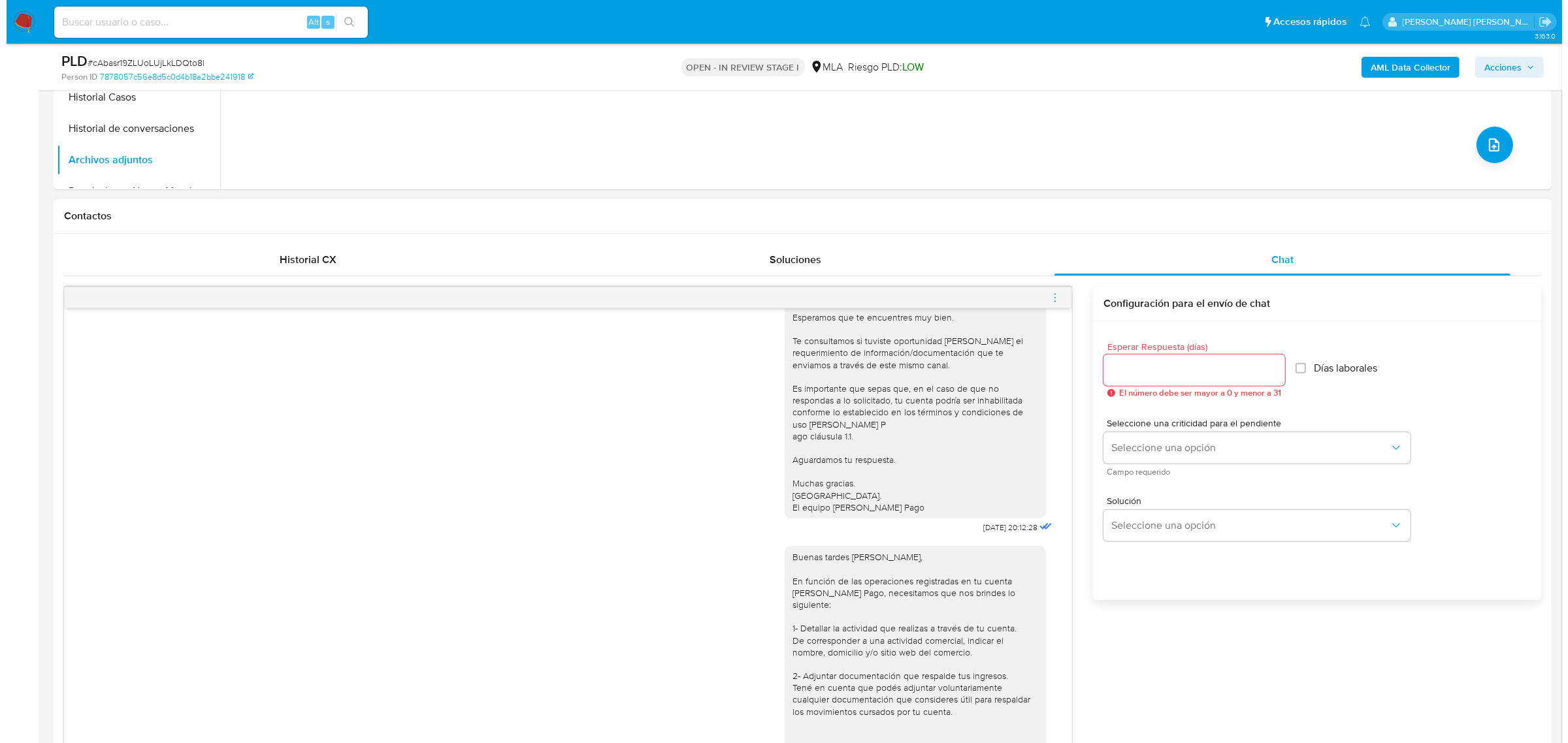
scroll to position [490, 0]
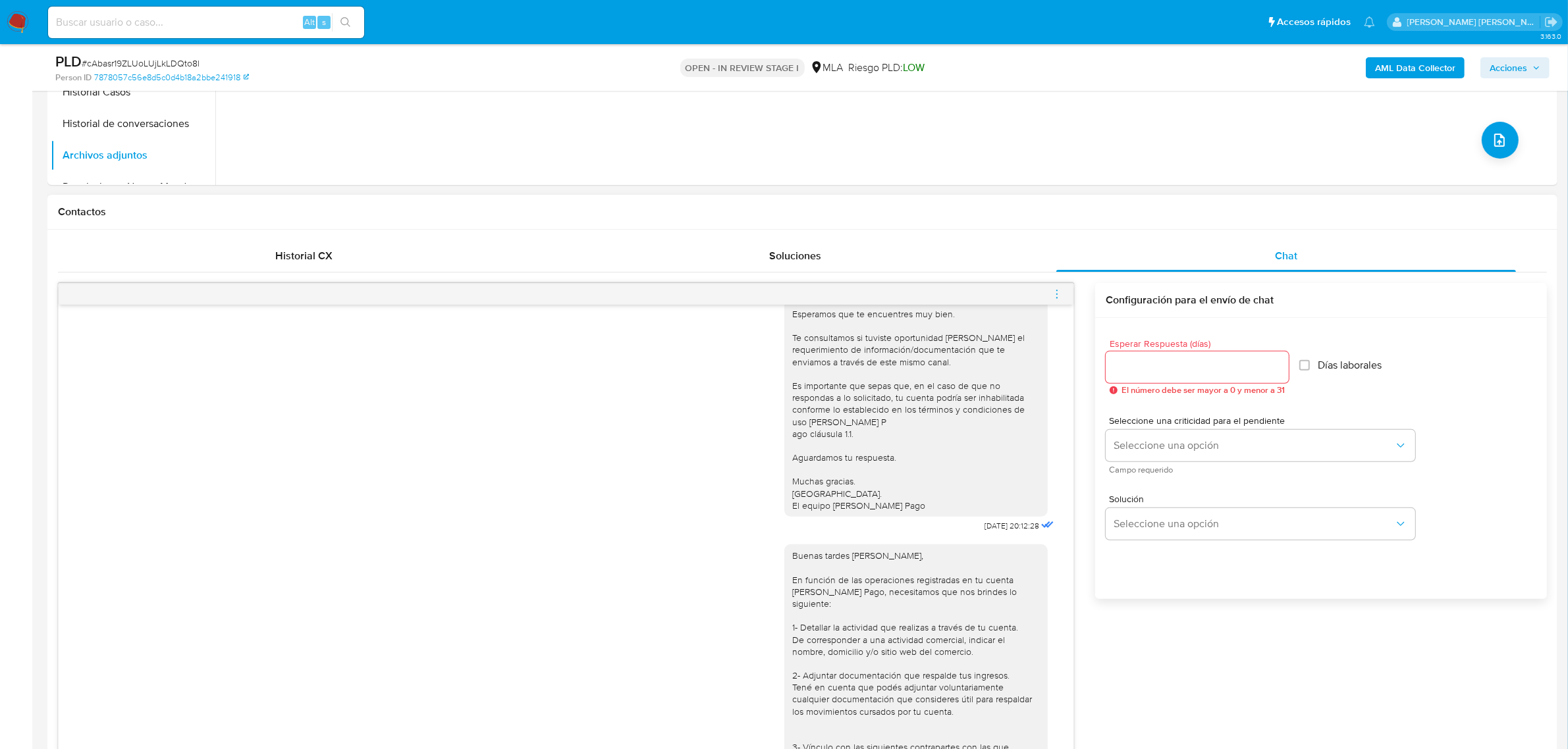
click at [1053, 294] on icon "menu-action" at bounding box center [1057, 294] width 12 height 12
click at [981, 298] on li "Abrir gestor de archivos" at bounding box center [983, 294] width 135 height 24
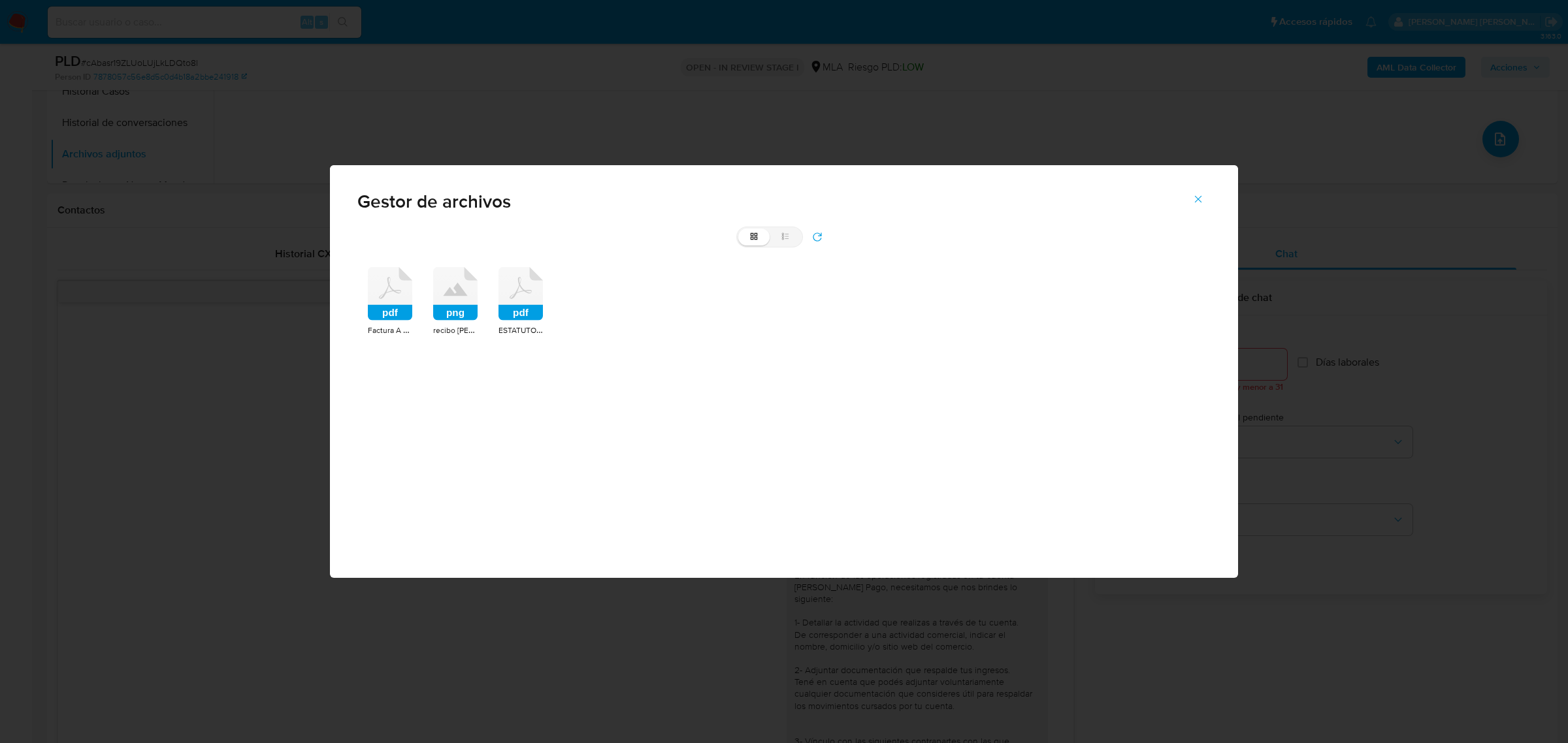
click at [392, 314] on rect at bounding box center [390, 313] width 44 height 16
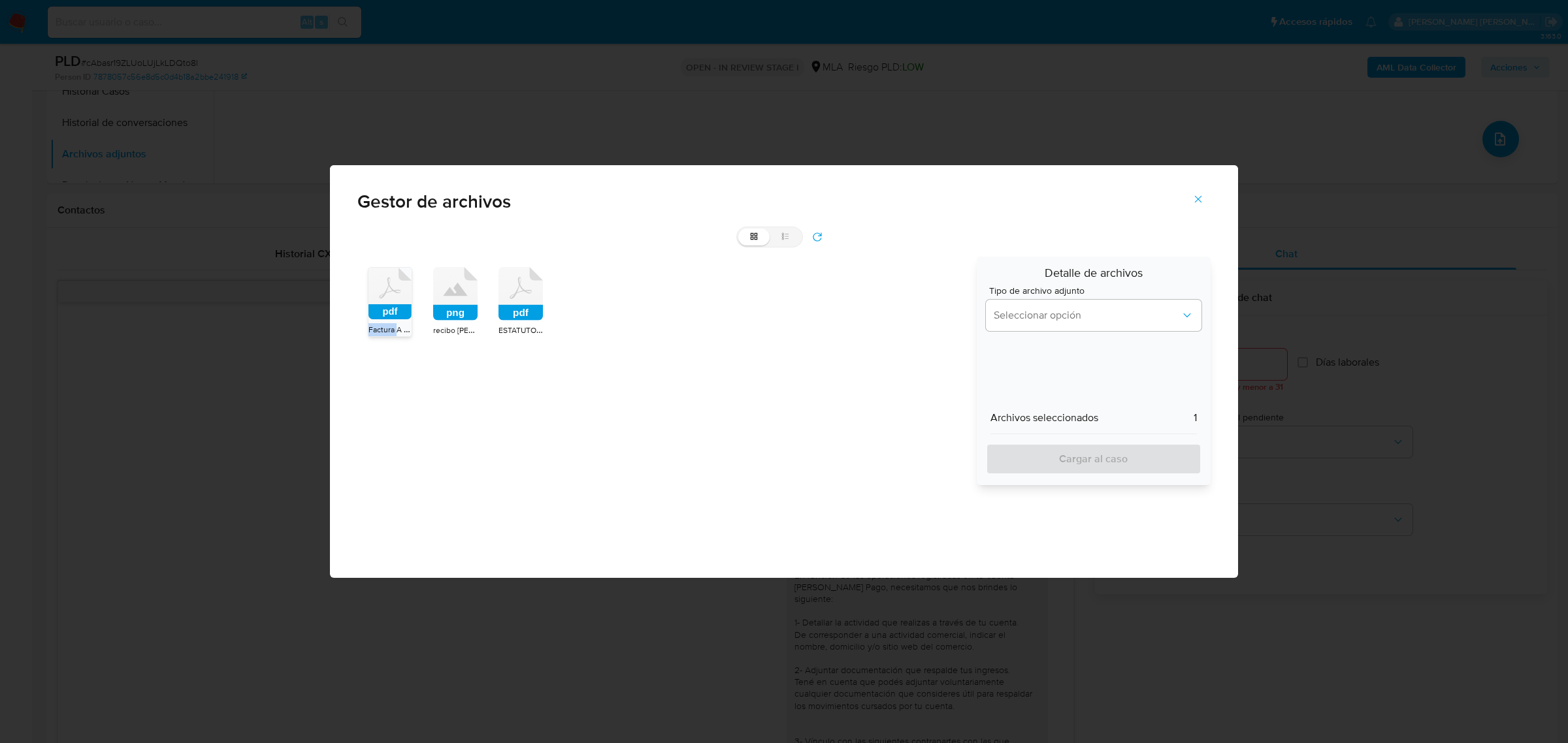
click at [392, 314] on rect at bounding box center [390, 311] width 43 height 15
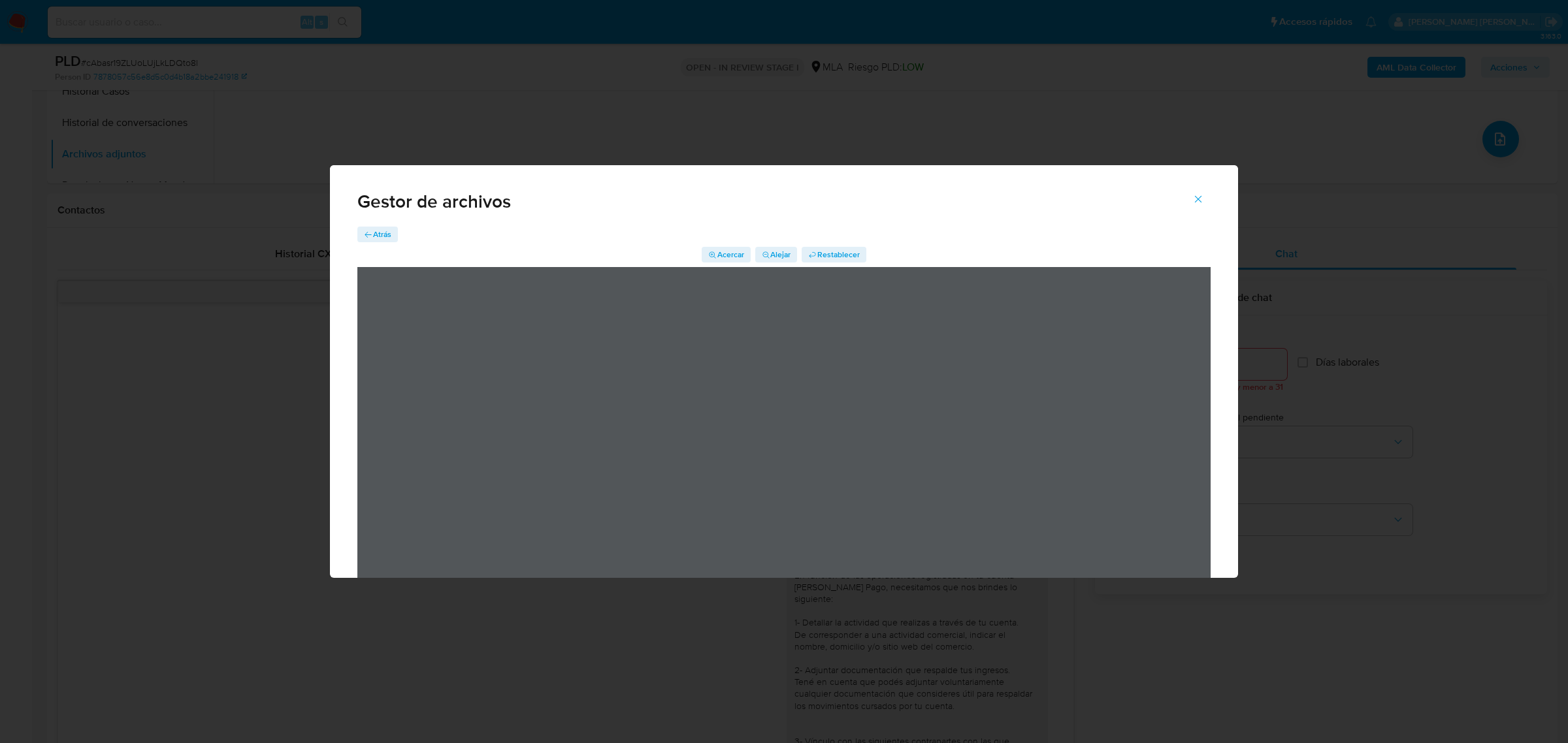
click at [386, 237] on span "Atrás" at bounding box center [382, 234] width 18 height 16
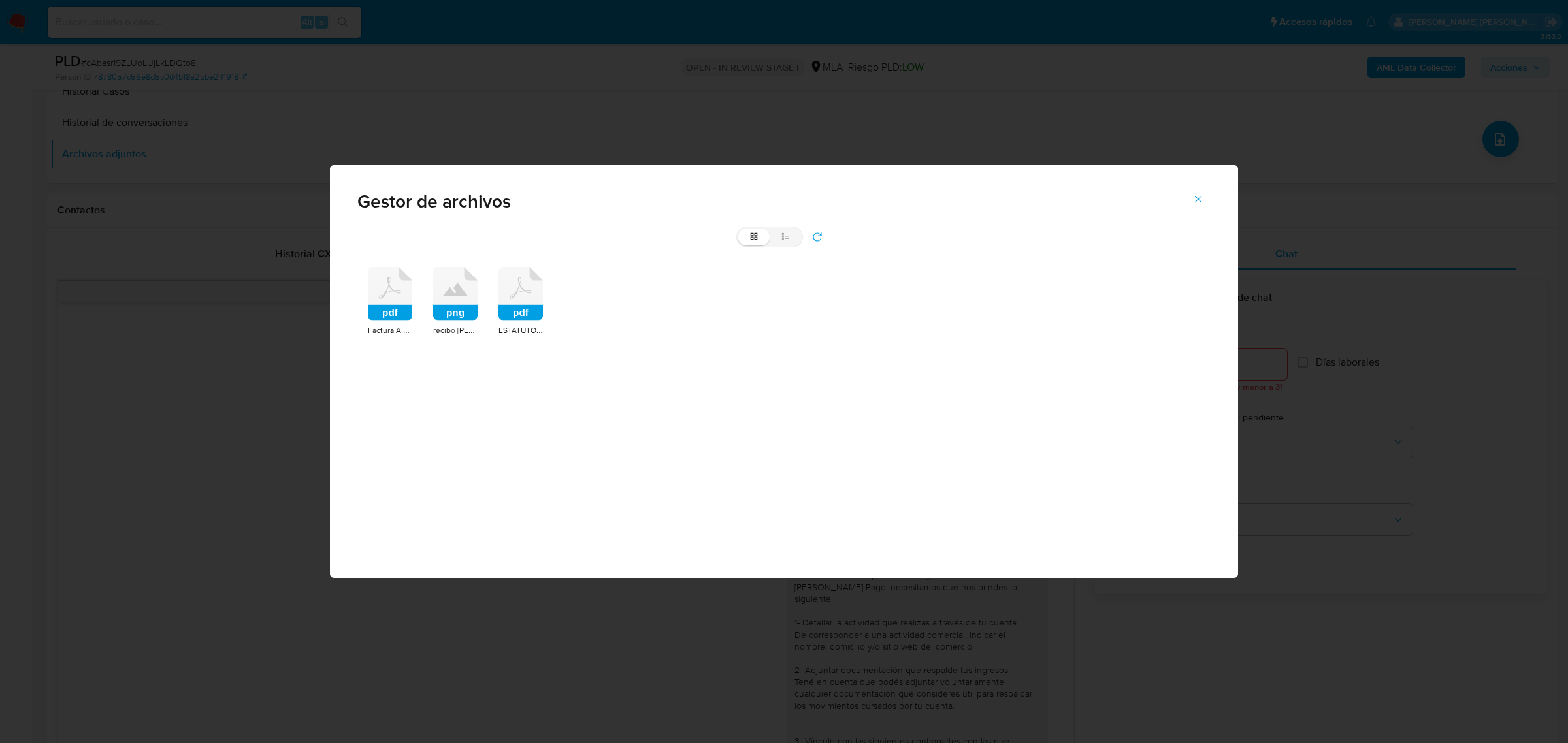
click at [458, 317] on rect at bounding box center [455, 313] width 44 height 16
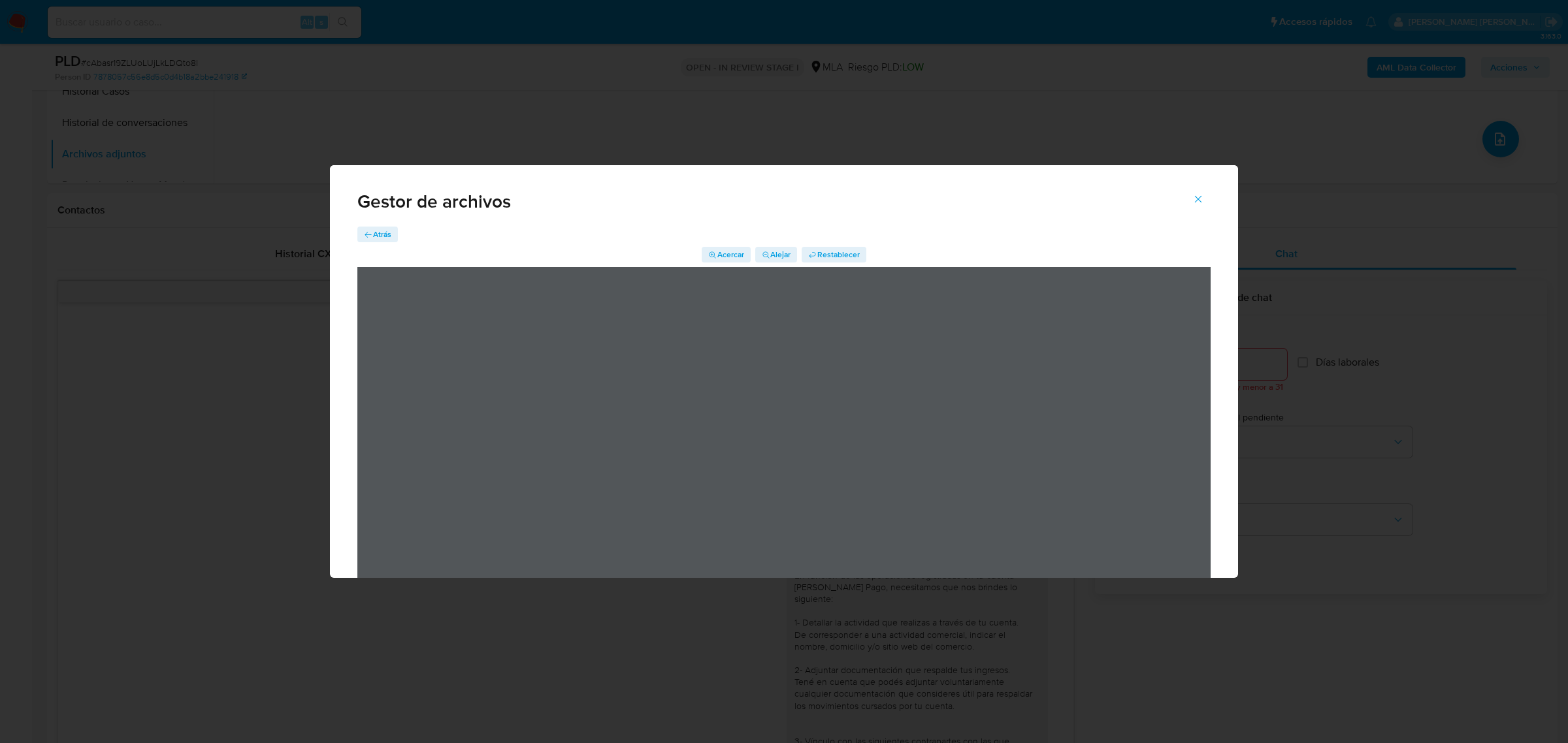
click at [732, 253] on span "Acercar" at bounding box center [731, 255] width 27 height 16
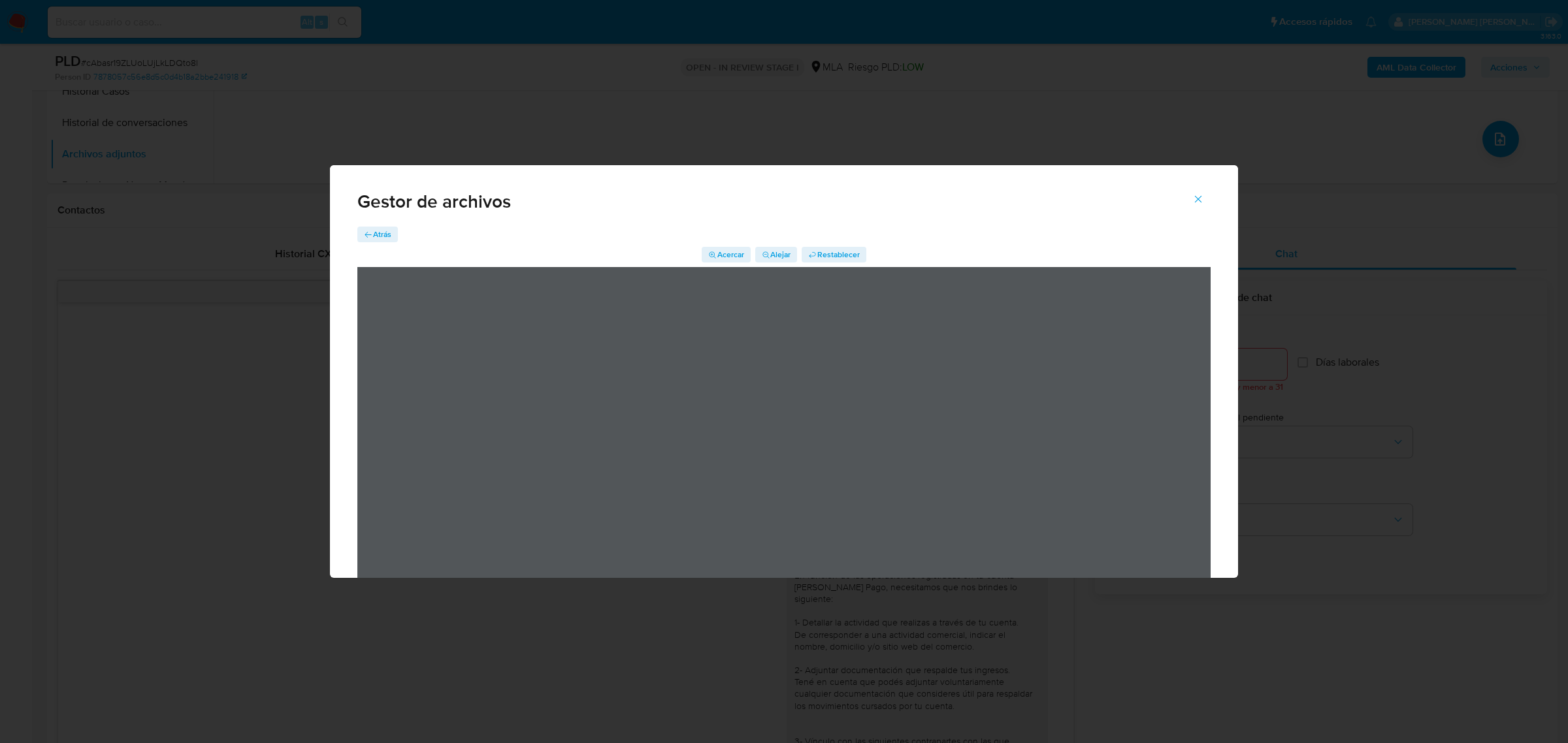
click at [732, 253] on span "Acercar" at bounding box center [731, 255] width 27 height 16
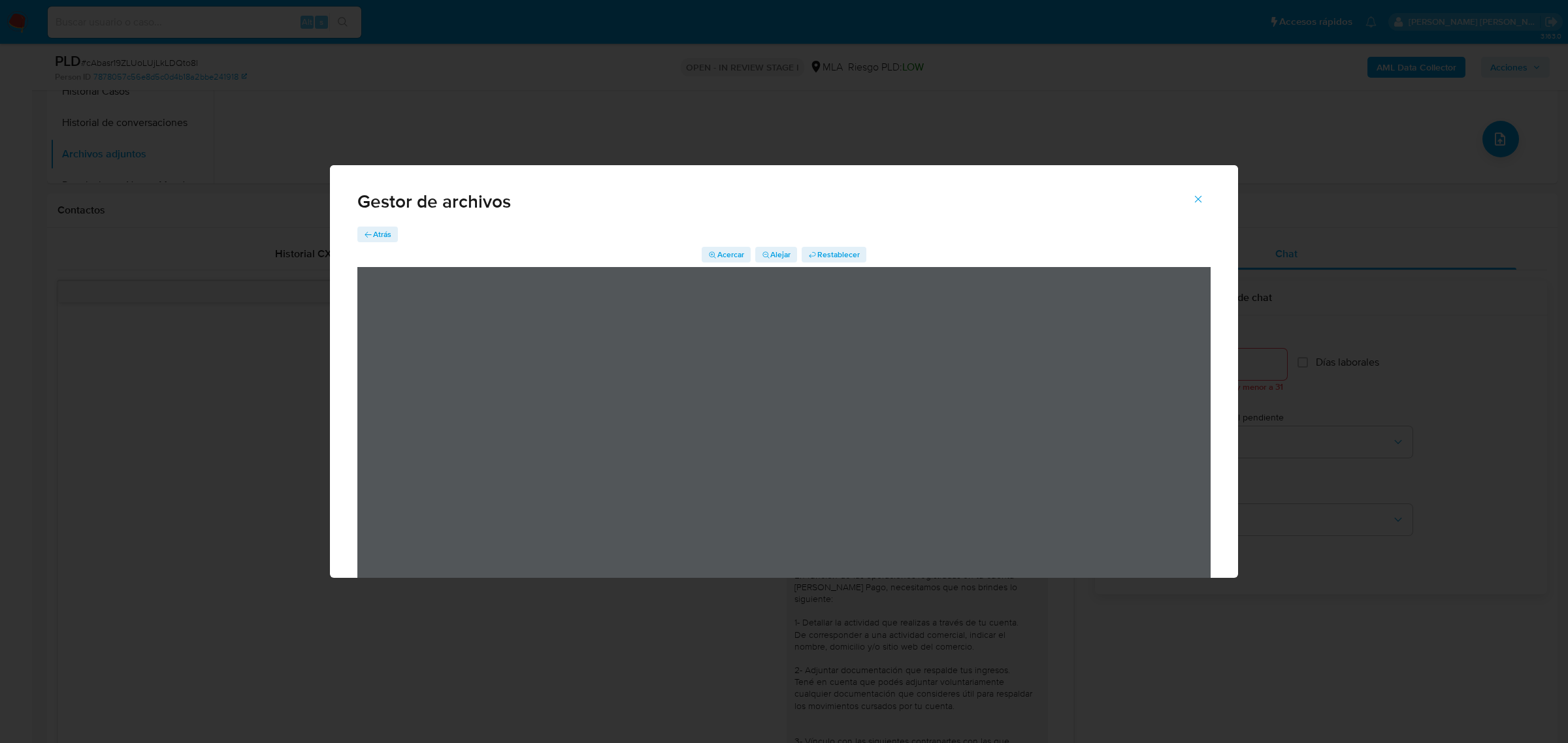
click at [732, 253] on span "Acercar" at bounding box center [731, 255] width 27 height 16
click at [386, 235] on span "Atrás" at bounding box center [382, 234] width 18 height 16
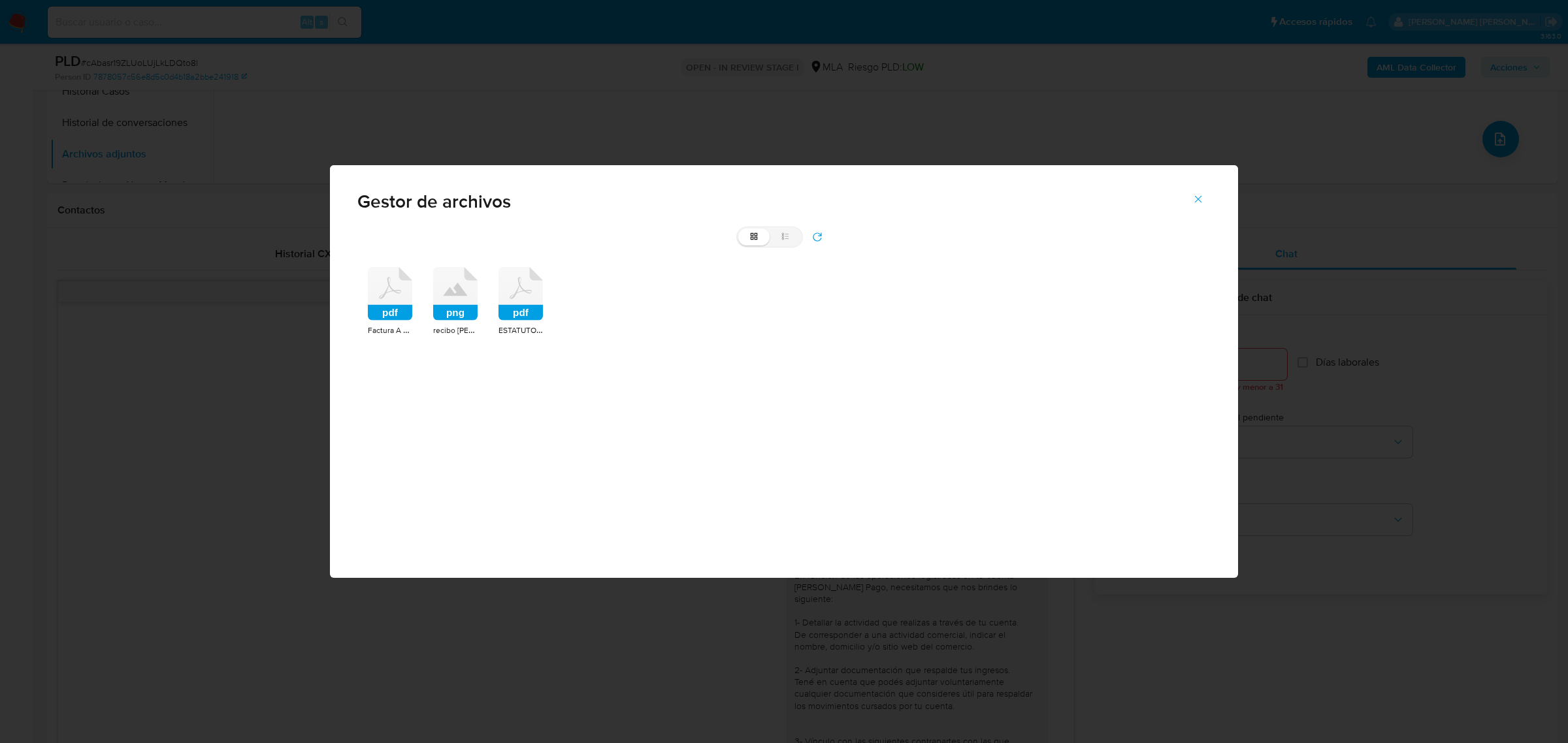
click at [526, 298] on icon at bounding box center [521, 293] width 44 height 53
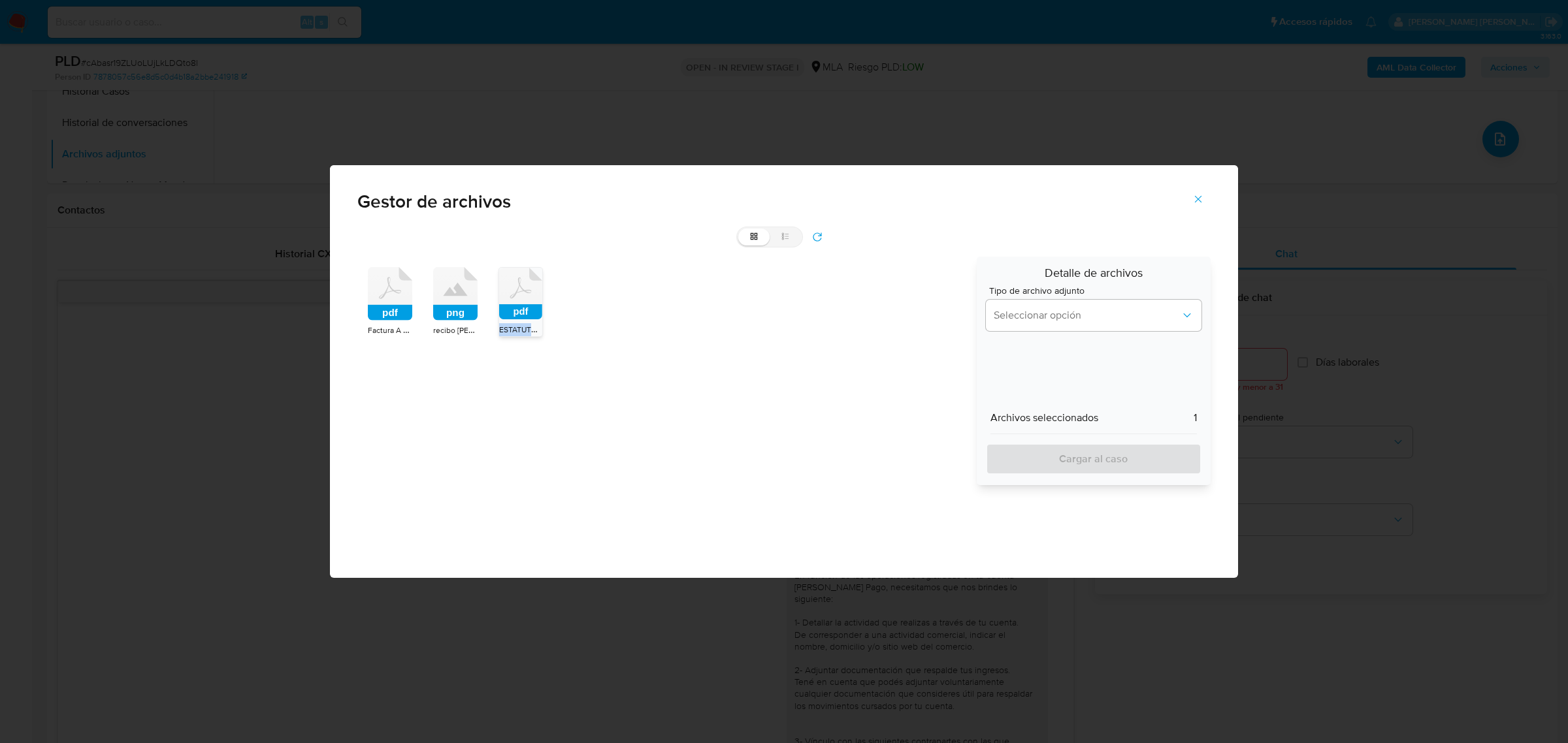
click at [526, 298] on icon at bounding box center [520, 293] width 43 height 52
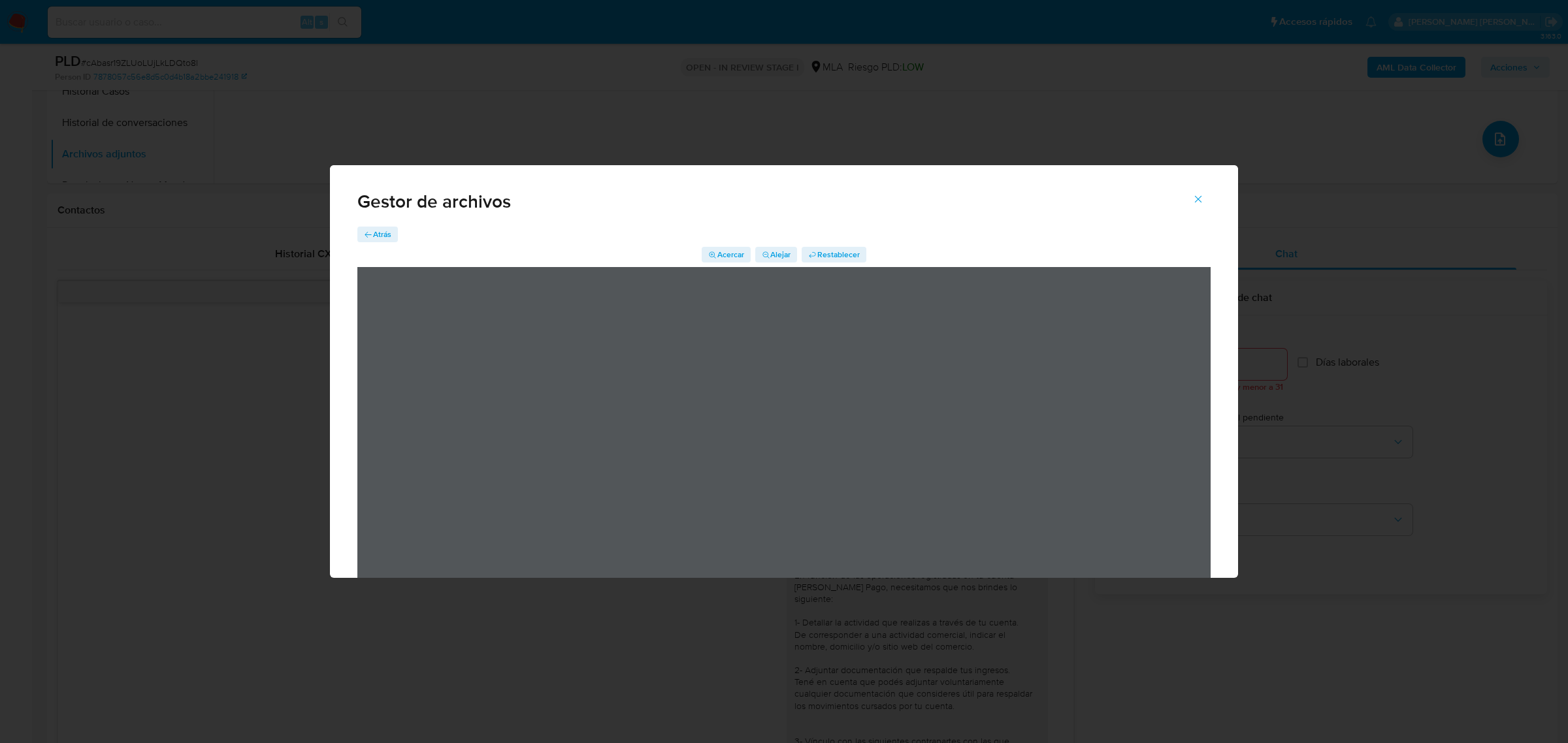
click at [379, 229] on span "Atrás" at bounding box center [382, 234] width 18 height 16
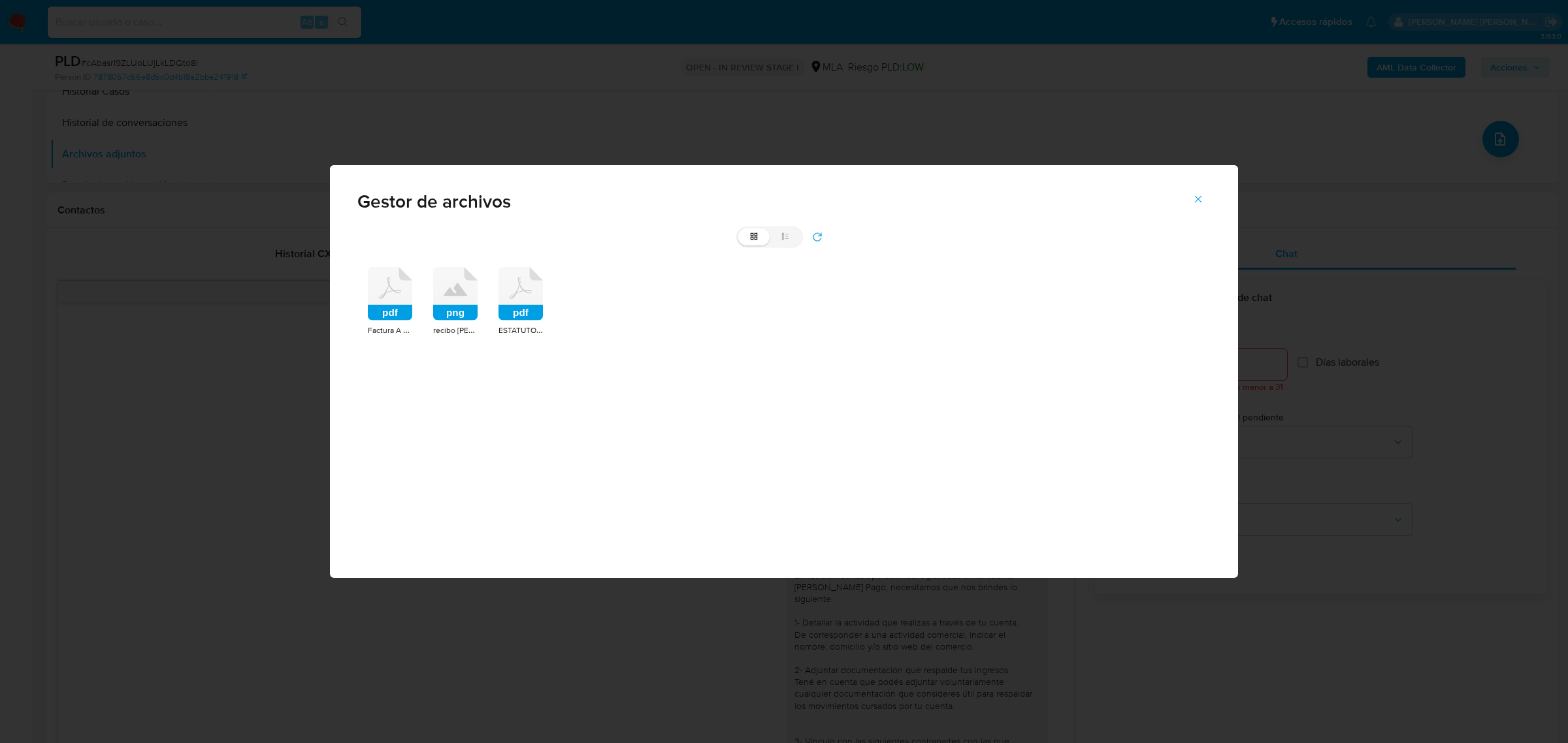
click at [519, 323] on div "pdf" at bounding box center [521, 295] width 44 height 57
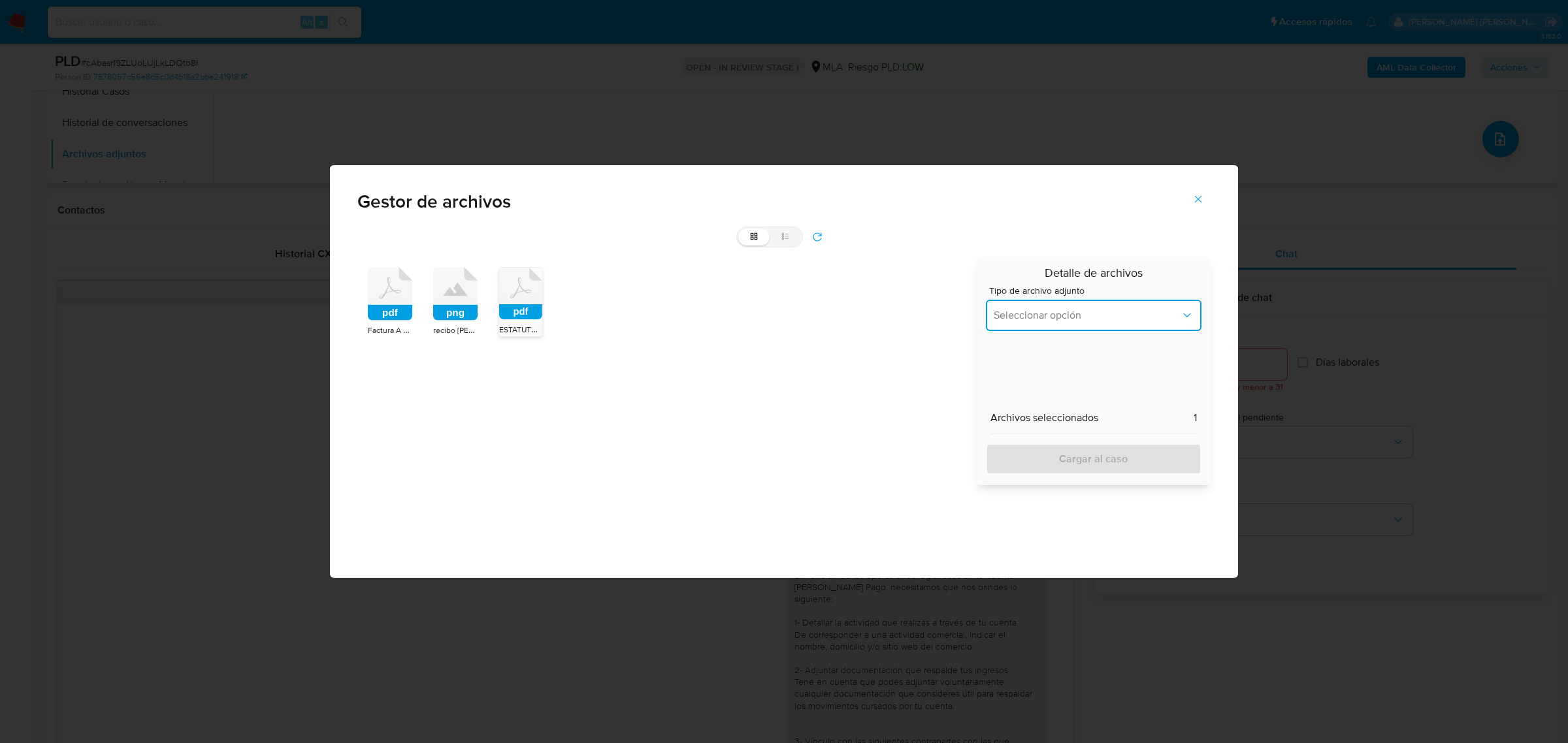
click at [1049, 318] on span "Seleccionar opción" at bounding box center [1087, 315] width 187 height 13
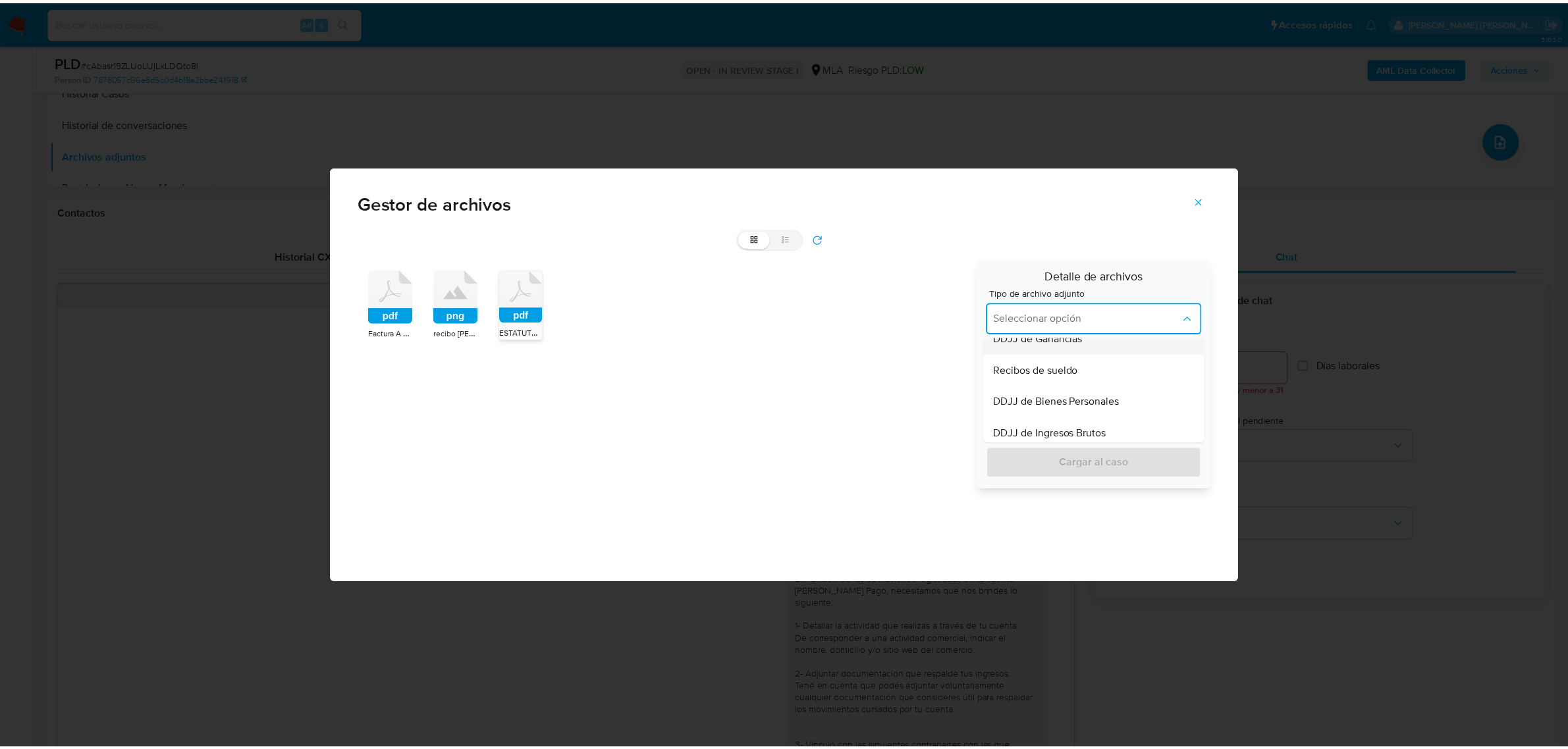
scroll to position [634, 0]
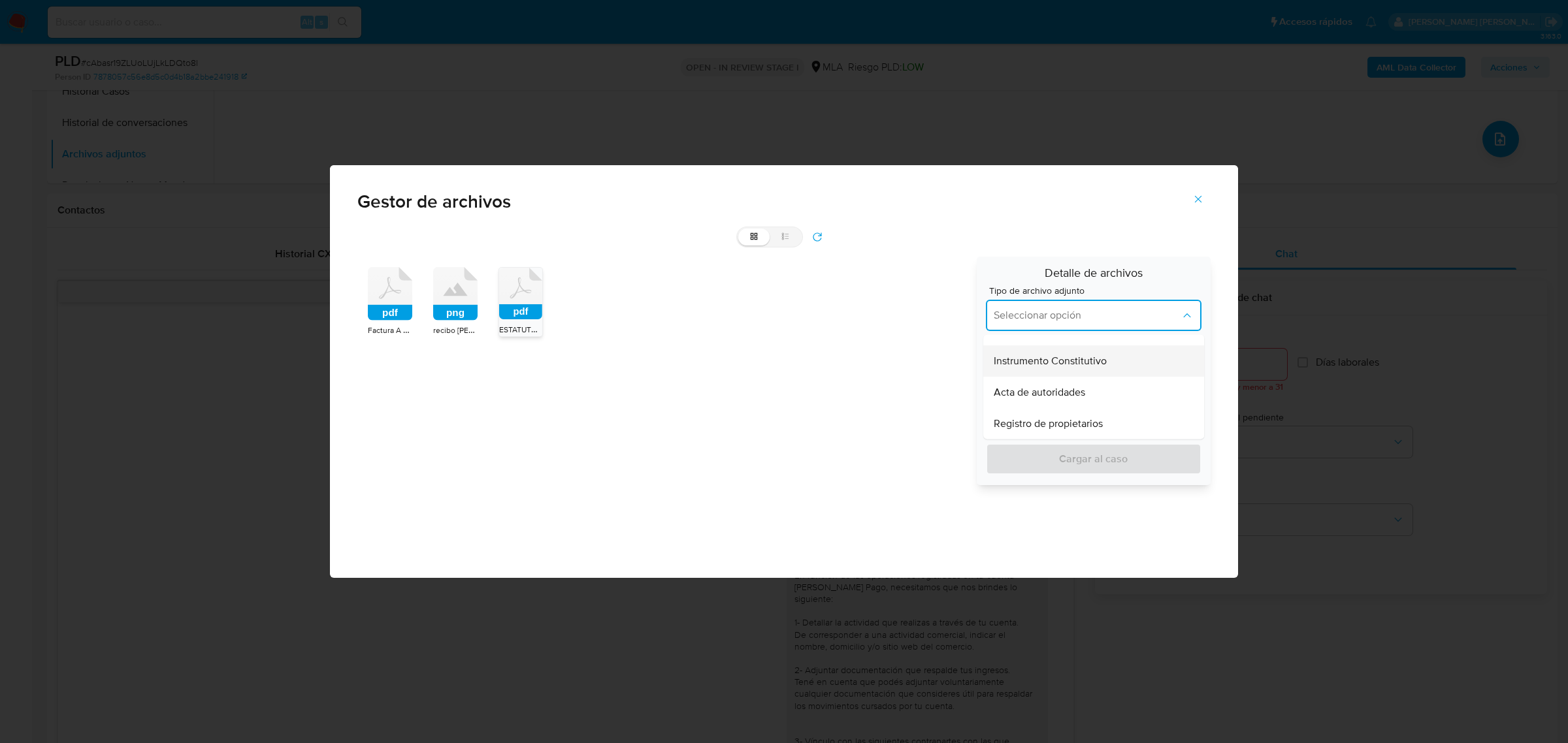
click at [1066, 358] on span "Instrumento Constitutivo" at bounding box center [1050, 361] width 113 height 13
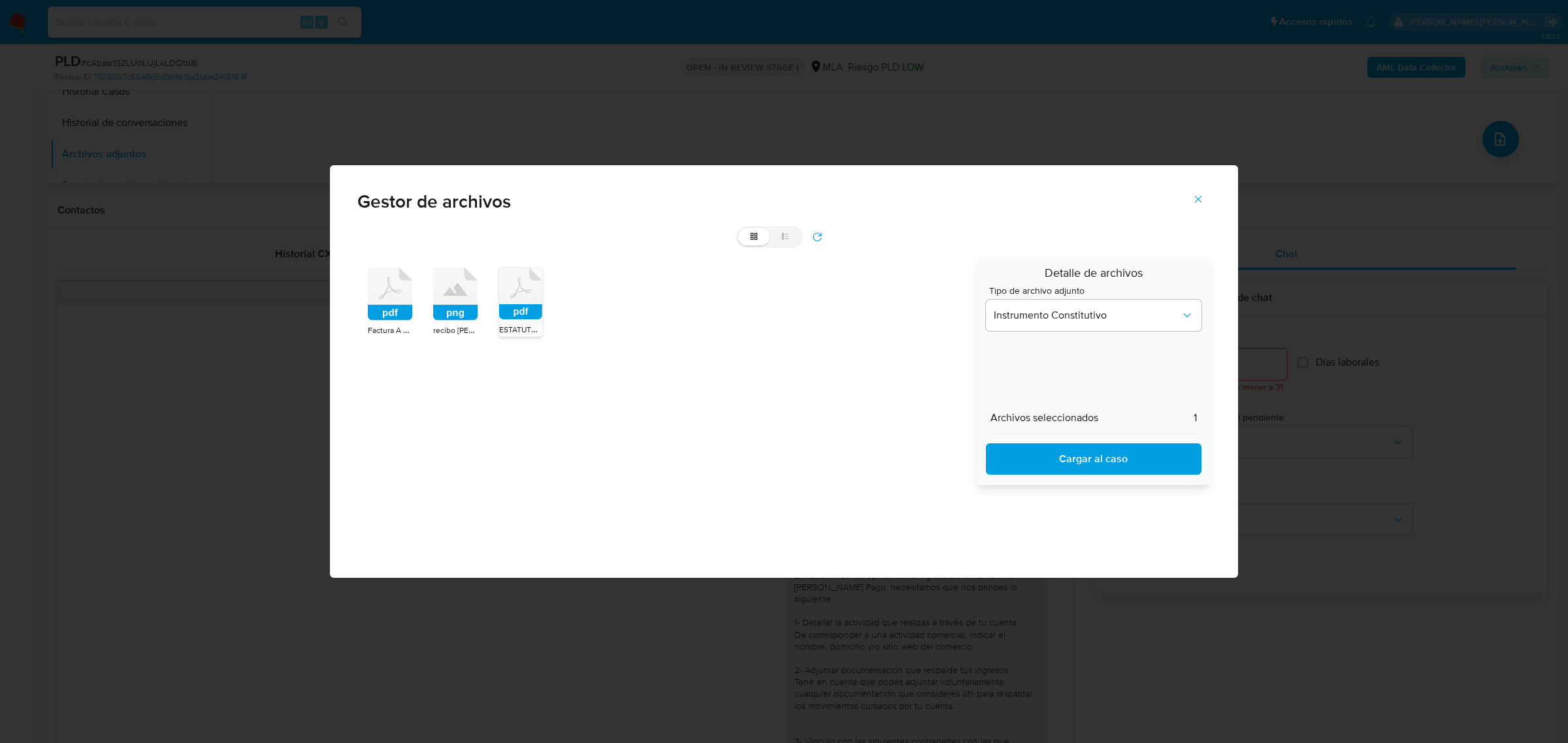
click at [1073, 457] on span "Cargar al caso" at bounding box center [1094, 459] width 182 height 29
click at [1079, 459] on span "Cargar al caso" at bounding box center [1094, 459] width 182 height 29
click at [1200, 204] on icon "Cerrar" at bounding box center [1198, 198] width 12 height 12
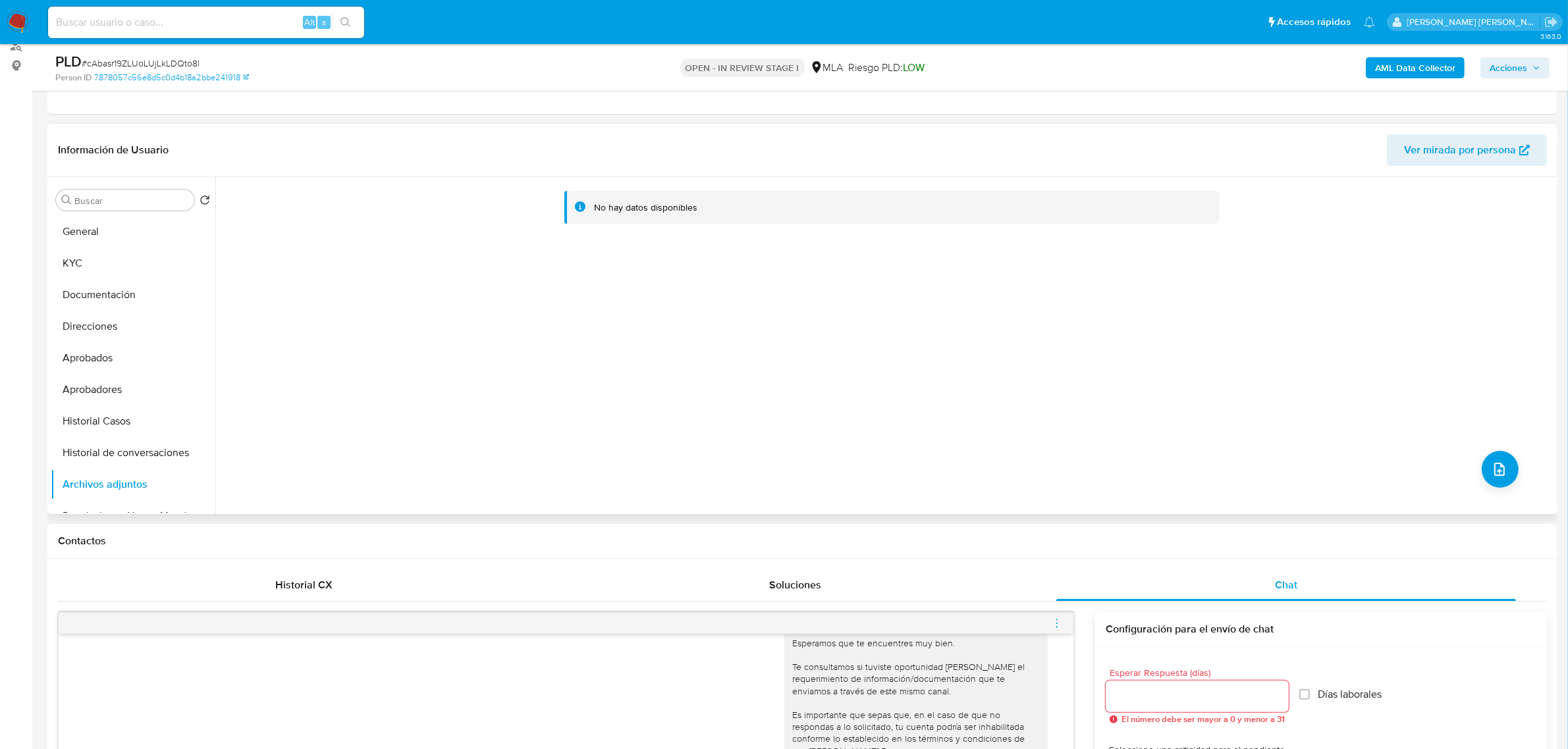
scroll to position [0, 0]
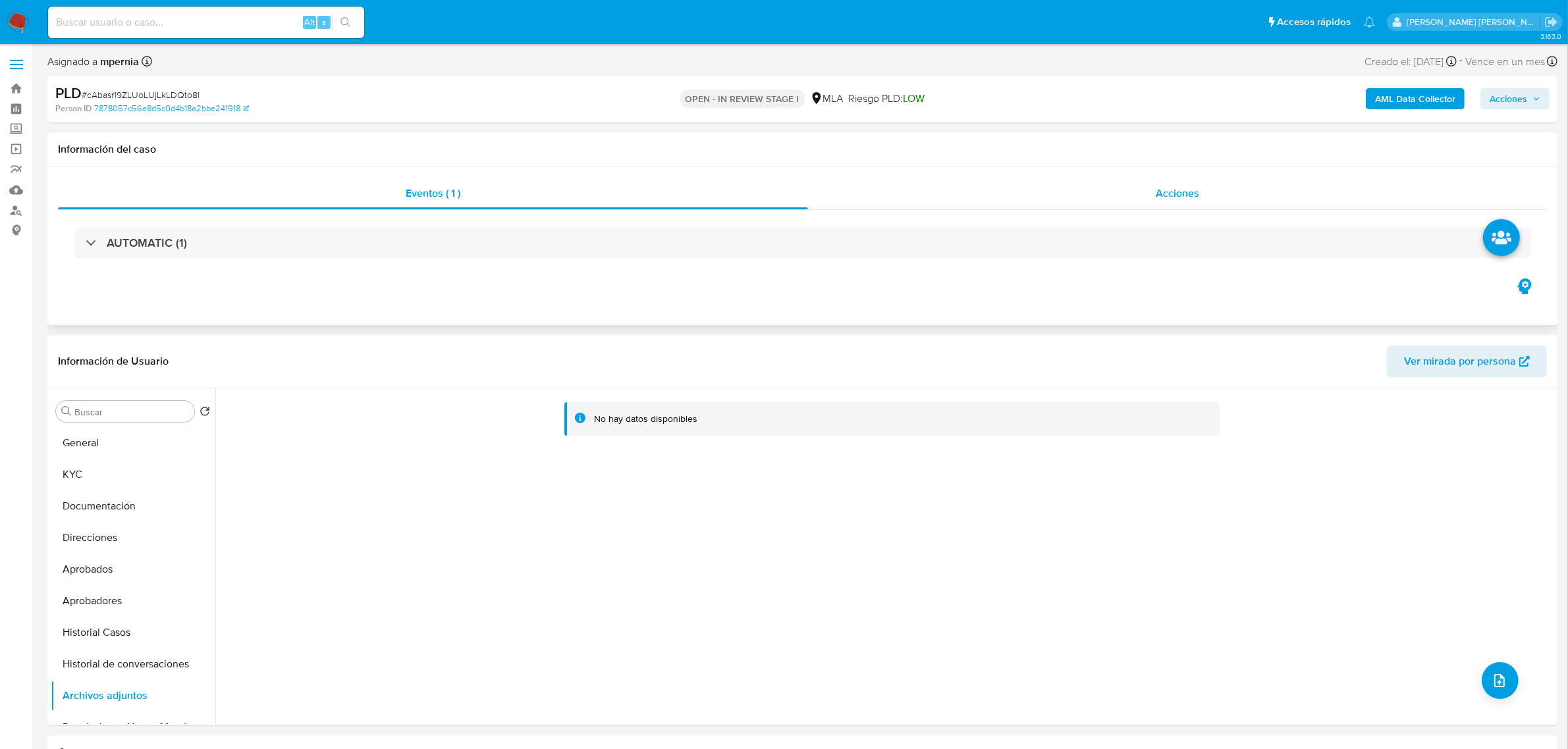
click at [1171, 186] on div "Acciones" at bounding box center [1177, 193] width 739 height 31
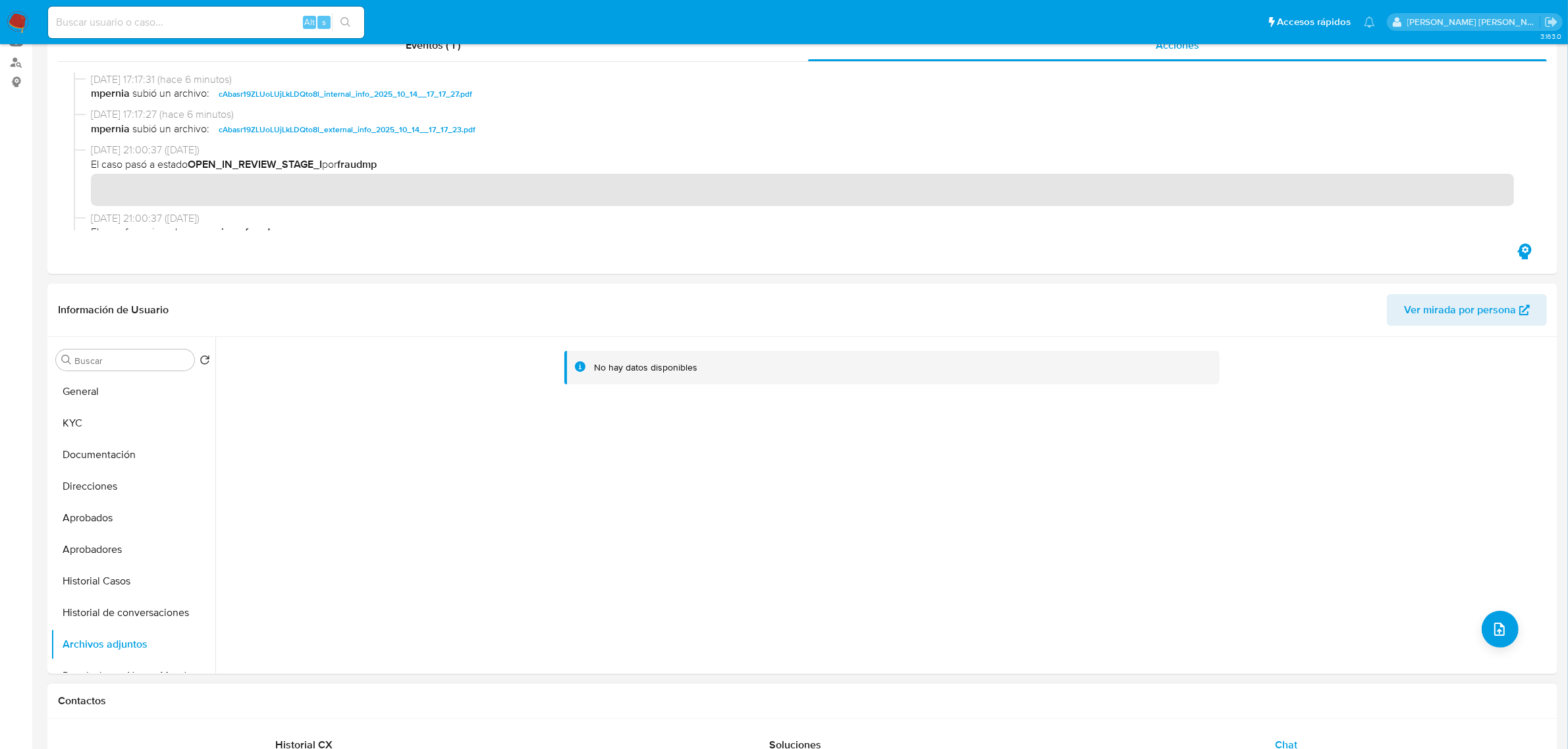
scroll to position [329, 0]
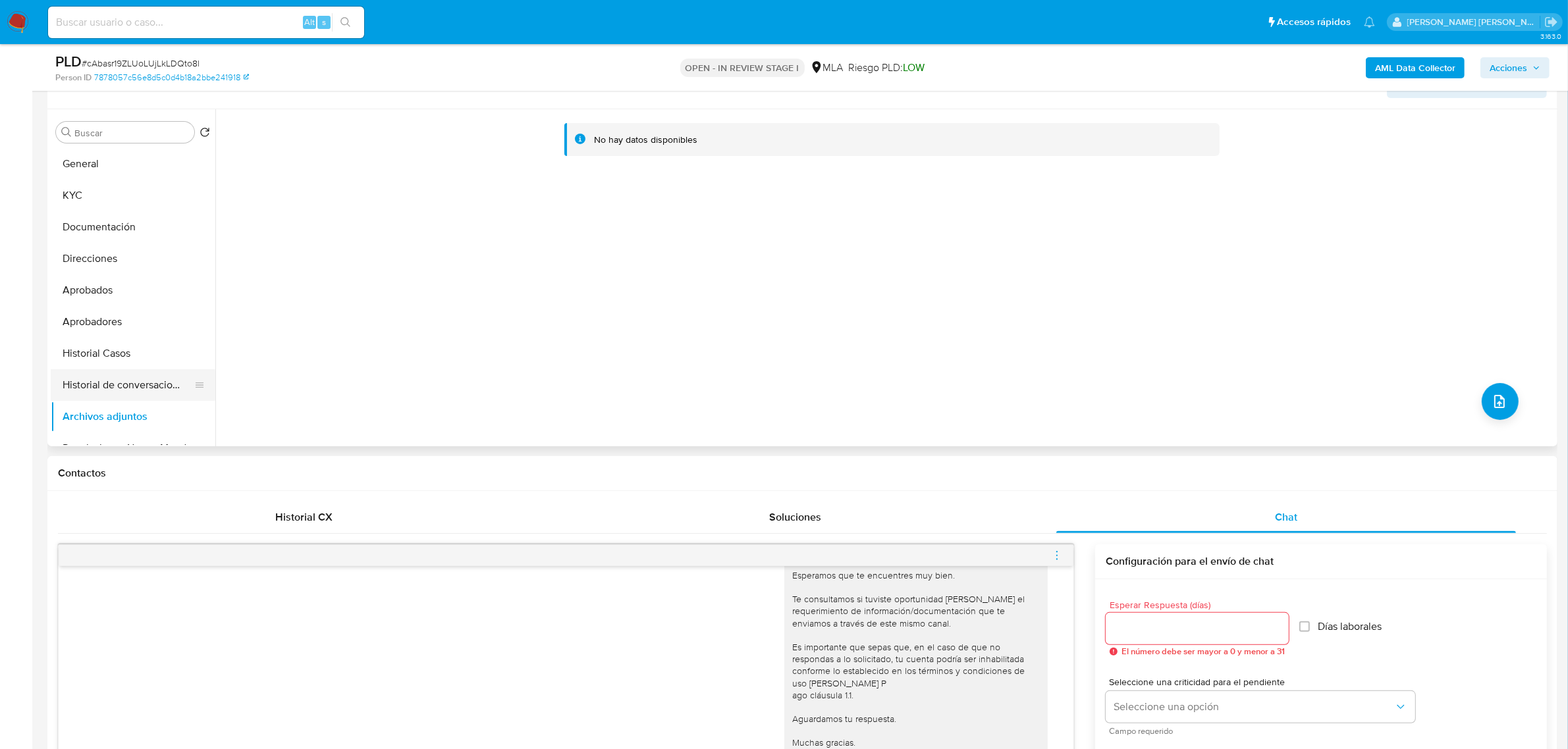
click at [102, 367] on button "Historial Casos" at bounding box center [133, 353] width 165 height 31
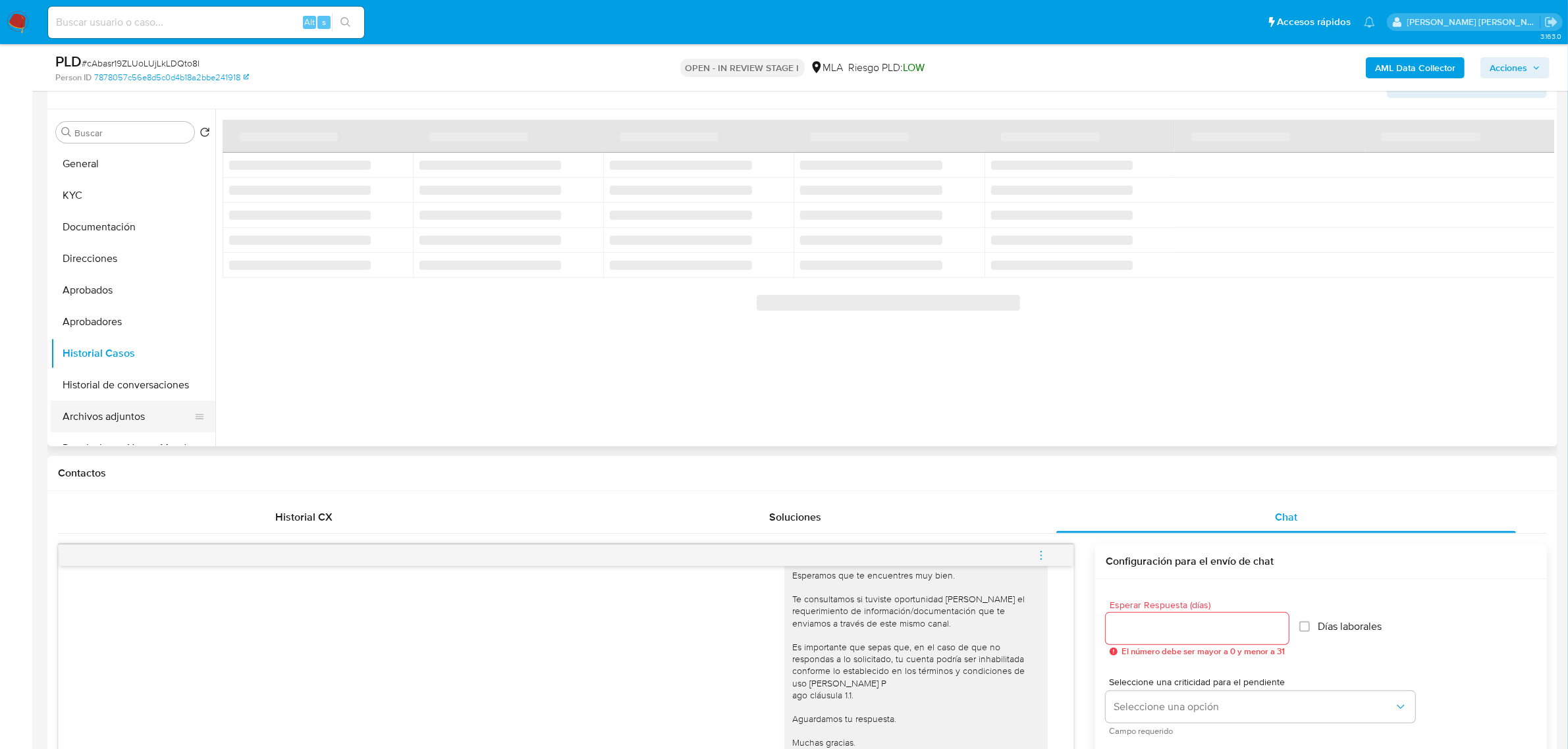
click at [103, 410] on button "Archivos adjuntos" at bounding box center [127, 416] width 154 height 31
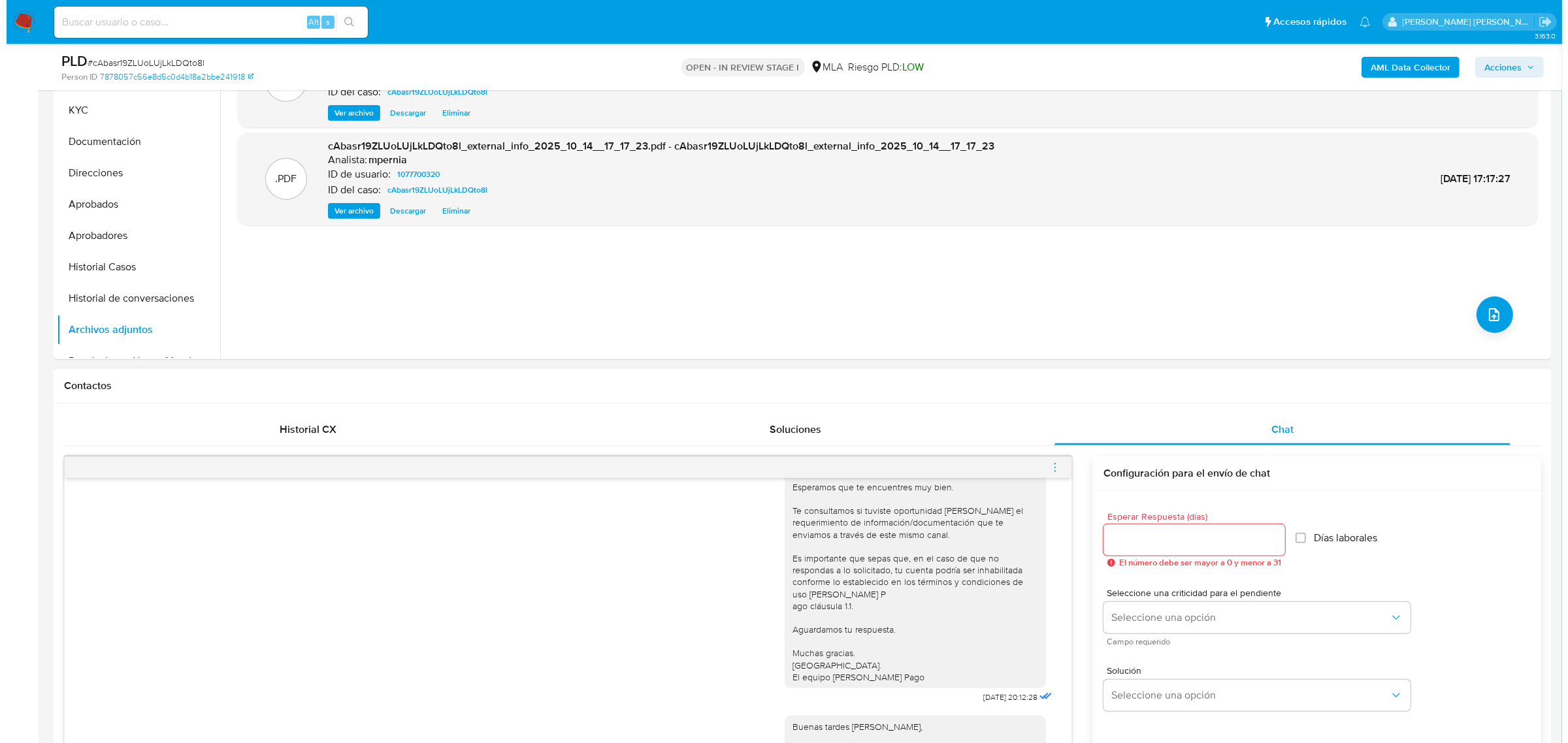
scroll to position [490, 0]
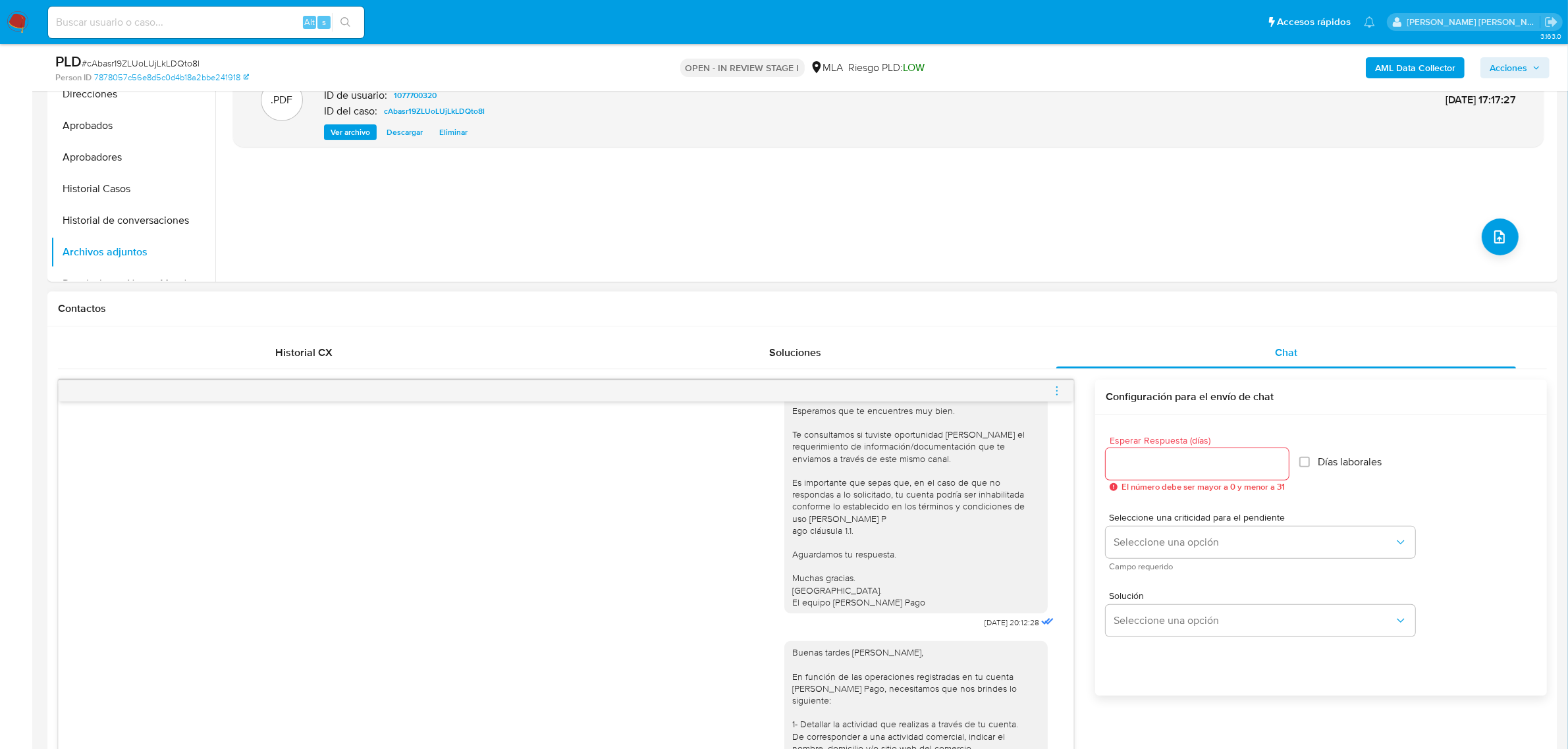
click at [1055, 390] on icon "menu-action" at bounding box center [1057, 391] width 12 height 12
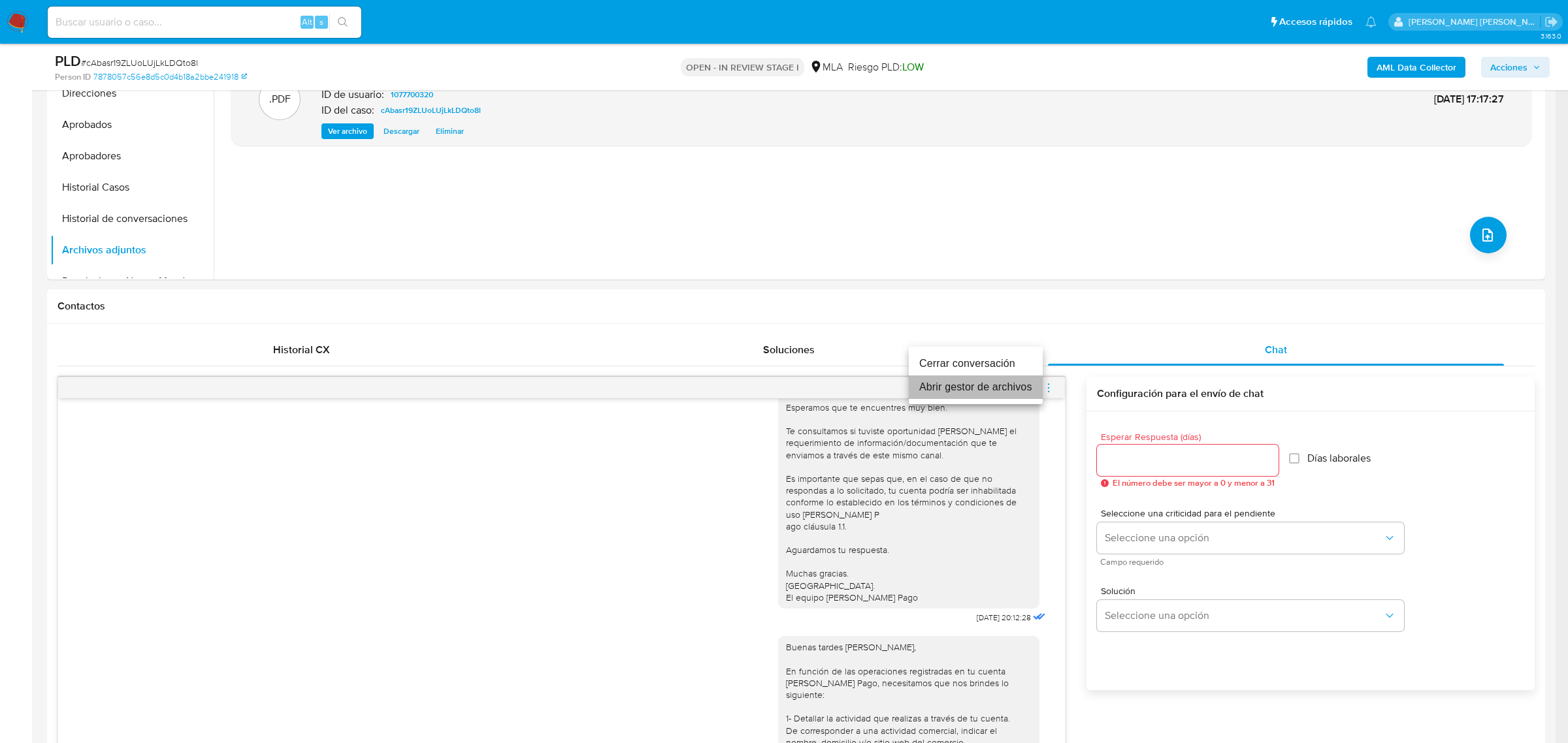
click at [1003, 385] on li "Abrir gestor de archivos" at bounding box center [975, 387] width 134 height 24
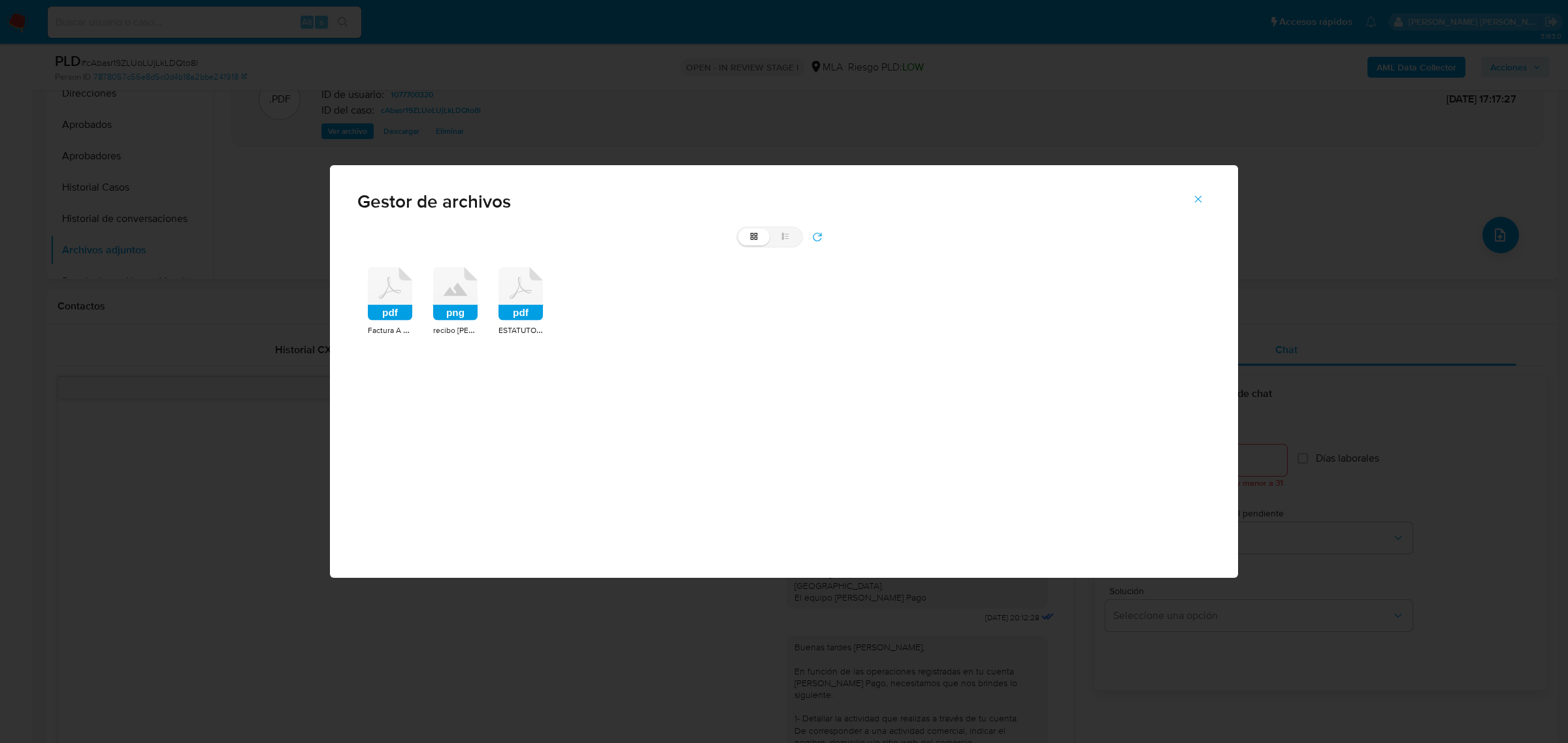
click at [440, 305] on rect at bounding box center [455, 313] width 44 height 16
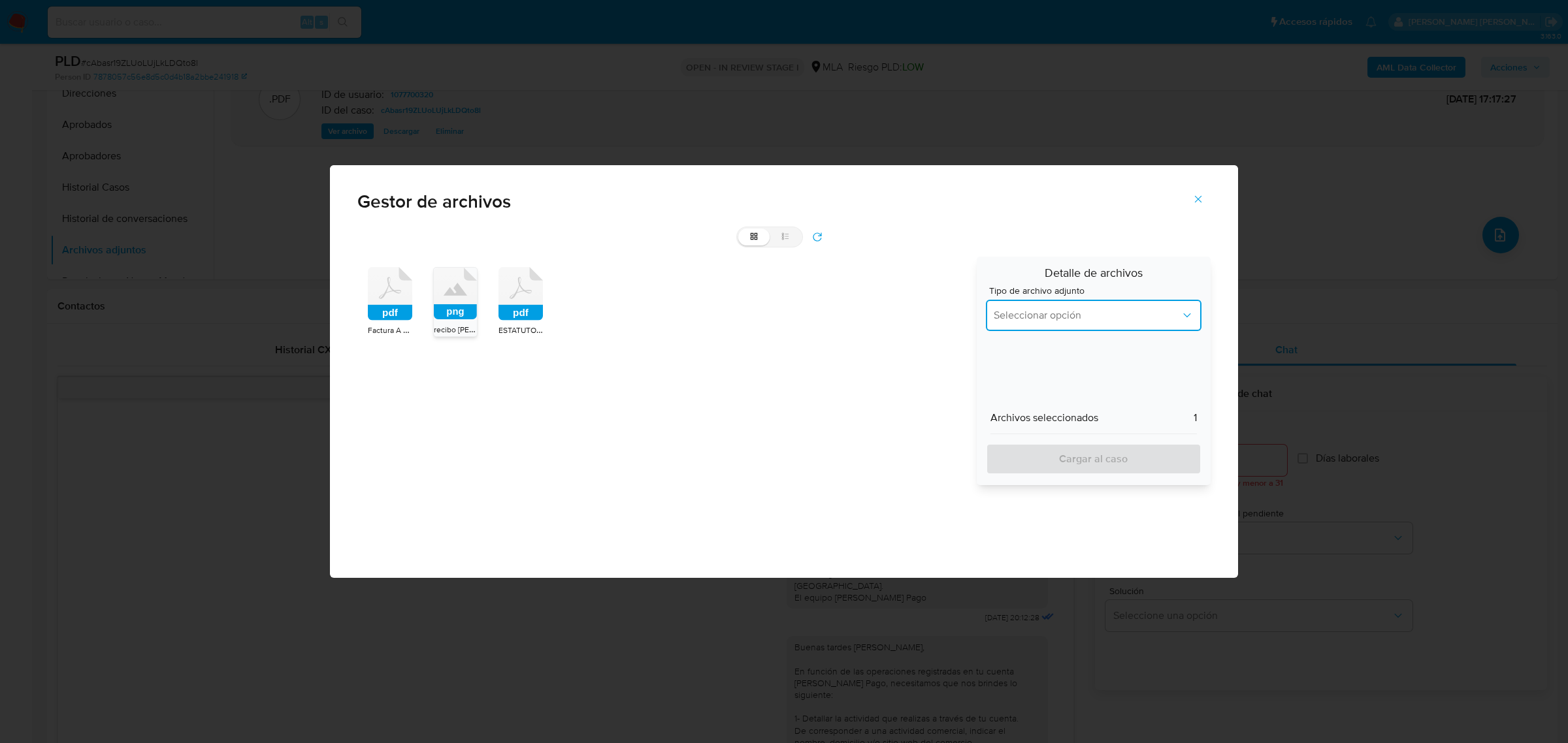
click at [1007, 311] on span "Seleccionar opción" at bounding box center [1087, 315] width 187 height 13
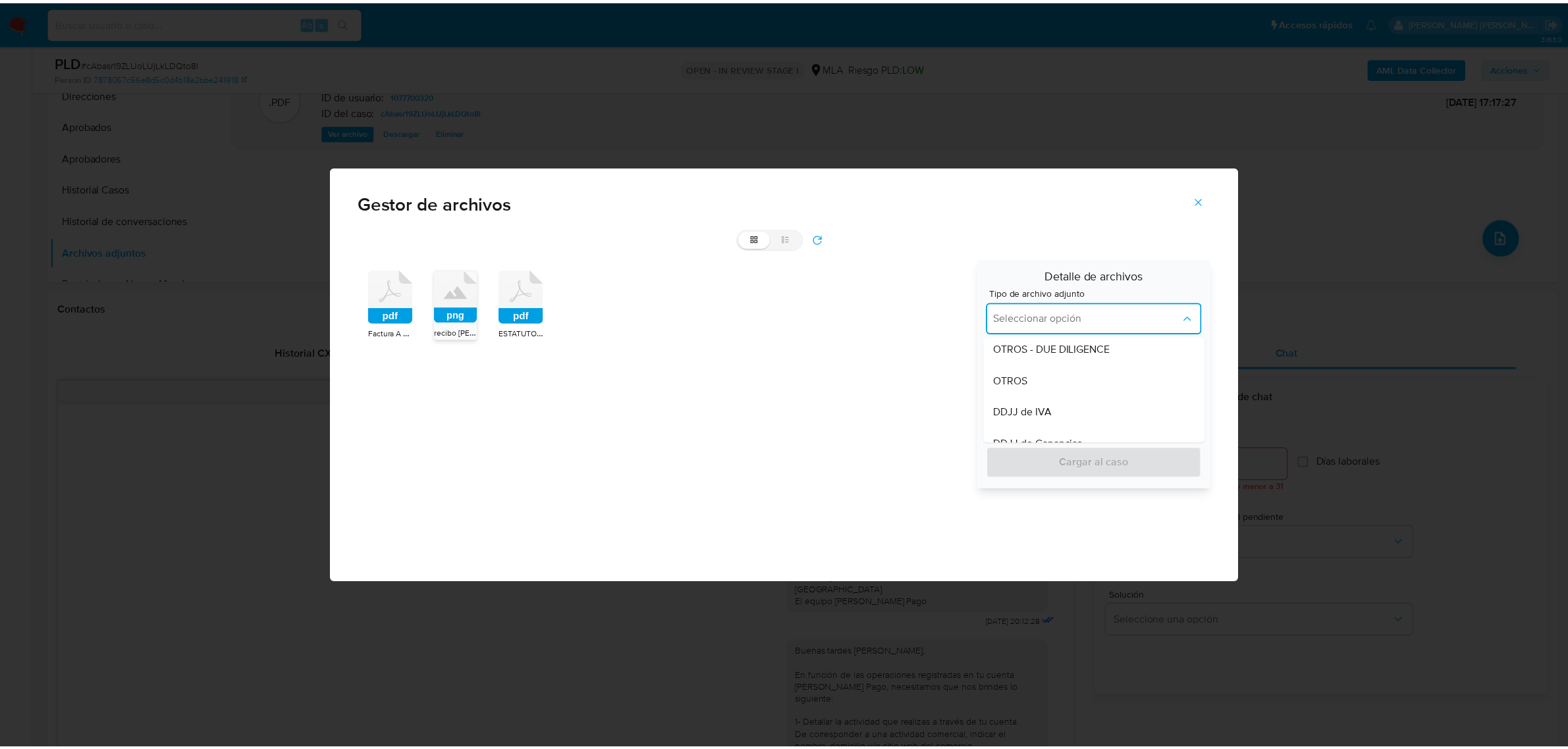
scroll to position [329, 0]
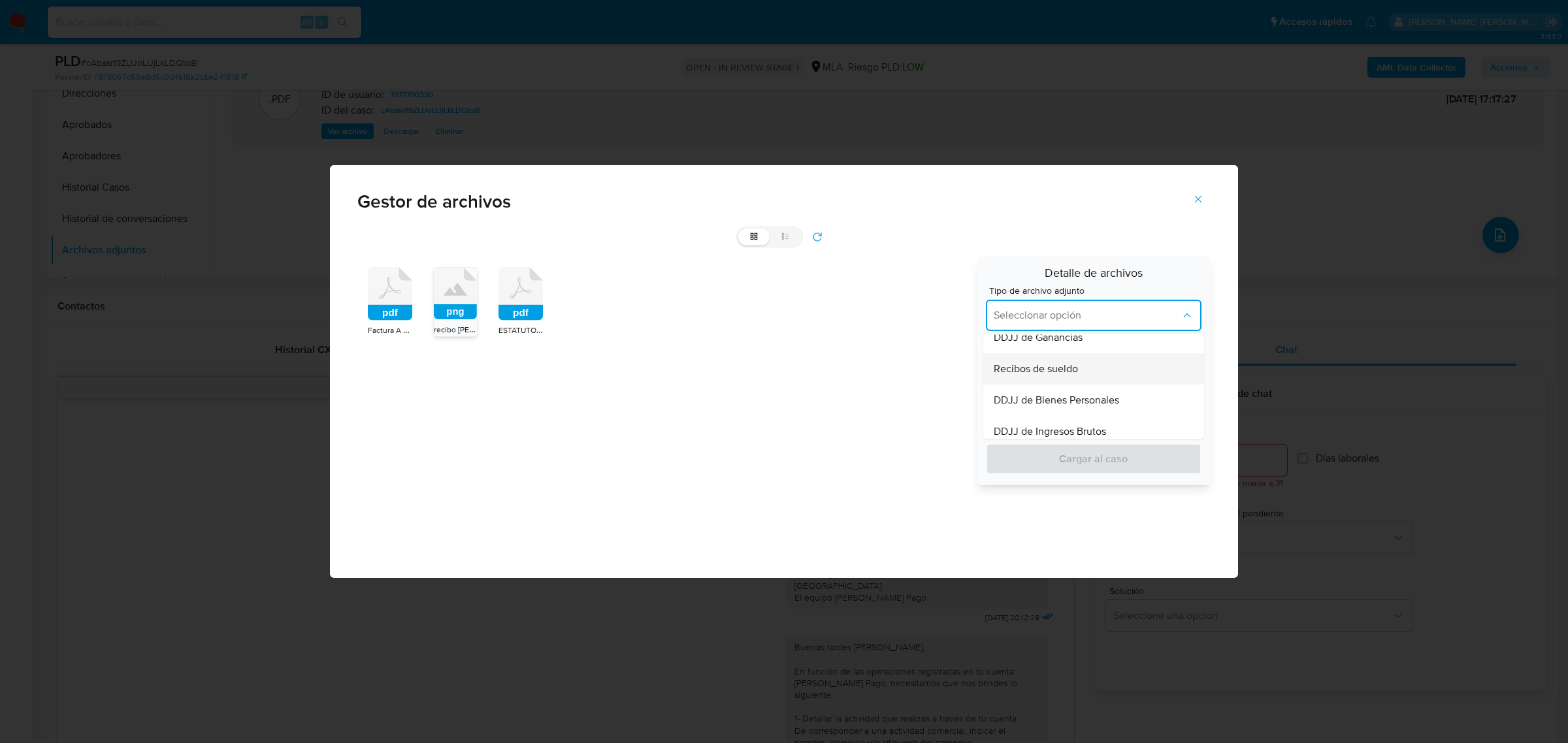
click at [1030, 366] on span "Recibos de sueldo" at bounding box center [1036, 369] width 84 height 13
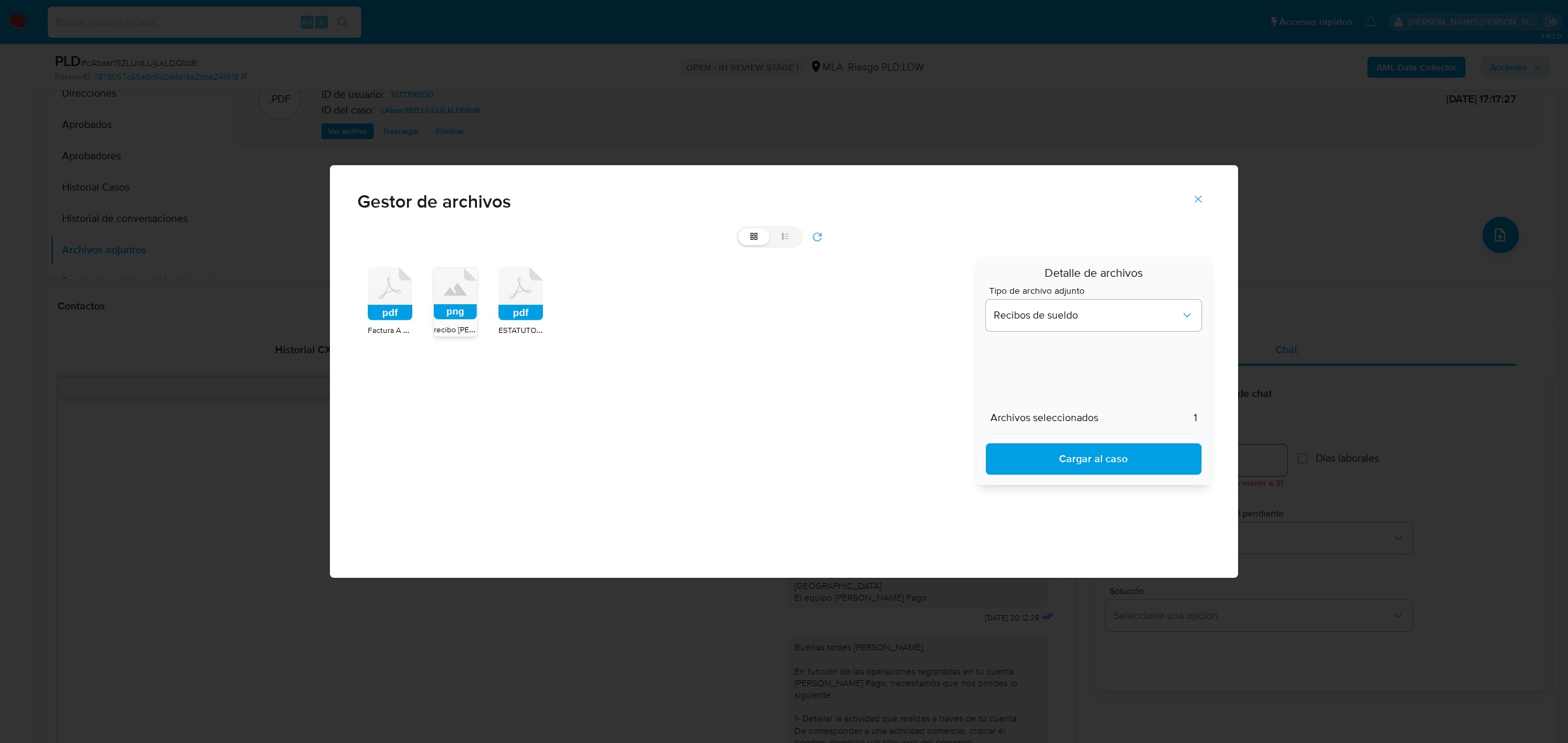
click at [1052, 456] on span "Cargar al caso" at bounding box center [1094, 459] width 182 height 29
click at [1206, 199] on button "Cerrar" at bounding box center [1199, 198] width 46 height 31
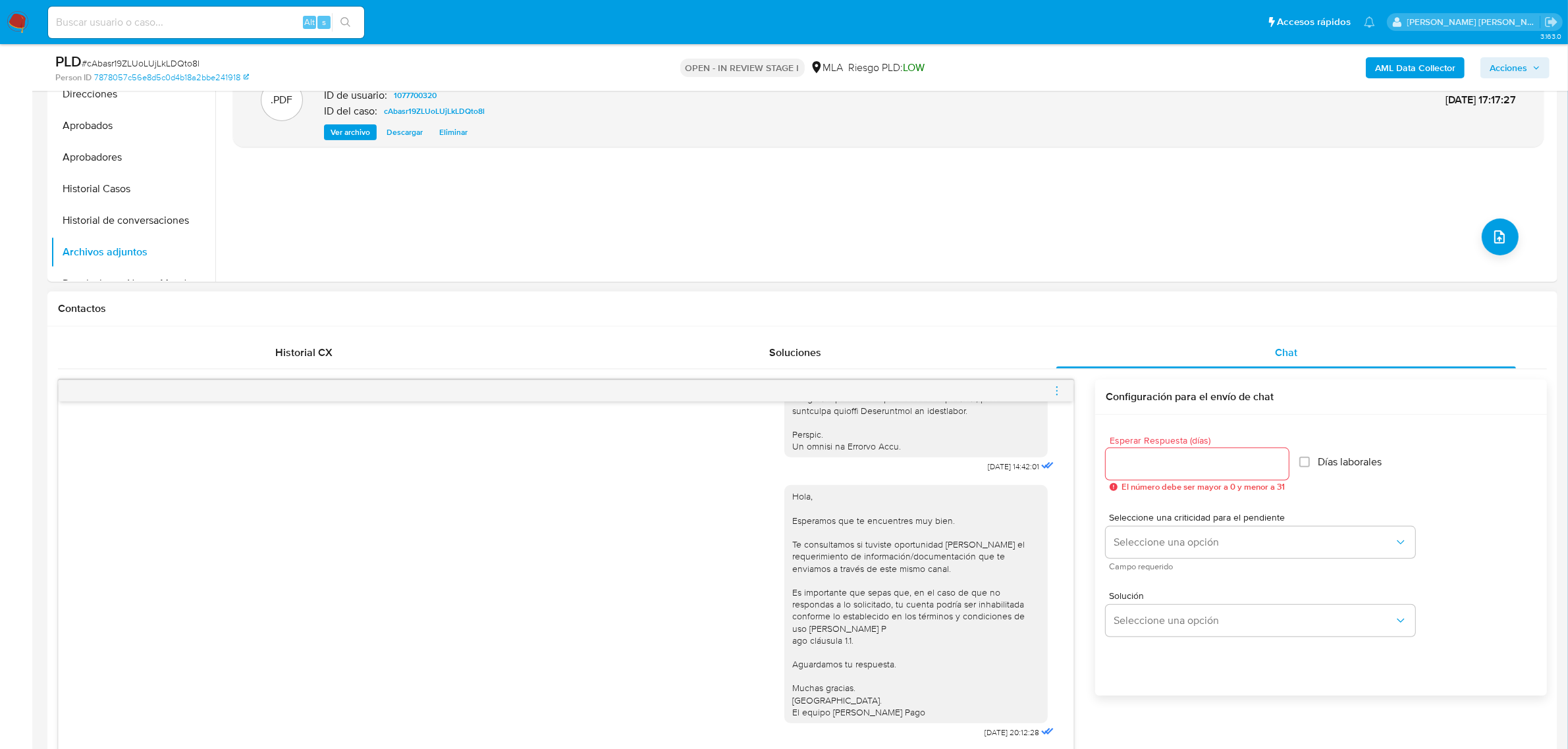
scroll to position [433, 0]
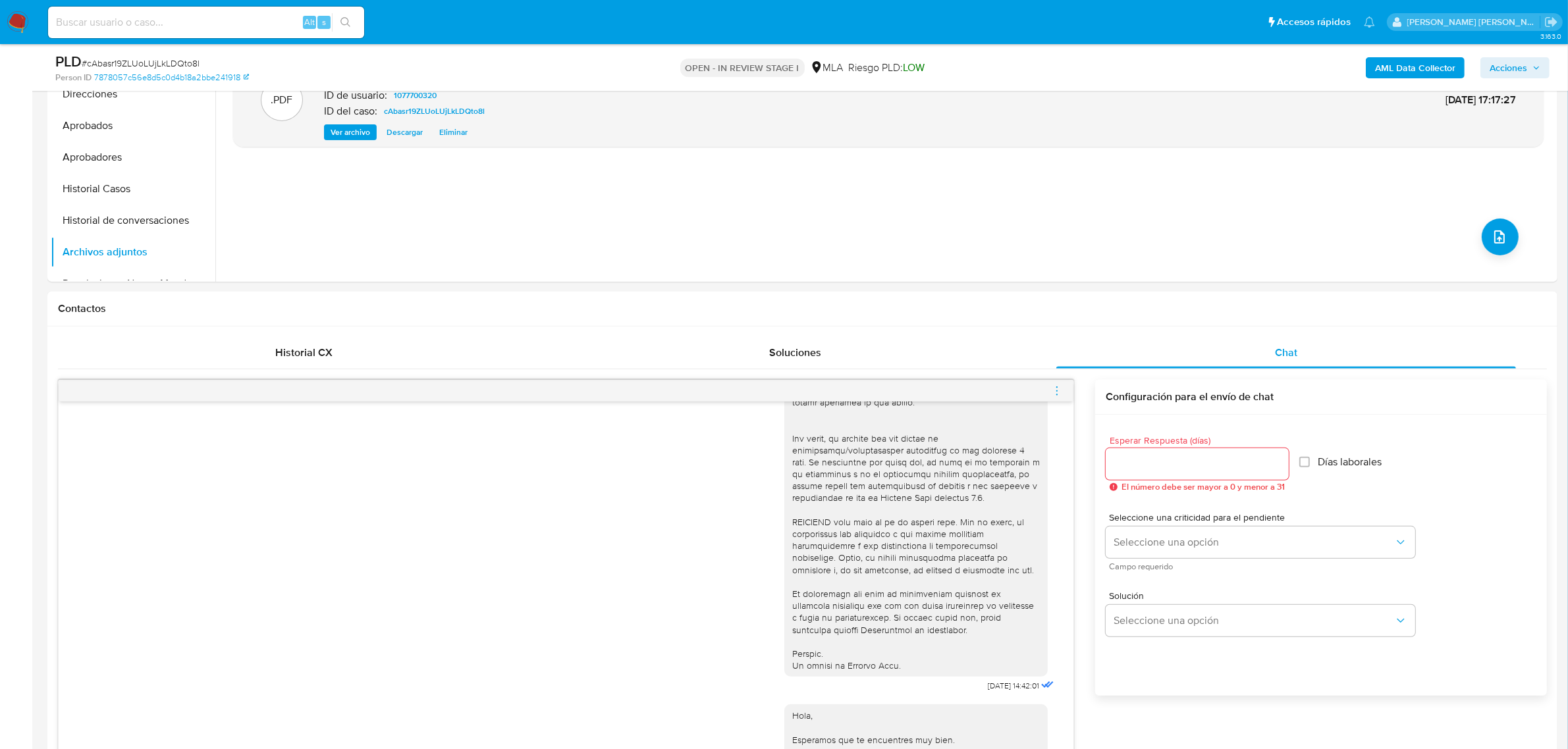
click at [101, 224] on button "Historial de conversaciones" at bounding box center [133, 220] width 165 height 31
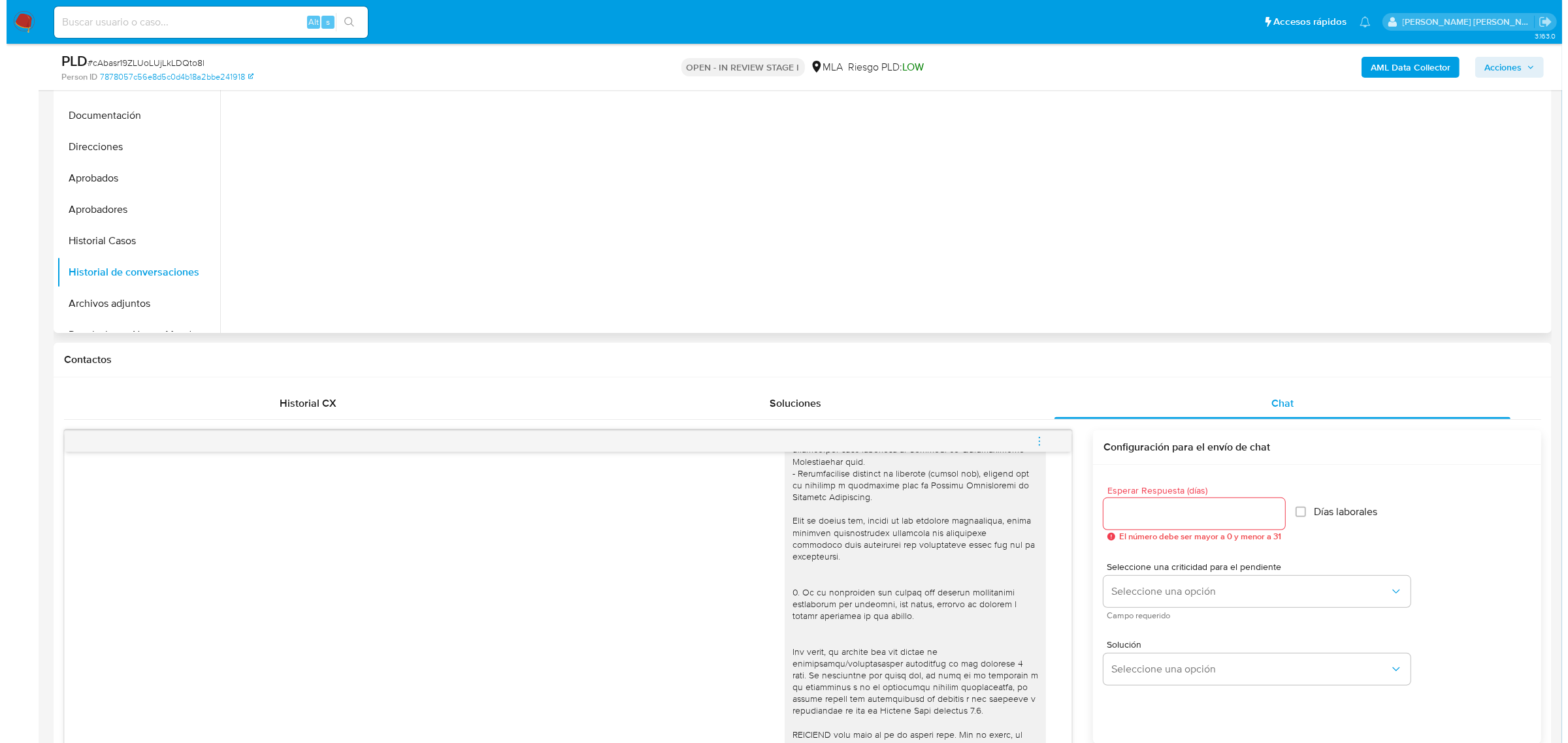
scroll to position [326, 0]
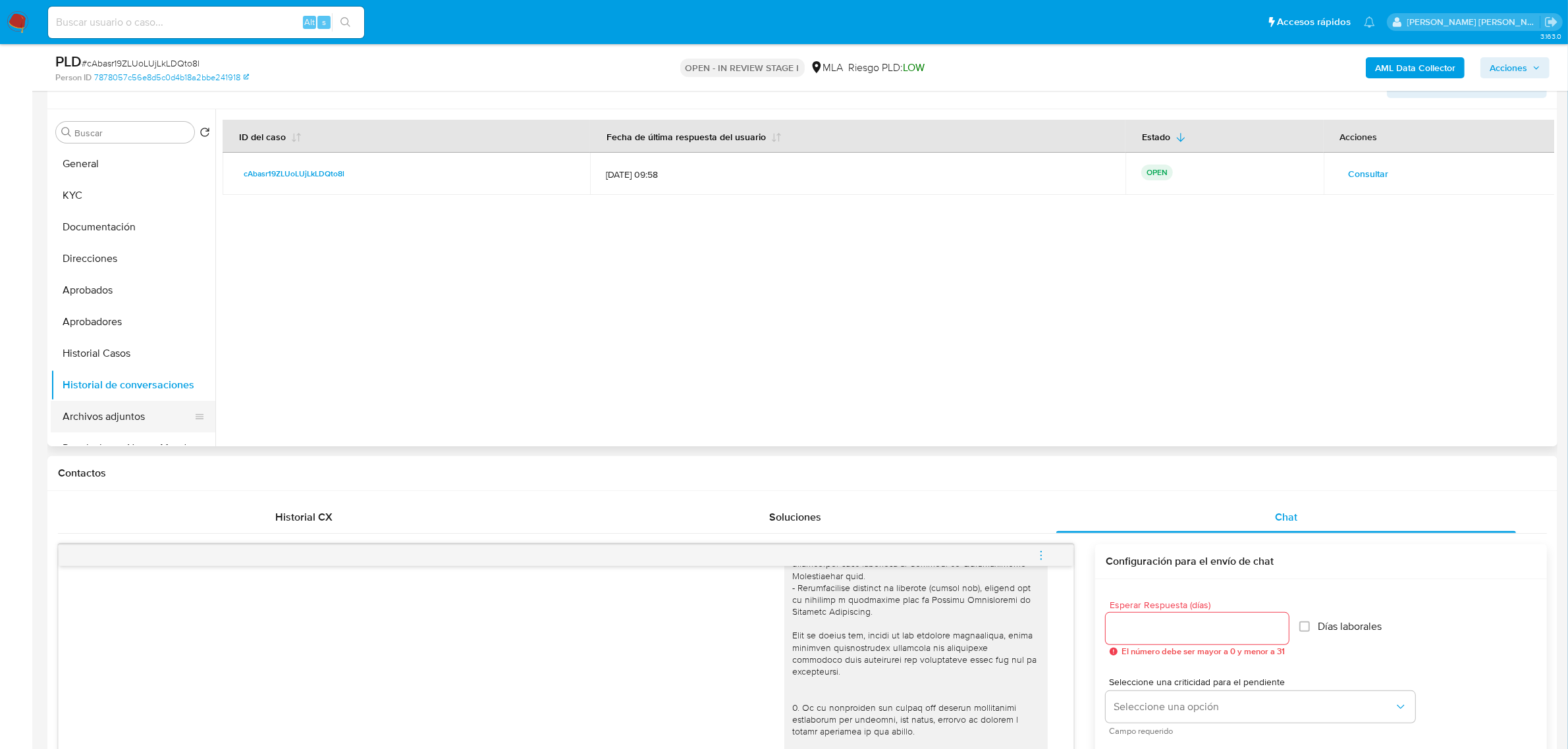
click at [130, 408] on button "Archivos adjuntos" at bounding box center [127, 416] width 154 height 31
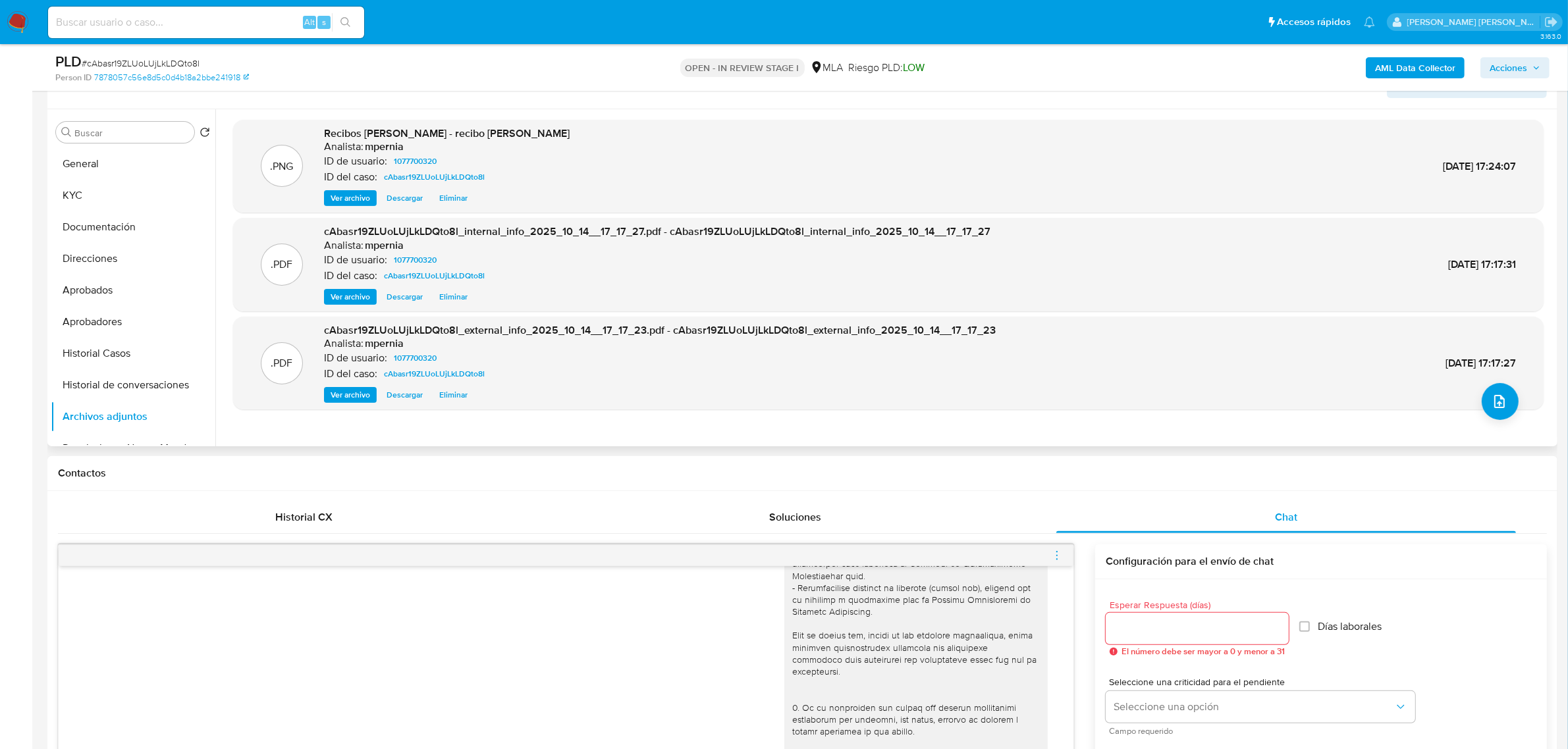
click at [346, 194] on span "Ver archivo" at bounding box center [350, 198] width 39 height 13
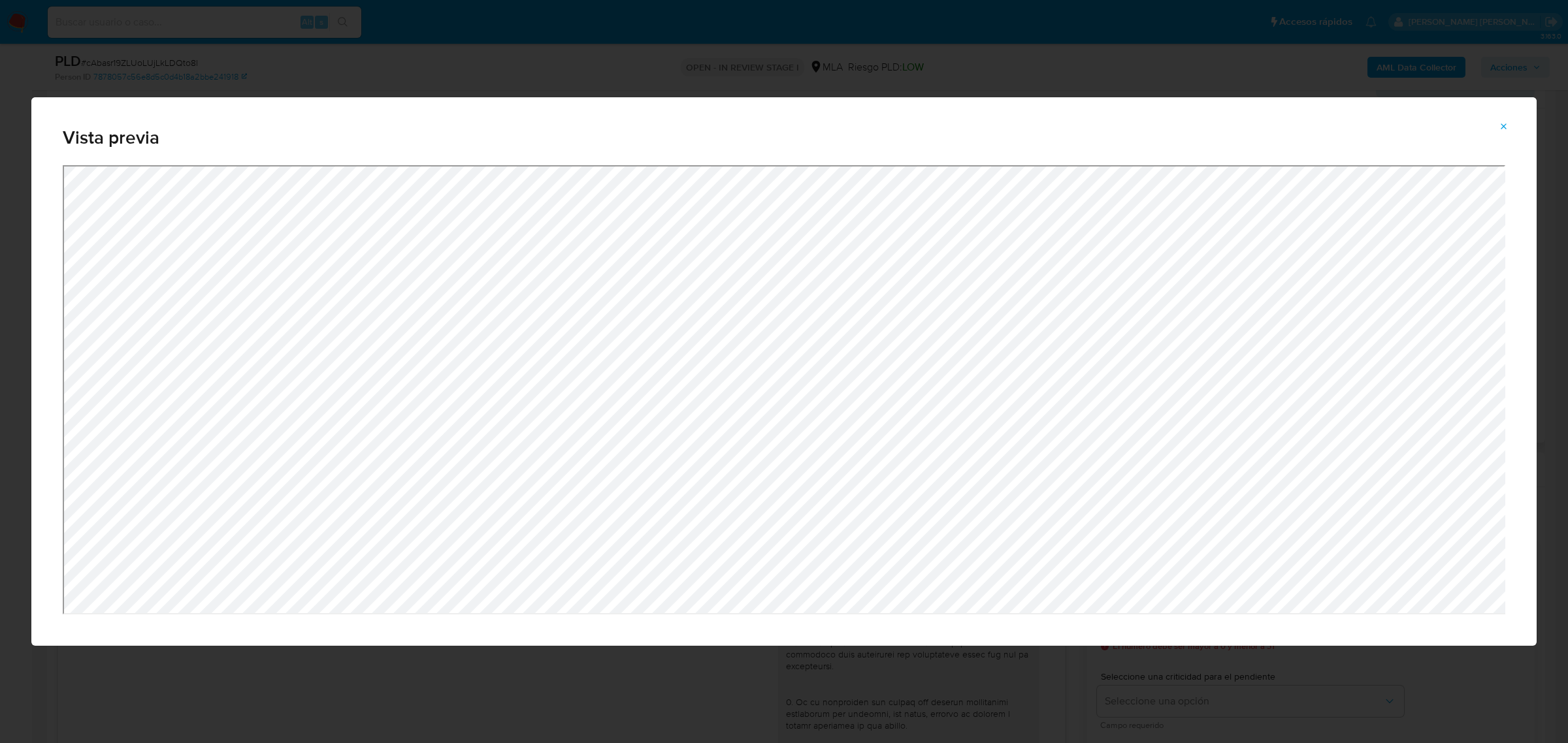
click at [1498, 123] on button "Attachment preview" at bounding box center [1504, 126] width 29 height 21
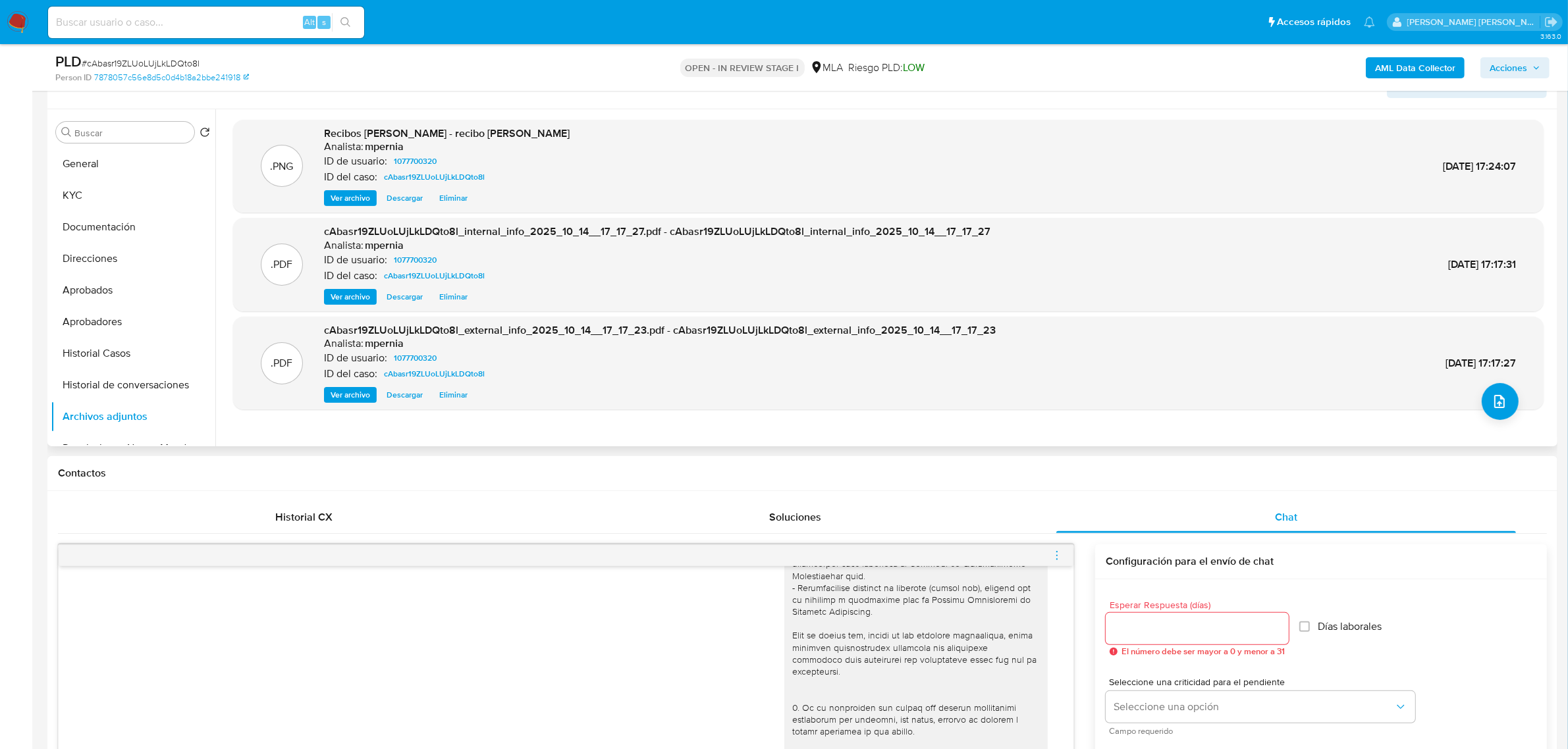
click at [1052, 551] on icon "menu-action" at bounding box center [1057, 555] width 12 height 12
click at [988, 564] on li "Abrir gestor de archivos" at bounding box center [983, 555] width 135 height 24
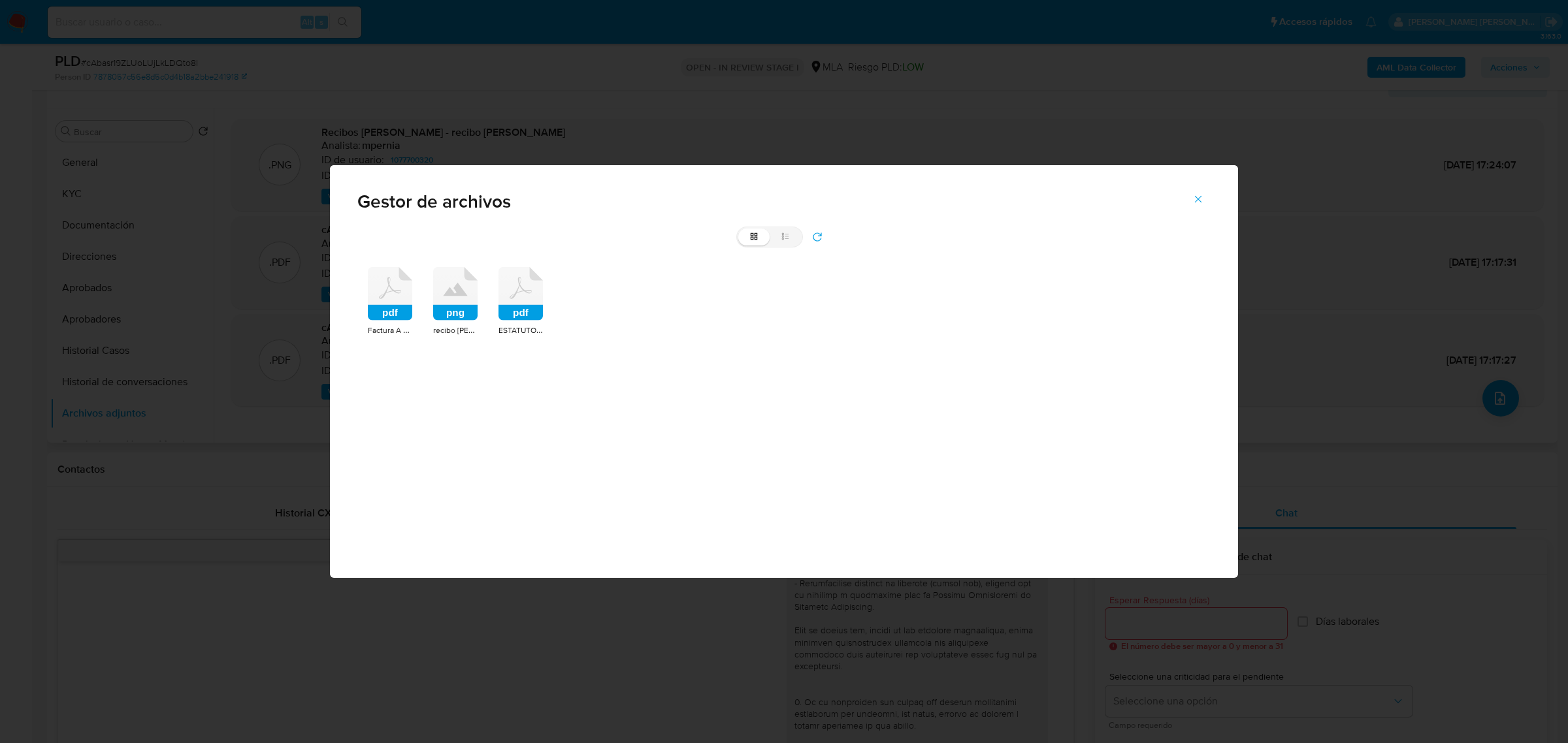
click at [376, 300] on icon at bounding box center [390, 293] width 44 height 53
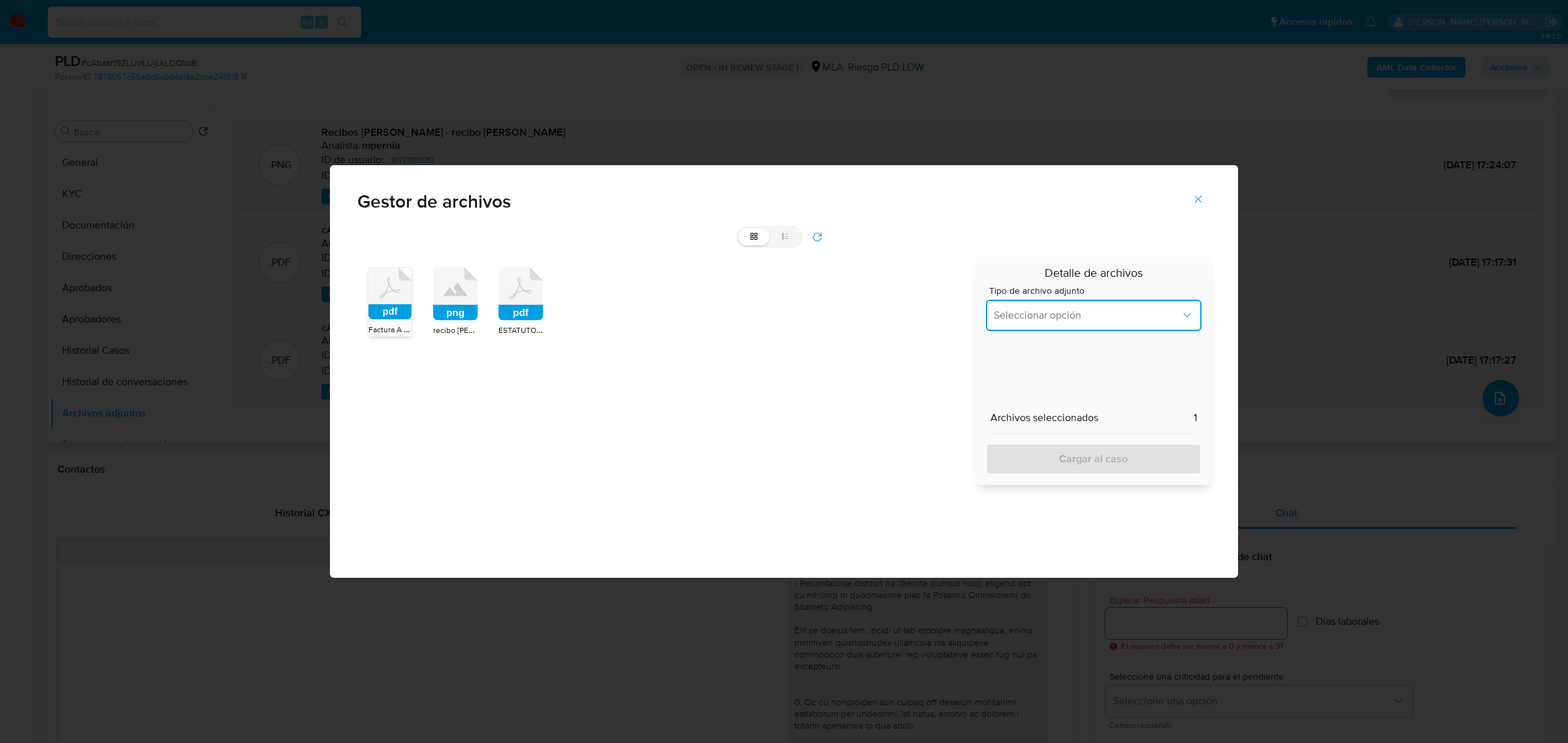
click at [1098, 302] on button "Seleccionar opción" at bounding box center [1093, 315] width 215 height 31
click at [1067, 386] on div "Facturacion" at bounding box center [1090, 393] width 192 height 31
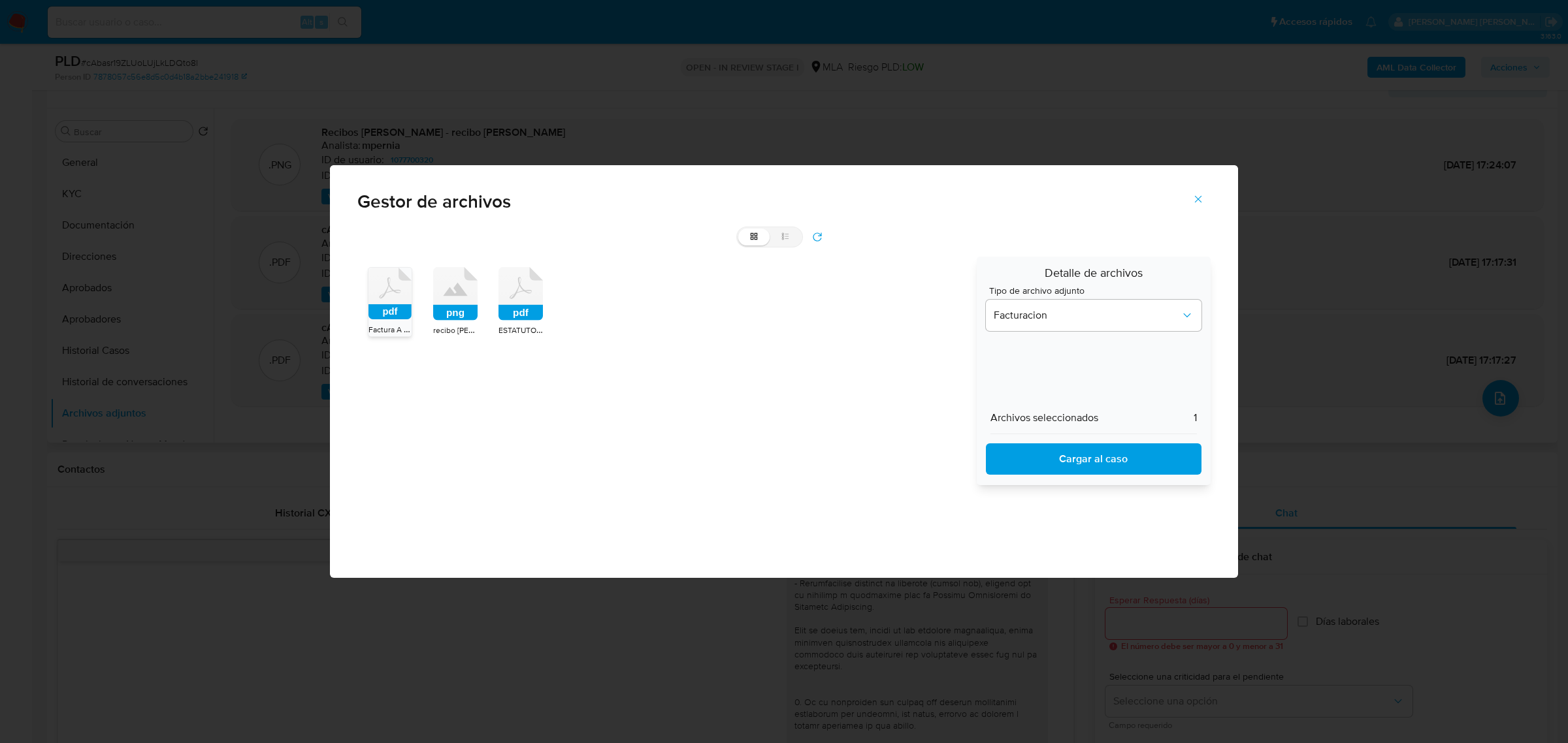
click at [1060, 462] on span "Cargar al caso" at bounding box center [1094, 459] width 182 height 29
click at [1199, 202] on icon "Cerrar" at bounding box center [1198, 198] width 12 height 12
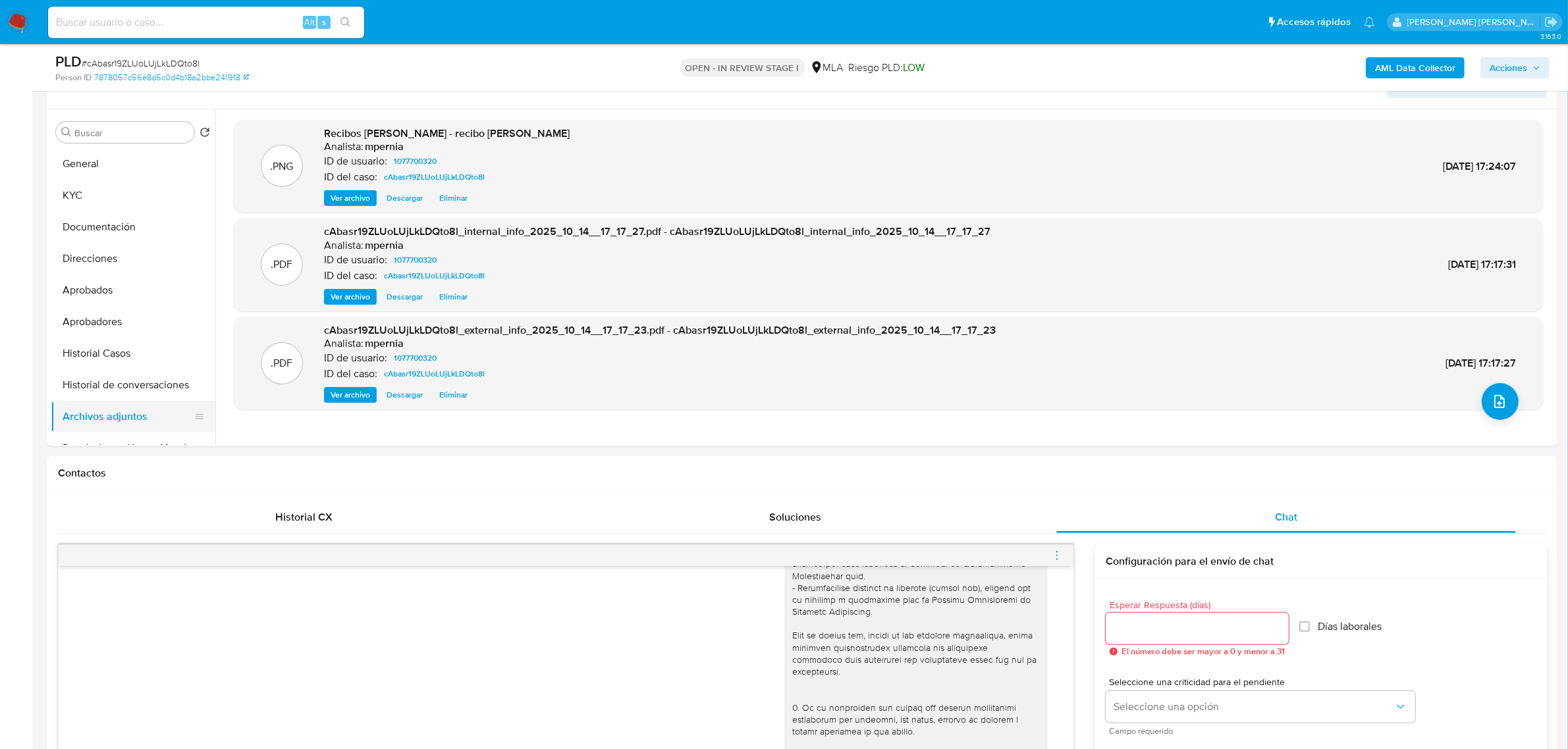
drag, startPoint x: 126, startPoint y: 394, endPoint x: 129, endPoint y: 419, distance: 25.2
click at [126, 395] on button "Historial de conversaciones" at bounding box center [133, 384] width 165 height 31
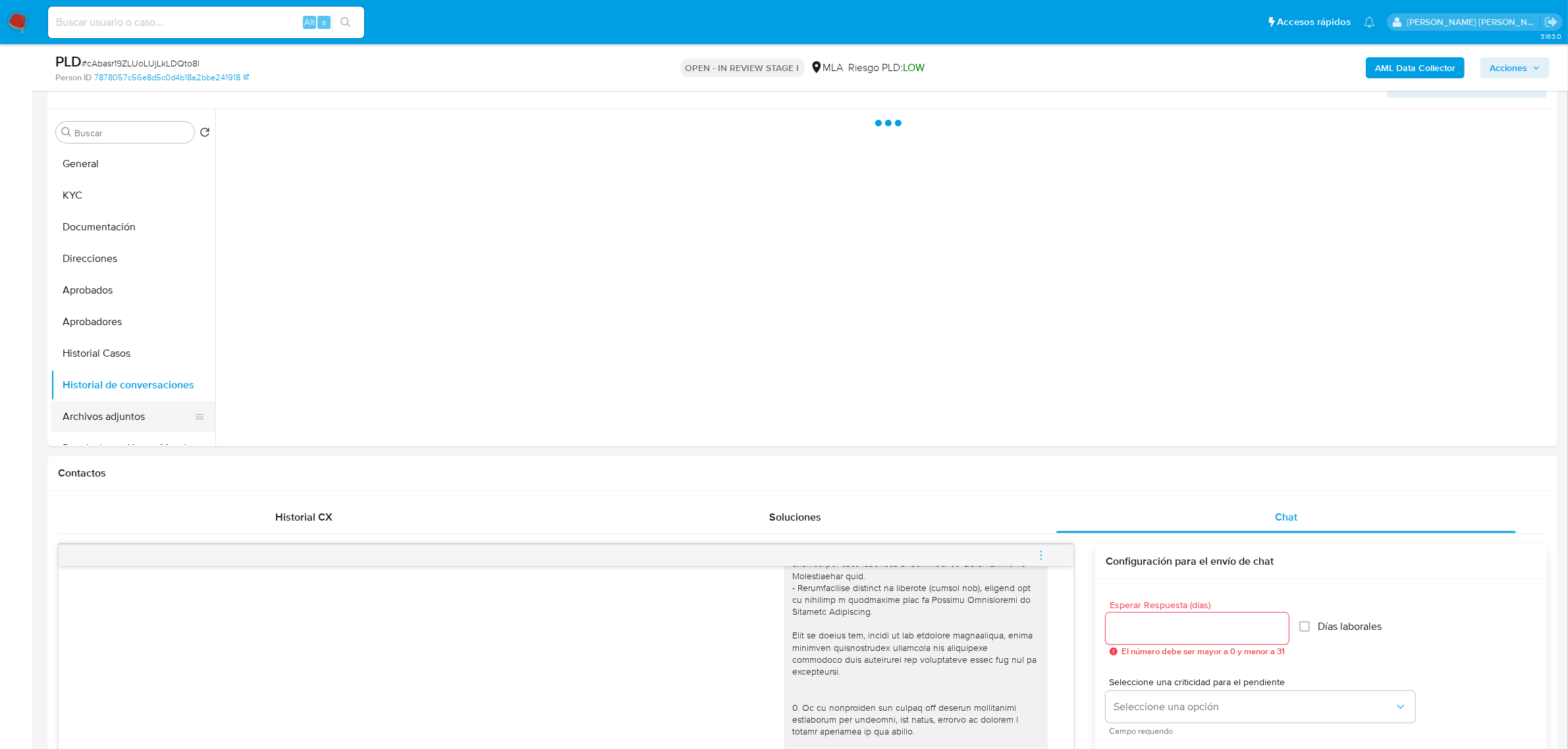
click at [126, 423] on button "Archivos adjuntos" at bounding box center [127, 416] width 154 height 31
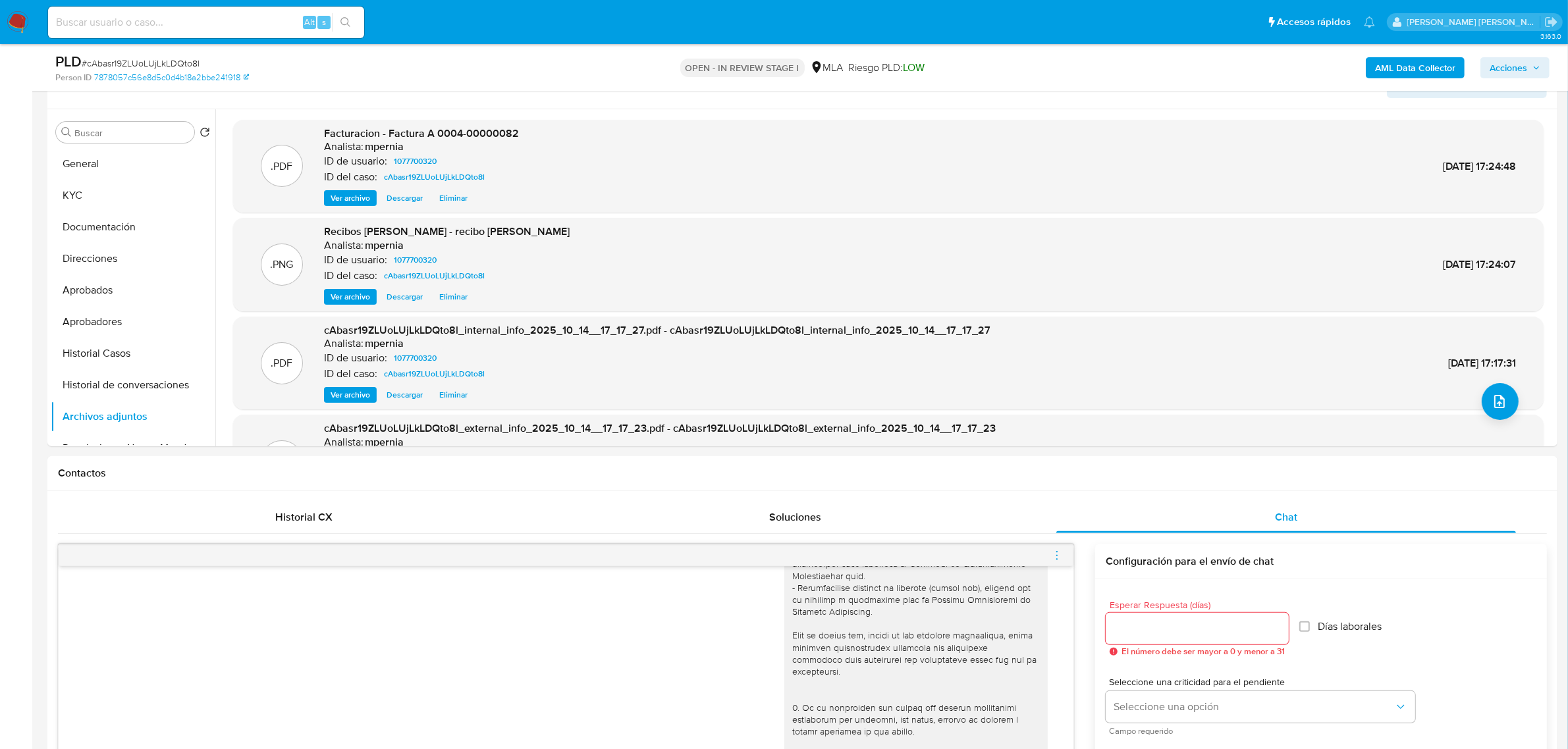
click at [343, 191] on span "Ver archivo" at bounding box center [350, 198] width 39 height 13
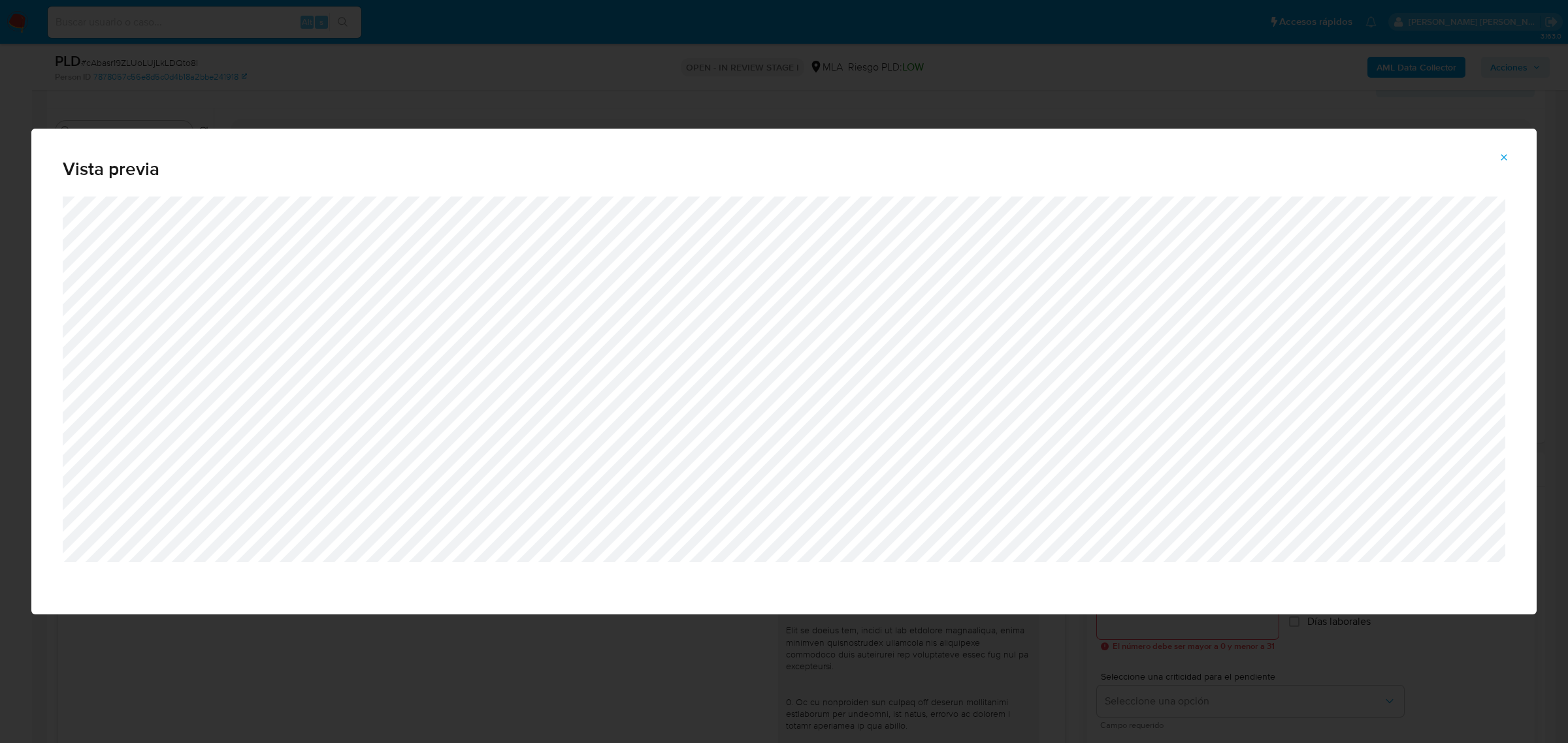
click at [1504, 161] on icon "Attachment preview" at bounding box center [1504, 157] width 10 height 10
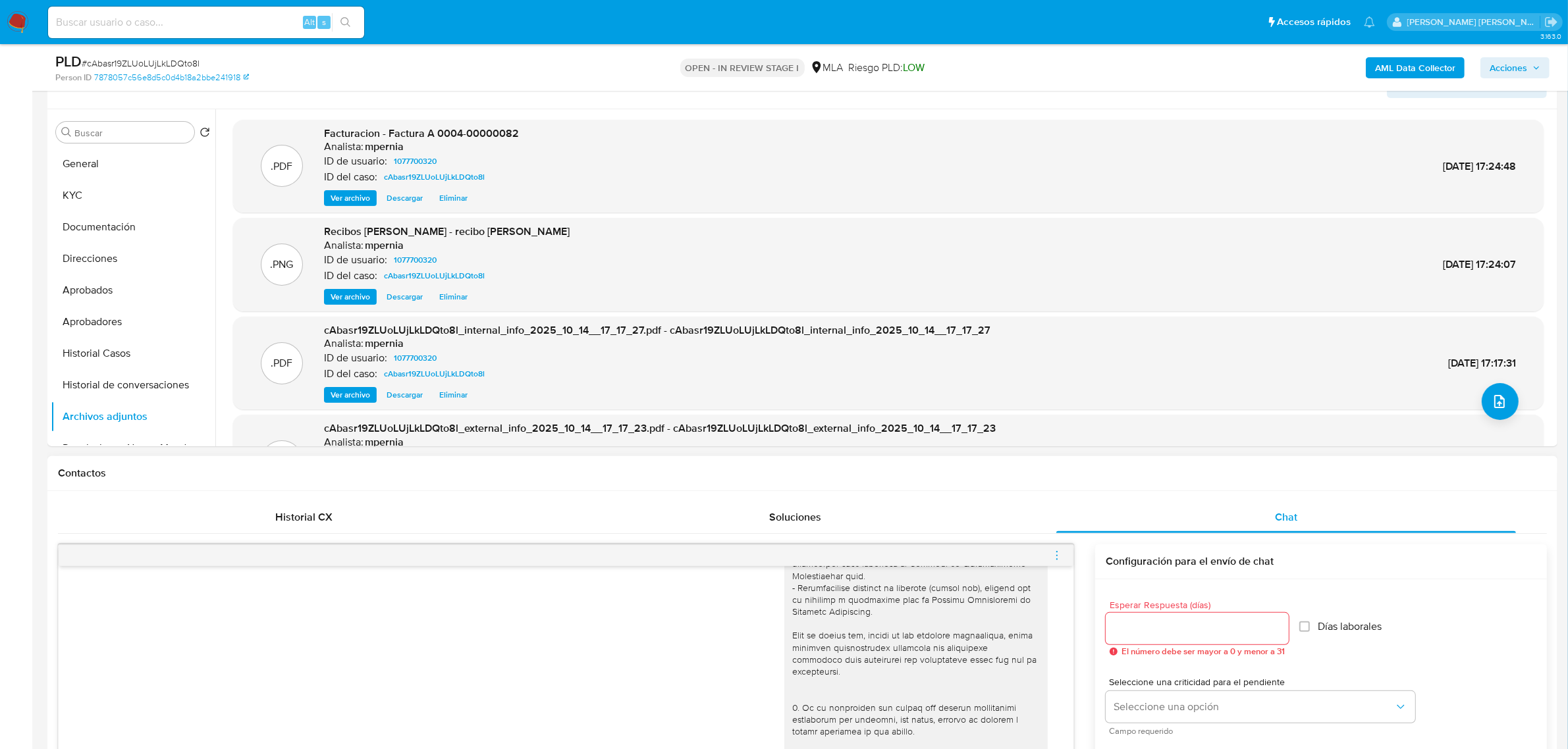
click at [1052, 554] on icon "menu-action" at bounding box center [1057, 555] width 12 height 12
click at [989, 563] on li "Abrir gestor de archivos" at bounding box center [983, 555] width 135 height 24
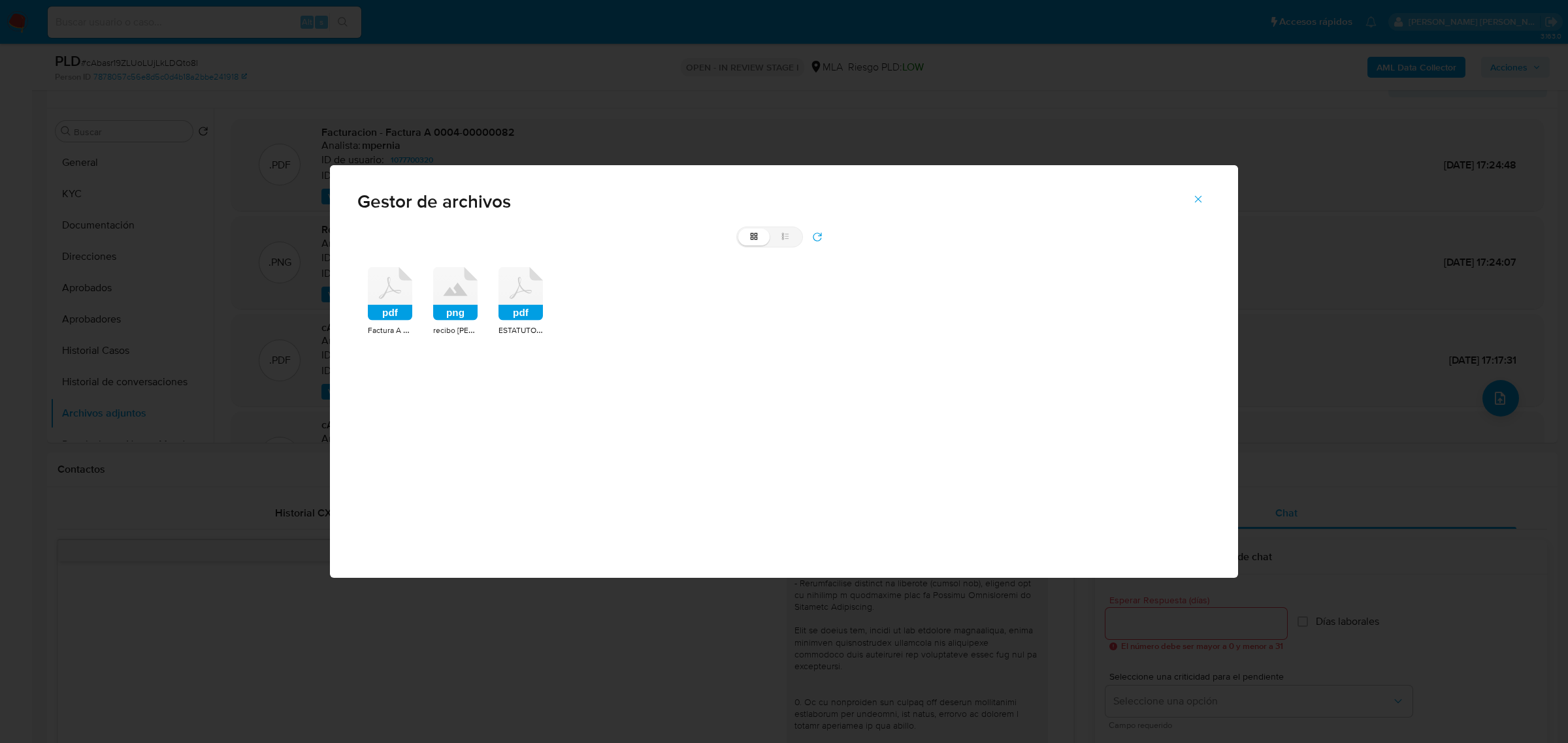
click at [529, 295] on icon at bounding box center [521, 293] width 44 height 53
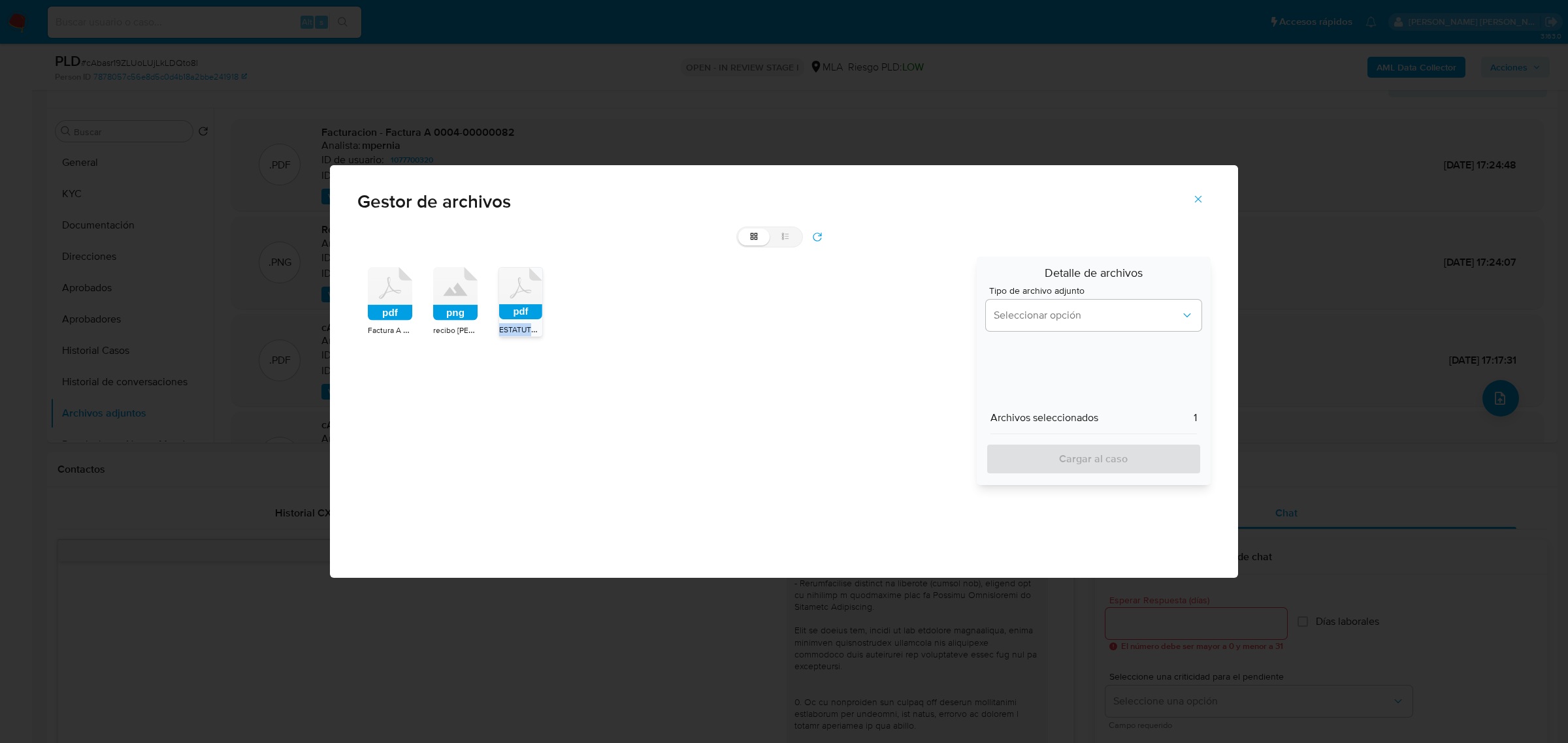
click at [529, 295] on icon at bounding box center [520, 293] width 43 height 52
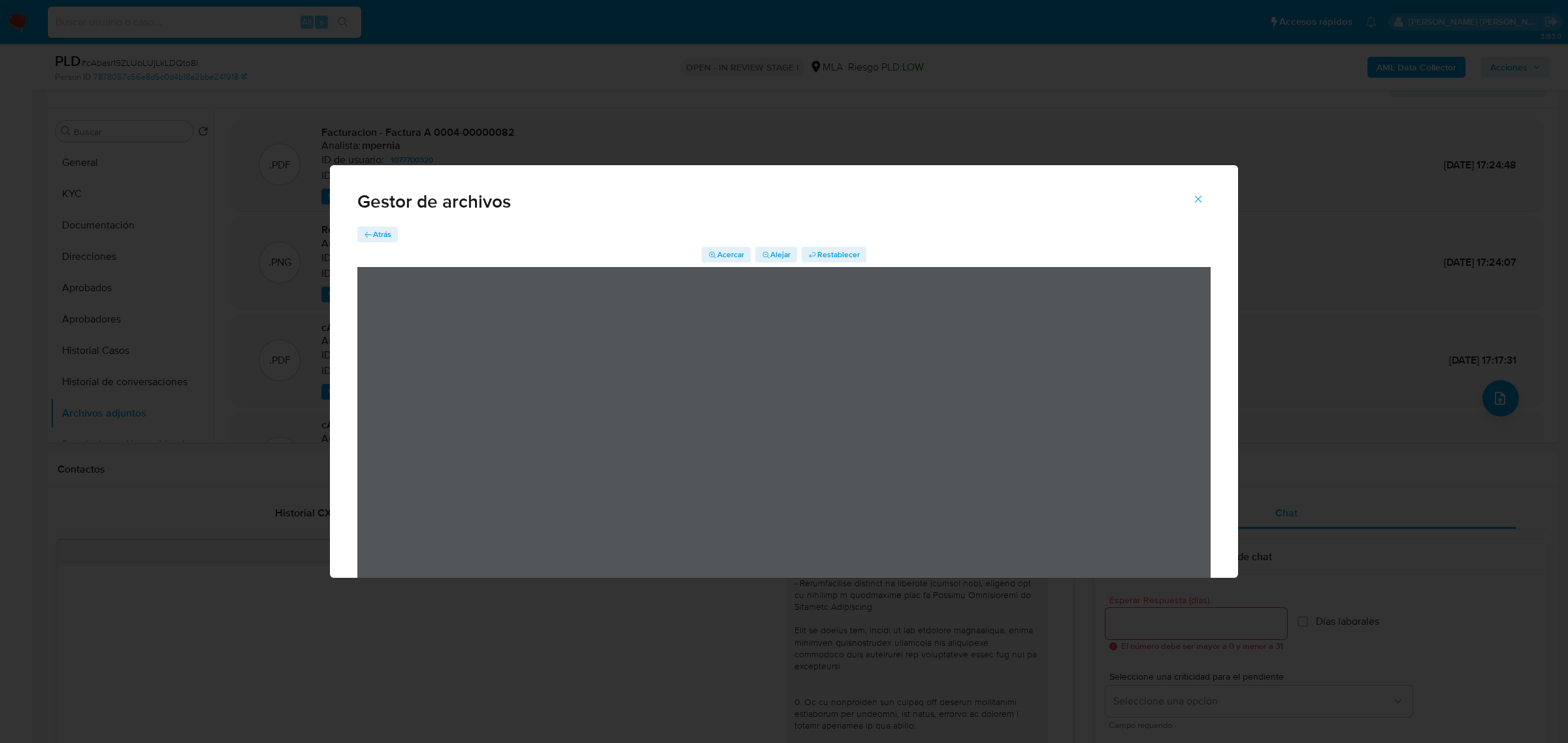
click at [382, 233] on span "Atrás" at bounding box center [382, 234] width 18 height 16
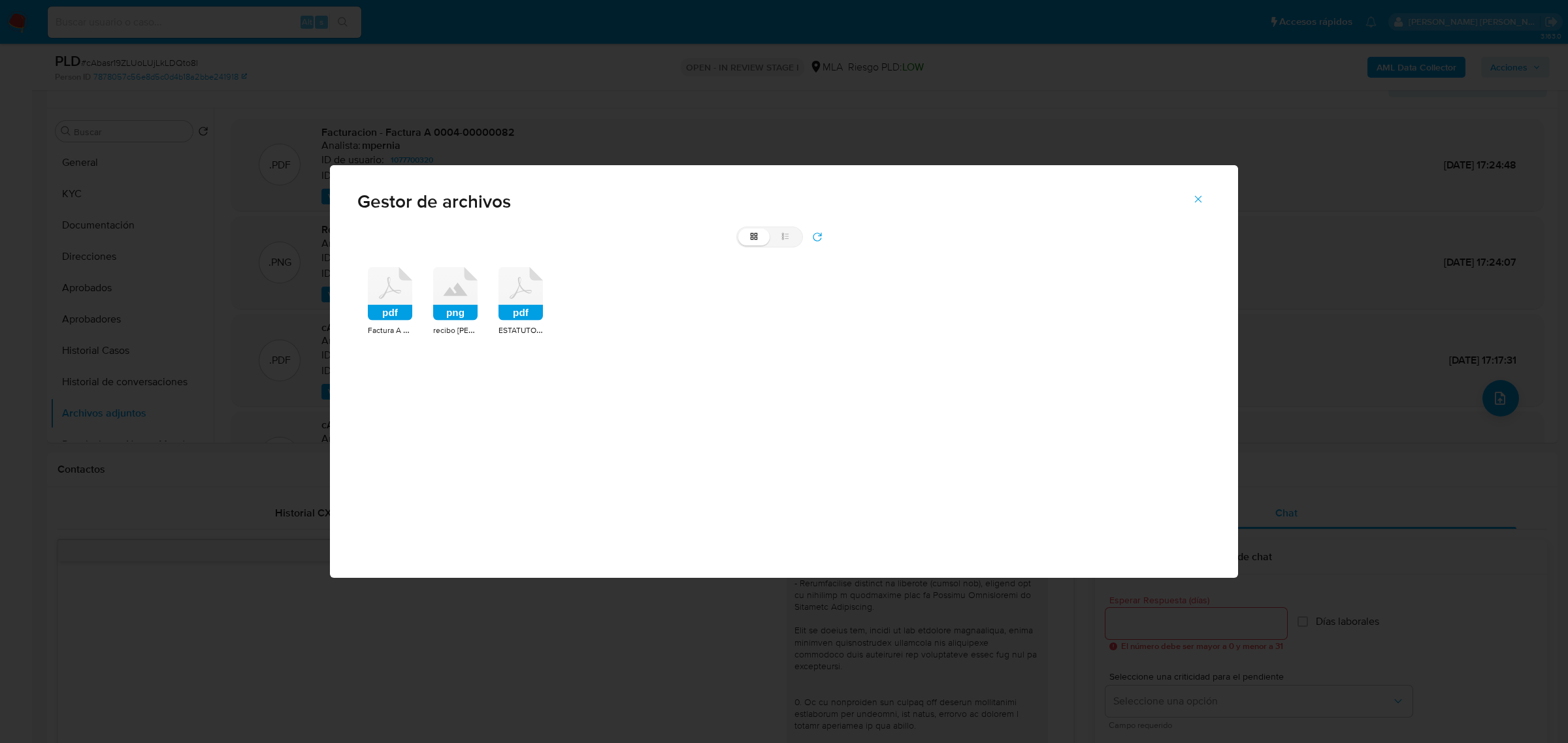
click at [516, 306] on rect at bounding box center [521, 313] width 44 height 16
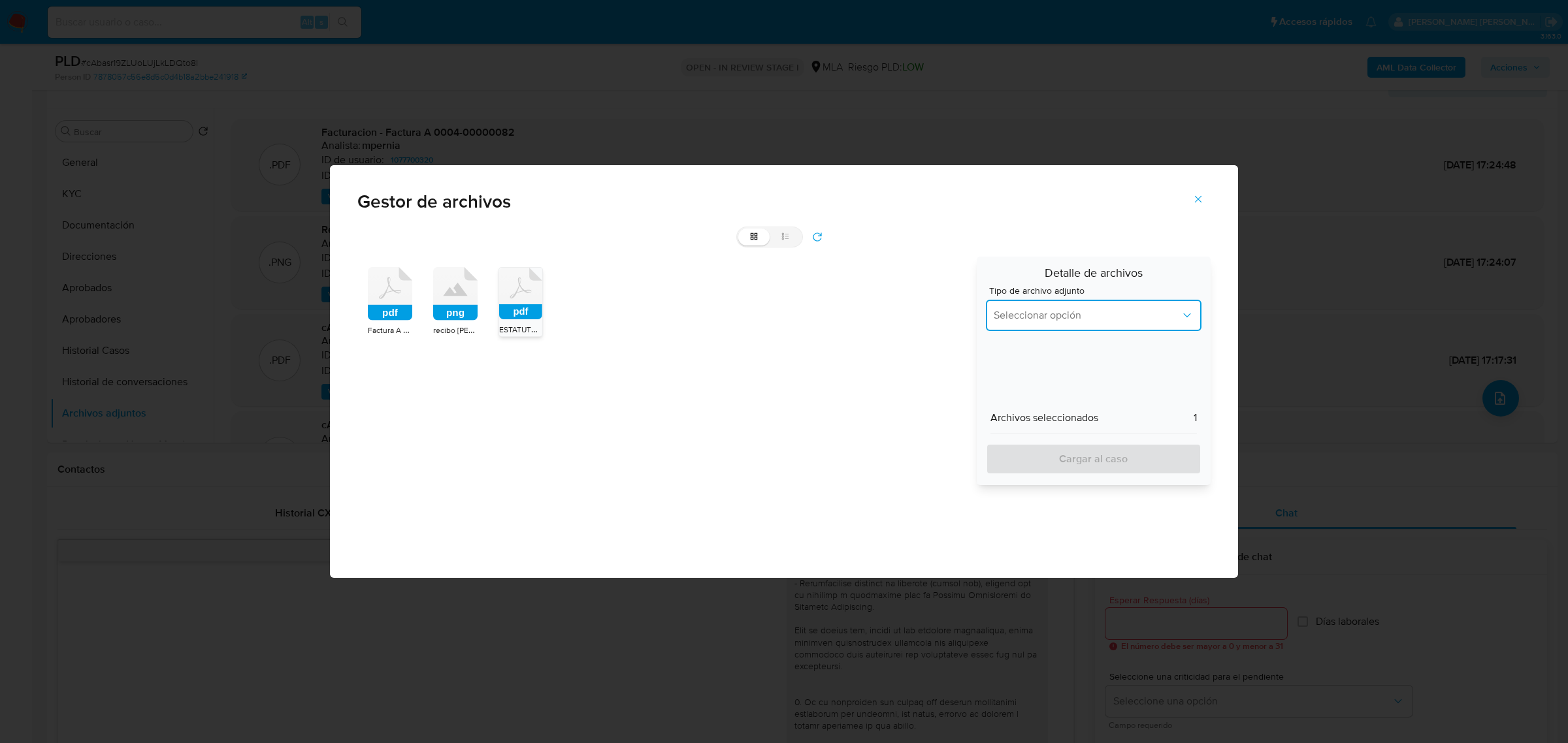
click at [1089, 324] on button "Seleccionar opción" at bounding box center [1093, 315] width 215 height 31
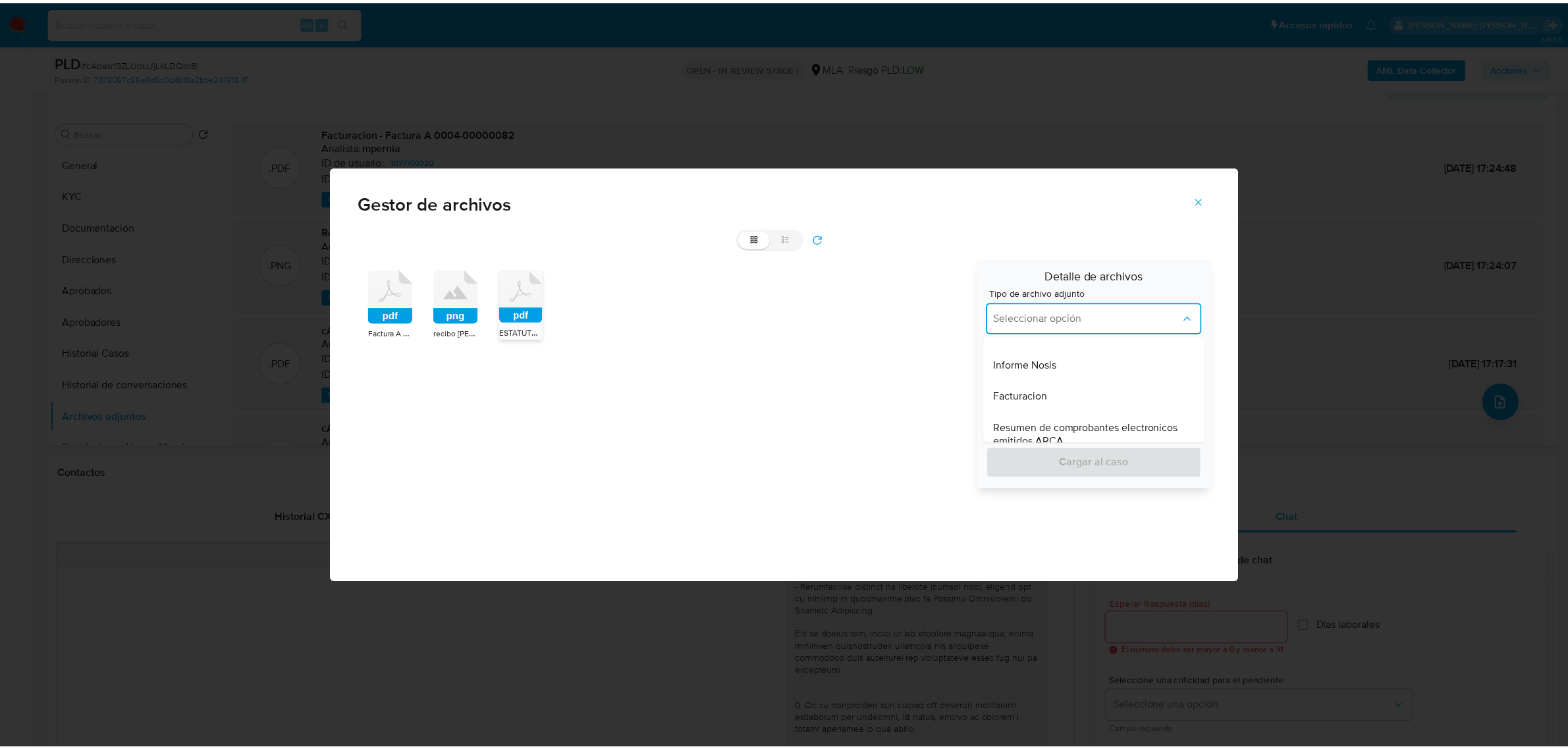
scroll to position [634, 0]
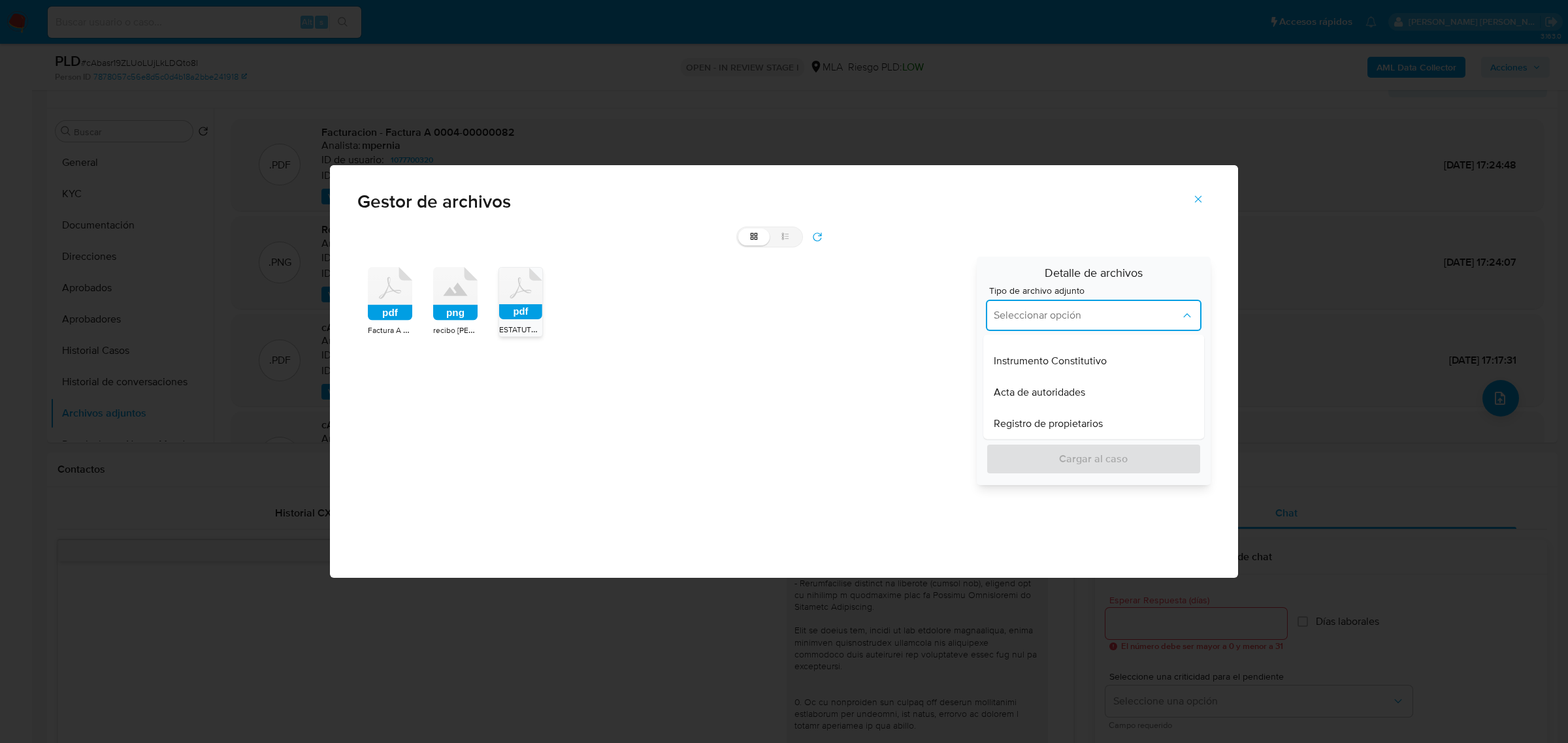
drag, startPoint x: 1060, startPoint y: 361, endPoint x: 1059, endPoint y: 422, distance: 61.0
click at [1060, 363] on span "Instrumento Constitutivo" at bounding box center [1050, 361] width 113 height 13
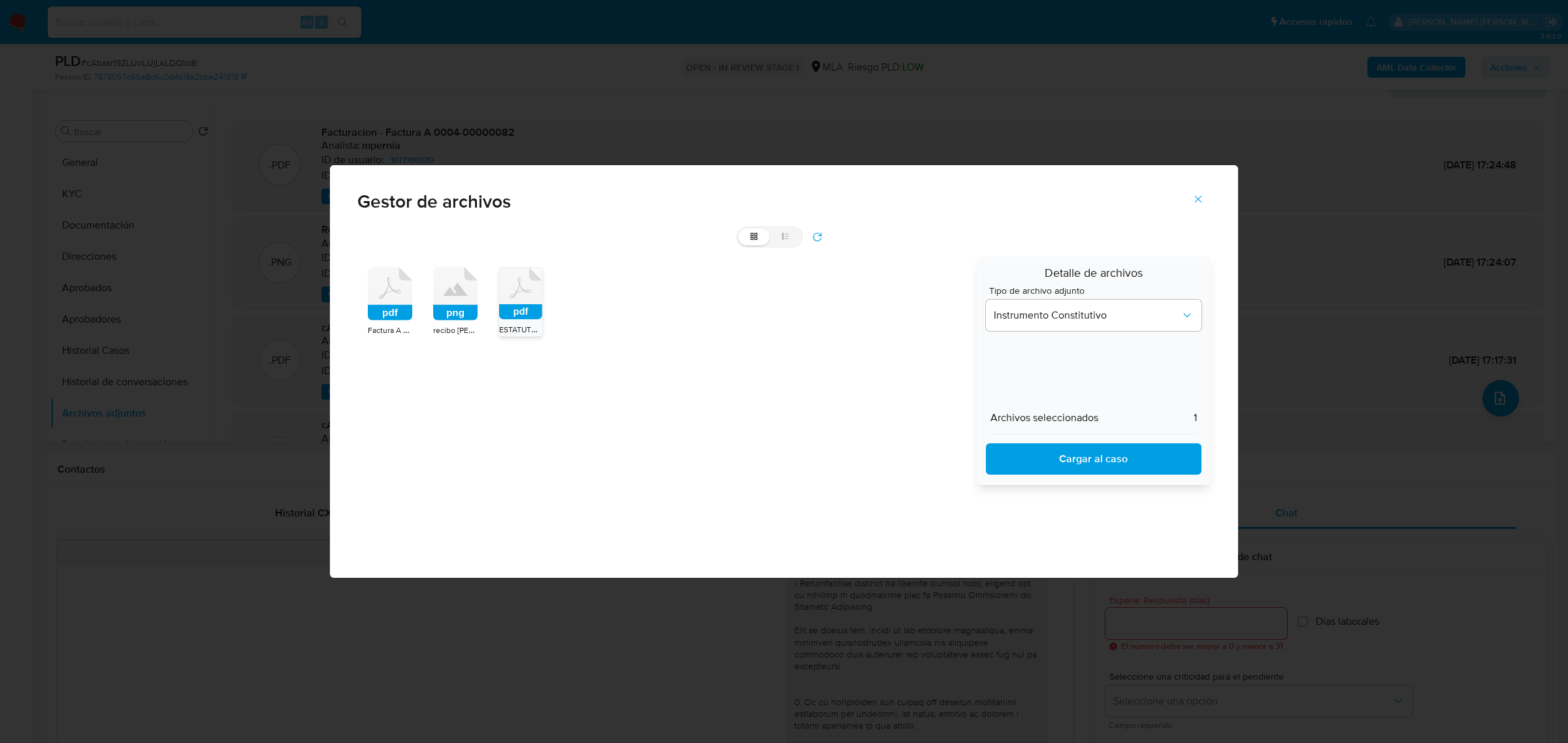
click at [1056, 458] on span "Cargar al caso" at bounding box center [1094, 459] width 182 height 29
click at [1203, 197] on icon "Cerrar" at bounding box center [1198, 198] width 12 height 12
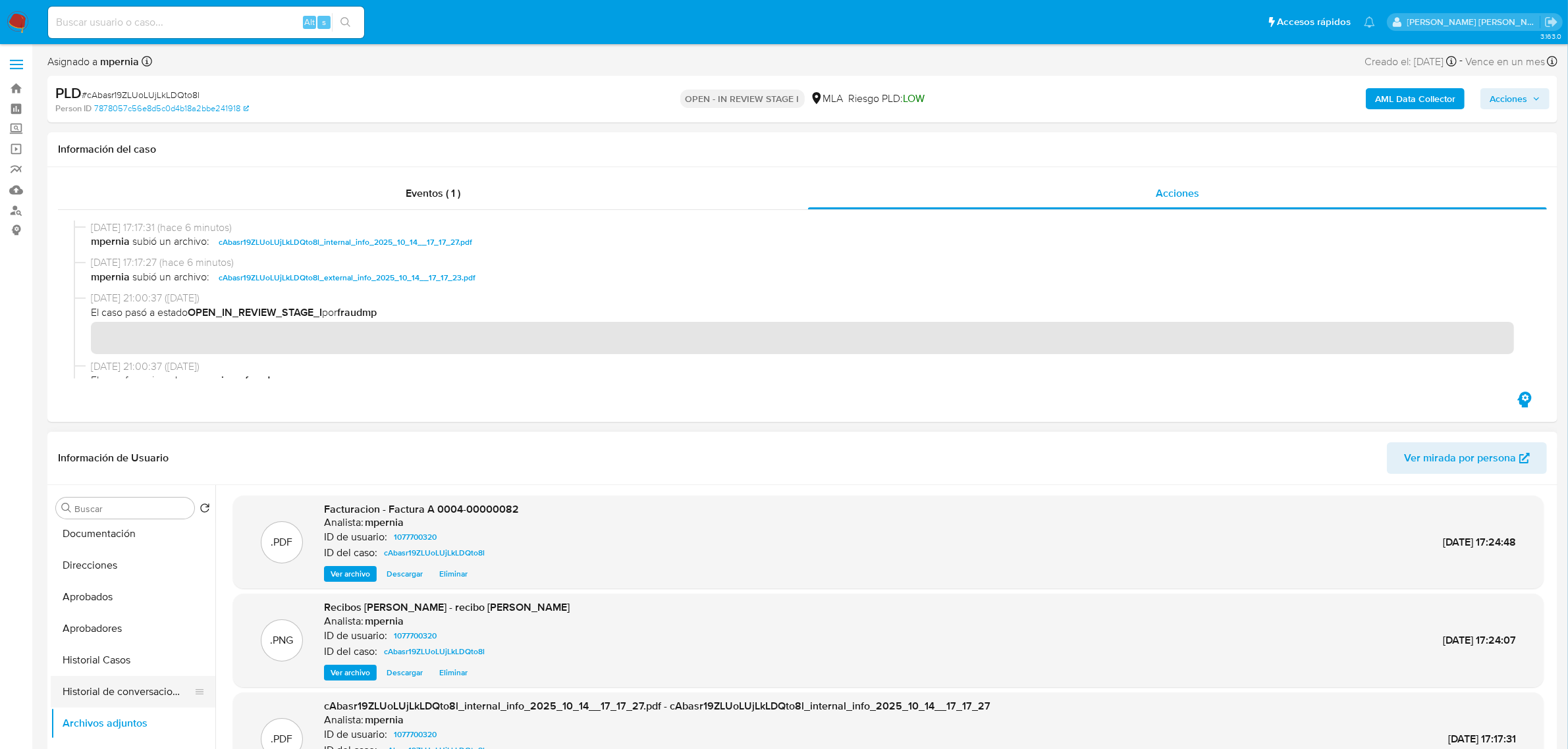
scroll to position [165, 0]
drag, startPoint x: 143, startPoint y: 607, endPoint x: 136, endPoint y: 617, distance: 12.2
click at [142, 607] on button "Historial de conversaciones" at bounding box center [133, 595] width 165 height 31
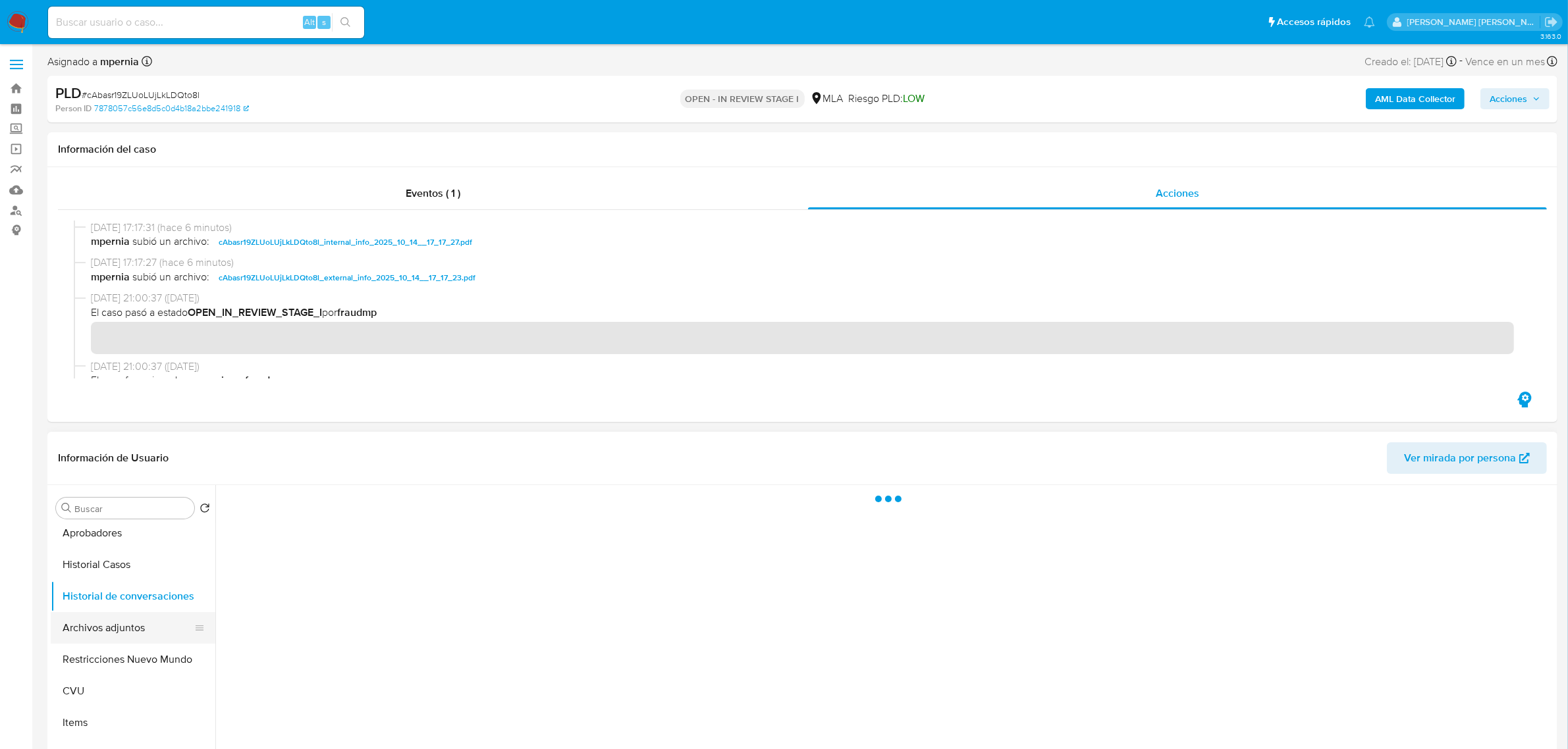
click at [132, 623] on button "Archivos adjuntos" at bounding box center [127, 627] width 154 height 31
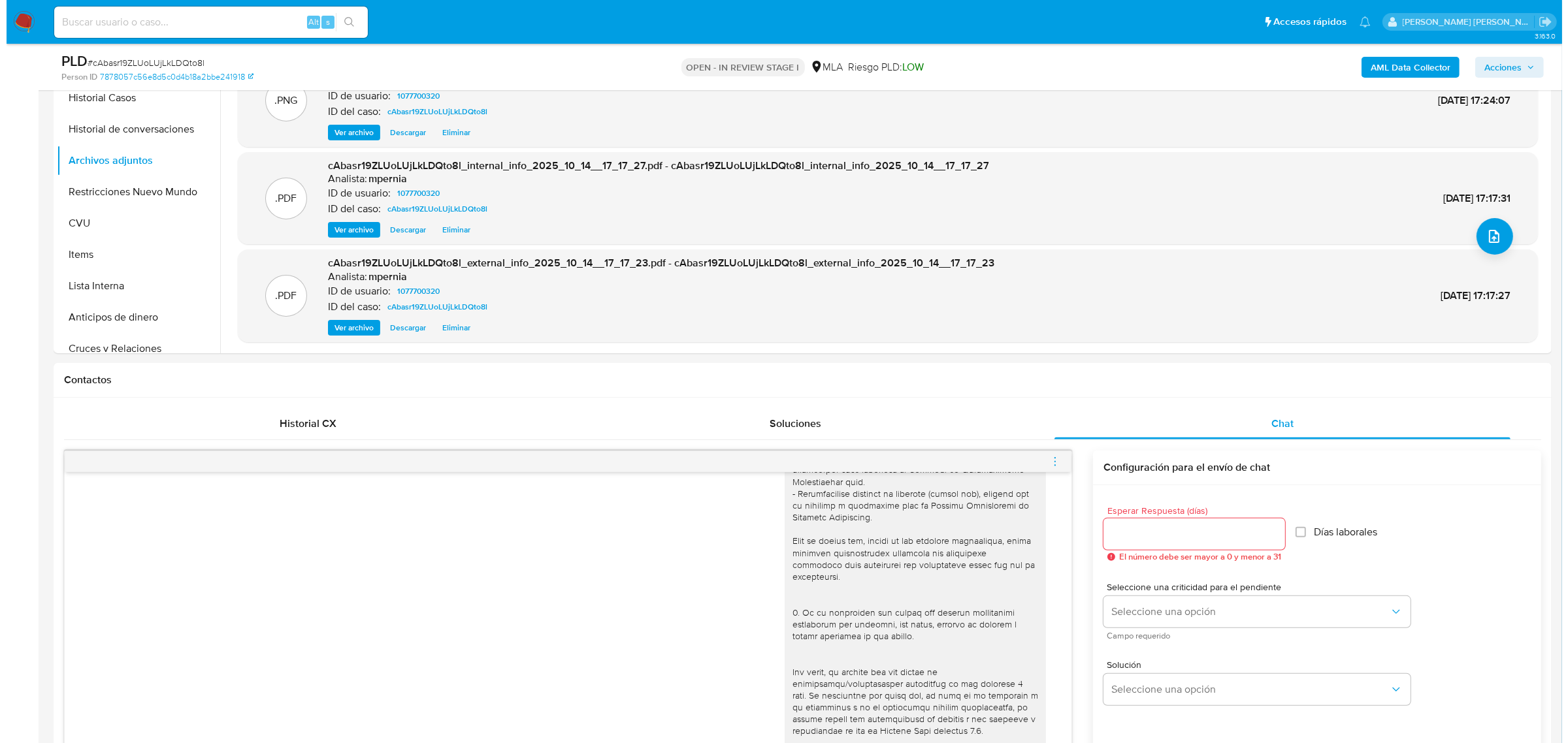
scroll to position [490, 0]
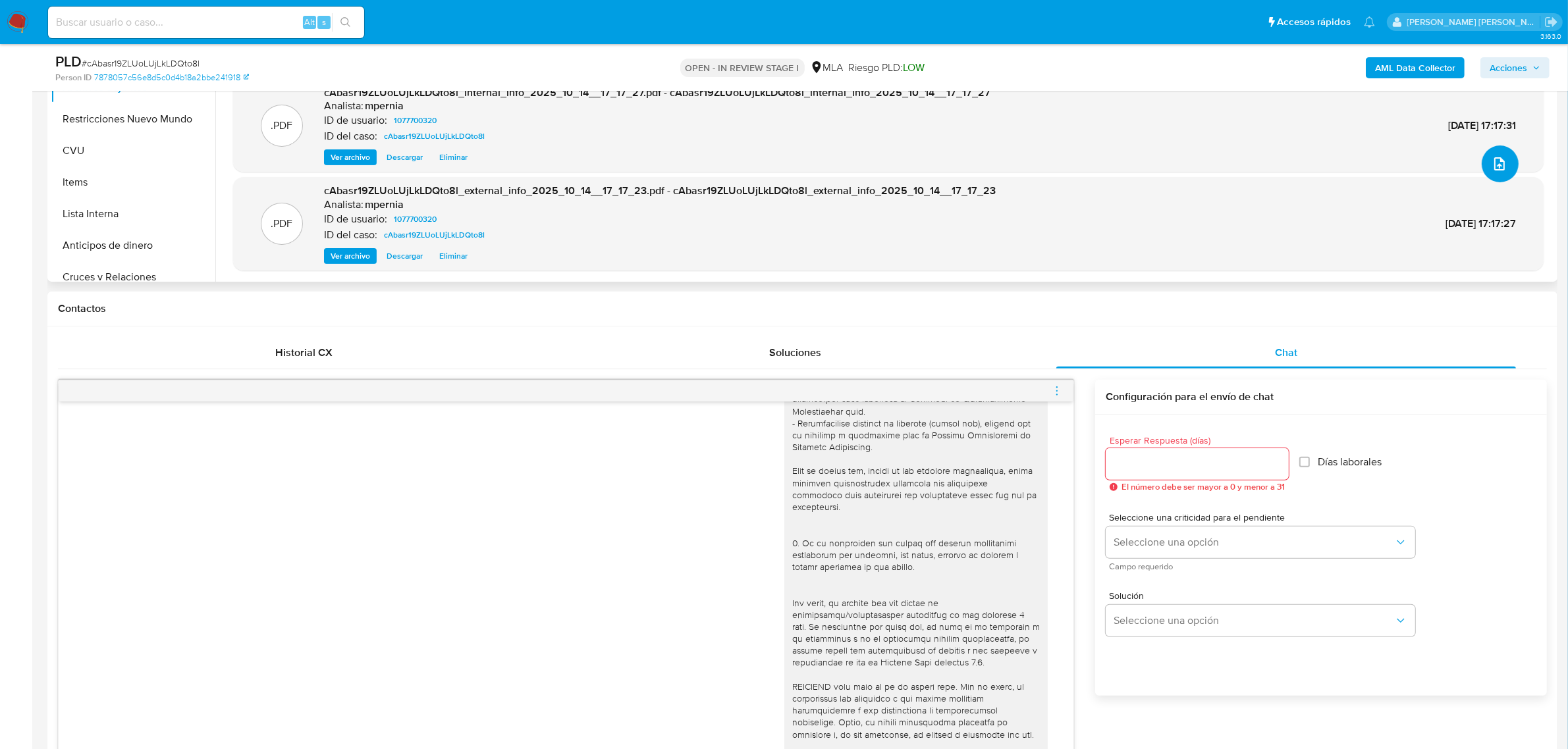
click at [1498, 158] on icon "upload-file" at bounding box center [1498, 164] width 10 height 13
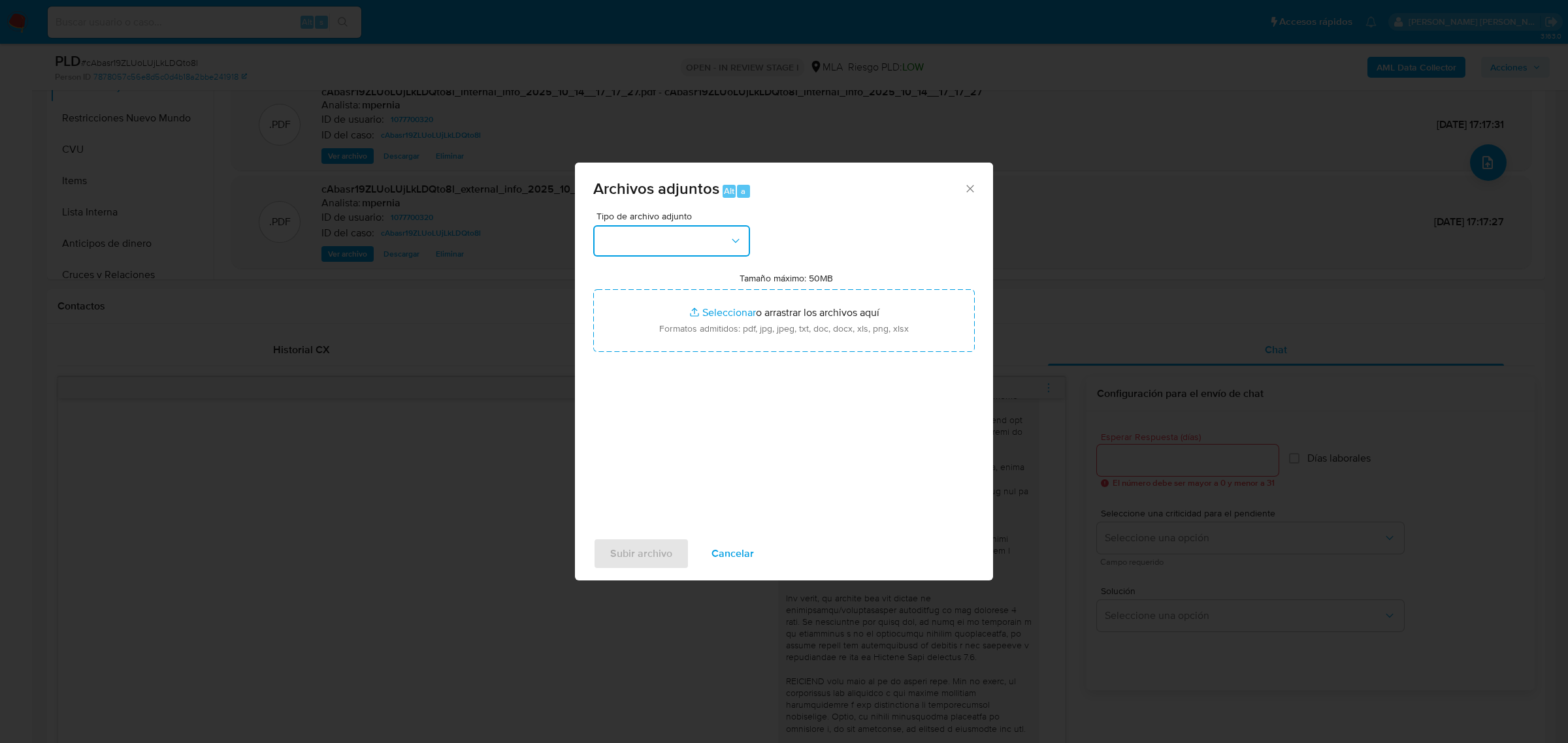
click at [738, 240] on icon "button" at bounding box center [736, 241] width 13 height 13
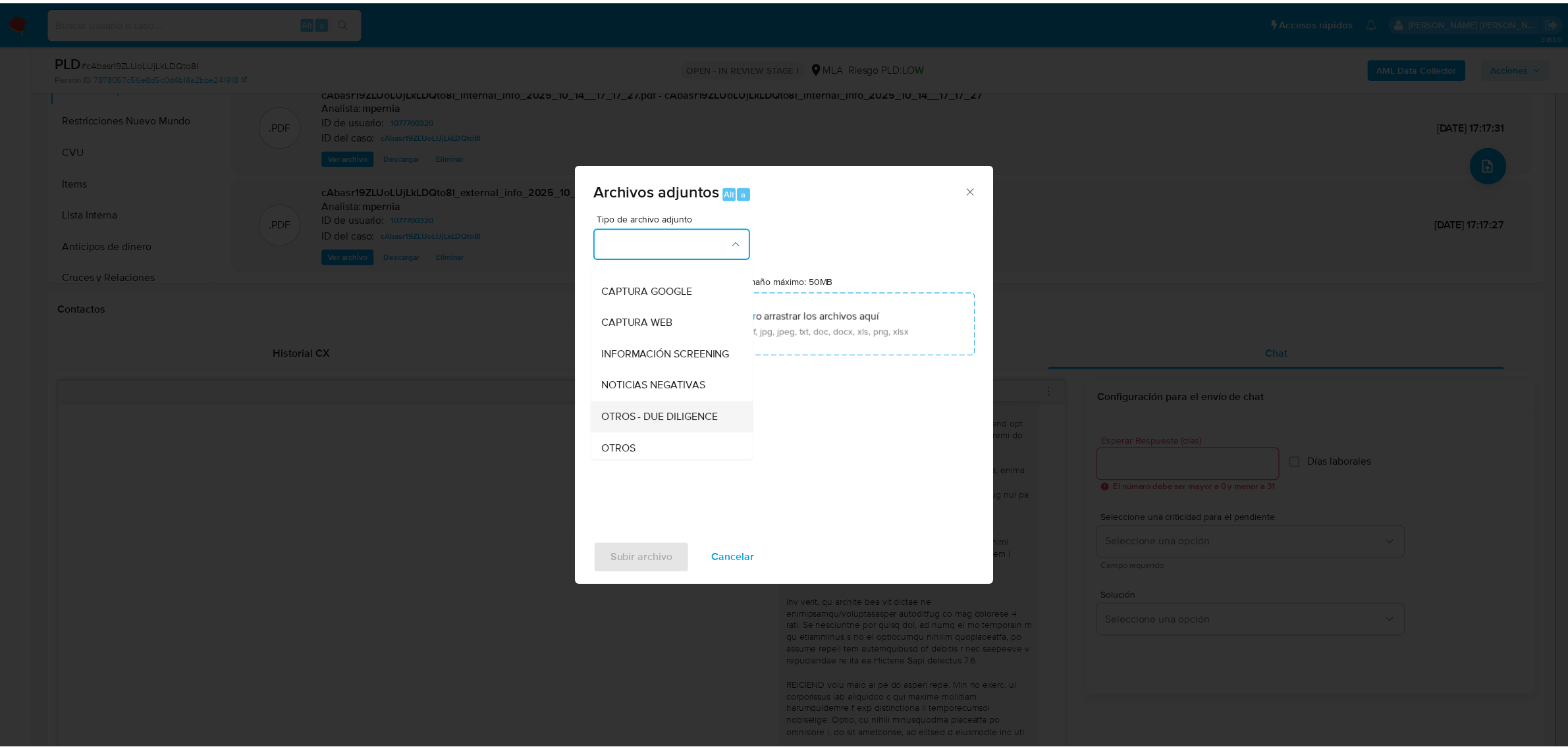
scroll to position [165, 0]
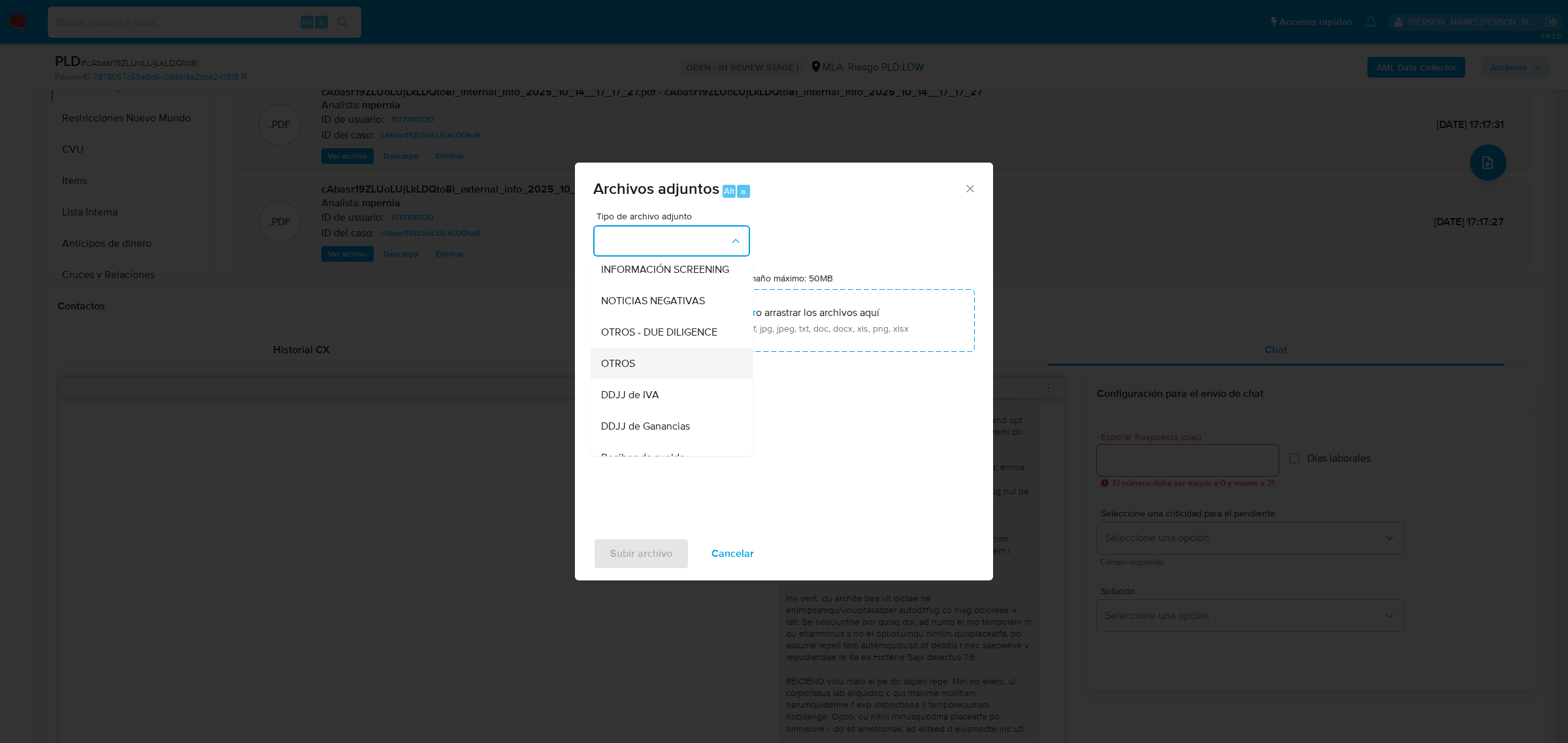
click at [632, 370] on span "OTROS" at bounding box center [618, 363] width 34 height 13
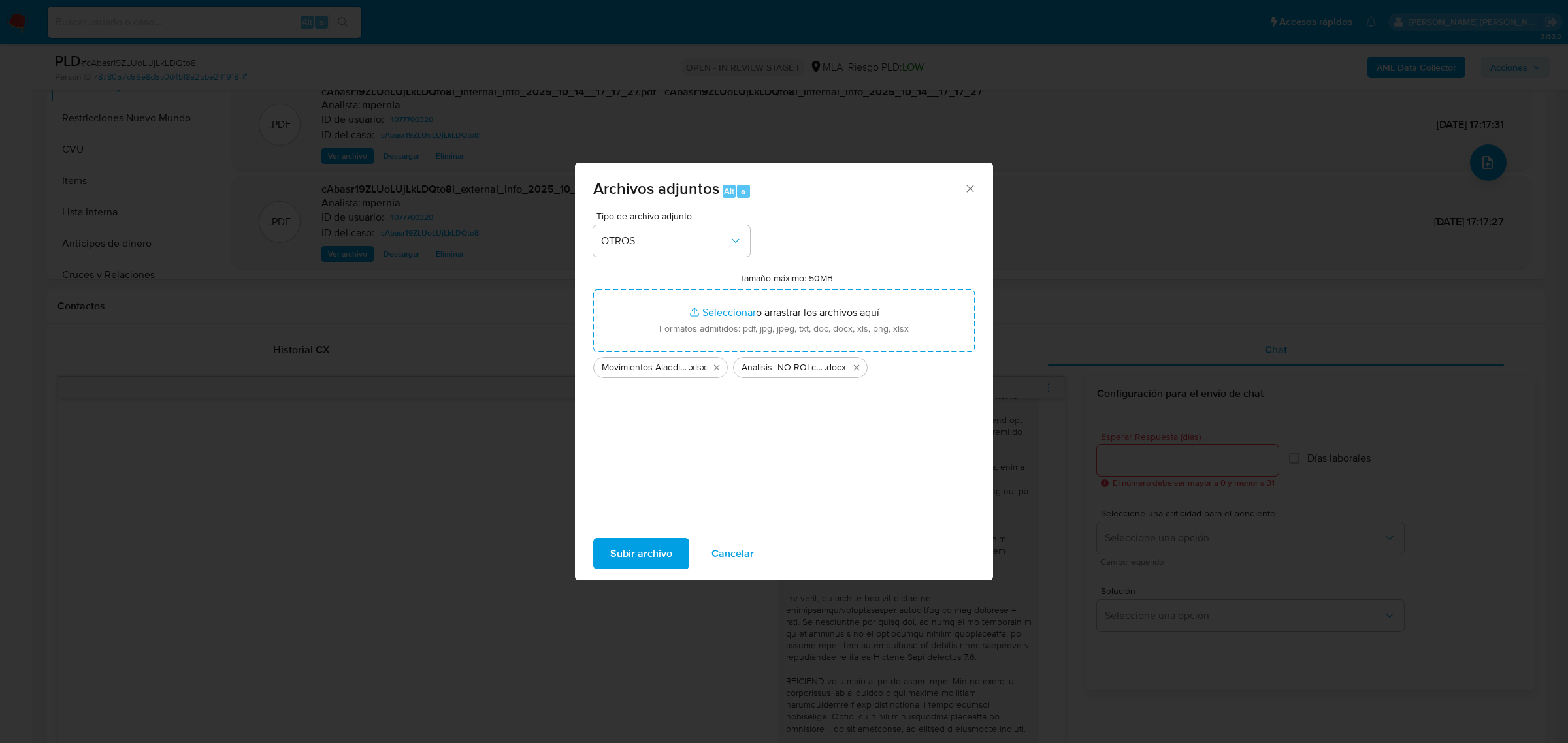
click at [619, 552] on span "Subir archivo" at bounding box center [641, 553] width 62 height 29
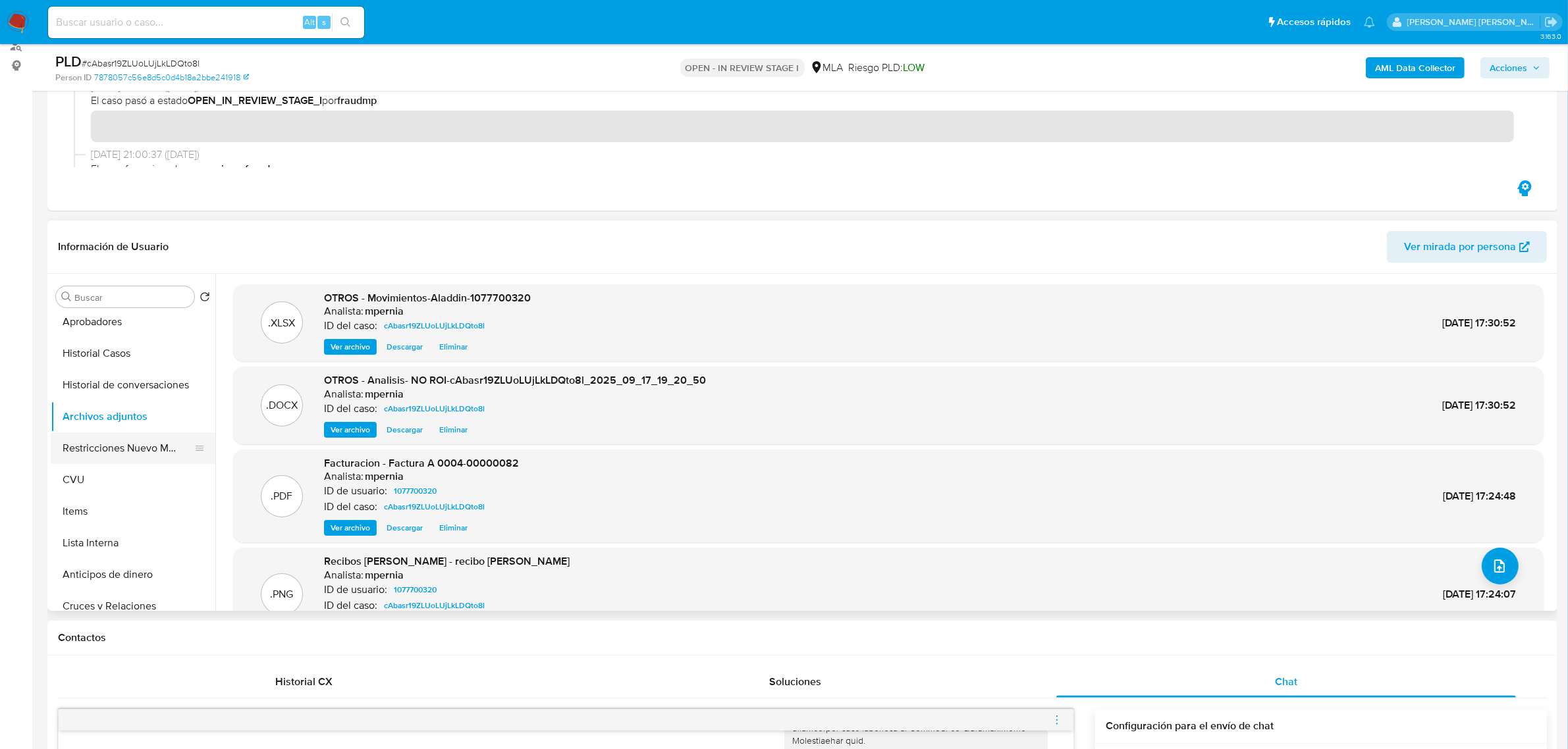
click at [126, 435] on button "Restricciones Nuevo Mundo" at bounding box center [127, 447] width 154 height 31
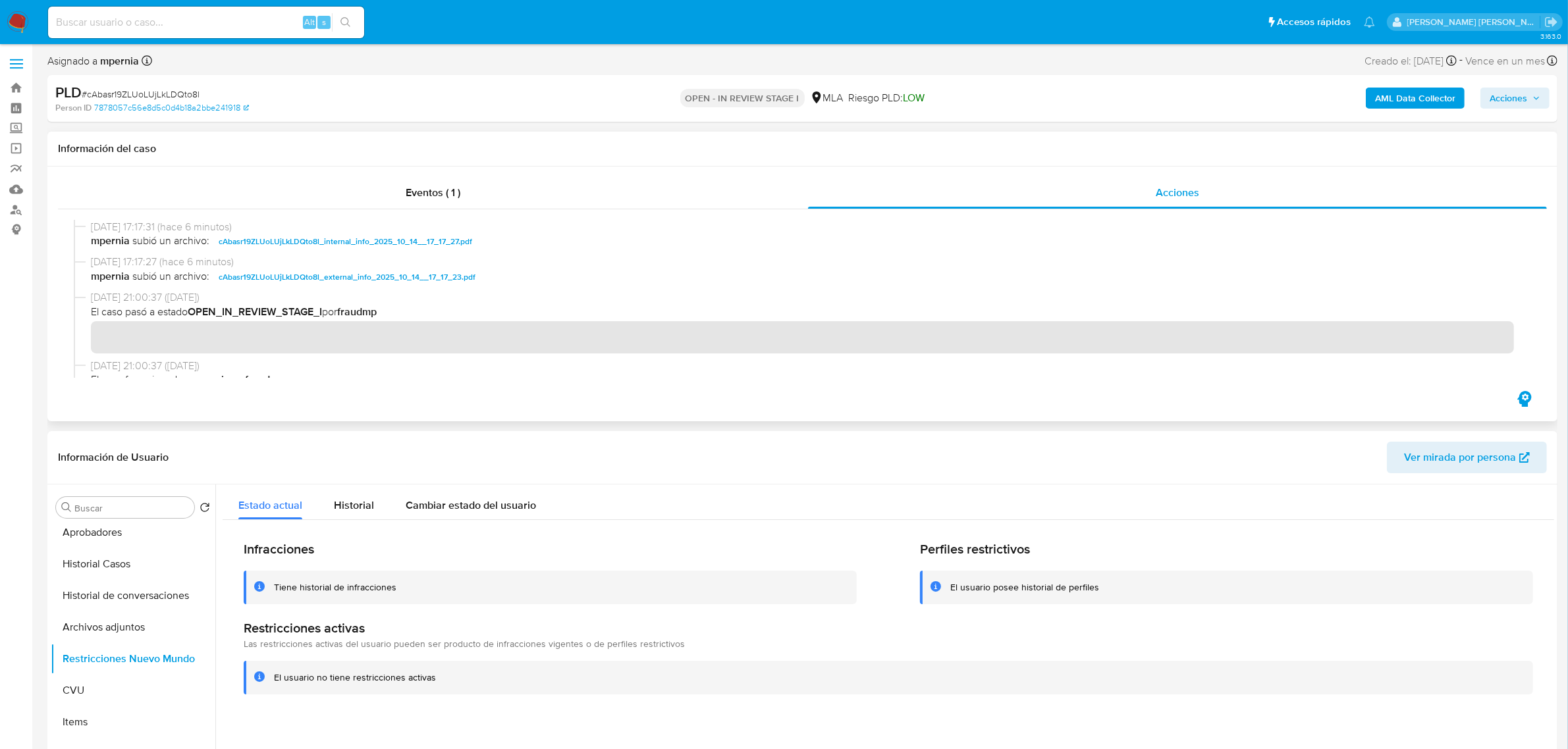
scroll to position [0, 0]
click at [140, 622] on button "Archivos adjuntos" at bounding box center [127, 627] width 154 height 31
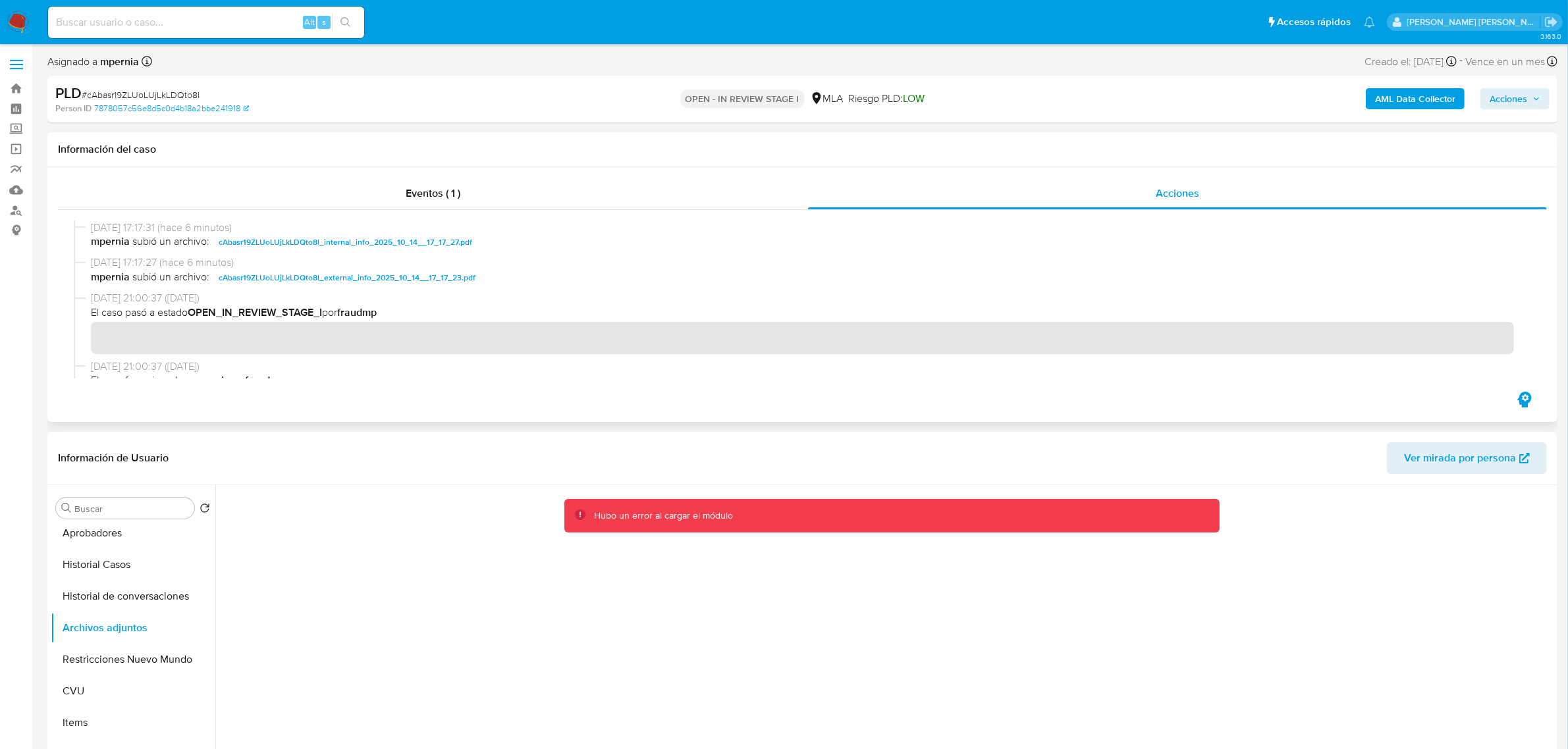
click at [498, 411] on div "Eventos ( 1 ) Acciones" at bounding box center [802, 294] width 1510 height 254
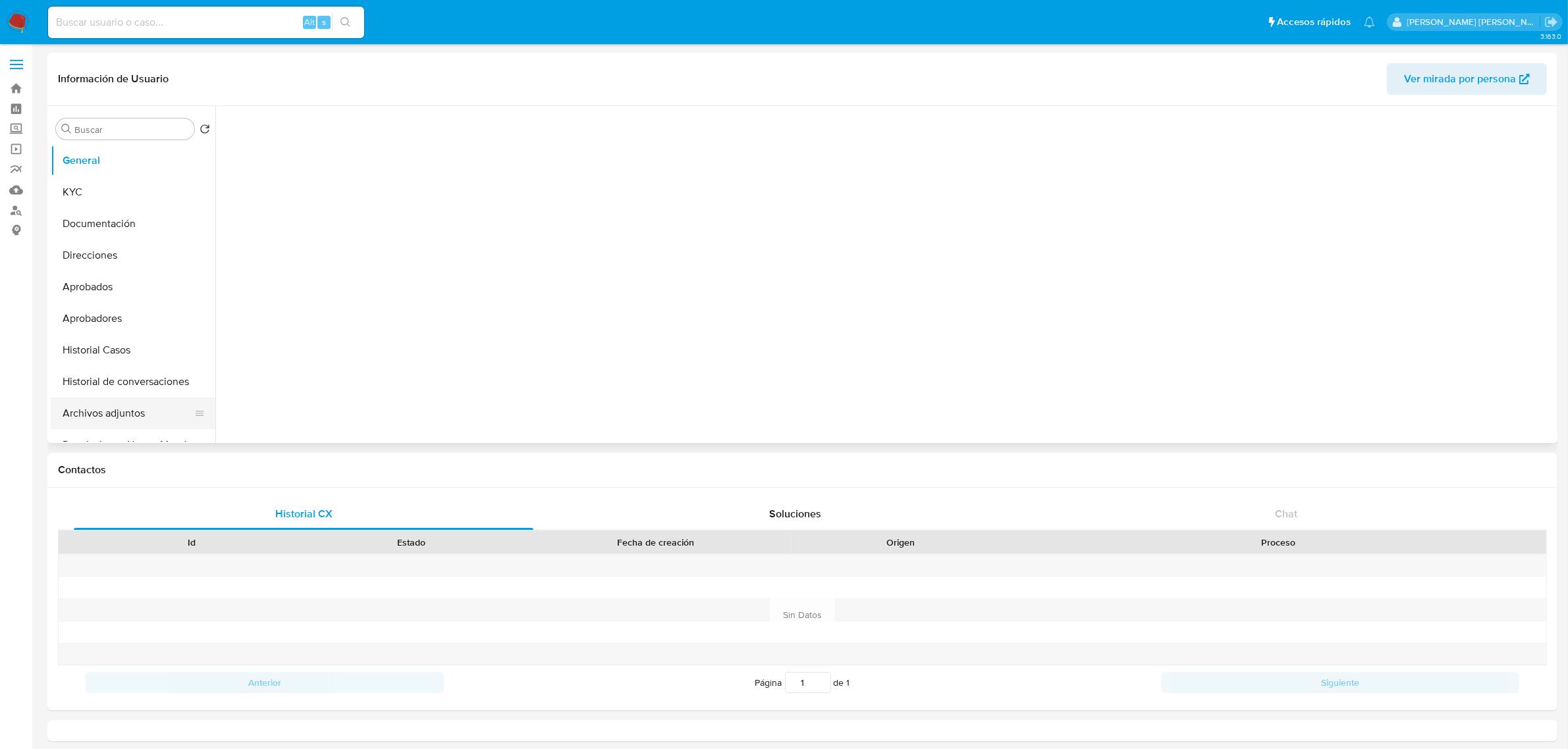
select select "10"
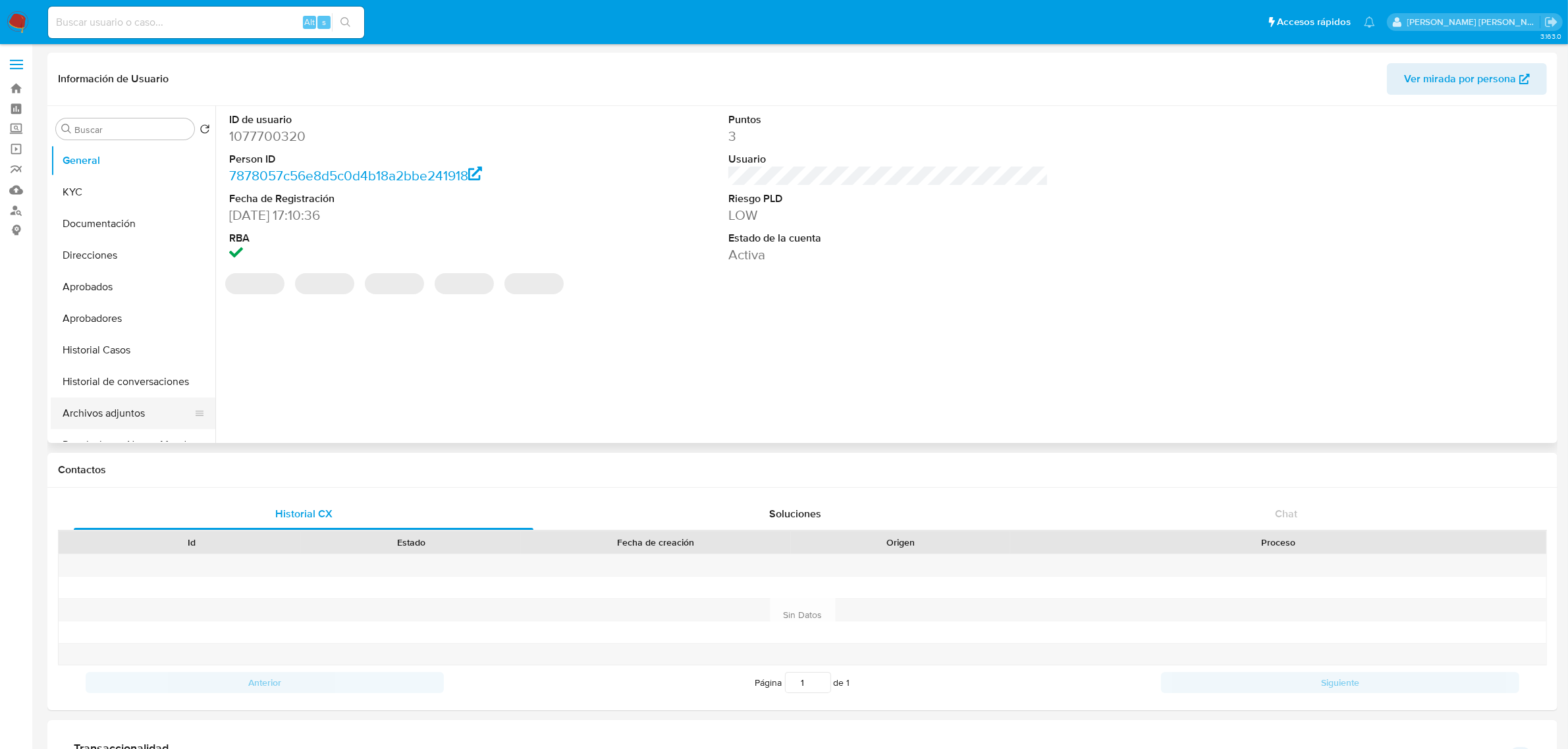
click at [113, 422] on button "Archivos adjuntos" at bounding box center [127, 413] width 154 height 31
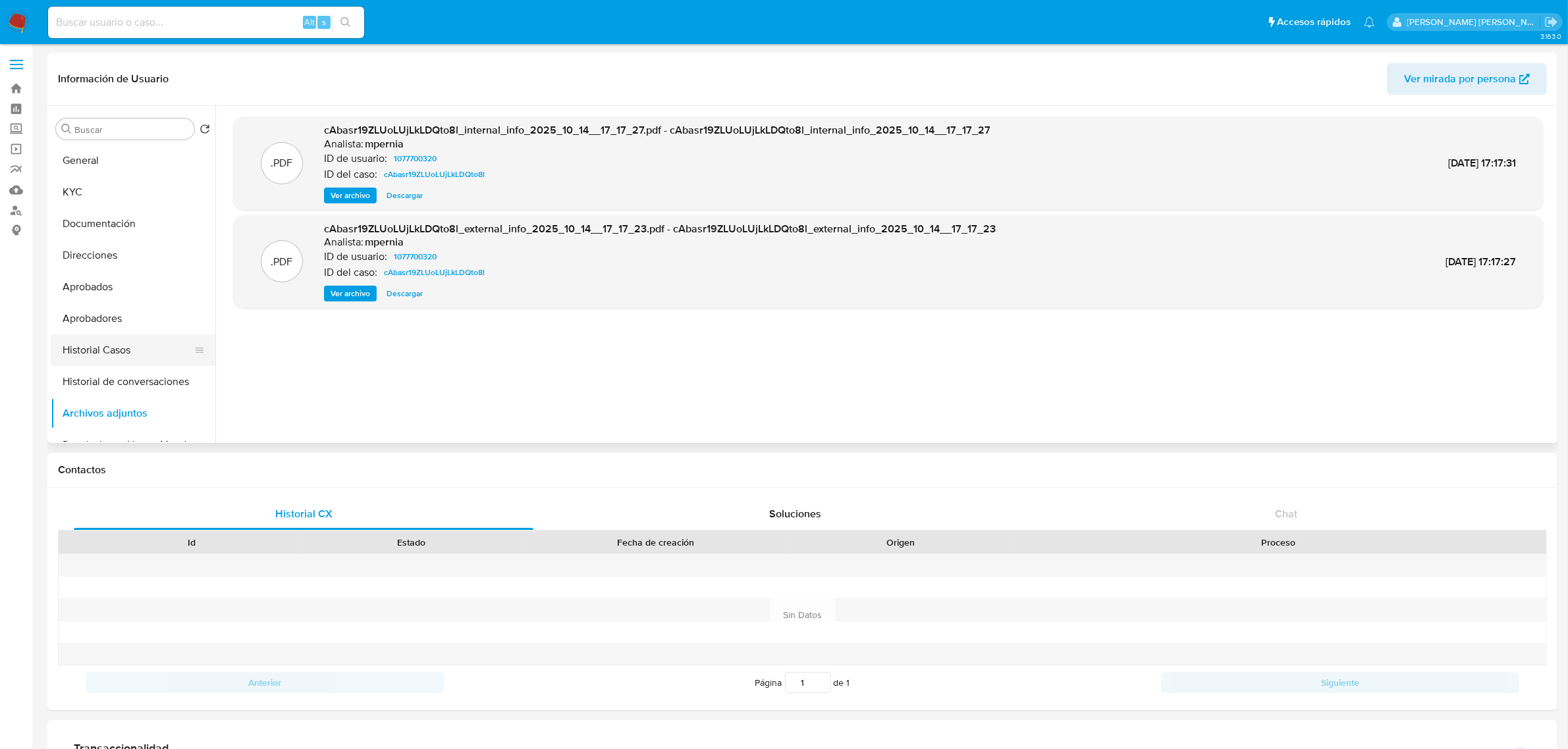
click at [130, 361] on button "Historial Casos" at bounding box center [127, 350] width 154 height 31
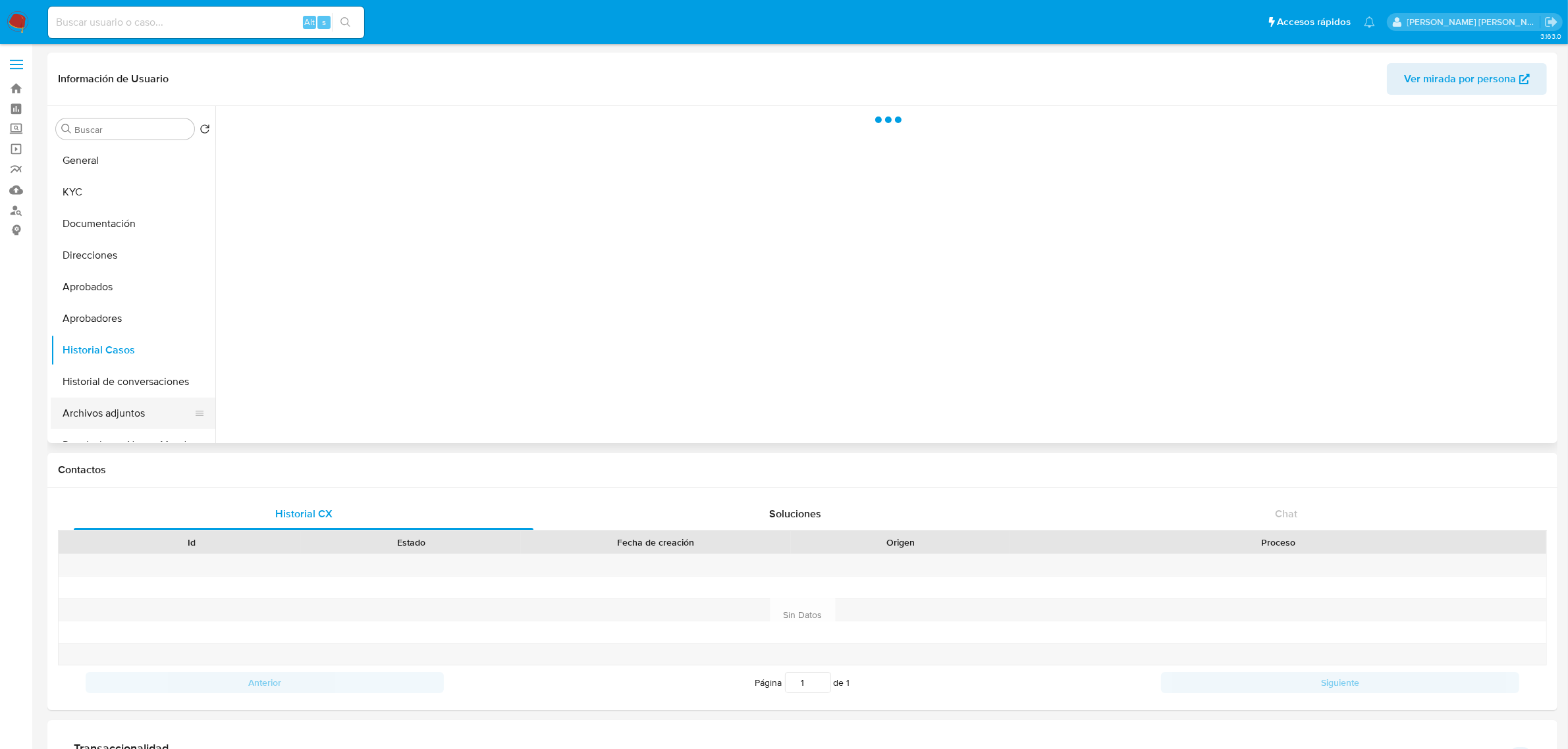
click at [100, 415] on button "Archivos adjuntos" at bounding box center [127, 413] width 154 height 31
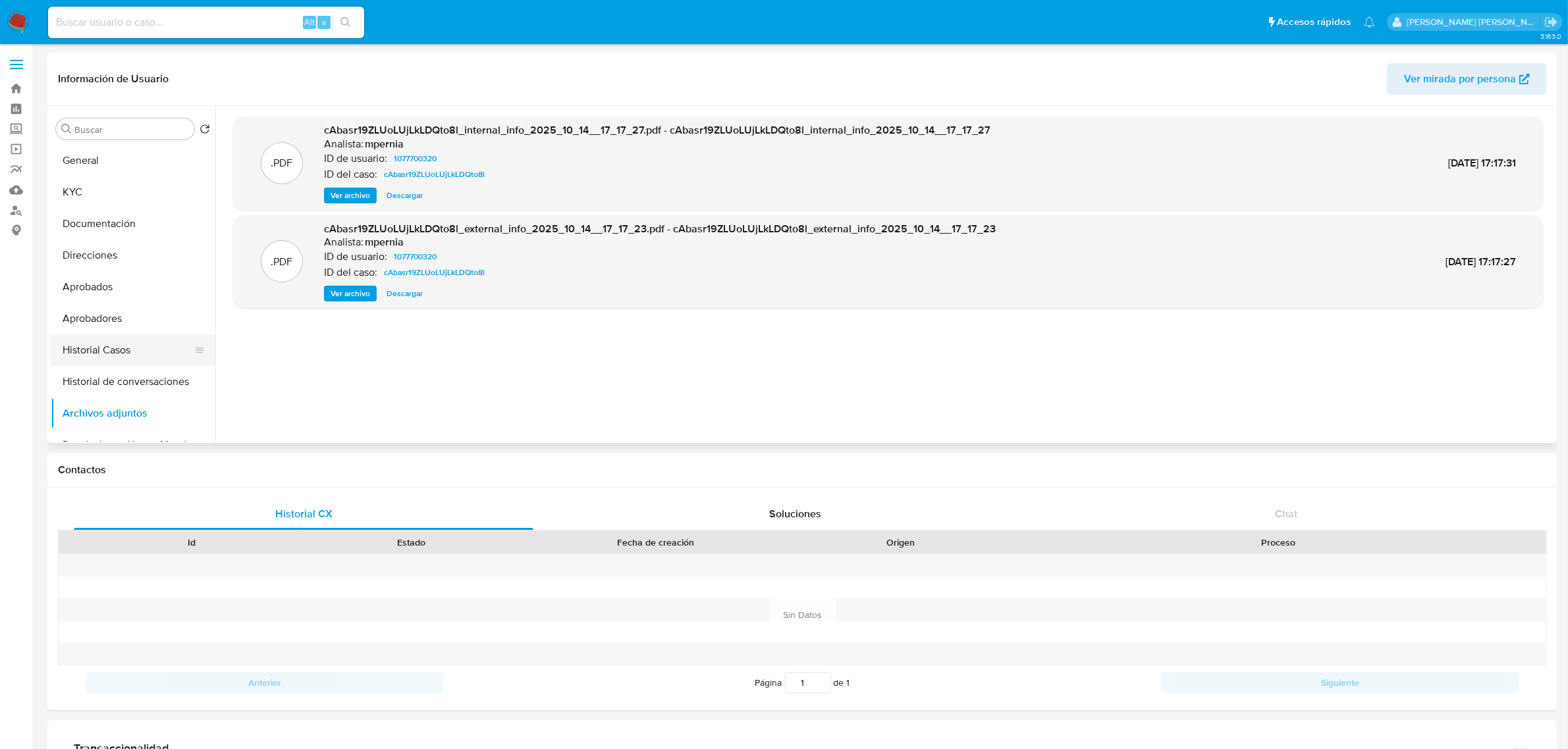
click at [102, 349] on button "Historial Casos" at bounding box center [127, 350] width 154 height 31
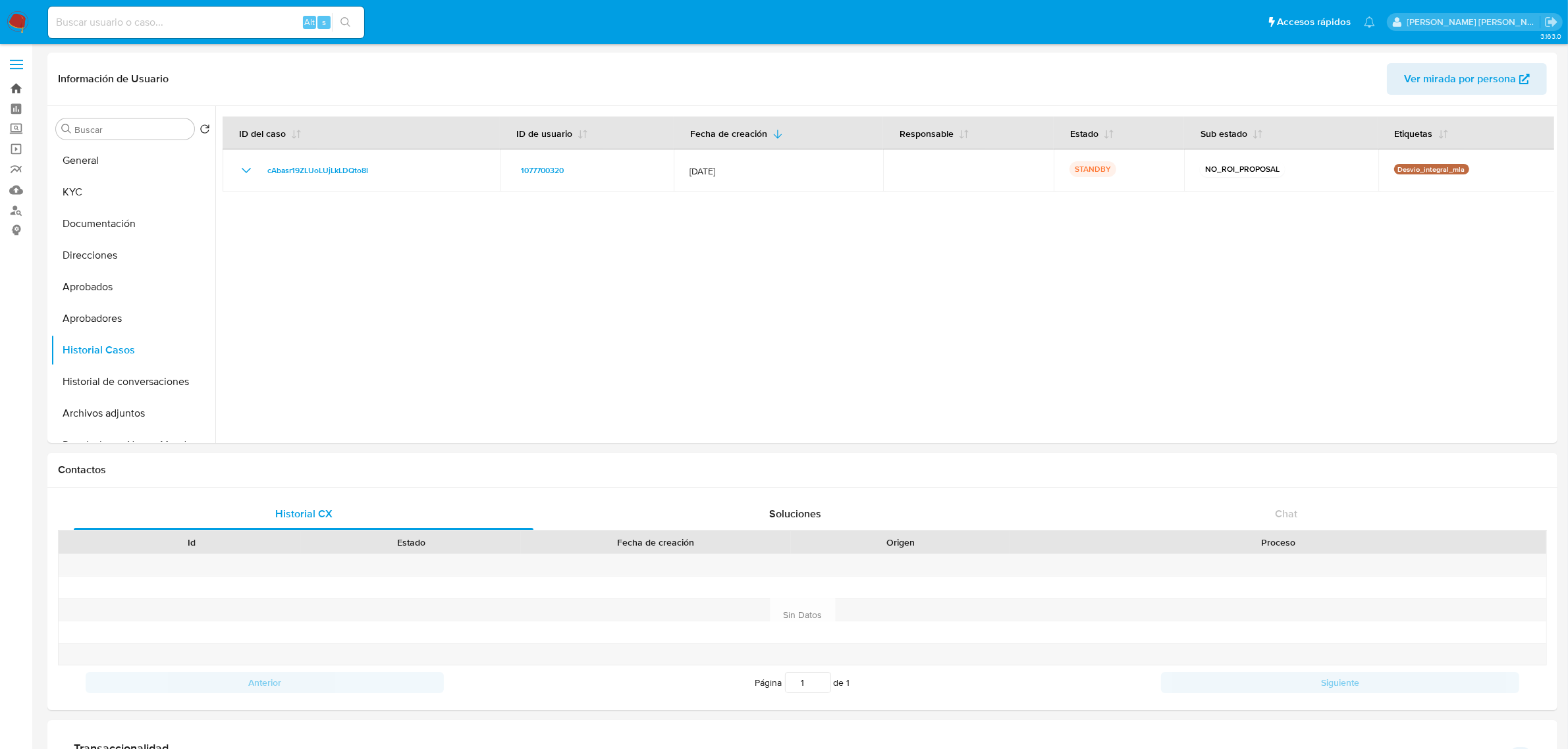
click at [20, 83] on link "Bandeja" at bounding box center [78, 88] width 157 height 20
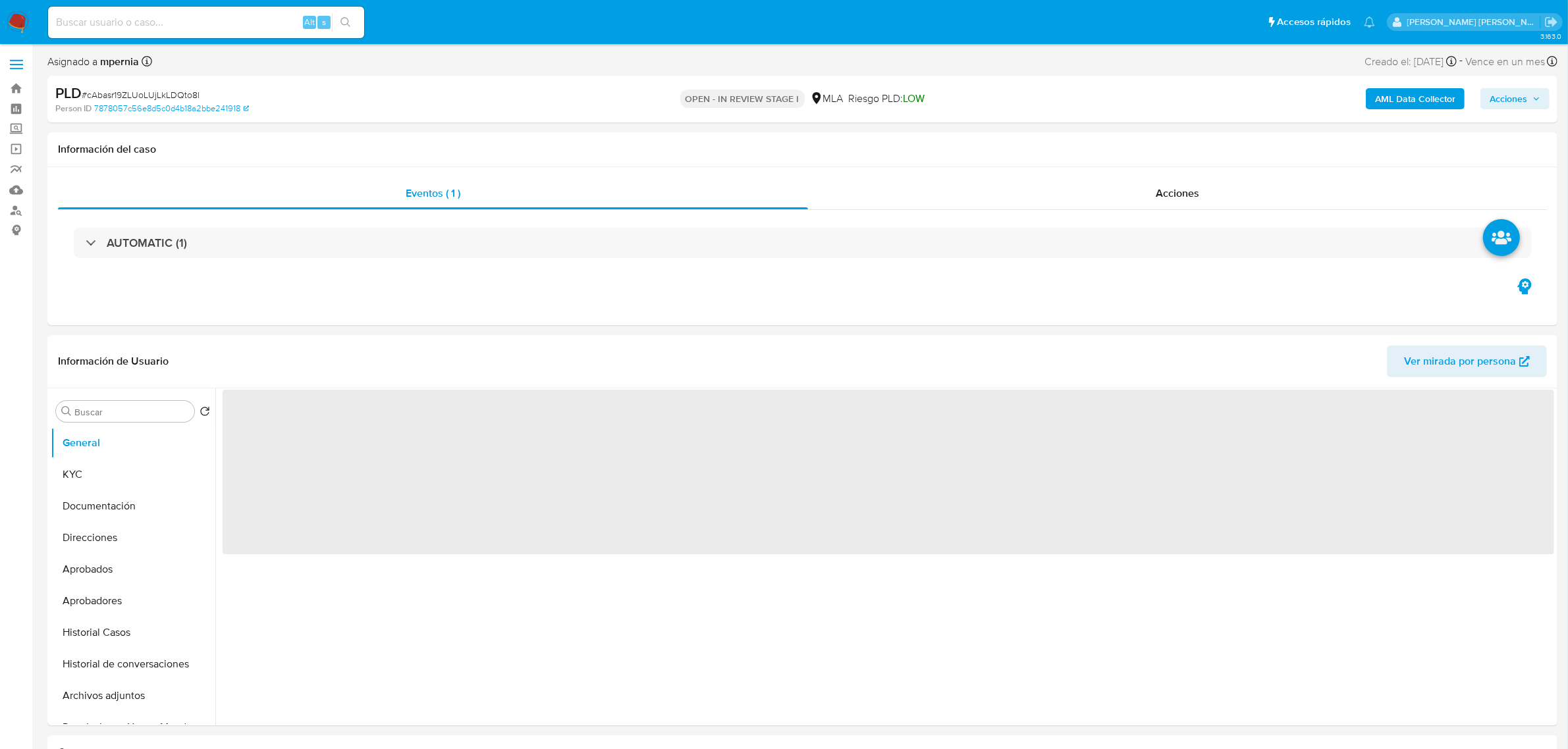
select select "10"
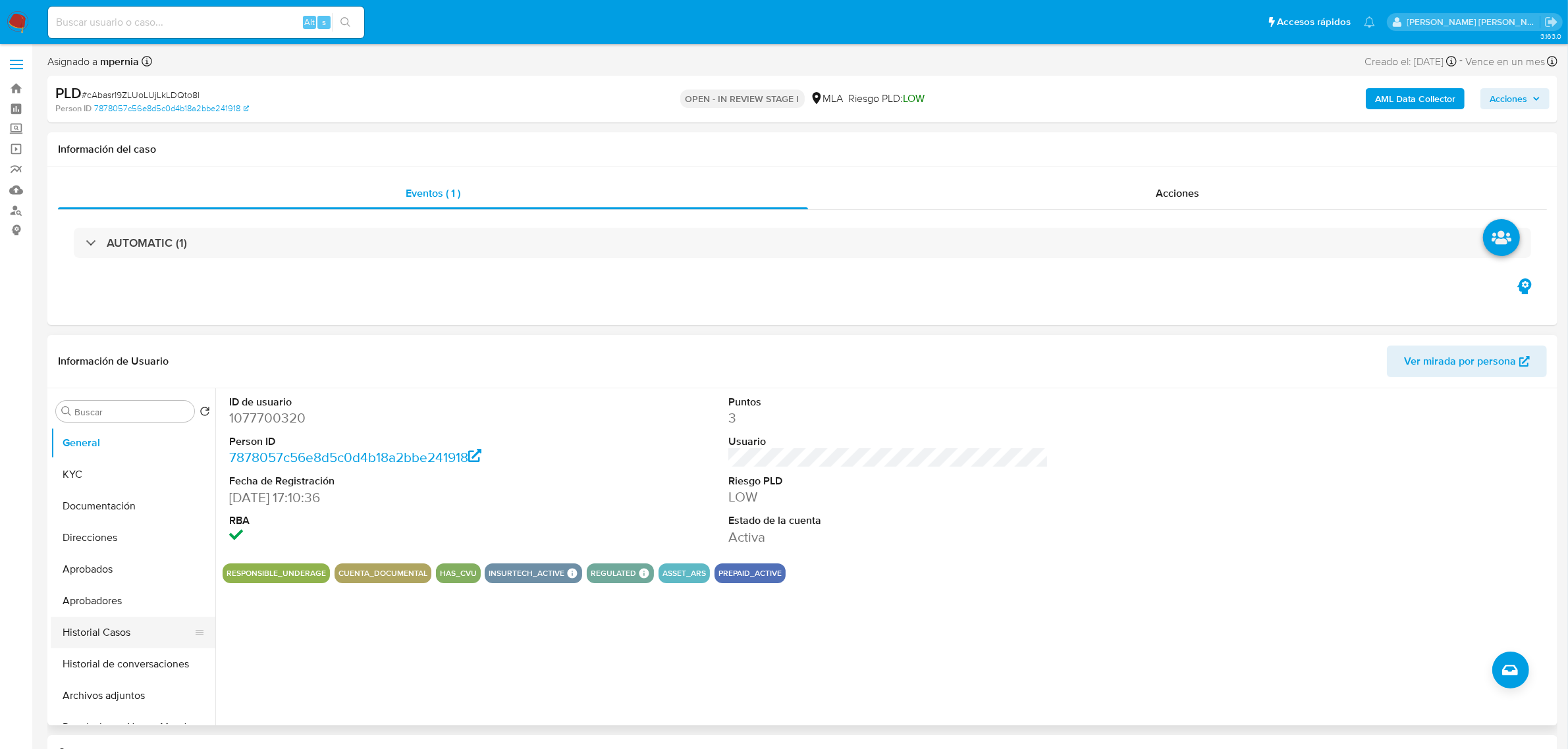
click at [107, 618] on button "Historial Casos" at bounding box center [127, 632] width 154 height 31
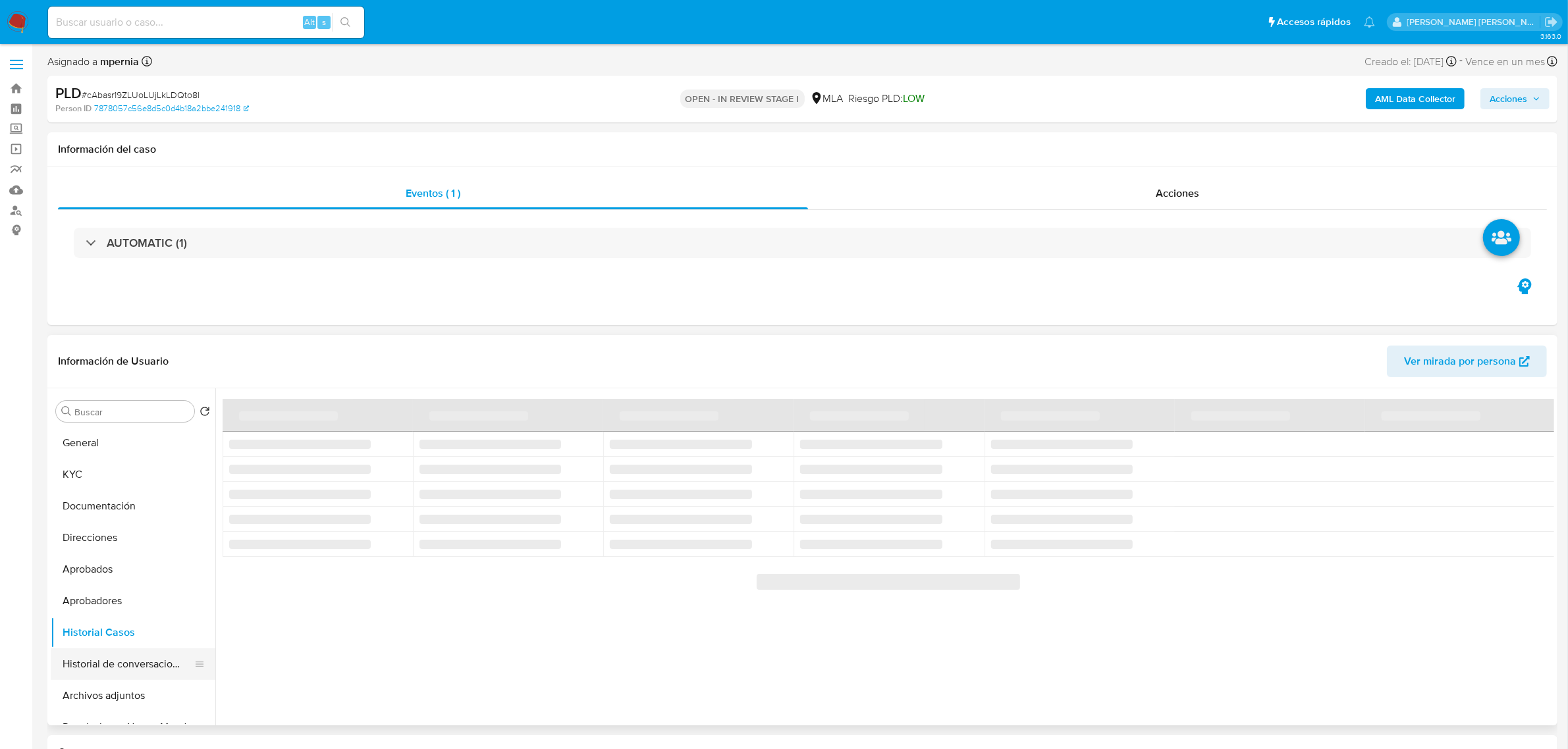
click at [118, 659] on button "Historial de conversaciones" at bounding box center [127, 663] width 154 height 31
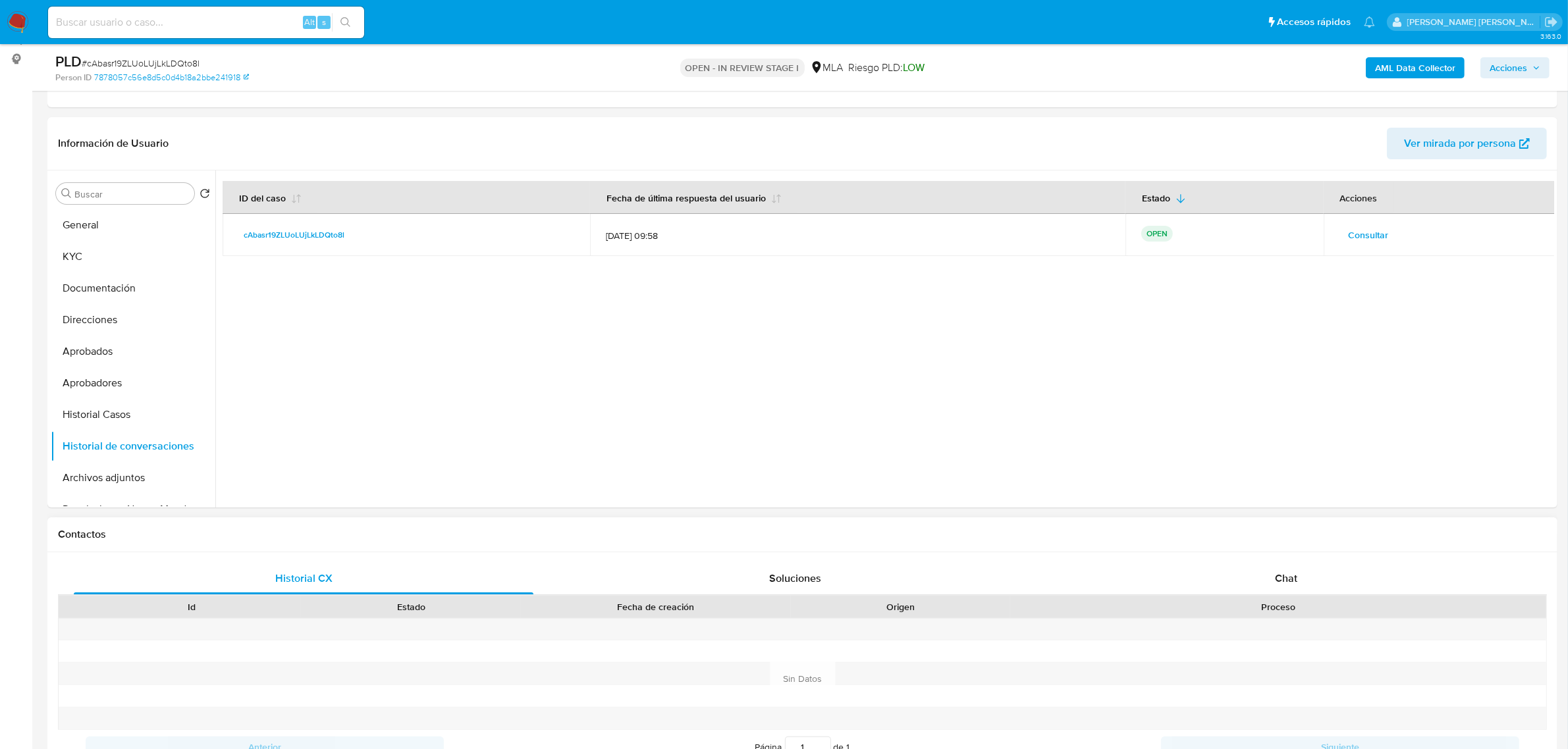
scroll to position [411, 0]
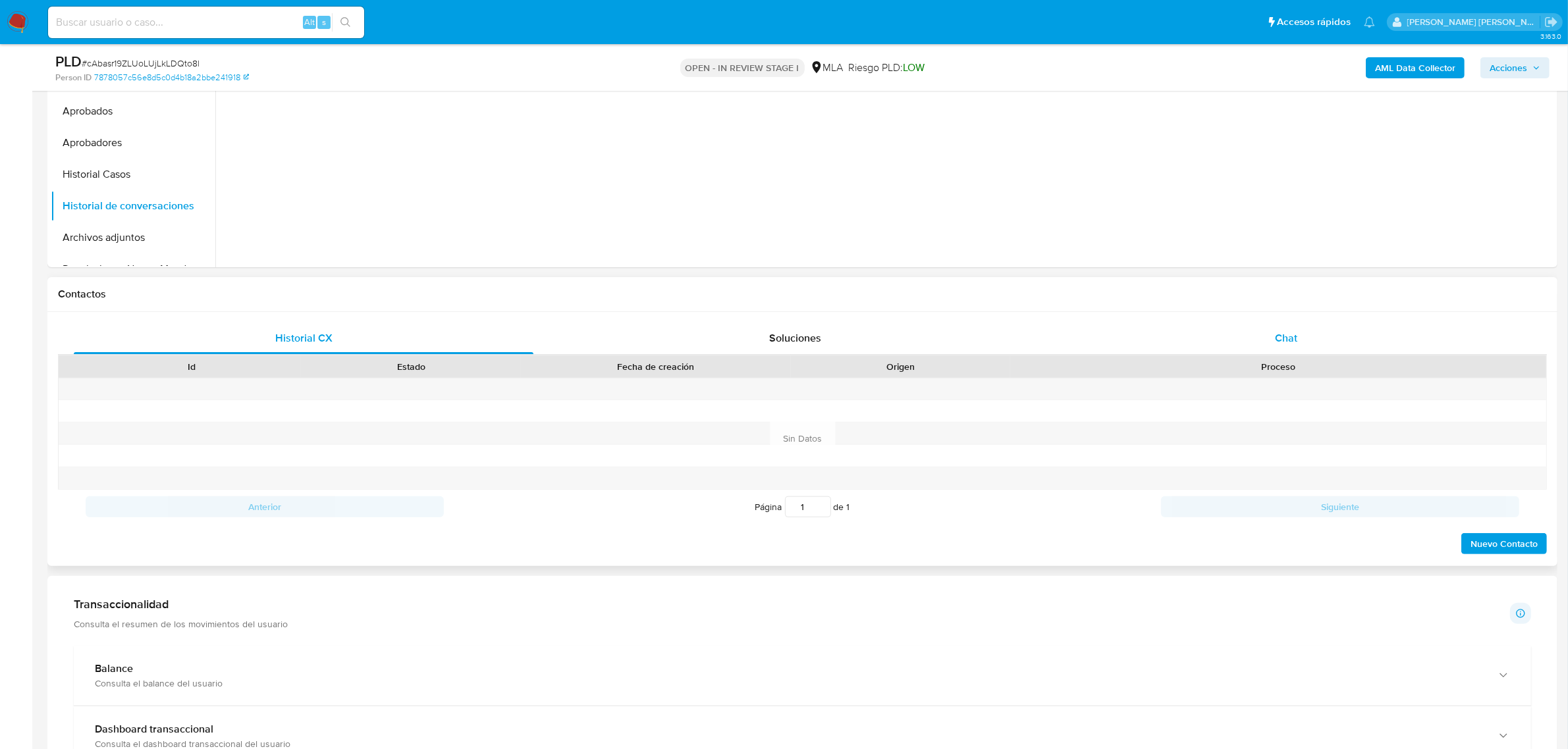
click at [1293, 332] on span "Chat" at bounding box center [1285, 338] width 22 height 15
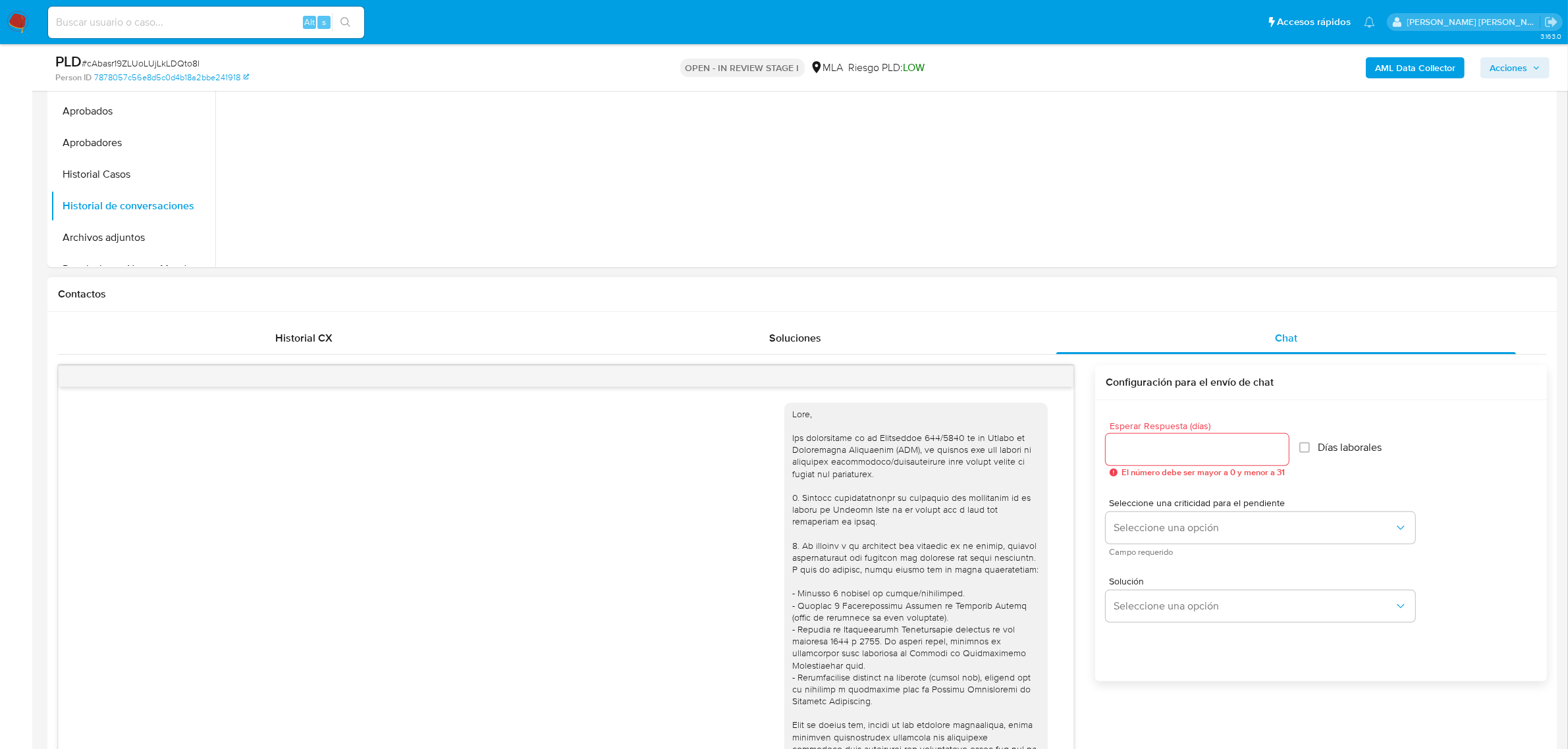
scroll to position [1668, 0]
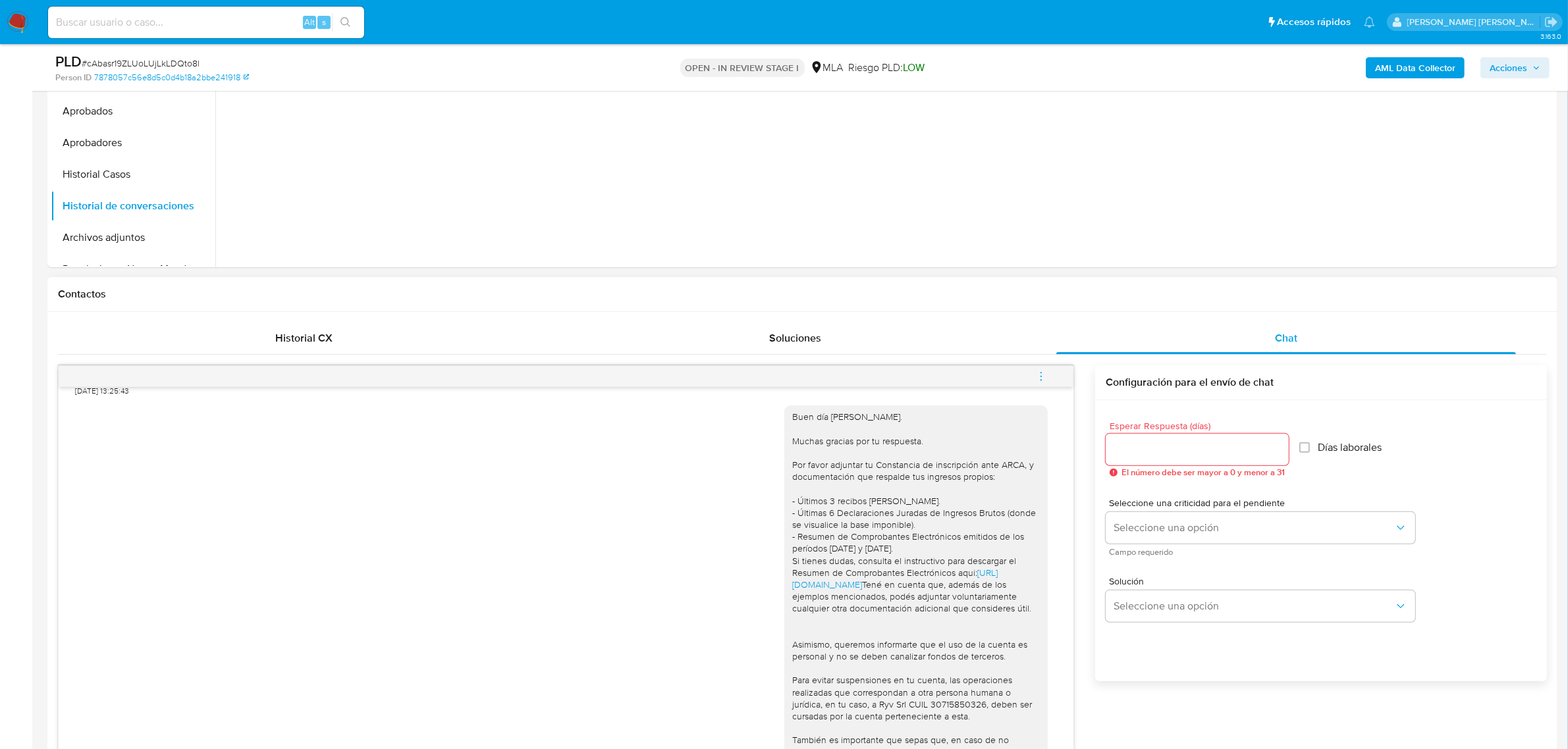
click at [1039, 376] on icon "menu-action" at bounding box center [1041, 376] width 12 height 12
click at [972, 350] on li "Cerrar conversación" at bounding box center [952, 352] width 135 height 24
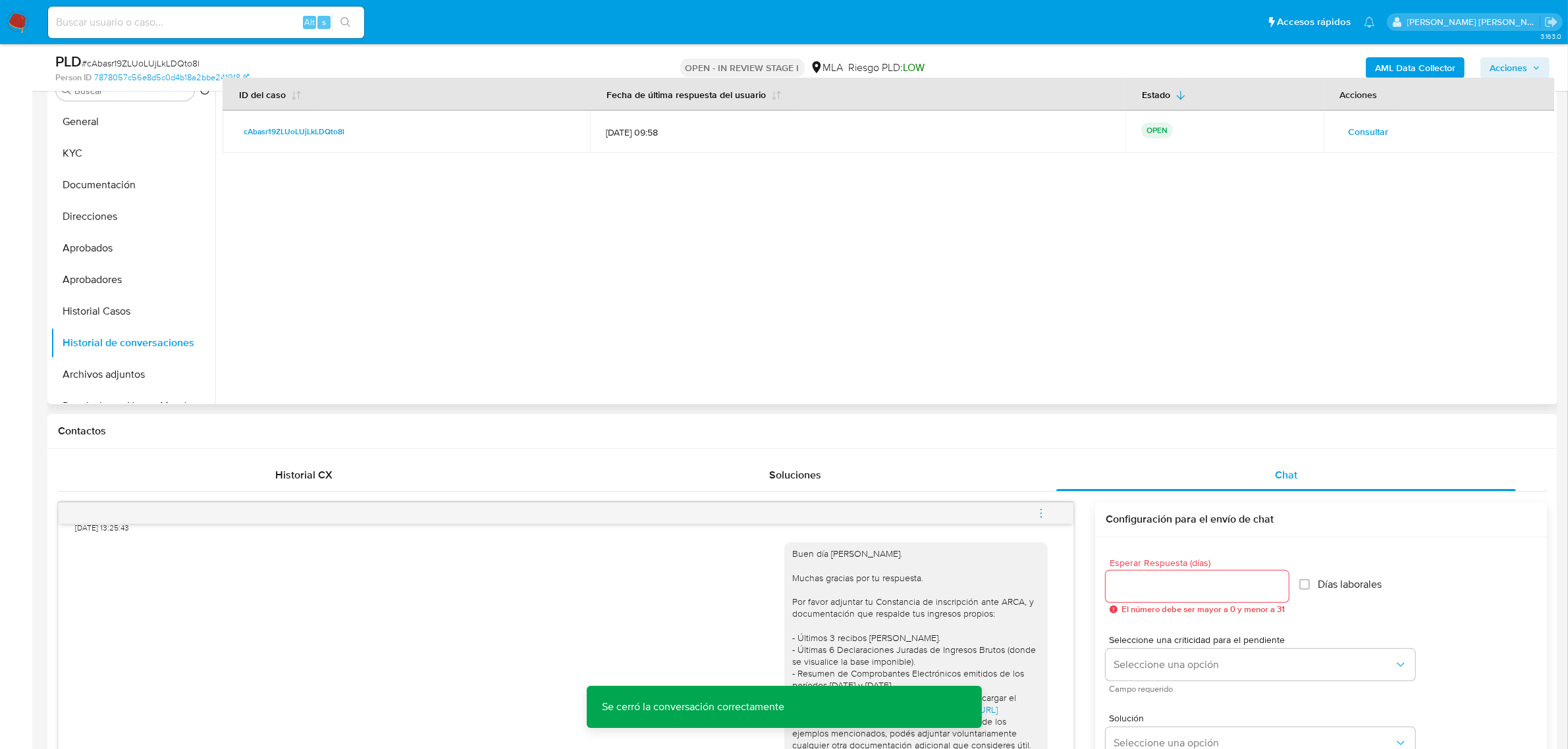
scroll to position [165, 0]
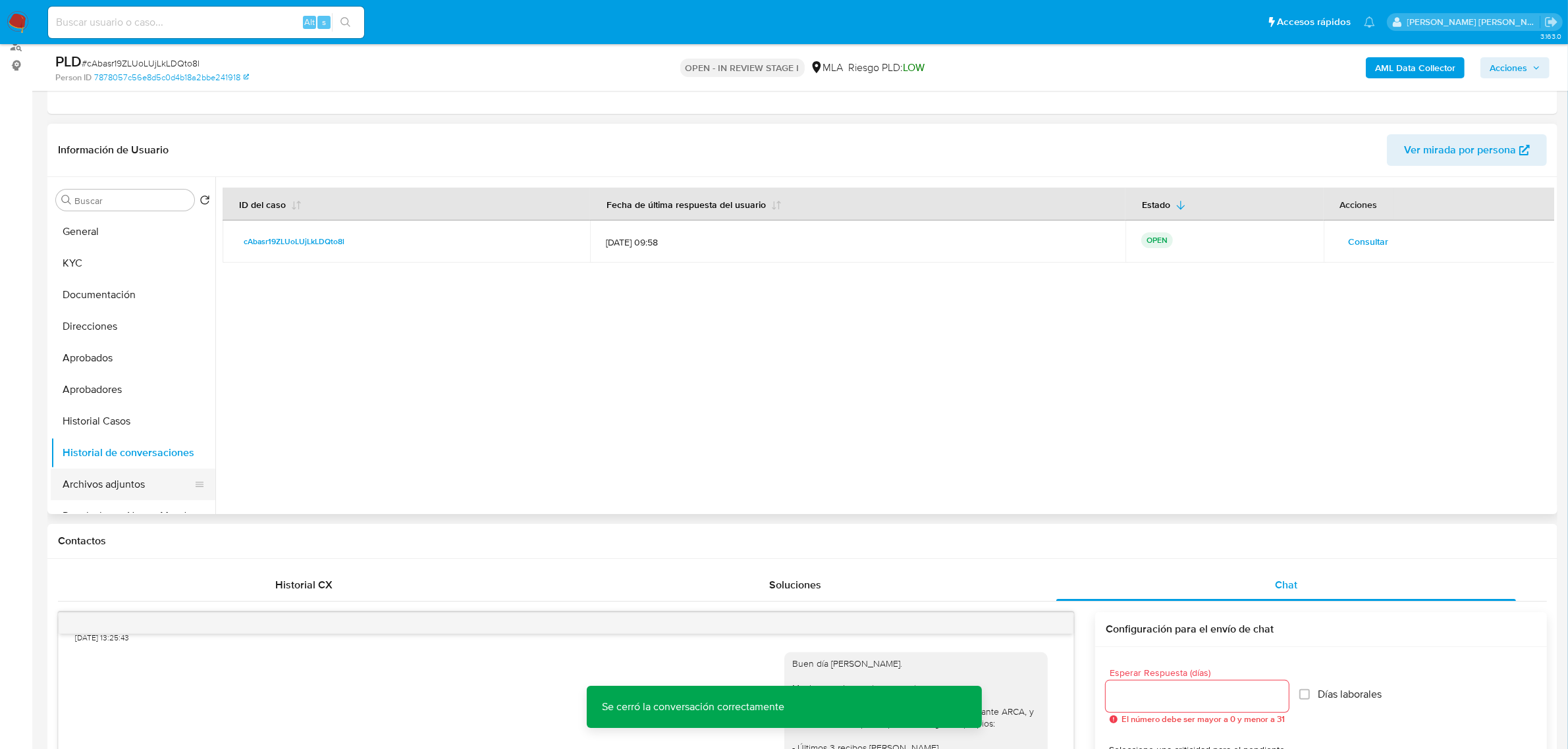
click at [97, 488] on button "Archivos adjuntos" at bounding box center [127, 484] width 154 height 31
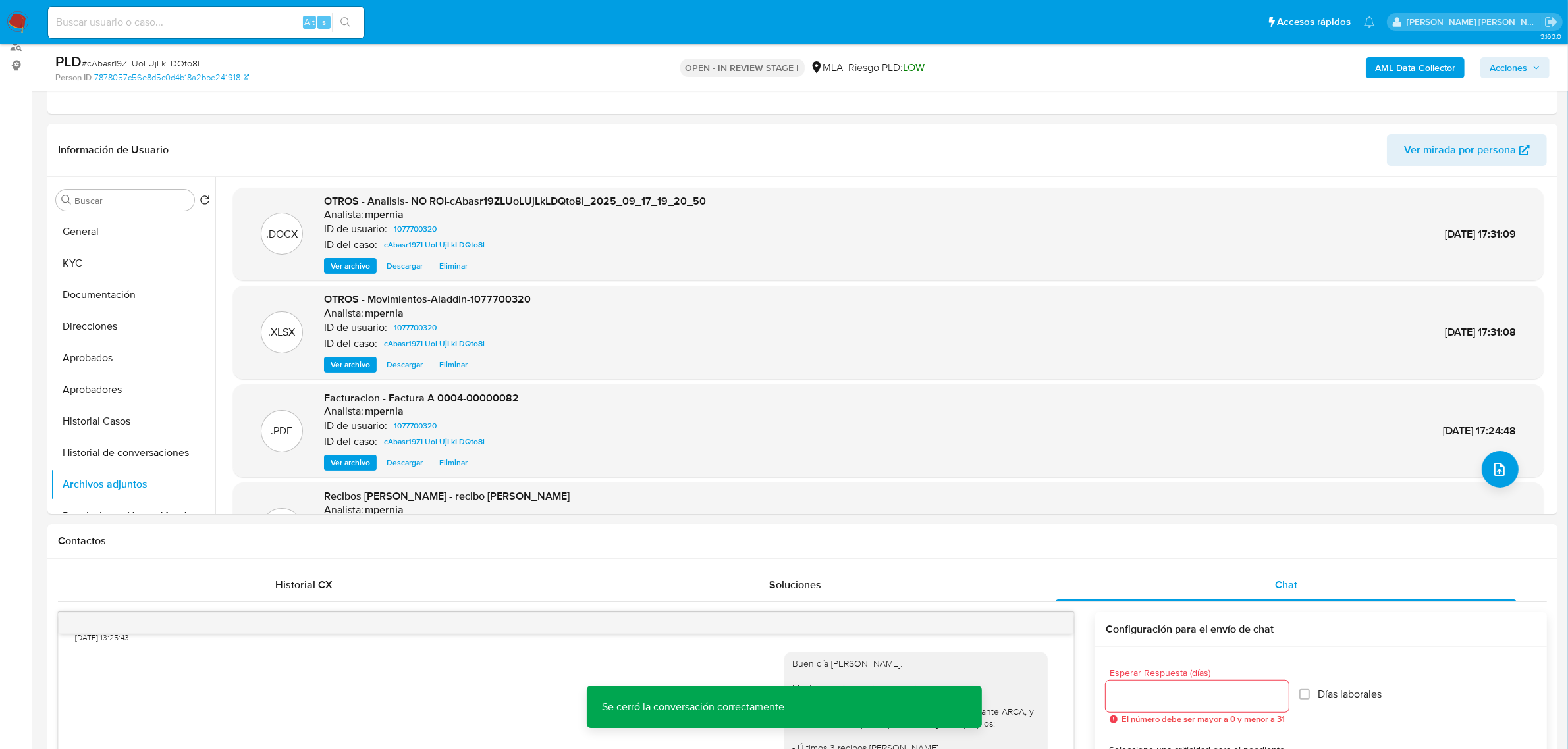
click at [1492, 65] on span "Acciones" at bounding box center [1508, 68] width 38 height 21
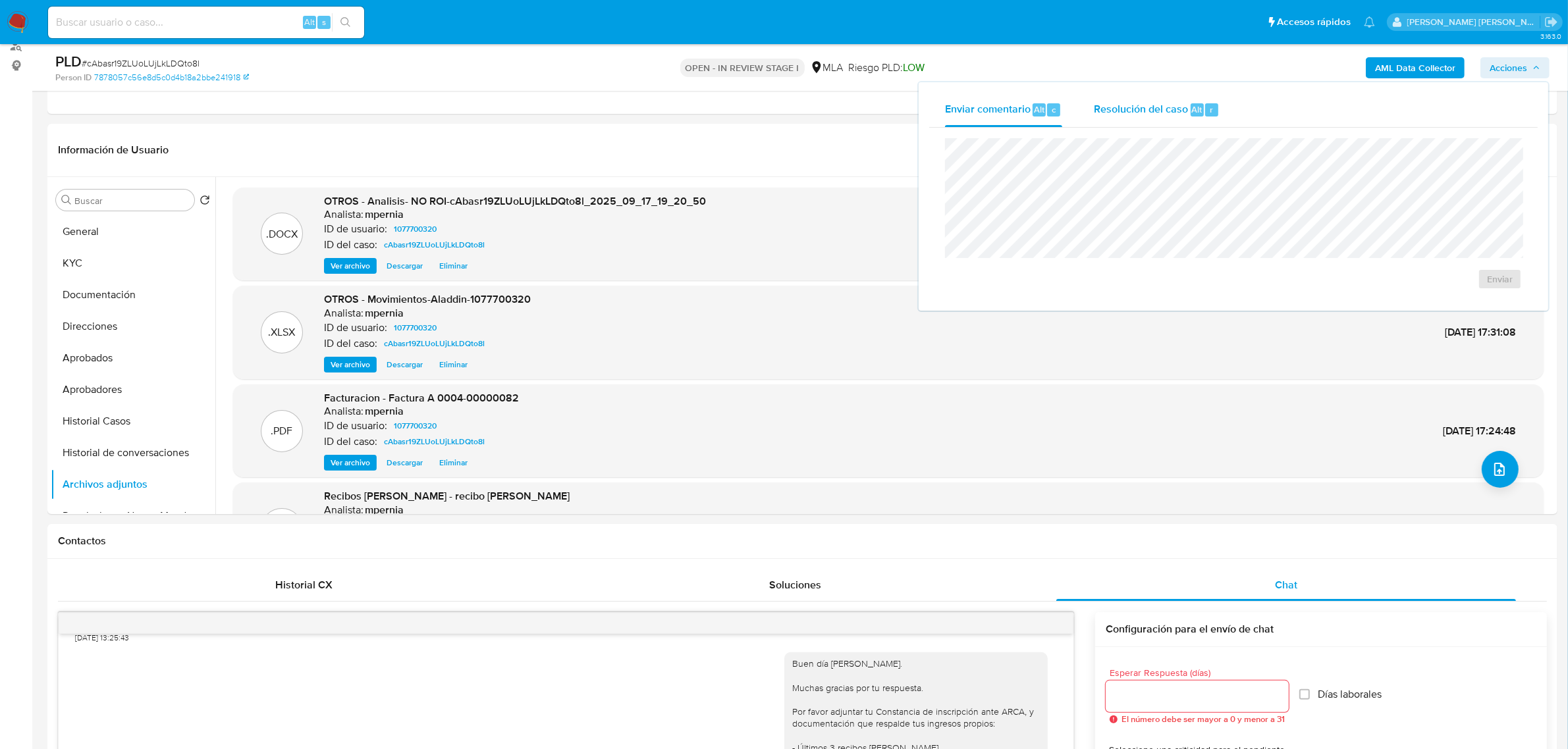
click at [1133, 117] on div "Resolución del caso Alt r" at bounding box center [1156, 110] width 126 height 34
click at [1358, 281] on span "No ROI Proposal" at bounding box center [1371, 286] width 69 height 18
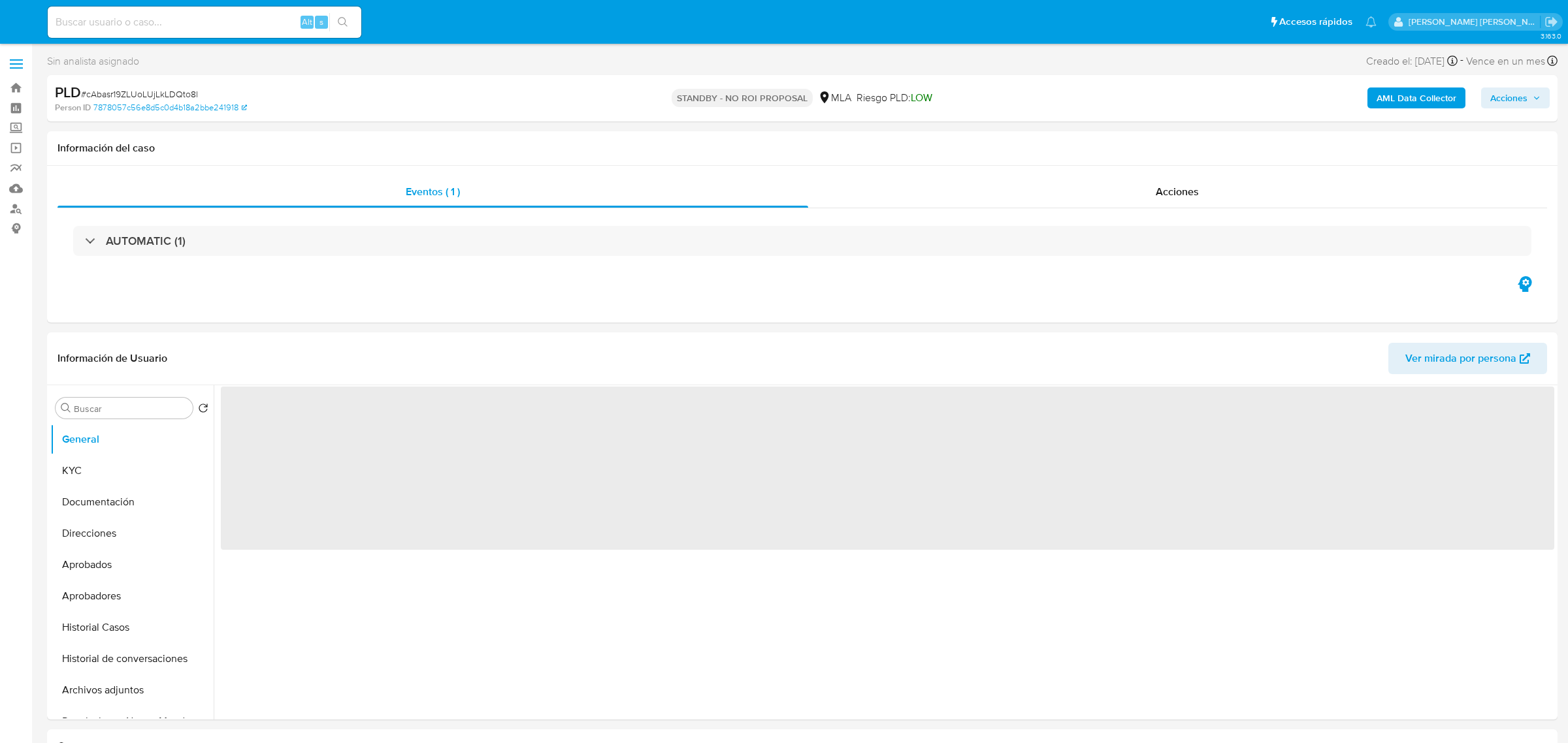
select select "10"
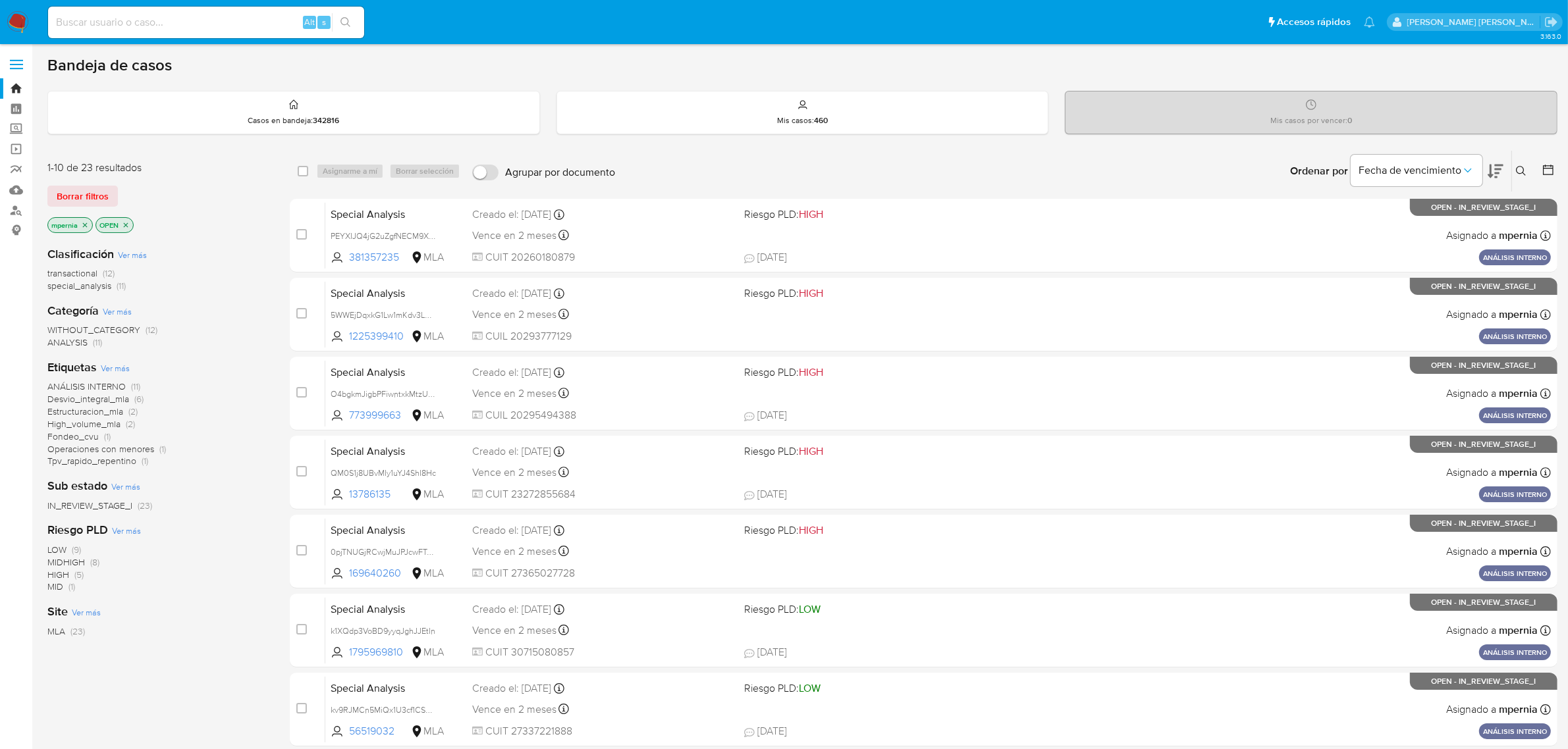
click at [87, 224] on icon "close-filter" at bounding box center [85, 225] width 8 height 8
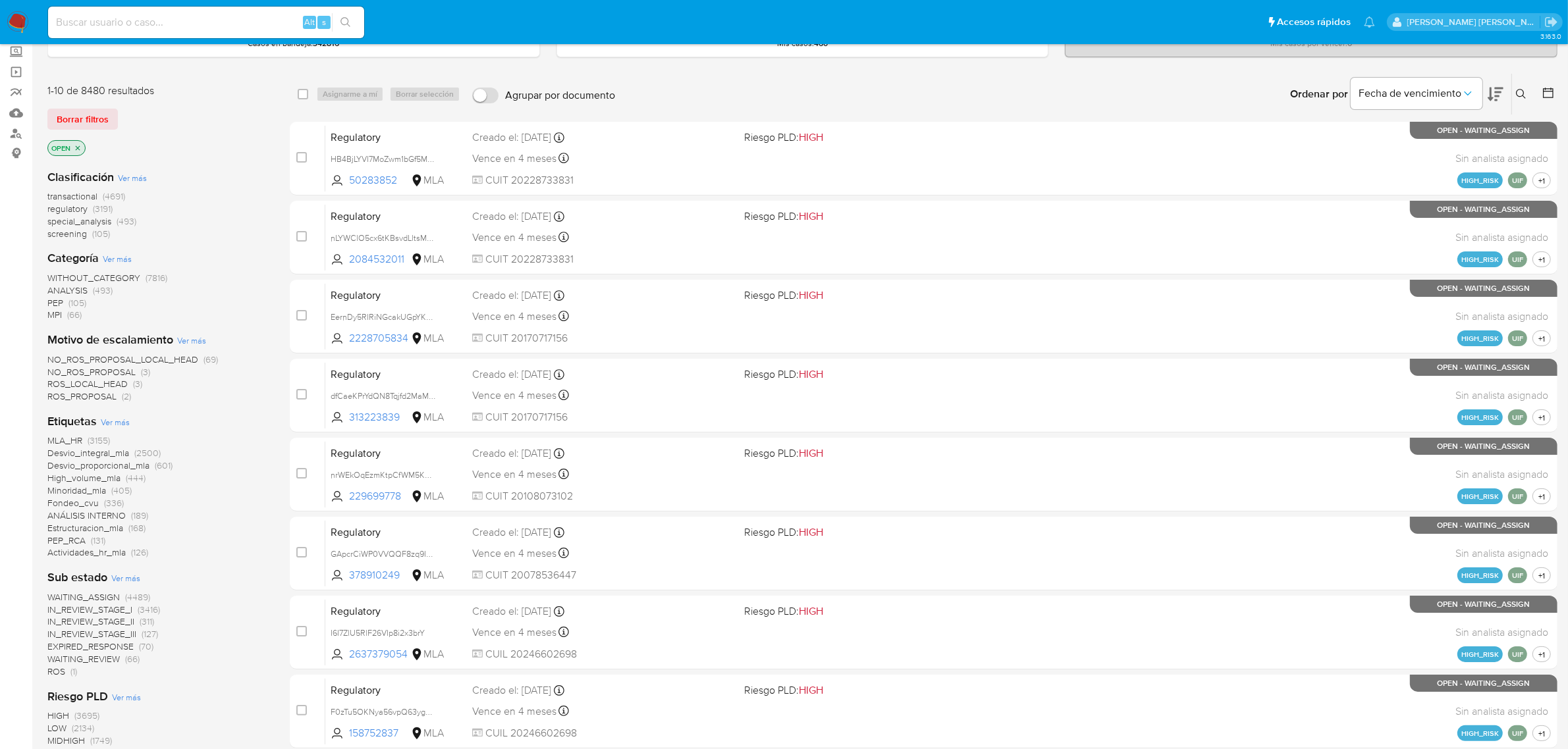
scroll to position [76, 0]
click at [70, 198] on span "transactional" at bounding box center [72, 197] width 50 height 13
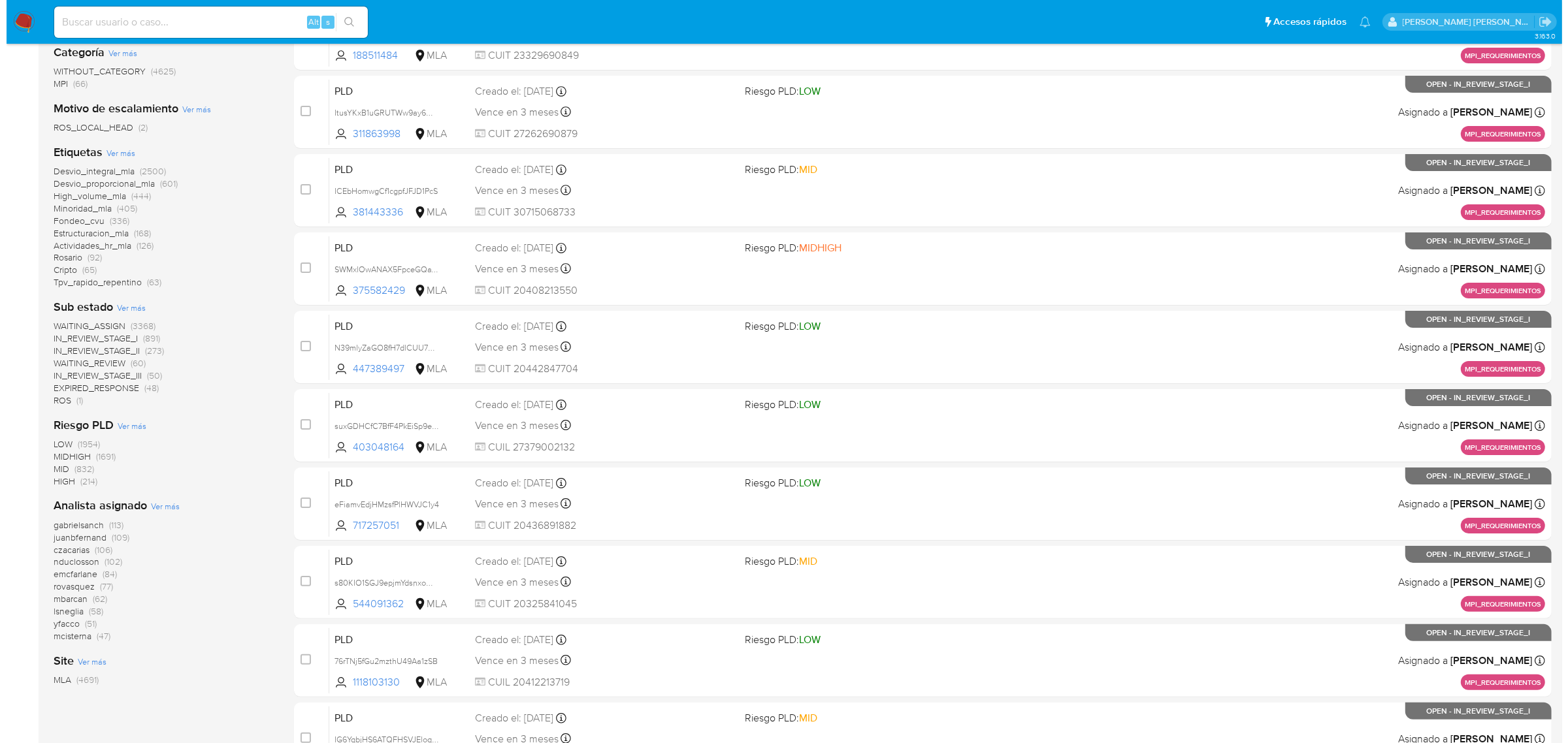
scroll to position [326, 0]
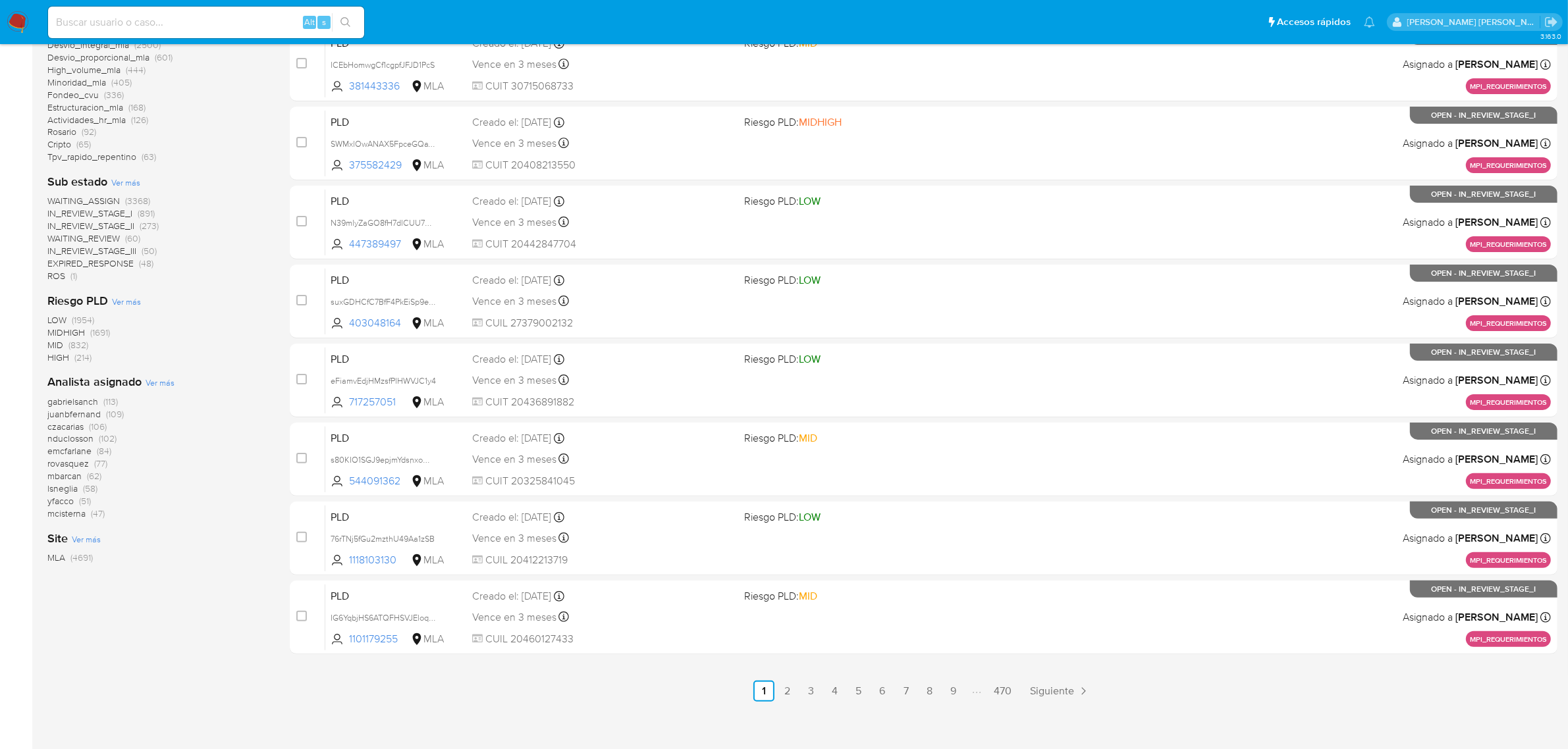
click at [162, 382] on span "Ver más" at bounding box center [160, 383] width 29 height 12
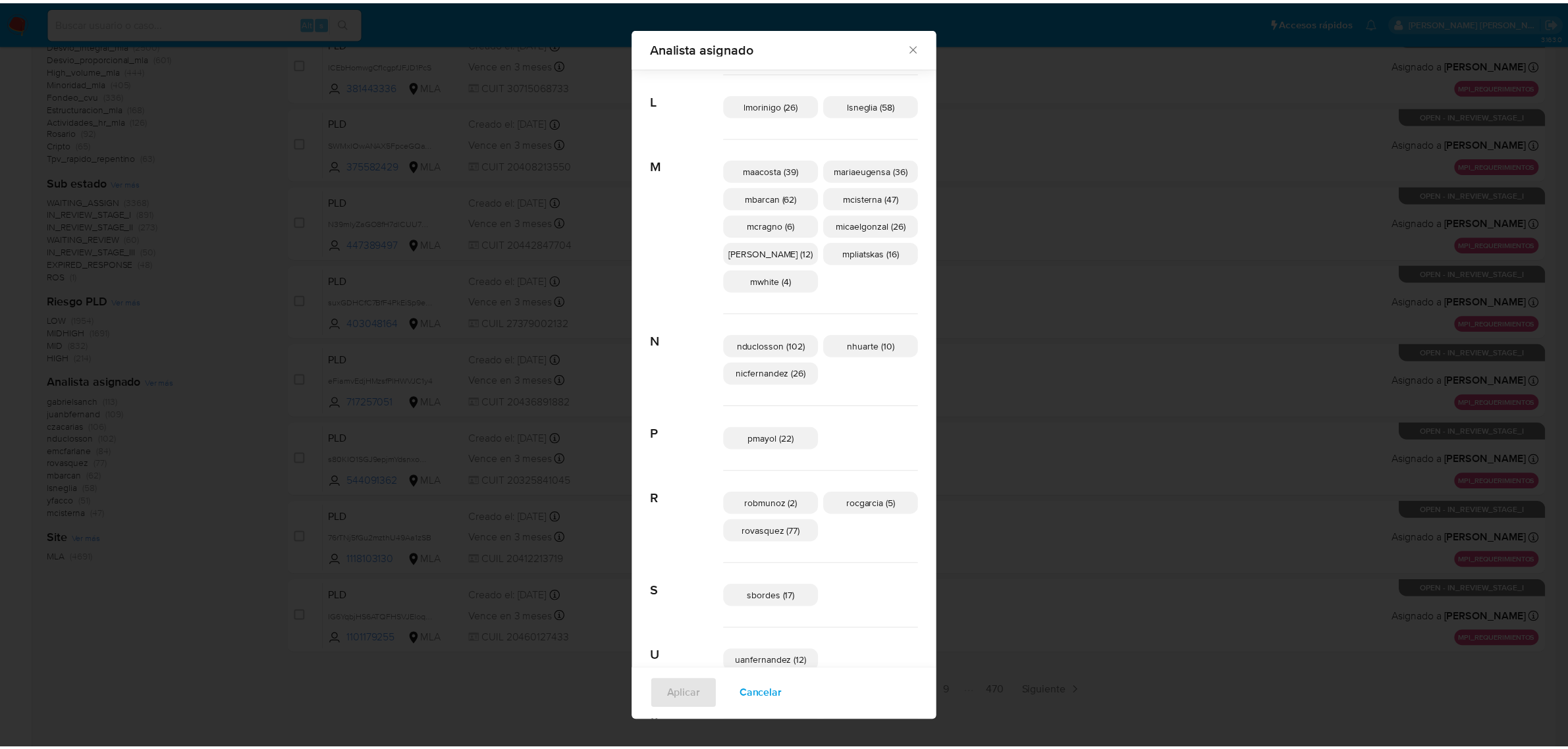
scroll to position [243, 0]
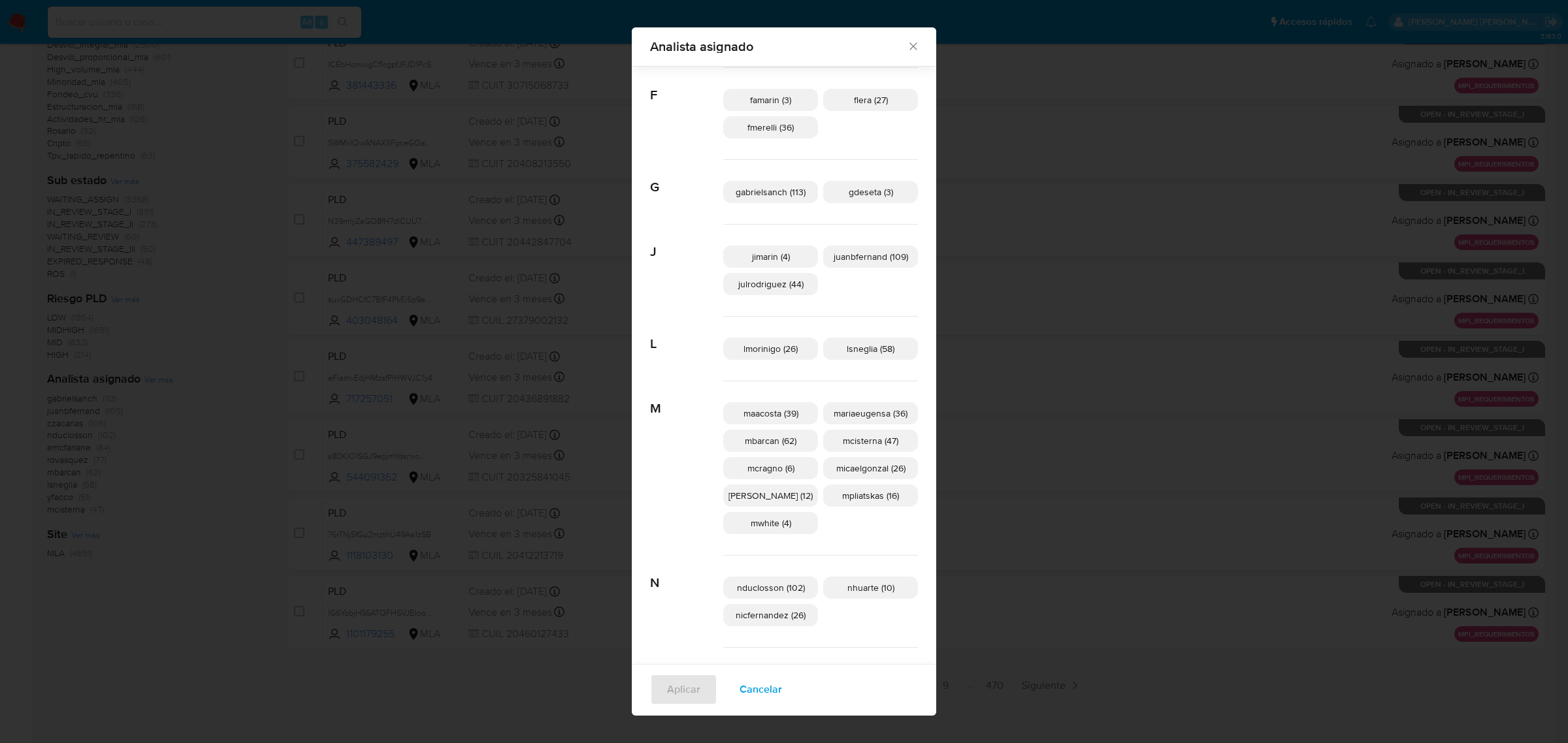
click at [907, 42] on icon "Cerrar" at bounding box center [913, 46] width 13 height 13
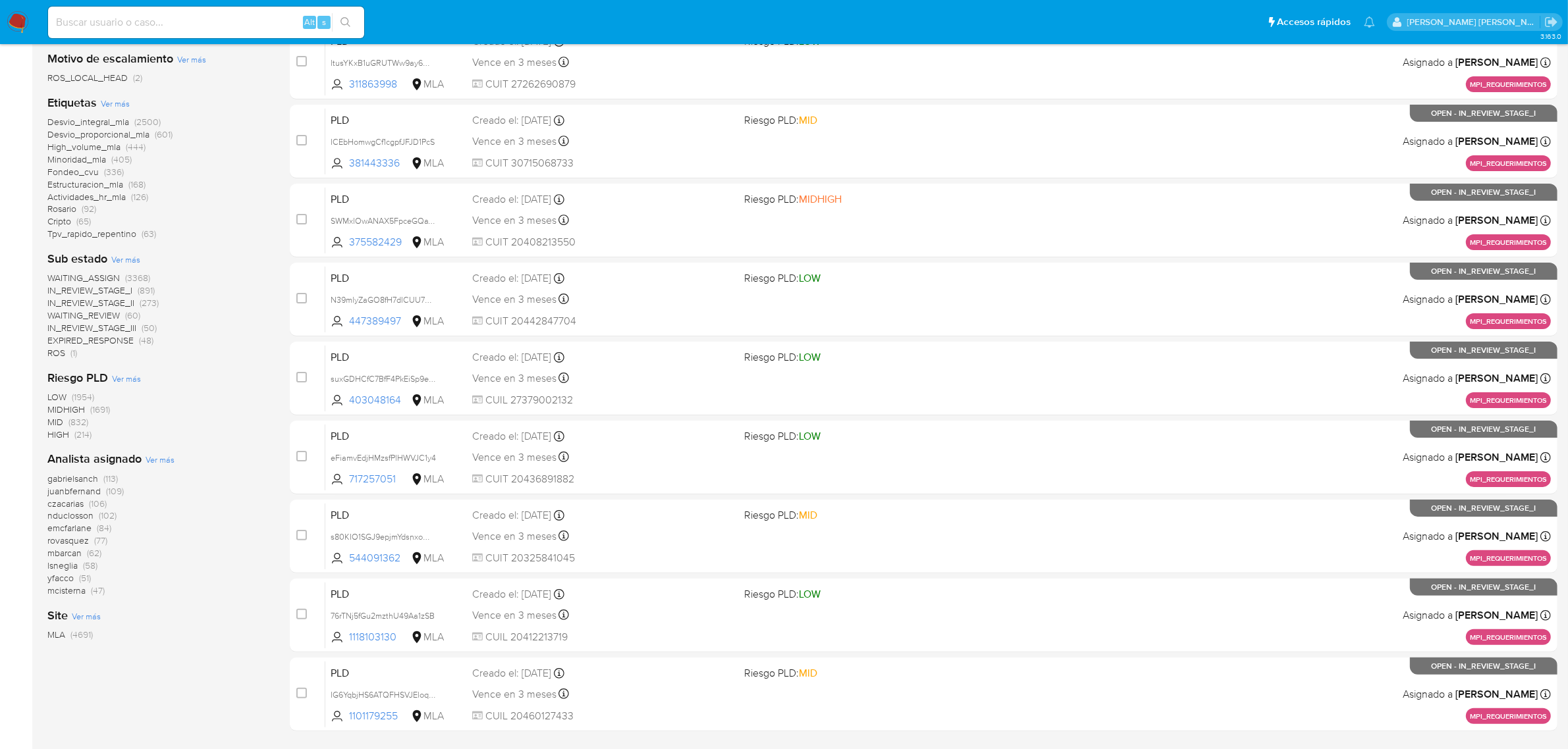
scroll to position [82, 0]
